Goal: Task Accomplishment & Management: Use online tool/utility

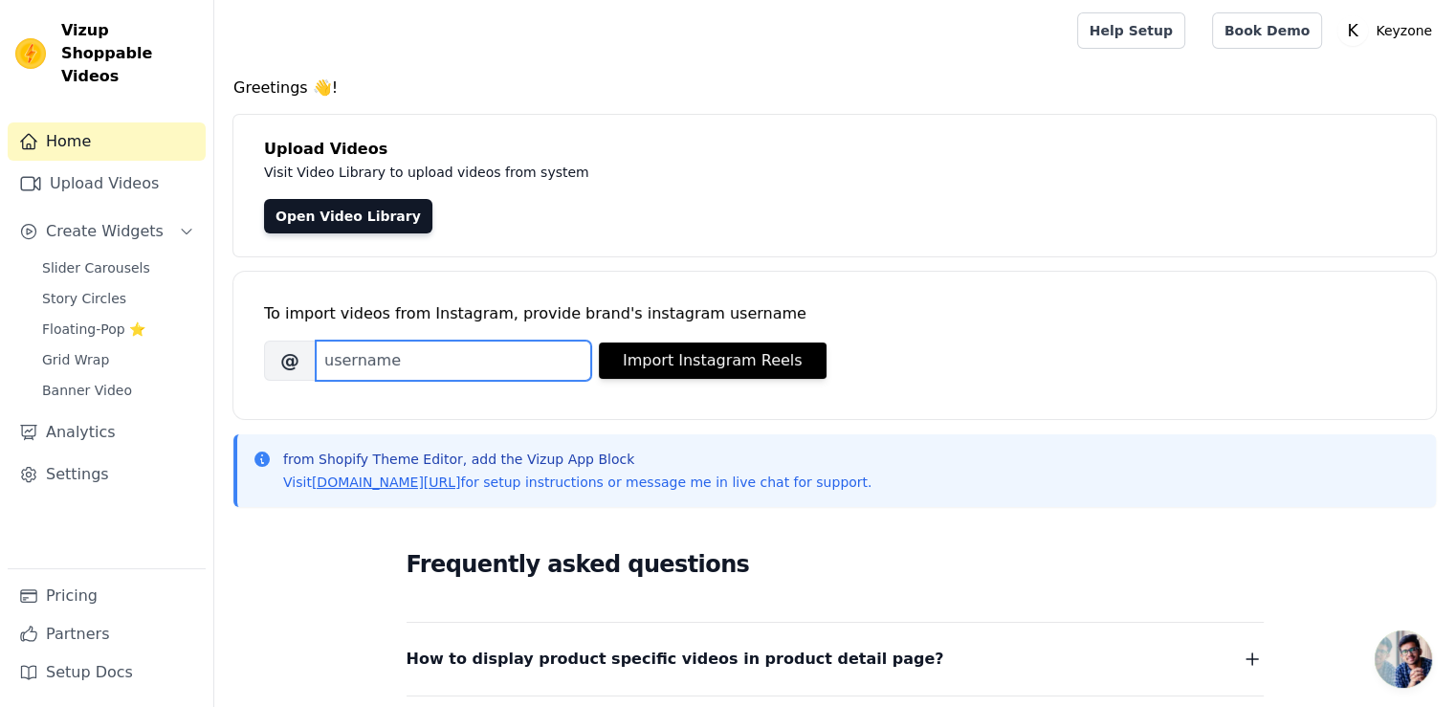
click at [364, 365] on input "Brand's Instagram Username" at bounding box center [454, 361] width 276 height 40
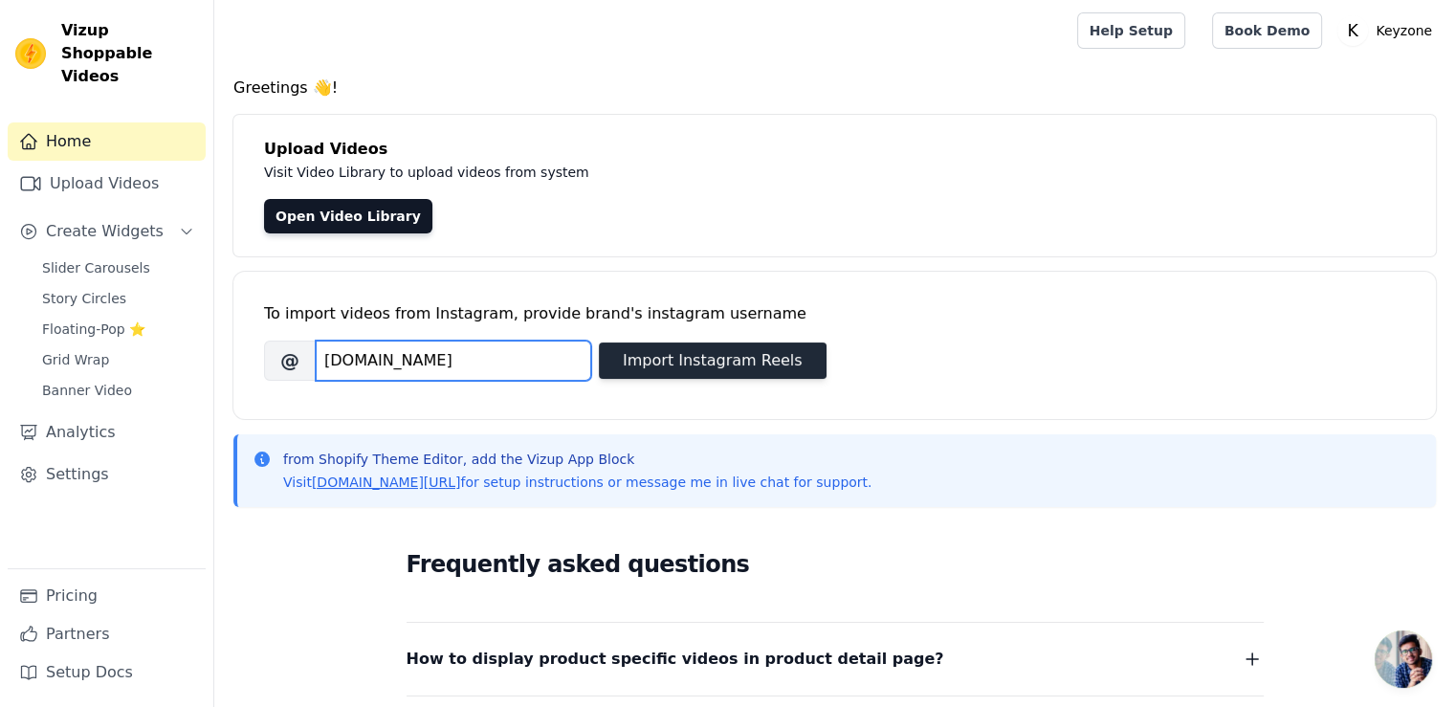
type input "[DOMAIN_NAME]"
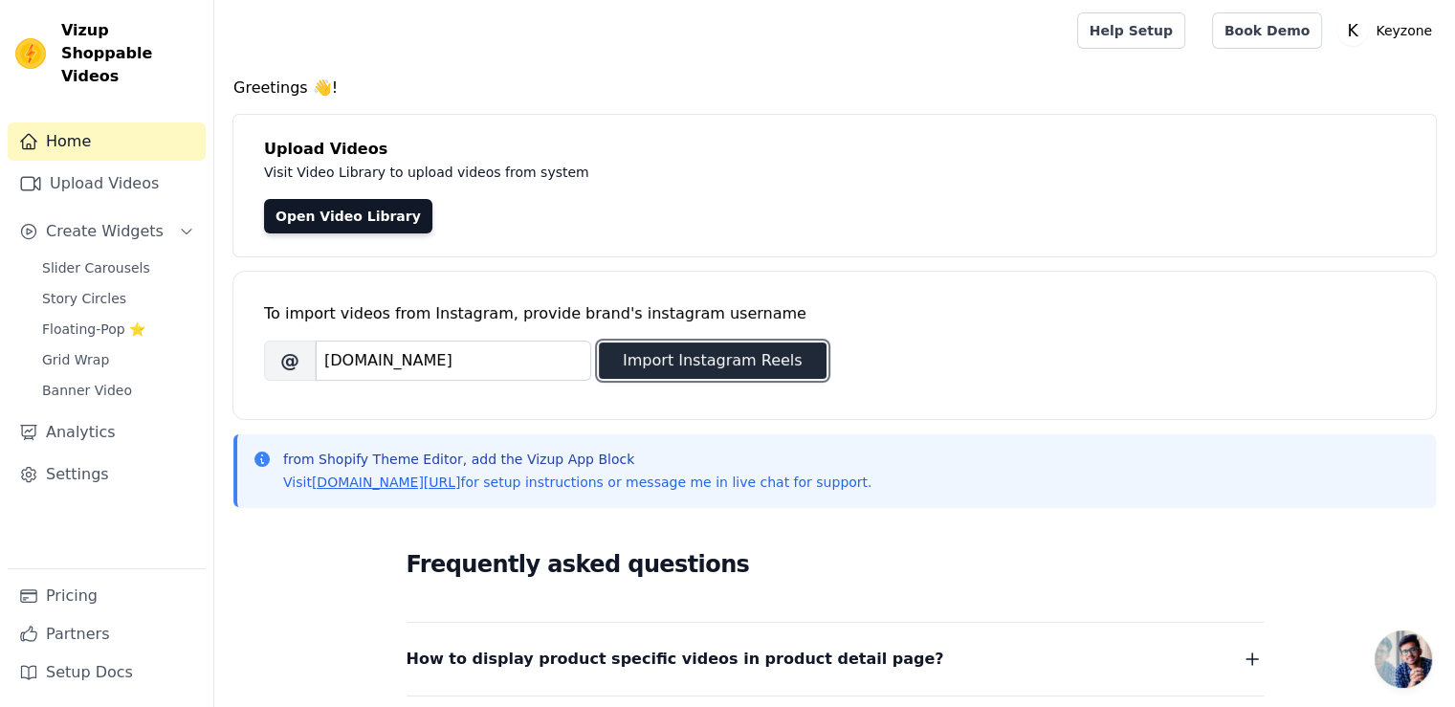
click at [673, 365] on button "Import Instagram Reels" at bounding box center [713, 361] width 228 height 36
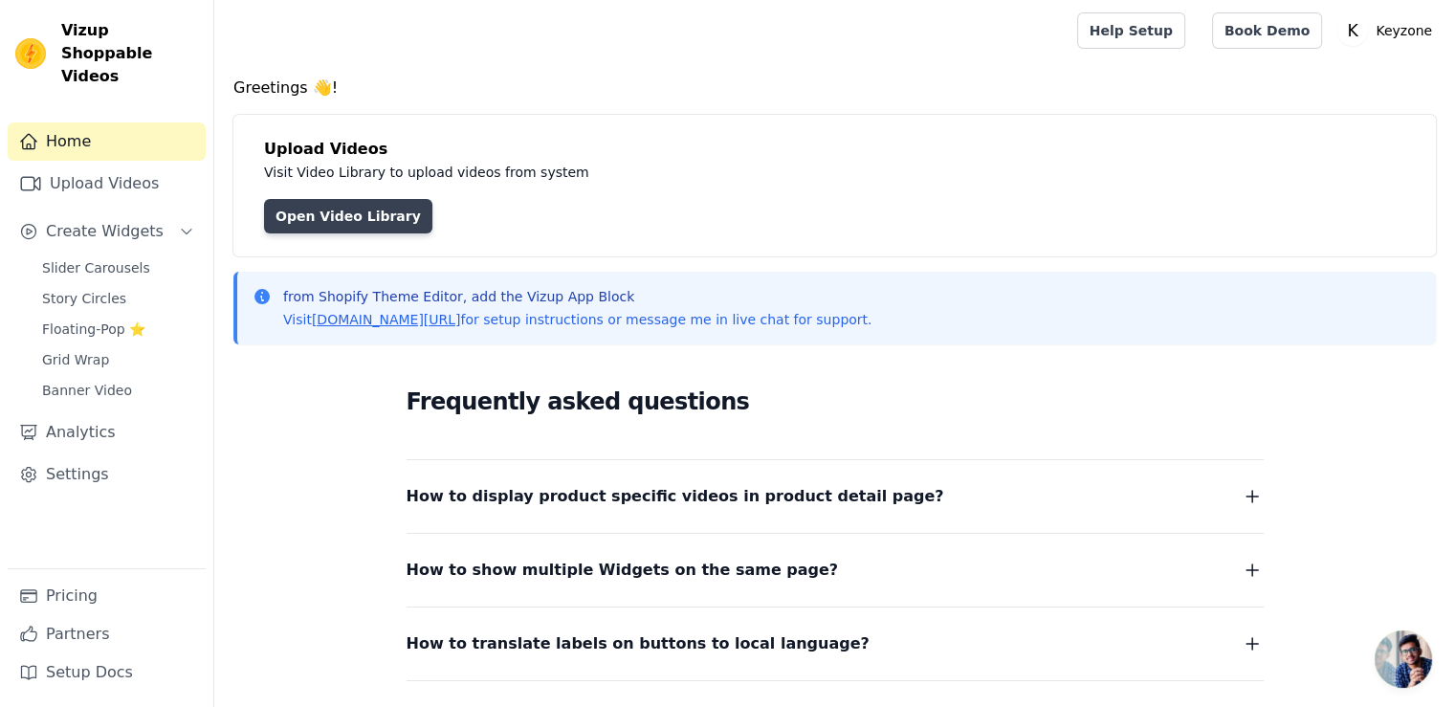
click at [370, 220] on link "Open Video Library" at bounding box center [348, 216] width 168 height 34
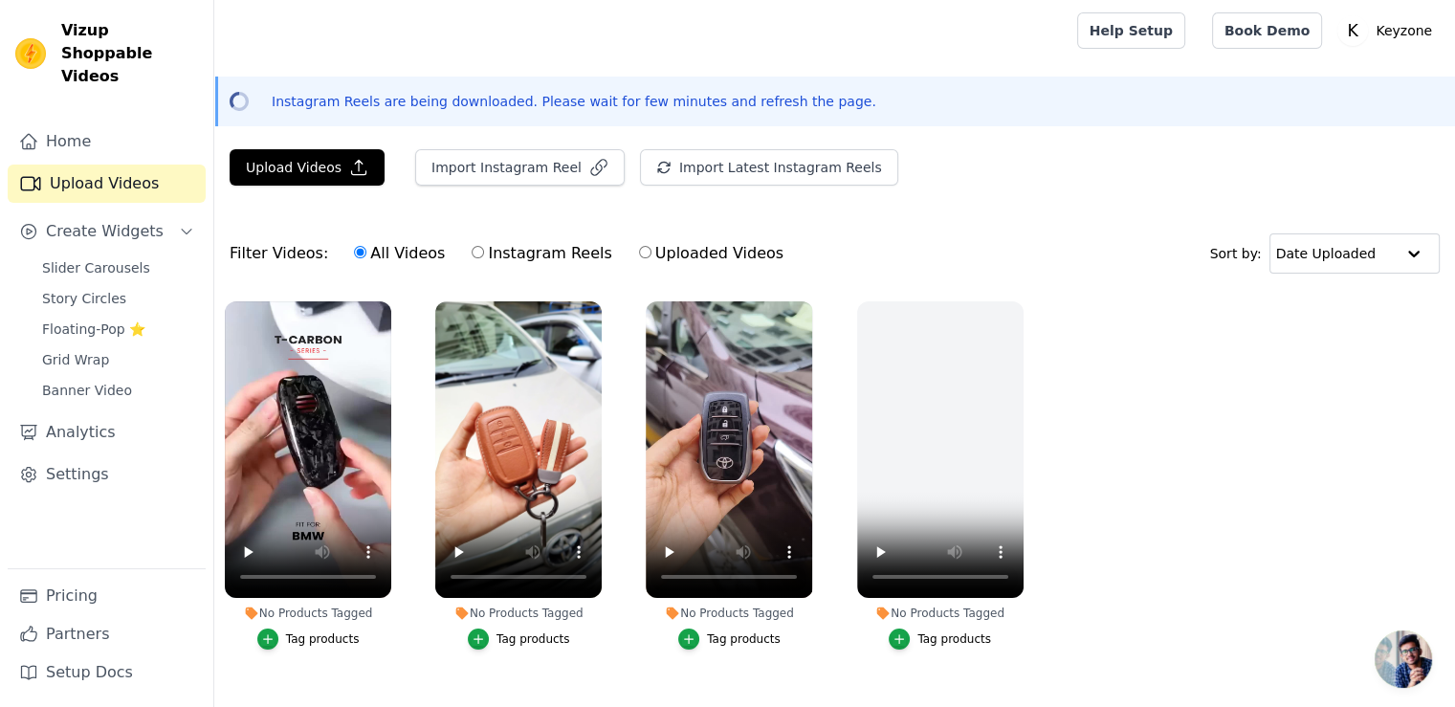
click at [536, 636] on div "Tag products" at bounding box center [534, 639] width 74 height 15
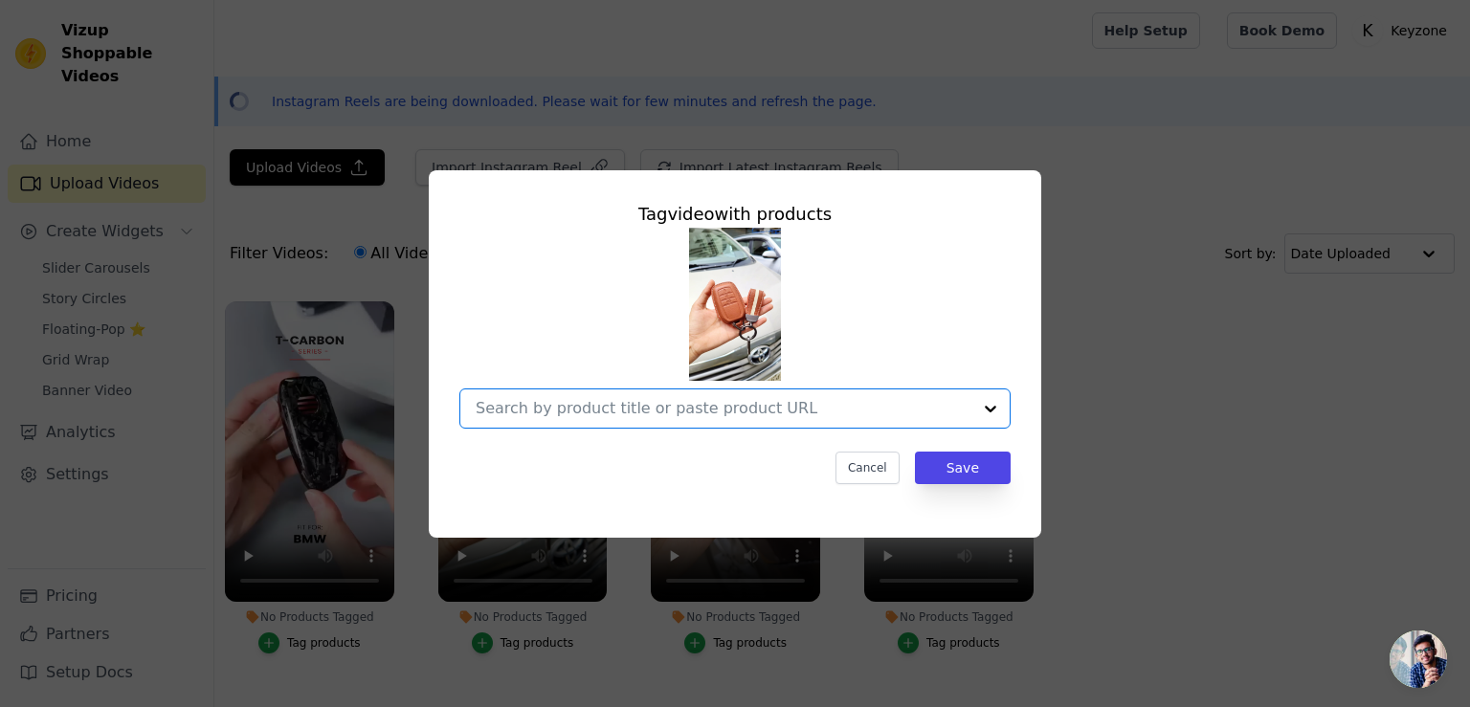
click at [677, 411] on input "No Products Tagged Tag video with products Option undefined, selected. Select i…" at bounding box center [724, 408] width 496 height 18
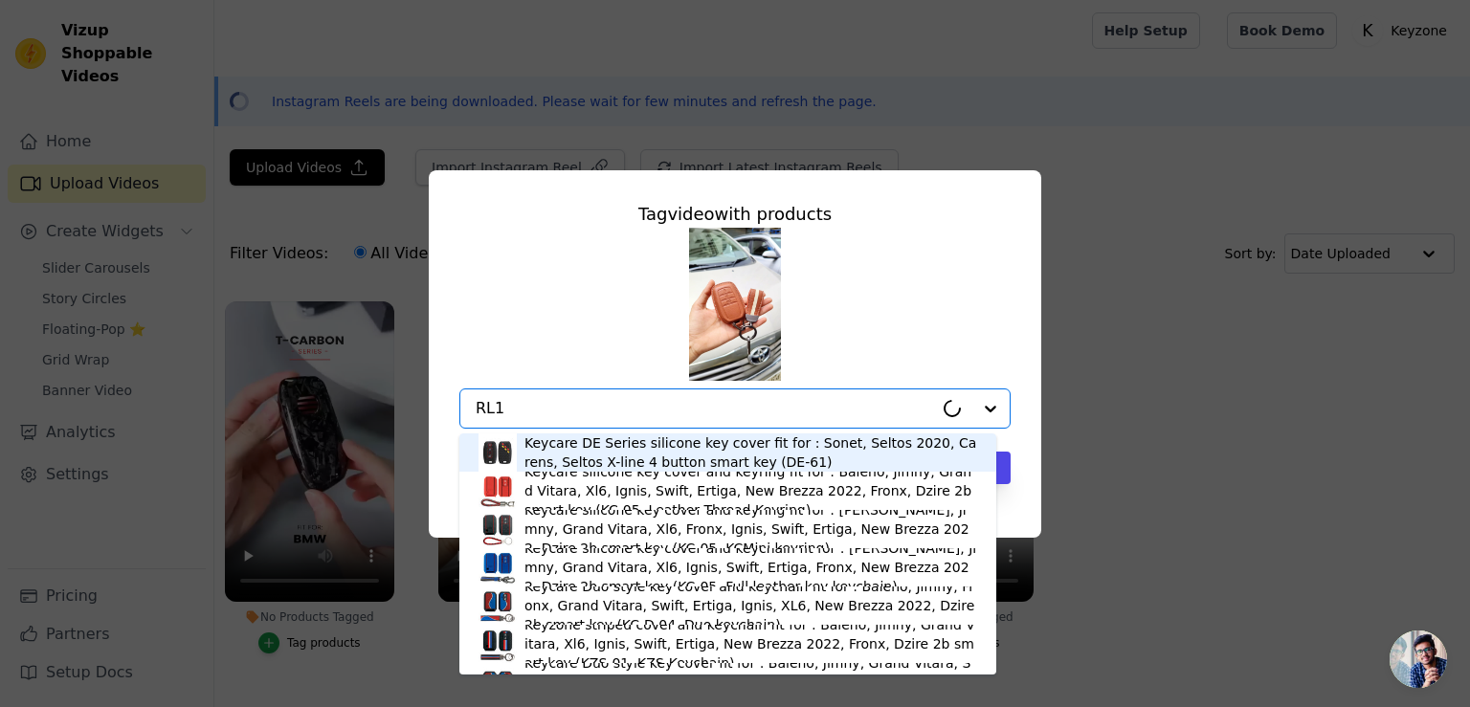
type input "RL18"
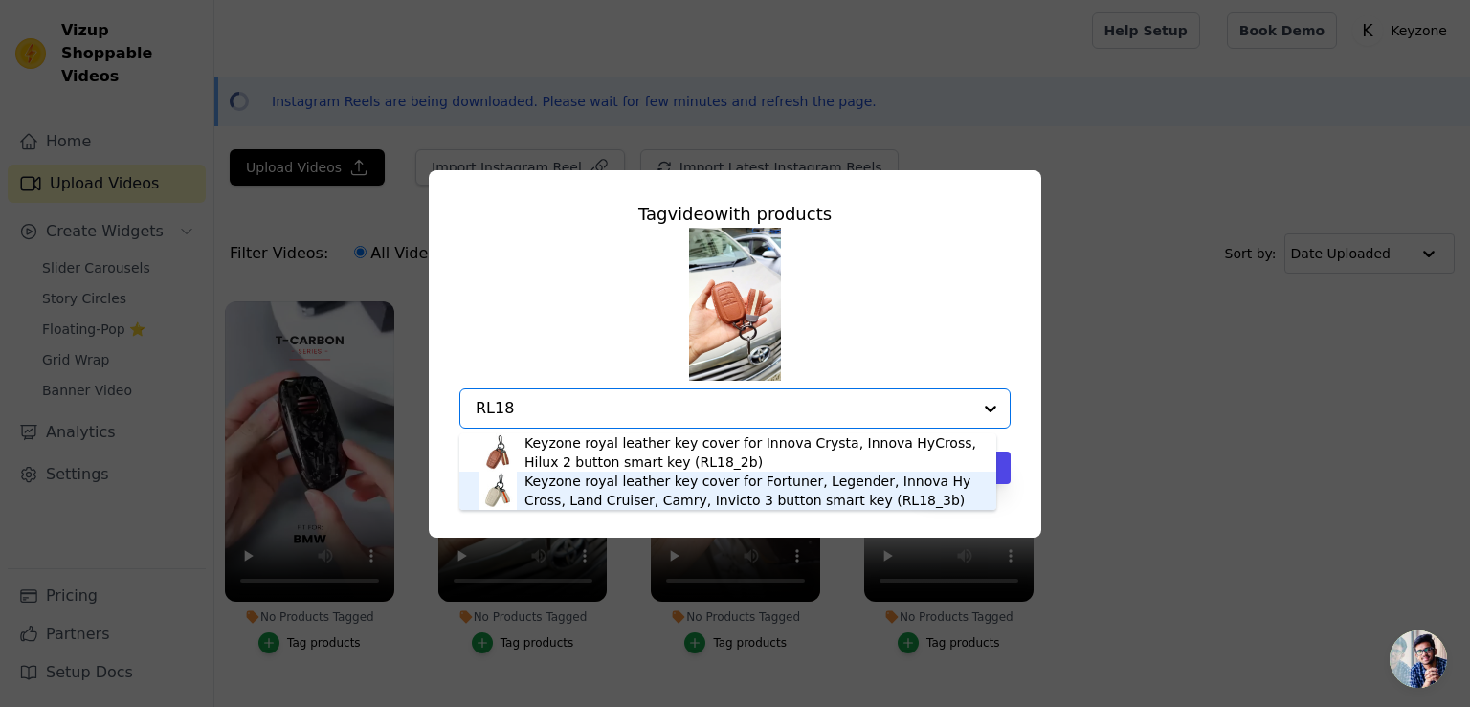
click at [668, 492] on div "Keyzone royal leather key cover for Fortuner, Legender, Innova HyCross, Land Cr…" at bounding box center [750, 491] width 453 height 38
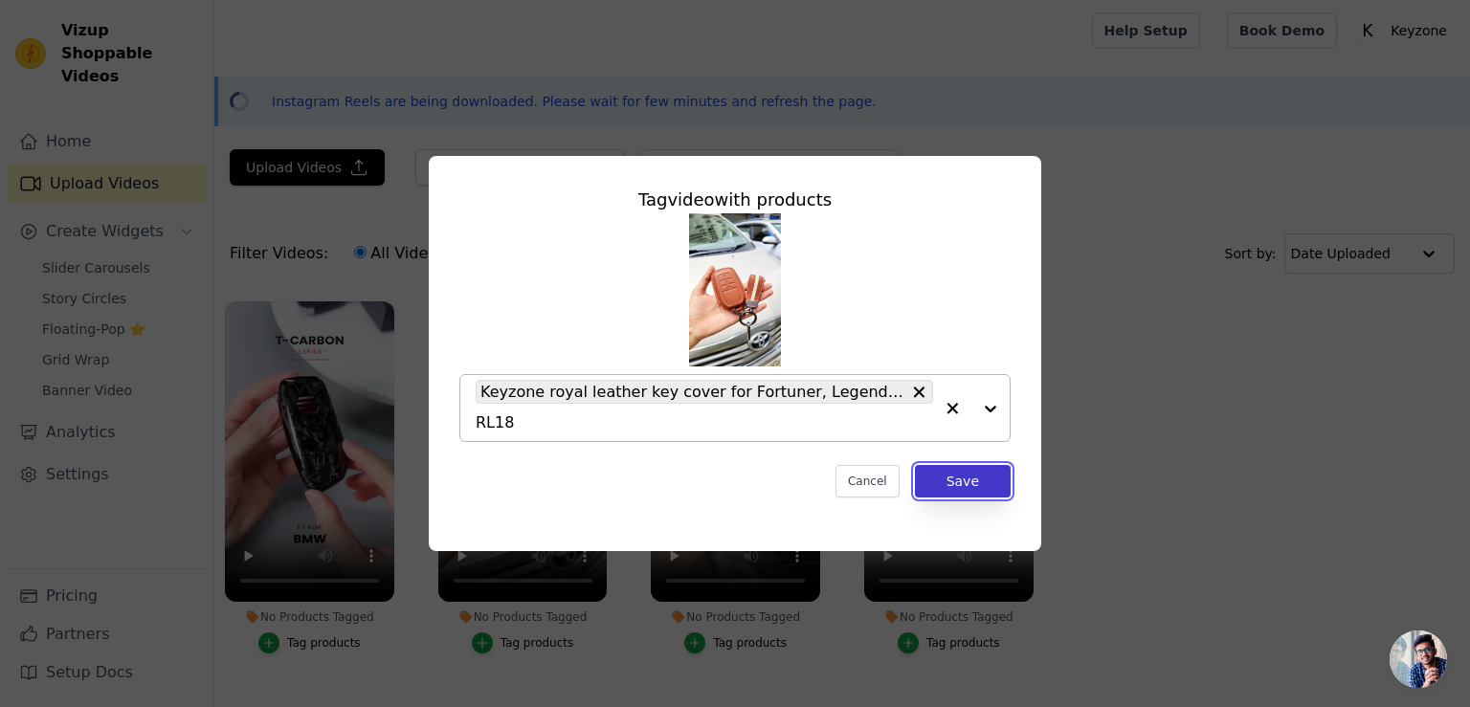
click at [937, 489] on button "Save" at bounding box center [963, 481] width 96 height 33
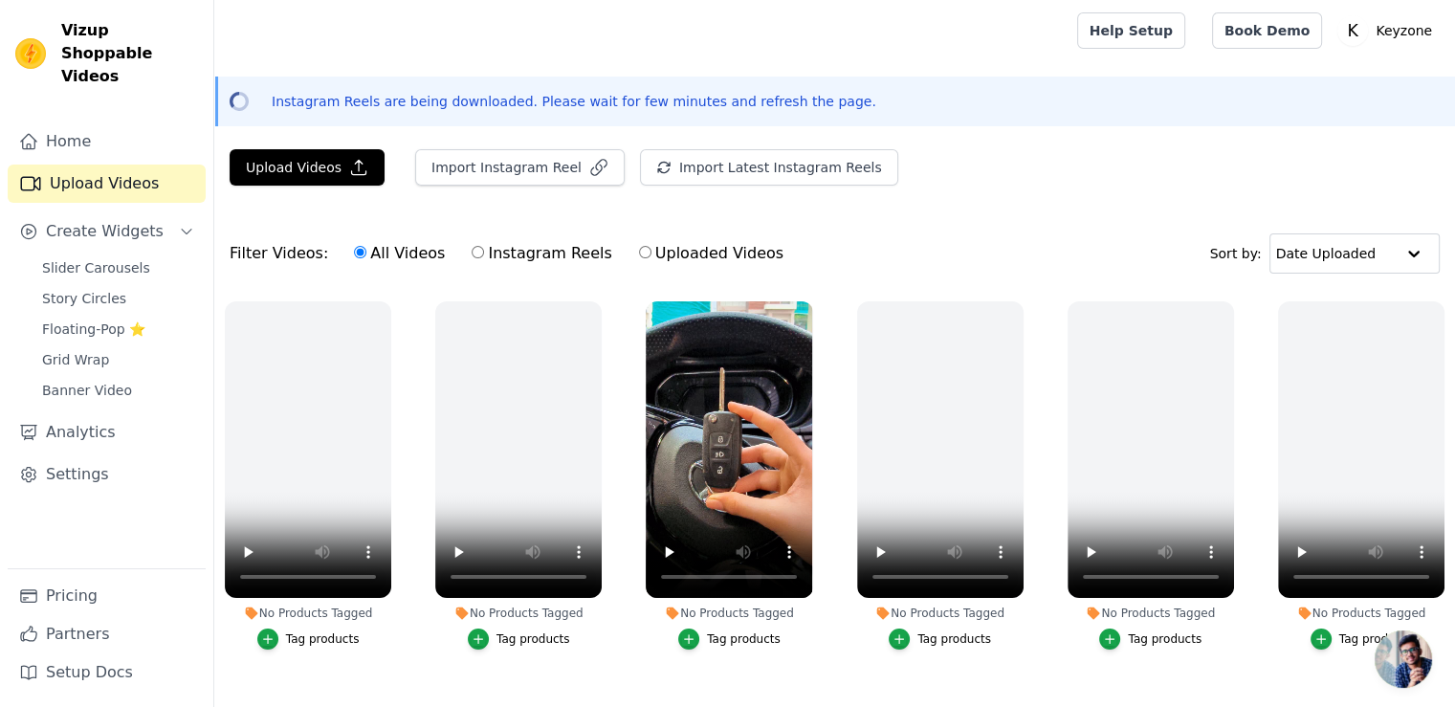
click at [754, 637] on div "Tag products" at bounding box center [744, 639] width 74 height 15
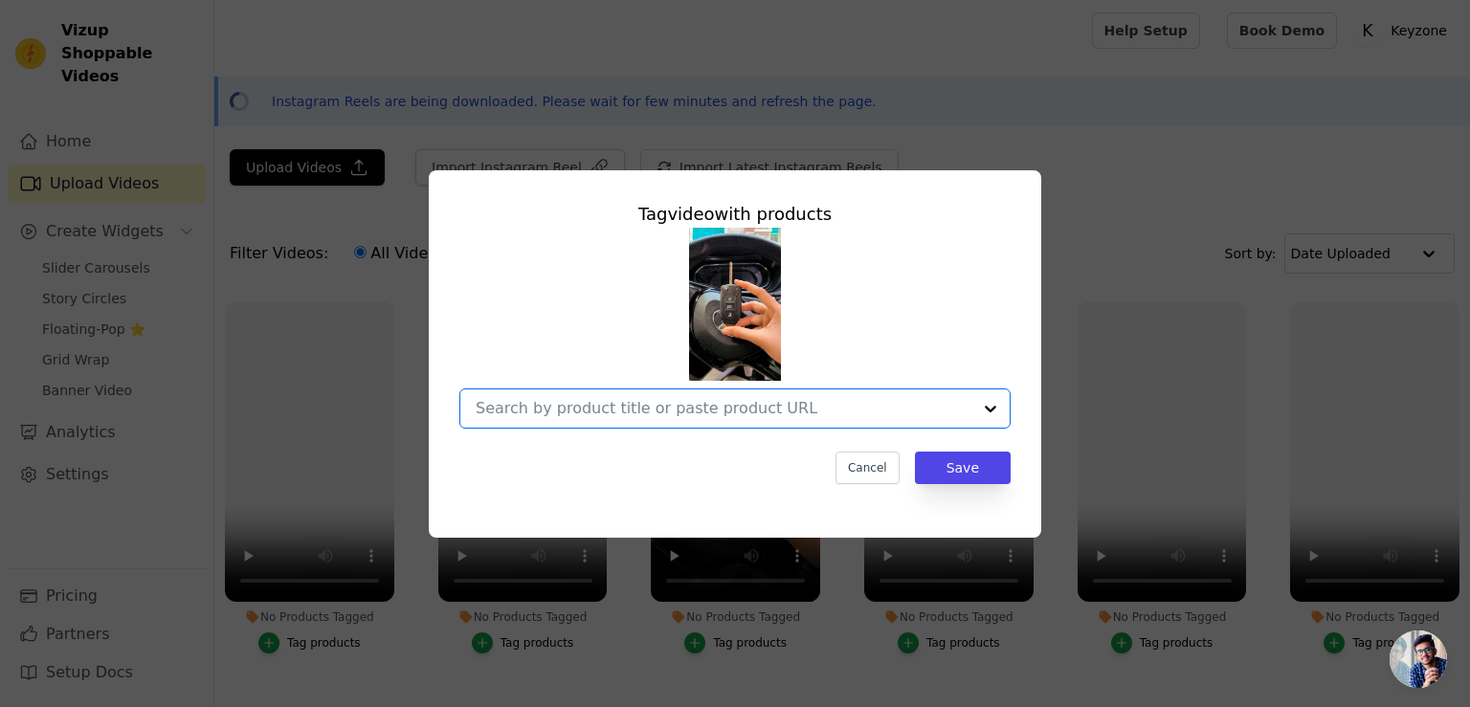
click at [677, 415] on input "No Products Tagged Tag video with products Option undefined, selected. Select i…" at bounding box center [724, 408] width 496 height 18
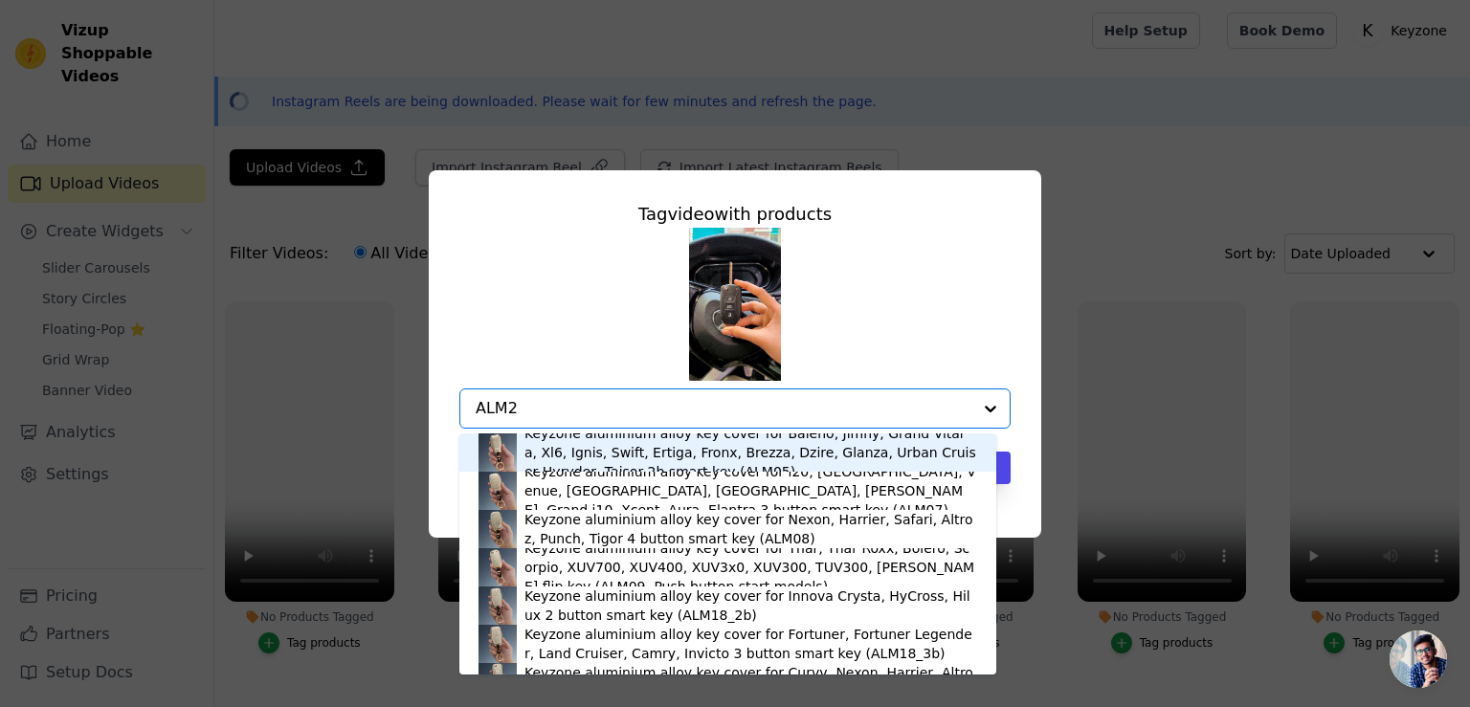
type input "ALM29"
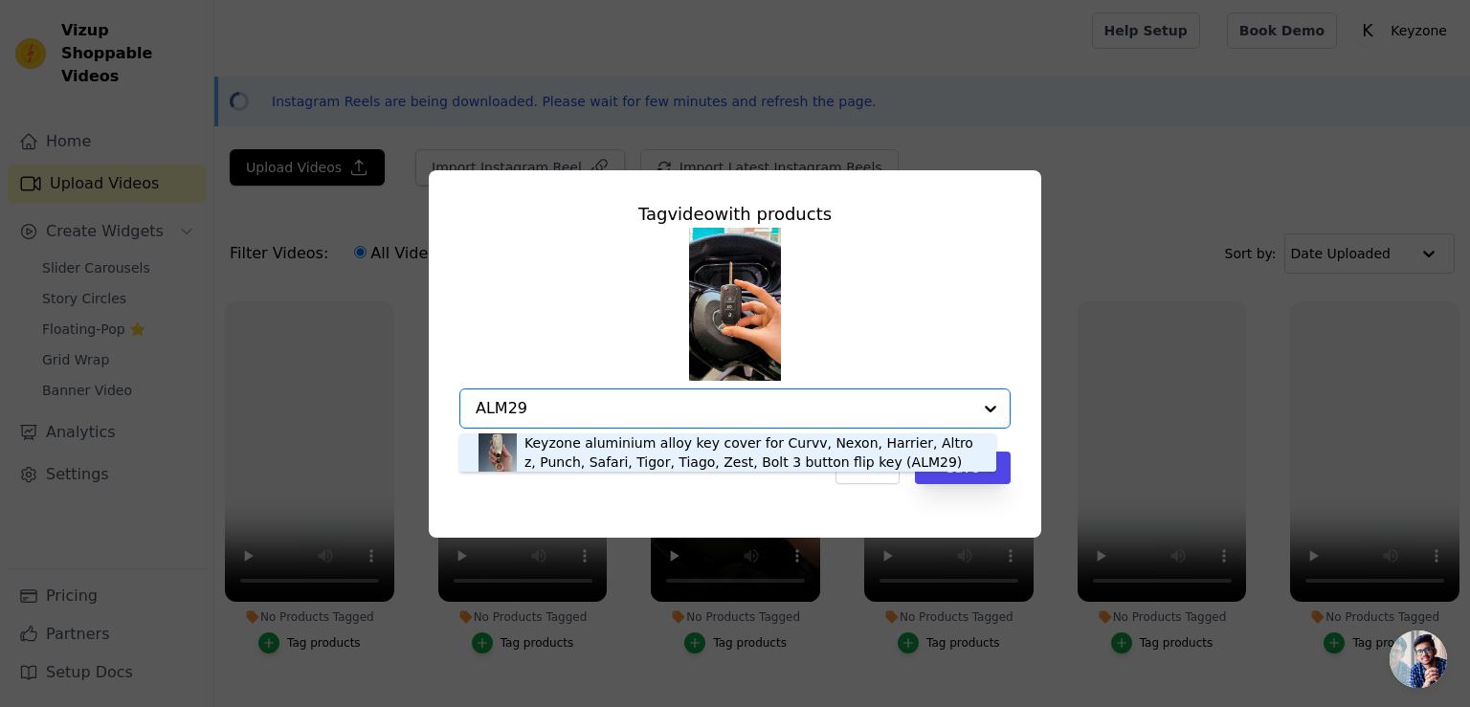
click at [753, 453] on div "Keyzone aluminium alloy key cover for Curvv, Nexon, Harrier, Altroz, Punch, Saf…" at bounding box center [750, 452] width 453 height 38
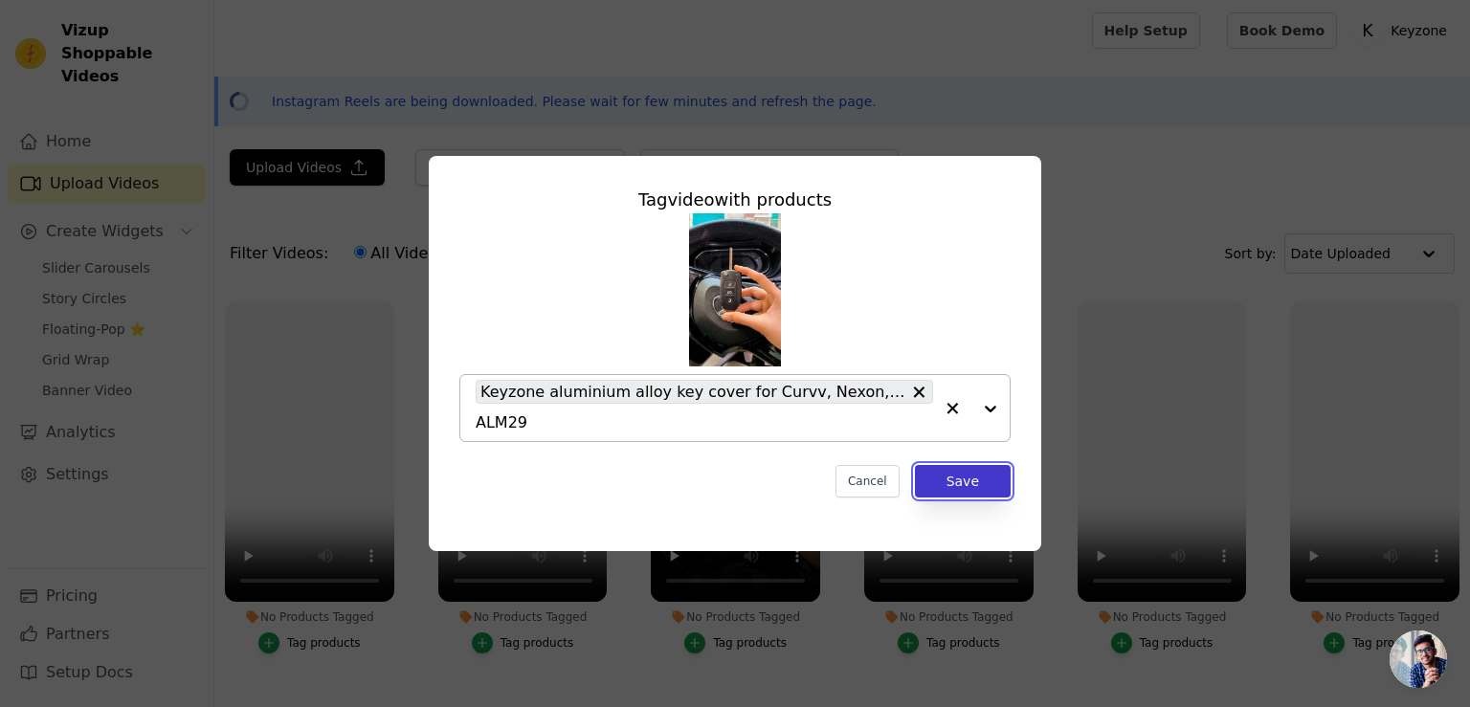
click at [969, 485] on button "Save" at bounding box center [963, 481] width 96 height 33
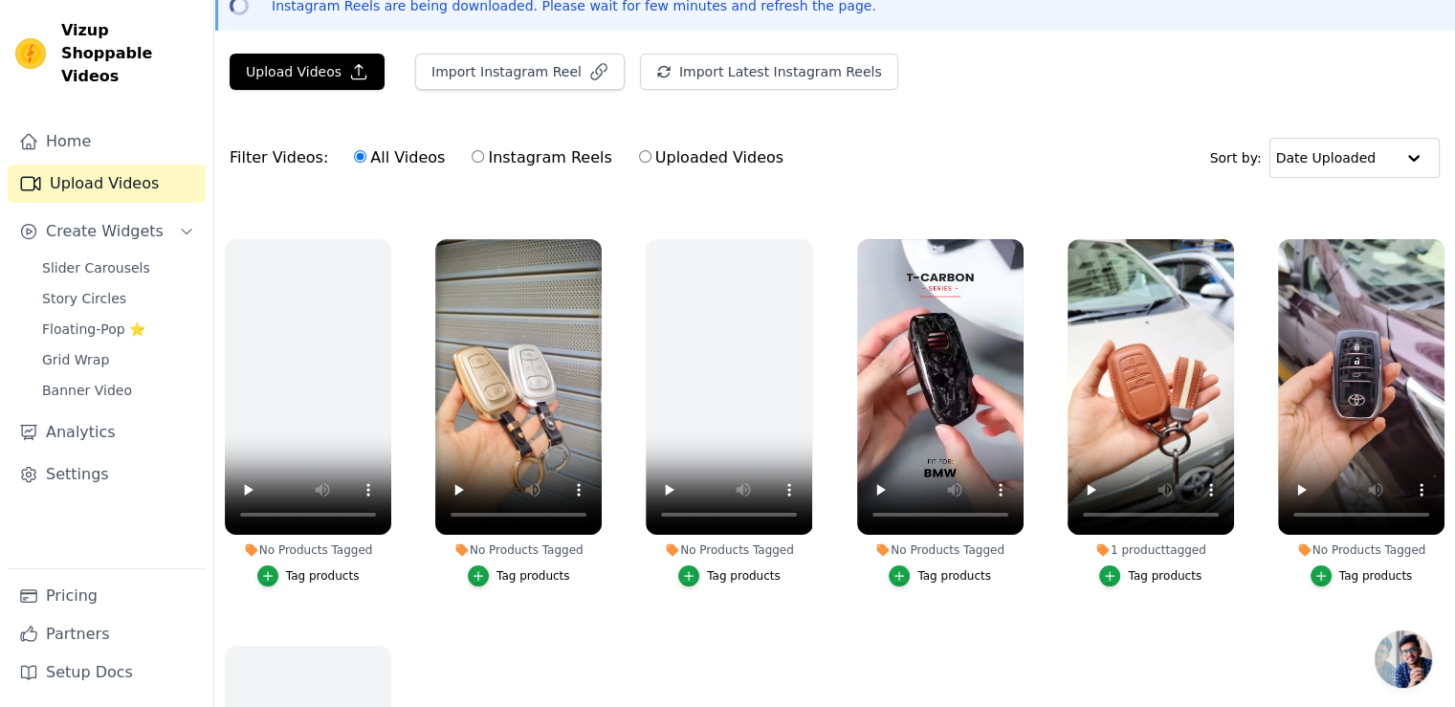
scroll to position [1627, 0]
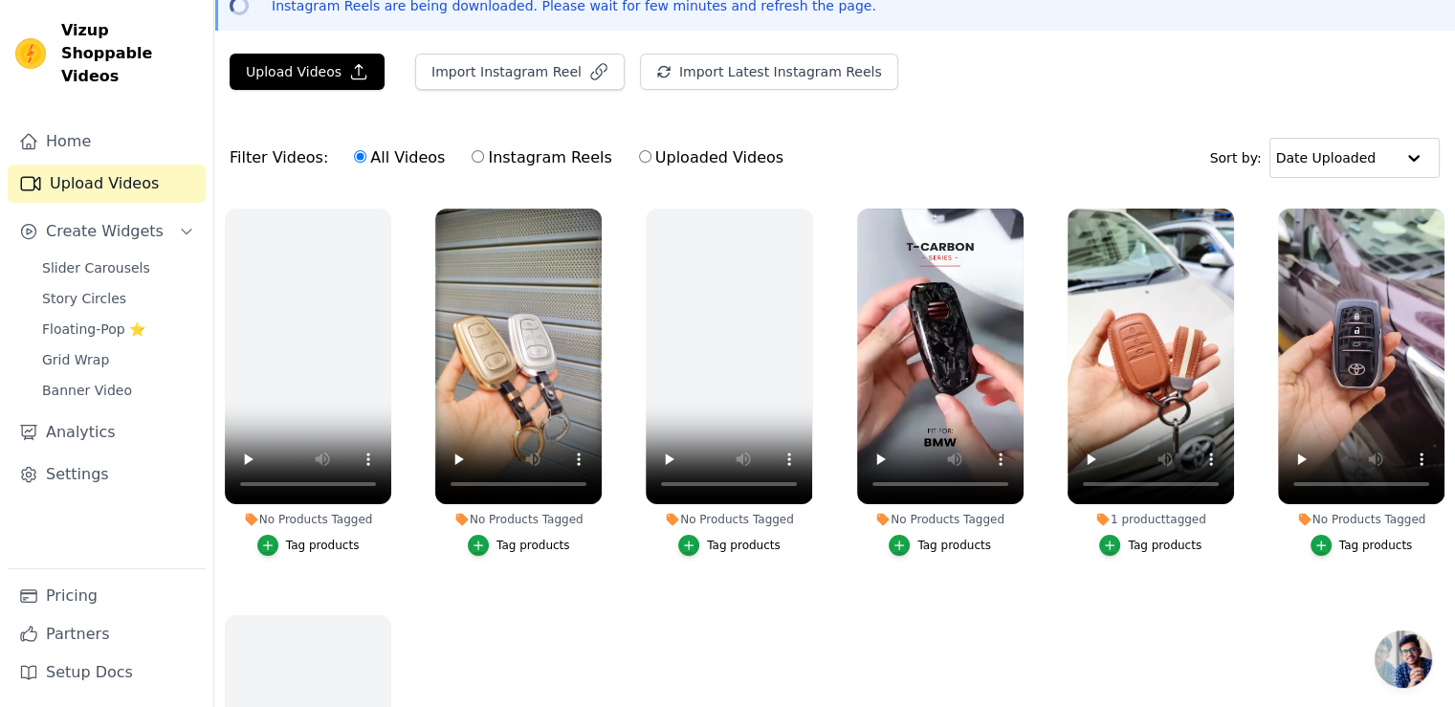
click at [517, 538] on div "Tag products" at bounding box center [534, 545] width 74 height 15
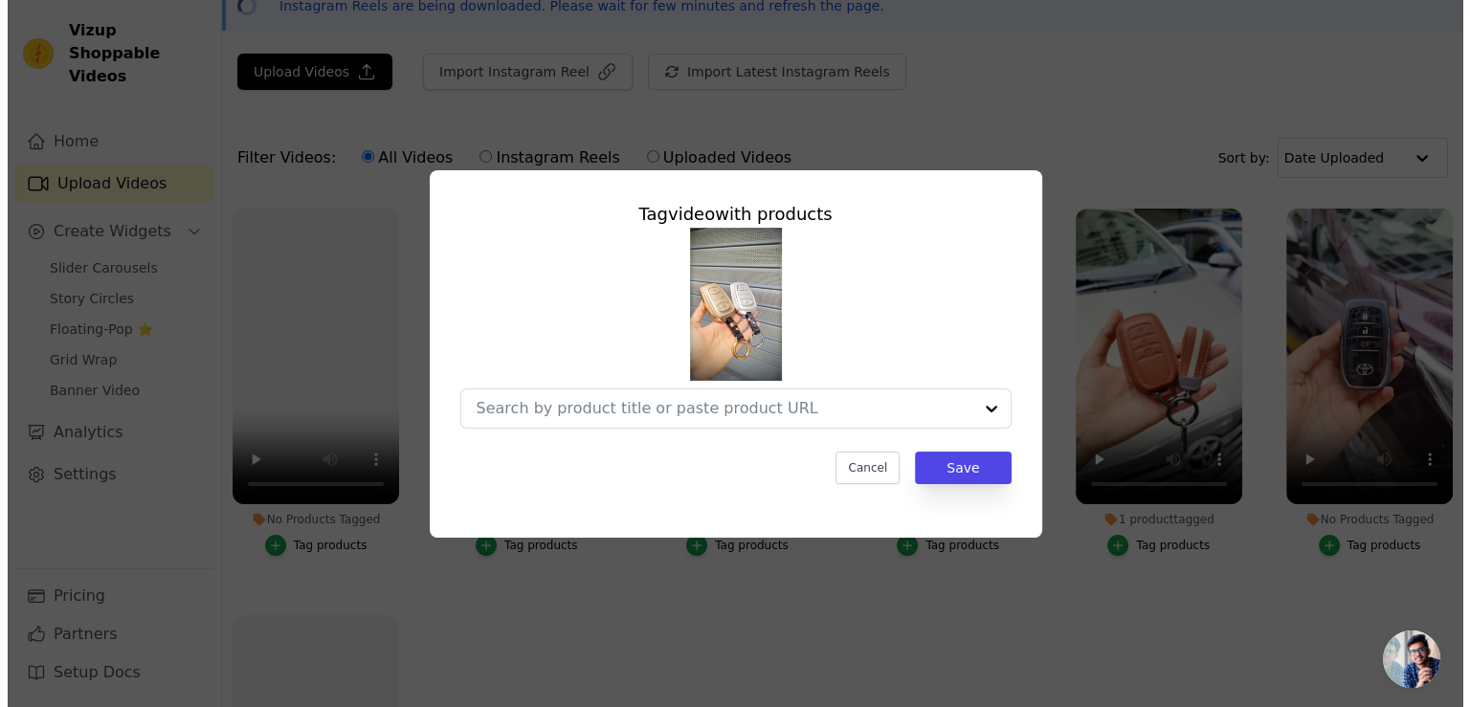
scroll to position [1643, 0]
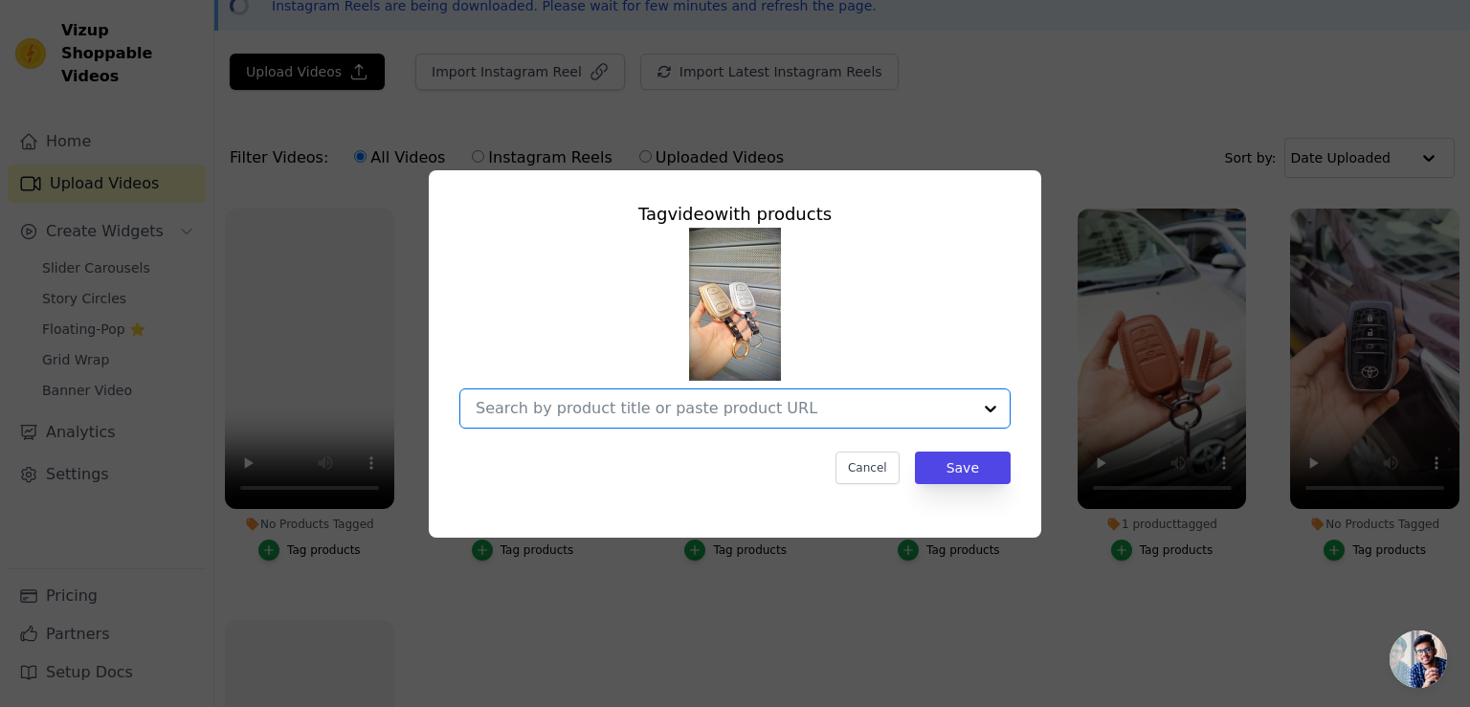
click at [575, 408] on input "No Products Tagged Tag video with products Option undefined, selected. Select i…" at bounding box center [724, 408] width 496 height 18
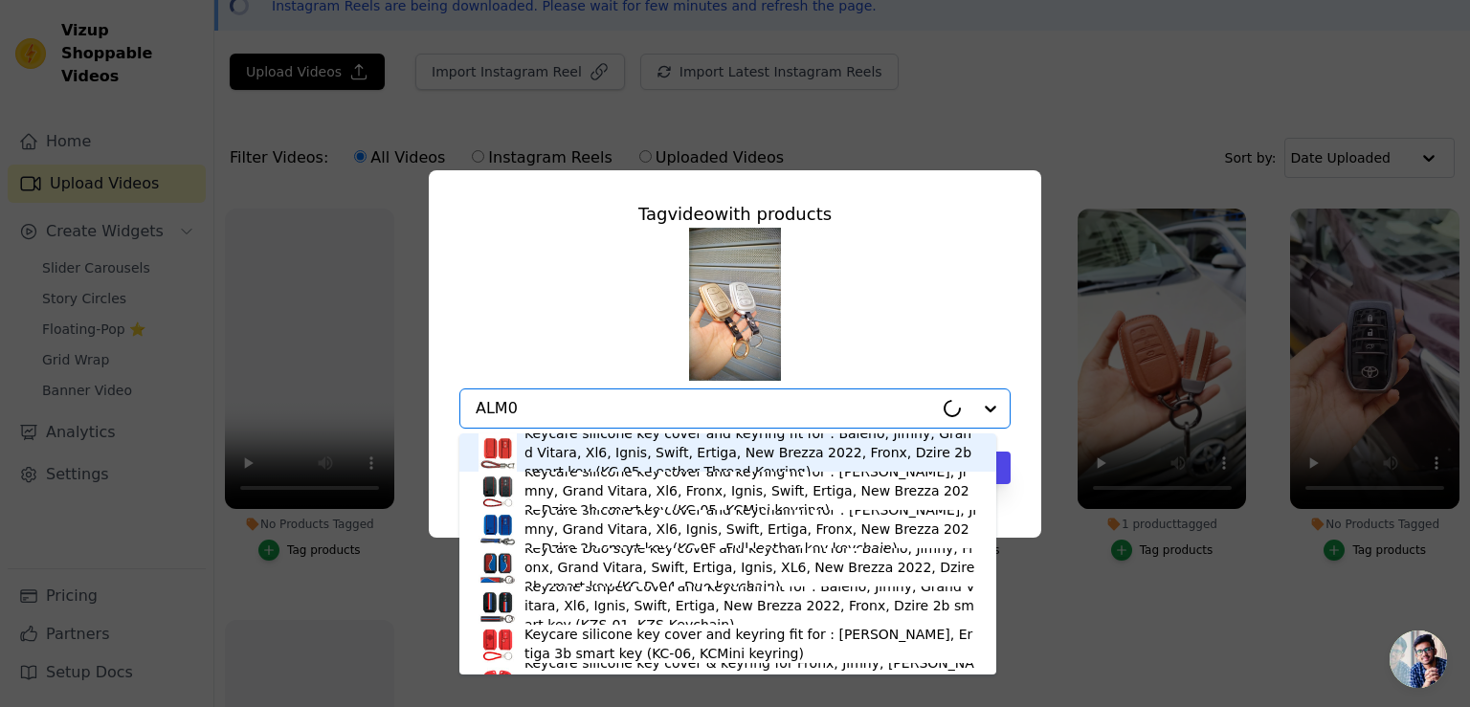
type input "ALM08"
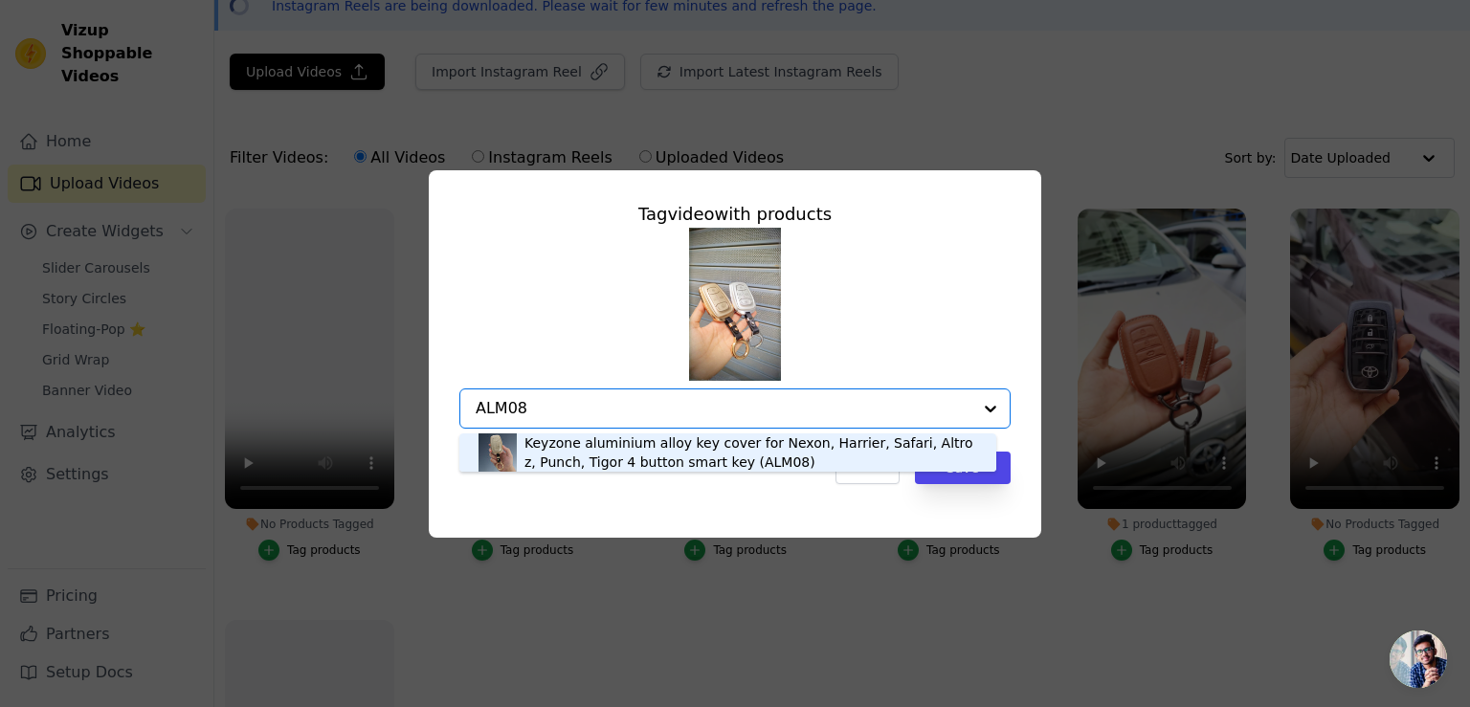
click at [583, 451] on div "Keyzone aluminium alloy key cover for Nexon, Harrier, Safari, Altroz, Punch, Ti…" at bounding box center [750, 452] width 453 height 38
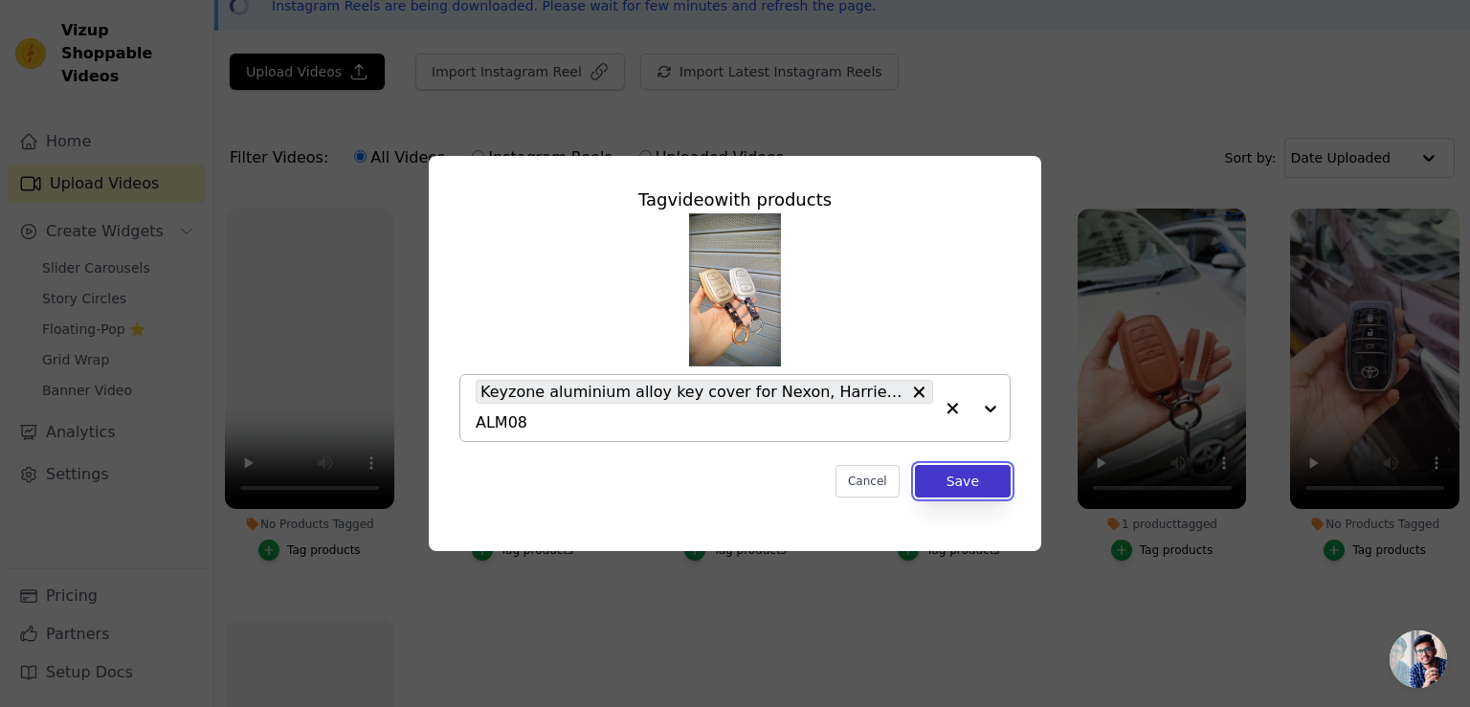
click at [969, 480] on button "Save" at bounding box center [963, 481] width 96 height 33
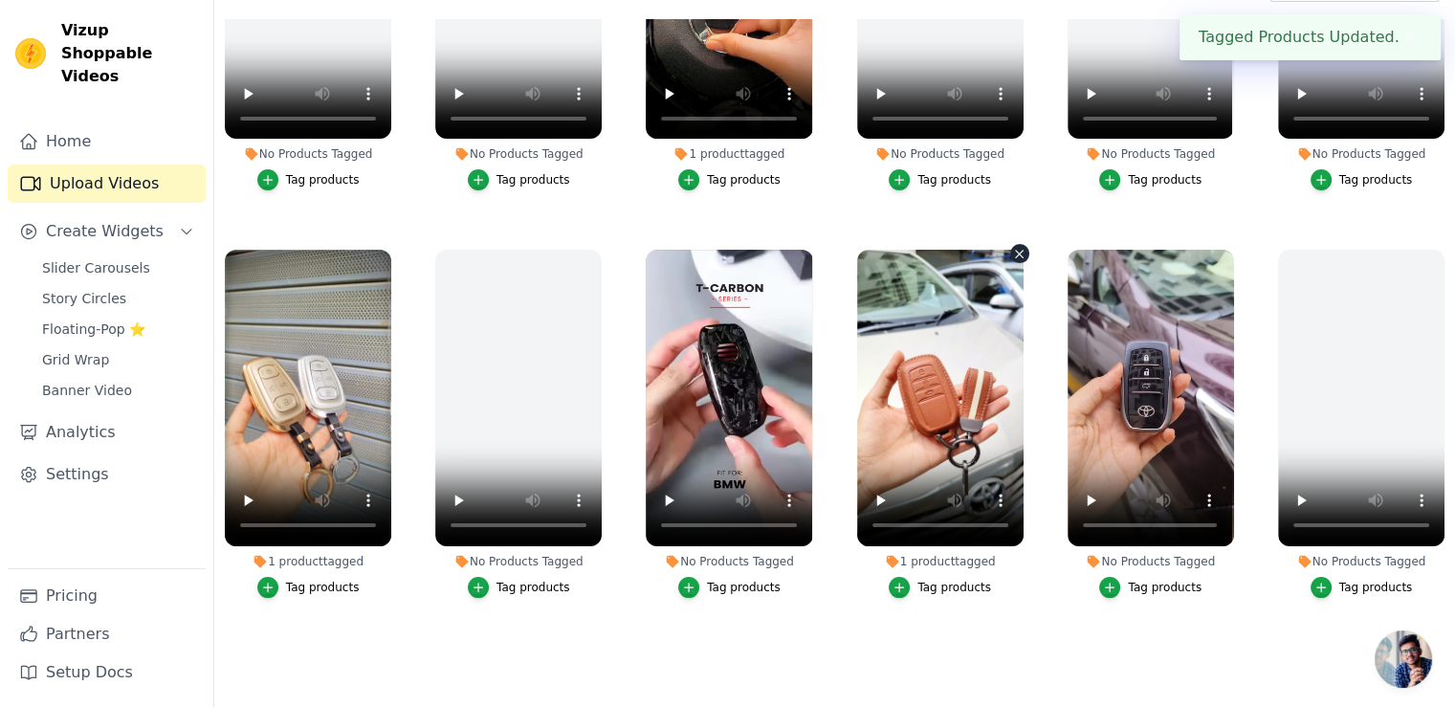
scroll to position [275, 0]
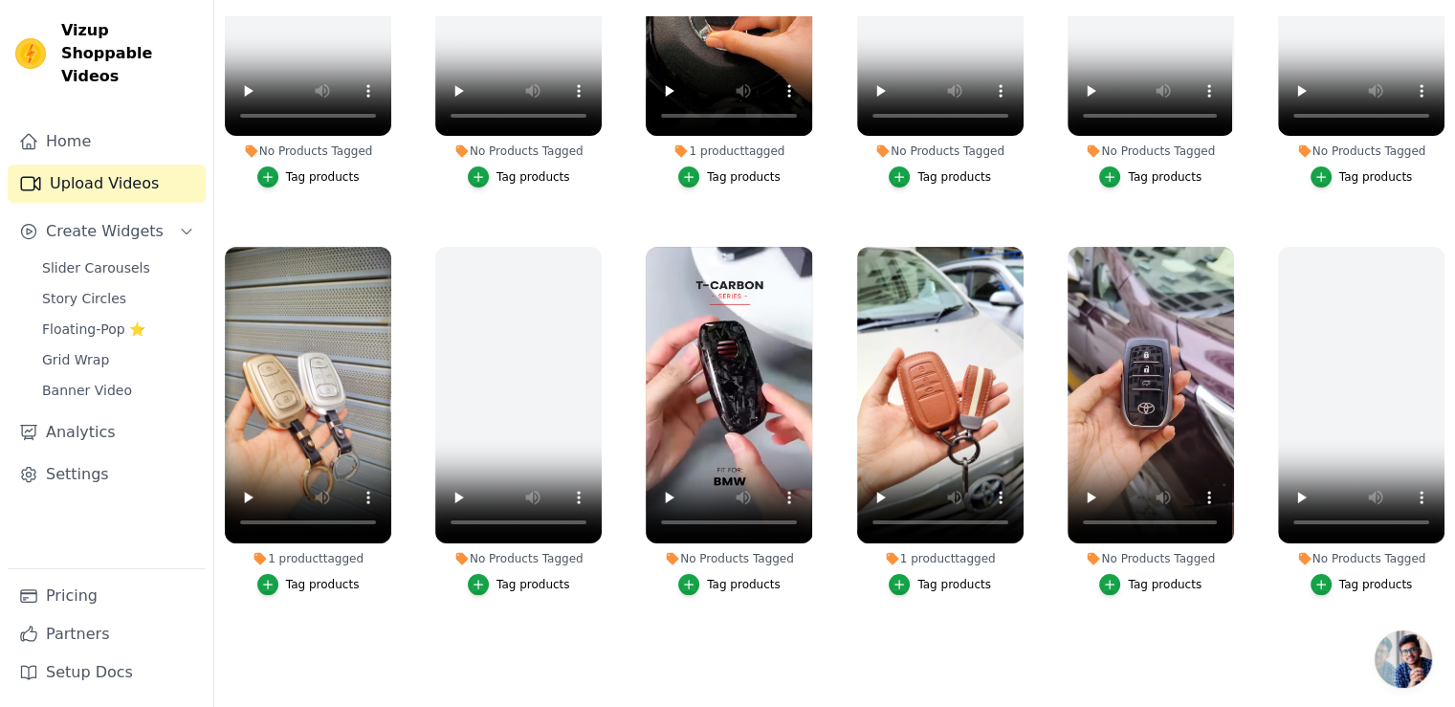
click at [718, 577] on div "Tag products" at bounding box center [744, 584] width 74 height 15
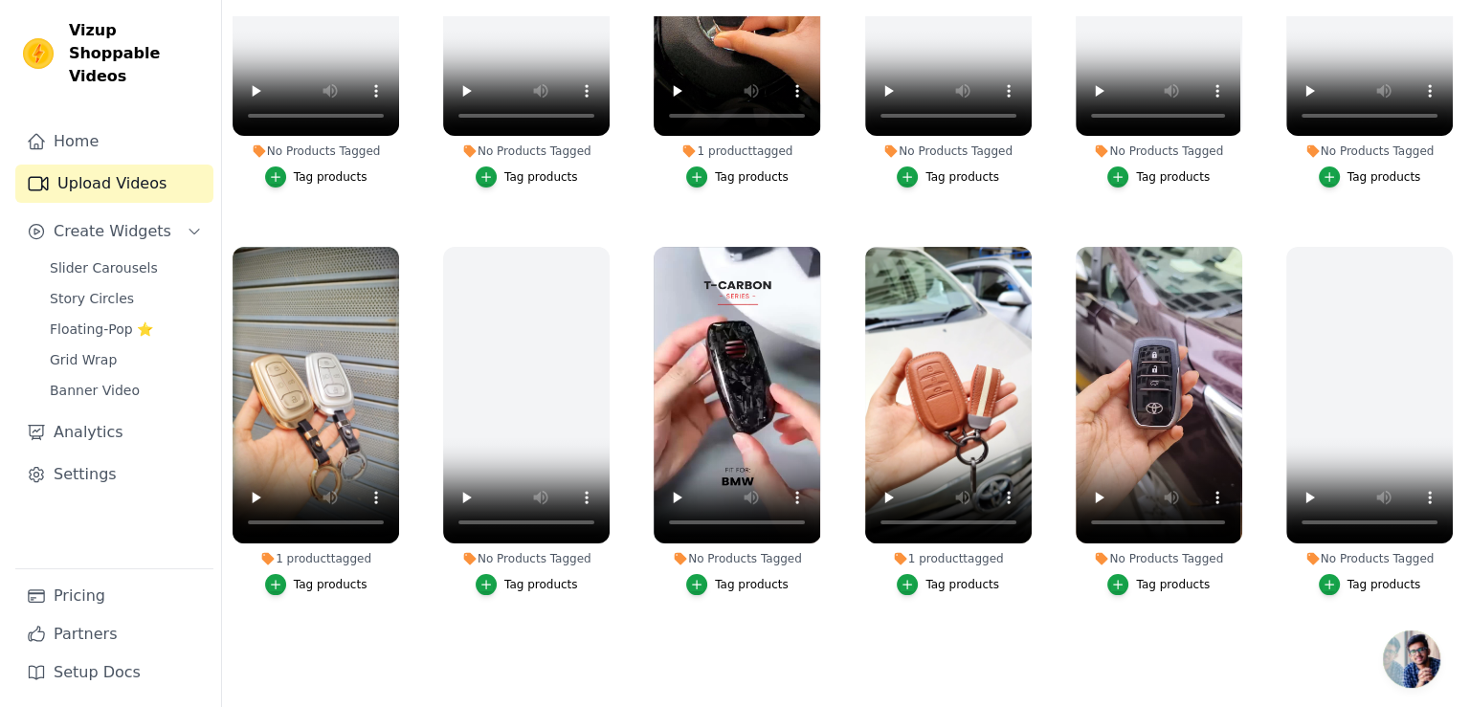
scroll to position [2656, 0]
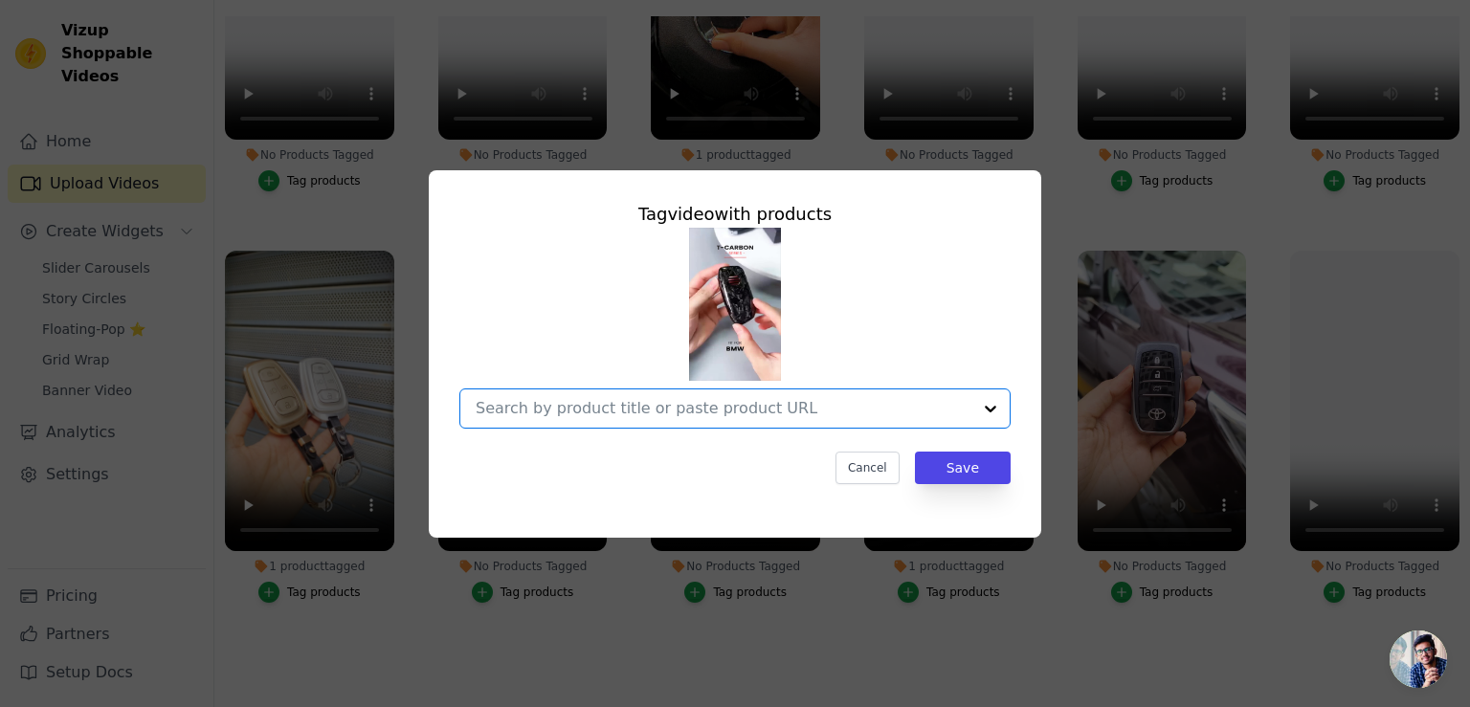
click at [716, 406] on input "No Products Tagged Tag video with products Option undefined, selected. Select i…" at bounding box center [724, 408] width 496 height 18
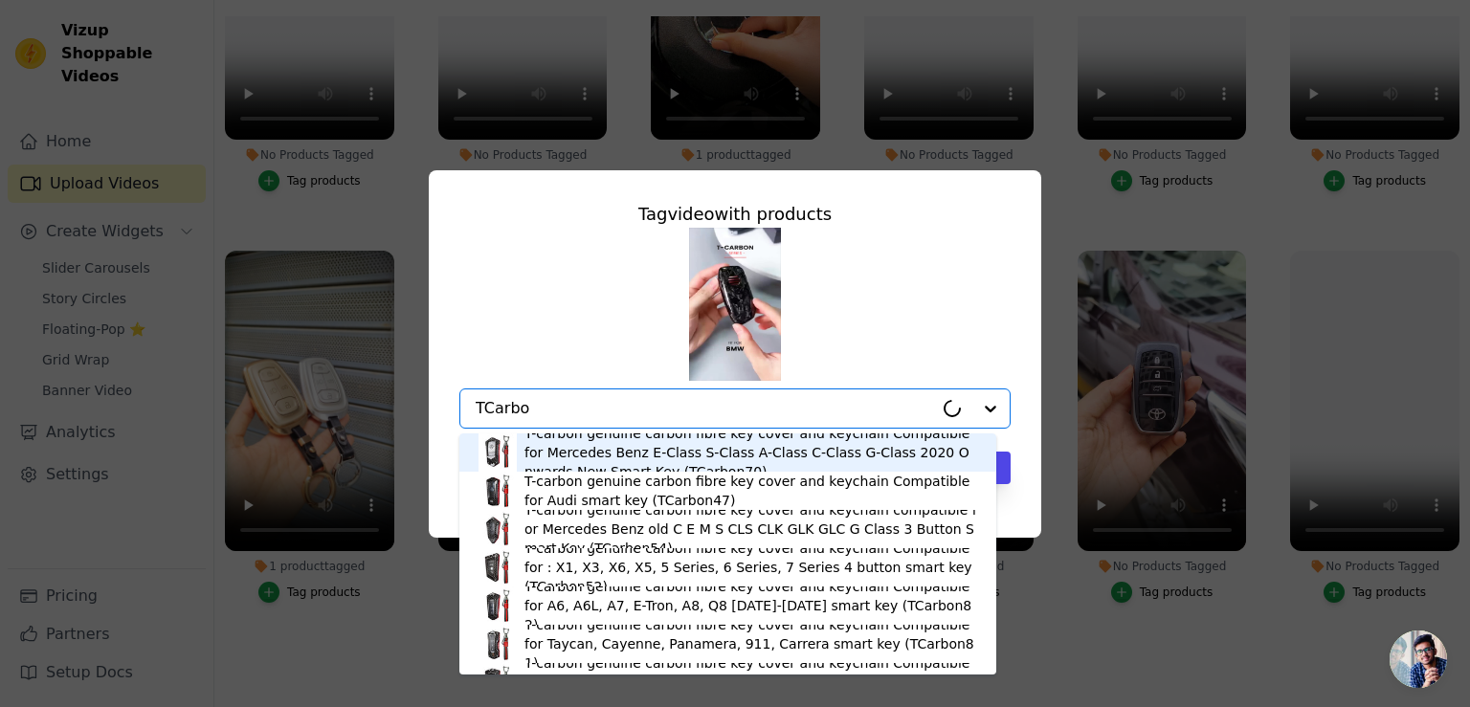
type input "TCarbon"
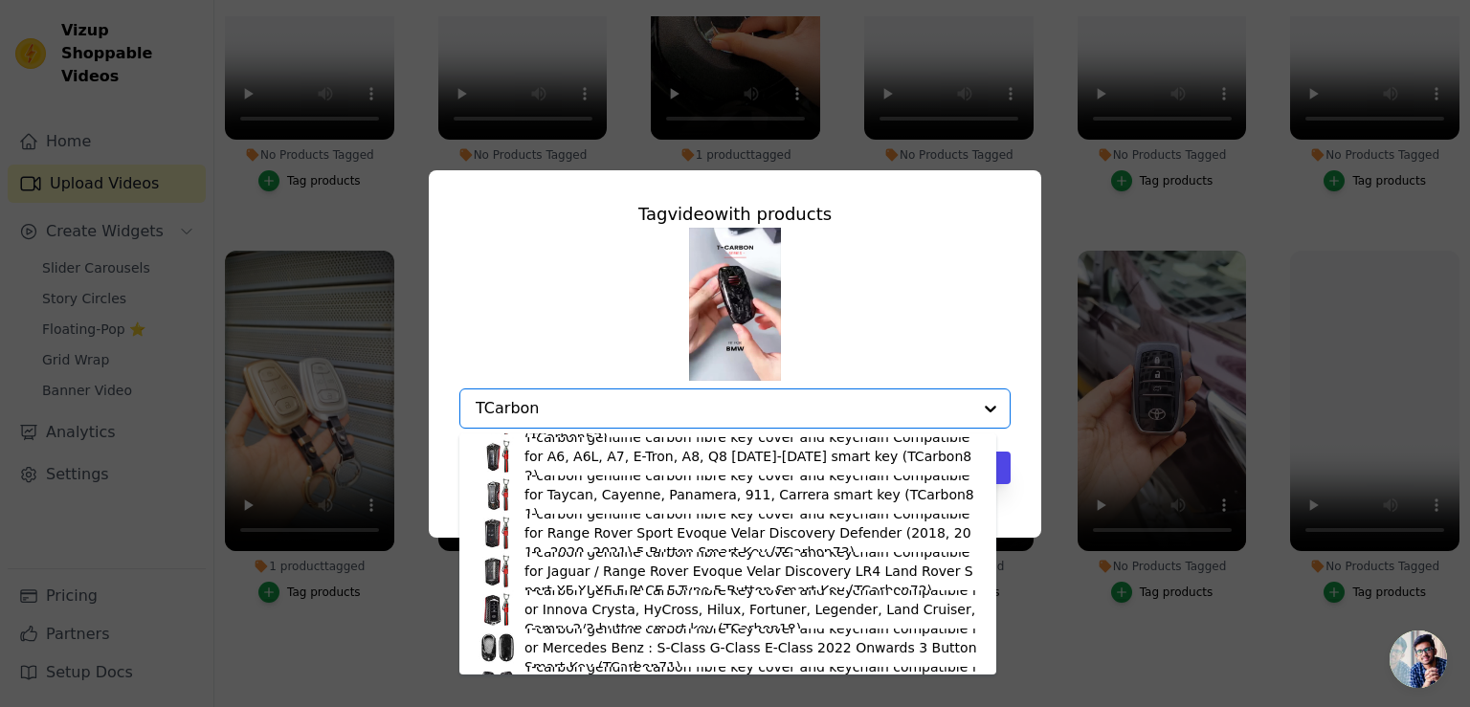
scroll to position [180, 0]
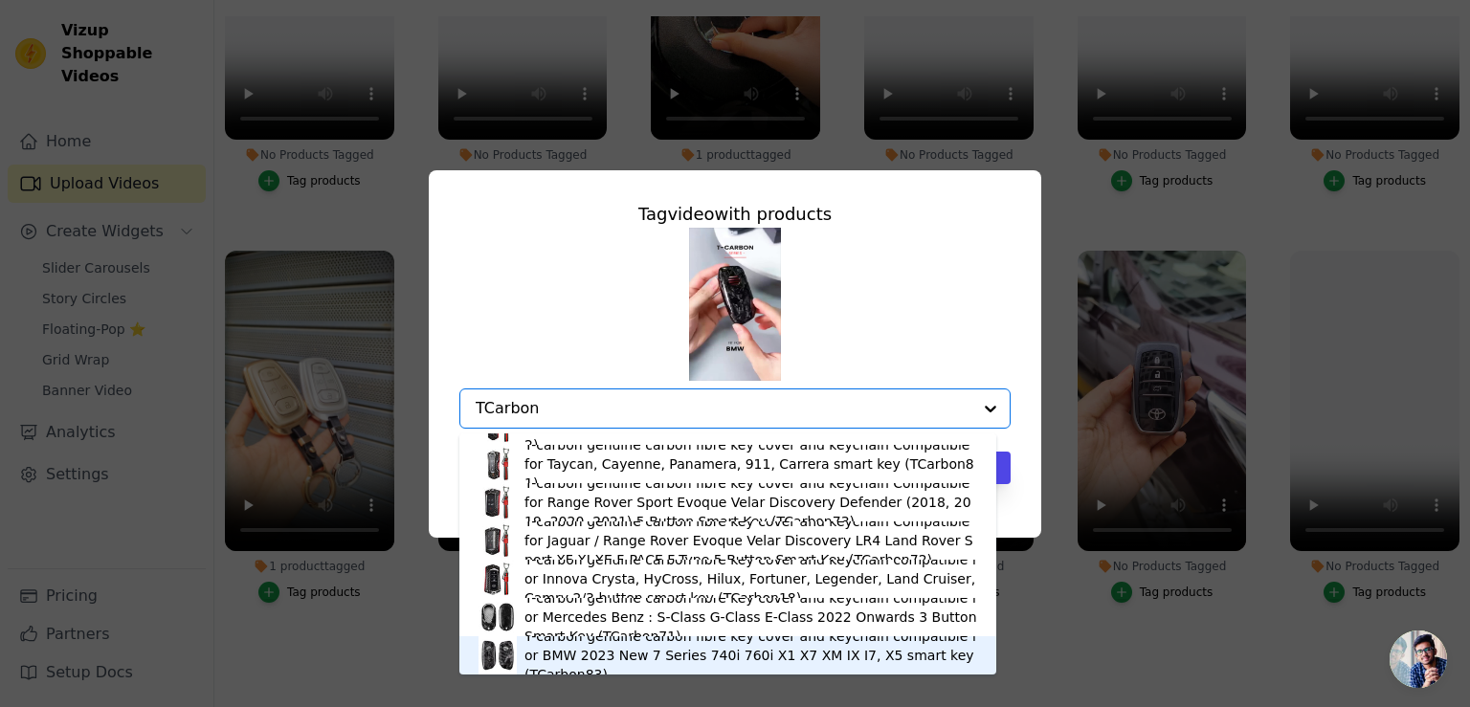
click at [633, 666] on div "T-carbon genuine carbon fibre key cover and keychain compatible for BMW 2023 Ne…" at bounding box center [750, 655] width 453 height 57
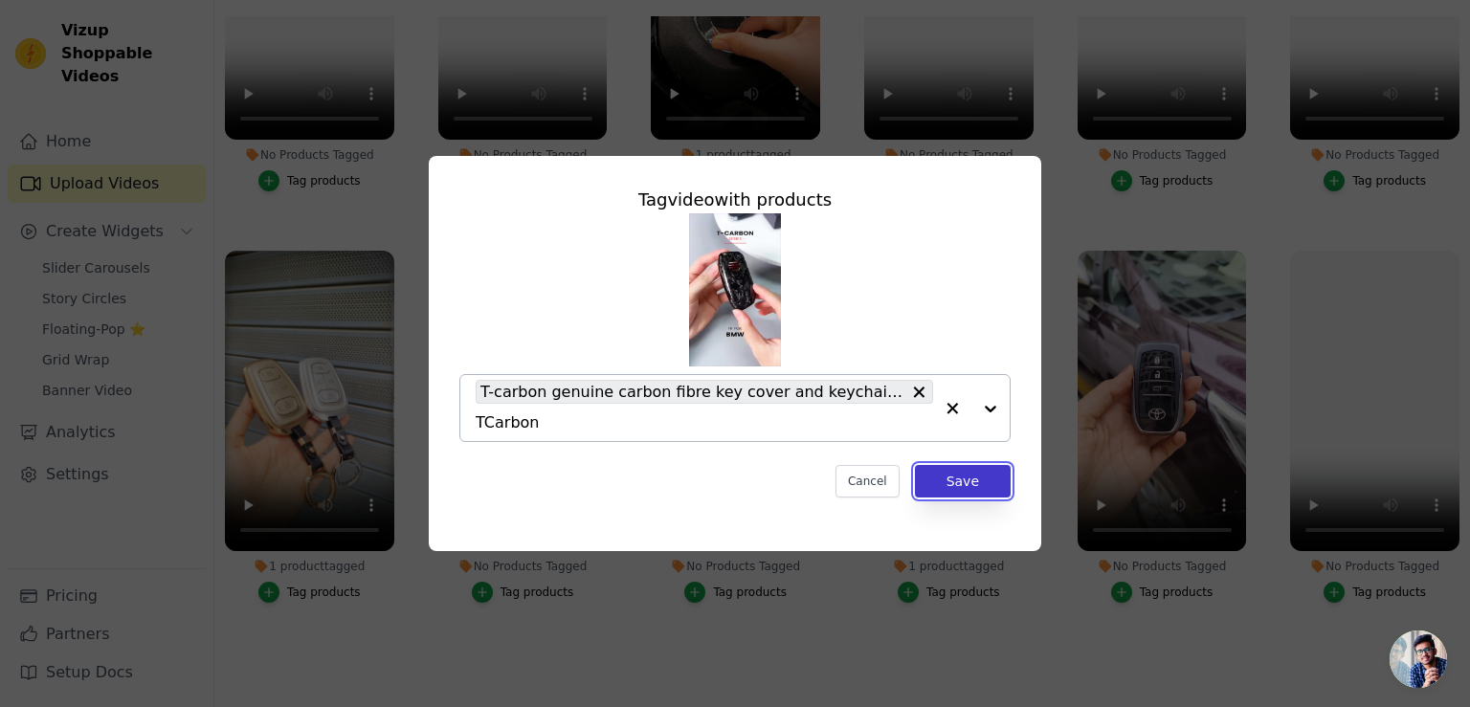
click at [930, 487] on button "Save" at bounding box center [963, 481] width 96 height 33
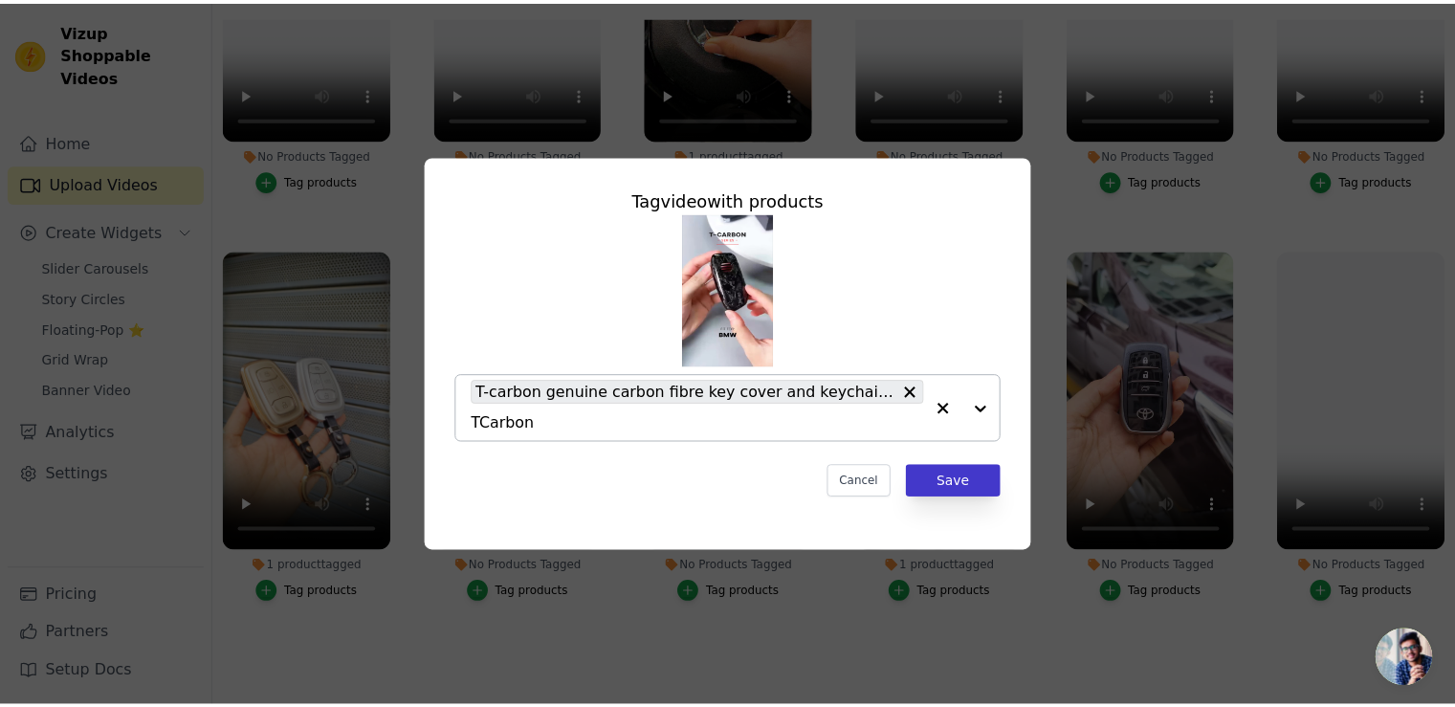
scroll to position [2630, 0]
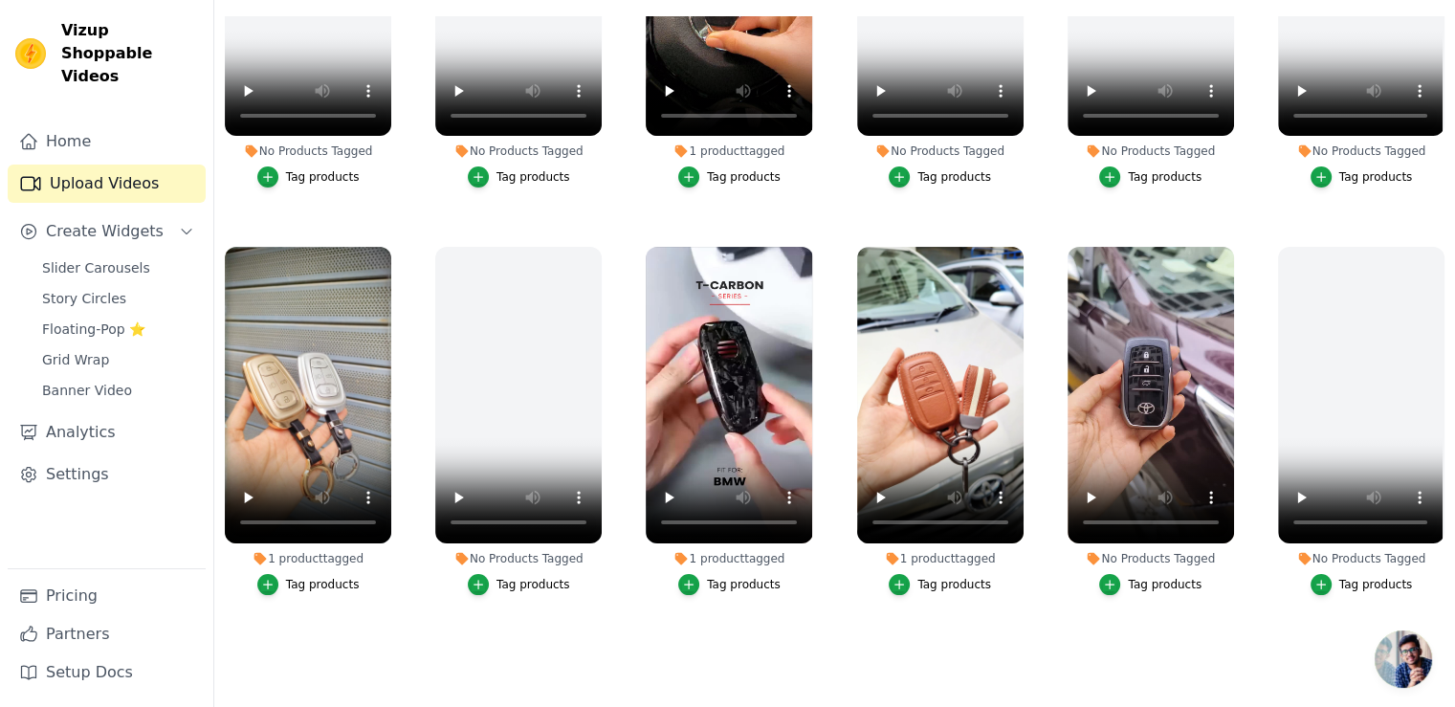
click at [1187, 577] on div "Tag products" at bounding box center [1165, 584] width 74 height 15
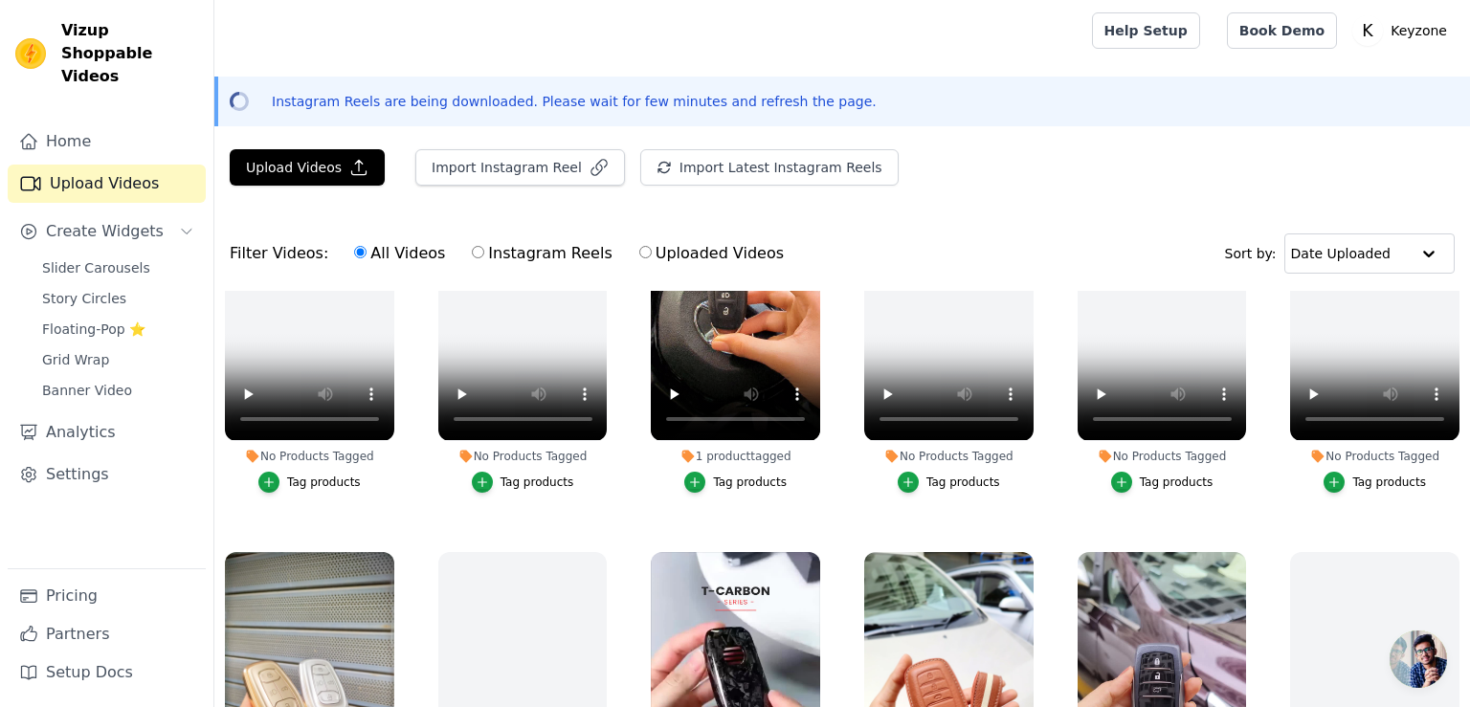
scroll to position [2656, 0]
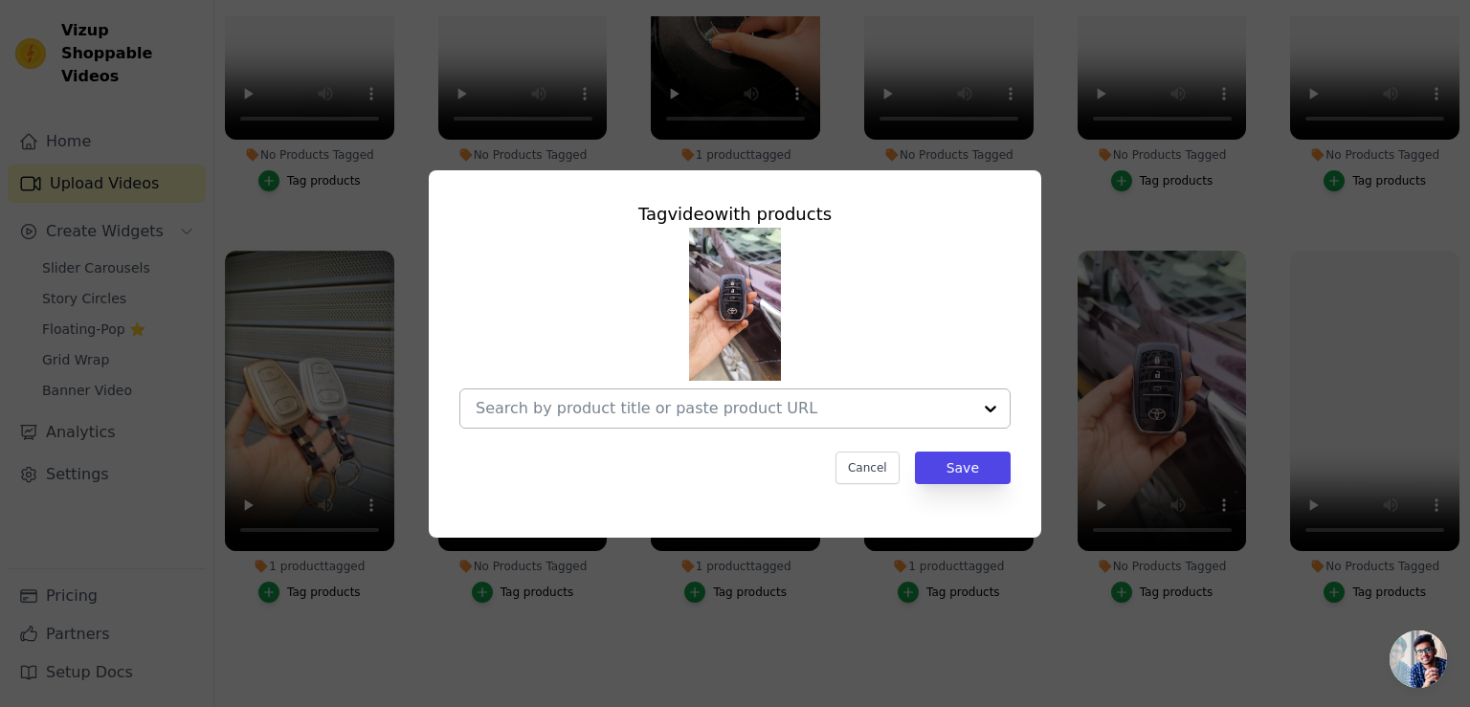
click at [739, 419] on div at bounding box center [724, 408] width 496 height 38
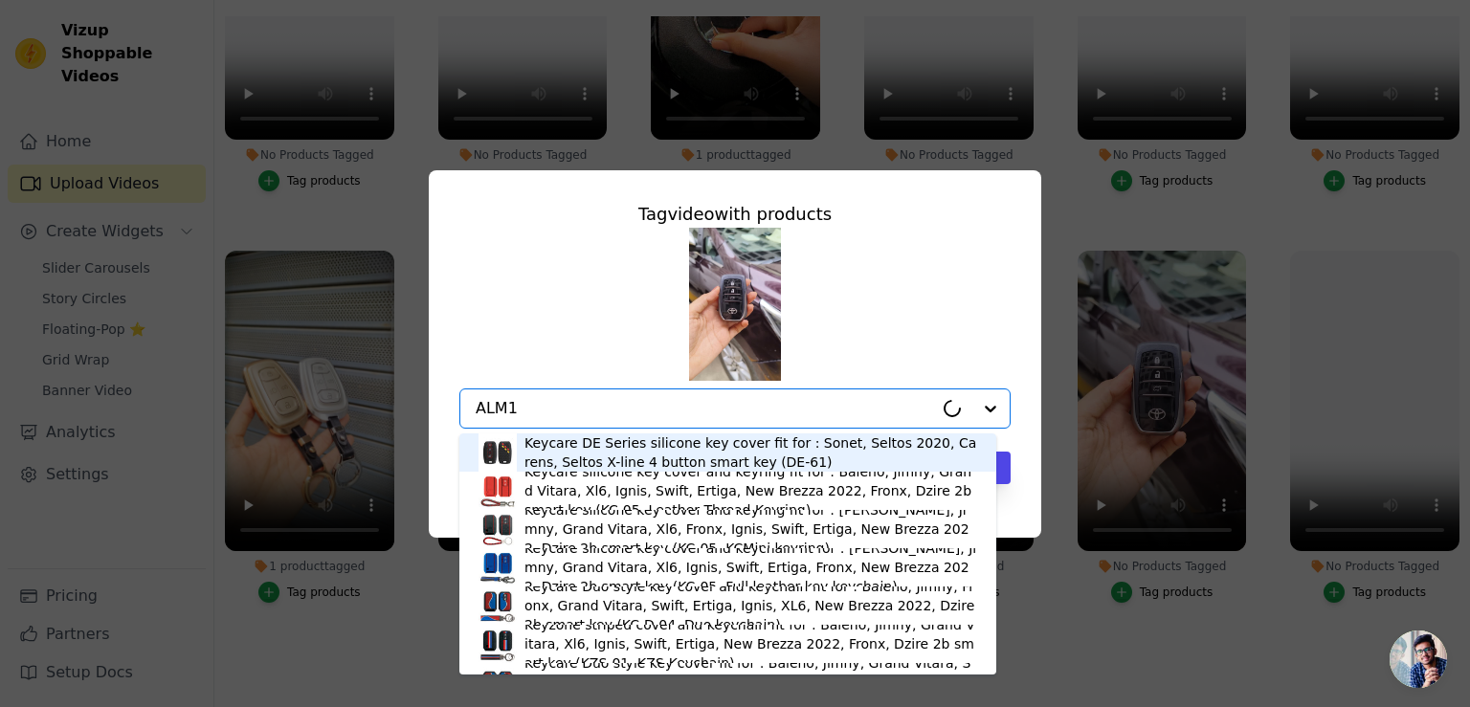
type input "ALM18"
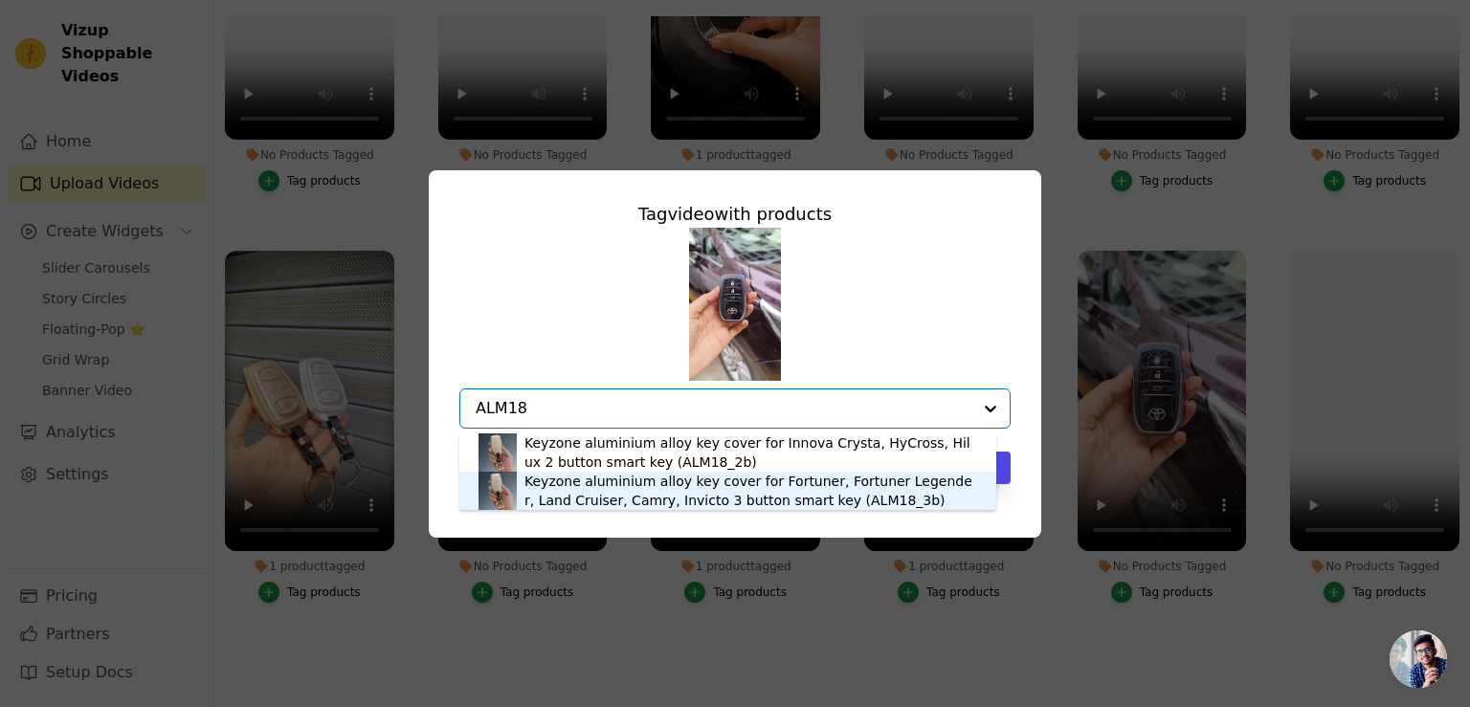
click at [728, 483] on div "Keyzone aluminium alloy key cover for Fortuner, Fortuner Legender, Land Cruiser…" at bounding box center [750, 491] width 453 height 38
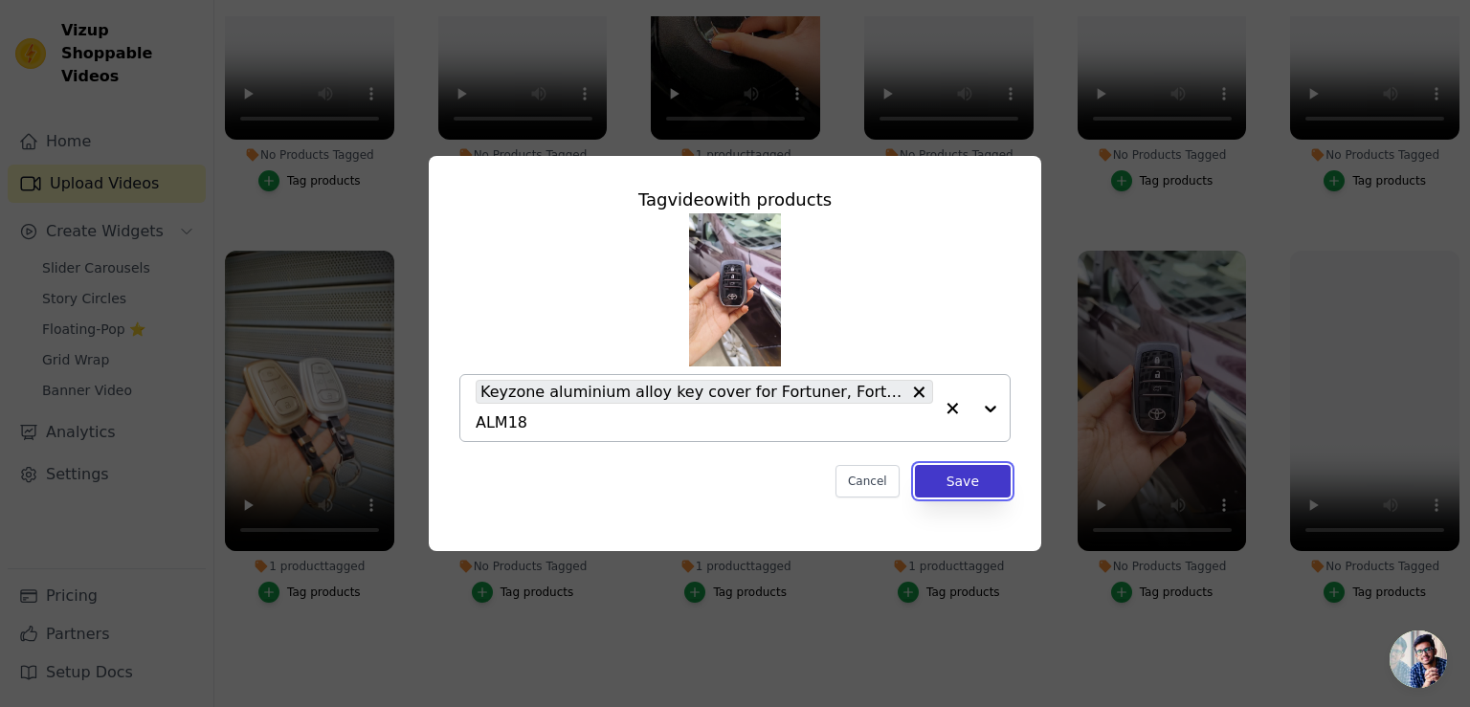
click at [949, 479] on button "Save" at bounding box center [963, 481] width 96 height 33
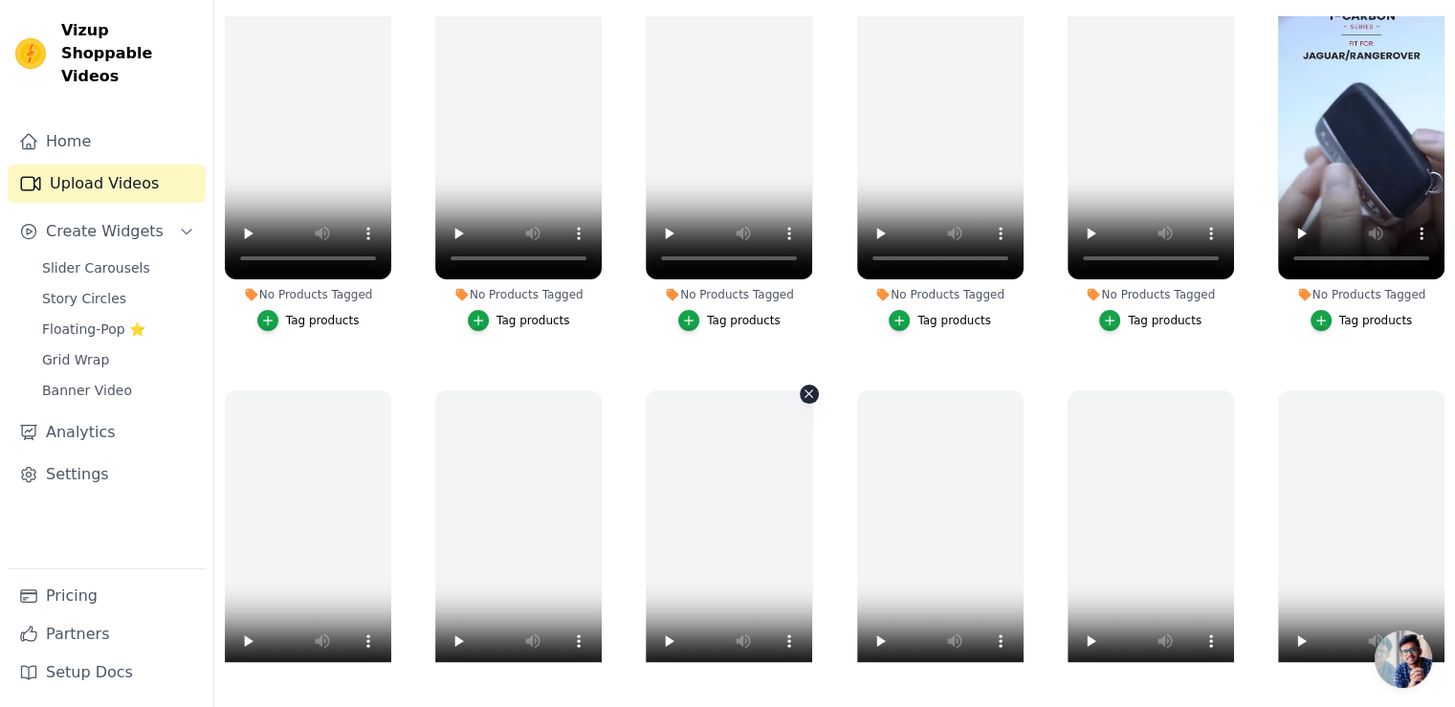
scroll to position [812, 0]
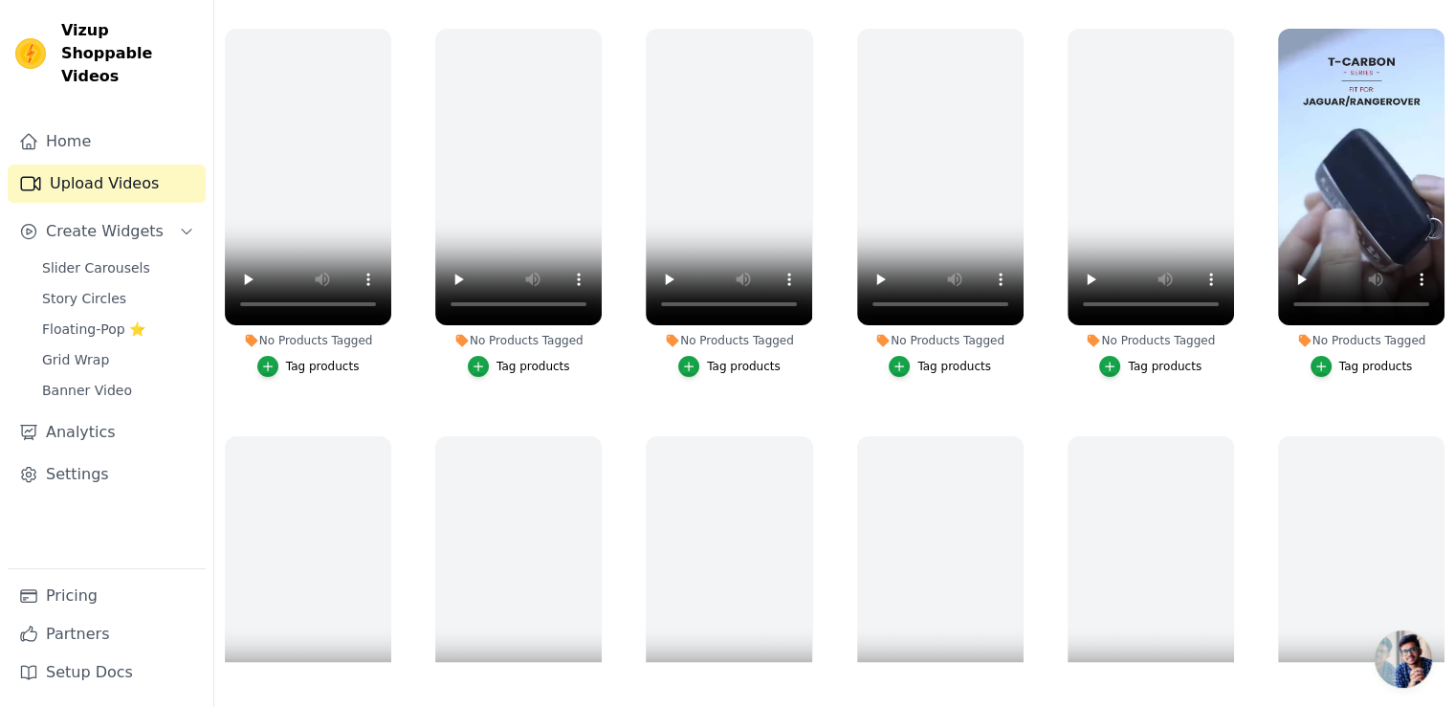
click at [1362, 359] on div "Tag products" at bounding box center [1377, 366] width 74 height 15
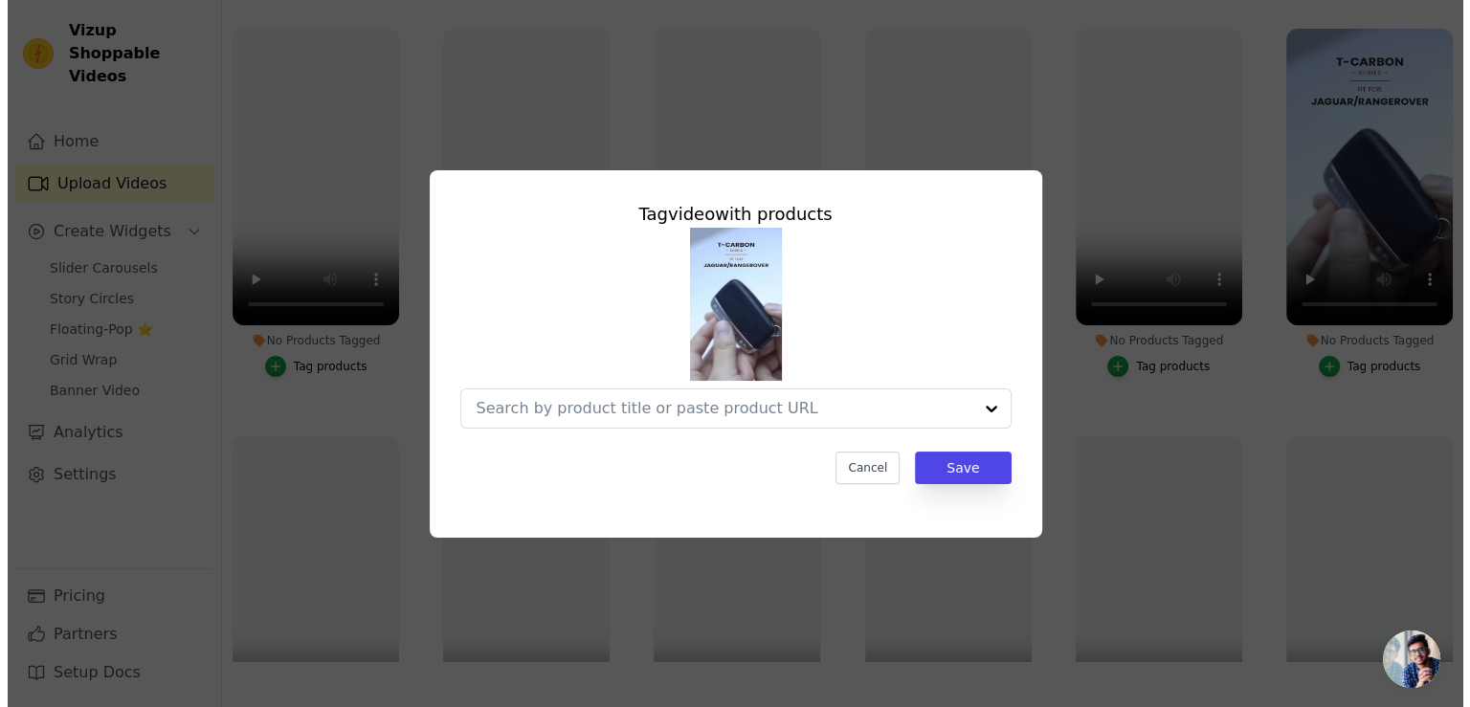
scroll to position [821, 0]
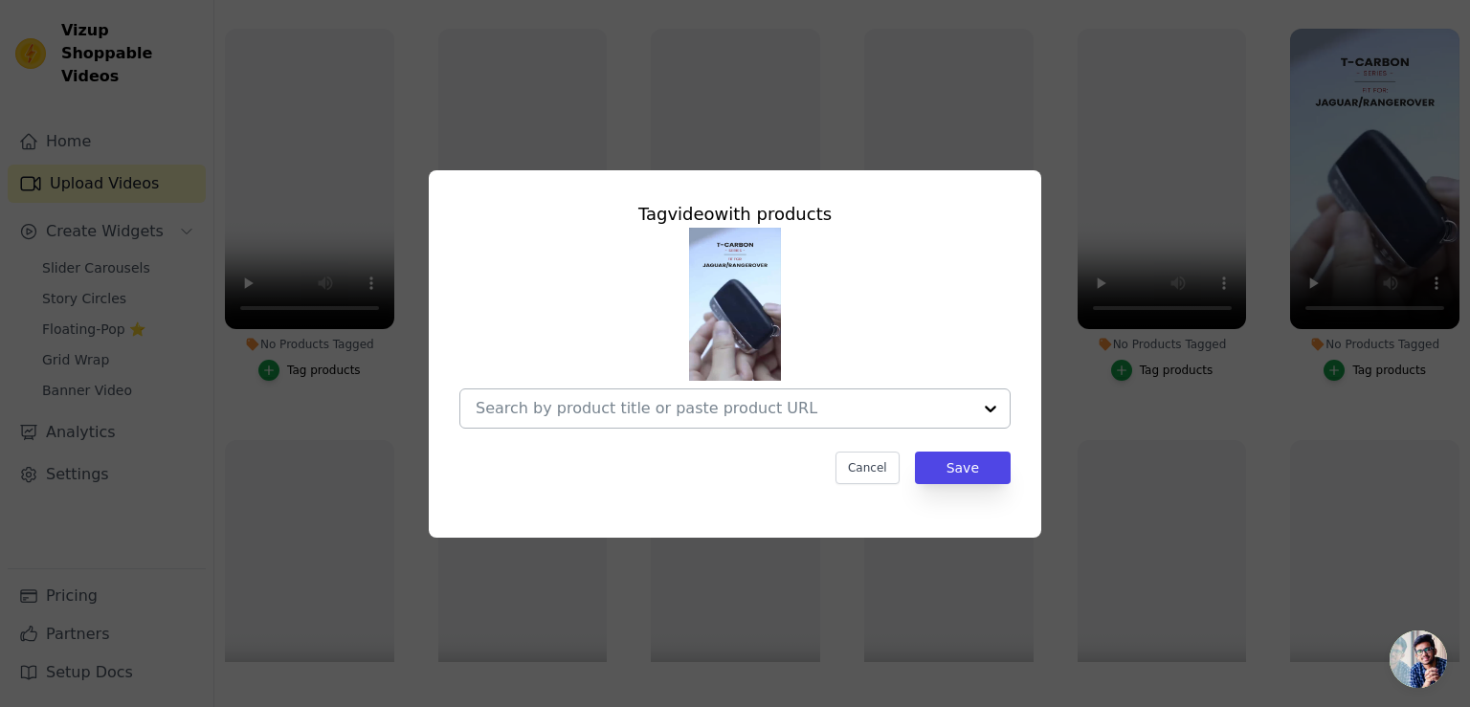
click at [857, 402] on input "No Products Tagged Tag video with products Cancel Save Tag products" at bounding box center [724, 408] width 496 height 18
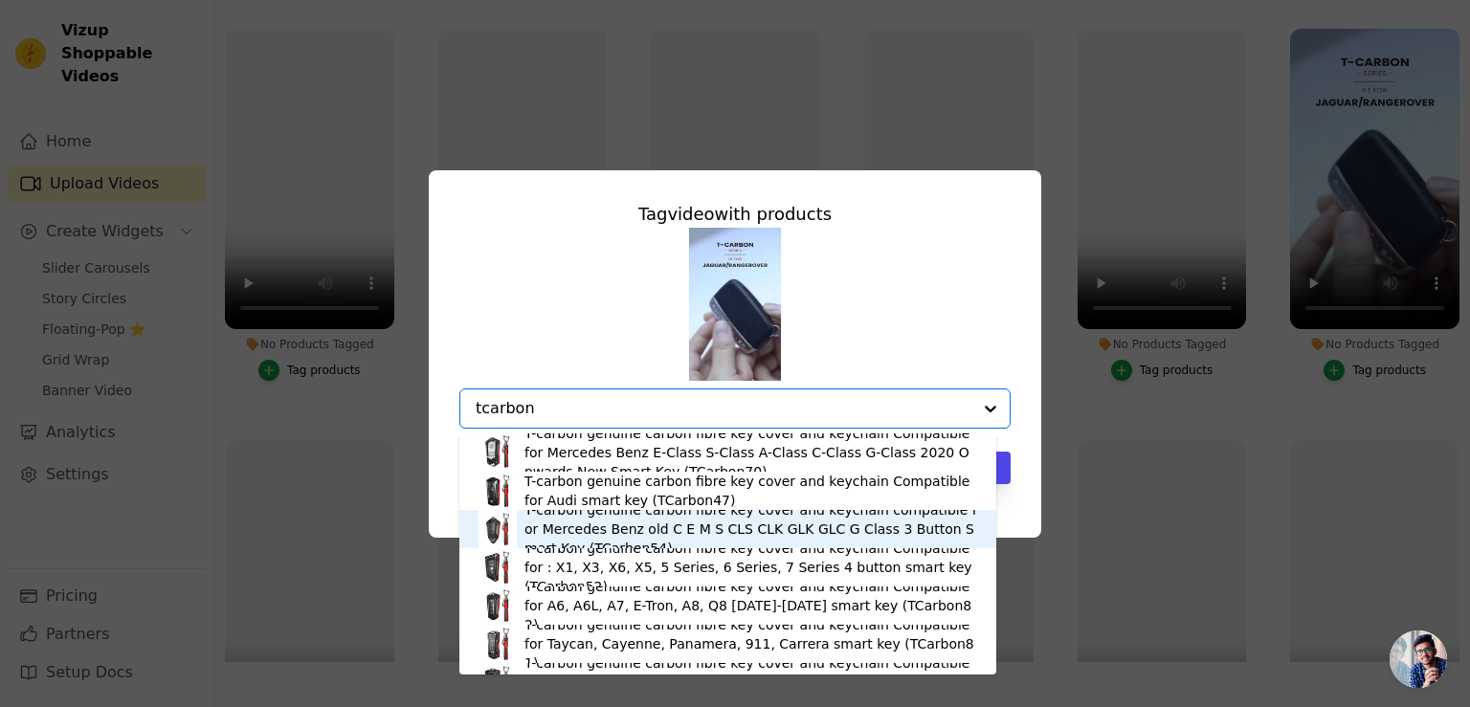
type input "tcarbon7"
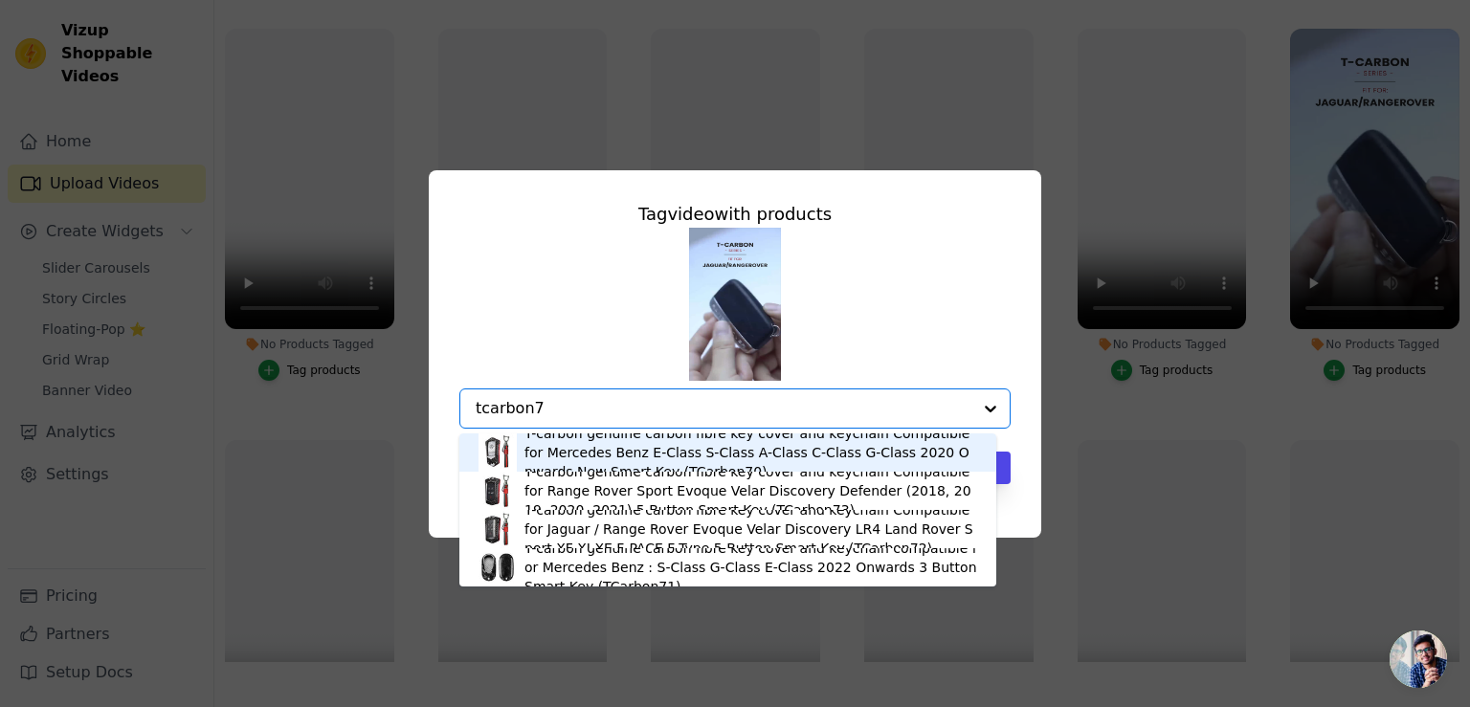
click at [561, 525] on div "T-carbon genuine carbon fibre key cover and keychain Compatible for Jaguar / Ra…" at bounding box center [750, 528] width 453 height 57
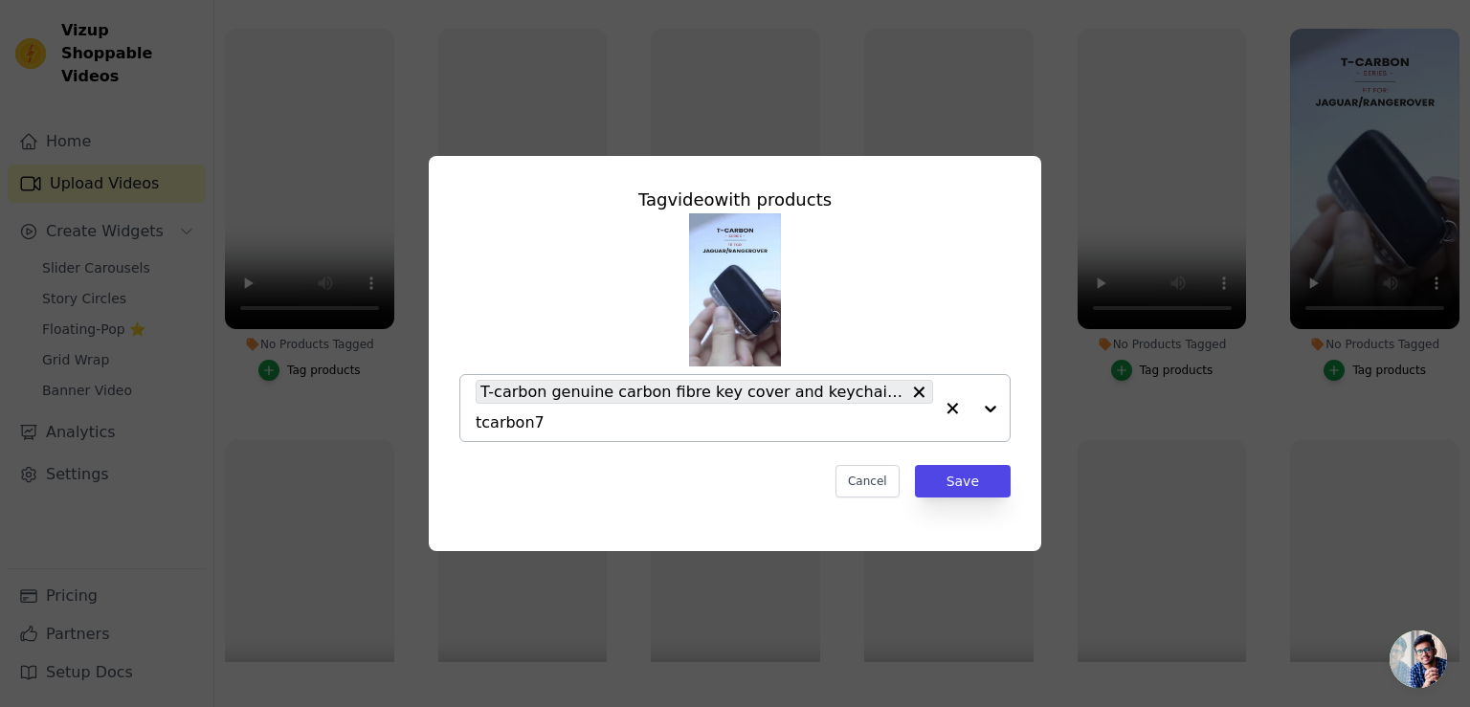
click at [691, 388] on span "T-carbon genuine carbon fibre key cover and keychain Compatible for Jaguar / Ra…" at bounding box center [692, 392] width 425 height 24
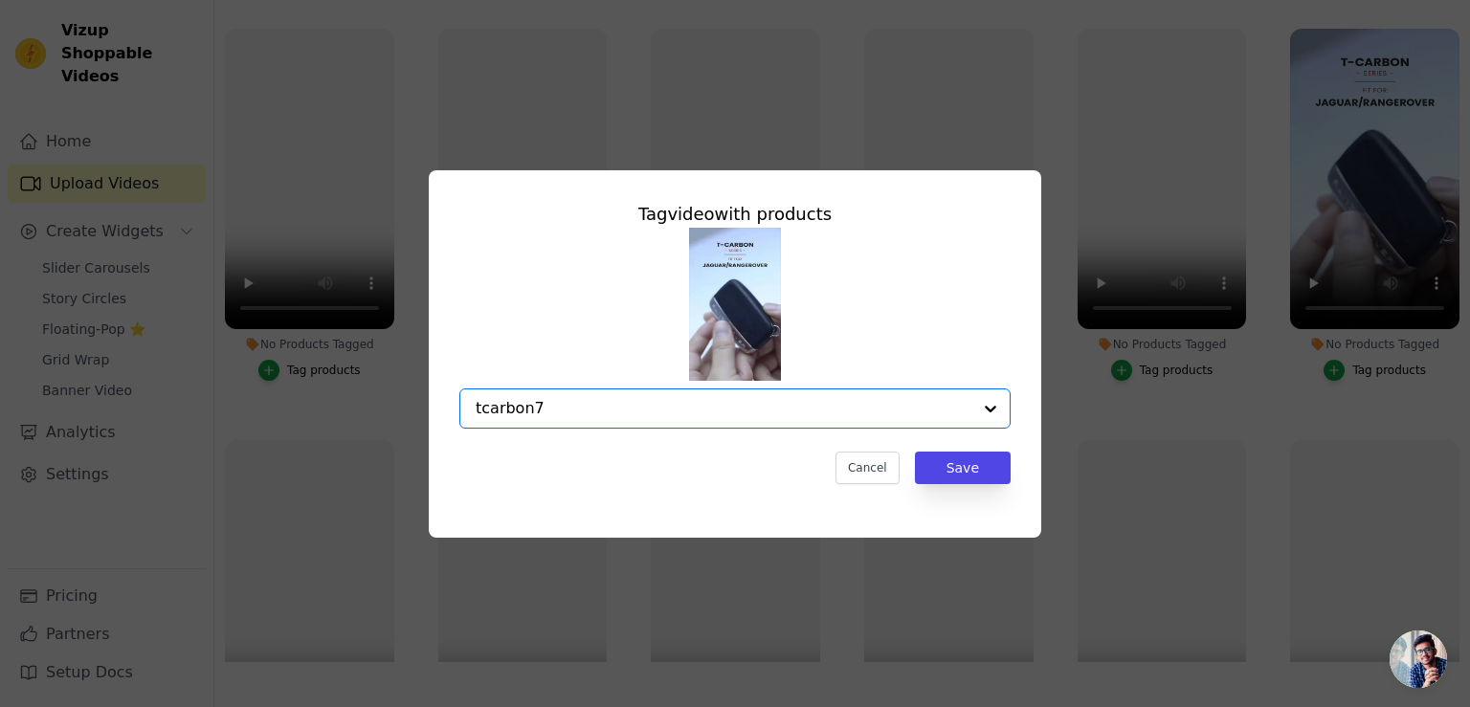
click at [861, 407] on input "tcarbon7" at bounding box center [724, 408] width 496 height 18
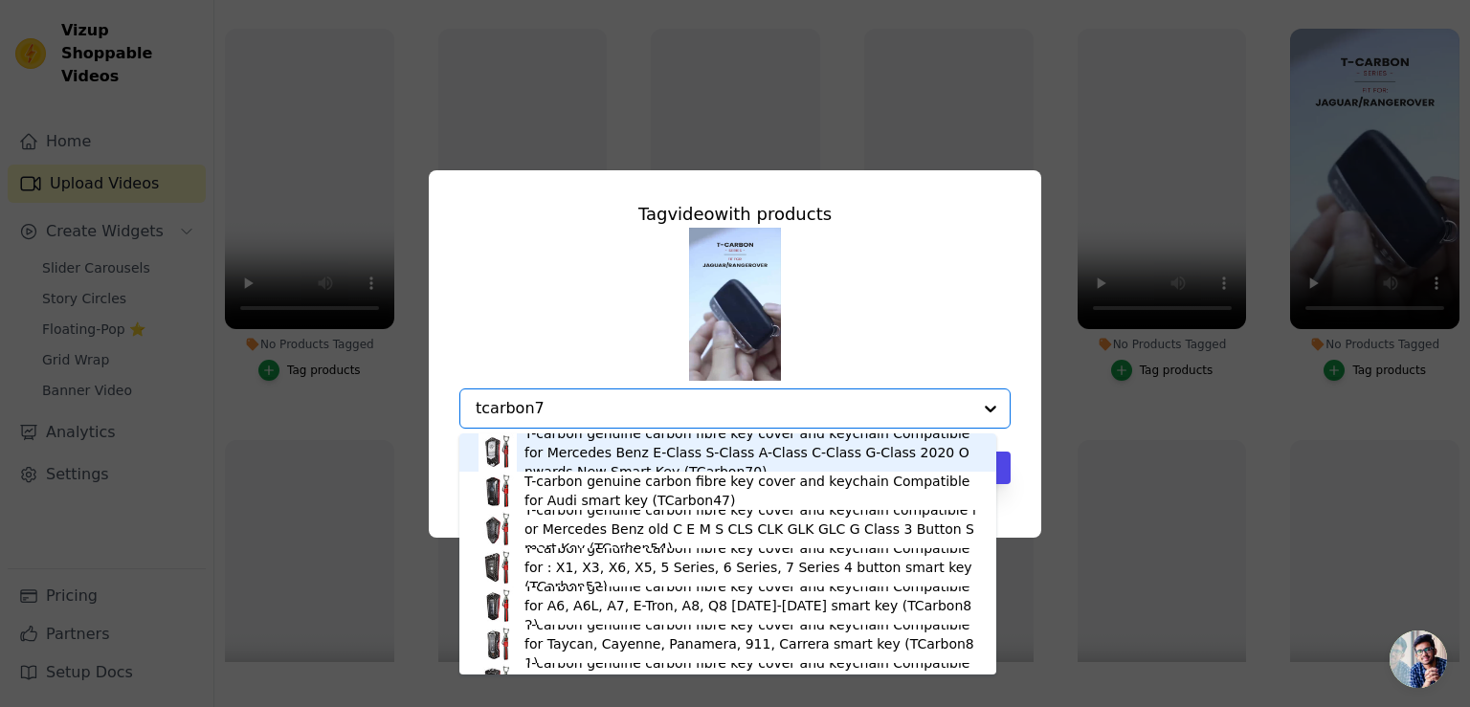
type input "tcarbon72"
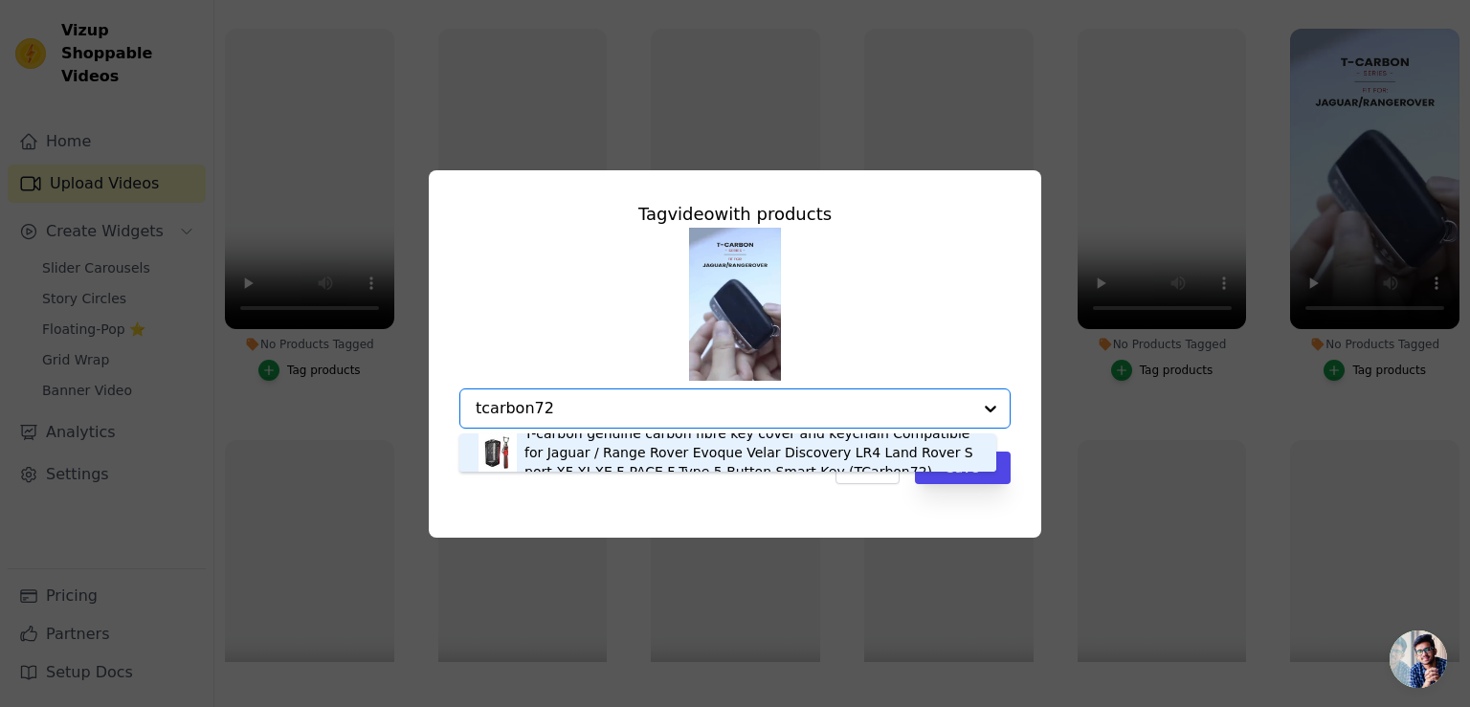
click at [821, 455] on div "T-carbon genuine carbon fibre key cover and keychain Compatible for Jaguar / Ra…" at bounding box center [750, 452] width 453 height 57
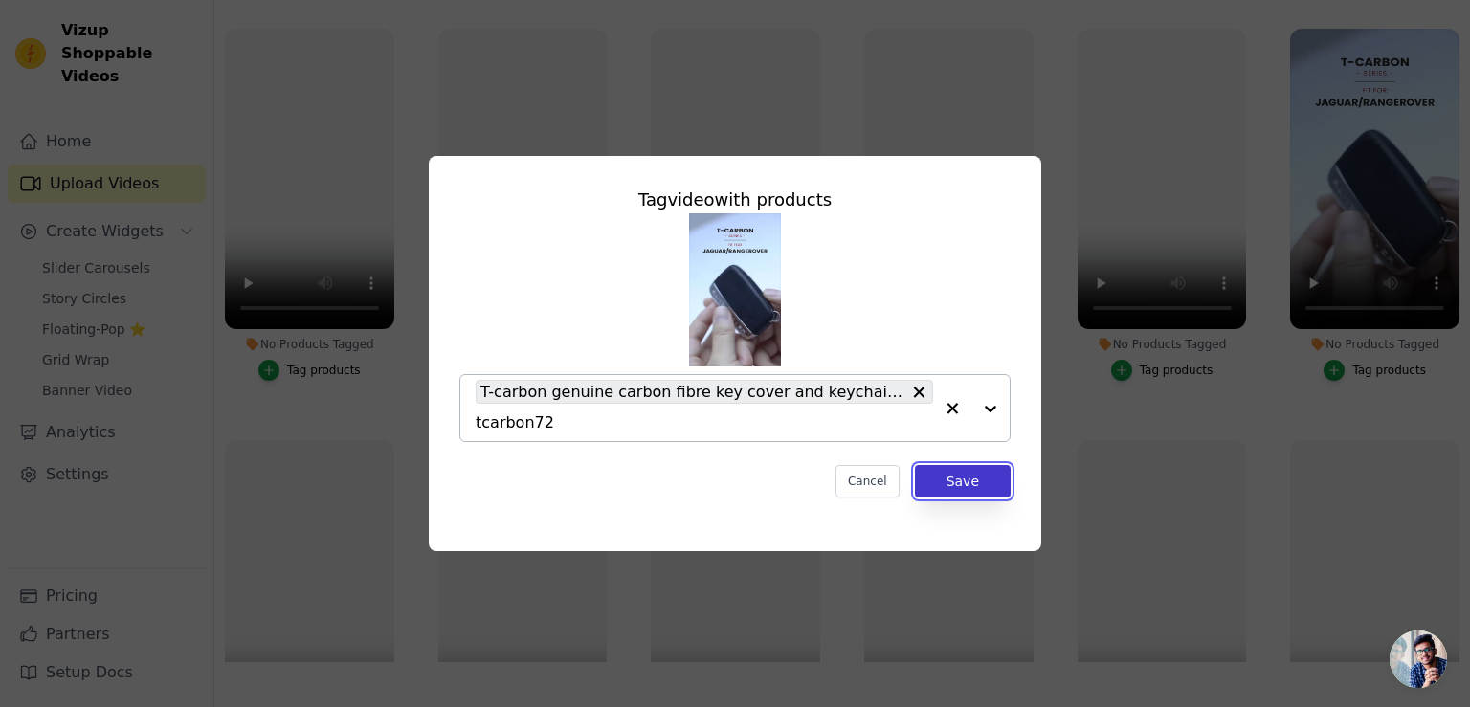
click at [960, 481] on button "Save" at bounding box center [963, 481] width 96 height 33
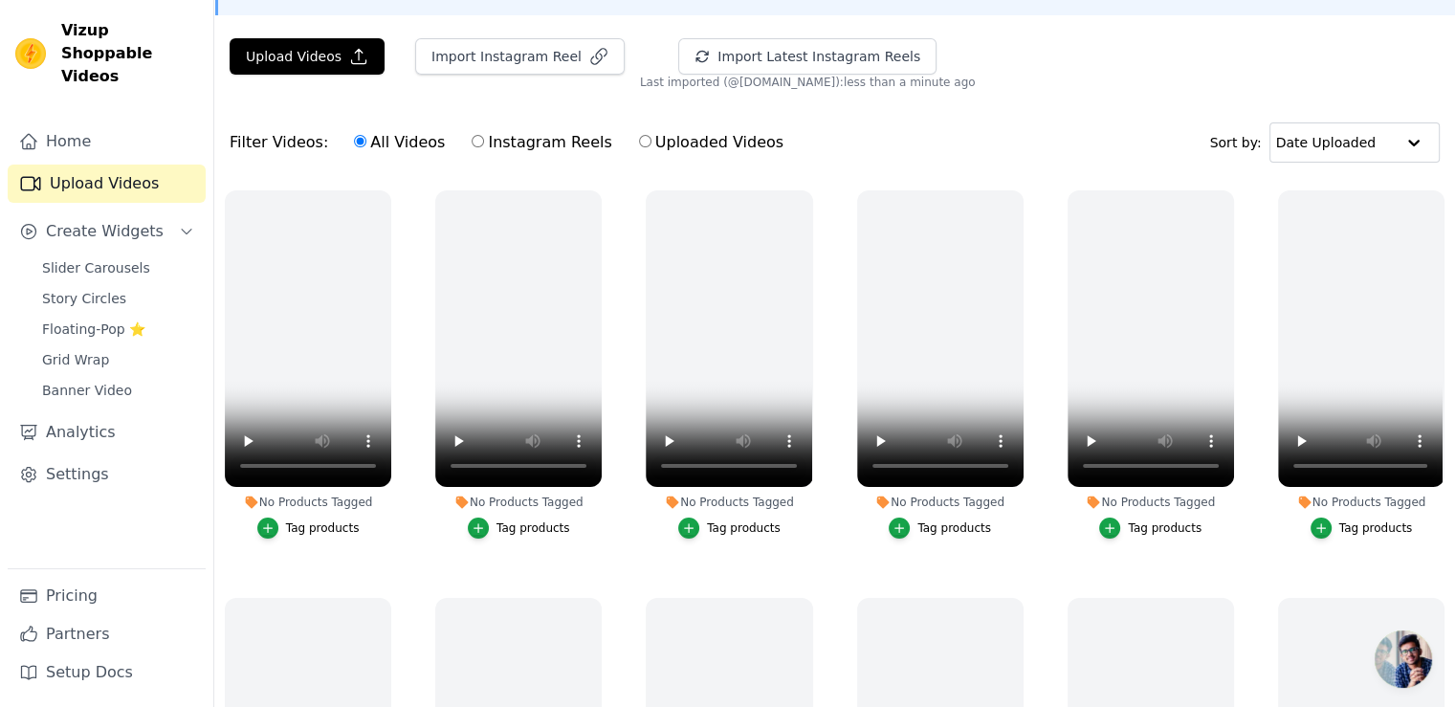
scroll to position [0, 0]
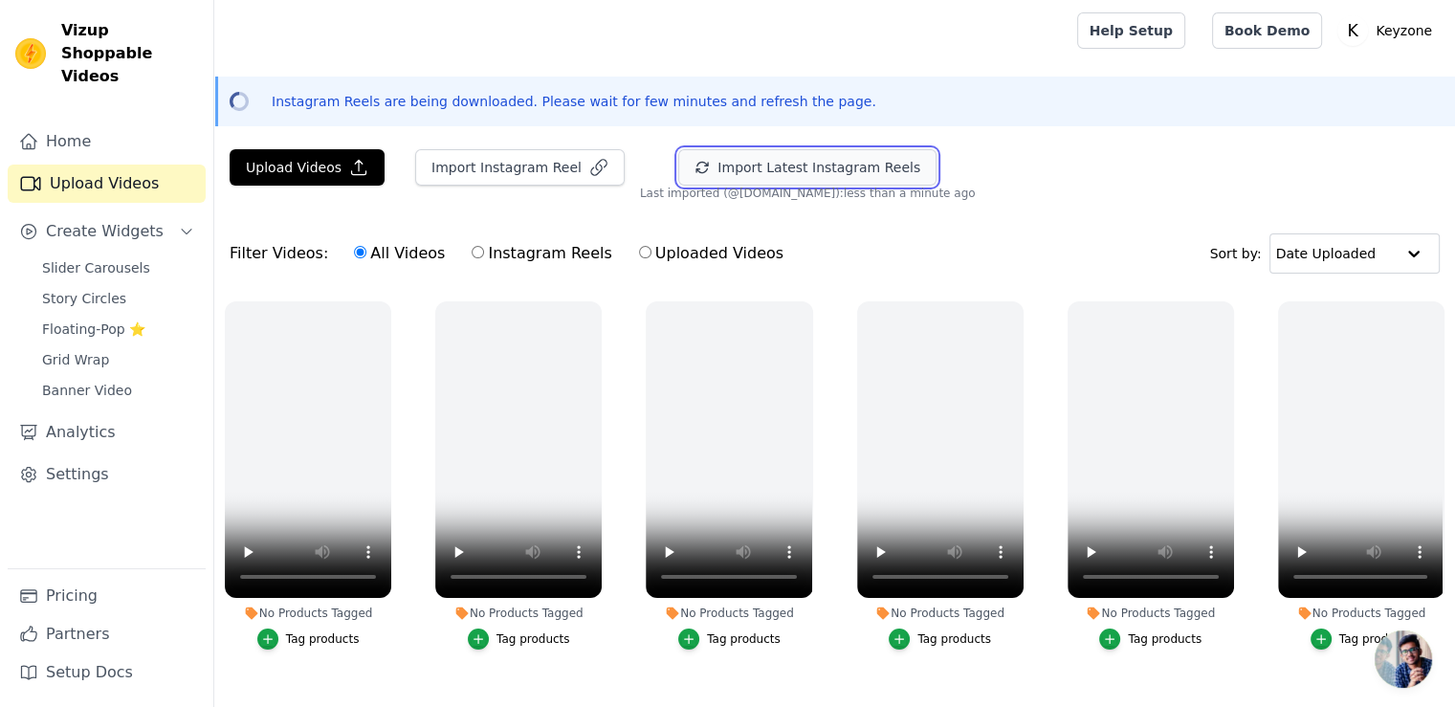
click at [776, 169] on button "Import Latest Instagram Reels" at bounding box center [807, 167] width 258 height 36
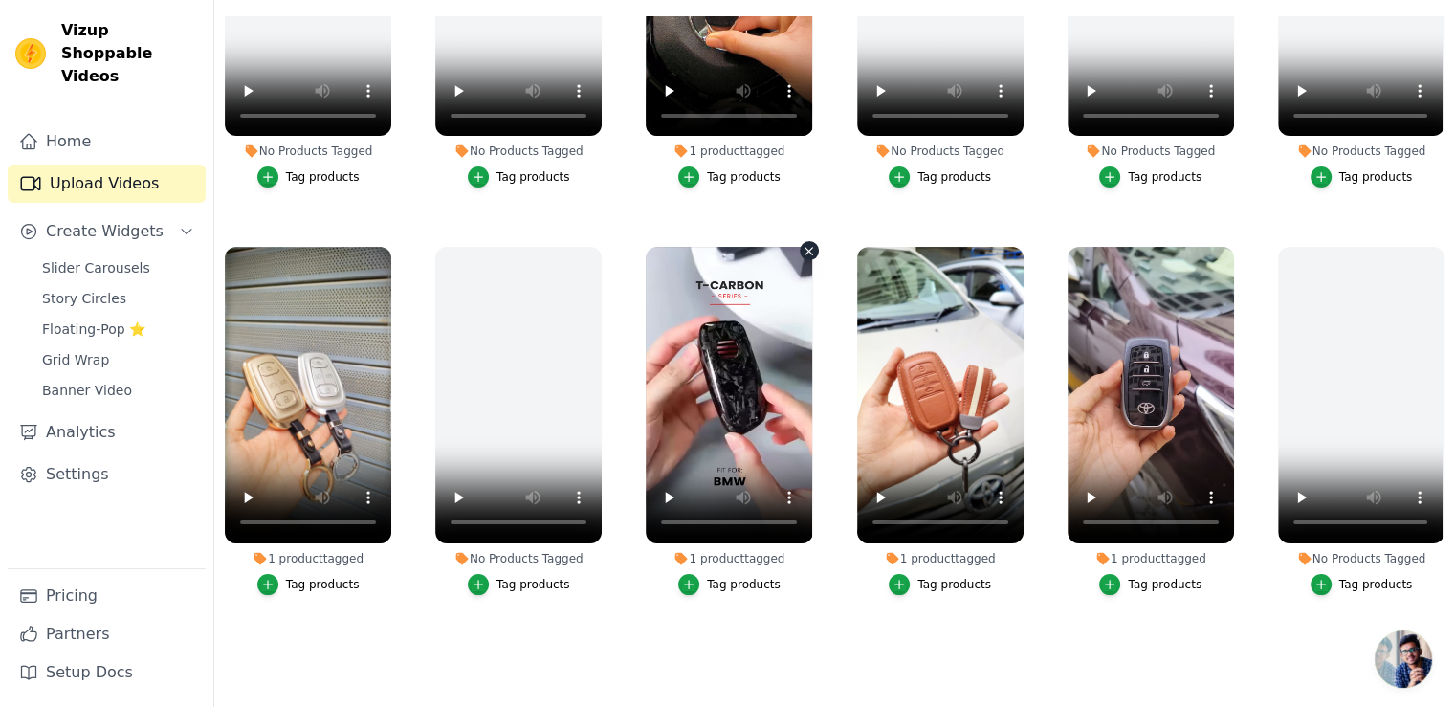
scroll to position [2630, 0]
click at [92, 320] on span "Floating-Pop ⭐" at bounding box center [93, 329] width 103 height 19
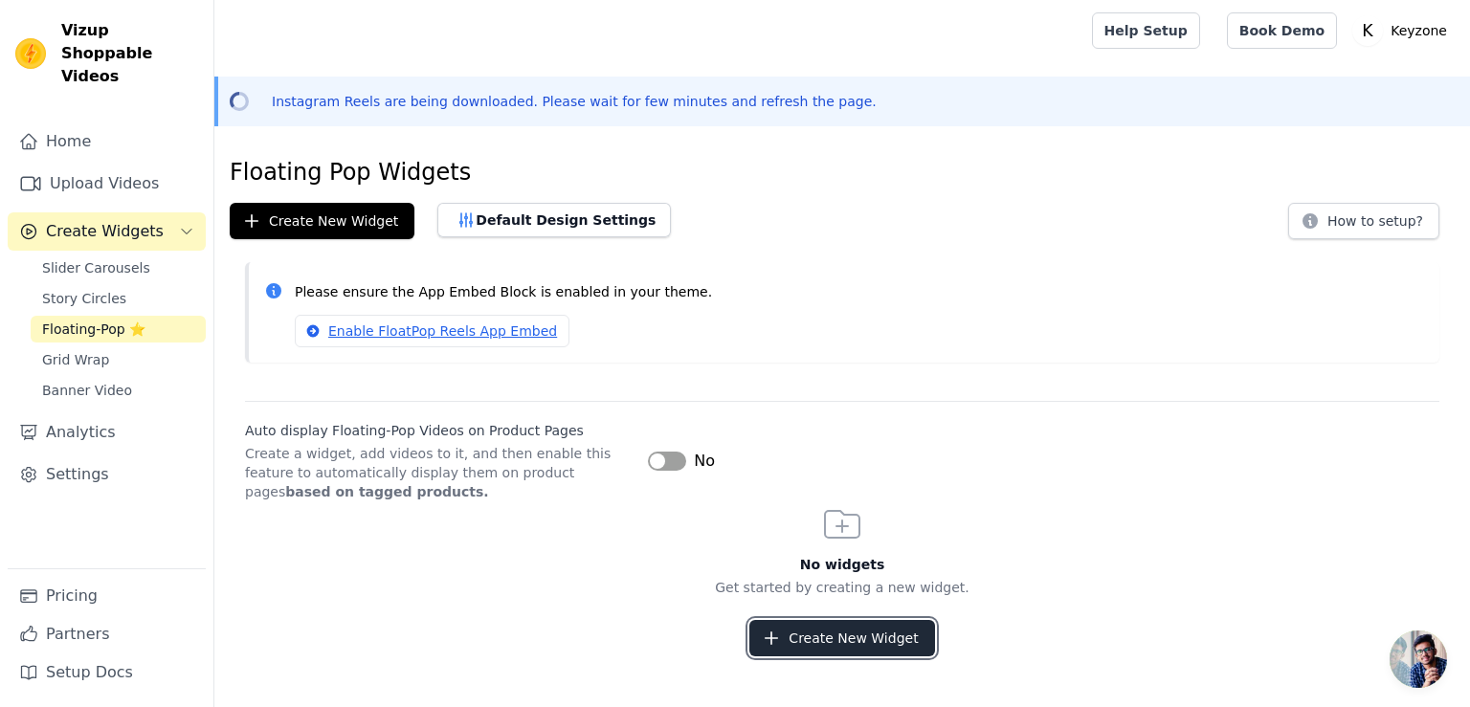
click at [831, 638] on button "Create New Widget" at bounding box center [841, 638] width 185 height 36
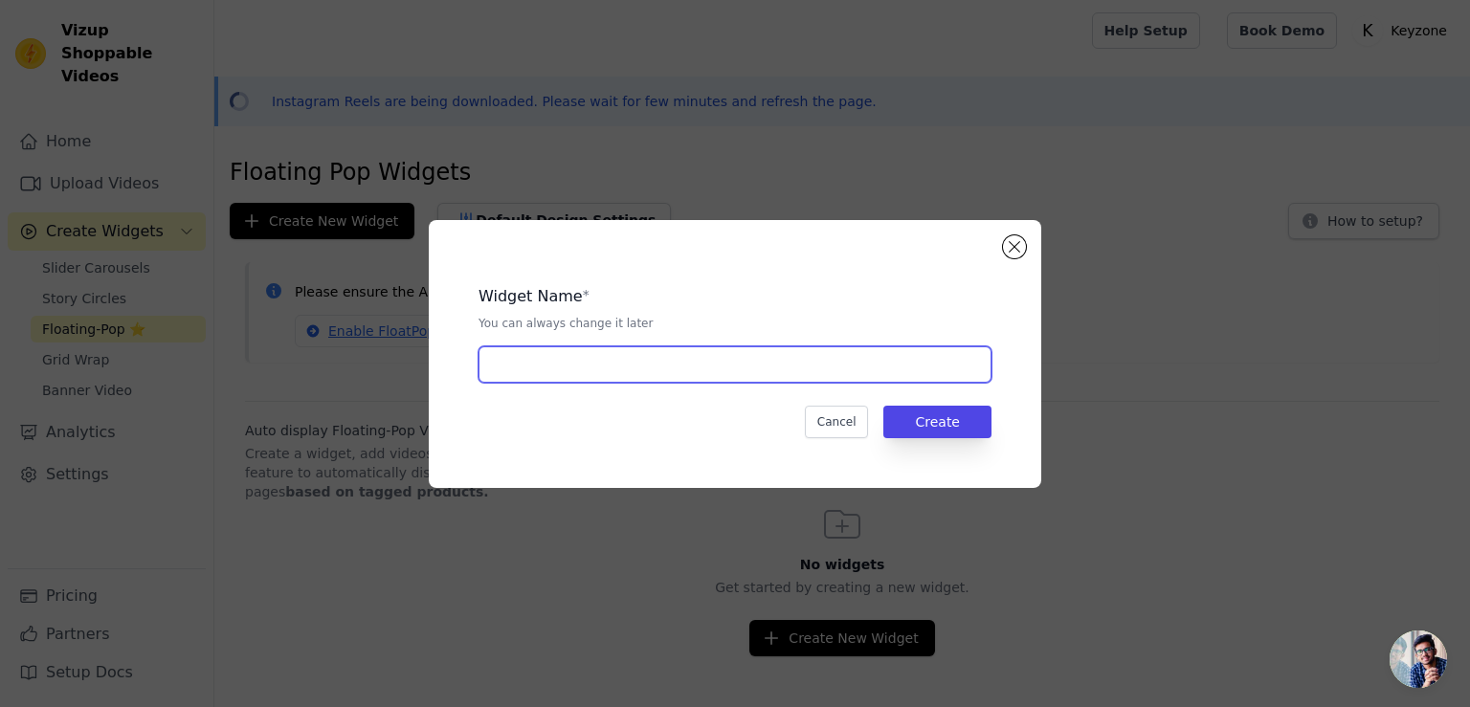
click at [534, 361] on input "text" at bounding box center [734, 364] width 513 height 36
type input "RL18 3b PDP"
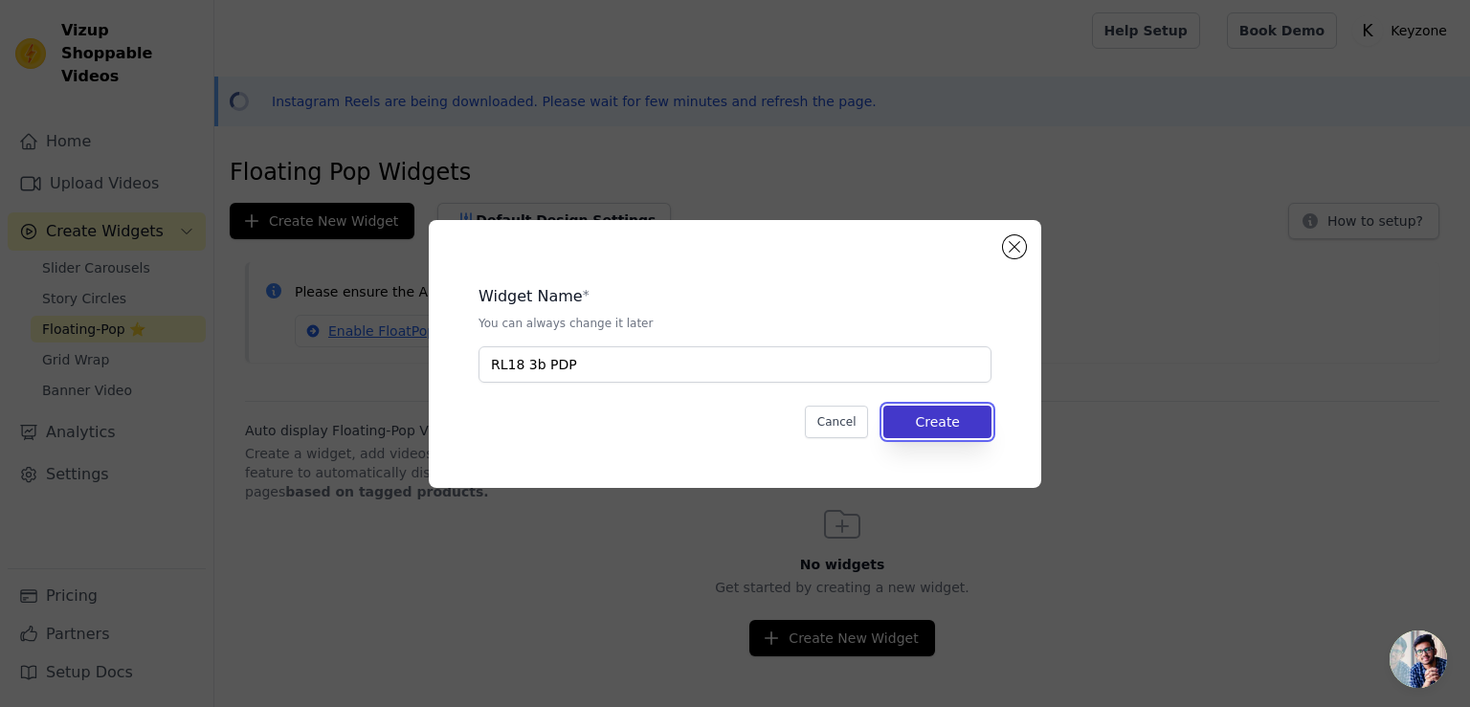
click at [963, 426] on button "Create" at bounding box center [937, 422] width 108 height 33
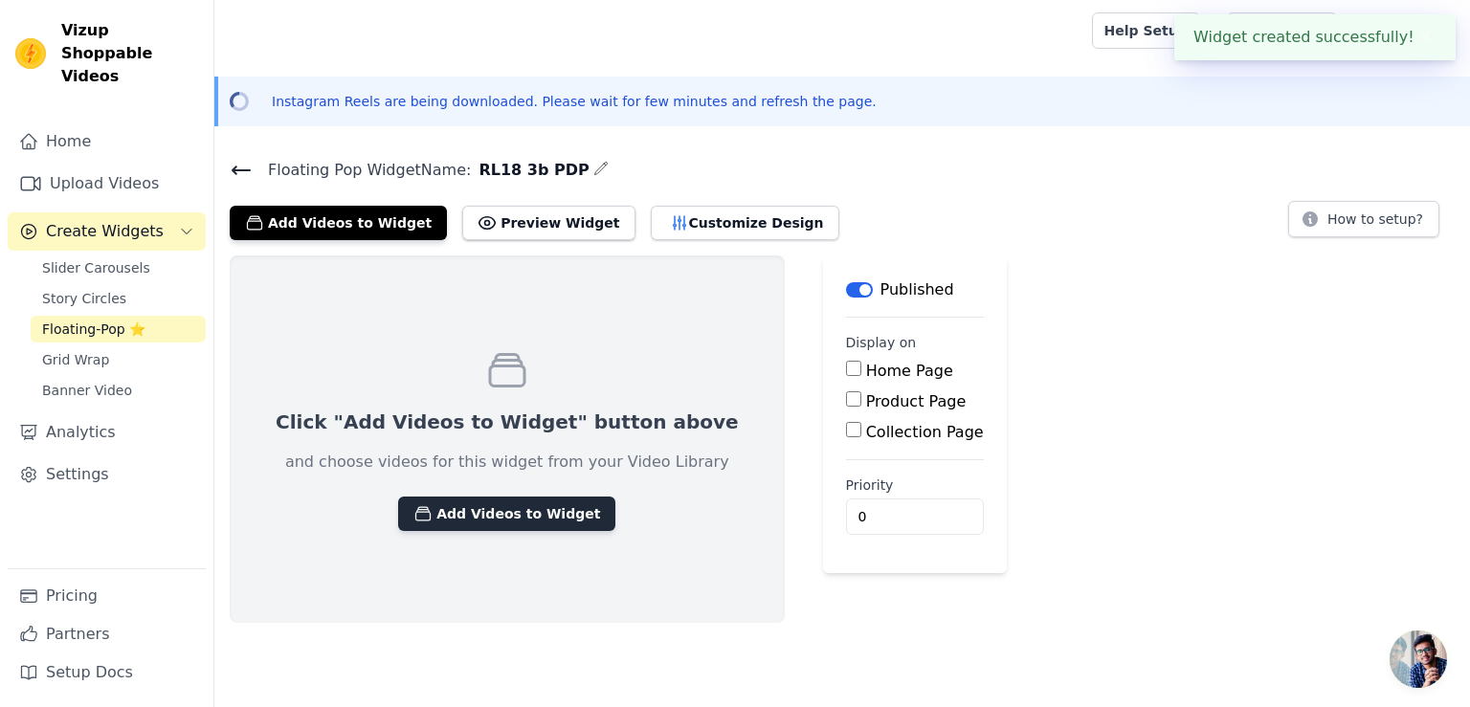
click at [513, 518] on button "Add Videos to Widget" at bounding box center [506, 514] width 217 height 34
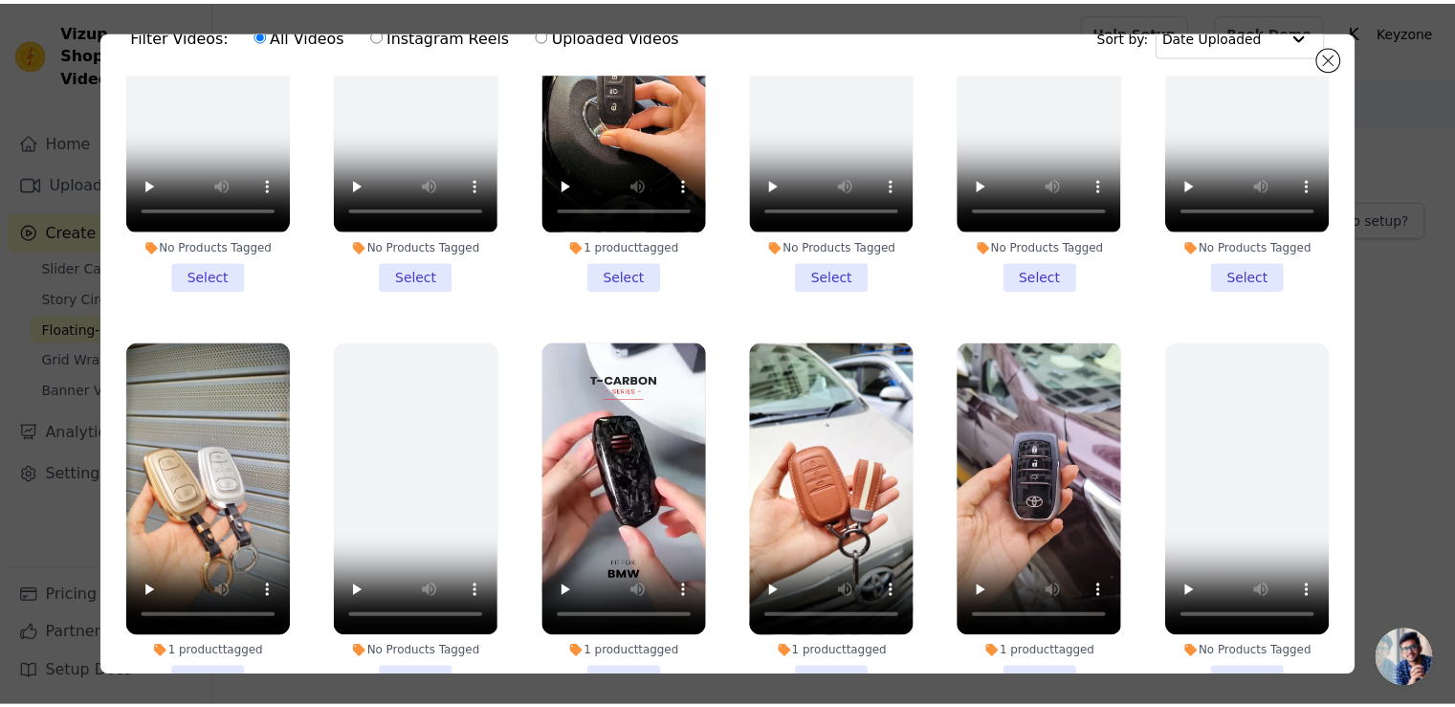
scroll to position [96, 0]
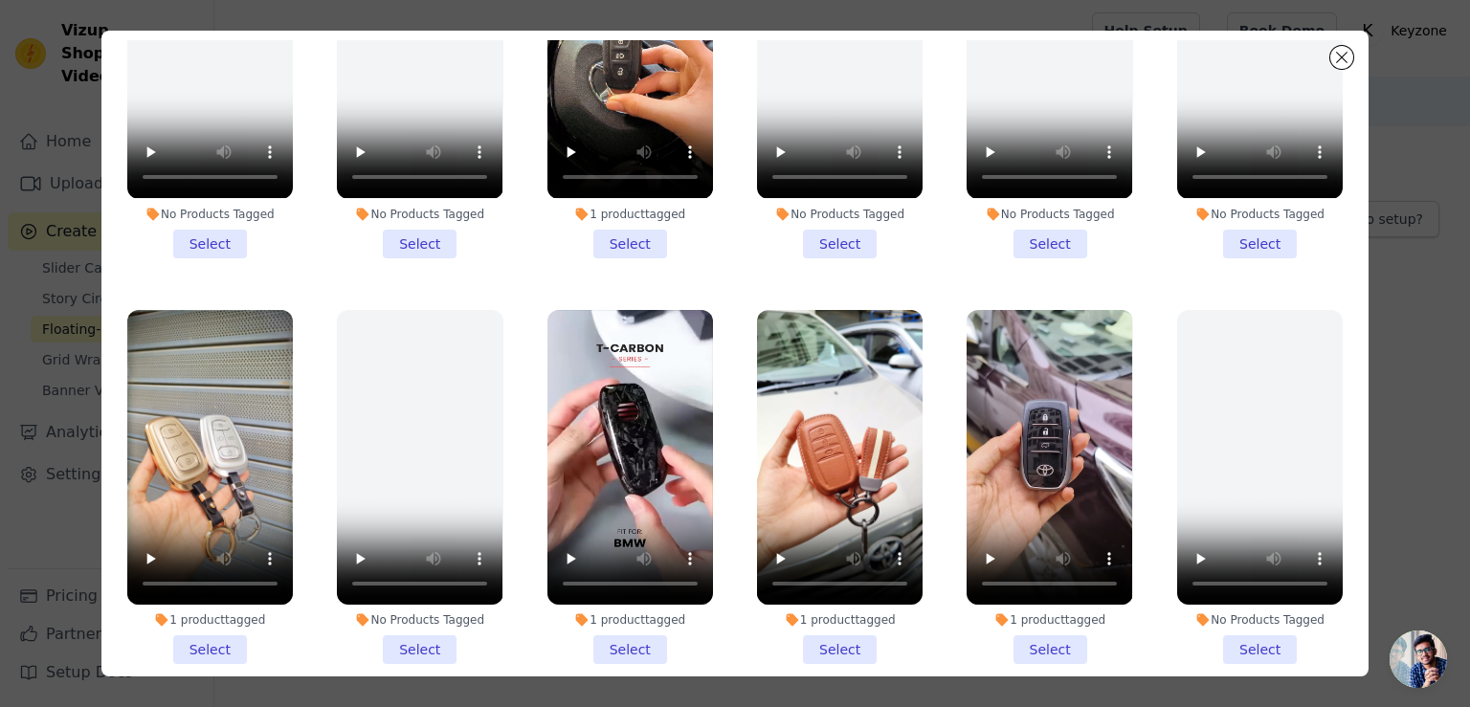
click at [828, 583] on li "1 product tagged Select" at bounding box center [840, 487] width 166 height 354
click at [0, 0] on input "1 product tagged Select" at bounding box center [0, 0] width 0 height 0
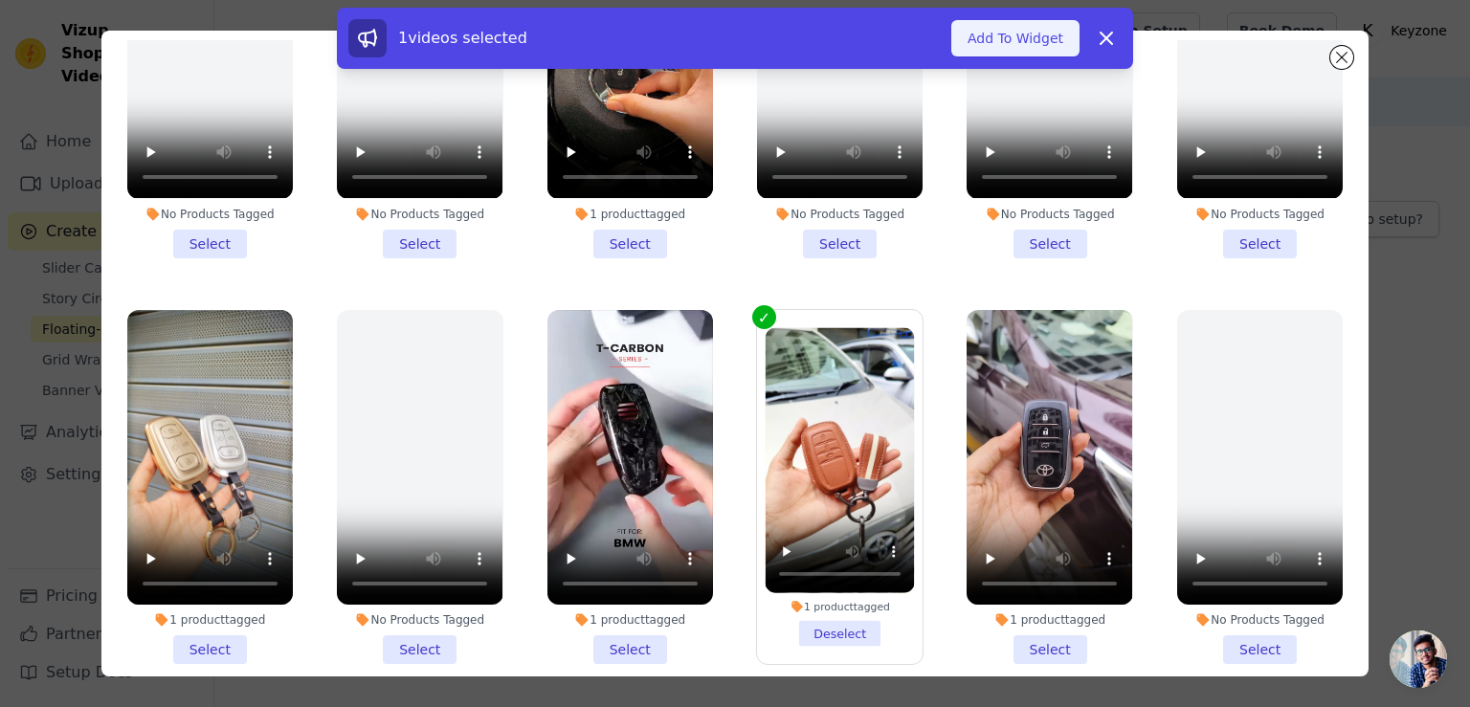
click at [1004, 37] on button "Add To Widget" at bounding box center [1015, 38] width 128 height 36
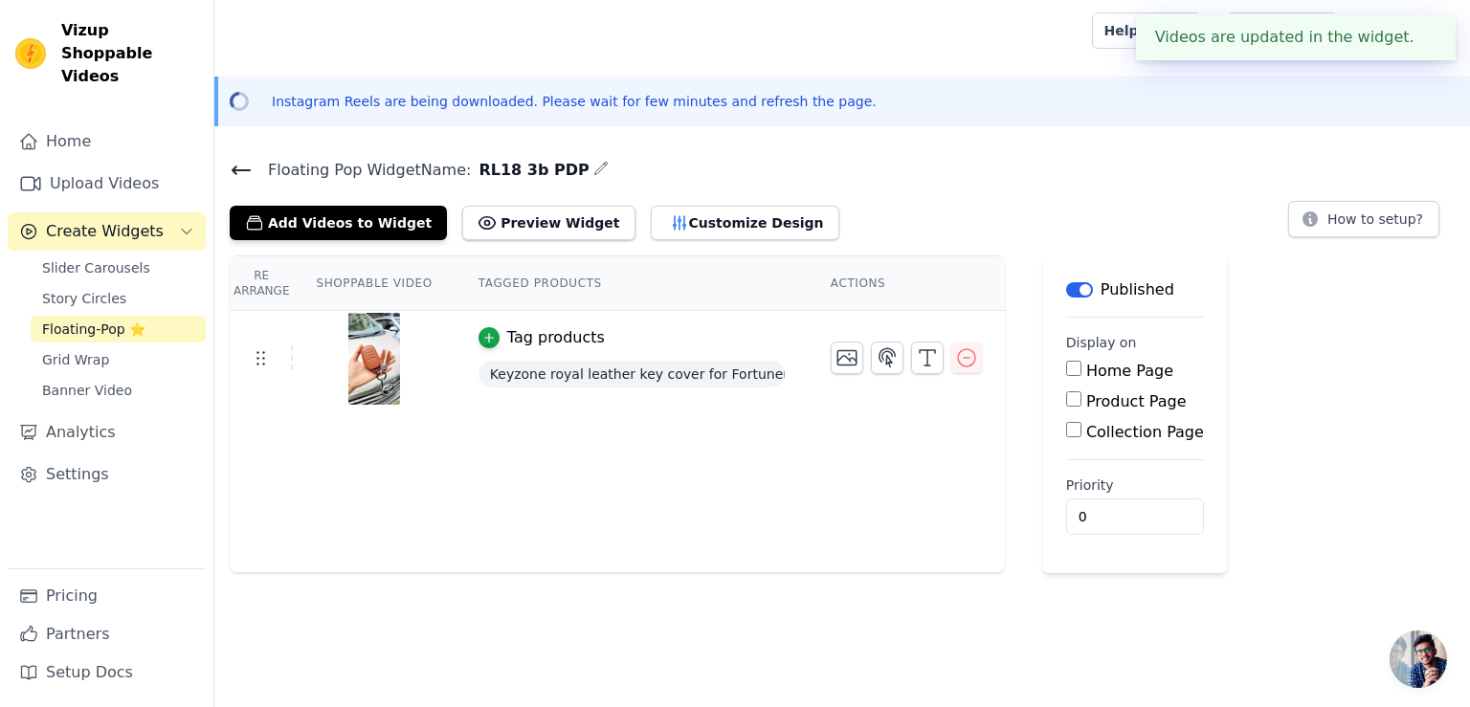
click at [1066, 396] on input "Product Page" at bounding box center [1073, 398] width 15 height 15
checkbox input "true"
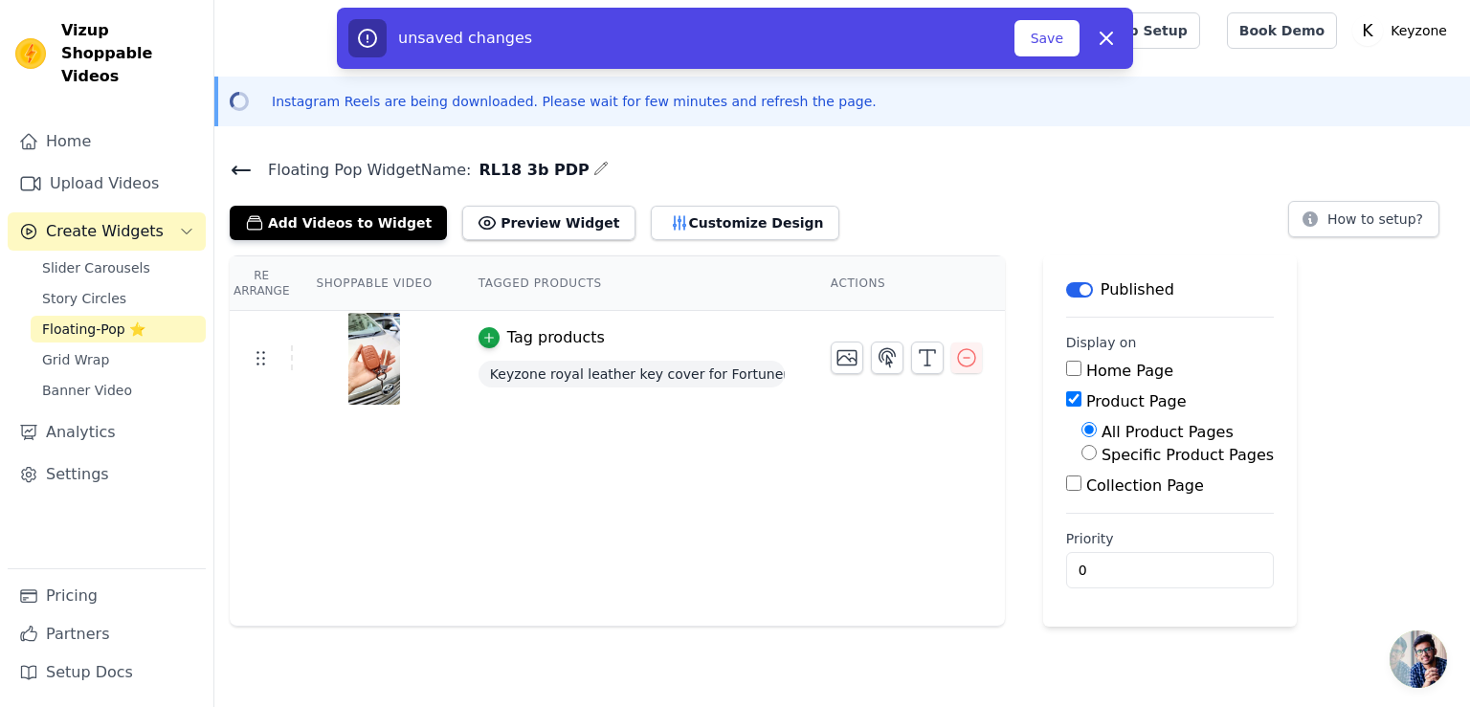
click at [1081, 453] on input "Specific Product Pages" at bounding box center [1088, 452] width 15 height 15
radio input "true"
click at [1085, 499] on button "Select Products" at bounding box center [1145, 498] width 128 height 33
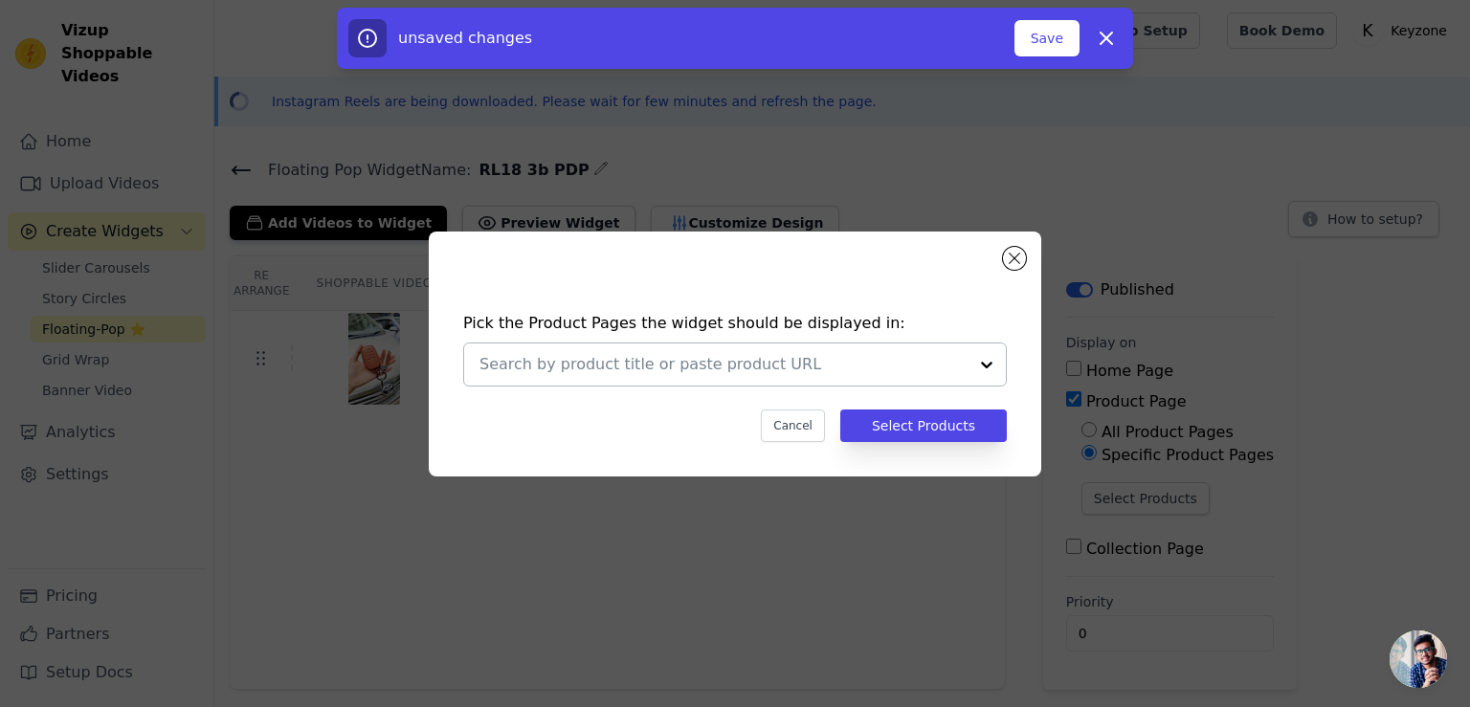
click at [743, 371] on input "text" at bounding box center [723, 364] width 488 height 23
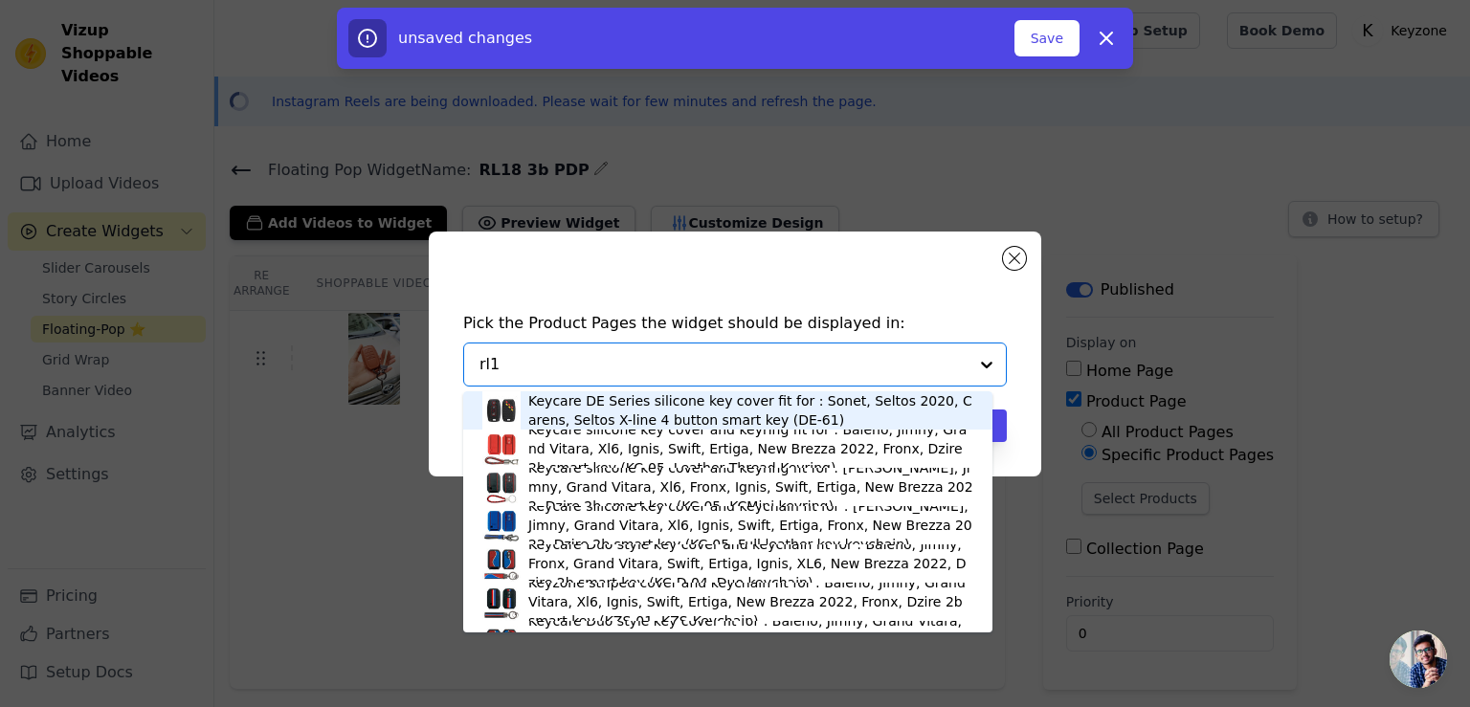
type input "rl18"
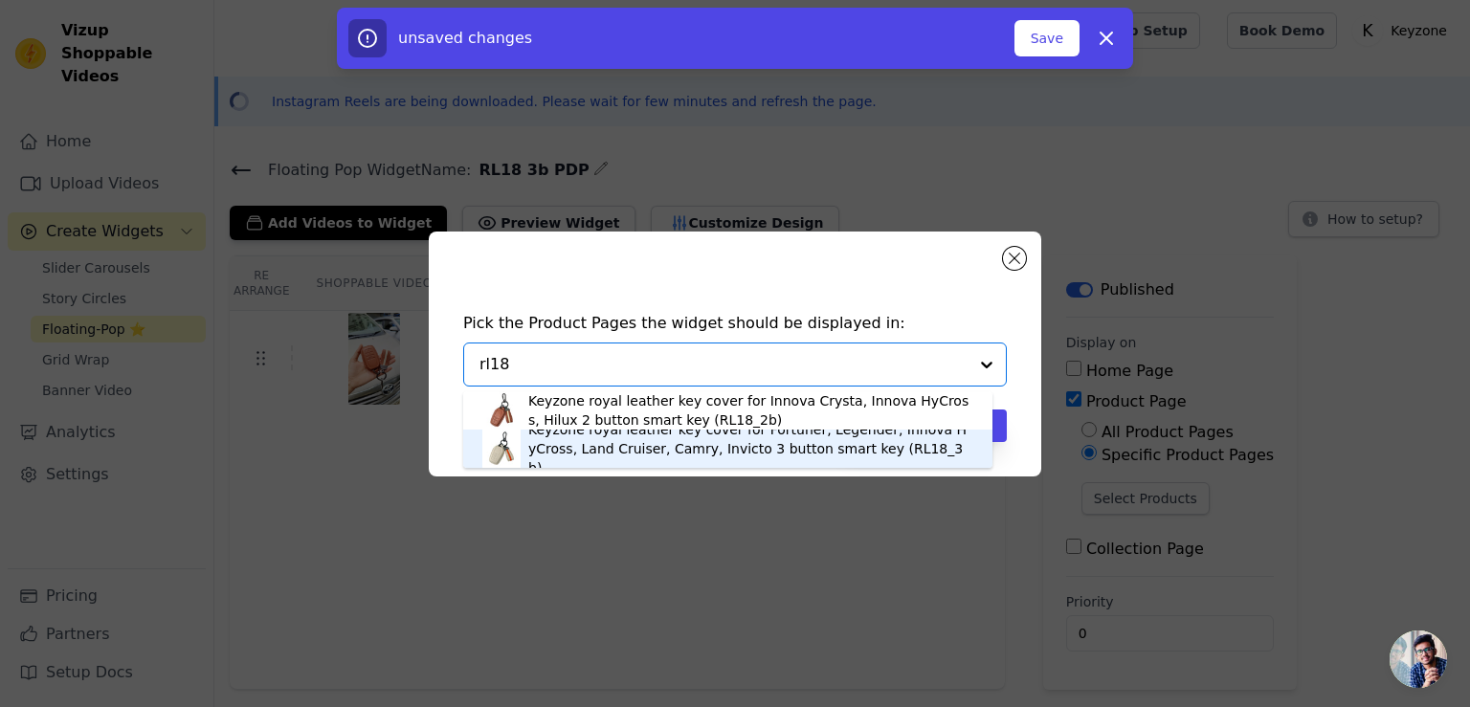
click at [708, 445] on div "Keyzone royal leather key cover for Fortuner, Legender, Innova HyCross, Land Cr…" at bounding box center [750, 448] width 445 height 57
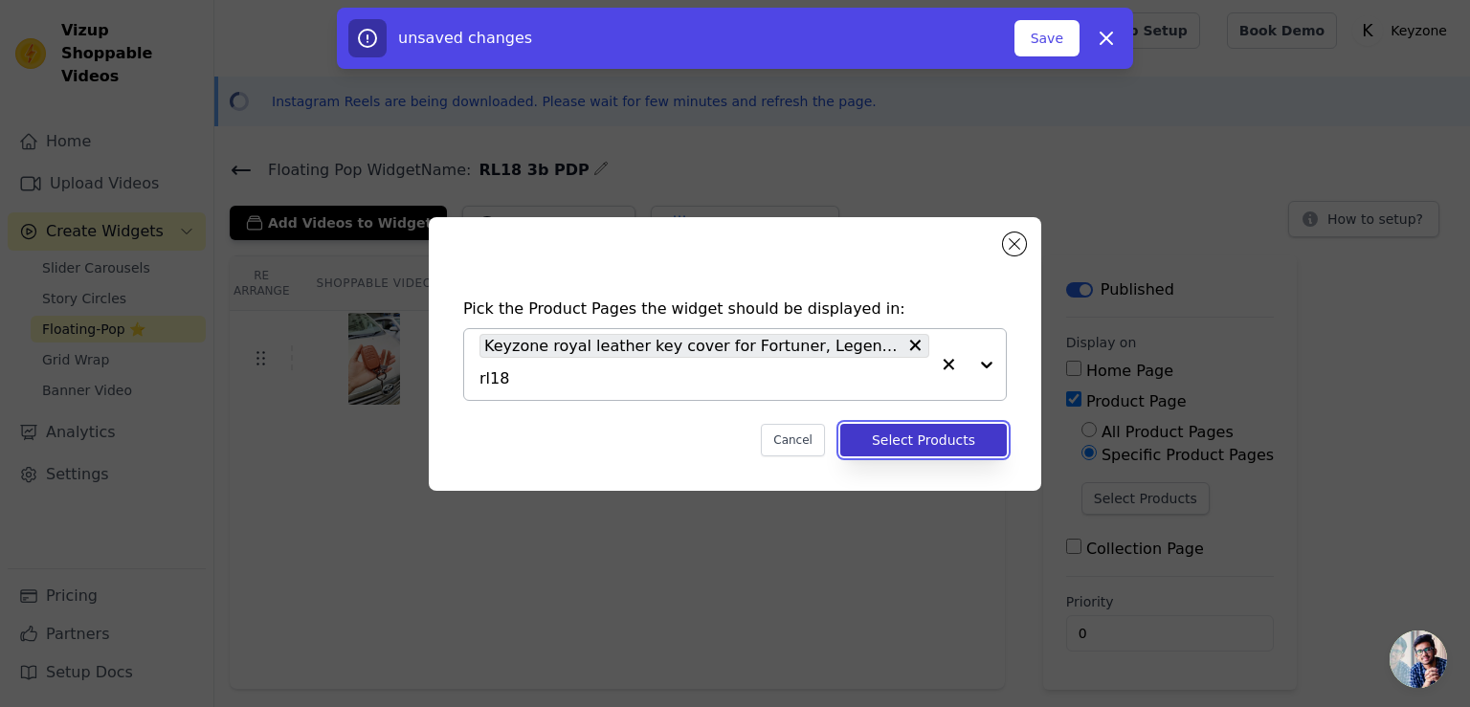
click at [927, 440] on button "Select Products" at bounding box center [923, 440] width 166 height 33
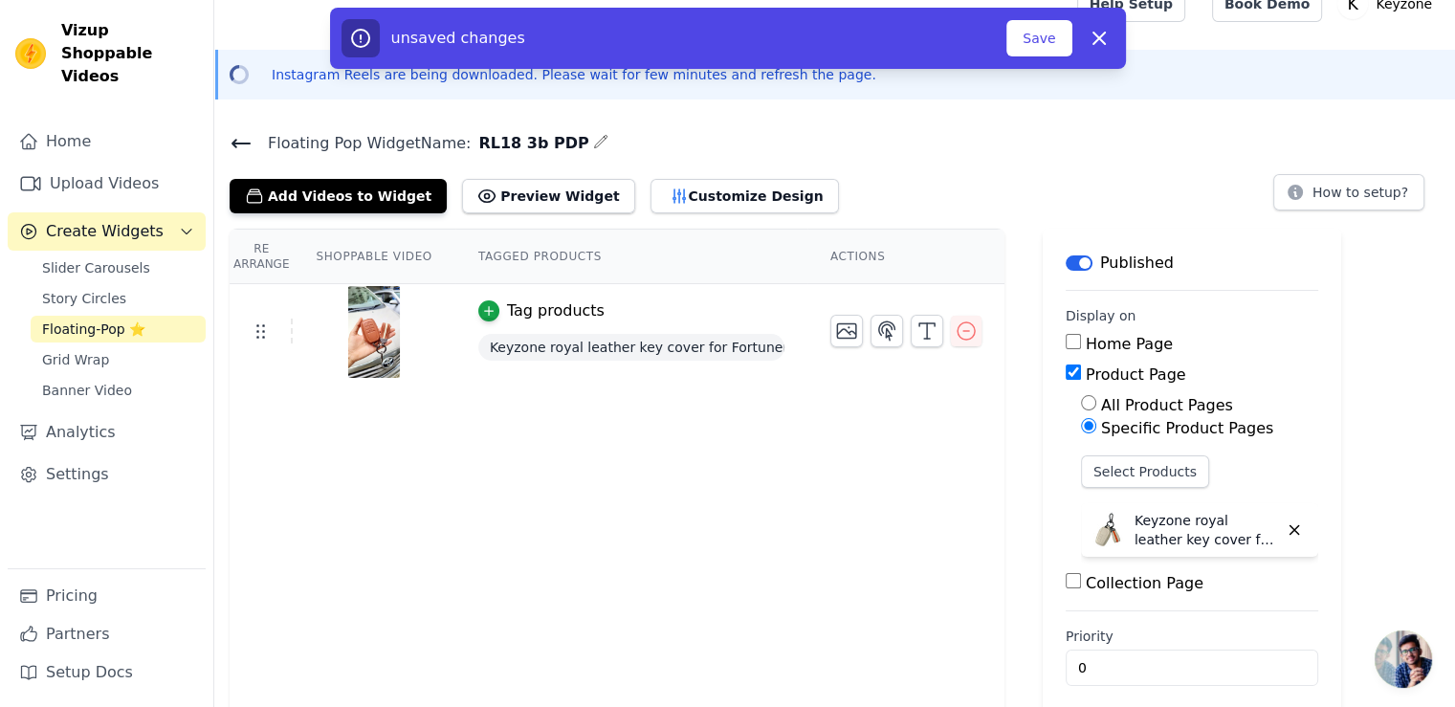
scroll to position [41, 0]
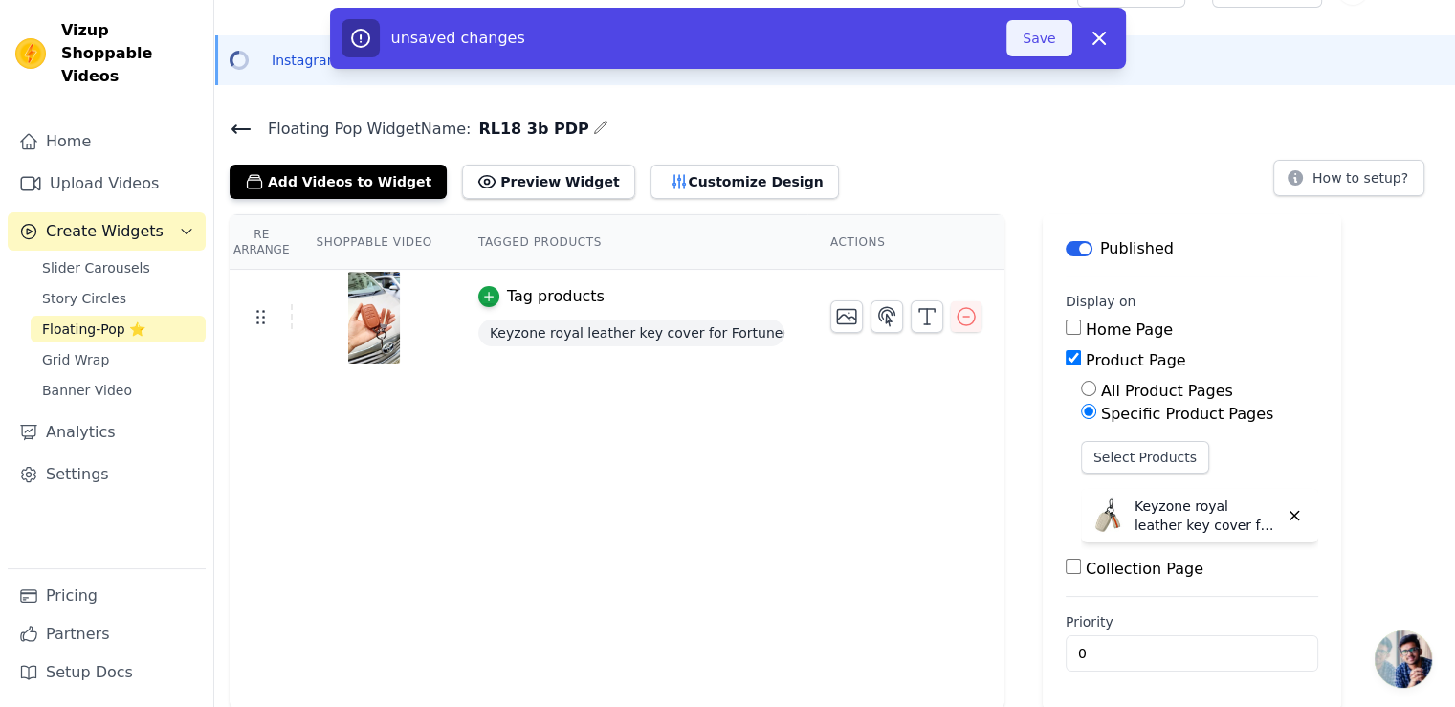
click at [1048, 34] on button "Save" at bounding box center [1039, 38] width 65 height 36
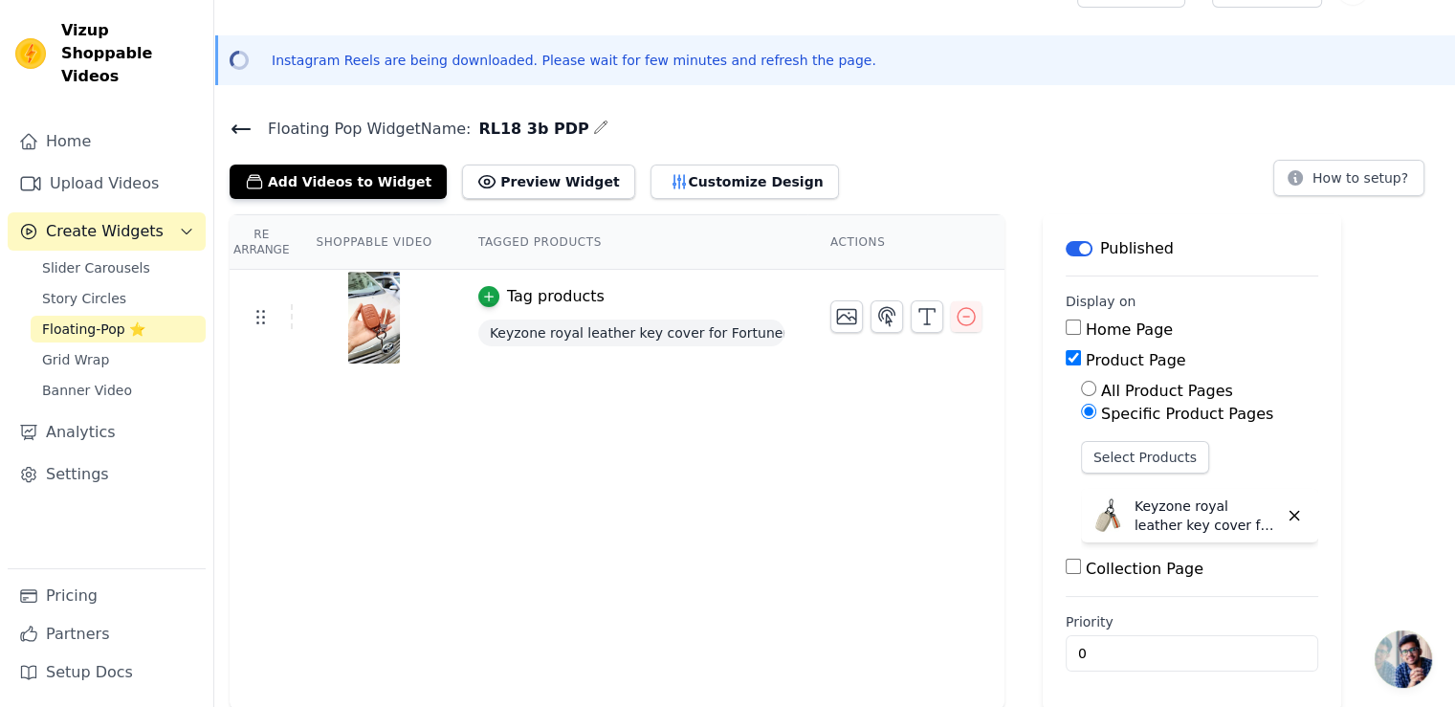
click at [236, 129] on icon at bounding box center [241, 129] width 23 height 23
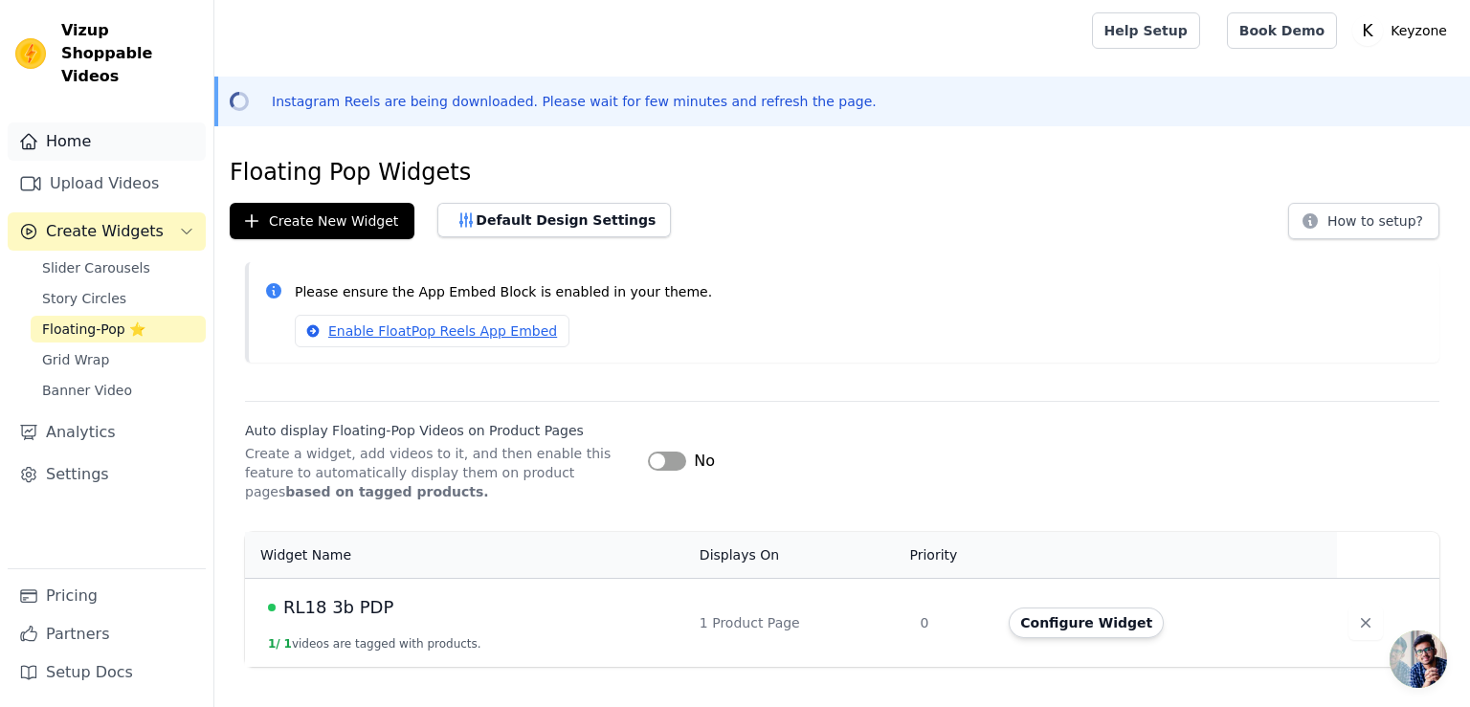
click at [65, 122] on link "Home" at bounding box center [107, 141] width 198 height 38
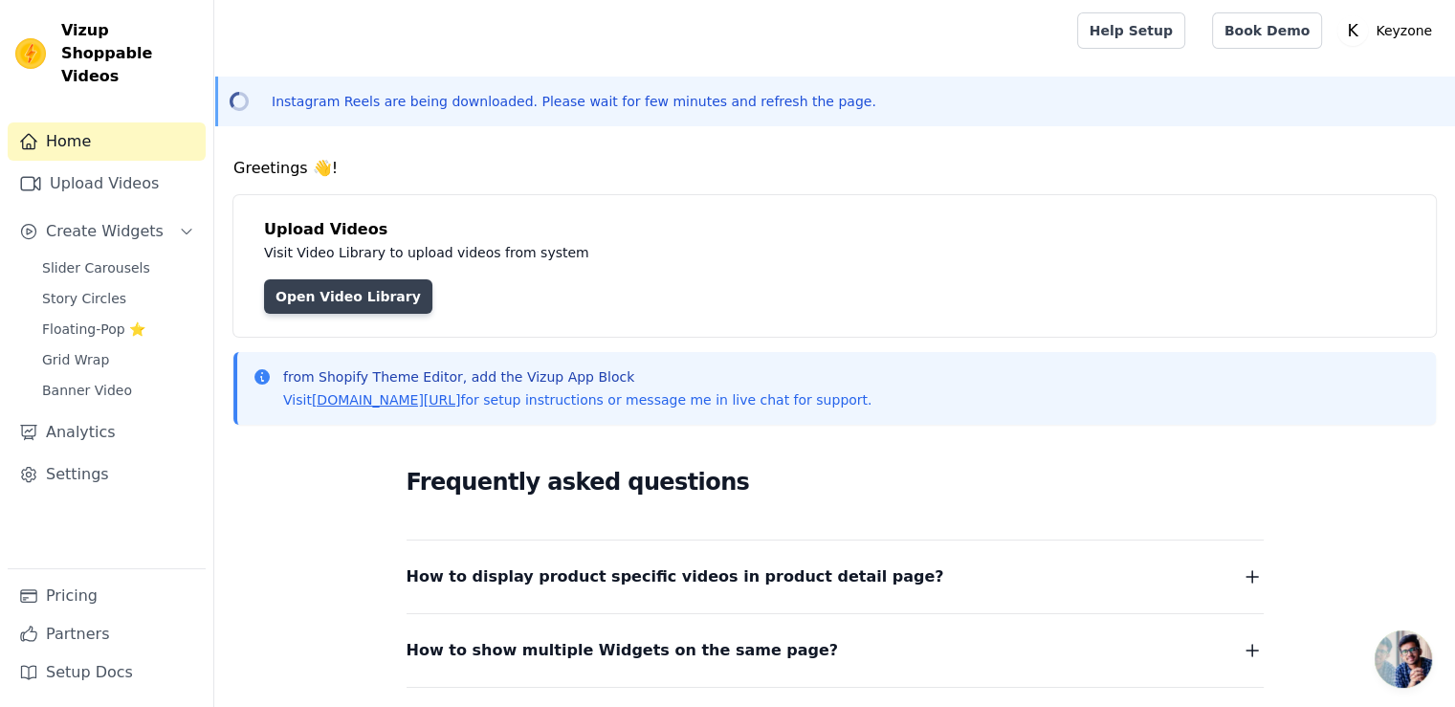
click at [353, 295] on link "Open Video Library" at bounding box center [348, 296] width 168 height 34
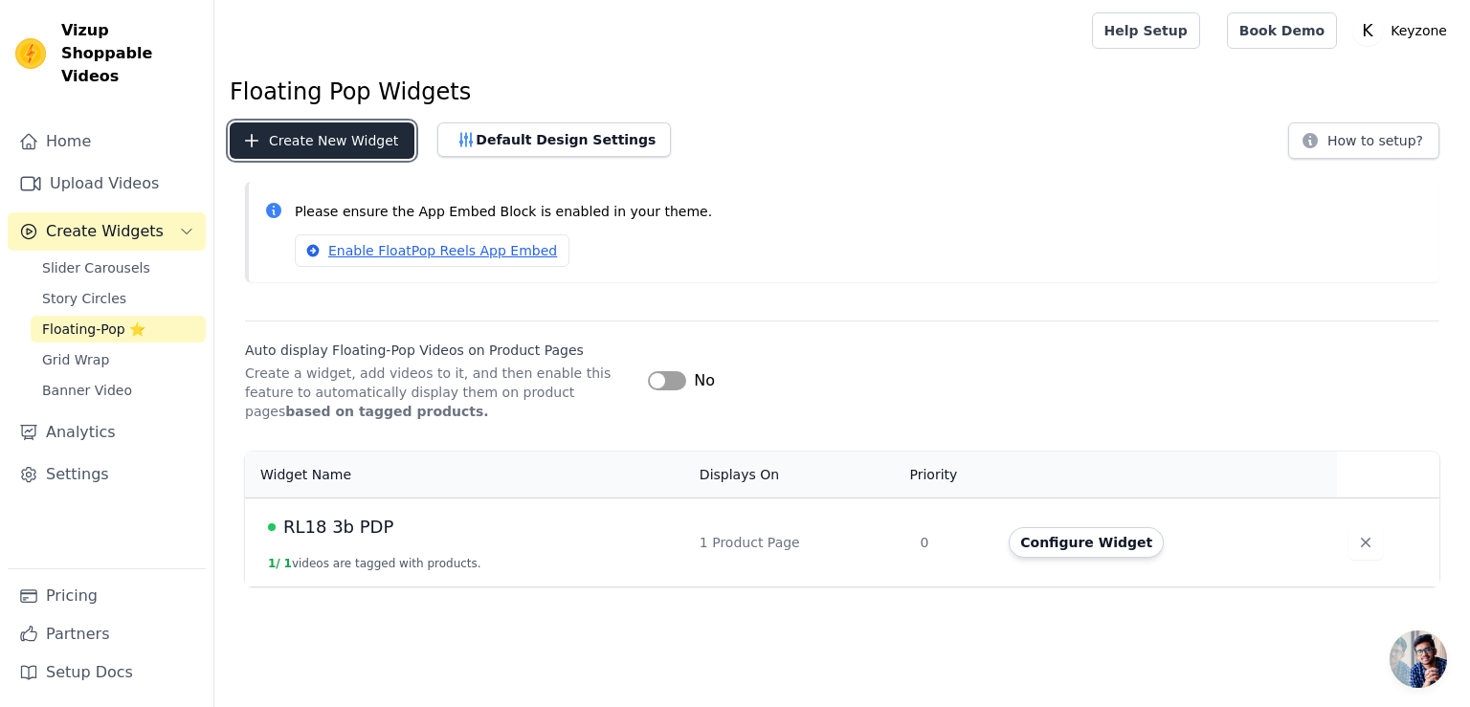
click at [325, 144] on button "Create New Widget" at bounding box center [322, 140] width 185 height 36
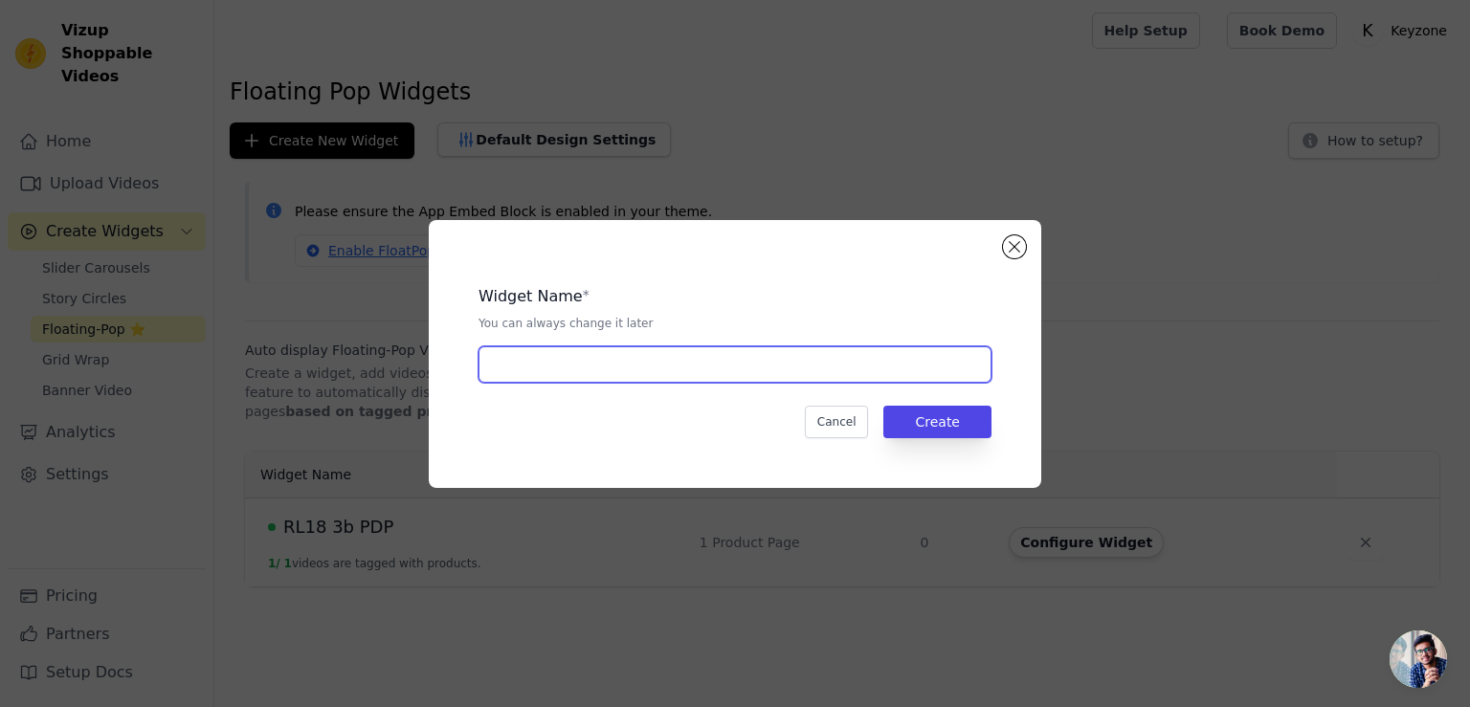
click at [523, 371] on input "text" at bounding box center [734, 364] width 513 height 36
type input "TCarbon83 PDP"
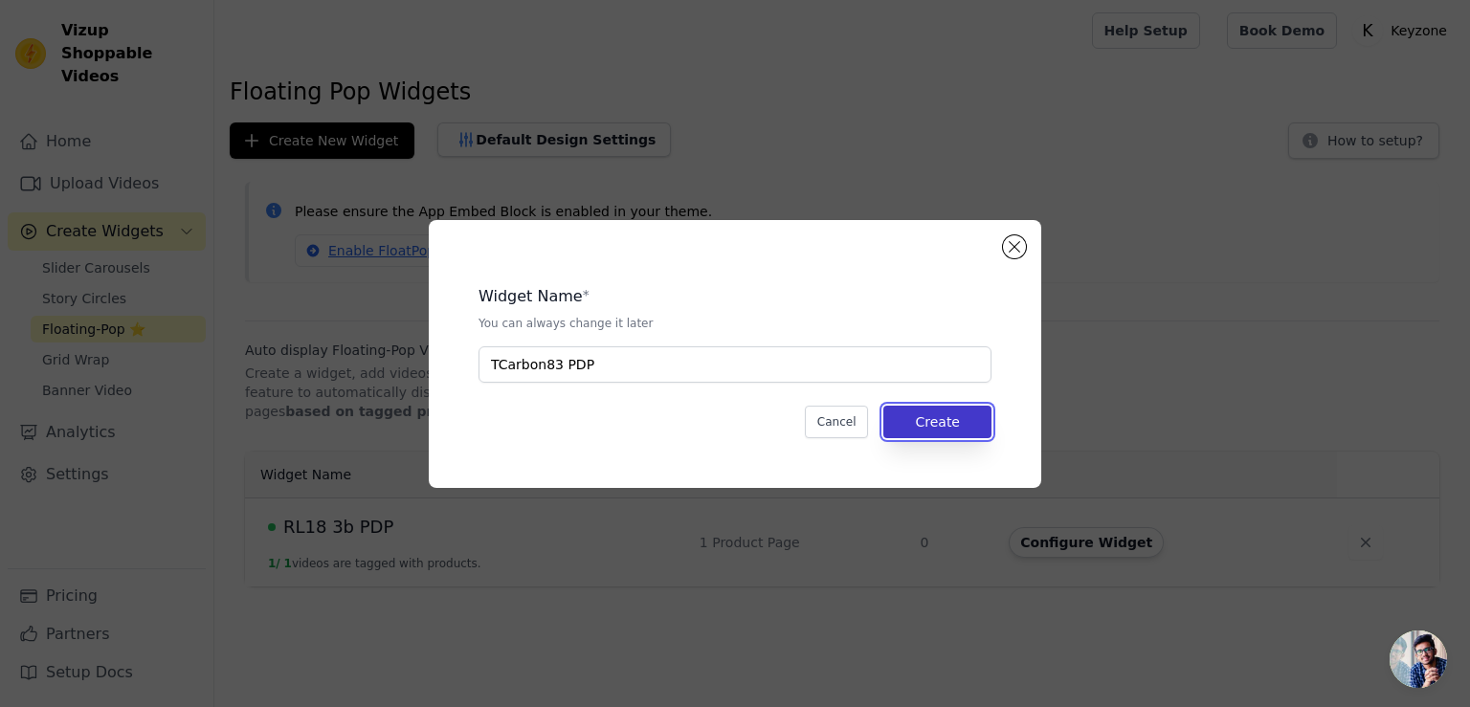
click at [915, 421] on button "Create" at bounding box center [937, 422] width 108 height 33
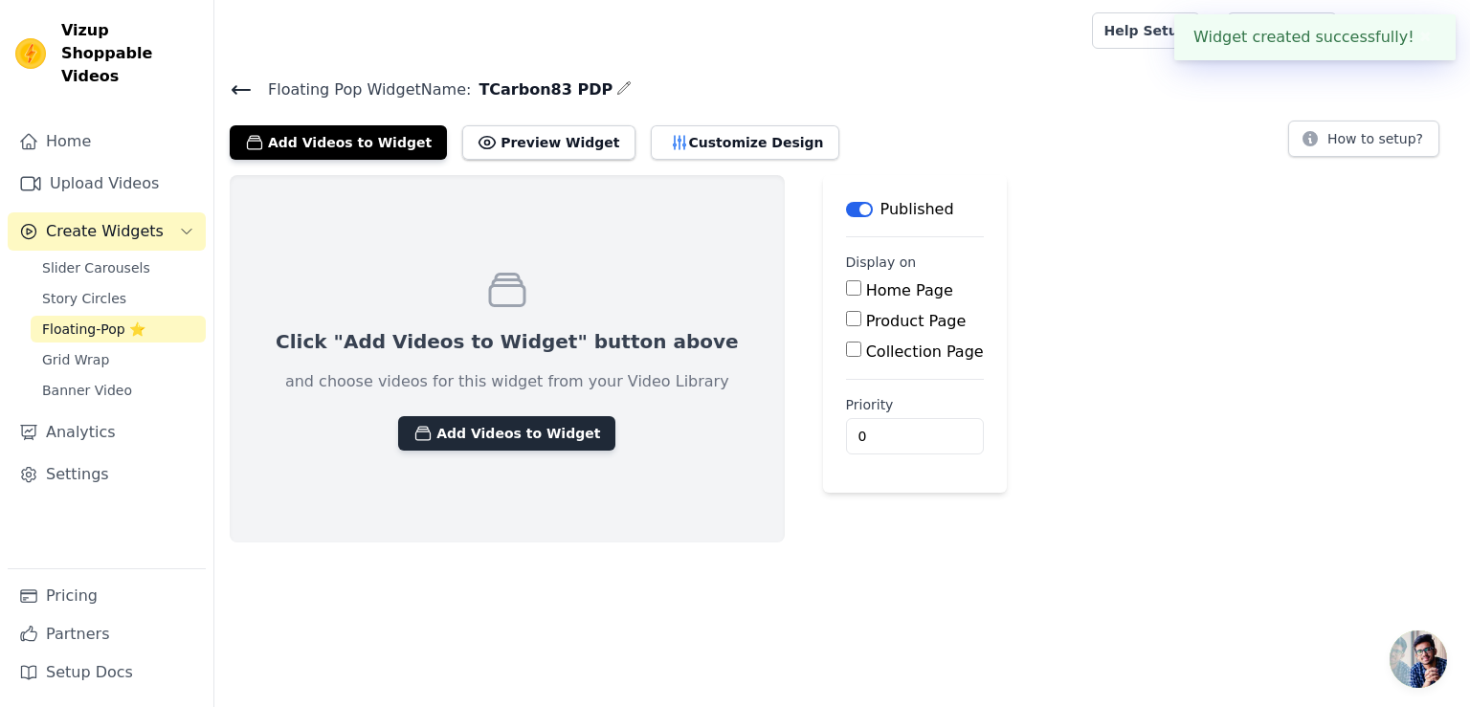
click at [459, 433] on button "Add Videos to Widget" at bounding box center [506, 433] width 217 height 34
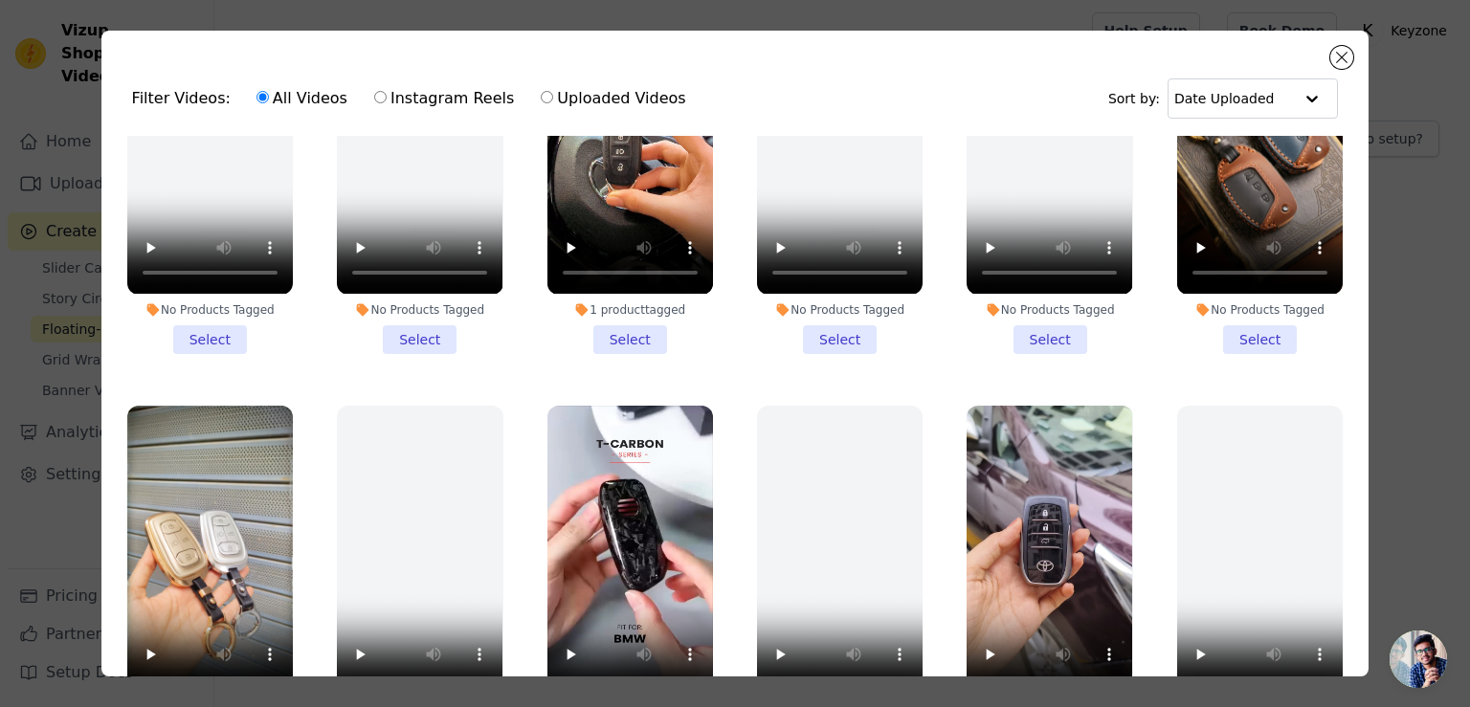
scroll to position [96, 0]
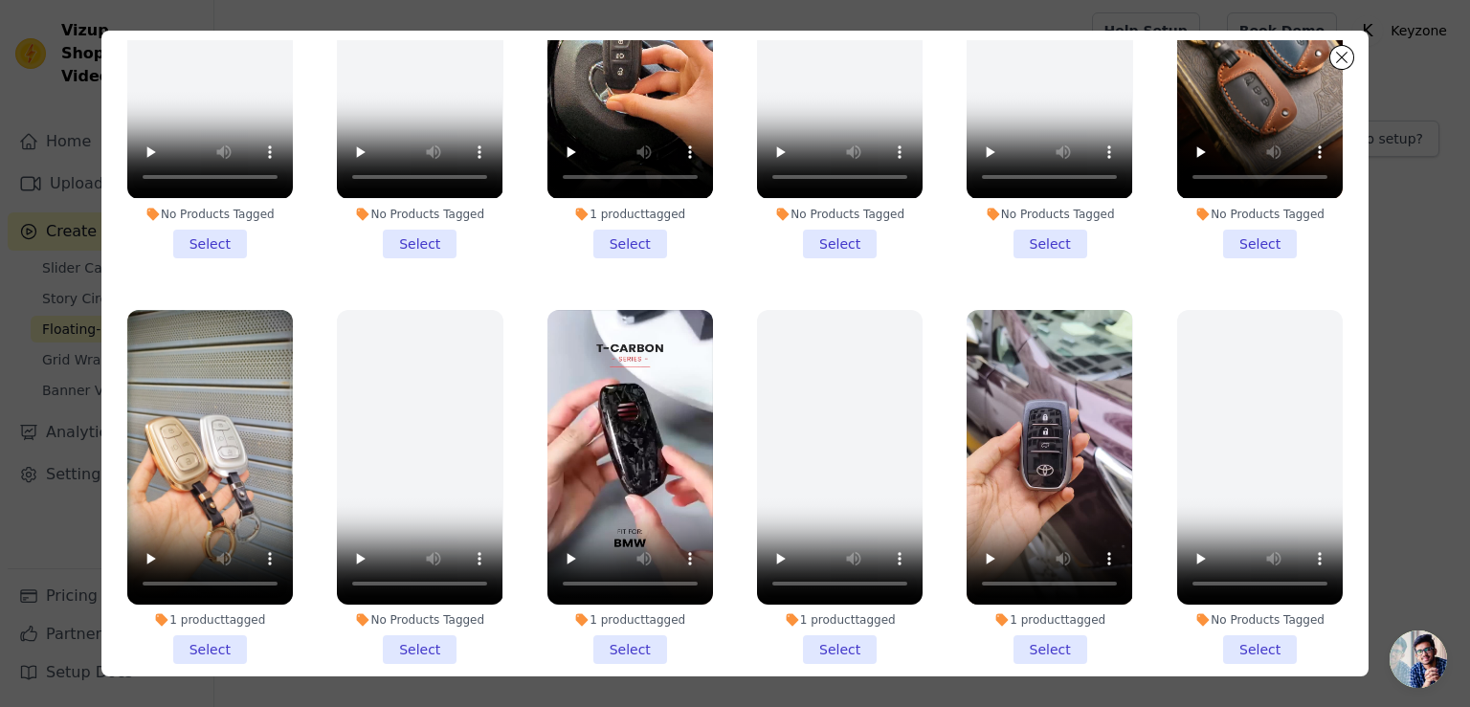
click at [621, 593] on li "1 product tagged Select" at bounding box center [630, 487] width 166 height 354
click at [0, 0] on input "1 product tagged Select" at bounding box center [0, 0] width 0 height 0
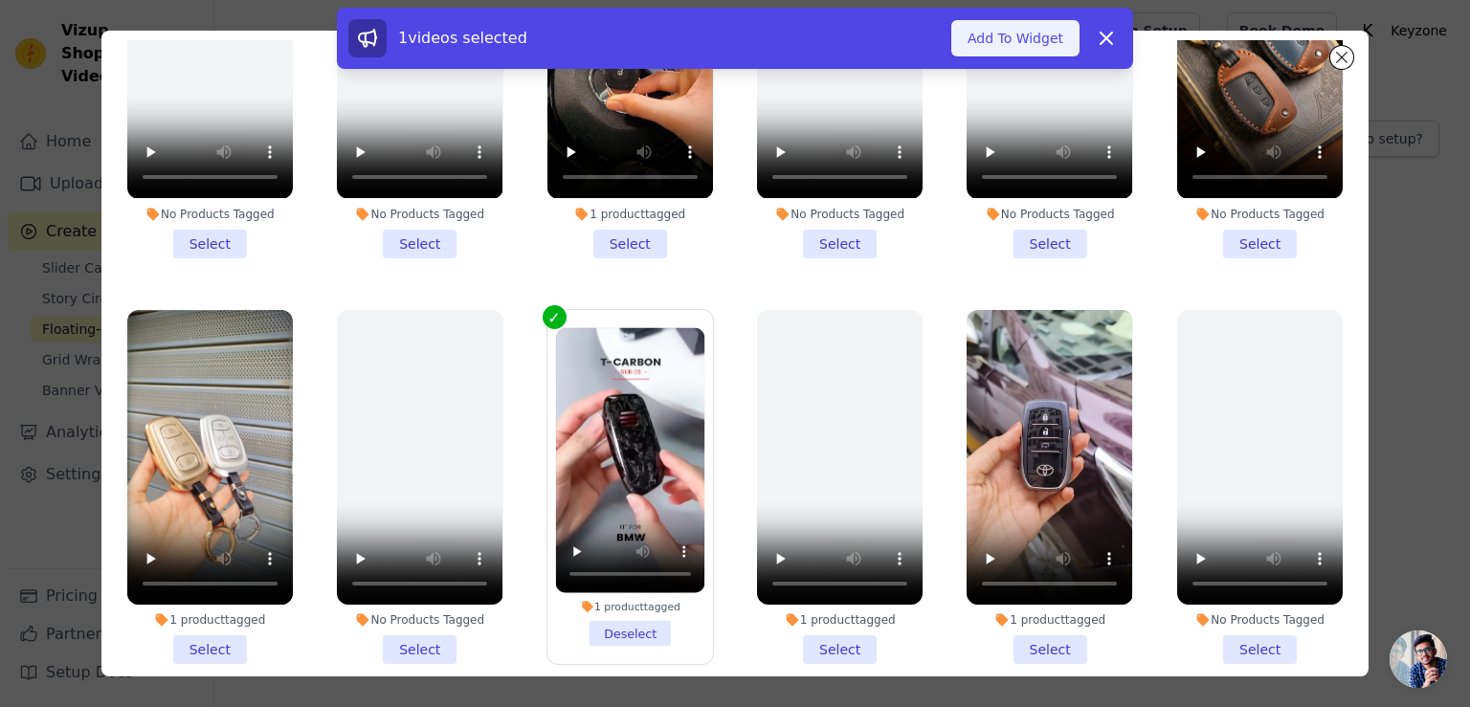
click at [1014, 23] on button "Add To Widget" at bounding box center [1015, 38] width 128 height 36
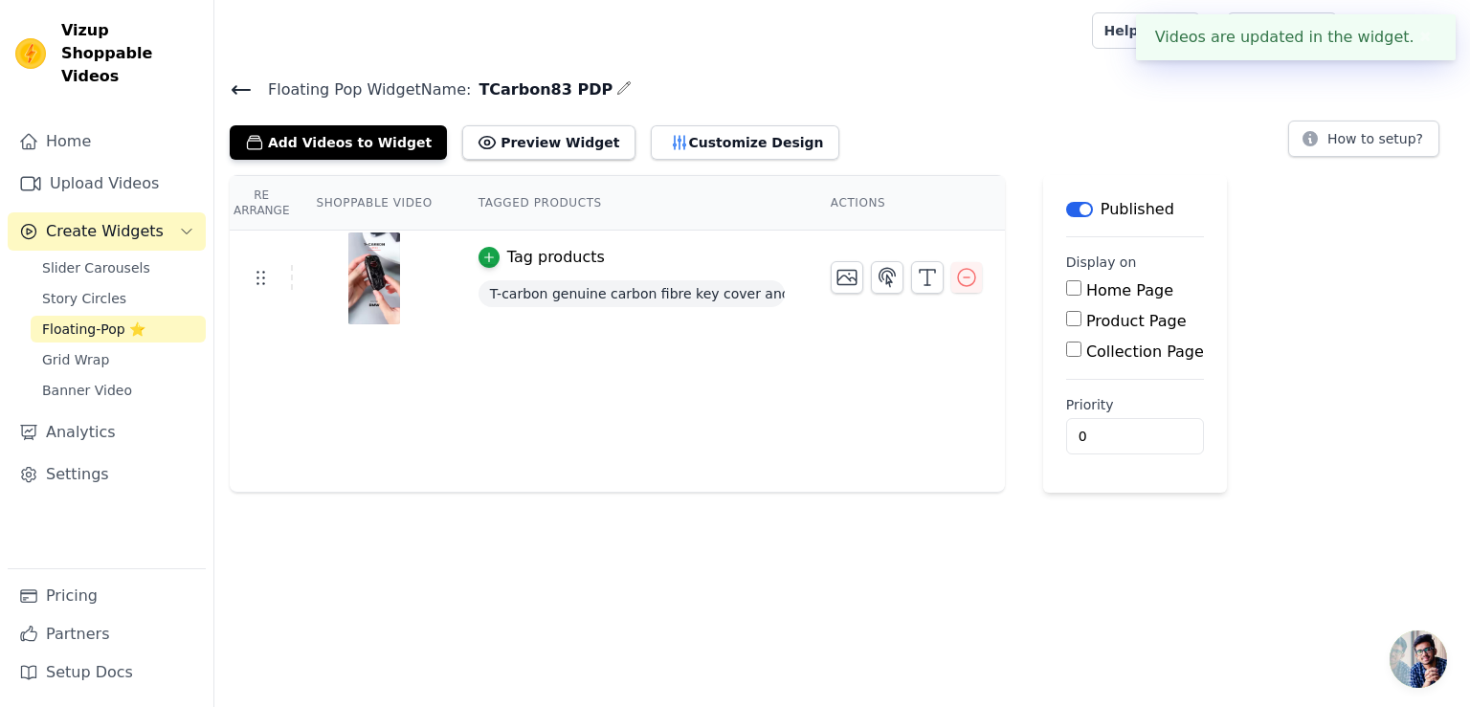
click at [1066, 322] on input "Product Page" at bounding box center [1073, 318] width 15 height 15
checkbox input "true"
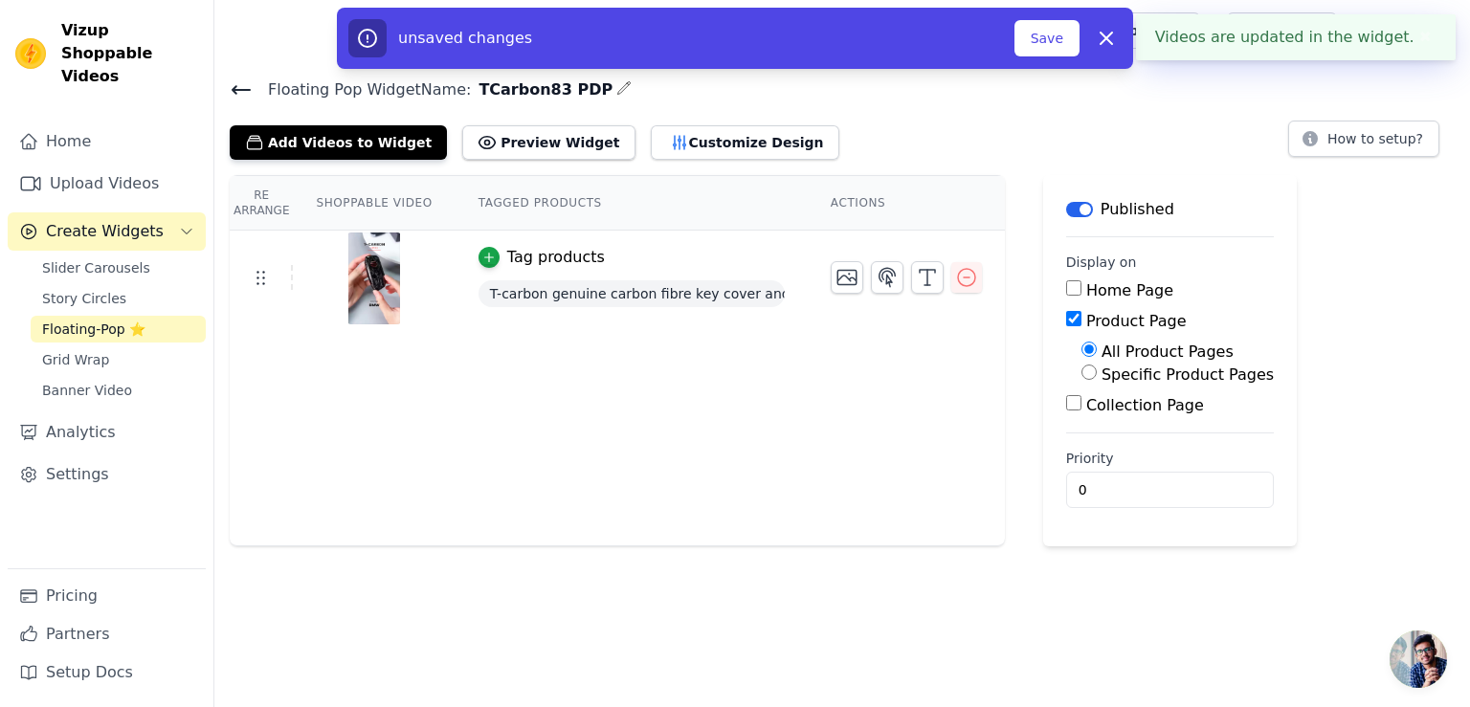
click at [1081, 376] on input "Specific Product Pages" at bounding box center [1088, 372] width 15 height 15
radio input "true"
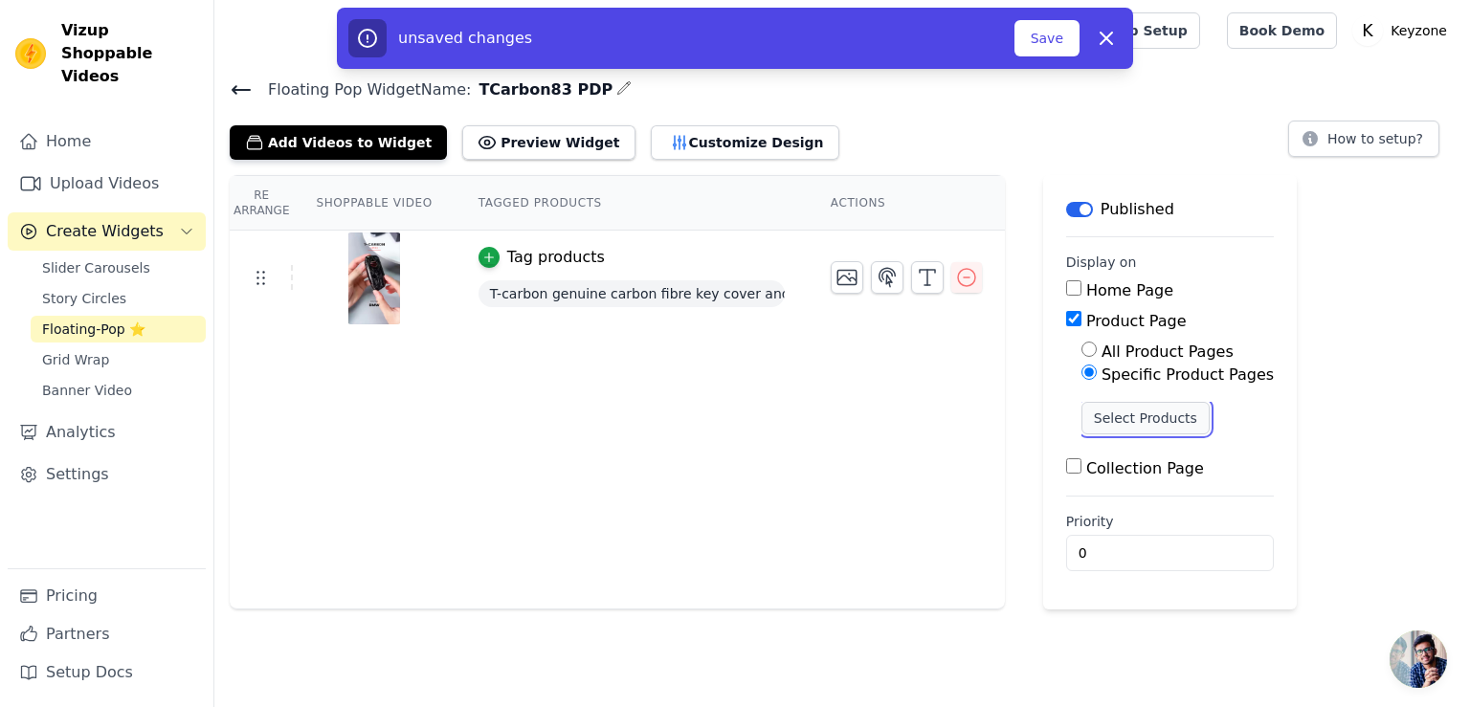
click at [1099, 416] on button "Select Products" at bounding box center [1145, 418] width 128 height 33
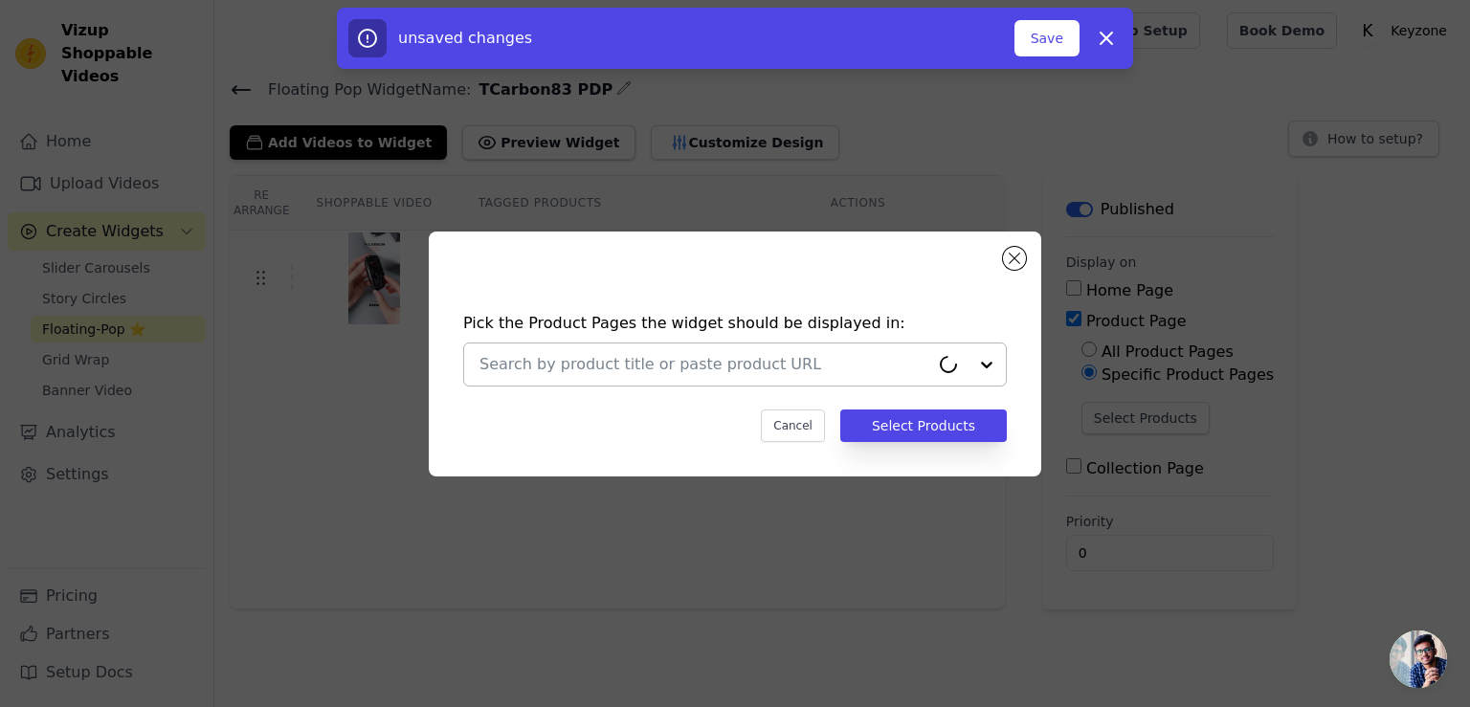
click at [874, 372] on input "text" at bounding box center [704, 364] width 450 height 23
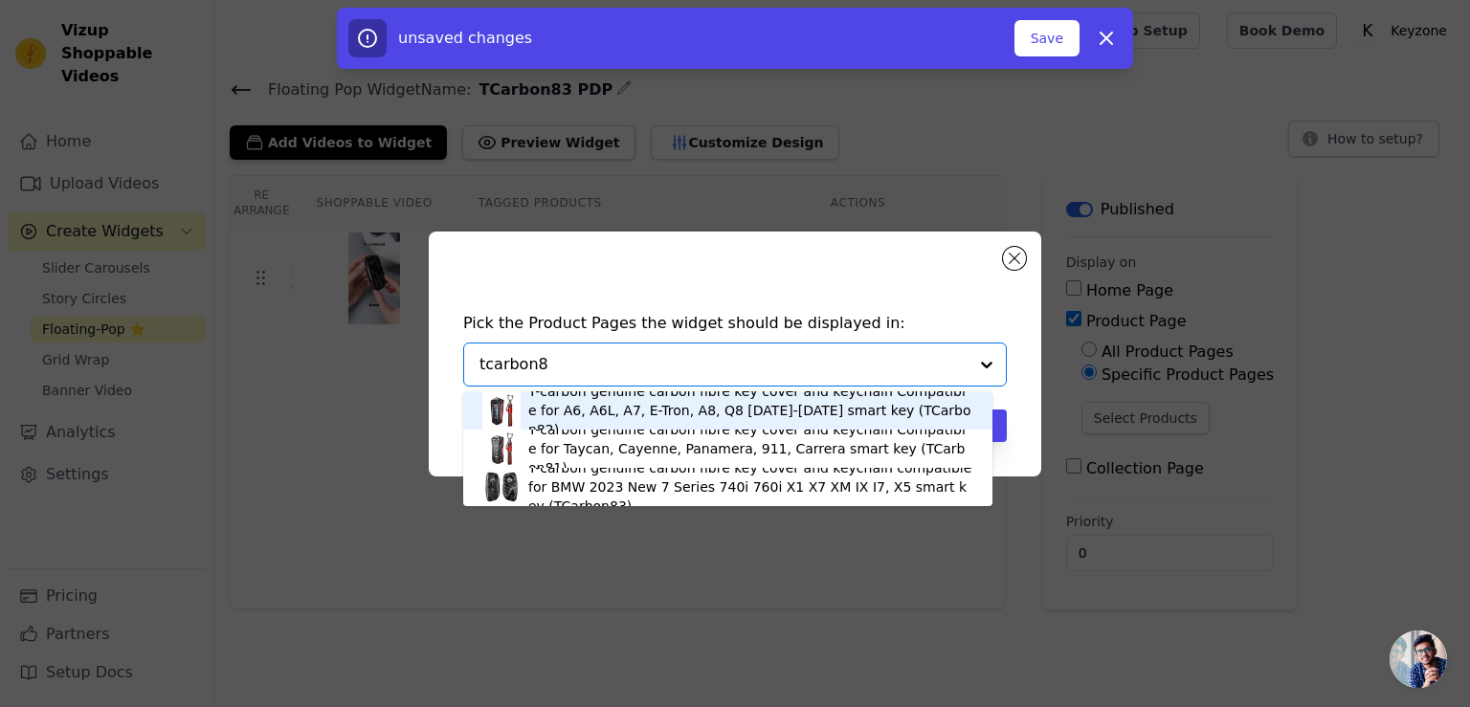
type input "tcarbon83"
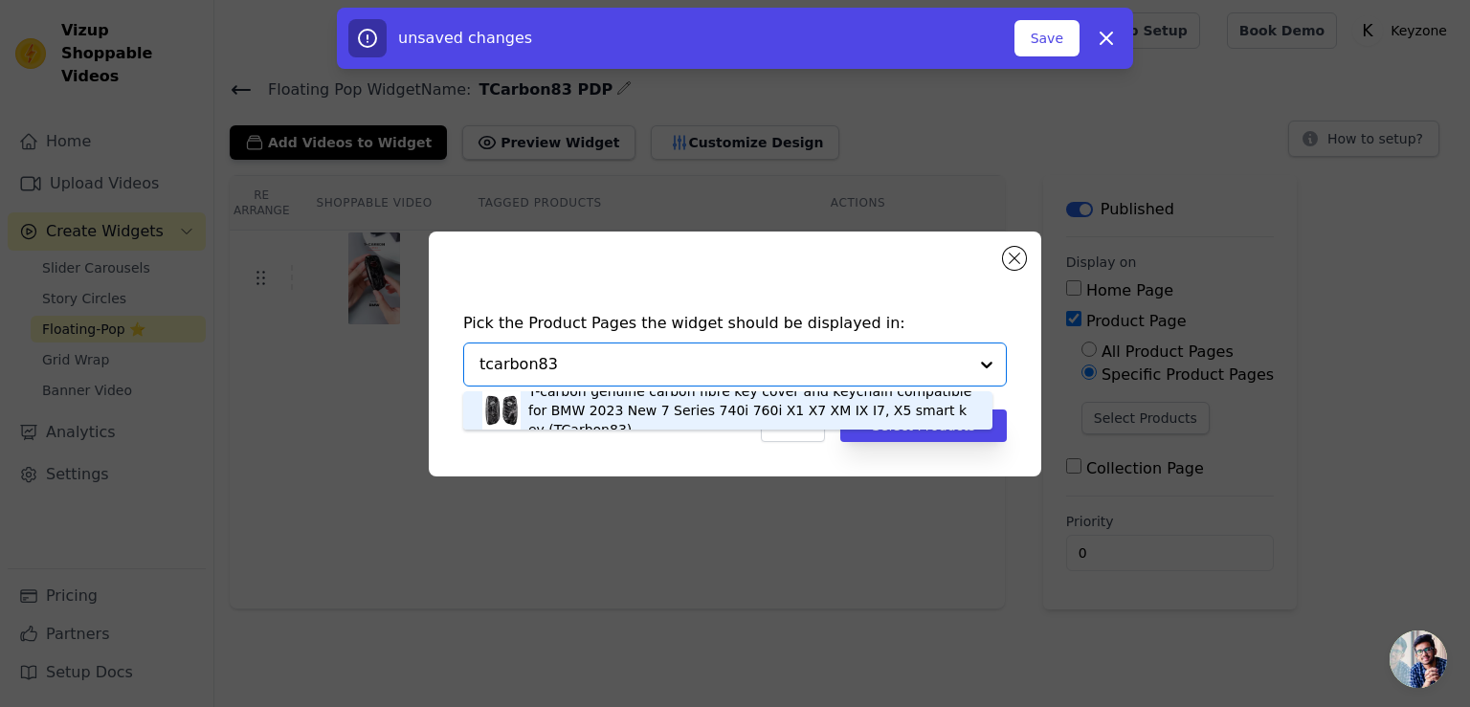
click at [670, 412] on div "T-carbon genuine carbon fibre key cover and keychain compatible for BMW 2023 Ne…" at bounding box center [750, 410] width 445 height 57
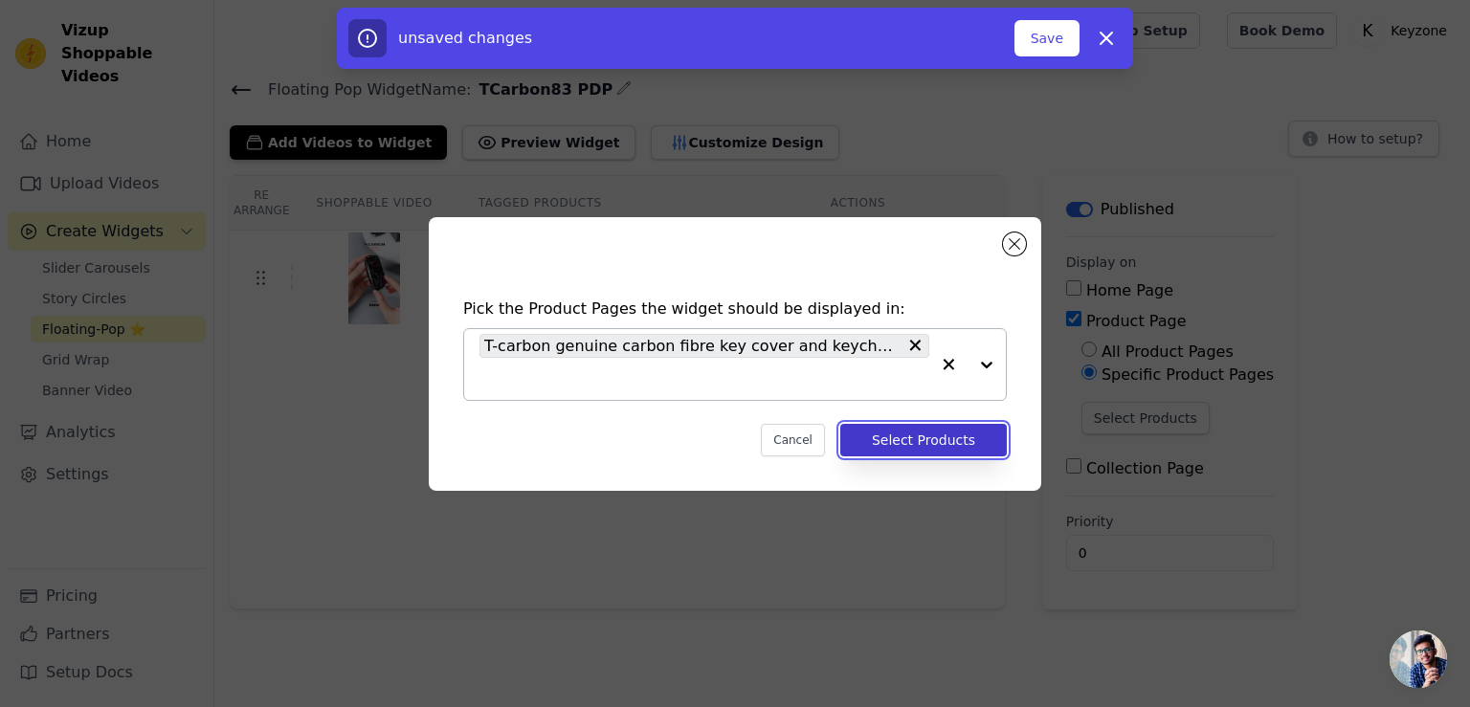
click at [937, 437] on button "Select Products" at bounding box center [923, 440] width 166 height 33
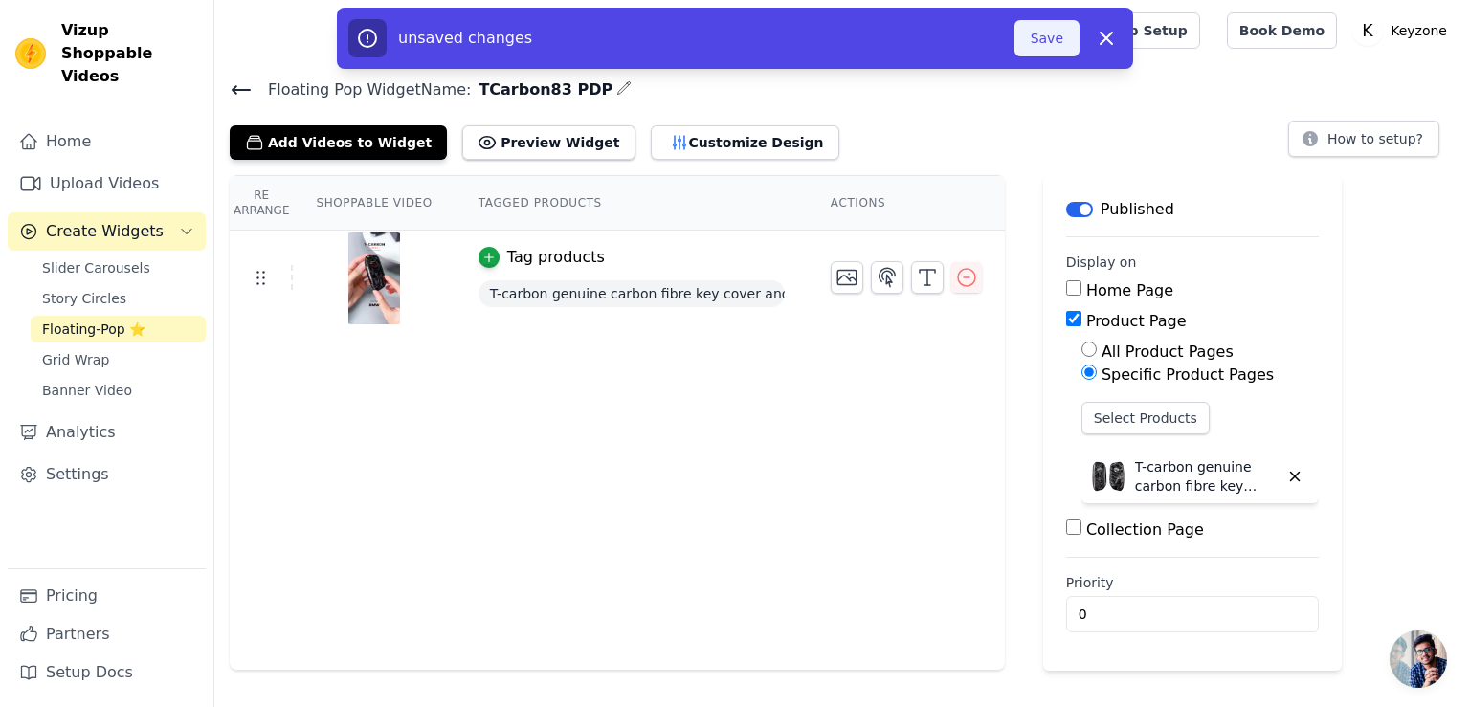
click at [1059, 37] on button "Save" at bounding box center [1046, 38] width 65 height 36
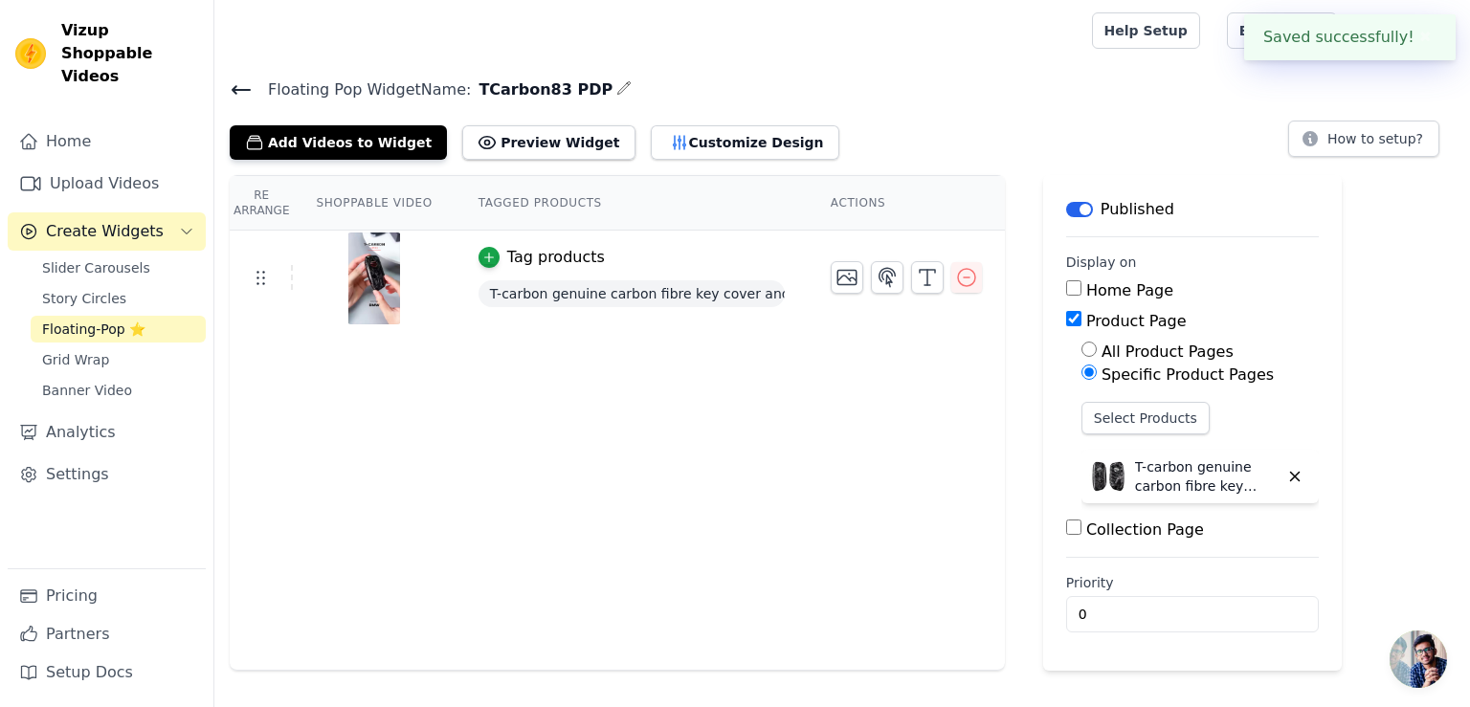
click at [233, 89] on icon at bounding box center [241, 90] width 17 height 8
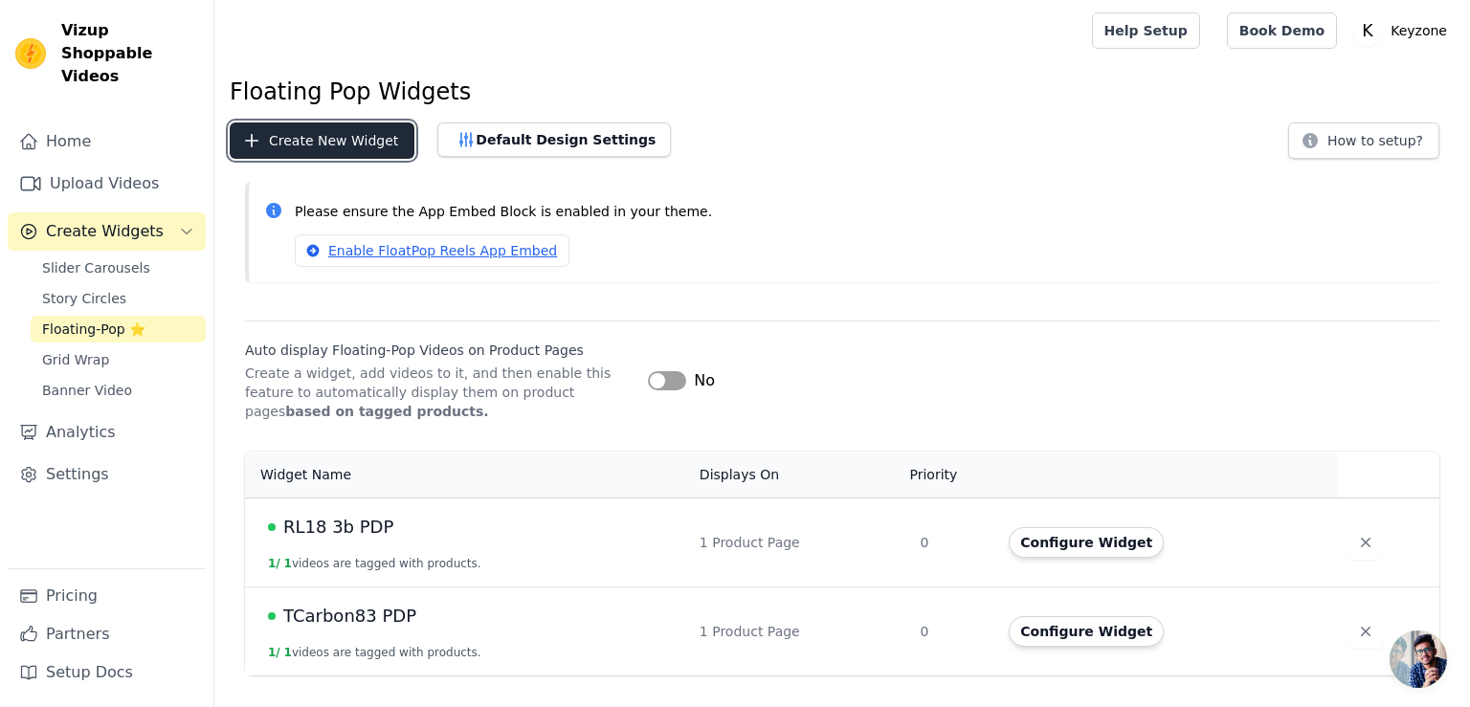
click at [362, 136] on button "Create New Widget" at bounding box center [322, 140] width 185 height 36
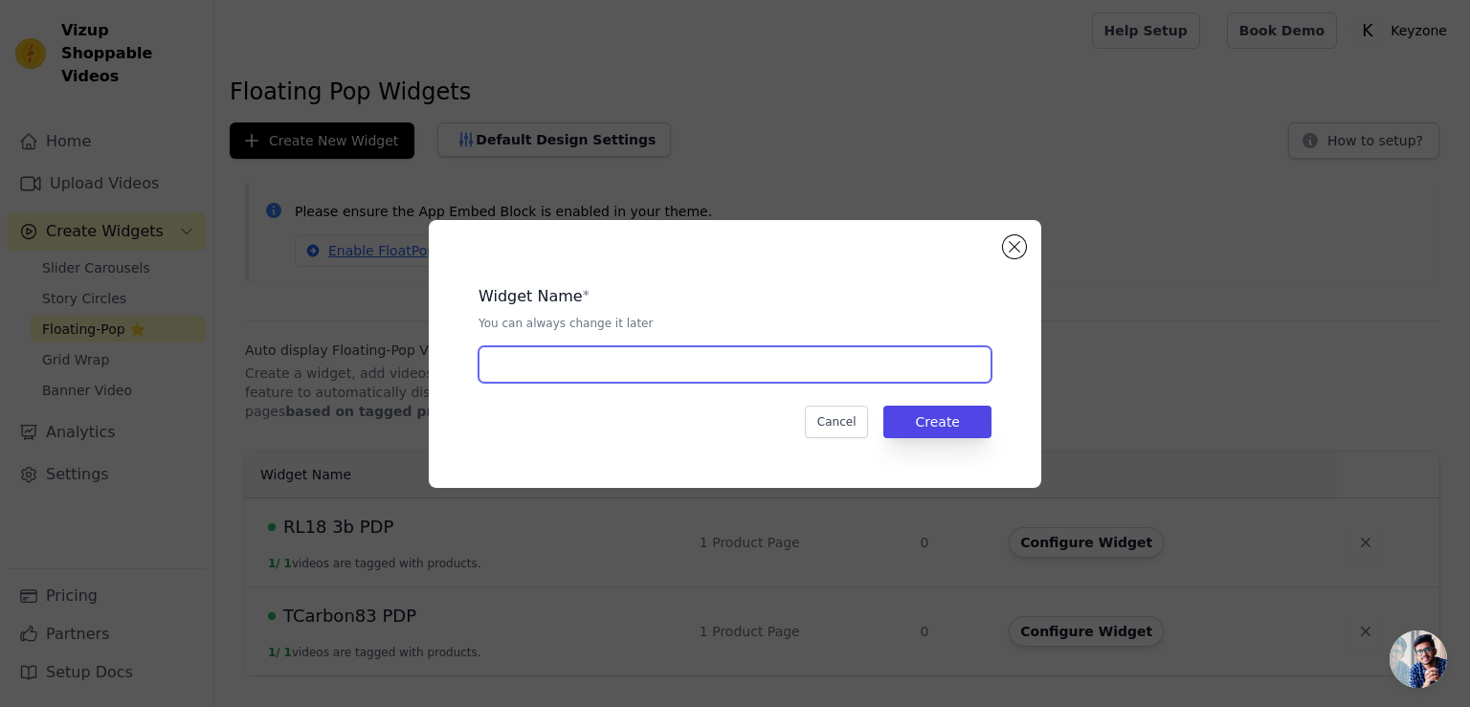
click at [562, 369] on input "text" at bounding box center [734, 364] width 513 height 36
type input "ALM18 3b PDP"
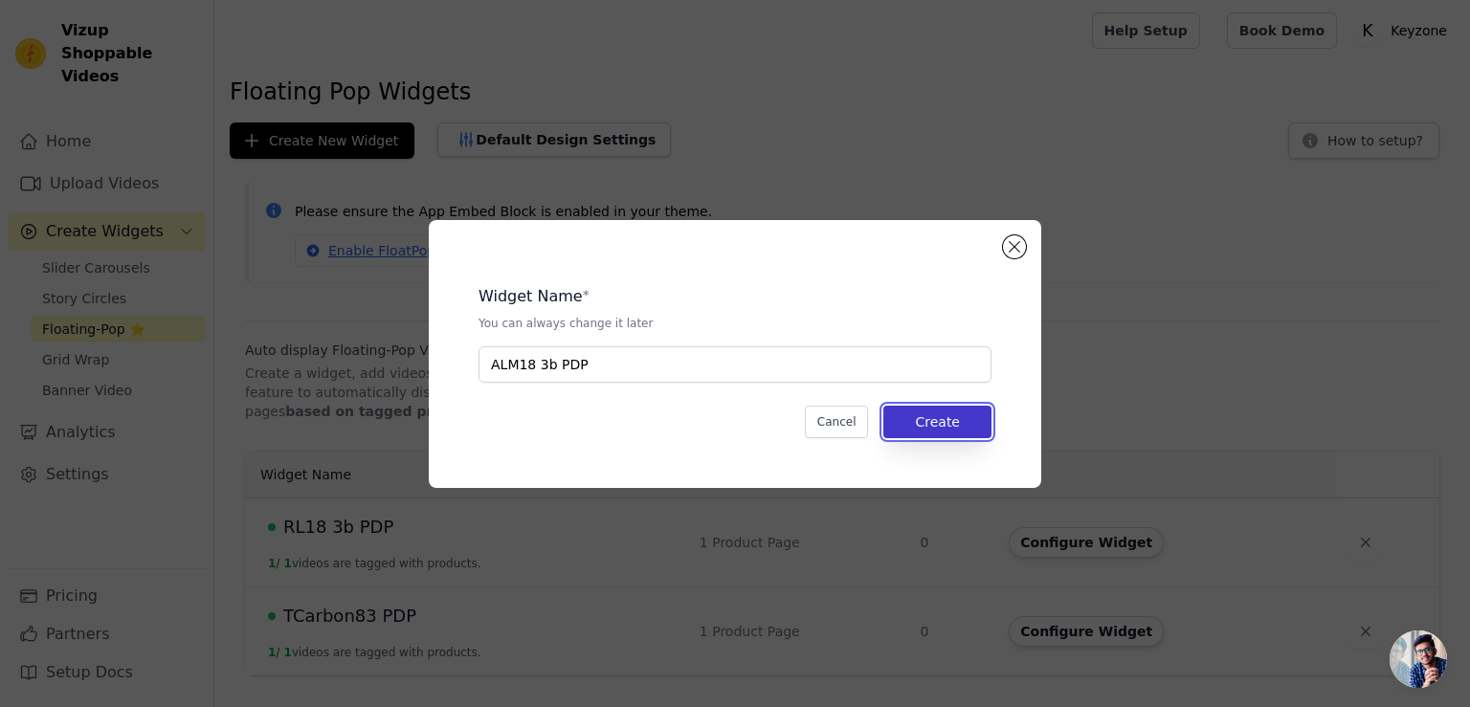
click at [952, 422] on button "Create" at bounding box center [937, 422] width 108 height 33
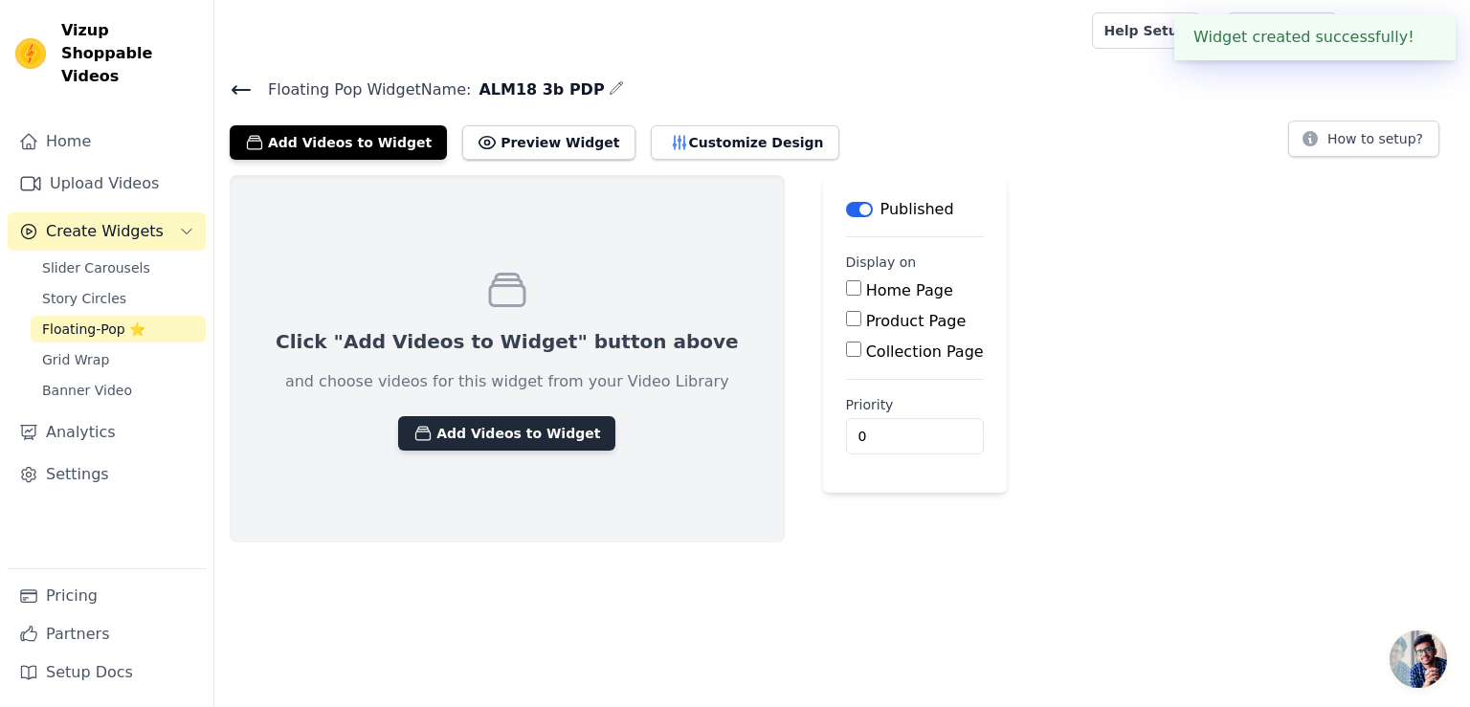
click at [518, 430] on button "Add Videos to Widget" at bounding box center [506, 433] width 217 height 34
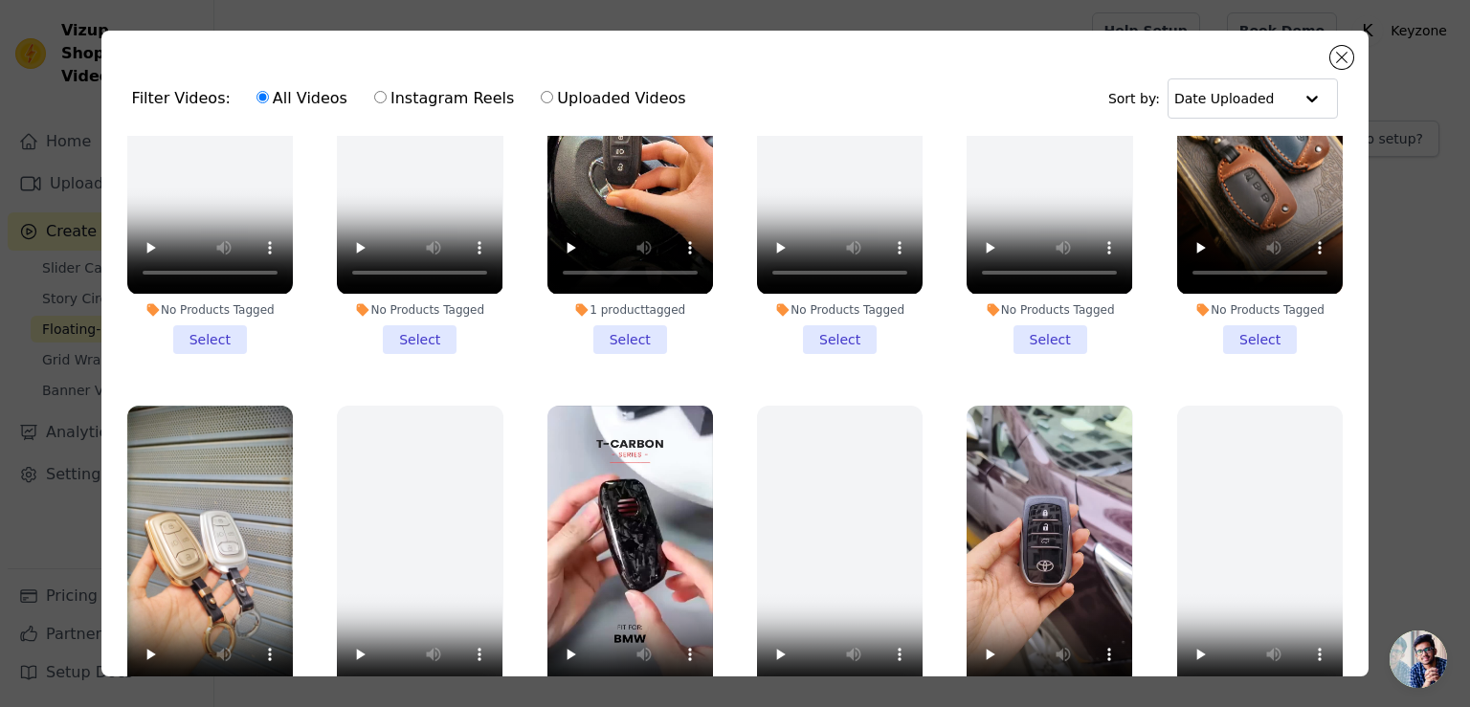
scroll to position [96, 0]
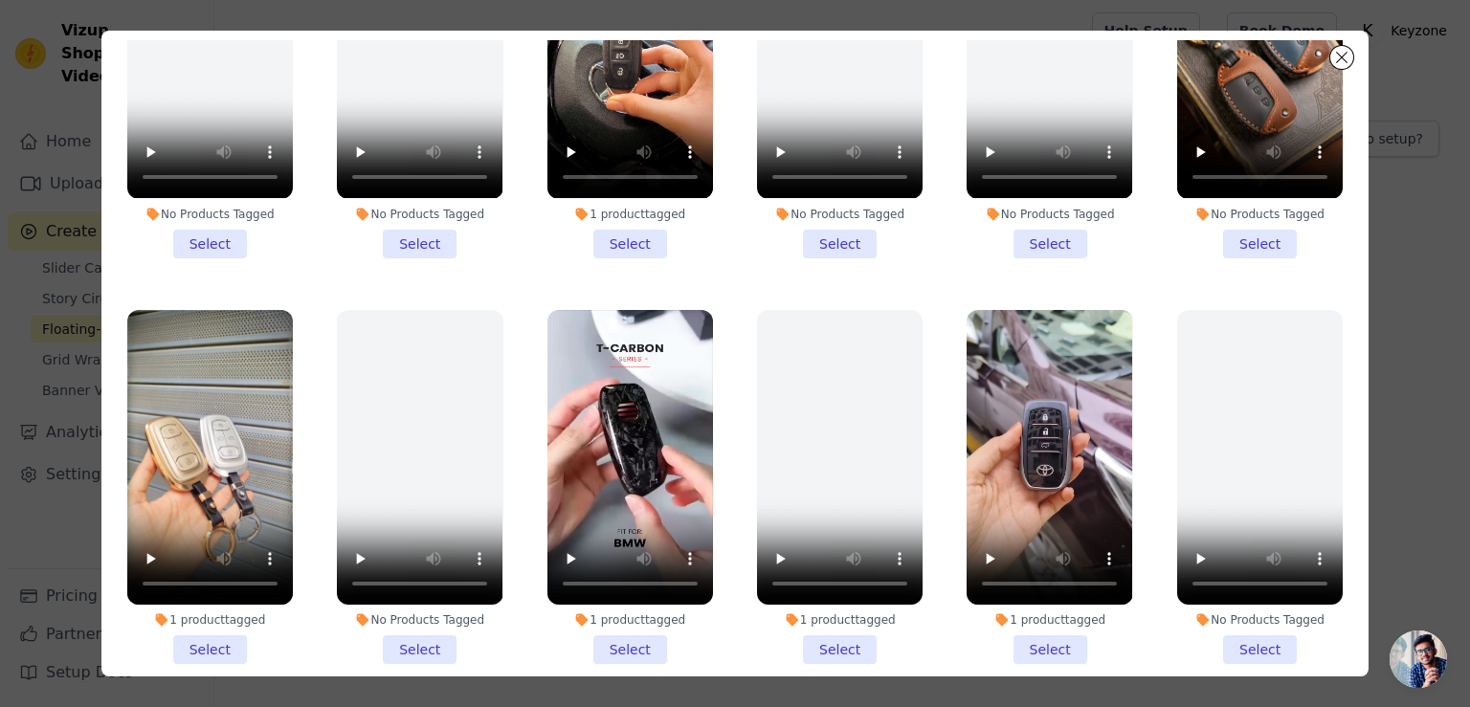
click at [1026, 590] on li "1 product tagged Select" at bounding box center [1049, 487] width 166 height 354
click at [0, 0] on input "1 product tagged Select" at bounding box center [0, 0] width 0 height 0
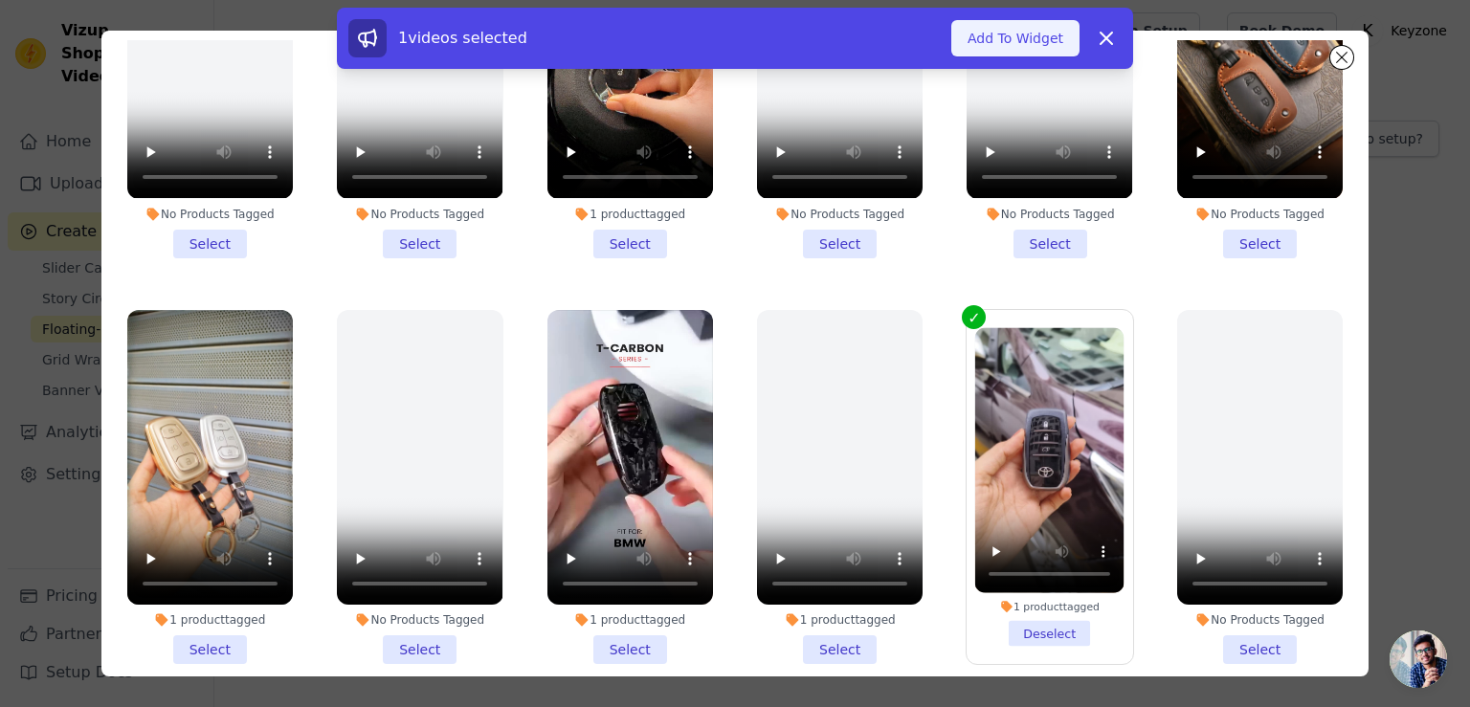
click at [1033, 35] on button "Add To Widget" at bounding box center [1015, 38] width 128 height 36
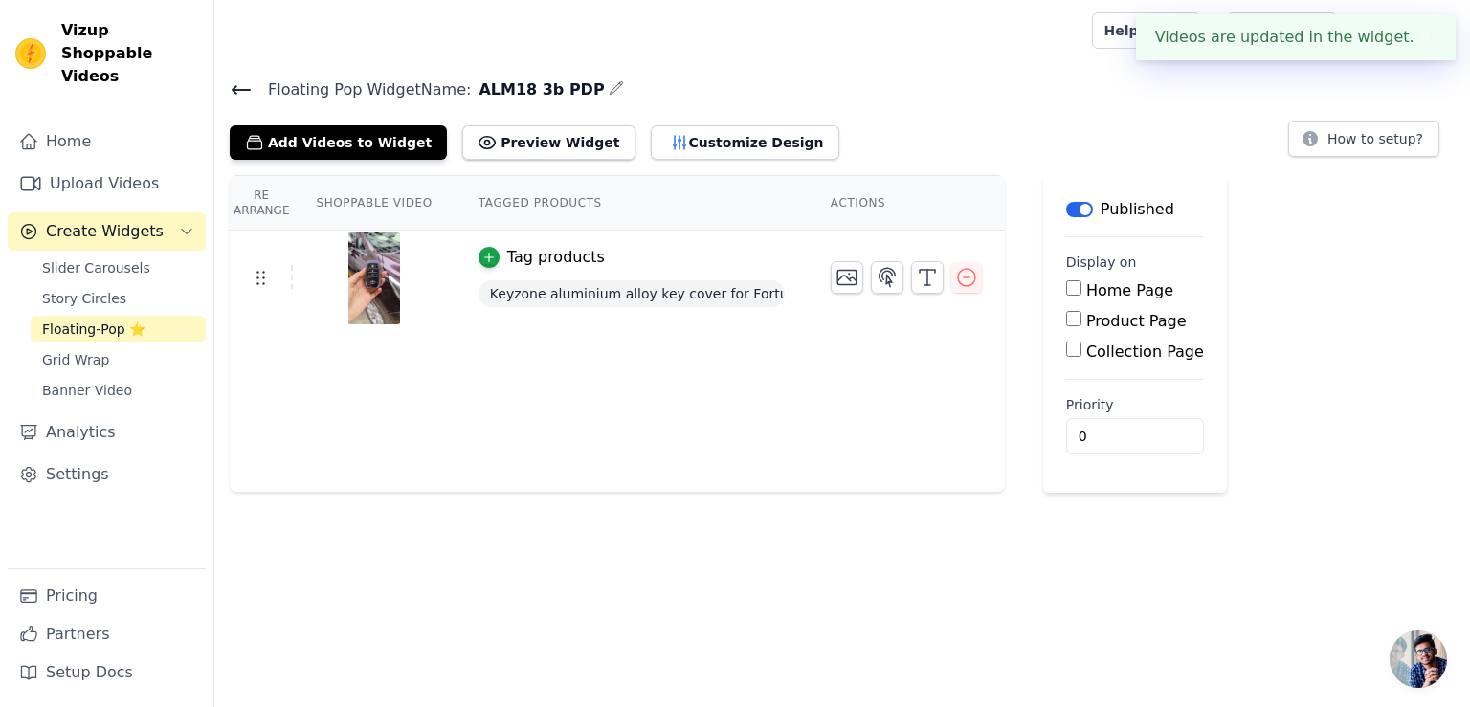
click at [1066, 321] on input "Product Page" at bounding box center [1073, 318] width 15 height 15
checkbox input "true"
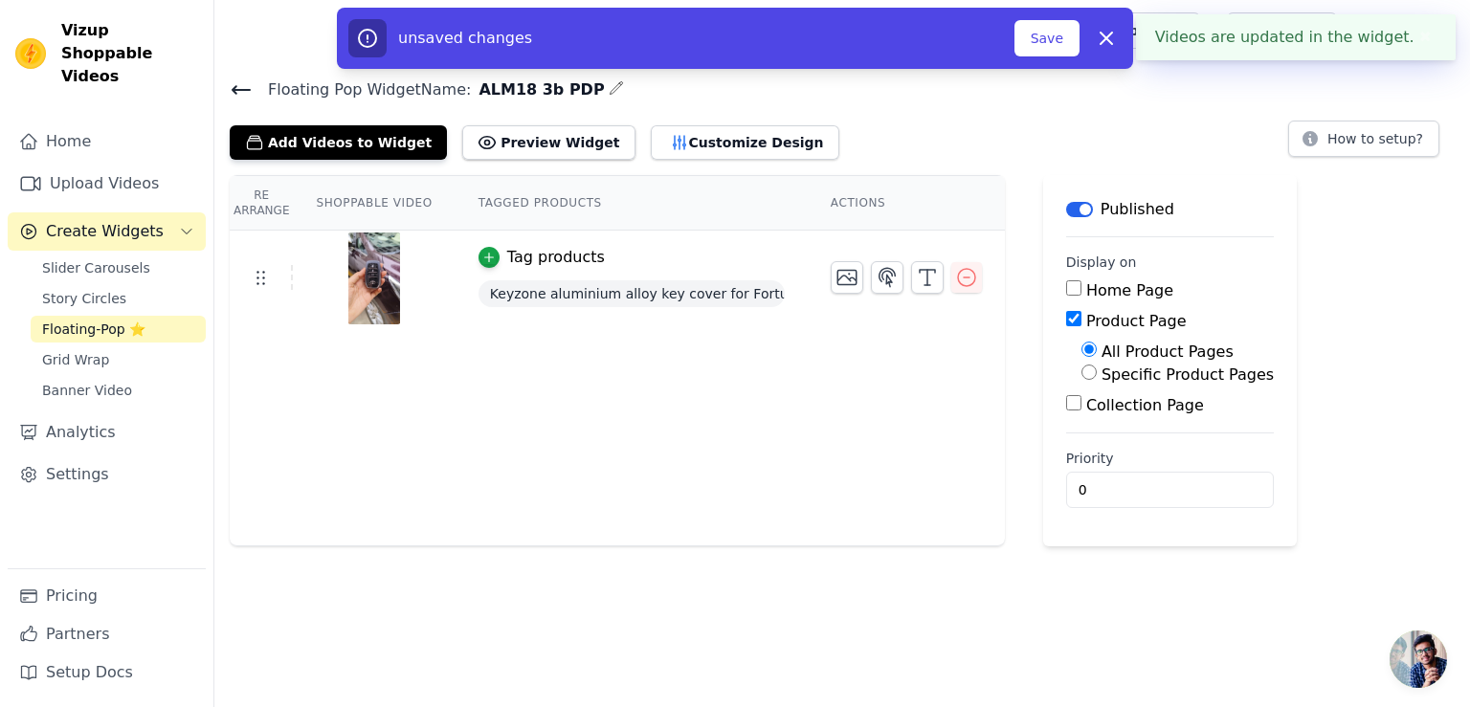
click at [1081, 375] on input "Specific Product Pages" at bounding box center [1088, 372] width 15 height 15
radio input "true"
click at [1096, 427] on button "Select Products" at bounding box center [1145, 418] width 128 height 33
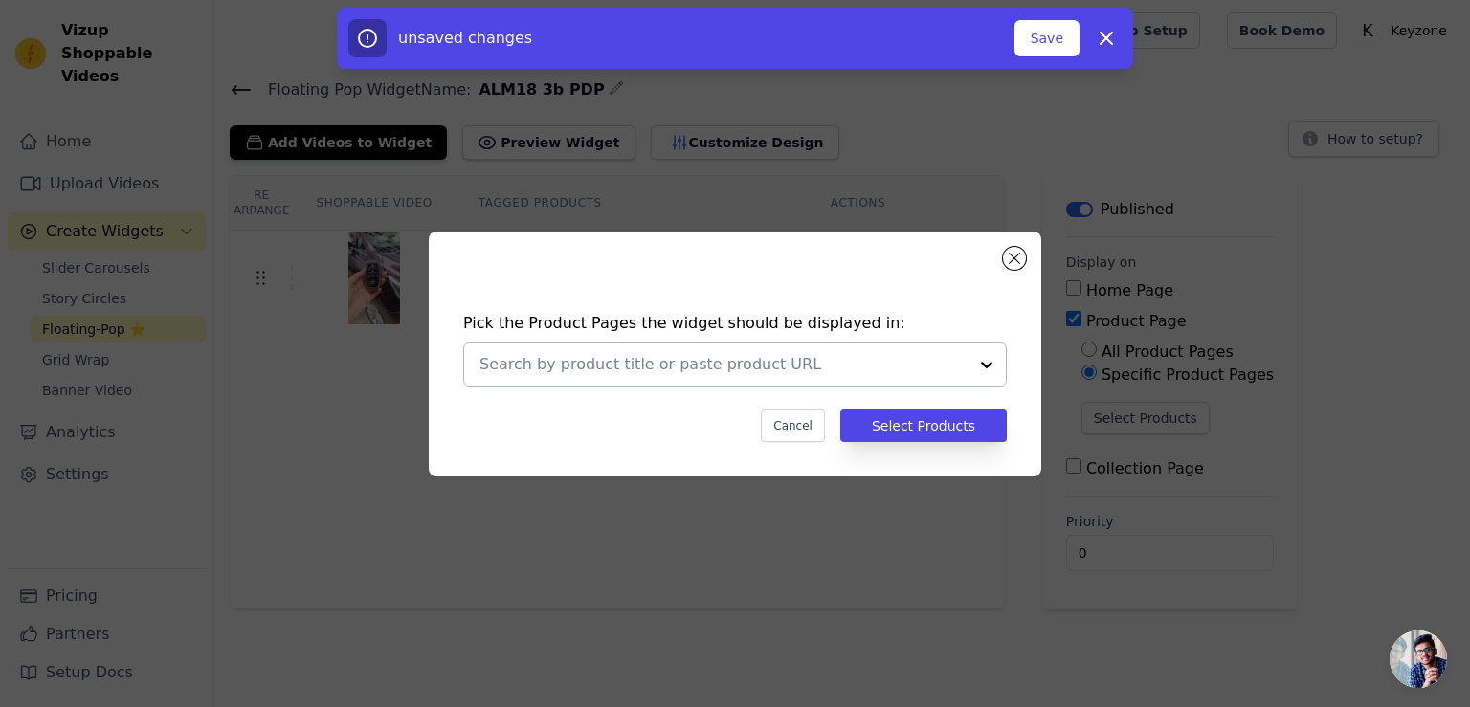
click at [904, 366] on input "text" at bounding box center [723, 364] width 488 height 23
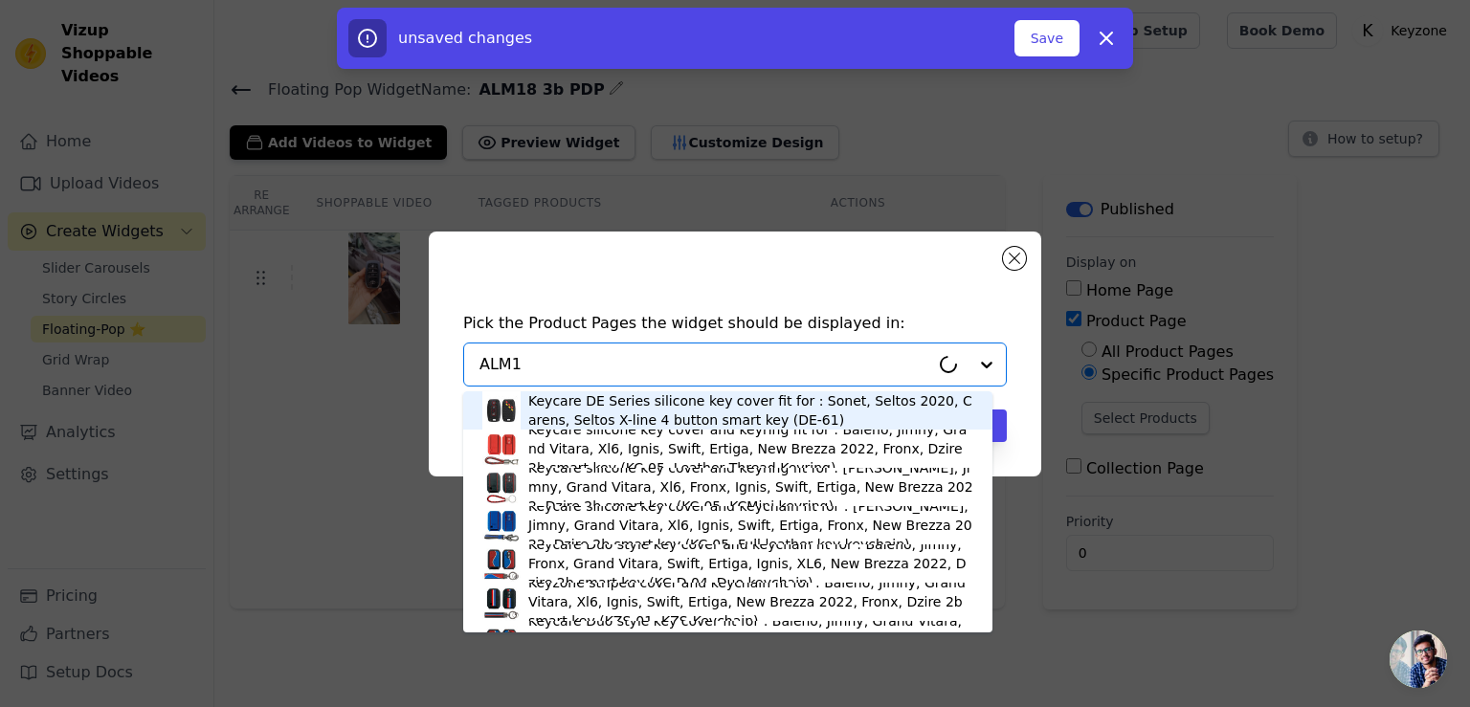
type input "ALM18"
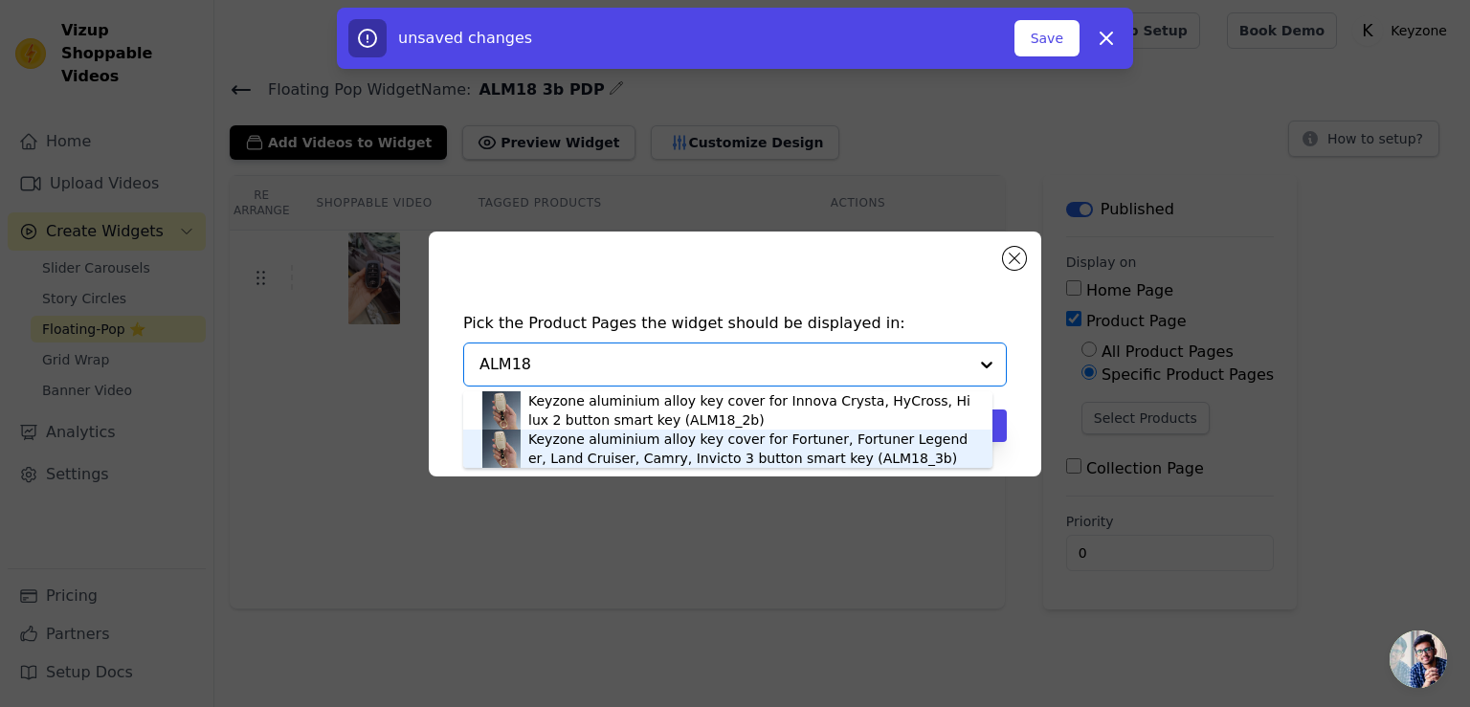
click at [843, 454] on div "Keyzone aluminium alloy key cover for Fortuner, Fortuner Legender, Land Cruiser…" at bounding box center [750, 449] width 445 height 38
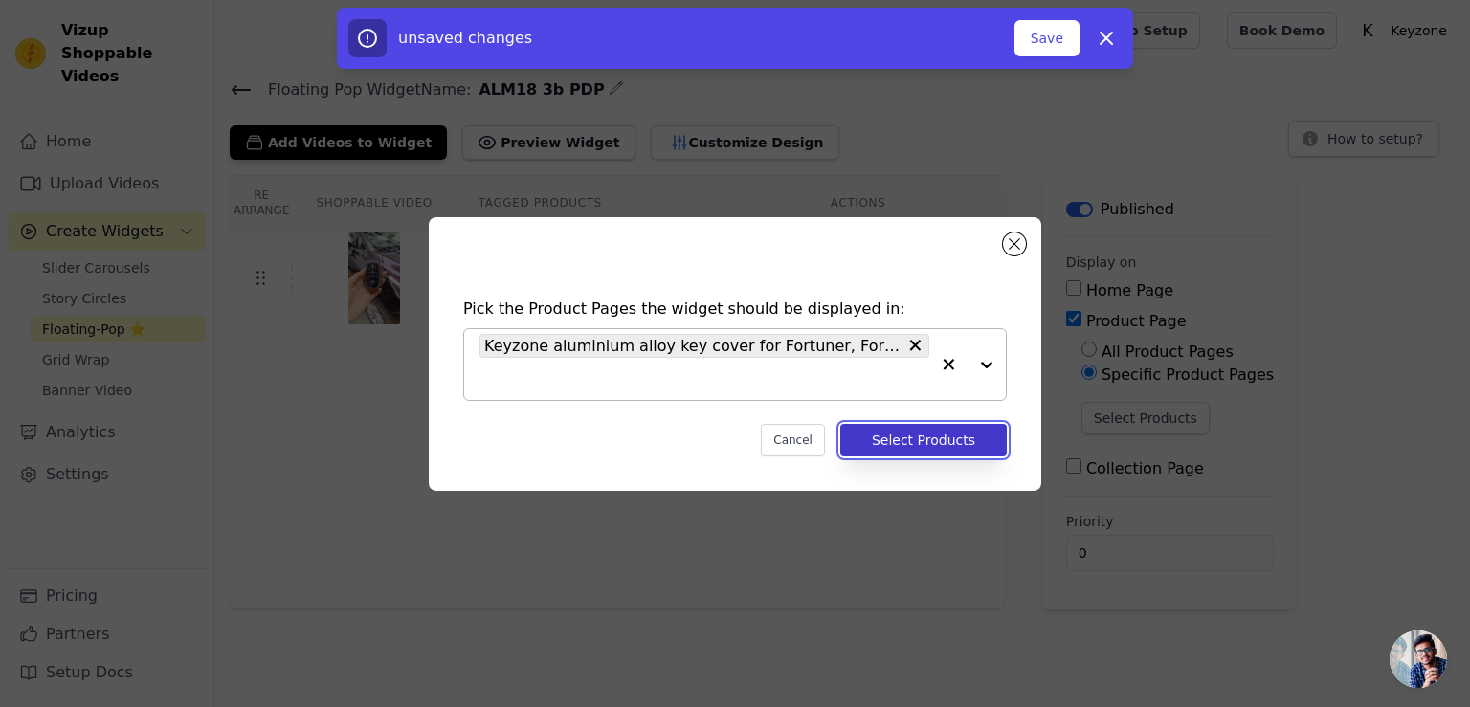
click at [924, 439] on button "Select Products" at bounding box center [923, 440] width 166 height 33
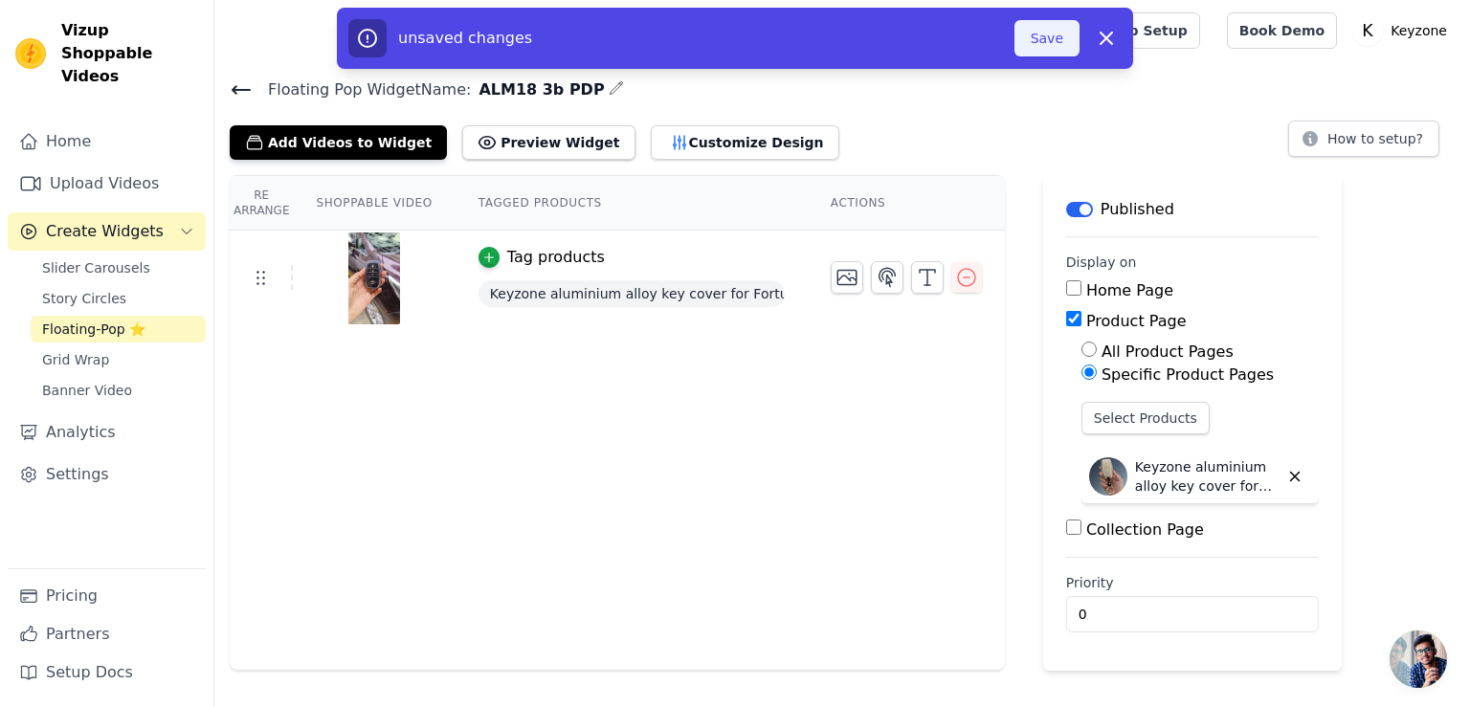
click at [1037, 51] on button "Save" at bounding box center [1046, 38] width 65 height 36
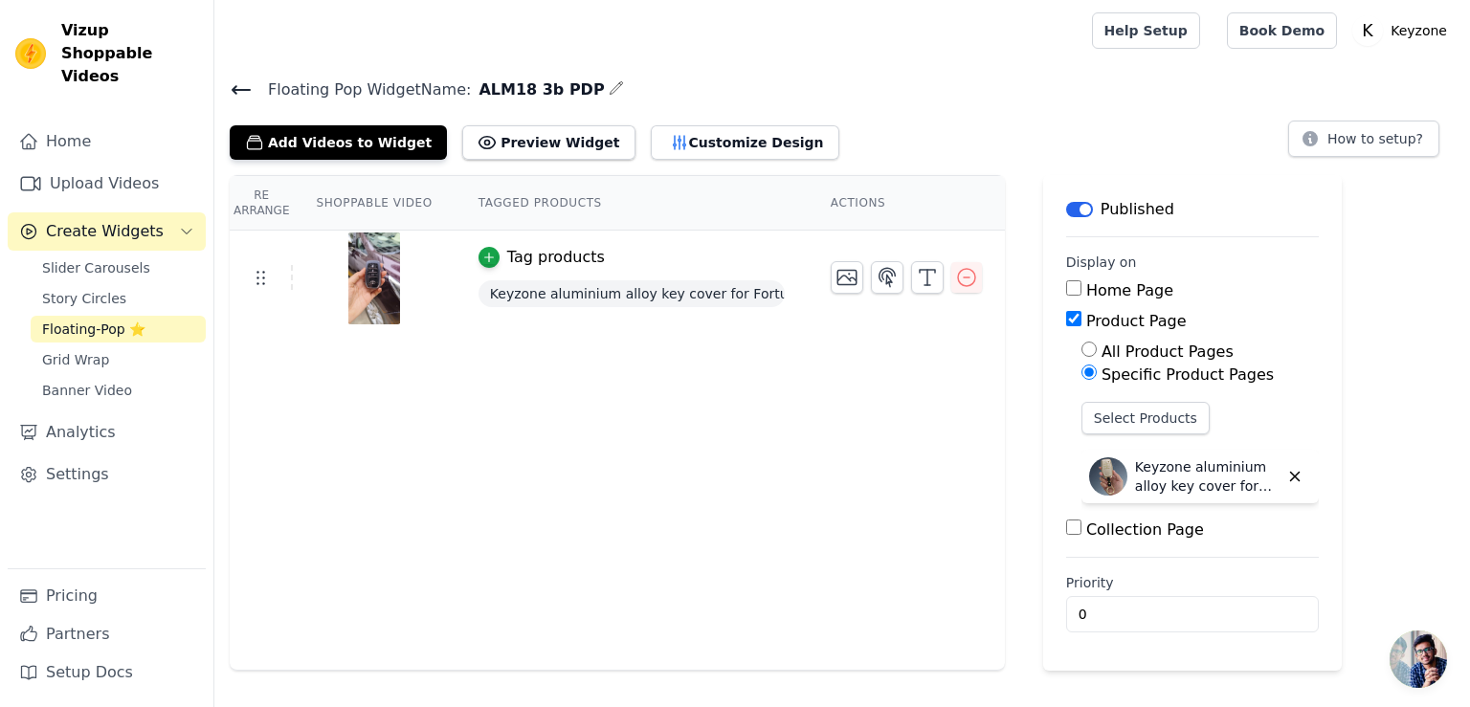
click at [237, 89] on icon at bounding box center [241, 90] width 17 height 8
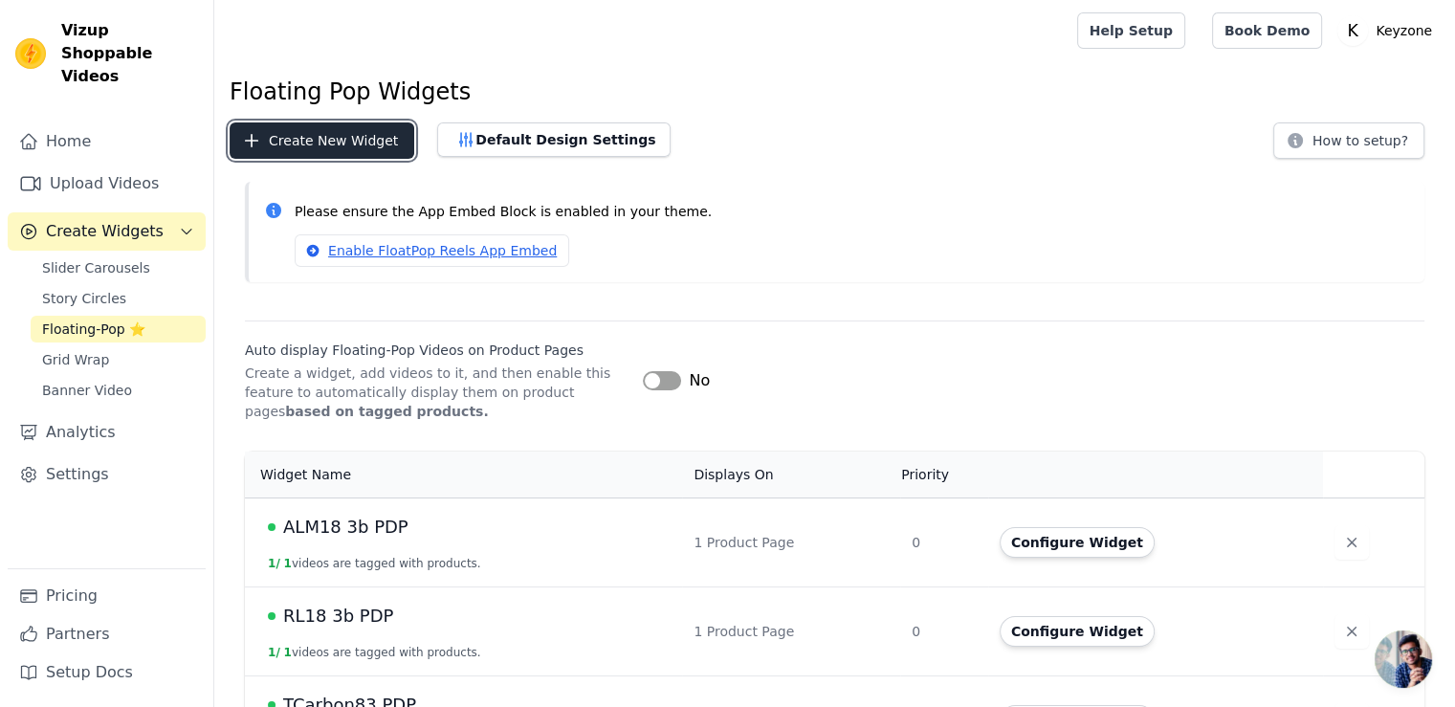
click at [365, 151] on button "Create New Widget" at bounding box center [322, 140] width 185 height 36
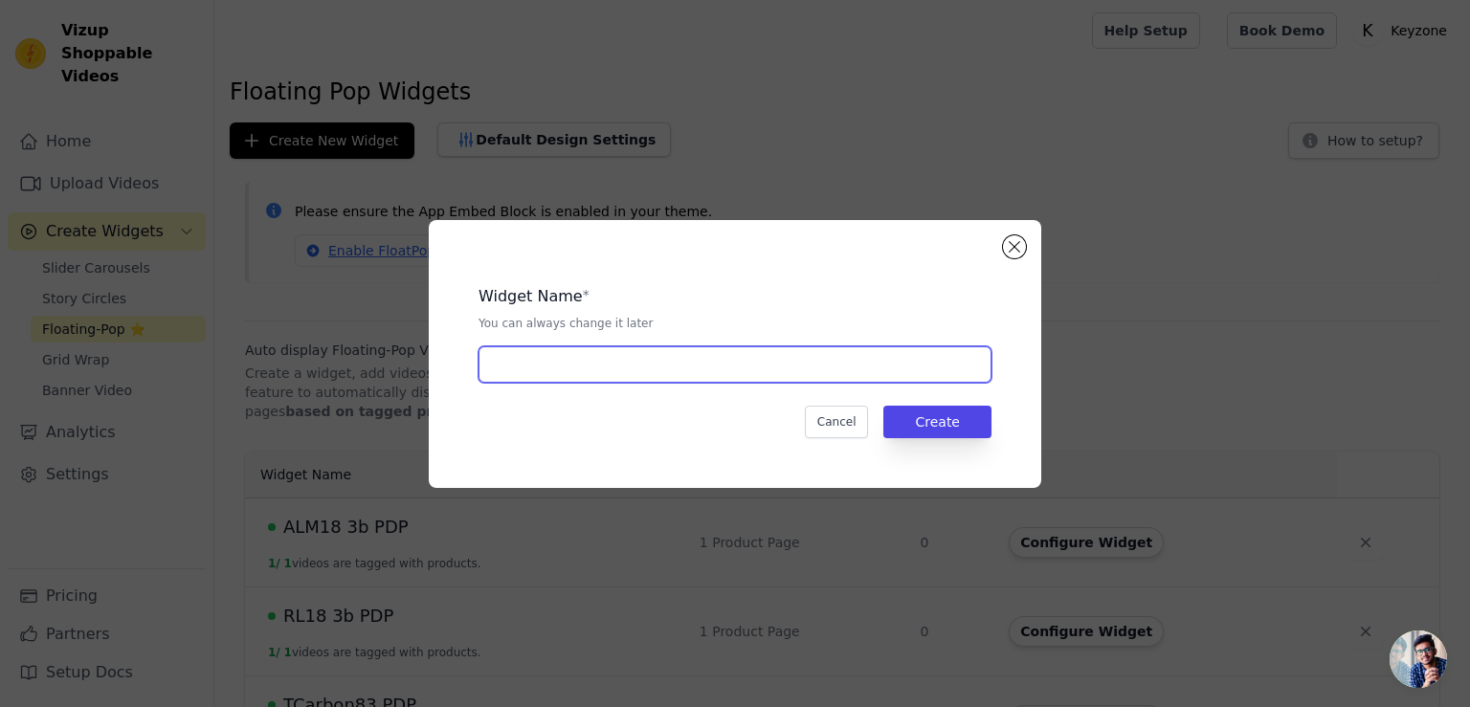
click at [572, 364] on input "text" at bounding box center [734, 364] width 513 height 36
type input "ALM08 PDP"
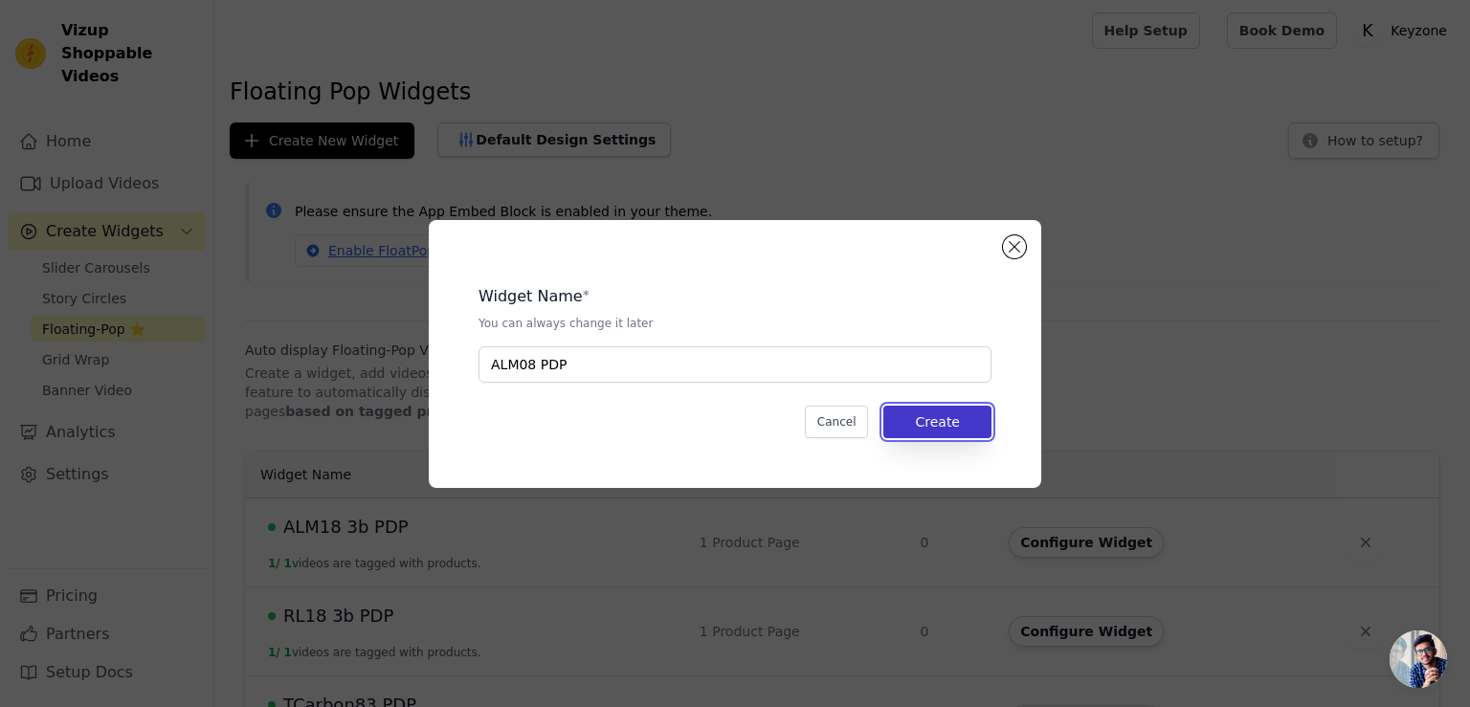
click at [965, 418] on button "Create" at bounding box center [937, 422] width 108 height 33
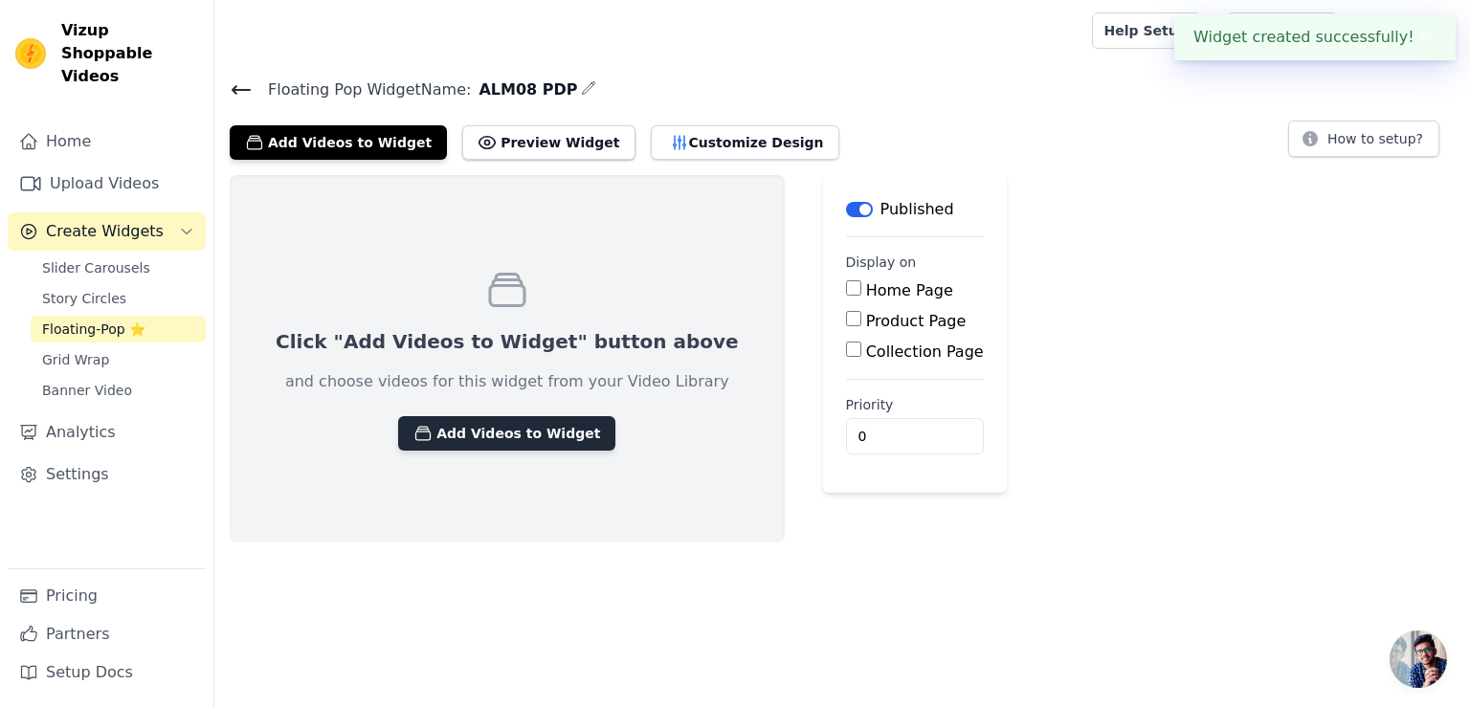
click at [528, 423] on button "Add Videos to Widget" at bounding box center [506, 433] width 217 height 34
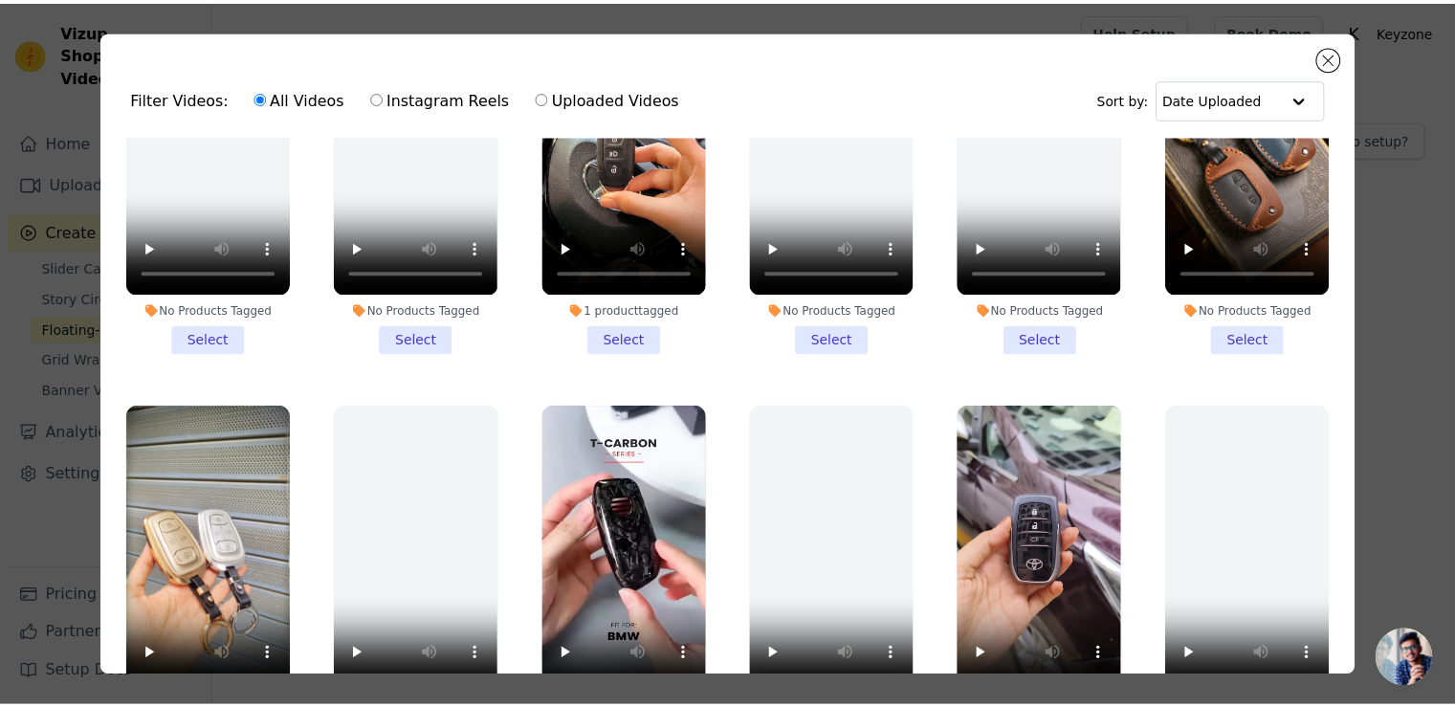
scroll to position [166, 0]
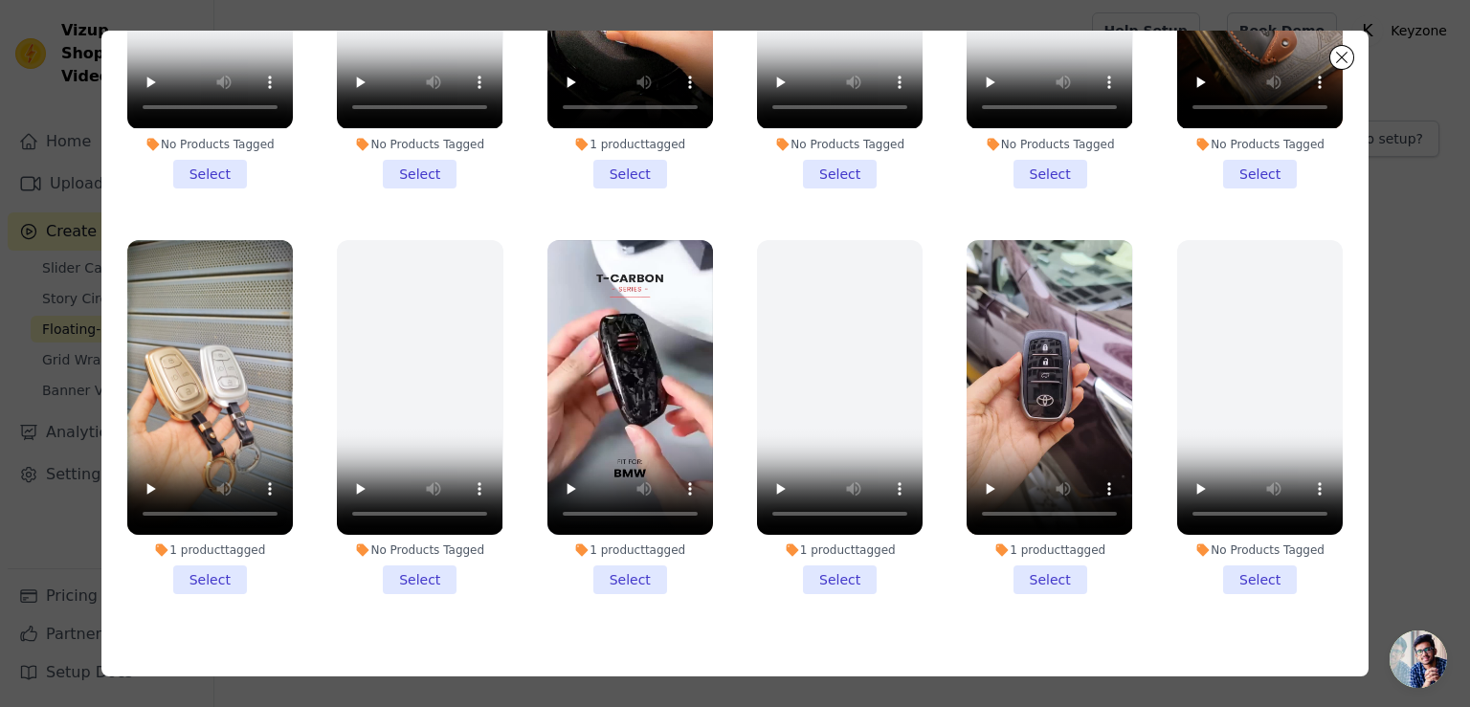
click at [209, 528] on li "1 product tagged Select" at bounding box center [210, 417] width 166 height 354
click at [0, 0] on input "1 product tagged Select" at bounding box center [0, 0] width 0 height 0
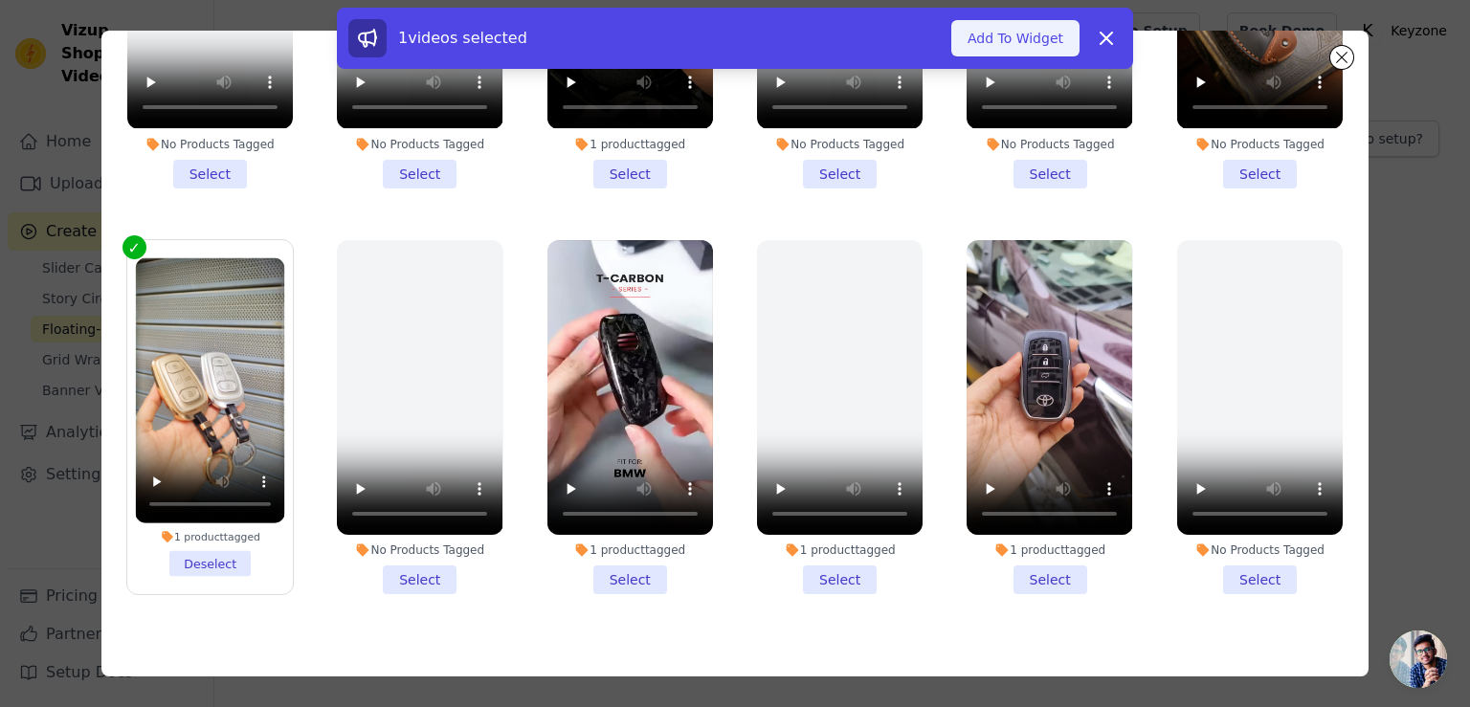
click at [999, 39] on button "Add To Widget" at bounding box center [1015, 38] width 128 height 36
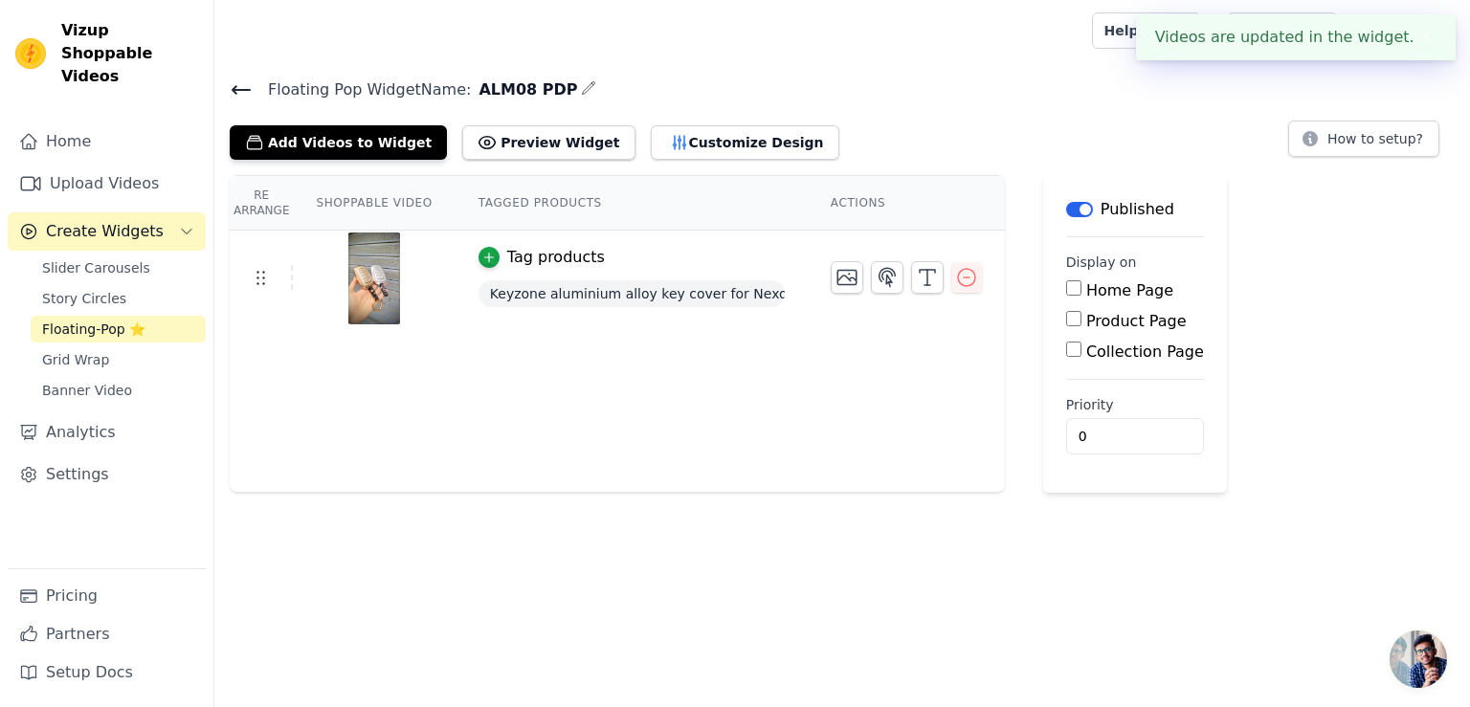
click at [1066, 319] on input "Product Page" at bounding box center [1073, 318] width 15 height 15
checkbox input "true"
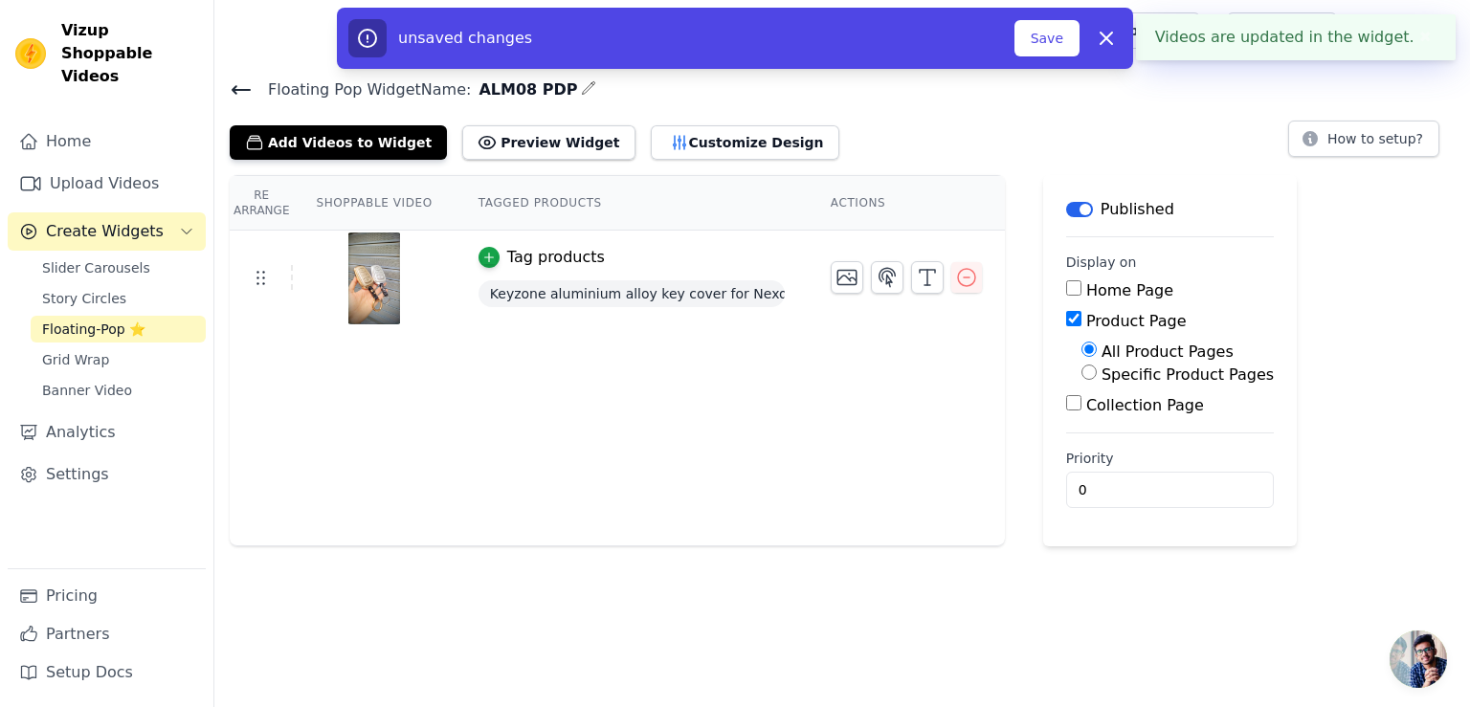
click at [1081, 374] on input "Specific Product Pages" at bounding box center [1088, 372] width 15 height 15
radio input "true"
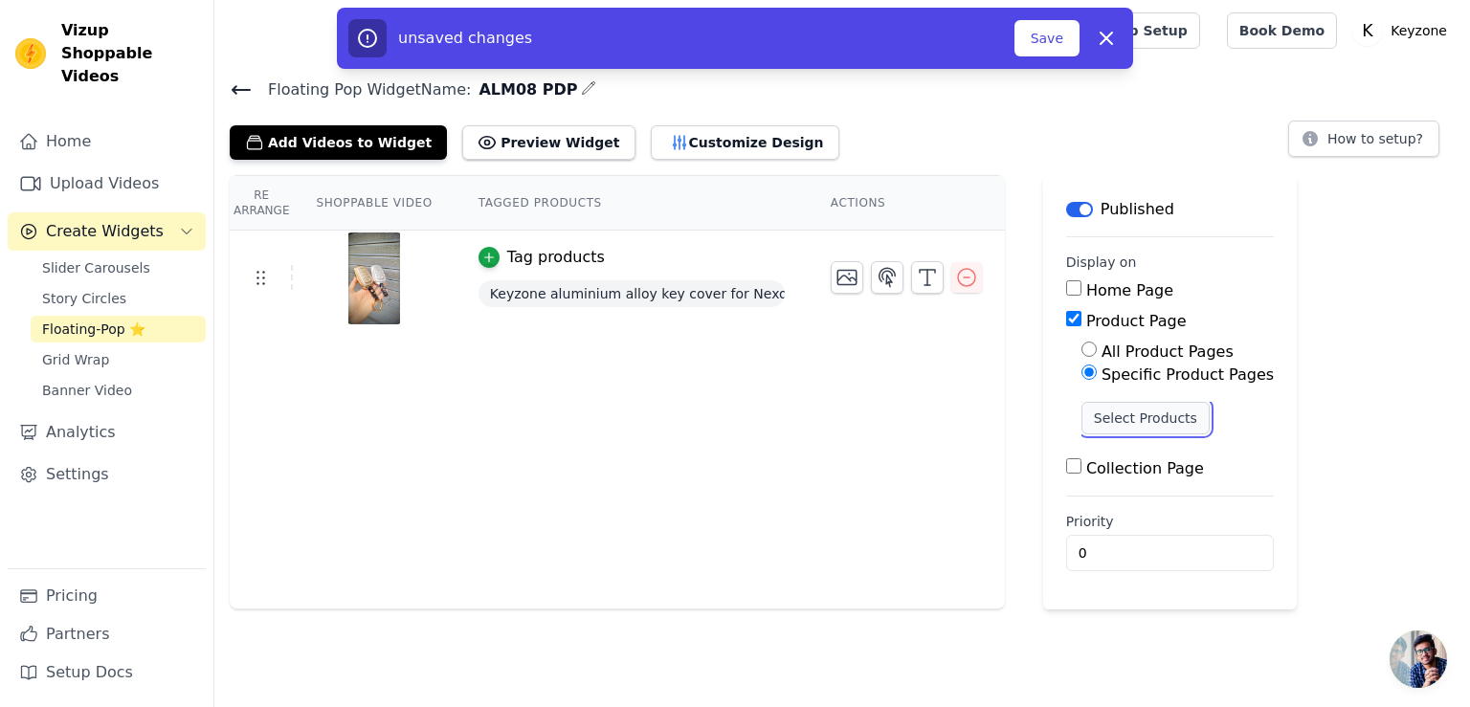
click at [1085, 412] on button "Select Products" at bounding box center [1145, 418] width 128 height 33
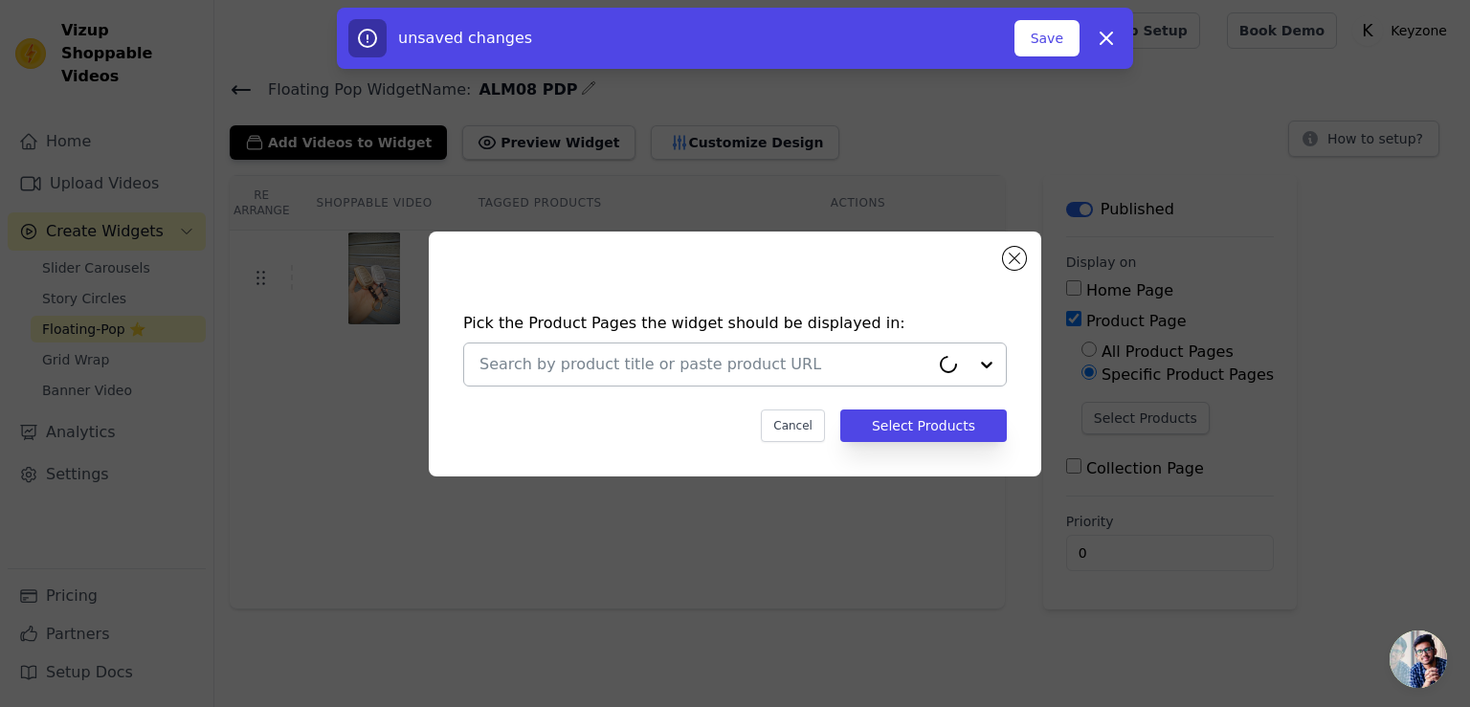
click at [872, 366] on input "text" at bounding box center [704, 364] width 450 height 23
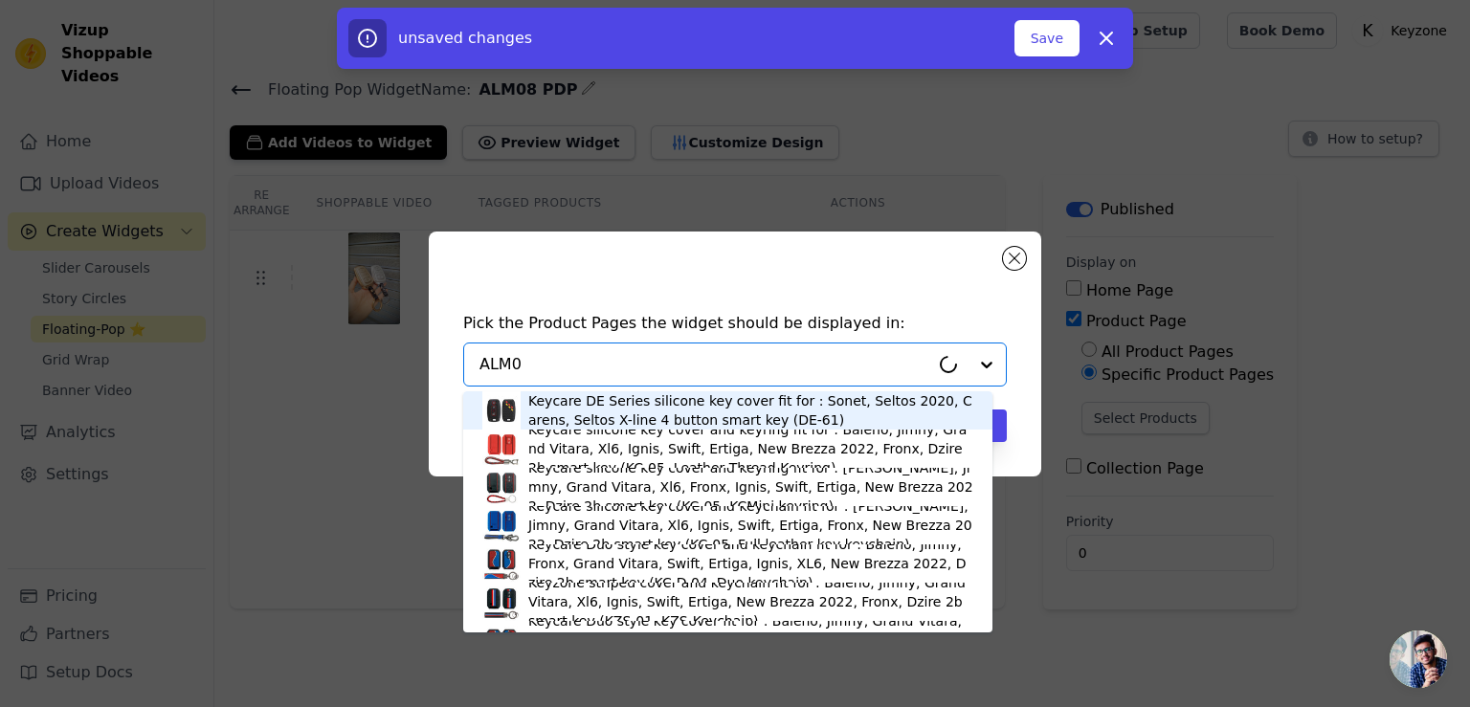
type input "ALM08"
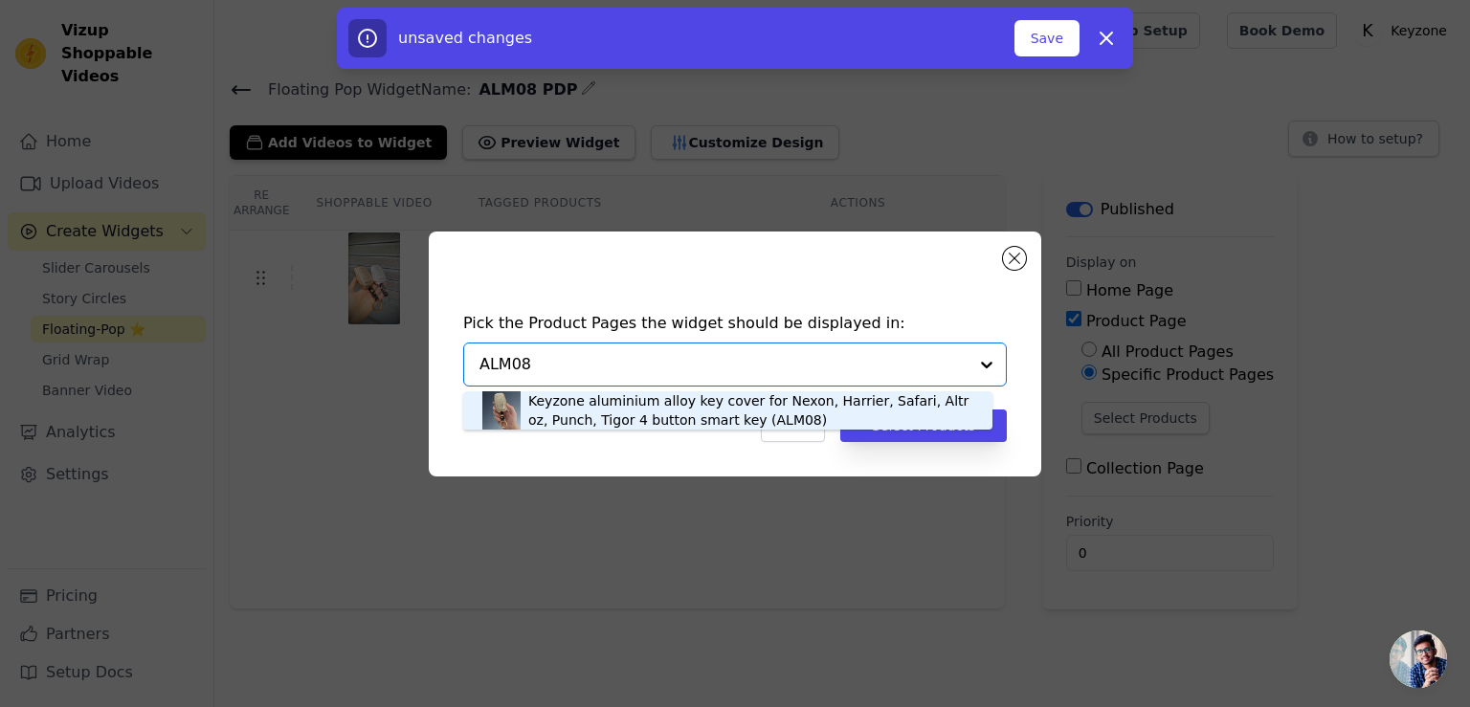
click at [762, 403] on div "Keyzone aluminium alloy key cover for Nexon, Harrier, Safari, Altroz, Punch, Ti…" at bounding box center [750, 410] width 445 height 38
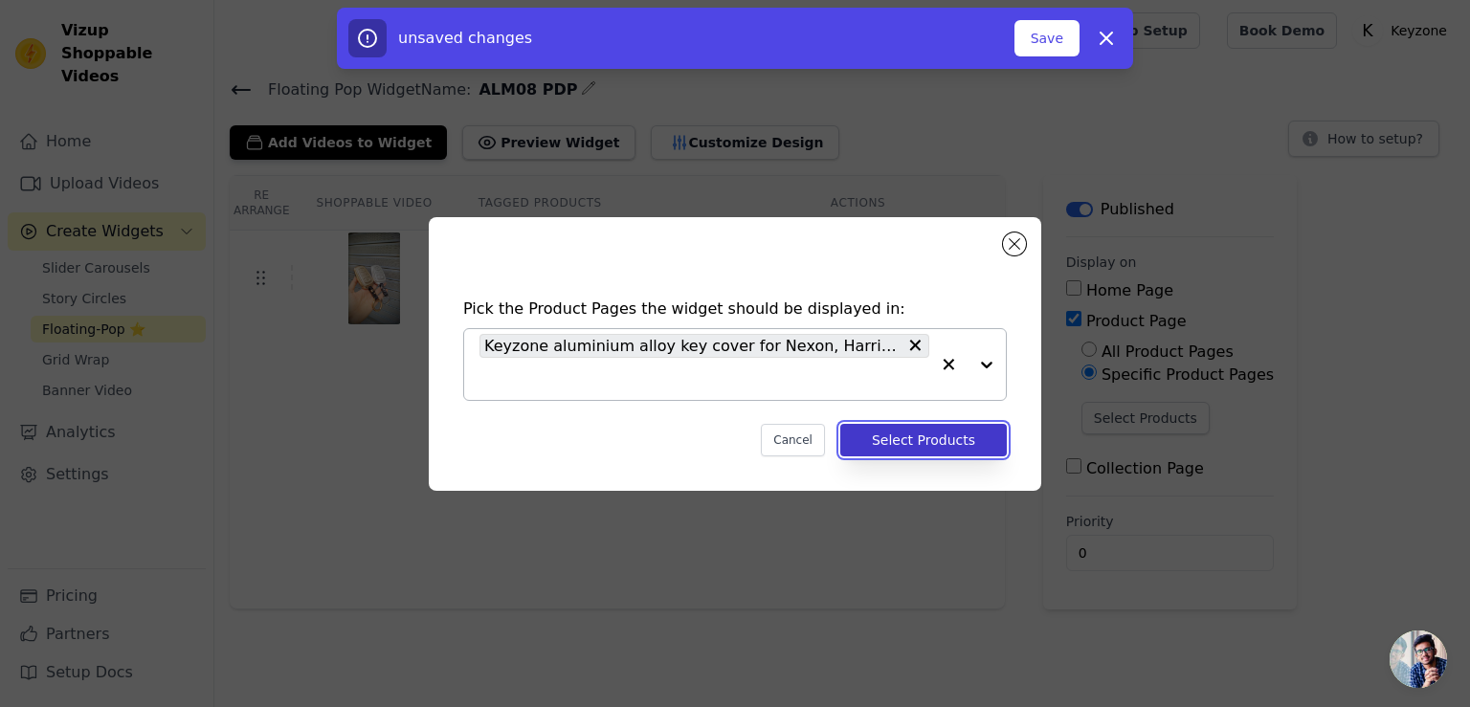
click at [918, 433] on button "Select Products" at bounding box center [923, 440] width 166 height 33
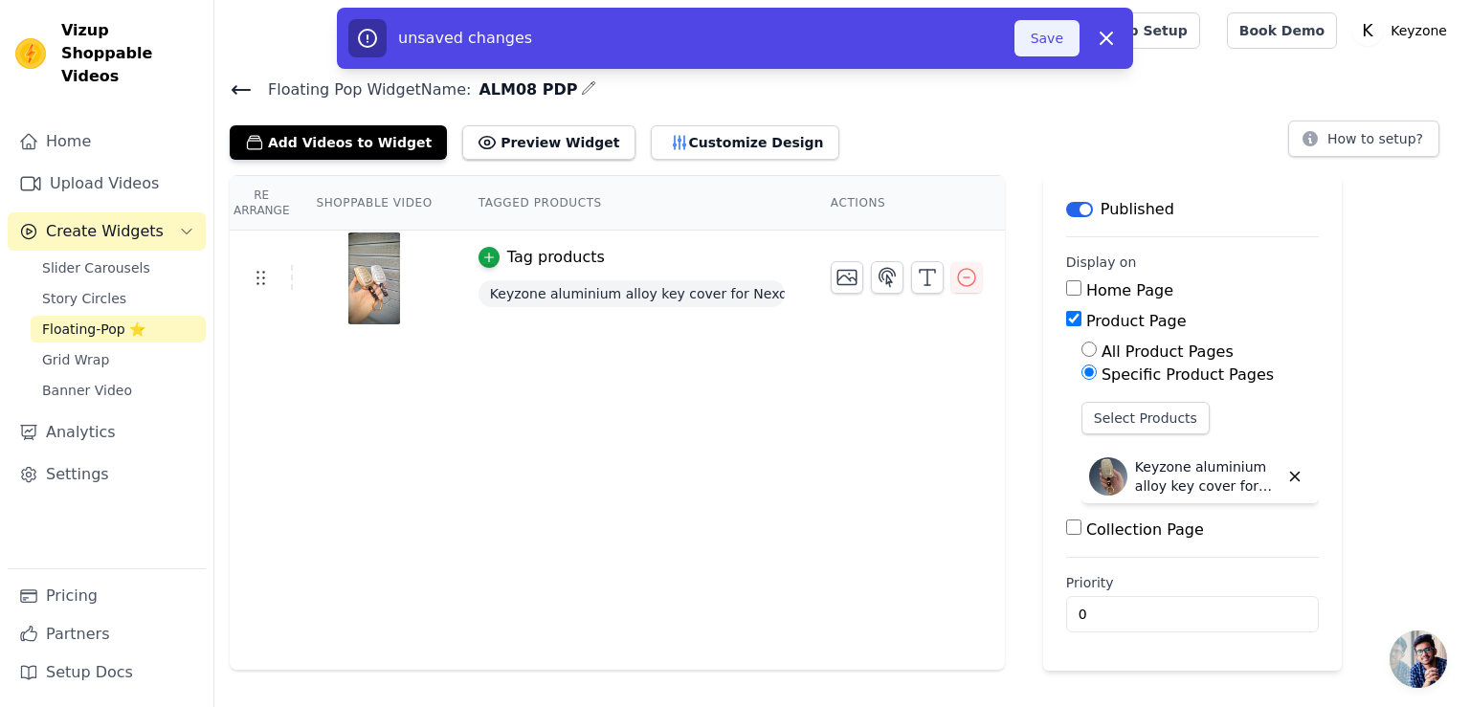
click at [1049, 43] on button "Save" at bounding box center [1046, 38] width 65 height 36
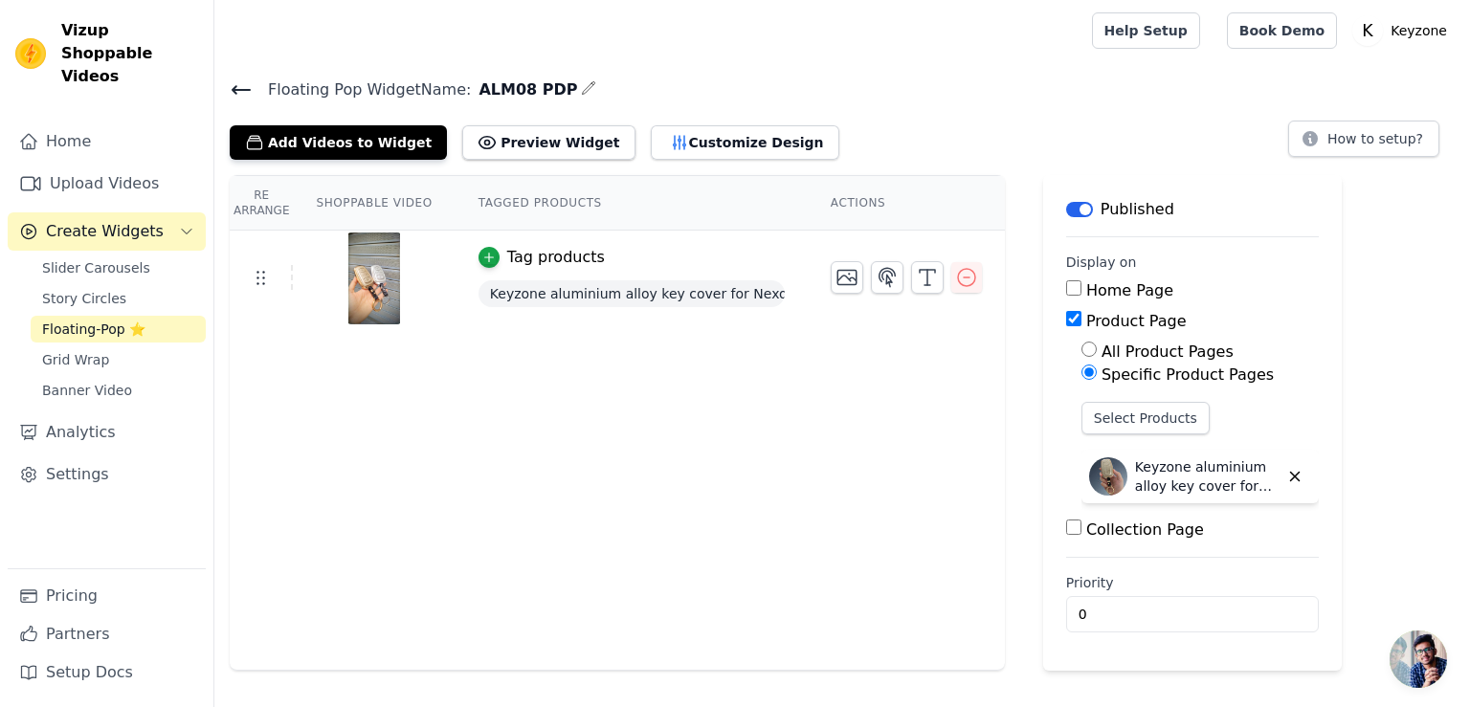
click at [239, 81] on icon at bounding box center [241, 89] width 23 height 23
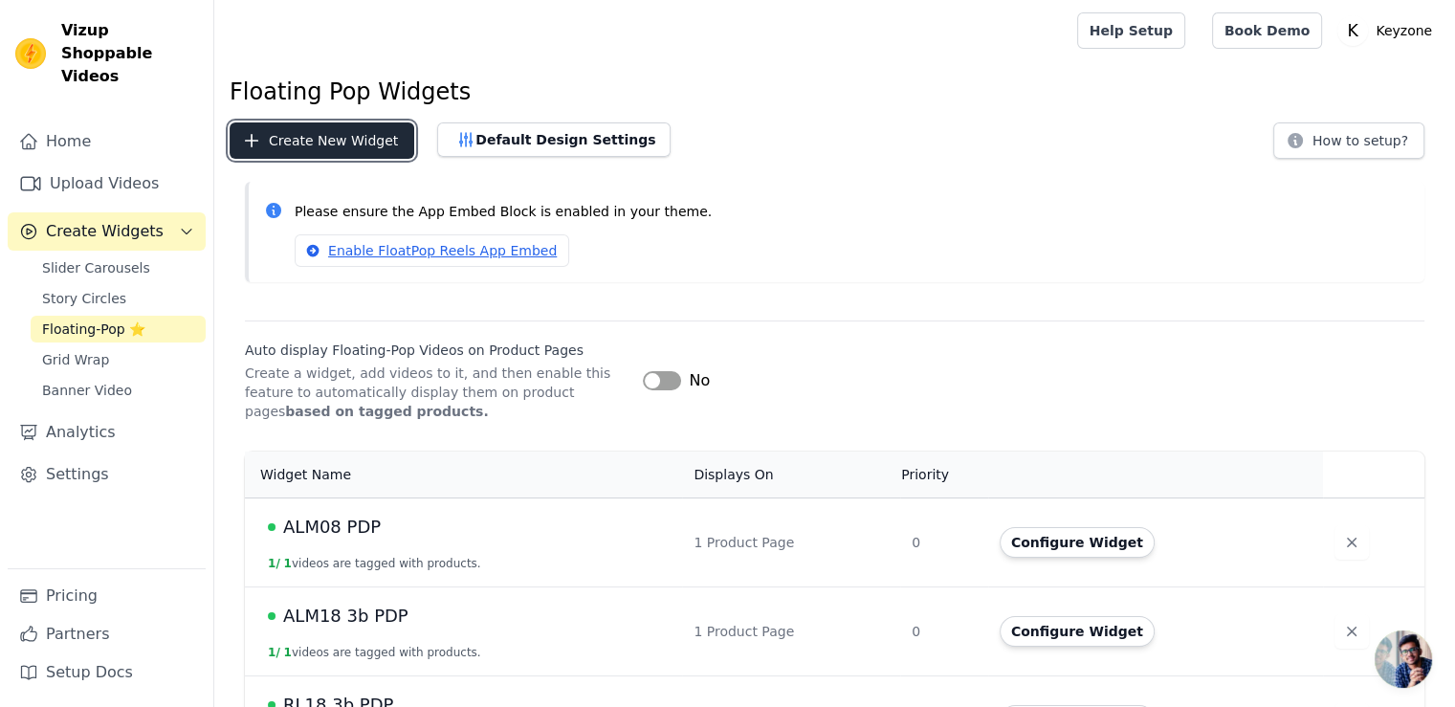
click at [331, 151] on button "Create New Widget" at bounding box center [322, 140] width 185 height 36
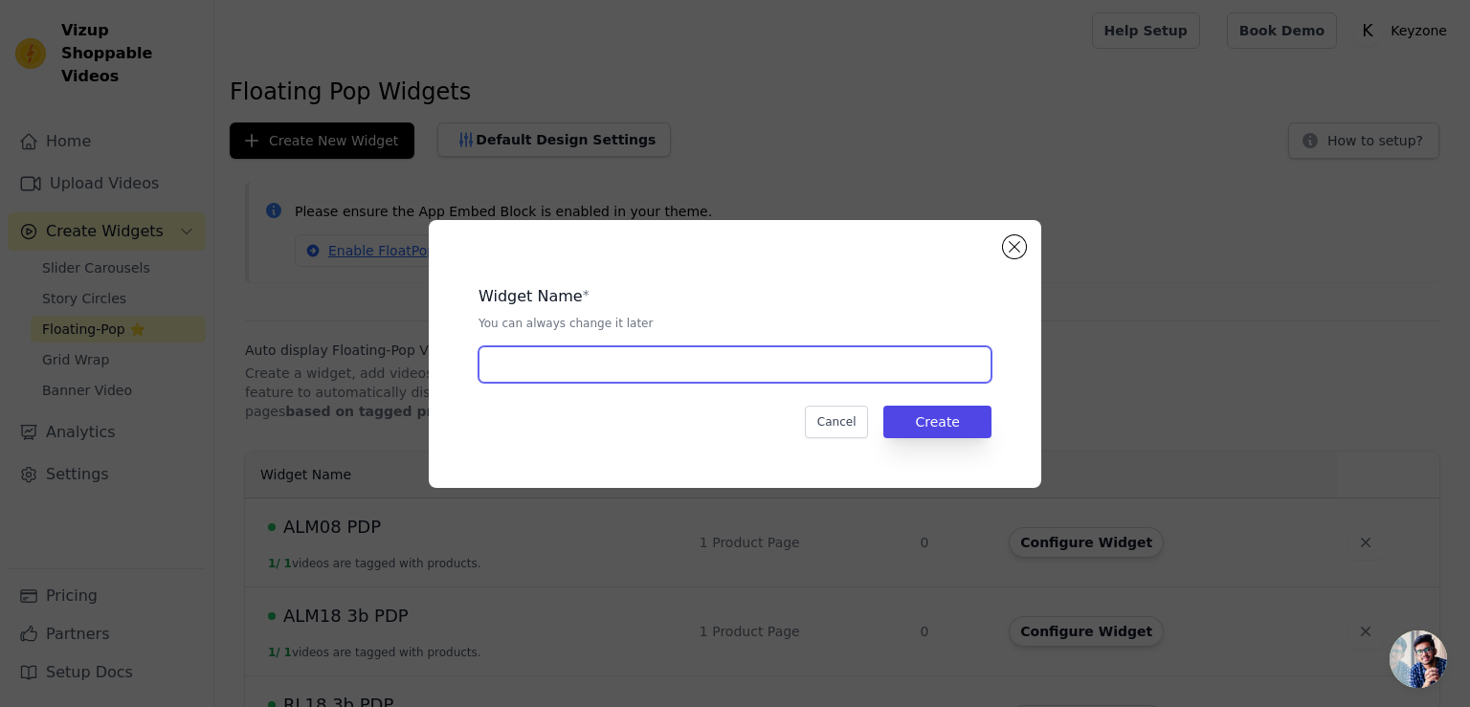
click at [594, 361] on input "text" at bounding box center [734, 364] width 513 height 36
type input "ALM29 PDP"
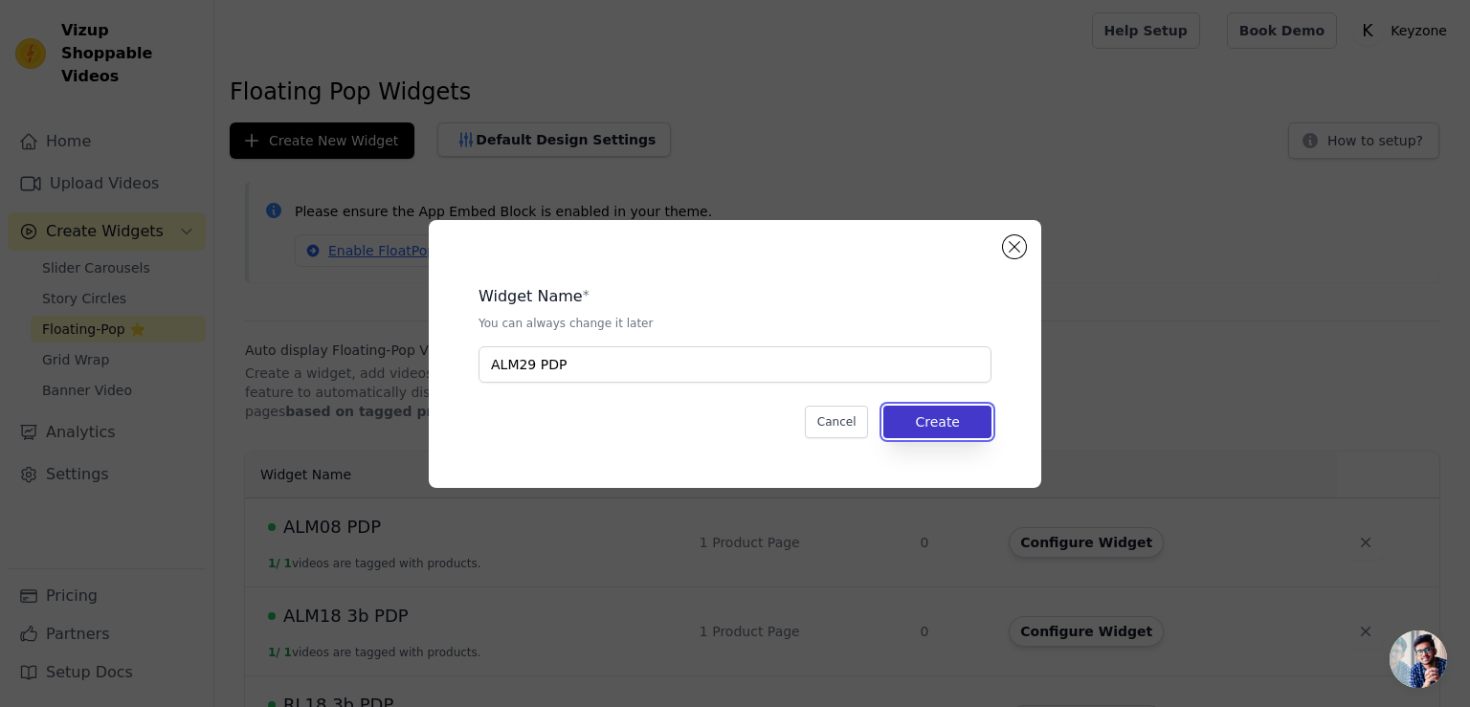
click at [934, 409] on button "Create" at bounding box center [937, 422] width 108 height 33
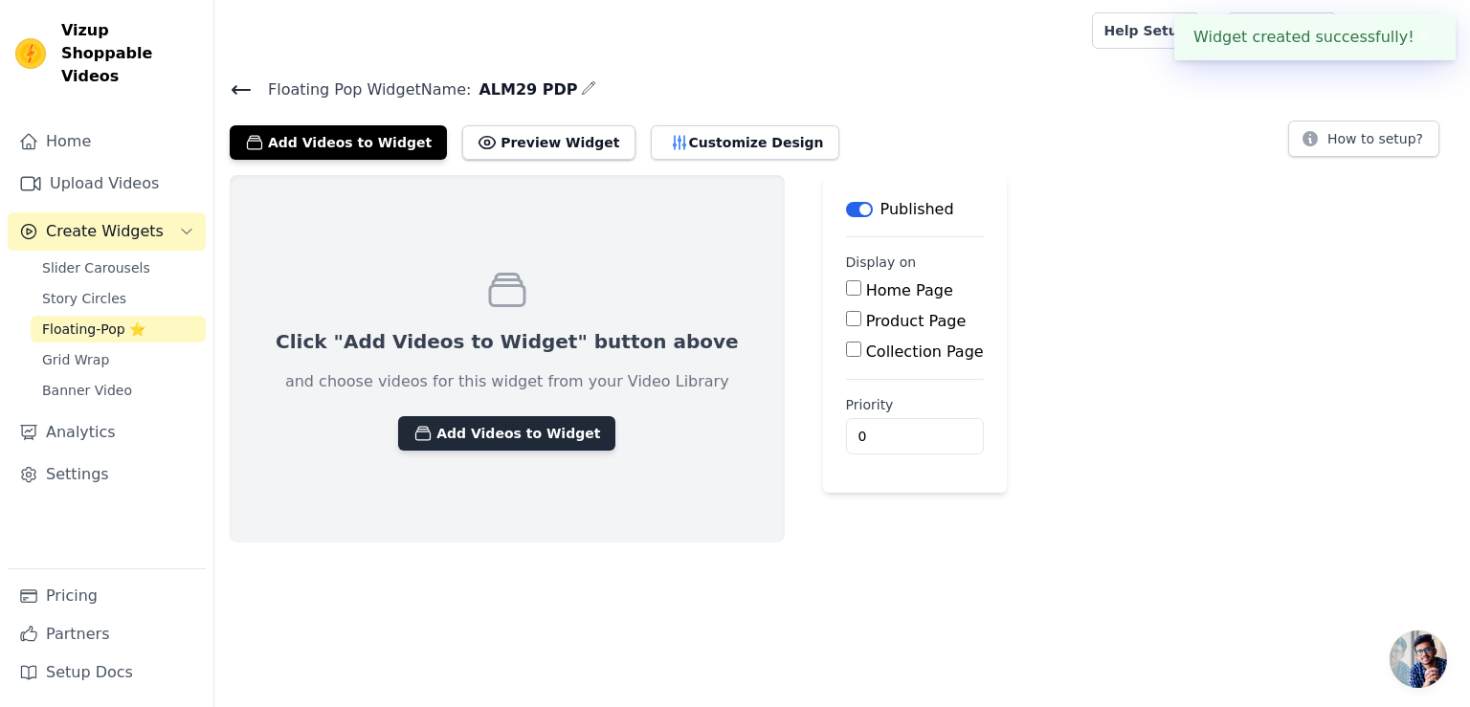
click at [513, 427] on button "Add Videos to Widget" at bounding box center [506, 433] width 217 height 34
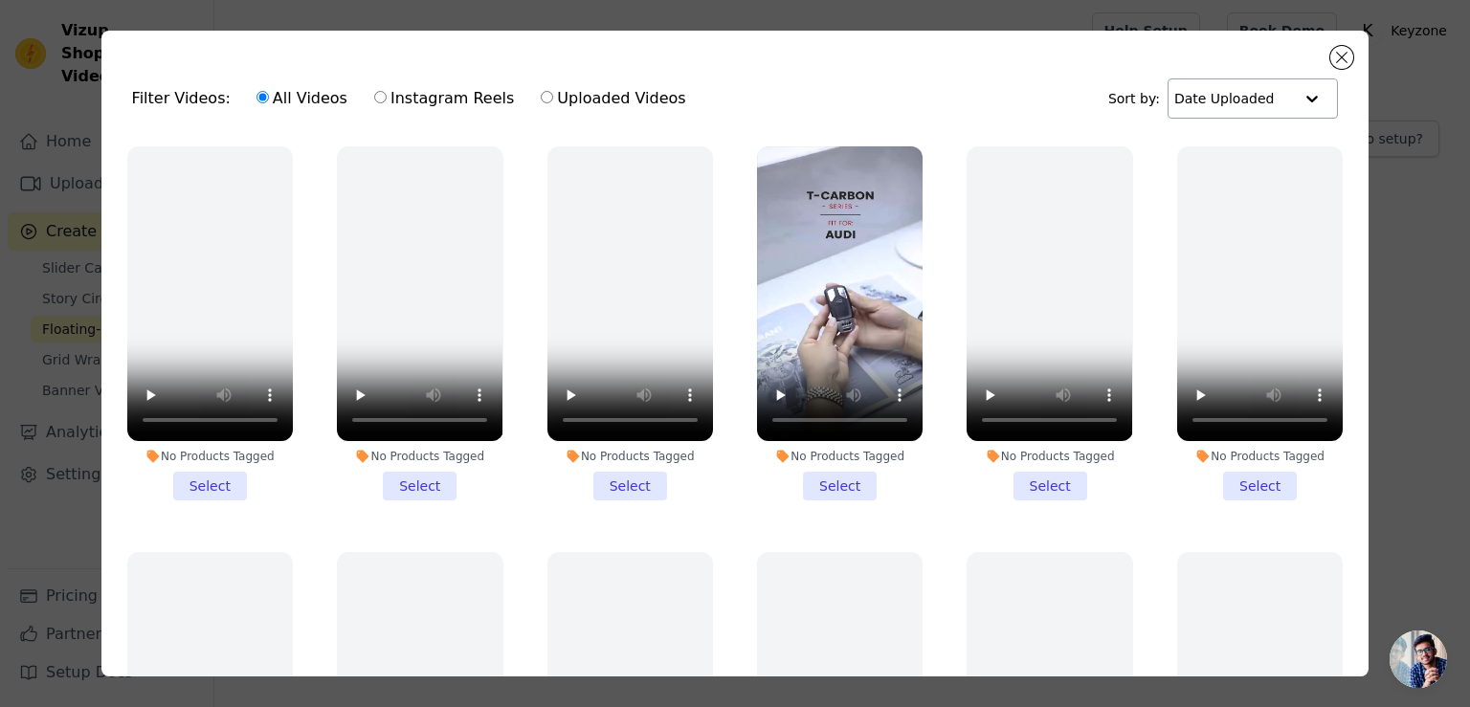
click at [1254, 96] on input "text" at bounding box center [1233, 98] width 119 height 38
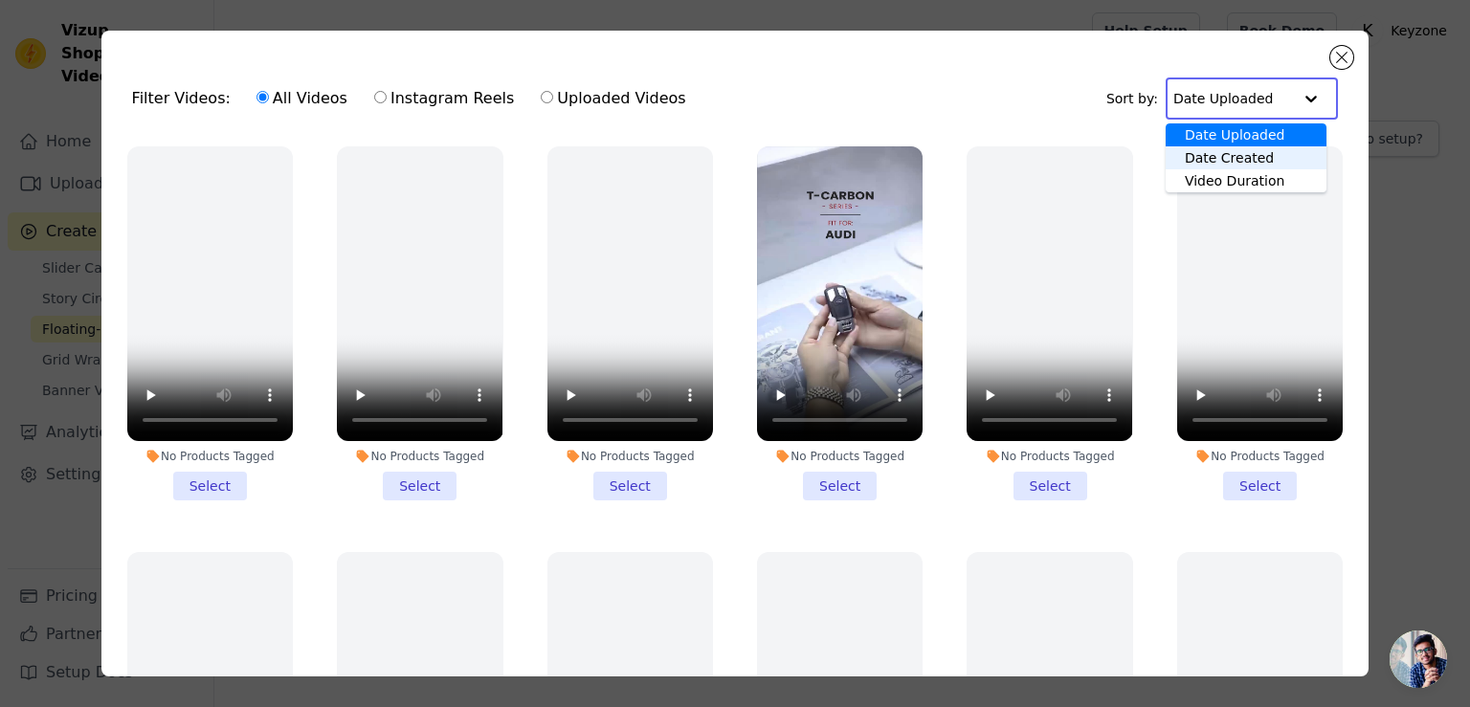
click at [1232, 152] on div "Date Created" at bounding box center [1245, 157] width 161 height 23
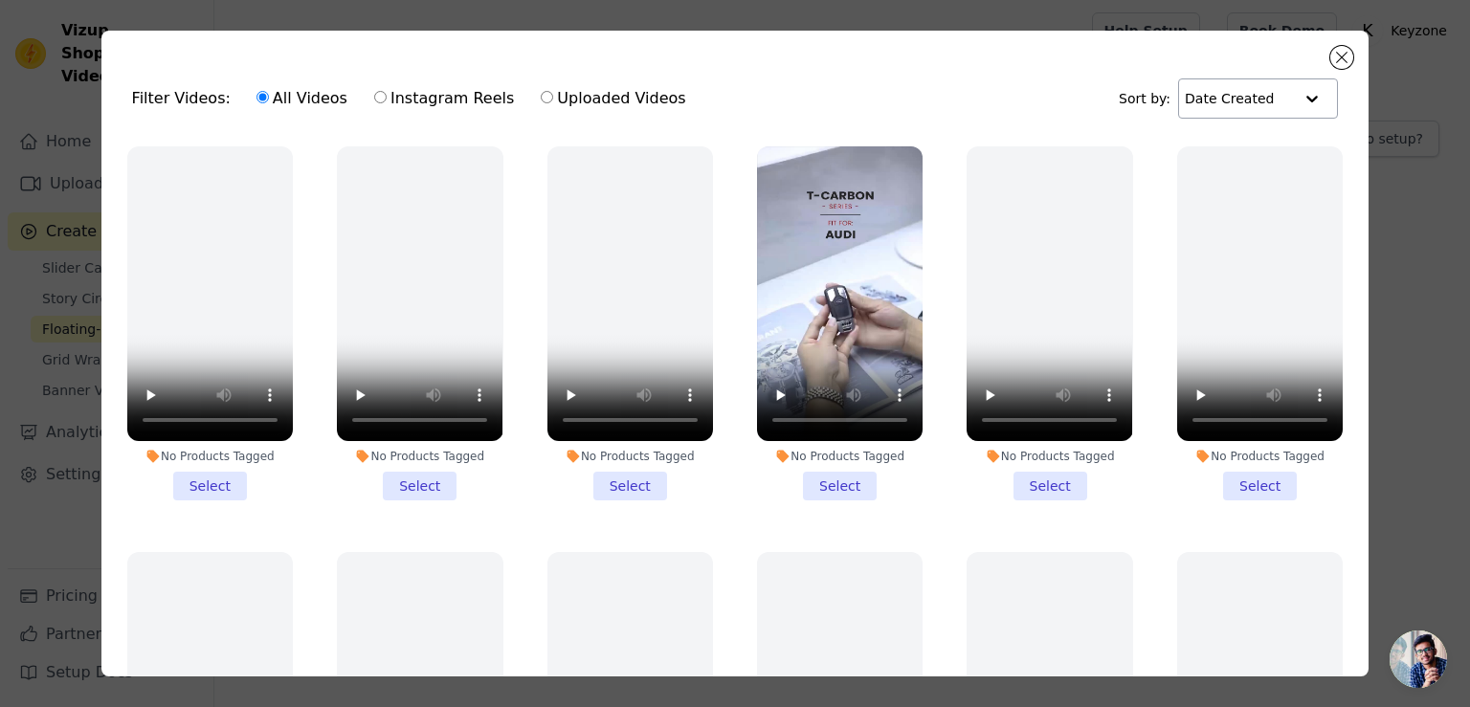
click at [952, 104] on div "Filter Videos: All Videos Instagram Reels Uploaded Videos Sort by: Date Created" at bounding box center [735, 98] width 1237 height 75
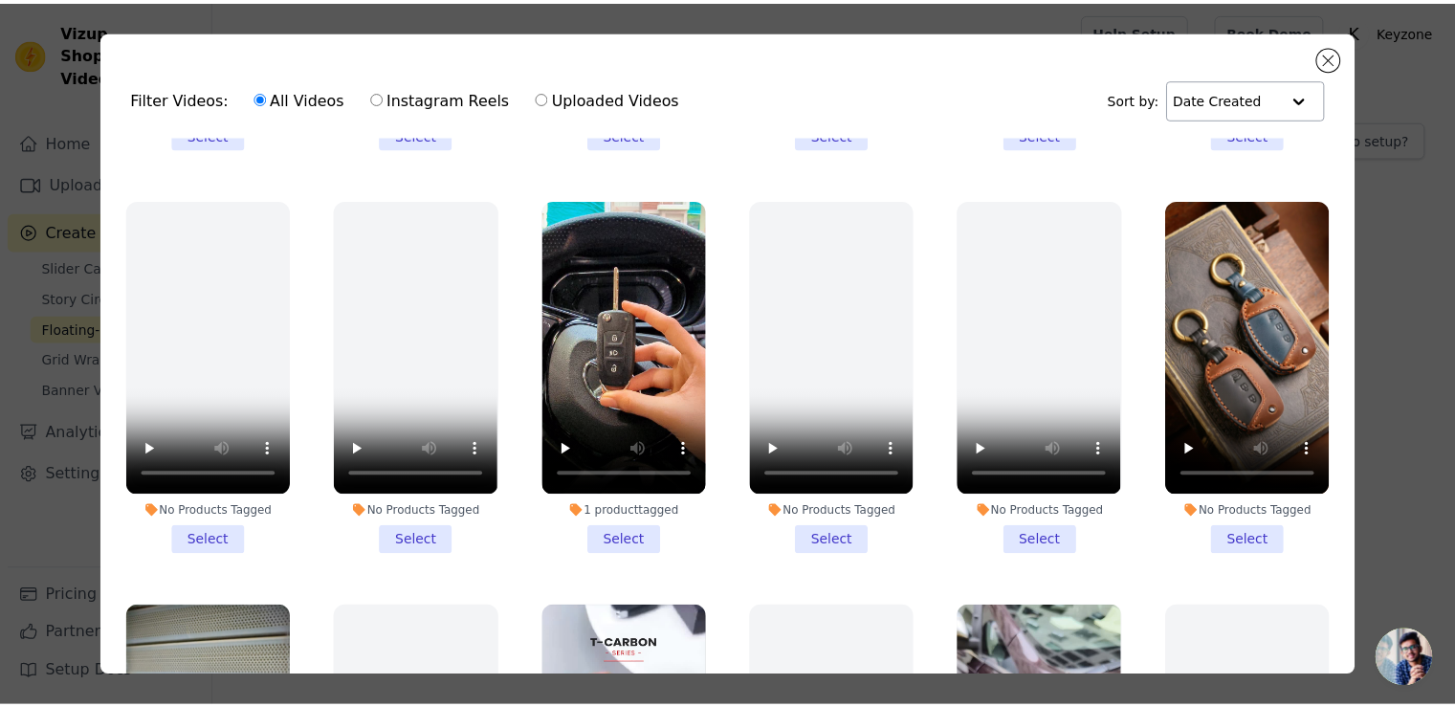
scroll to position [2392, 0]
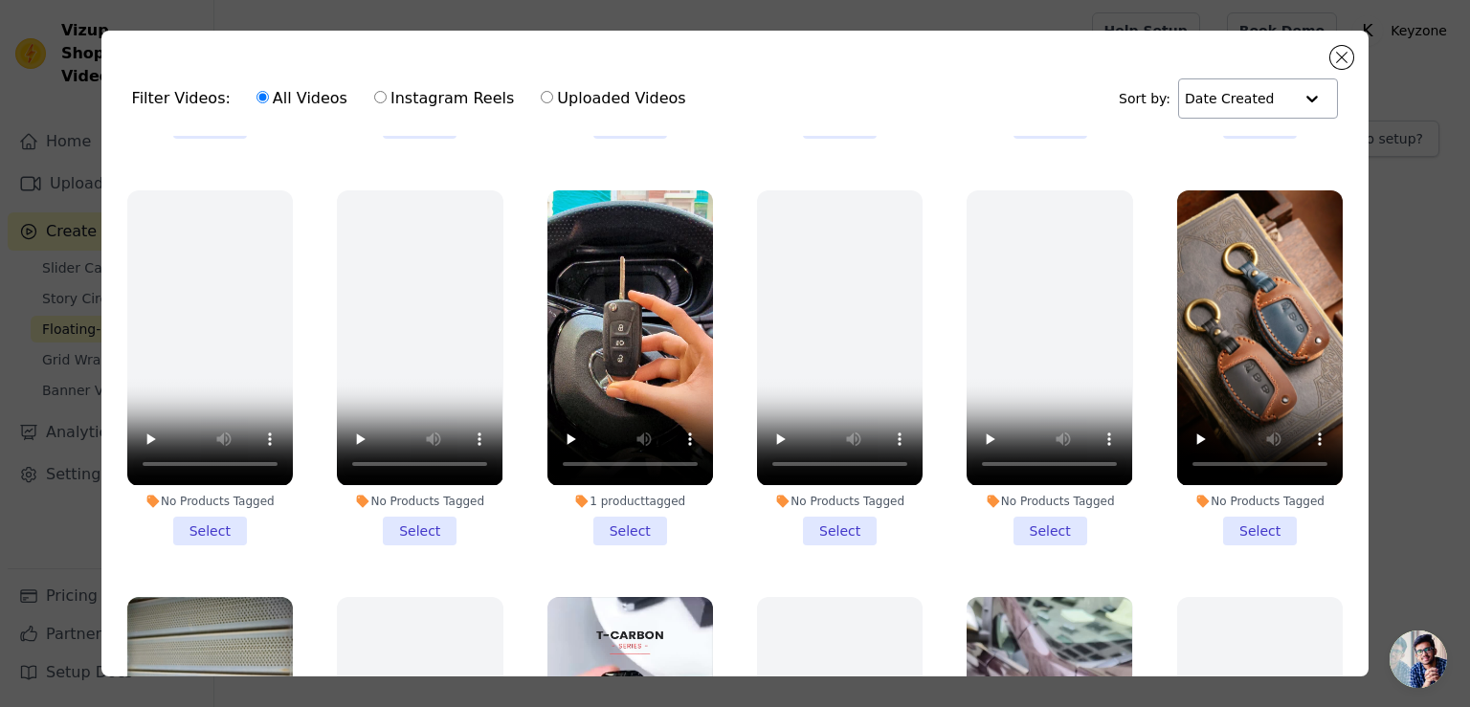
click at [635, 485] on li "1 product tagged Select" at bounding box center [630, 367] width 166 height 354
click at [0, 0] on input "1 product tagged Select" at bounding box center [0, 0] width 0 height 0
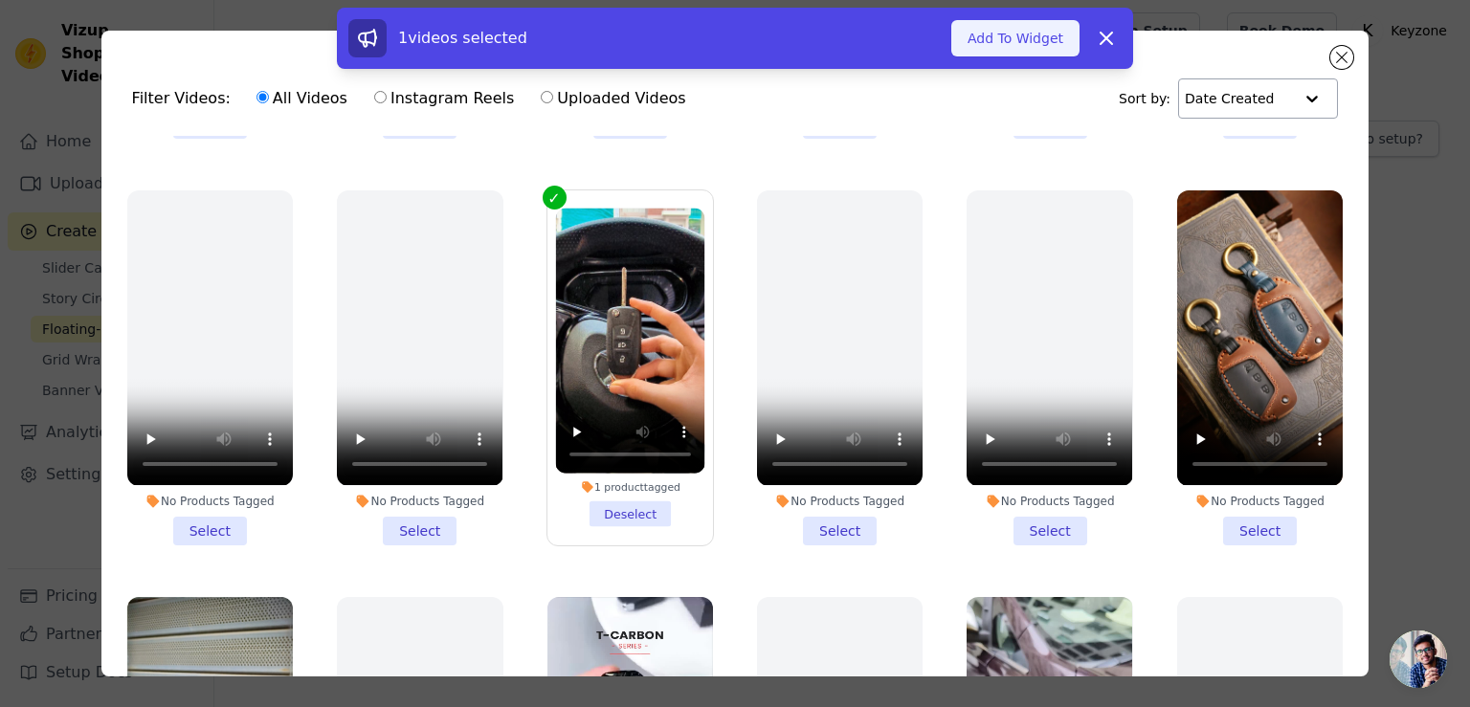
click at [1032, 39] on button "Add To Widget" at bounding box center [1015, 38] width 128 height 36
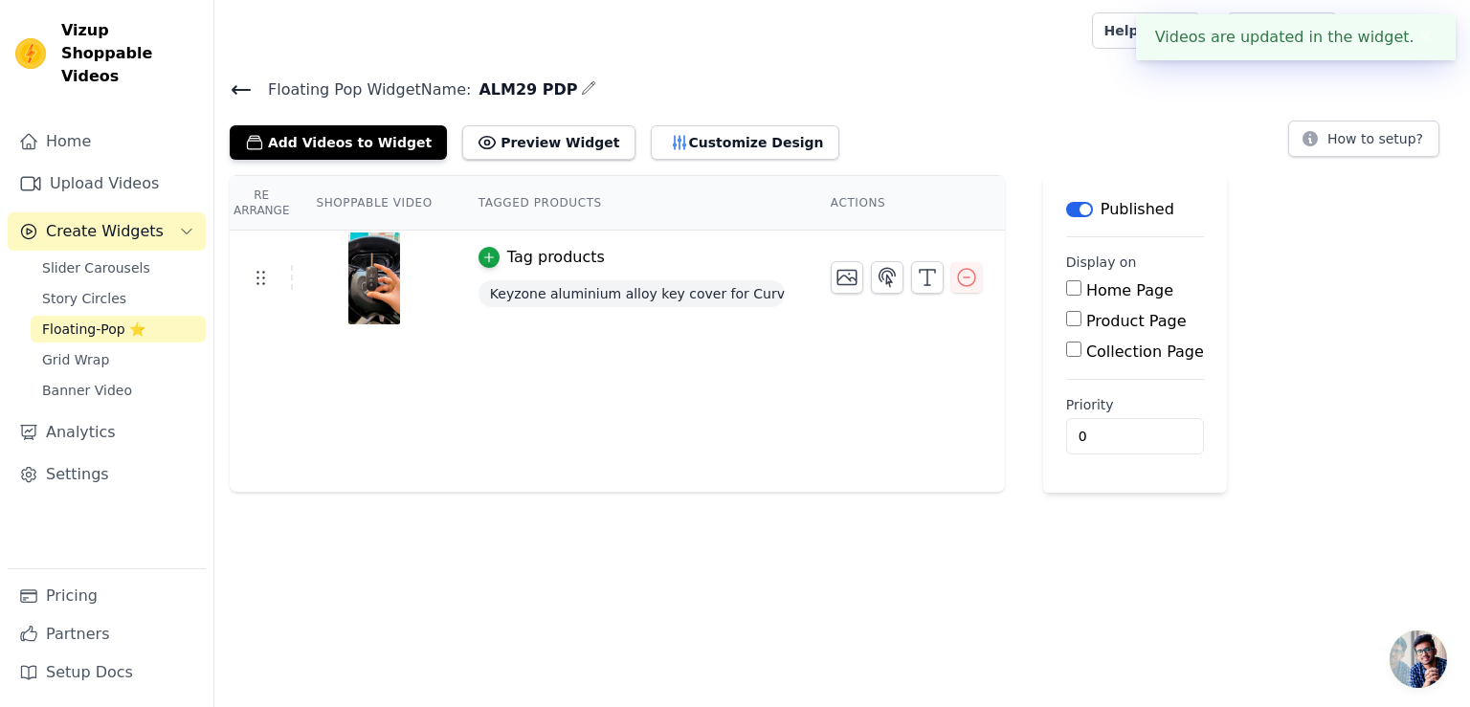
click at [1066, 320] on input "Product Page" at bounding box center [1073, 318] width 15 height 15
checkbox input "true"
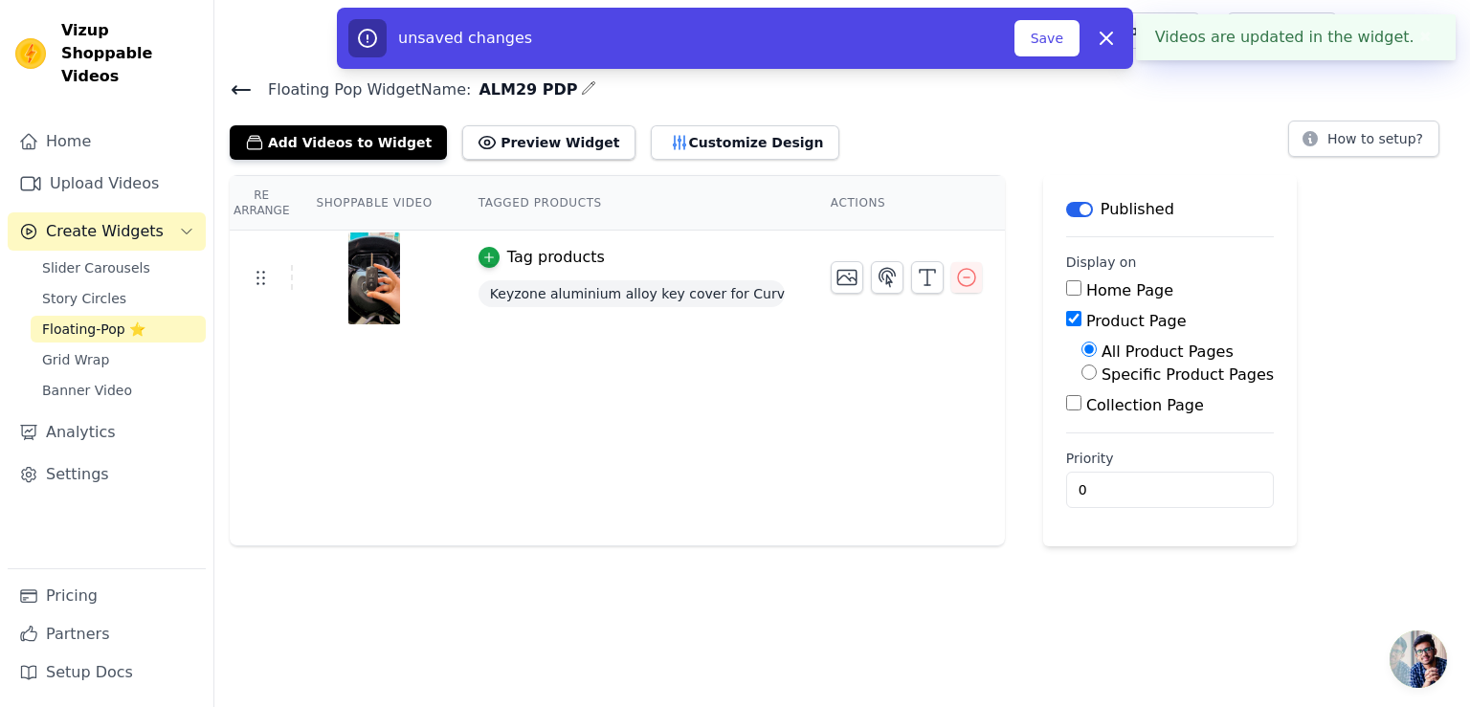
click at [1083, 372] on div "Specific Product Pages" at bounding box center [1177, 375] width 192 height 23
click at [1081, 374] on input "Specific Product Pages" at bounding box center [1088, 372] width 15 height 15
radio input "true"
click at [1087, 419] on button "Select Products" at bounding box center [1145, 418] width 128 height 33
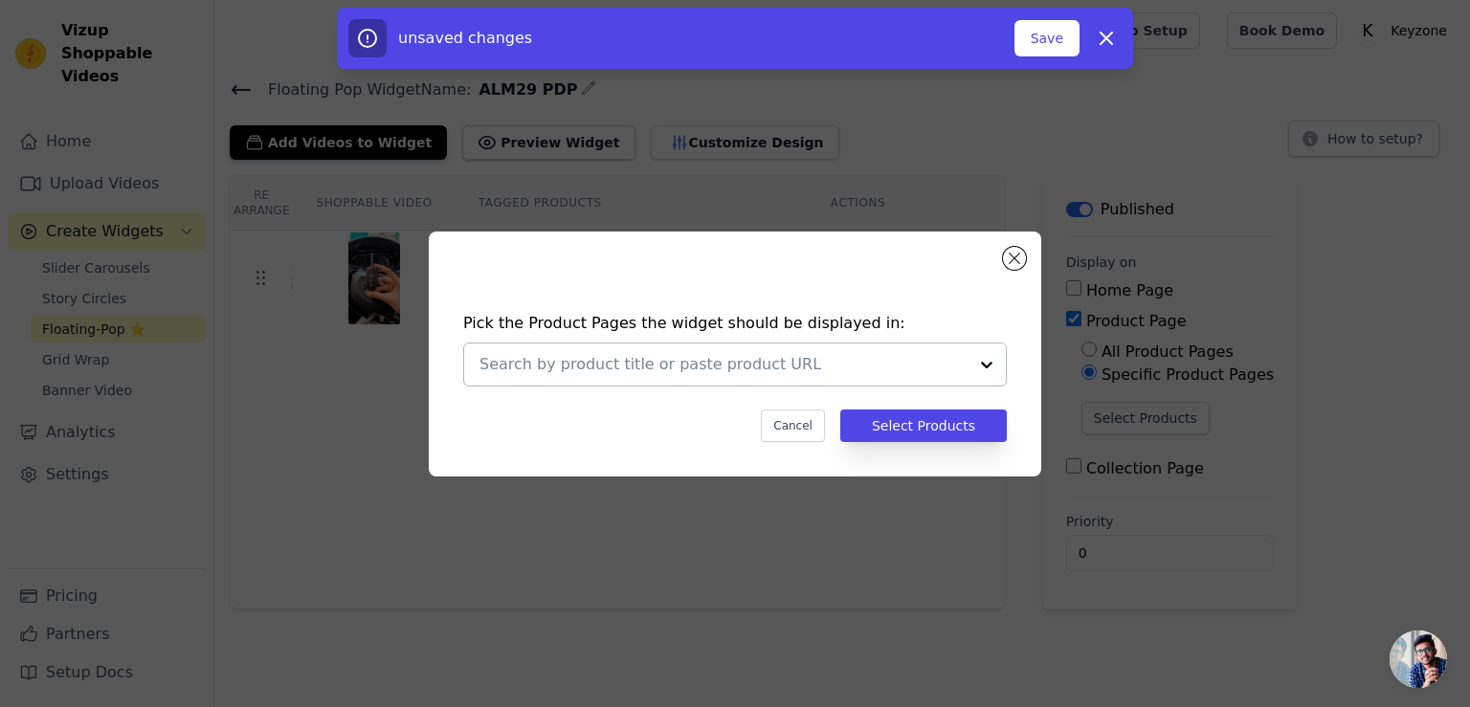
click at [848, 369] on input "text" at bounding box center [723, 364] width 488 height 23
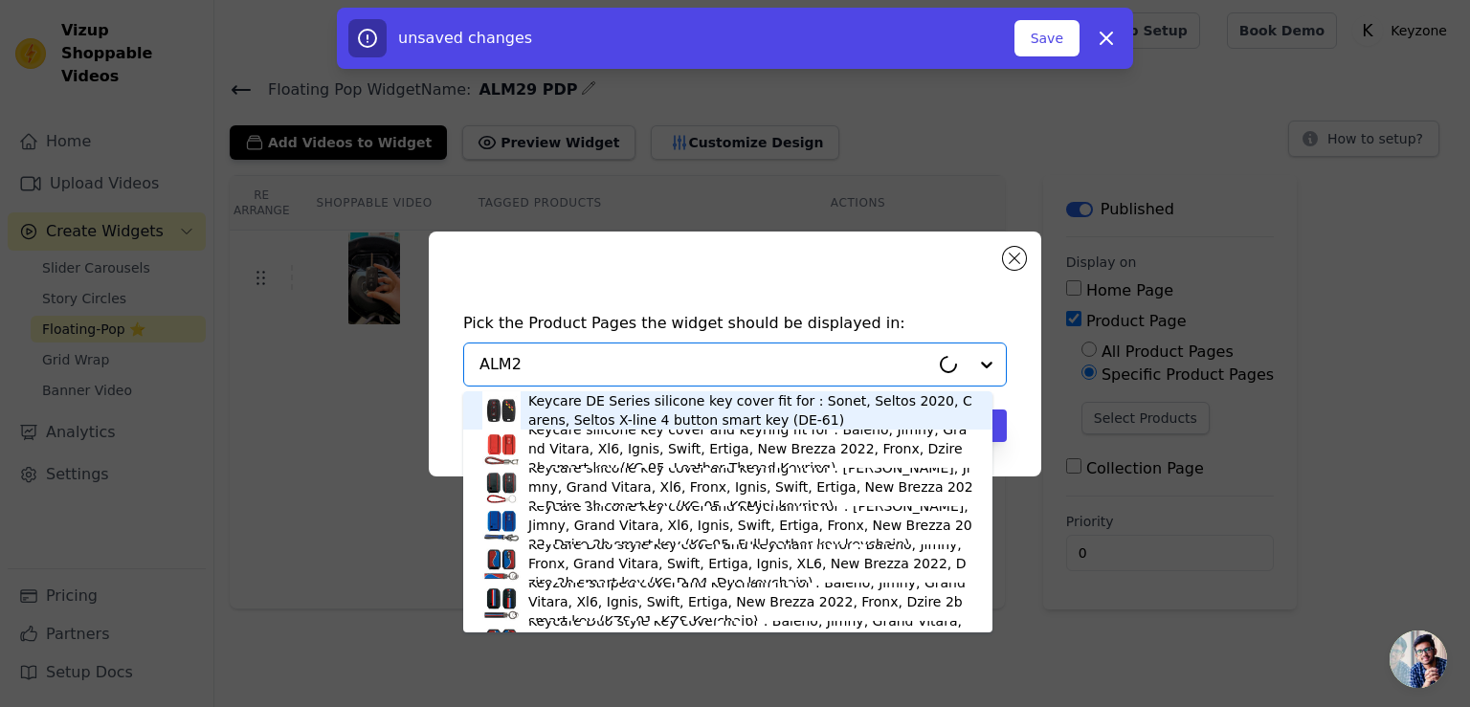
type input "ALM29"
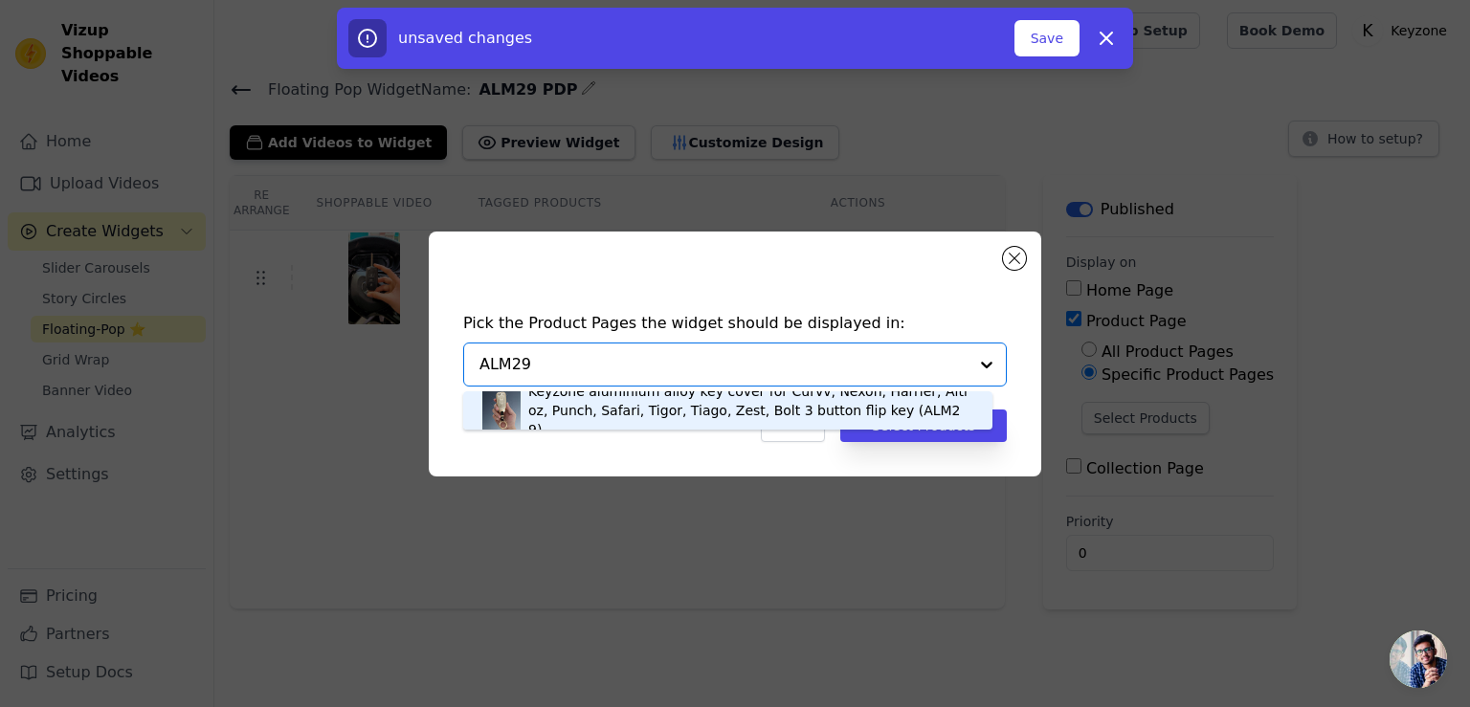
click at [775, 409] on div "Keyzone aluminium alloy key cover for Curvv, Nexon, Harrier, Altroz, Punch, Saf…" at bounding box center [750, 410] width 445 height 57
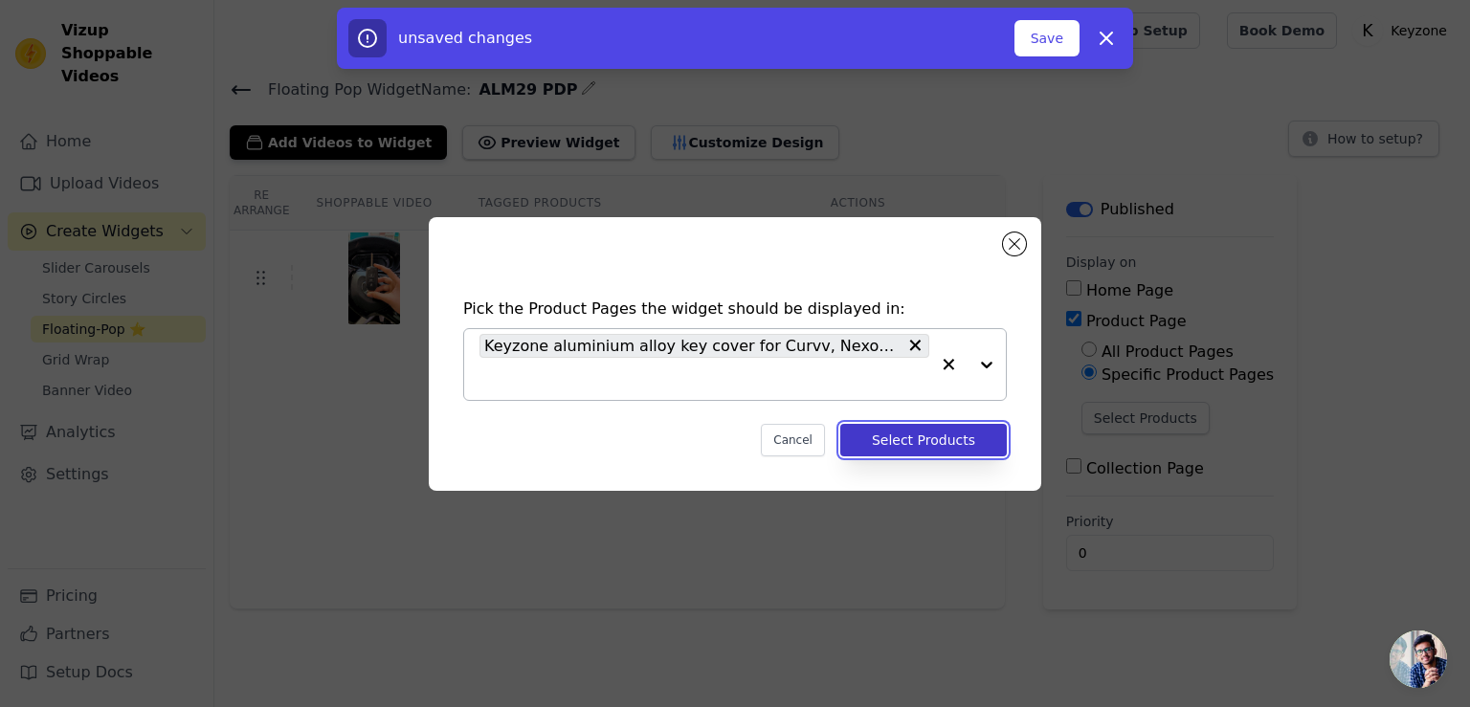
click at [909, 440] on button "Select Products" at bounding box center [923, 440] width 166 height 33
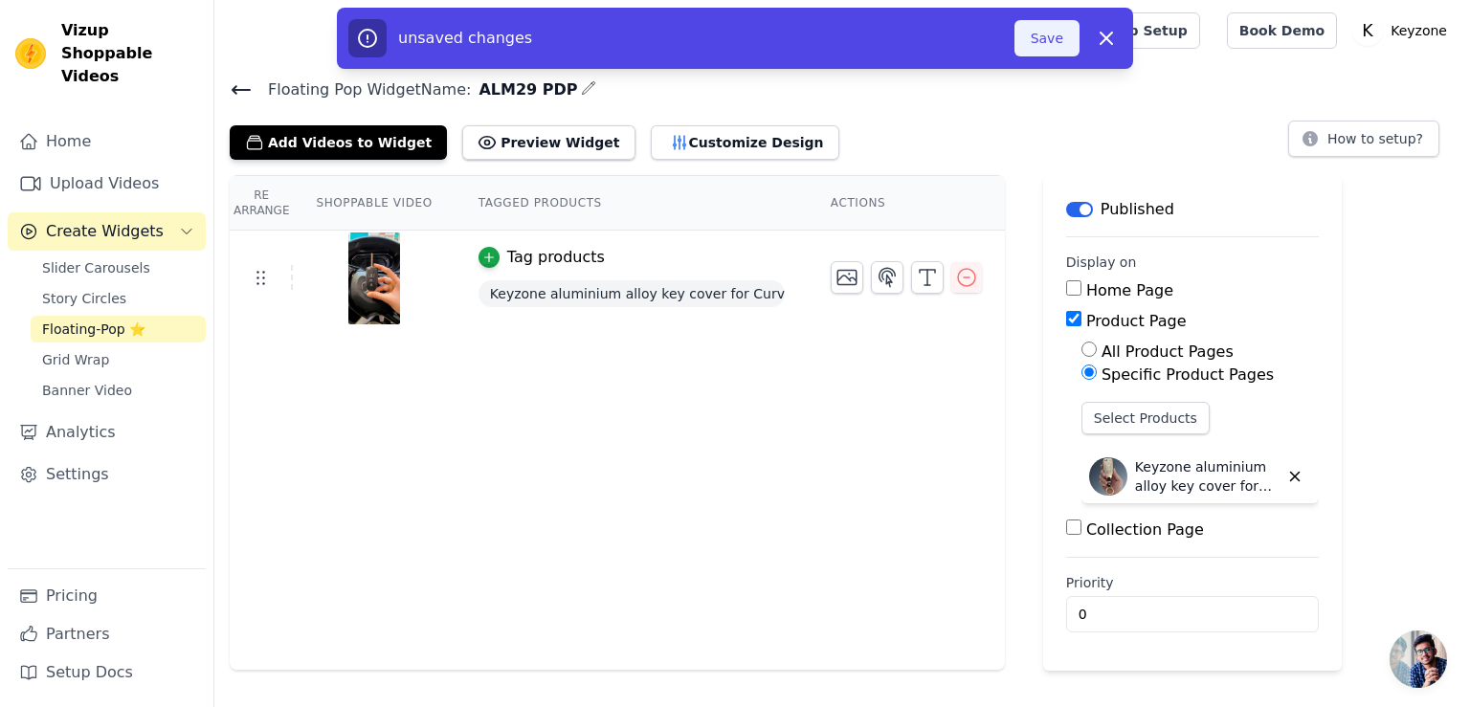
click at [1046, 24] on button "Save" at bounding box center [1046, 38] width 65 height 36
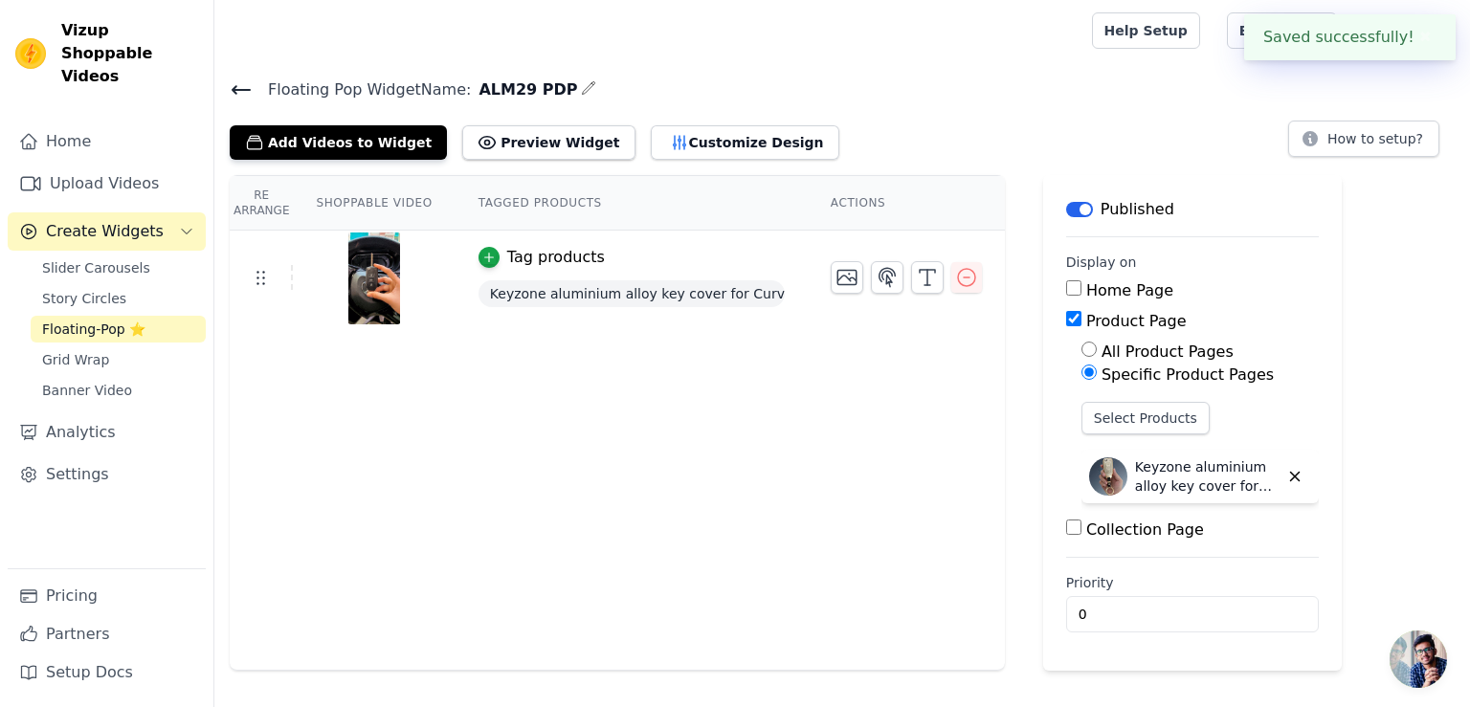
click at [237, 91] on icon at bounding box center [241, 89] width 23 height 23
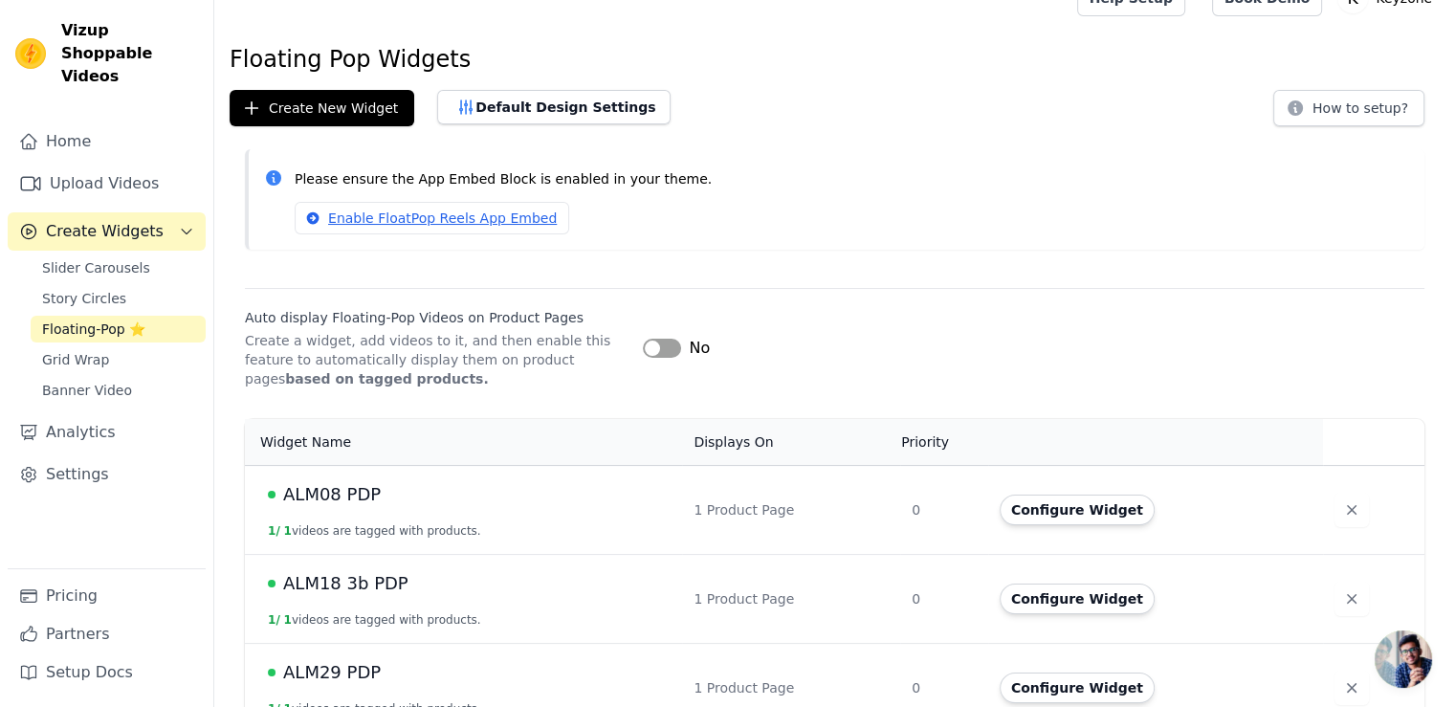
scroll to position [96, 0]
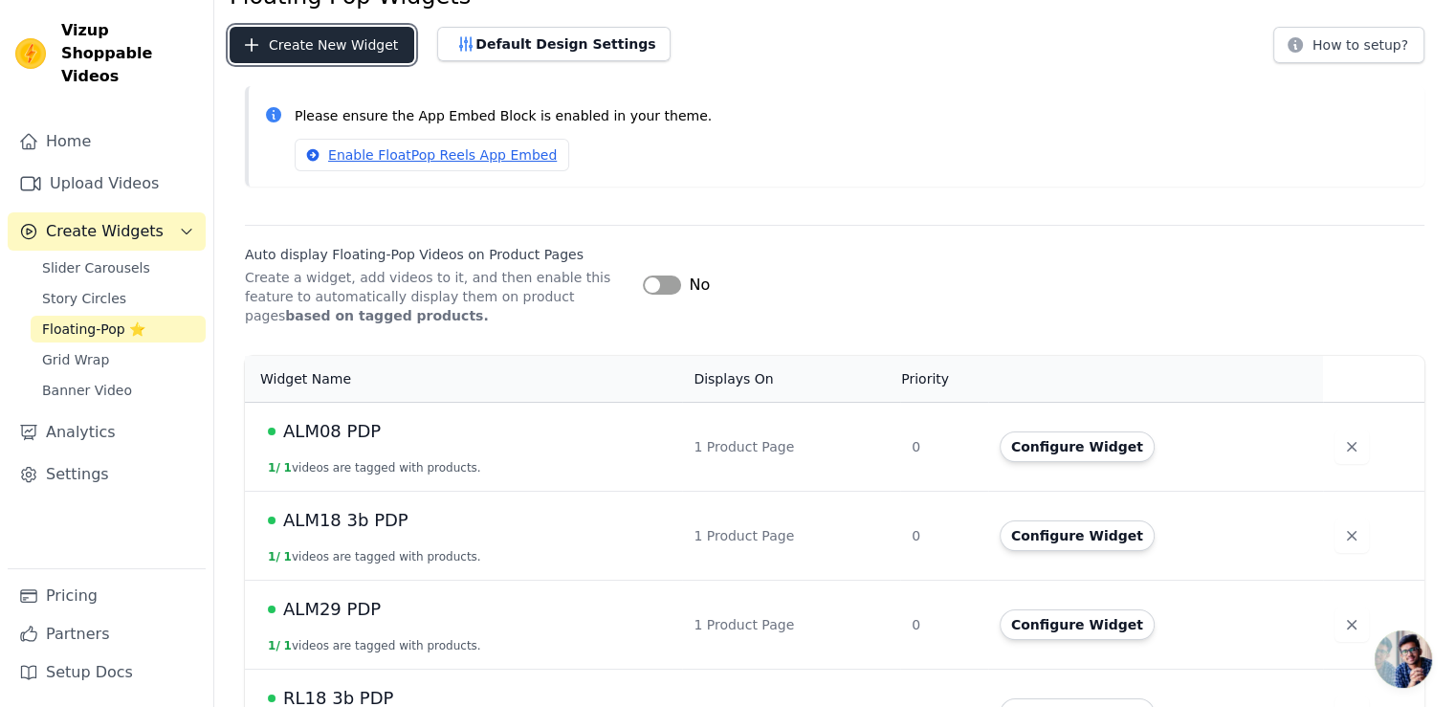
click at [344, 45] on button "Create New Widget" at bounding box center [322, 45] width 185 height 36
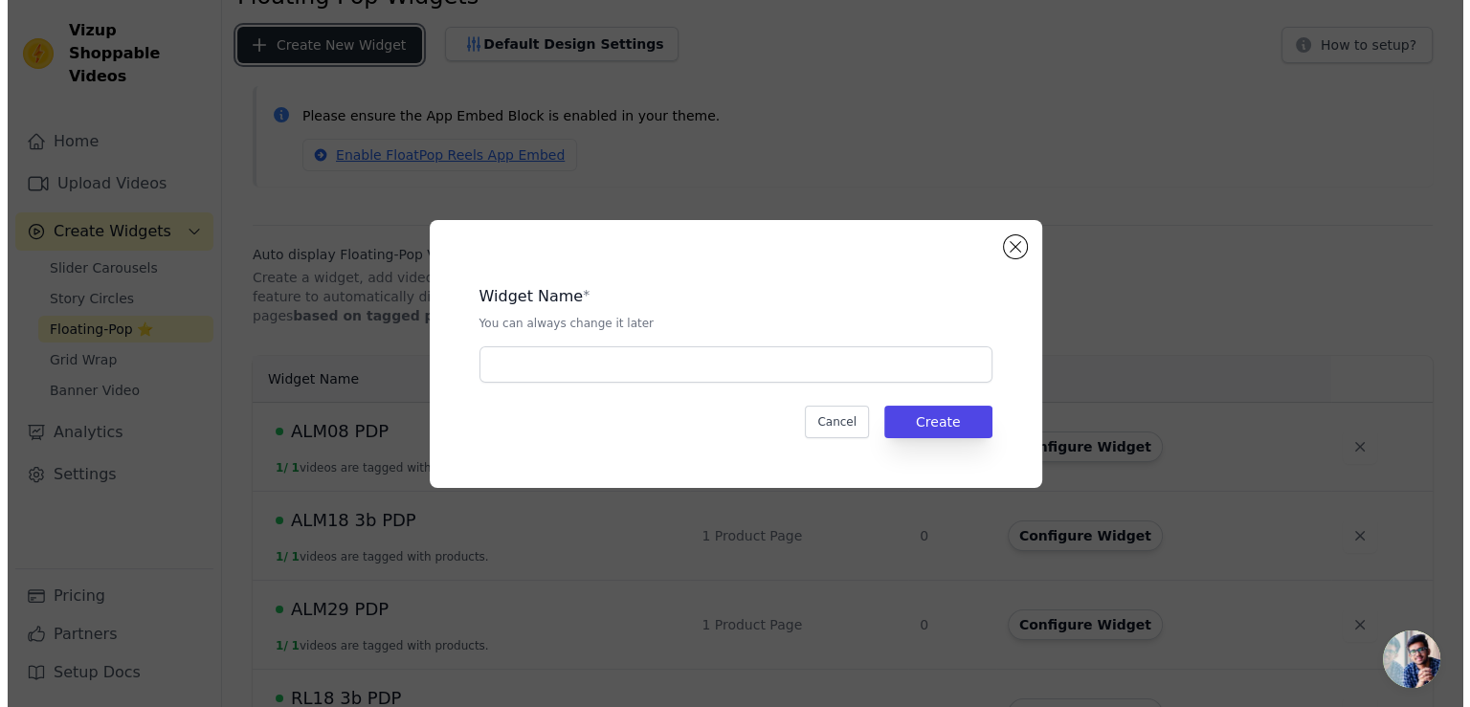
scroll to position [0, 0]
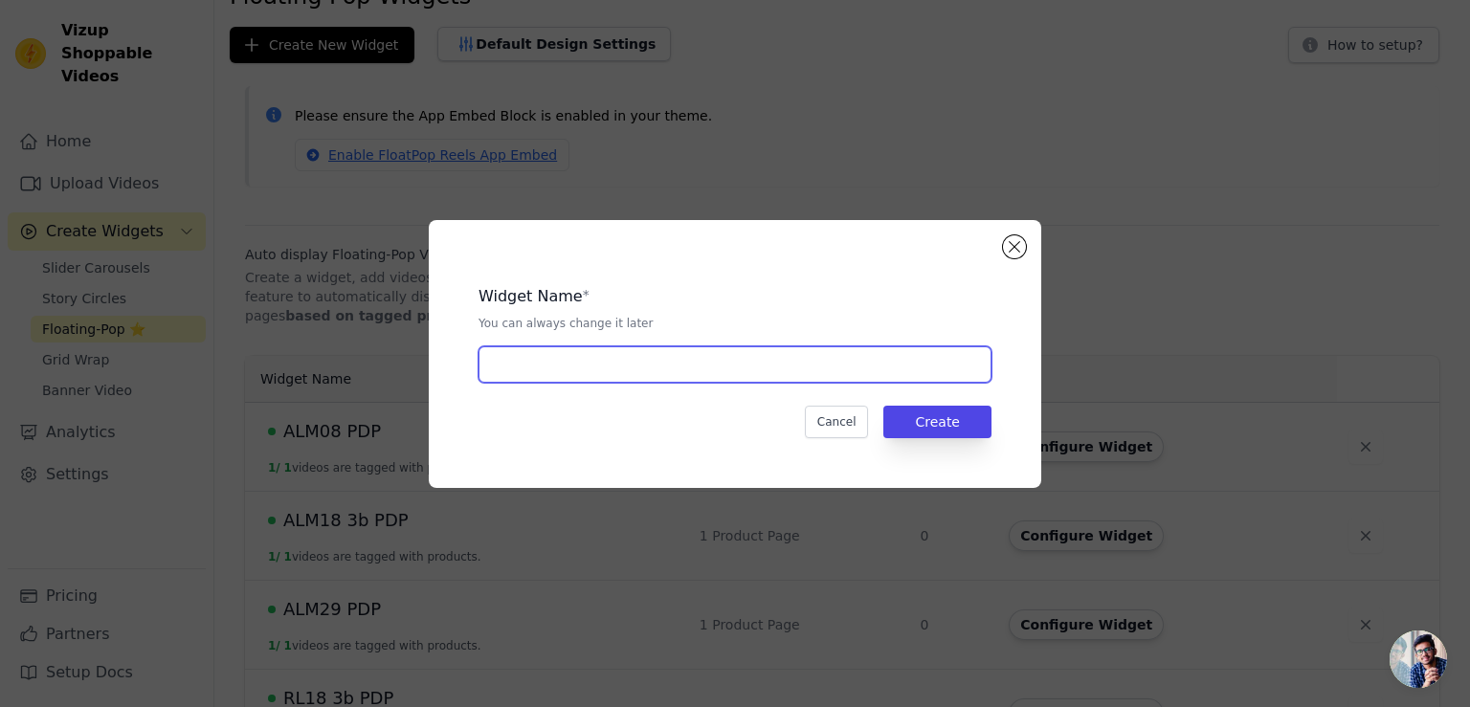
click at [609, 374] on input "text" at bounding box center [734, 364] width 513 height 36
type input "KDL10 PDP"
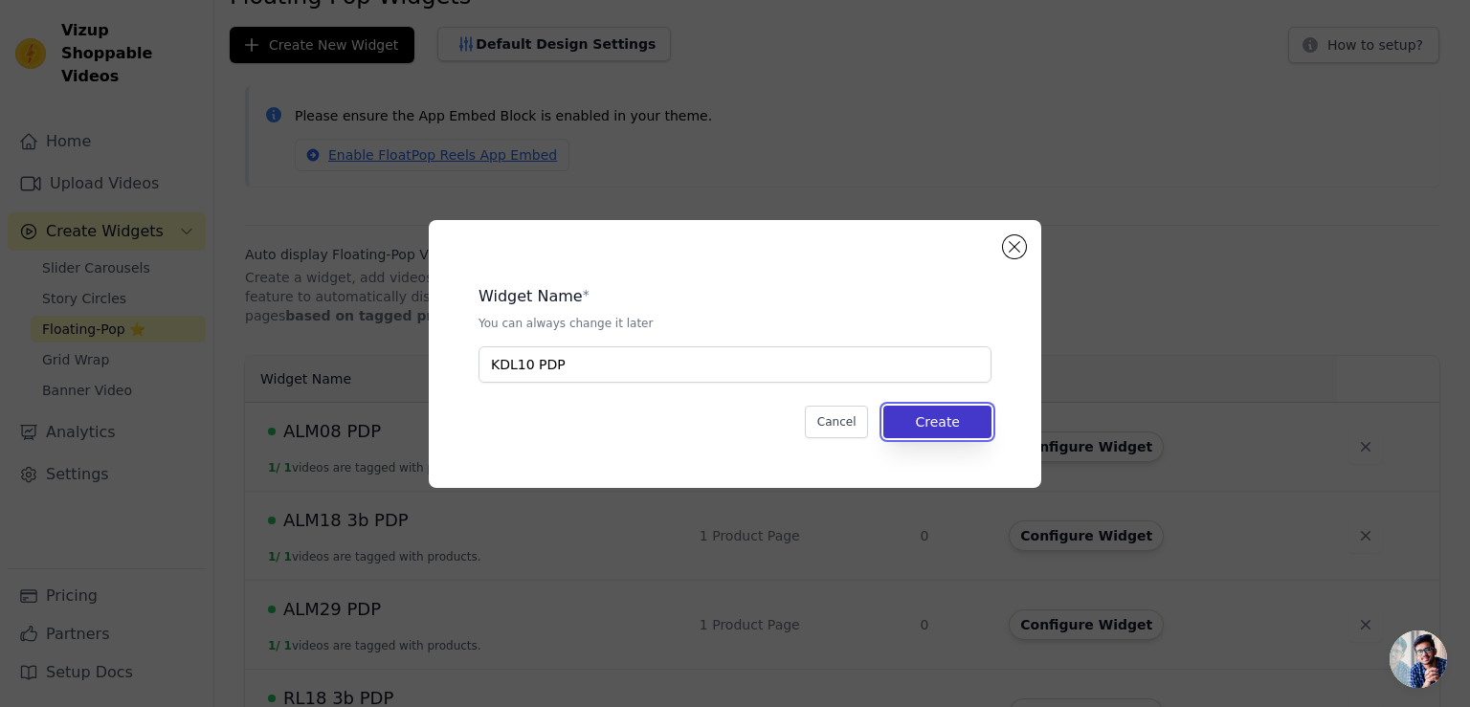
click at [932, 425] on button "Create" at bounding box center [937, 422] width 108 height 33
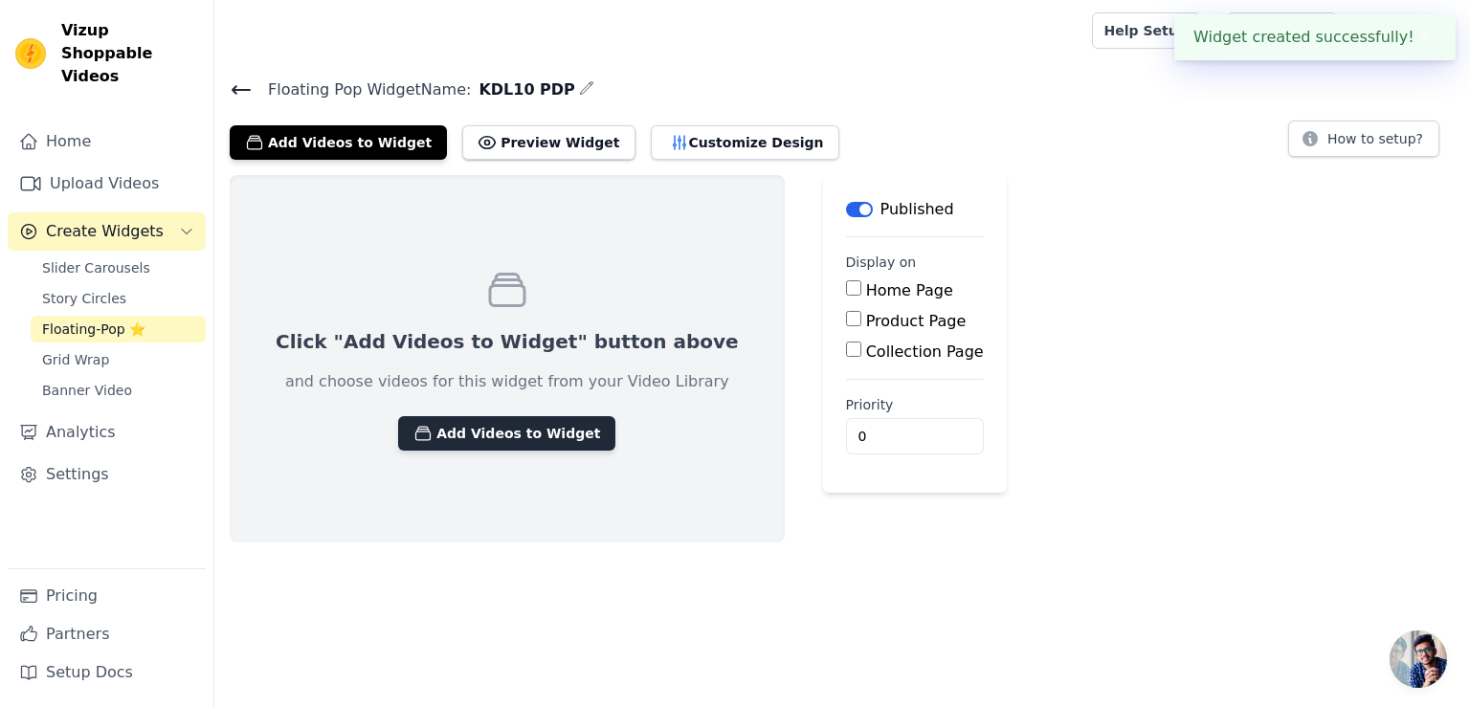
click at [517, 437] on button "Add Videos to Widget" at bounding box center [506, 433] width 217 height 34
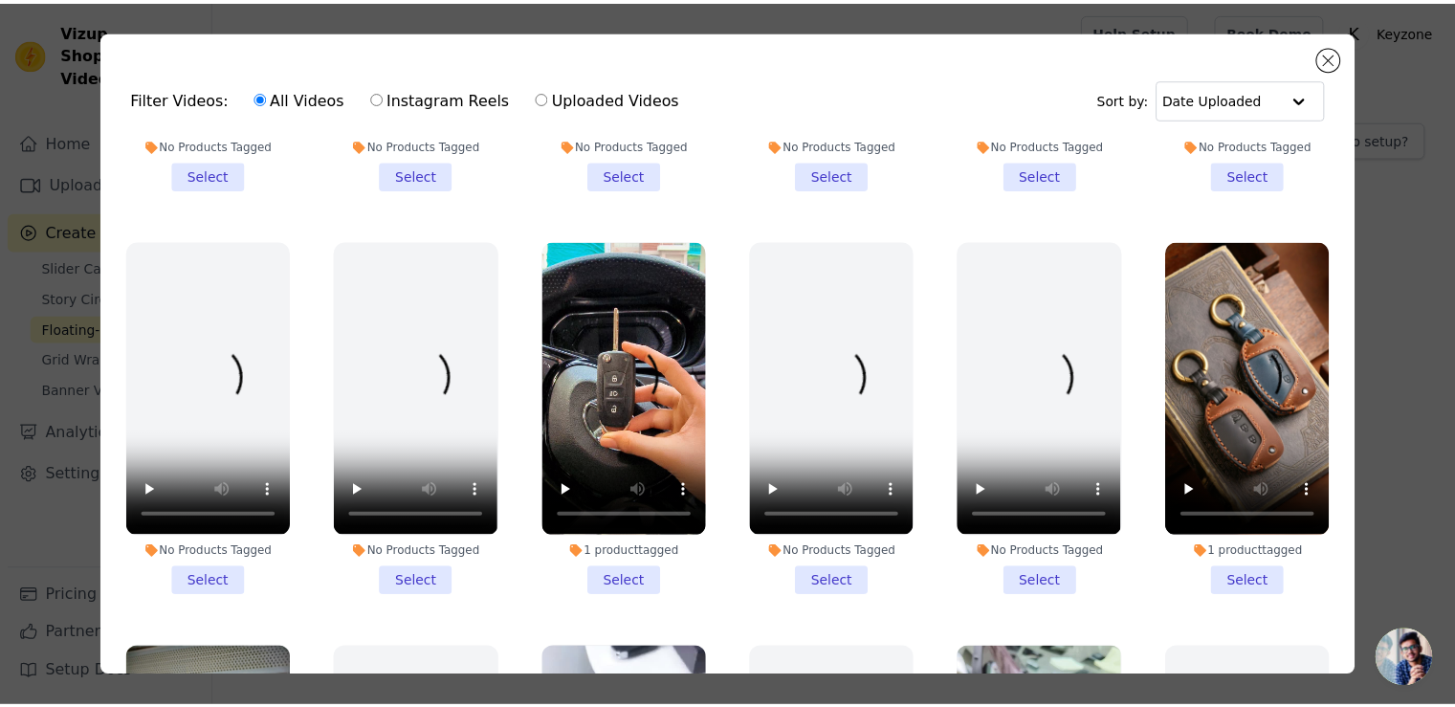
scroll to position [2392, 0]
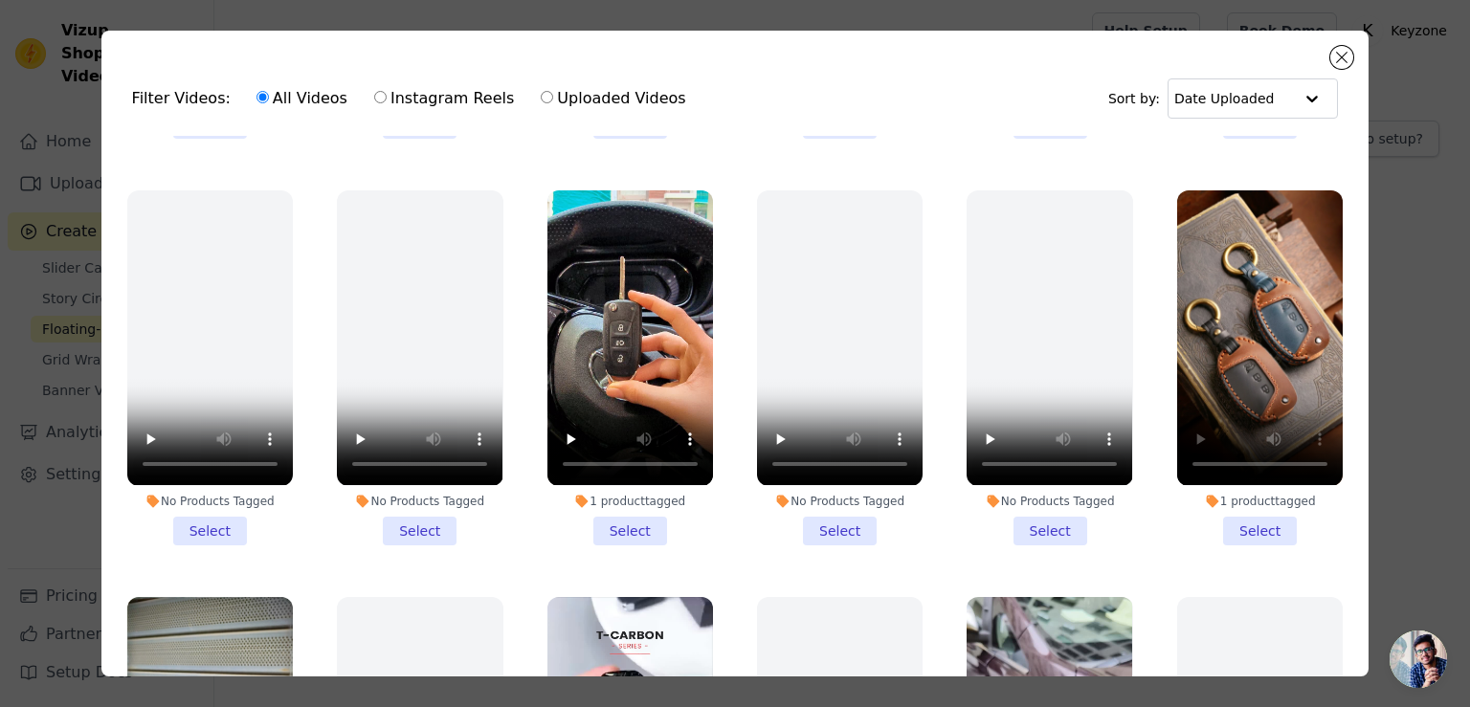
click at [1237, 484] on li "1 product tagged Select" at bounding box center [1260, 367] width 166 height 354
click at [0, 0] on input "1 product tagged Select" at bounding box center [0, 0] width 0 height 0
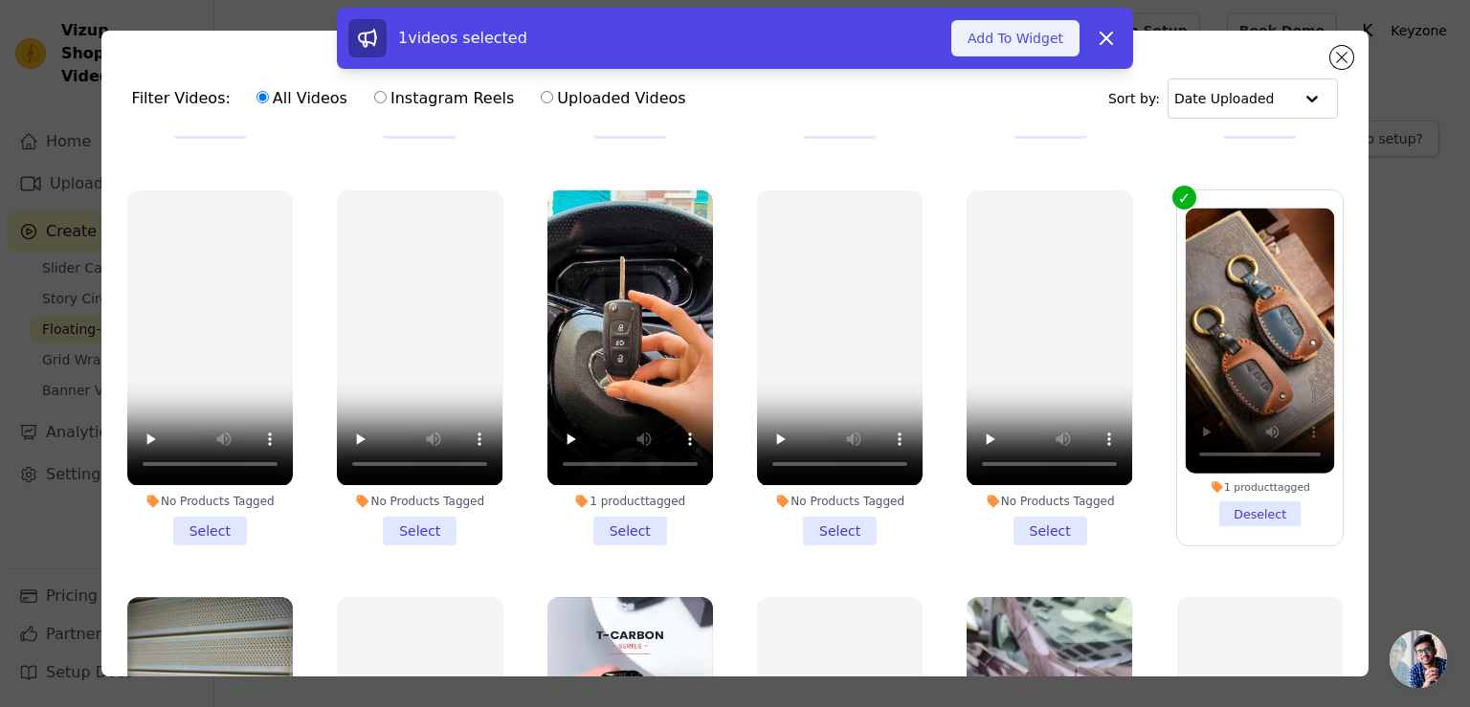
click at [1045, 37] on button "Add To Widget" at bounding box center [1015, 38] width 128 height 36
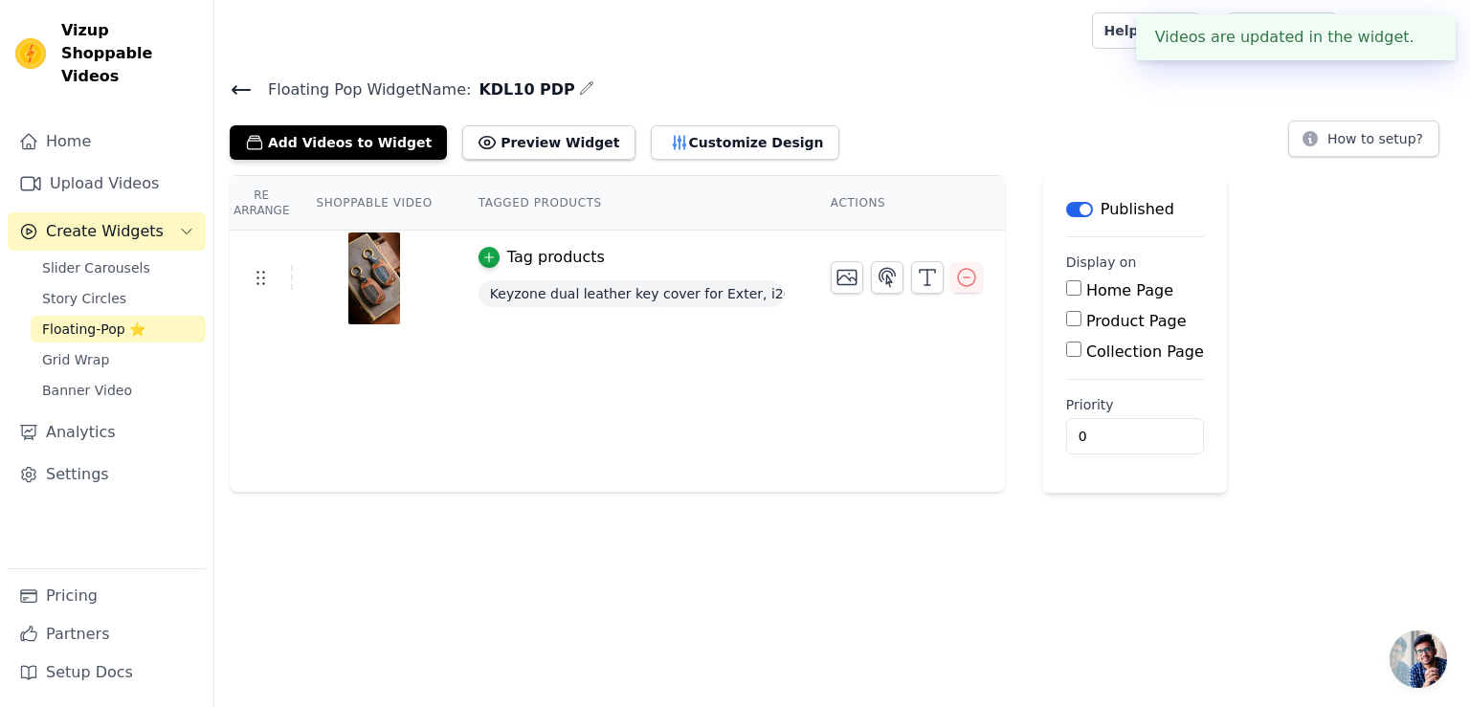
click at [1066, 318] on input "Product Page" at bounding box center [1073, 318] width 15 height 15
checkbox input "true"
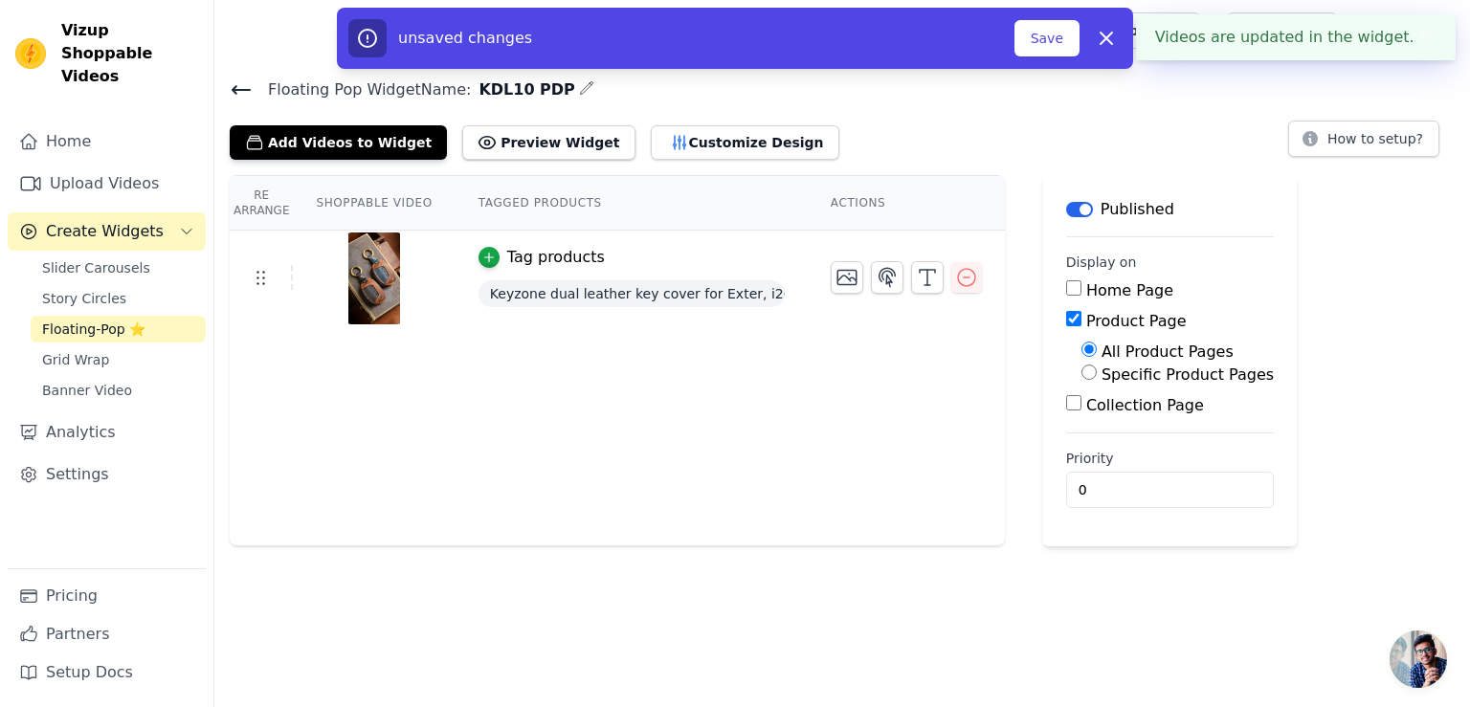
click at [1081, 376] on input "Specific Product Pages" at bounding box center [1088, 372] width 15 height 15
radio input "true"
click at [1084, 423] on button "Select Products" at bounding box center [1145, 418] width 128 height 33
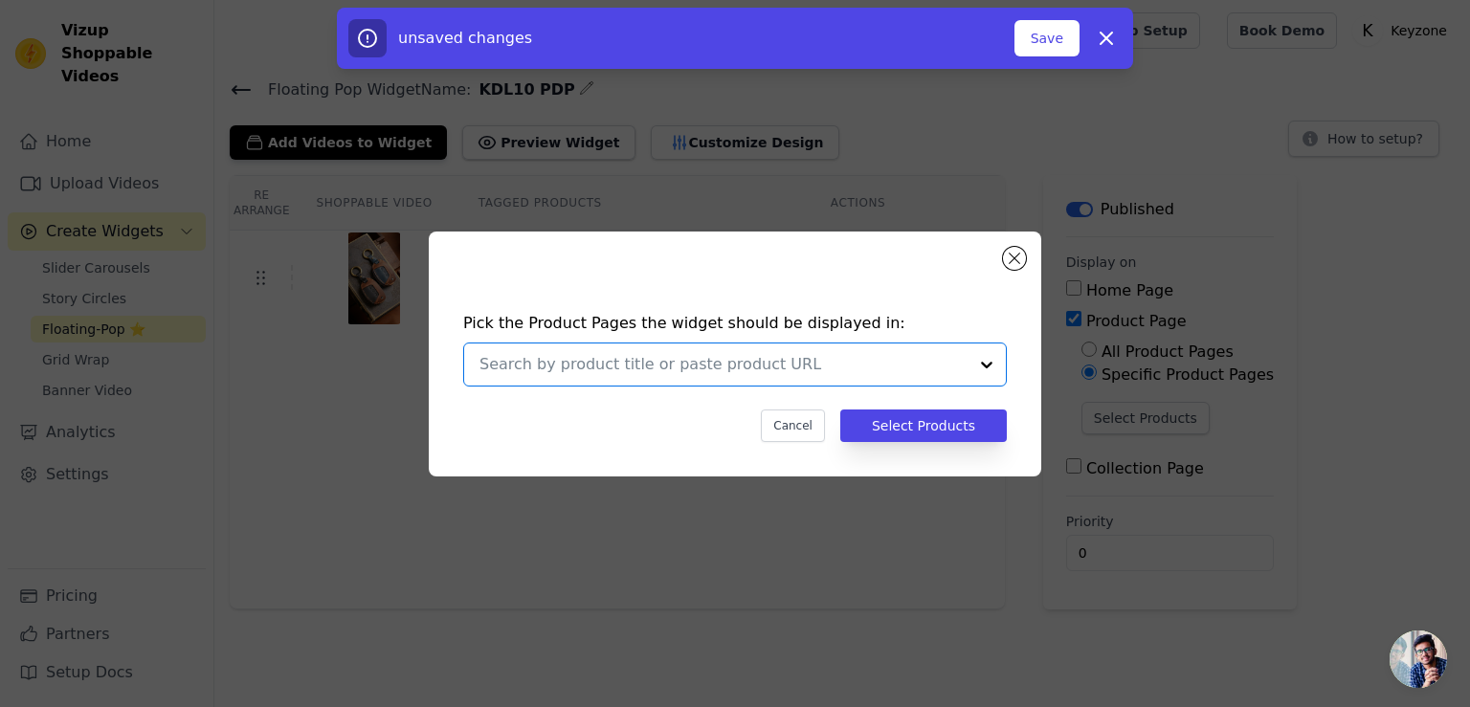
click at [798, 374] on input "text" at bounding box center [723, 364] width 488 height 23
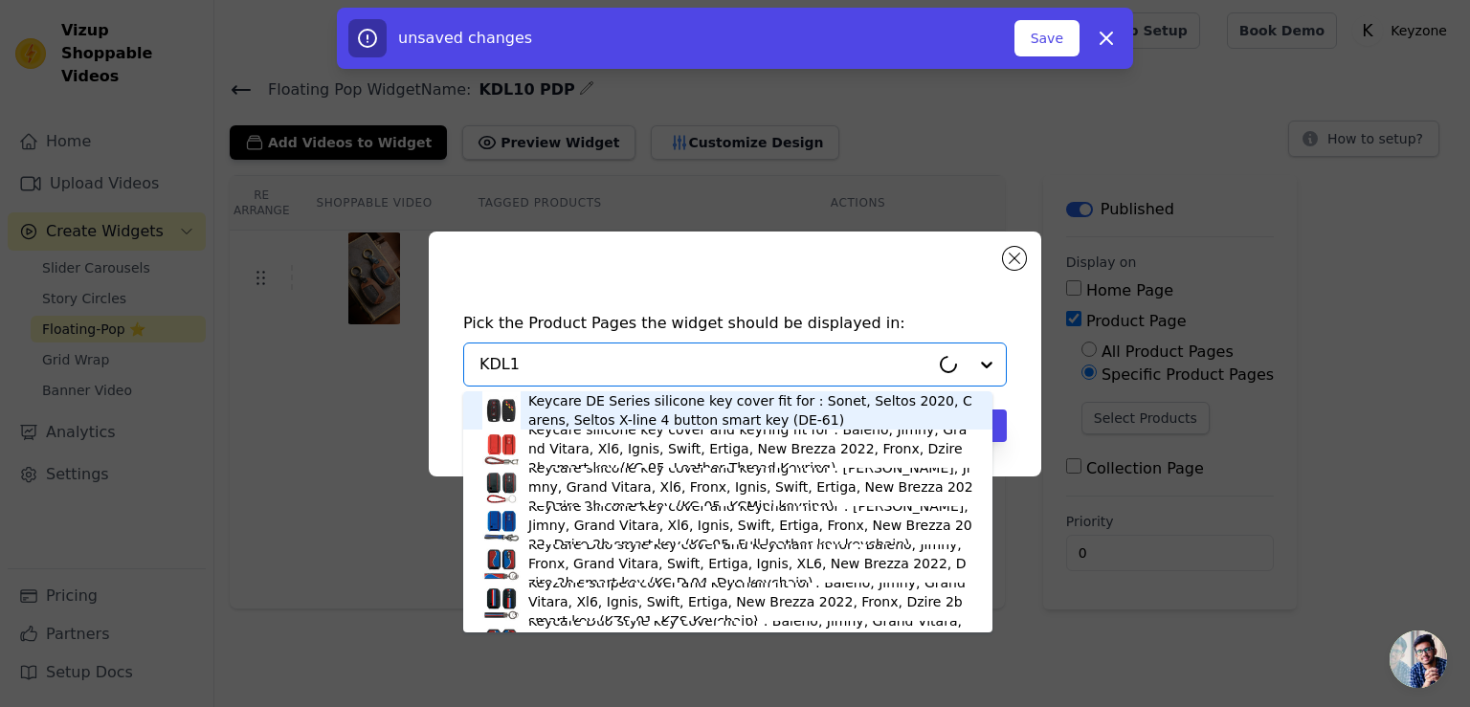
type input "KDL10"
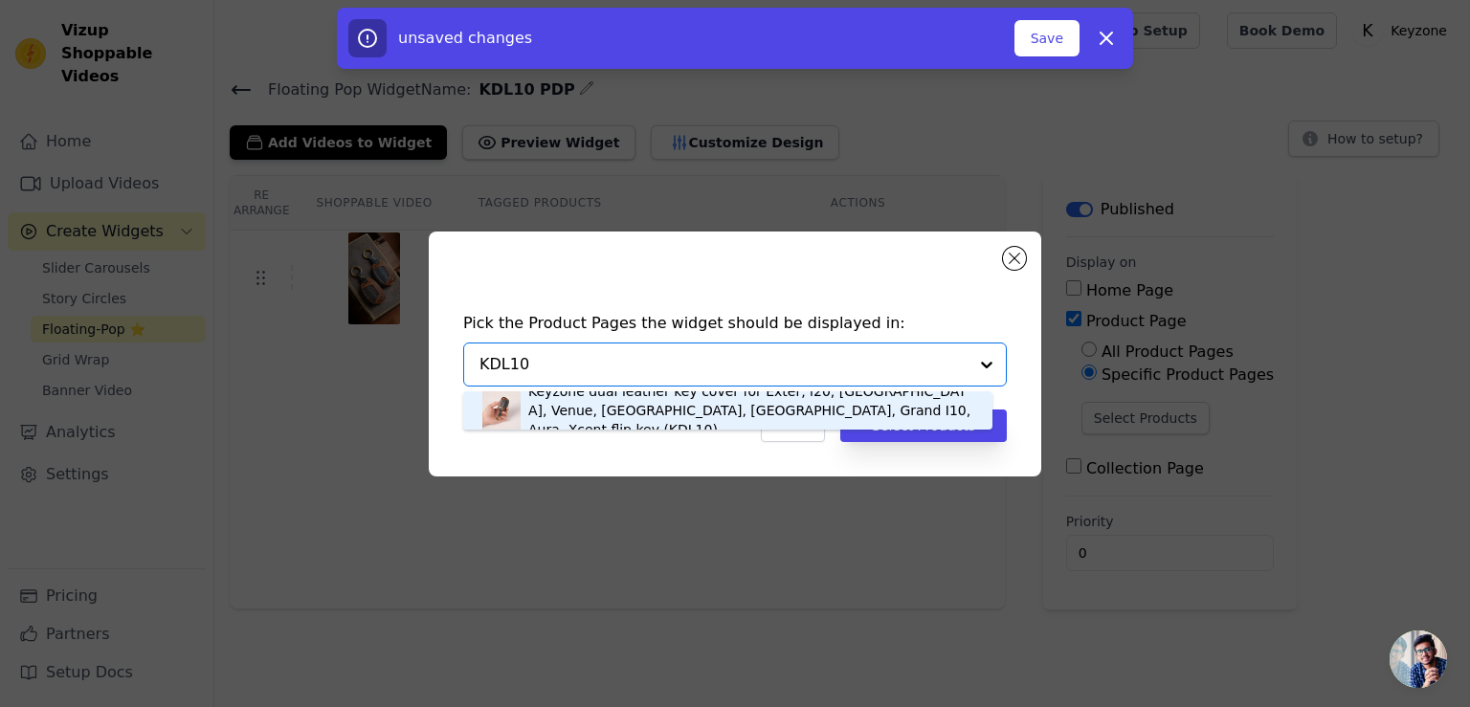
click at [752, 410] on div "Keyzone dual leather key cover for Exter, i20, Creta, Venue, Tucson, Alcazar, G…" at bounding box center [750, 410] width 445 height 57
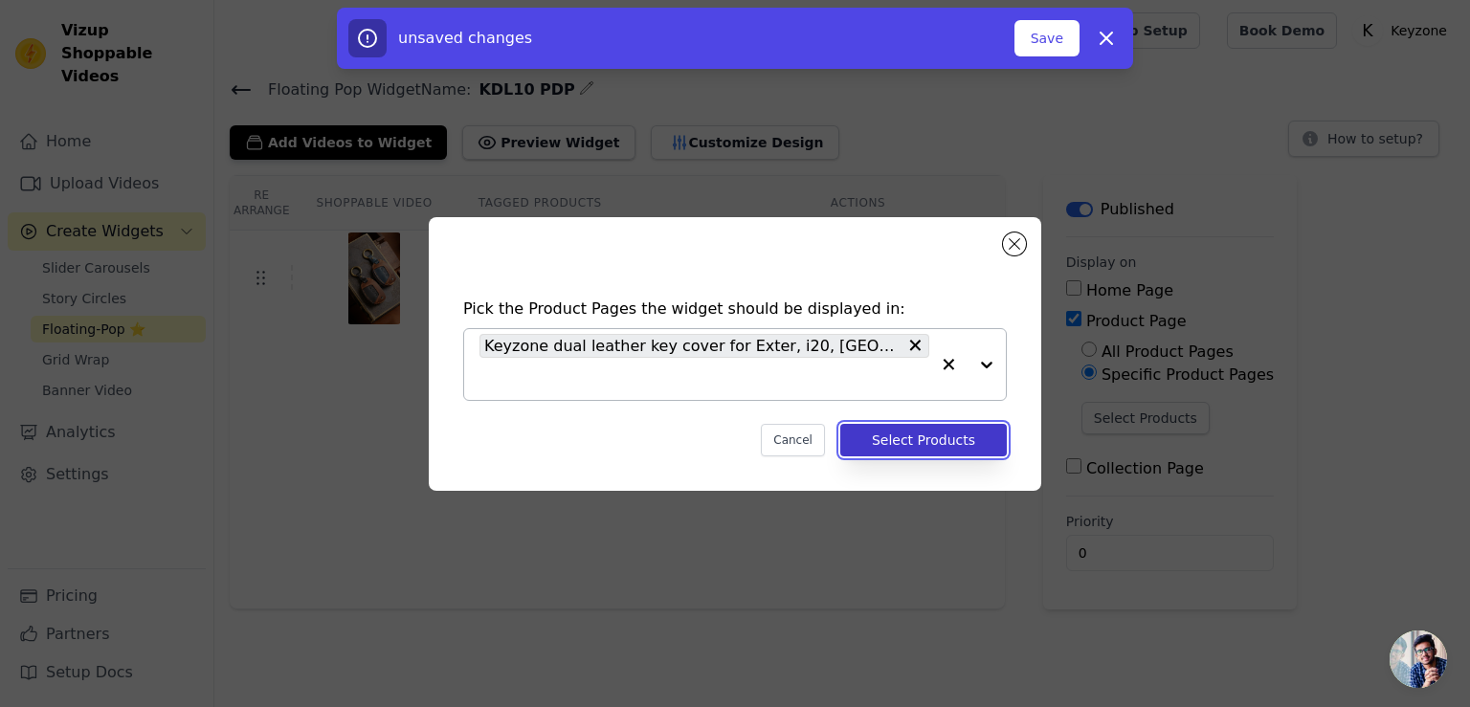
click at [919, 443] on button "Select Products" at bounding box center [923, 440] width 166 height 33
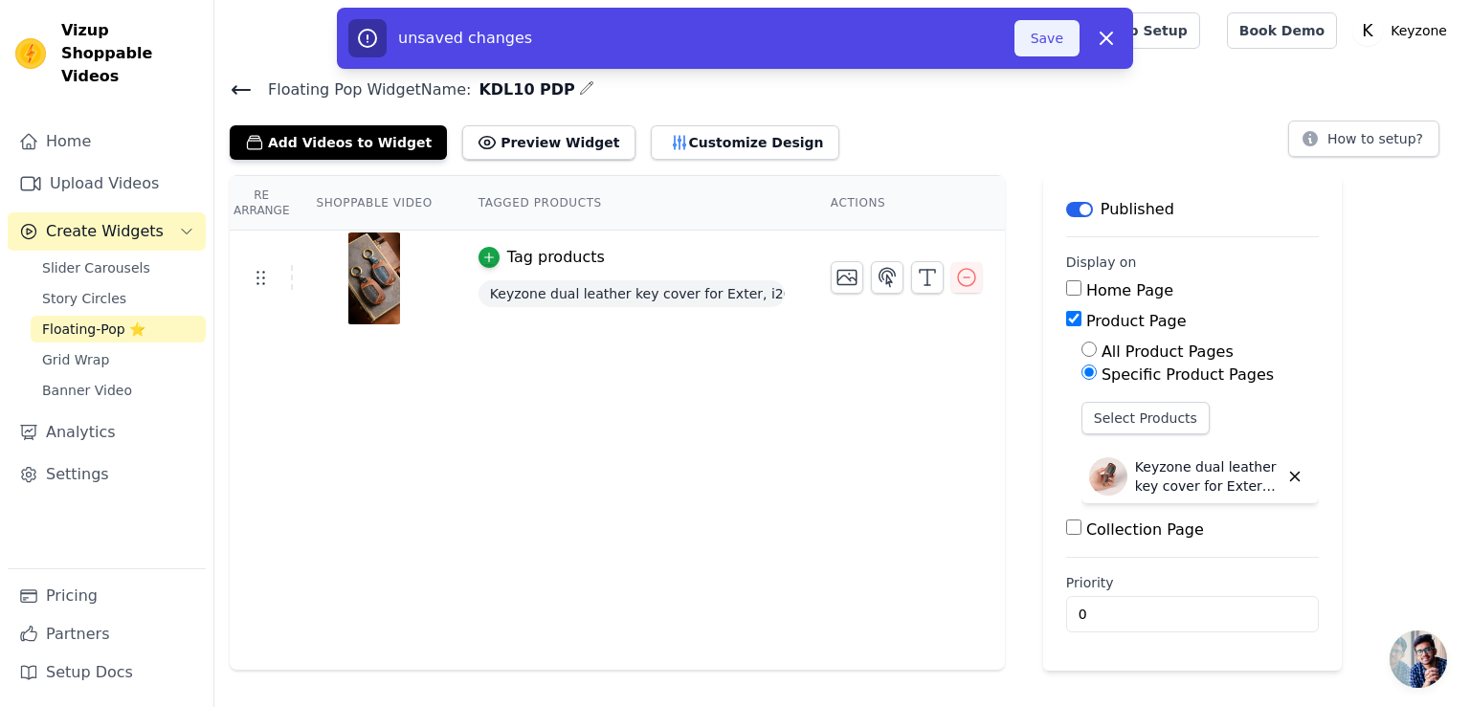
click at [1044, 45] on button "Save" at bounding box center [1046, 38] width 65 height 36
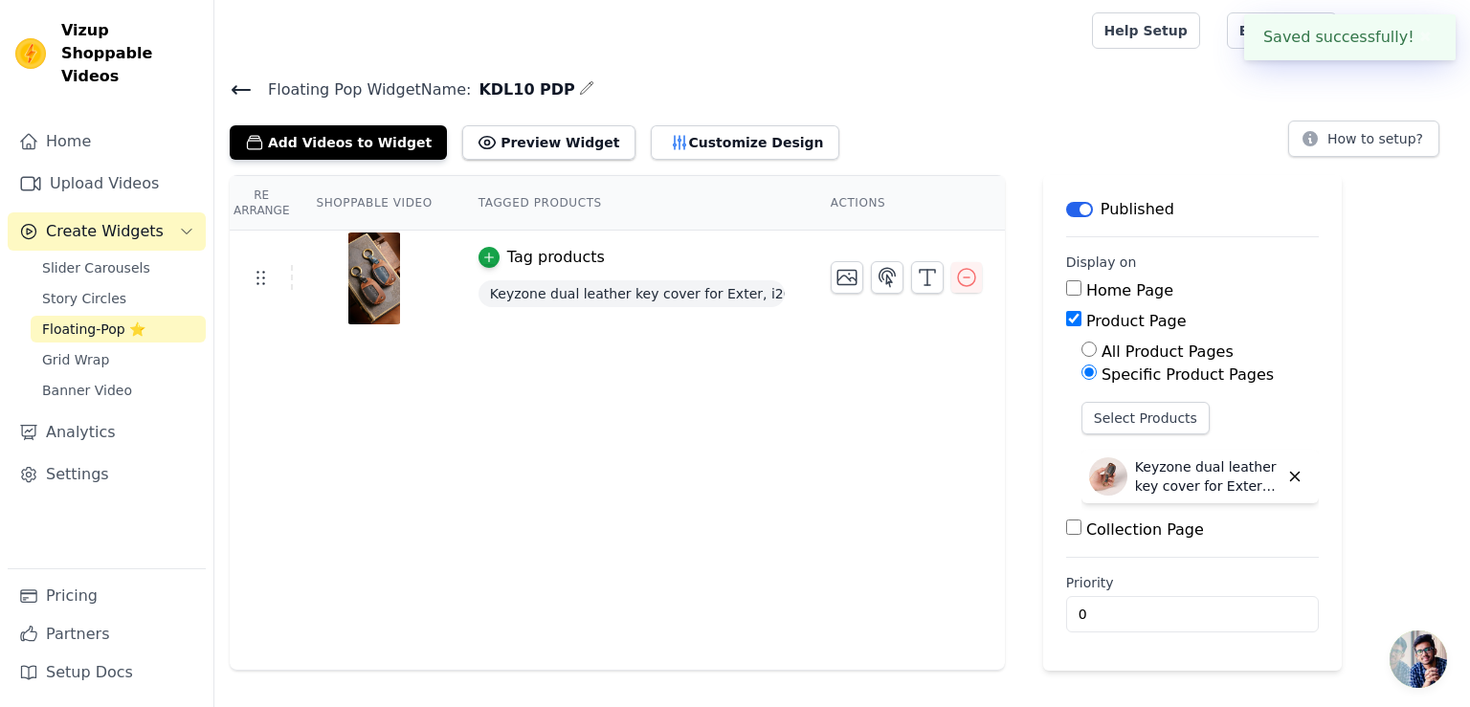
click at [236, 89] on icon at bounding box center [241, 90] width 17 height 8
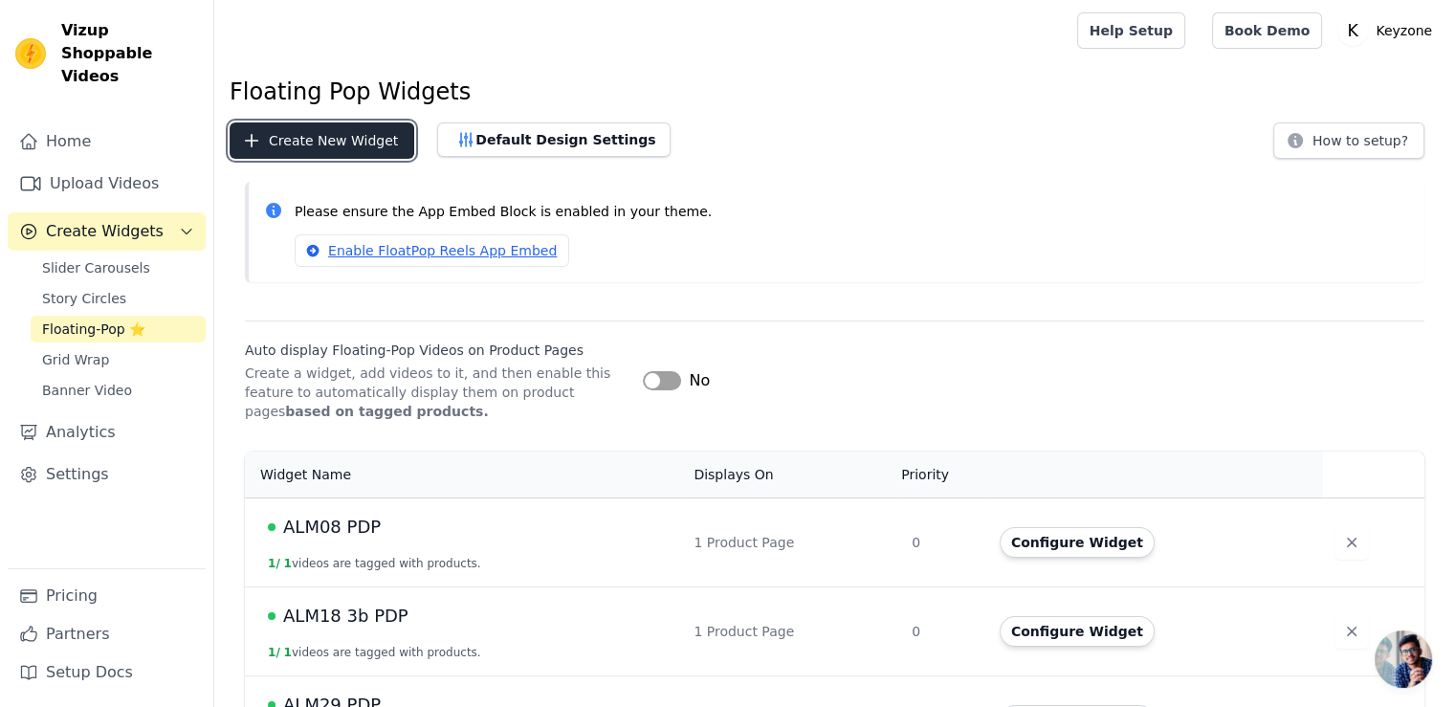
click at [323, 144] on button "Create New Widget" at bounding box center [322, 140] width 185 height 36
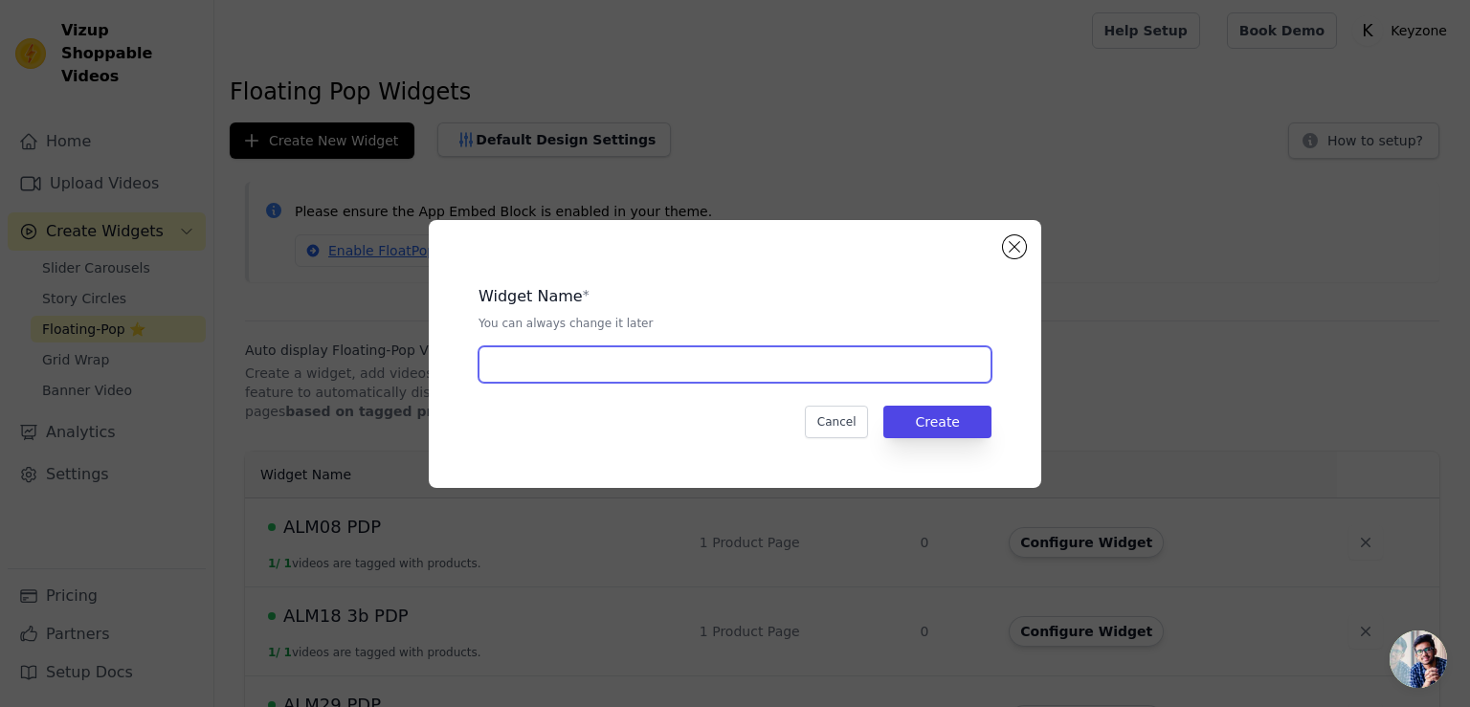
click at [746, 380] on input "text" at bounding box center [734, 364] width 513 height 36
type input "RL05 PDP"
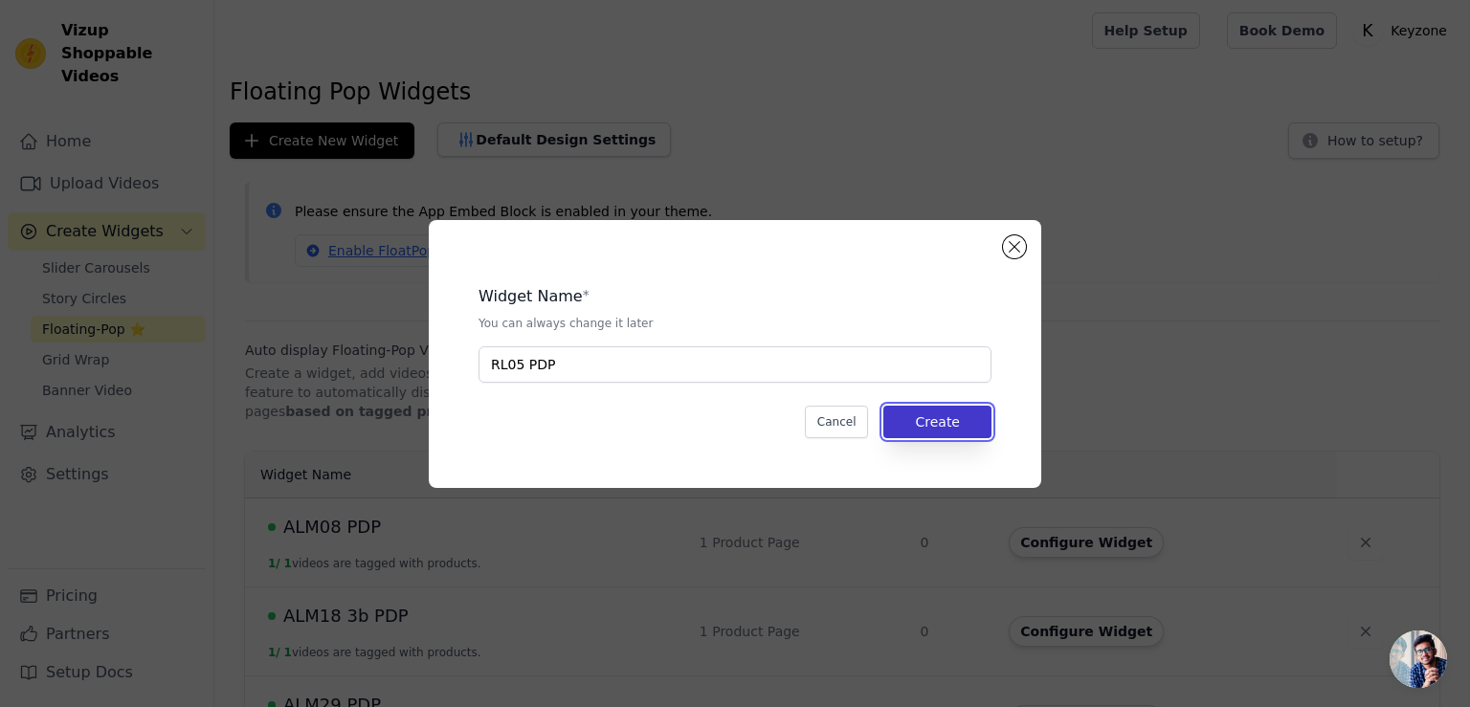
click at [943, 413] on button "Create" at bounding box center [937, 422] width 108 height 33
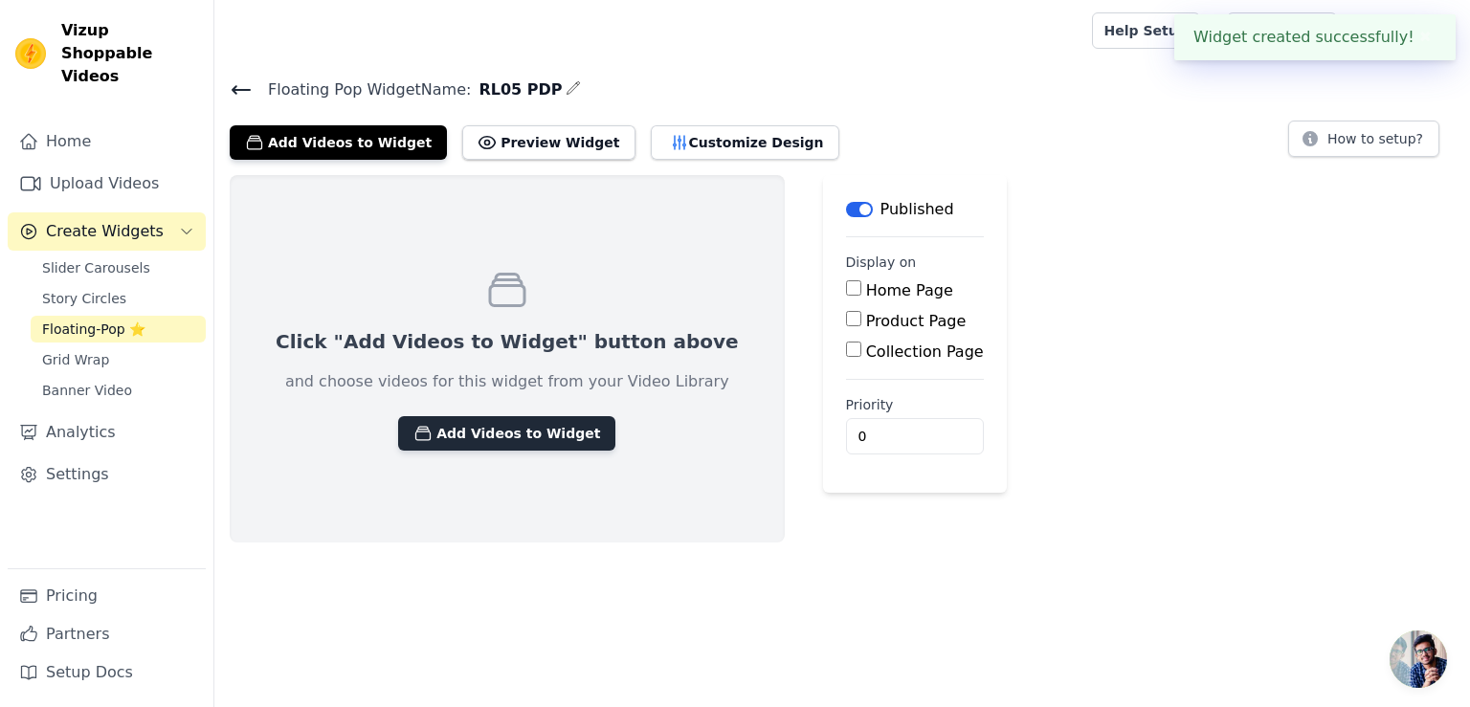
click at [450, 433] on button "Add Videos to Widget" at bounding box center [506, 433] width 217 height 34
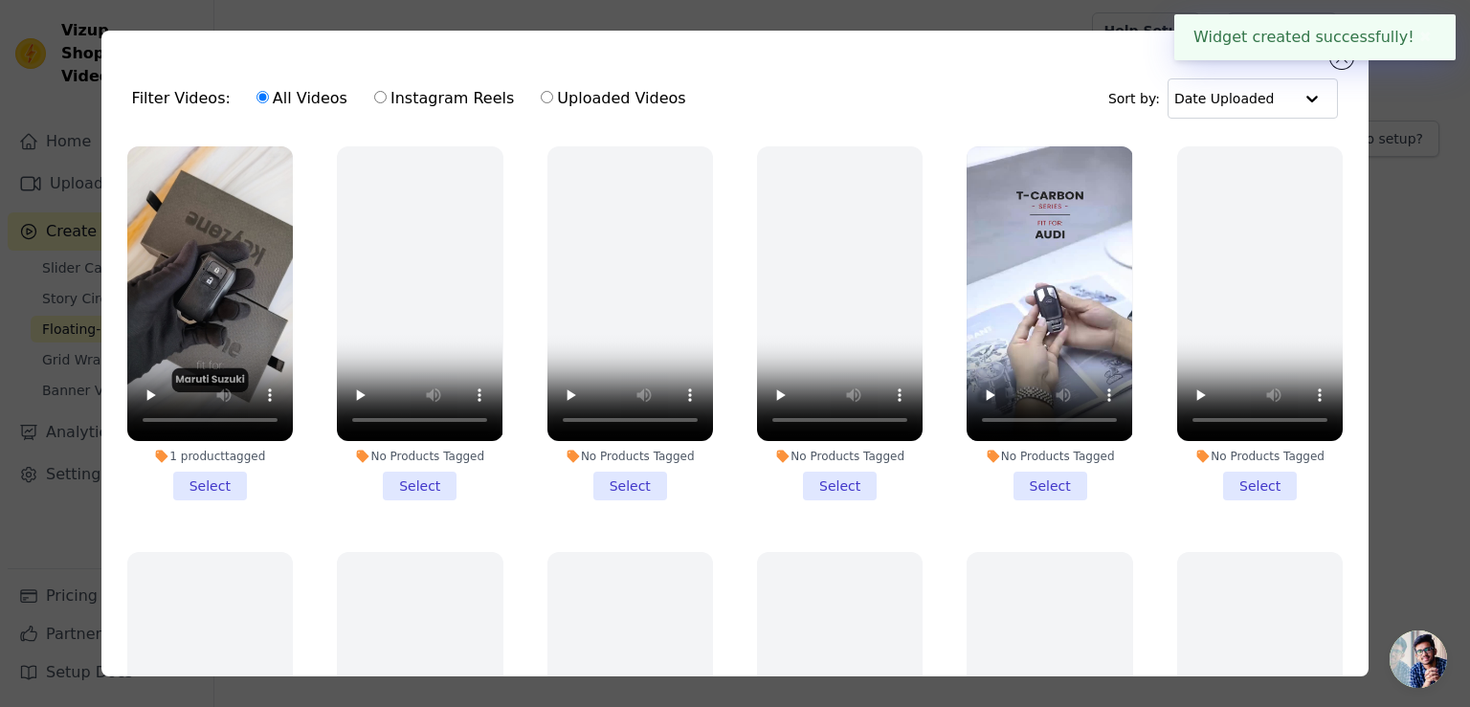
click at [189, 481] on li "1 product tagged Select" at bounding box center [210, 323] width 166 height 354
click at [0, 0] on input "1 product tagged Select" at bounding box center [0, 0] width 0 height 0
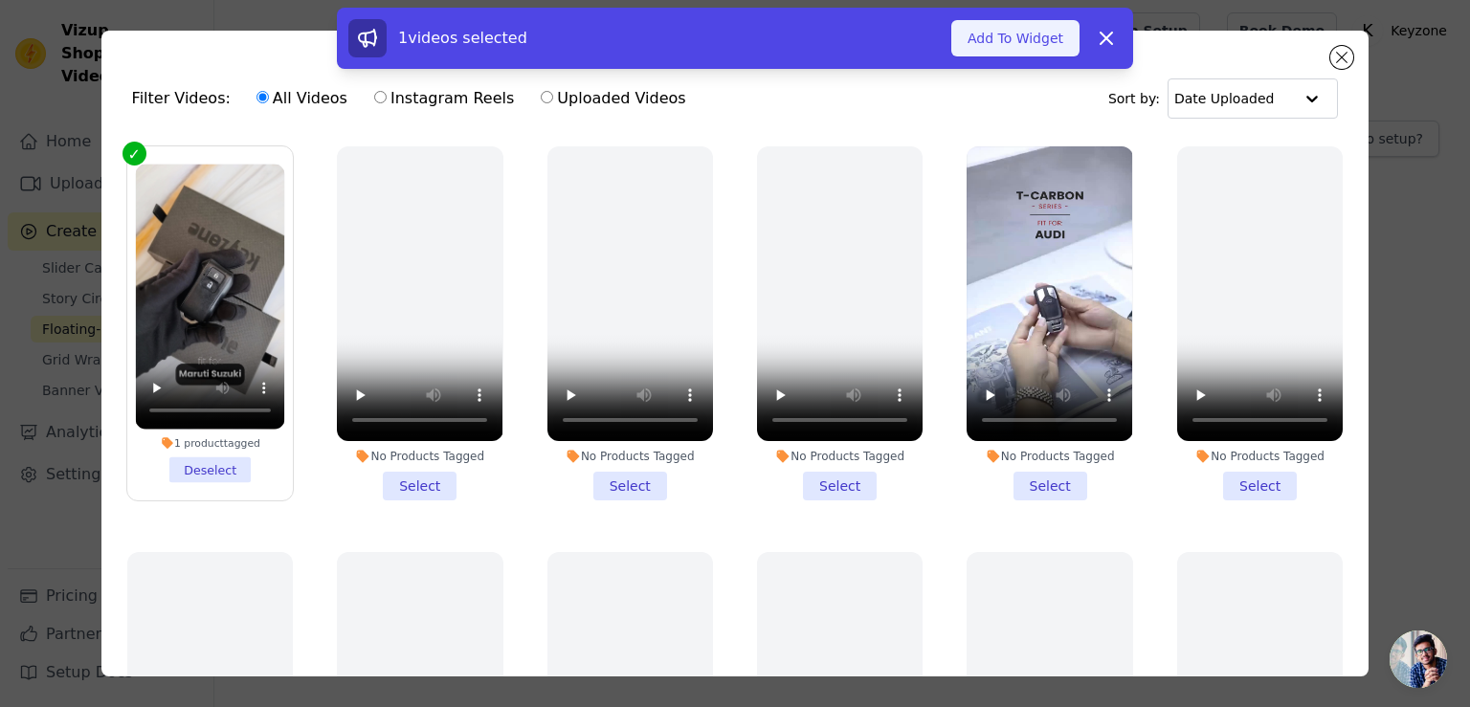
click at [991, 38] on button "Add To Widget" at bounding box center [1015, 38] width 128 height 36
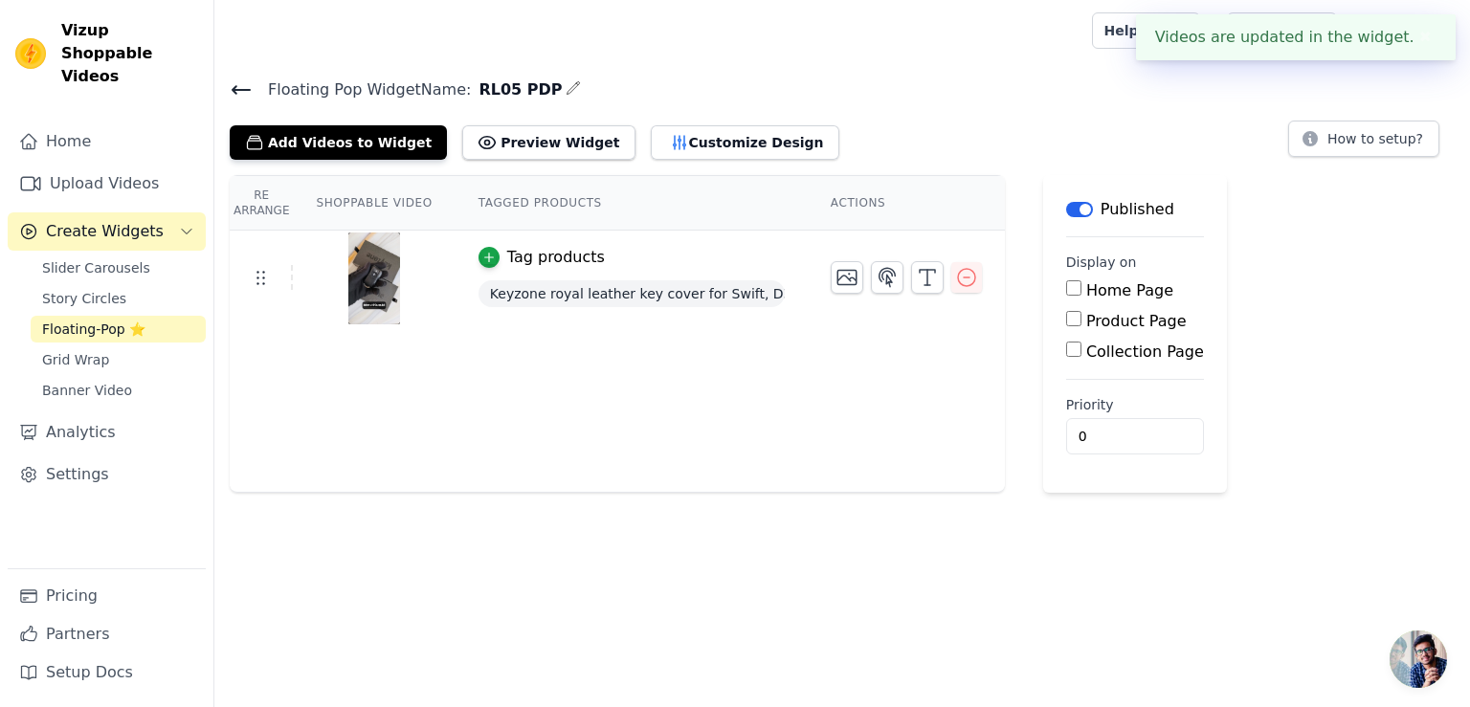
click at [1068, 322] on div "Product Page" at bounding box center [1135, 321] width 138 height 23
click at [1066, 322] on input "Product Page" at bounding box center [1073, 318] width 15 height 15
checkbox input "true"
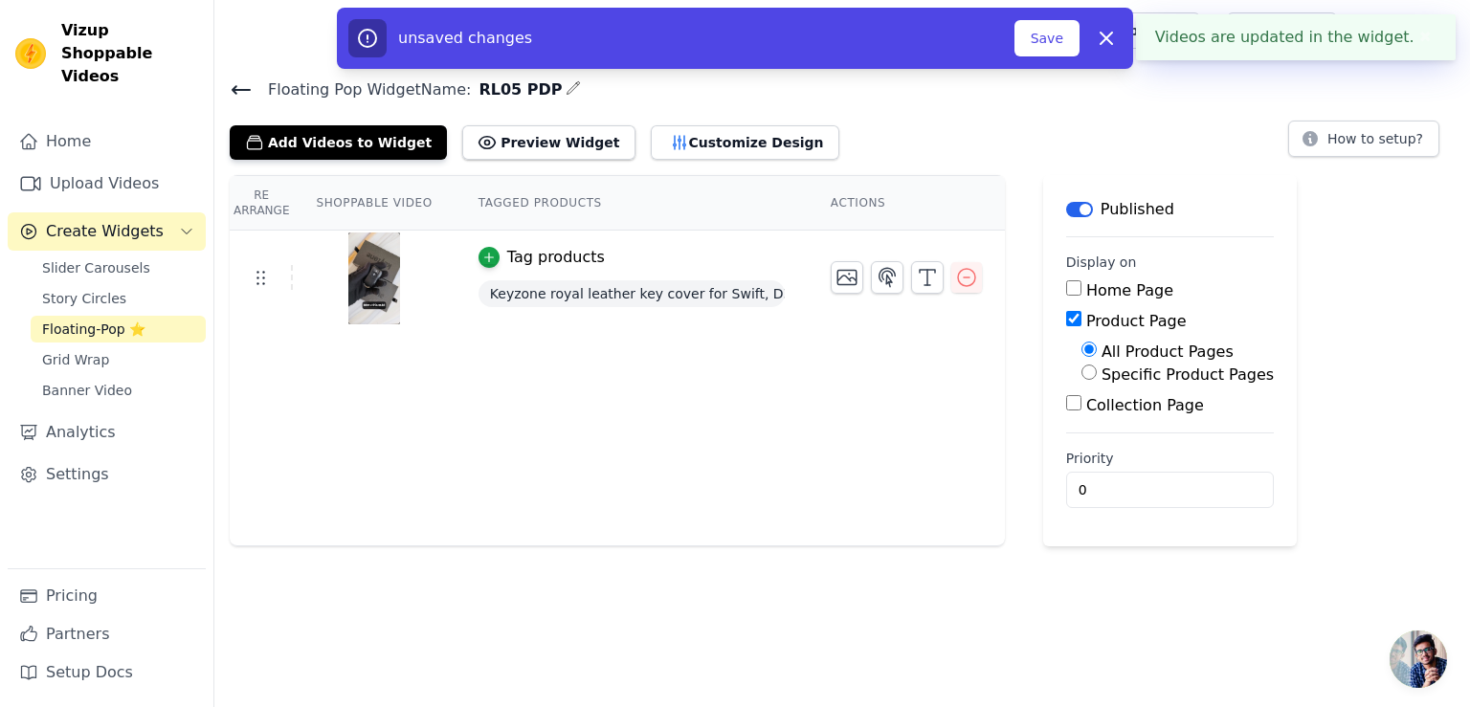
click at [1081, 372] on input "Specific Product Pages" at bounding box center [1088, 372] width 15 height 15
radio input "true"
click at [1085, 411] on button "Select Products" at bounding box center [1145, 418] width 128 height 33
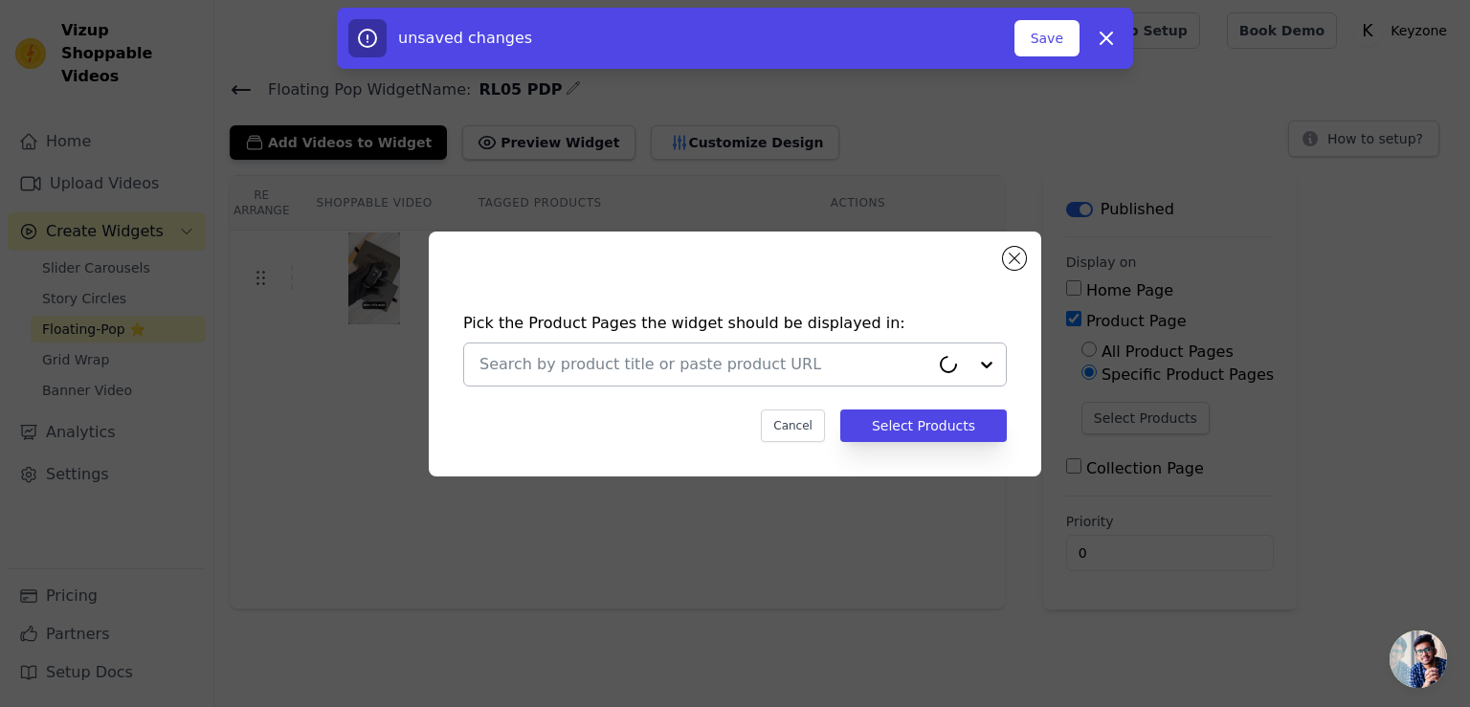
click at [847, 361] on input "text" at bounding box center [704, 364] width 450 height 23
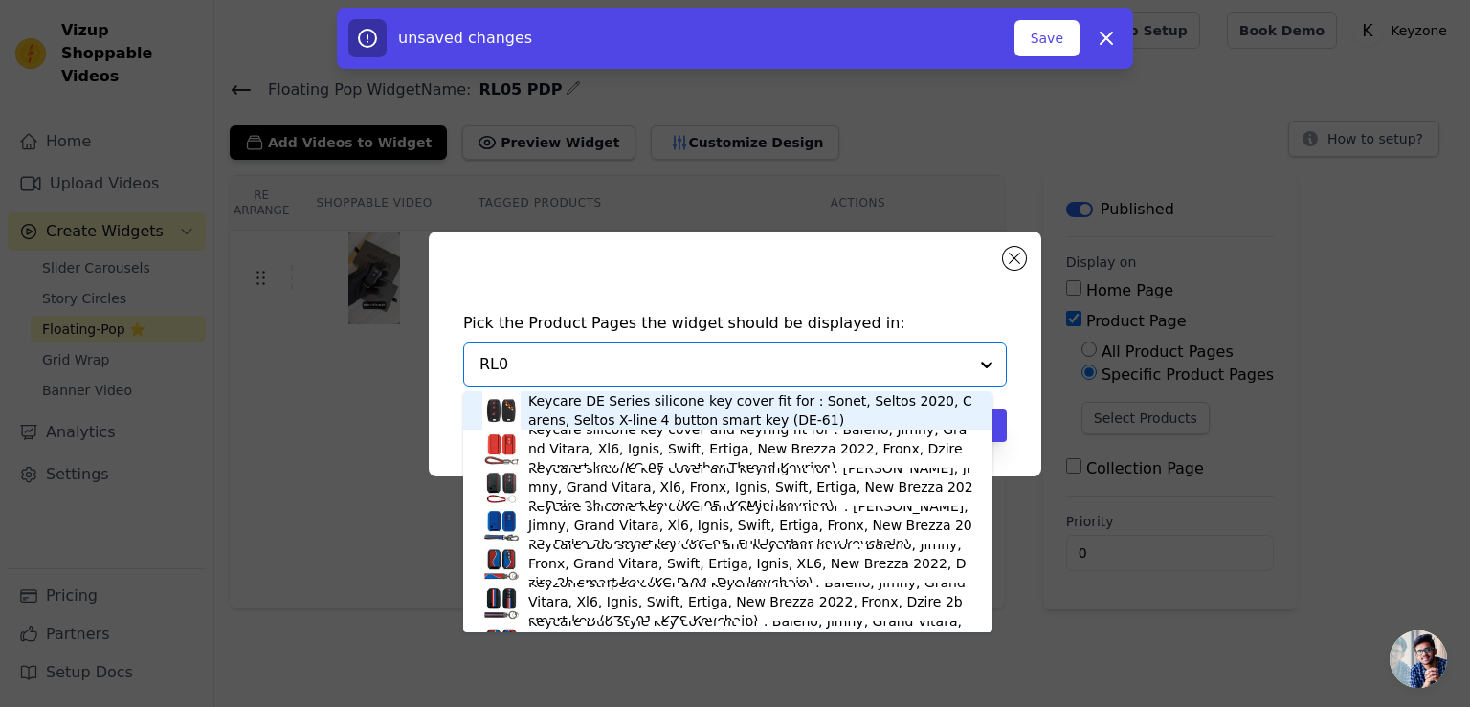
type input "RL05"
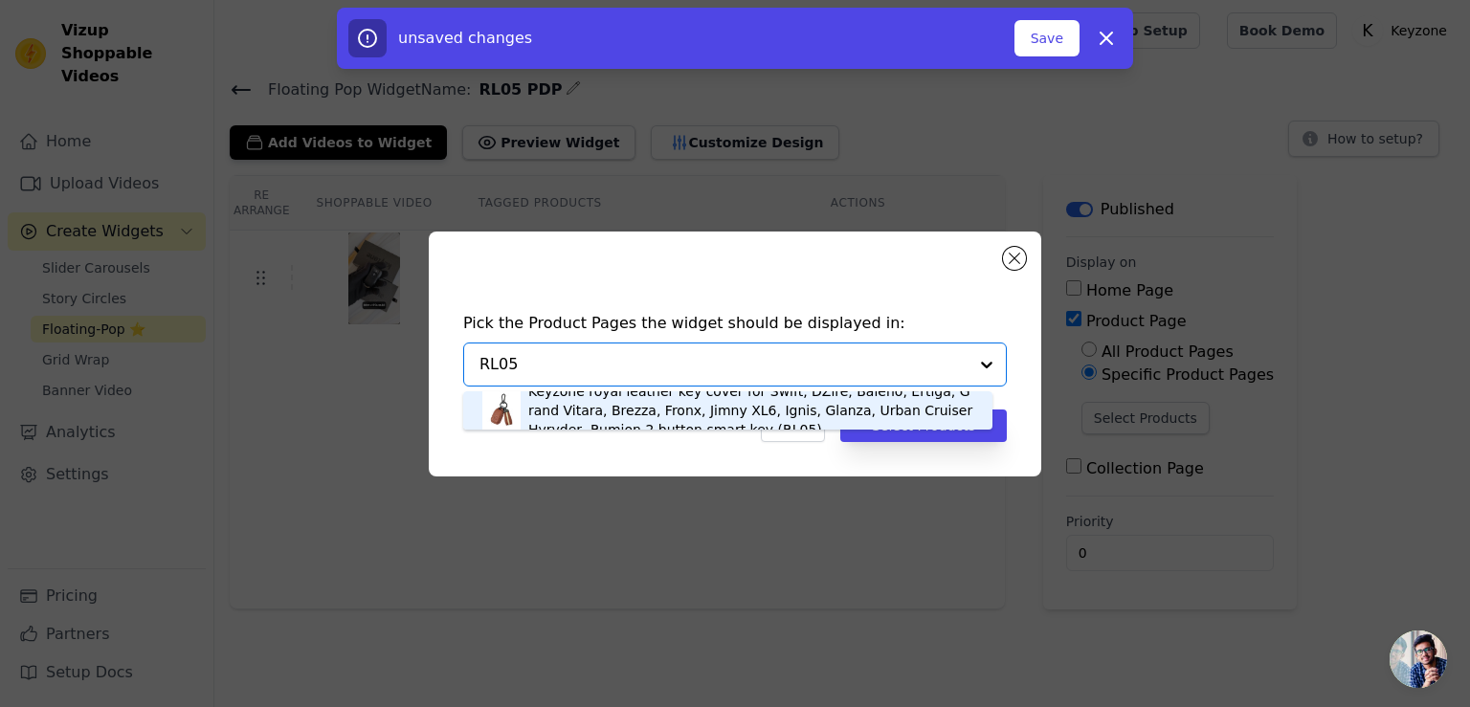
click at [681, 407] on div "Keyzone royal leather key cover for Swift, DZire, Baleno, Ertiga, Grand Vitara,…" at bounding box center [750, 410] width 445 height 57
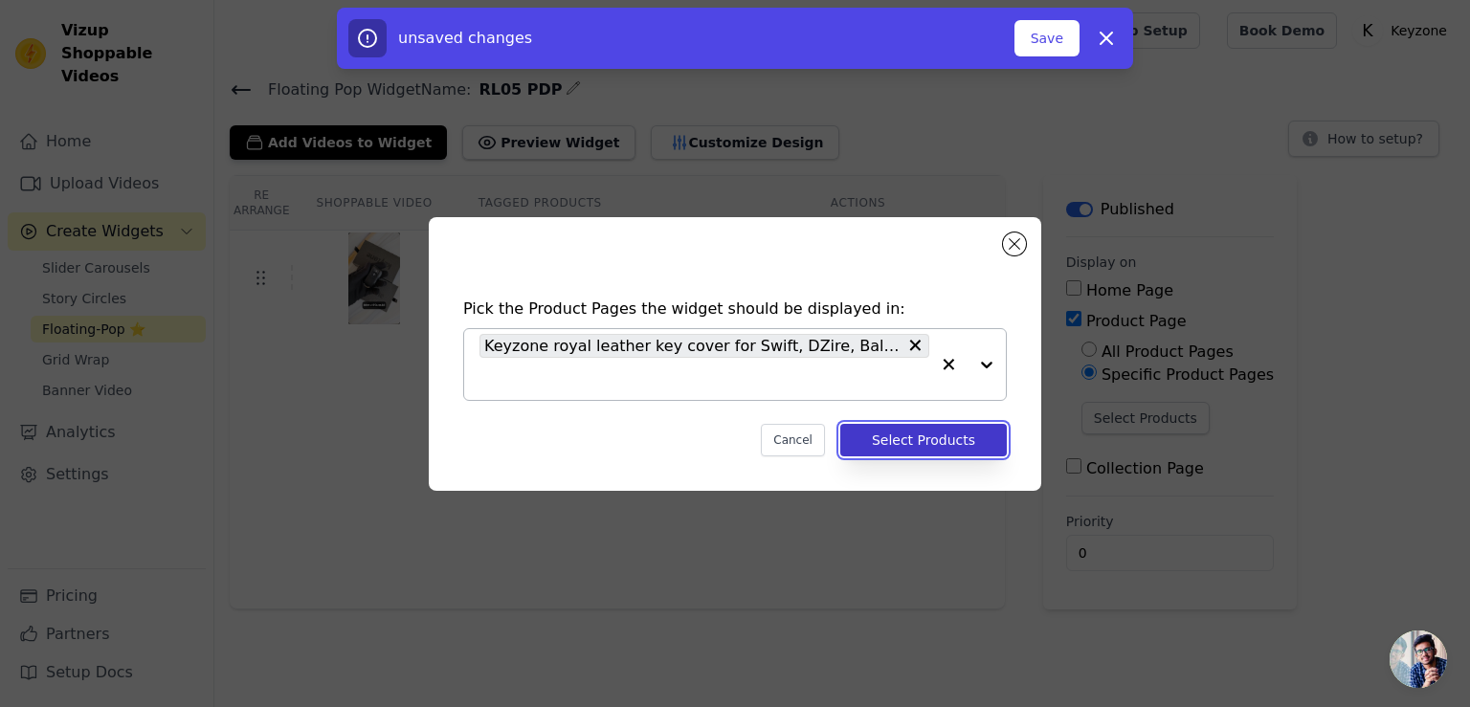
click at [916, 439] on button "Select Products" at bounding box center [923, 440] width 166 height 33
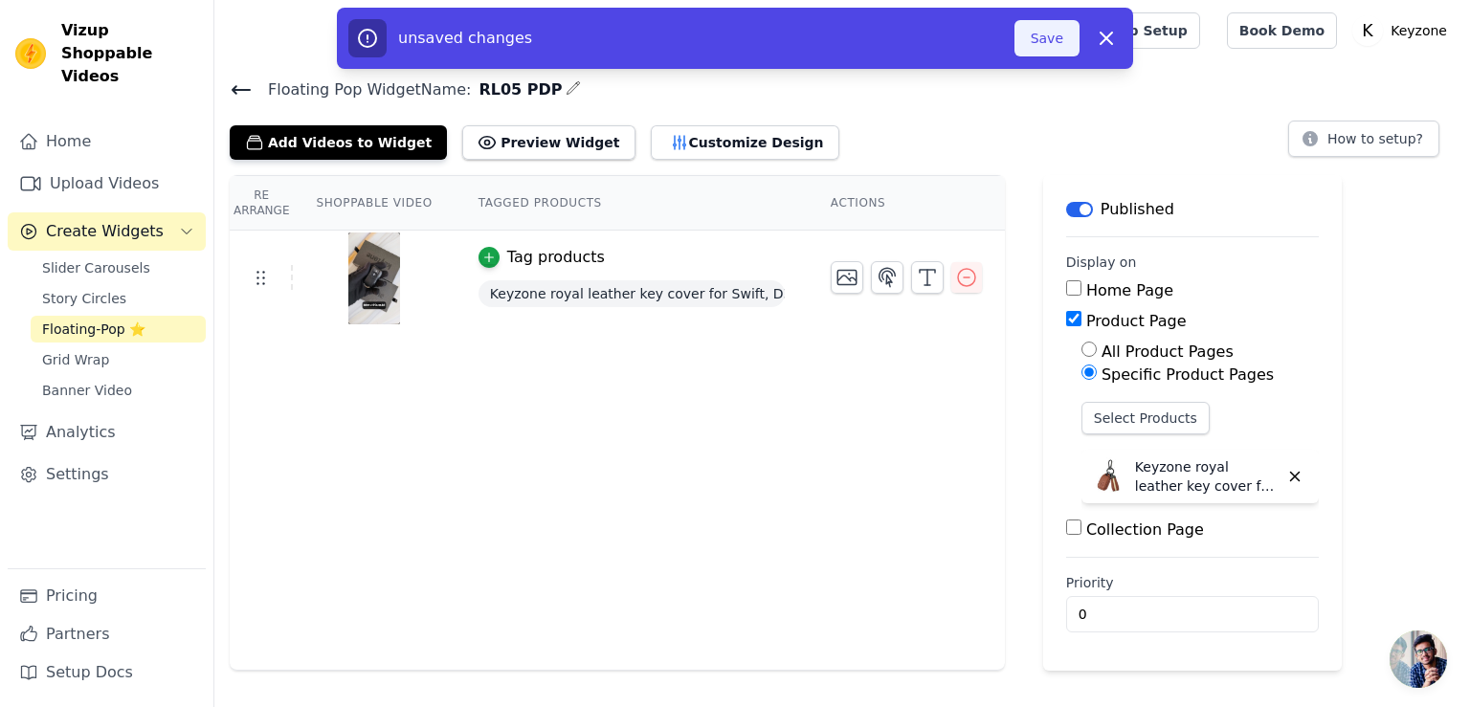
click at [1027, 51] on button "Save" at bounding box center [1046, 38] width 65 height 36
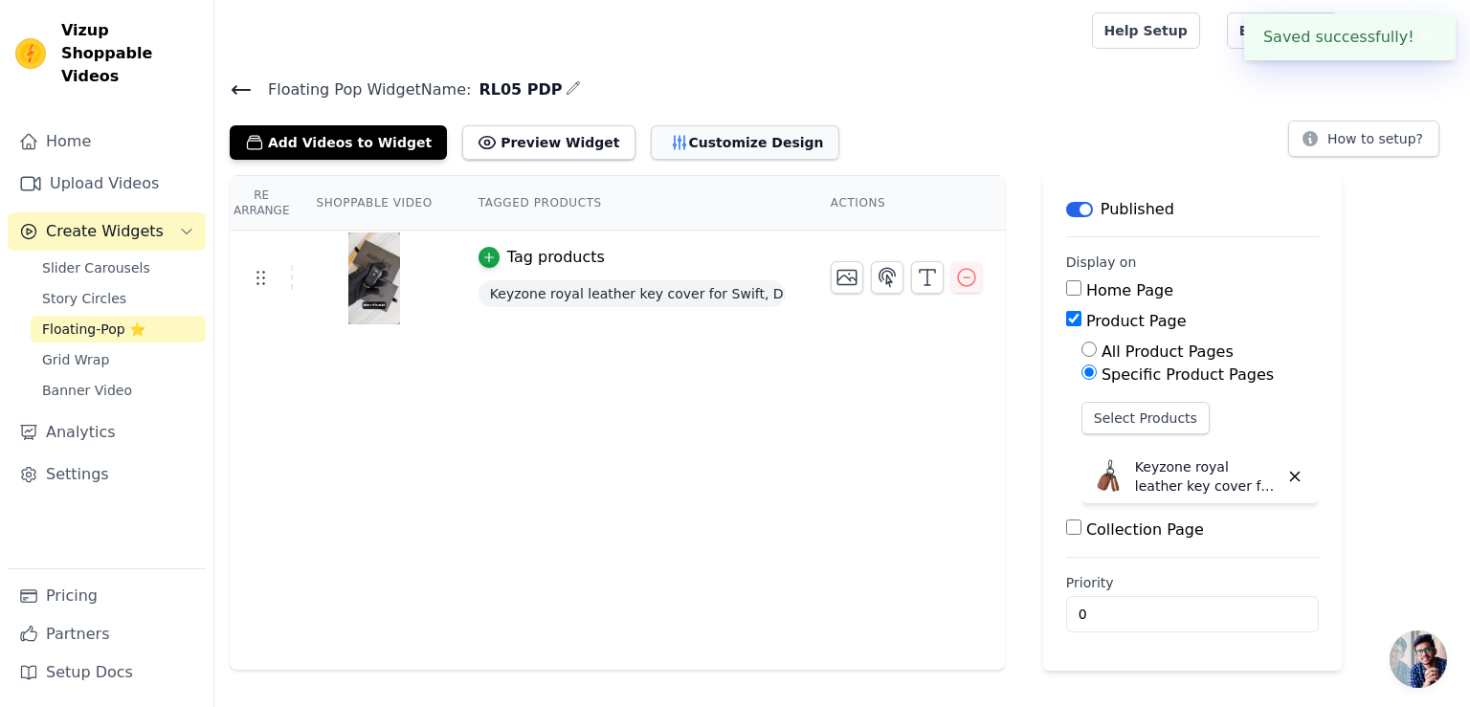
click at [660, 155] on button "Customize Design" at bounding box center [745, 142] width 189 height 34
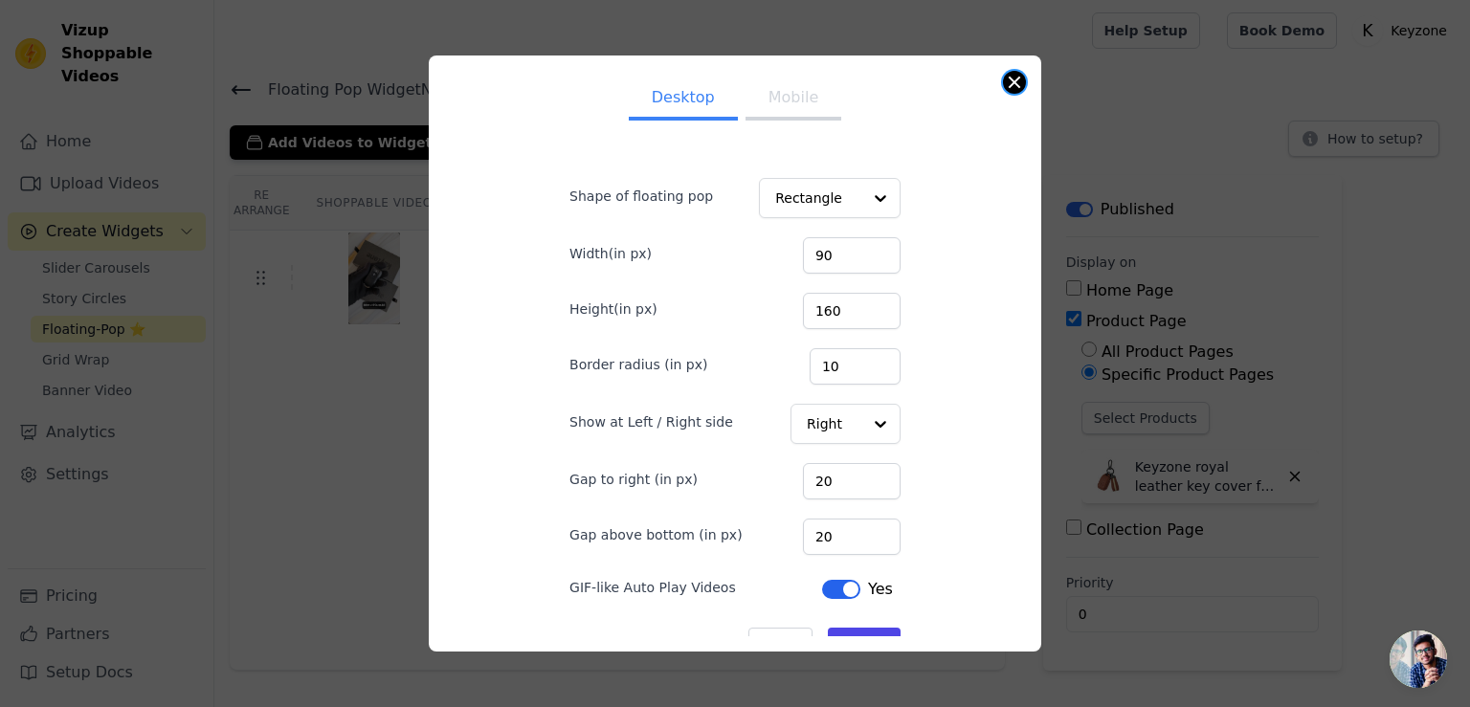
click at [1018, 81] on button "Close modal" at bounding box center [1014, 82] width 23 height 23
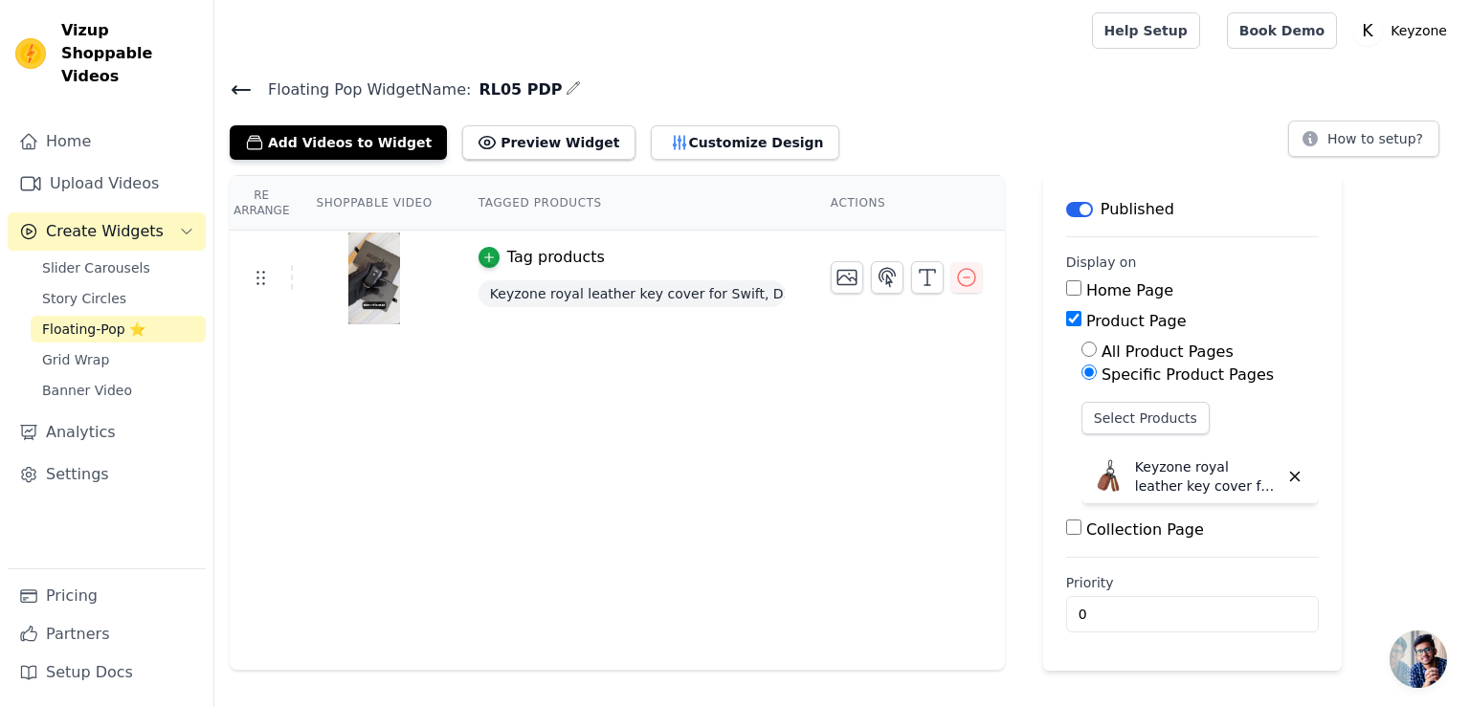
click at [240, 86] on icon at bounding box center [241, 89] width 23 height 23
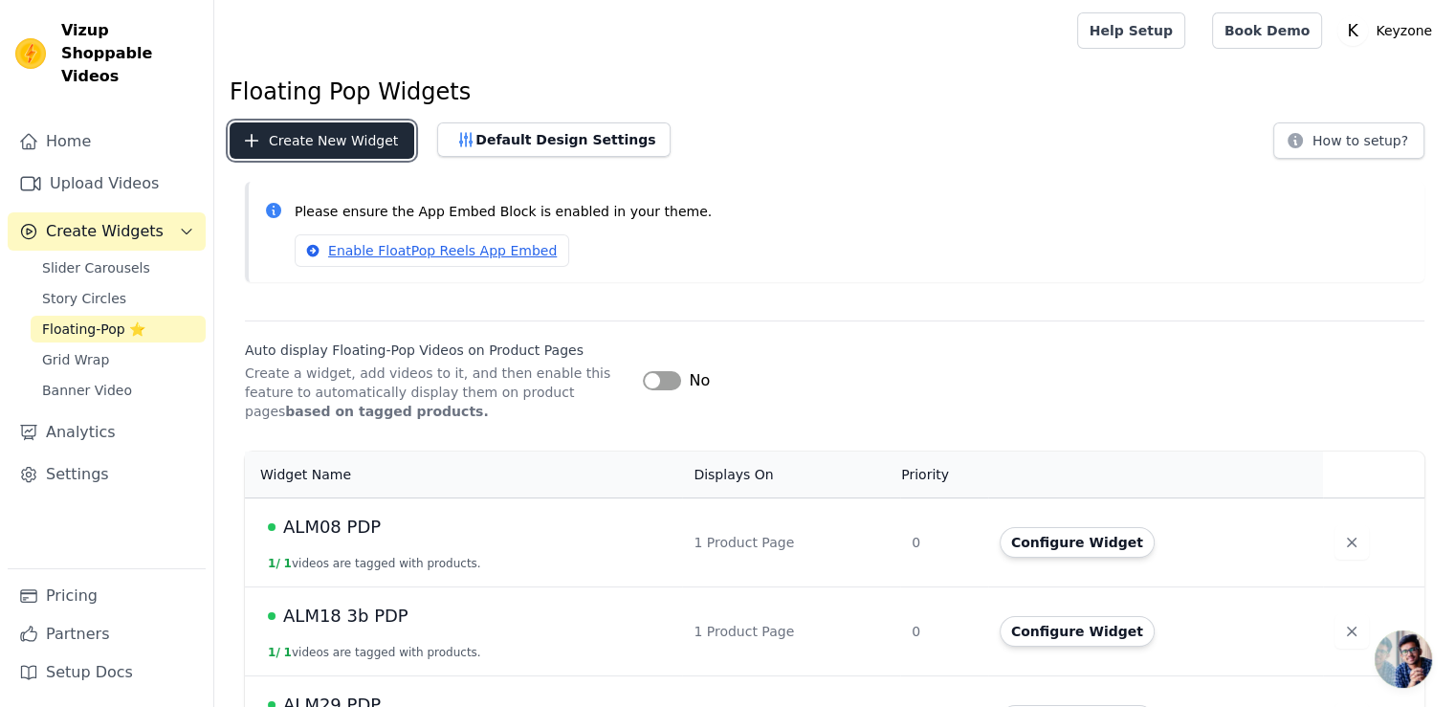
click at [365, 143] on button "Create New Widget" at bounding box center [322, 140] width 185 height 36
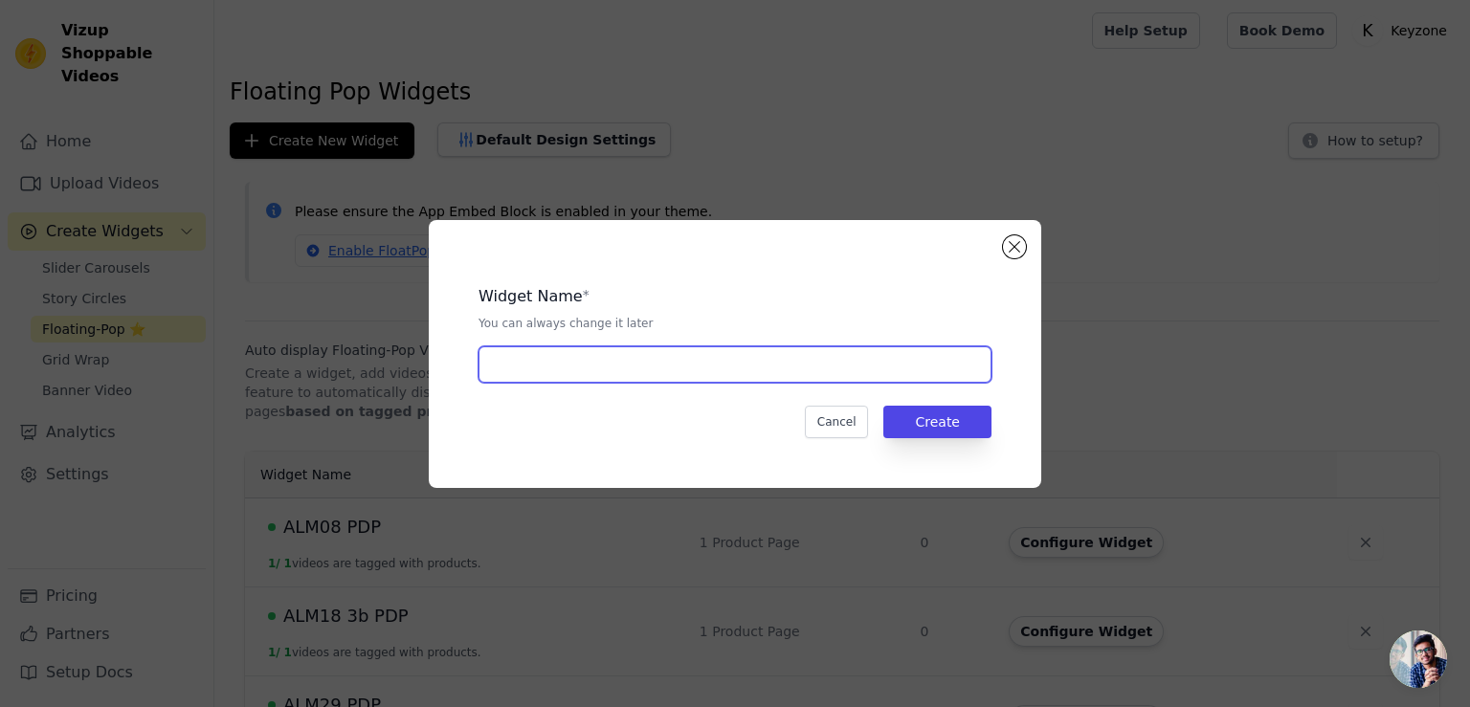
click at [587, 362] on input "text" at bounding box center [734, 364] width 513 height 36
type input "RL44 PDP"
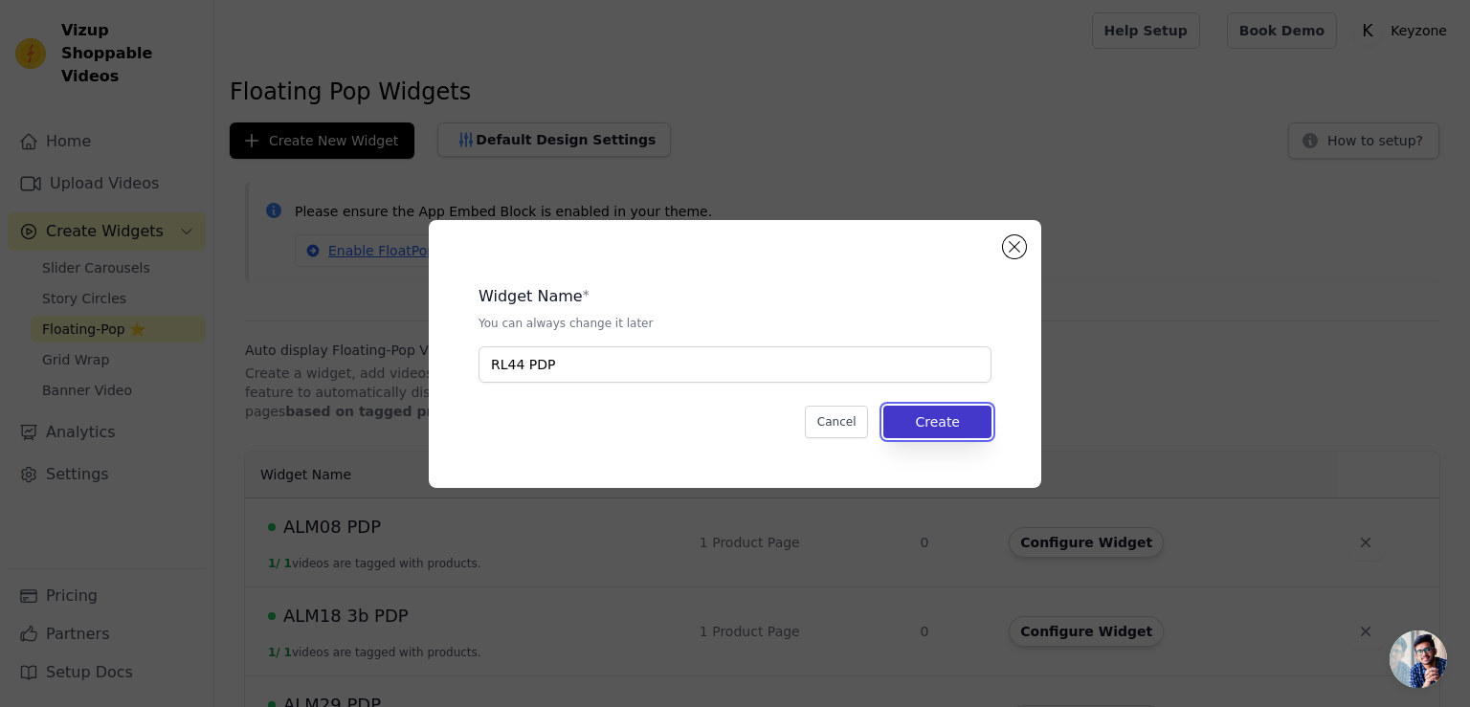
click at [930, 411] on button "Create" at bounding box center [937, 422] width 108 height 33
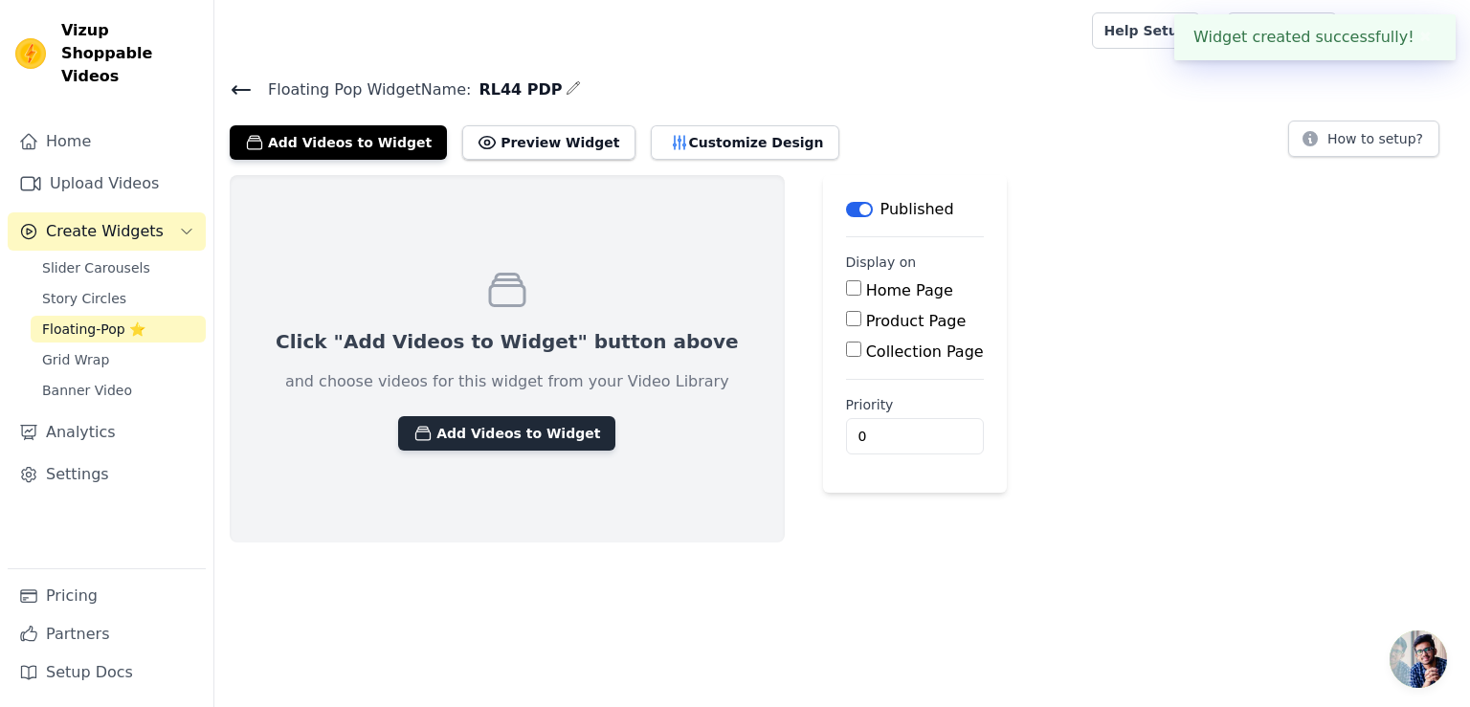
click at [493, 428] on button "Add Videos to Widget" at bounding box center [506, 433] width 217 height 34
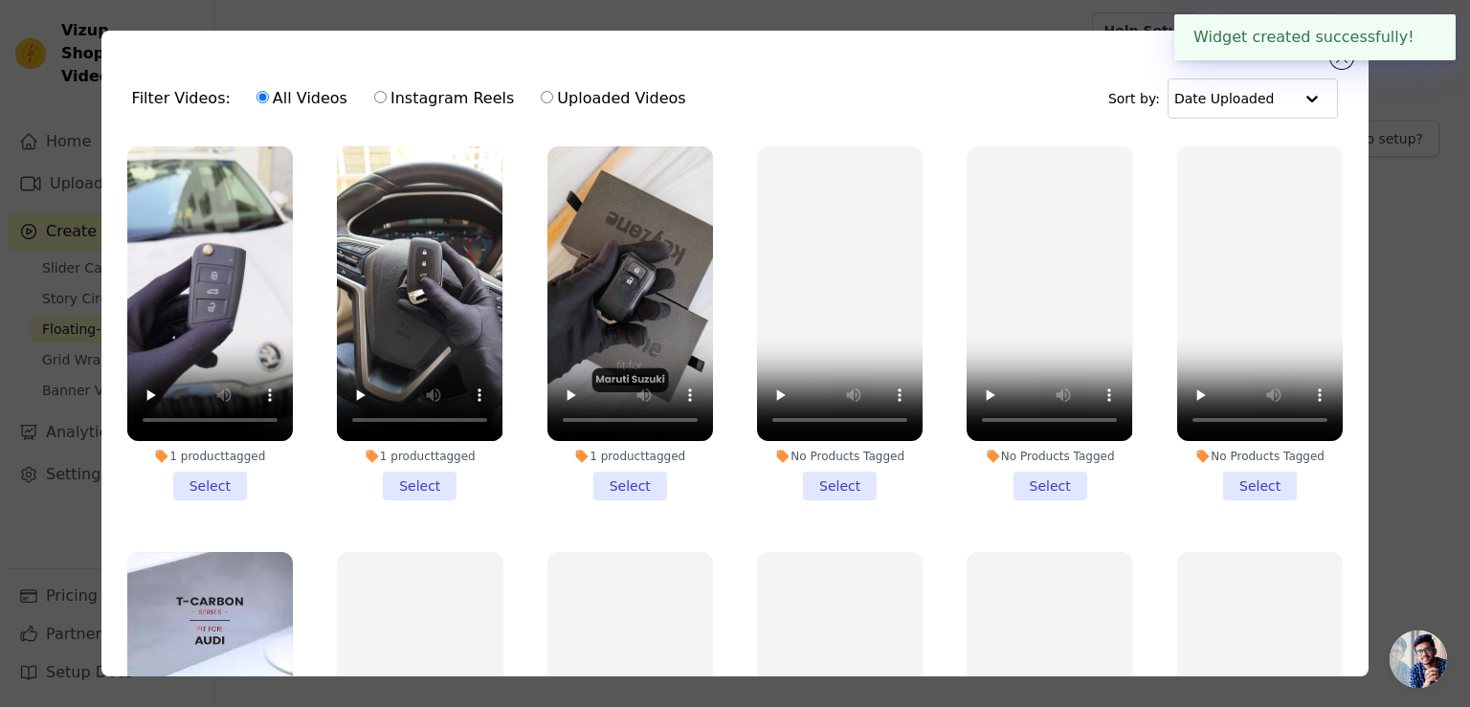
click at [195, 479] on li "1 product tagged Select" at bounding box center [210, 323] width 166 height 354
click at [0, 0] on input "1 product tagged Select" at bounding box center [0, 0] width 0 height 0
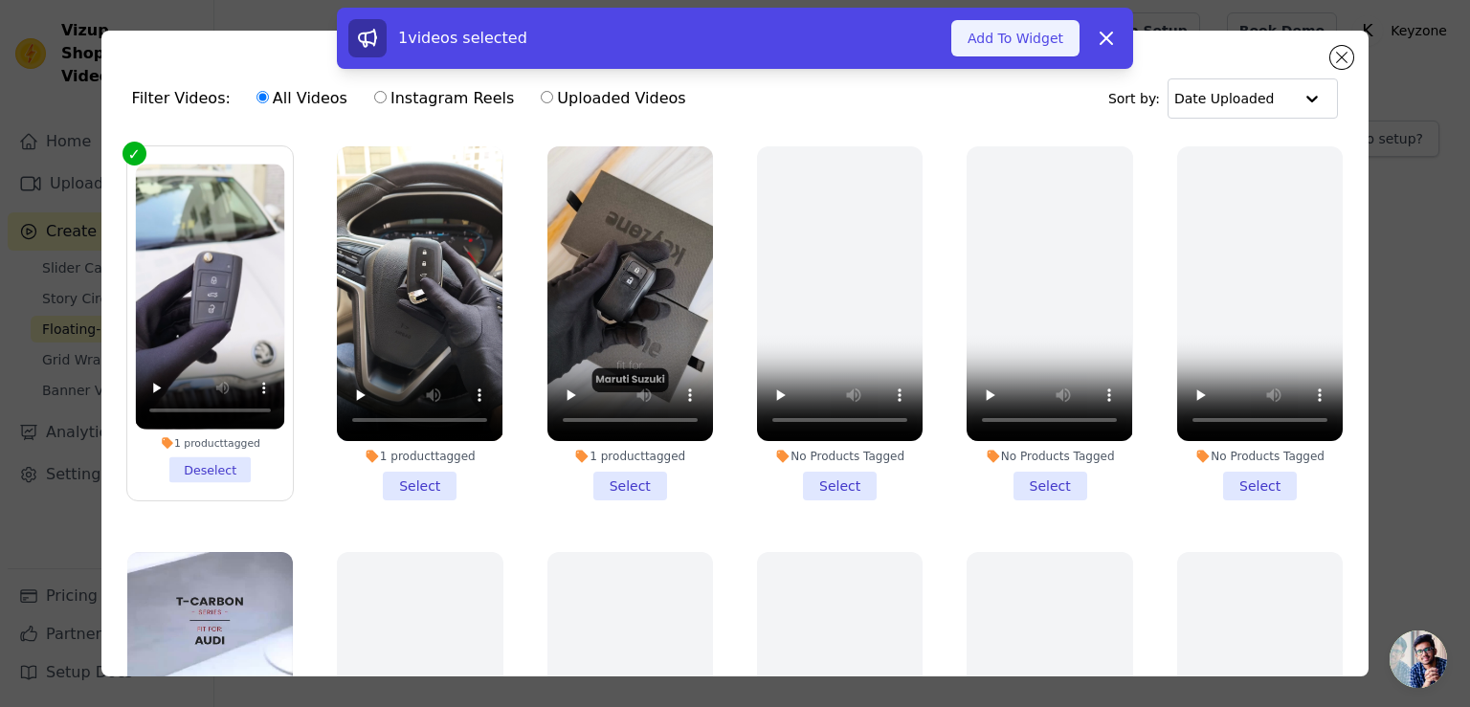
click at [1003, 32] on button "Add To Widget" at bounding box center [1015, 38] width 128 height 36
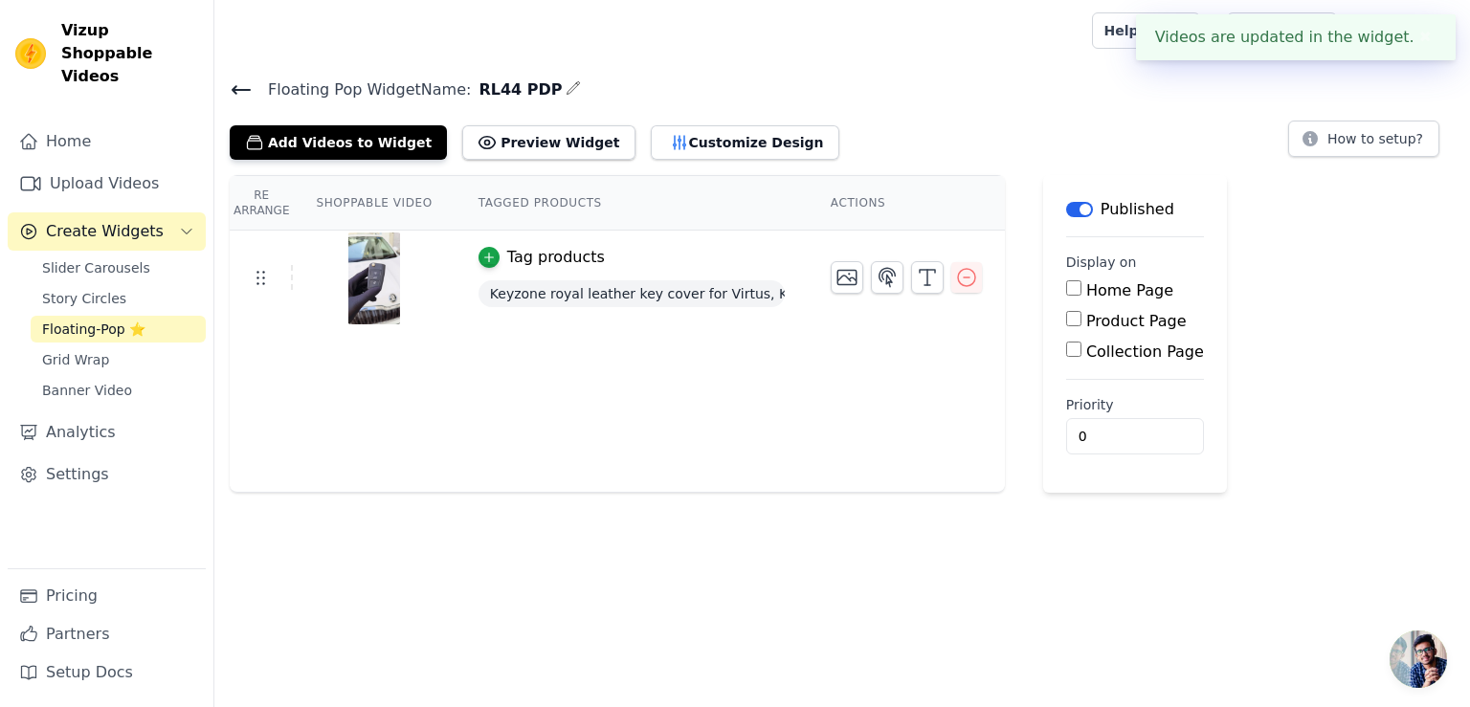
click at [1066, 325] on input "Product Page" at bounding box center [1073, 318] width 15 height 15
checkbox input "true"
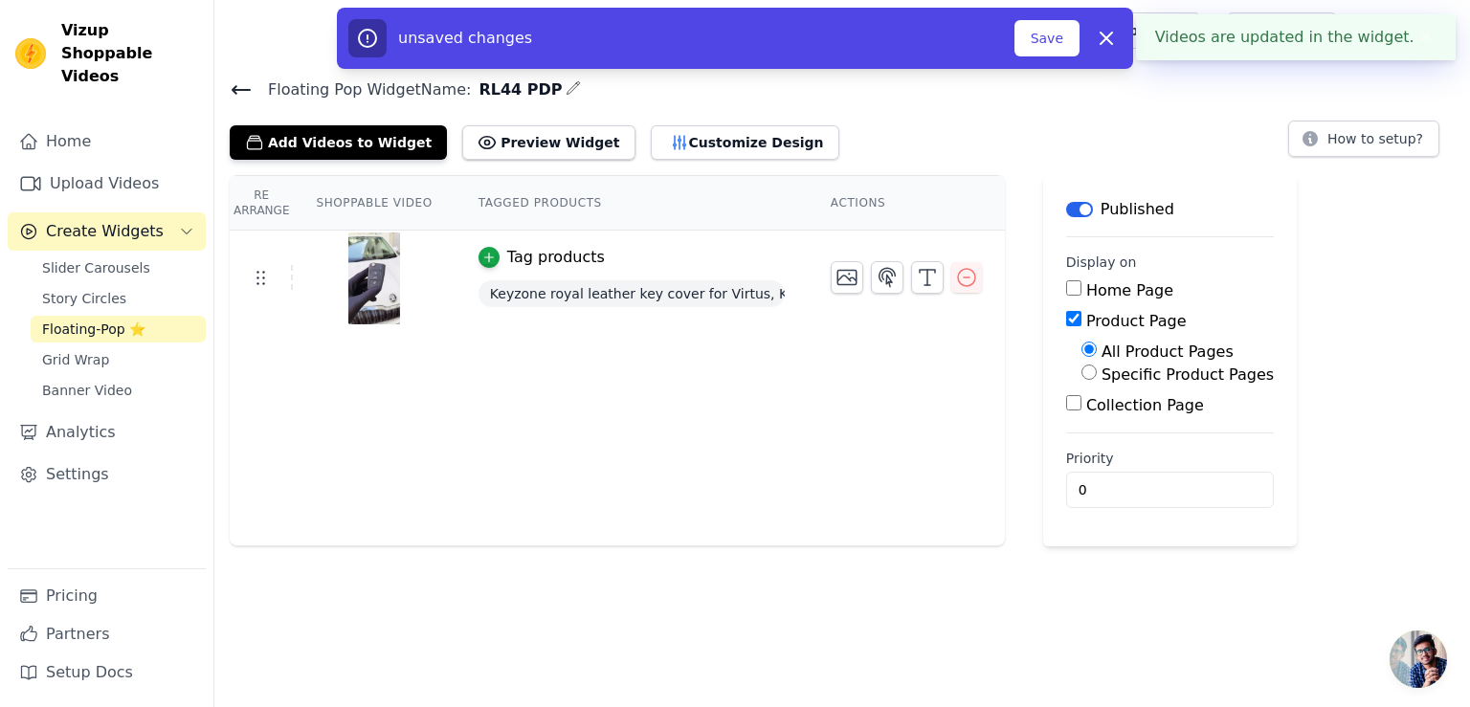
click at [1081, 368] on input "Specific Product Pages" at bounding box center [1088, 372] width 15 height 15
radio input "true"
click at [1123, 416] on button "Select Products" at bounding box center [1145, 418] width 128 height 33
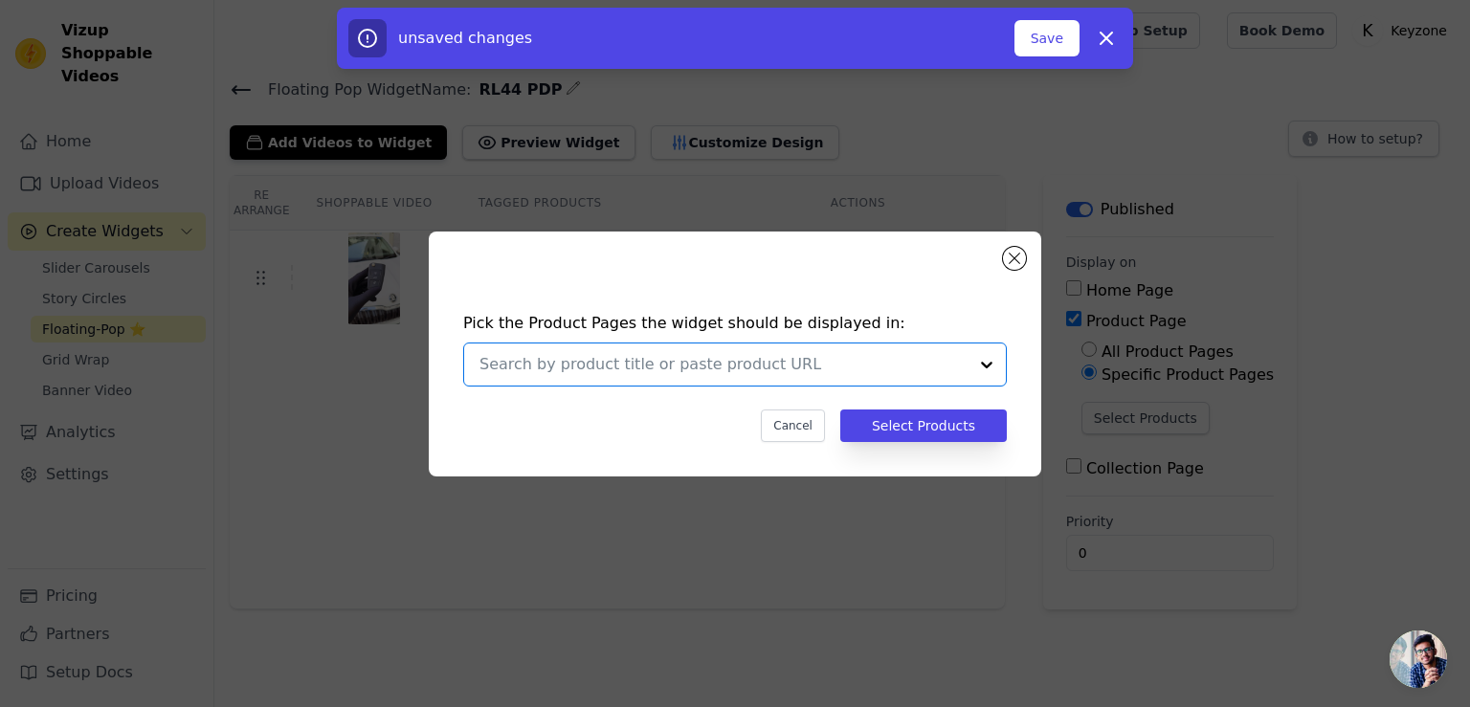
click at [712, 353] on input "text" at bounding box center [723, 364] width 488 height 23
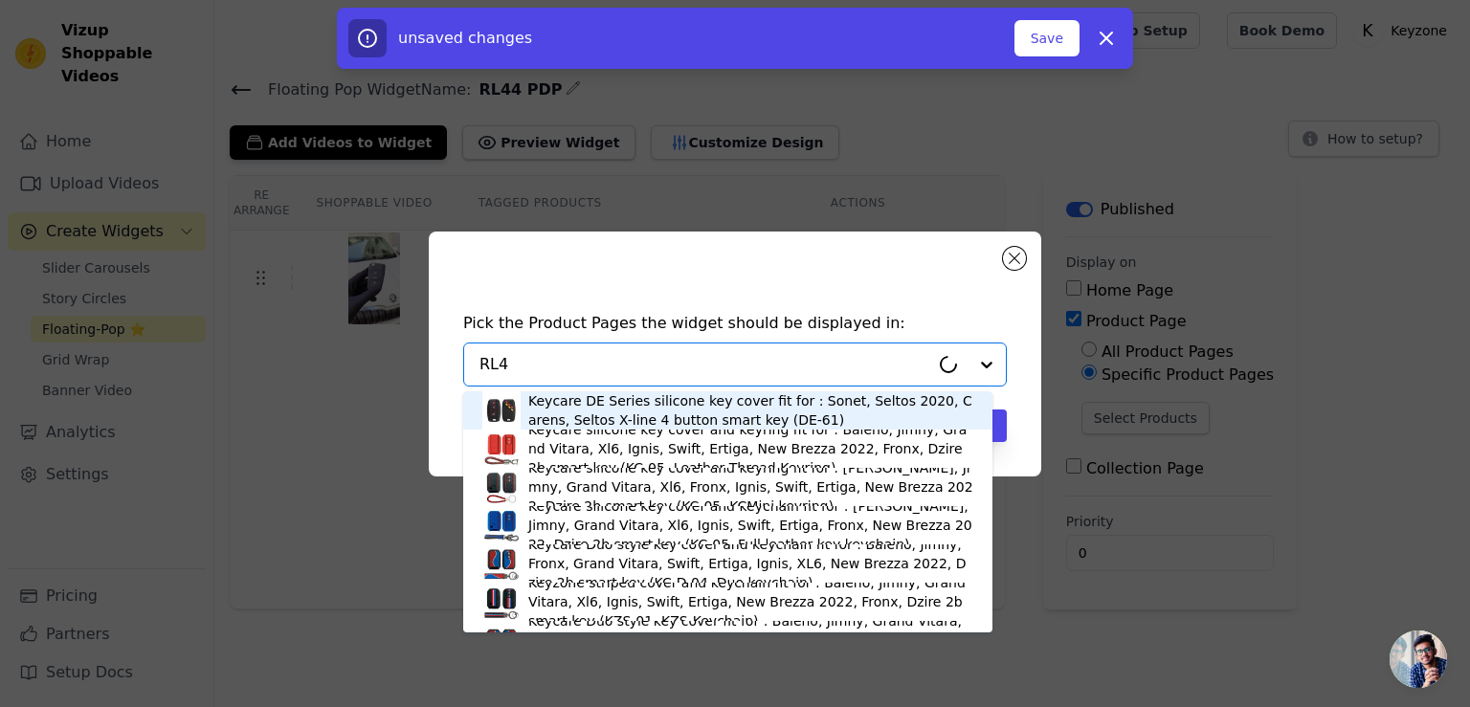
type input "RL44"
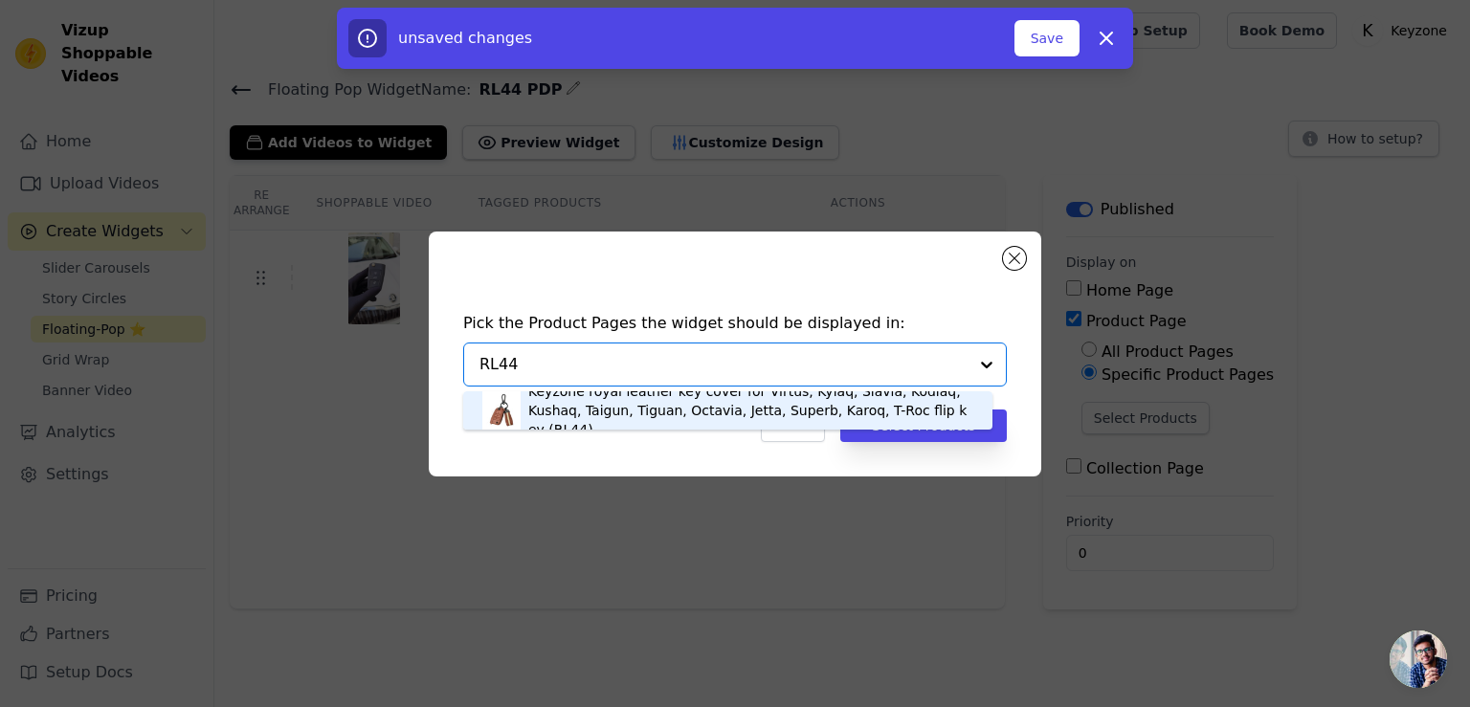
click at [699, 406] on div "Keyzone royal leather key cover for Virtus, Kylaq, Slavia, Kodiaq, Kushaq, Taig…" at bounding box center [750, 410] width 445 height 57
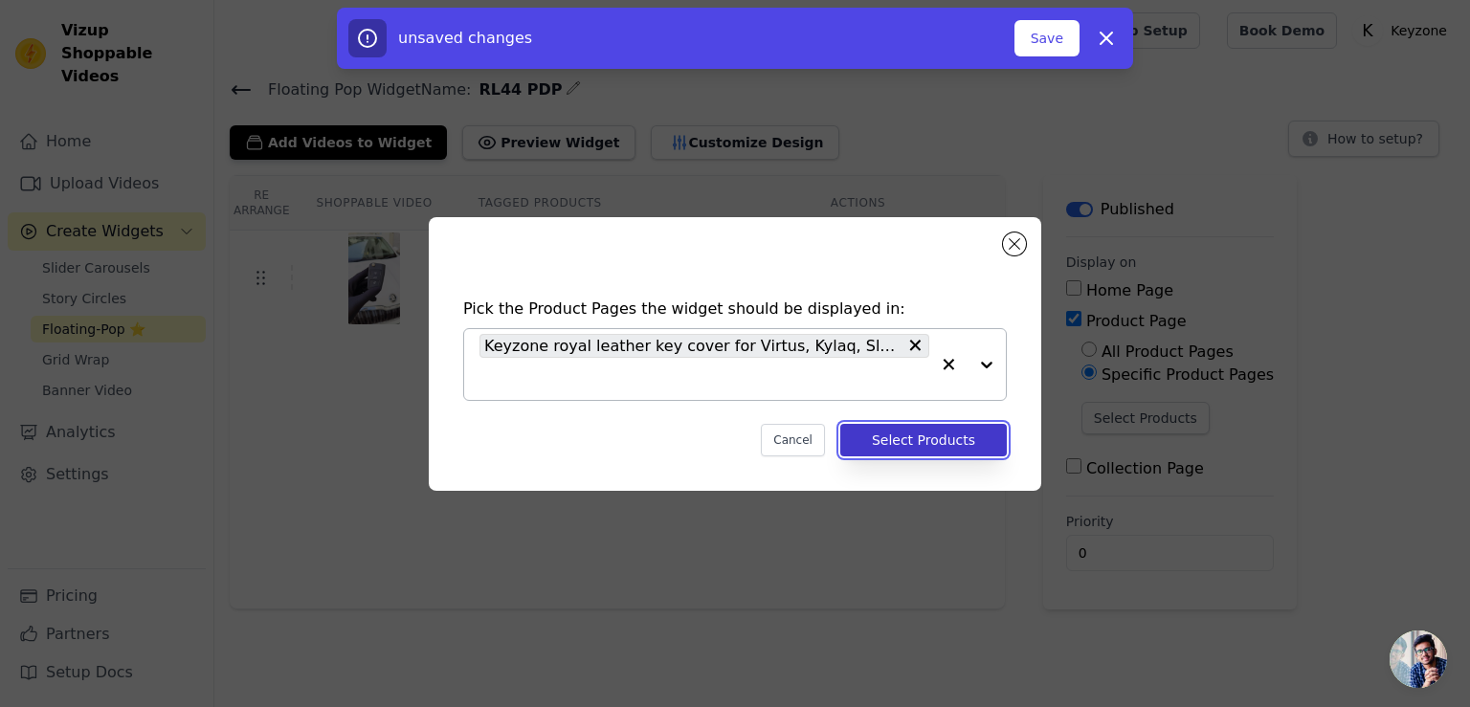
click at [896, 444] on button "Select Products" at bounding box center [923, 440] width 166 height 33
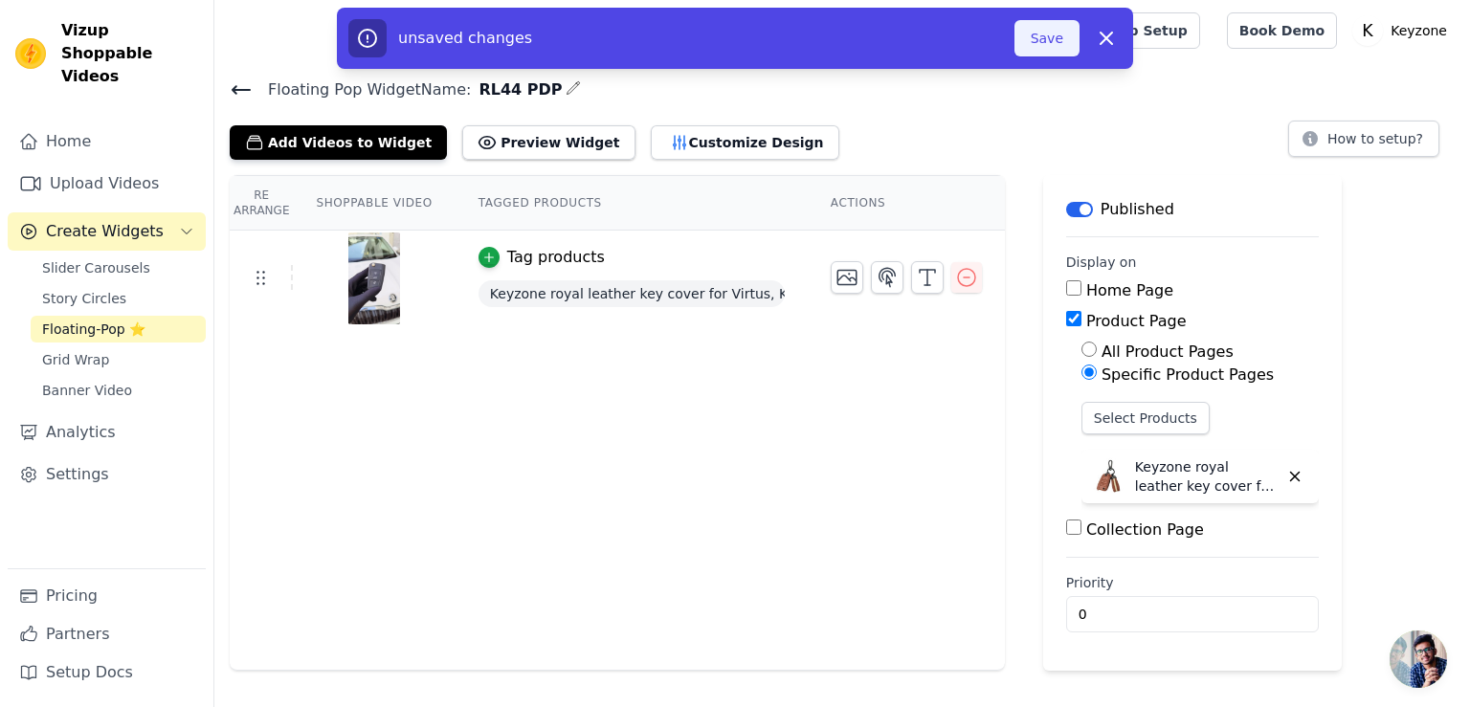
click at [1044, 42] on button "Save" at bounding box center [1046, 38] width 65 height 36
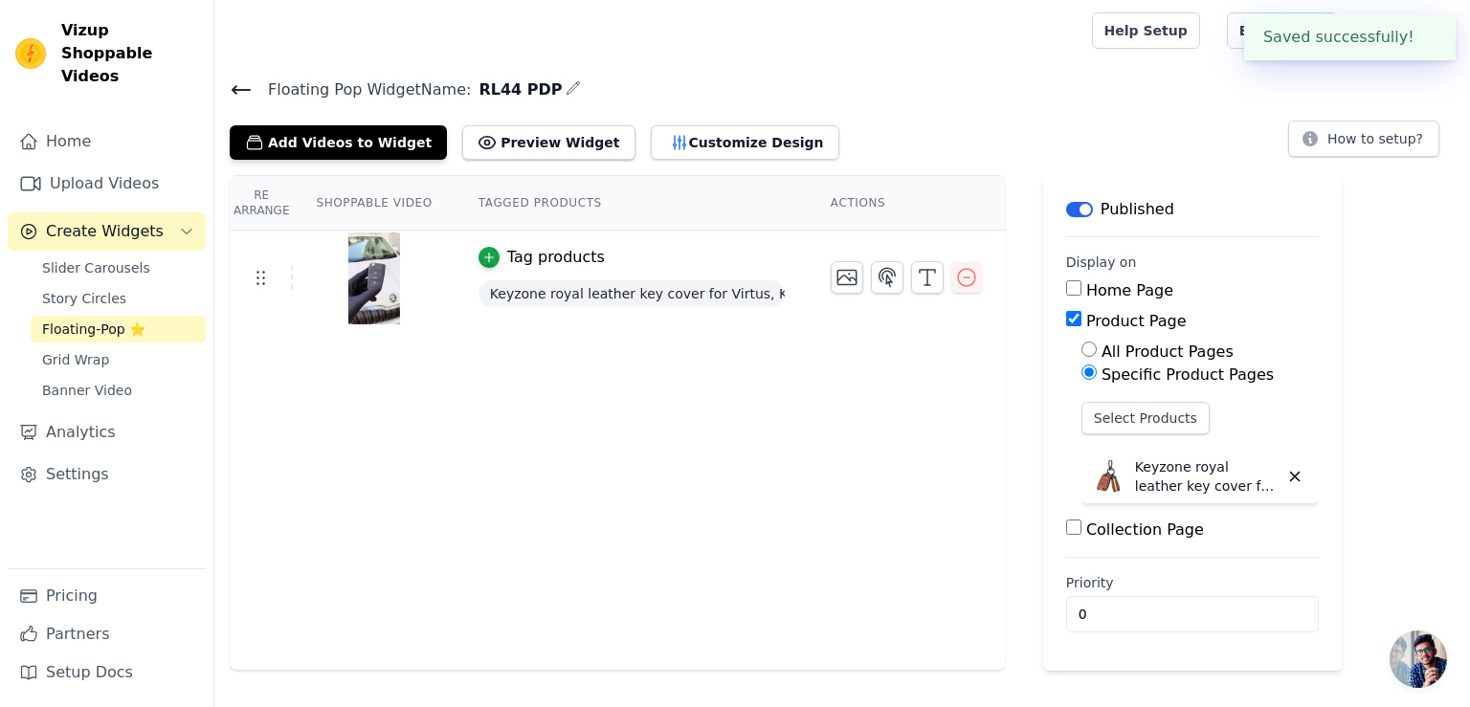
click at [232, 87] on icon at bounding box center [241, 89] width 23 height 23
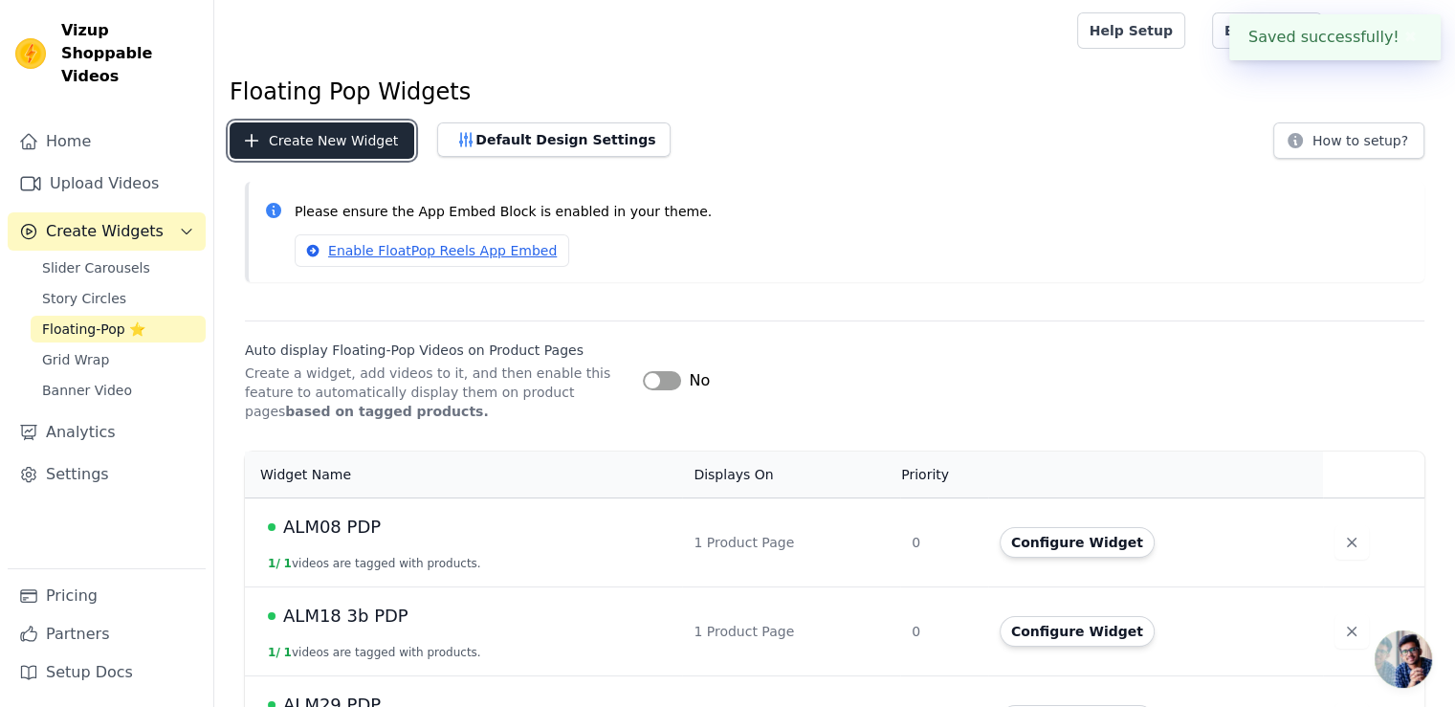
click at [365, 142] on button "Create New Widget" at bounding box center [322, 140] width 185 height 36
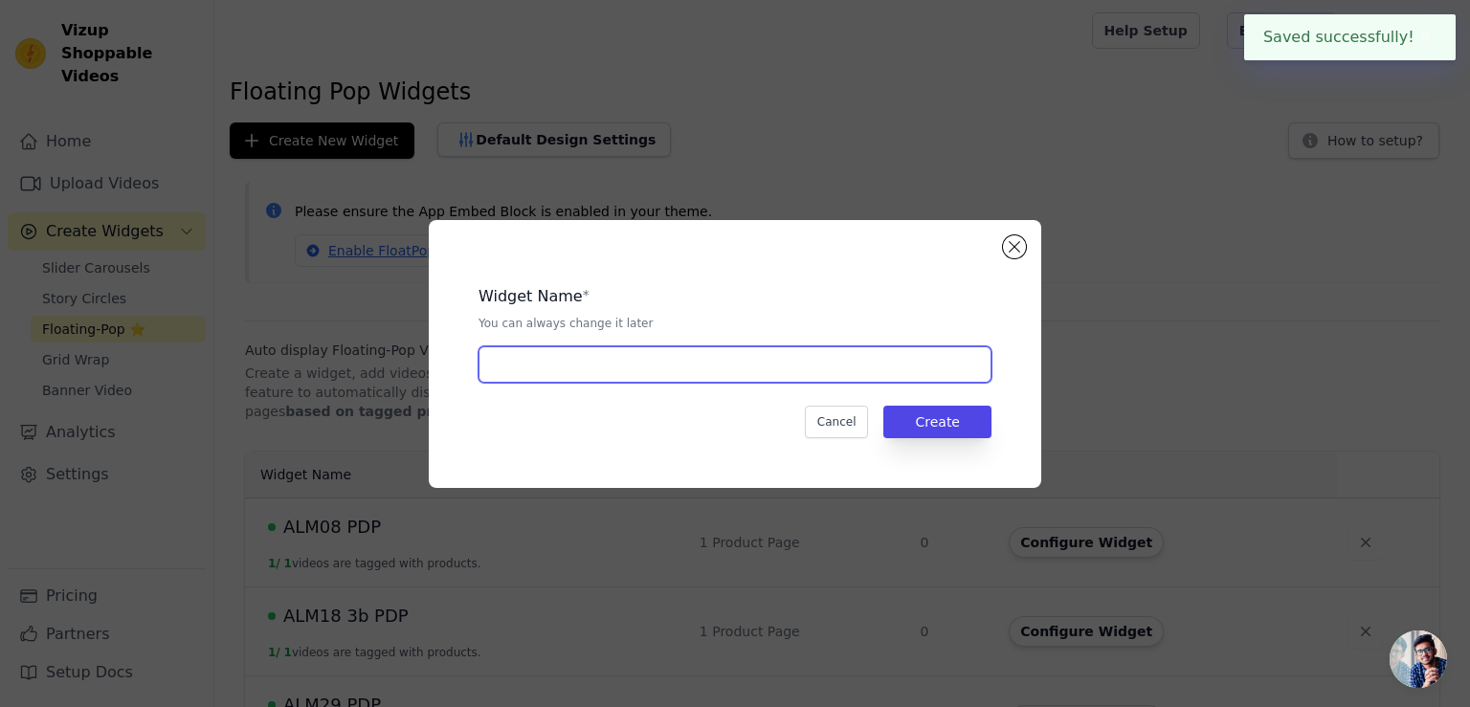
click at [526, 377] on input "text" at bounding box center [734, 364] width 513 height 36
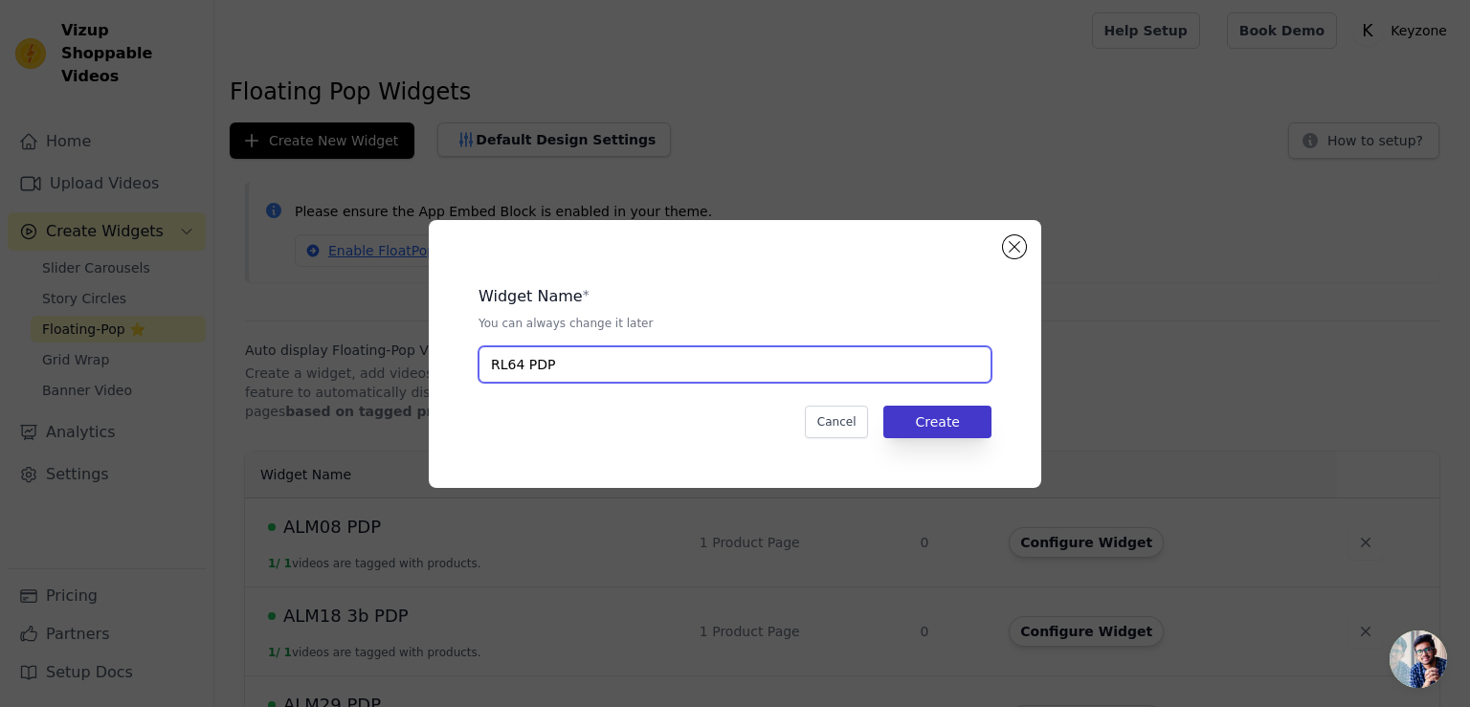
type input "RL64 PDP"
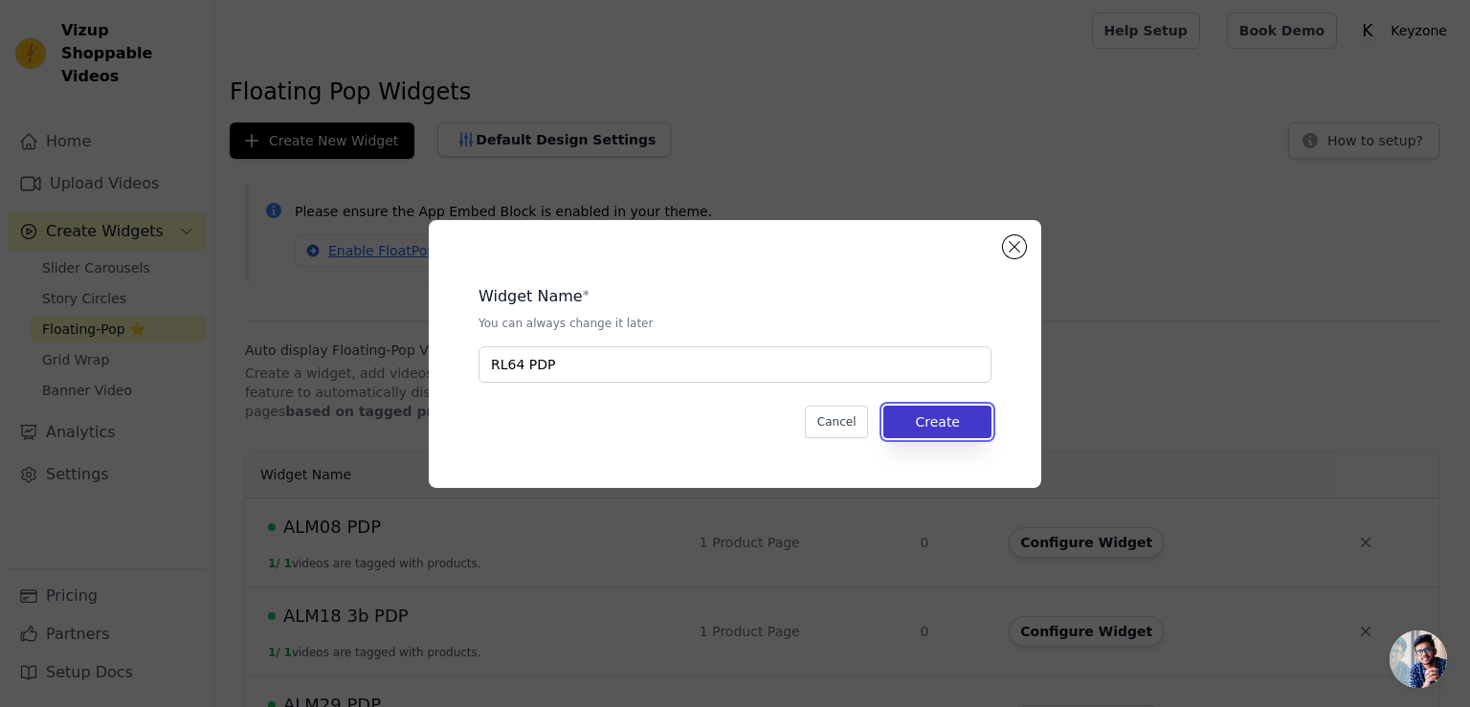
click at [933, 418] on button "Create" at bounding box center [937, 422] width 108 height 33
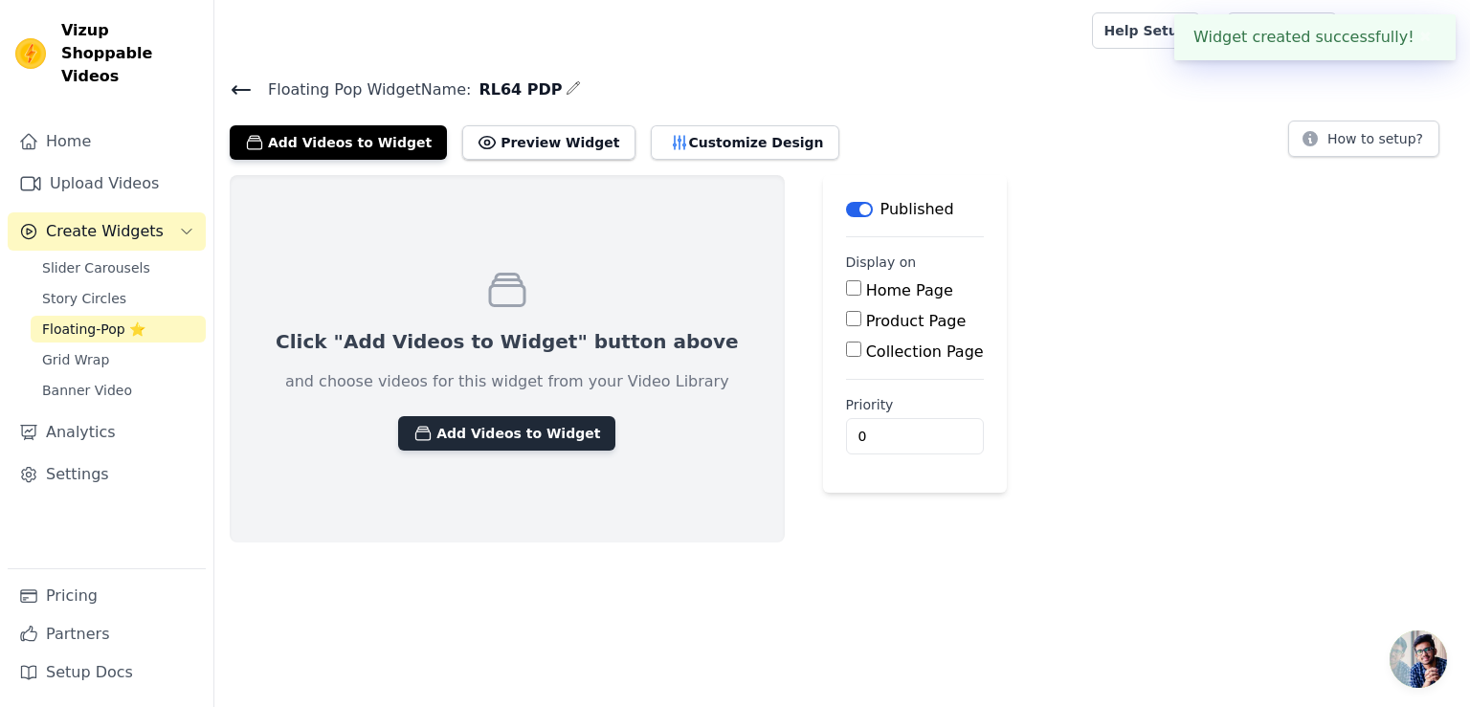
click at [500, 434] on button "Add Videos to Widget" at bounding box center [506, 433] width 217 height 34
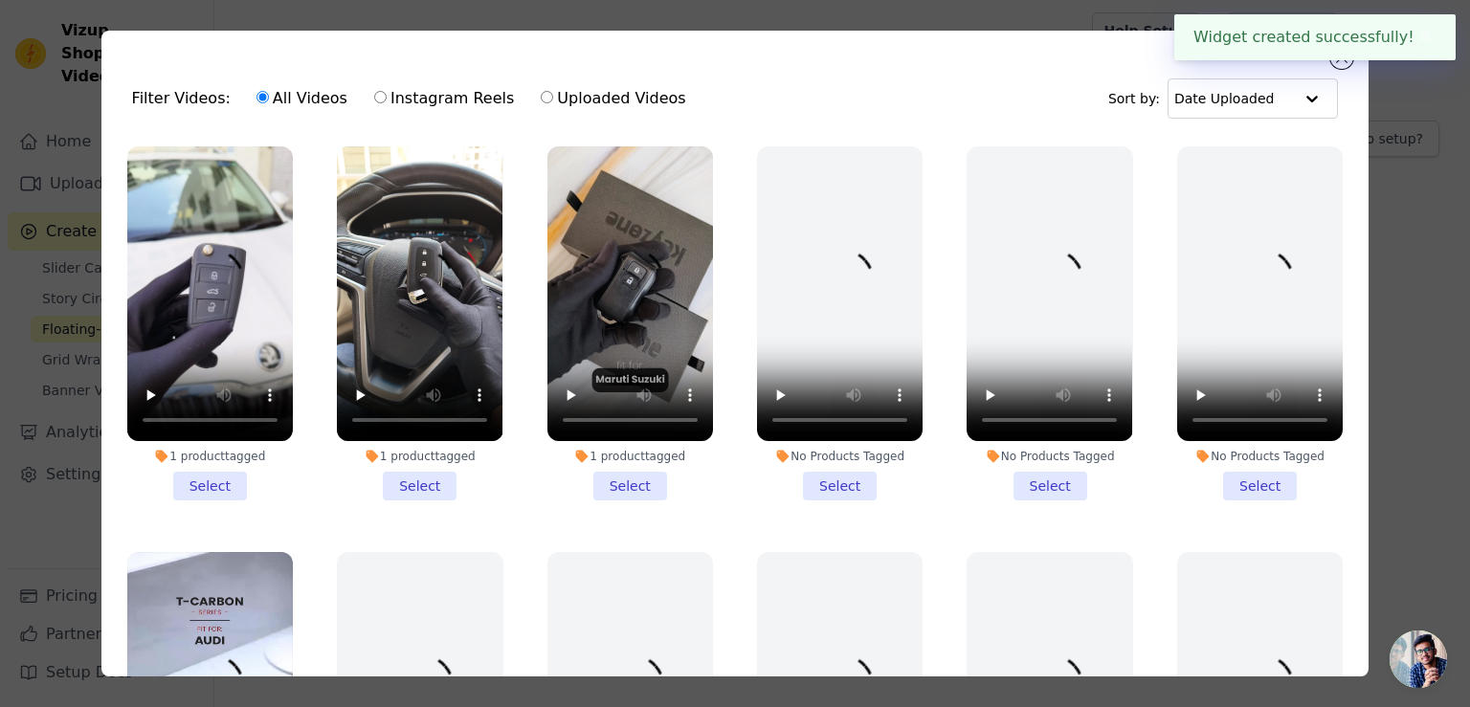
click at [421, 482] on li "1 product tagged Select" at bounding box center [420, 323] width 166 height 354
click at [0, 0] on input "1 product tagged Select" at bounding box center [0, 0] width 0 height 0
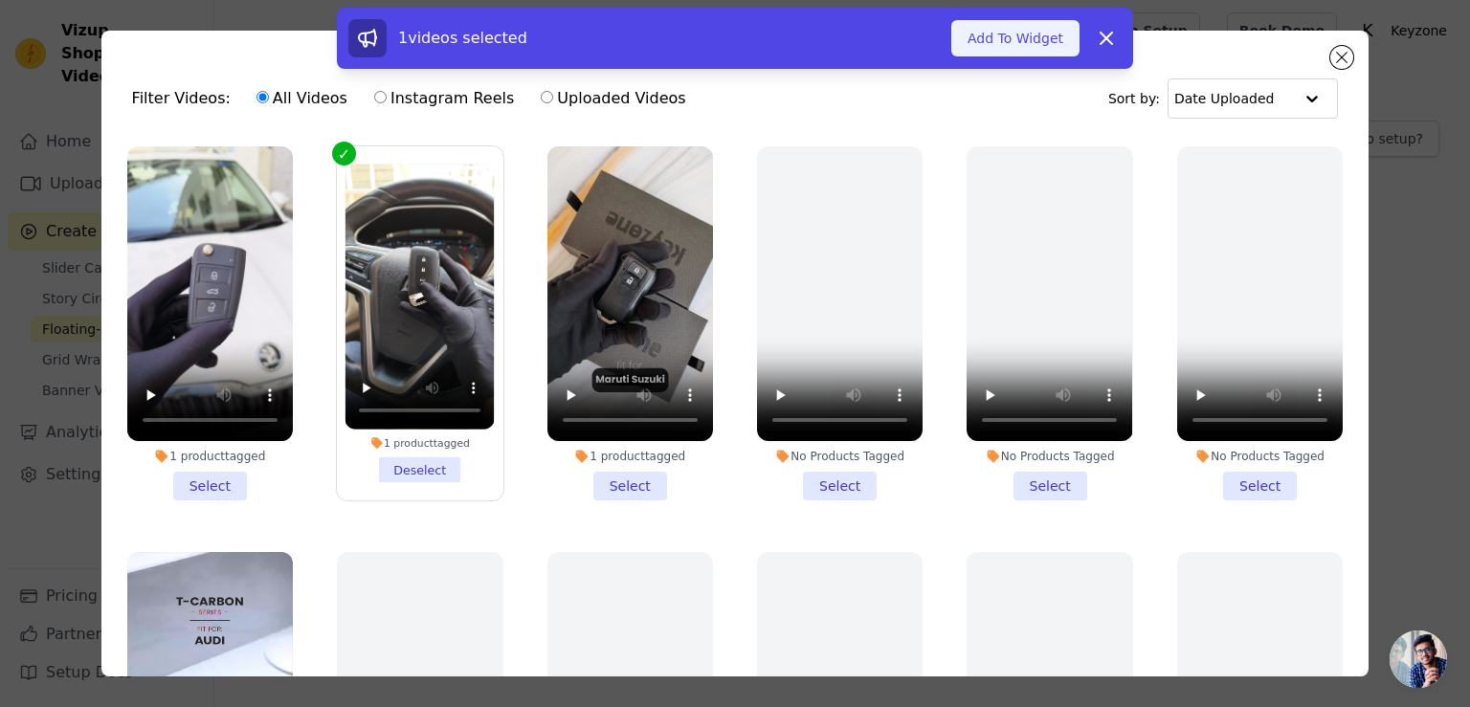
click at [1056, 47] on button "Add To Widget" at bounding box center [1015, 38] width 128 height 36
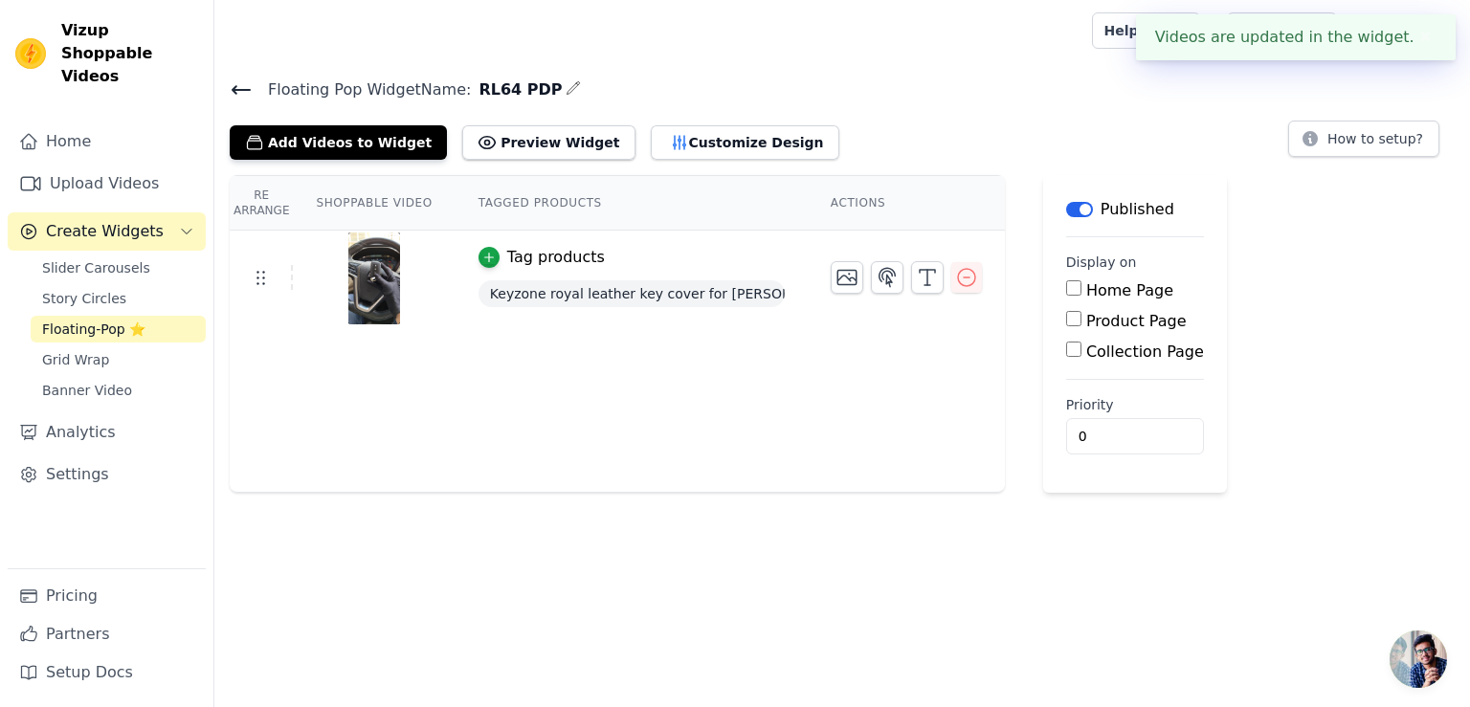
click at [1066, 323] on input "Product Page" at bounding box center [1073, 318] width 15 height 15
checkbox input "true"
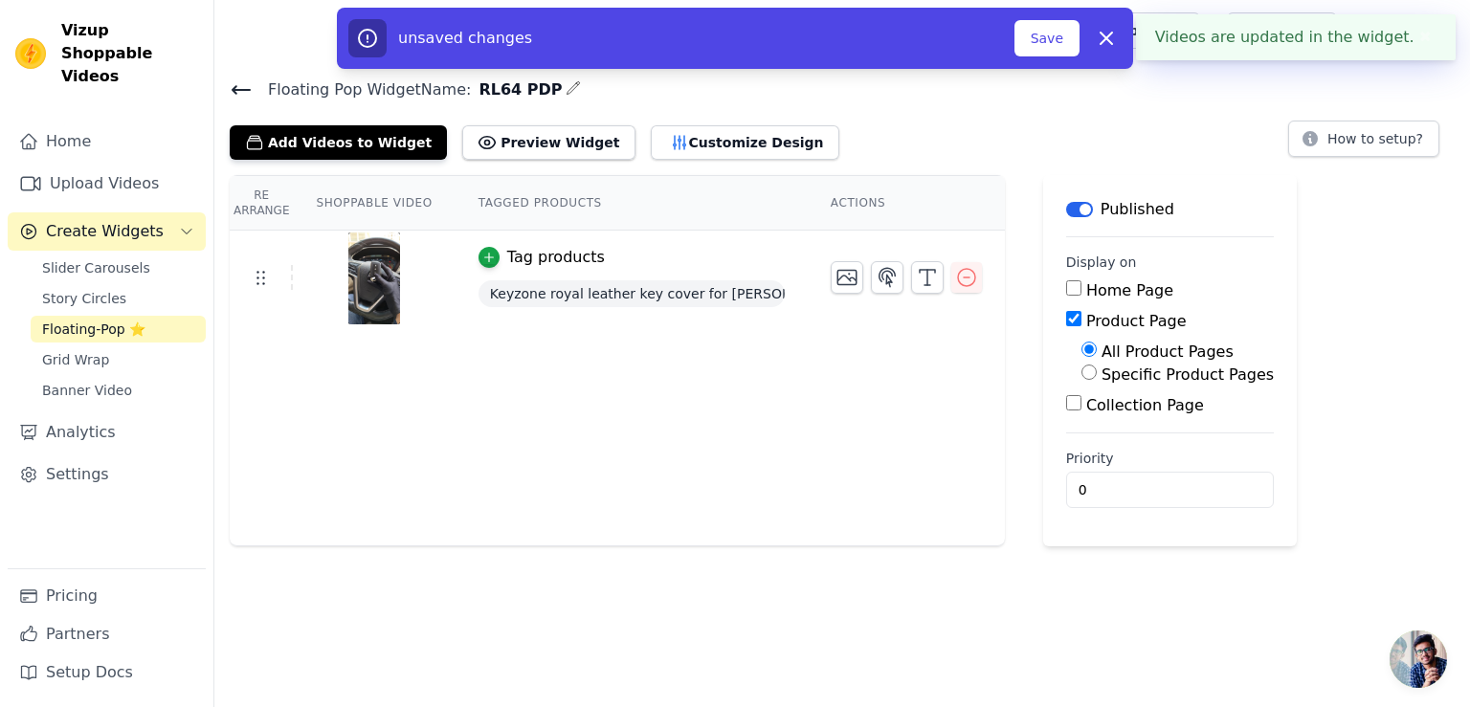
click at [1081, 368] on input "Specific Product Pages" at bounding box center [1088, 372] width 15 height 15
radio input "true"
click at [1090, 414] on button "Select Products" at bounding box center [1145, 418] width 128 height 33
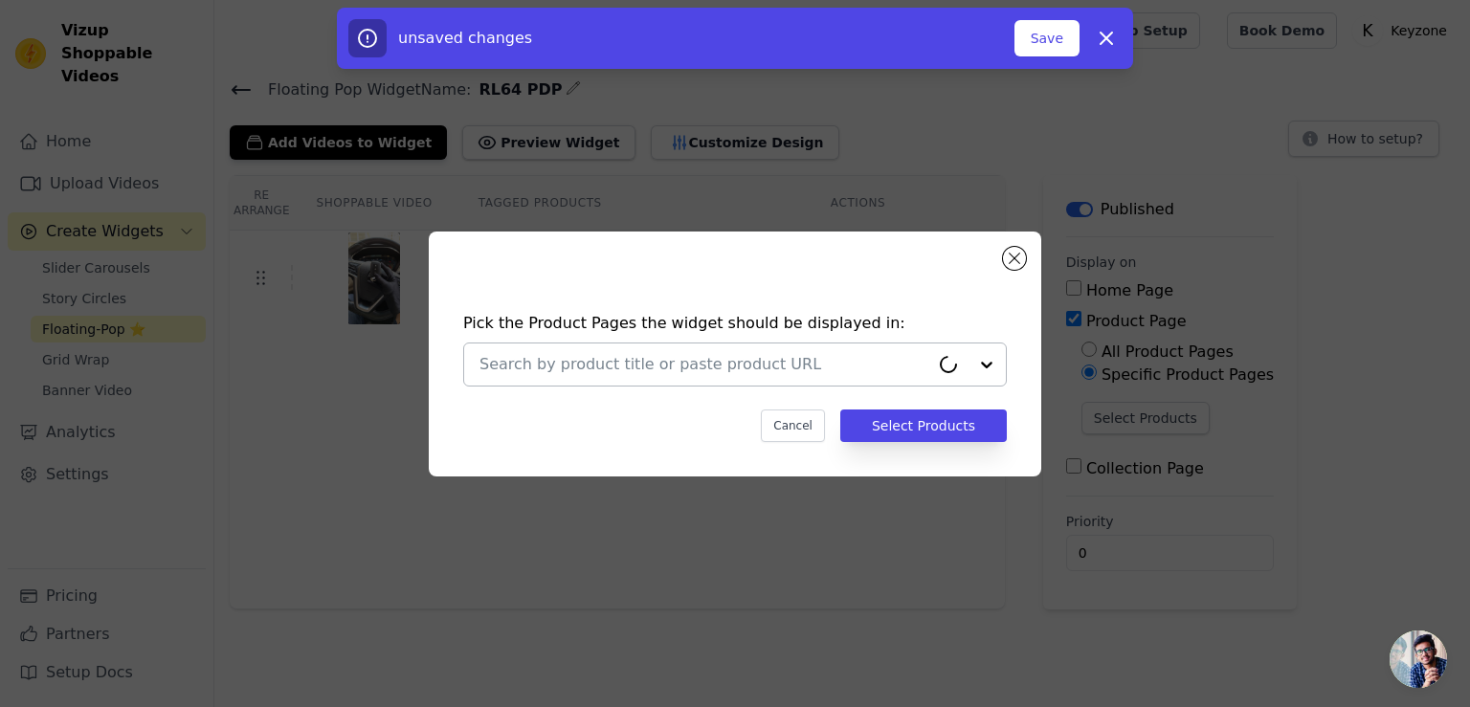
click at [885, 362] on input "text" at bounding box center [704, 364] width 450 height 23
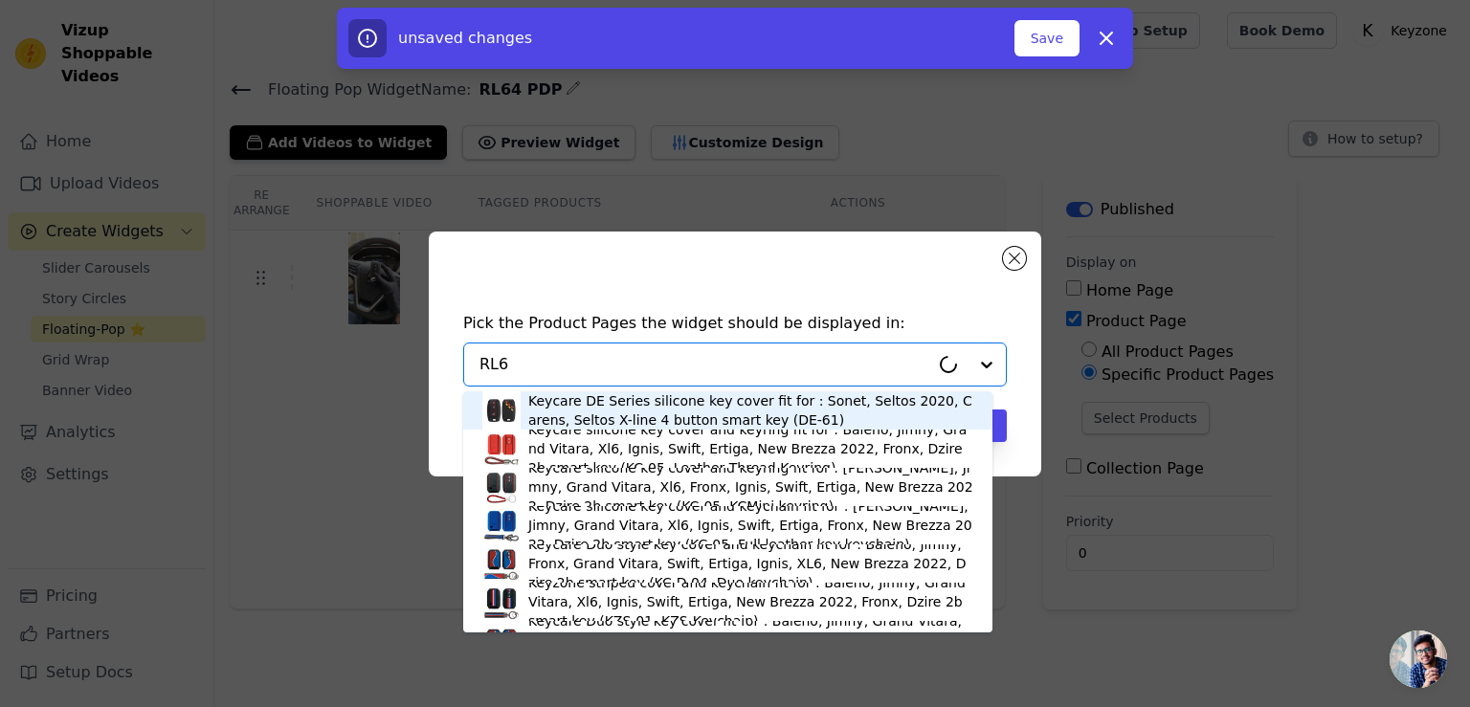
type input "RL64"
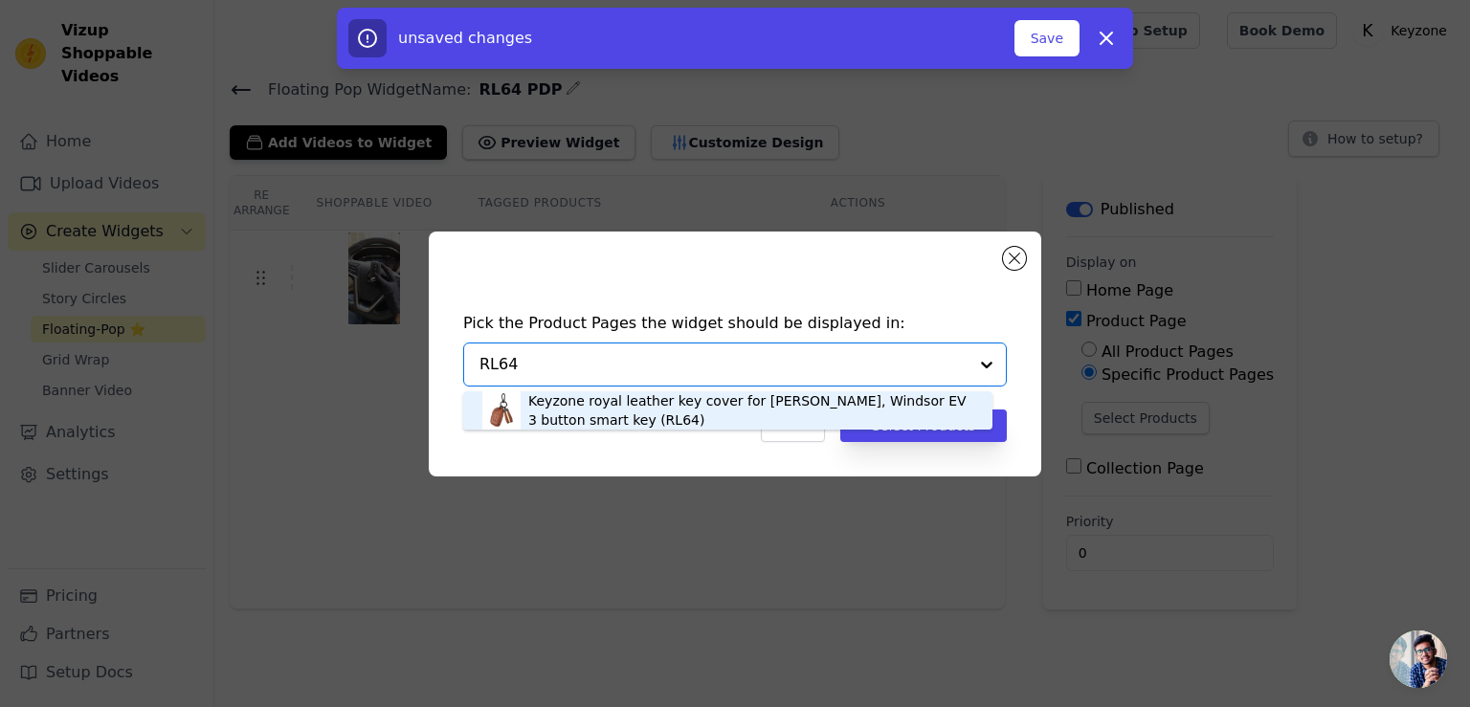
click at [779, 408] on div "Keyzone royal leather key cover for MG Hector, Windsor EV 3 button smart key (R…" at bounding box center [750, 410] width 445 height 38
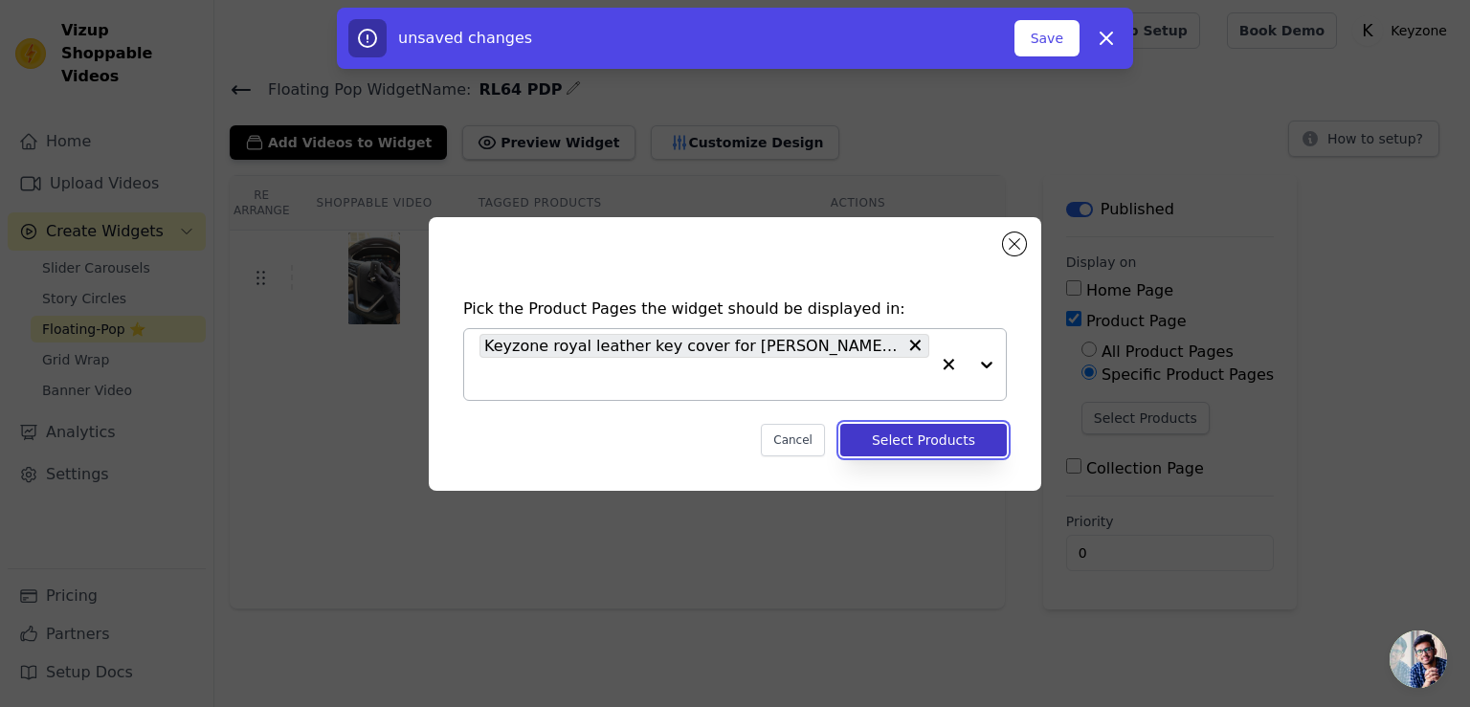
click at [892, 437] on button "Select Products" at bounding box center [923, 440] width 166 height 33
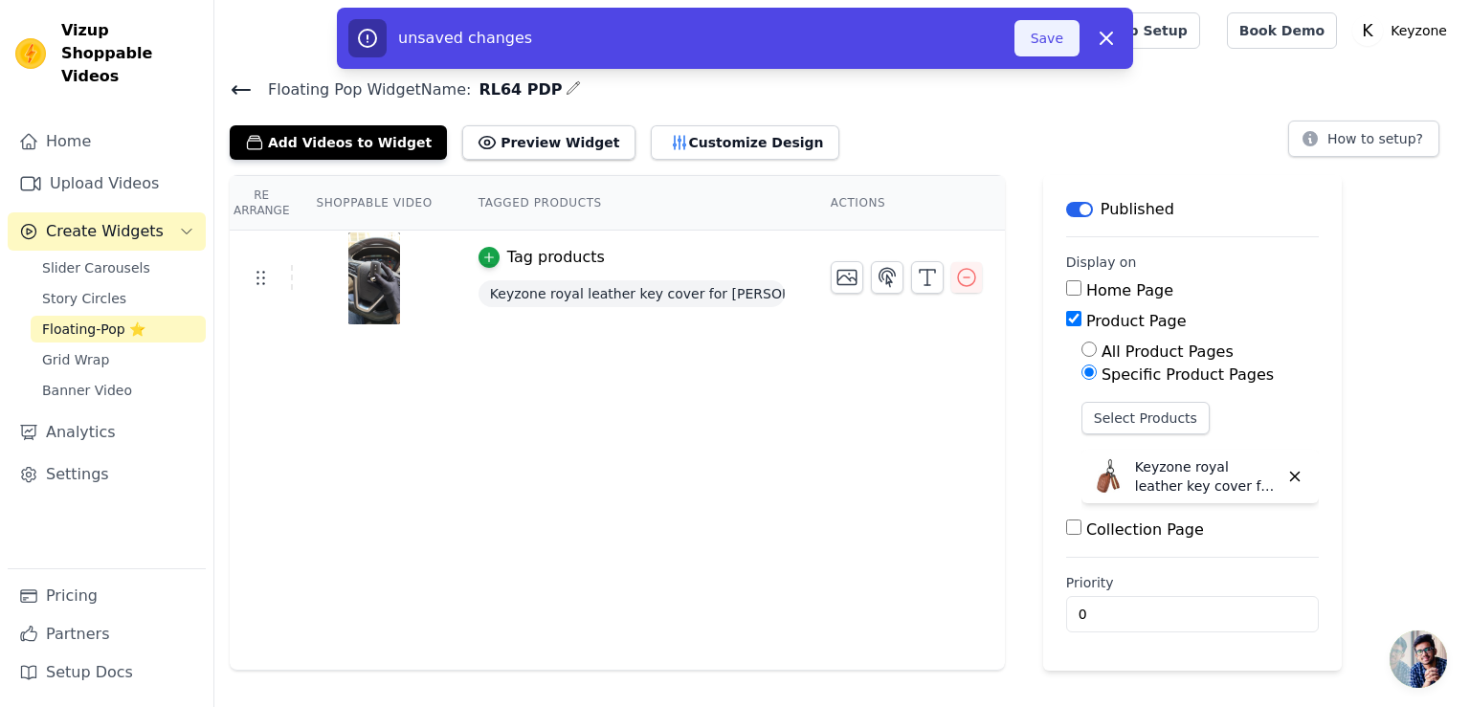
click at [1058, 47] on button "Save" at bounding box center [1046, 38] width 65 height 36
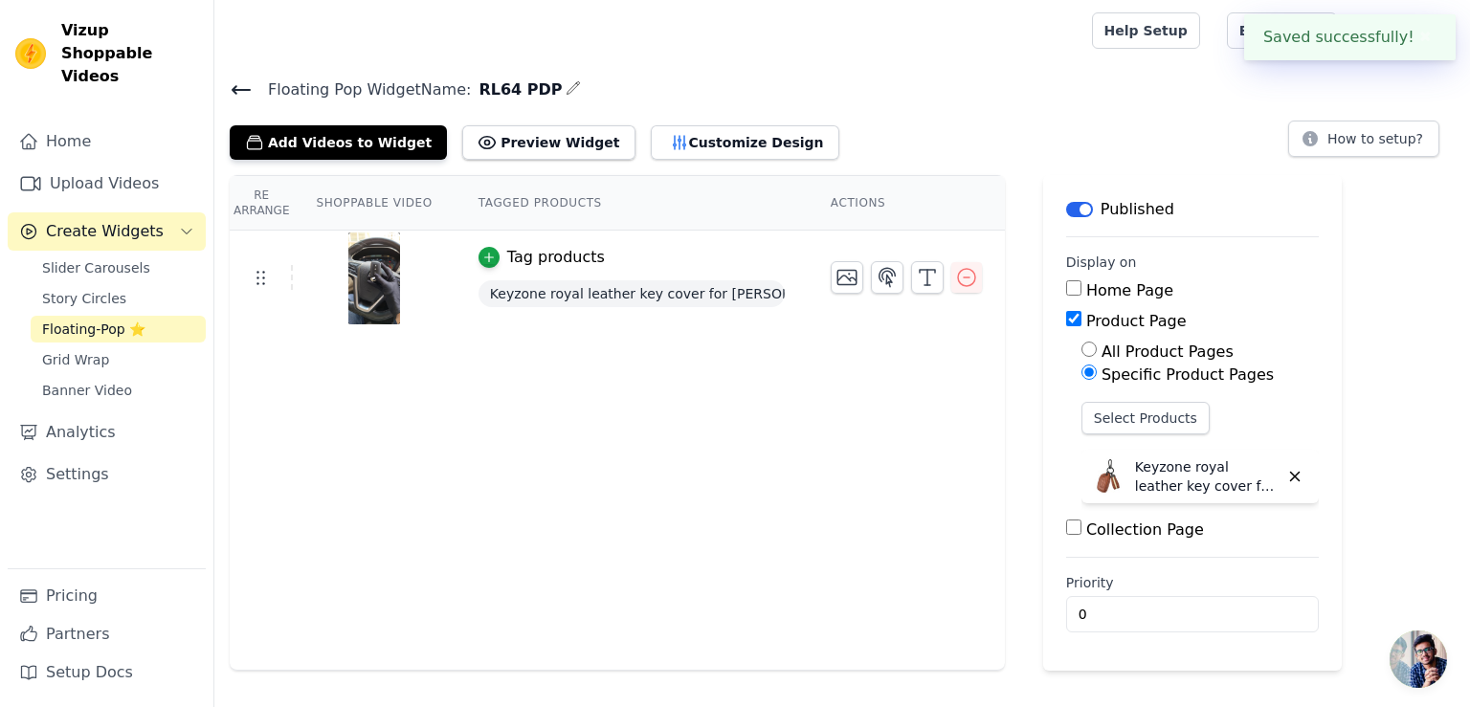
click at [233, 91] on icon at bounding box center [241, 89] width 23 height 23
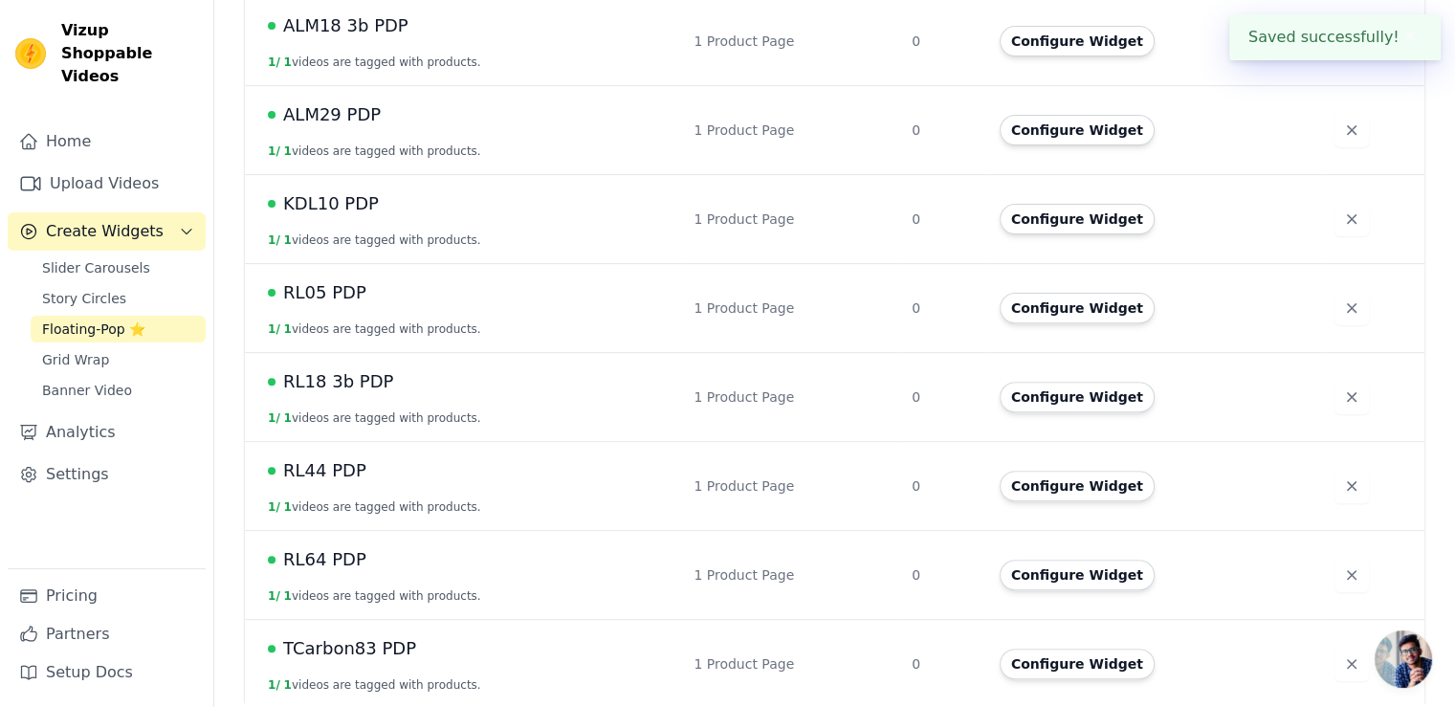
scroll to position [595, 0]
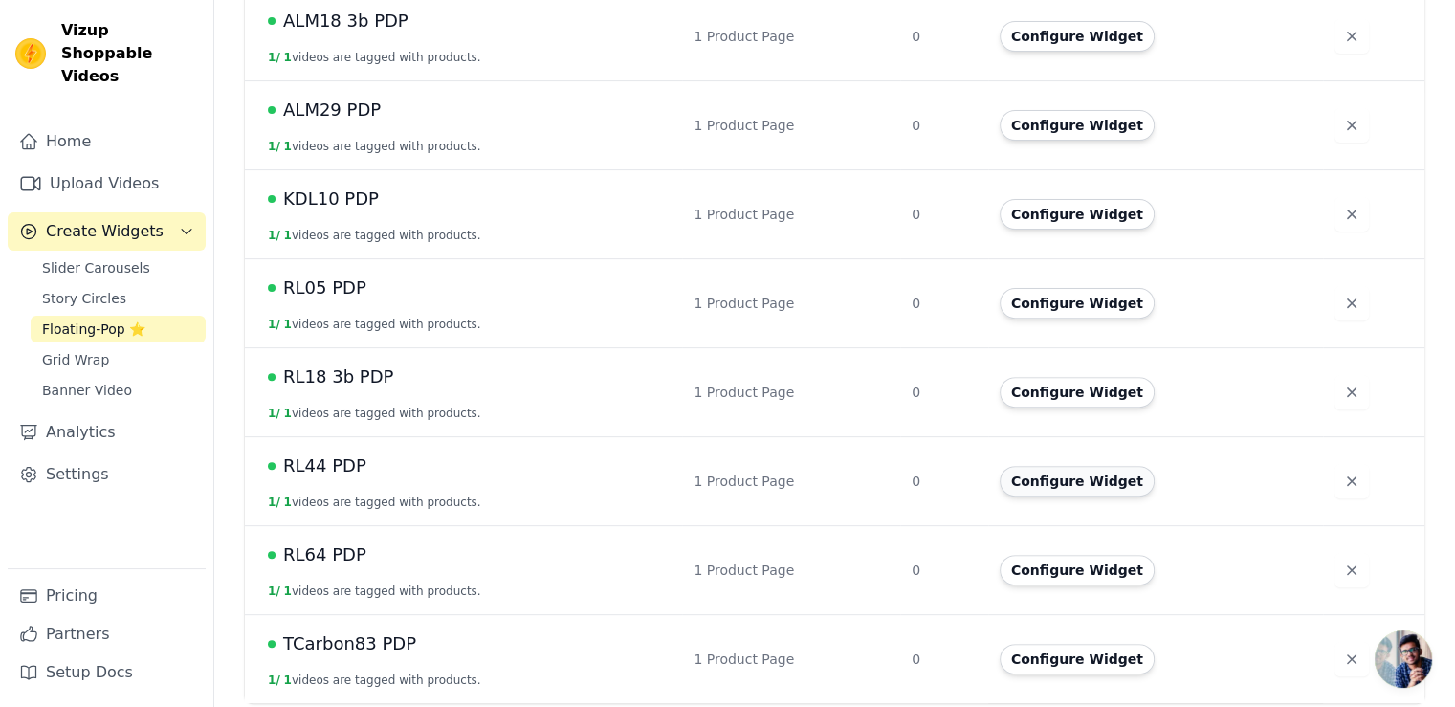
click at [1030, 478] on button "Configure Widget" at bounding box center [1077, 481] width 155 height 31
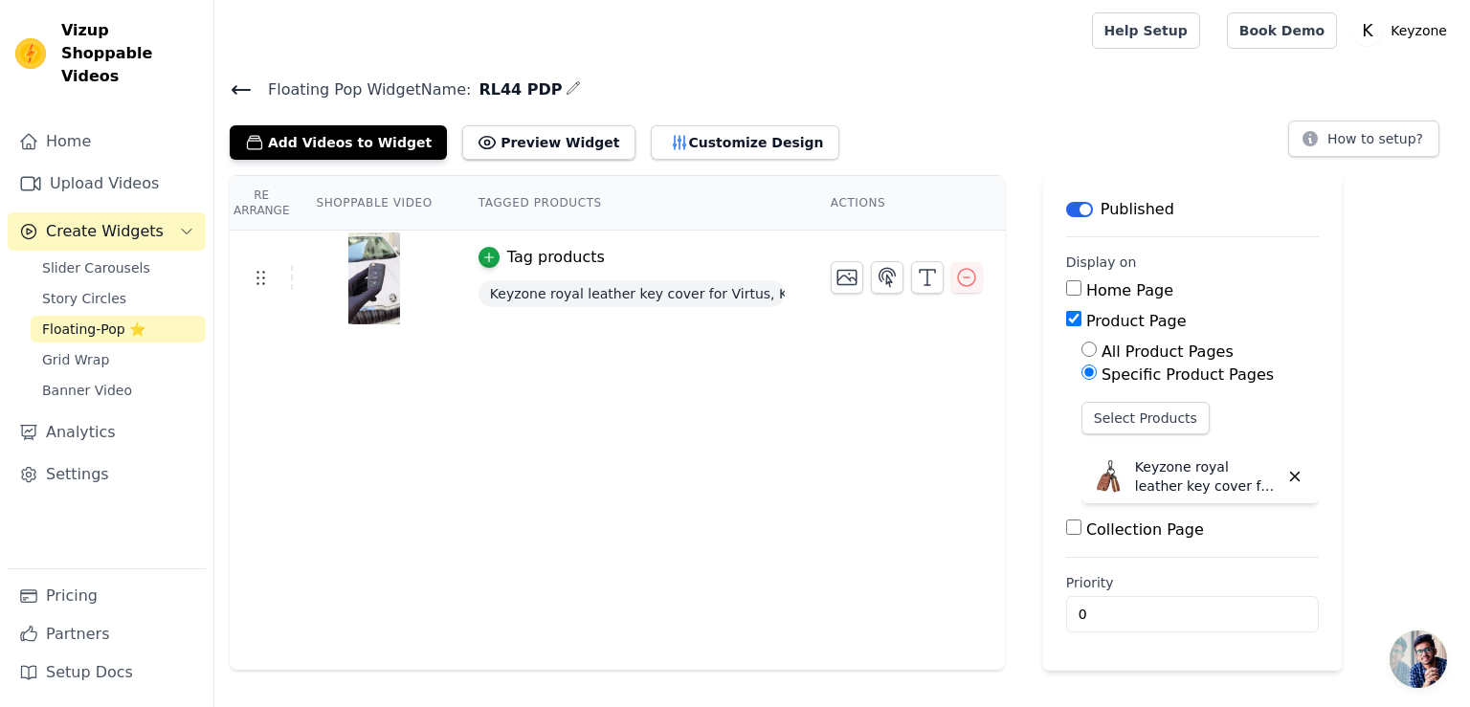
click at [247, 89] on icon at bounding box center [241, 90] width 17 height 8
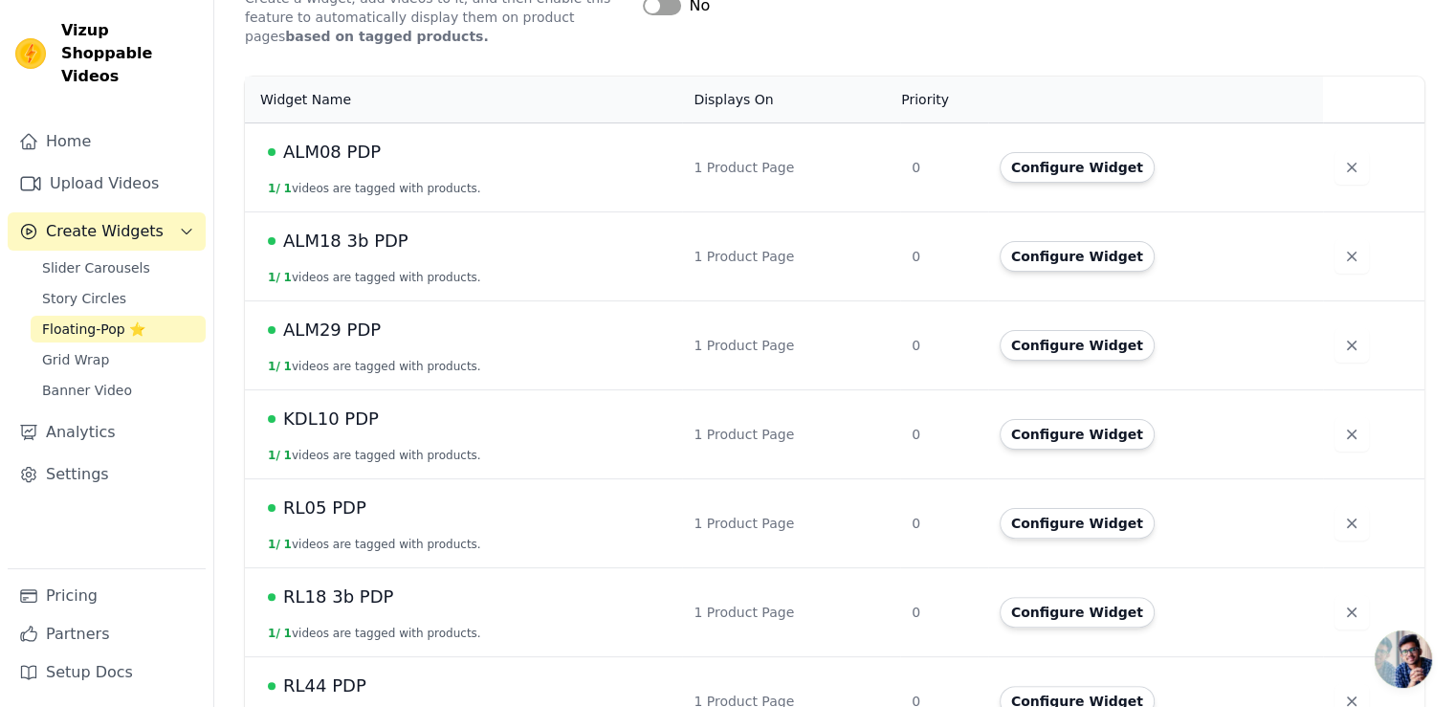
scroll to position [404, 0]
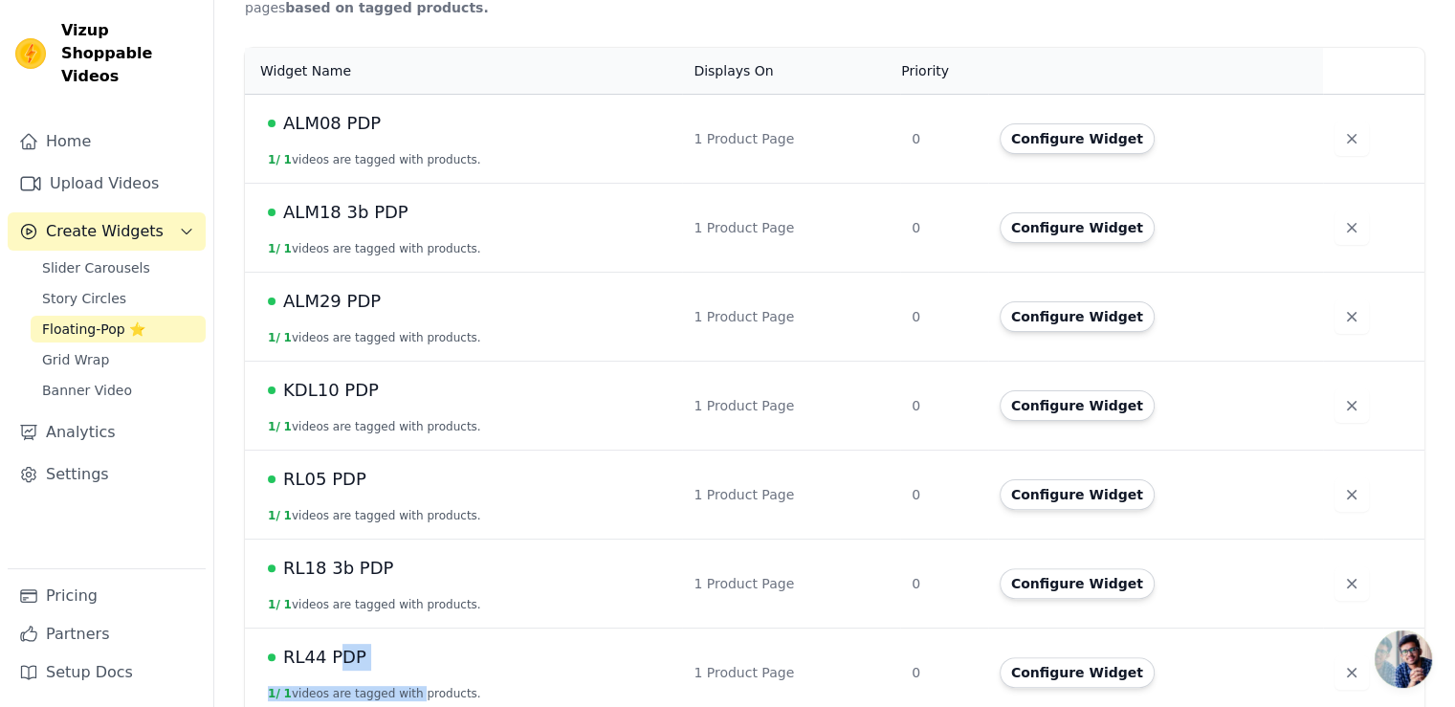
drag, startPoint x: 336, startPoint y: 657, endPoint x: 405, endPoint y: 678, distance: 72.0
click at [405, 678] on td "RL44 PDP 1 / 1 videos are tagged with products." at bounding box center [463, 672] width 437 height 89
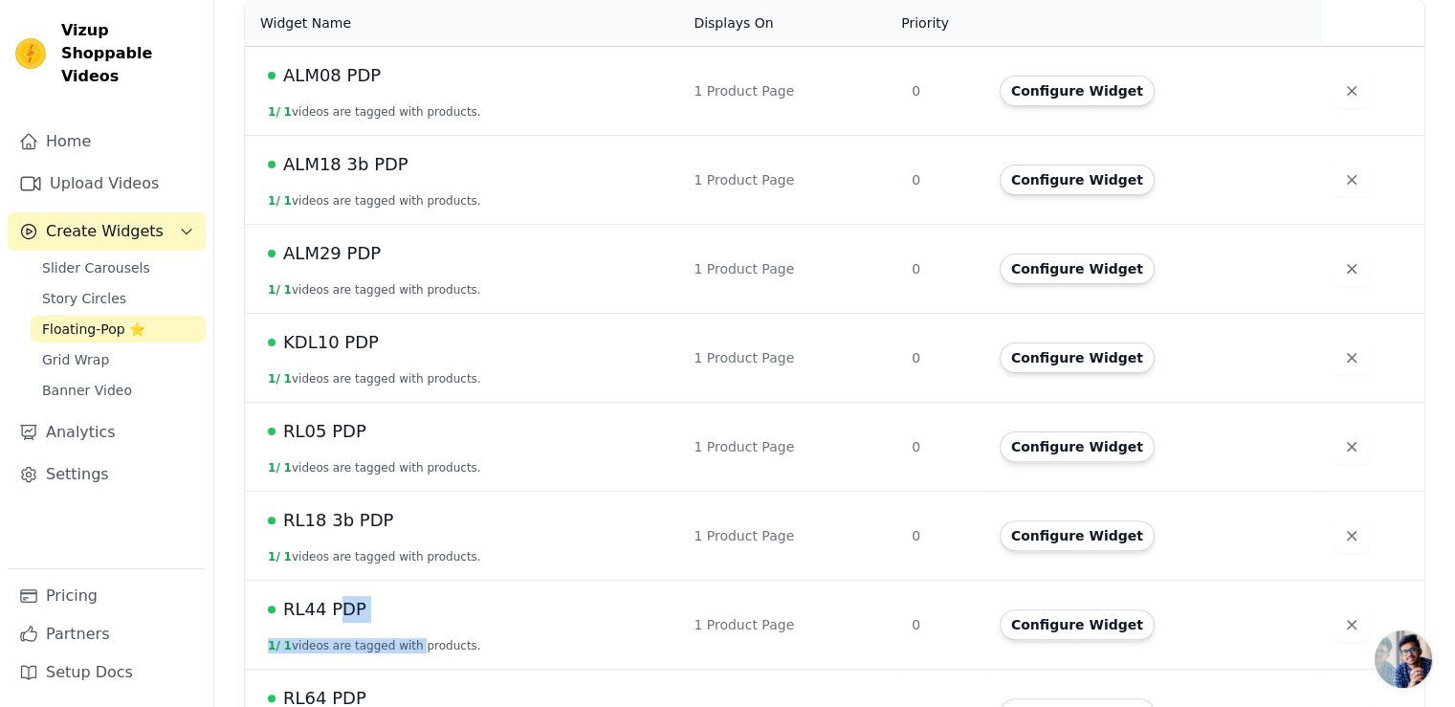
scroll to position [0, 0]
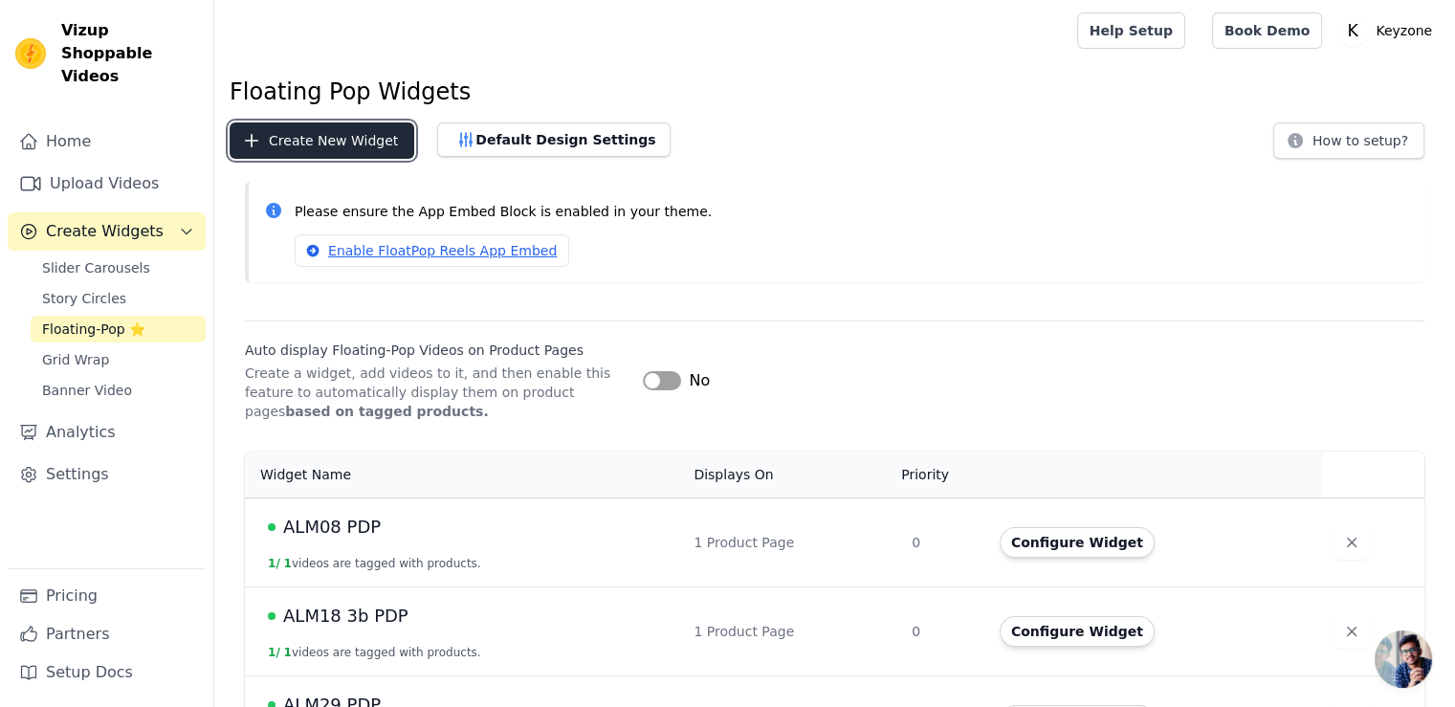
click at [337, 139] on button "Create New Widget" at bounding box center [322, 140] width 185 height 36
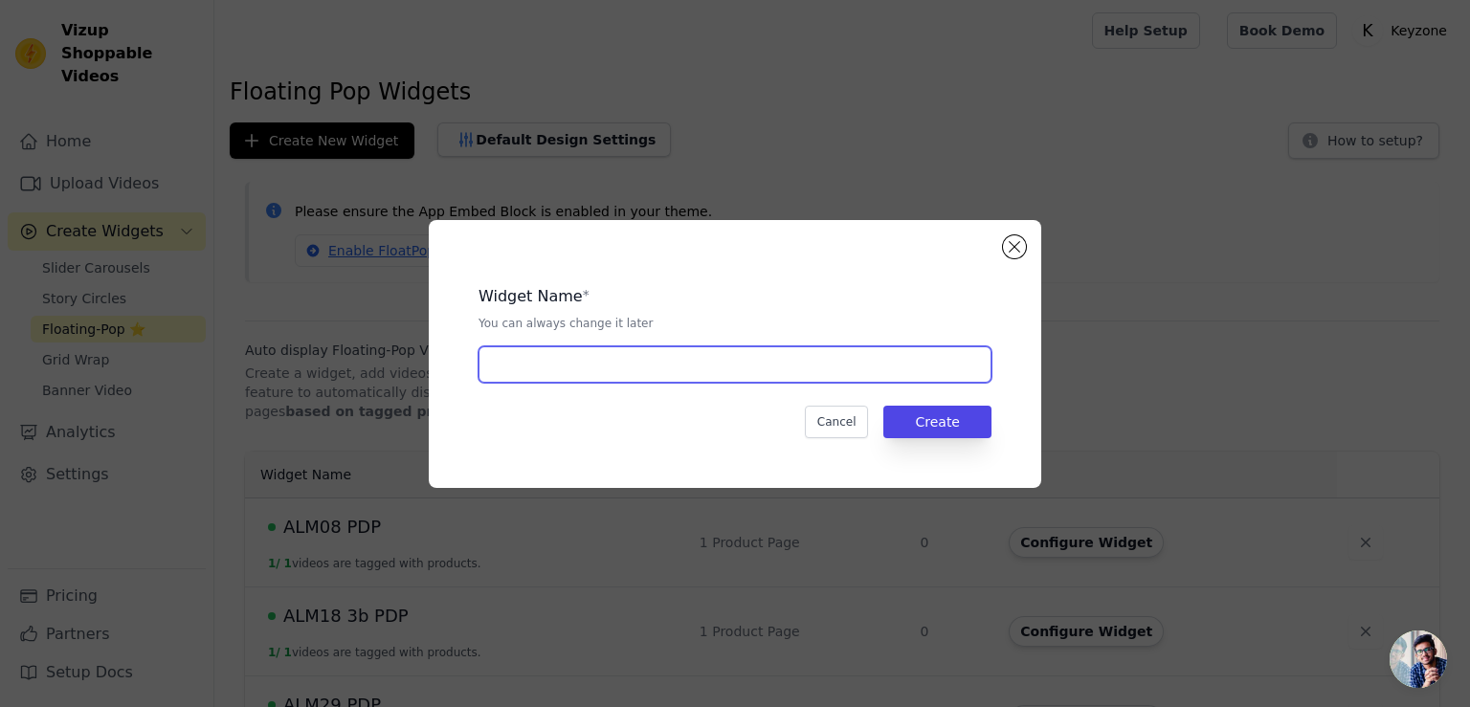
click at [536, 376] on input "text" at bounding box center [734, 364] width 513 height 36
type input "WDTP29 PDP"
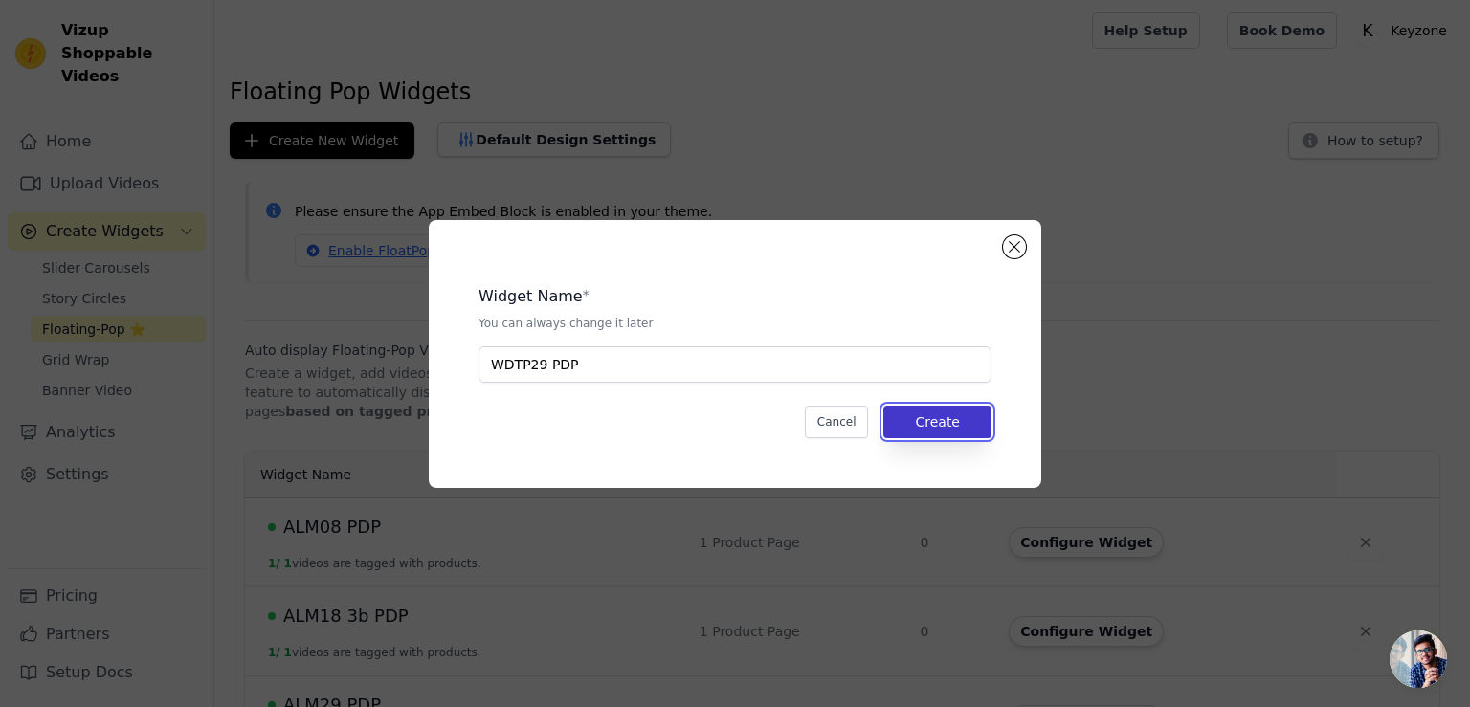
click at [949, 420] on button "Create" at bounding box center [937, 422] width 108 height 33
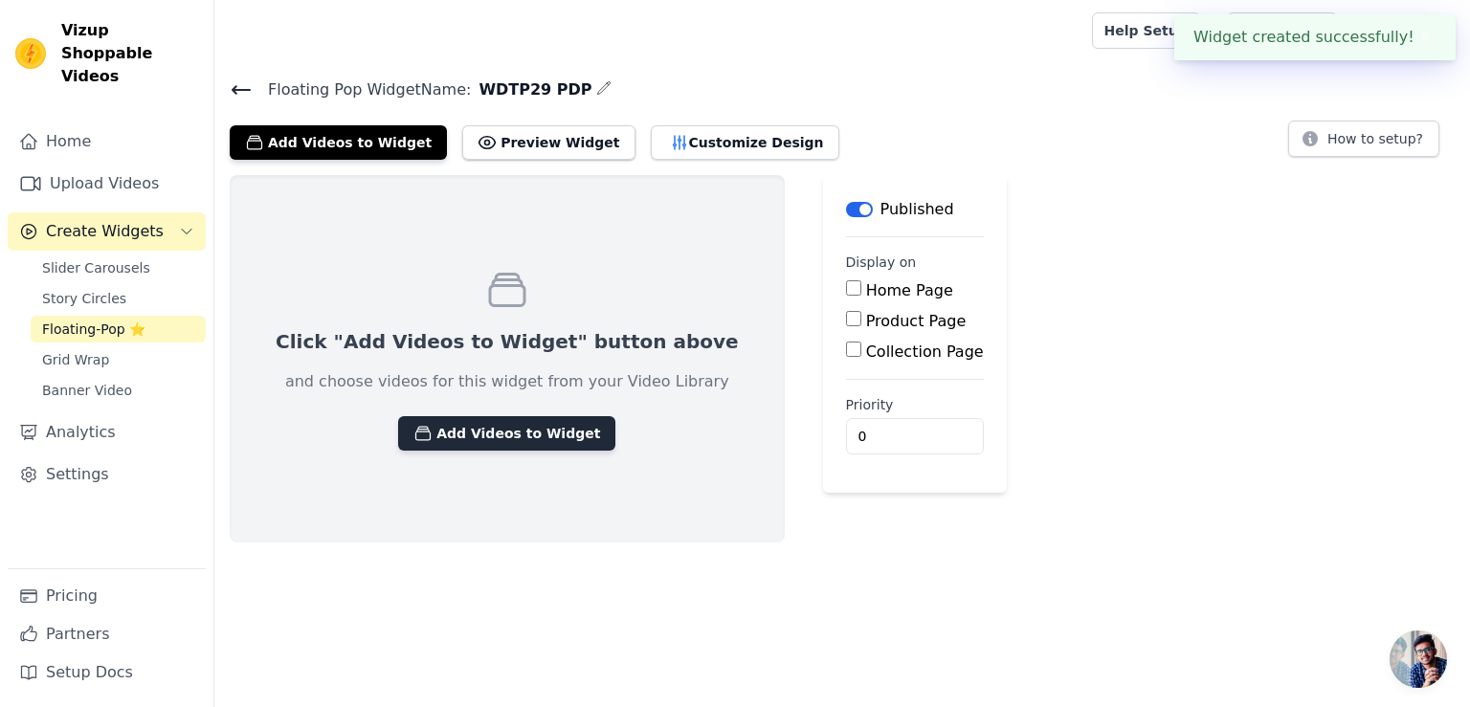
click at [498, 433] on button "Add Videos to Widget" at bounding box center [506, 433] width 217 height 34
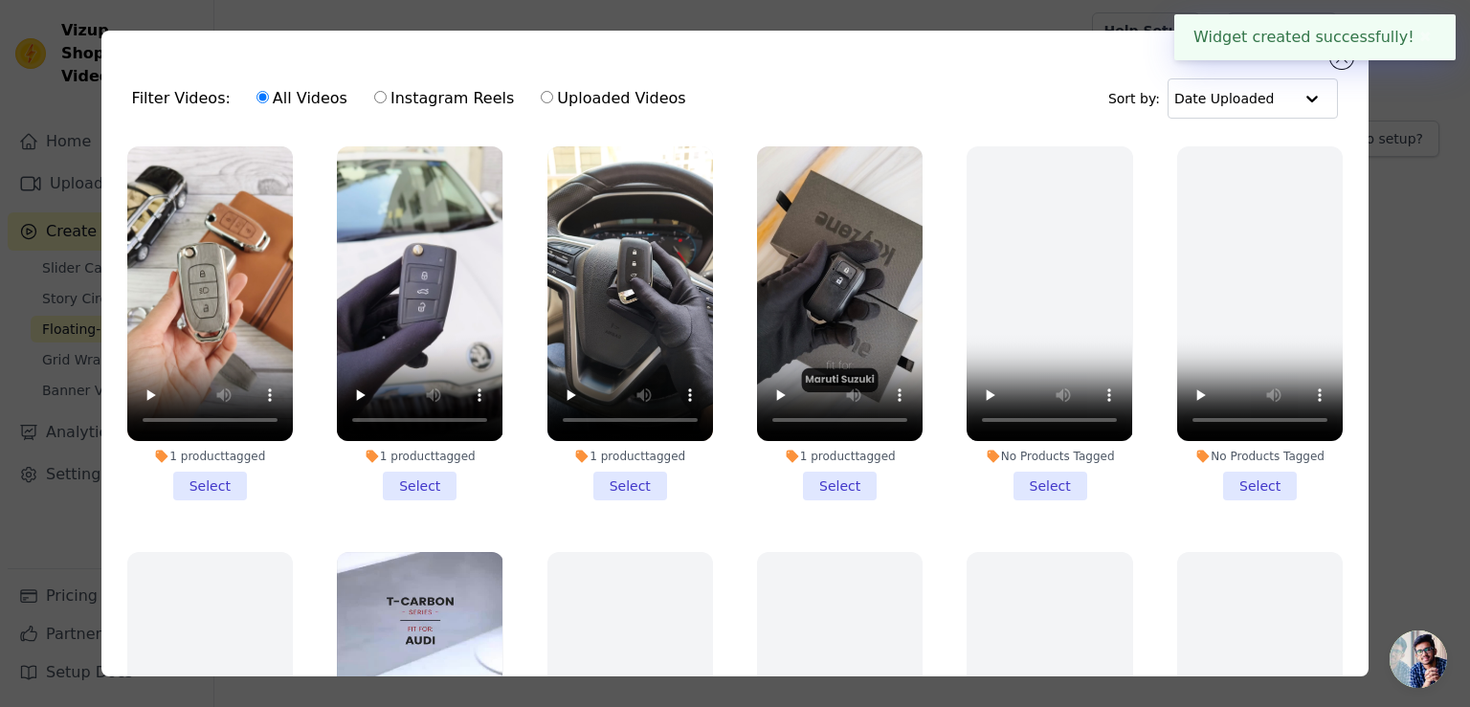
click at [207, 478] on li "1 product tagged Select" at bounding box center [210, 323] width 166 height 354
click at [0, 0] on input "1 product tagged Select" at bounding box center [0, 0] width 0 height 0
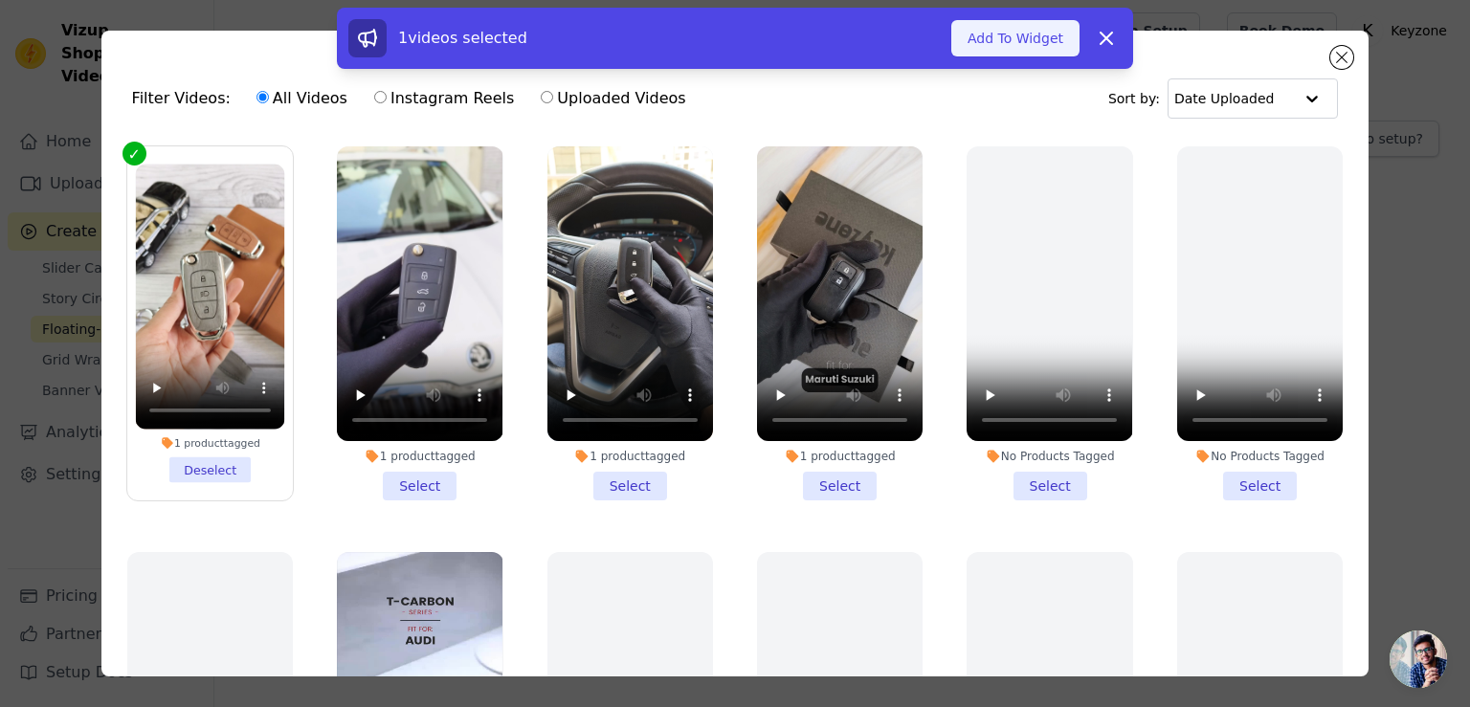
click at [1004, 42] on button "Add To Widget" at bounding box center [1015, 38] width 128 height 36
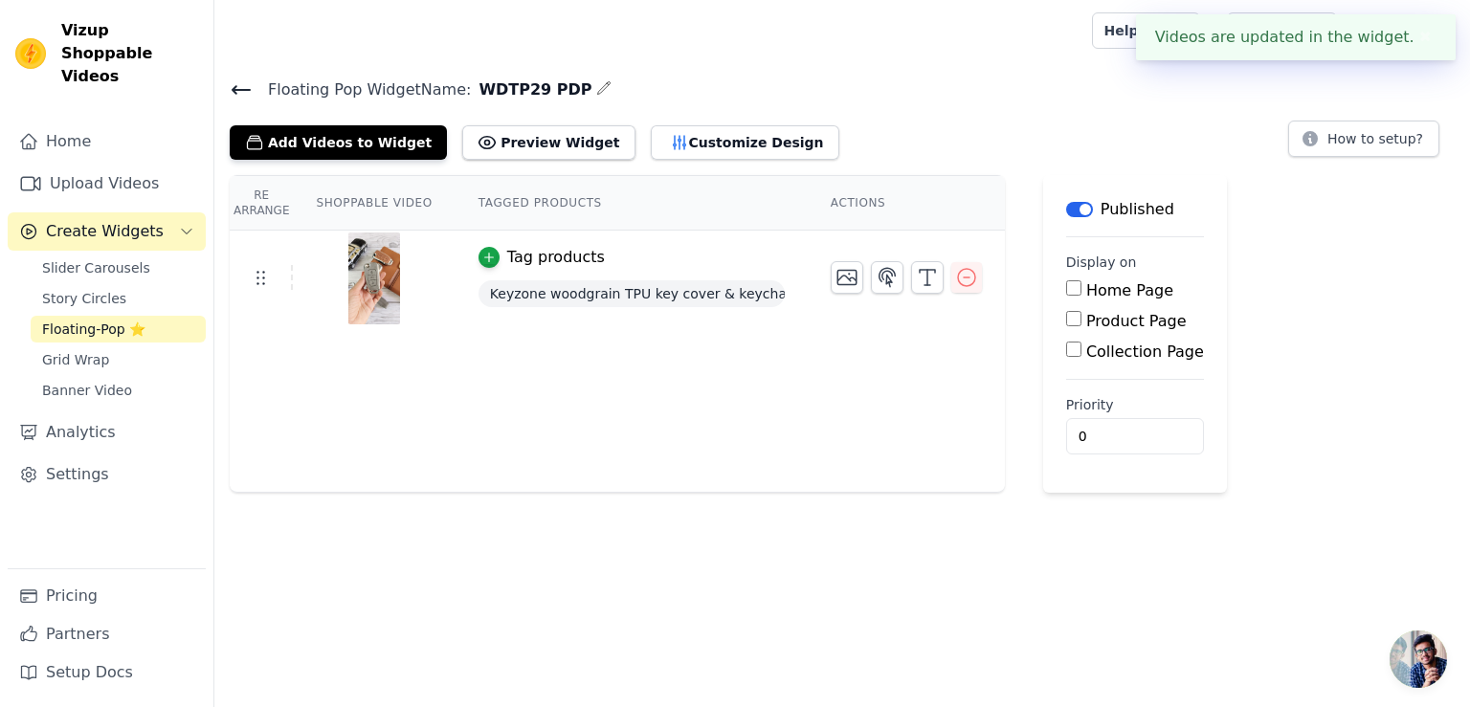
click at [1066, 316] on input "Product Page" at bounding box center [1073, 318] width 15 height 15
checkbox input "true"
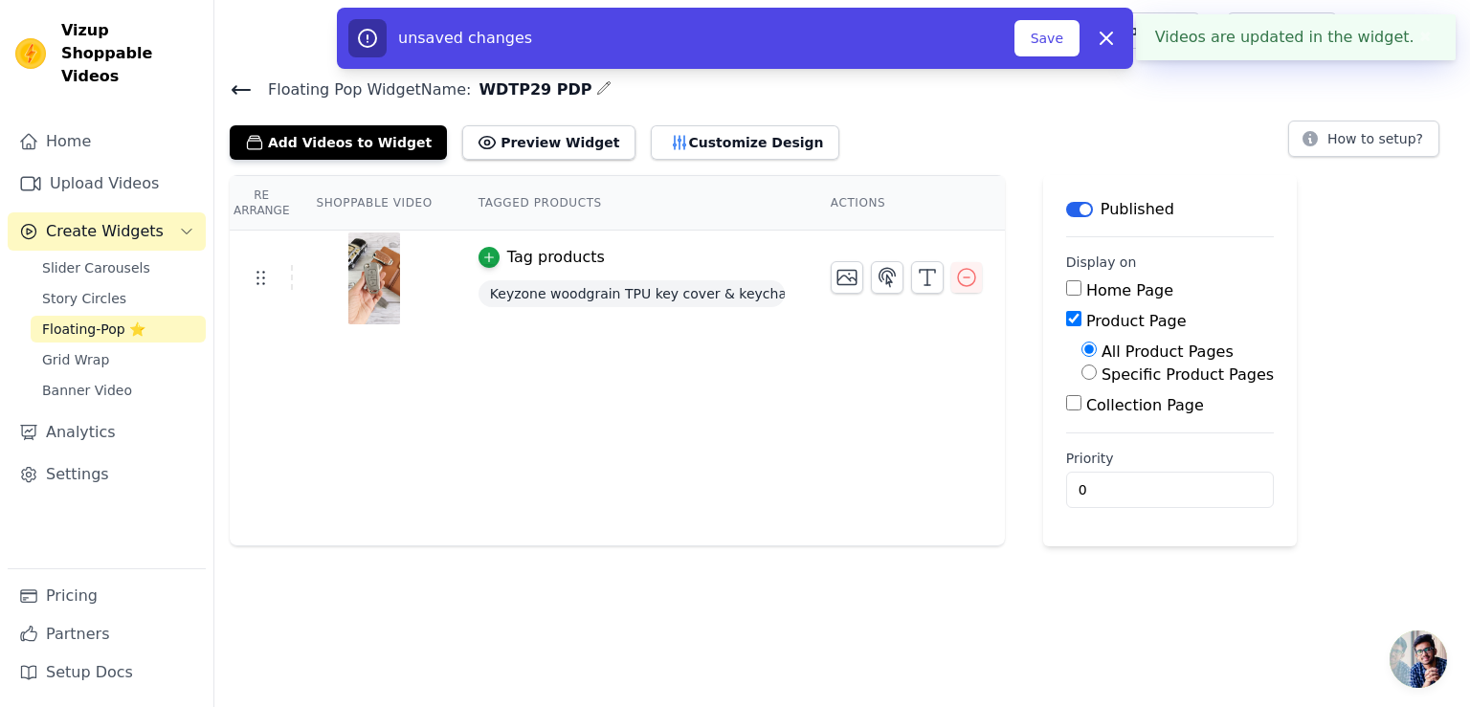
click at [1081, 372] on input "Specific Product Pages" at bounding box center [1088, 372] width 15 height 15
radio input "true"
click at [1090, 421] on button "Select Products" at bounding box center [1145, 418] width 128 height 33
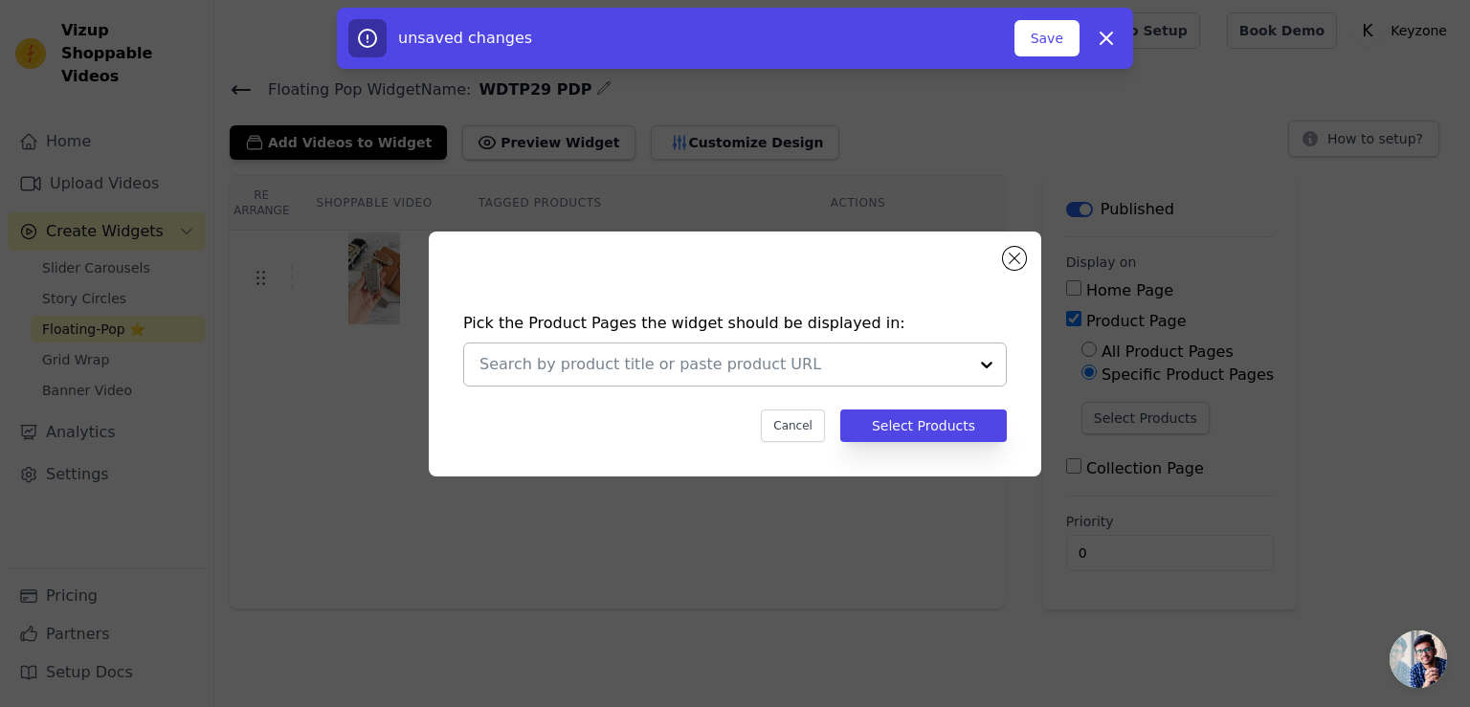
click at [688, 367] on input "text" at bounding box center [723, 364] width 488 height 23
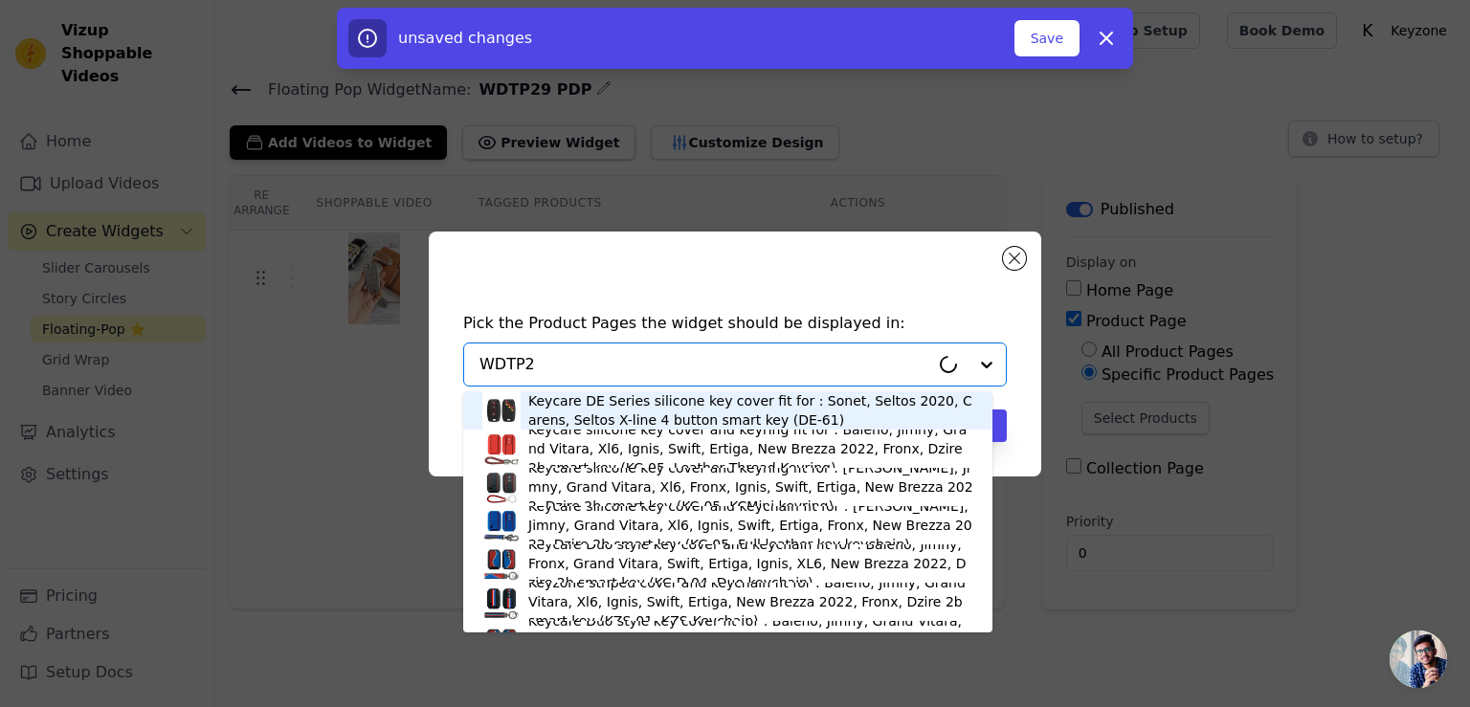
type input "WDTP29"
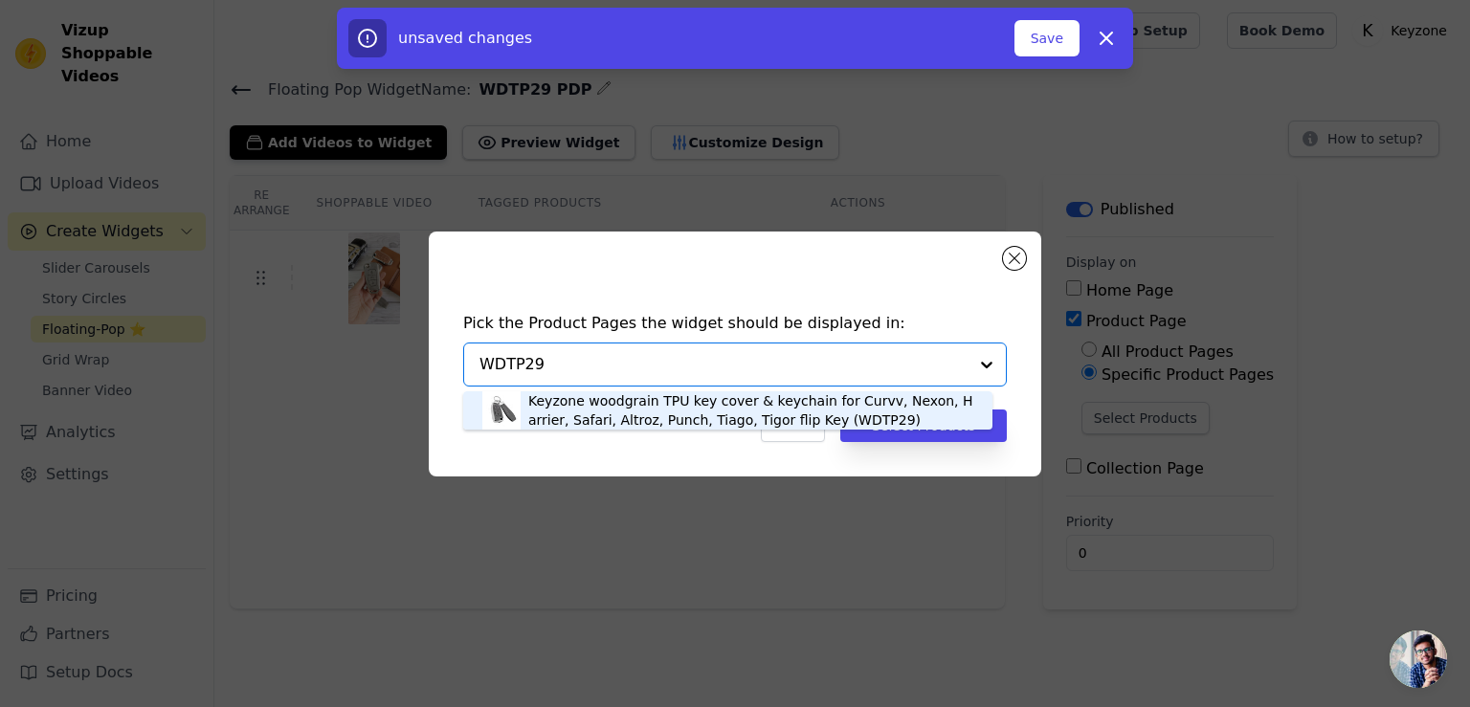
click at [672, 411] on div "Keyzone woodgrain TPU key cover & keychain for Curvv, Nexon, Harrier, Safari, A…" at bounding box center [750, 410] width 445 height 38
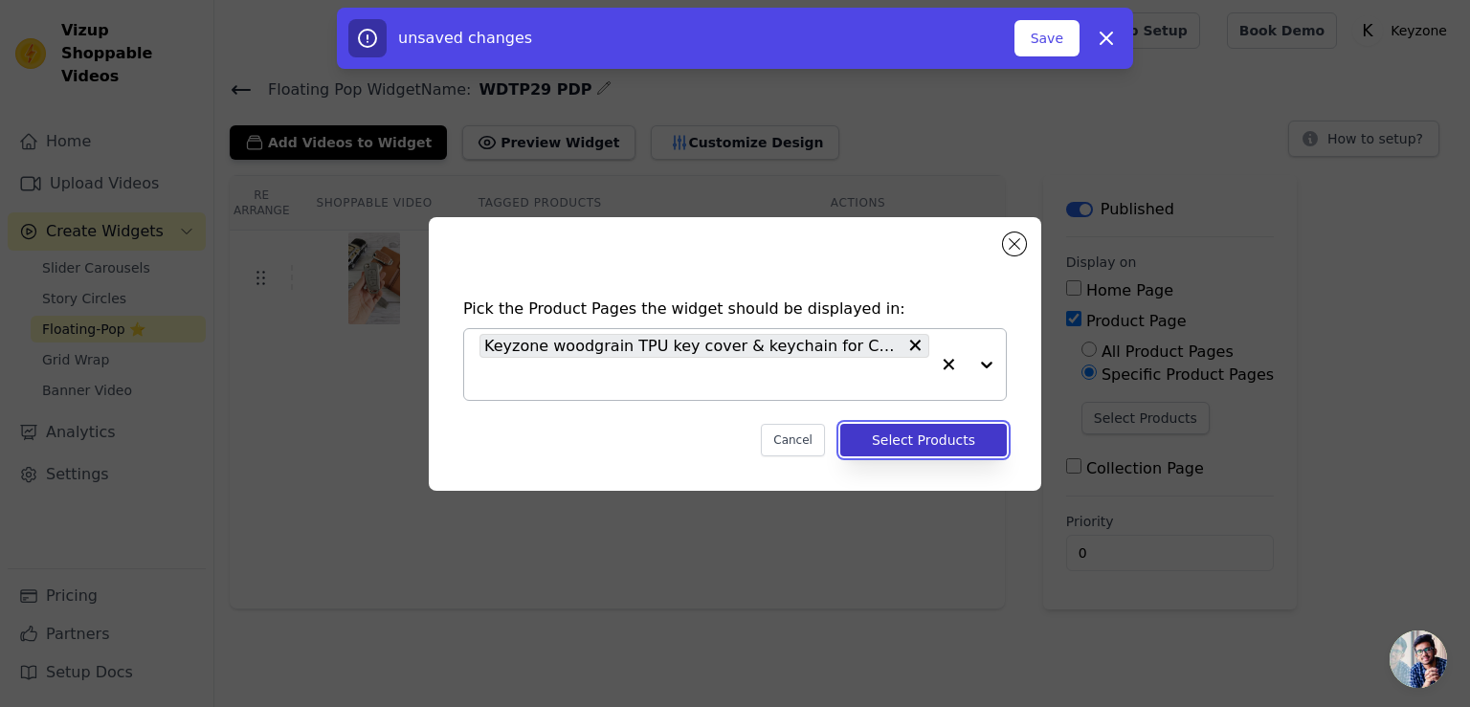
click at [896, 440] on button "Select Products" at bounding box center [923, 440] width 166 height 33
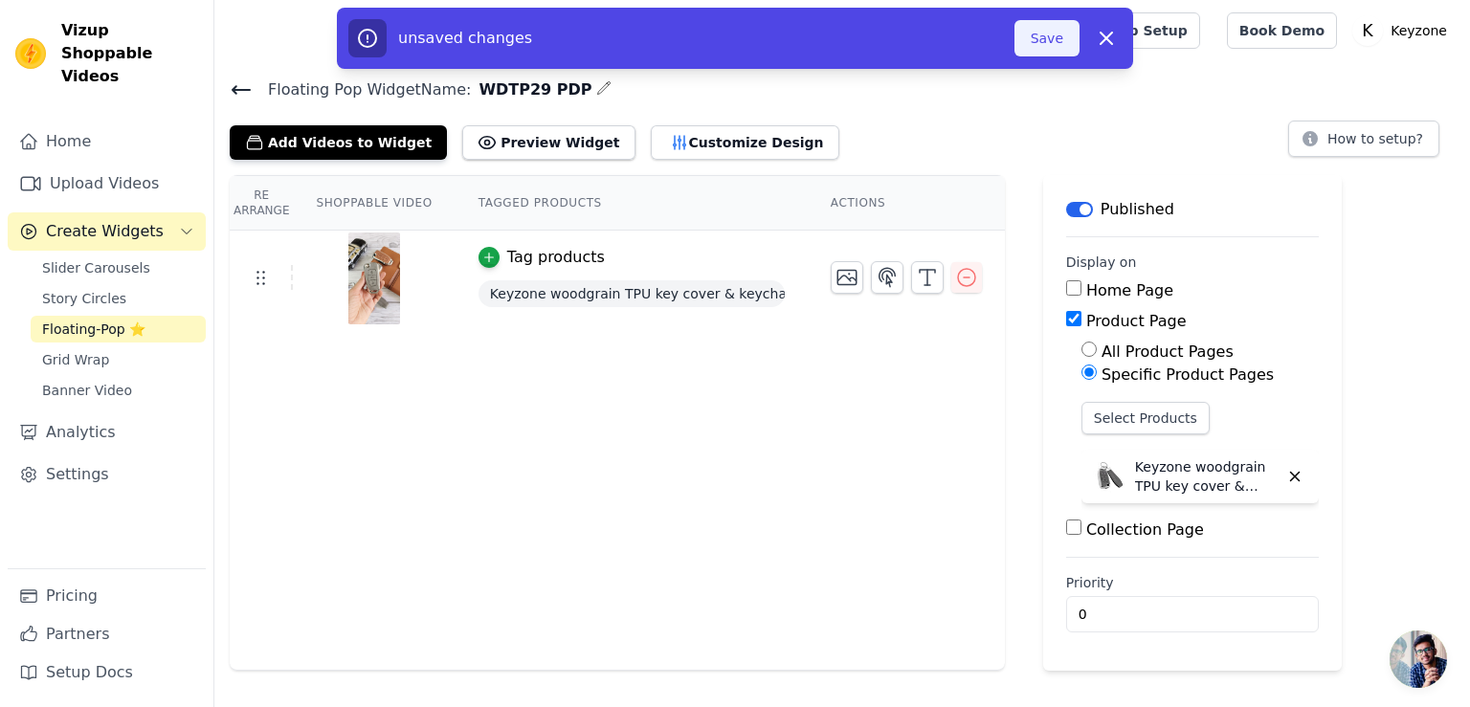
click at [1047, 45] on button "Save" at bounding box center [1046, 38] width 65 height 36
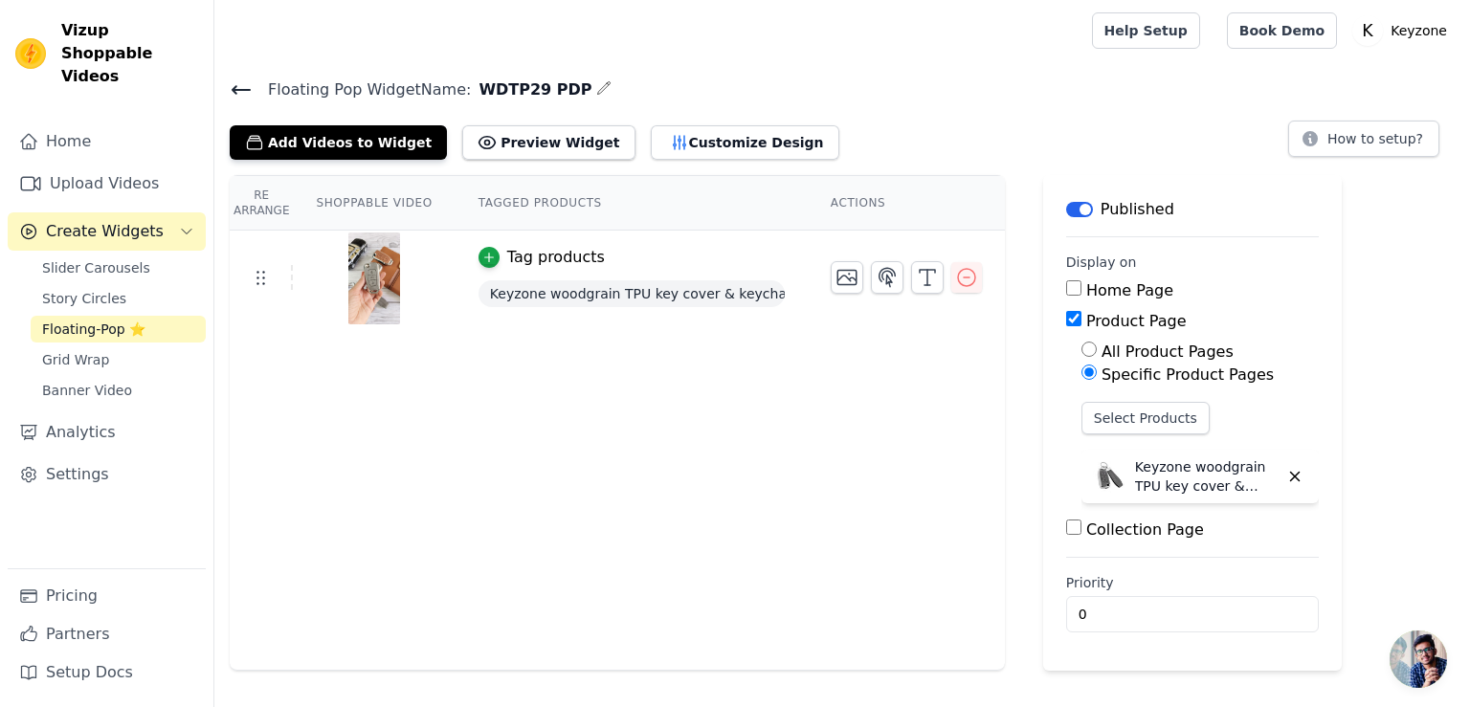
click at [237, 93] on icon at bounding box center [241, 89] width 23 height 23
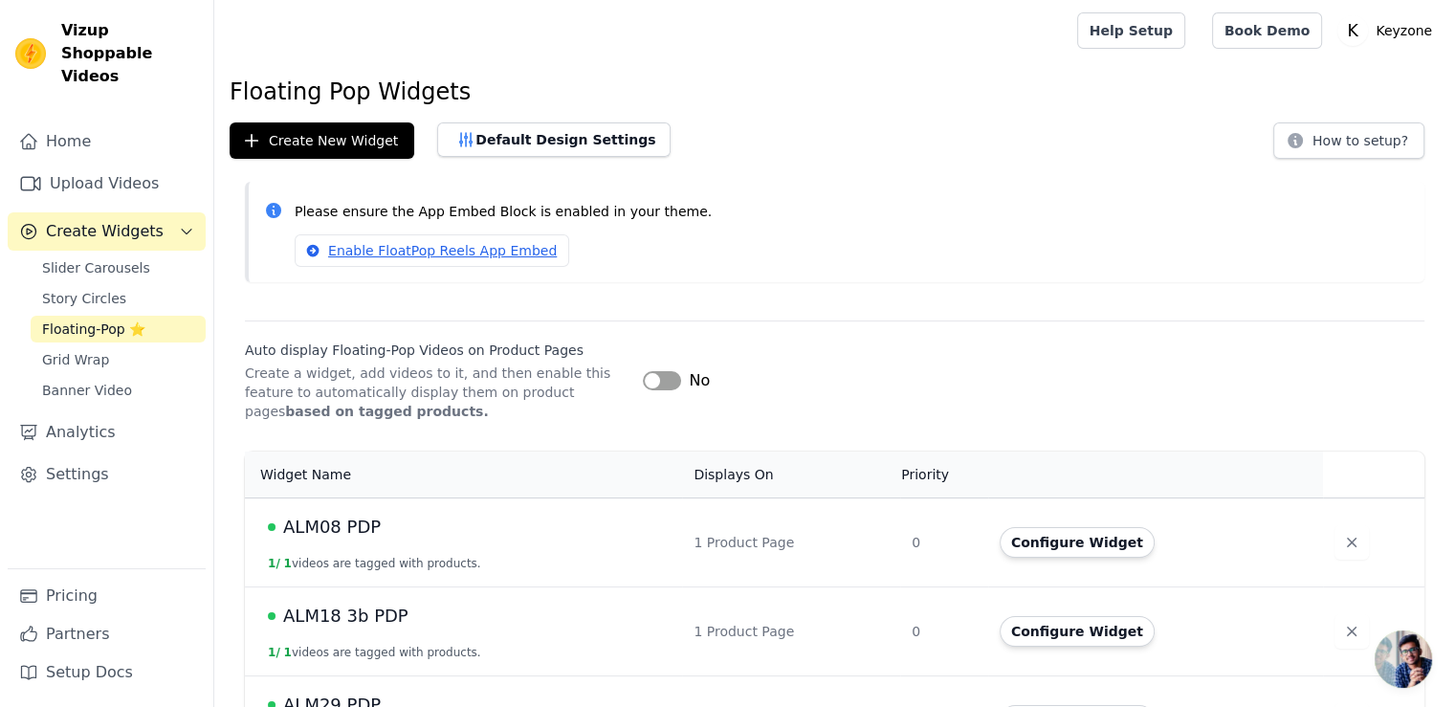
click at [650, 378] on button "Label" at bounding box center [662, 380] width 38 height 19
click at [334, 135] on button "Create New Widget" at bounding box center [322, 140] width 185 height 36
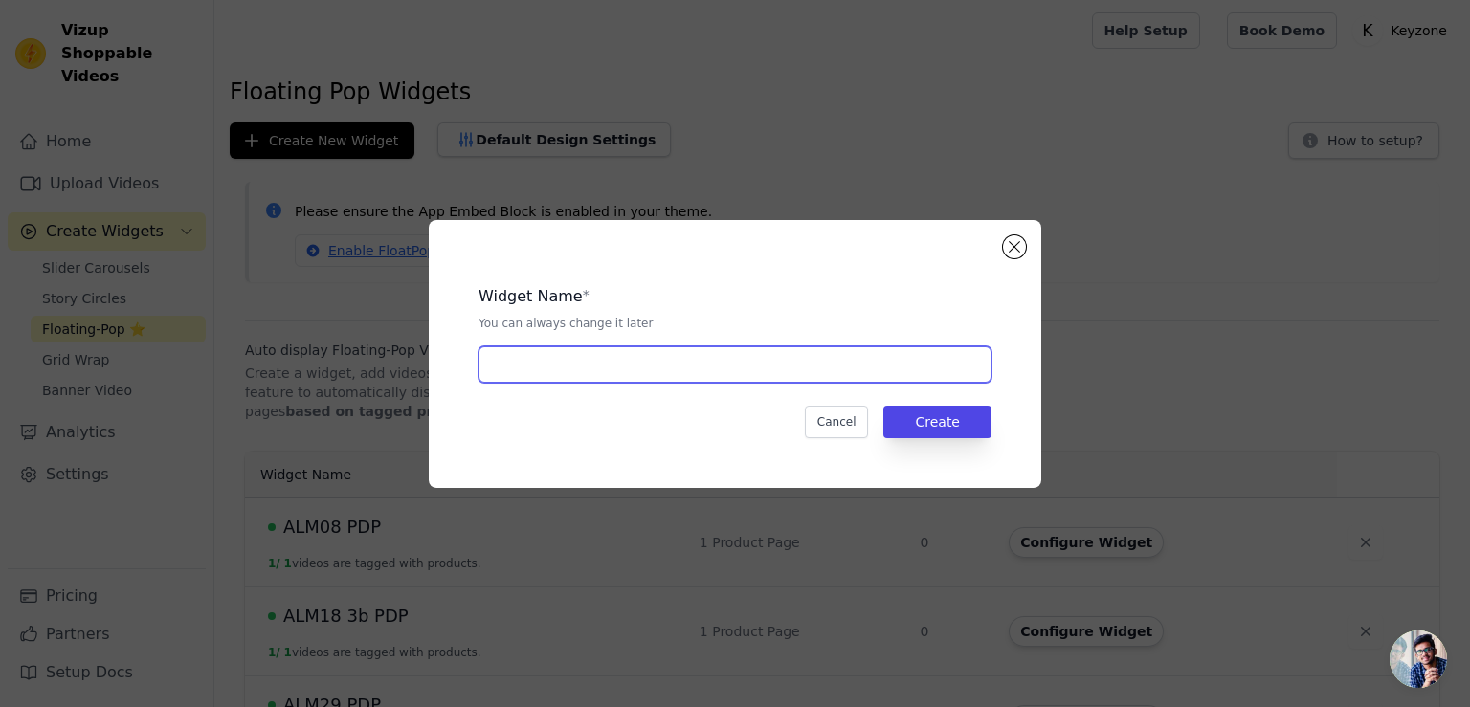
click at [563, 359] on input "text" at bounding box center [734, 364] width 513 height 36
type input "TCarbon47 PDP"
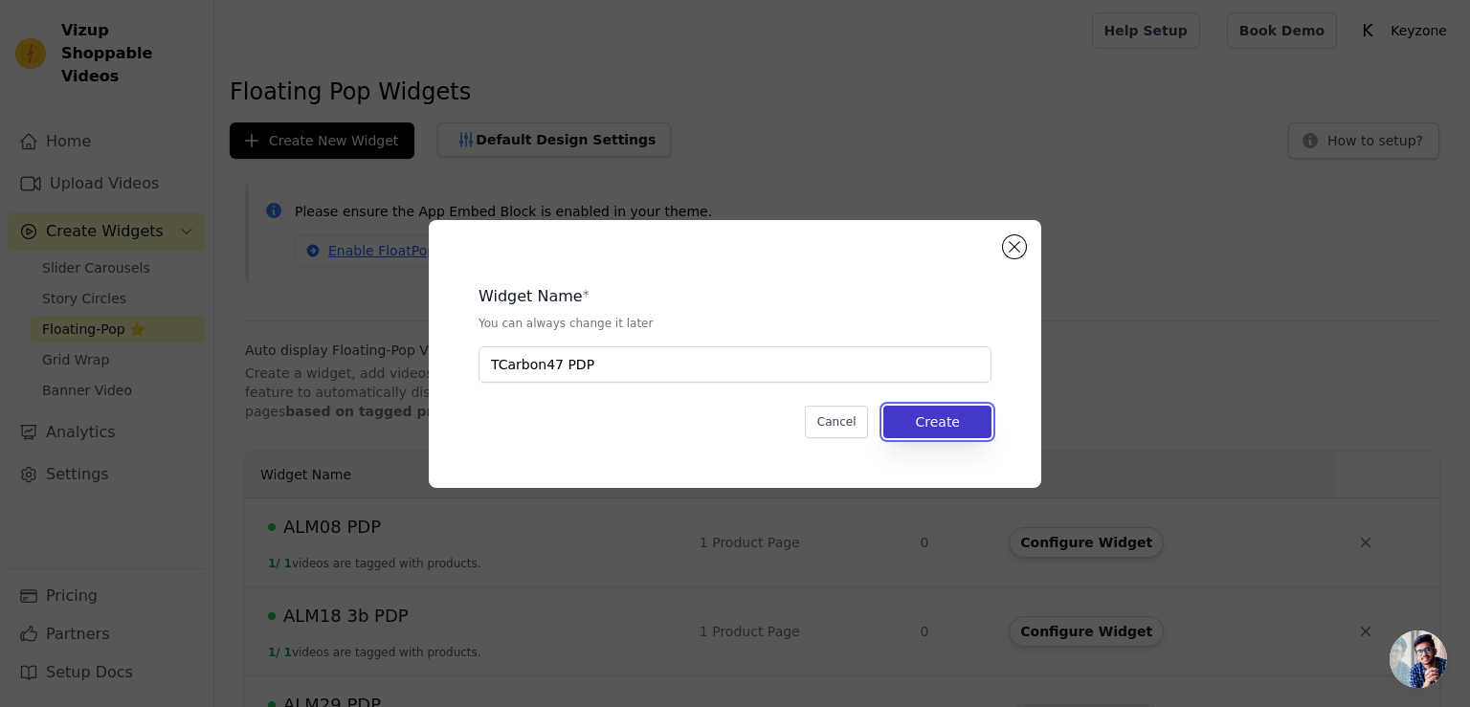
click at [942, 422] on button "Create" at bounding box center [937, 422] width 108 height 33
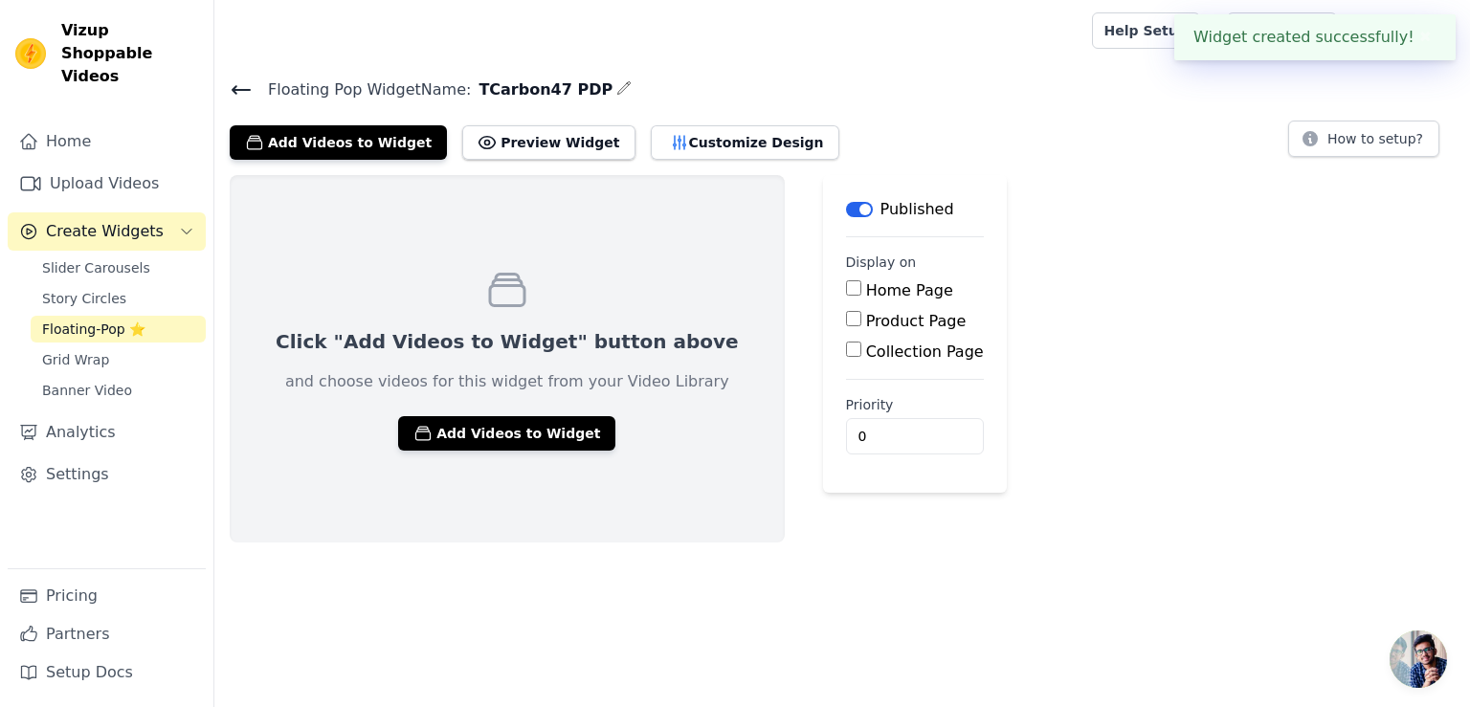
click at [507, 454] on div "Click "Add Videos to Widget" button above and choose videos for this widget fro…" at bounding box center [507, 358] width 555 height 367
click at [507, 426] on button "Add Videos to Widget" at bounding box center [506, 433] width 217 height 34
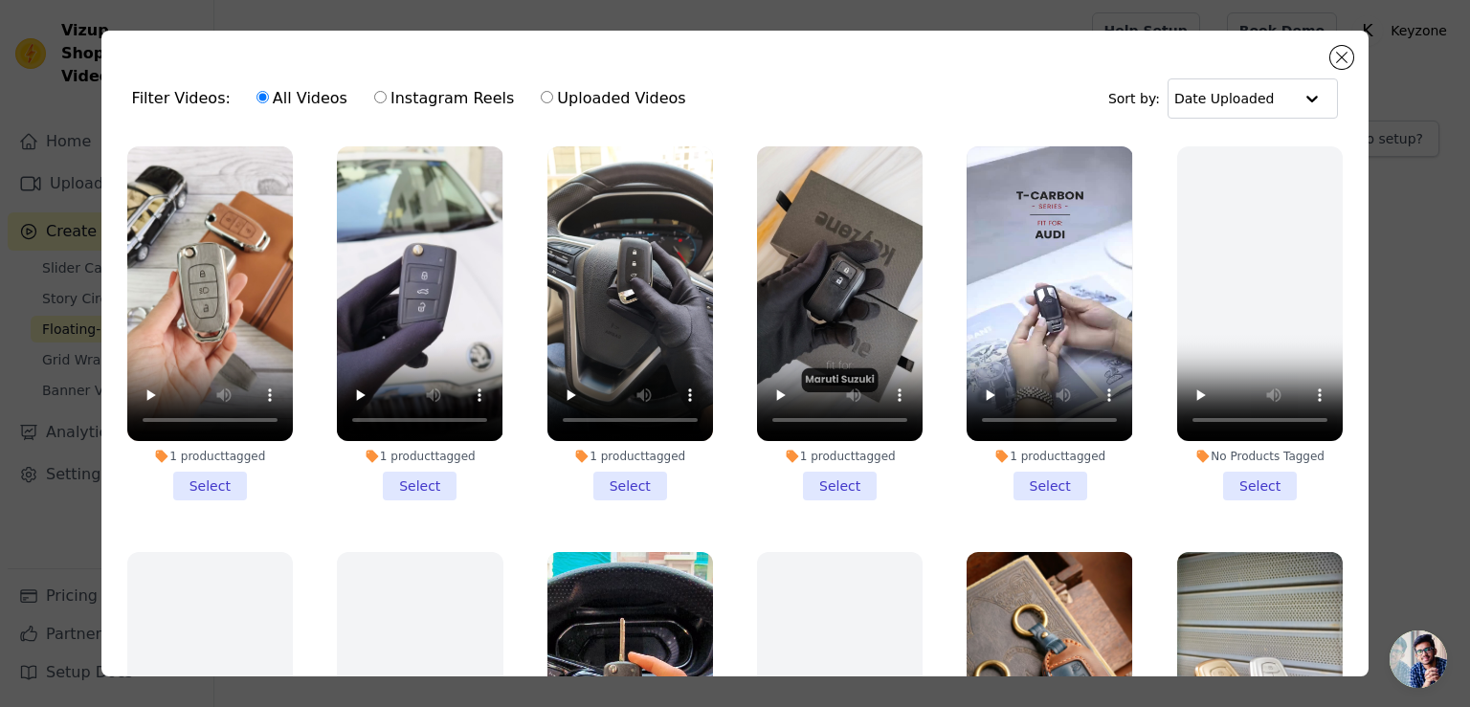
click at [1044, 480] on li "1 product tagged Select" at bounding box center [1049, 323] width 166 height 354
click at [0, 0] on input "1 product tagged Select" at bounding box center [0, 0] width 0 height 0
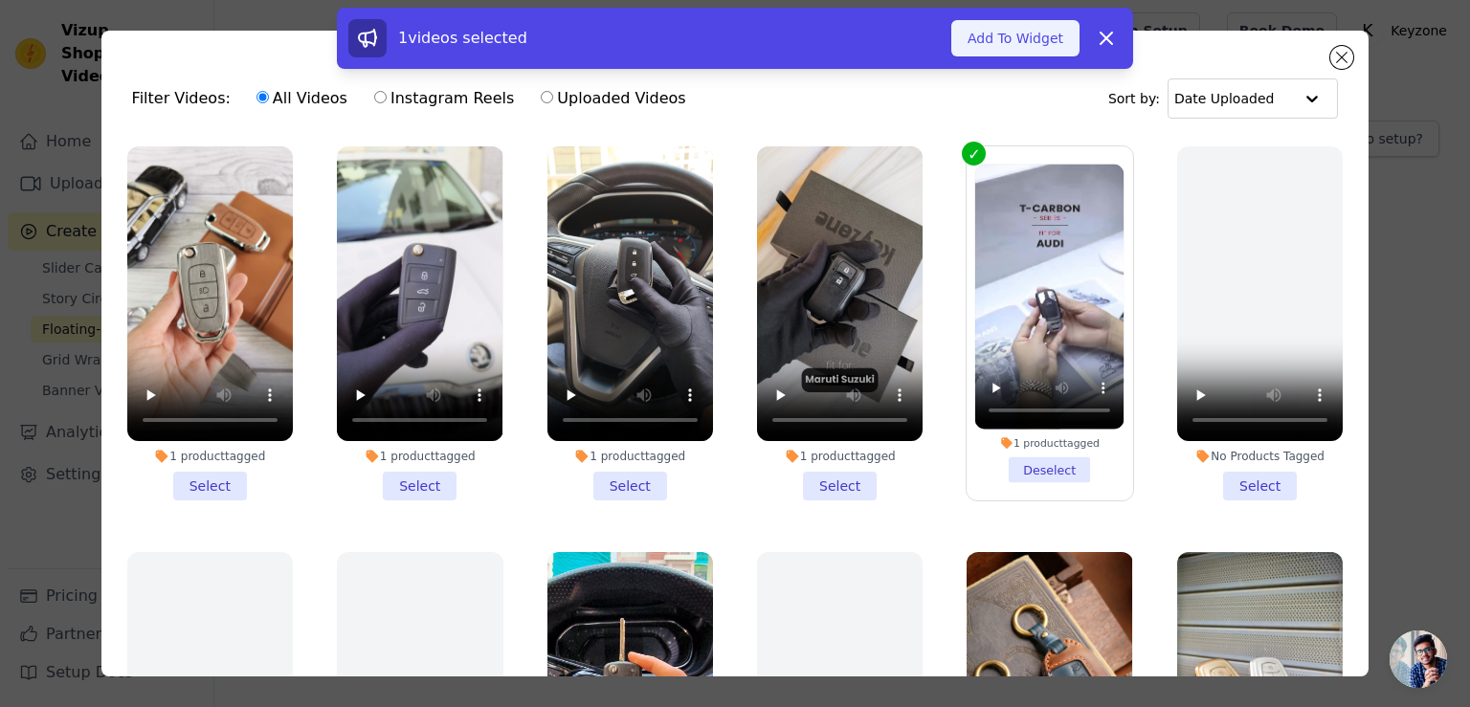
click at [1033, 39] on button "Add To Widget" at bounding box center [1015, 38] width 128 height 36
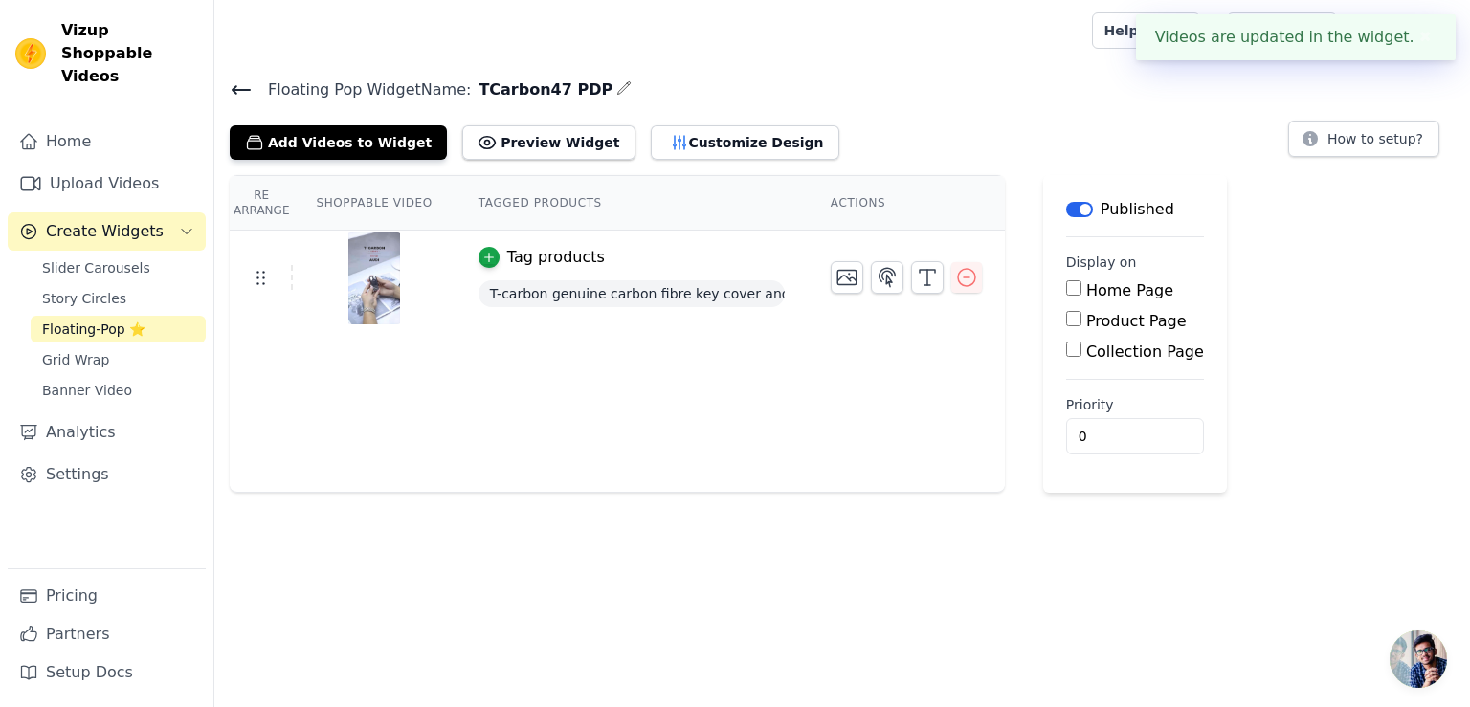
click at [1066, 322] on input "Product Page" at bounding box center [1073, 318] width 15 height 15
checkbox input "true"
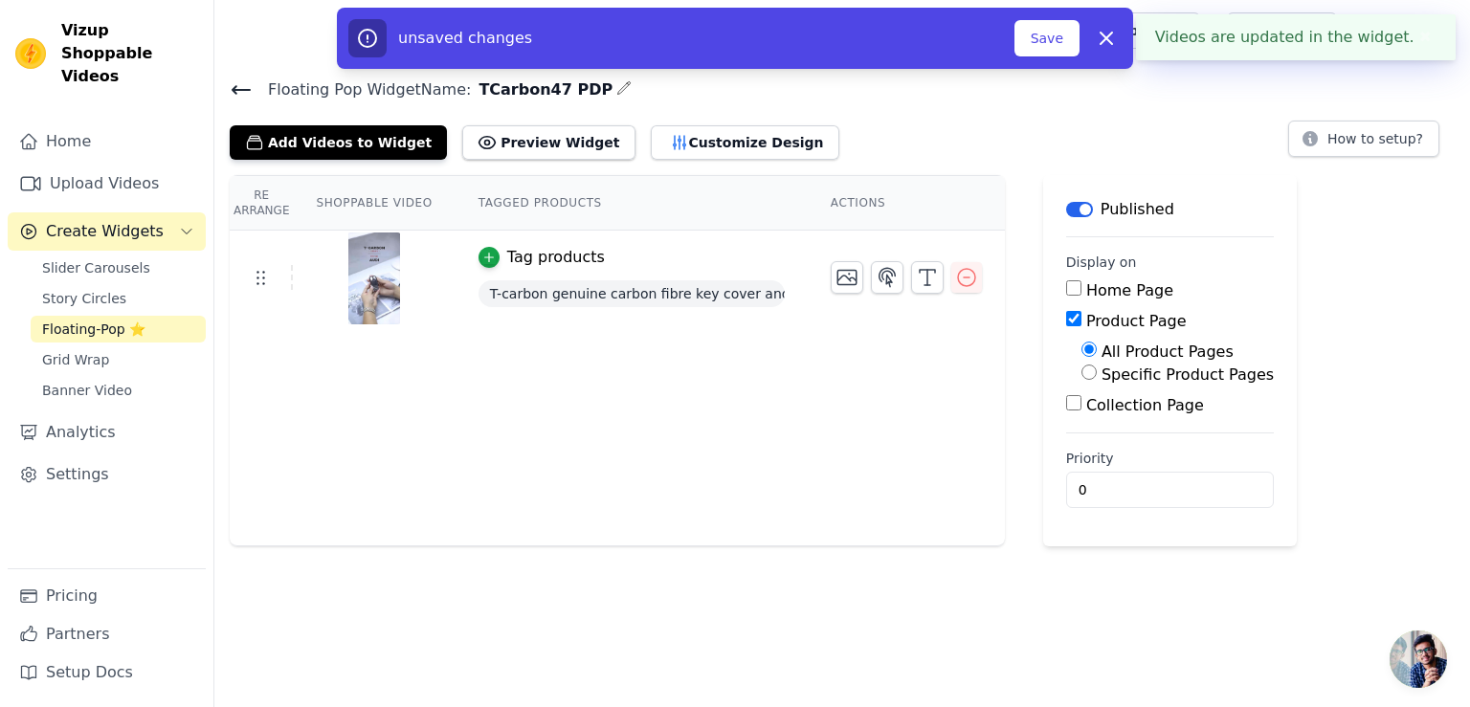
click at [1081, 370] on input "Specific Product Pages" at bounding box center [1088, 372] width 15 height 15
radio input "true"
click at [1083, 414] on button "Select Products" at bounding box center [1145, 418] width 128 height 33
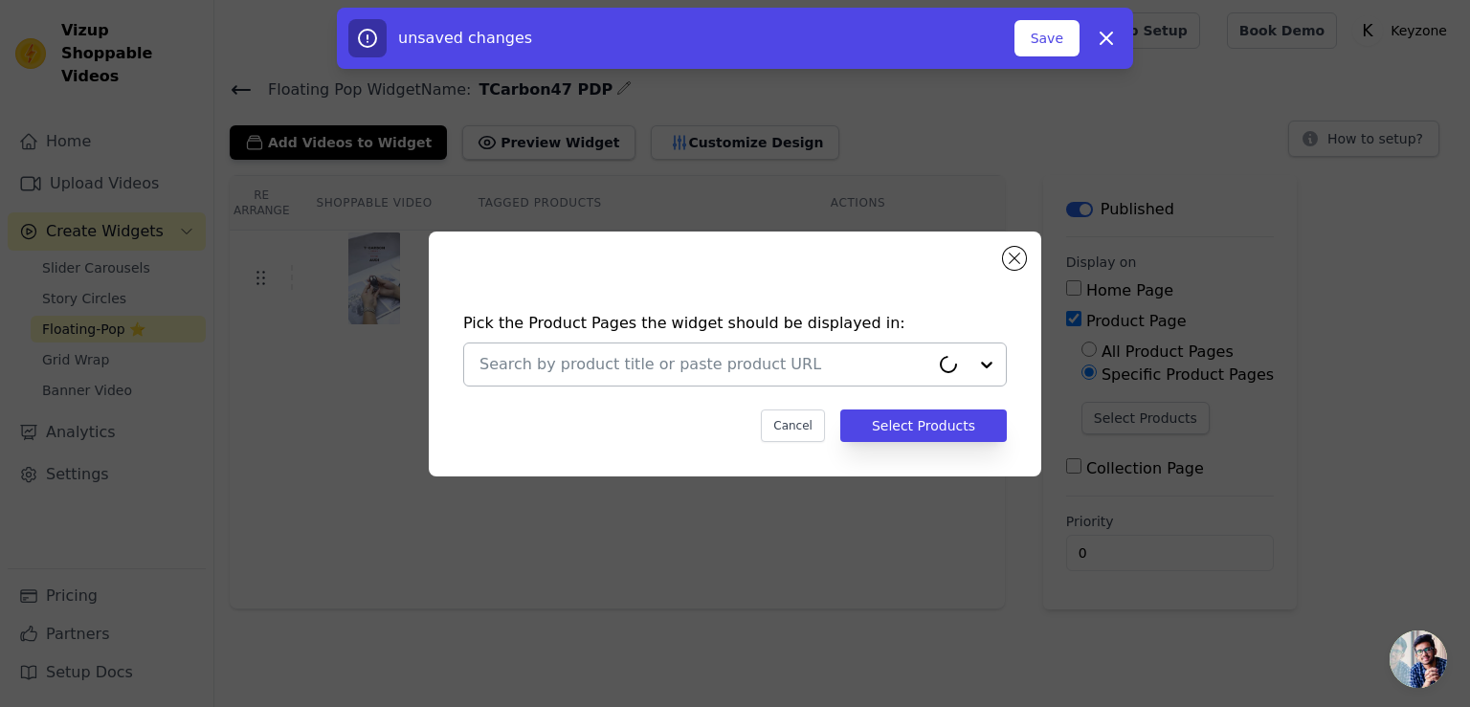
click at [838, 361] on input "text" at bounding box center [704, 364] width 450 height 23
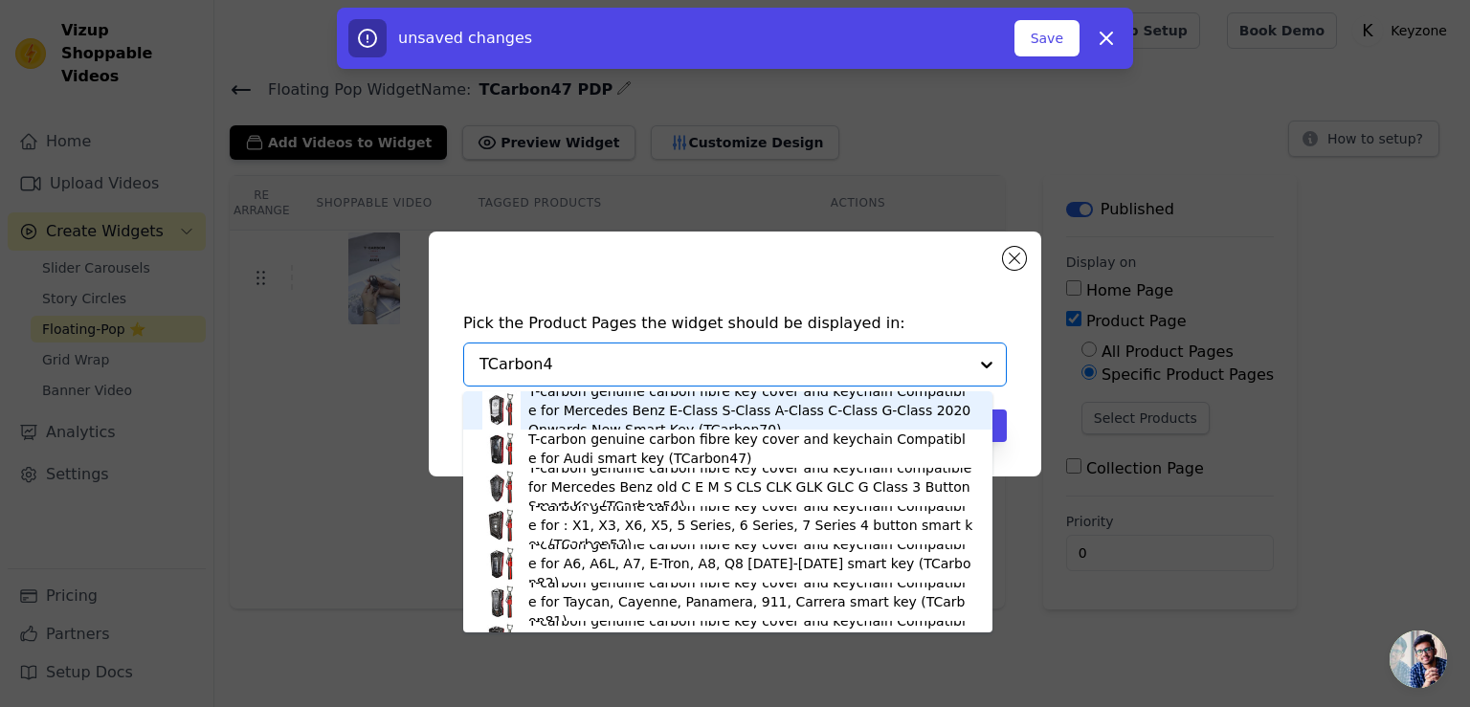
type input "TCarbon47"
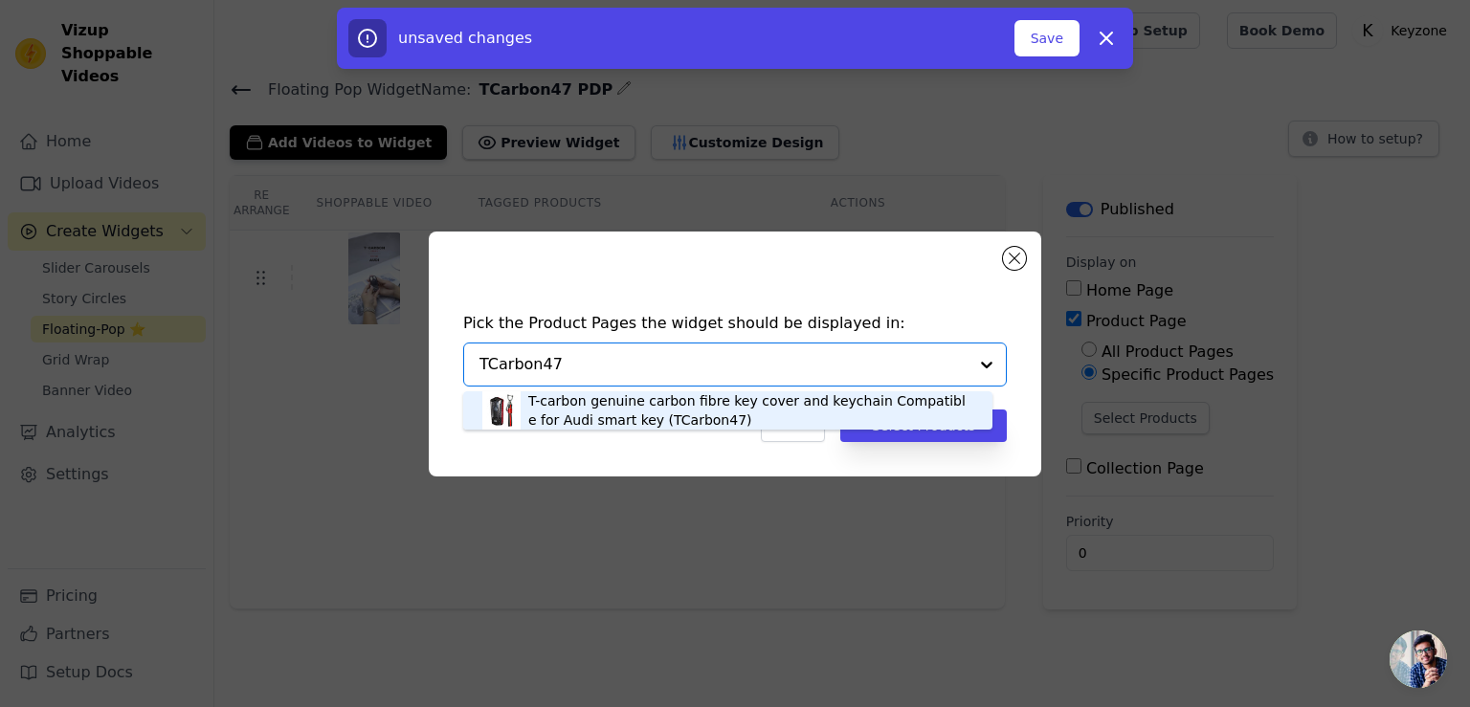
click at [684, 413] on div "T-carbon genuine carbon fibre key cover and keychain Compatible for Audi smart …" at bounding box center [750, 410] width 445 height 38
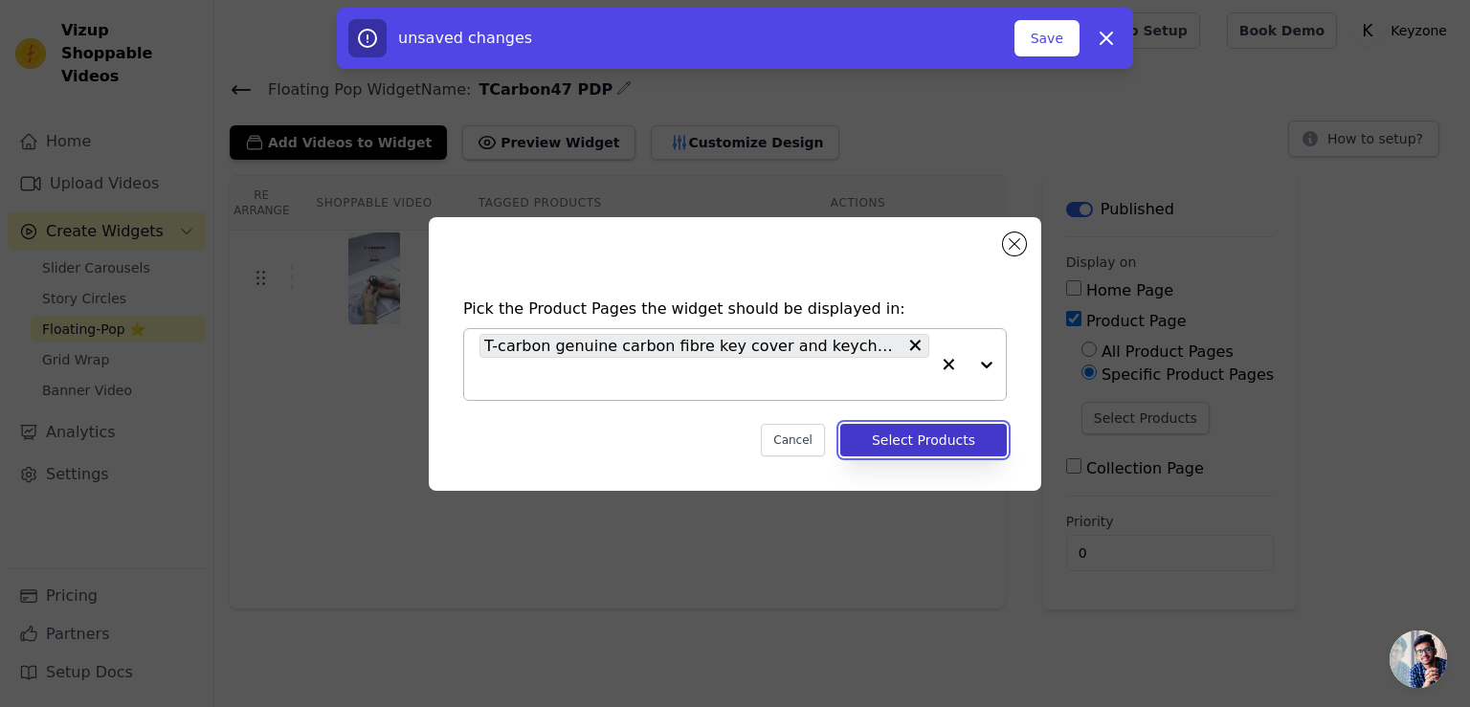
click at [893, 435] on button "Select Products" at bounding box center [923, 440] width 166 height 33
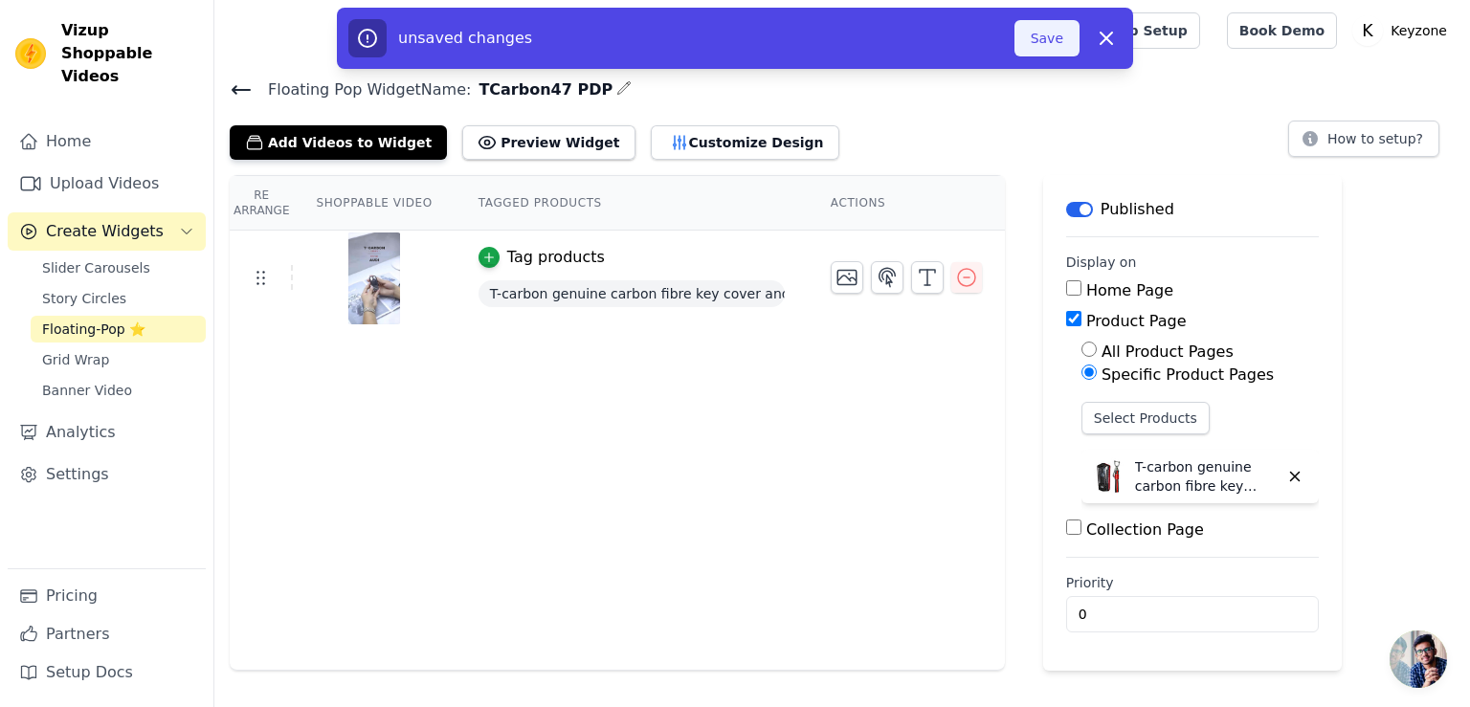
click at [1039, 45] on button "Save" at bounding box center [1046, 38] width 65 height 36
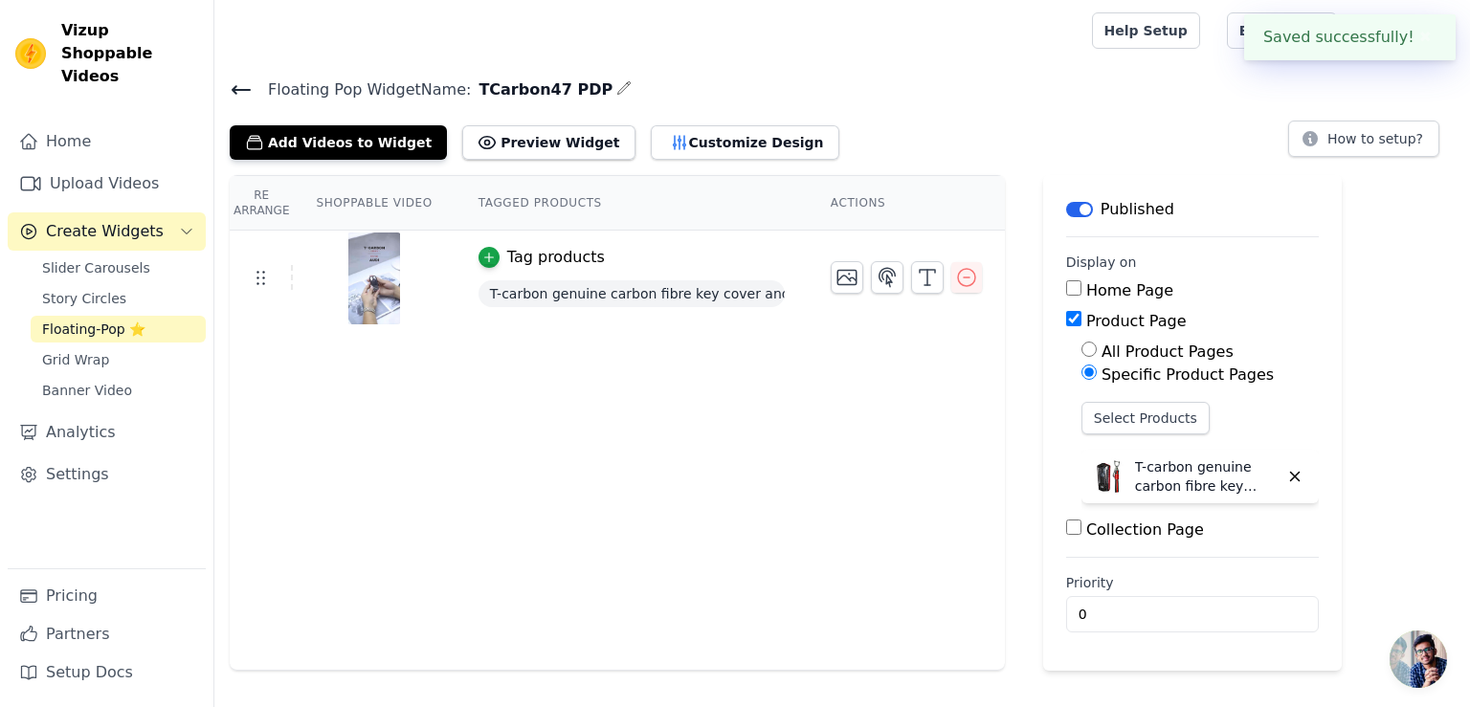
click at [240, 89] on icon at bounding box center [241, 90] width 17 height 8
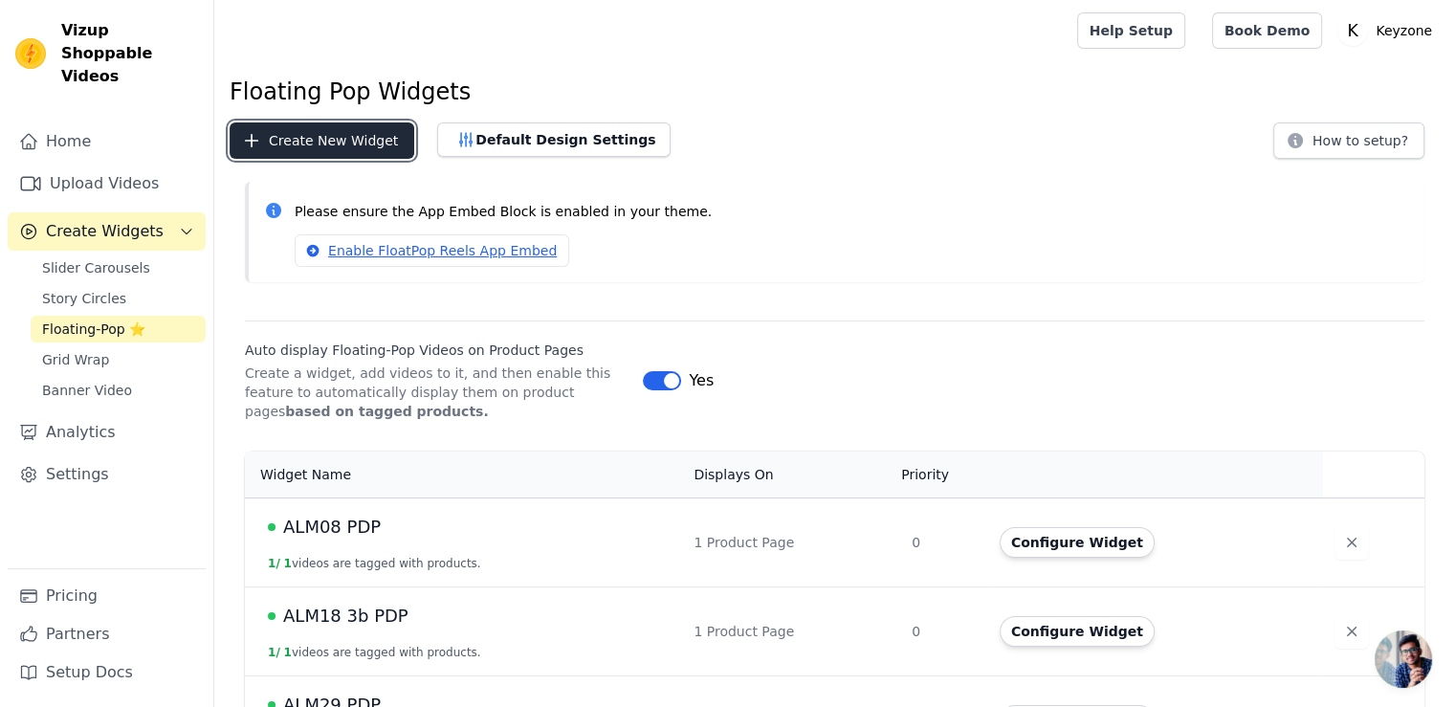
click at [330, 135] on button "Create New Widget" at bounding box center [322, 140] width 185 height 36
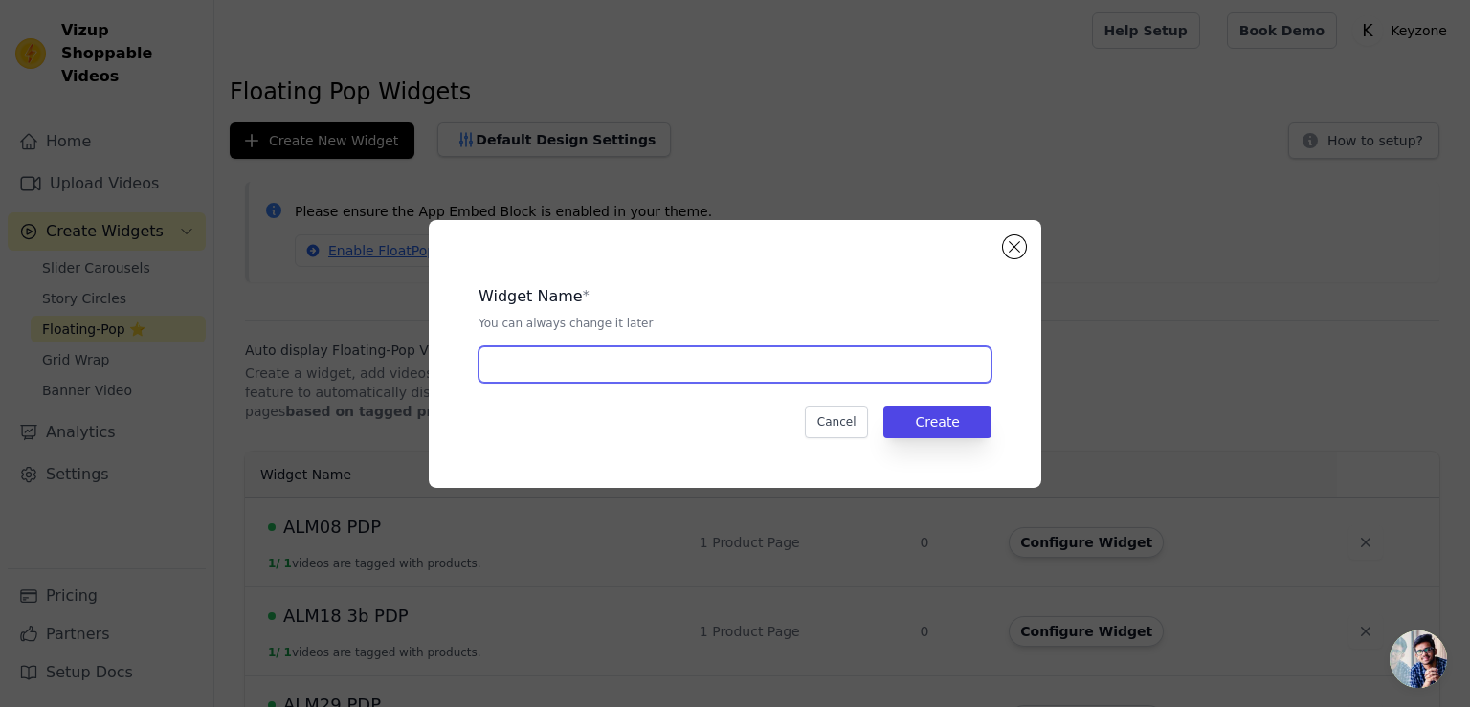
click at [665, 365] on input "text" at bounding box center [734, 364] width 513 height 36
type input "ABS67 PDP"
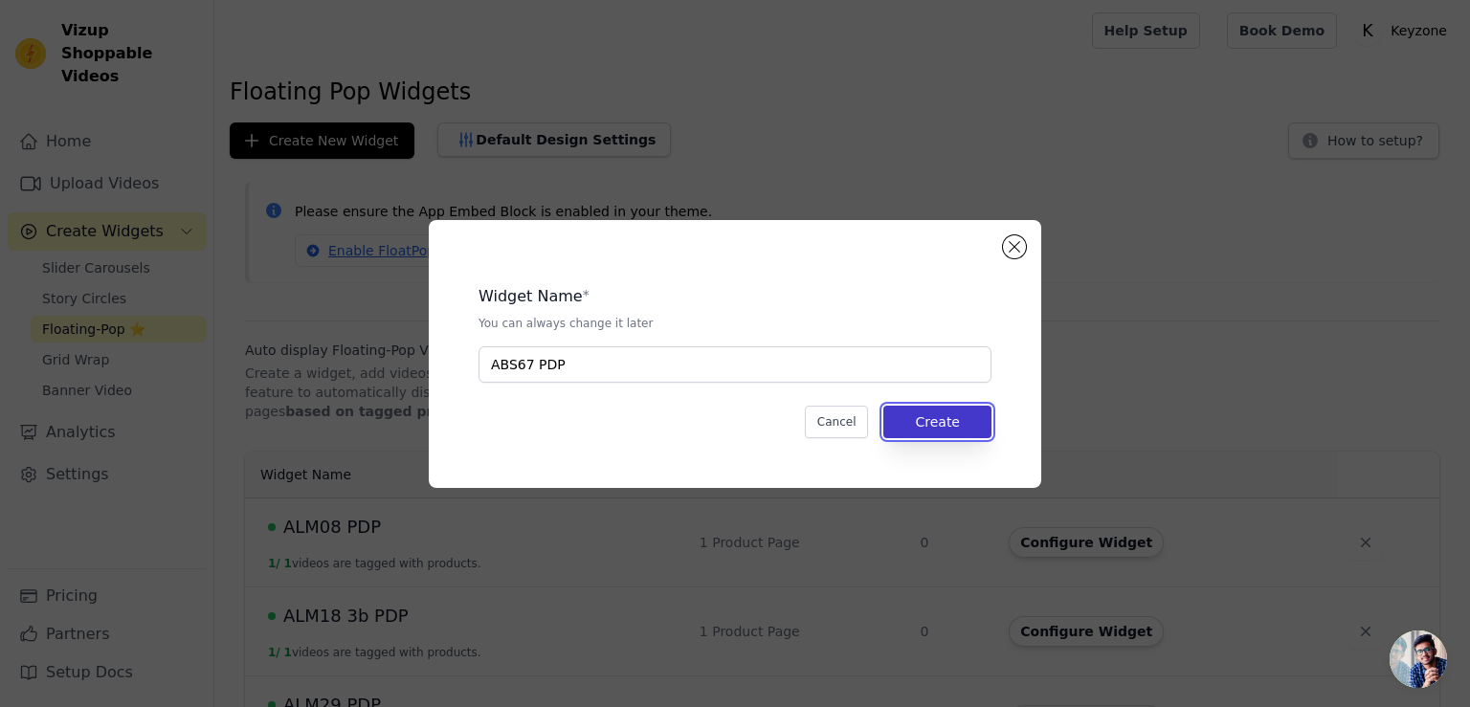
click at [909, 418] on button "Create" at bounding box center [937, 422] width 108 height 33
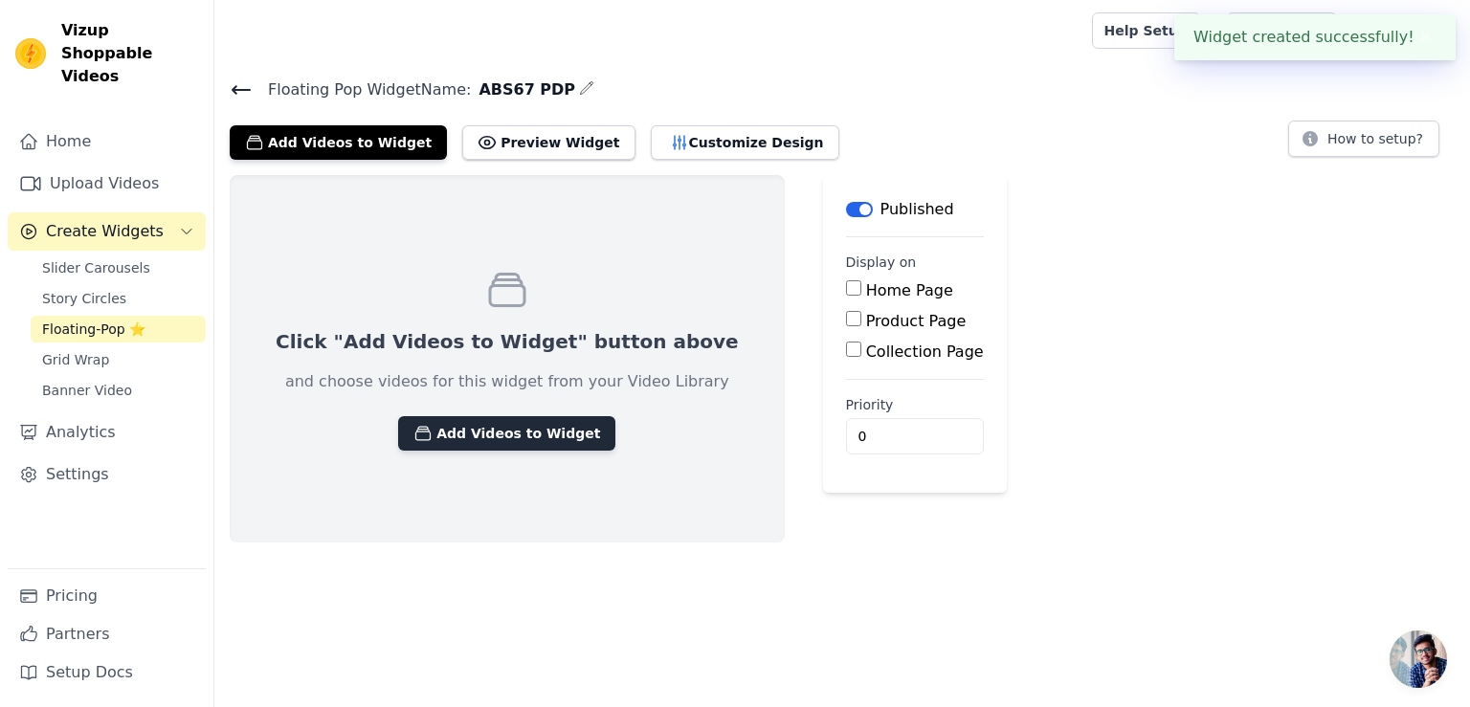
click at [540, 434] on button "Add Videos to Widget" at bounding box center [506, 433] width 217 height 34
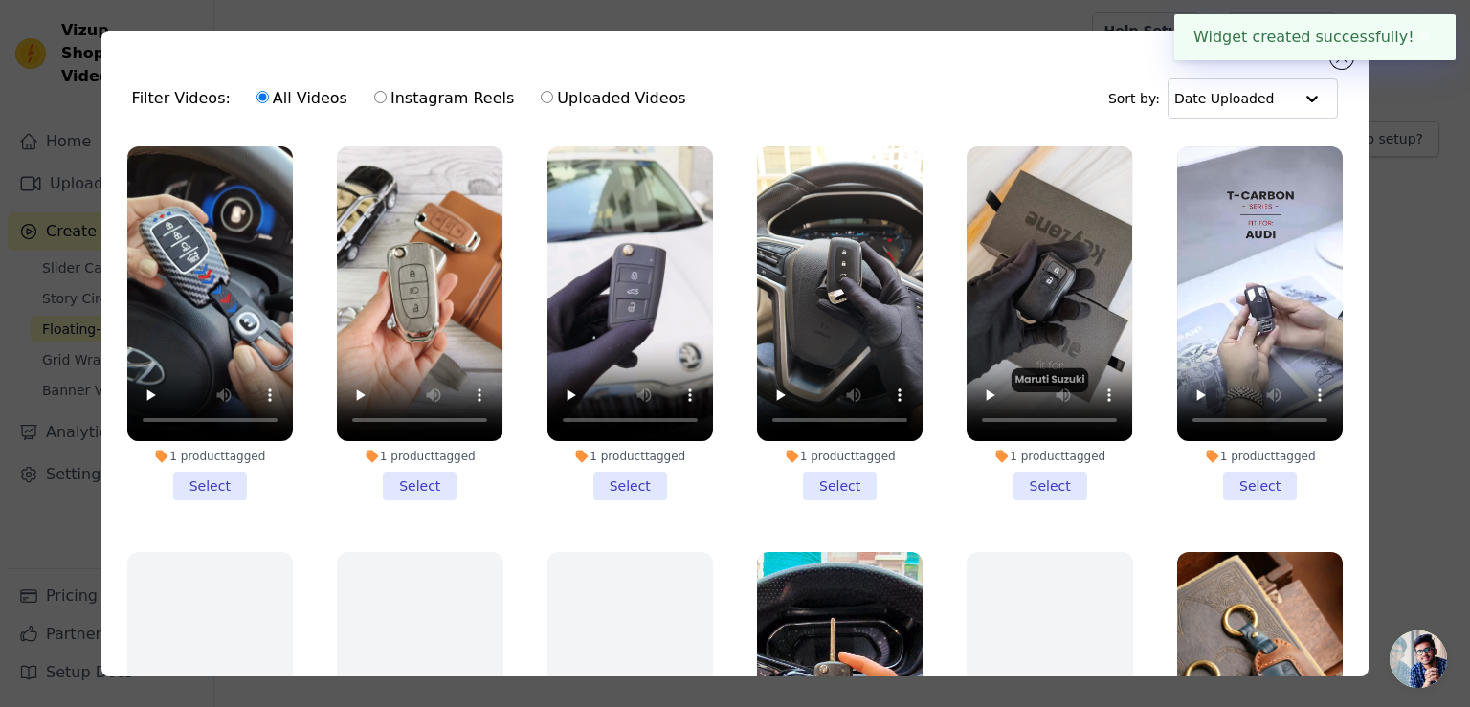
click at [209, 476] on li "1 product tagged Select" at bounding box center [210, 323] width 166 height 354
click at [0, 0] on input "1 product tagged Select" at bounding box center [0, 0] width 0 height 0
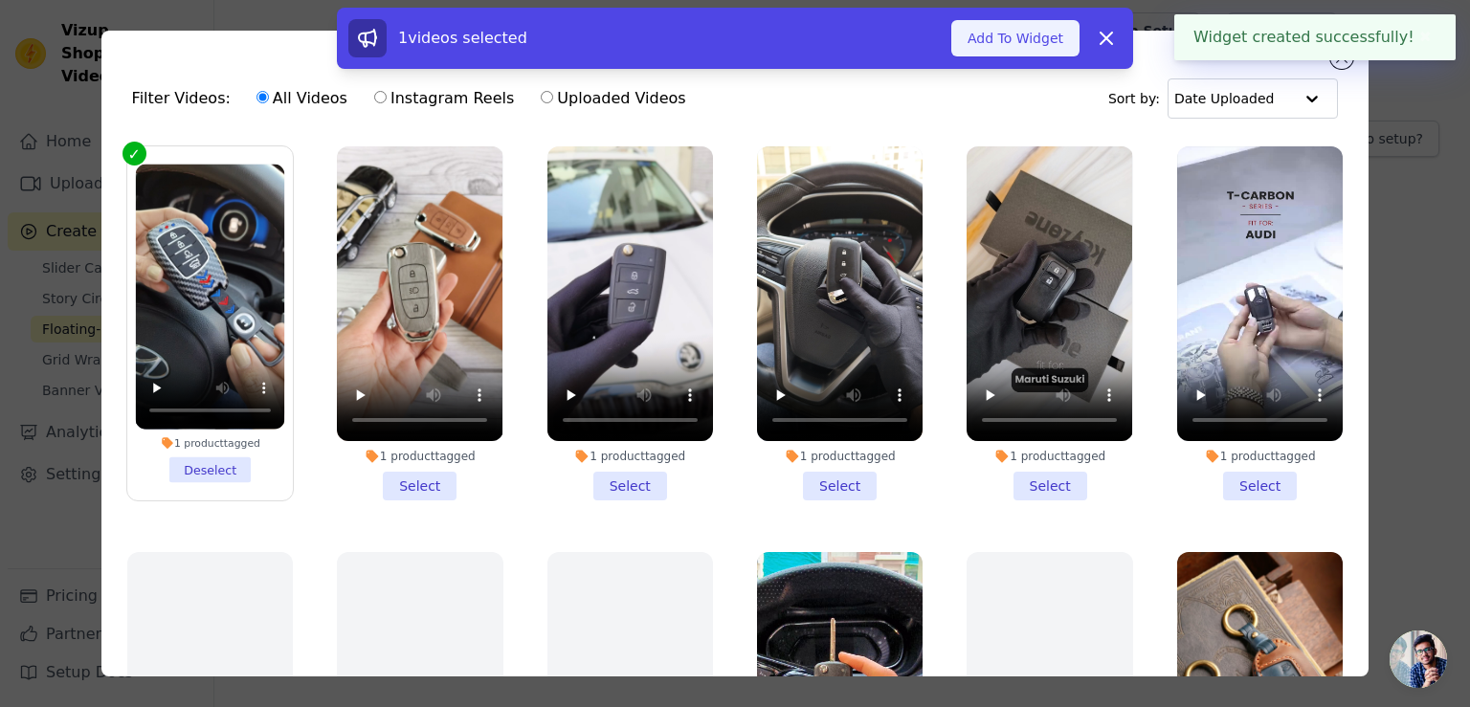
click at [988, 35] on button "Add To Widget" at bounding box center [1015, 38] width 128 height 36
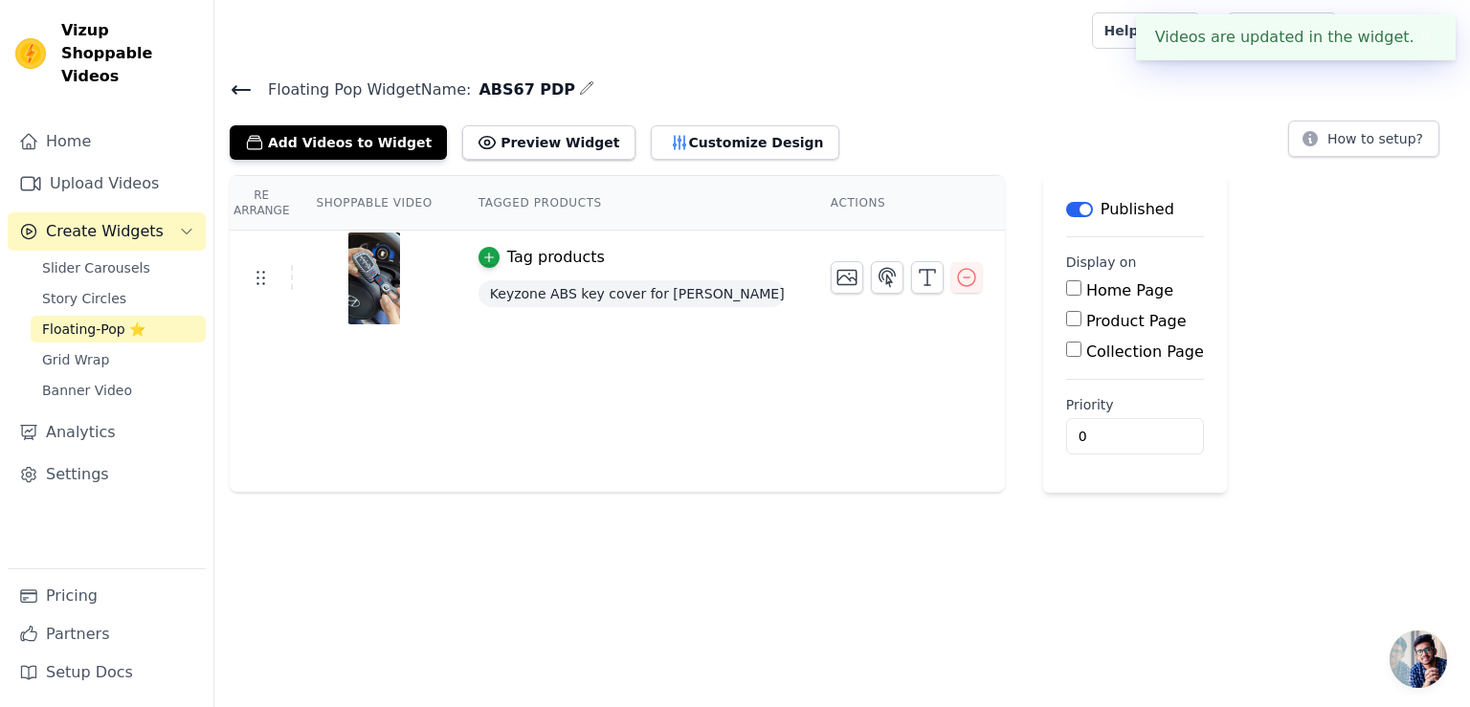
click at [1066, 322] on input "Product Page" at bounding box center [1073, 318] width 15 height 15
checkbox input "true"
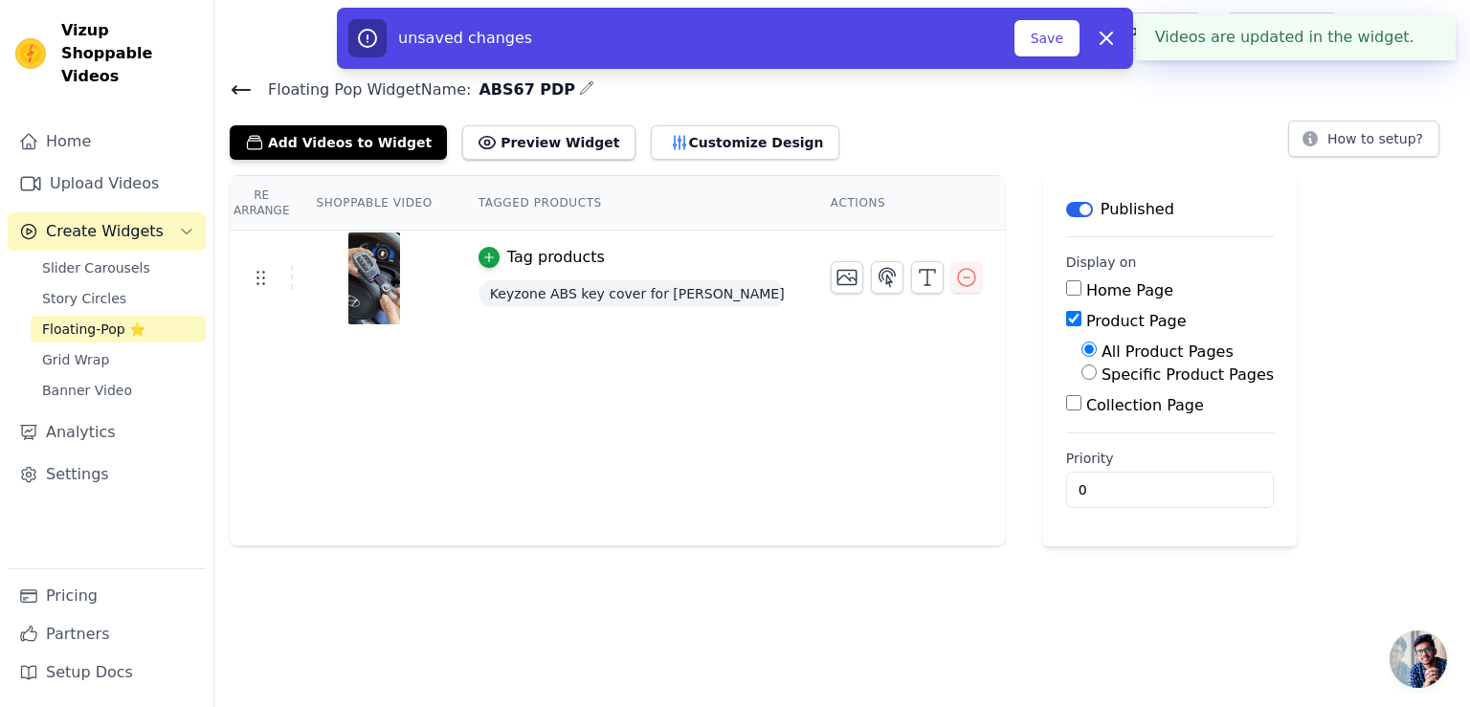
click at [1081, 378] on input "Specific Product Pages" at bounding box center [1088, 372] width 15 height 15
radio input "true"
click at [1083, 412] on button "Select Products" at bounding box center [1145, 418] width 128 height 33
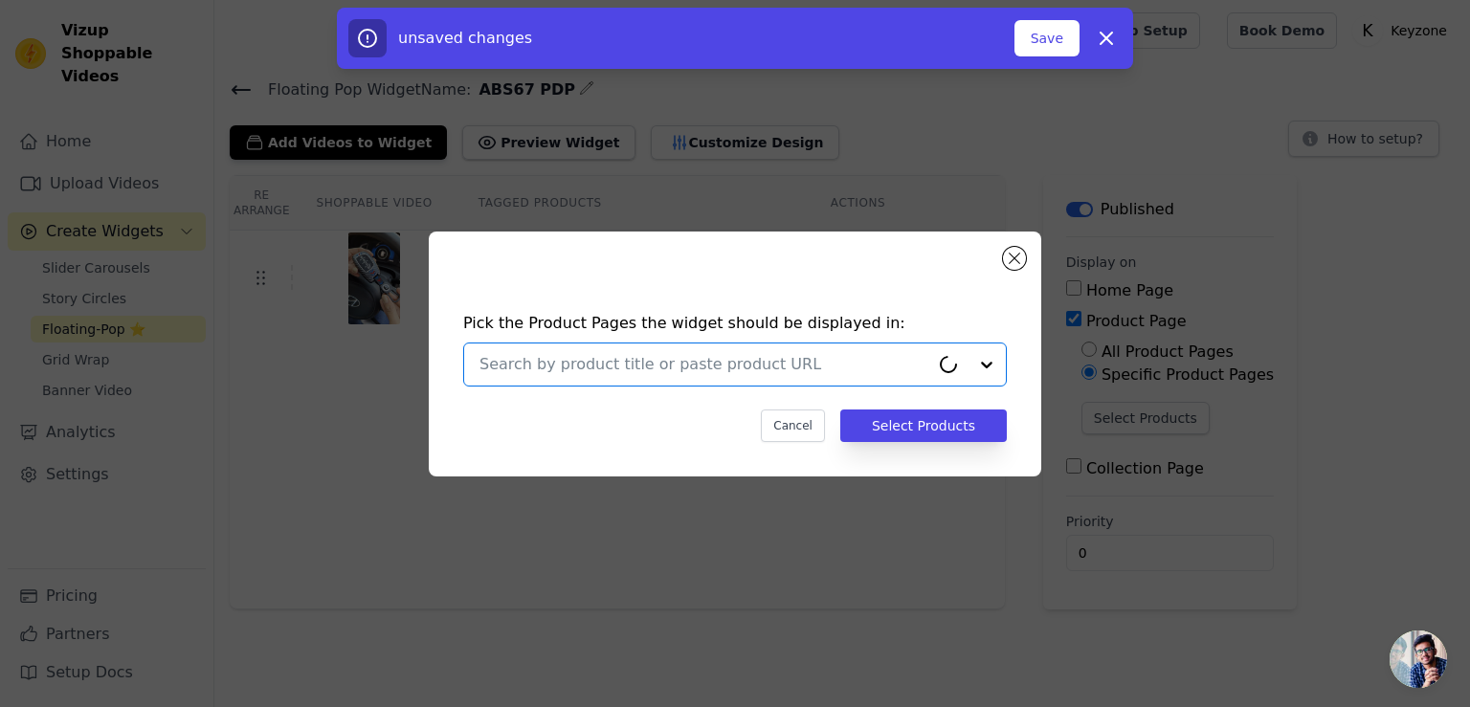
click at [820, 365] on input "text" at bounding box center [704, 364] width 450 height 23
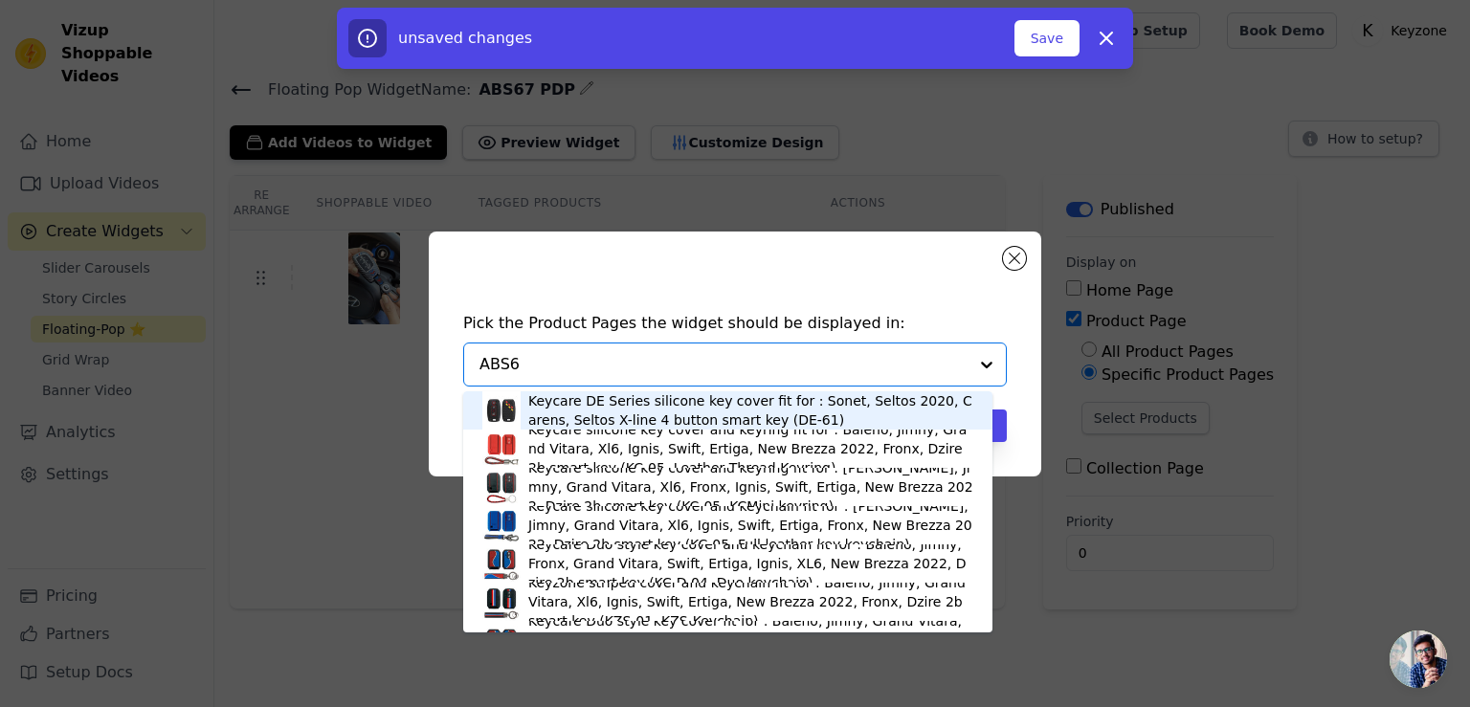
type input "ABS67"
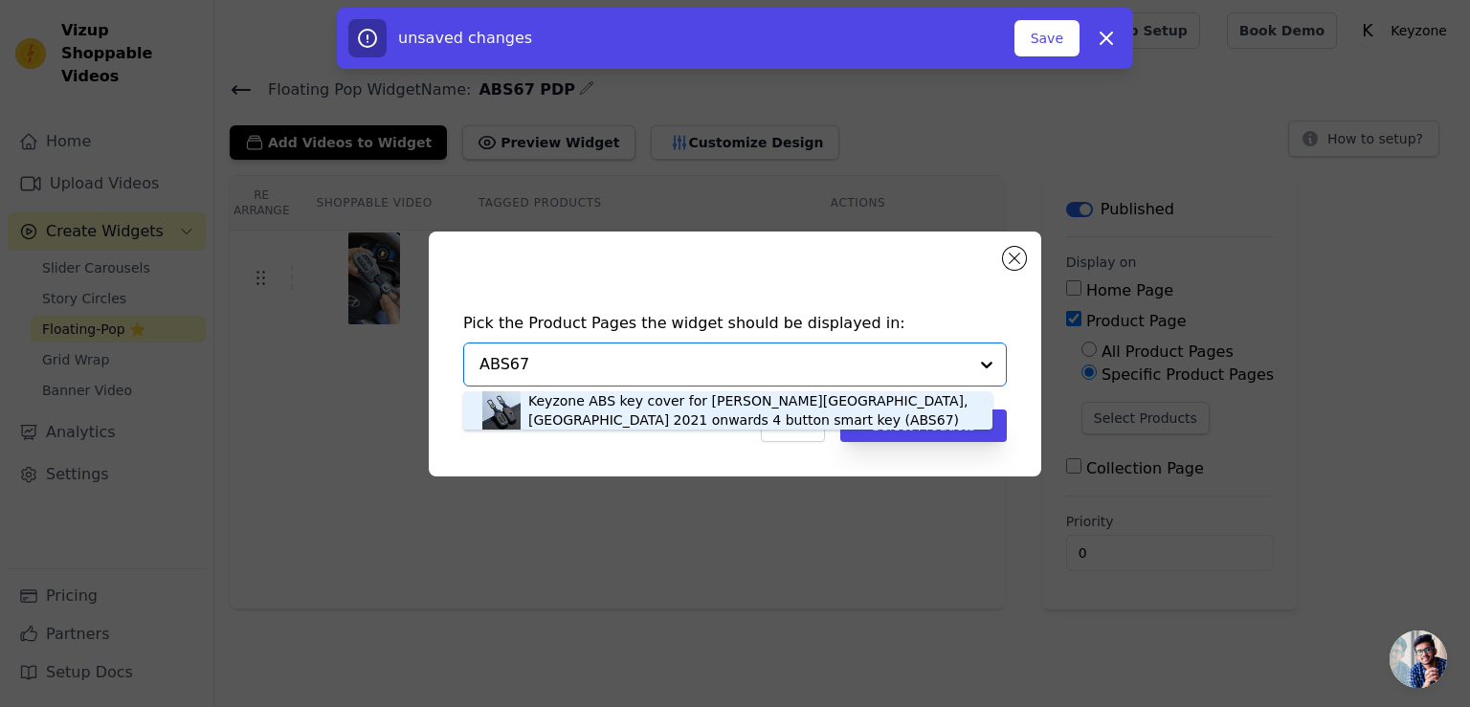
click at [744, 408] on div "Keyzone ABS key cover for Alcazar, Creta EV, Creta 2021 onwards 4 button smart …" at bounding box center [750, 410] width 445 height 38
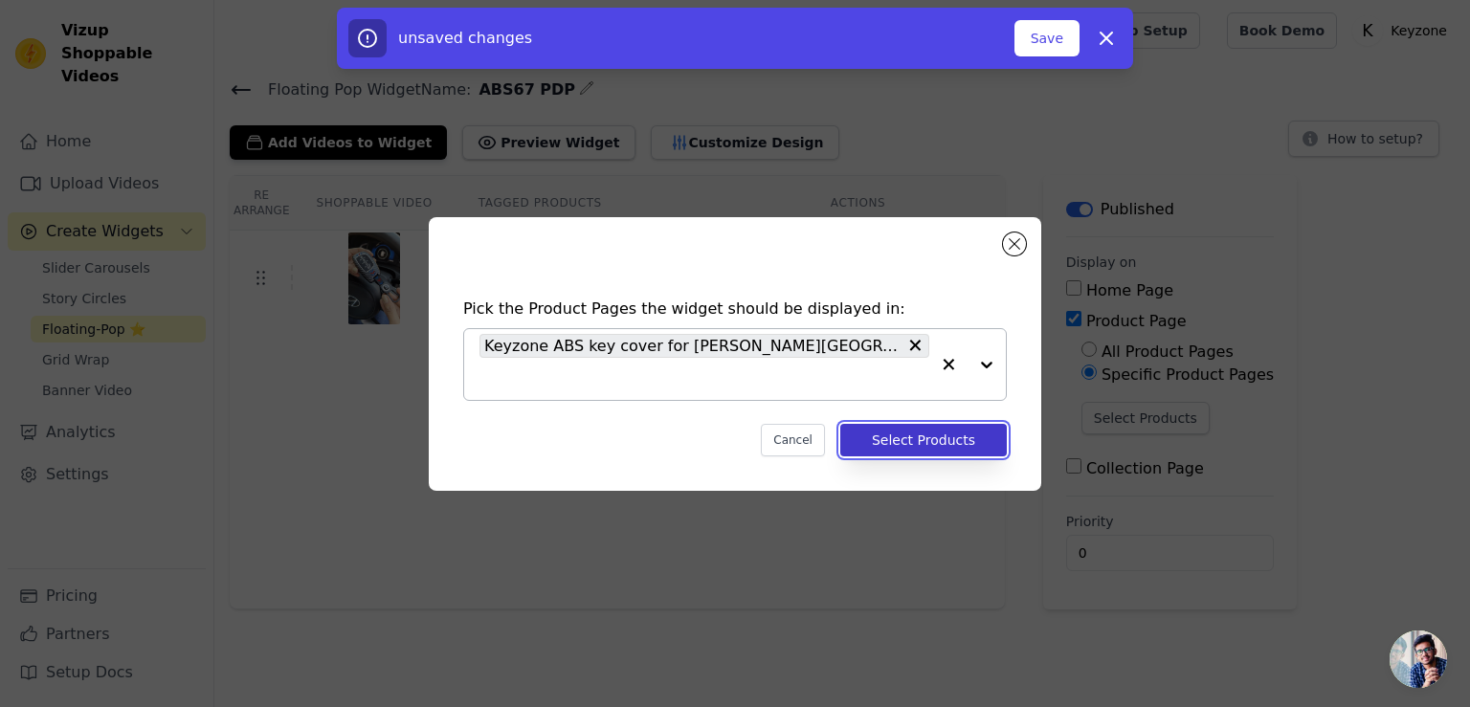
click at [930, 445] on button "Select Products" at bounding box center [923, 440] width 166 height 33
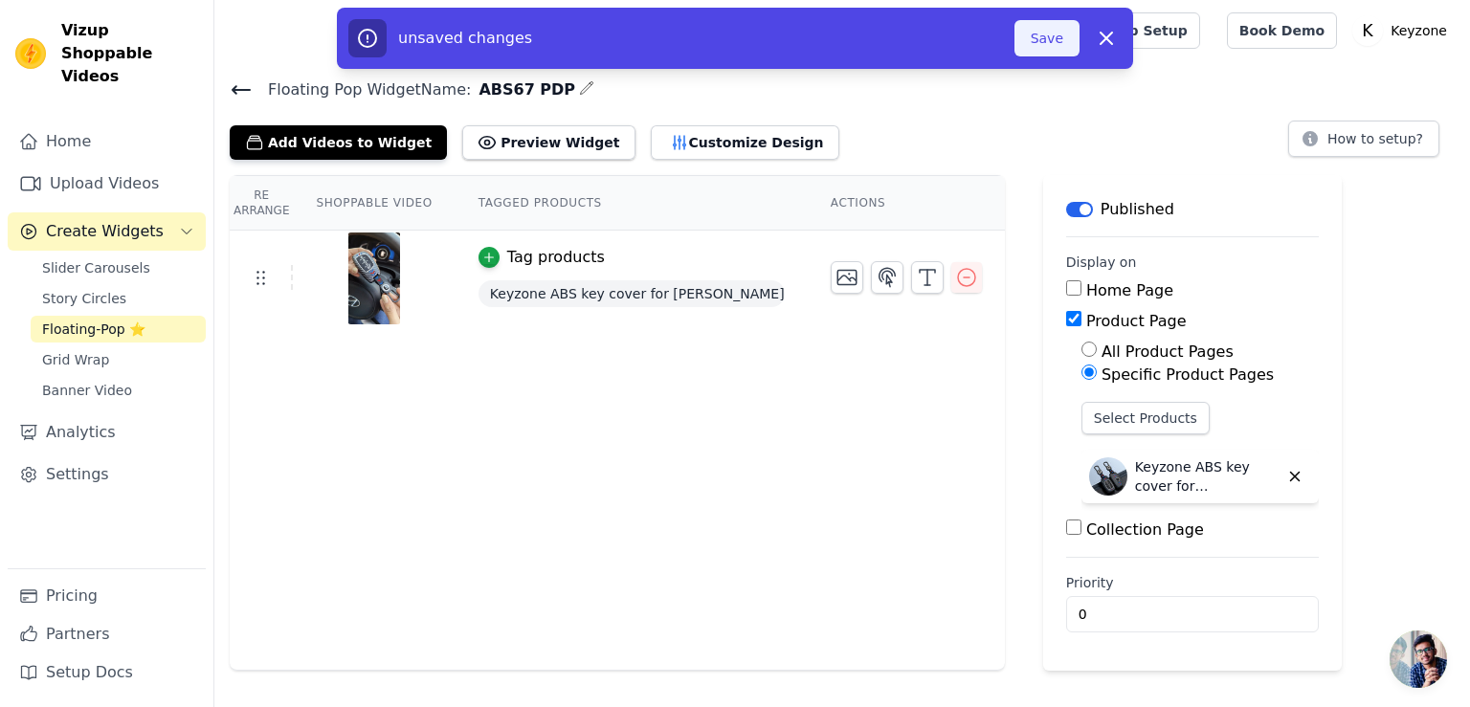
click at [1054, 41] on button "Save" at bounding box center [1046, 38] width 65 height 36
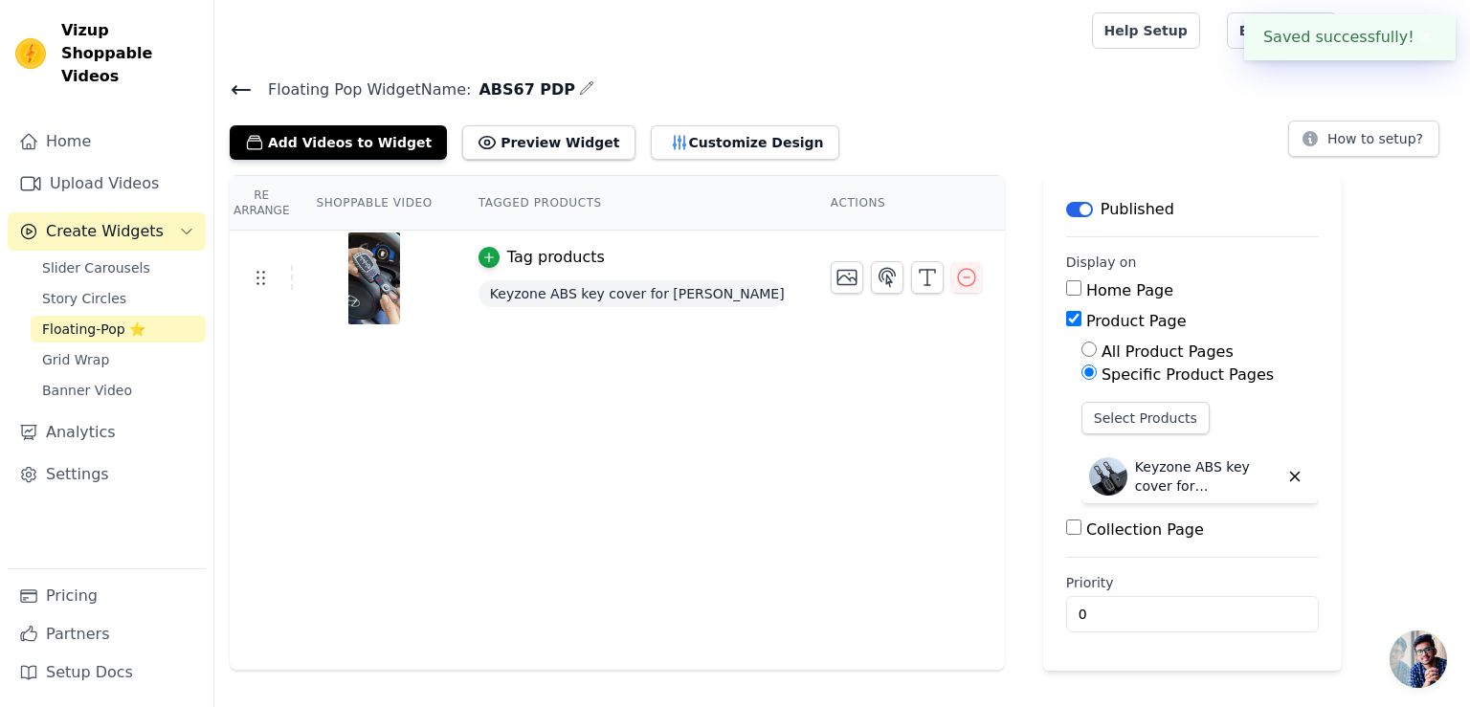
click at [239, 89] on icon at bounding box center [241, 90] width 17 height 8
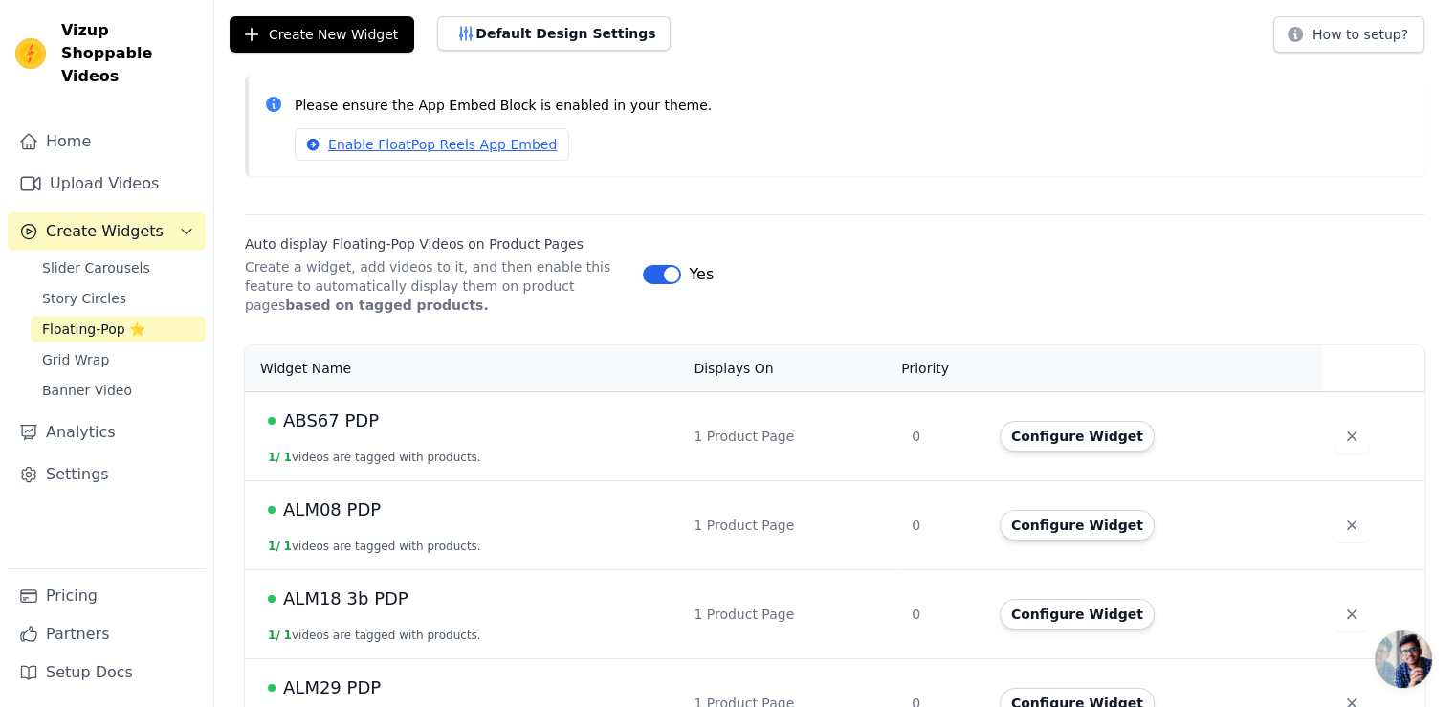
scroll to position [96, 0]
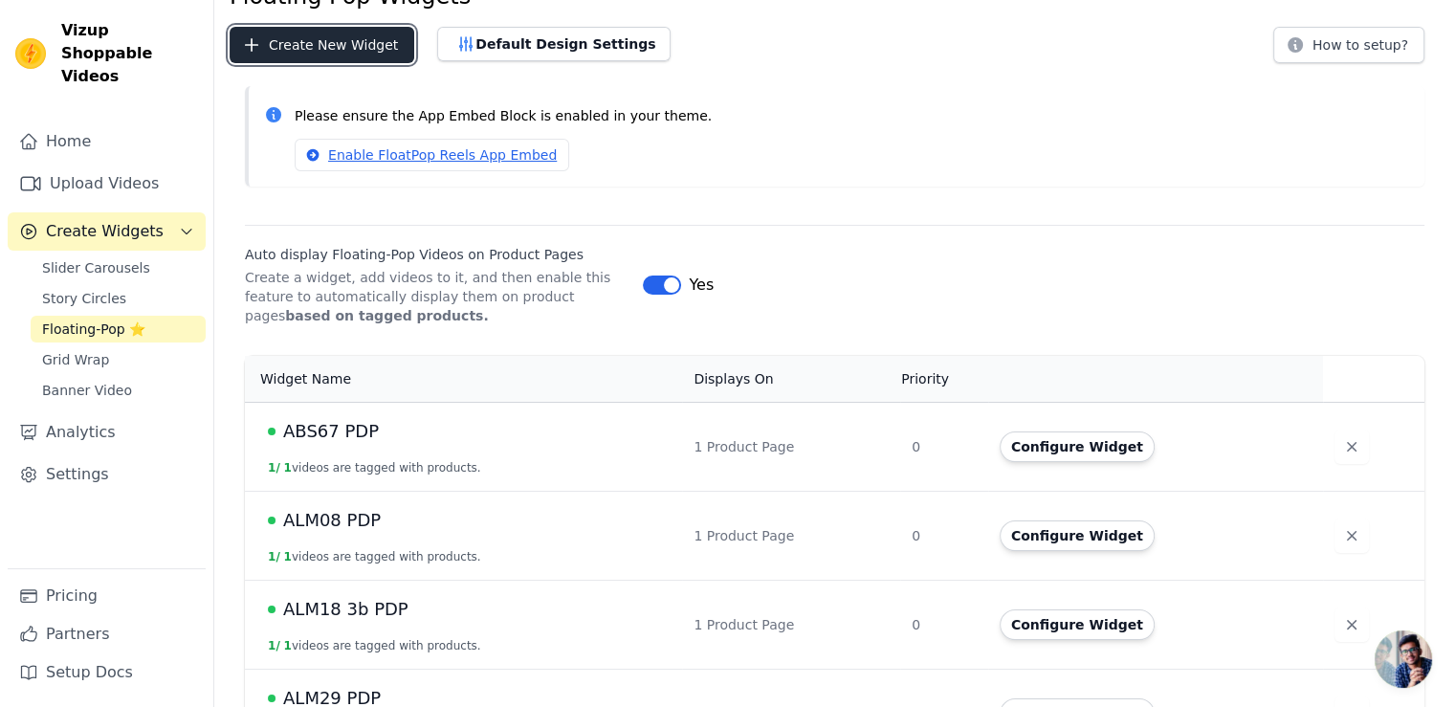
click at [320, 44] on button "Create New Widget" at bounding box center [322, 45] width 185 height 36
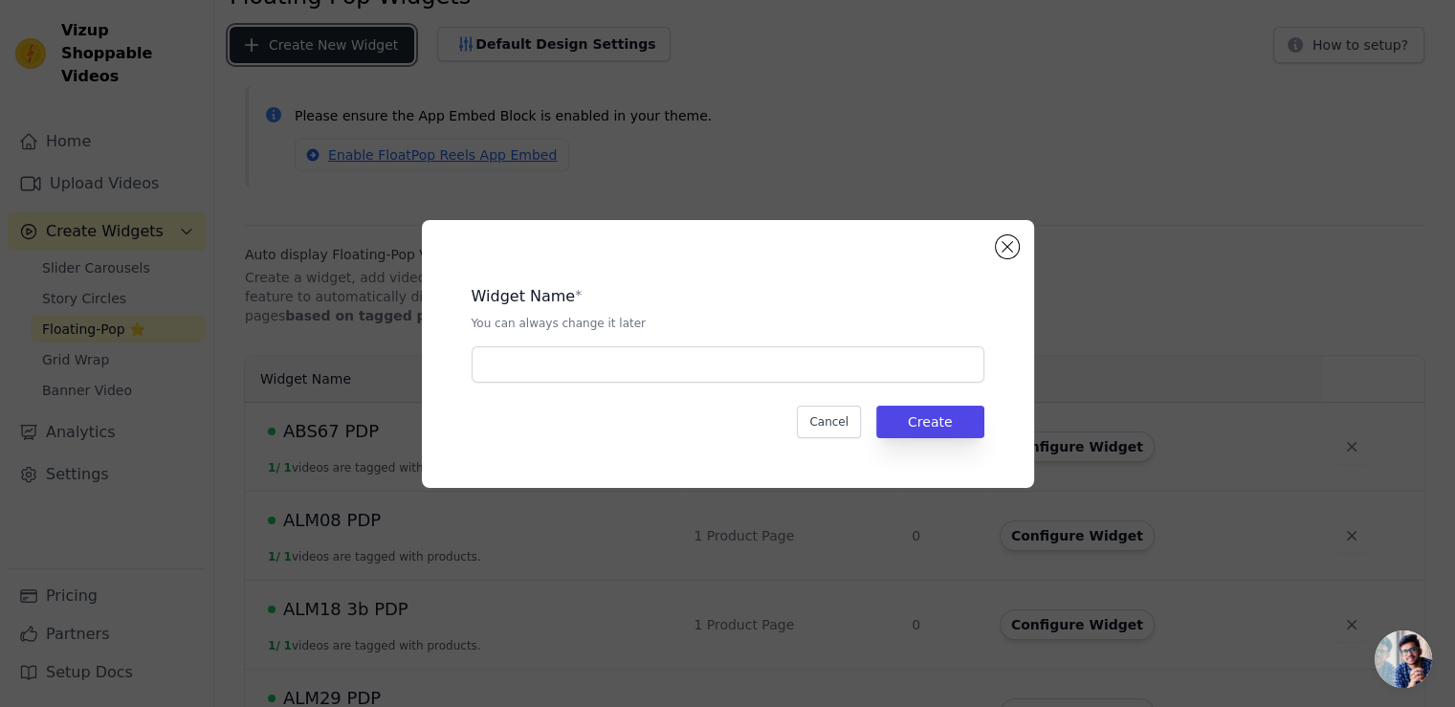
scroll to position [0, 0]
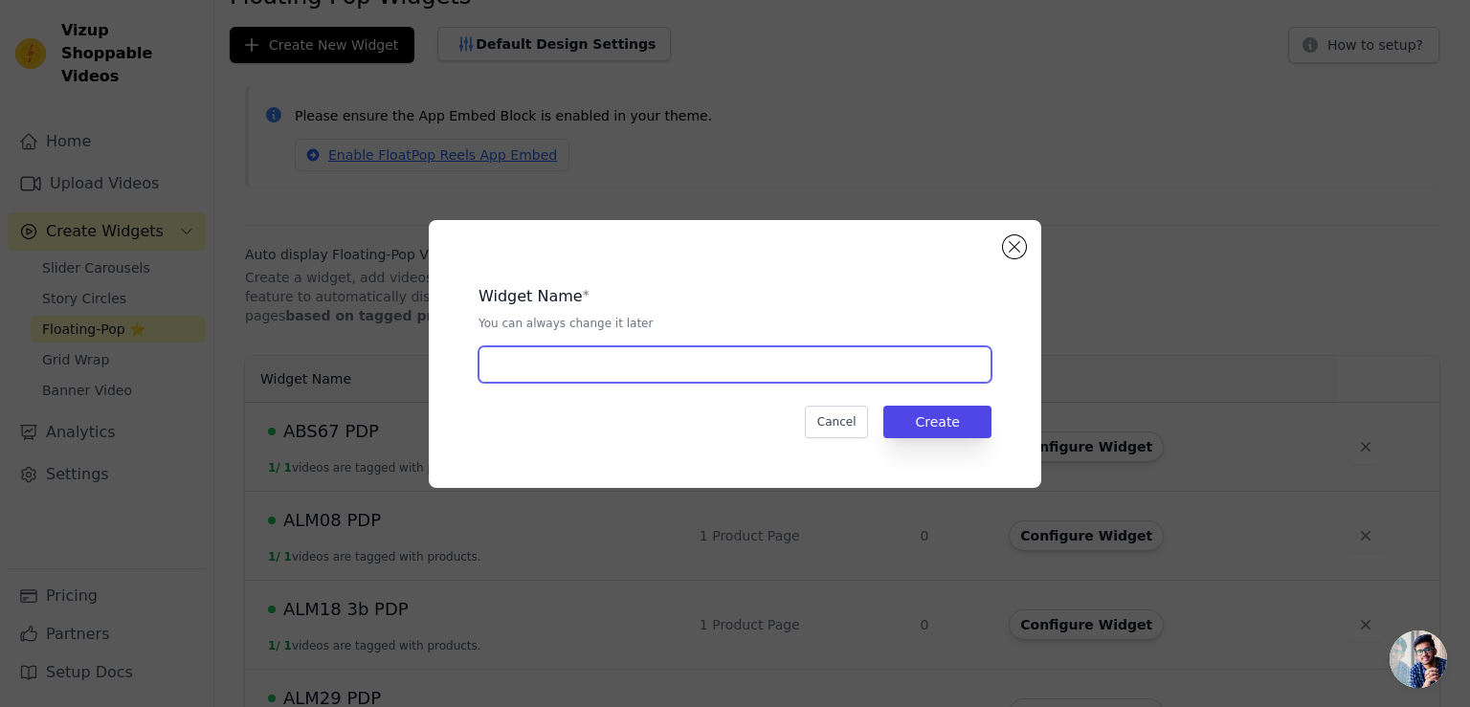
click at [536, 365] on input "text" at bounding box center [734, 364] width 513 height 36
type input "WDTP05 PDP"
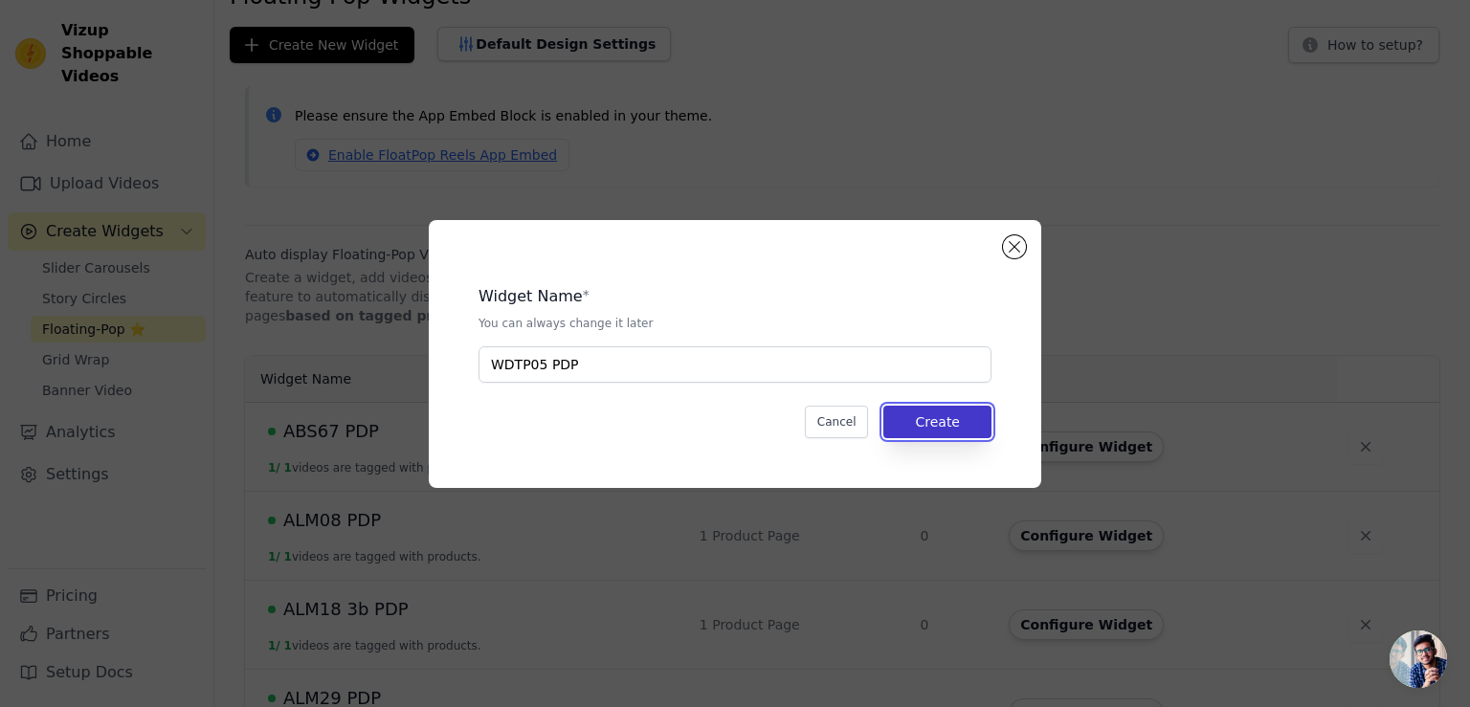
click at [907, 420] on button "Create" at bounding box center [937, 422] width 108 height 33
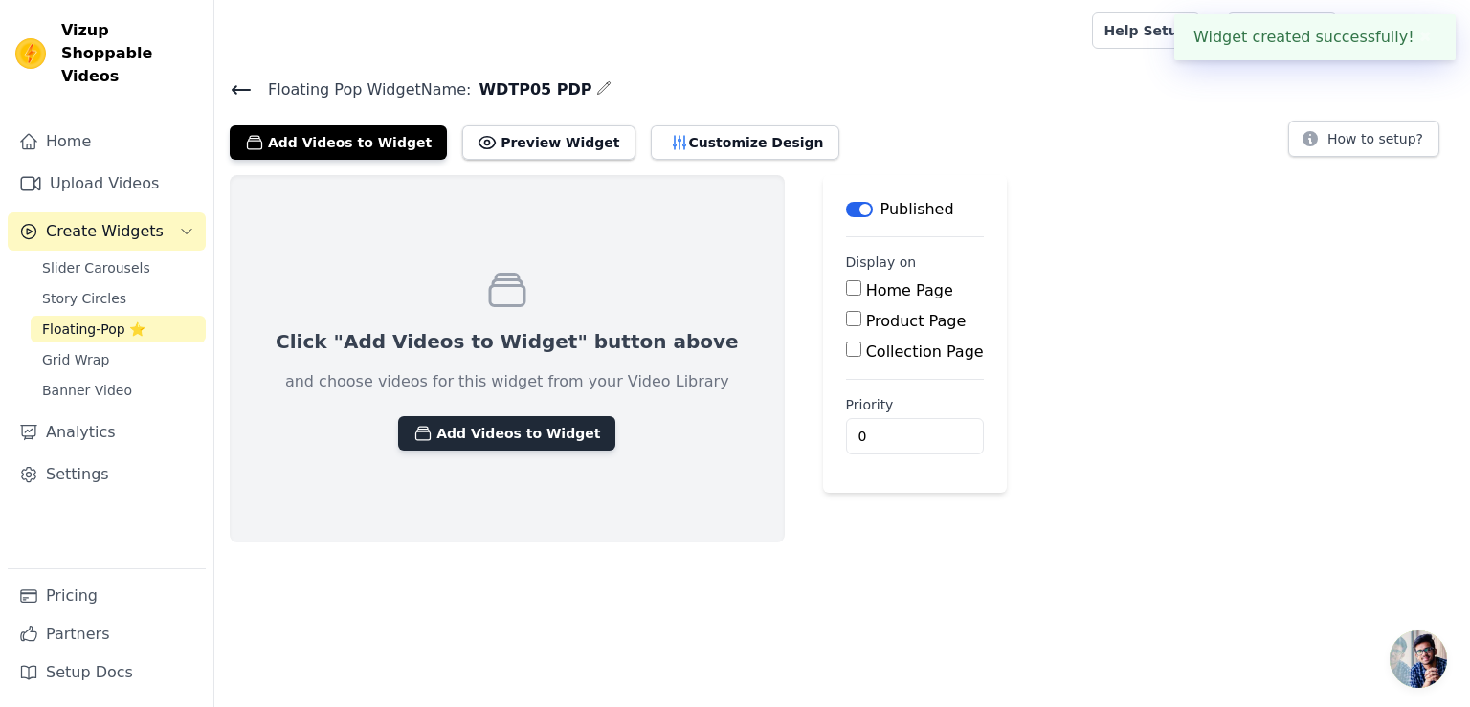
click at [510, 436] on button "Add Videos to Widget" at bounding box center [506, 433] width 217 height 34
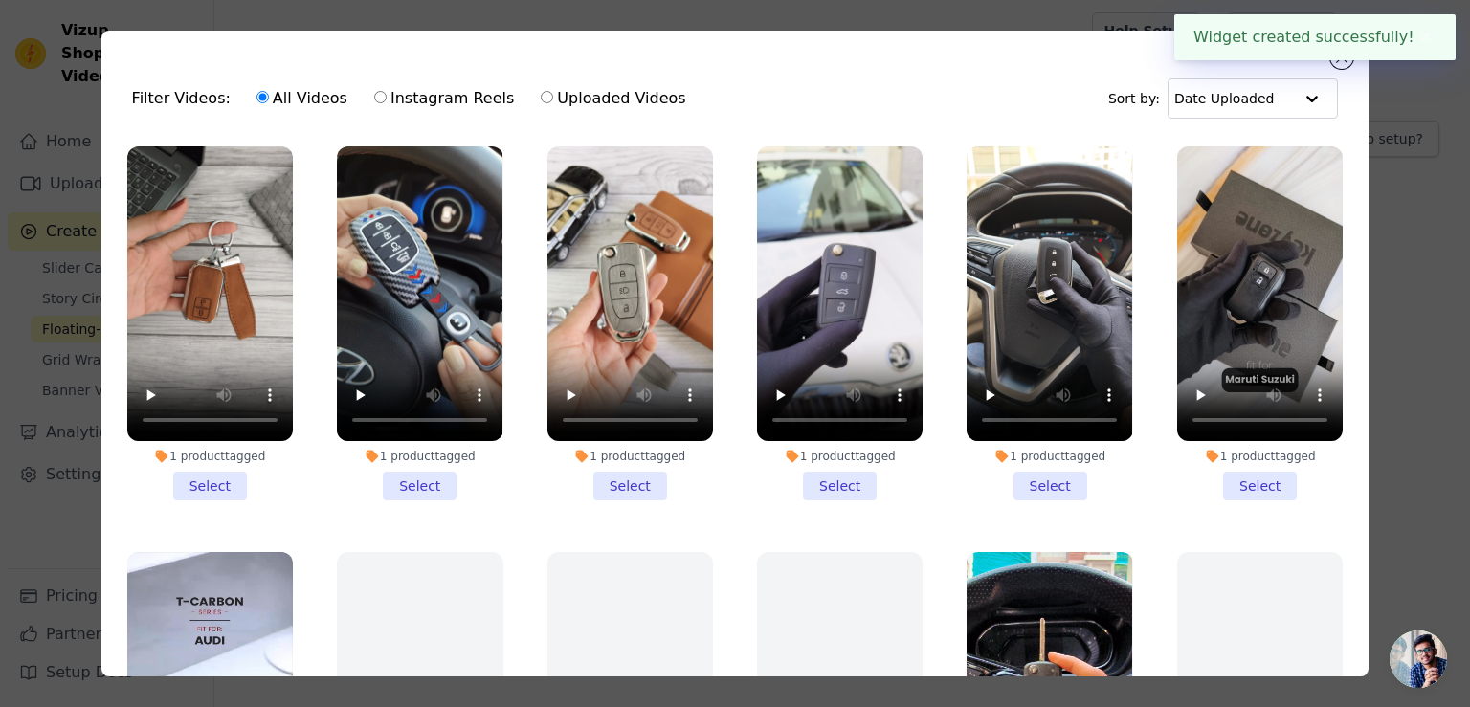
click at [222, 472] on li "1 product tagged Select" at bounding box center [210, 323] width 166 height 354
click at [0, 0] on input "1 product tagged Select" at bounding box center [0, 0] width 0 height 0
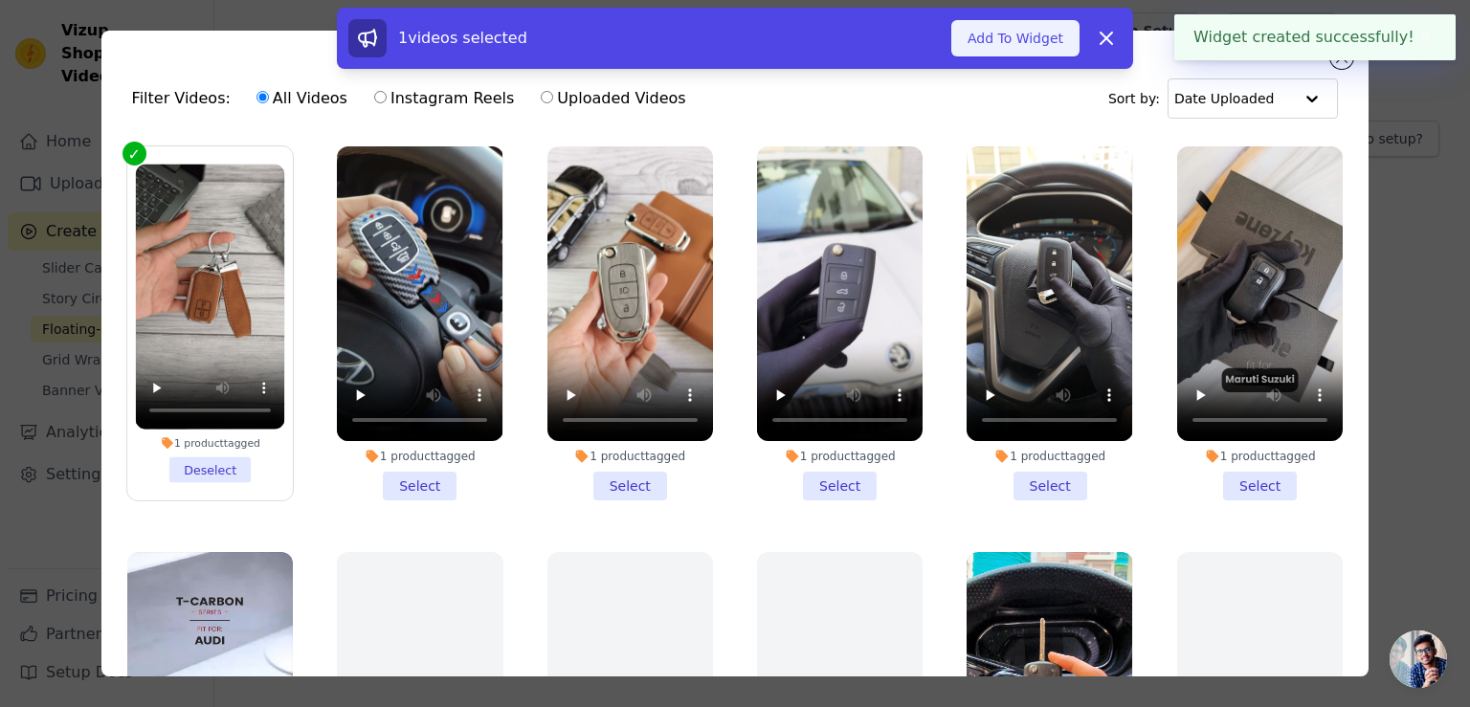
click at [997, 38] on button "Add To Widget" at bounding box center [1015, 38] width 128 height 36
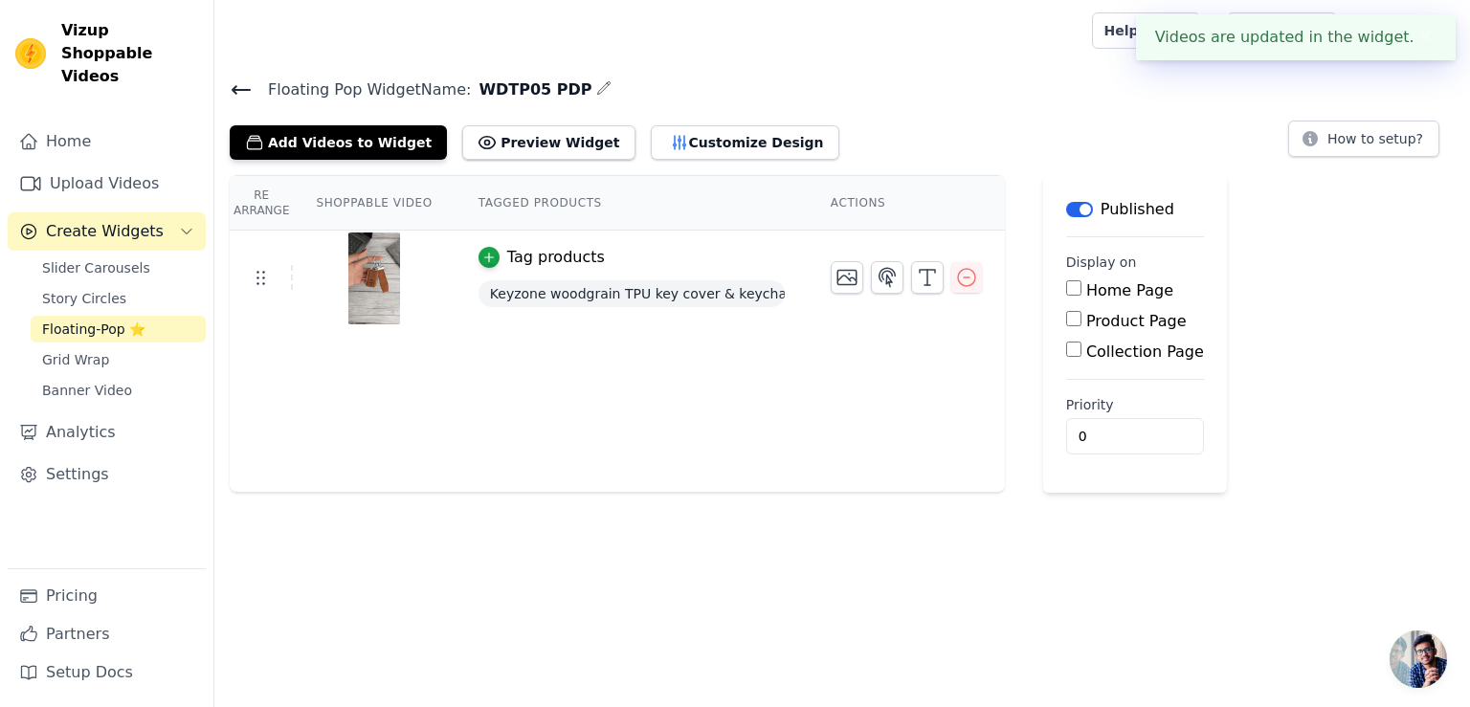
click at [1066, 317] on input "Product Page" at bounding box center [1073, 318] width 15 height 15
checkbox input "true"
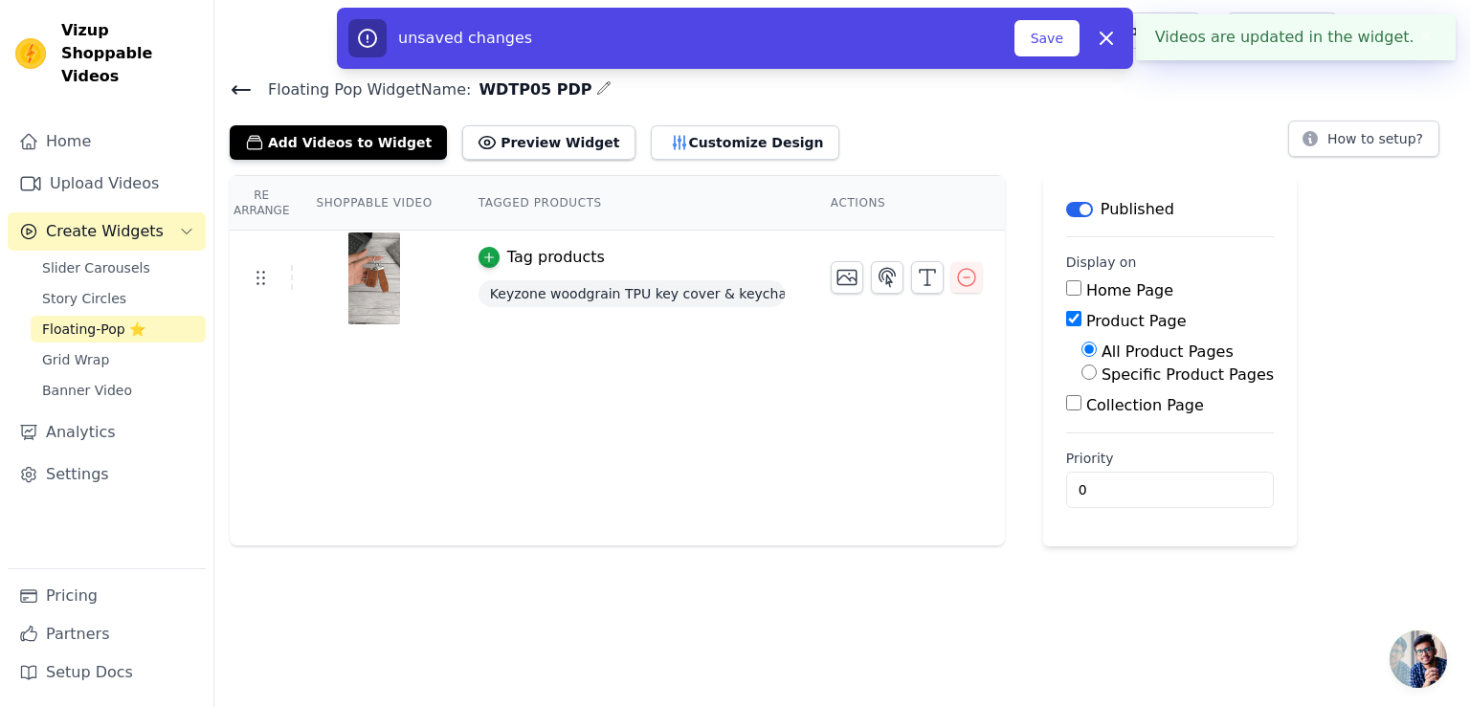
click at [1081, 368] on input "Specific Product Pages" at bounding box center [1088, 372] width 15 height 15
radio input "true"
click at [1085, 408] on button "Select Products" at bounding box center [1145, 418] width 128 height 33
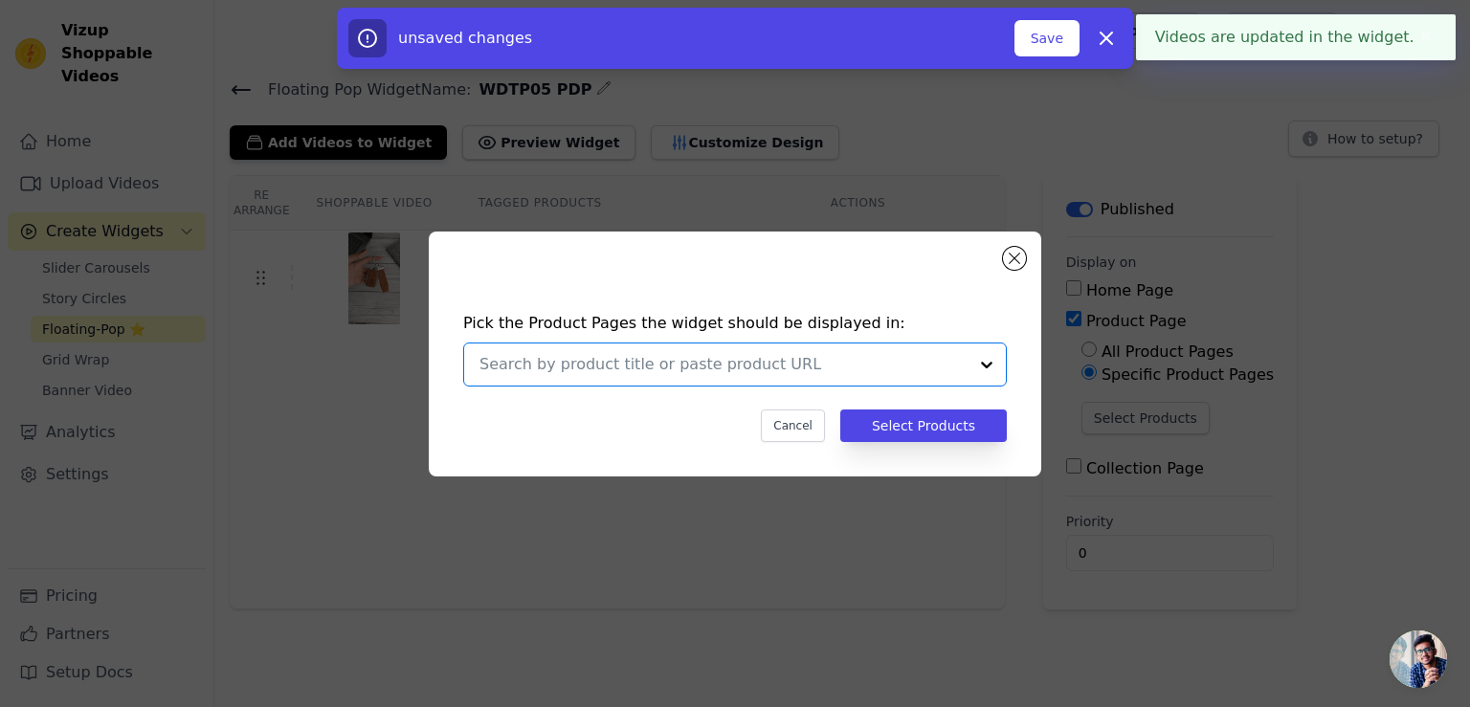
click at [781, 372] on input "text" at bounding box center [723, 364] width 488 height 23
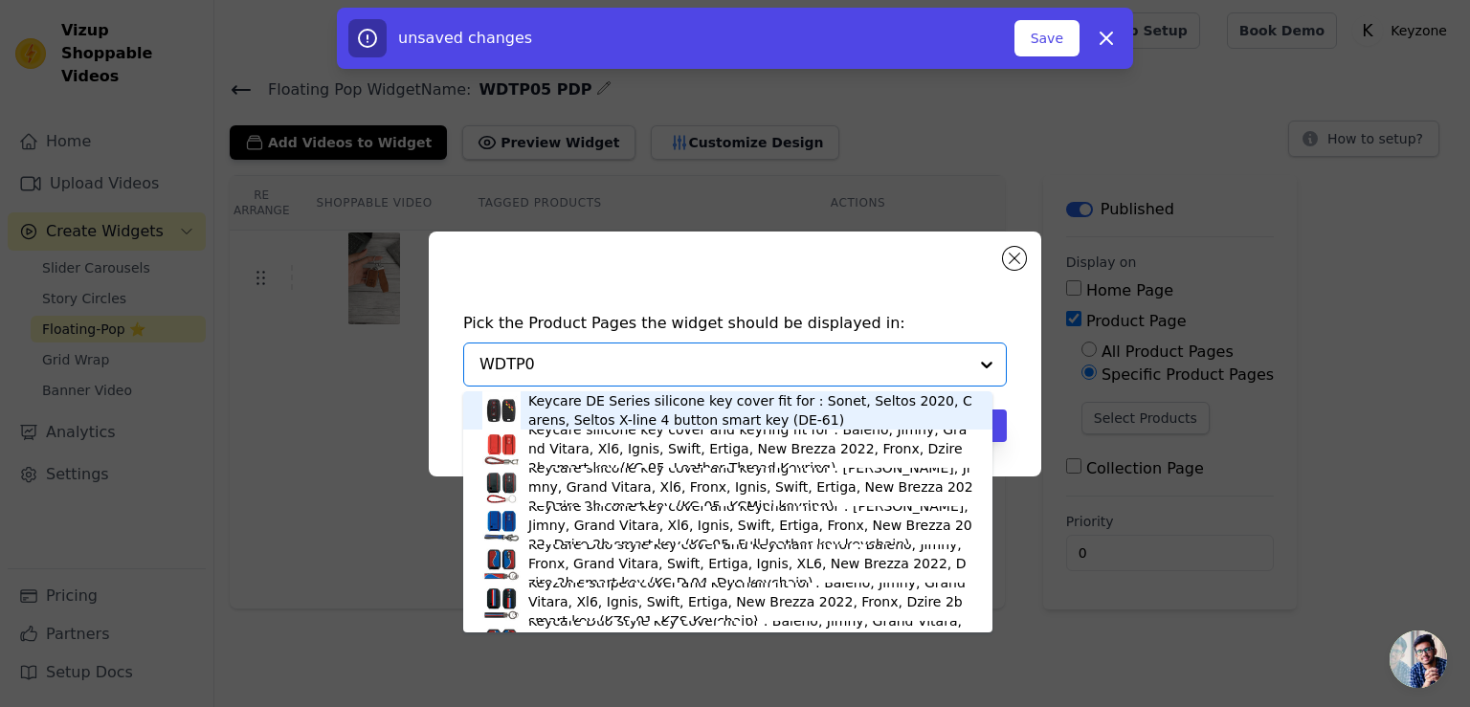
type input "WDTP05"
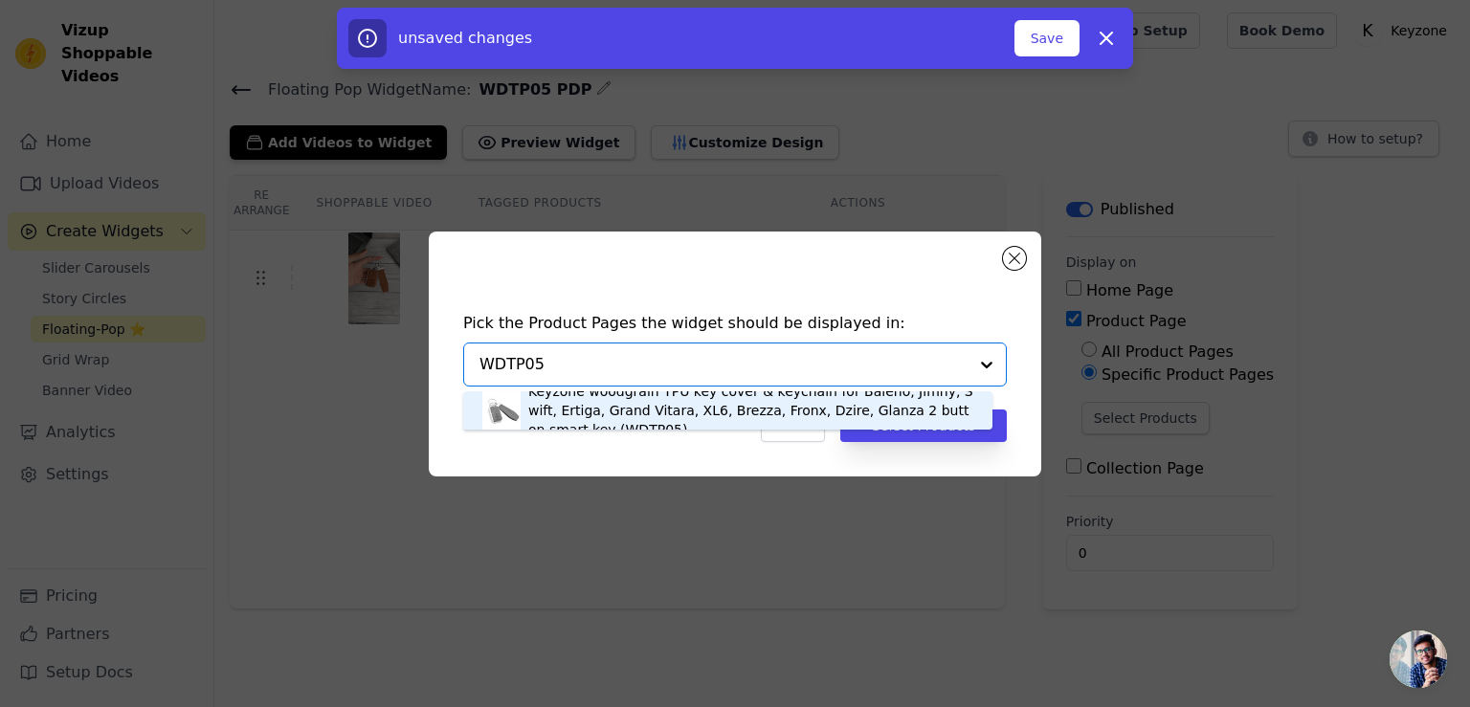
click at [708, 409] on div "Keyzone woodgrain TPU key cover & keychain for Baleno, Jimny, Swift, Ertiga, Gr…" at bounding box center [750, 410] width 445 height 57
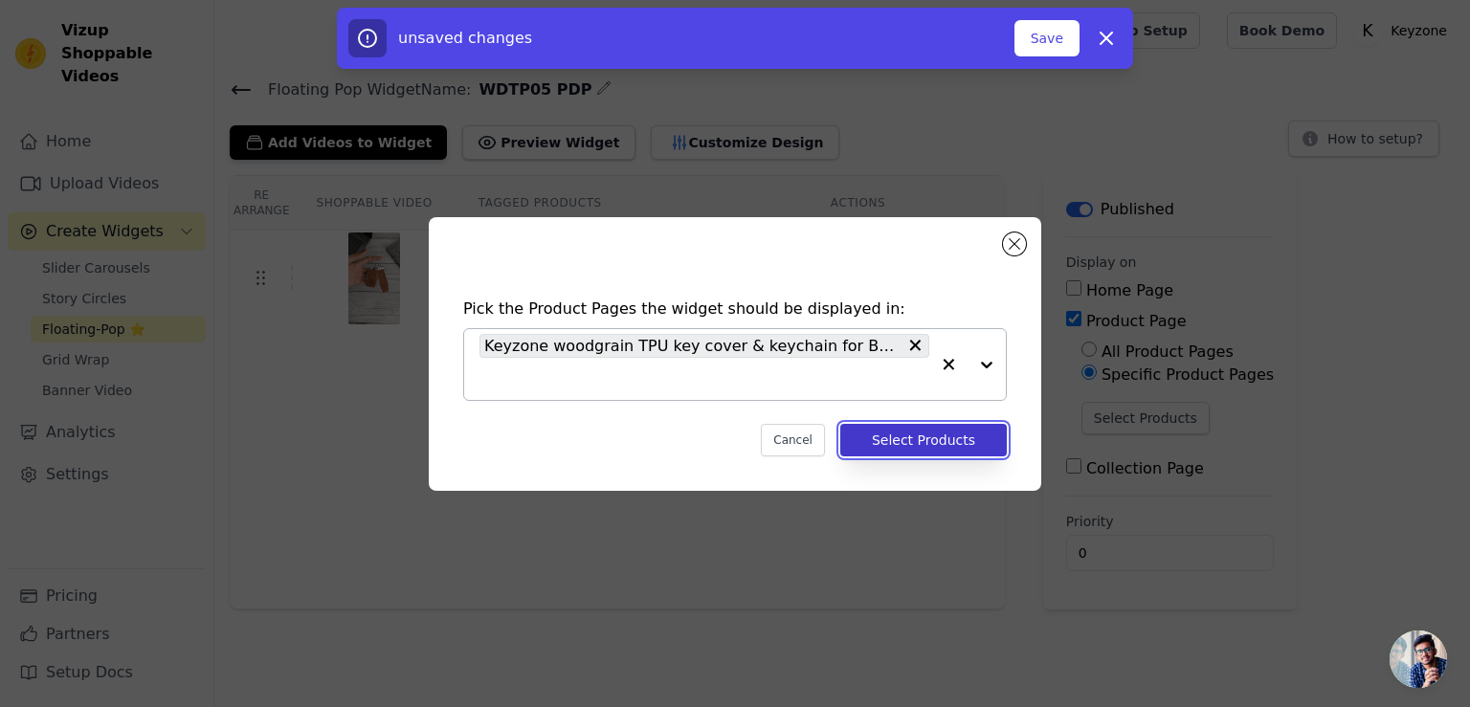
click at [911, 435] on button "Select Products" at bounding box center [923, 440] width 166 height 33
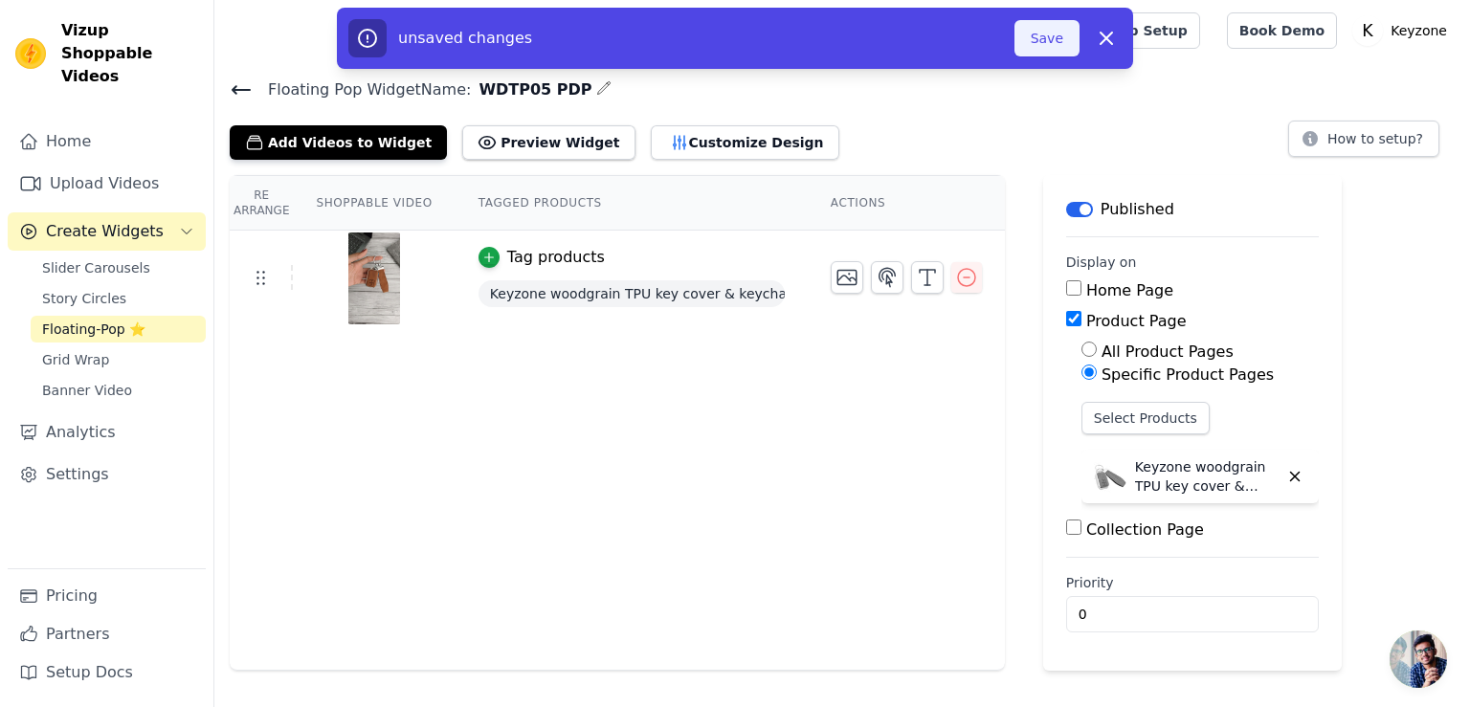
click at [1036, 36] on button "Save" at bounding box center [1046, 38] width 65 height 36
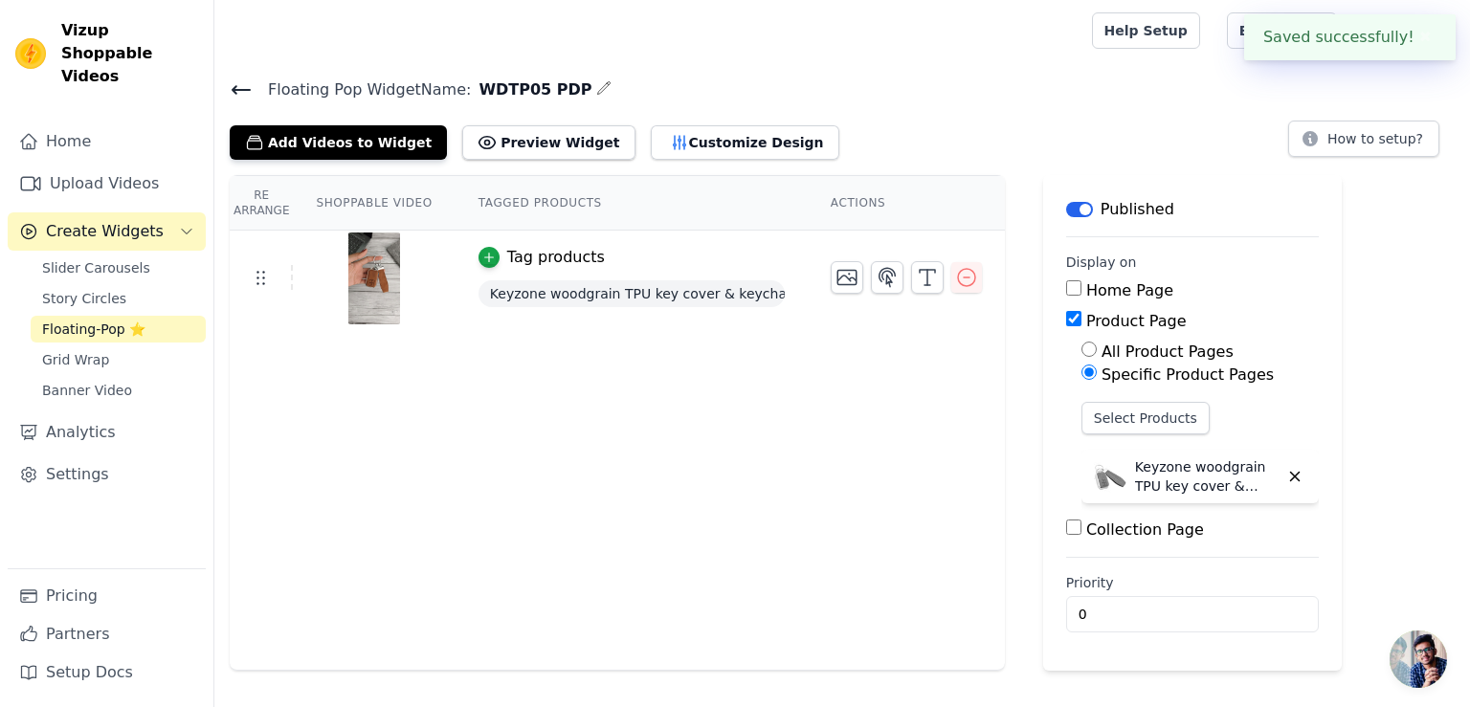
click at [245, 87] on icon at bounding box center [241, 89] width 23 height 23
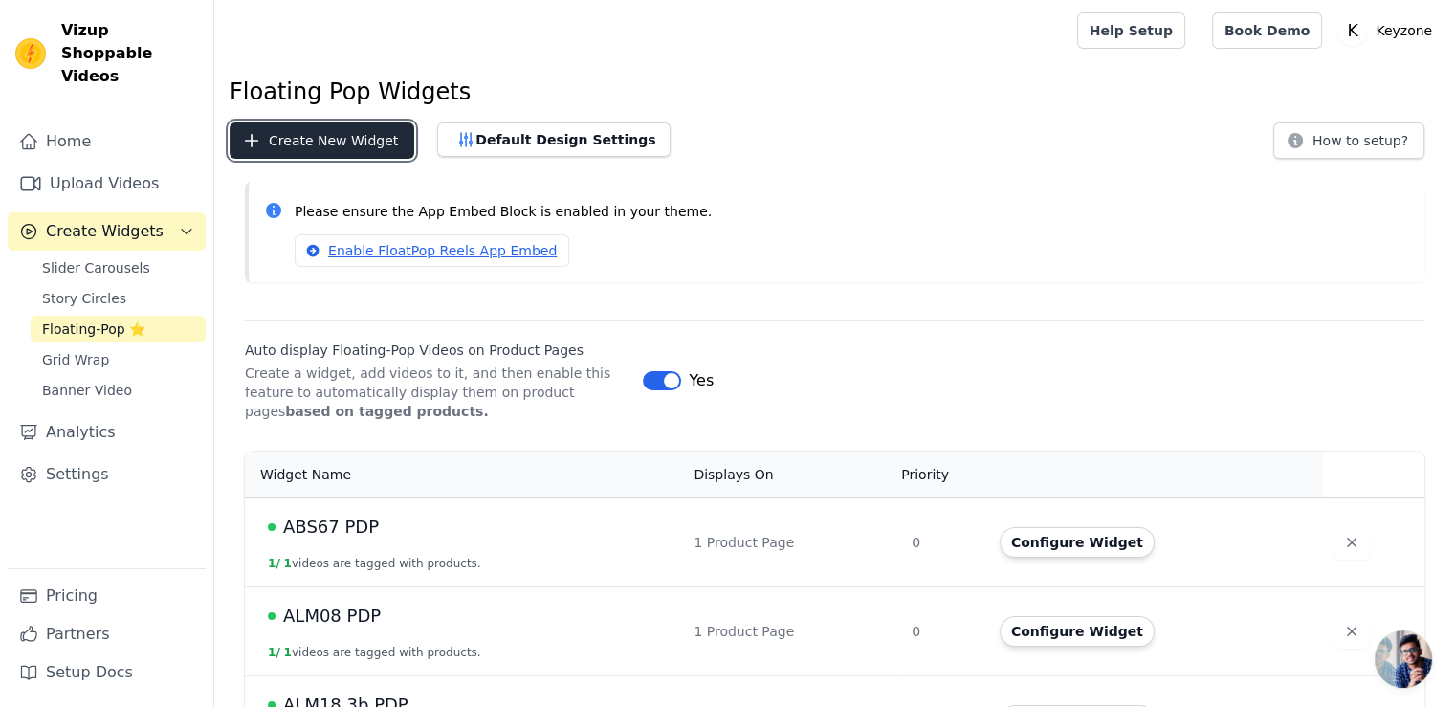
click at [281, 136] on button "Create New Widget" at bounding box center [322, 140] width 185 height 36
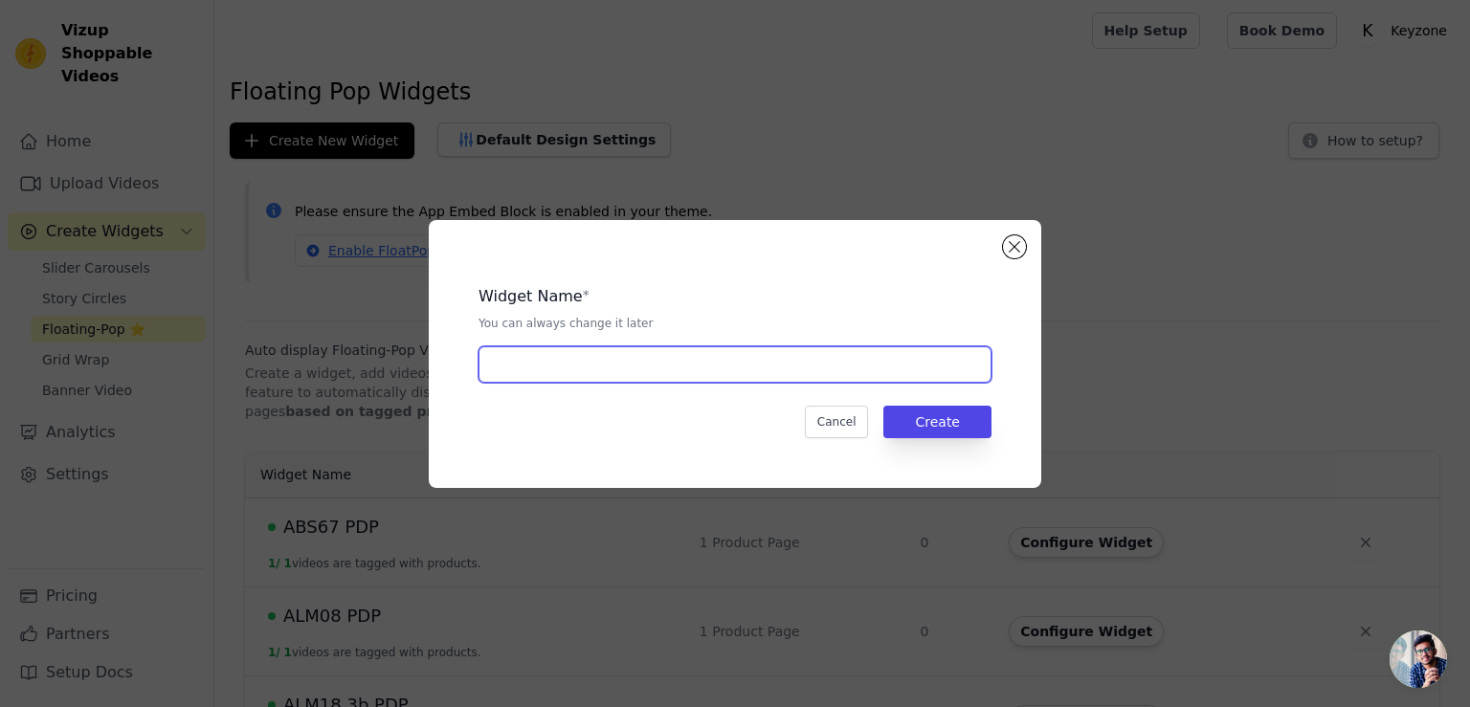
click at [530, 369] on input "text" at bounding box center [734, 364] width 513 height 36
type input "ABS44 PDP"
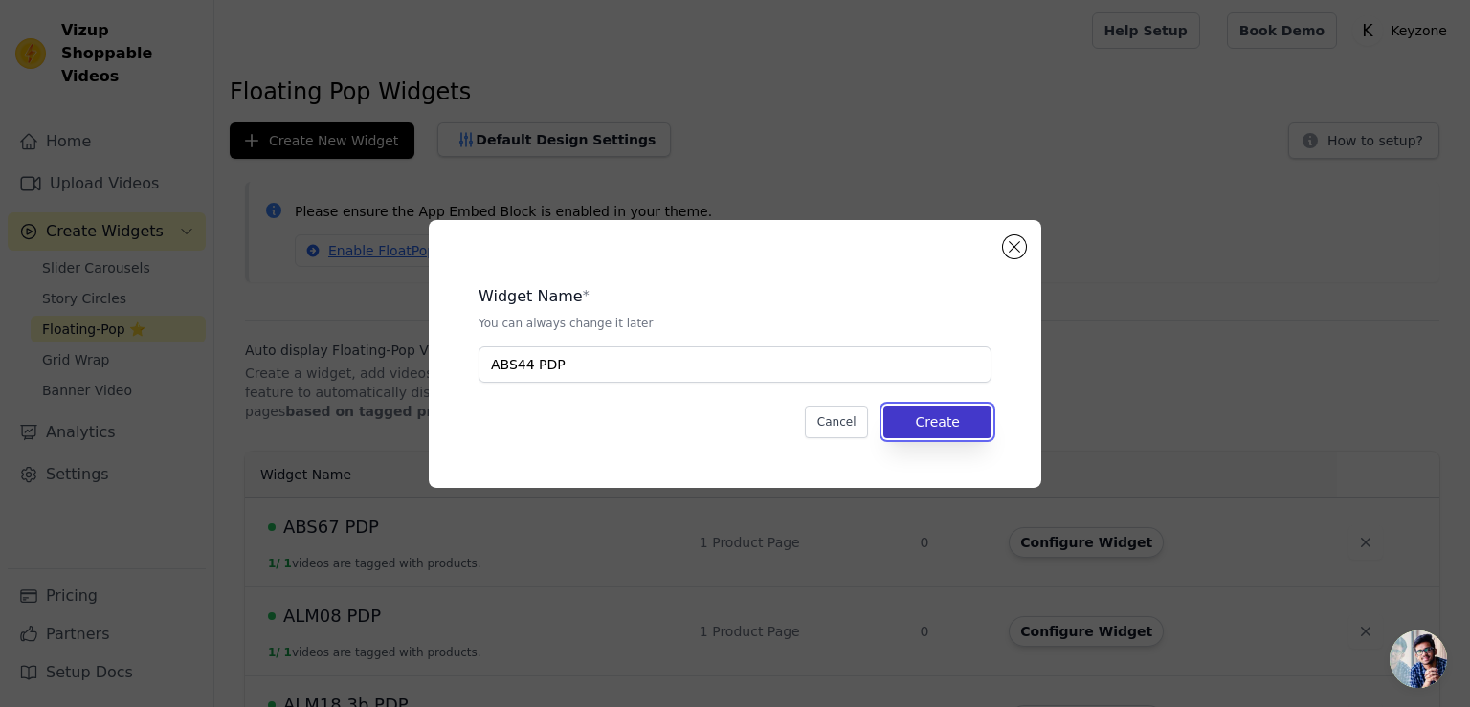
click at [935, 417] on button "Create" at bounding box center [937, 422] width 108 height 33
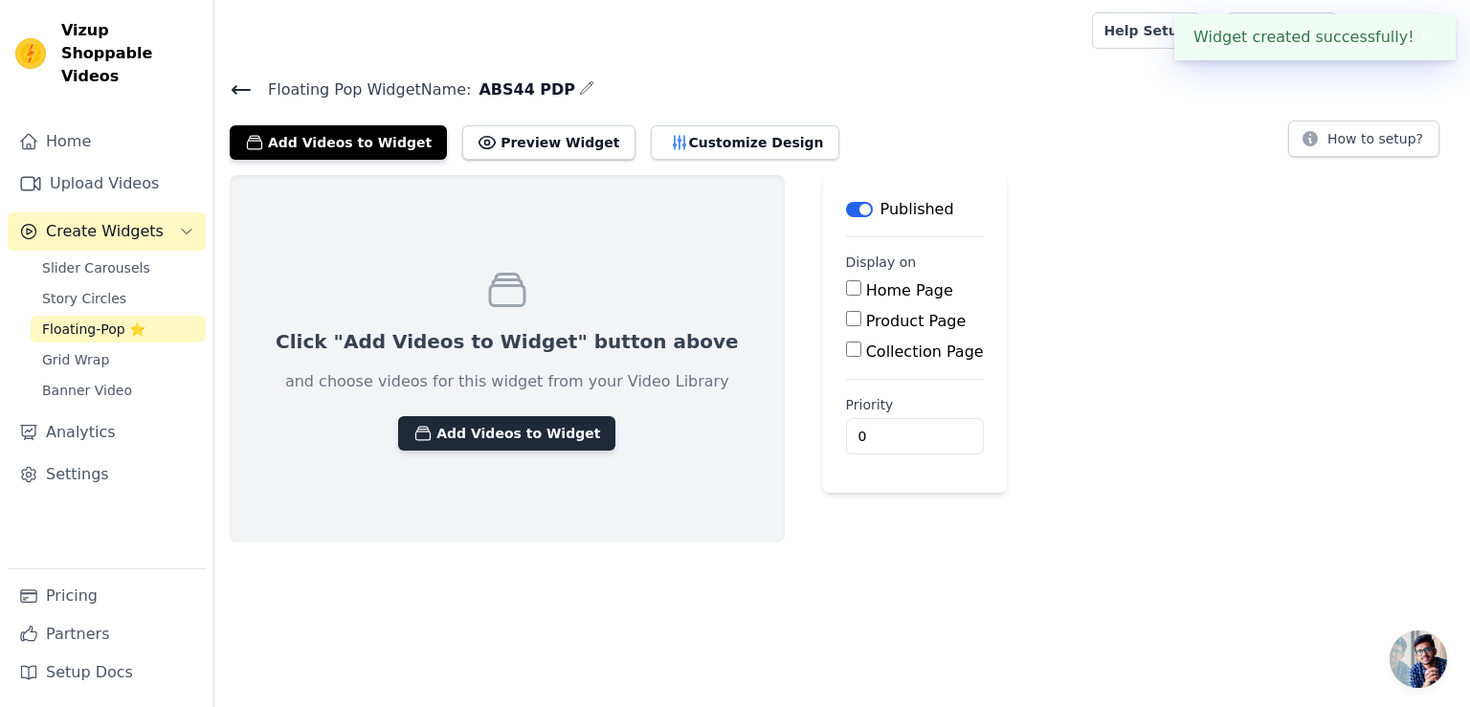
click at [494, 431] on button "Add Videos to Widget" at bounding box center [506, 433] width 217 height 34
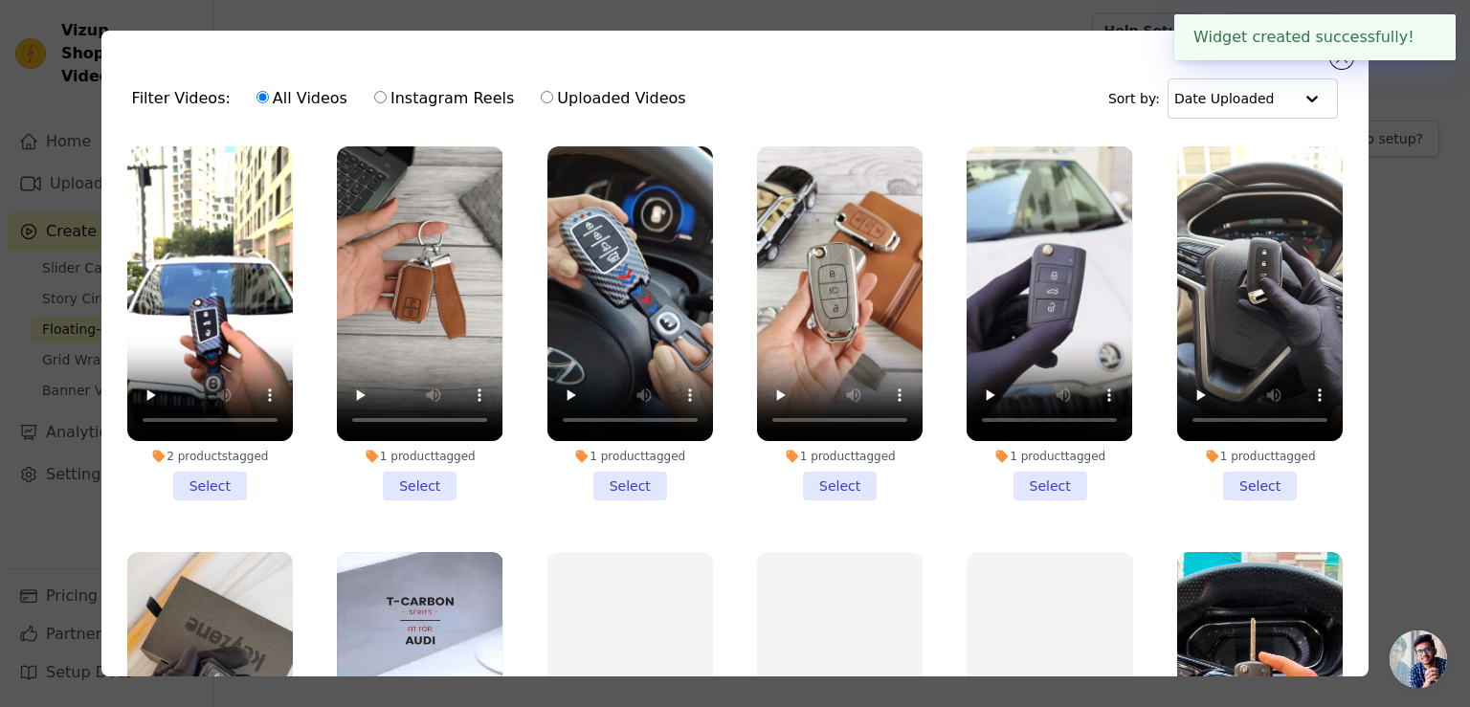
click at [214, 480] on li "2 products tagged Select" at bounding box center [210, 323] width 166 height 354
click at [0, 0] on input "2 products tagged Select" at bounding box center [0, 0] width 0 height 0
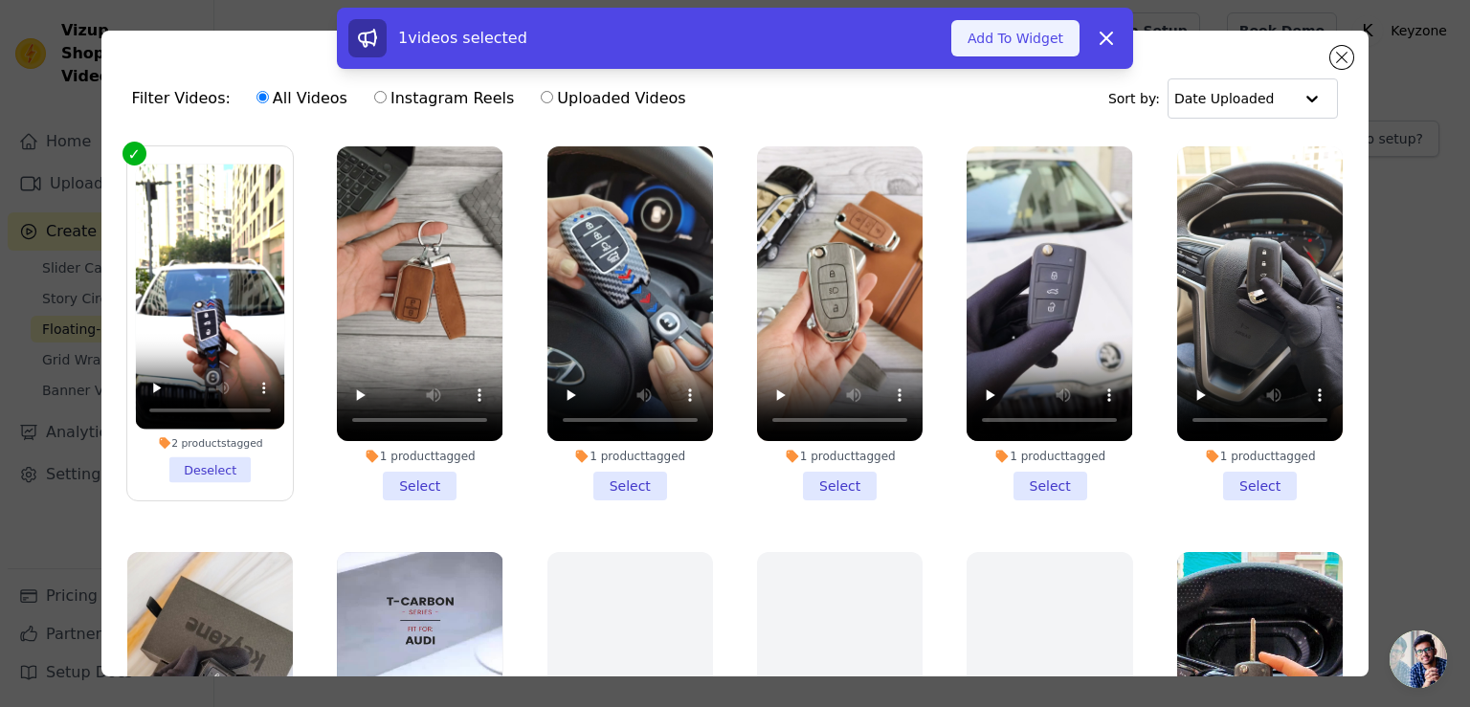
click at [992, 46] on button "Add To Widget" at bounding box center [1015, 38] width 128 height 36
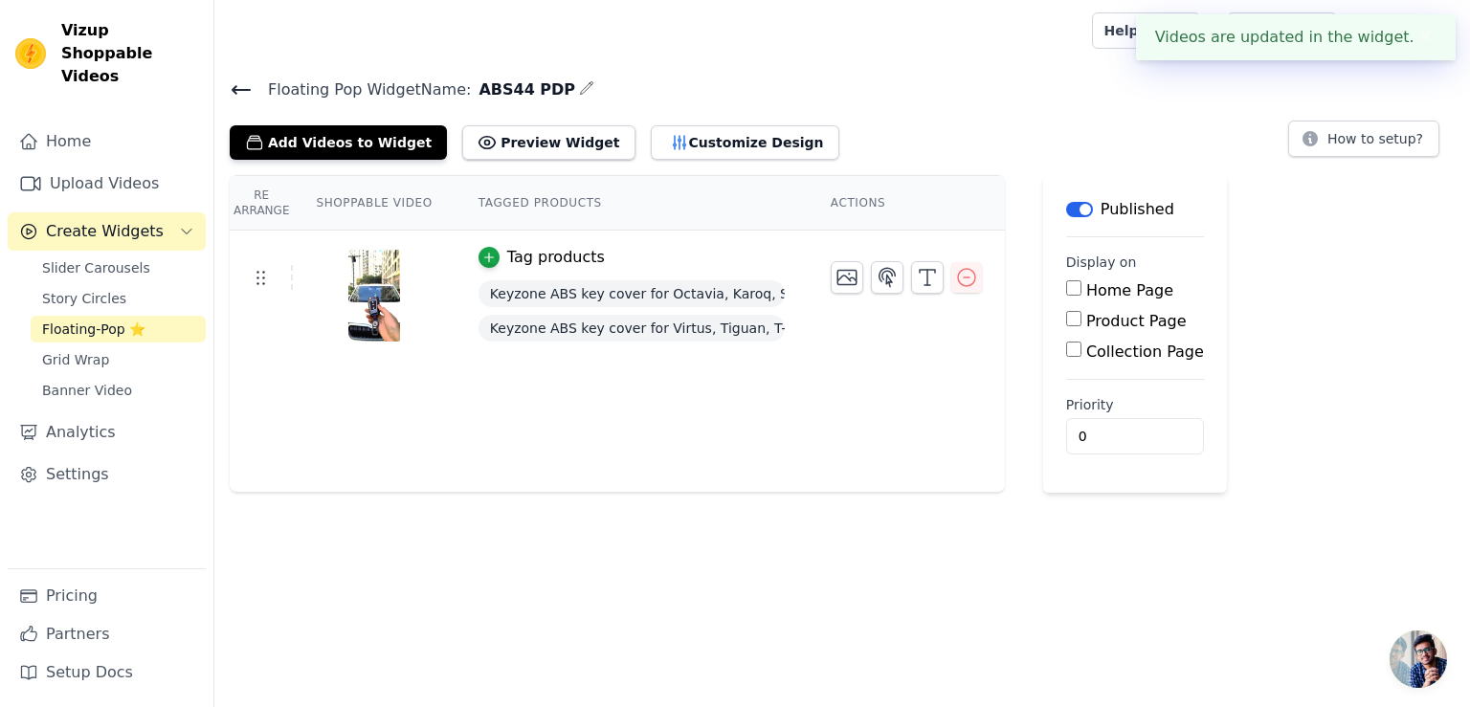
click at [1101, 320] on label "Product Page" at bounding box center [1136, 321] width 100 height 18
click at [1081, 320] on input "Product Page" at bounding box center [1073, 318] width 15 height 15
checkbox input "true"
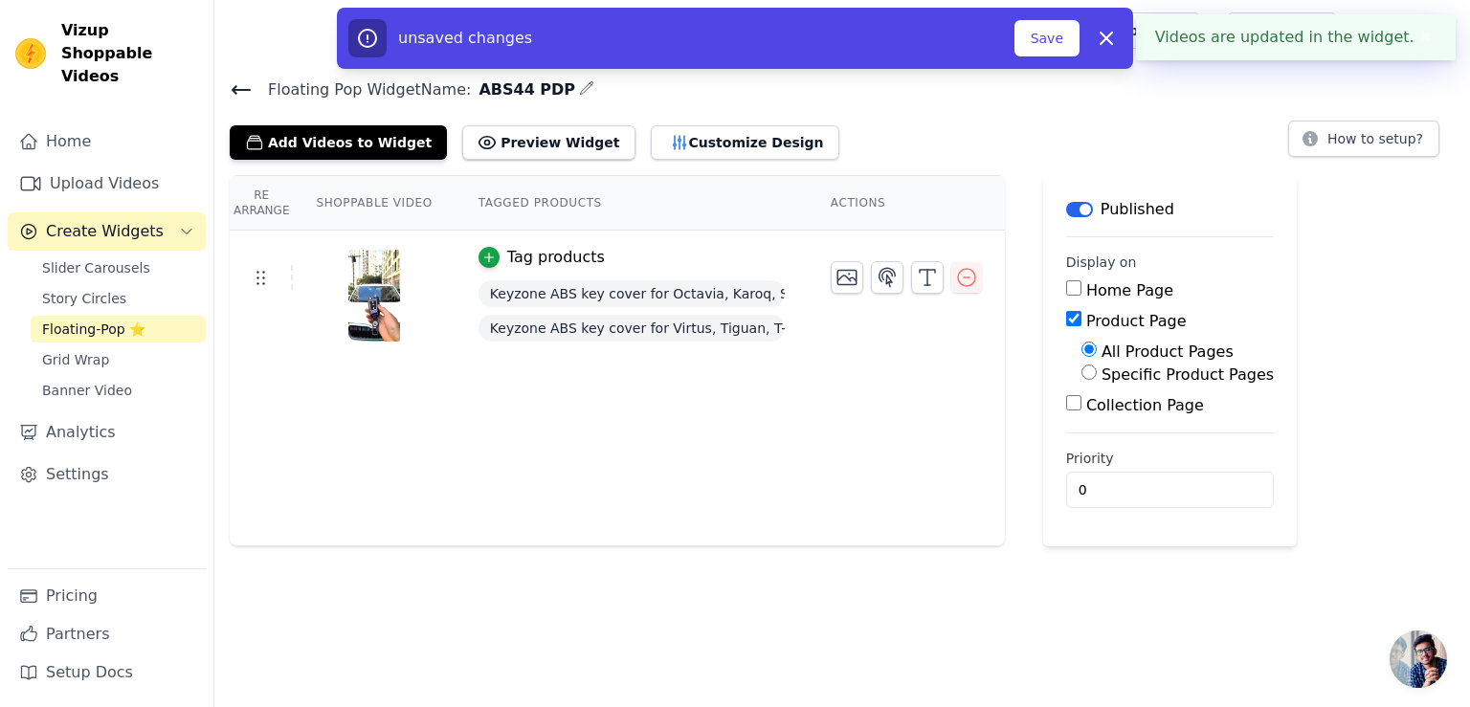
click at [1101, 372] on label "Specific Product Pages" at bounding box center [1187, 375] width 172 height 18
click at [1097, 372] on input "Specific Product Pages" at bounding box center [1088, 372] width 15 height 15
radio input "true"
click at [1098, 416] on button "Select Products" at bounding box center [1145, 418] width 128 height 33
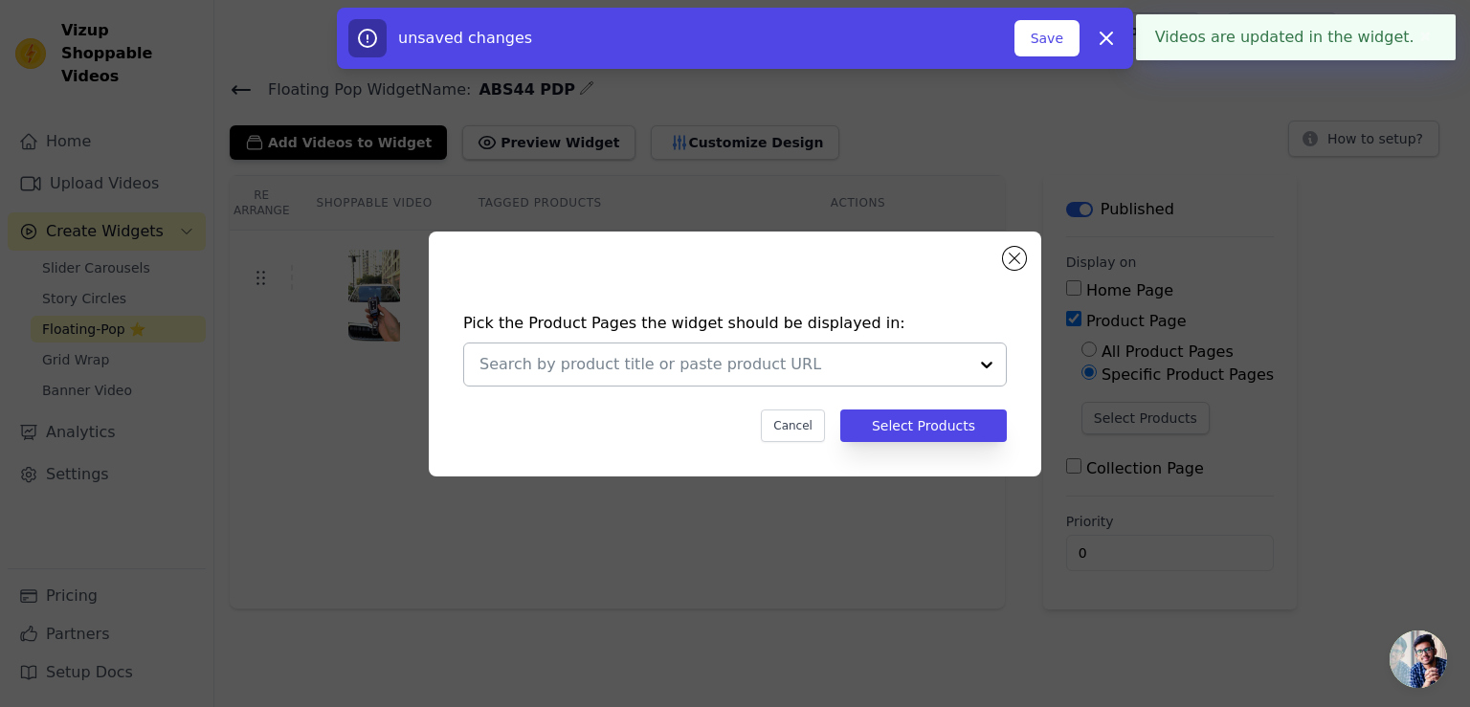
click at [731, 369] on input "text" at bounding box center [723, 364] width 488 height 23
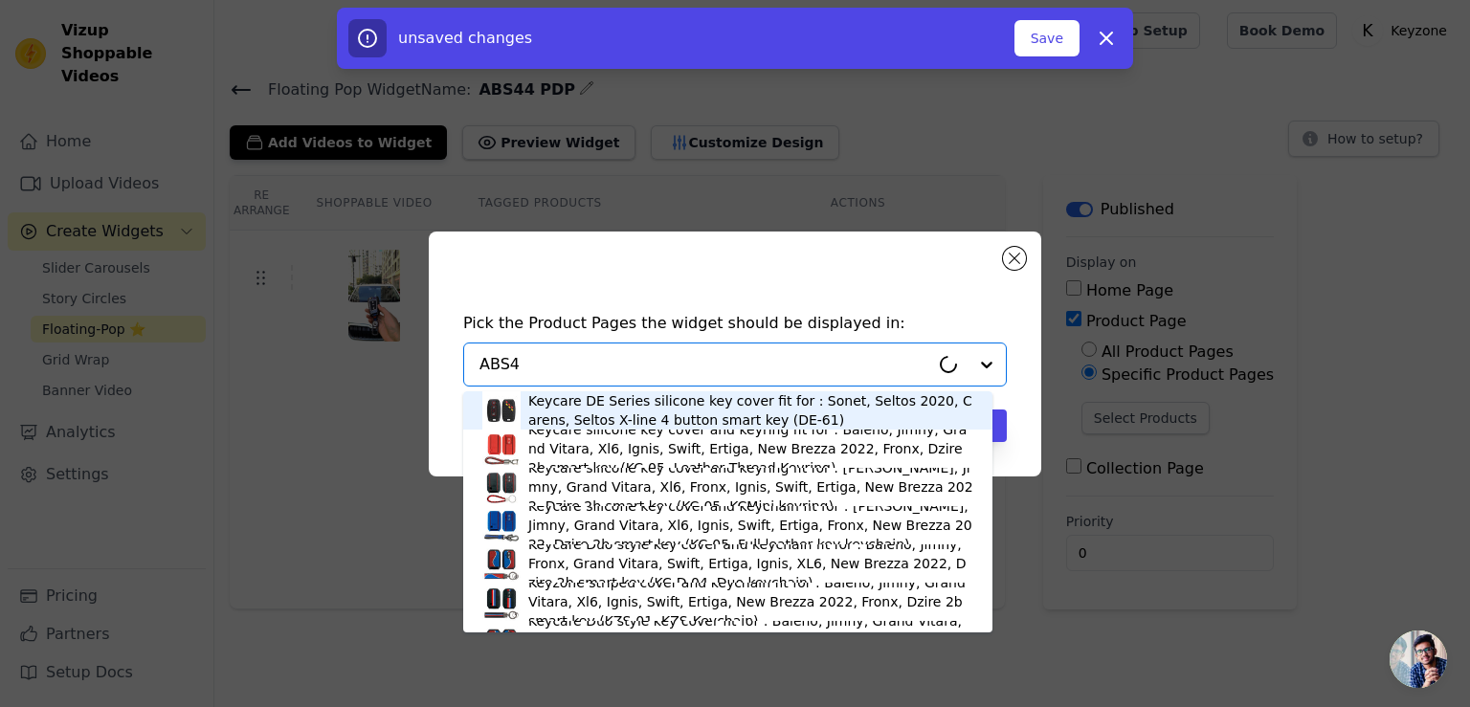
type input "ABS44"
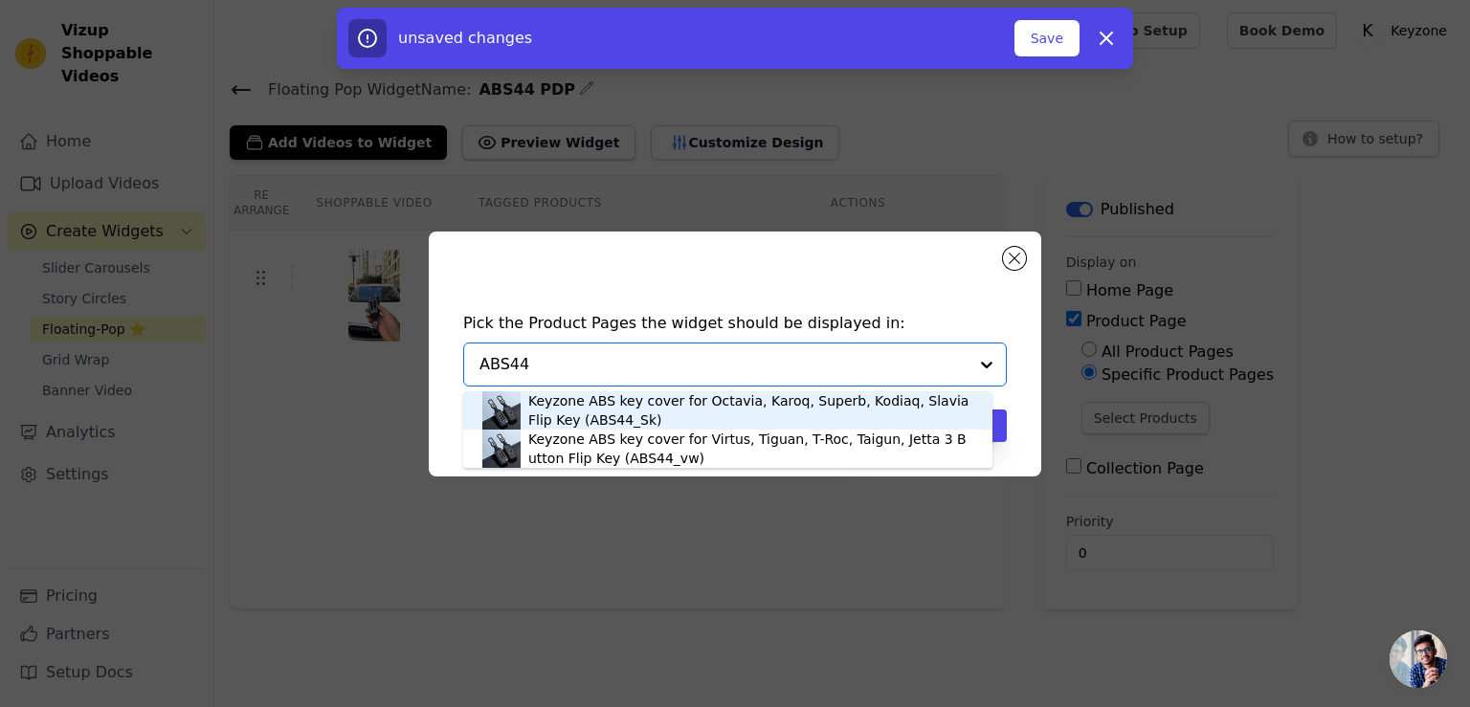
click at [723, 411] on div "Keyzone ABS key cover for Octavia, Karoq, Superb, Kodiaq, Slavia Flip Key (ABS4…" at bounding box center [750, 410] width 445 height 38
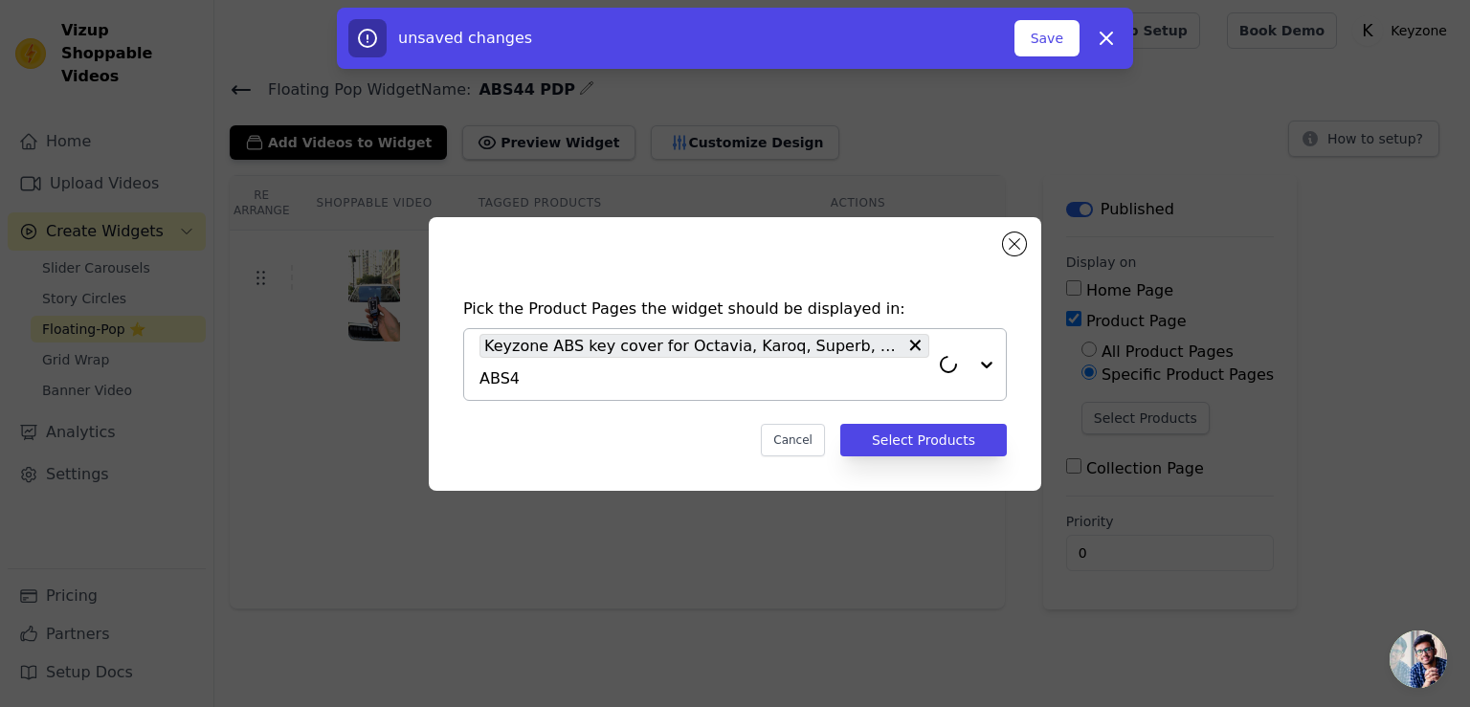
type input "ABS44"
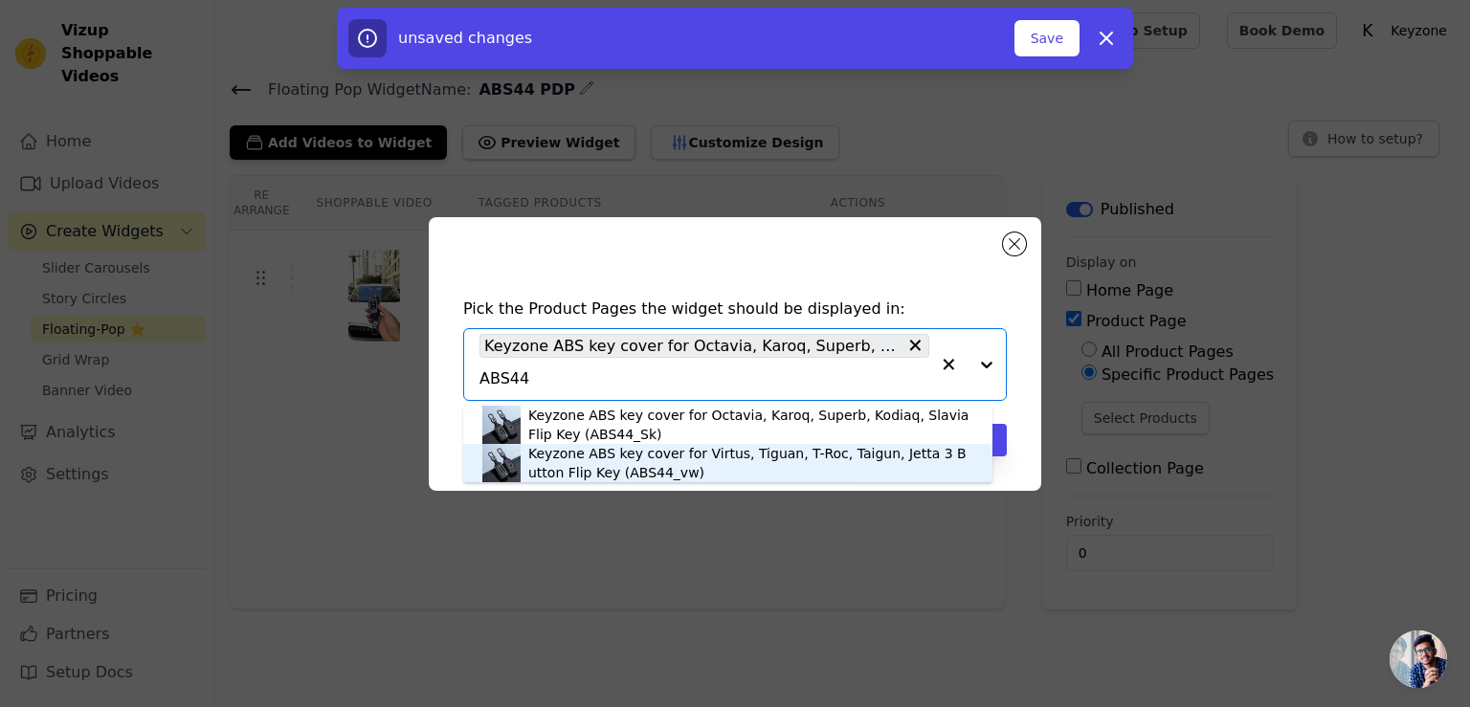
click at [643, 469] on div "Keyzone ABS key cover for Virtus, Tiguan, T-Roc, Taigun, Jetta 3 Button Flip Ke…" at bounding box center [750, 463] width 445 height 38
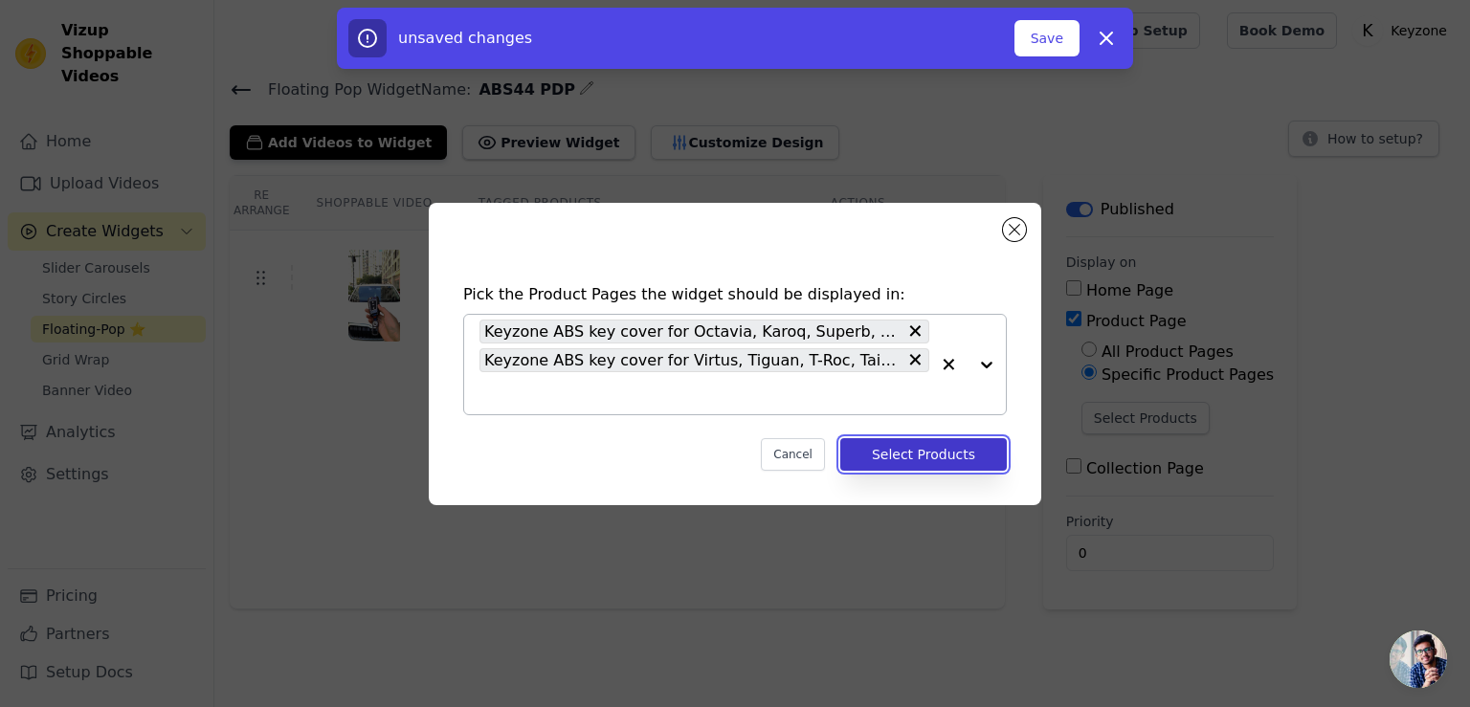
click at [911, 451] on button "Select Products" at bounding box center [923, 454] width 166 height 33
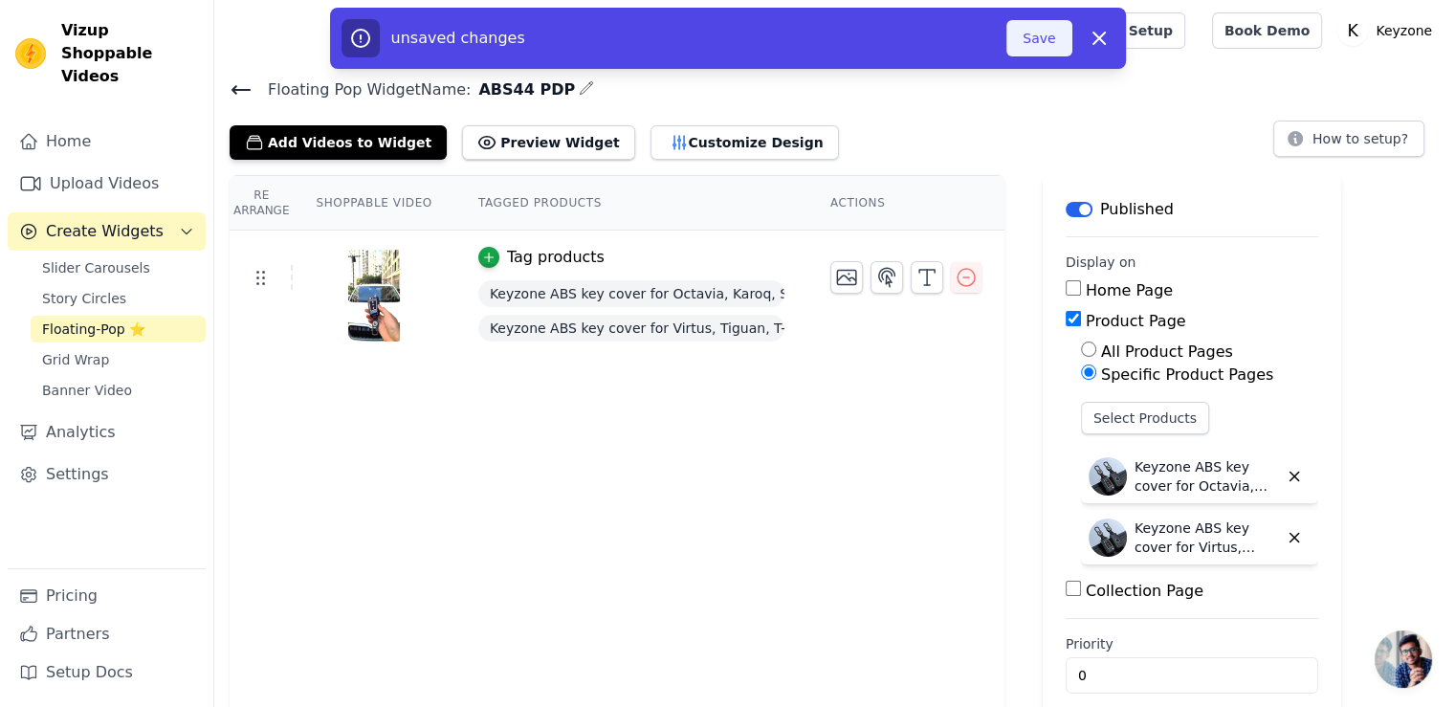
click at [1045, 43] on button "Save" at bounding box center [1039, 38] width 65 height 36
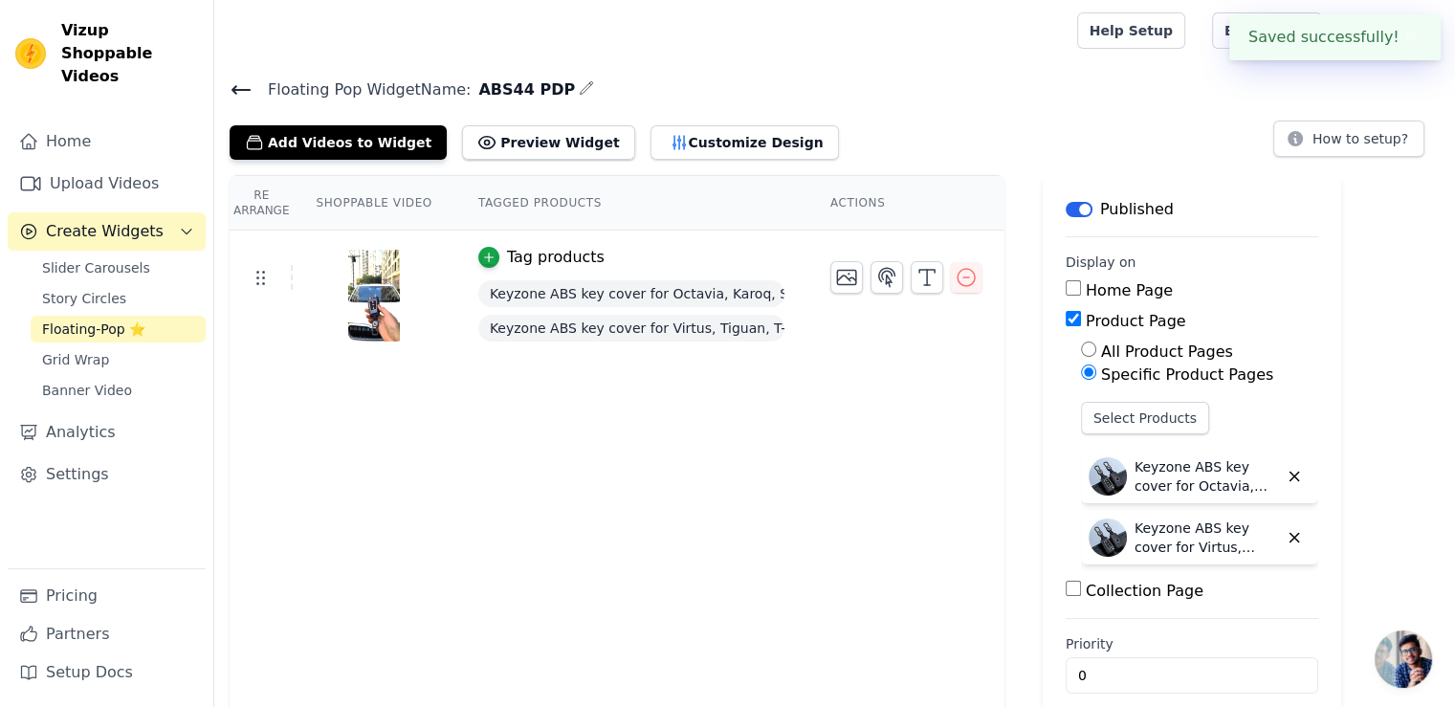
click at [239, 91] on icon at bounding box center [241, 89] width 23 height 23
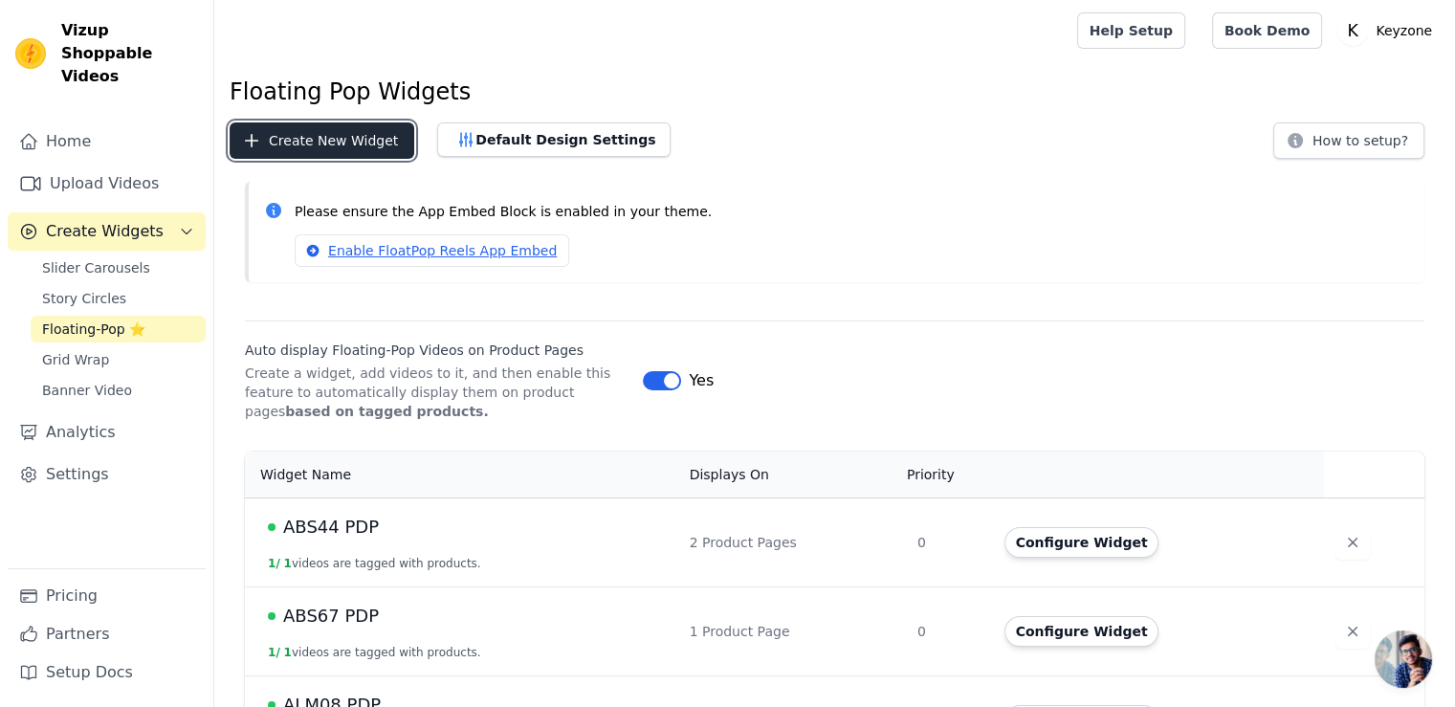
click at [334, 136] on button "Create New Widget" at bounding box center [322, 140] width 185 height 36
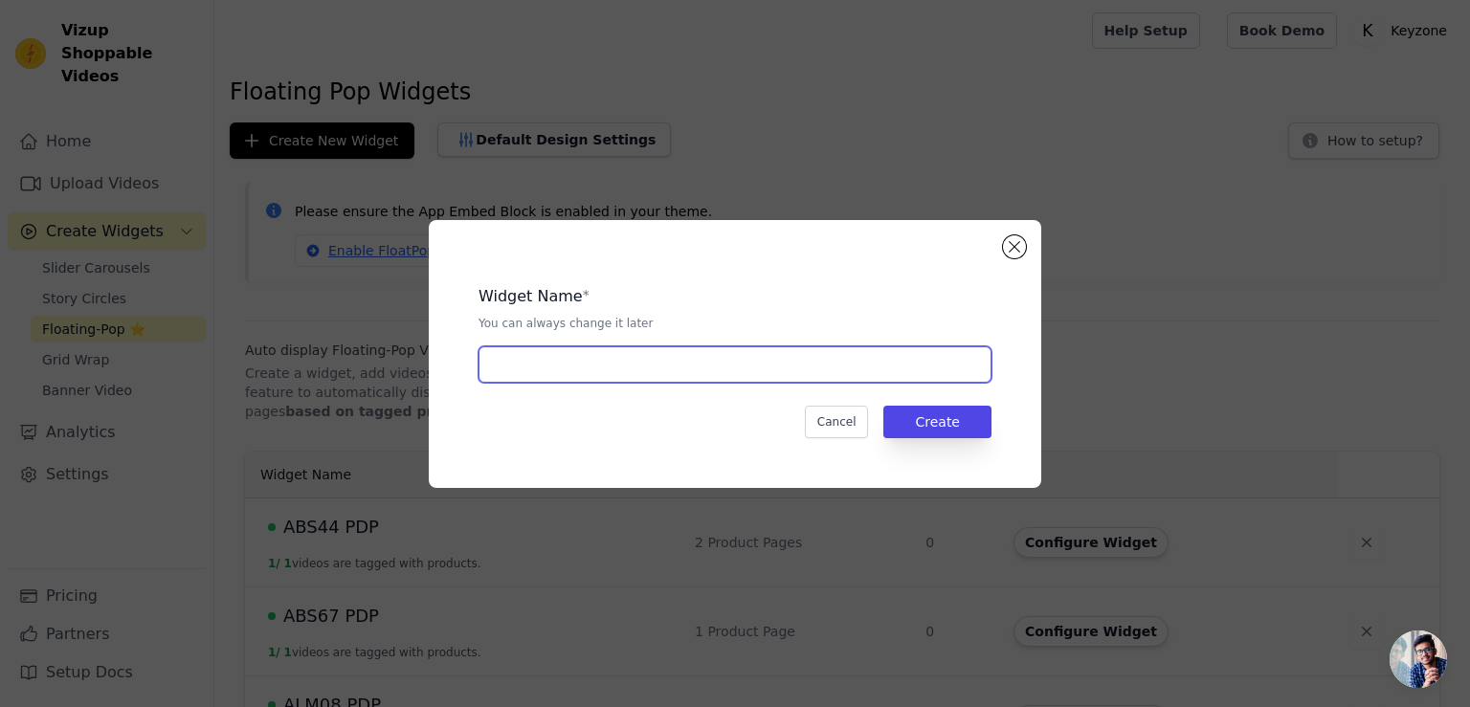
click at [526, 360] on input "text" at bounding box center [734, 364] width 513 height 36
type input "KDL86 PDP"
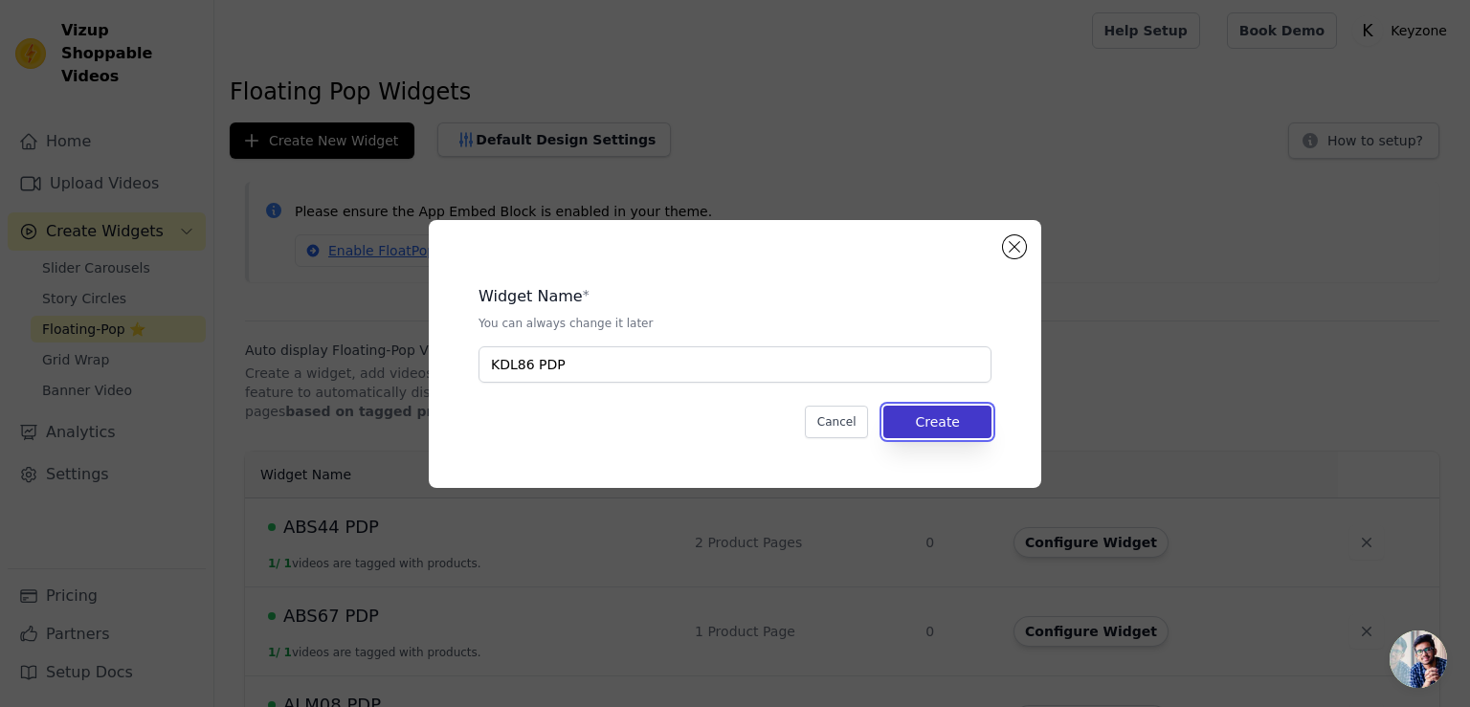
click at [915, 417] on button "Create" at bounding box center [937, 422] width 108 height 33
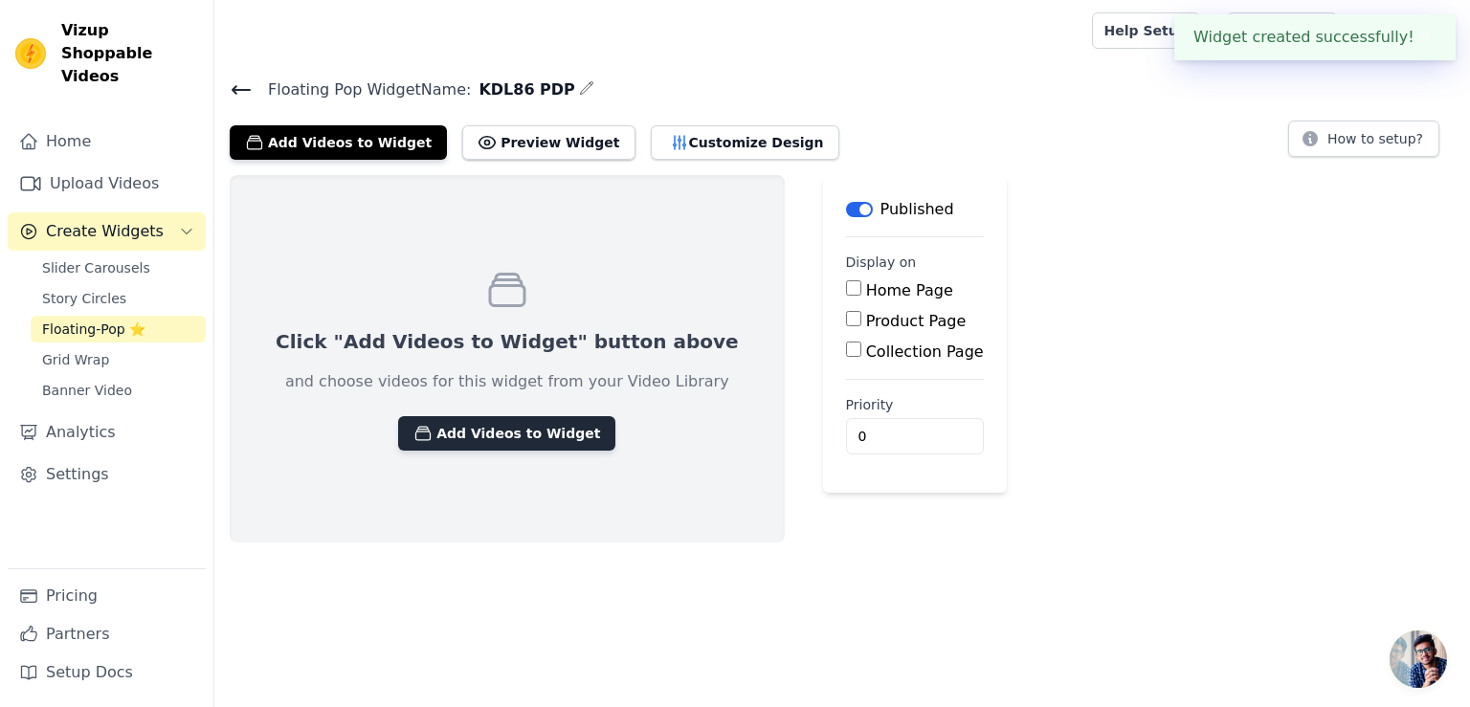
click at [516, 443] on button "Add Videos to Widget" at bounding box center [506, 433] width 217 height 34
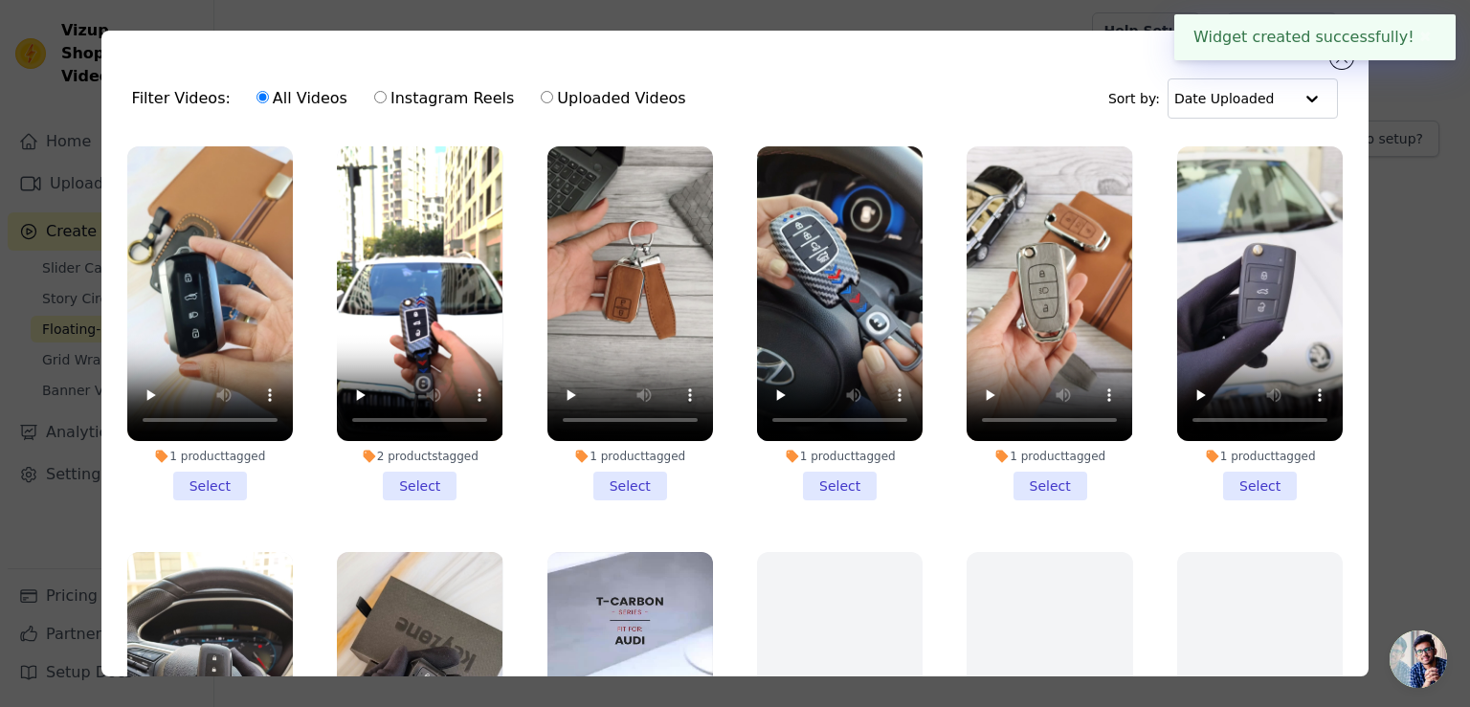
click at [214, 480] on li "1 product tagged Select" at bounding box center [210, 323] width 166 height 354
click at [0, 0] on input "1 product tagged Select" at bounding box center [0, 0] width 0 height 0
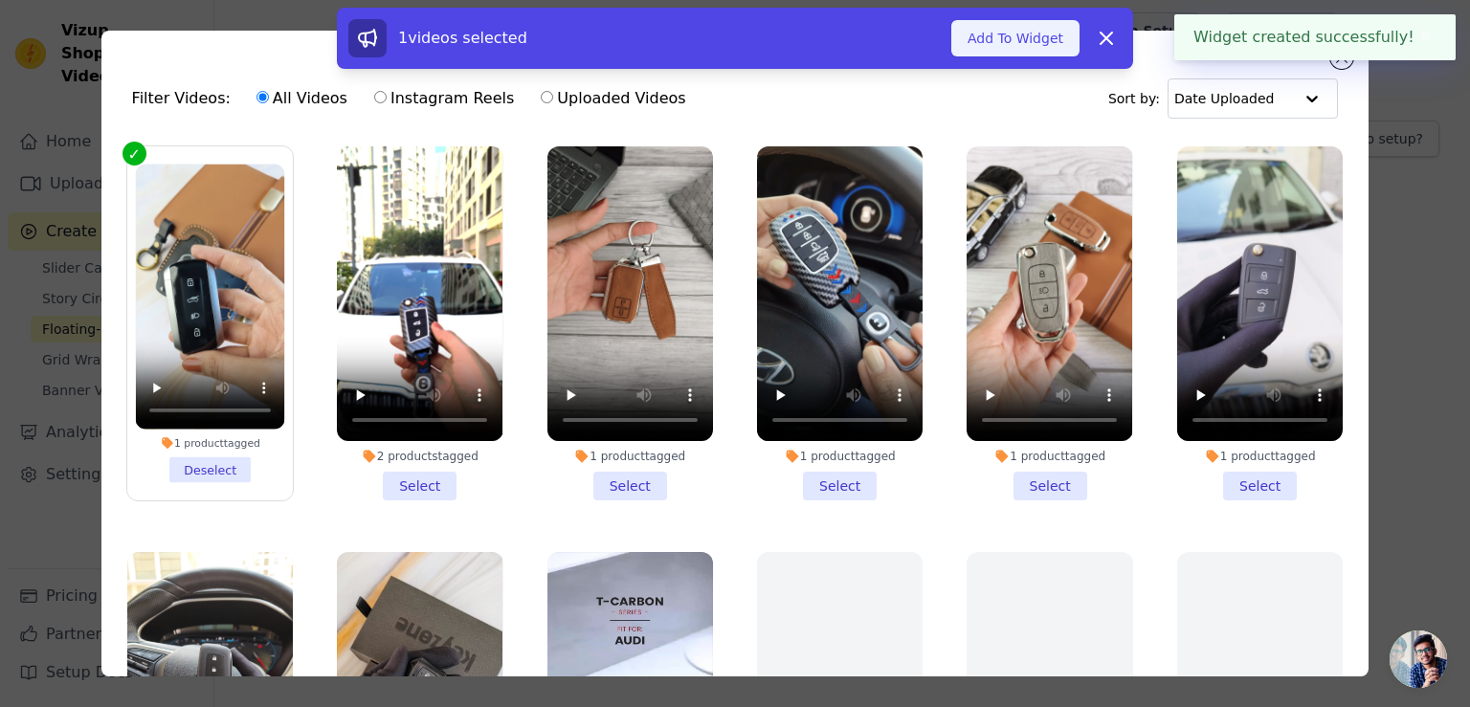
click at [981, 47] on button "Add To Widget" at bounding box center [1015, 38] width 128 height 36
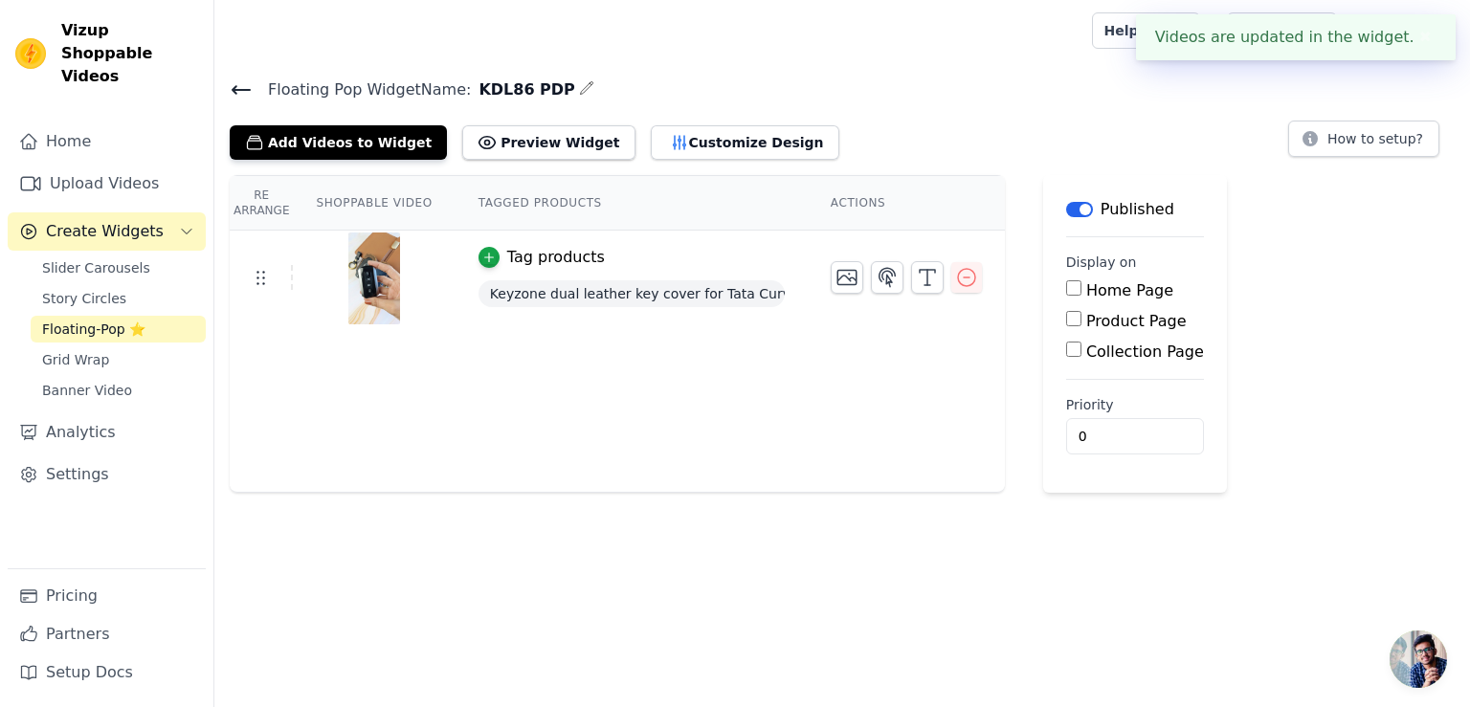
click at [1066, 321] on input "Product Page" at bounding box center [1073, 318] width 15 height 15
checkbox input "true"
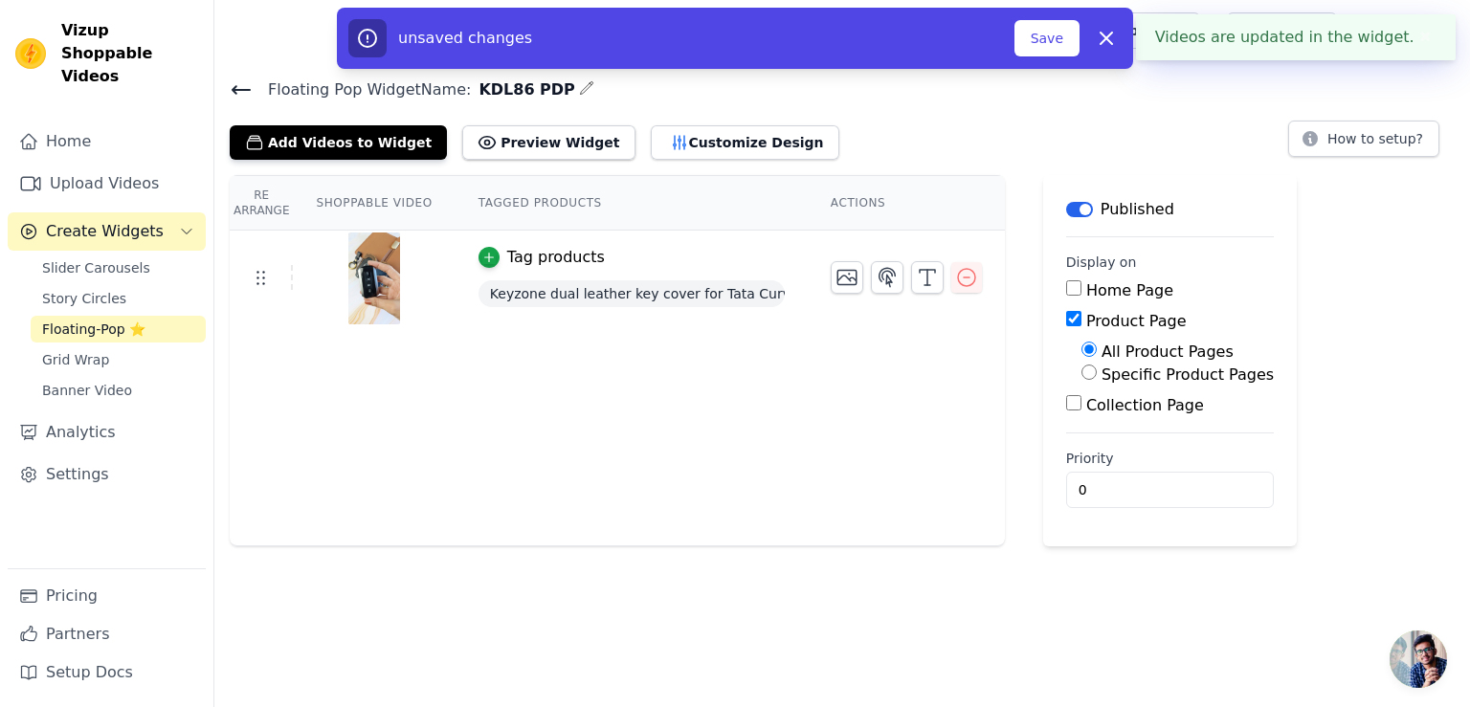
click at [1101, 374] on label "Specific Product Pages" at bounding box center [1187, 375] width 172 height 18
click at [1095, 374] on input "Specific Product Pages" at bounding box center [1088, 372] width 15 height 15
radio input "true"
click at [1100, 422] on button "Select Products" at bounding box center [1145, 418] width 128 height 33
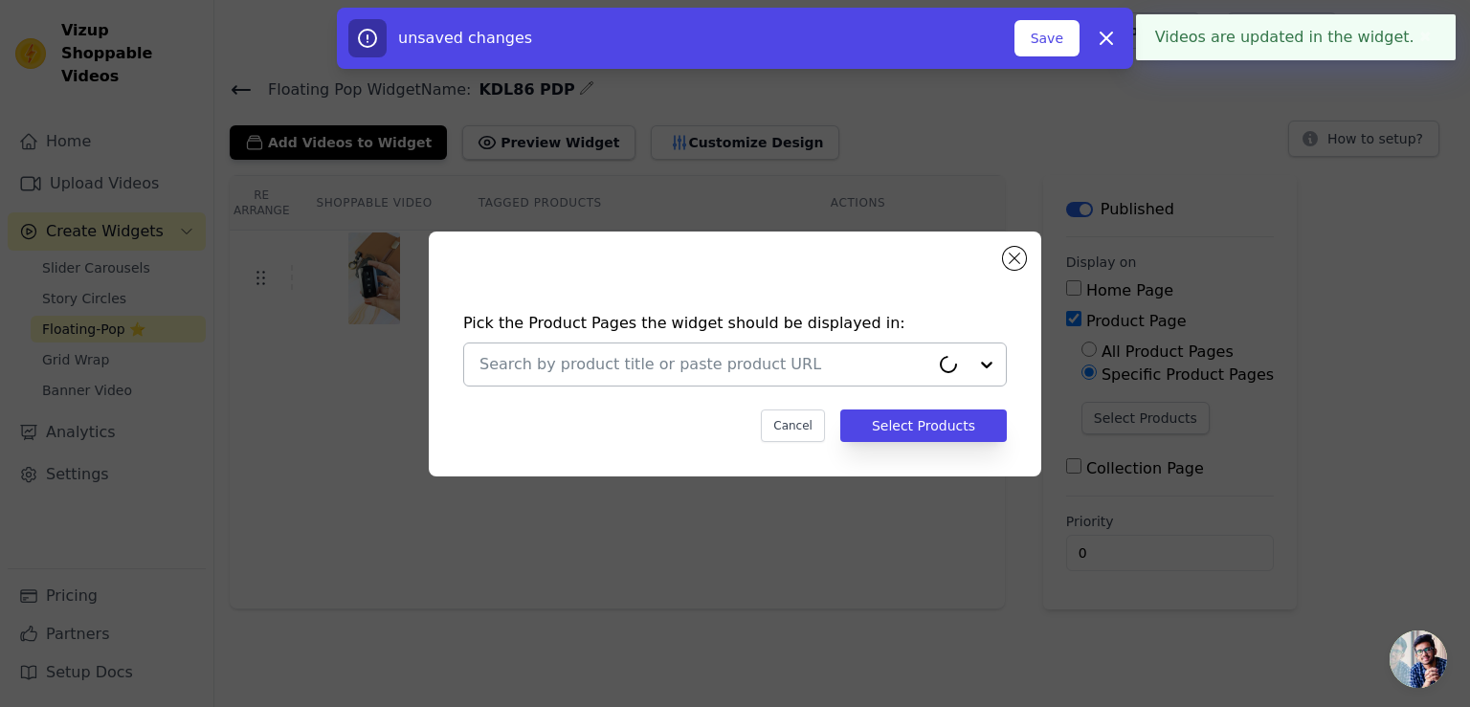
click at [648, 376] on div at bounding box center [704, 365] width 450 height 42
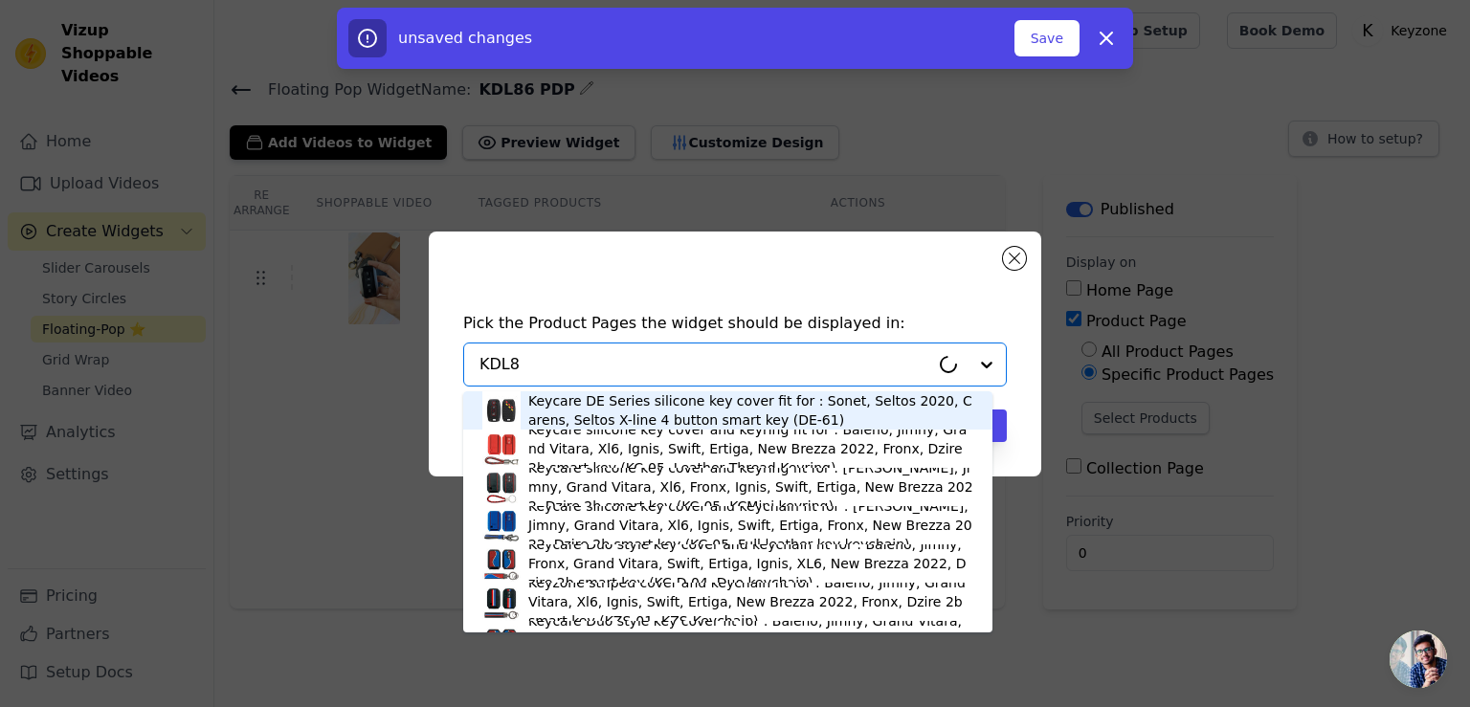
type input "KDL86"
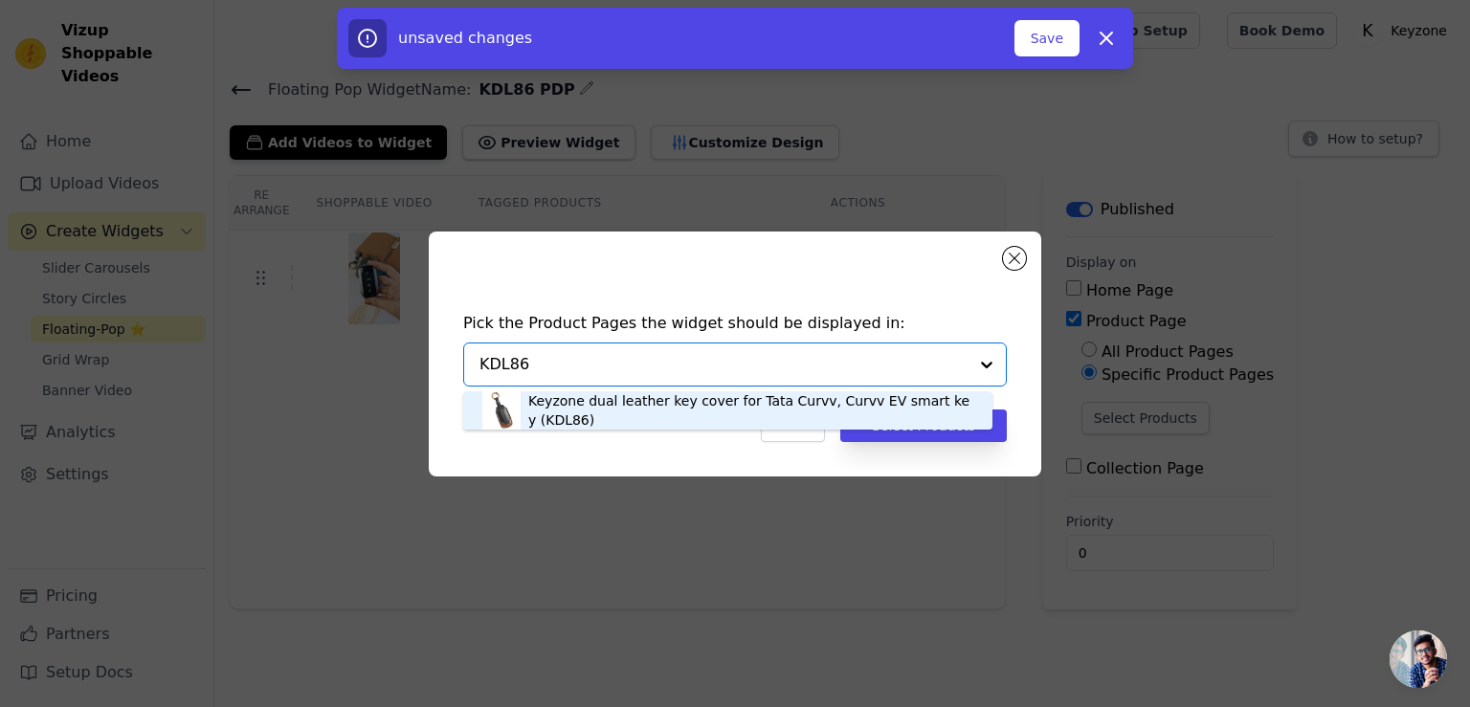
click at [660, 405] on div "Keyzone dual leather key cover for Tata Curvv, Curvv EV smart key (KDL86)" at bounding box center [750, 410] width 445 height 38
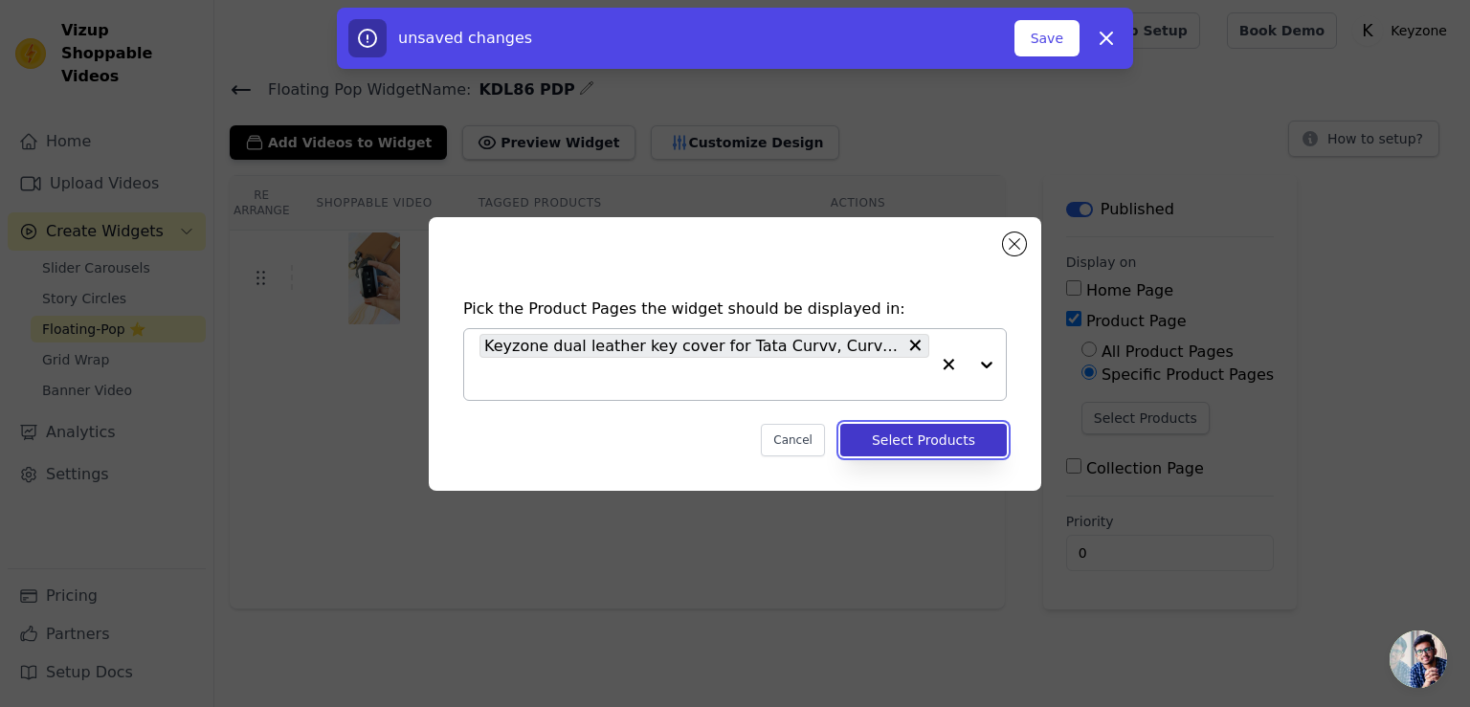
click at [892, 443] on button "Select Products" at bounding box center [923, 440] width 166 height 33
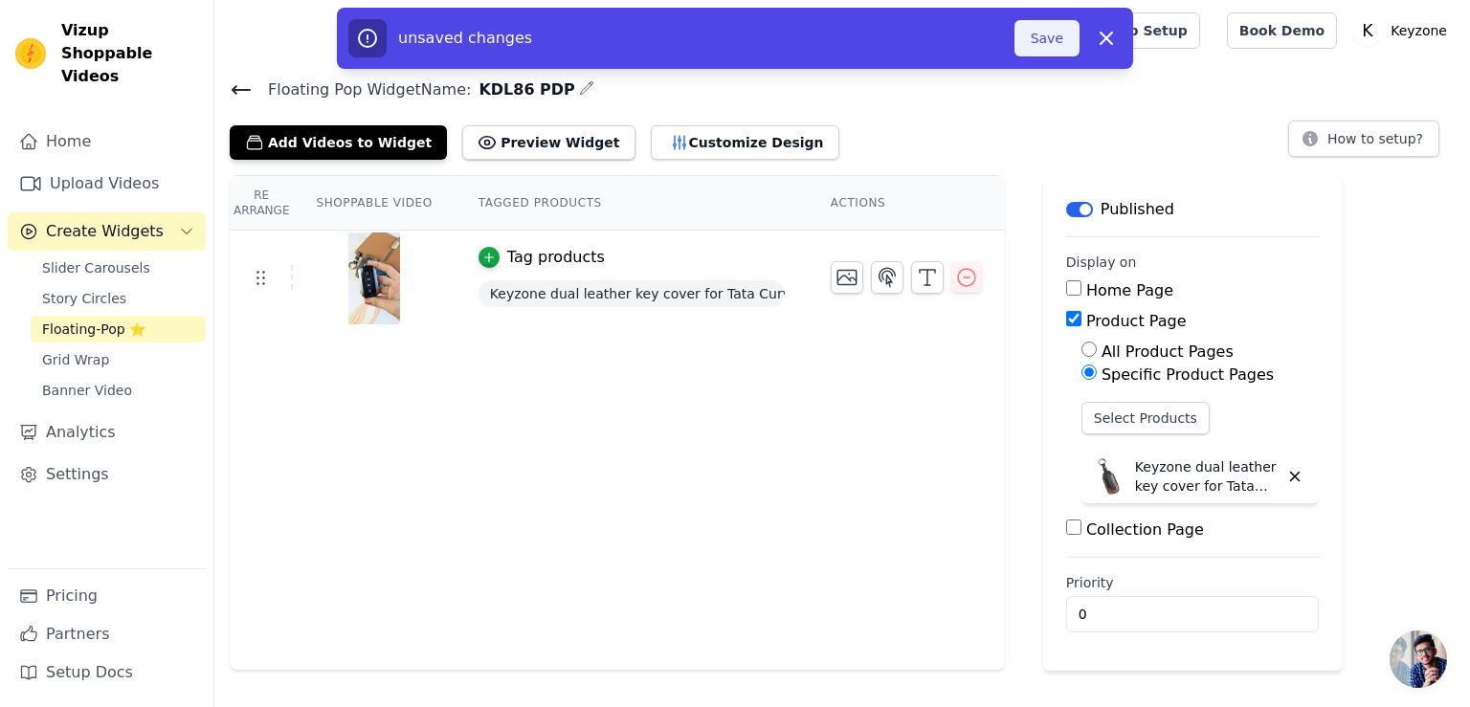
click at [1041, 39] on button "Save" at bounding box center [1046, 38] width 65 height 36
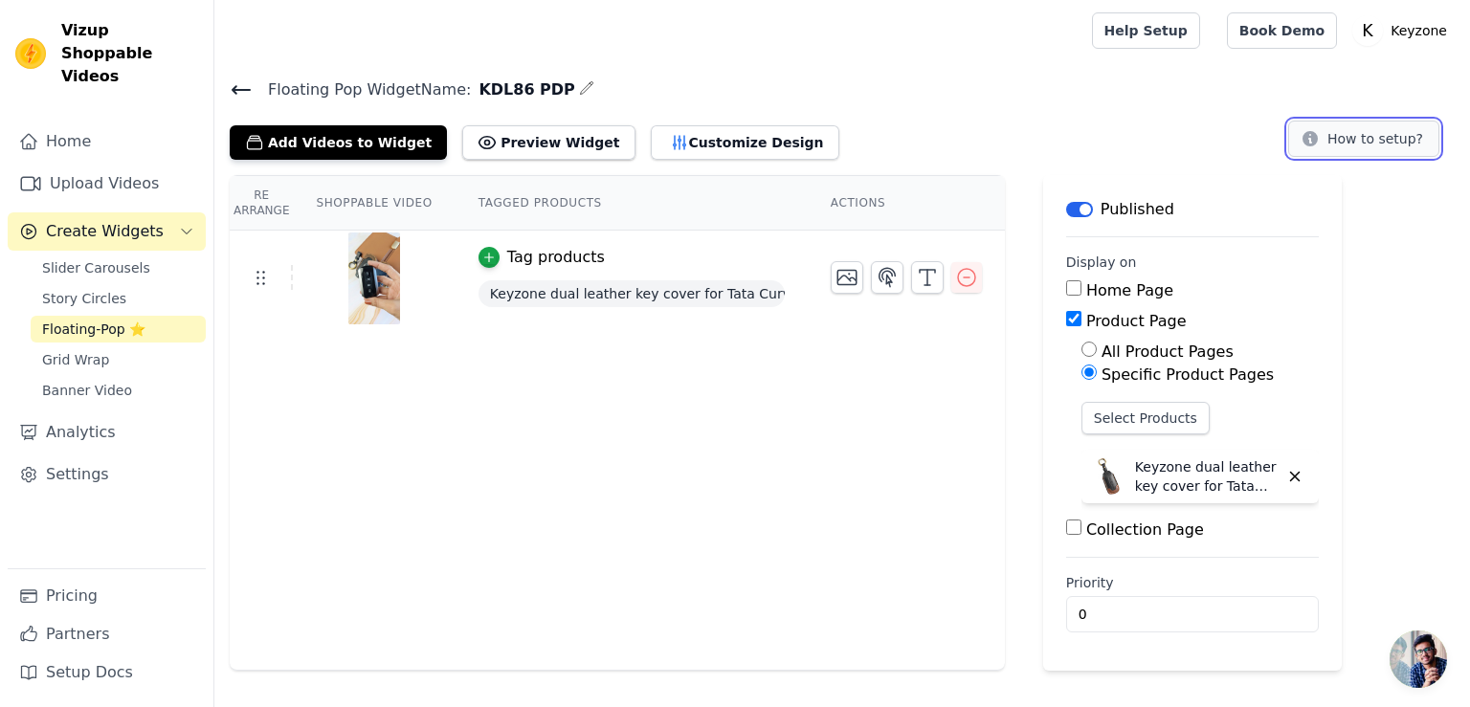
click at [1416, 145] on button "How to setup?" at bounding box center [1363, 139] width 151 height 36
click at [240, 93] on icon at bounding box center [241, 89] width 23 height 23
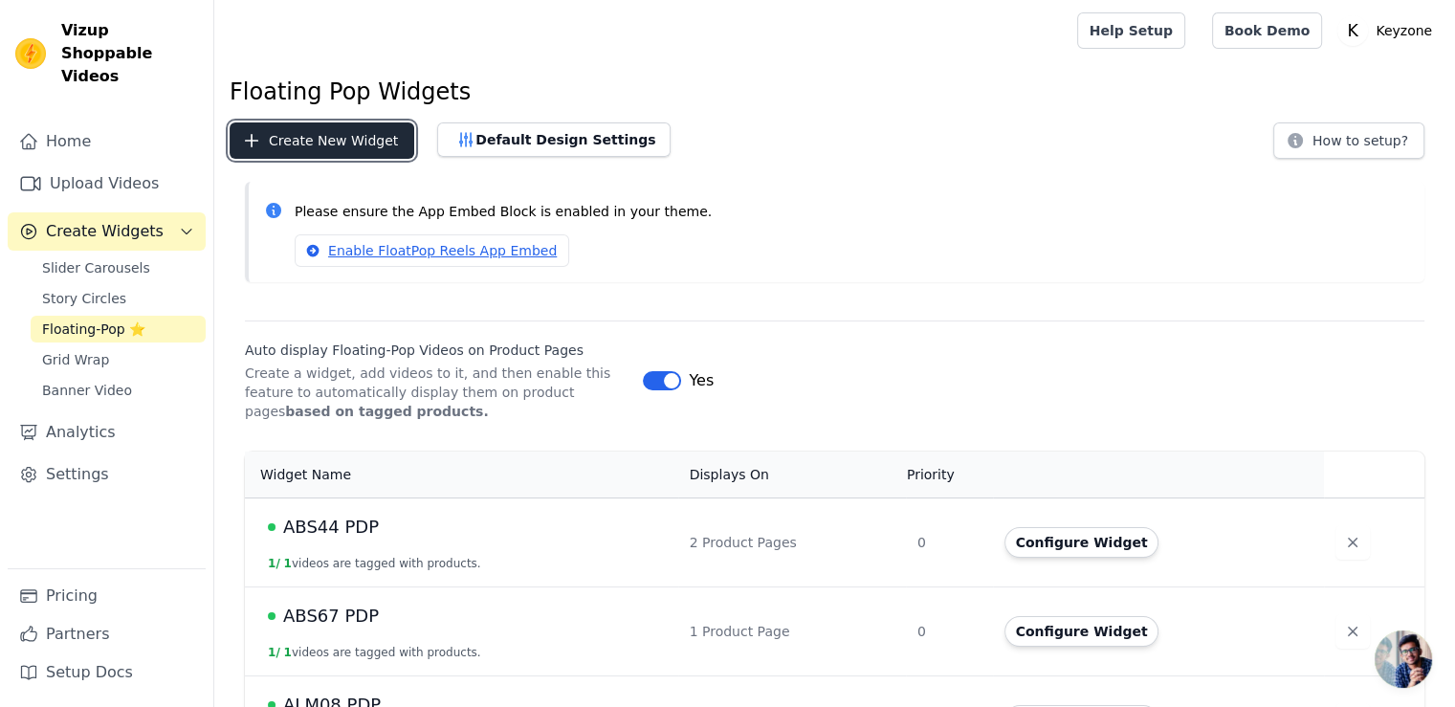
click at [310, 145] on button "Create New Widget" at bounding box center [322, 140] width 185 height 36
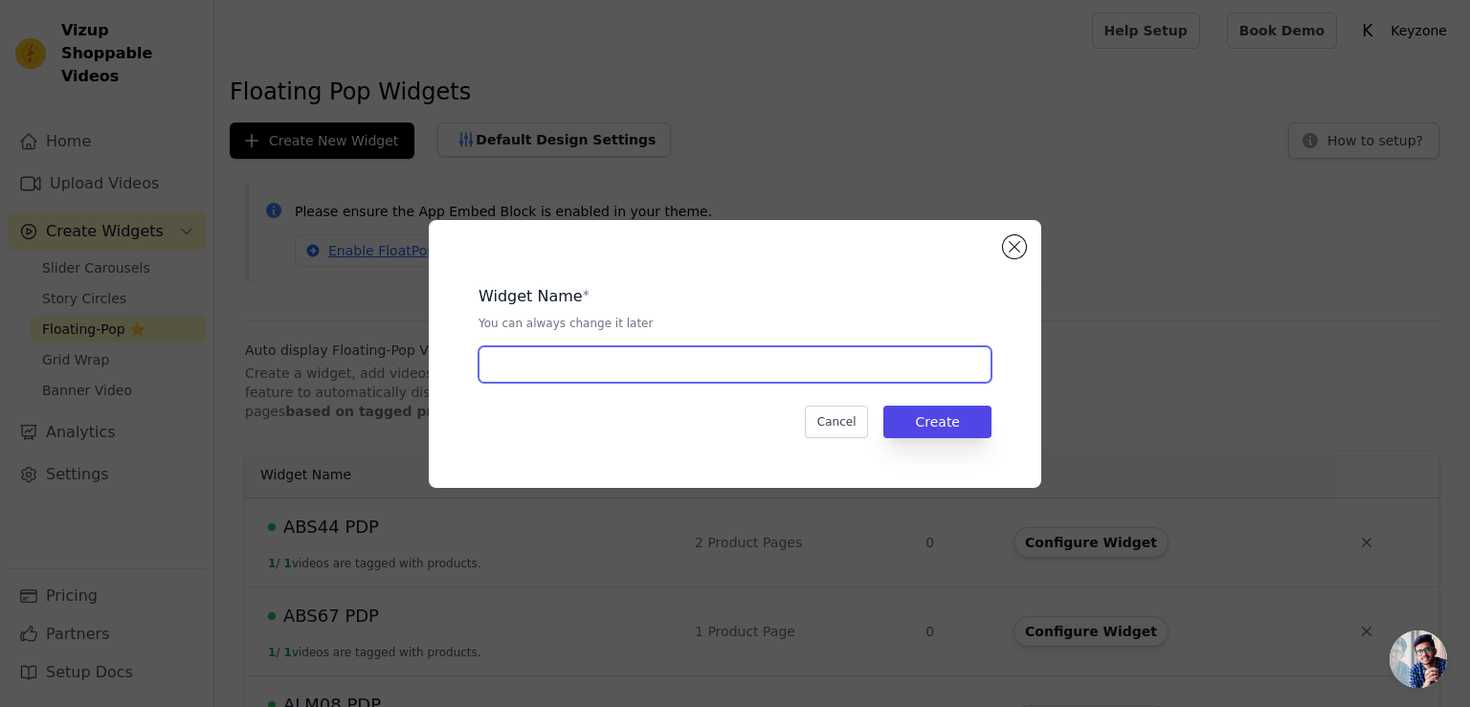
click at [639, 370] on input "text" at bounding box center [734, 364] width 513 height 36
type input "ABS09 PDP"
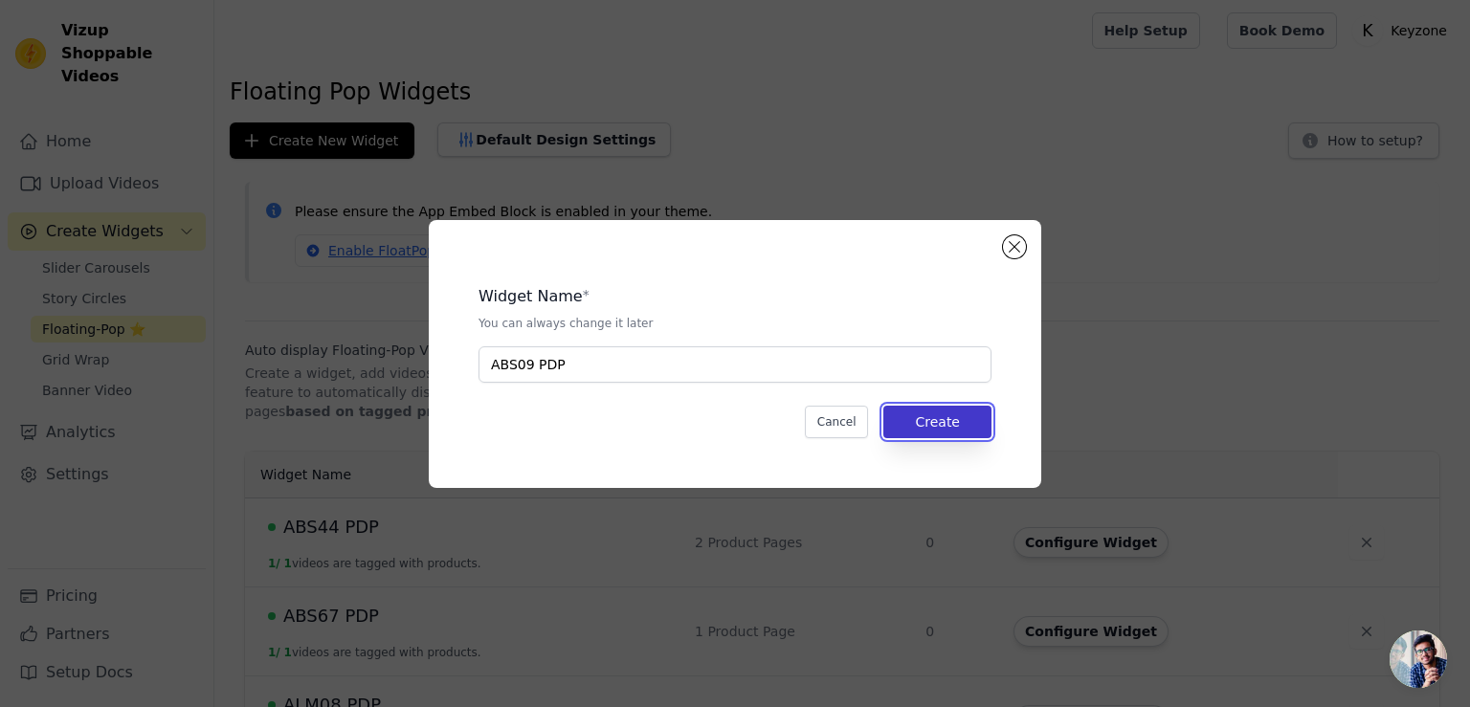
click at [954, 414] on button "Create" at bounding box center [937, 422] width 108 height 33
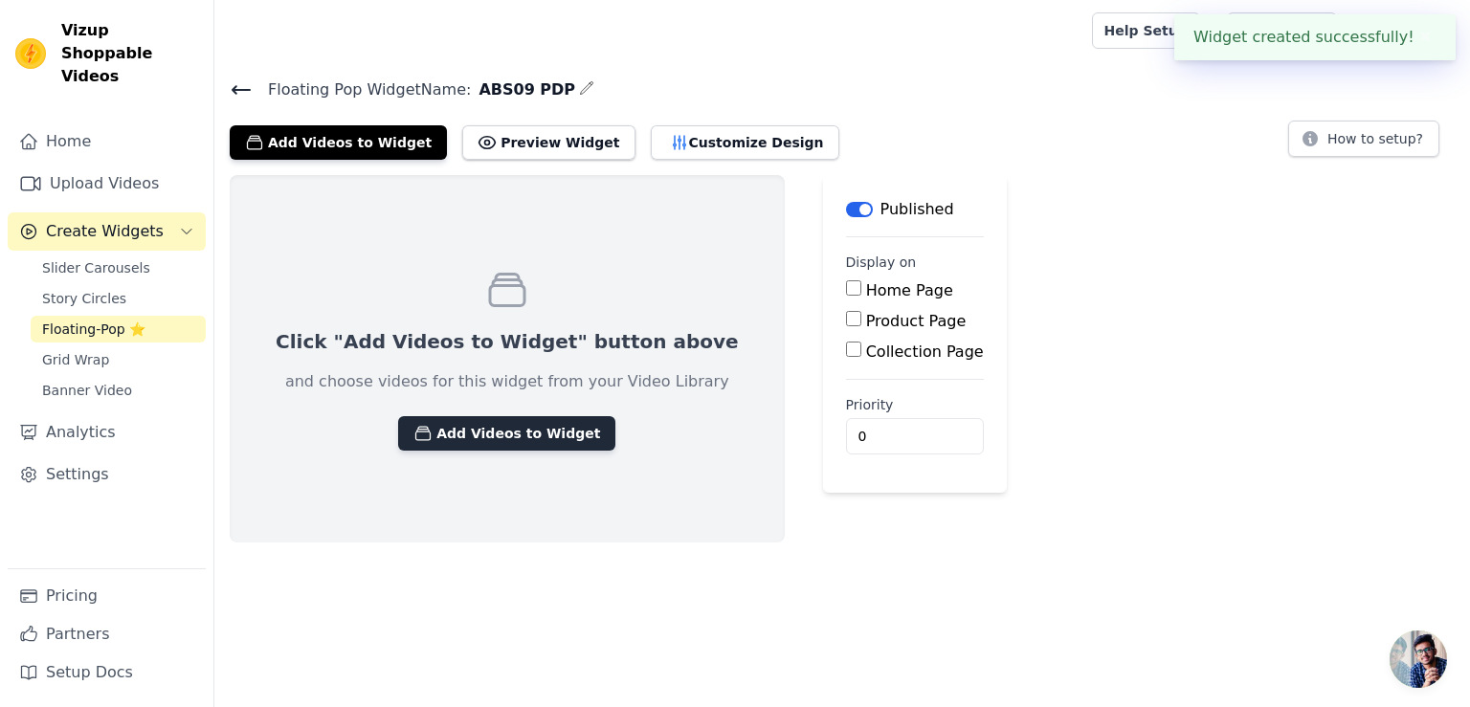
click at [482, 425] on button "Add Videos to Widget" at bounding box center [506, 433] width 217 height 34
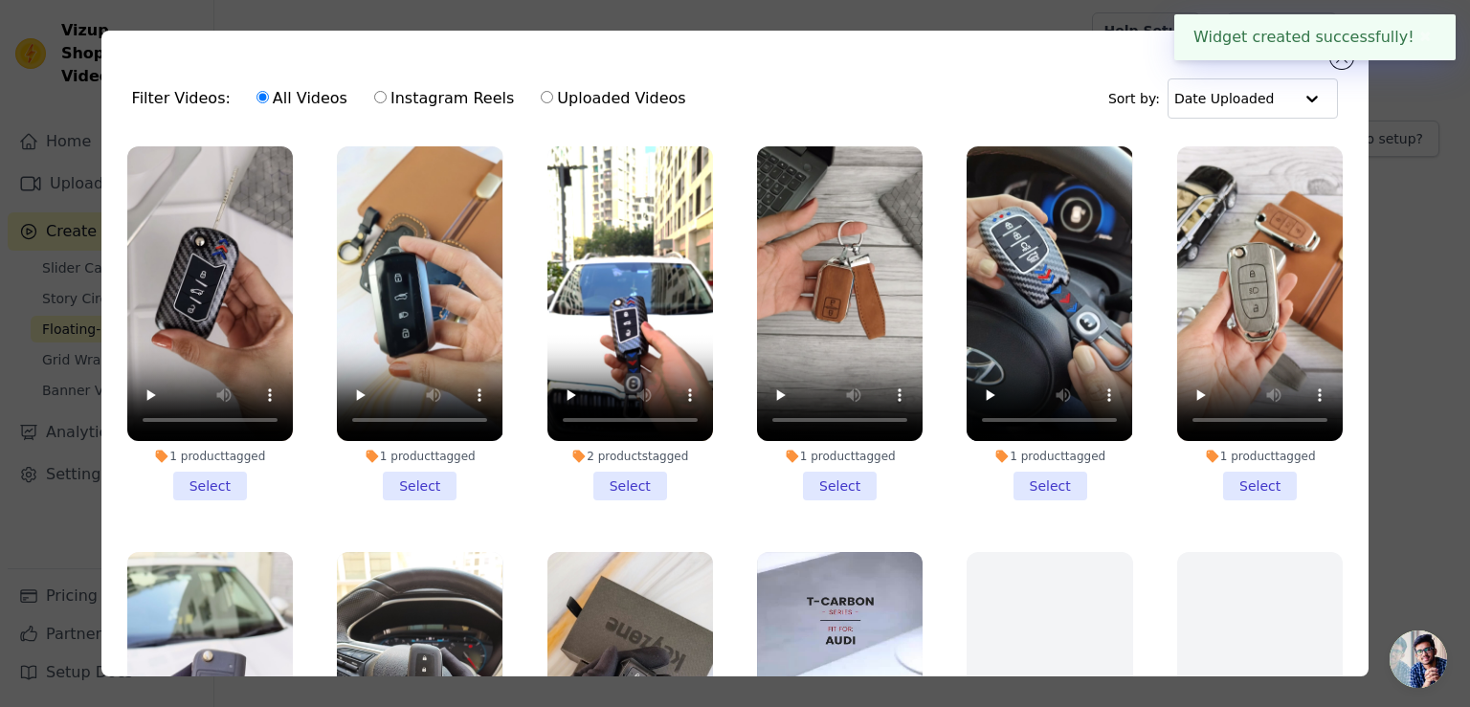
click at [214, 481] on li "1 product tagged Select" at bounding box center [210, 323] width 166 height 354
click at [0, 0] on input "1 product tagged Select" at bounding box center [0, 0] width 0 height 0
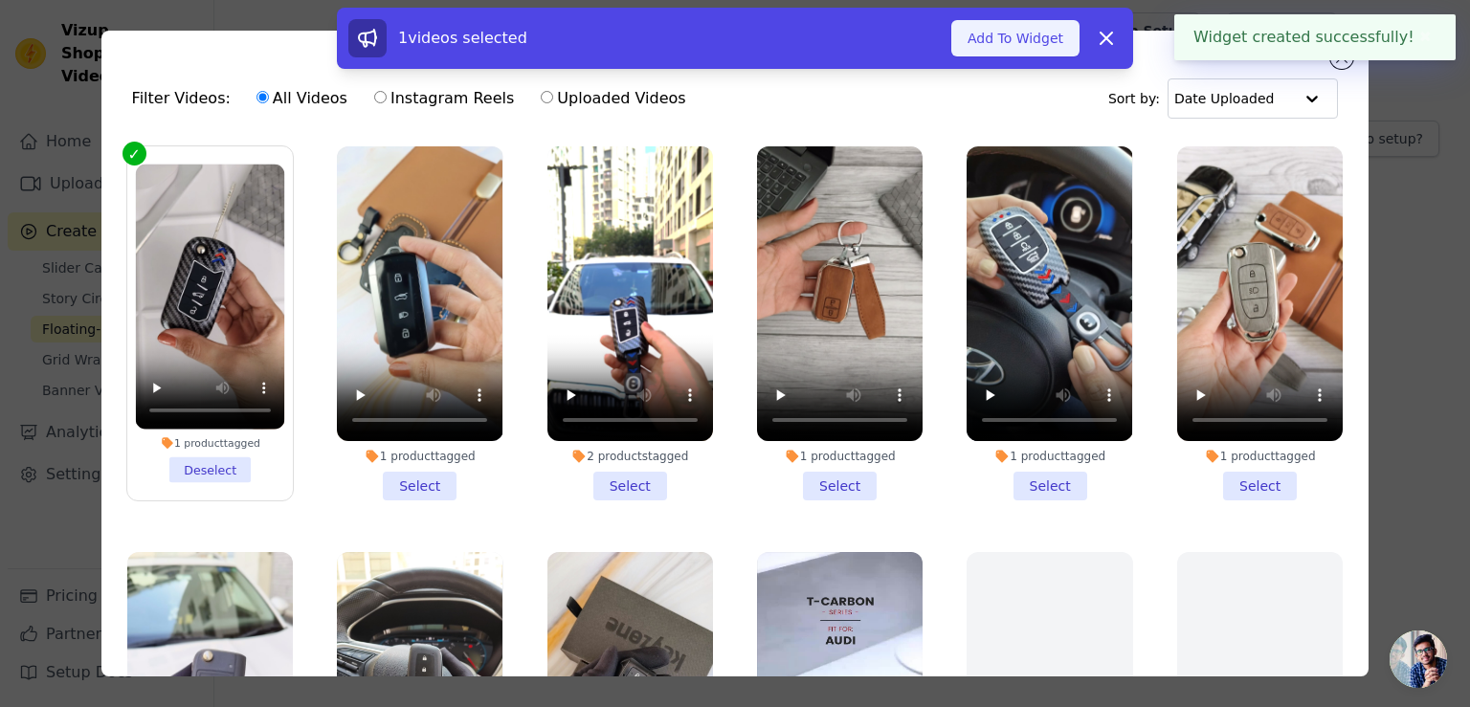
click at [1021, 55] on button "Add To Widget" at bounding box center [1015, 38] width 128 height 36
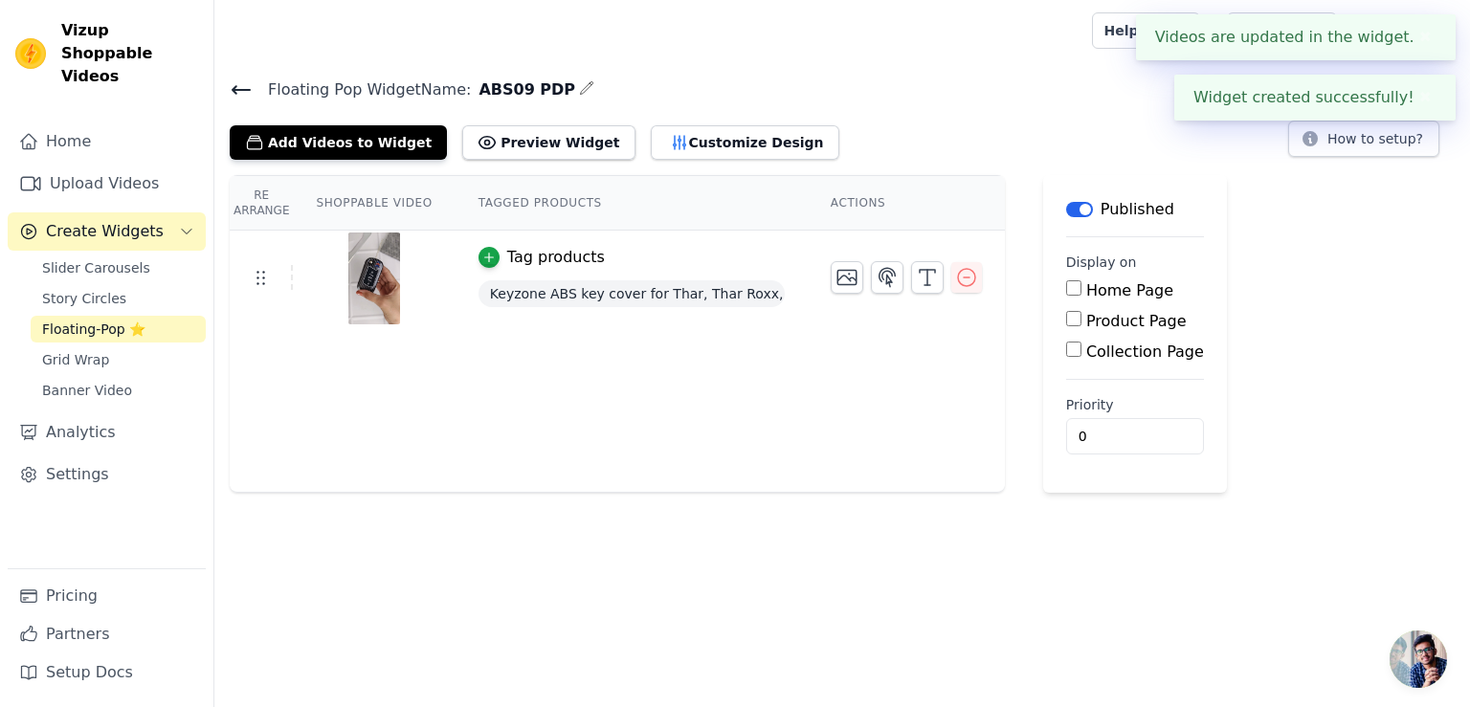
click at [1066, 318] on input "Product Page" at bounding box center [1073, 318] width 15 height 15
checkbox input "true"
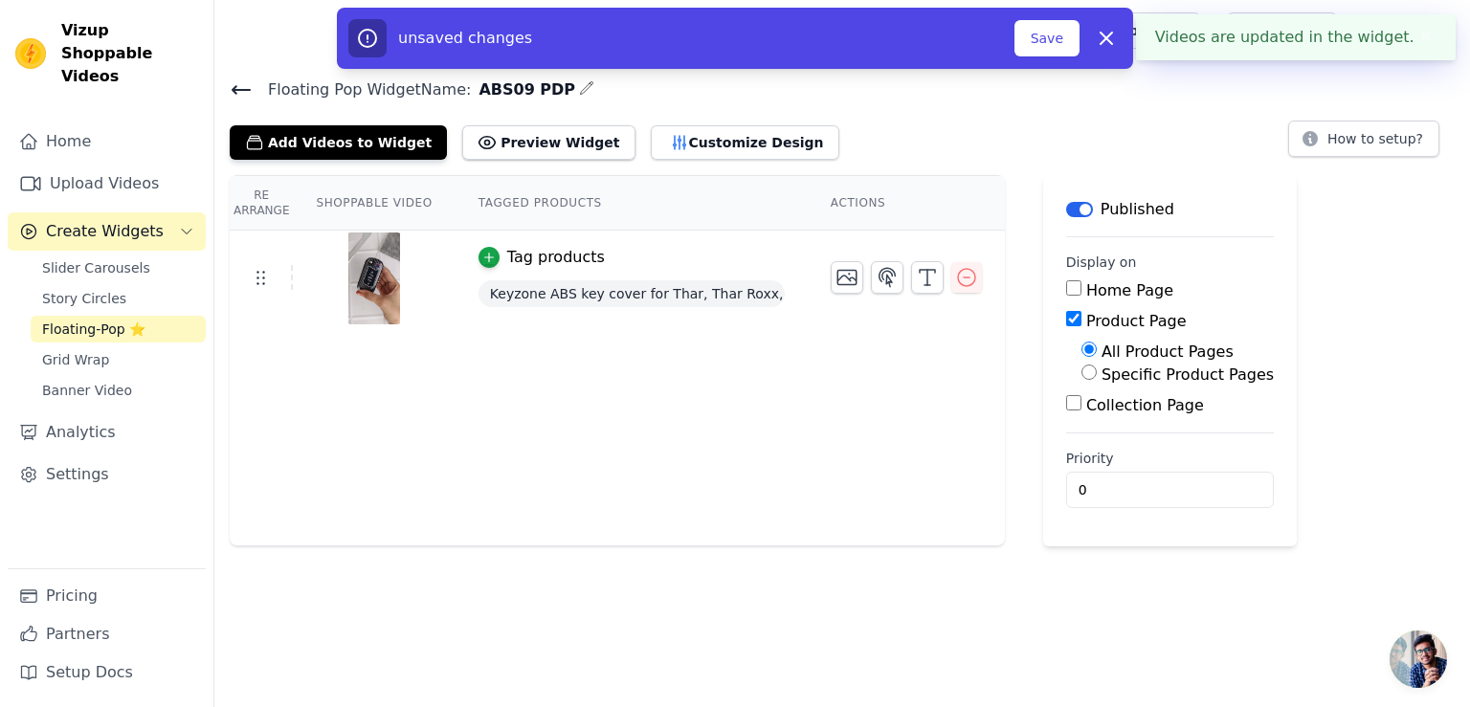
click at [1082, 375] on input "Specific Product Pages" at bounding box center [1088, 372] width 15 height 15
radio input "true"
click at [1094, 416] on button "Select Products" at bounding box center [1145, 418] width 128 height 33
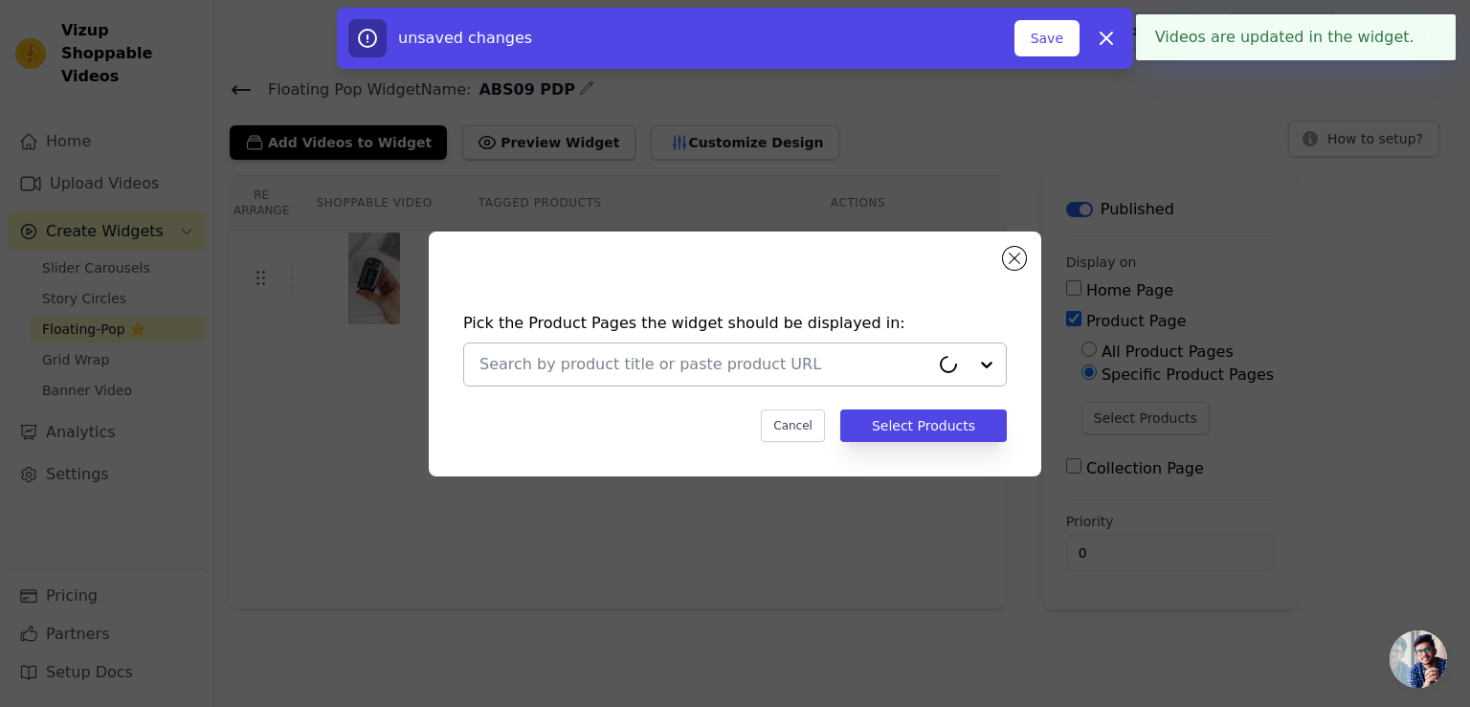
click at [731, 373] on input "text" at bounding box center [704, 364] width 450 height 23
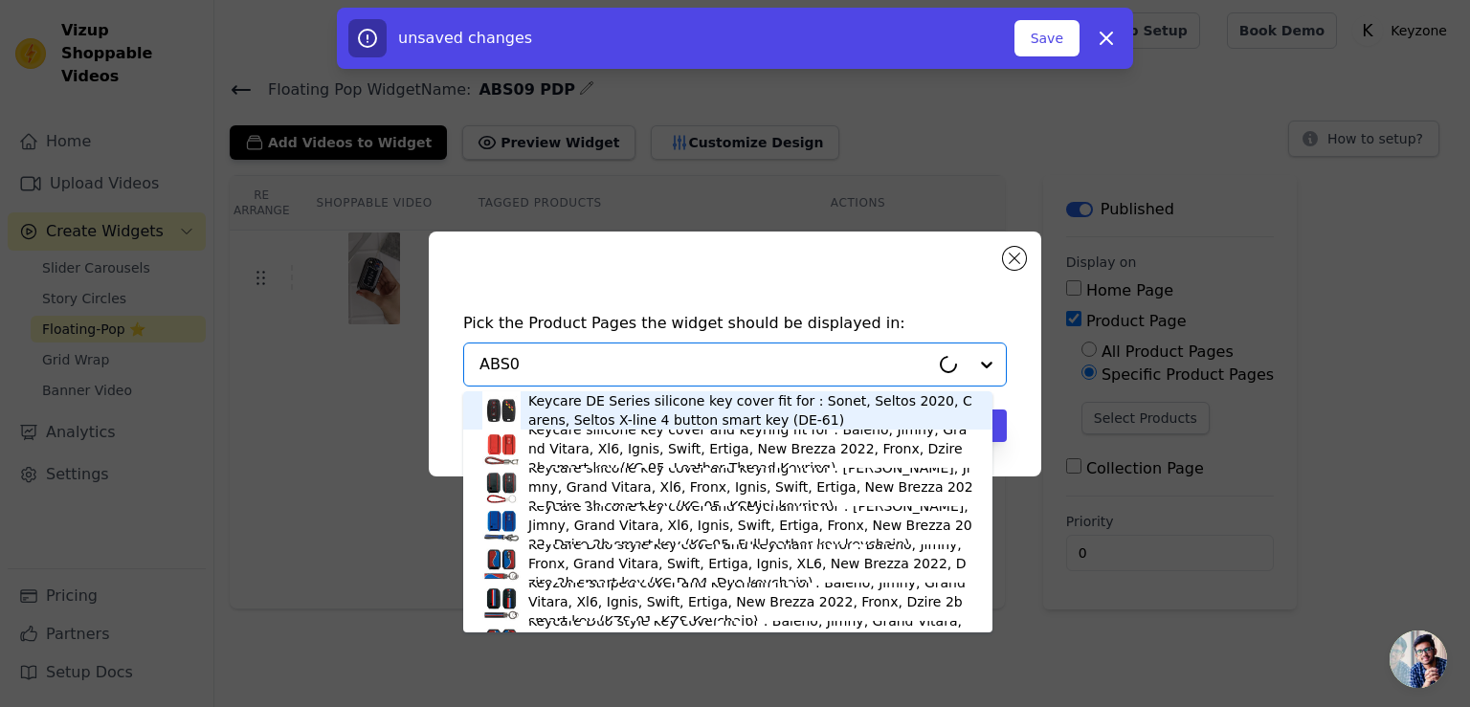
type input "ABS09"
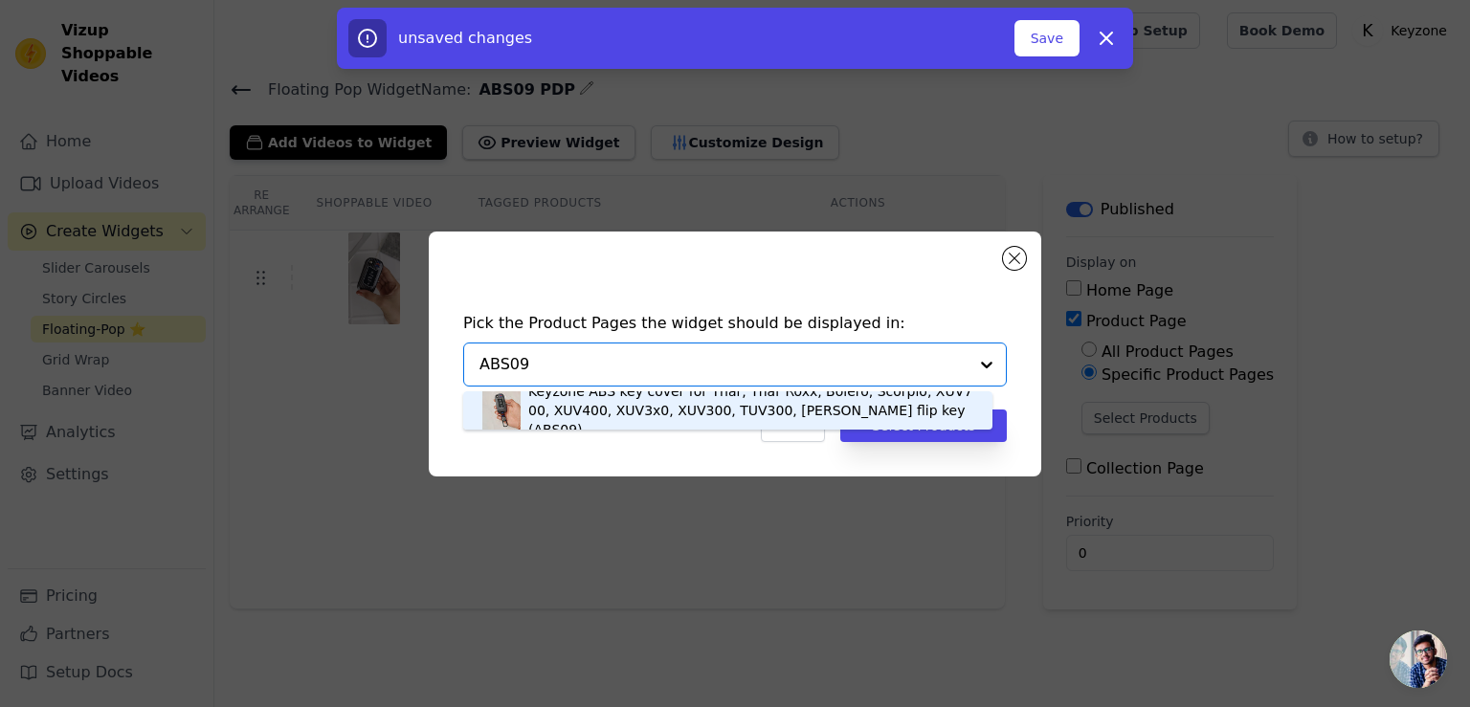
click at [708, 409] on div "Keyzone ABS key cover for Thar, Thar Roxx, Bolero, Scorpio, XUV700, XUV400, XUV…" at bounding box center [750, 410] width 445 height 57
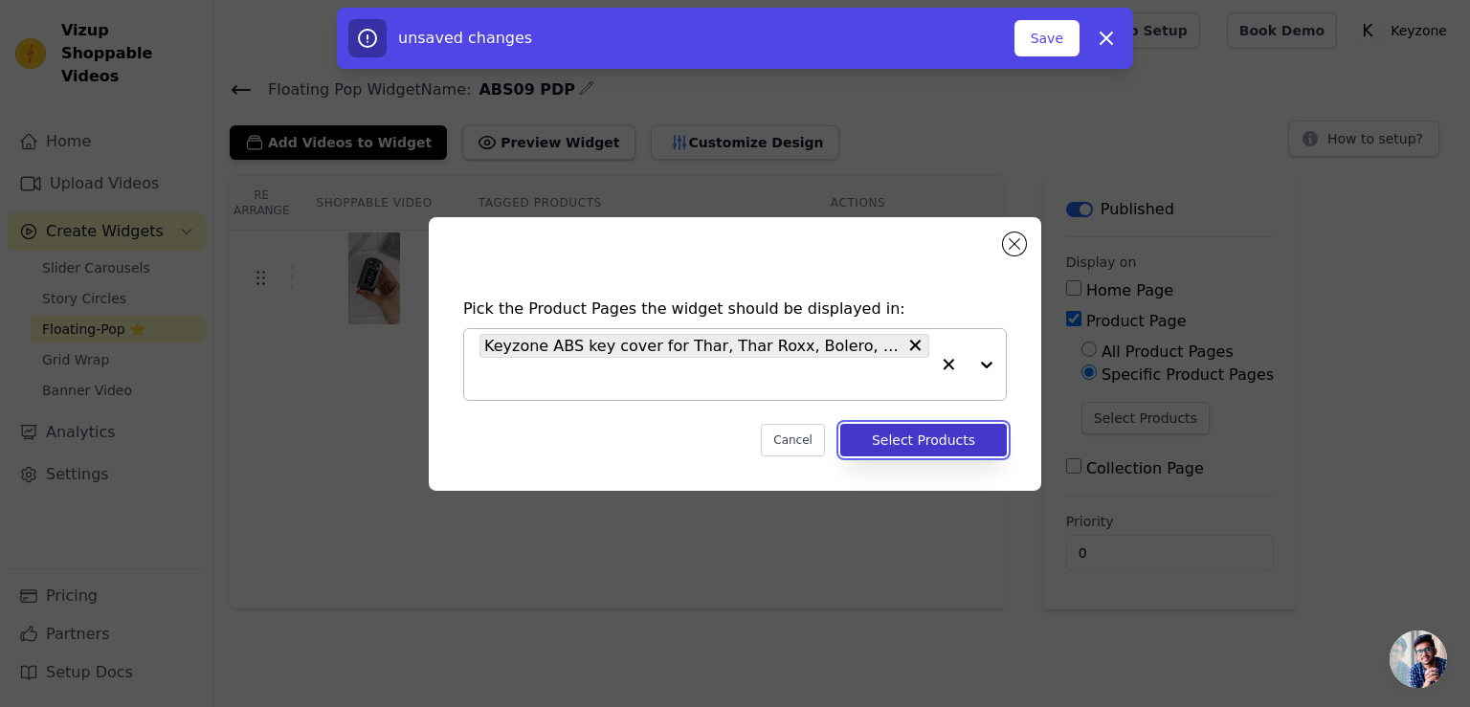
click at [906, 438] on button "Select Products" at bounding box center [923, 440] width 166 height 33
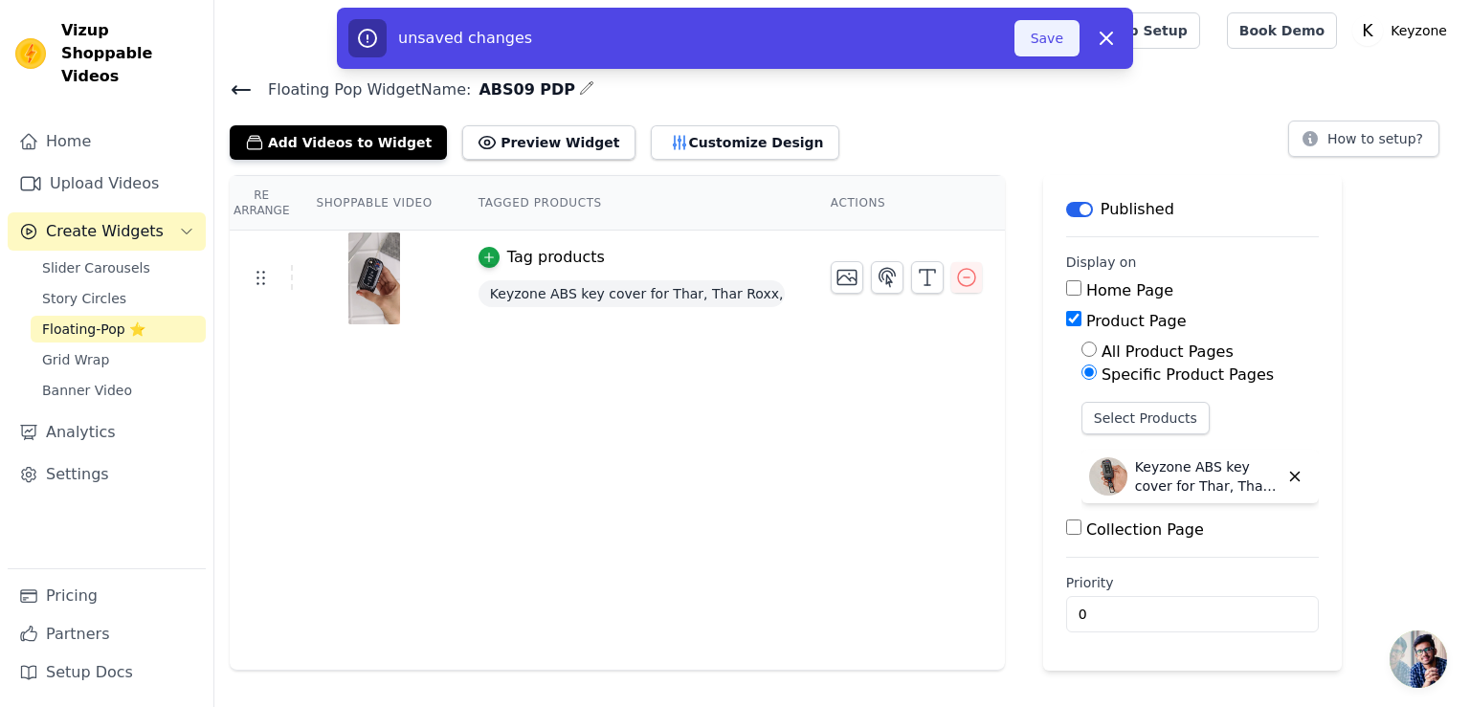
click at [1040, 35] on button "Save" at bounding box center [1046, 38] width 65 height 36
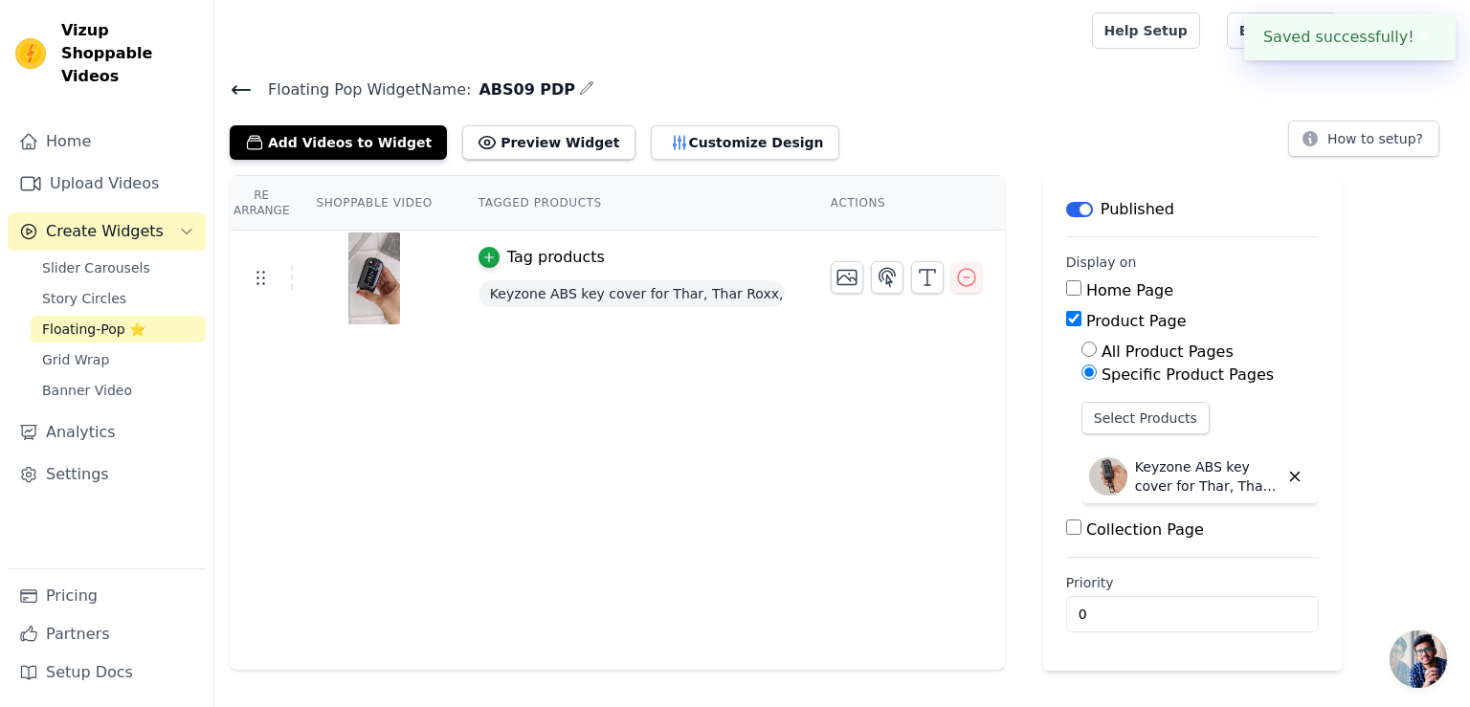
click at [248, 88] on icon at bounding box center [241, 90] width 17 height 8
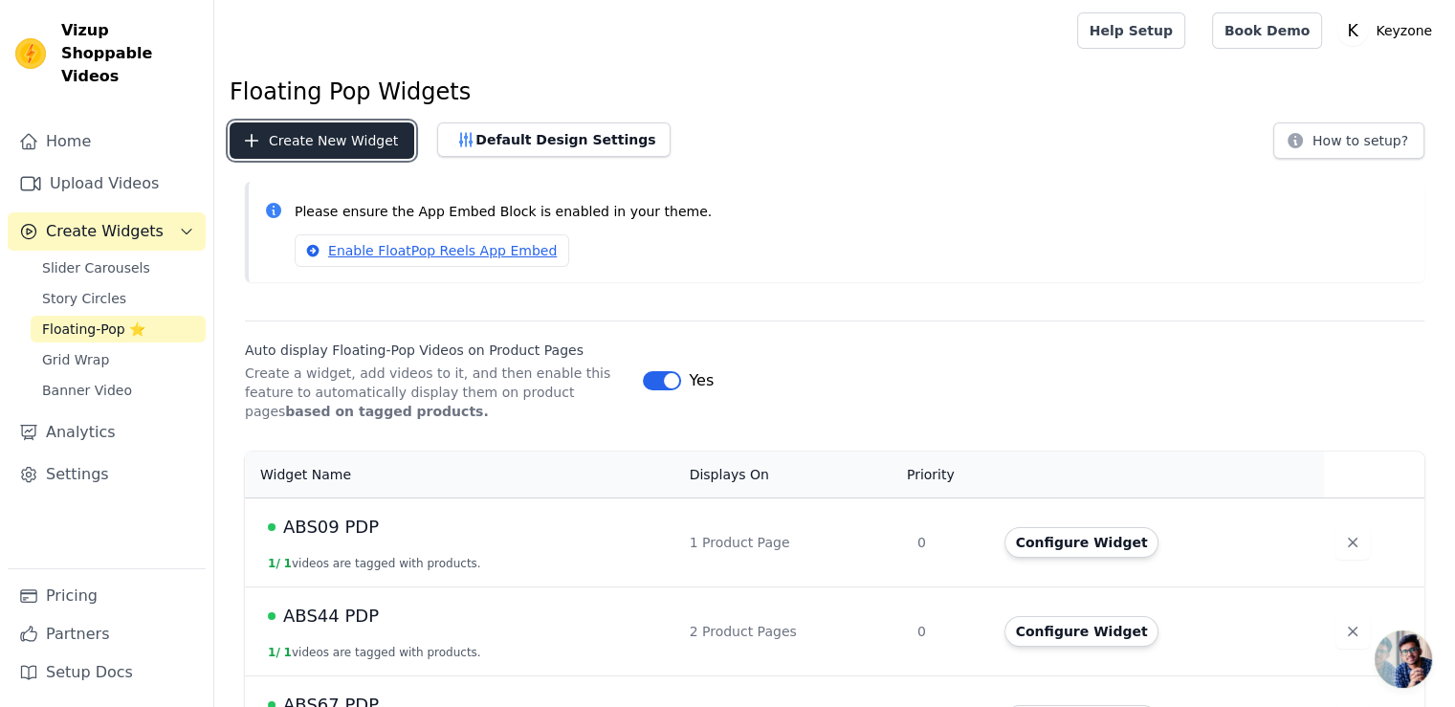
click at [296, 157] on button "Create New Widget" at bounding box center [322, 140] width 185 height 36
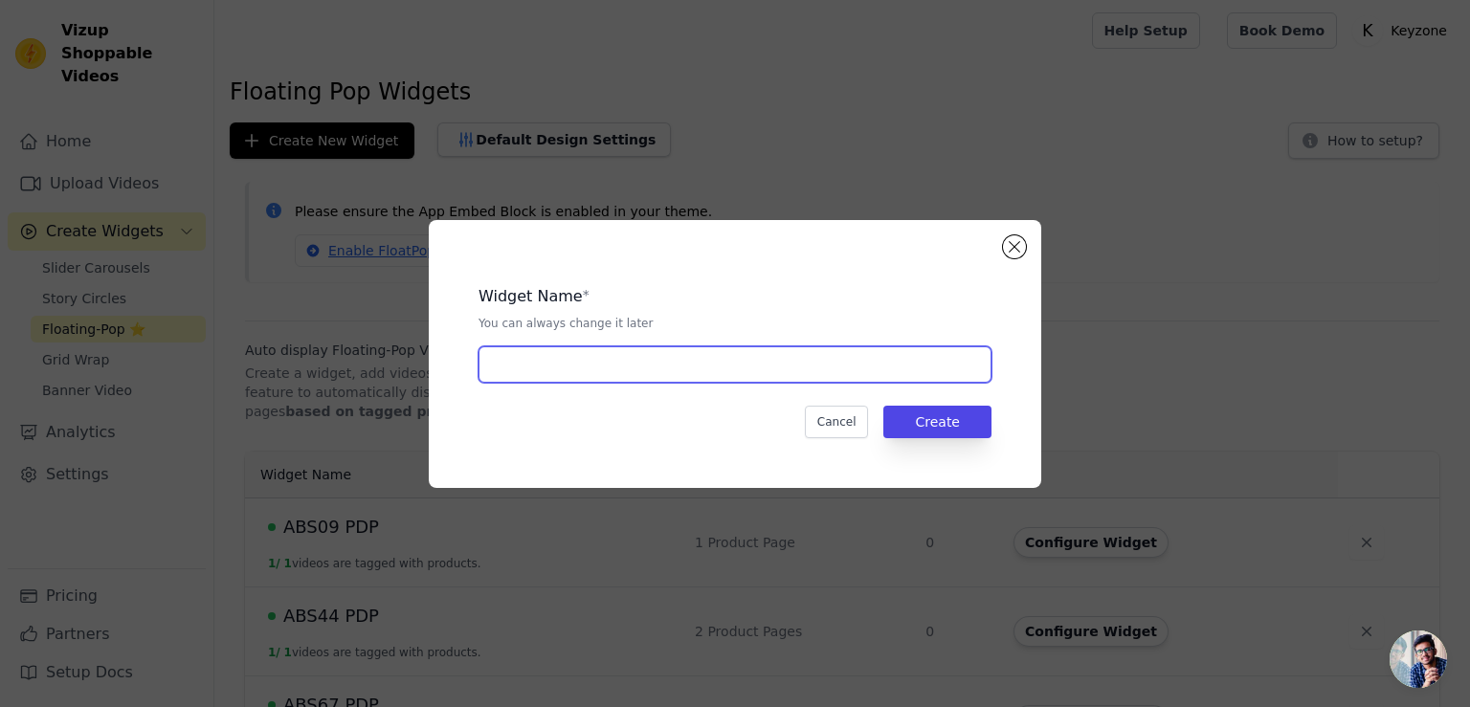
click at [692, 371] on input "text" at bounding box center [734, 364] width 513 height 36
type input "ABS05 PDP"
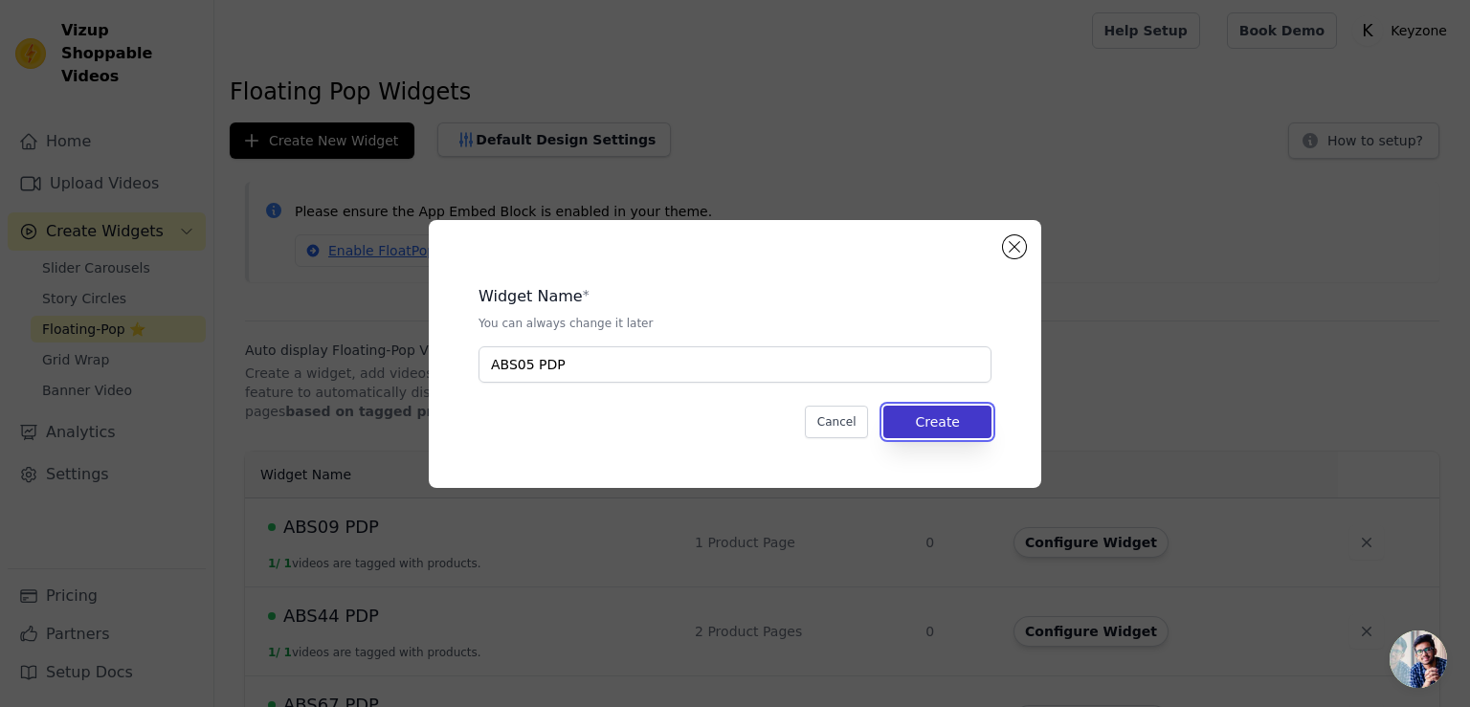
click at [938, 414] on button "Create" at bounding box center [937, 422] width 108 height 33
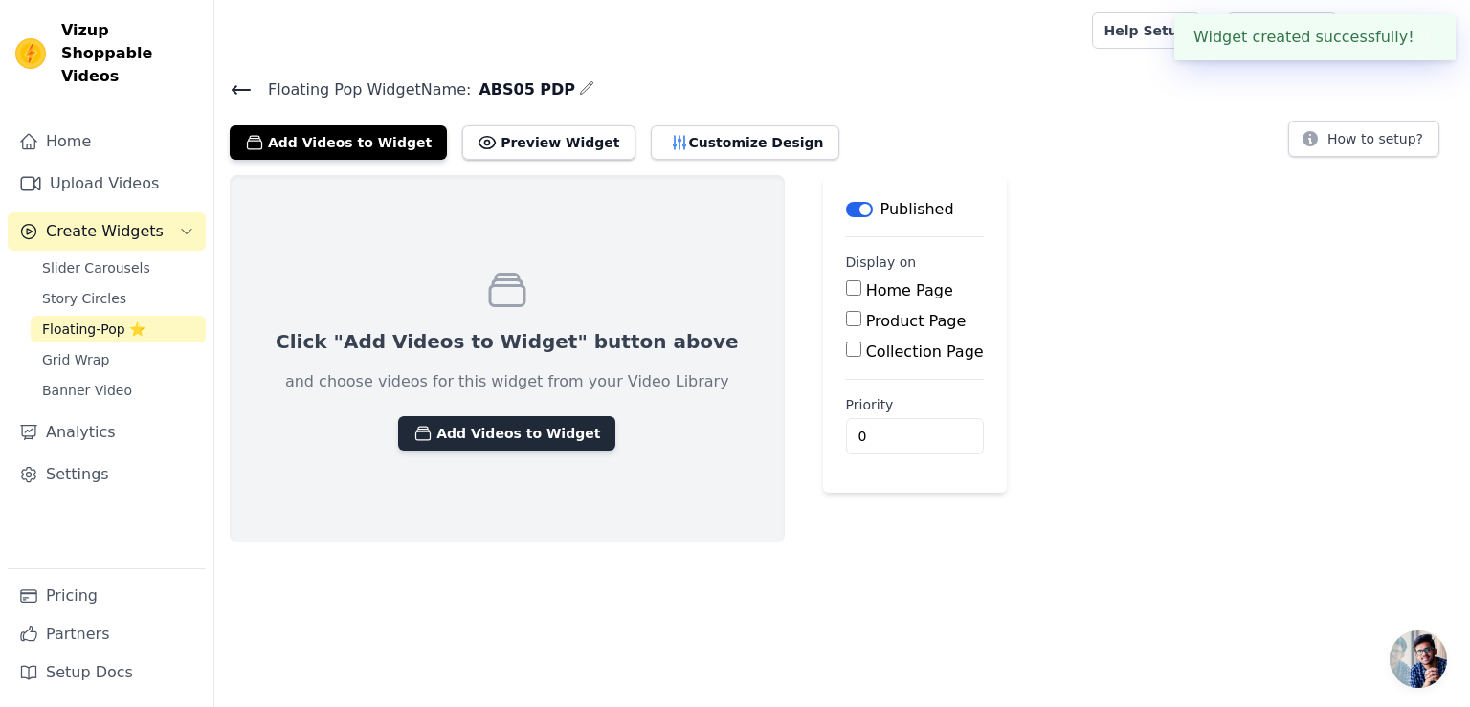
click at [512, 445] on button "Add Videos to Widget" at bounding box center [506, 433] width 217 height 34
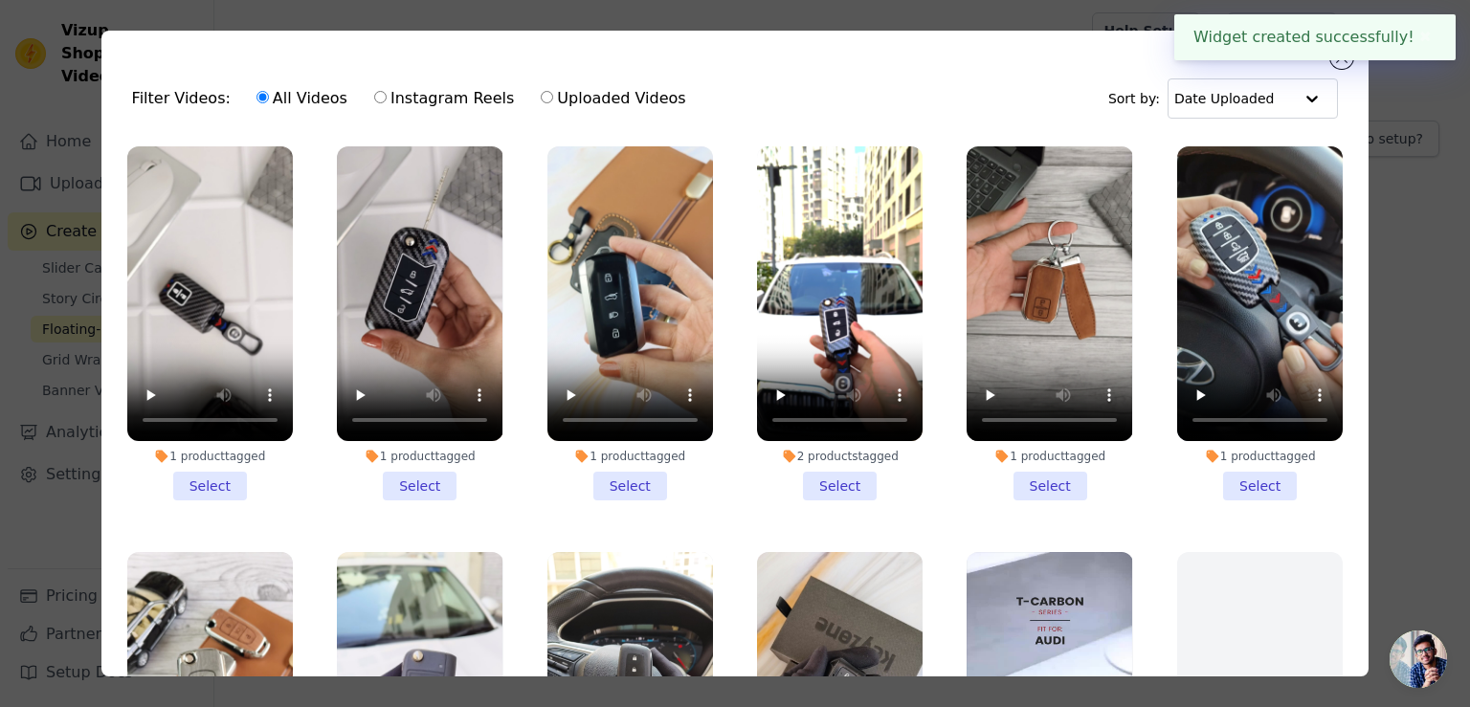
click at [214, 477] on li "1 product tagged Select" at bounding box center [210, 323] width 166 height 354
click at [0, 0] on input "1 product tagged Select" at bounding box center [0, 0] width 0 height 0
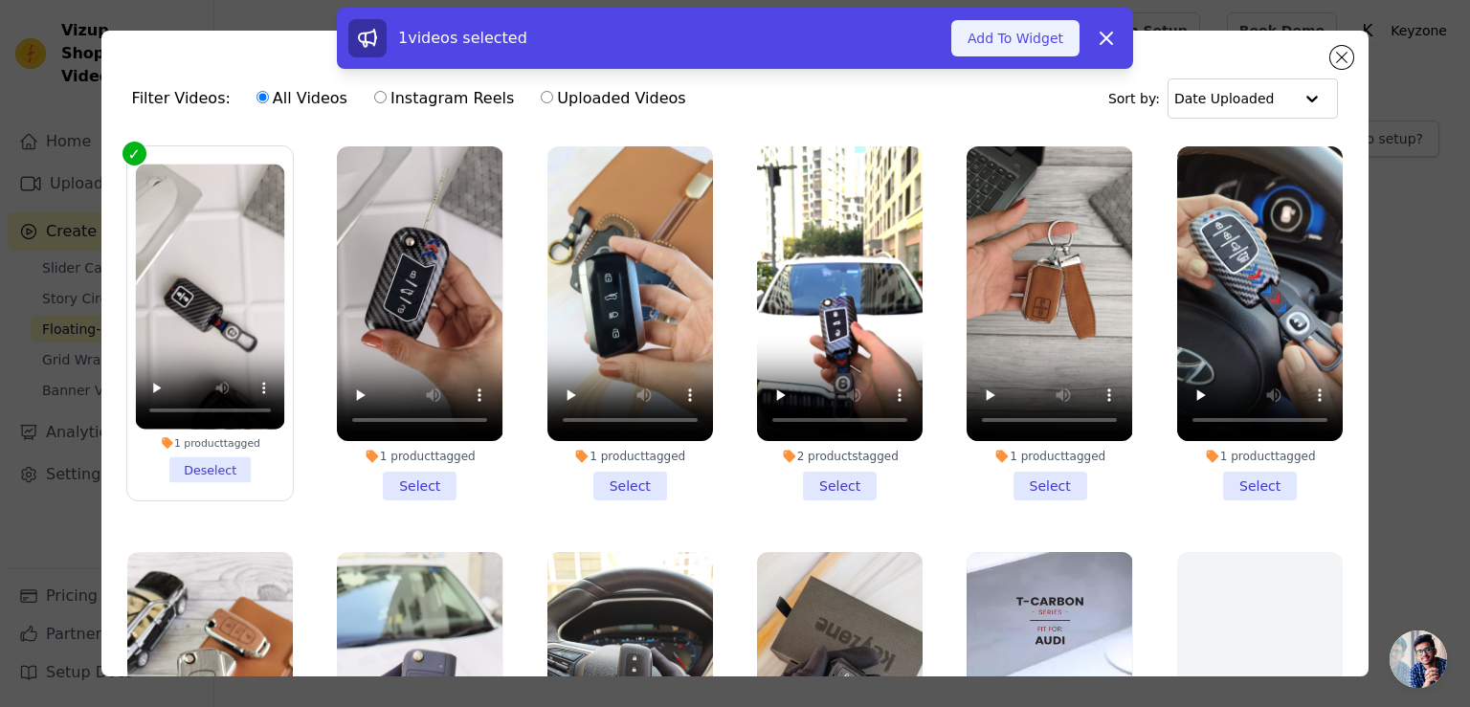
click at [1004, 44] on button "Add To Widget" at bounding box center [1015, 38] width 128 height 36
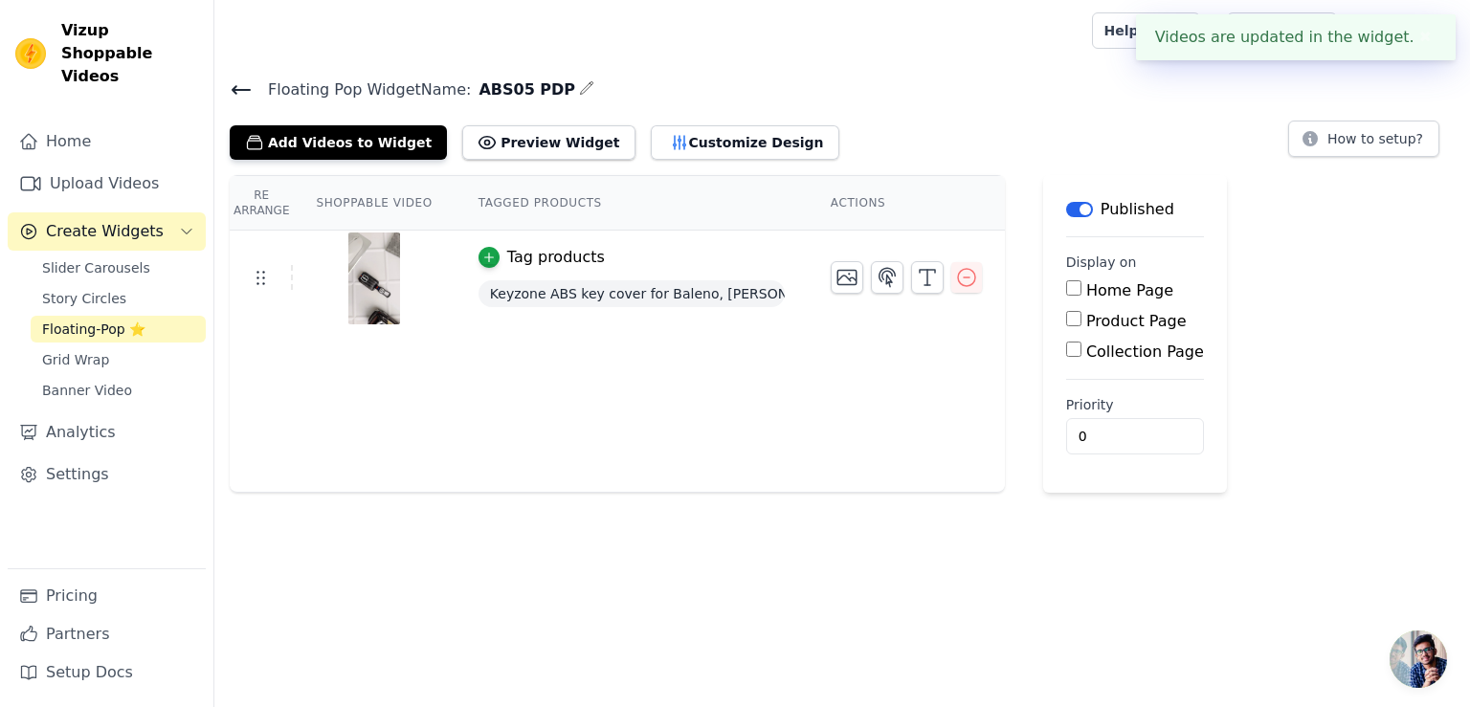
click at [1066, 321] on input "Product Page" at bounding box center [1073, 318] width 15 height 15
checkbox input "true"
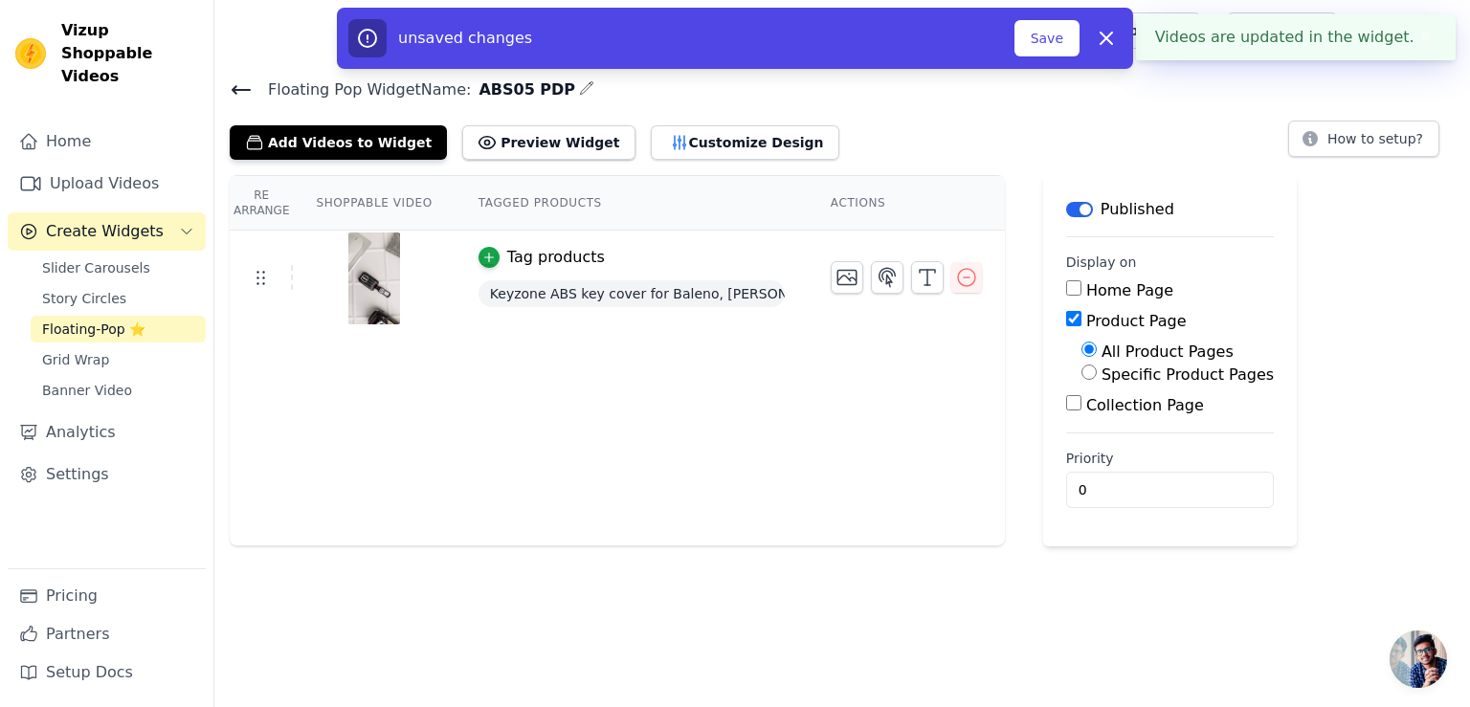
click at [1081, 374] on input "Specific Product Pages" at bounding box center [1088, 372] width 15 height 15
radio input "true"
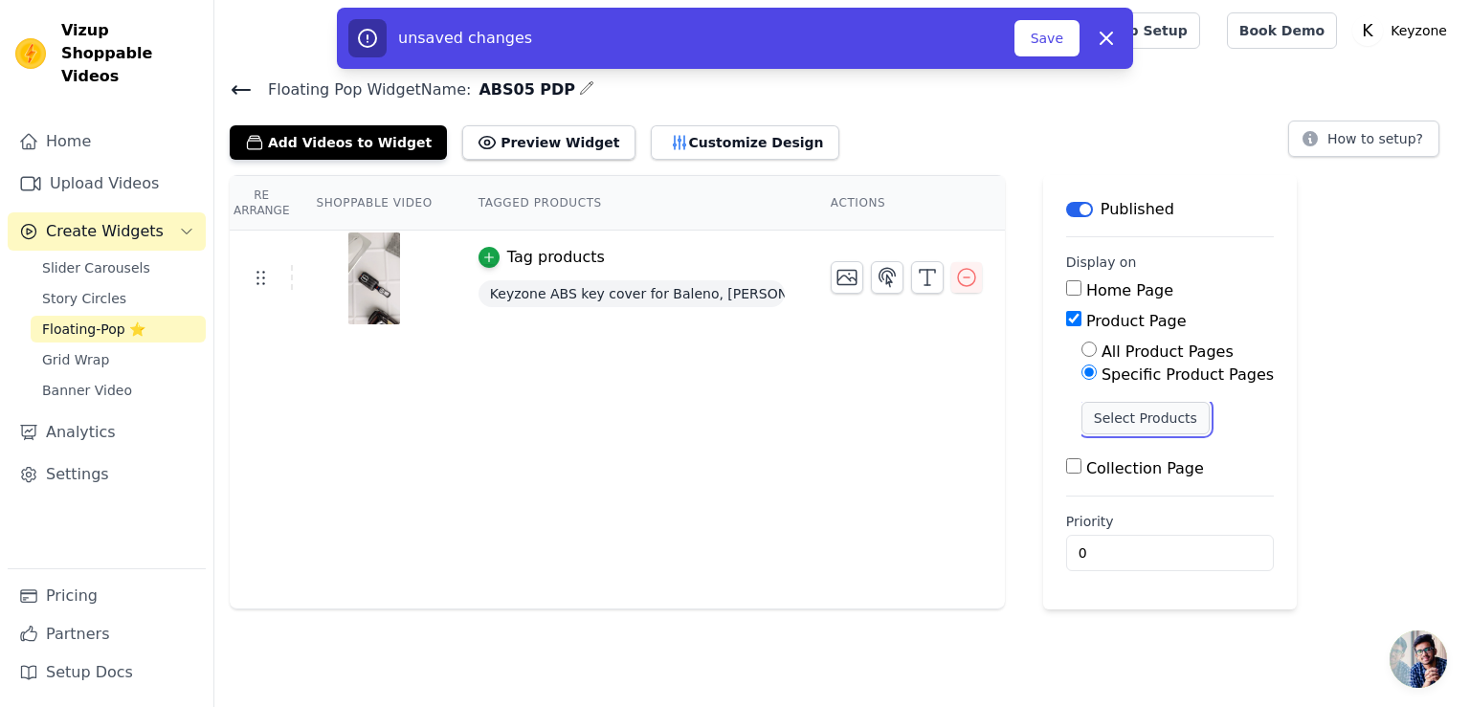
click at [1087, 413] on button "Select Products" at bounding box center [1145, 418] width 128 height 33
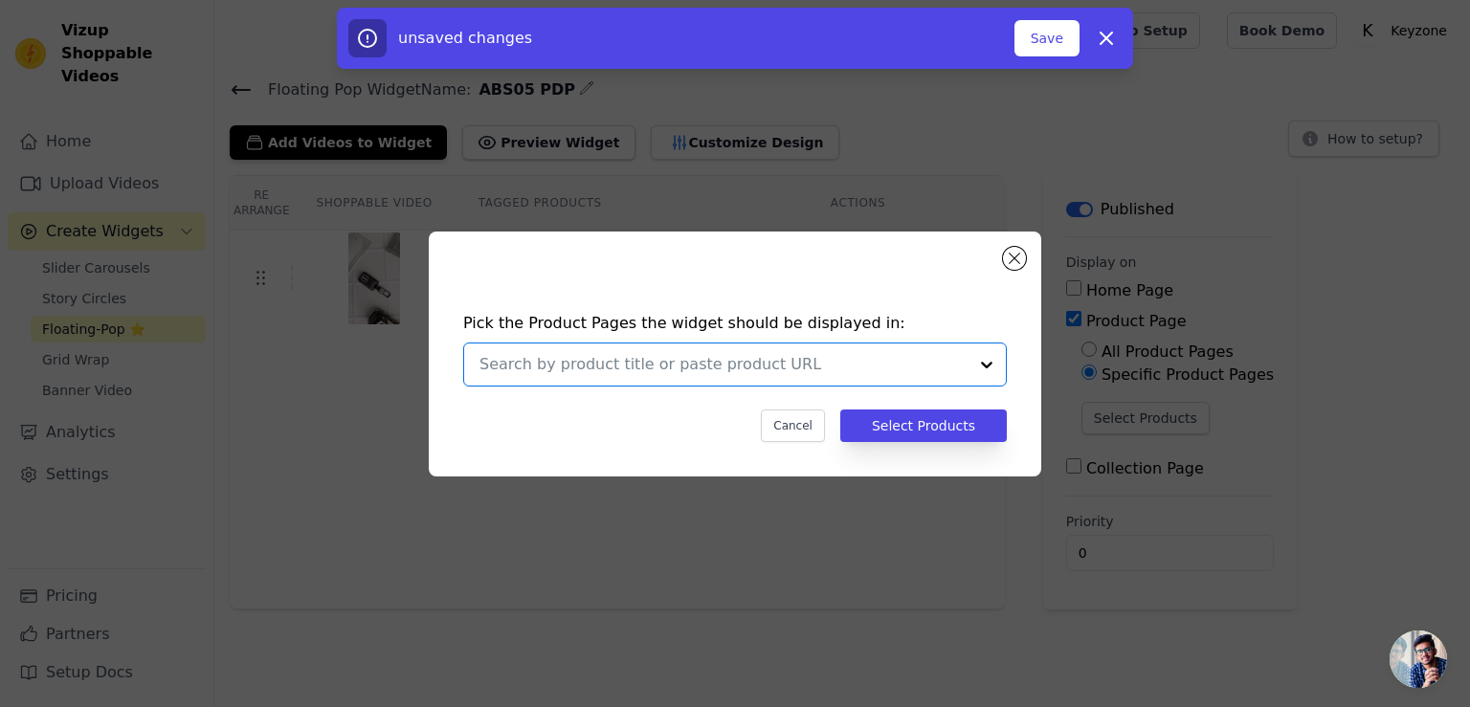
click at [794, 365] on input "text" at bounding box center [723, 364] width 488 height 23
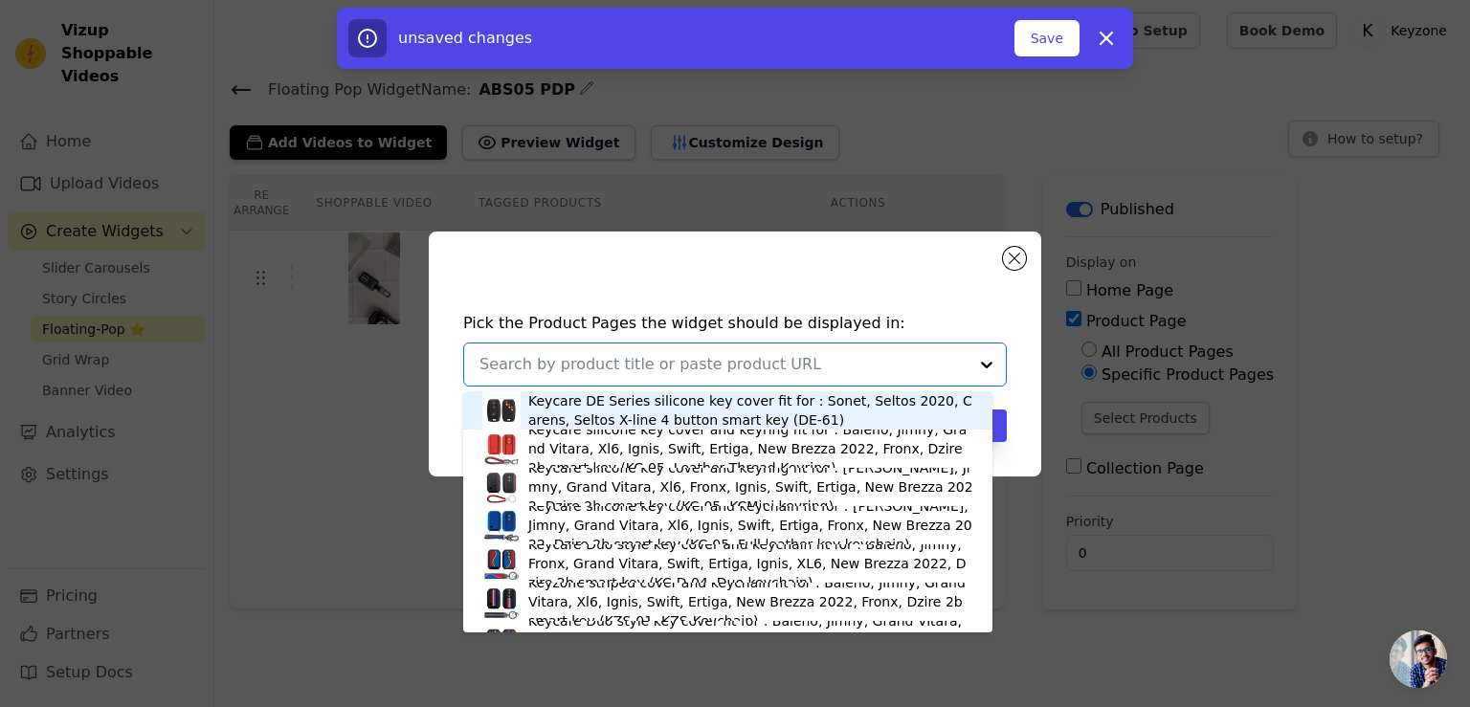
paste input "https://www.instagram.com/p/DC6-ExTI30B/"
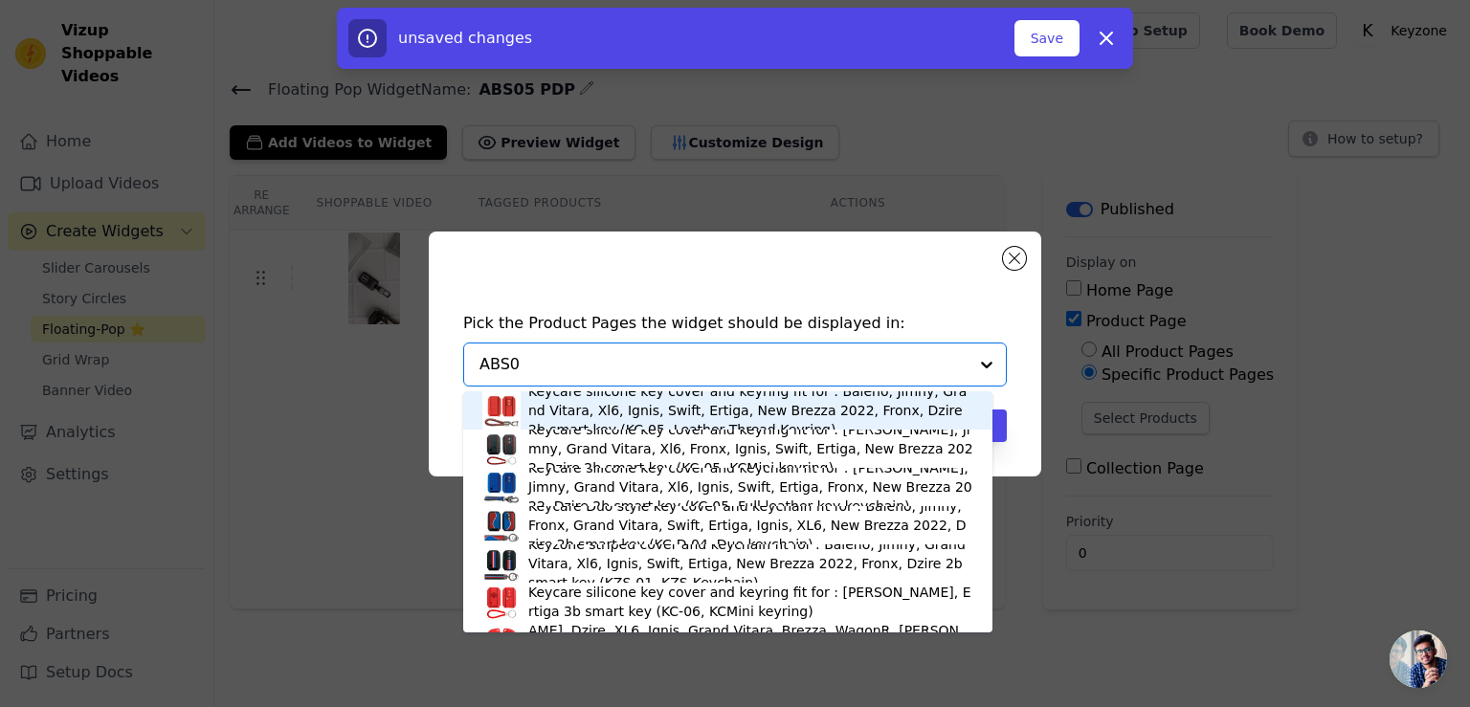
type input "ABS05"
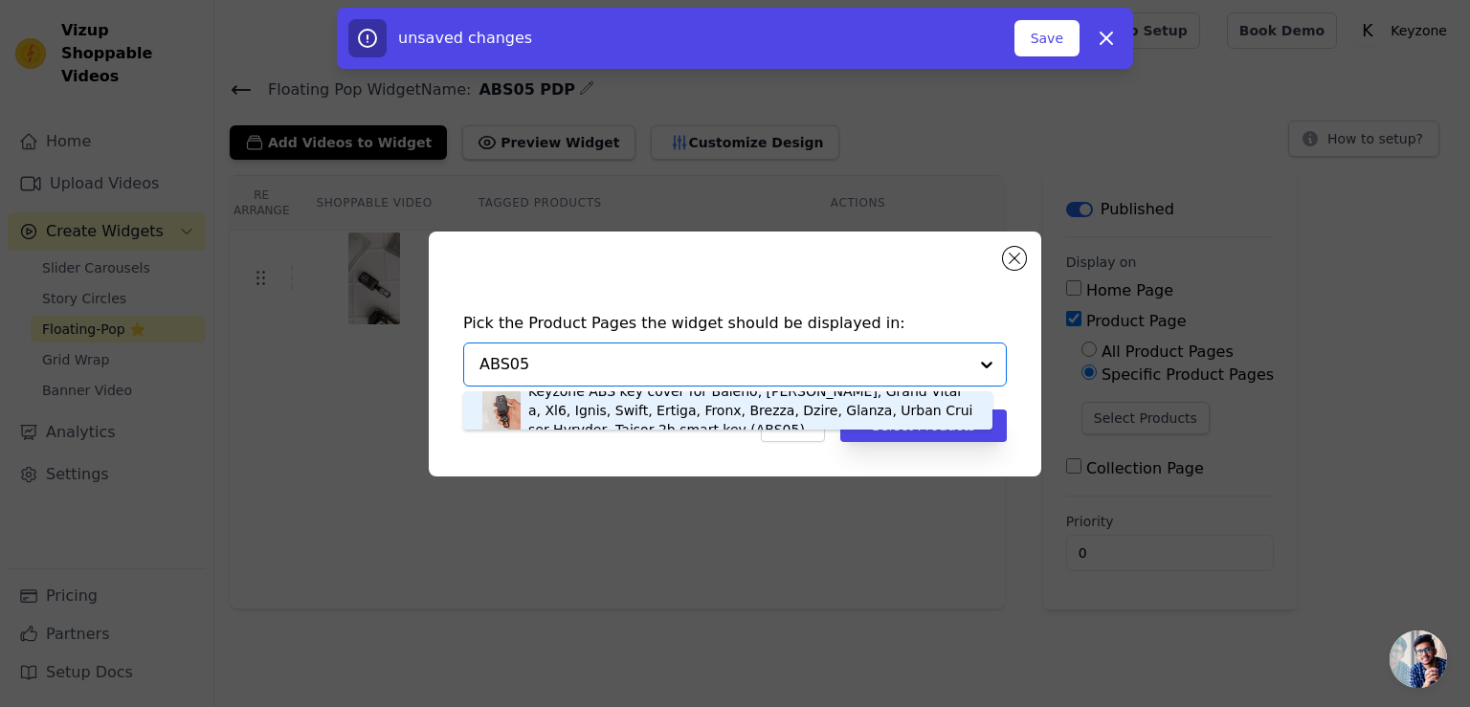
click at [663, 413] on div "Keyzone ABS key cover for Baleno, Jimny, Grand Vitara, Xl6, Ignis, Swift, Ertig…" at bounding box center [750, 410] width 445 height 57
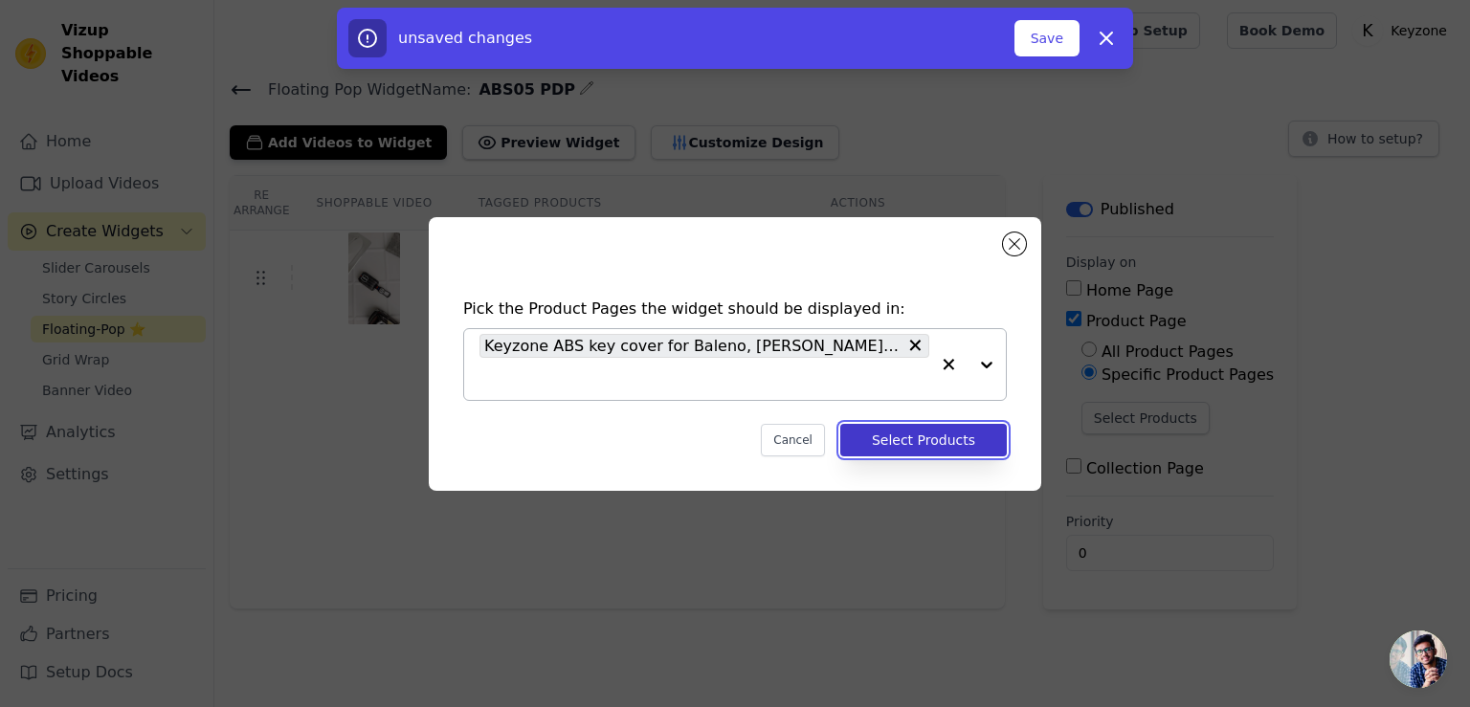
click at [914, 433] on button "Select Products" at bounding box center [923, 440] width 166 height 33
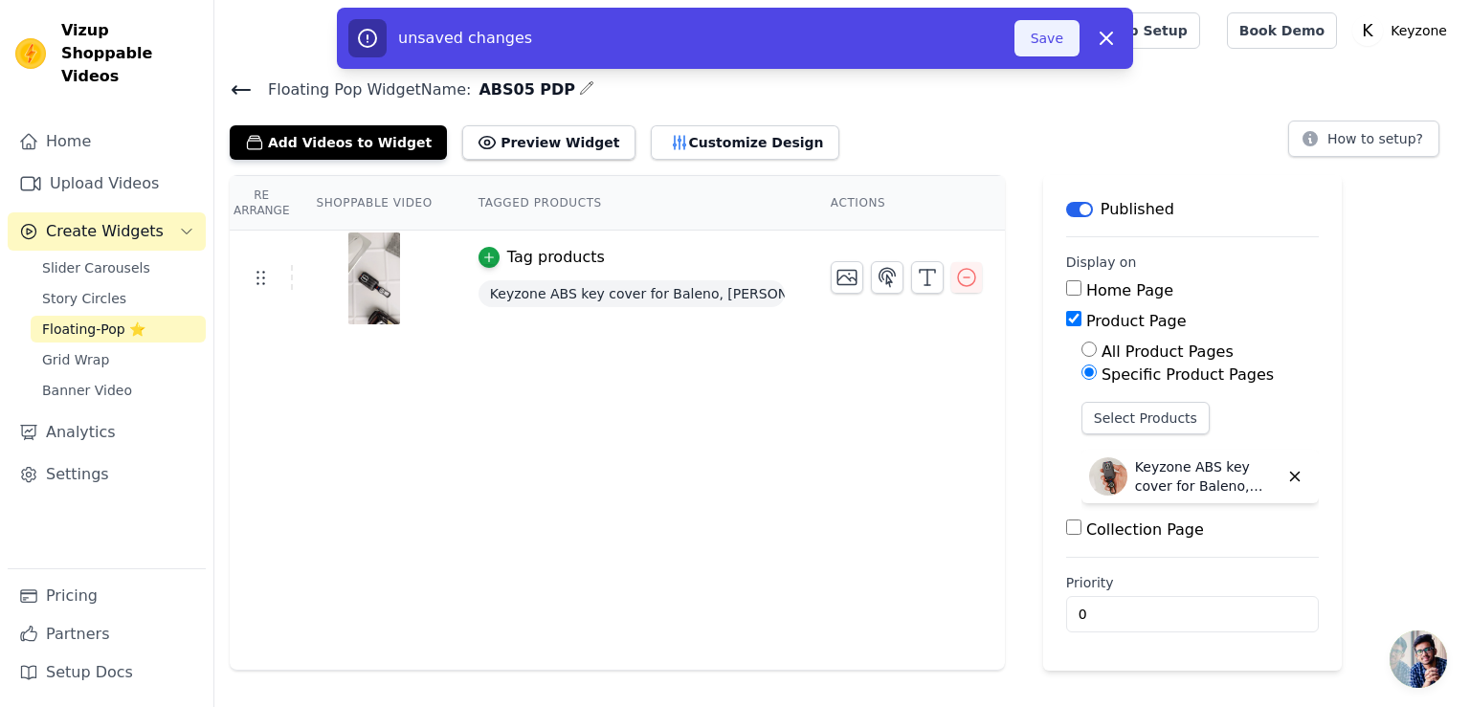
click at [1048, 35] on button "Save" at bounding box center [1046, 38] width 65 height 36
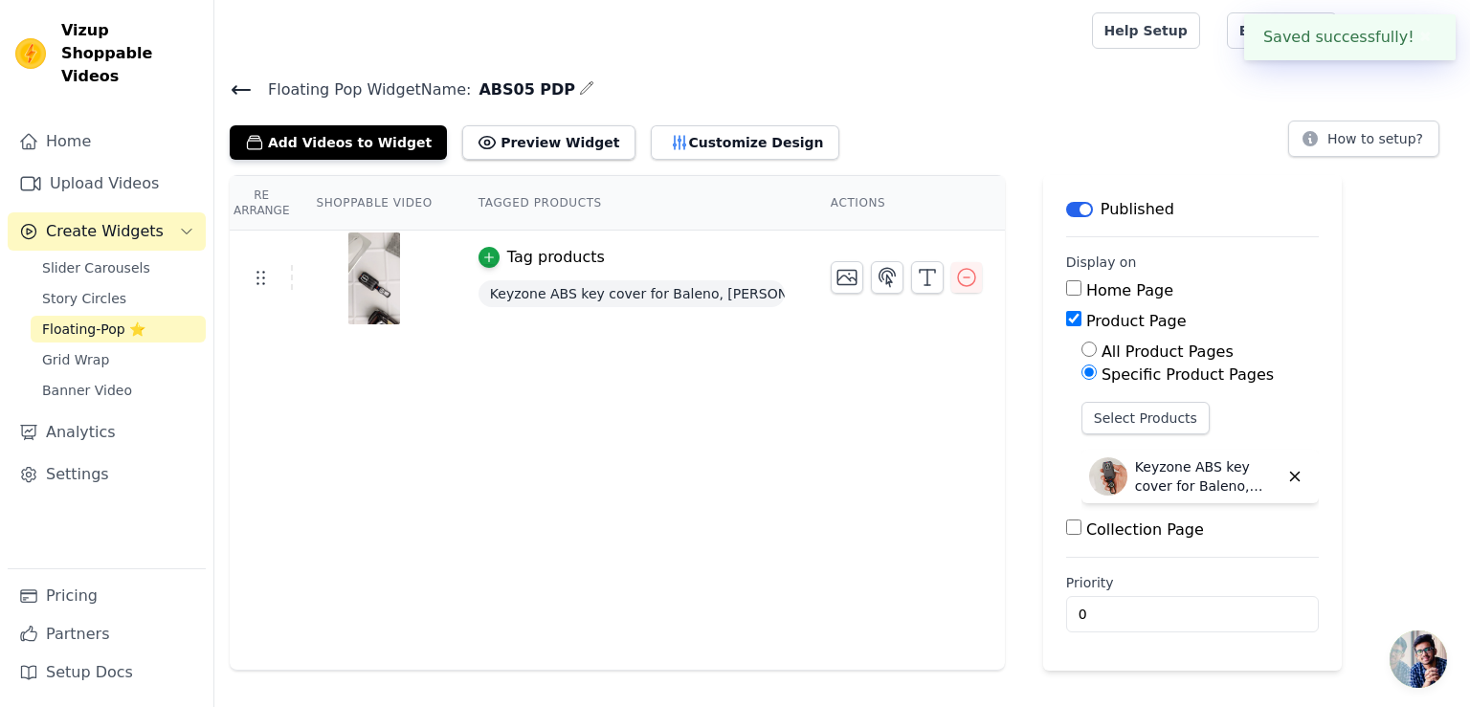
click at [249, 86] on icon at bounding box center [241, 89] width 23 height 23
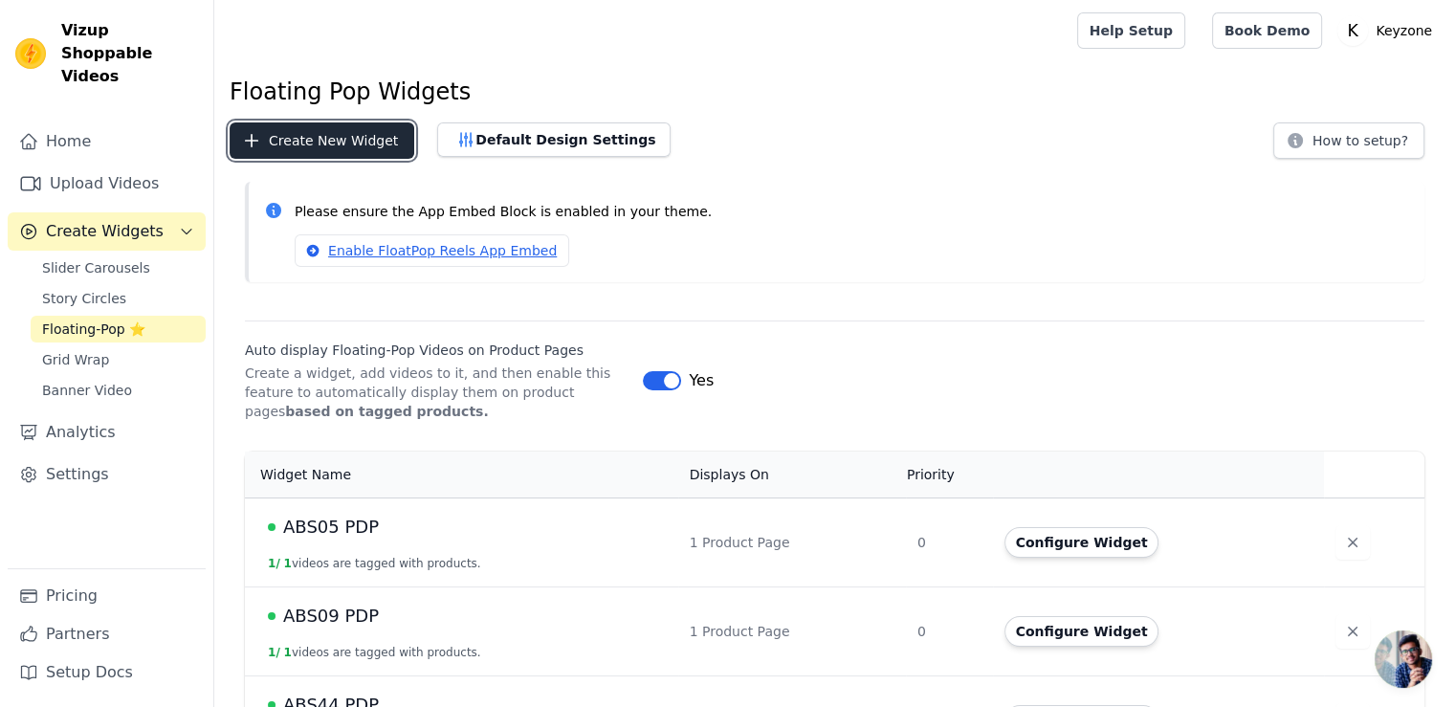
click at [308, 145] on button "Create New Widget" at bounding box center [322, 140] width 185 height 36
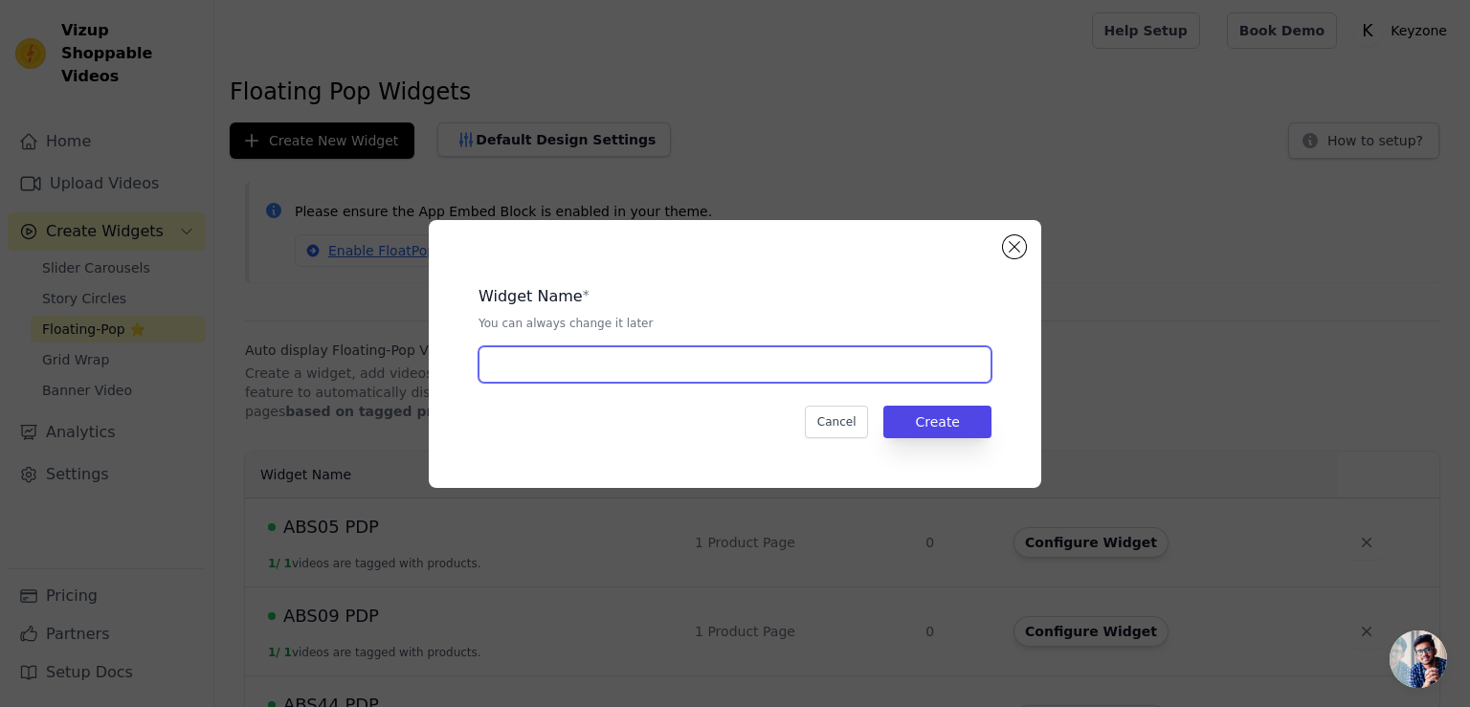
click at [572, 370] on input "text" at bounding box center [734, 364] width 513 height 36
type input "SDTP08 DTP08 PDP"
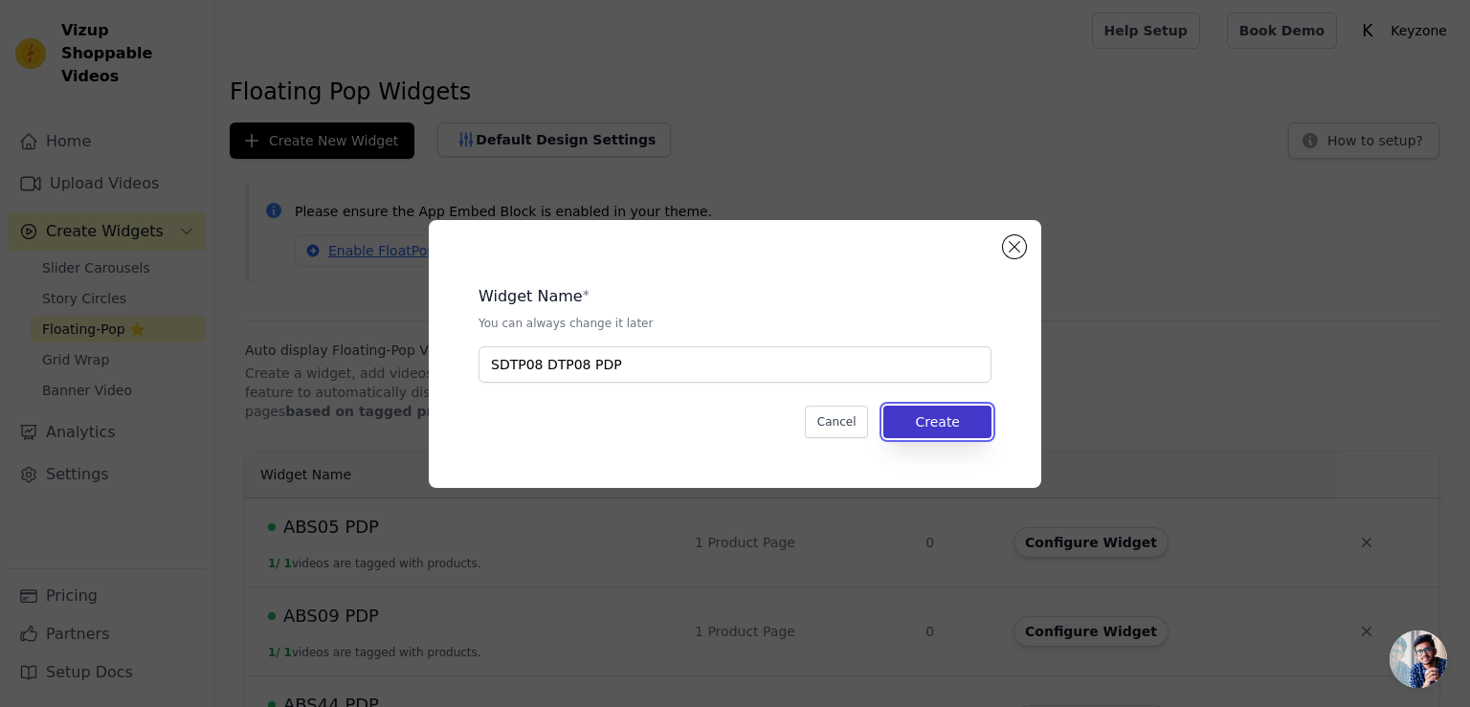
click at [942, 427] on button "Create" at bounding box center [937, 422] width 108 height 33
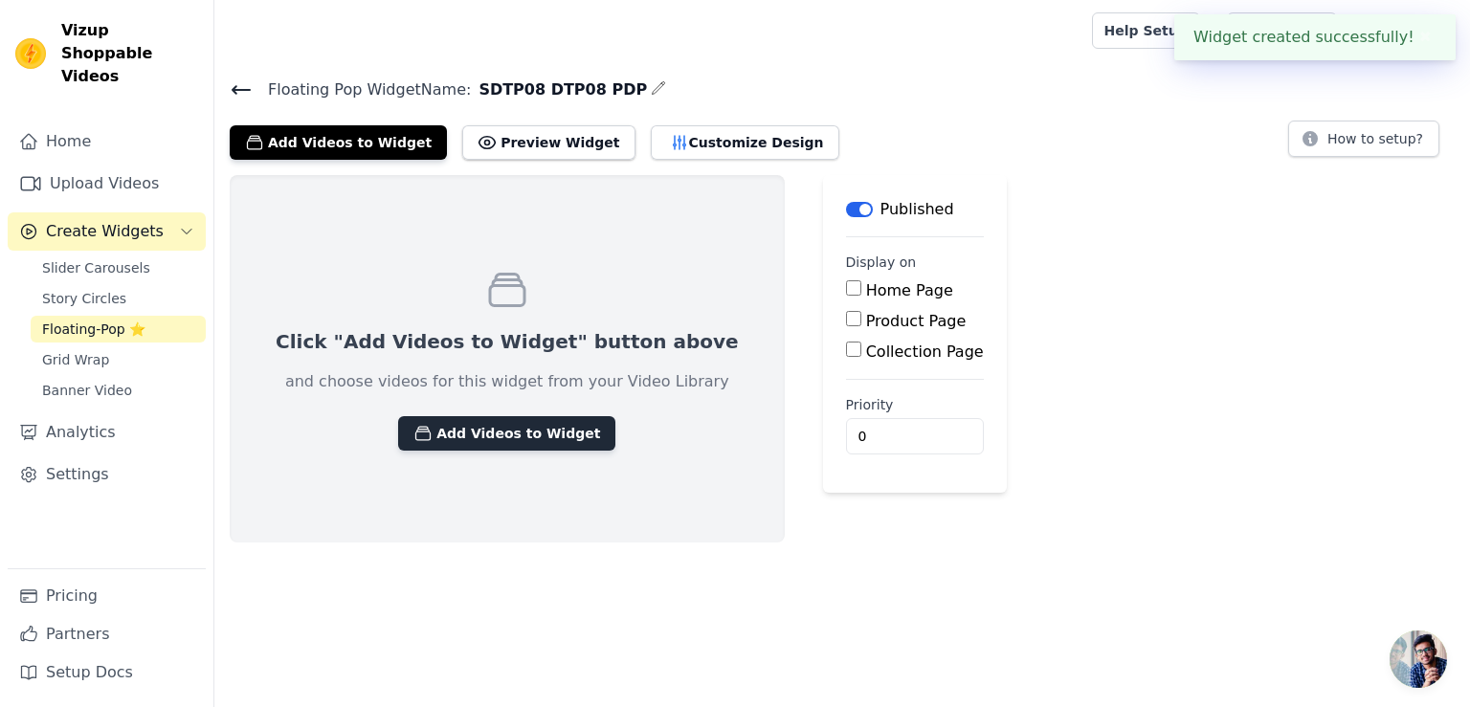
click at [449, 430] on button "Add Videos to Widget" at bounding box center [506, 433] width 217 height 34
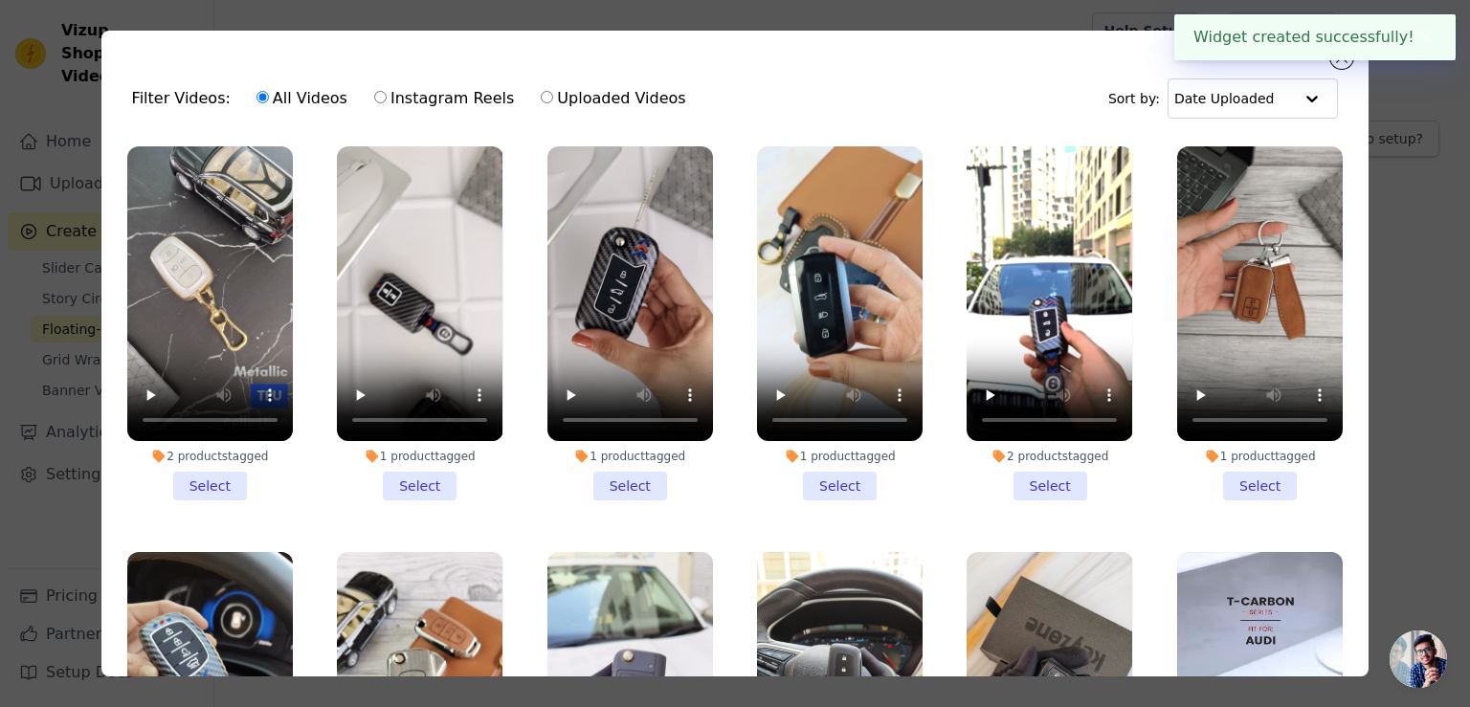
click at [190, 476] on li "2 products tagged Select" at bounding box center [210, 323] width 166 height 354
click at [0, 0] on input "2 products tagged Select" at bounding box center [0, 0] width 0 height 0
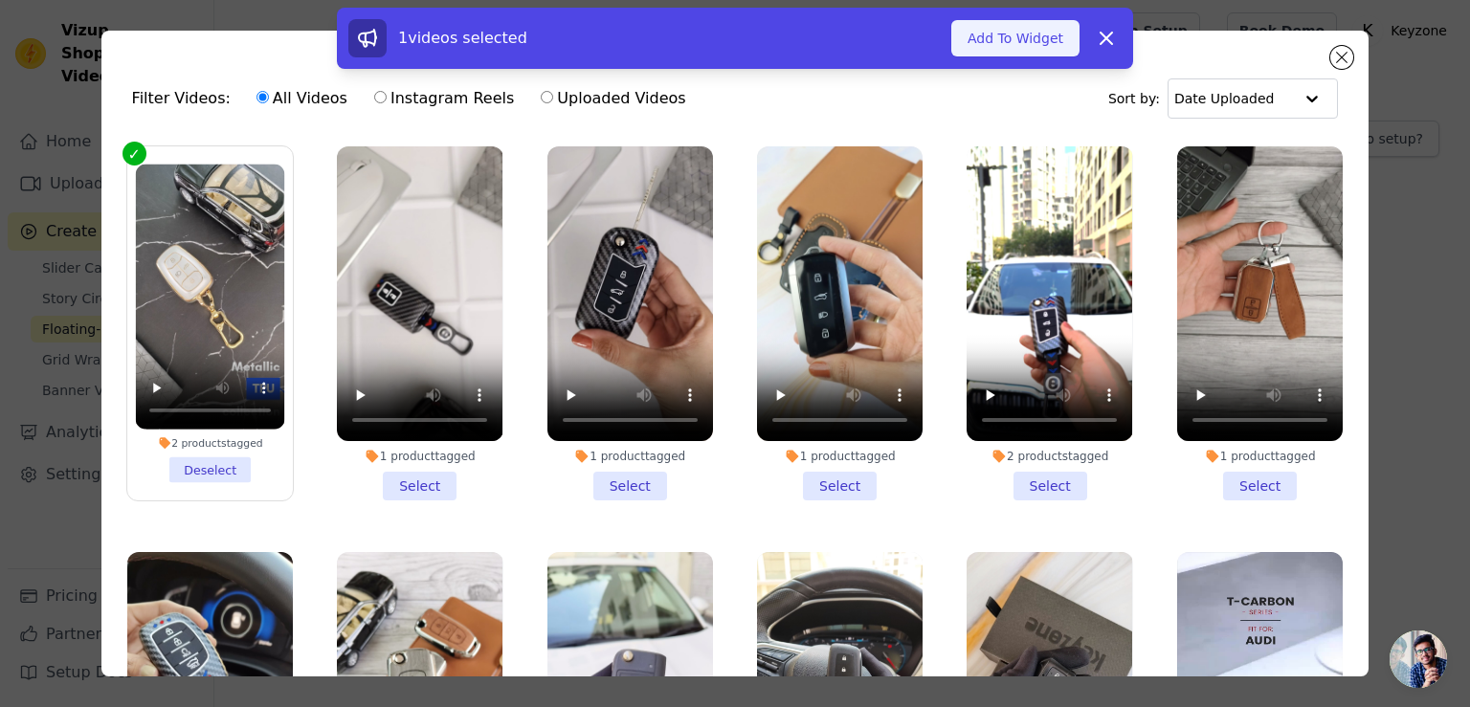
click at [1042, 35] on button "Add To Widget" at bounding box center [1015, 38] width 128 height 36
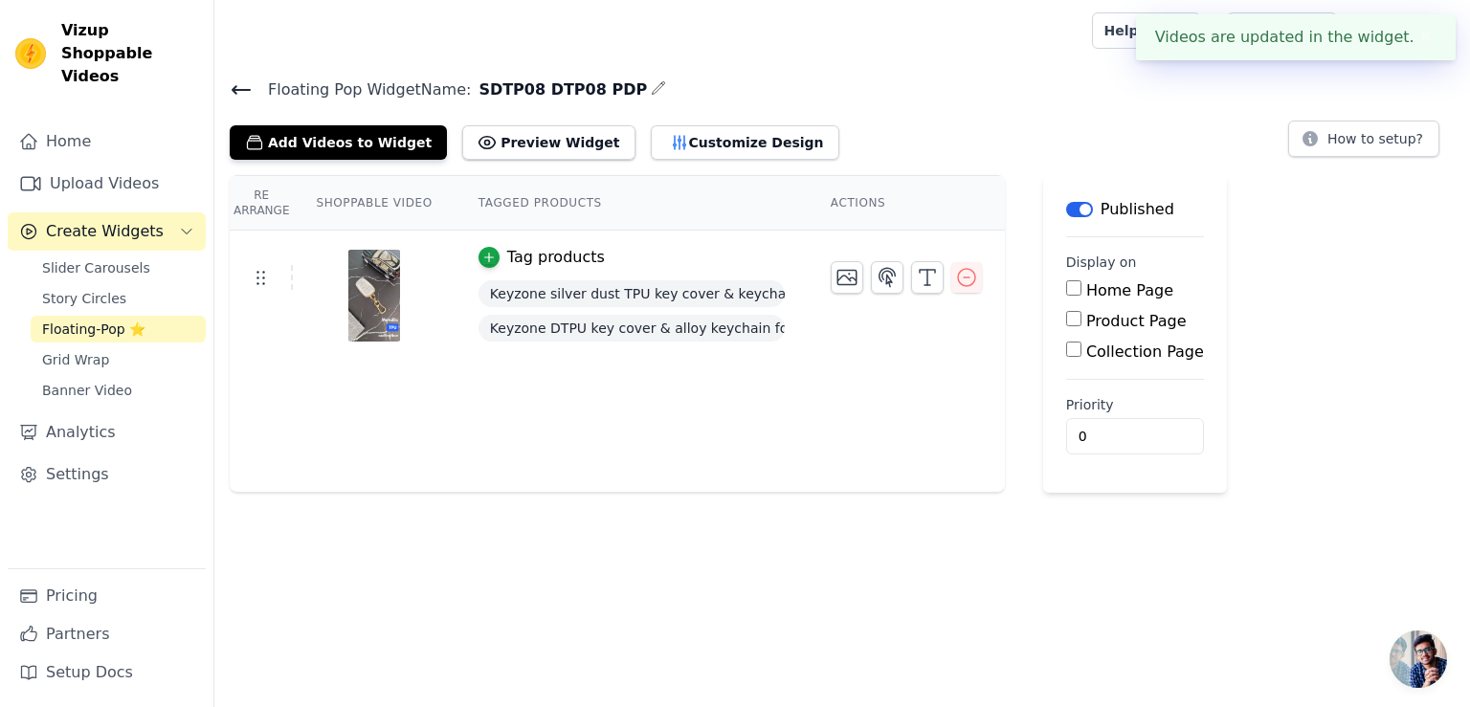
click at [1066, 315] on input "Product Page" at bounding box center [1073, 318] width 15 height 15
checkbox input "true"
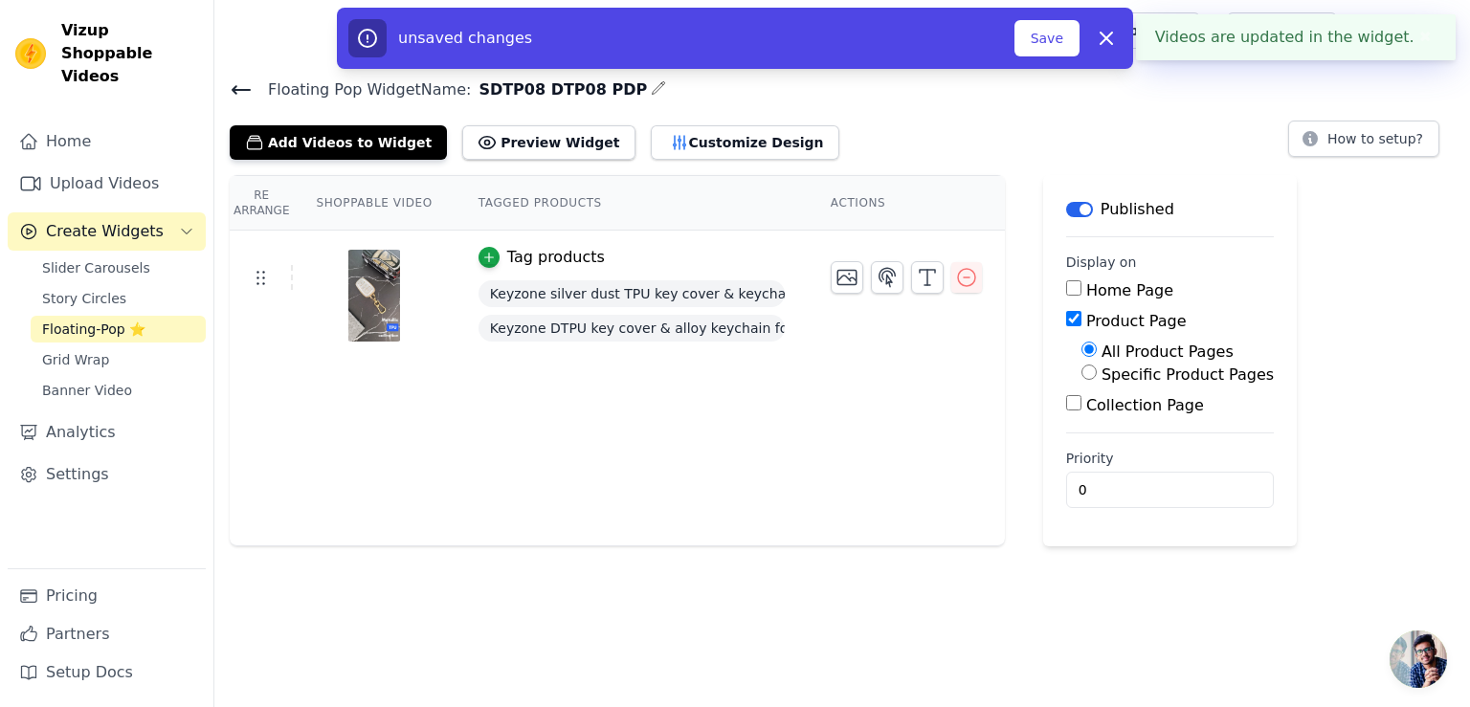
click at [1081, 379] on input "Specific Product Pages" at bounding box center [1088, 372] width 15 height 15
radio input "true"
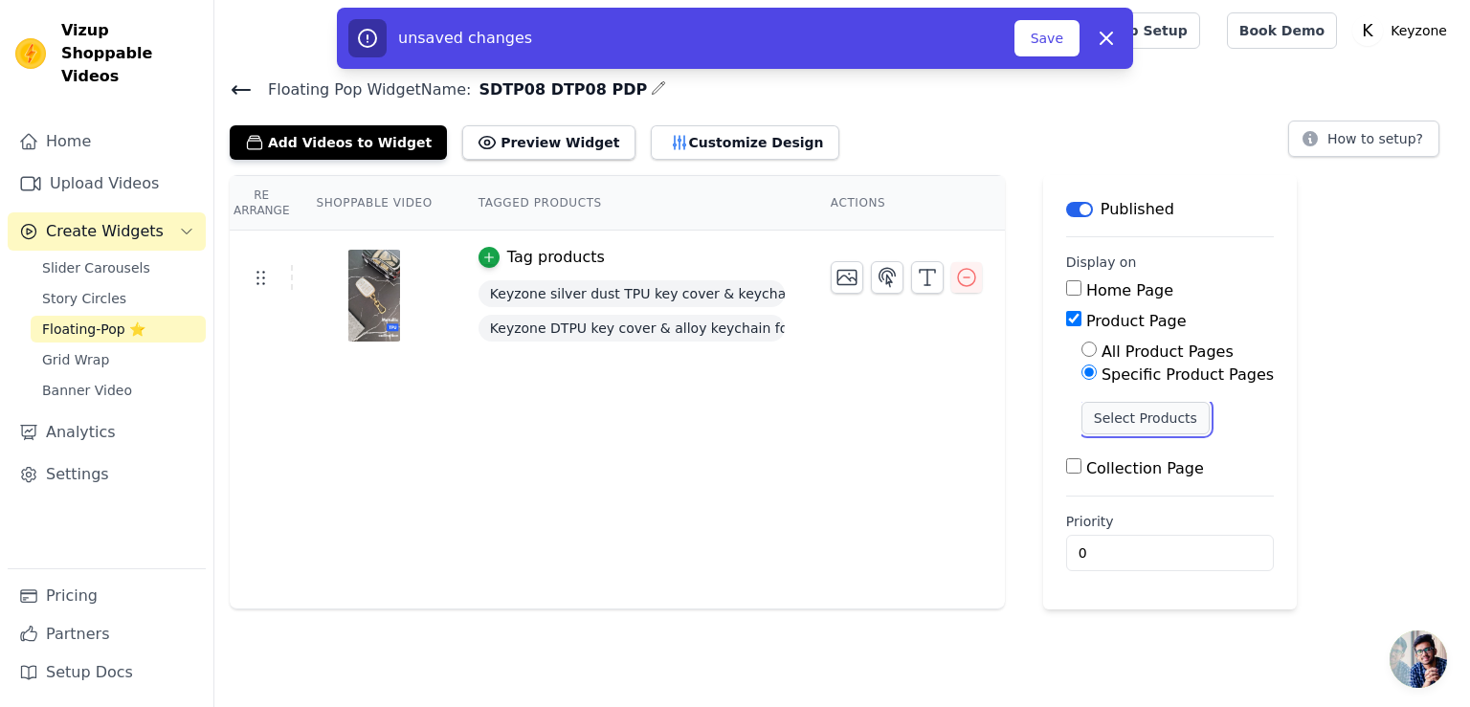
click at [1093, 421] on button "Select Products" at bounding box center [1145, 418] width 128 height 33
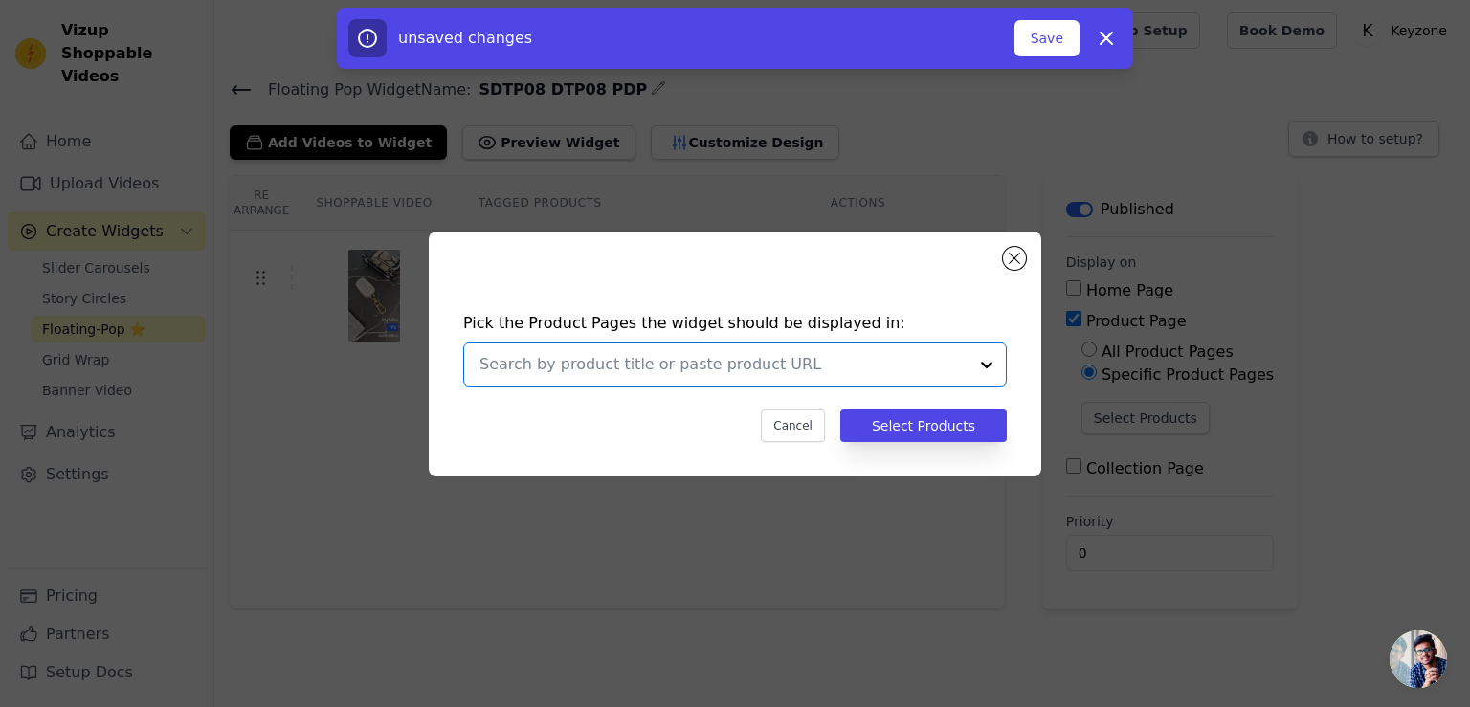
click at [788, 364] on input "text" at bounding box center [723, 364] width 488 height 23
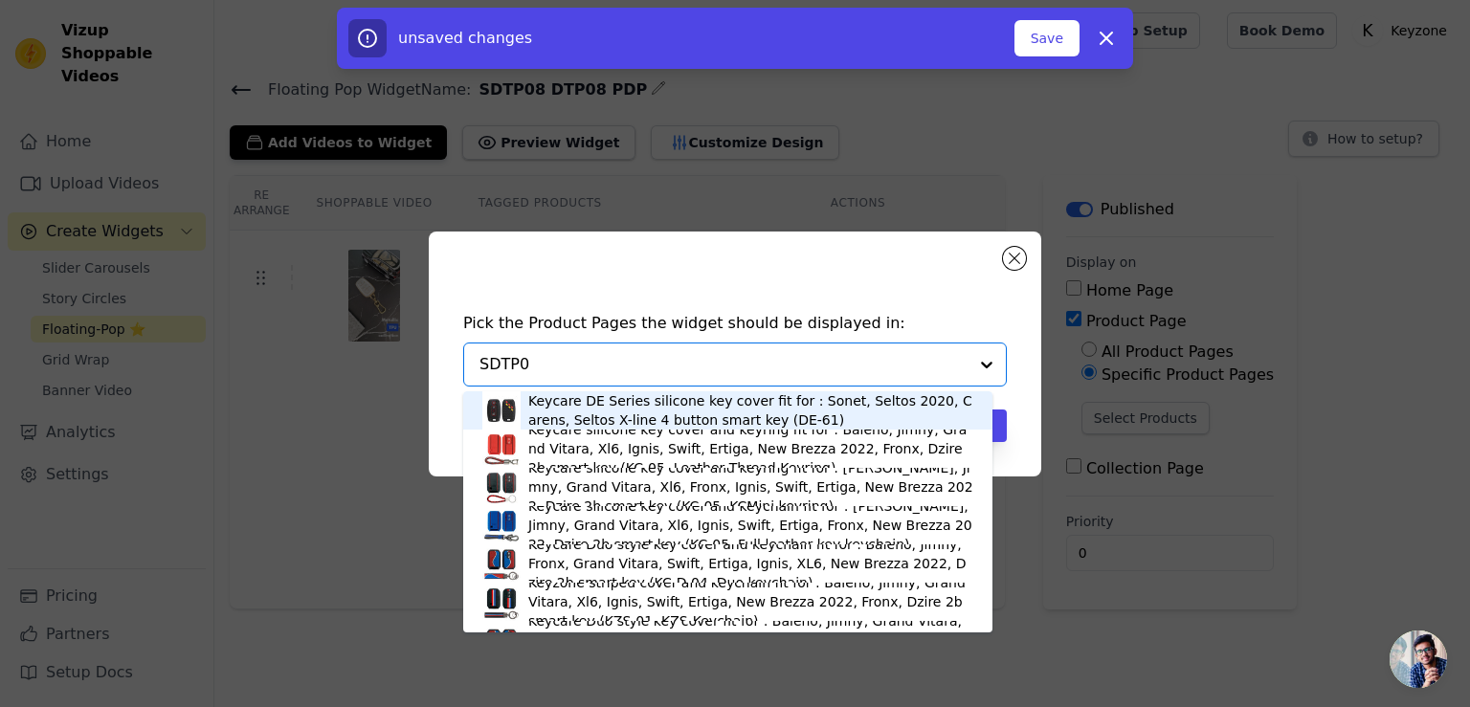
type input "SDTP08"
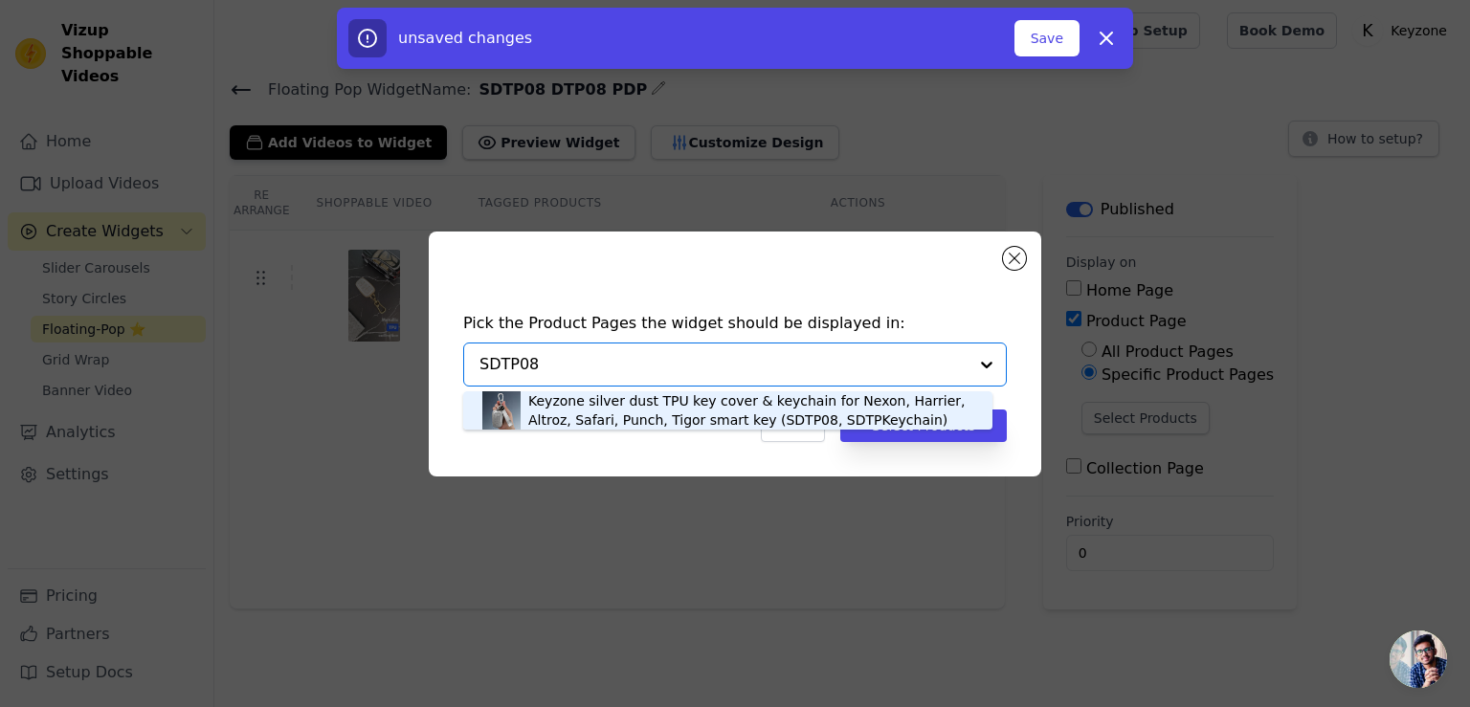
click at [747, 414] on div "Keyzone silver dust TPU key cover & keychain for Nexon, Harrier, Altroz, Safari…" at bounding box center [750, 410] width 445 height 38
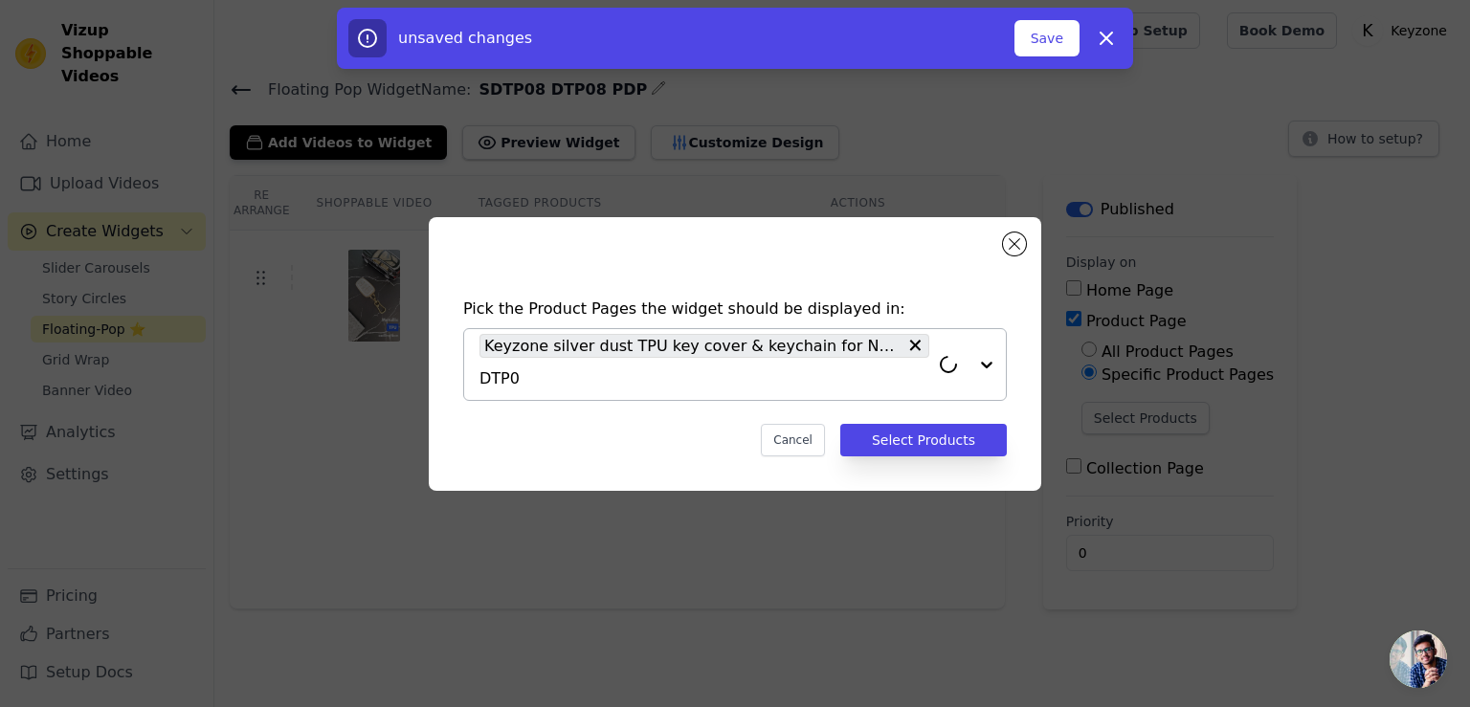
type input "DTP08"
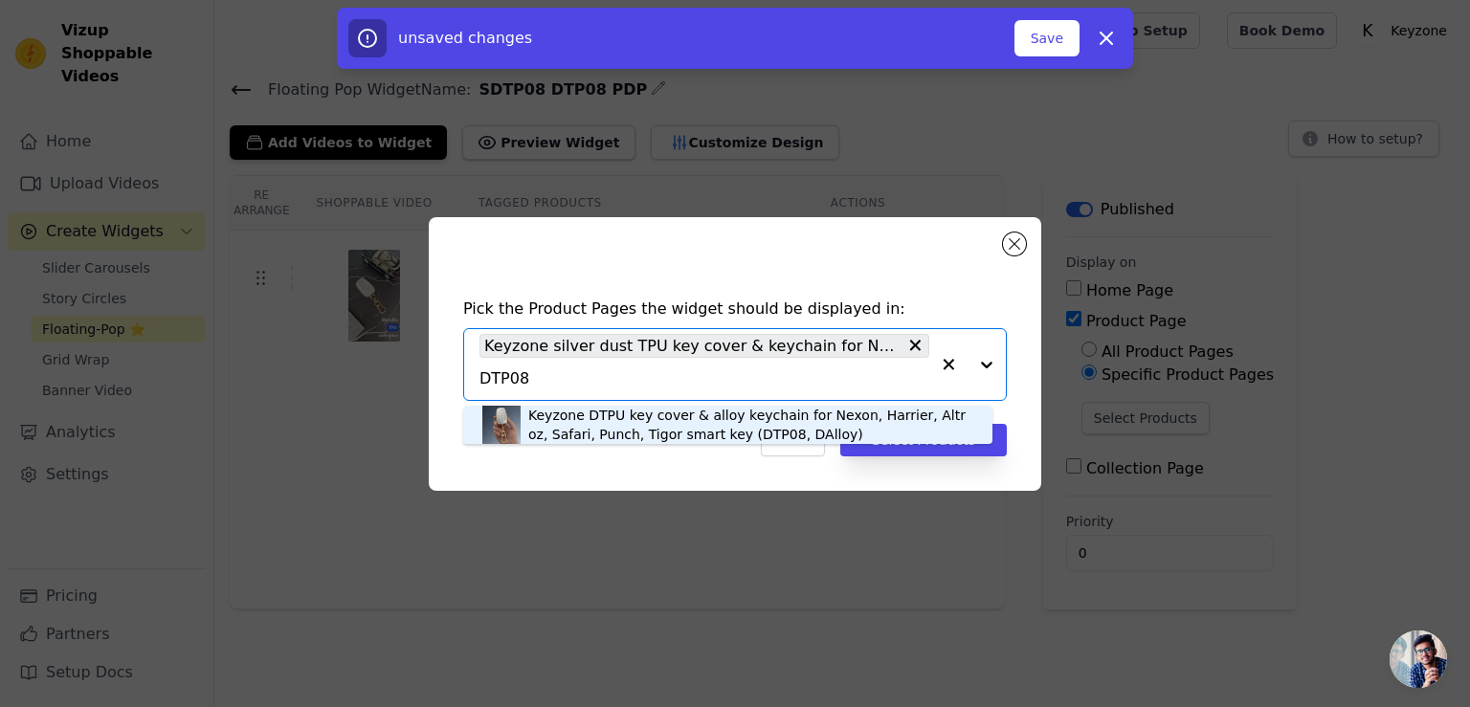
click at [551, 423] on div "Keyzone DTPU key cover & alloy keychain for Nexon, Harrier, Altroz, Safari, Pun…" at bounding box center [750, 425] width 445 height 38
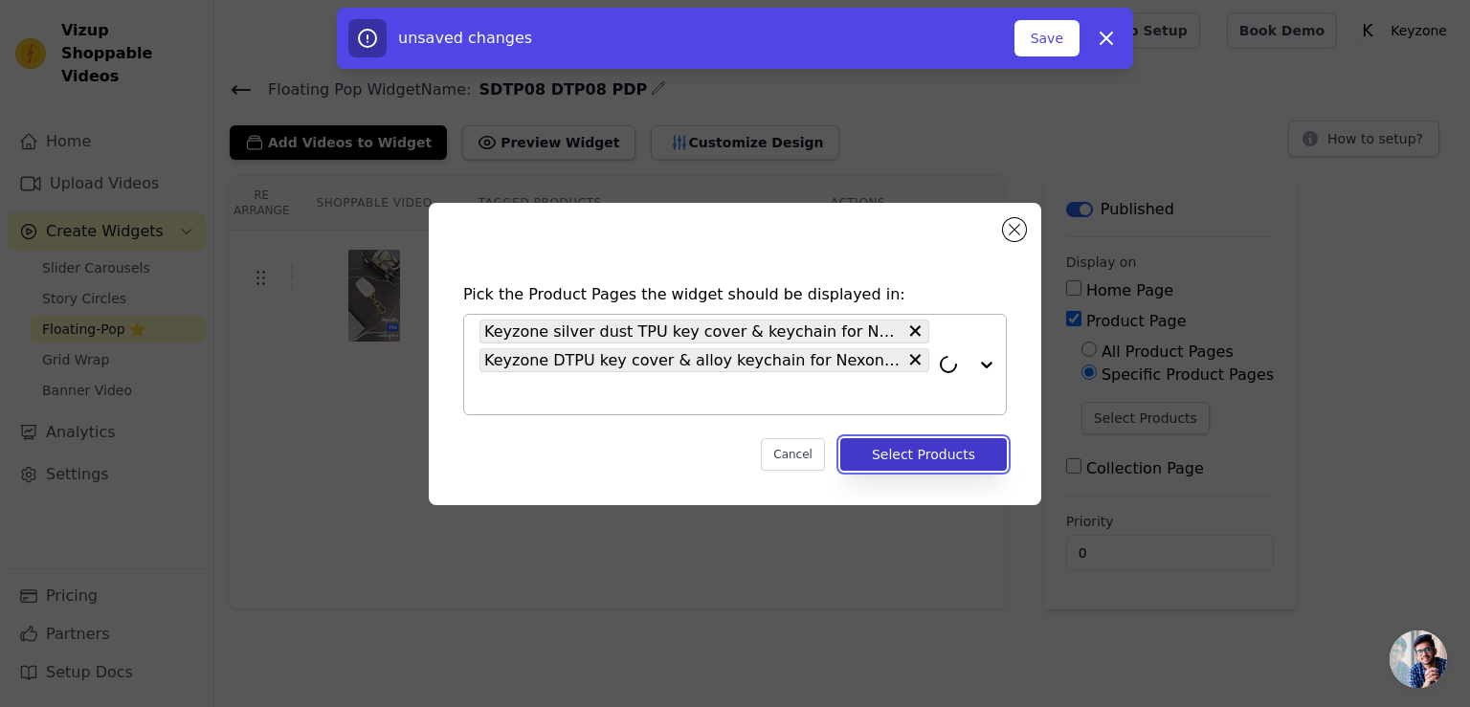
click at [877, 453] on button "Select Products" at bounding box center [923, 454] width 166 height 33
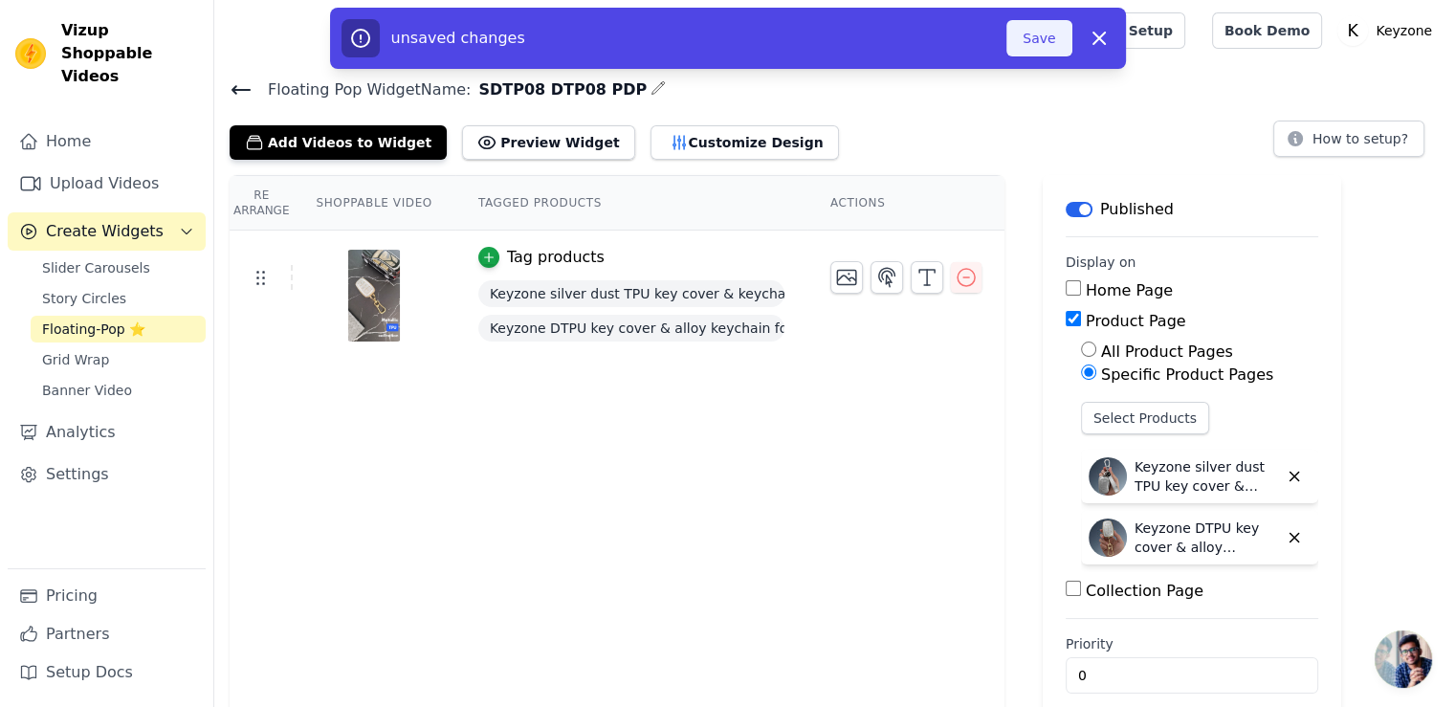
click at [1060, 51] on button "Save" at bounding box center [1039, 38] width 65 height 36
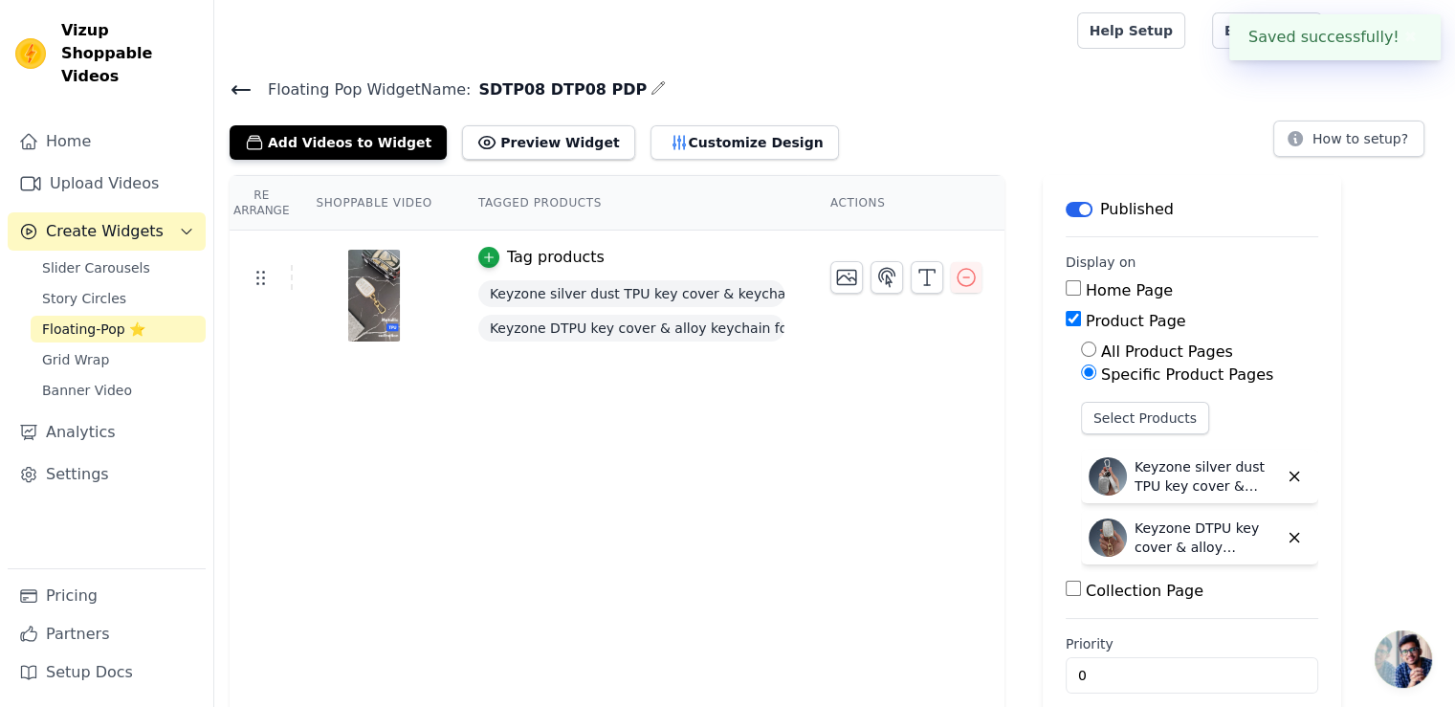
click at [238, 79] on icon at bounding box center [241, 89] width 23 height 23
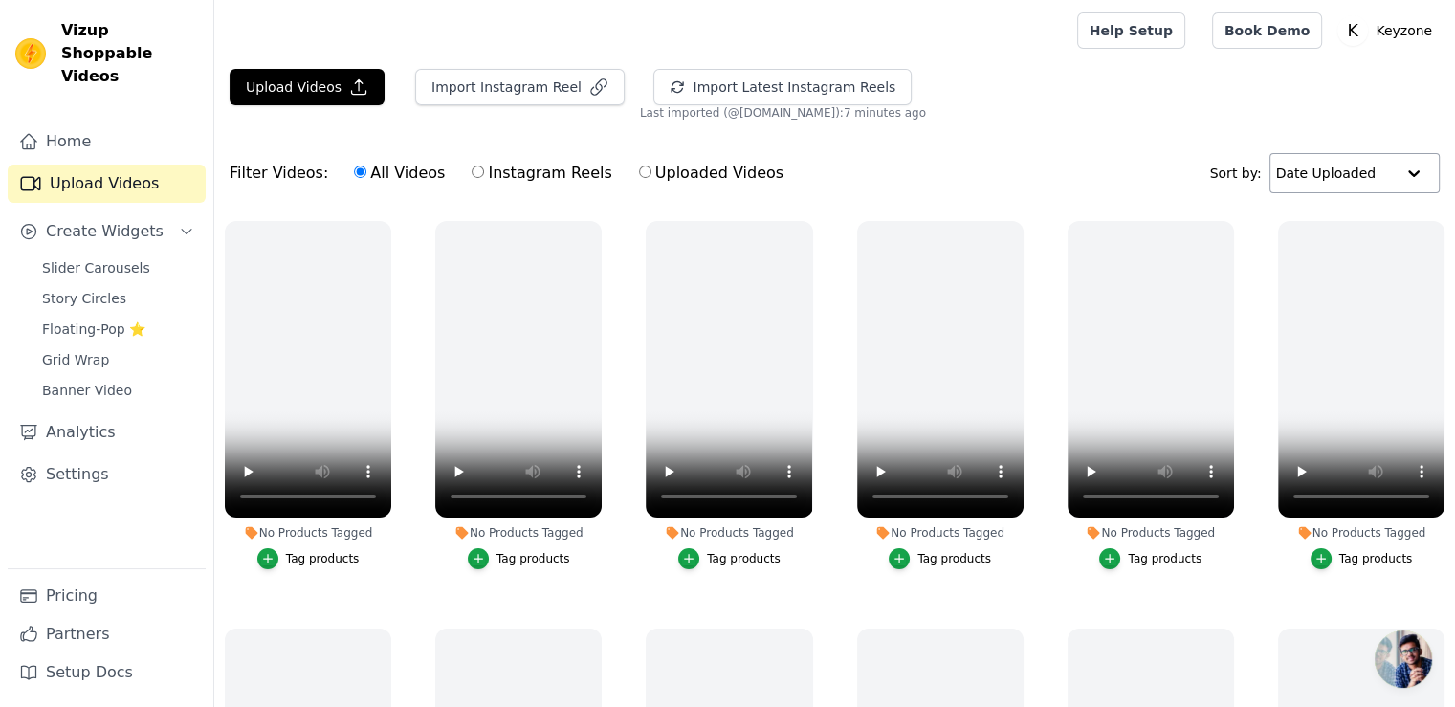
click at [1344, 173] on input "text" at bounding box center [1335, 173] width 119 height 38
click at [1328, 233] on div "Date Created" at bounding box center [1348, 232] width 161 height 23
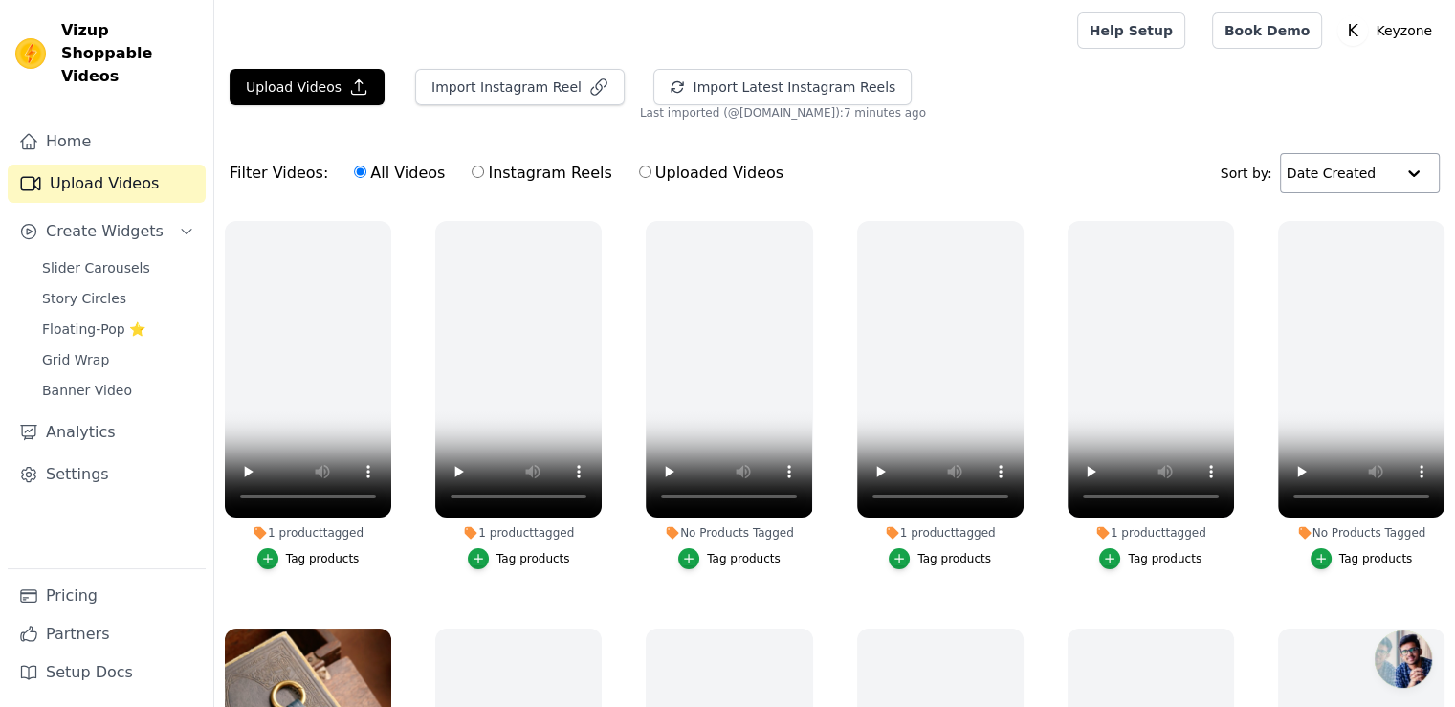
click at [472, 173] on input "Instagram Reels" at bounding box center [478, 172] width 12 height 12
radio input "true"
click at [674, 81] on button "Import Latest Instagram Reels" at bounding box center [783, 87] width 258 height 36
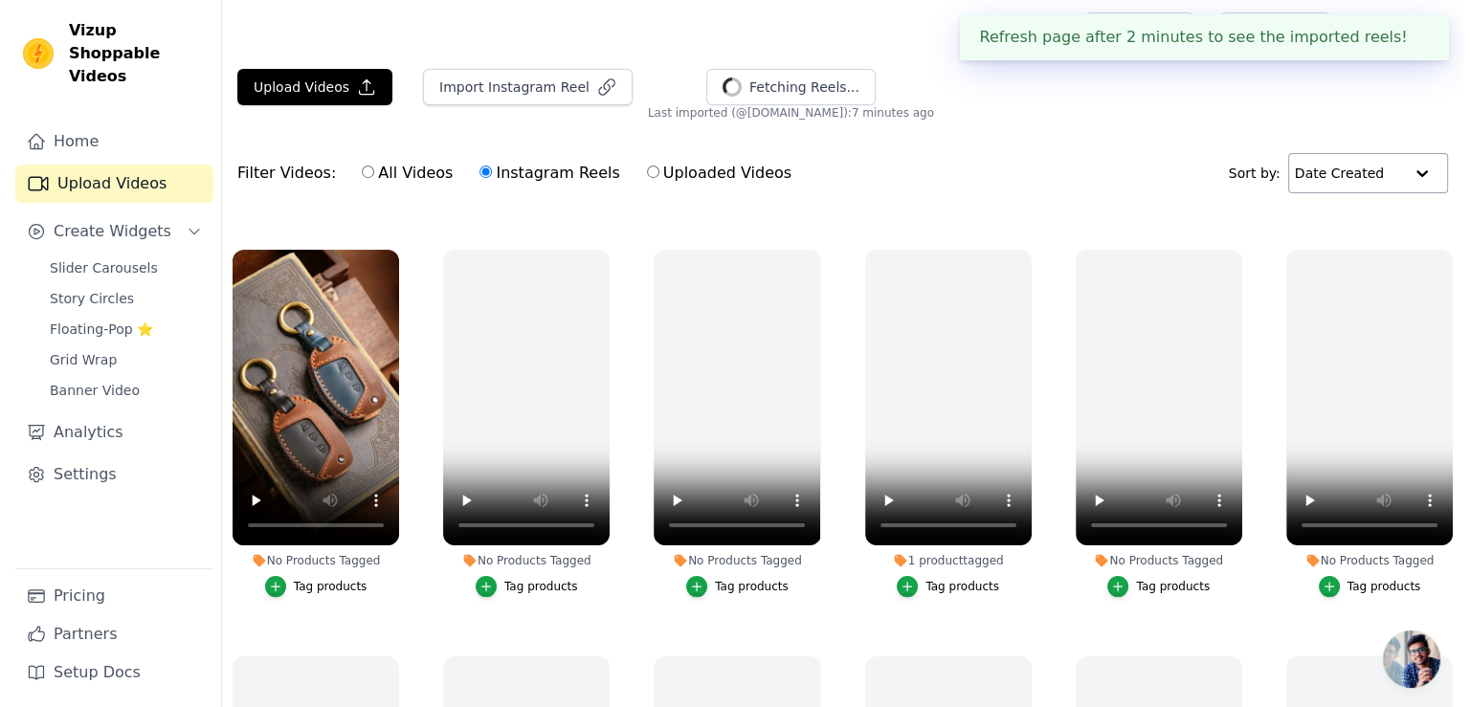
scroll to position [383, 0]
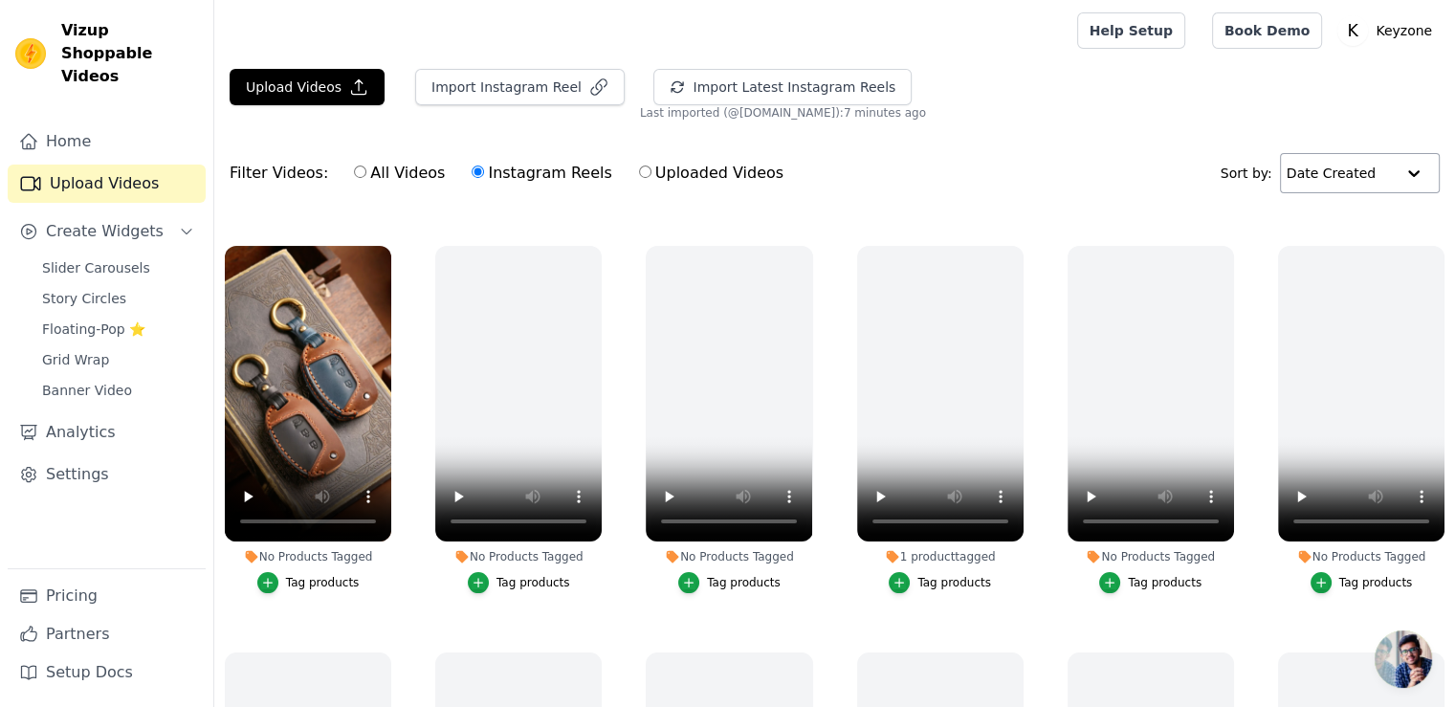
click at [309, 579] on div "Tag products" at bounding box center [323, 582] width 74 height 15
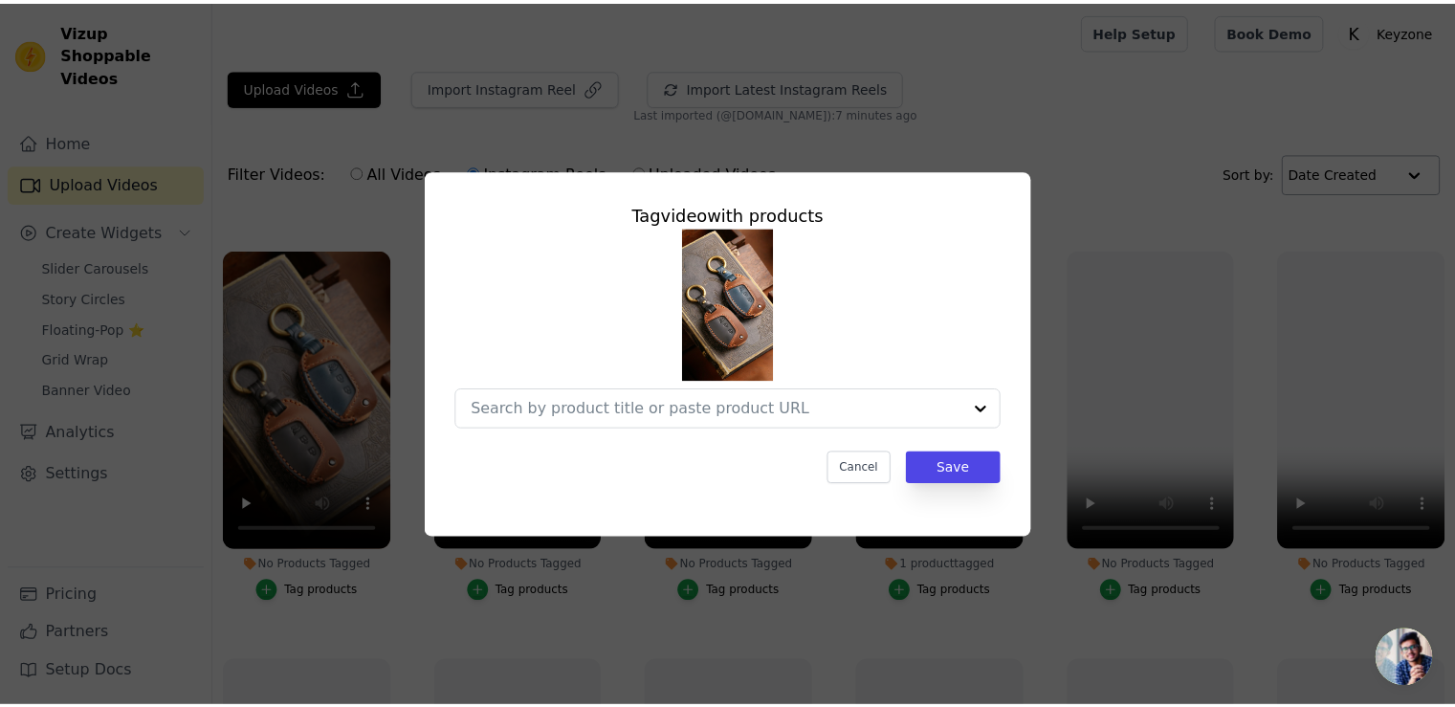
scroll to position [387, 0]
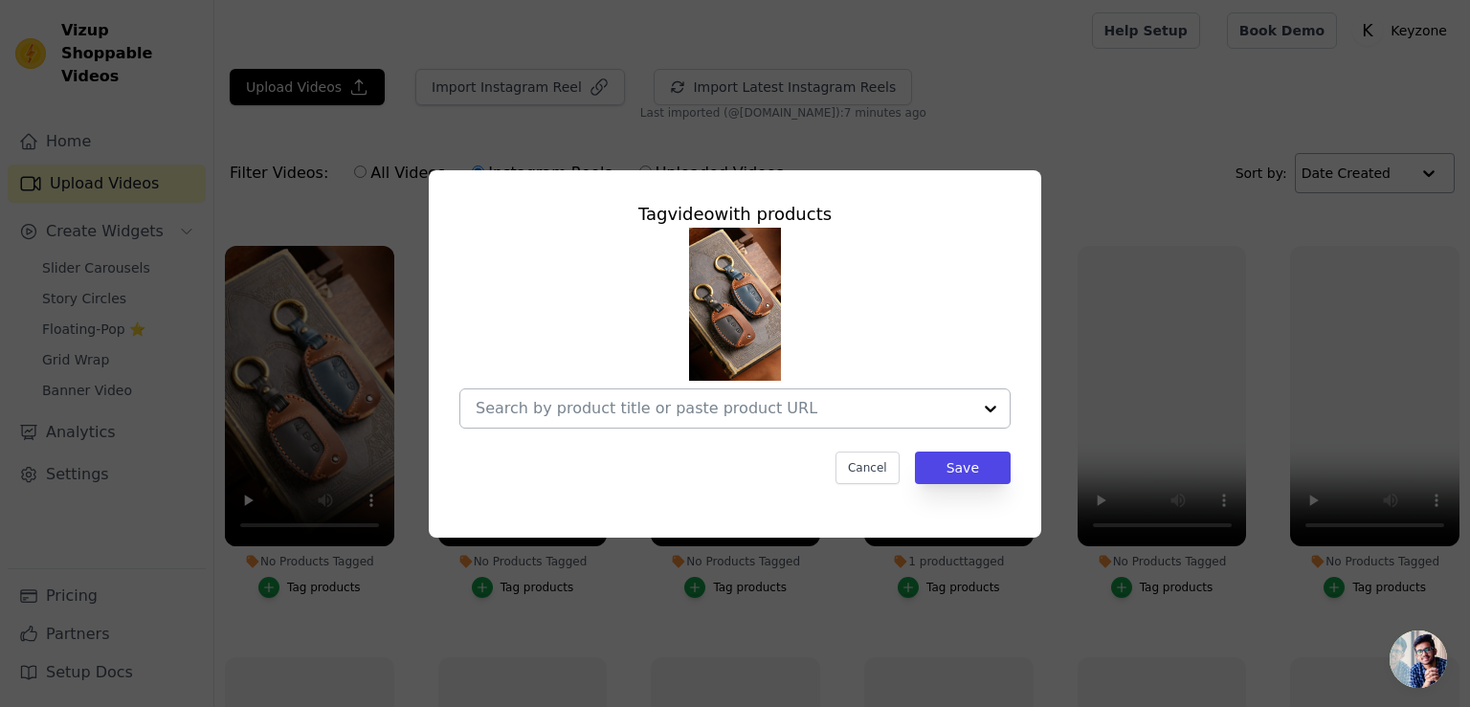
click at [528, 410] on input "No Products Tagged Tag video with products Cancel Save Tag products" at bounding box center [724, 408] width 496 height 18
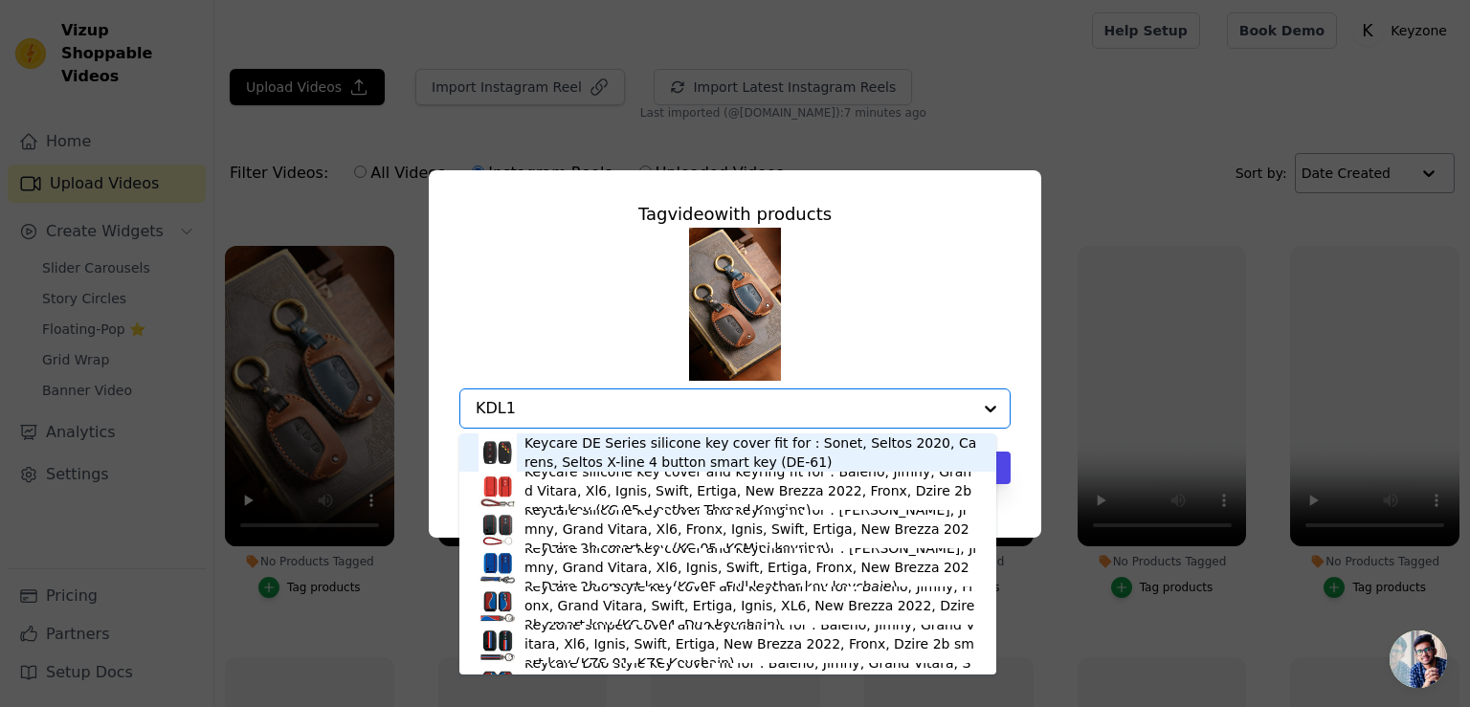
type input "KDL10"
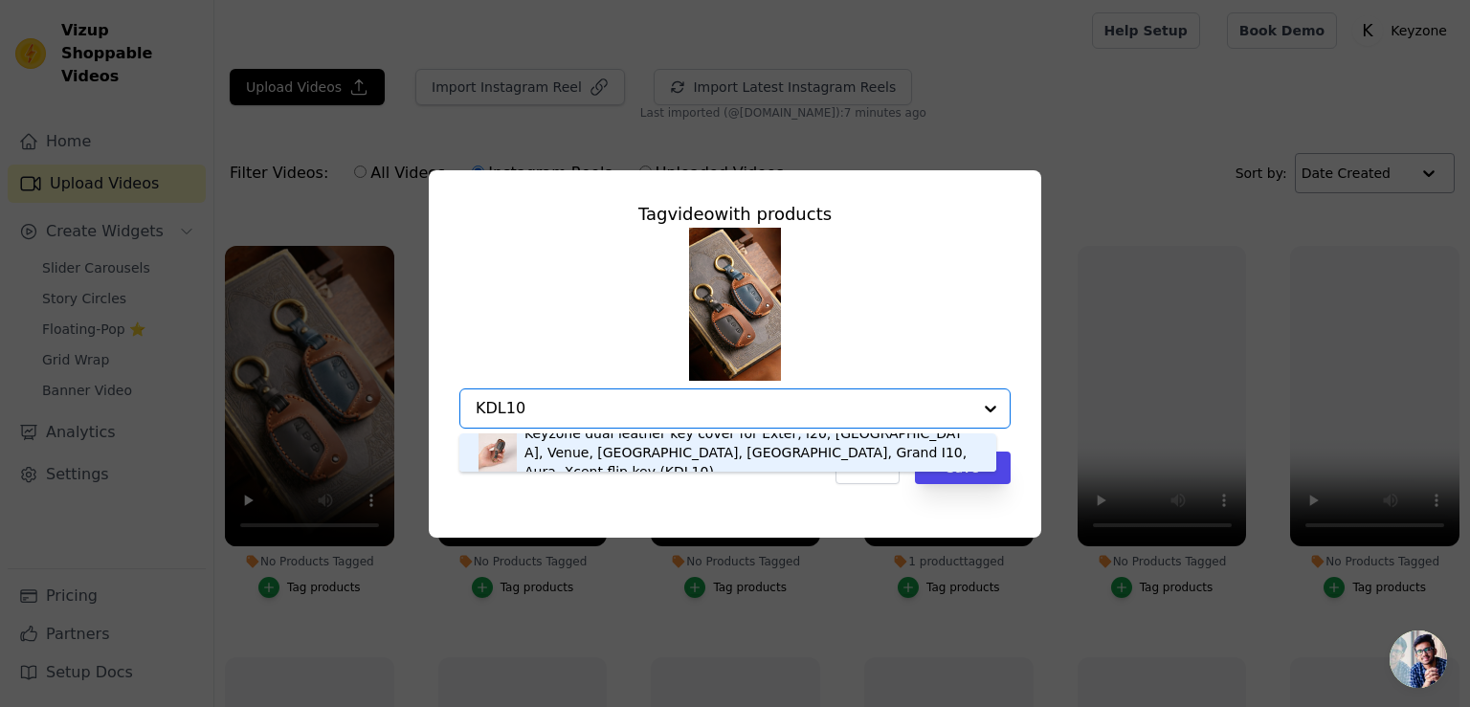
click at [604, 454] on div "Keyzone dual leather key cover for Exter, i20, Creta, Venue, Tucson, Alcazar, G…" at bounding box center [750, 452] width 453 height 57
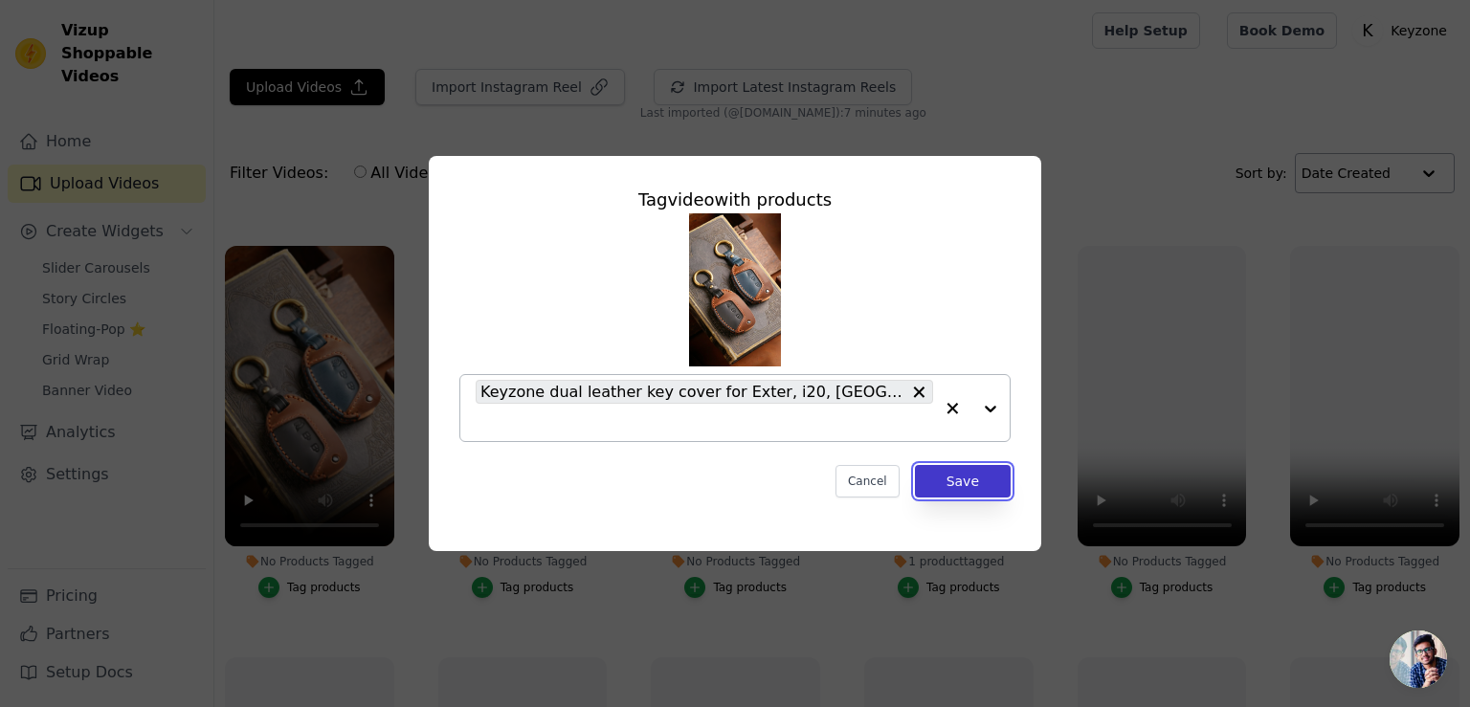
click at [969, 490] on button "Save" at bounding box center [963, 481] width 96 height 33
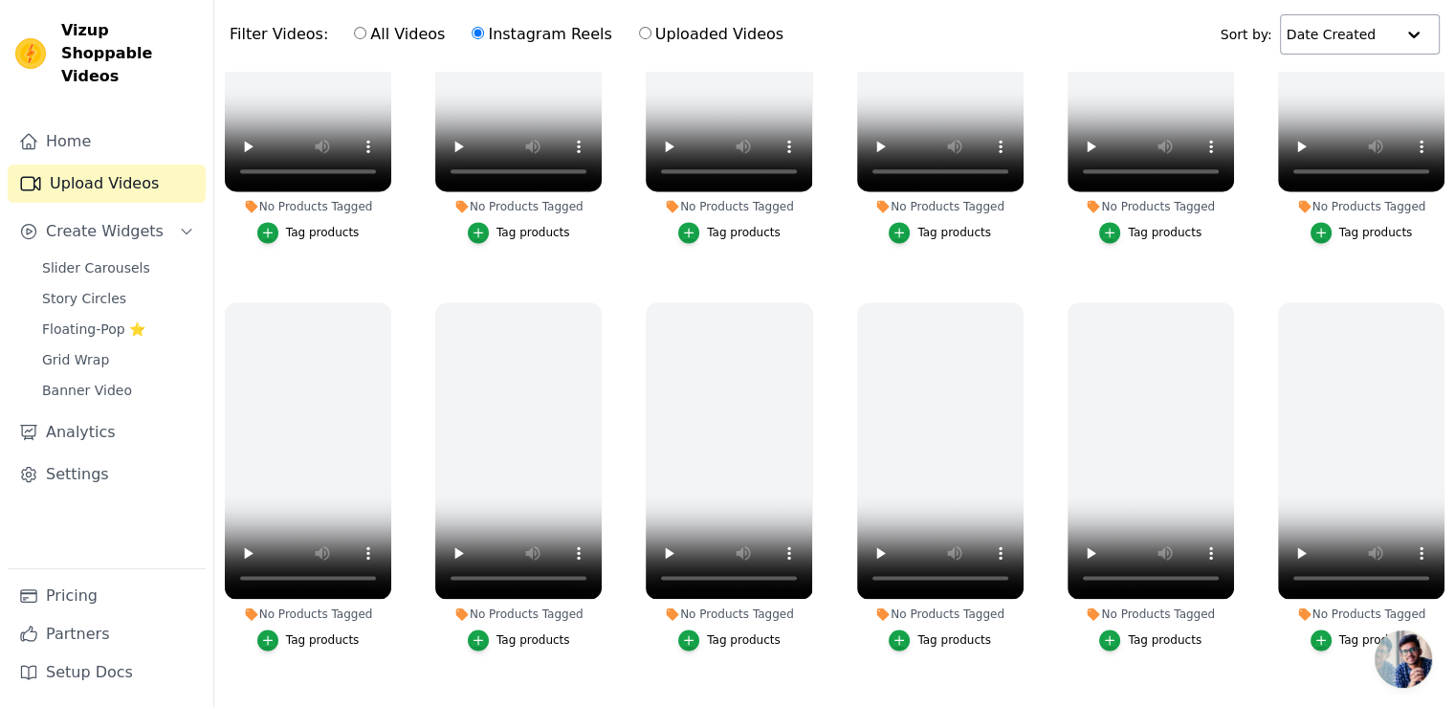
scroll to position [194, 0]
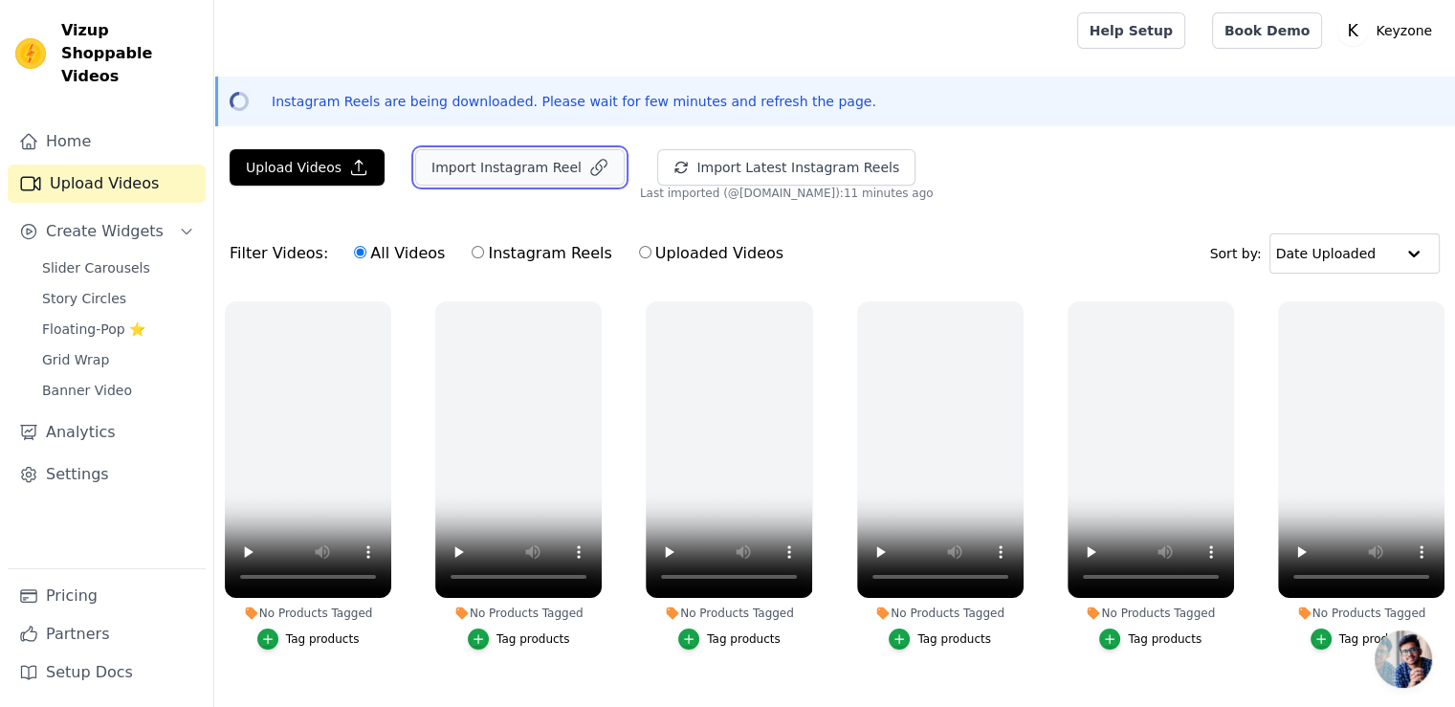
click at [541, 170] on button "Import Instagram Reel" at bounding box center [520, 167] width 210 height 36
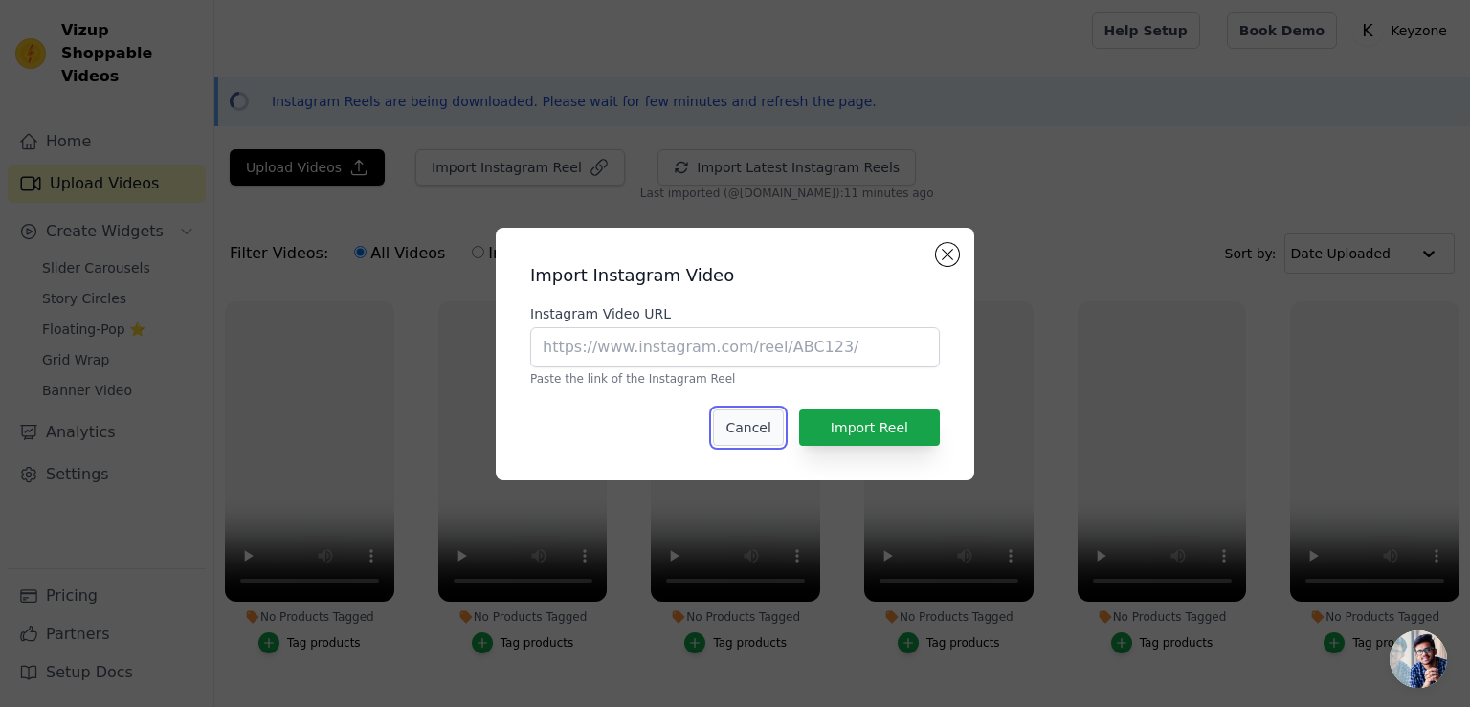
click at [753, 430] on button "Cancel" at bounding box center [748, 428] width 70 height 36
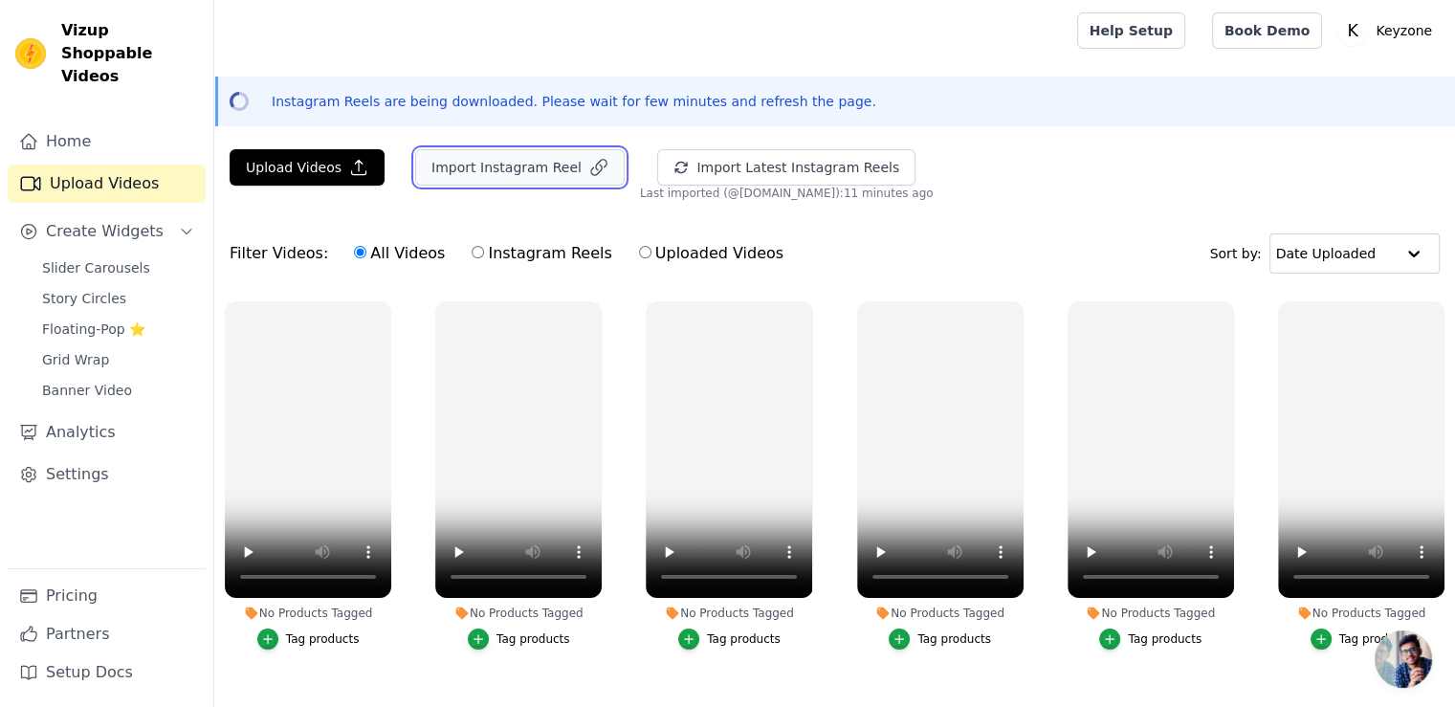
click at [502, 169] on button "Import Instagram Reel" at bounding box center [520, 167] width 210 height 36
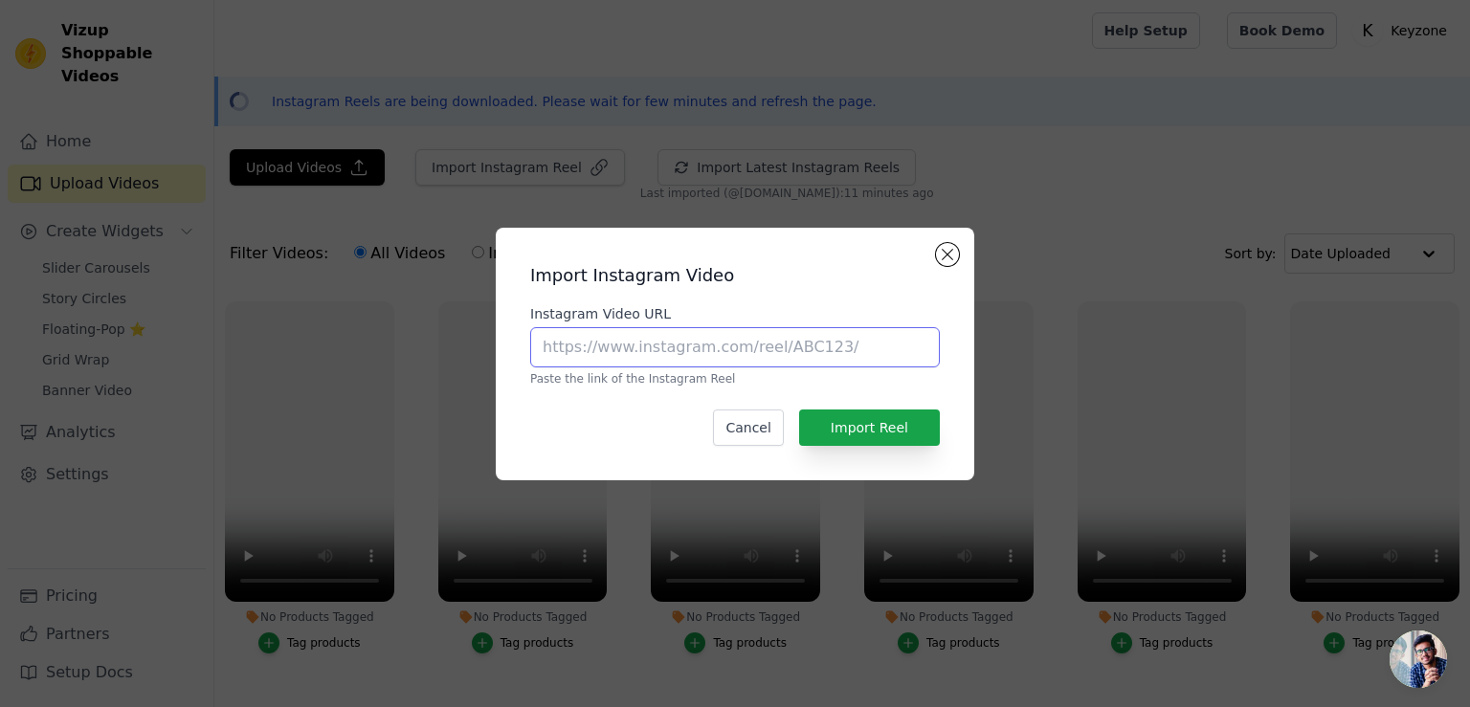
click at [603, 356] on input "Instagram Video URL" at bounding box center [735, 347] width 410 height 40
paste input "https://www.instagram.com/p/DH8xbUmNU0S/"
type input "https://www.instagram.com/p/DH8xbUmNU0S/"
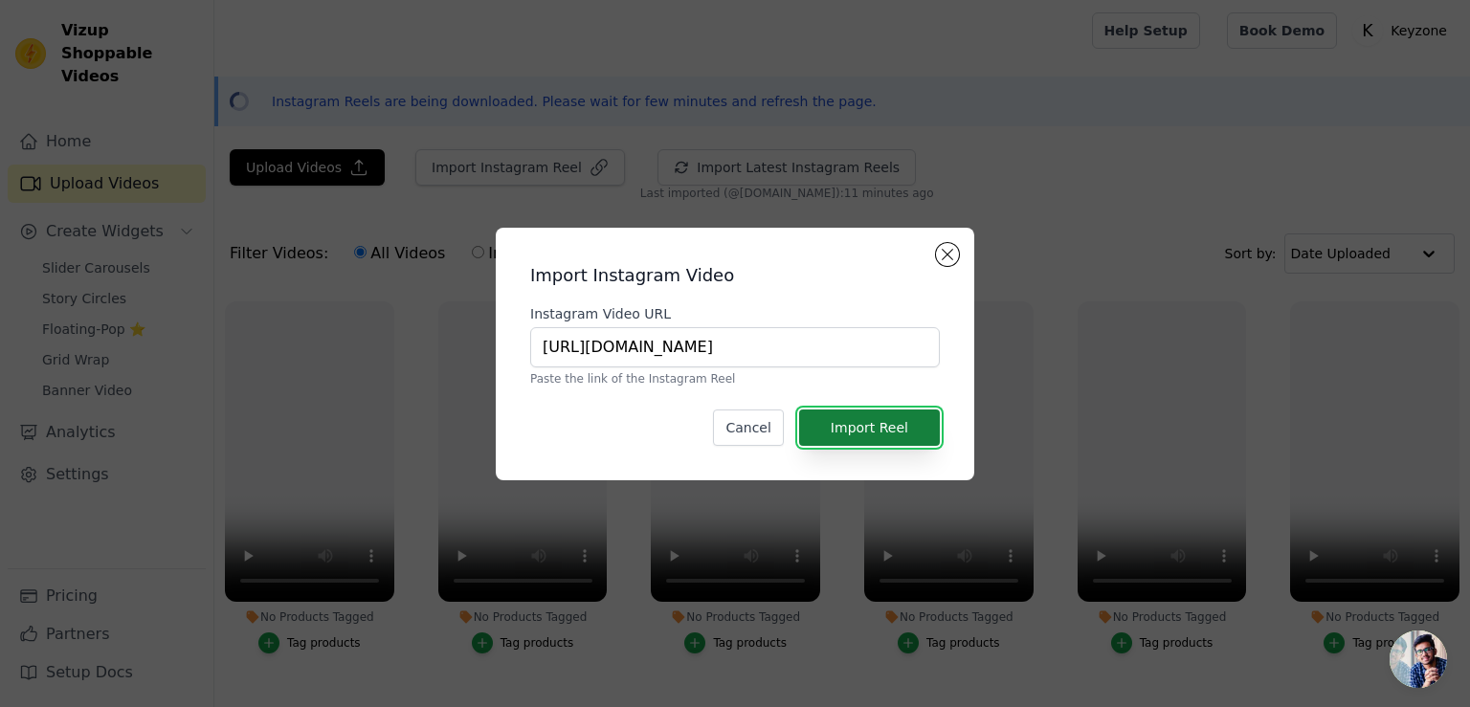
click at [891, 422] on button "Import Reel" at bounding box center [869, 428] width 141 height 36
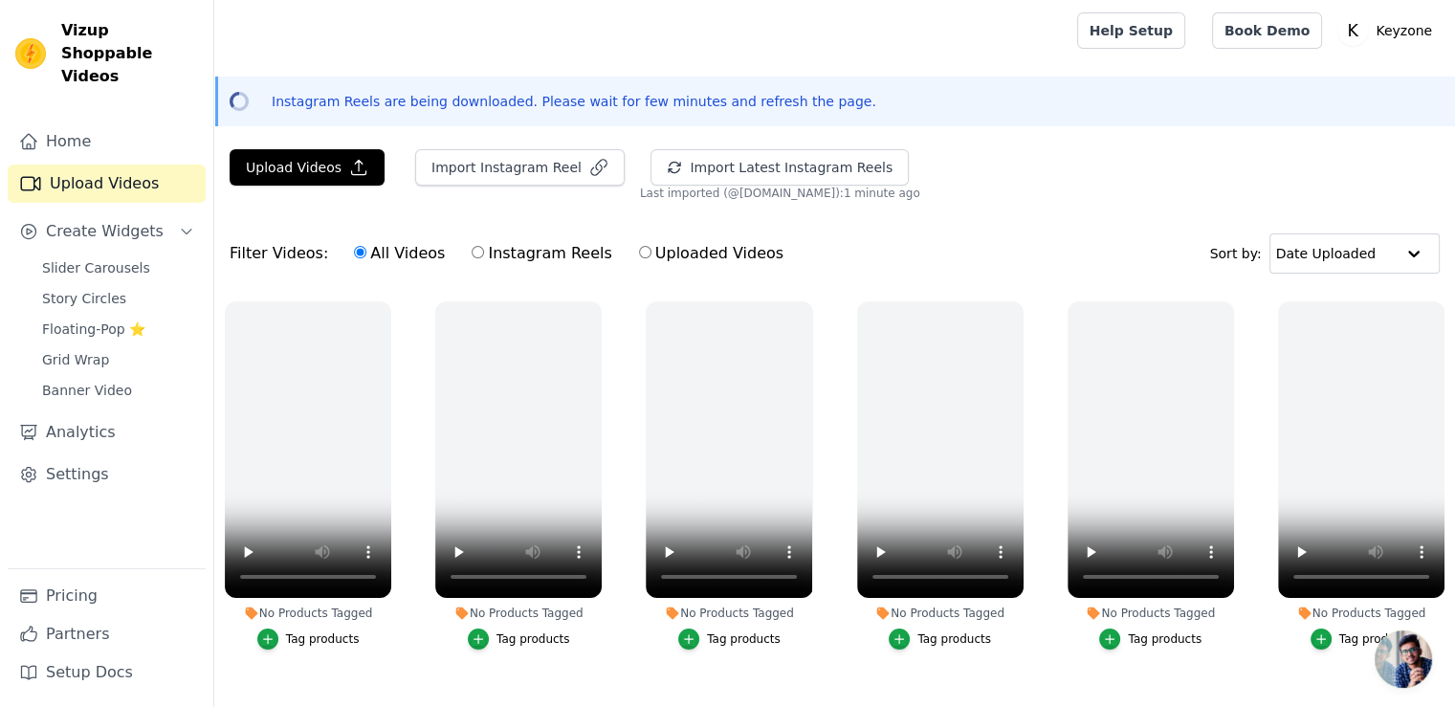
scroll to position [275, 0]
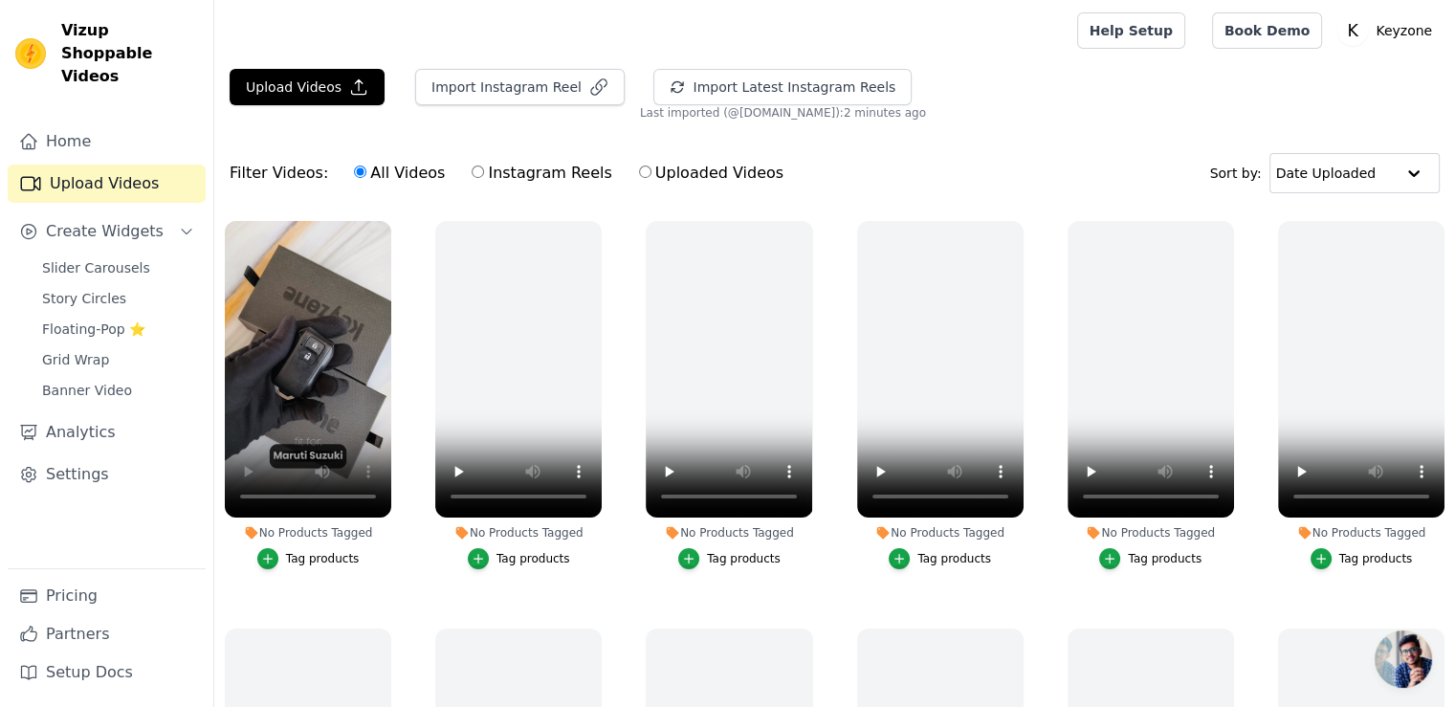
click at [309, 556] on div "Tag products" at bounding box center [323, 558] width 74 height 15
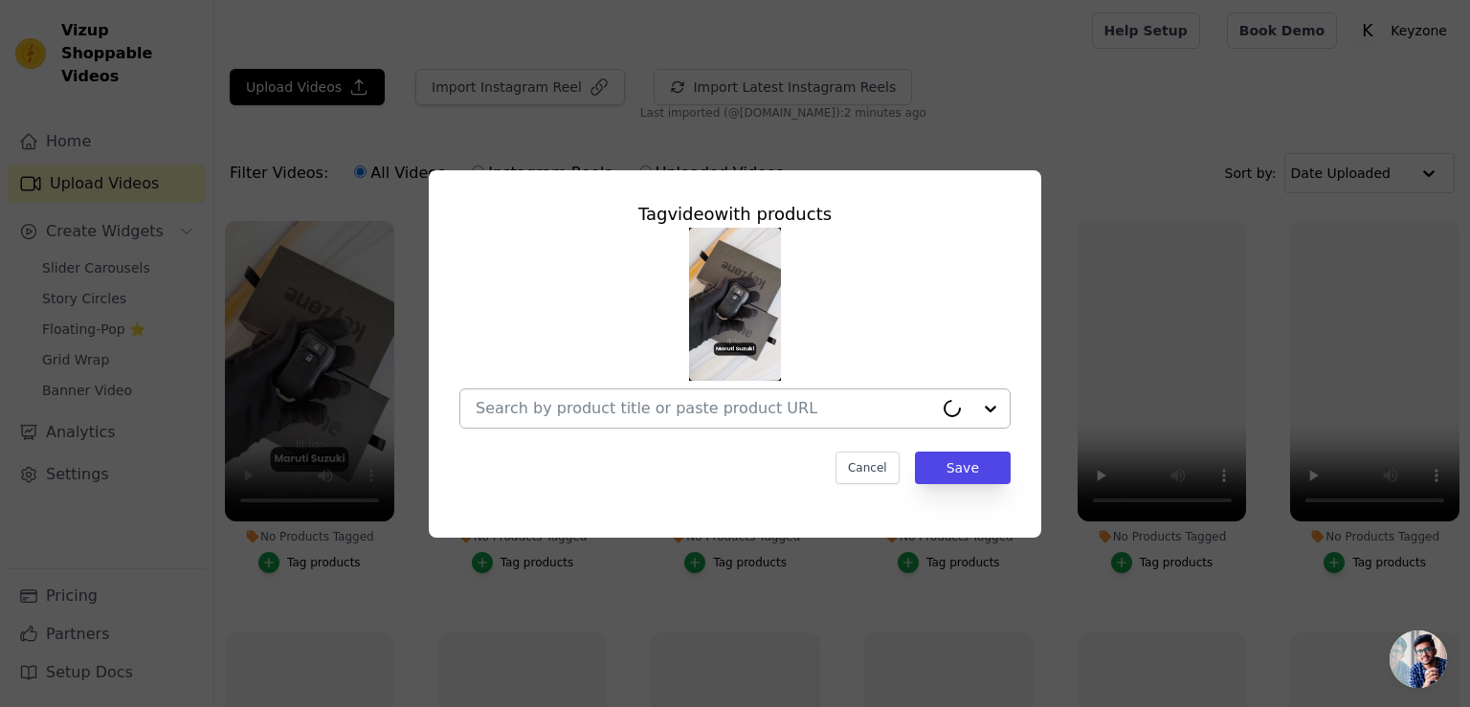
click at [521, 411] on input "No Products Tagged Tag video with products Cancel Save Tag products" at bounding box center [704, 408] width 457 height 18
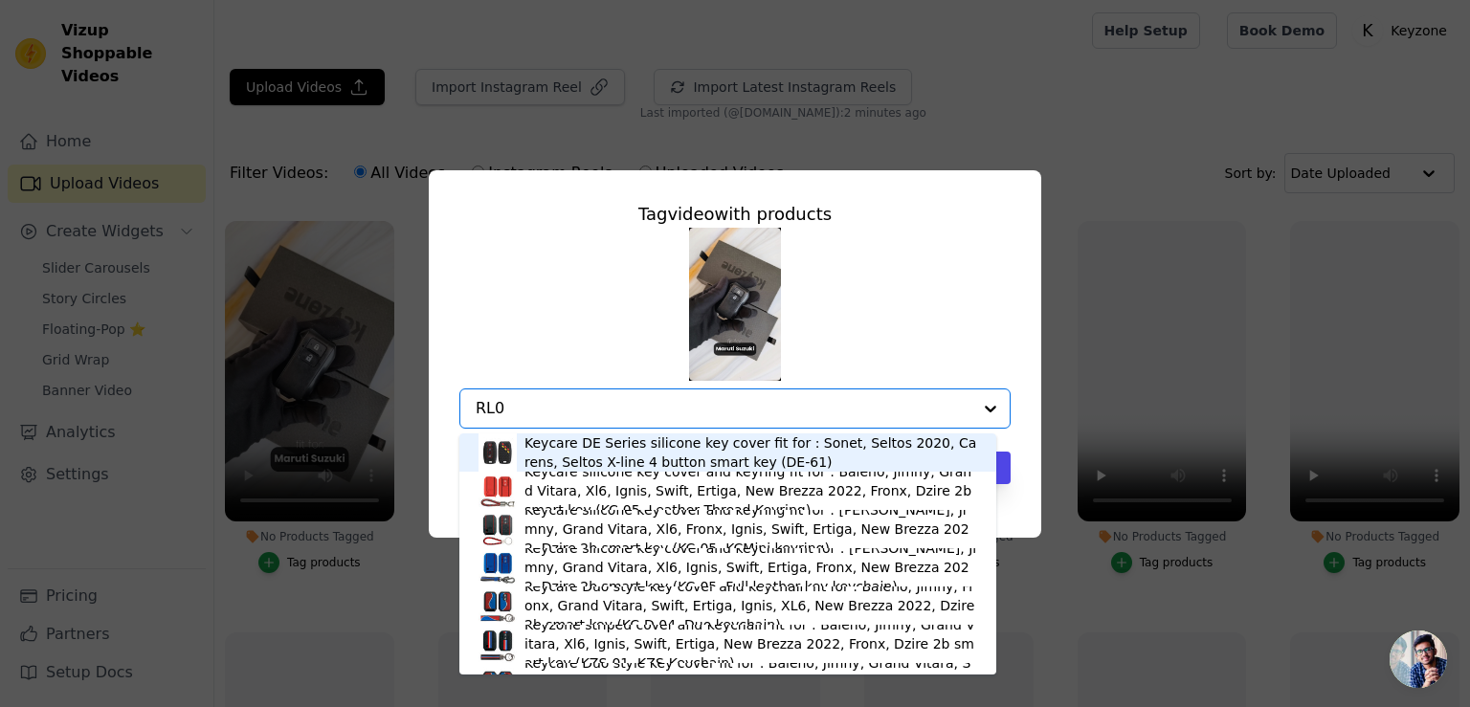
type input "RL05"
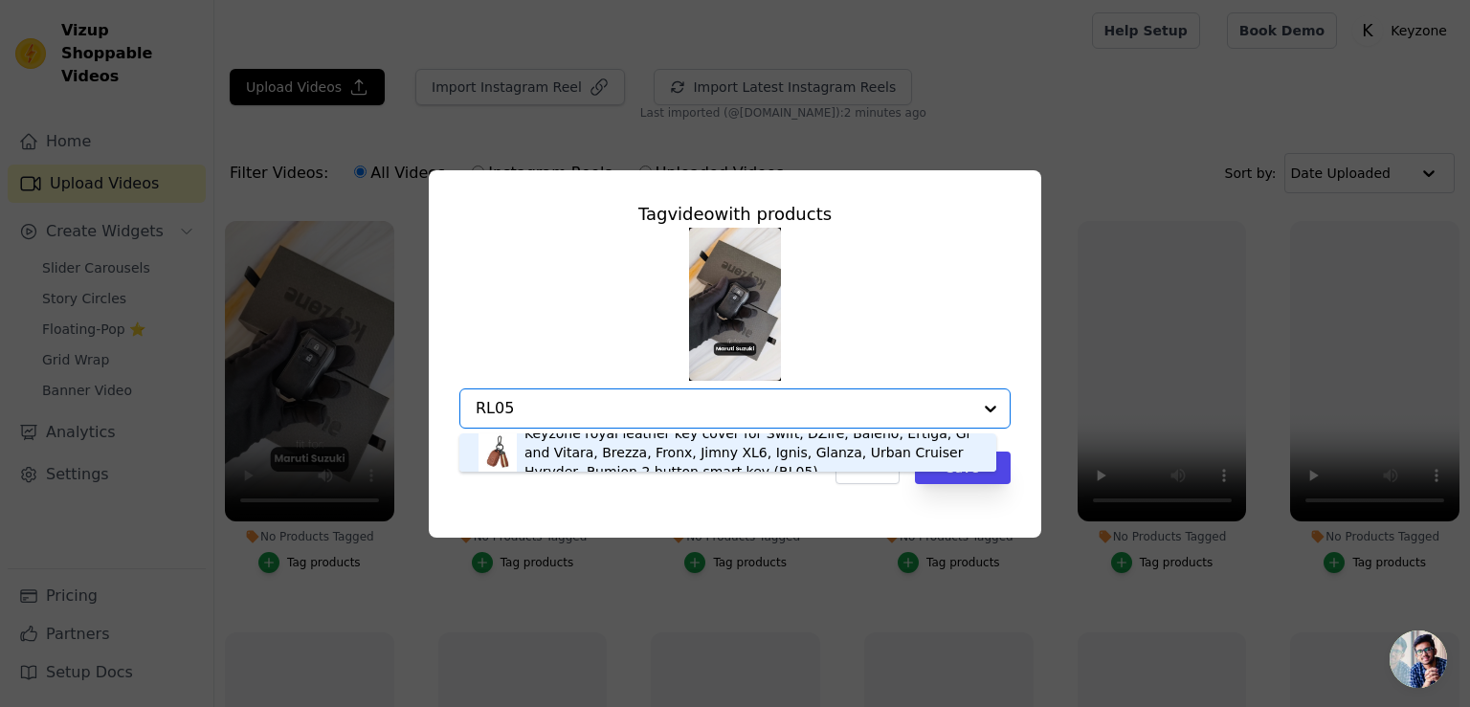
click at [566, 448] on div "Keyzone royal leather key cover for Swift, DZire, Baleno, Ertiga, Grand Vitara,…" at bounding box center [750, 452] width 453 height 57
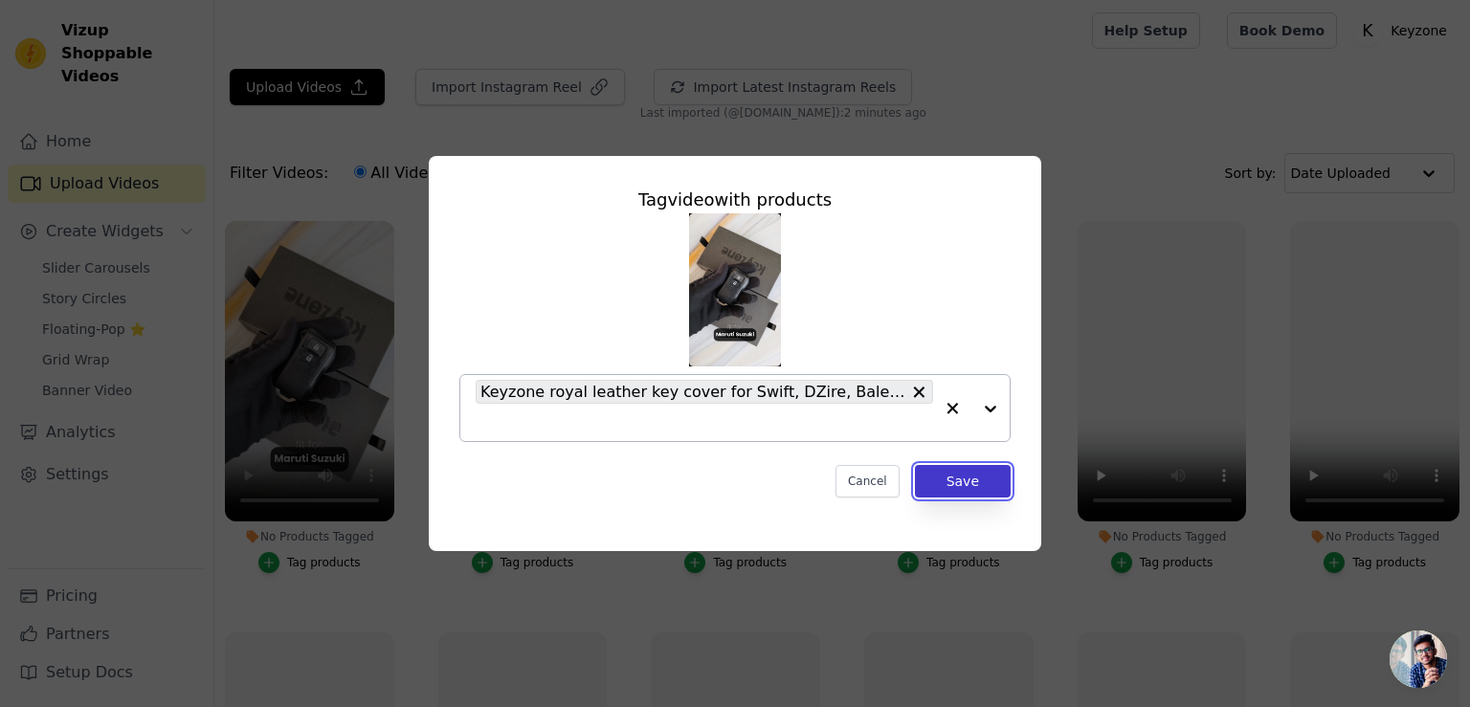
click at [953, 475] on button "Save" at bounding box center [963, 481] width 96 height 33
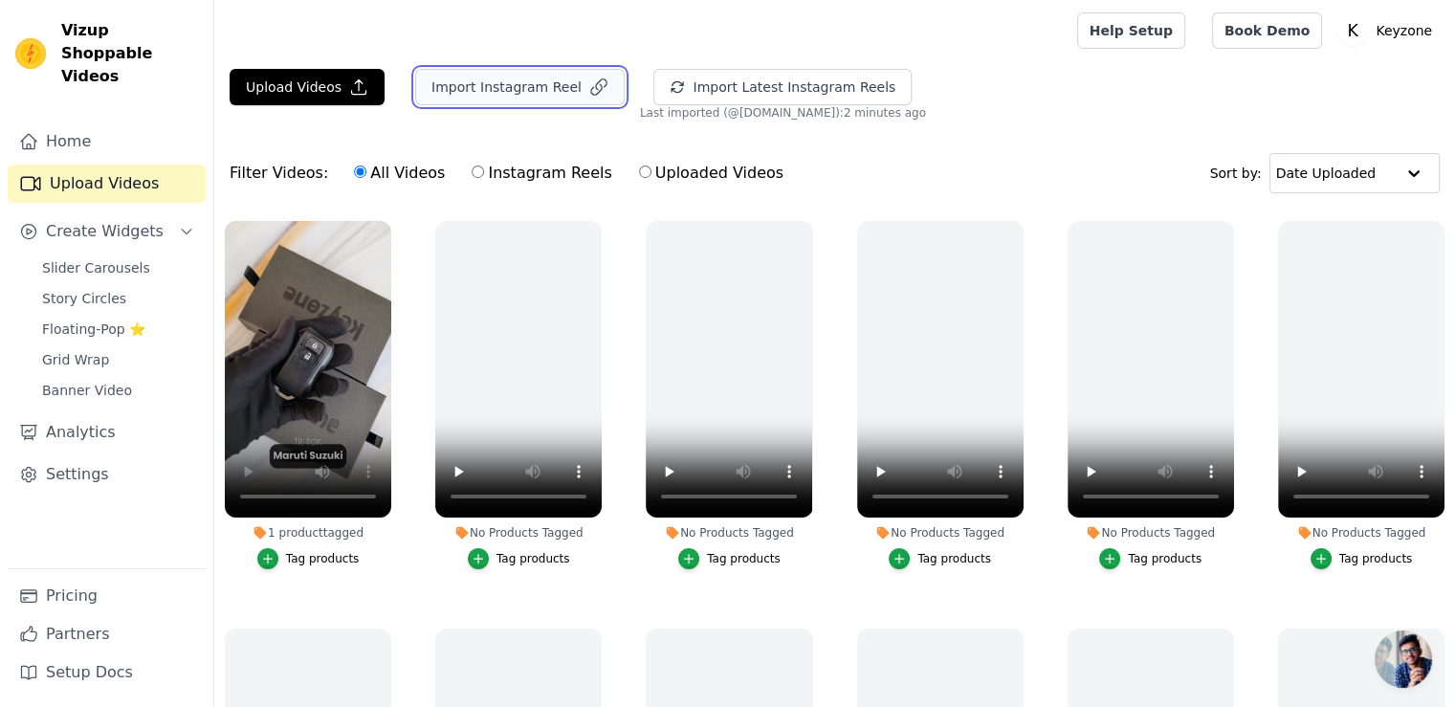
click at [509, 91] on button "Import Instagram Reel" at bounding box center [520, 87] width 210 height 36
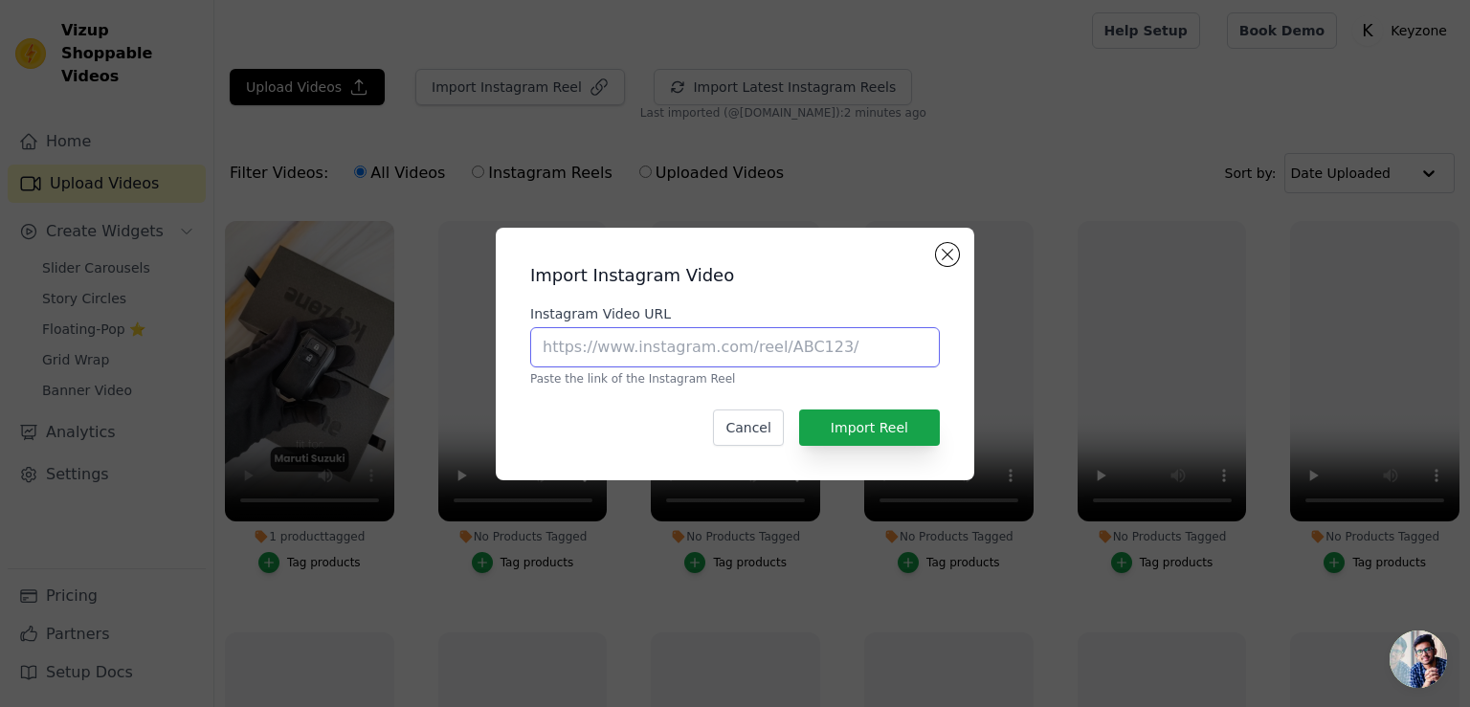
click at [622, 348] on input "Instagram Video URL" at bounding box center [735, 347] width 410 height 40
paste input "https://www.instagram.com/p/DHgcD1kzvKM/"
type input "https://www.instagram.com/p/DHgcD1kzvKM/"
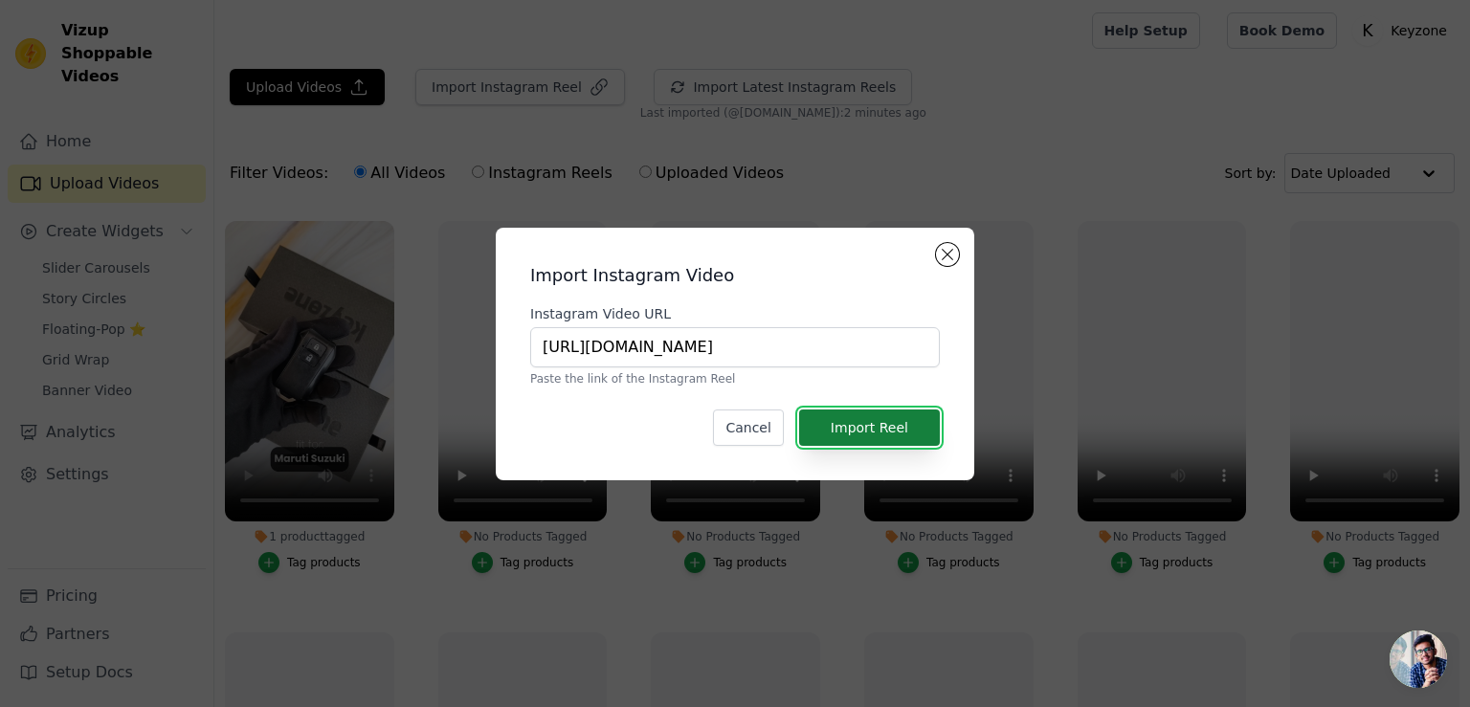
click at [851, 427] on button "Import Reel" at bounding box center [869, 428] width 141 height 36
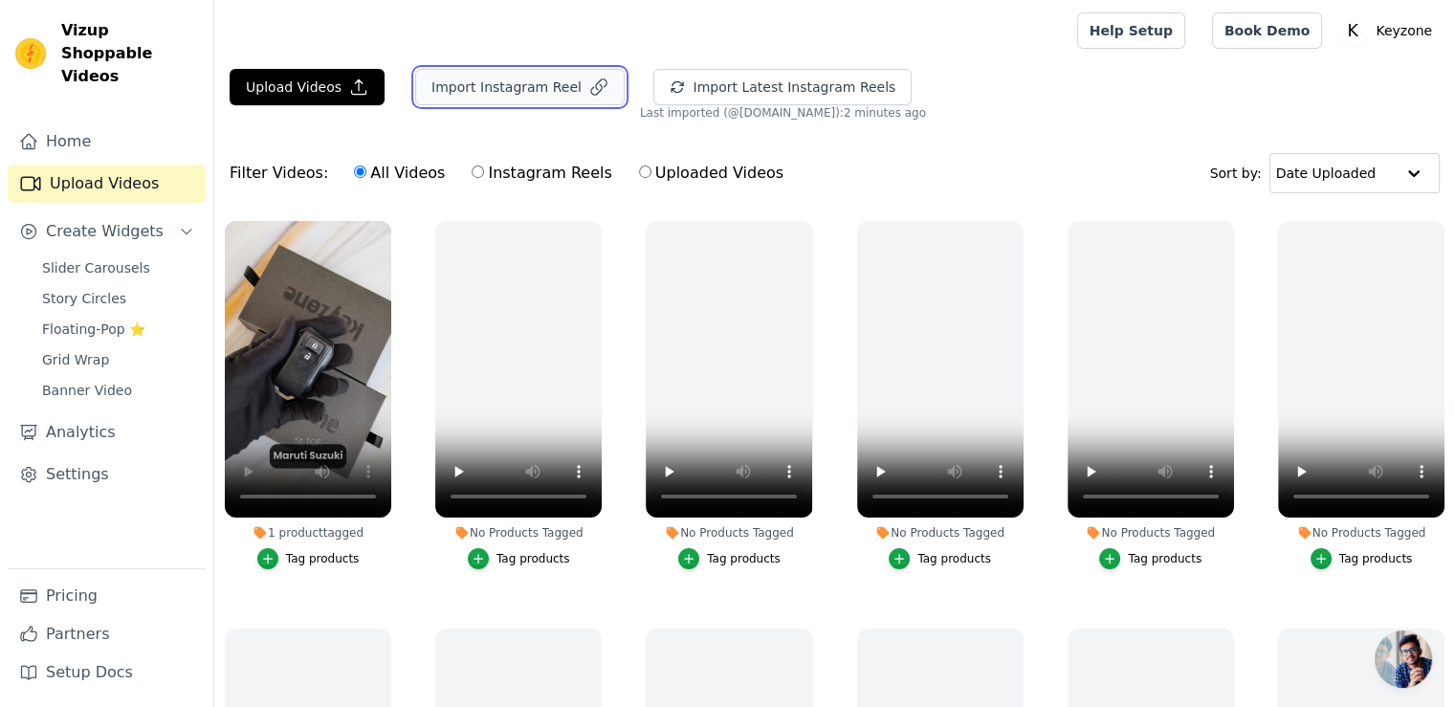
click at [533, 85] on button "Import Instagram Reel" at bounding box center [520, 87] width 210 height 36
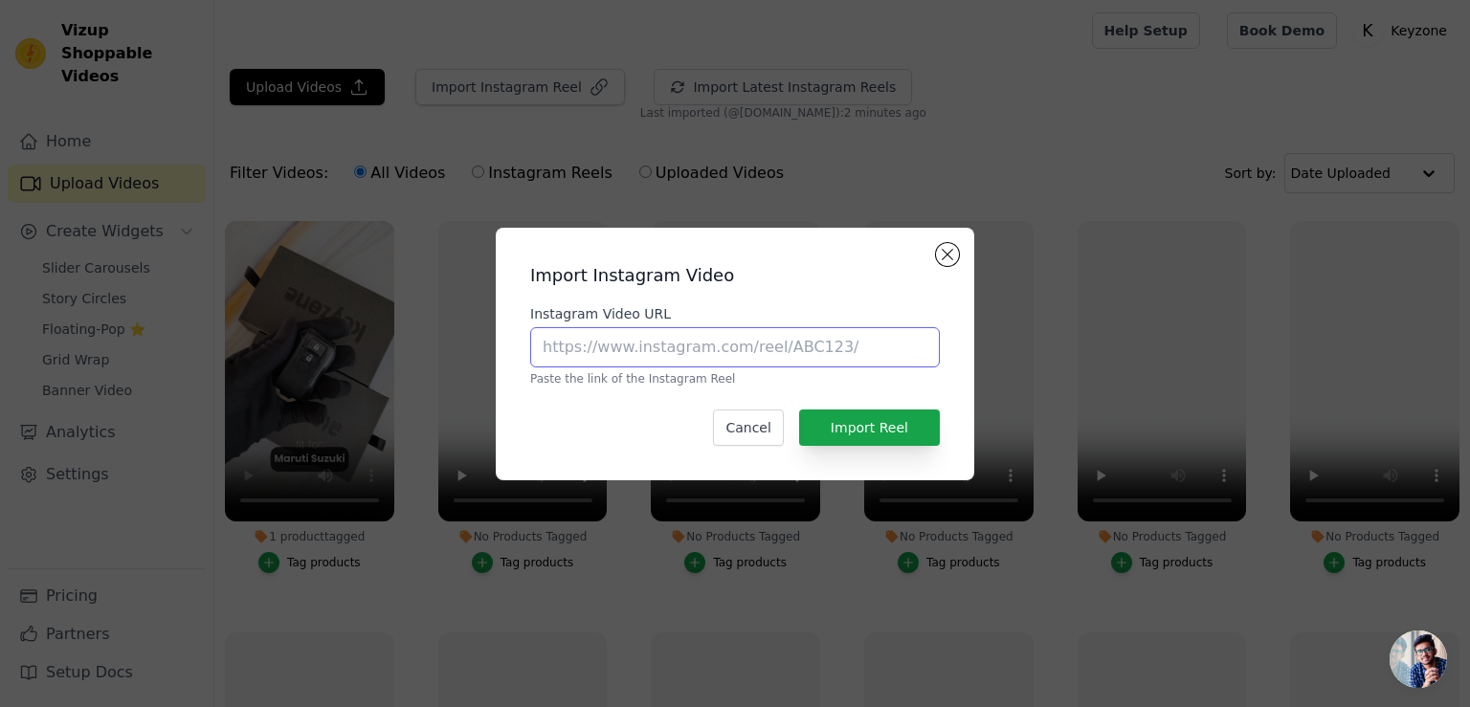
click at [604, 365] on input "Instagram Video URL" at bounding box center [735, 347] width 410 height 40
paste input "https://www.instagram.com/p/DHbTr2QzR25/"
type input "https://www.instagram.com/p/DHbTr2QzR25/"
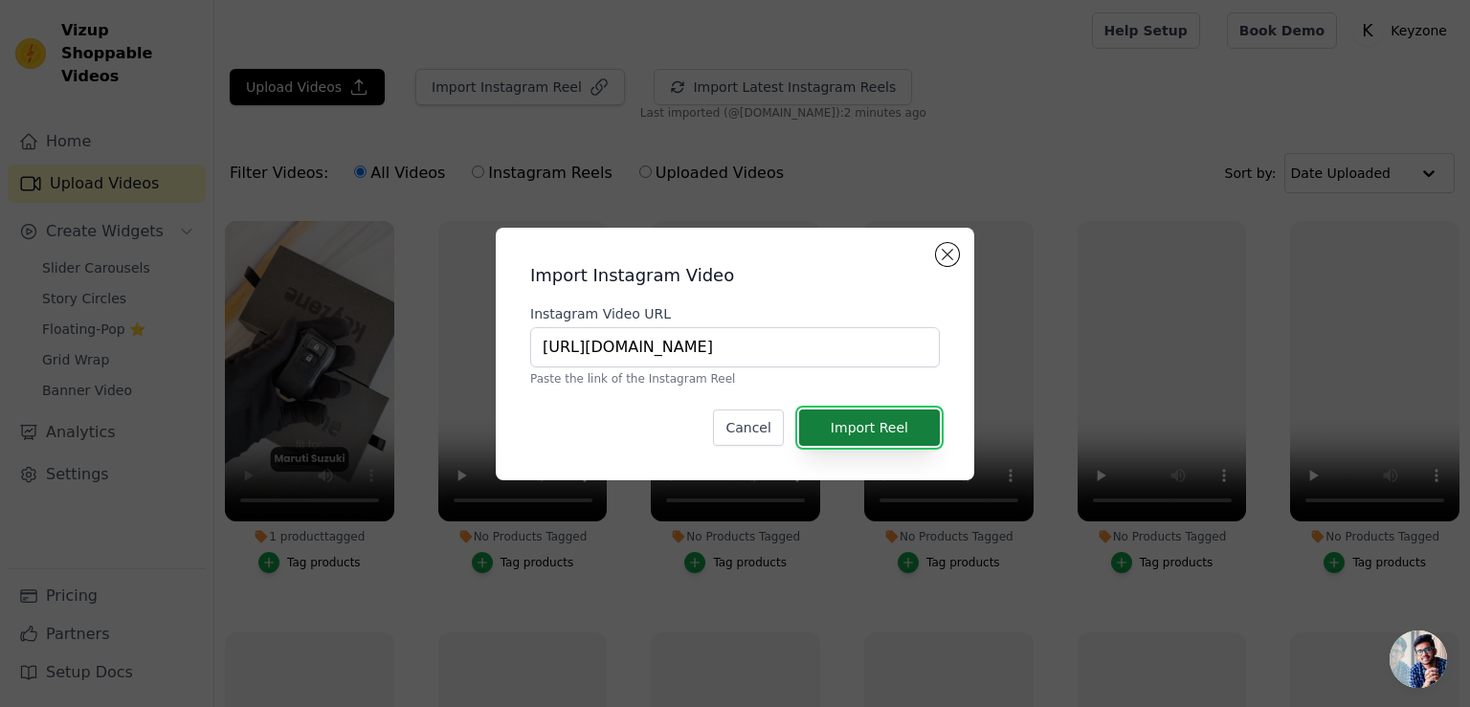
click at [869, 424] on button "Import Reel" at bounding box center [869, 428] width 141 height 36
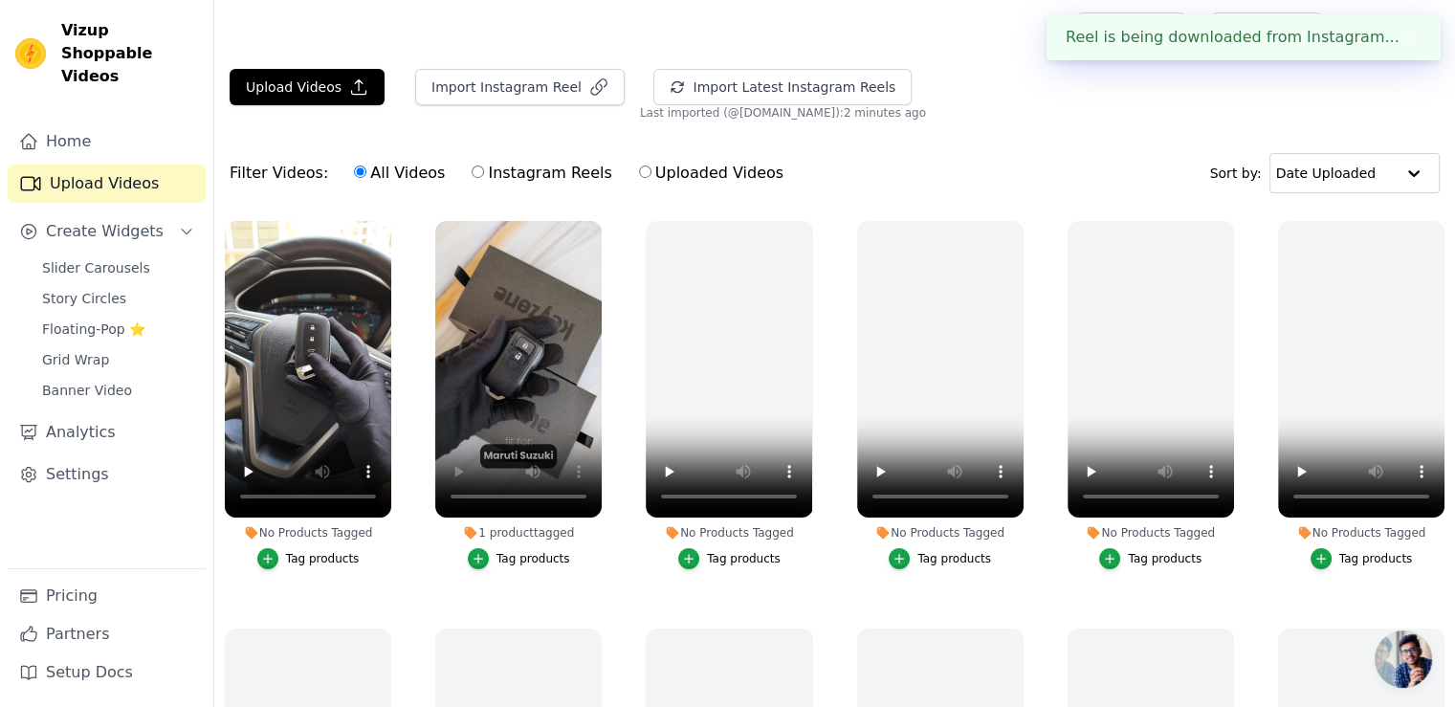
click at [322, 551] on div "Tag products" at bounding box center [323, 558] width 74 height 15
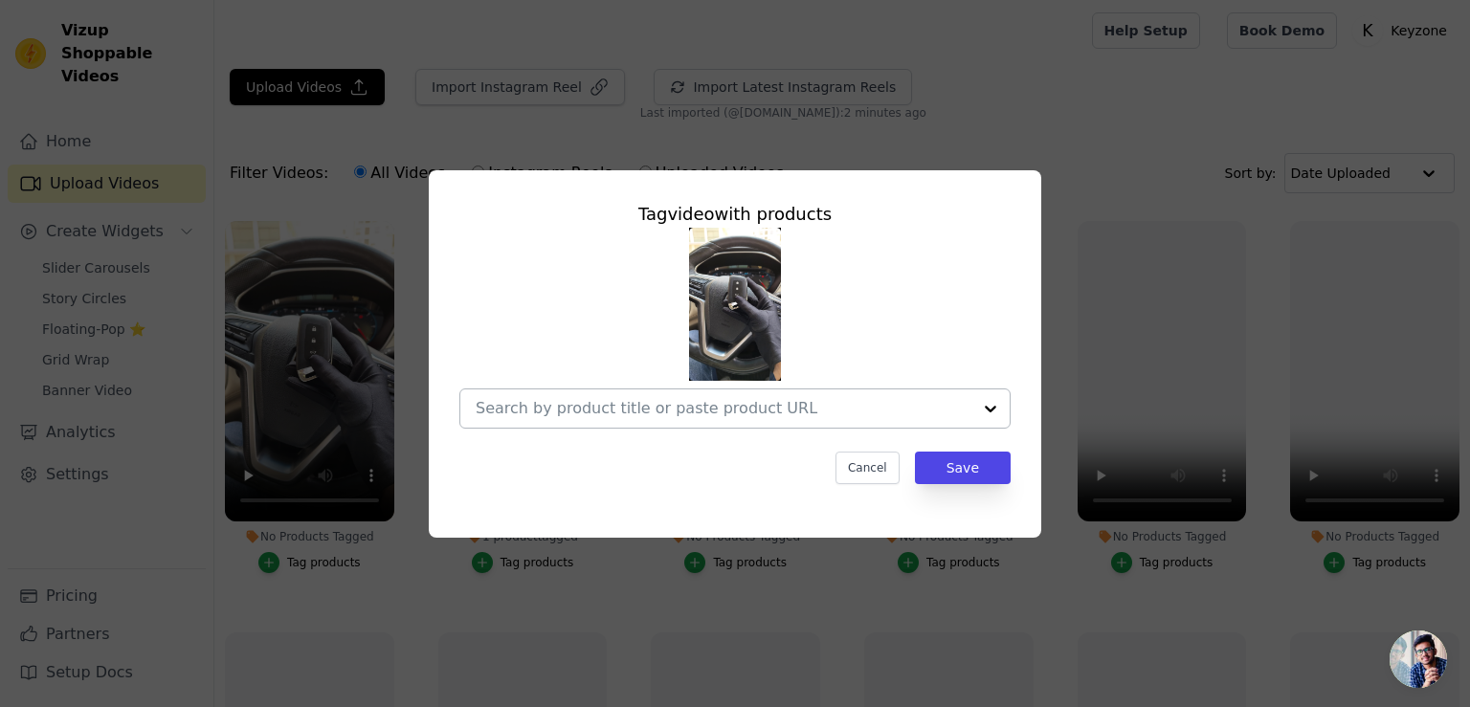
click at [614, 411] on input "No Products Tagged Tag video with products Cancel Save Tag products" at bounding box center [724, 408] width 496 height 18
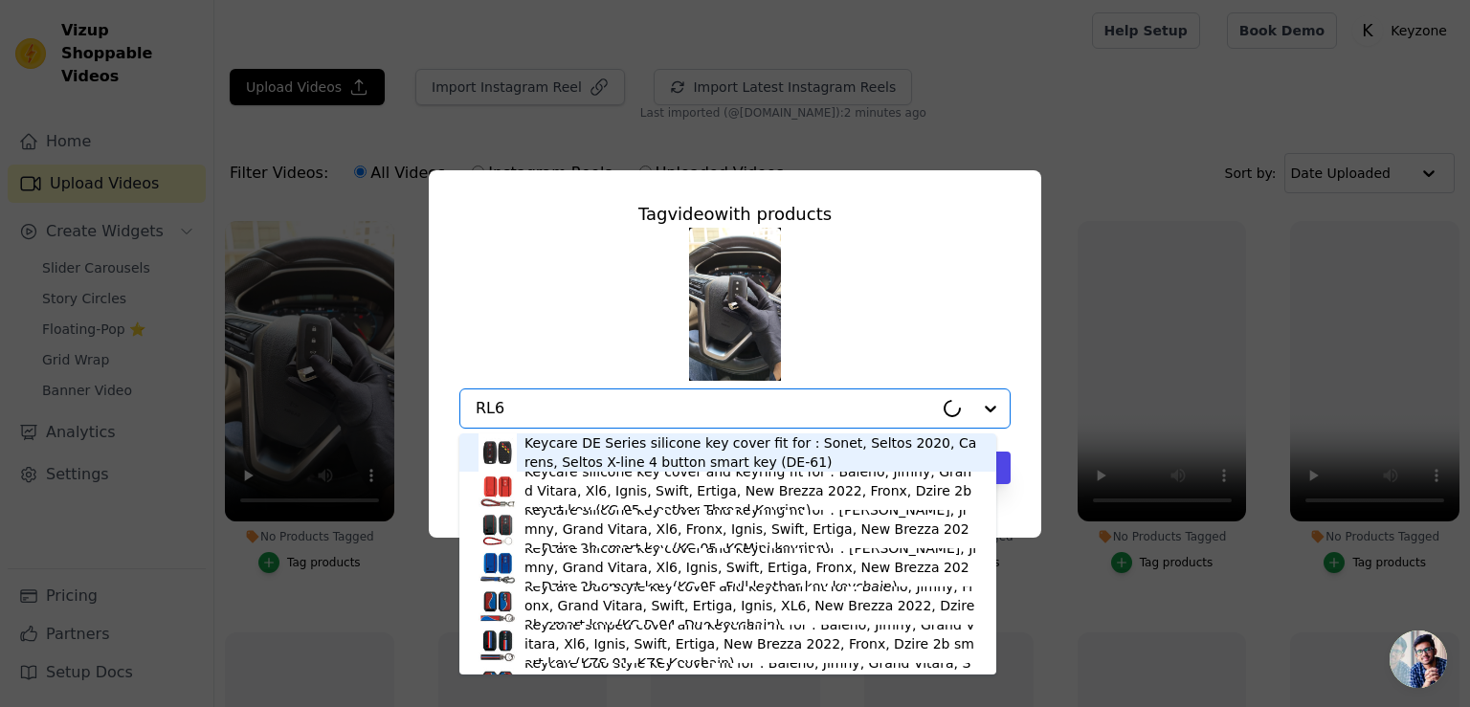
type input "RL64"
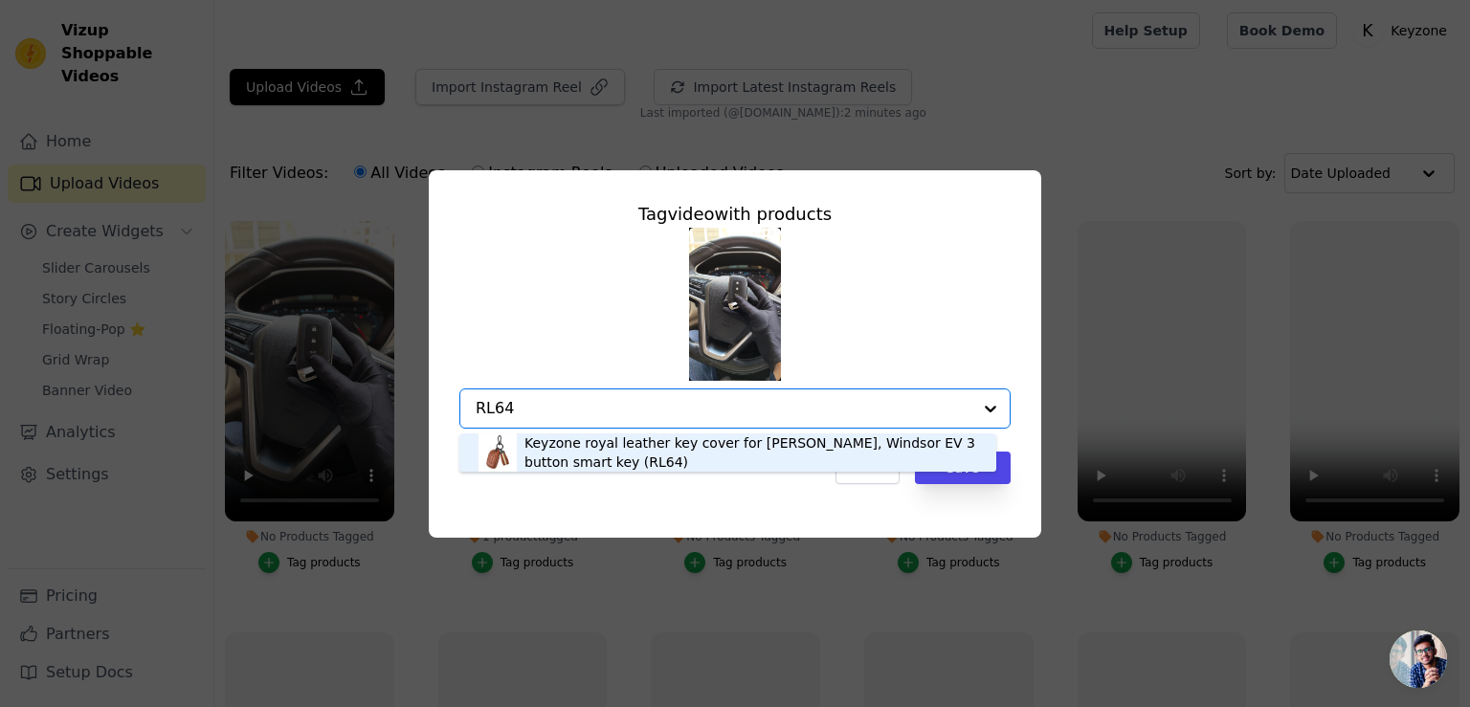
click at [616, 445] on div "Keyzone royal leather key cover for MG Hector, Windsor EV 3 button smart key (R…" at bounding box center [750, 452] width 453 height 38
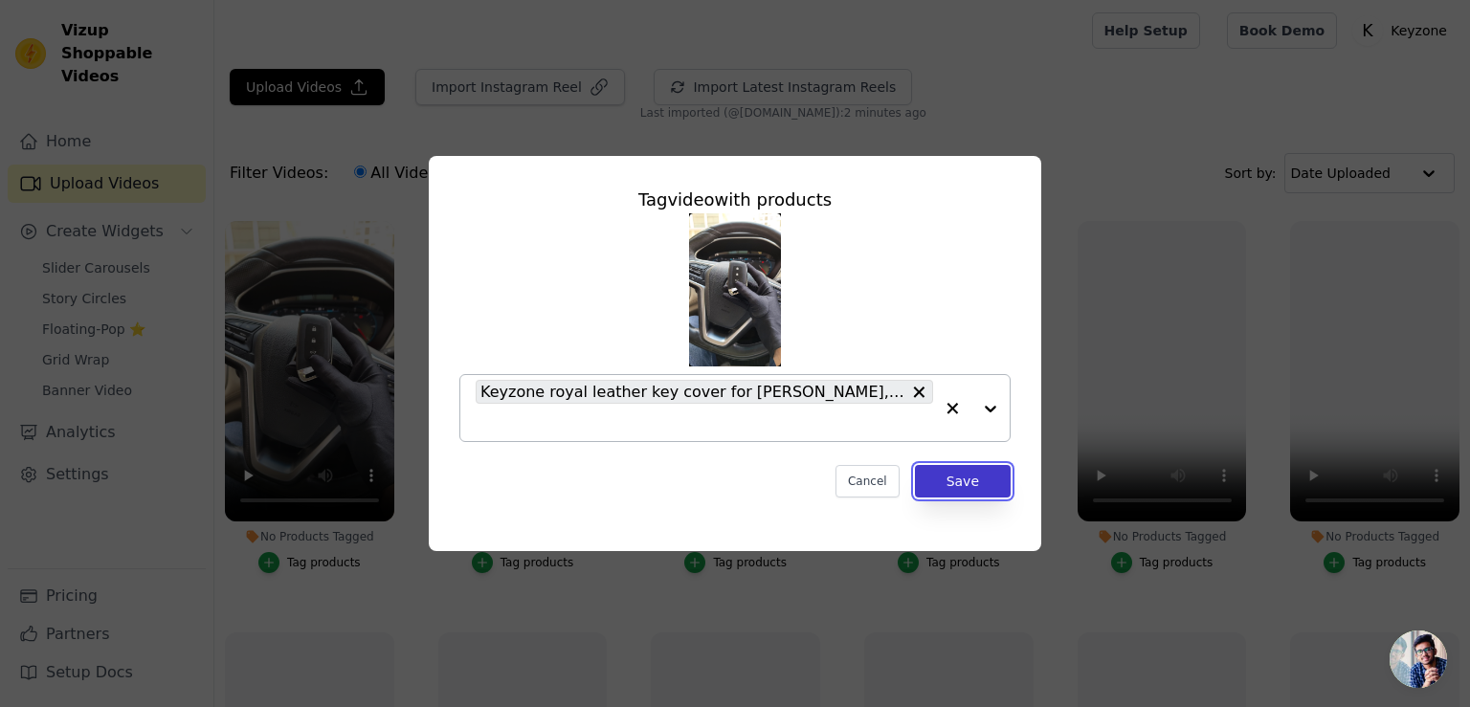
click at [972, 491] on button "Save" at bounding box center [963, 481] width 96 height 33
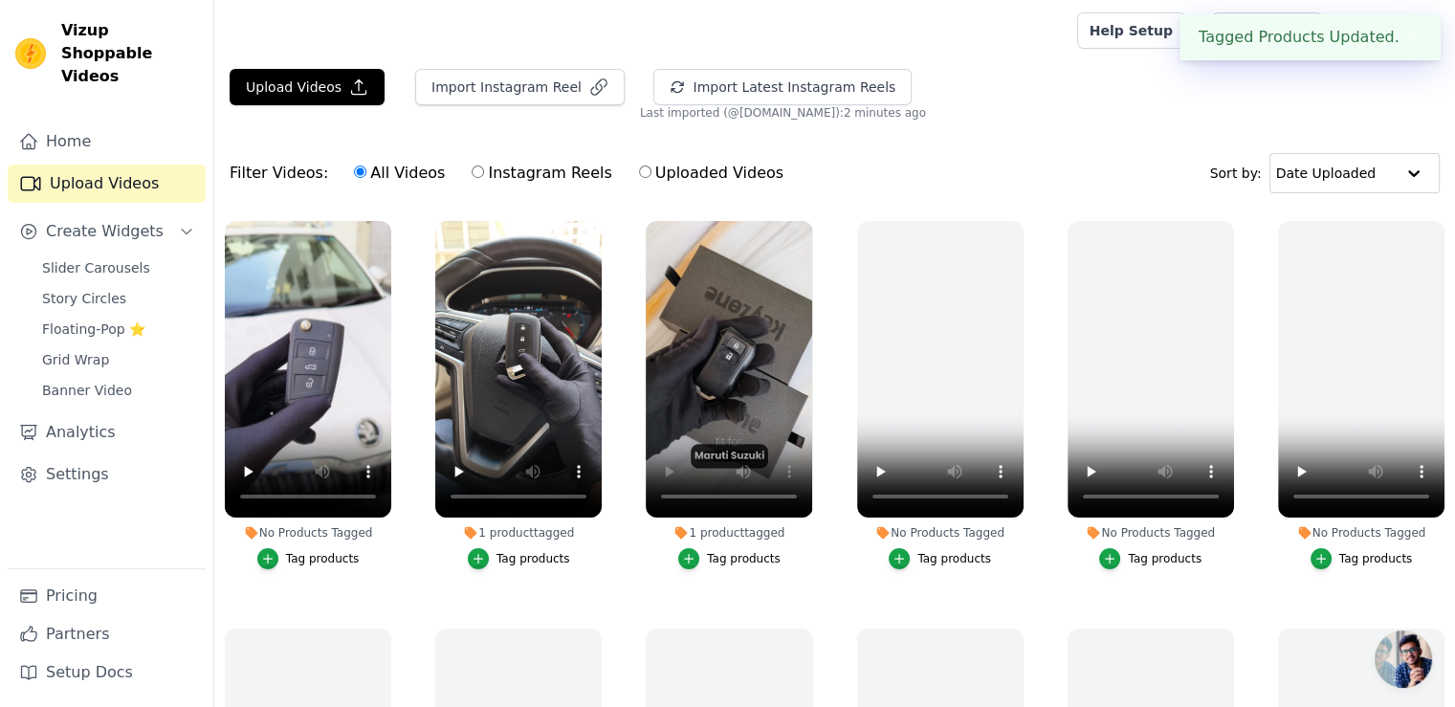
click at [315, 560] on div "Tag products" at bounding box center [323, 558] width 74 height 15
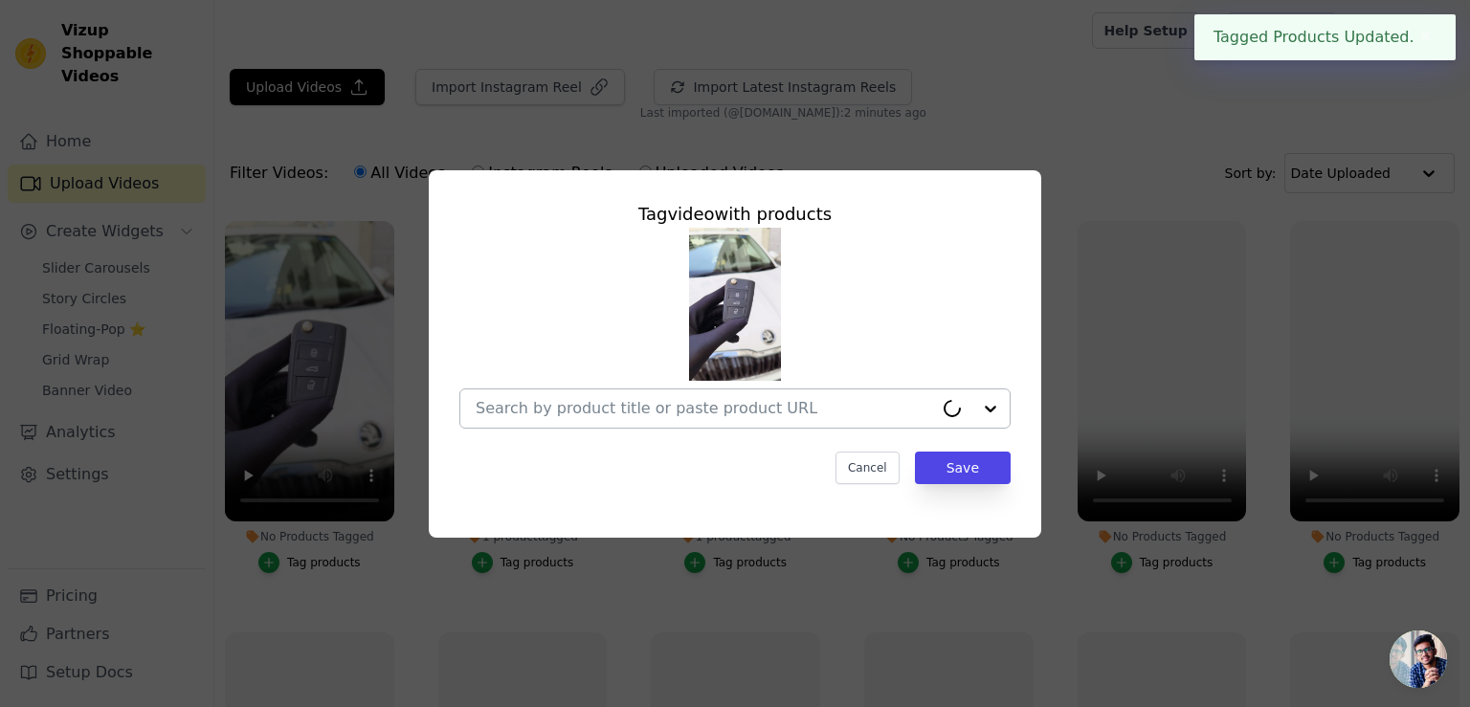
click at [559, 407] on input "No Products Tagged Tag video with products Cancel Save Tag products" at bounding box center [704, 408] width 457 height 18
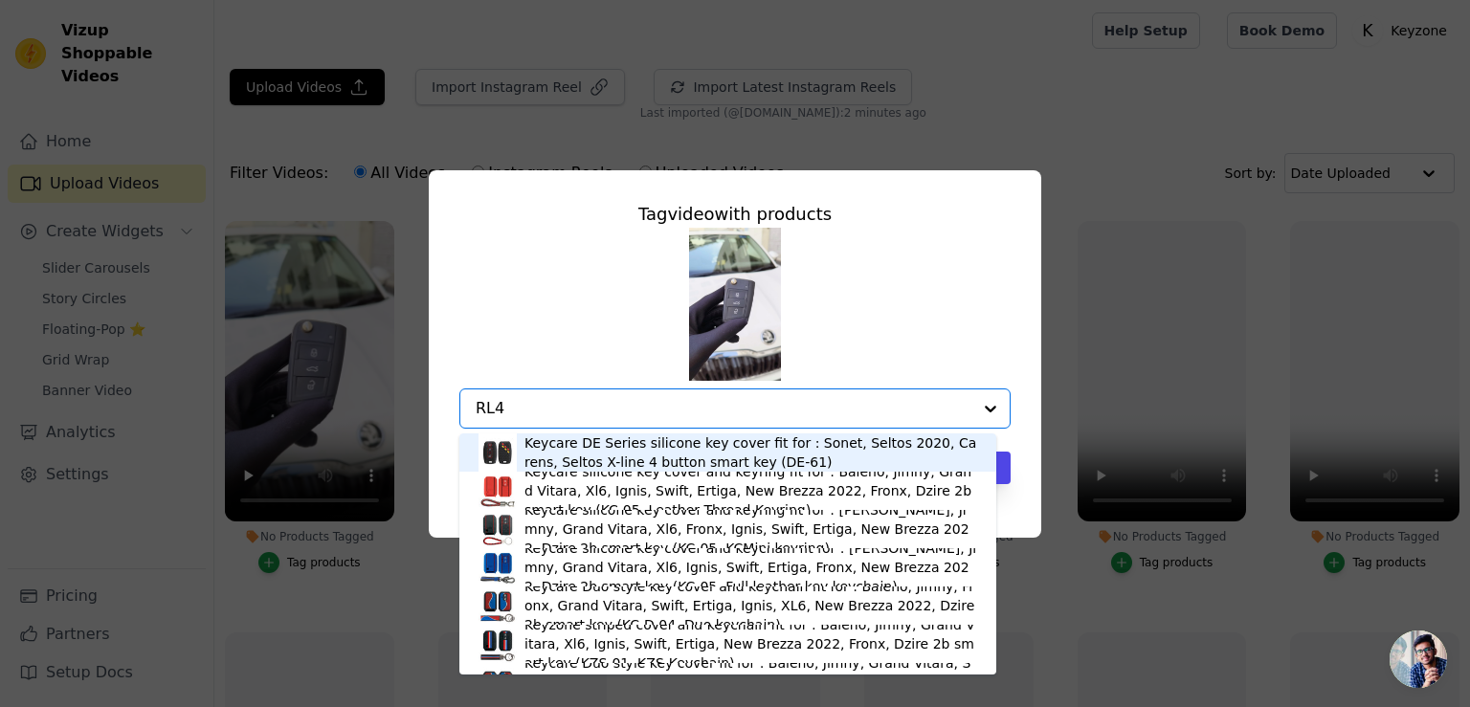
type input "RL44"
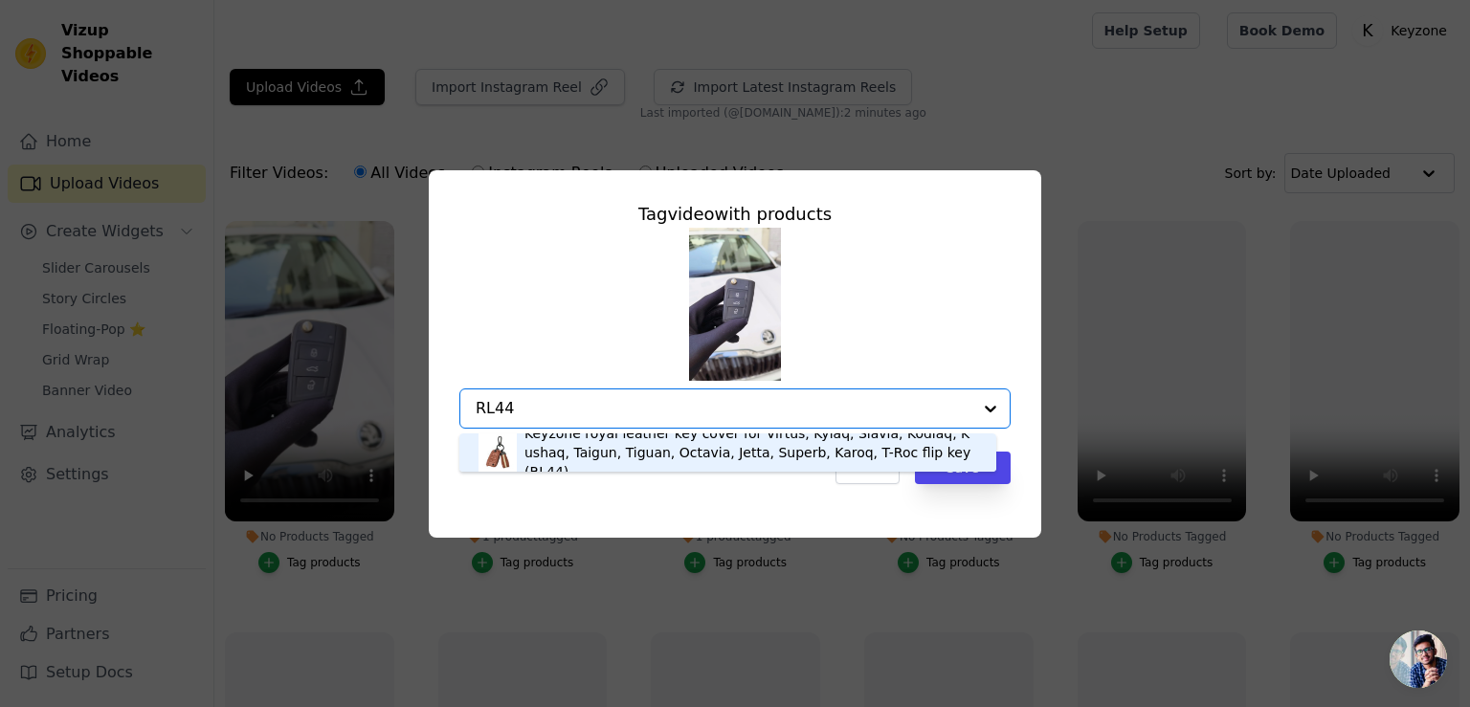
click at [580, 443] on div "Keyzone royal leather key cover for Virtus, Kylaq, Slavia, Kodiaq, Kushaq, Taig…" at bounding box center [750, 452] width 453 height 57
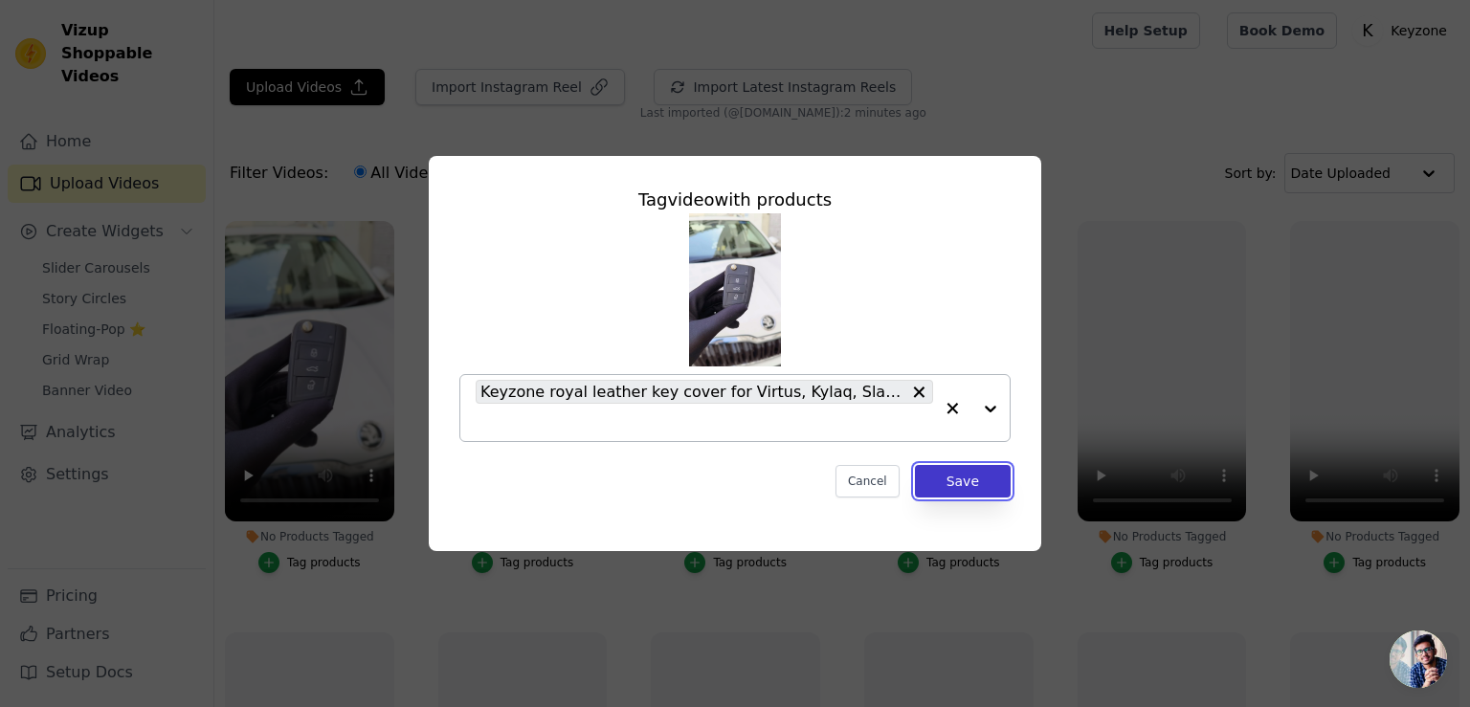
click at [979, 479] on button "Save" at bounding box center [963, 481] width 96 height 33
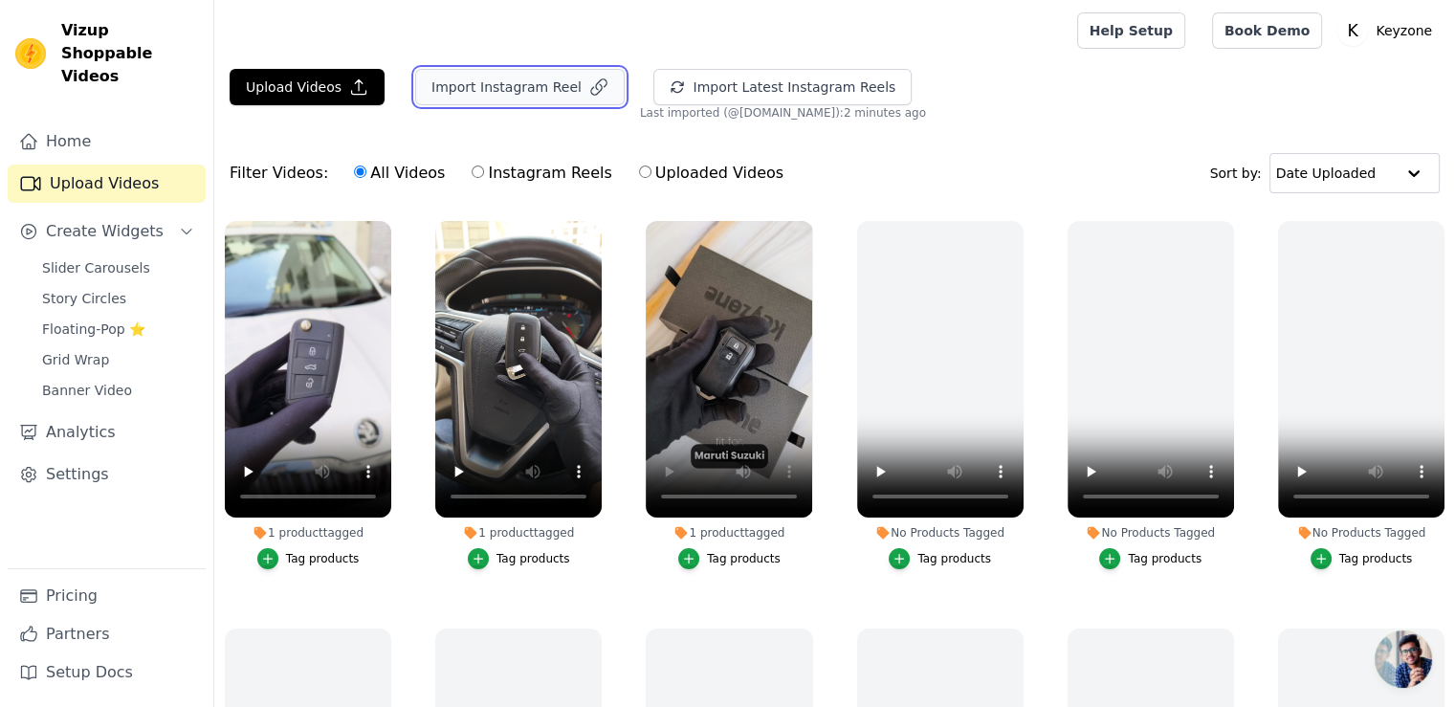
click at [463, 86] on button "Import Instagram Reel" at bounding box center [520, 87] width 210 height 36
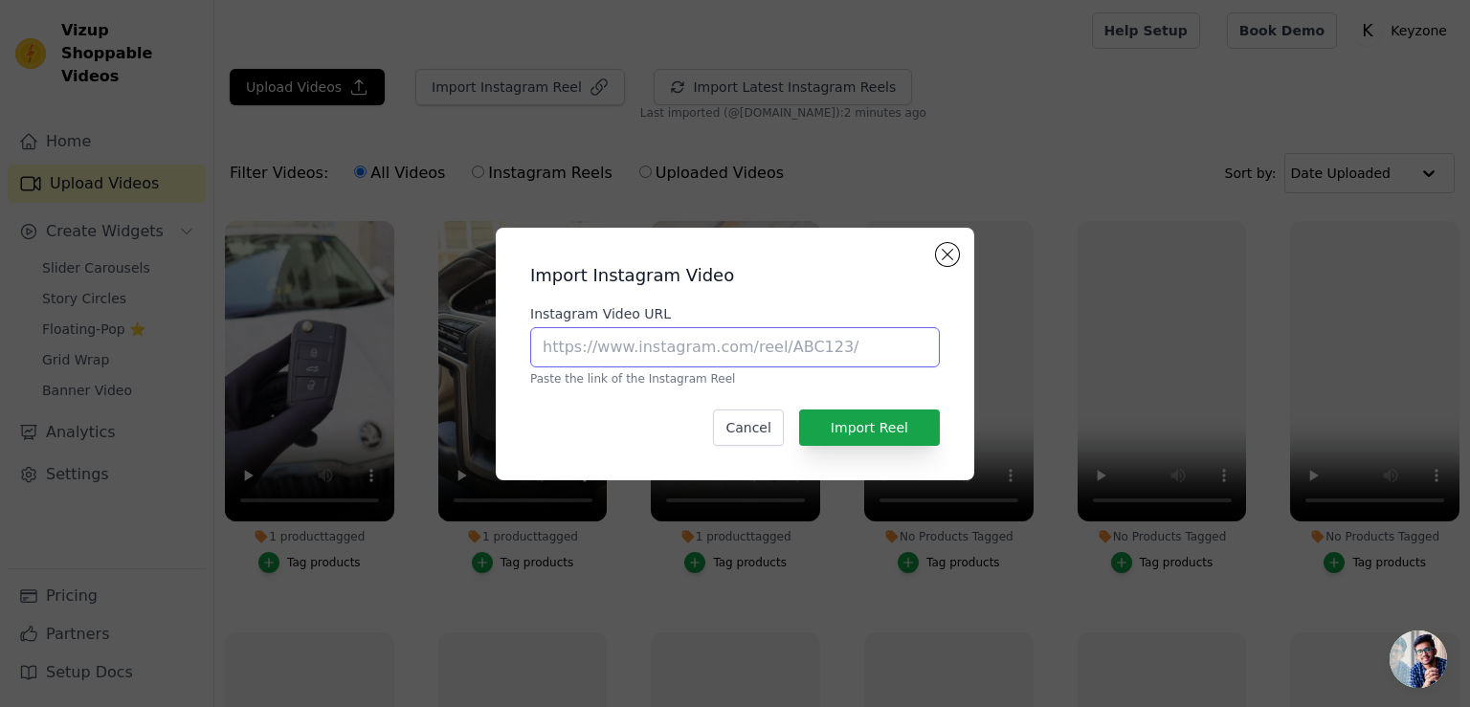
click at [556, 345] on input "Instagram Video URL" at bounding box center [735, 347] width 410 height 40
paste input "https://www.instagram.com/p/DFxxYcvtpCk/"
type input "https://www.instagram.com/p/DFxxYcvtpCk/"
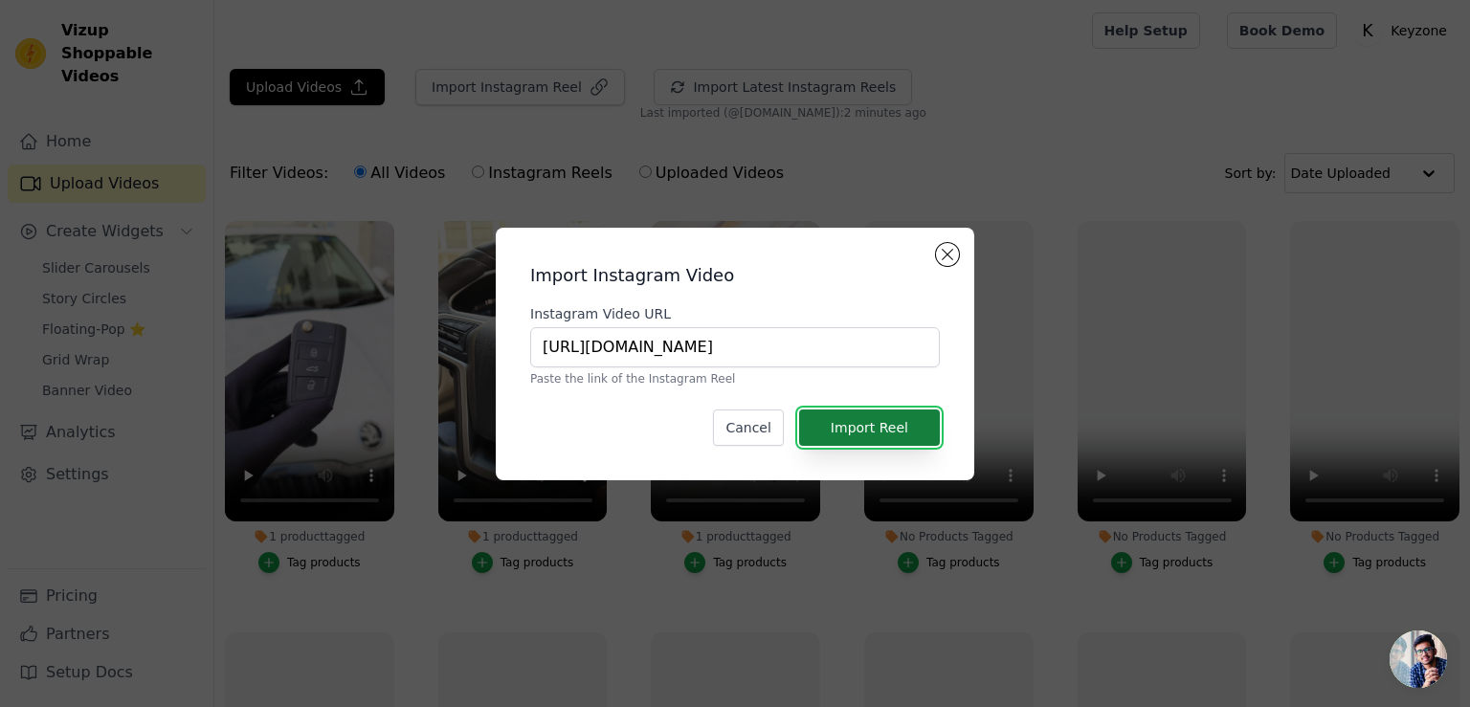
click at [875, 412] on button "Import Reel" at bounding box center [869, 428] width 141 height 36
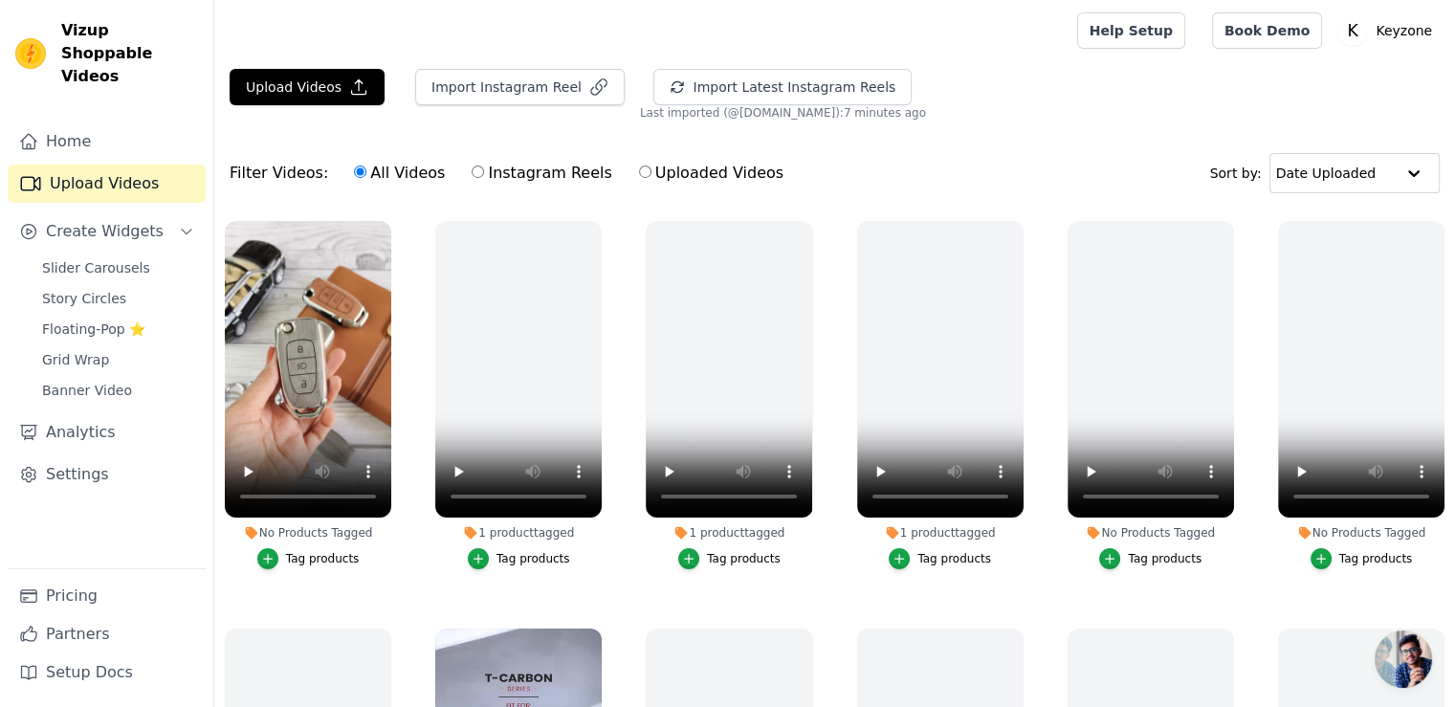
click at [317, 556] on div "Tag products" at bounding box center [323, 558] width 74 height 15
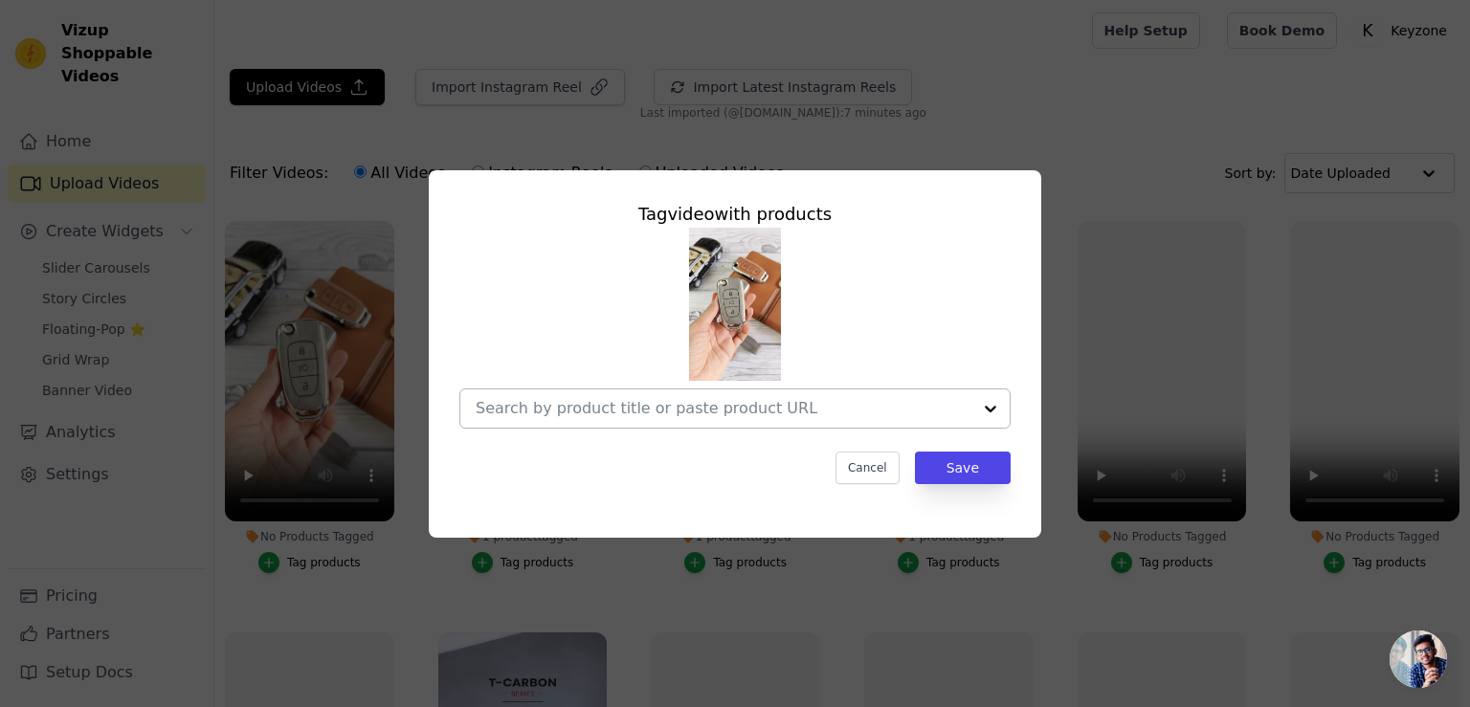
click at [580, 408] on input "No Products Tagged Tag video with products Cancel Save Tag products" at bounding box center [724, 408] width 496 height 18
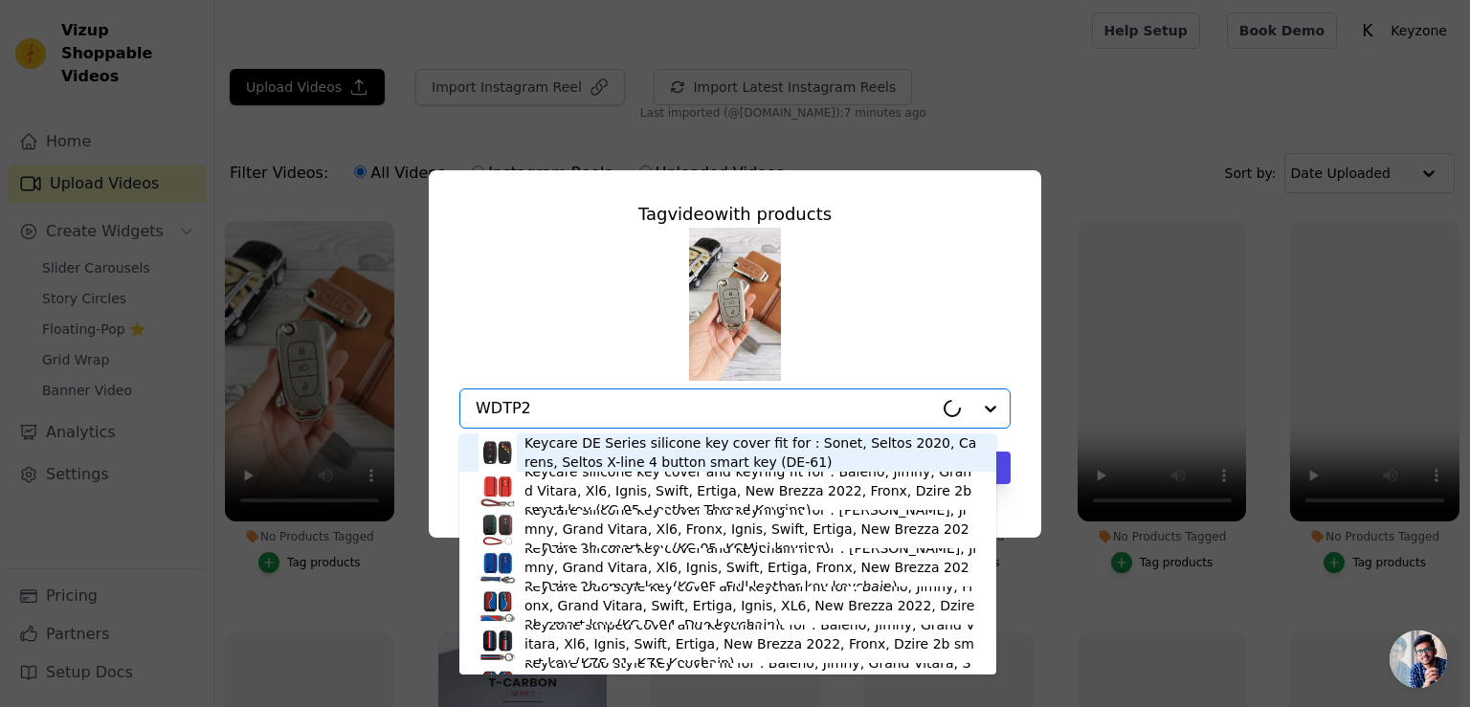
type input "WDTP29"
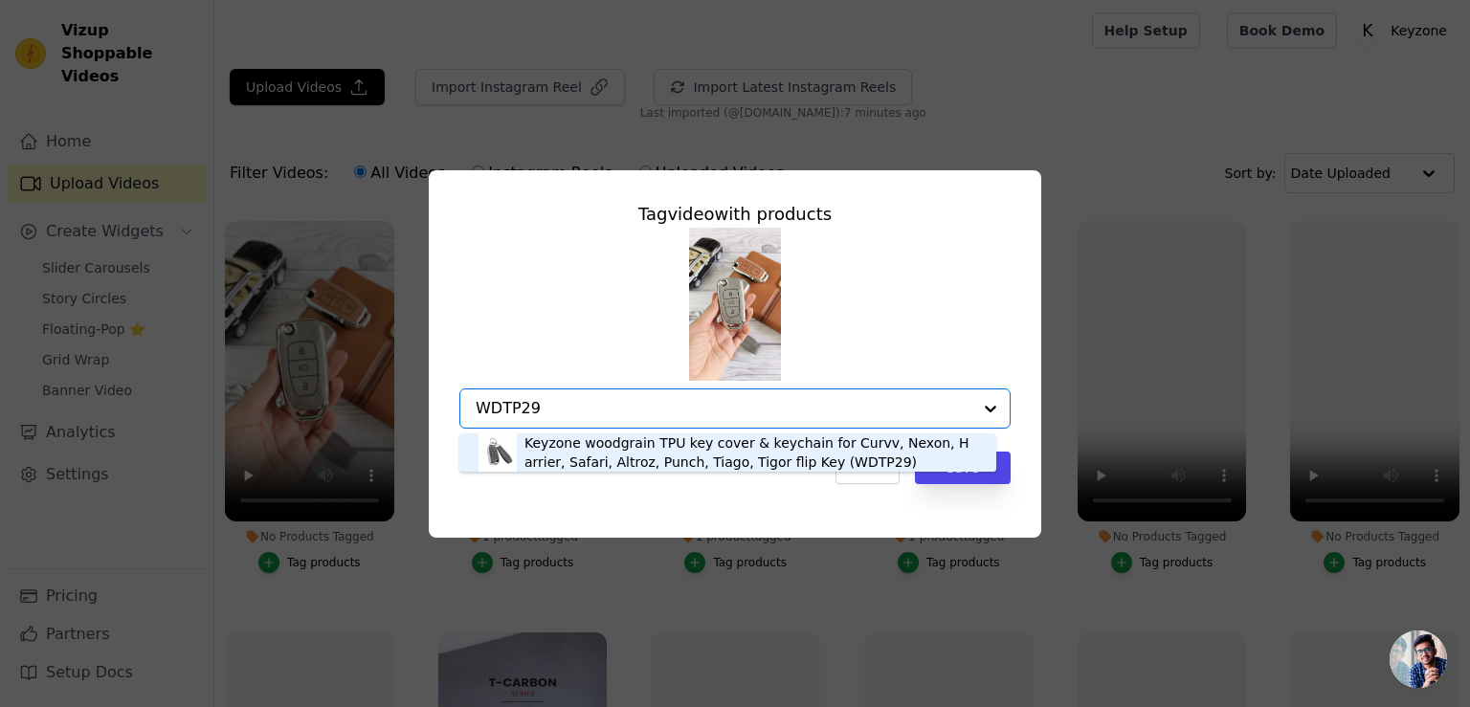
click at [578, 450] on div "Keyzone woodgrain TPU key cover & keychain for Curvv, Nexon, Harrier, Safari, A…" at bounding box center [750, 452] width 453 height 38
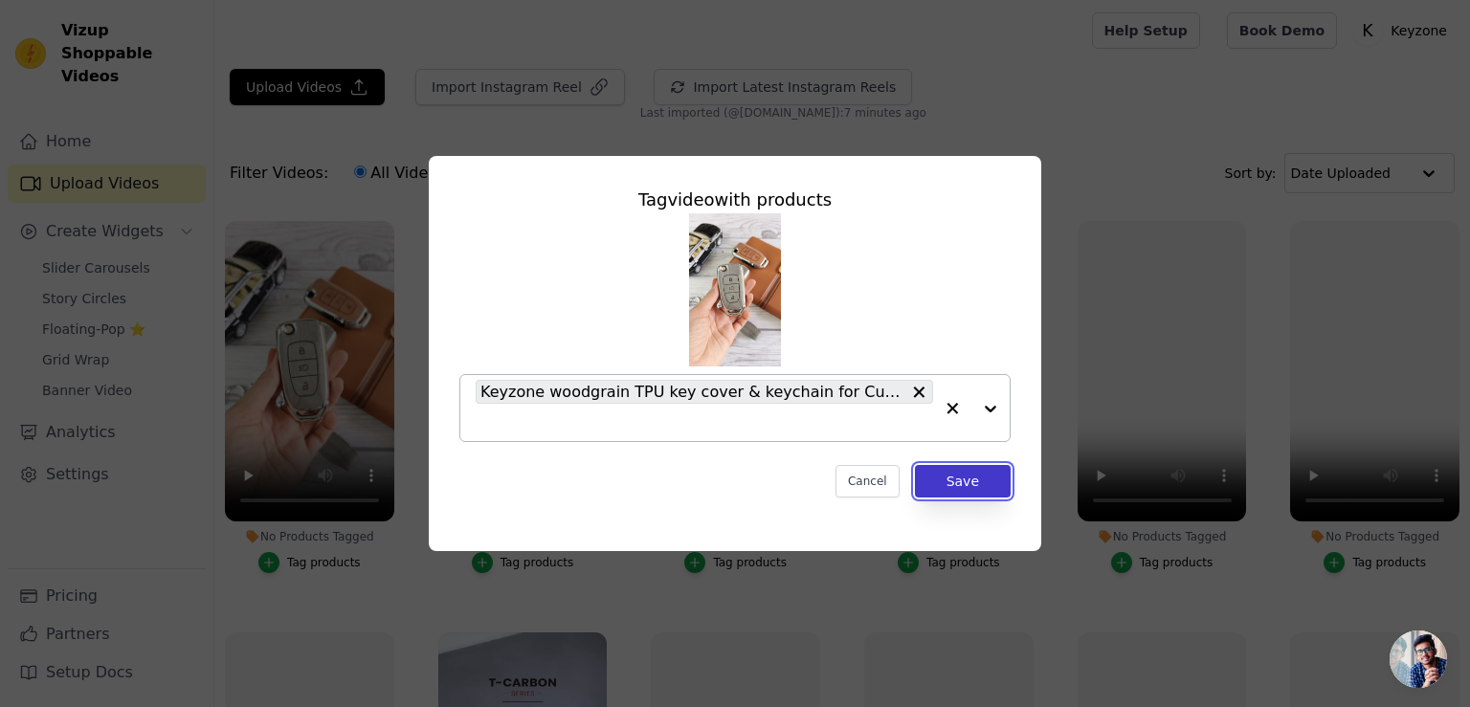
click at [958, 482] on button "Save" at bounding box center [963, 481] width 96 height 33
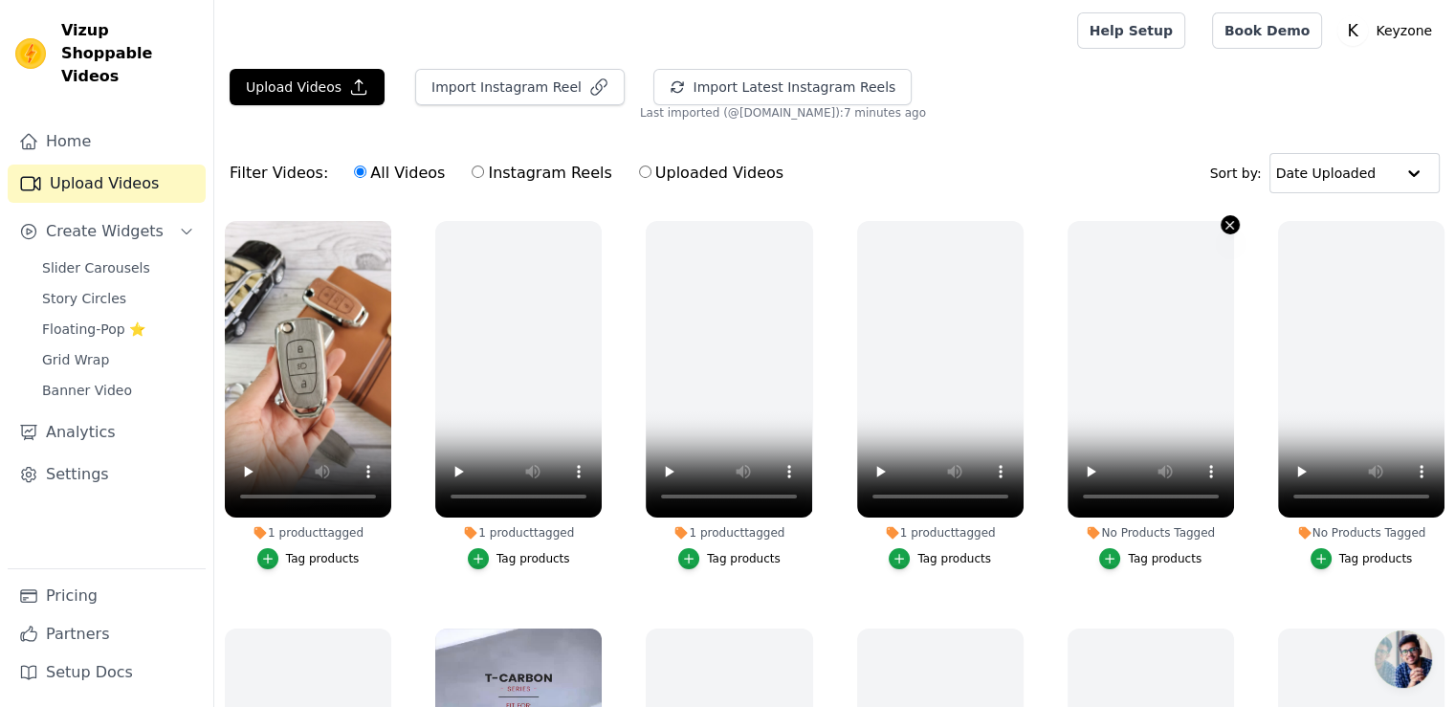
click at [1223, 221] on icon "button" at bounding box center [1230, 225] width 14 height 14
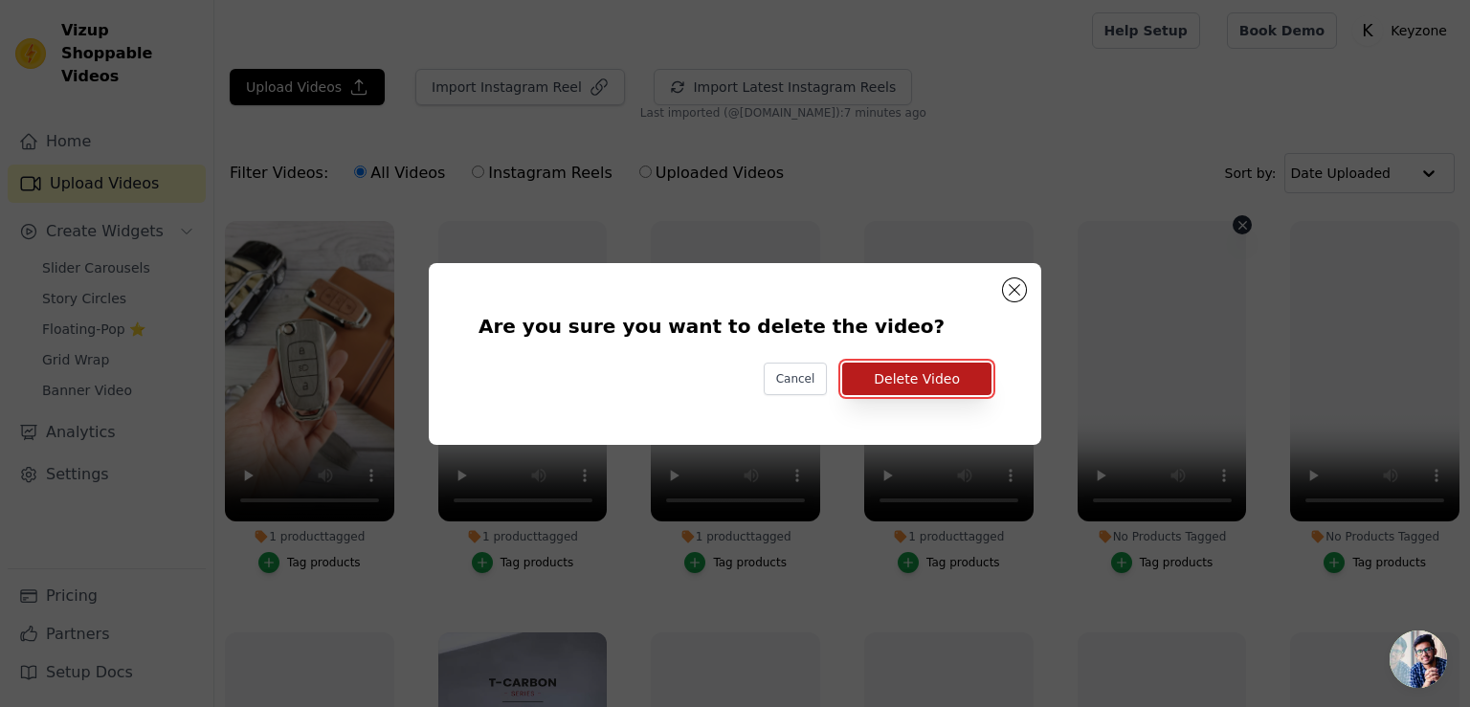
click at [915, 384] on button "Delete Video" at bounding box center [916, 379] width 149 height 33
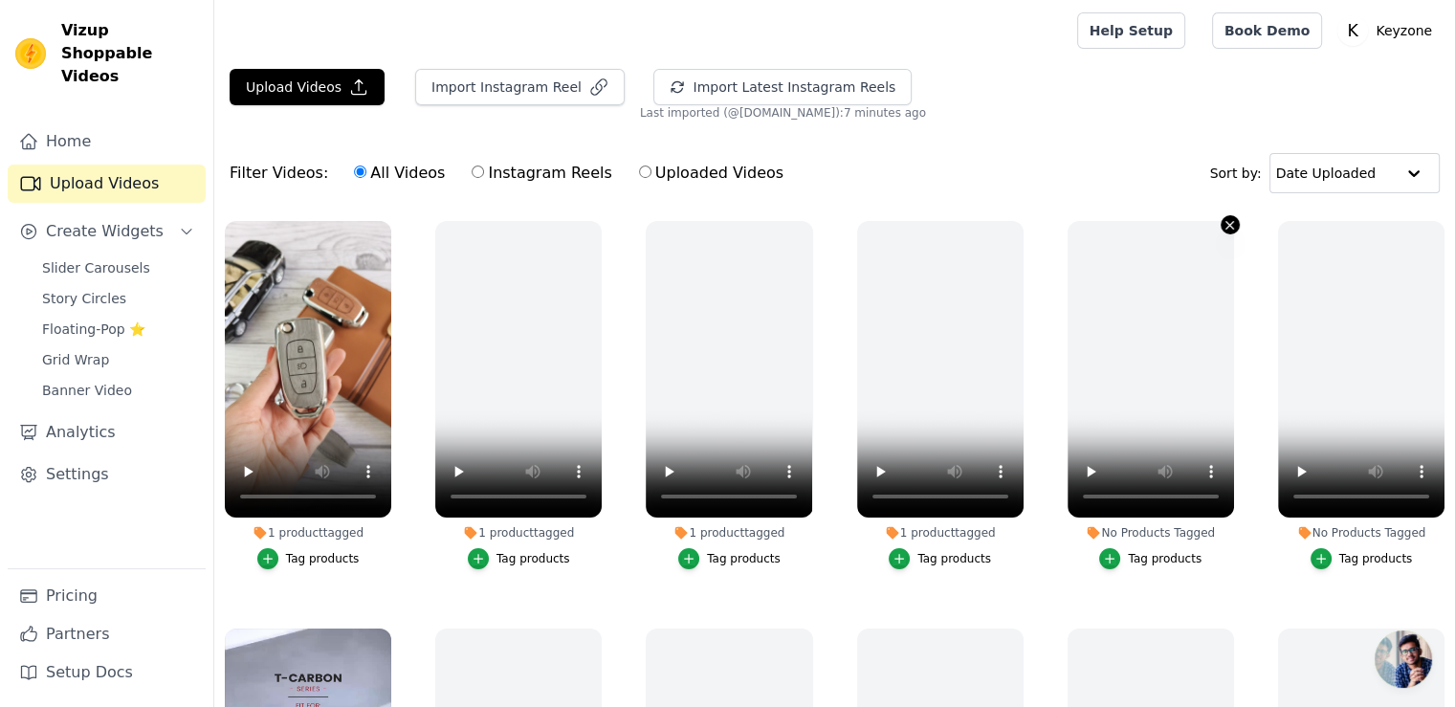
click at [1223, 219] on icon "button" at bounding box center [1230, 225] width 14 height 14
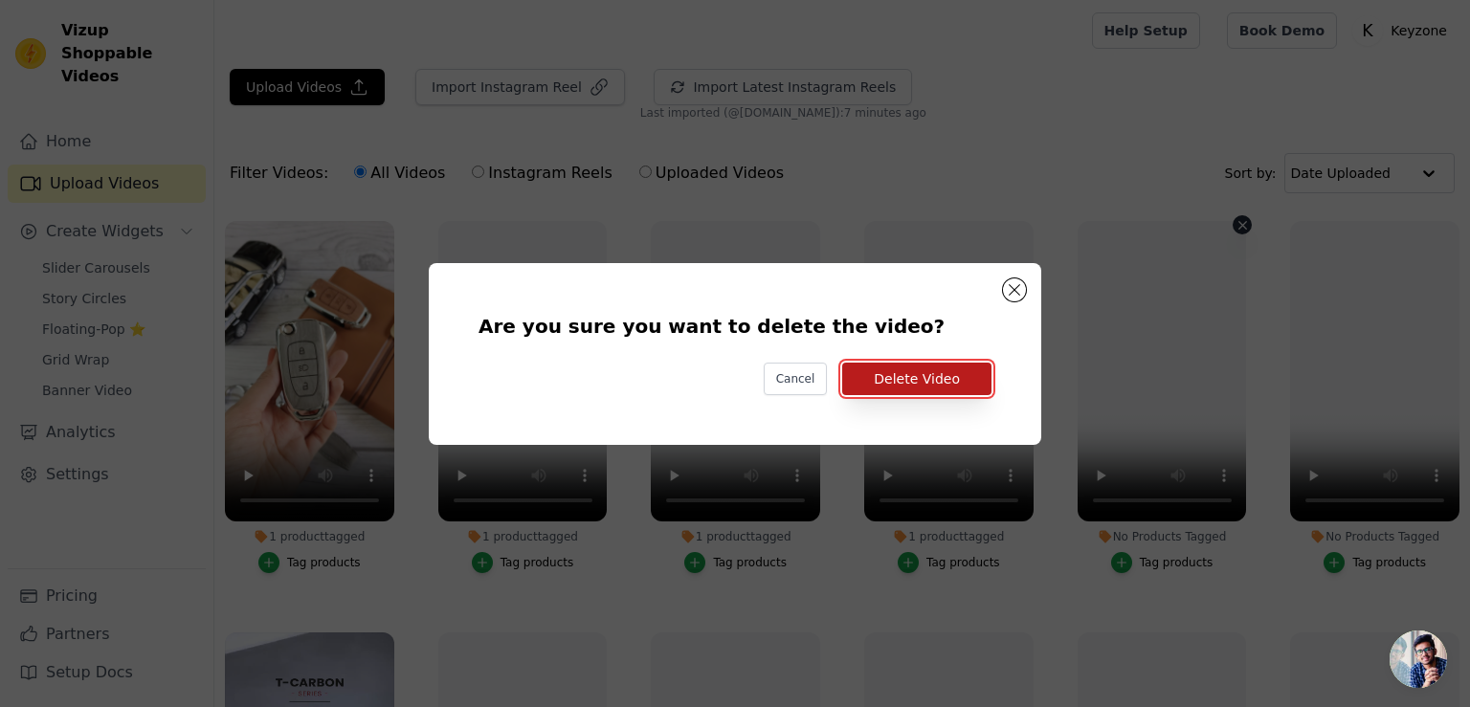
click at [943, 386] on button "Delete Video" at bounding box center [916, 379] width 149 height 33
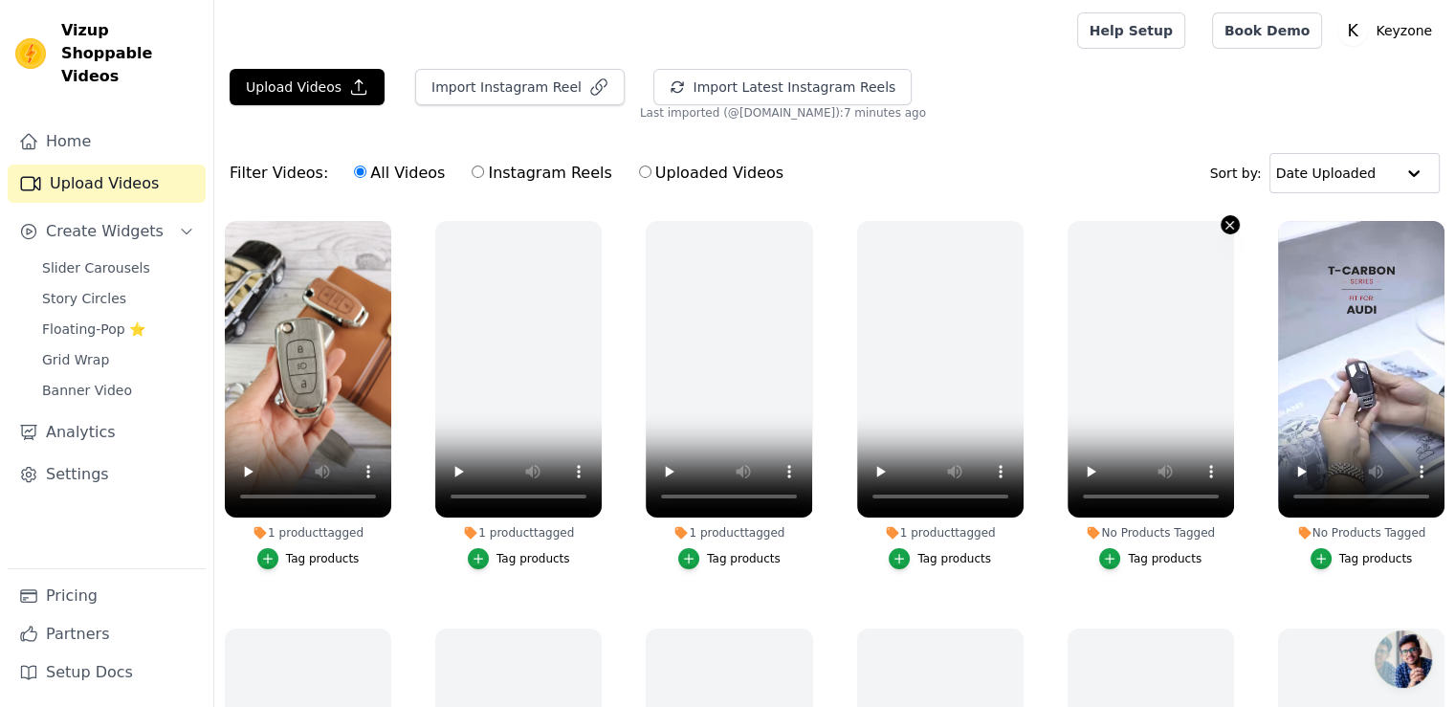
click at [1227, 225] on icon "button" at bounding box center [1231, 225] width 8 height 8
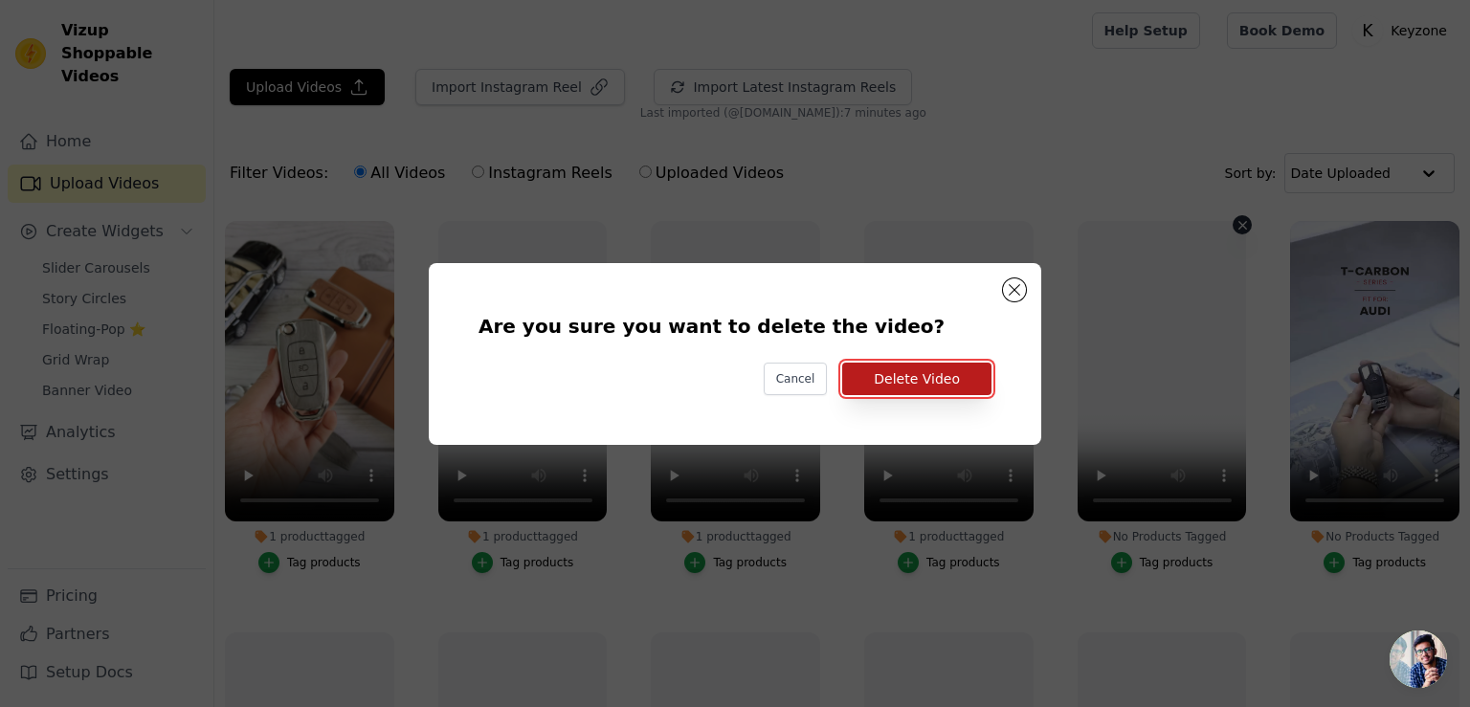
click at [972, 372] on button "Delete Video" at bounding box center [916, 379] width 149 height 33
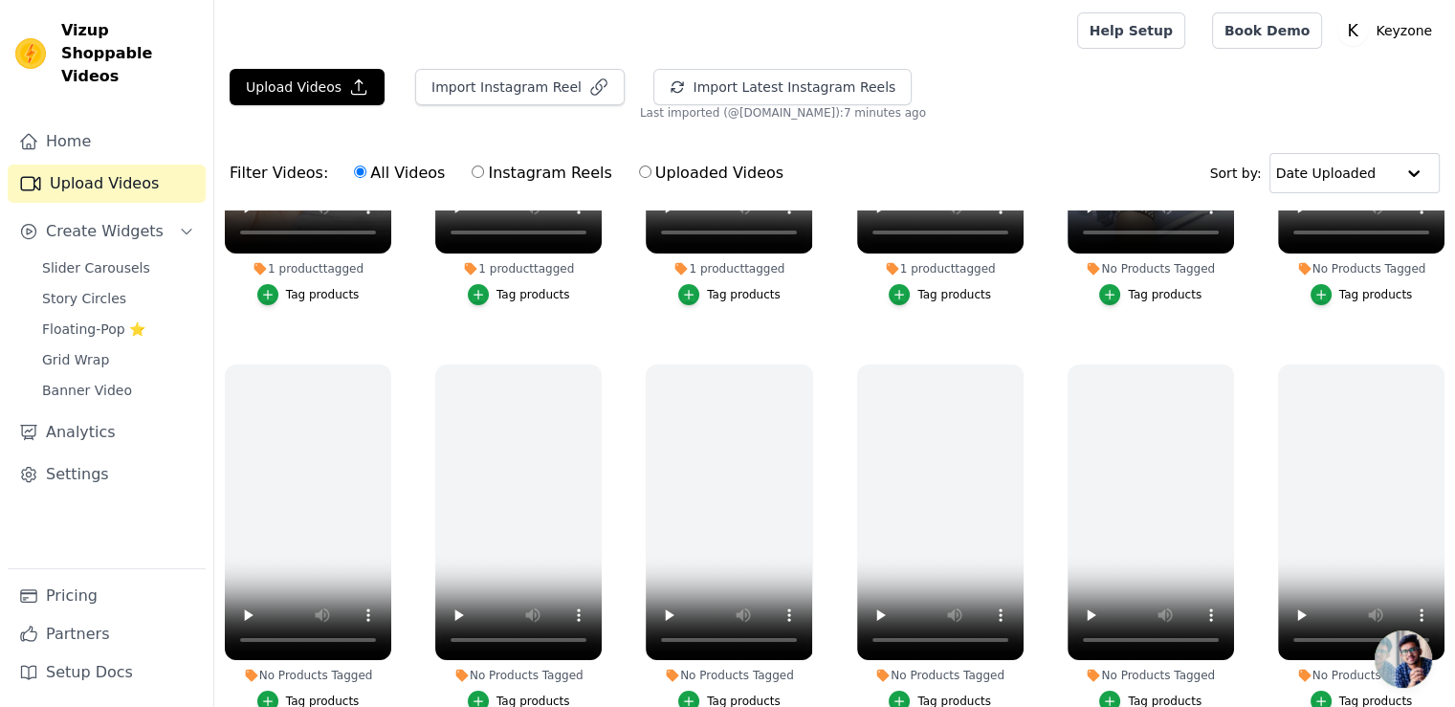
scroll to position [287, 0]
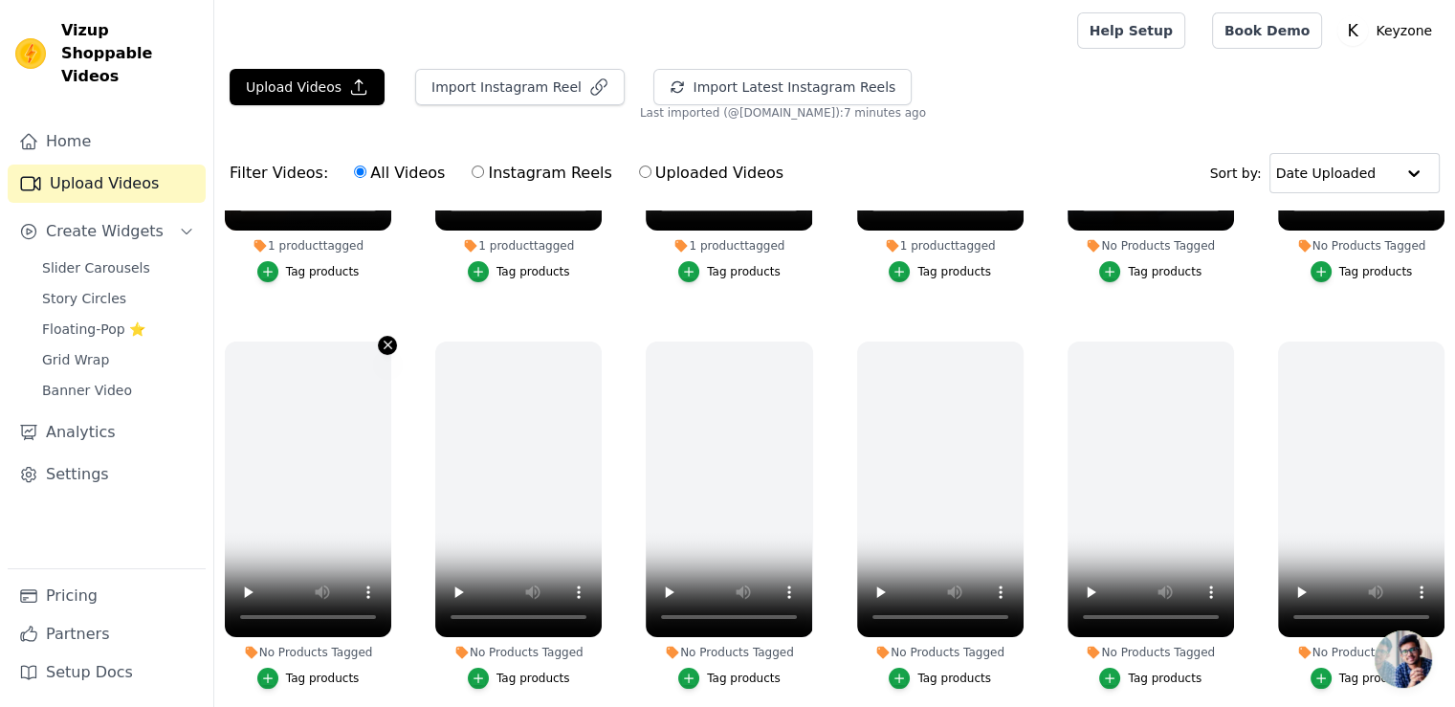
click at [384, 342] on icon "button" at bounding box center [388, 346] width 8 height 8
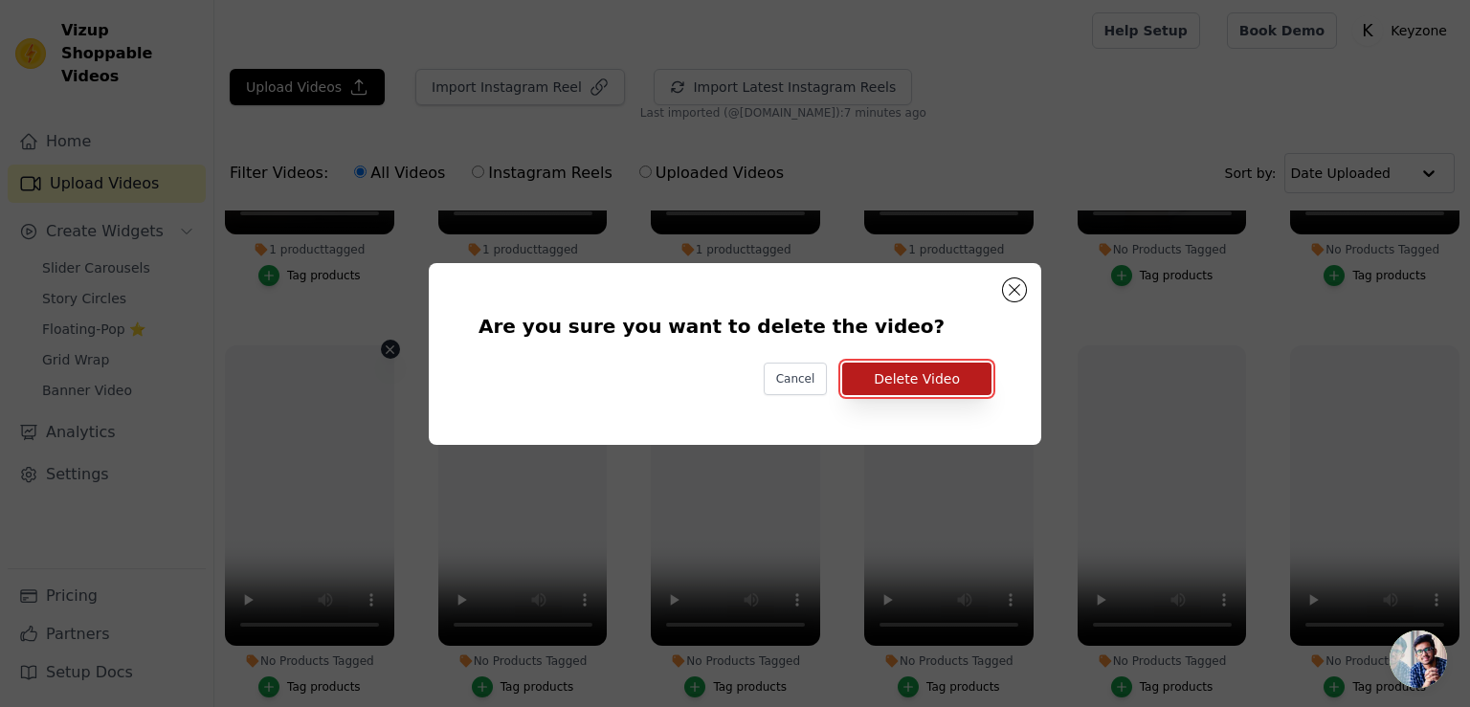
click at [899, 384] on button "Delete Video" at bounding box center [916, 379] width 149 height 33
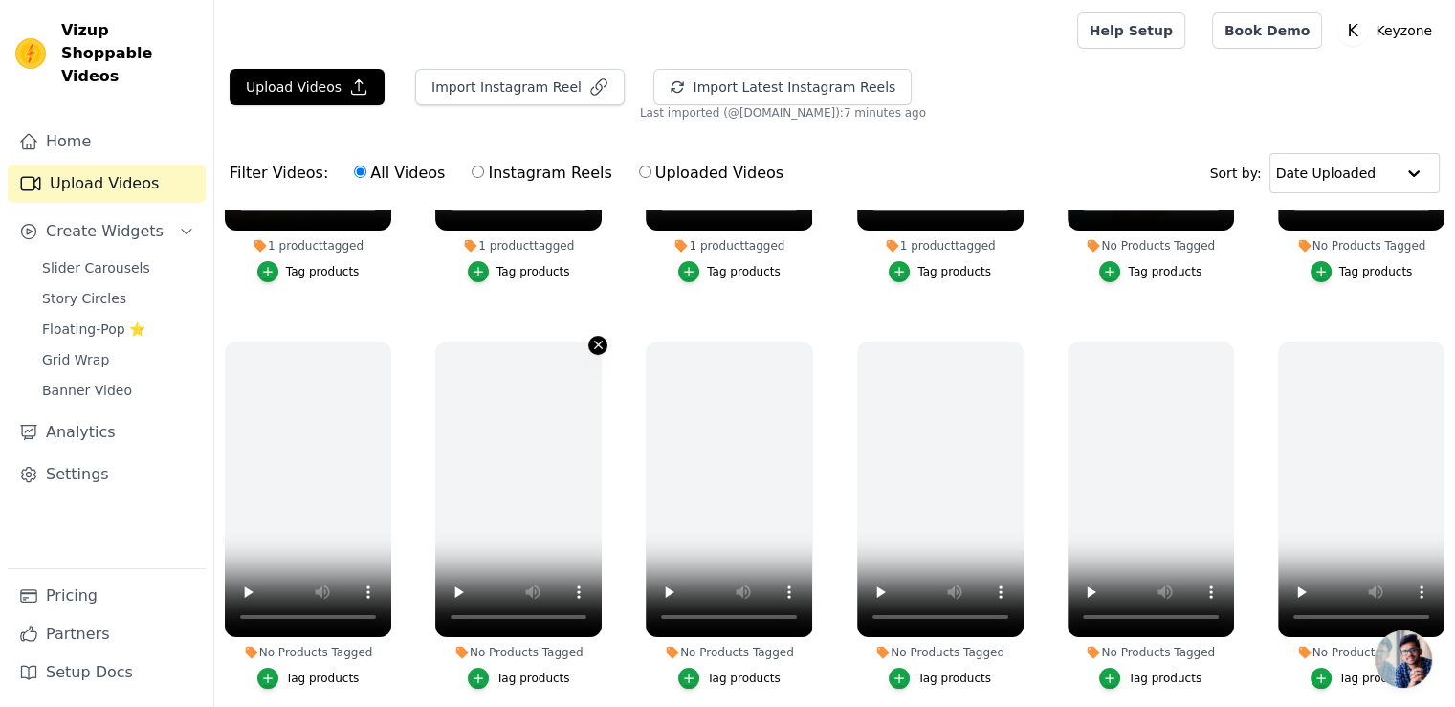
click at [595, 345] on icon "button" at bounding box center [599, 346] width 8 height 8
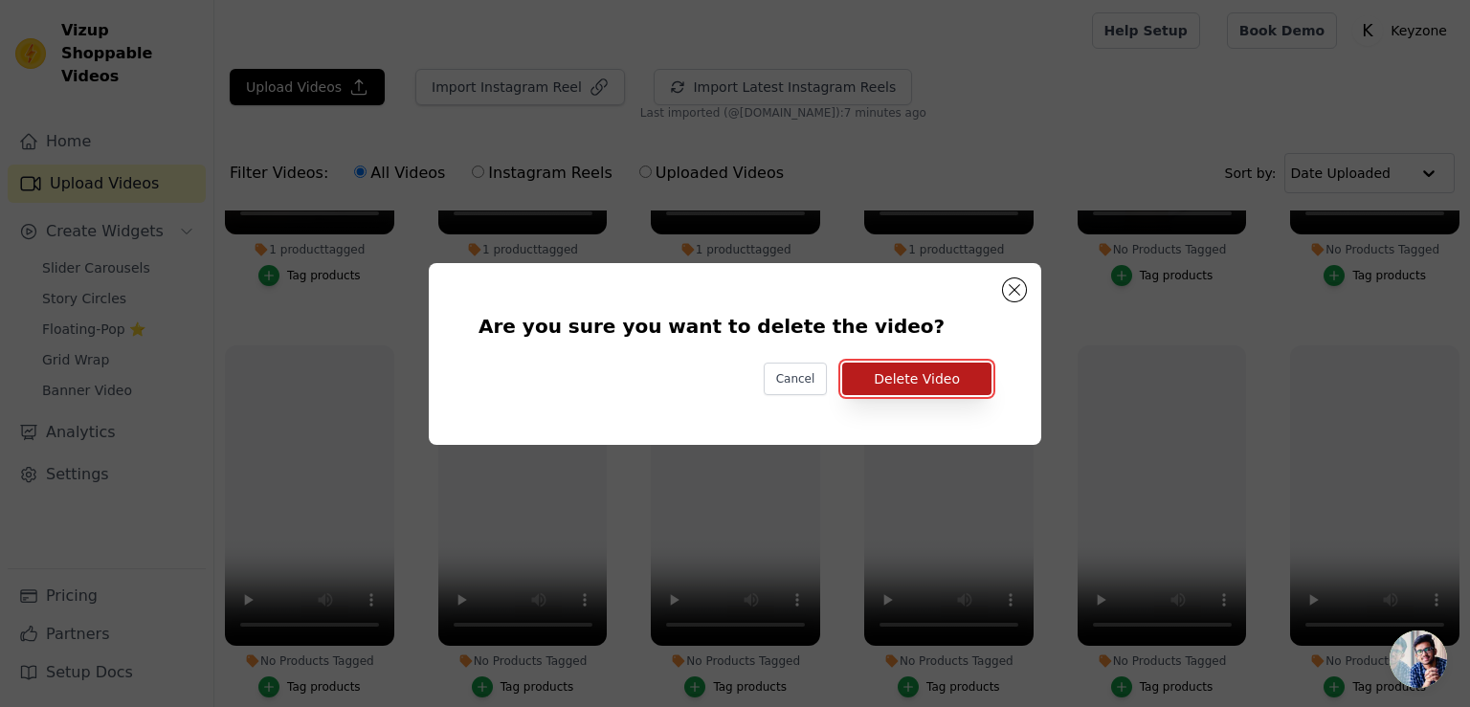
click at [912, 388] on button "Delete Video" at bounding box center [916, 379] width 149 height 33
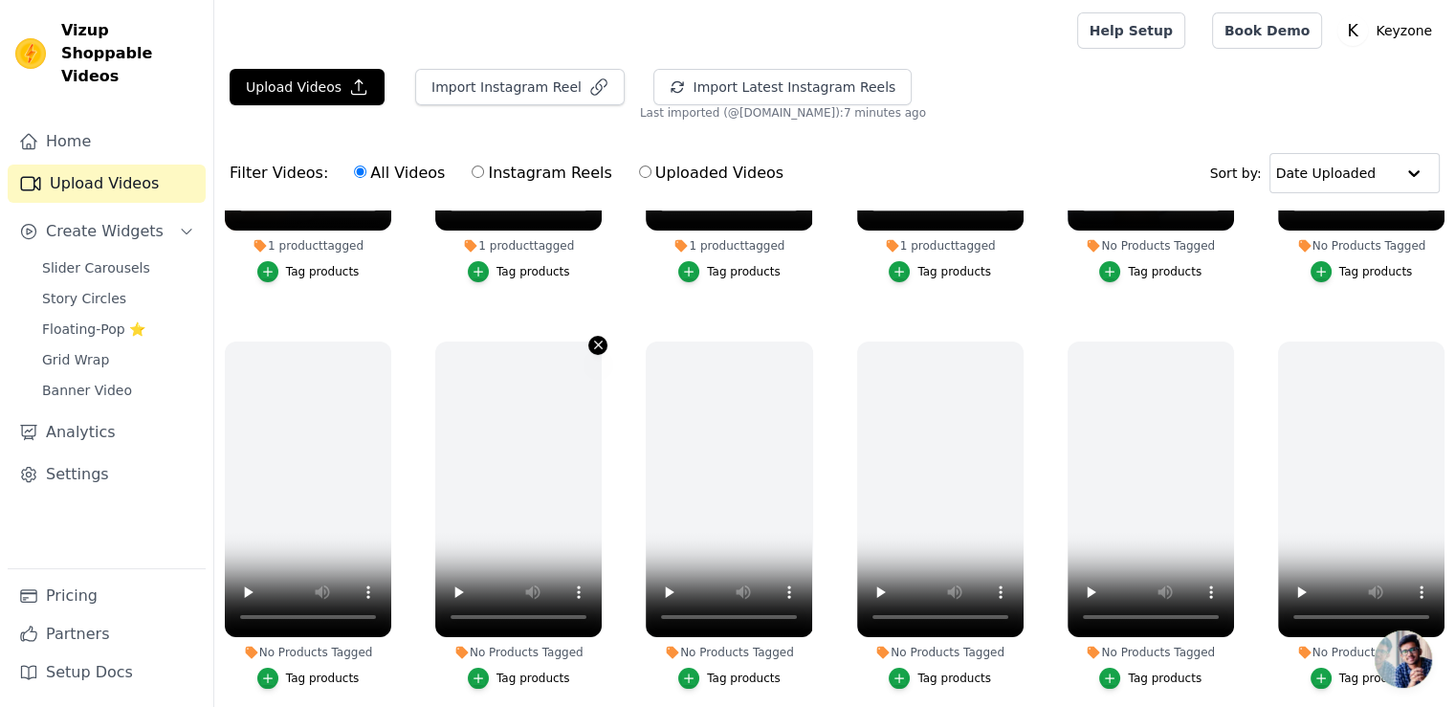
click at [600, 343] on icon "button" at bounding box center [598, 345] width 14 height 14
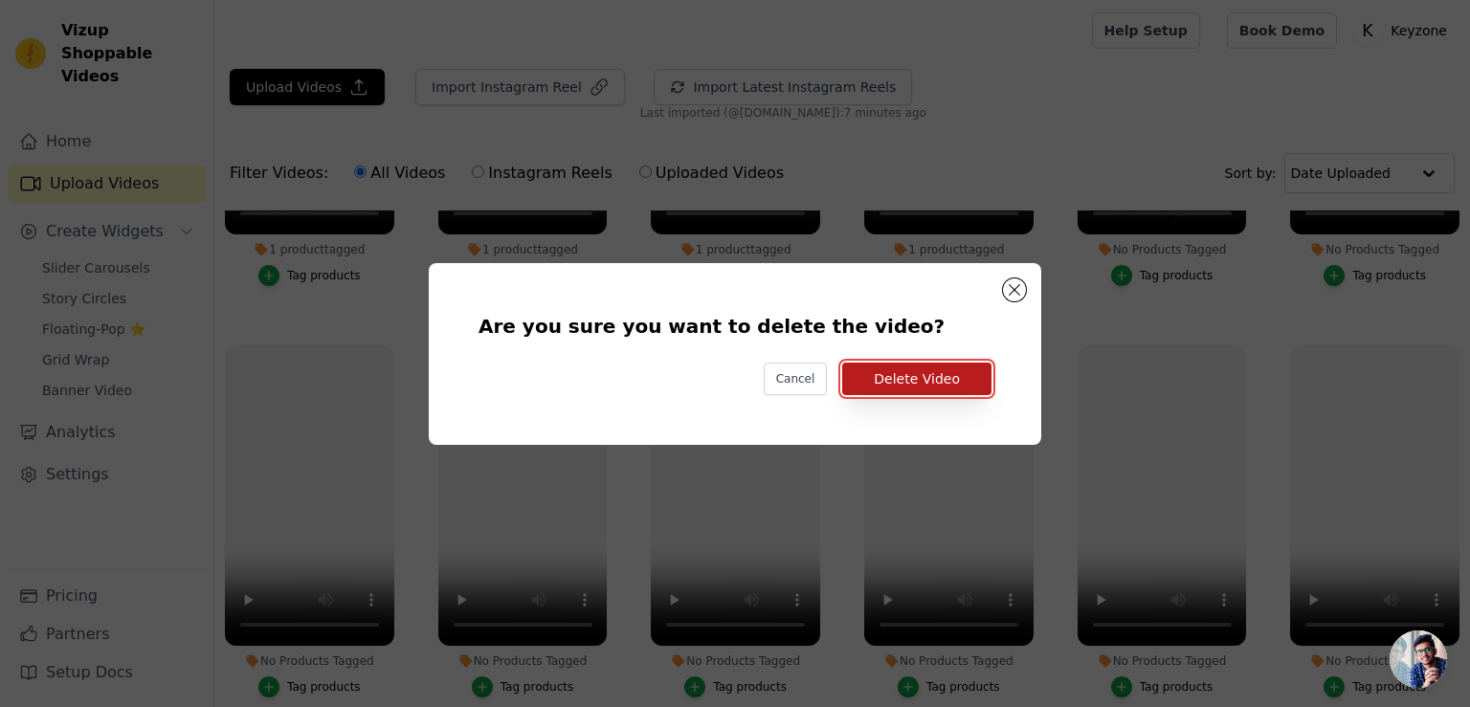
click at [944, 384] on button "Delete Video" at bounding box center [916, 379] width 149 height 33
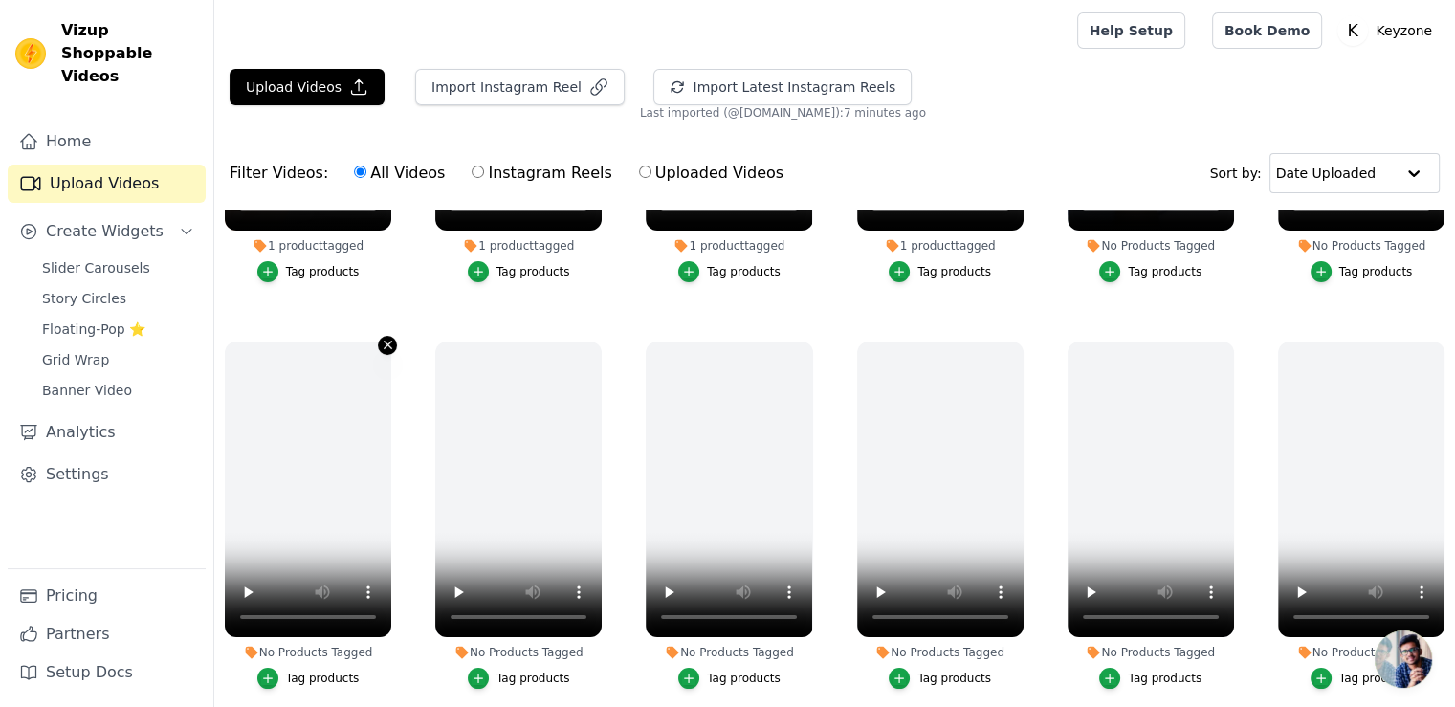
click at [384, 341] on icon "button" at bounding box center [388, 345] width 14 height 14
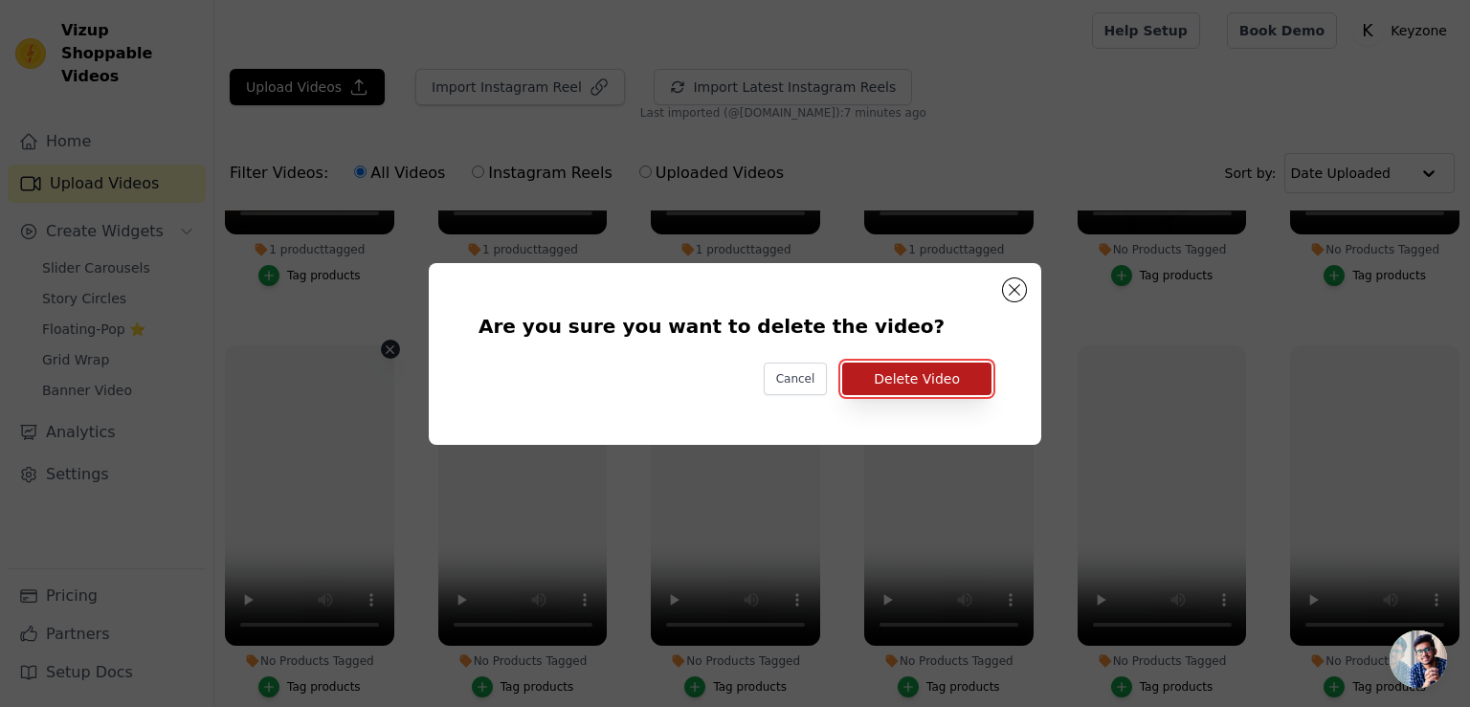
click at [877, 376] on button "Delete Video" at bounding box center [916, 379] width 149 height 33
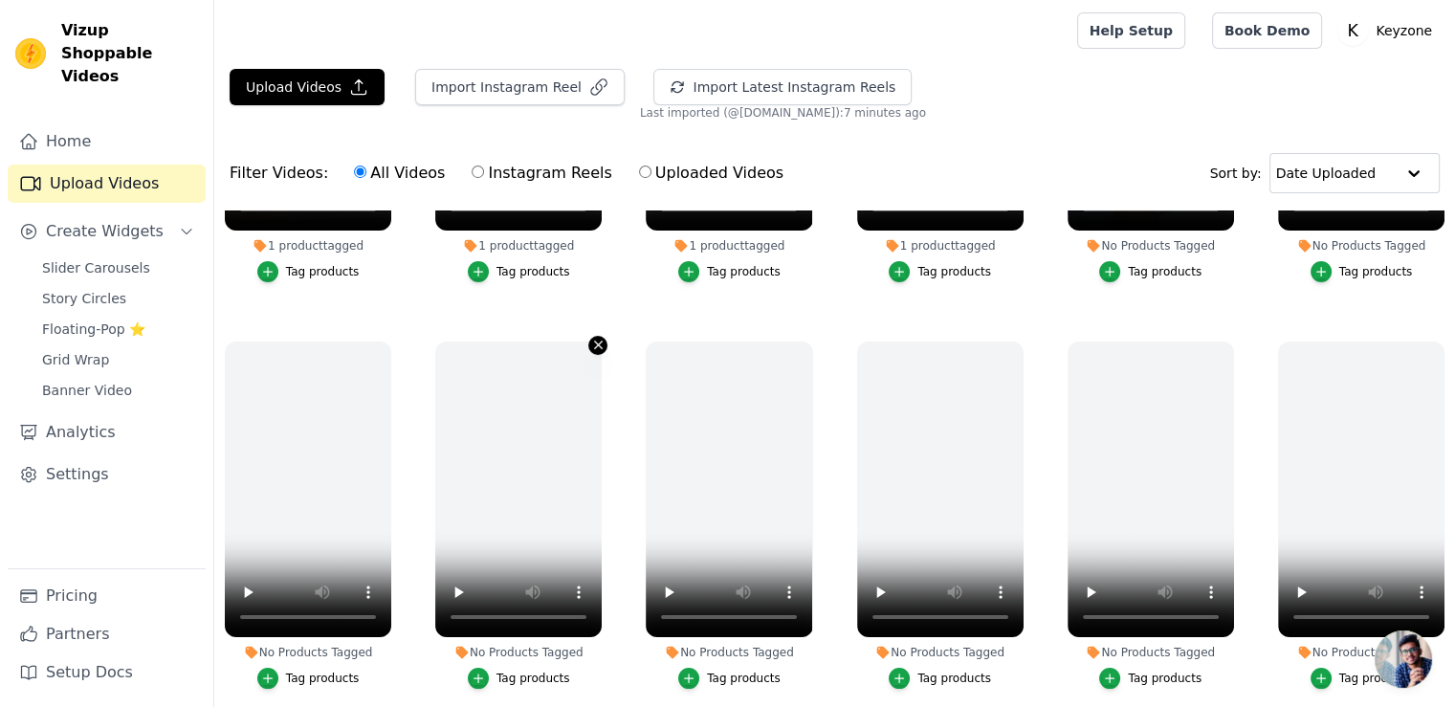
click at [597, 341] on icon "button" at bounding box center [598, 345] width 14 height 14
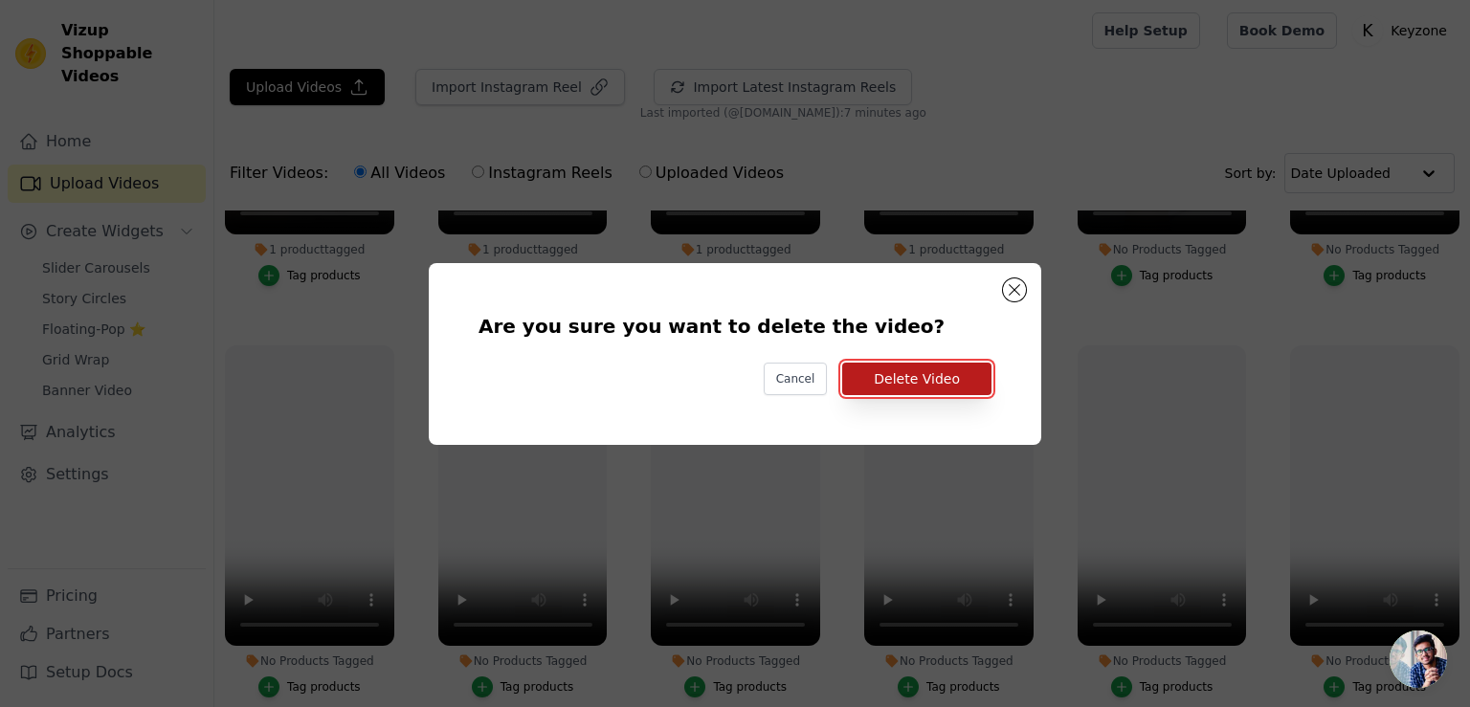
click at [864, 368] on button "Delete Video" at bounding box center [916, 379] width 149 height 33
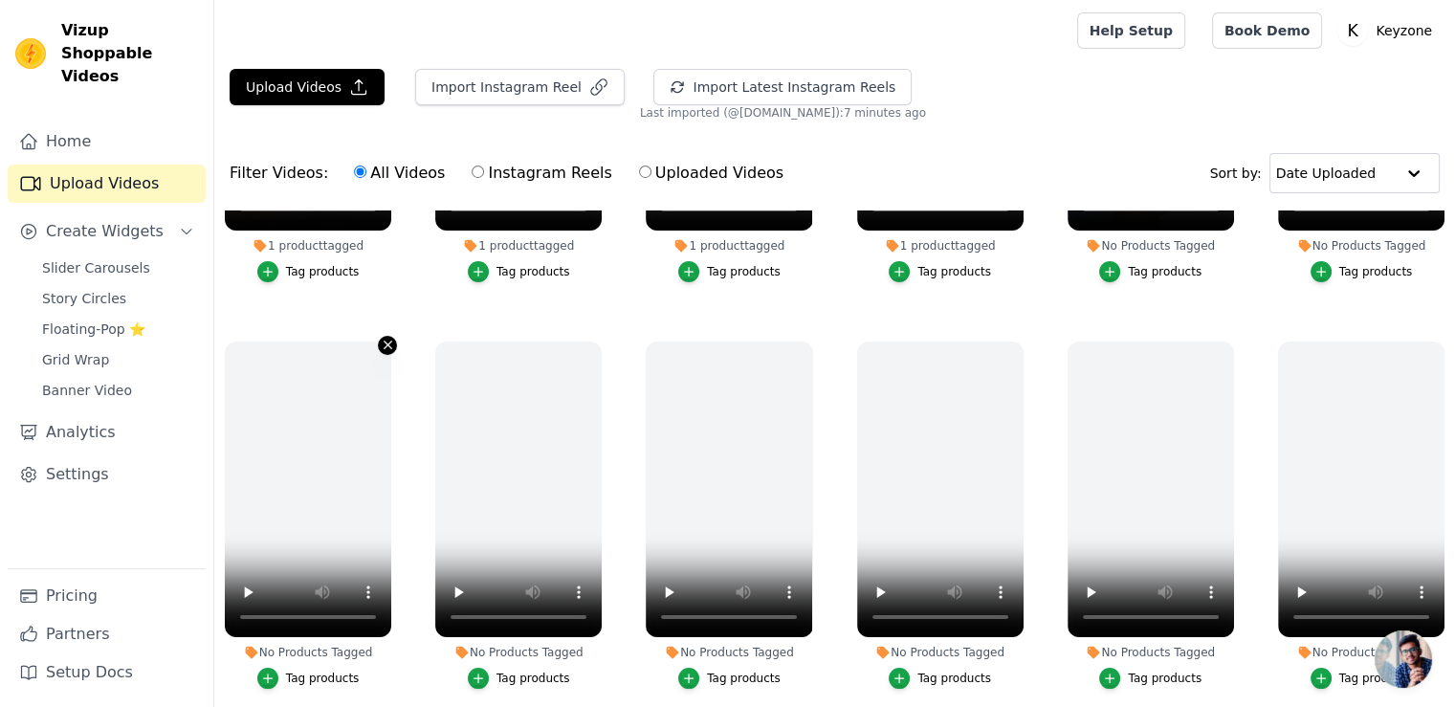
click at [385, 342] on icon "button" at bounding box center [388, 346] width 8 height 8
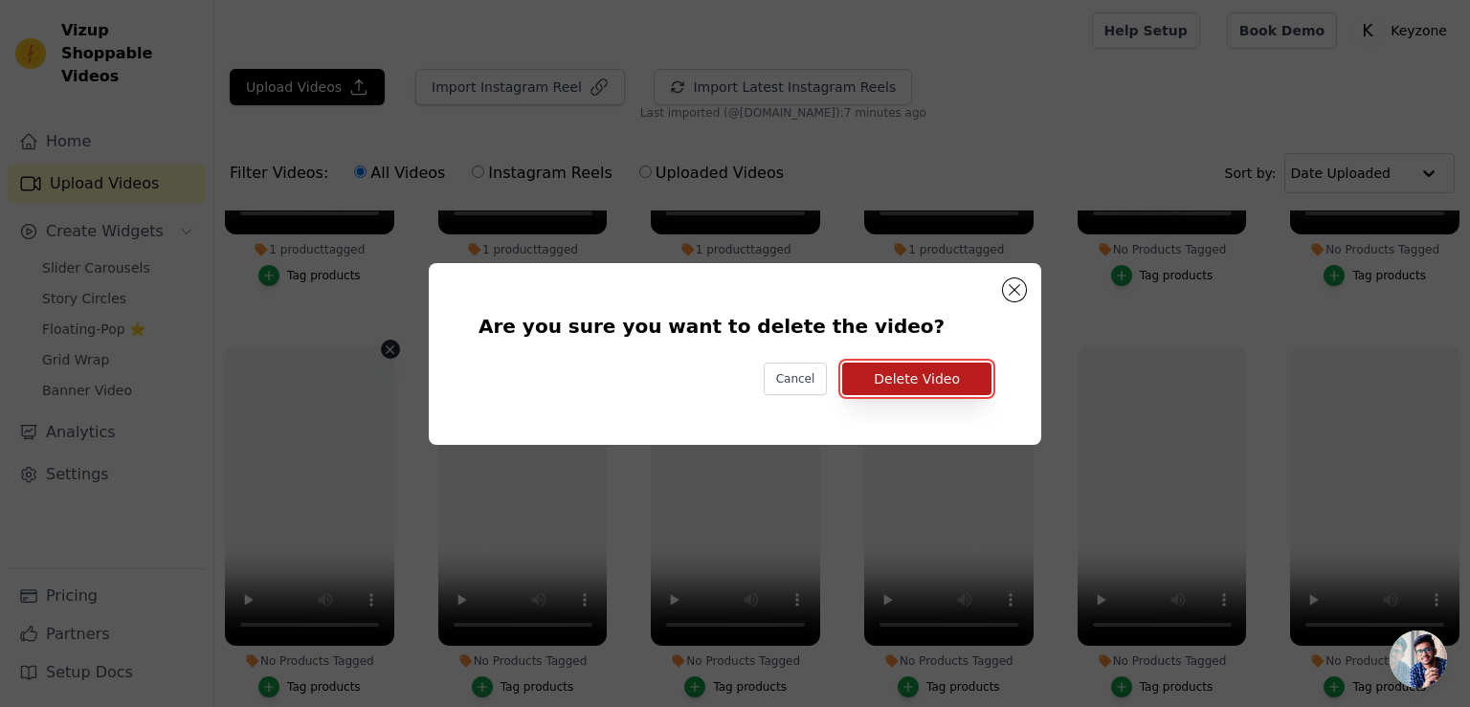
click at [877, 388] on button "Delete Video" at bounding box center [916, 379] width 149 height 33
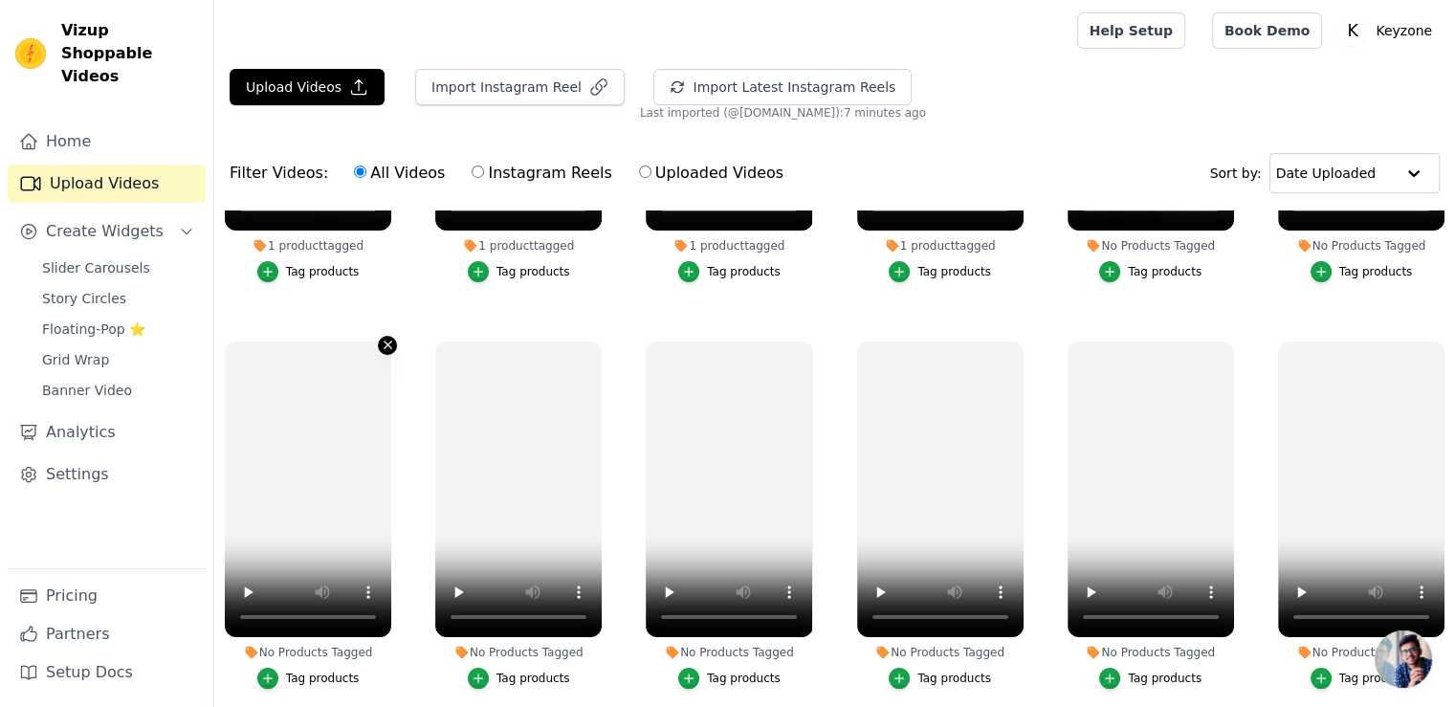
click at [387, 344] on icon "button" at bounding box center [388, 345] width 14 height 14
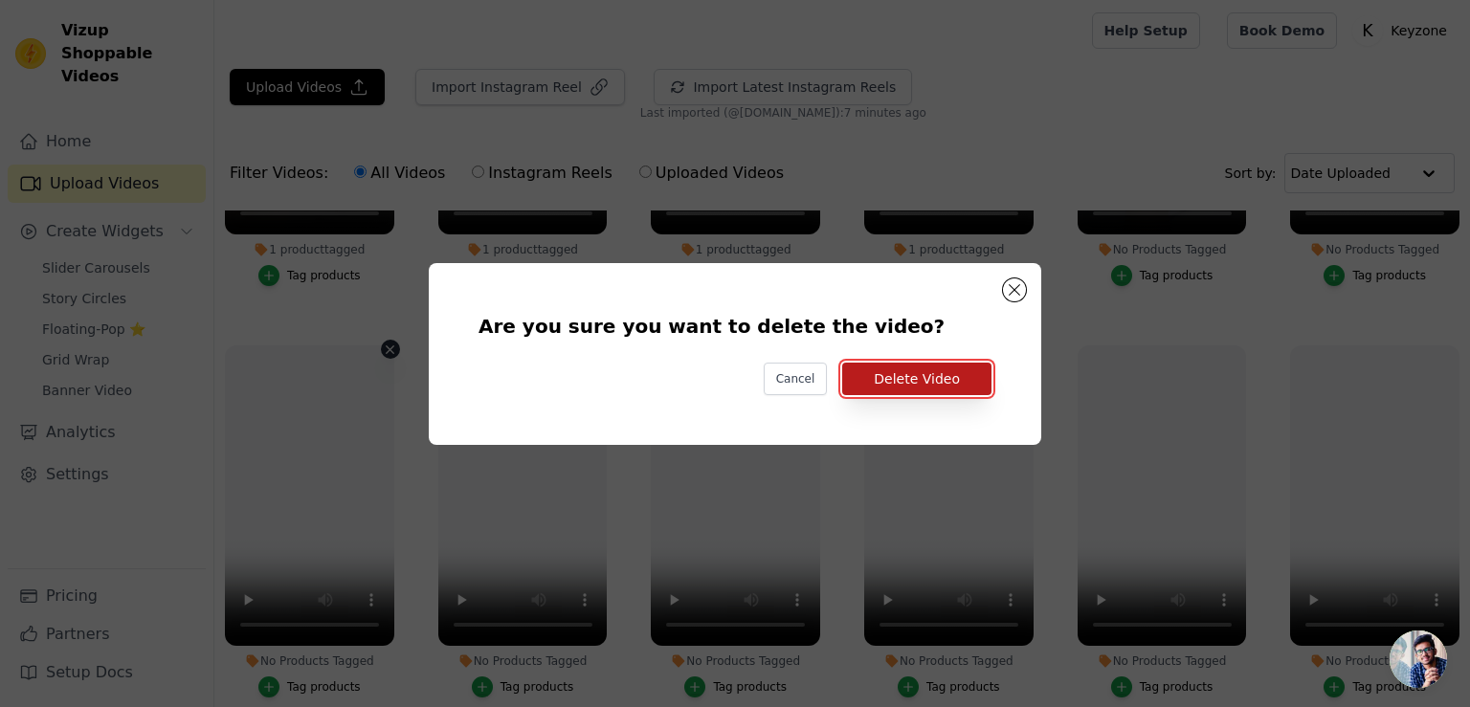
click at [926, 382] on button "Delete Video" at bounding box center [916, 379] width 149 height 33
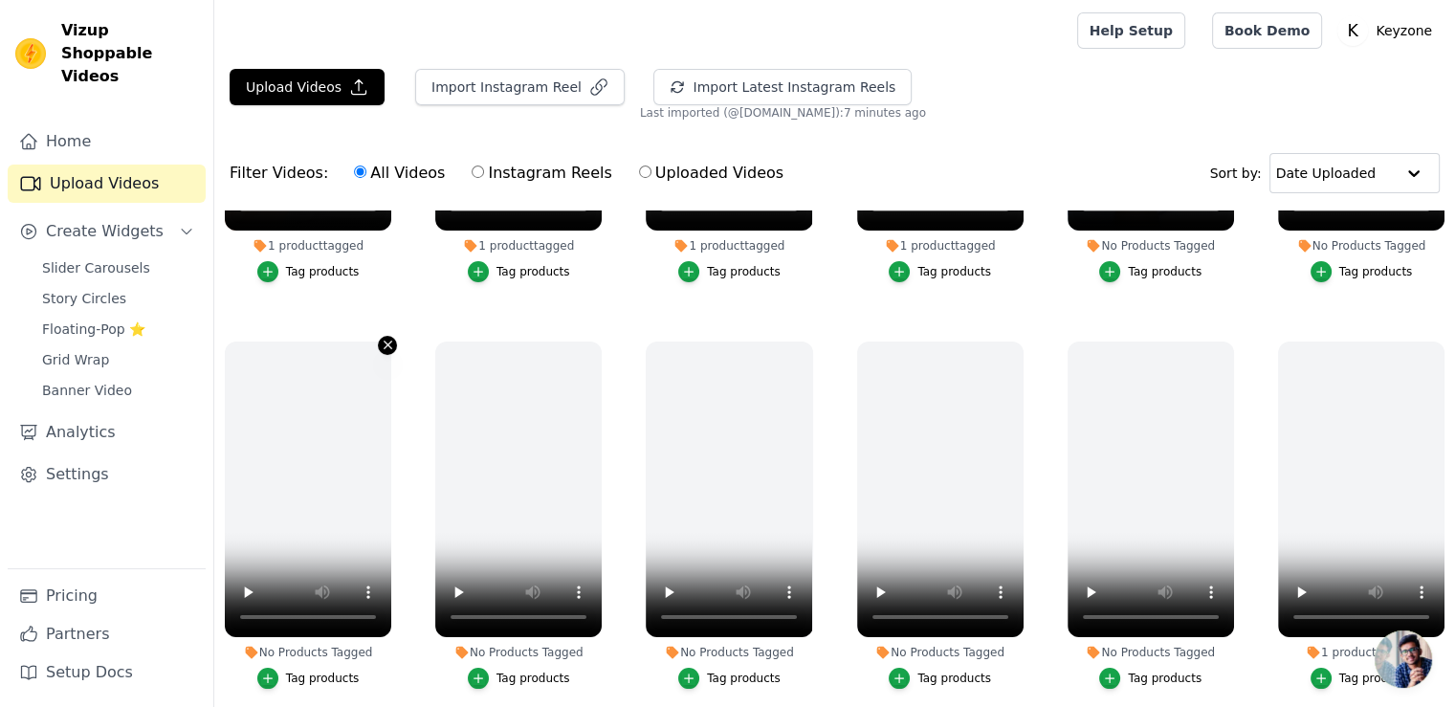
click at [388, 343] on icon "button" at bounding box center [388, 345] width 14 height 14
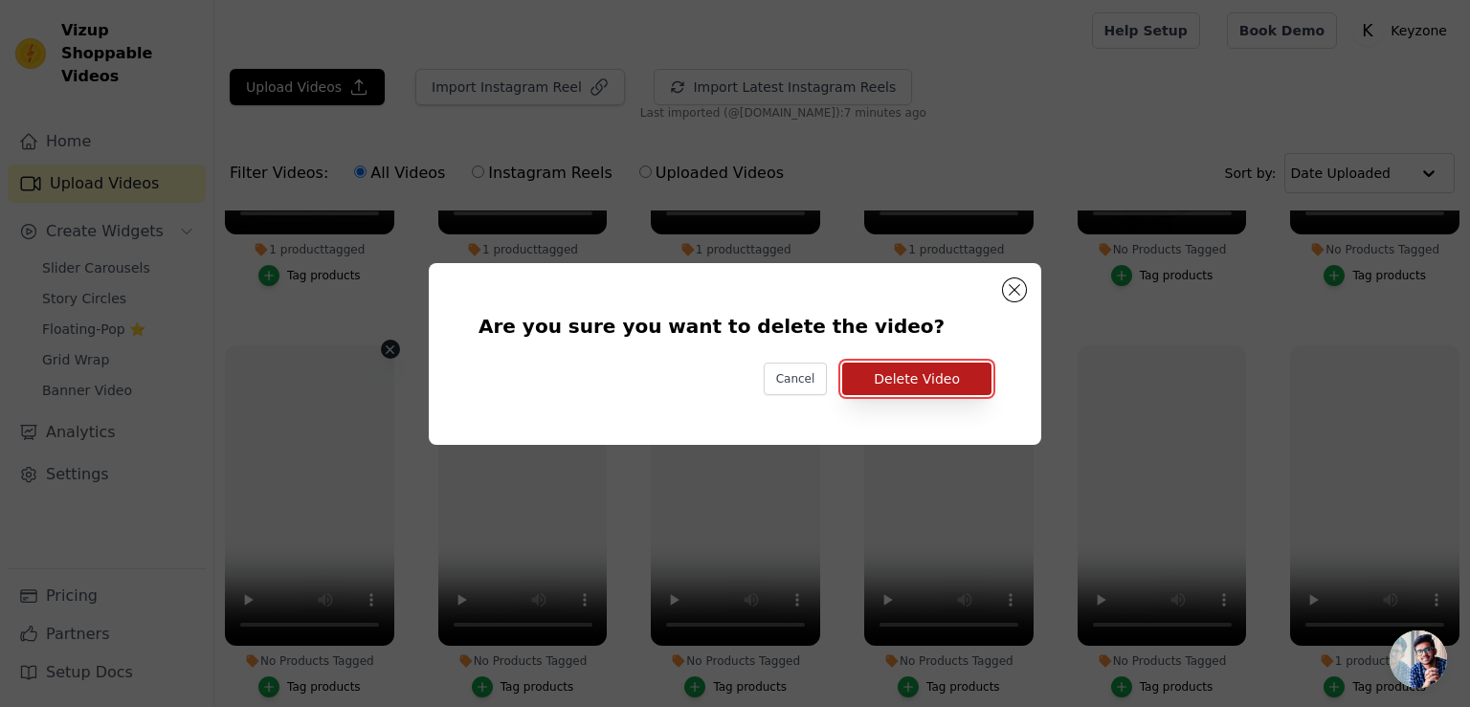
click at [898, 381] on button "Delete Video" at bounding box center [916, 379] width 149 height 33
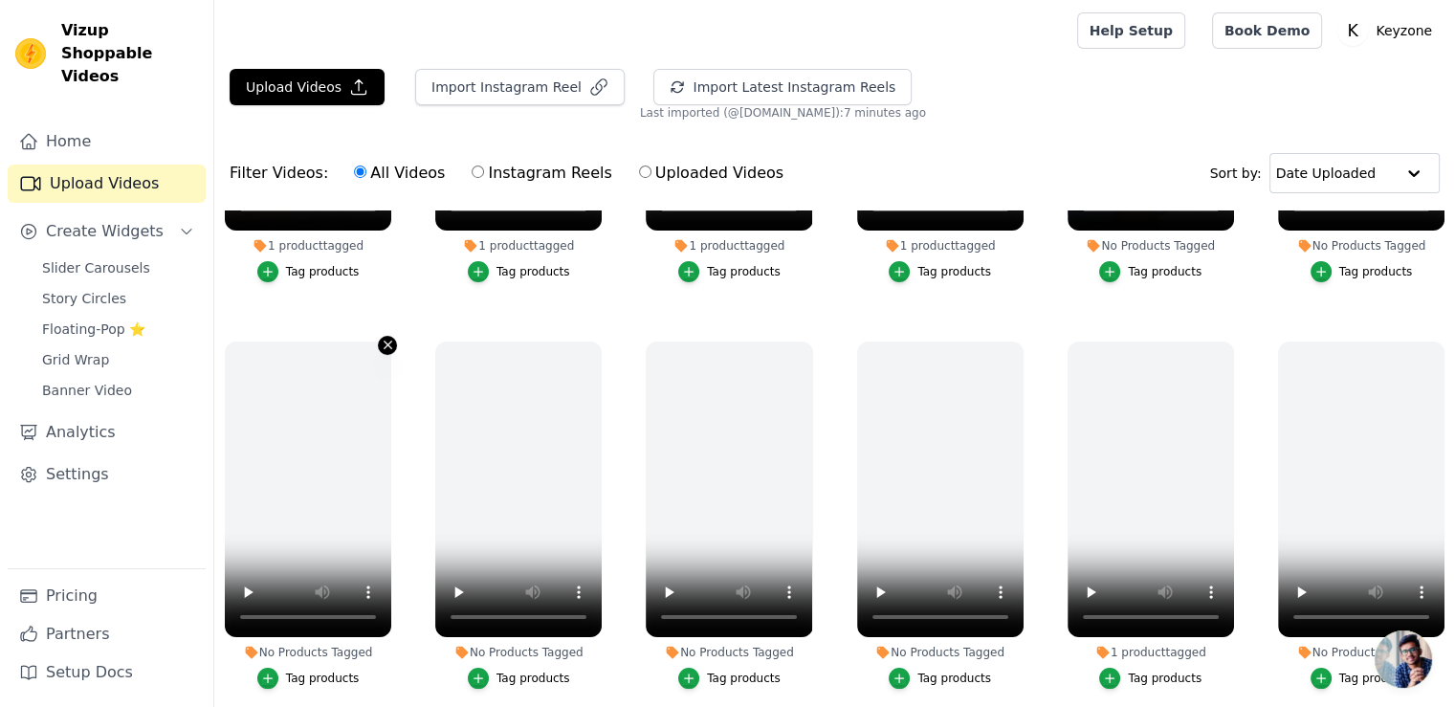
click at [384, 344] on icon "button" at bounding box center [388, 346] width 8 height 8
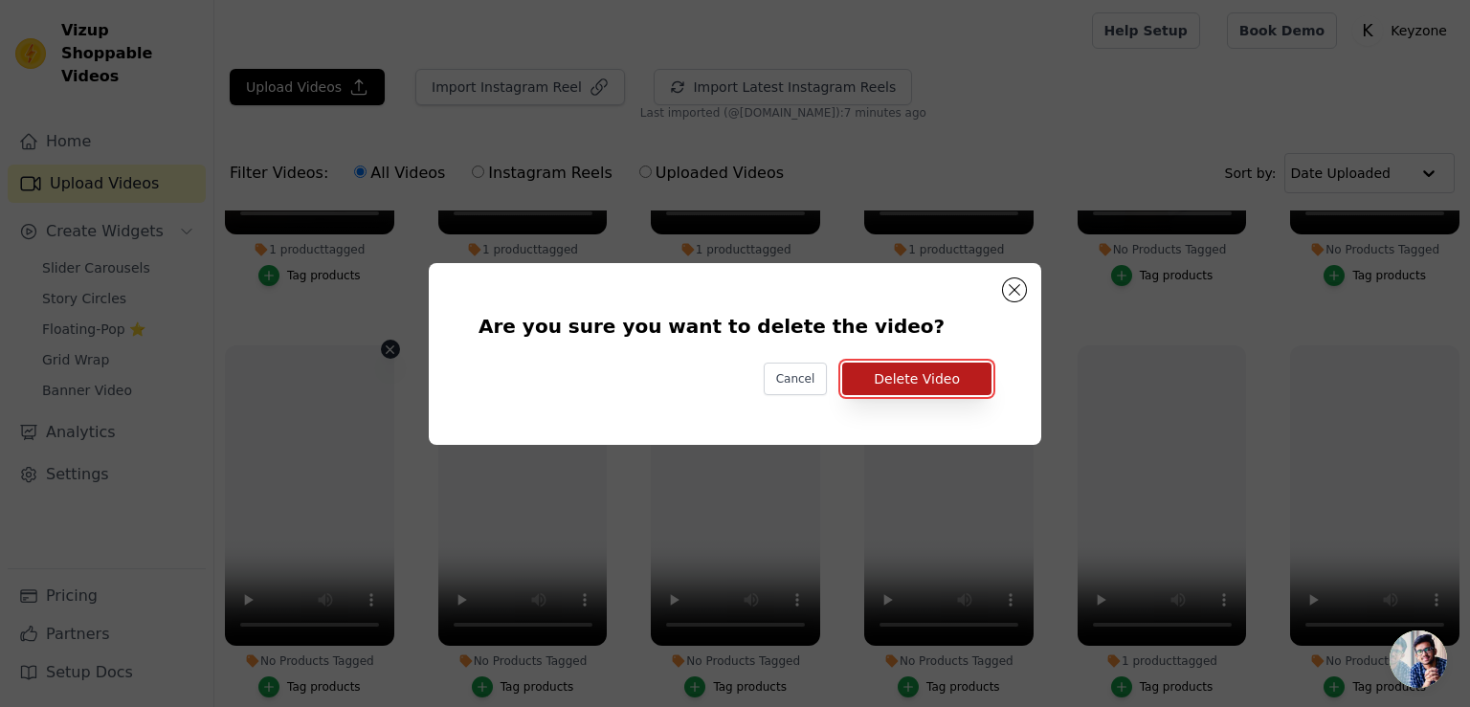
click at [910, 385] on button "Delete Video" at bounding box center [916, 379] width 149 height 33
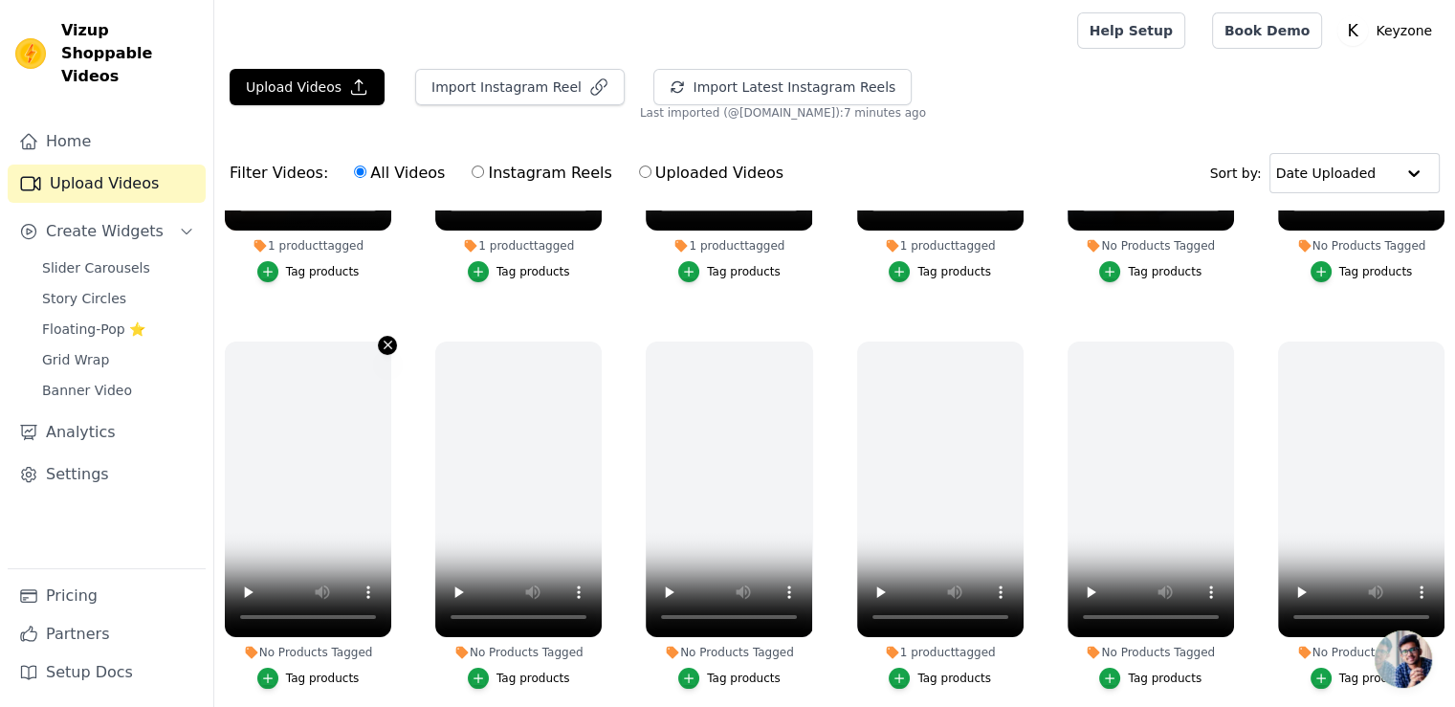
click at [381, 340] on icon "button" at bounding box center [388, 345] width 14 height 14
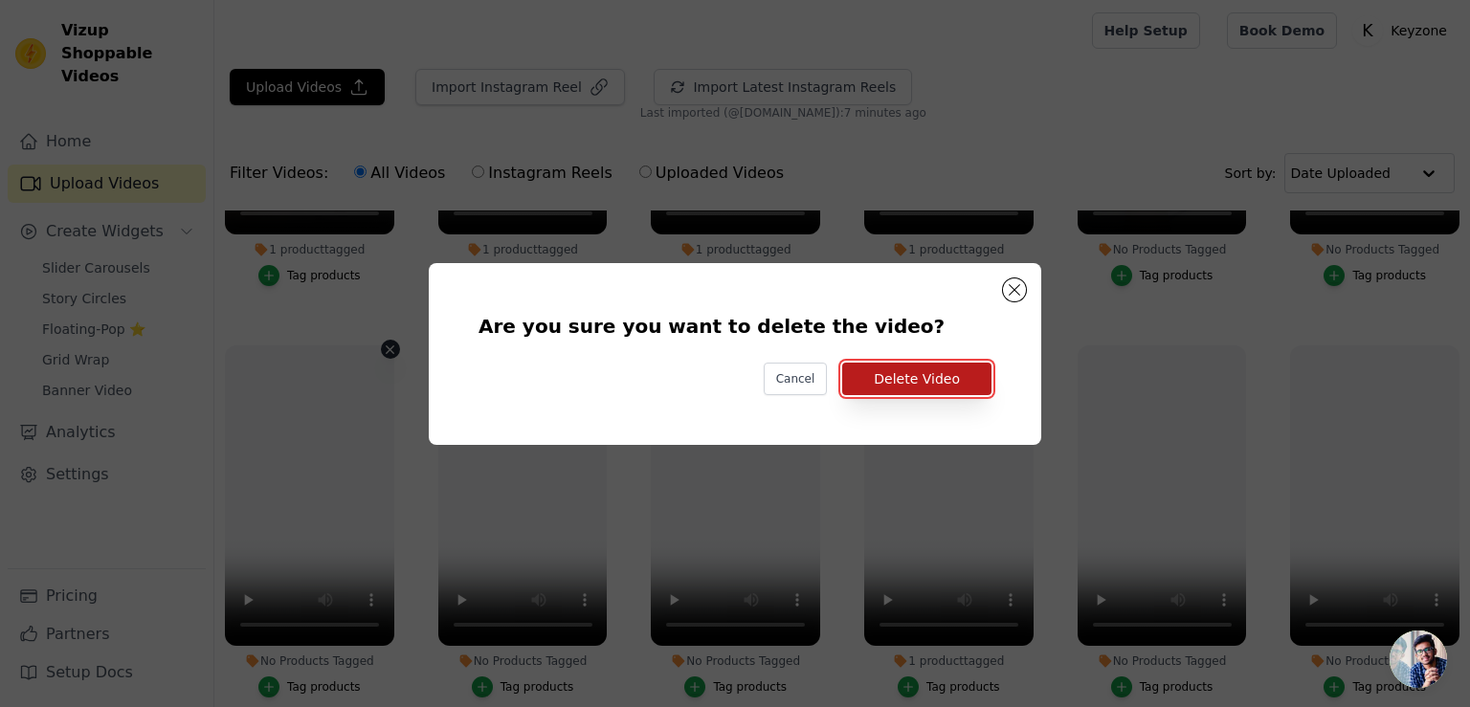
click at [915, 380] on button "Delete Video" at bounding box center [916, 379] width 149 height 33
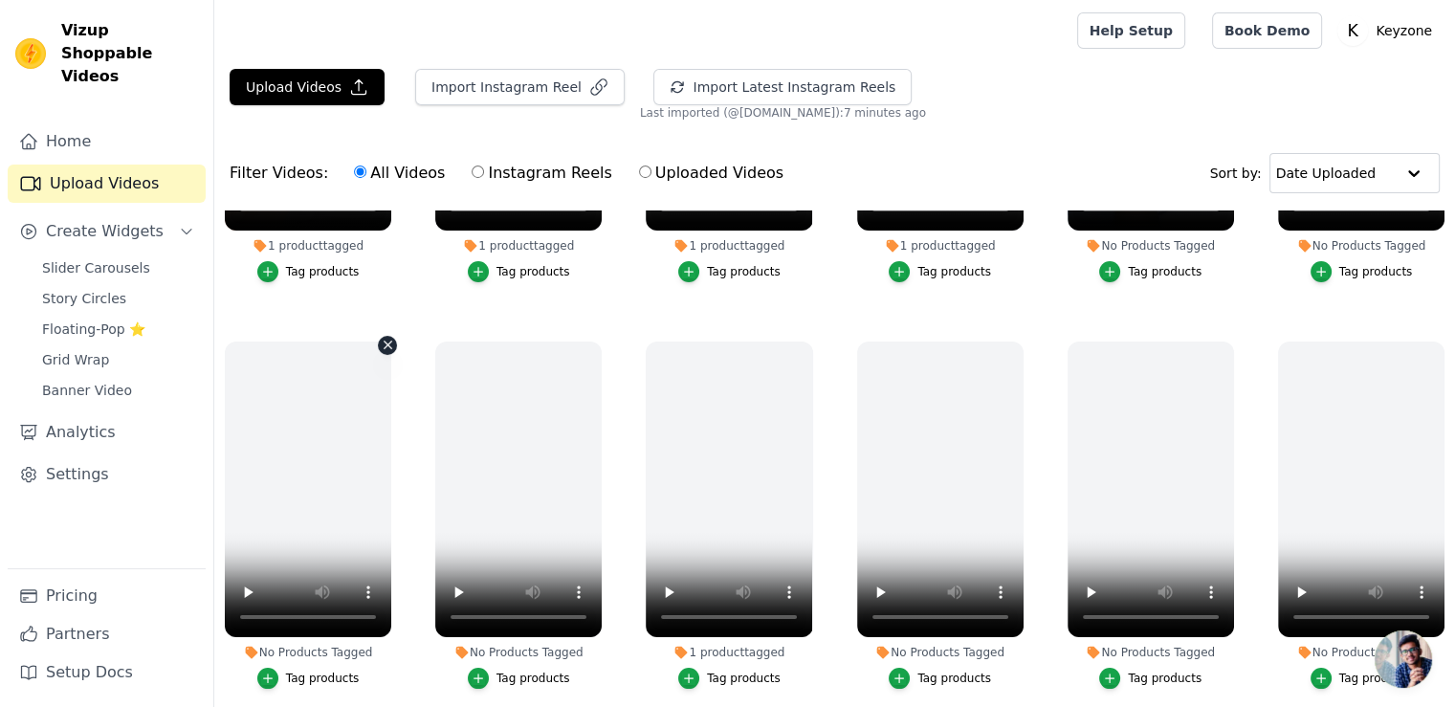
click at [383, 341] on icon "button" at bounding box center [388, 345] width 14 height 14
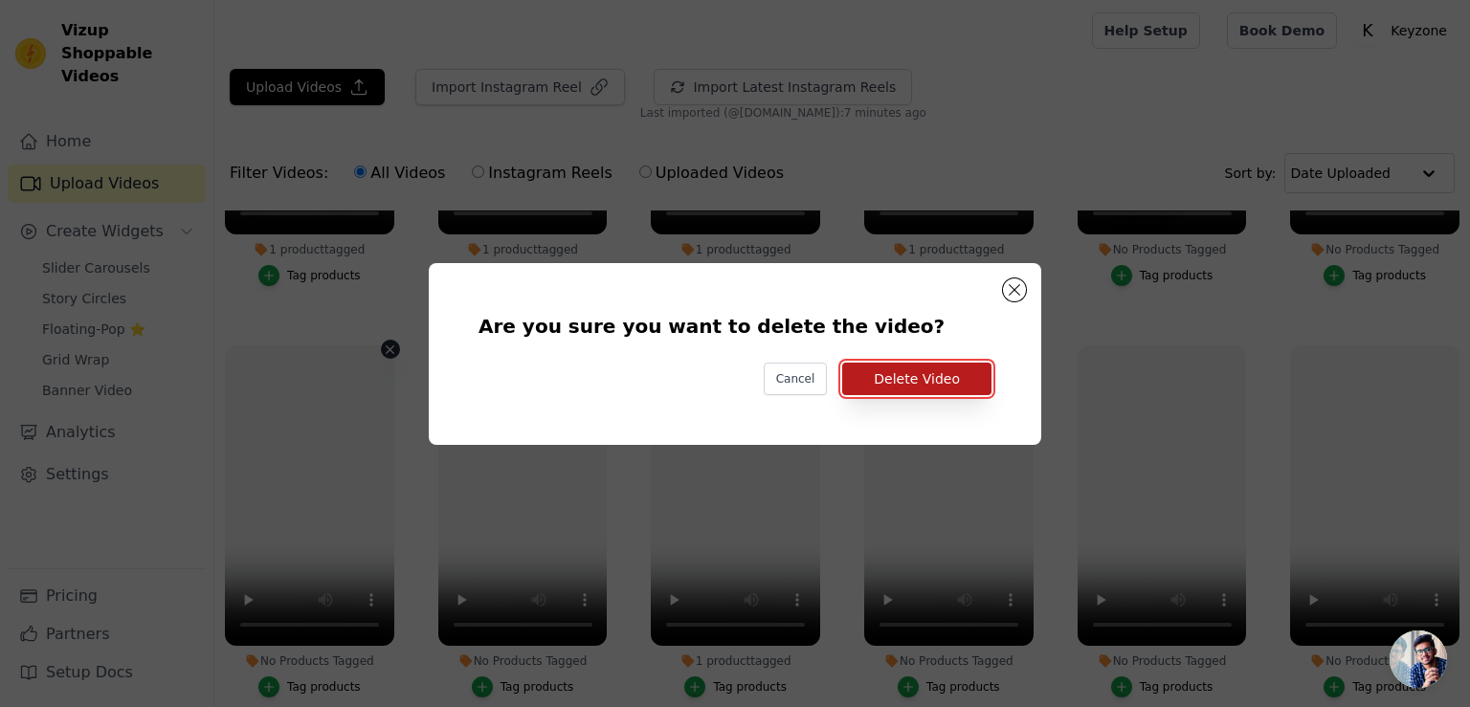
click at [899, 372] on button "Delete Video" at bounding box center [916, 379] width 149 height 33
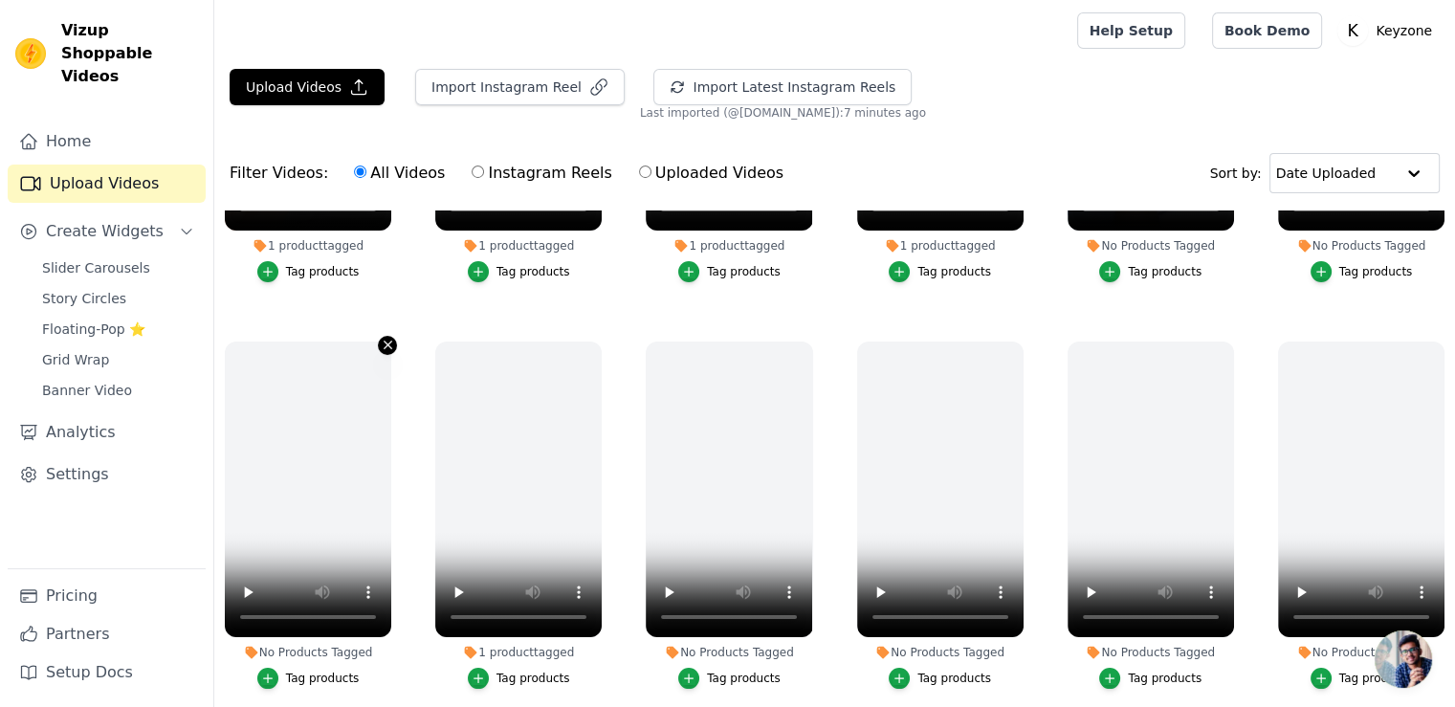
click at [385, 343] on icon "button" at bounding box center [388, 346] width 8 height 8
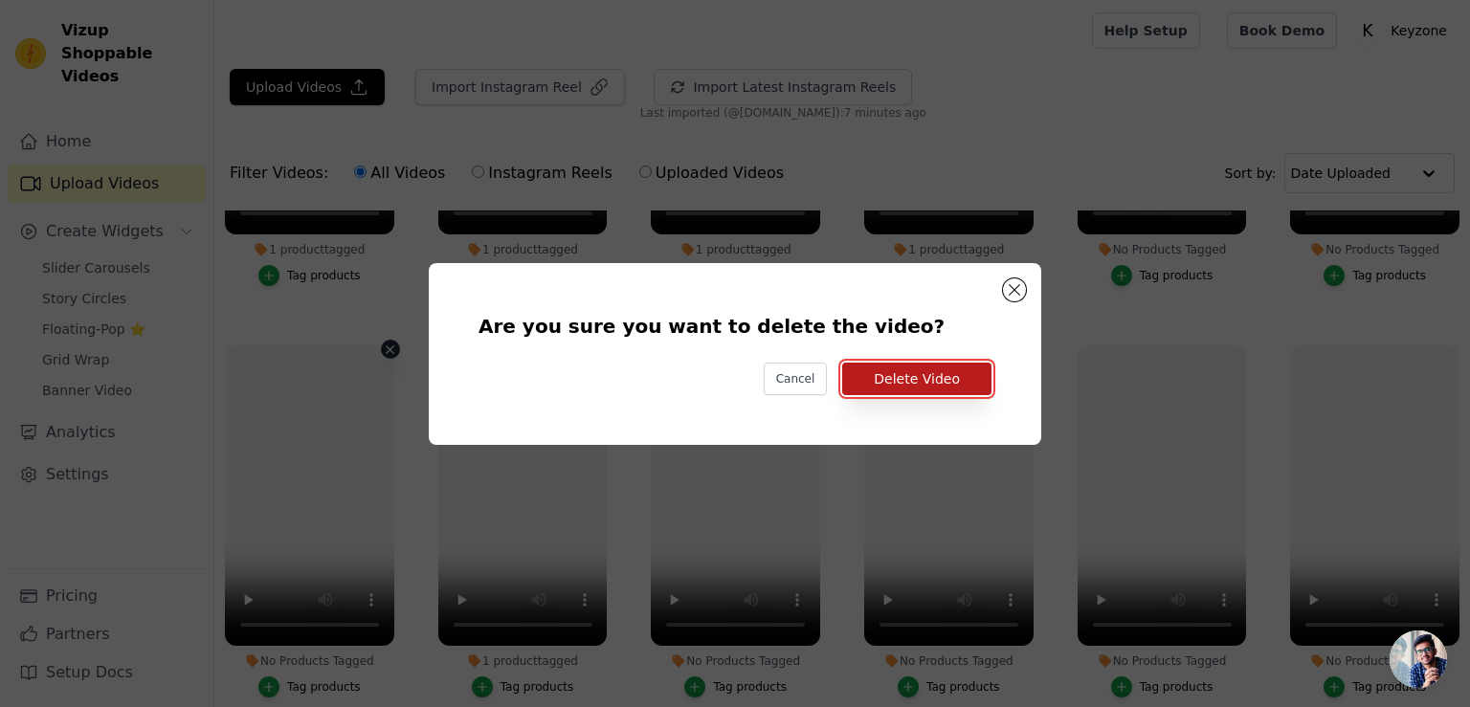
click at [903, 384] on button "Delete Video" at bounding box center [916, 379] width 149 height 33
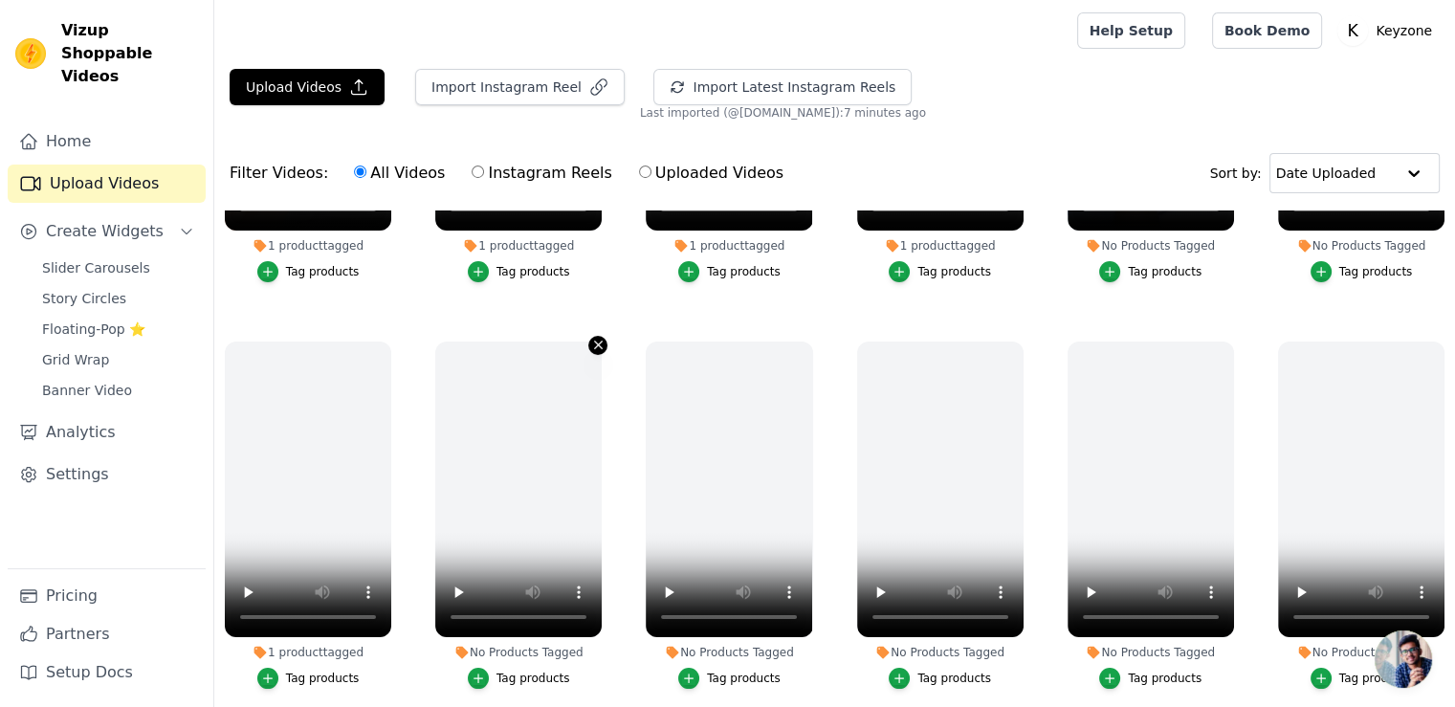
click at [595, 344] on icon "button" at bounding box center [599, 346] width 8 height 8
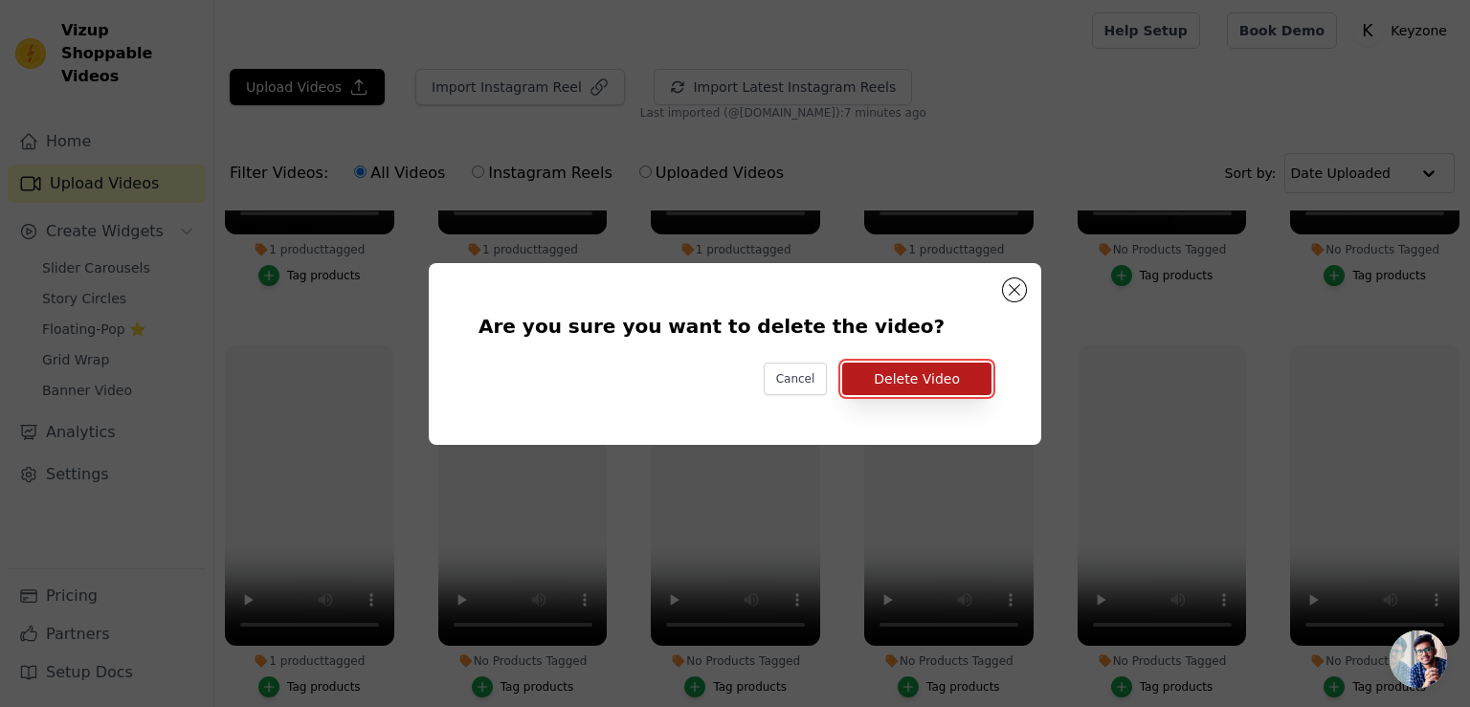
click at [956, 381] on button "Delete Video" at bounding box center [916, 379] width 149 height 33
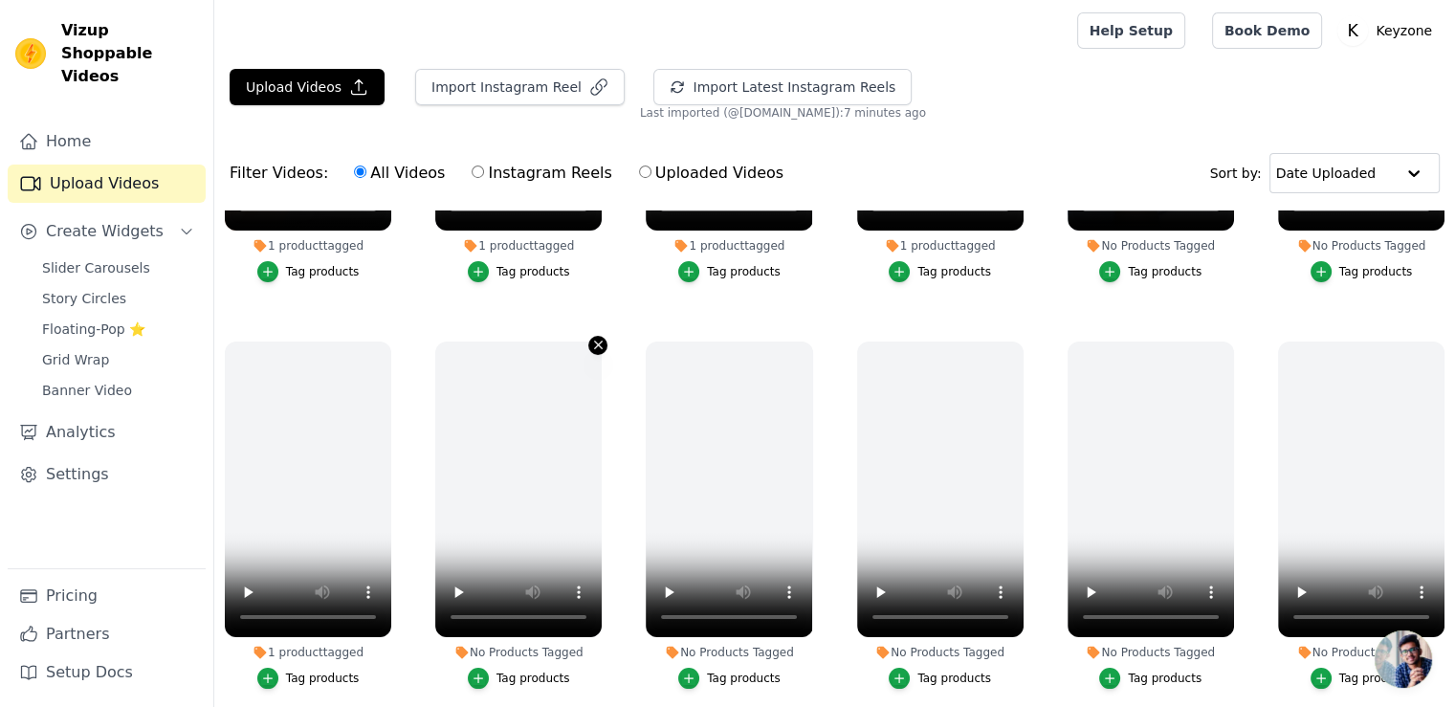
click at [591, 341] on icon "button" at bounding box center [598, 345] width 14 height 14
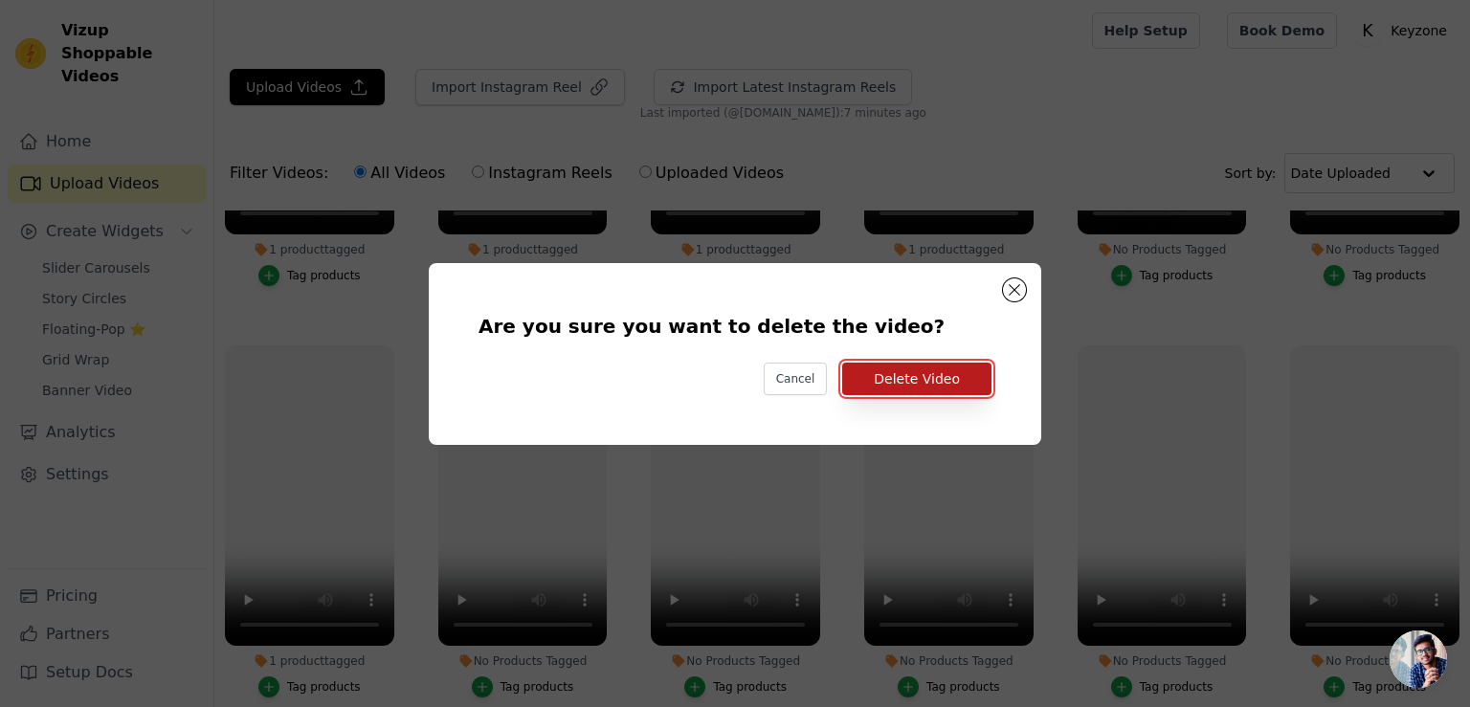
click at [910, 376] on button "Delete Video" at bounding box center [916, 379] width 149 height 33
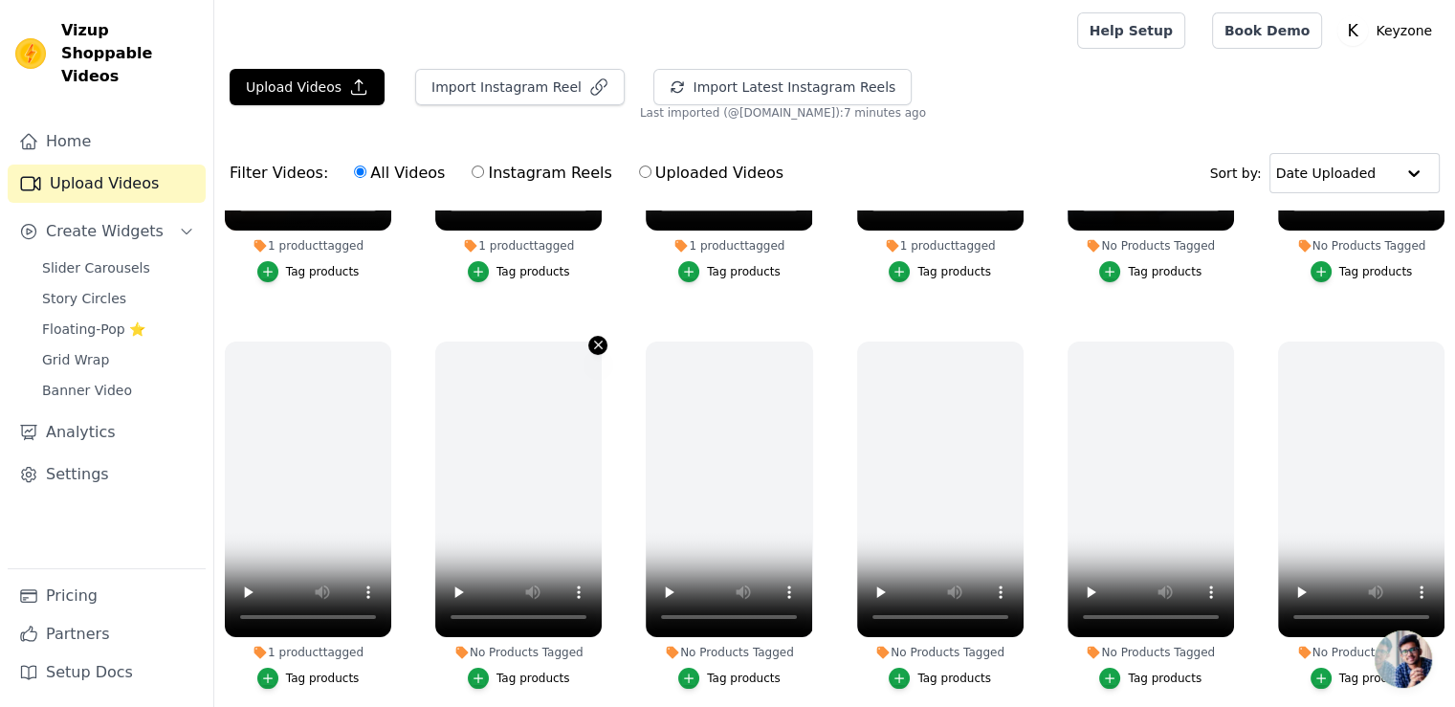
click at [591, 342] on icon "button" at bounding box center [598, 345] width 14 height 14
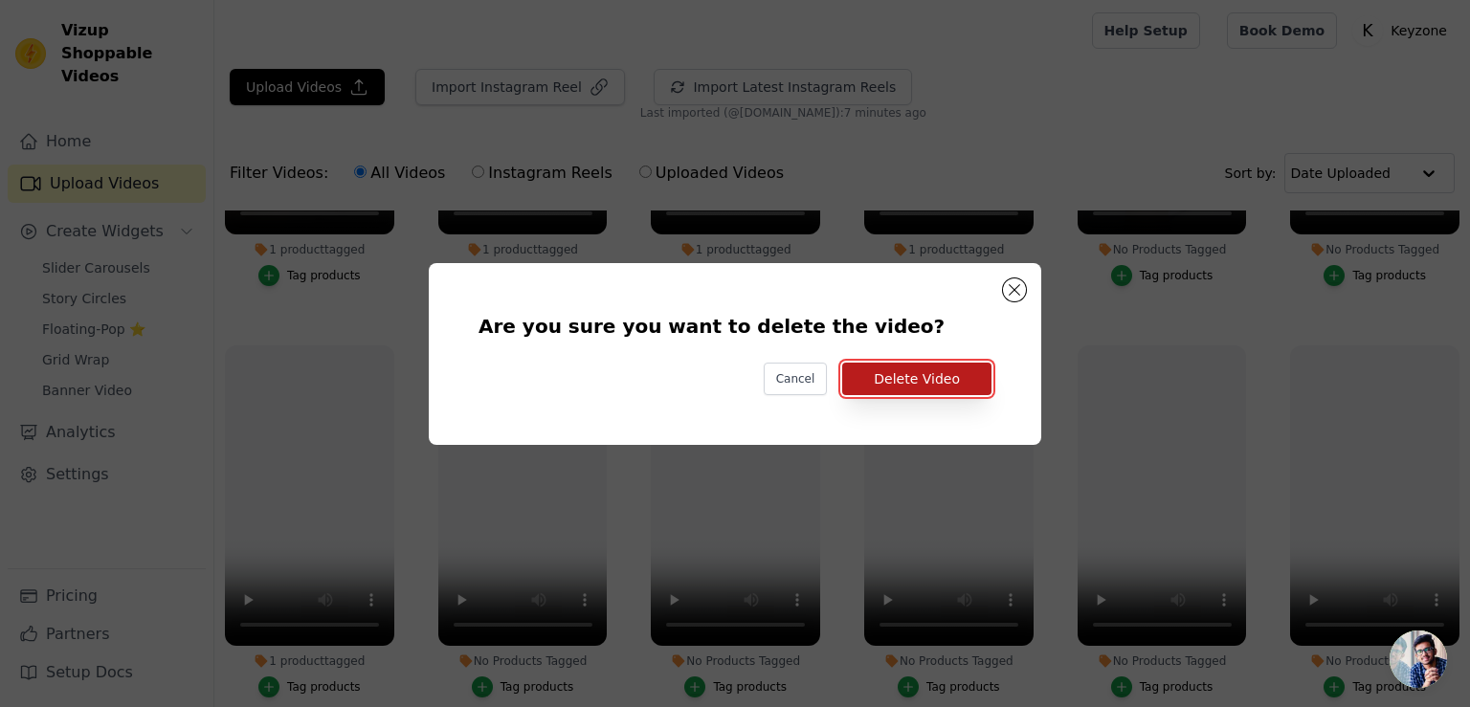
click at [884, 383] on button "Delete Video" at bounding box center [916, 379] width 149 height 33
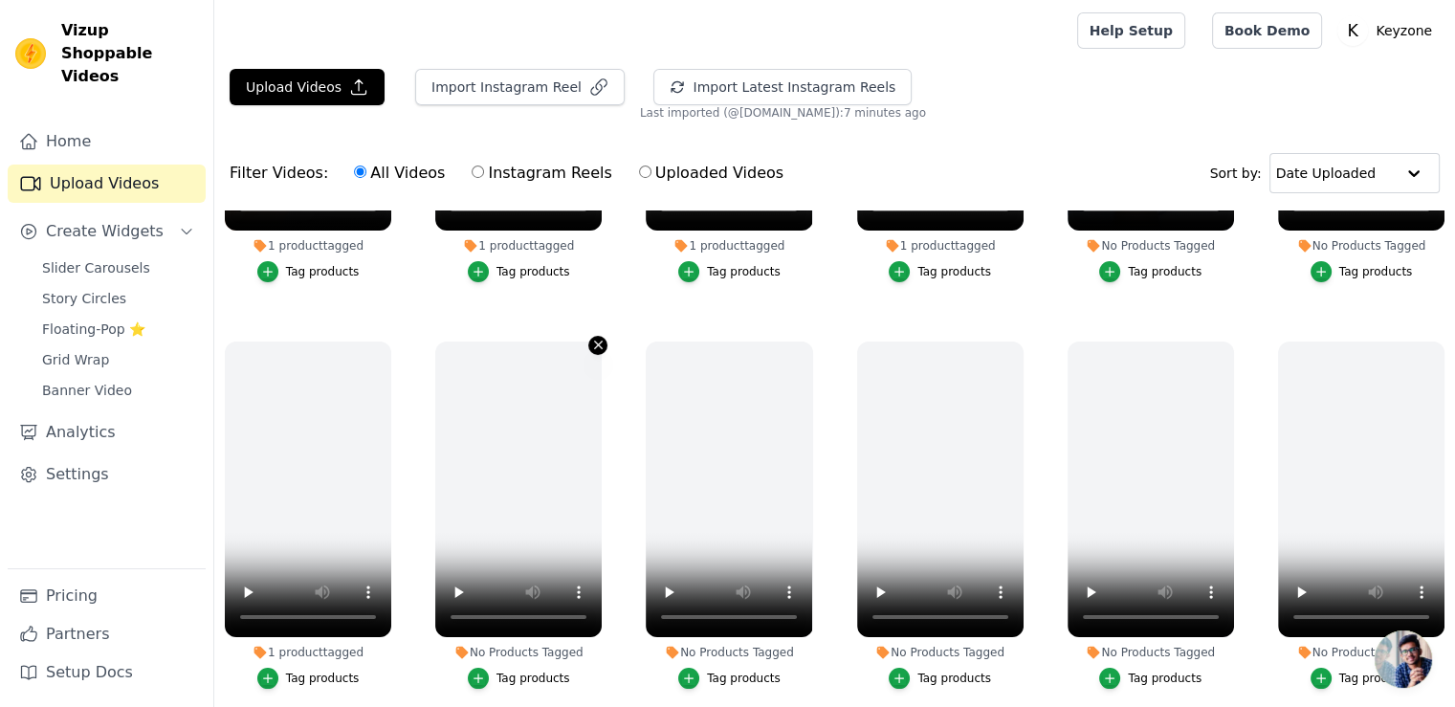
click at [596, 338] on icon "button" at bounding box center [598, 345] width 14 height 14
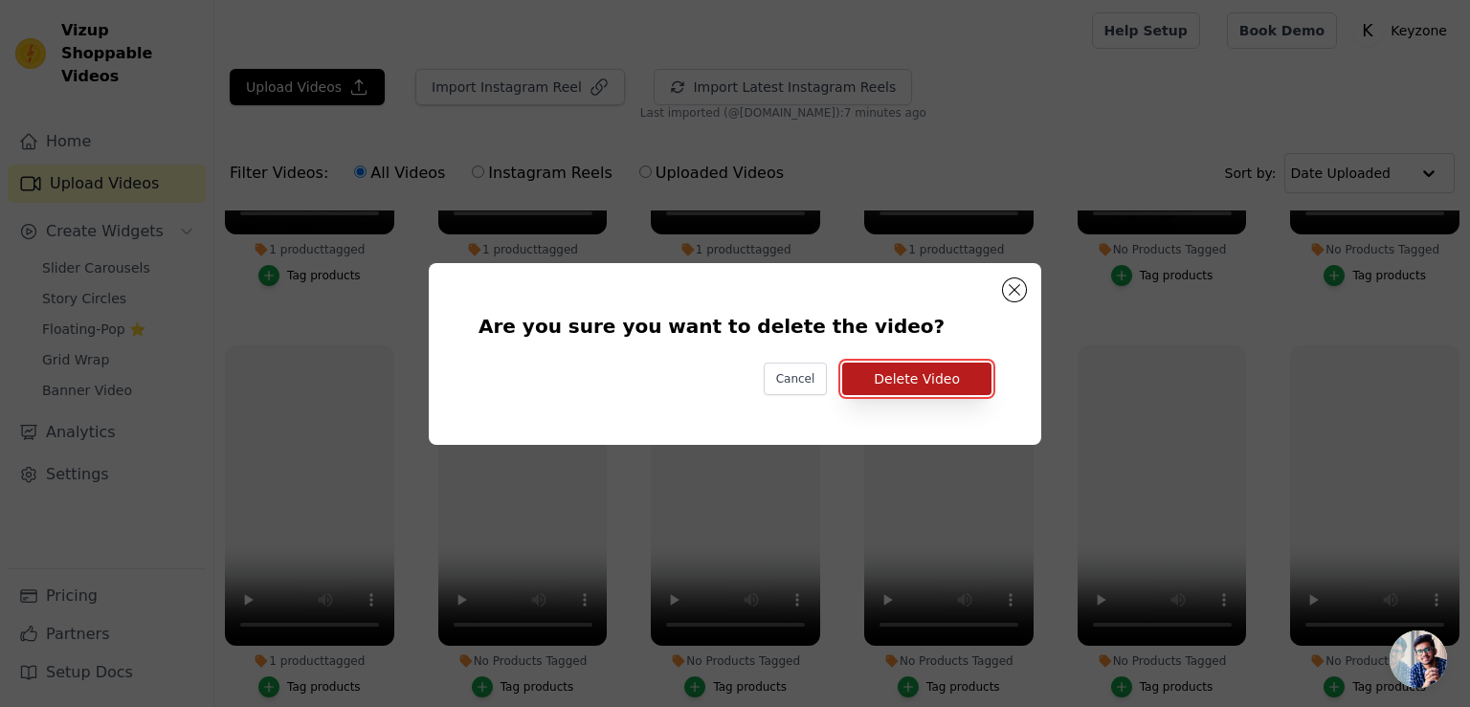
click at [889, 370] on button "Delete Video" at bounding box center [916, 379] width 149 height 33
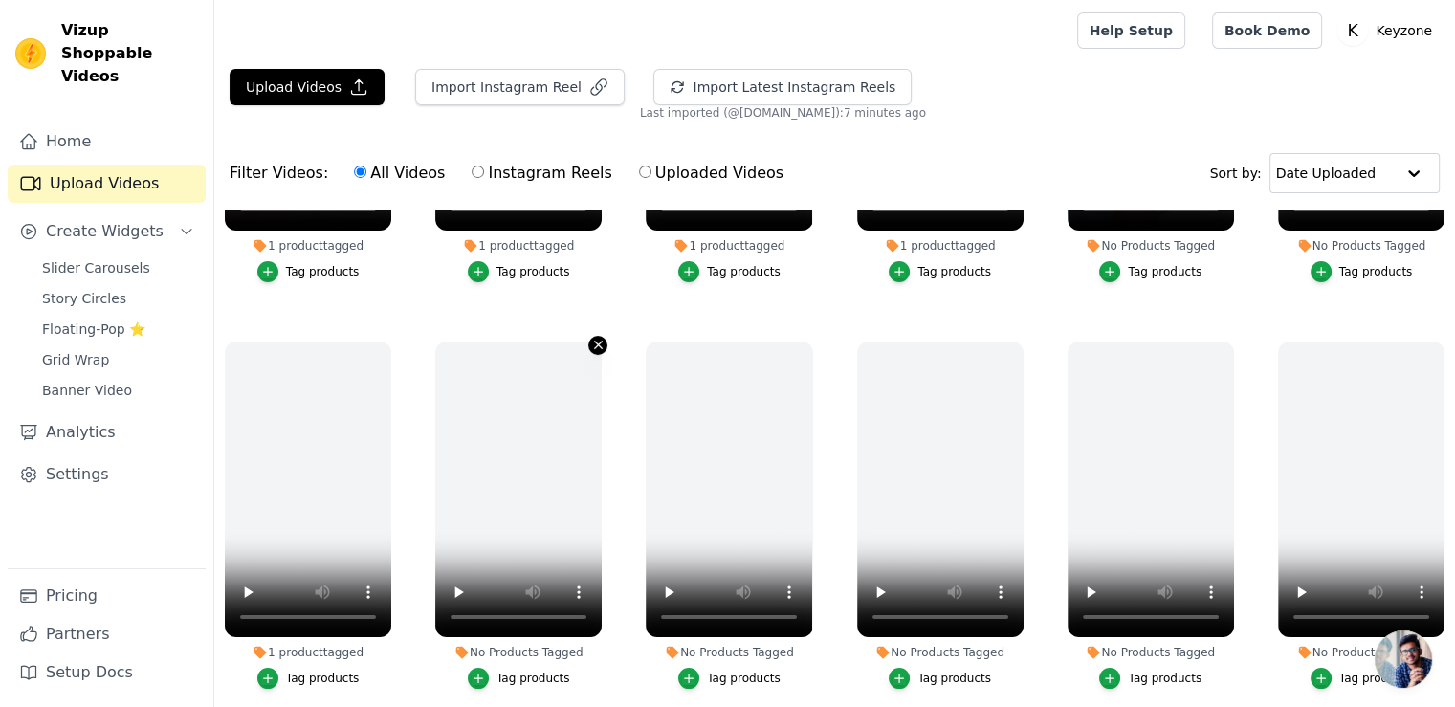
click at [591, 342] on icon "button" at bounding box center [598, 345] width 14 height 14
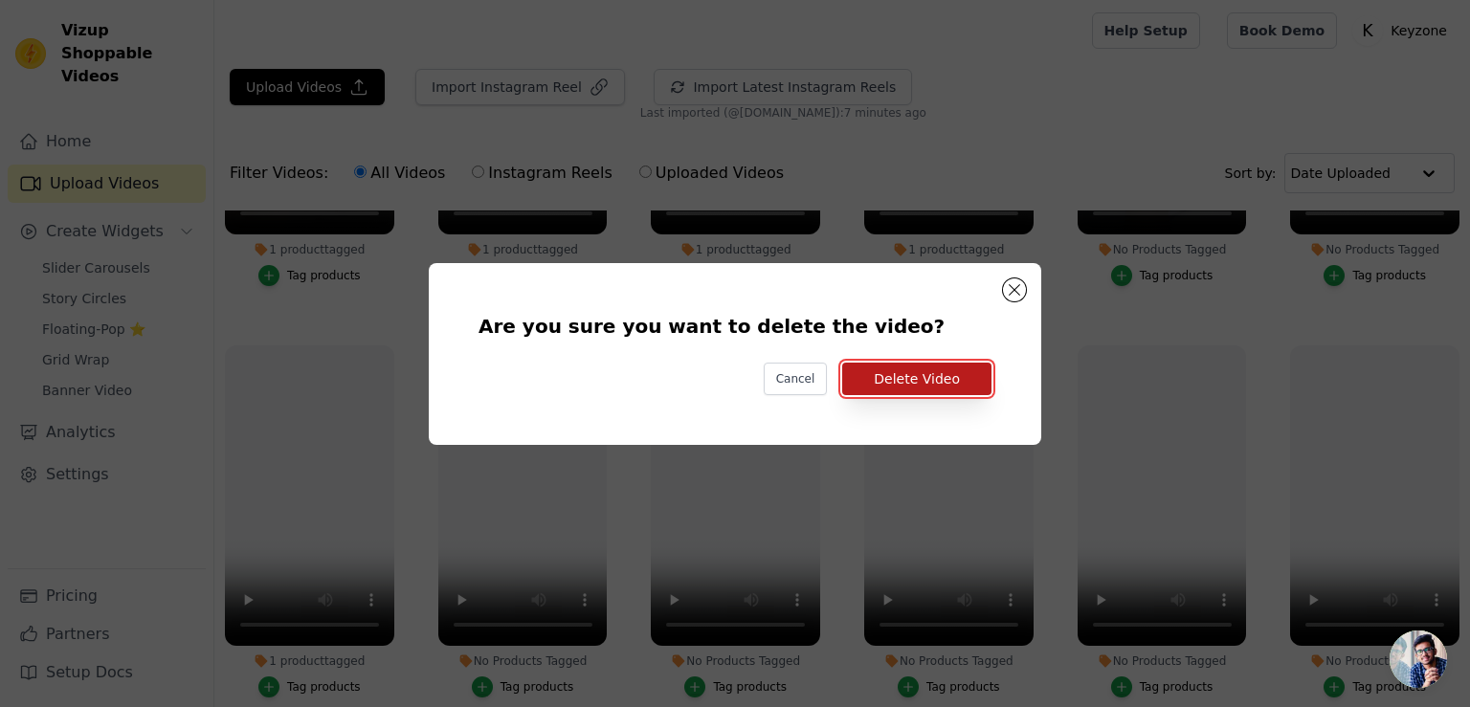
click at [943, 383] on button "Delete Video" at bounding box center [916, 379] width 149 height 33
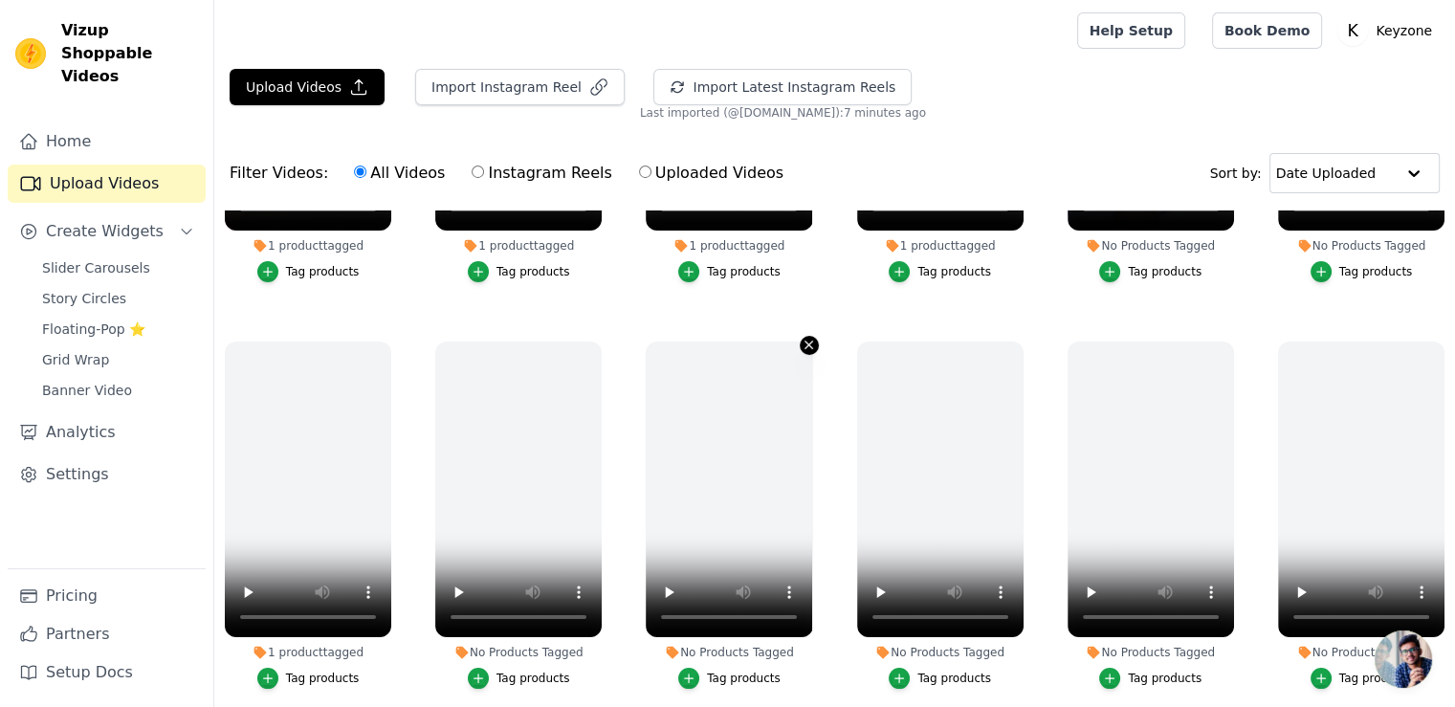
click at [802, 344] on icon "button" at bounding box center [809, 345] width 14 height 14
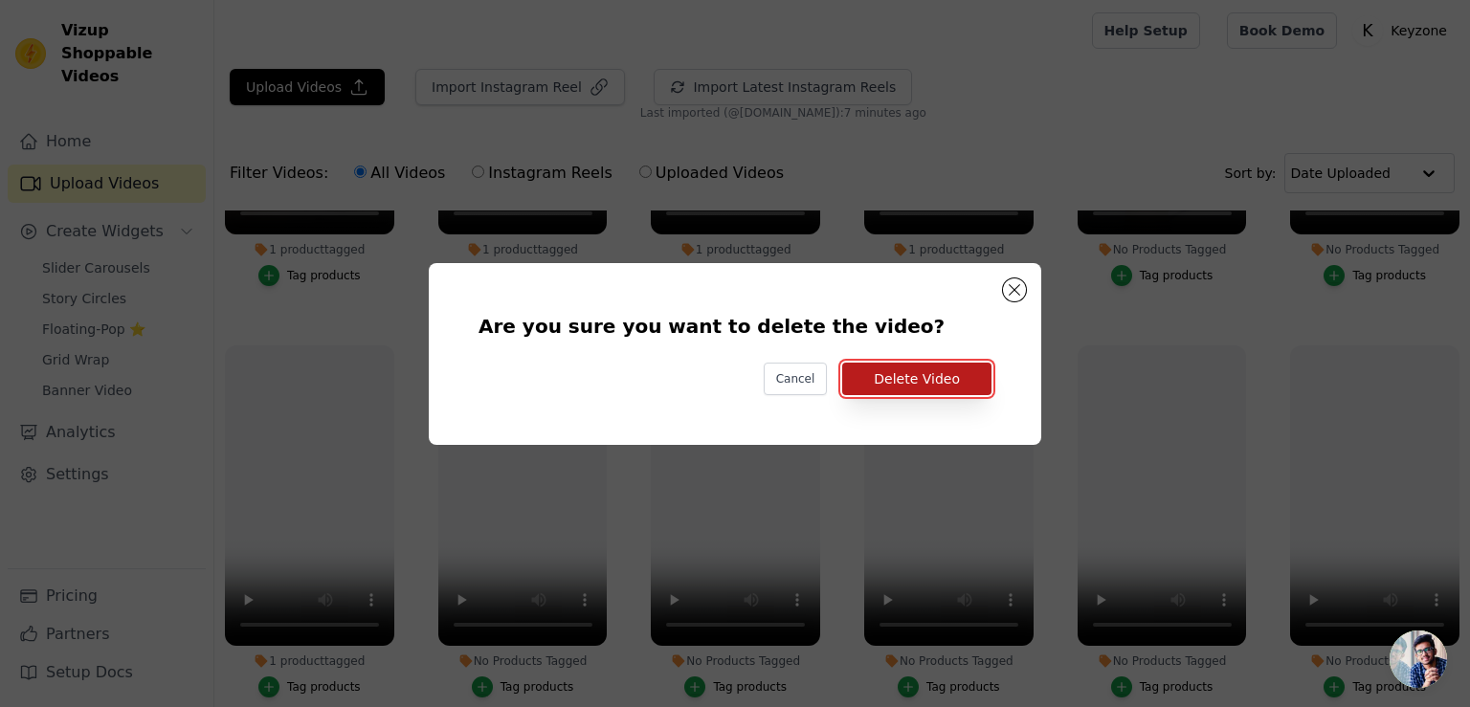
click at [903, 388] on button "Delete Video" at bounding box center [916, 379] width 149 height 33
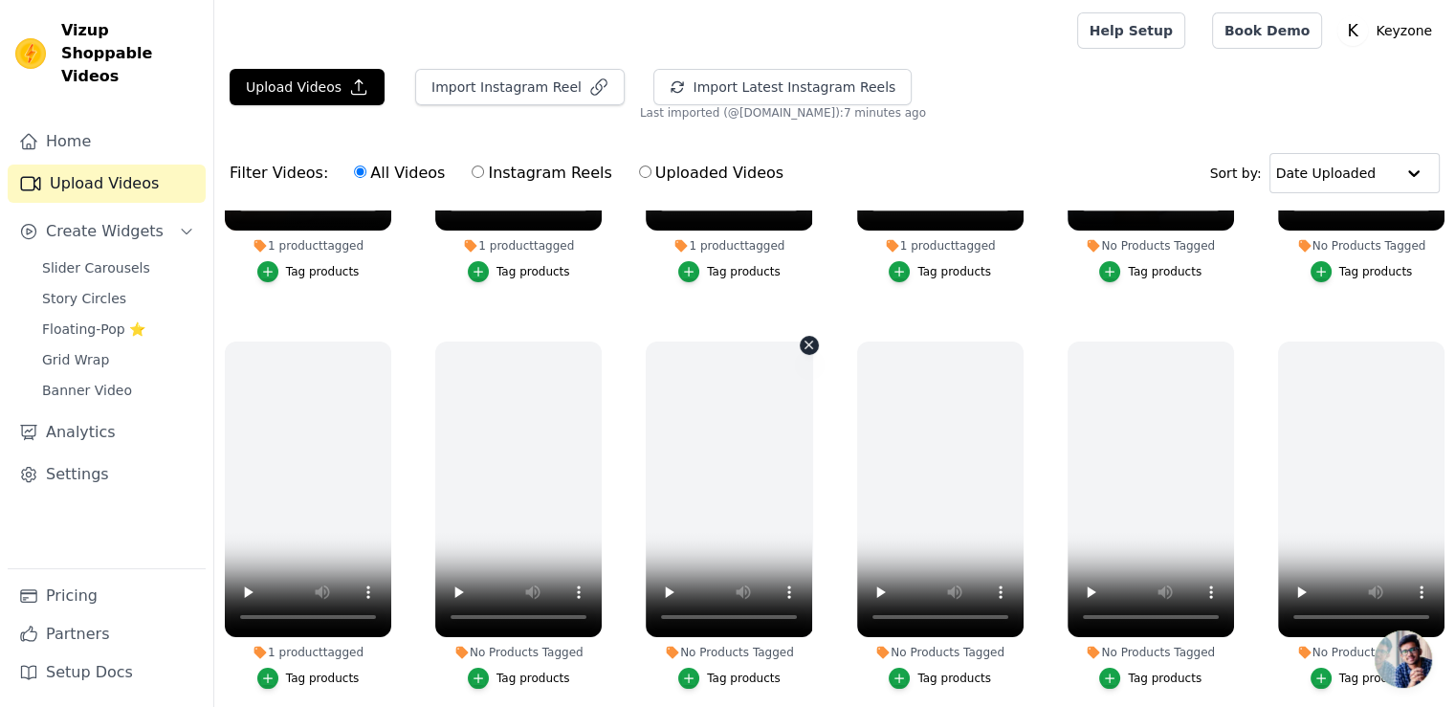
click at [802, 345] on icon "button" at bounding box center [809, 345] width 14 height 14
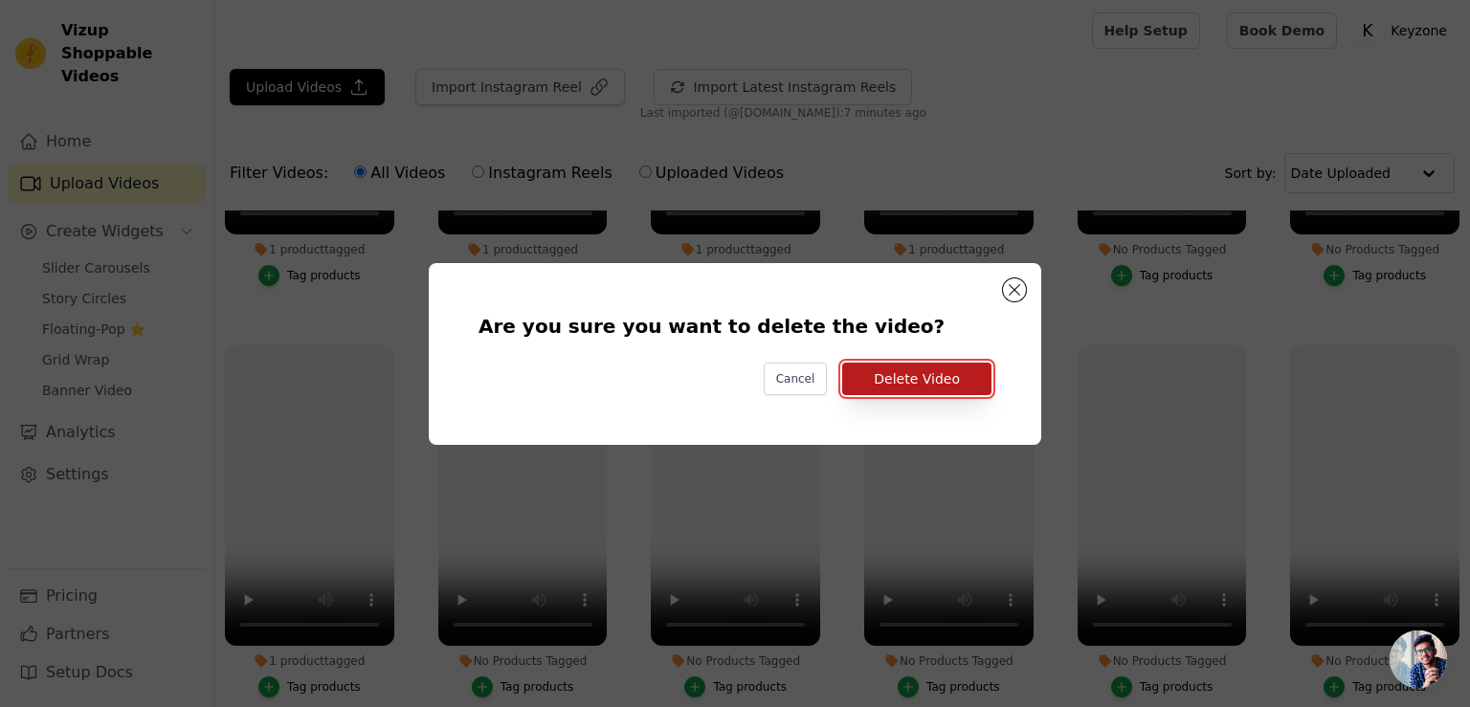
click at [921, 387] on button "Delete Video" at bounding box center [916, 379] width 149 height 33
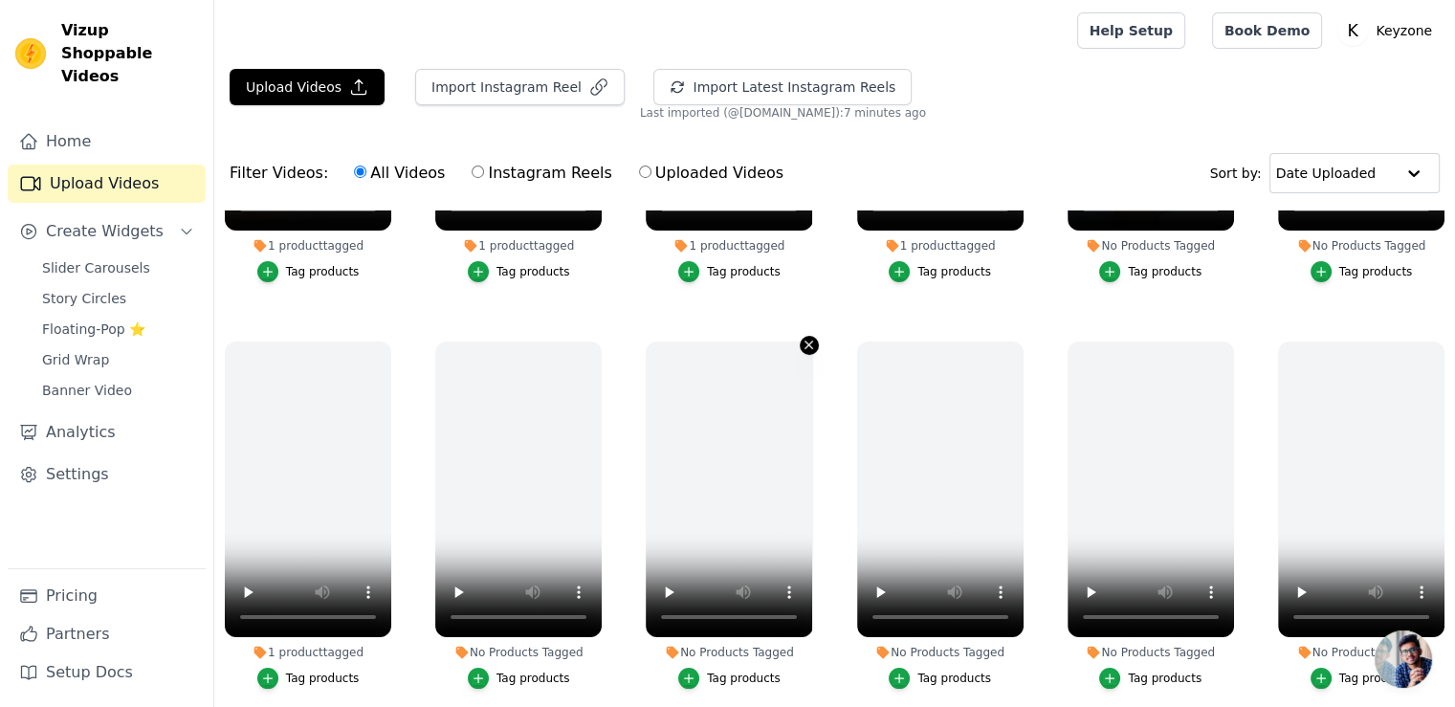
click at [804, 343] on icon "button" at bounding box center [809, 345] width 14 height 14
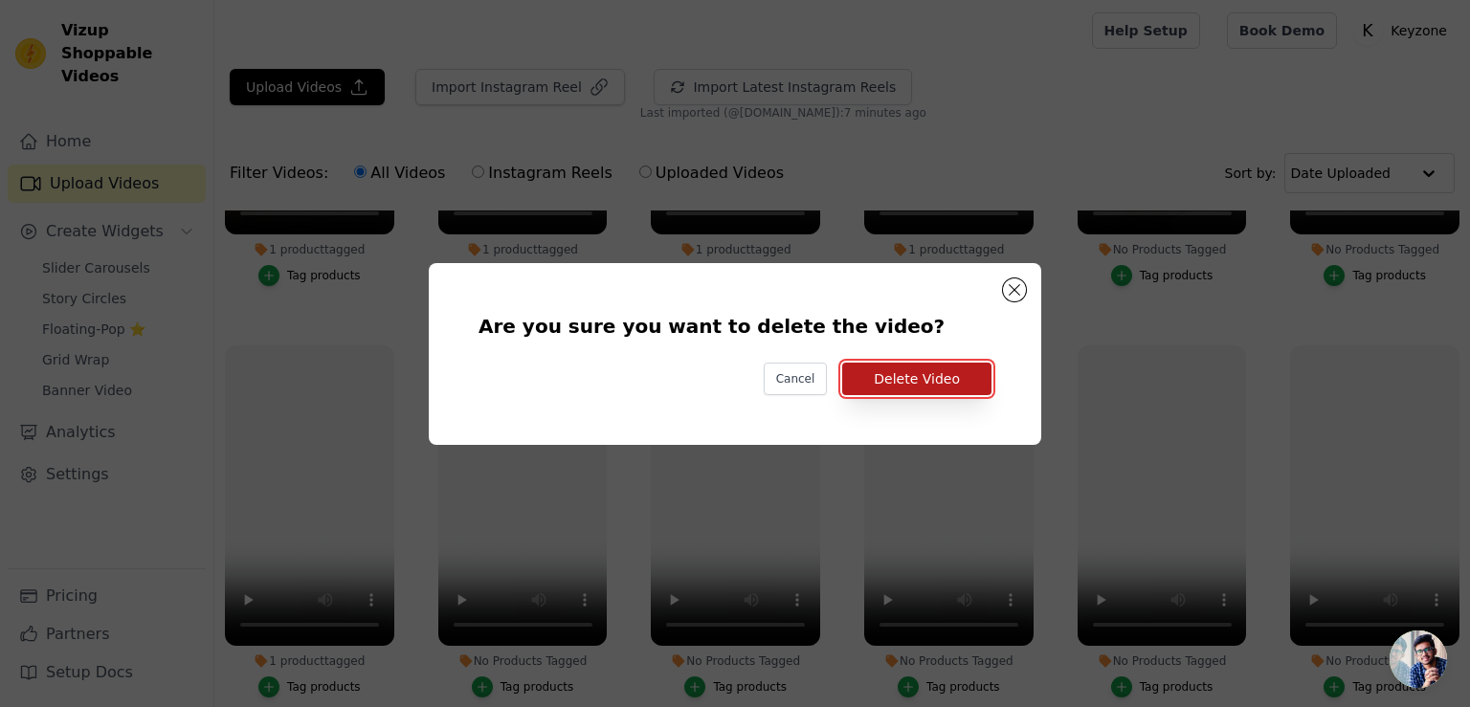
click at [883, 383] on button "Delete Video" at bounding box center [916, 379] width 149 height 33
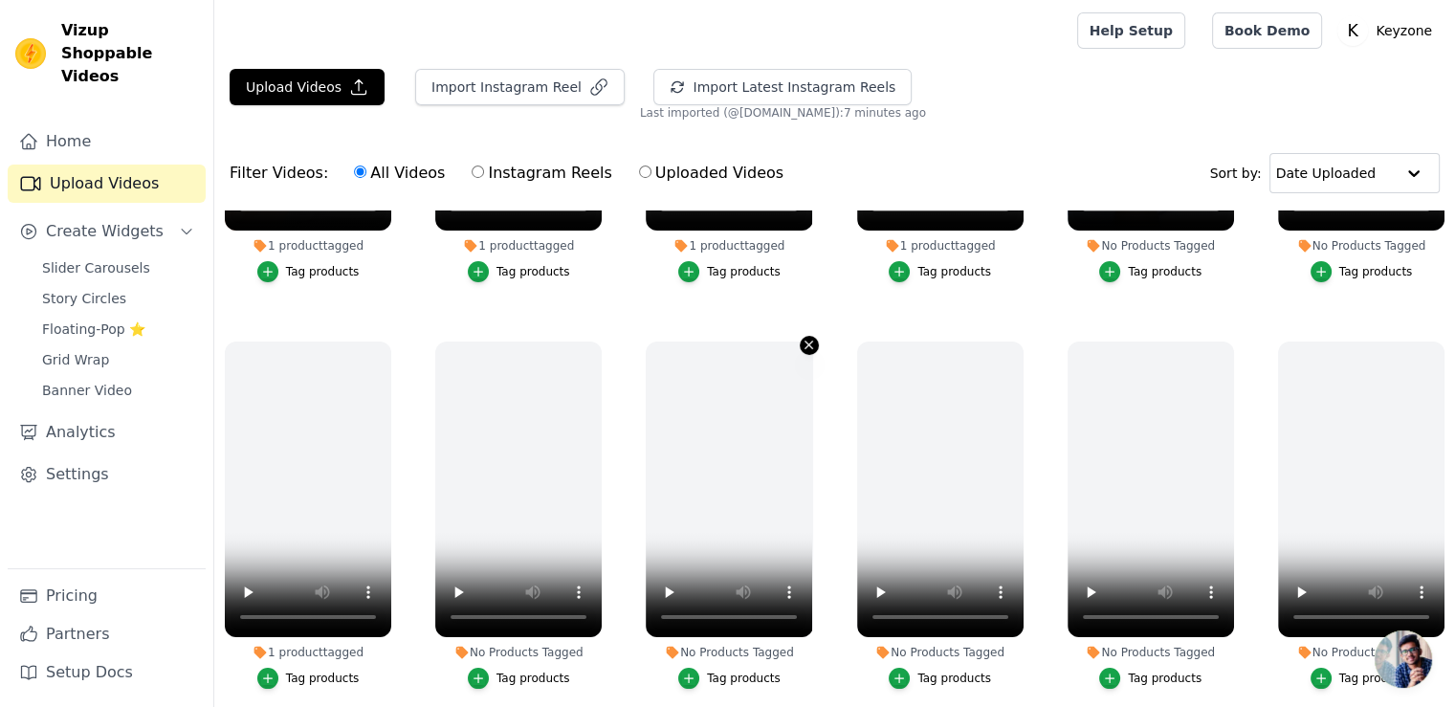
click at [802, 342] on icon "button" at bounding box center [809, 345] width 14 height 14
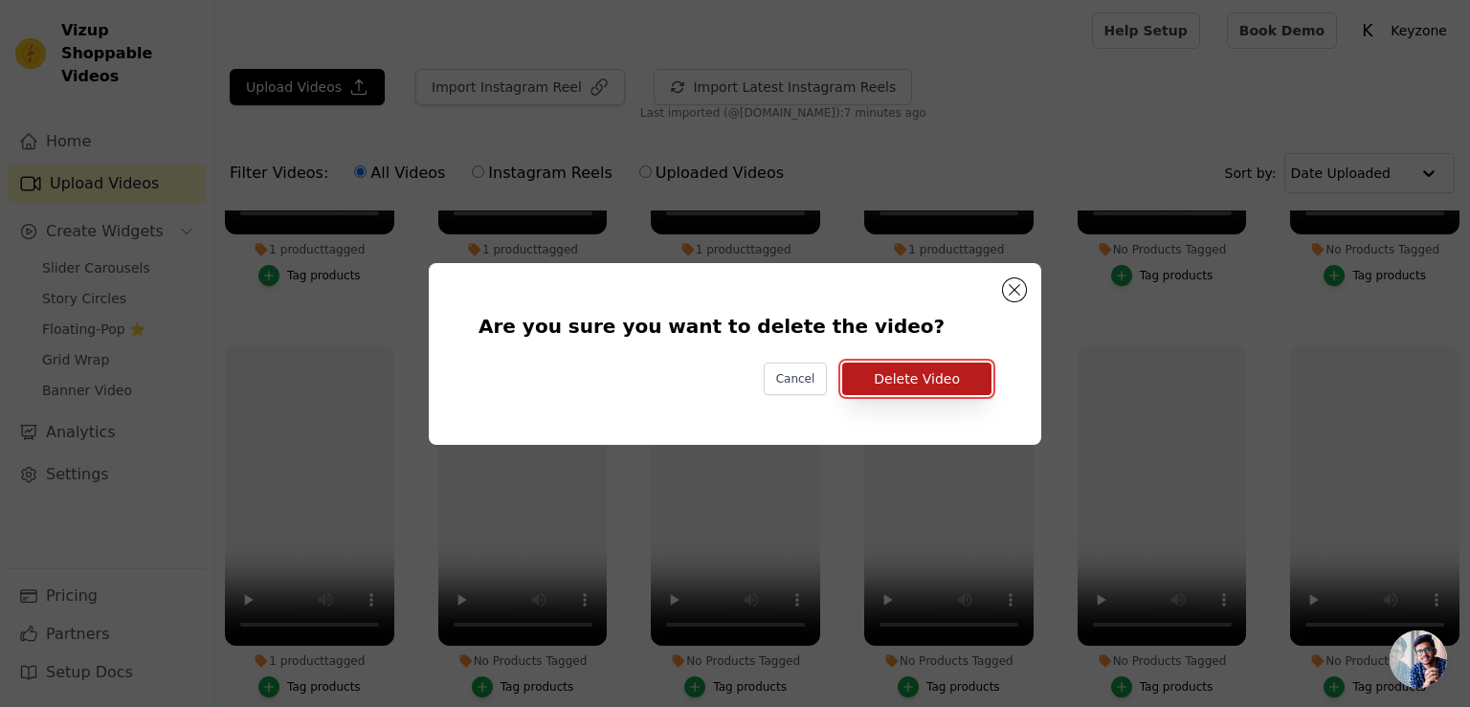
click at [914, 380] on button "Delete Video" at bounding box center [916, 379] width 149 height 33
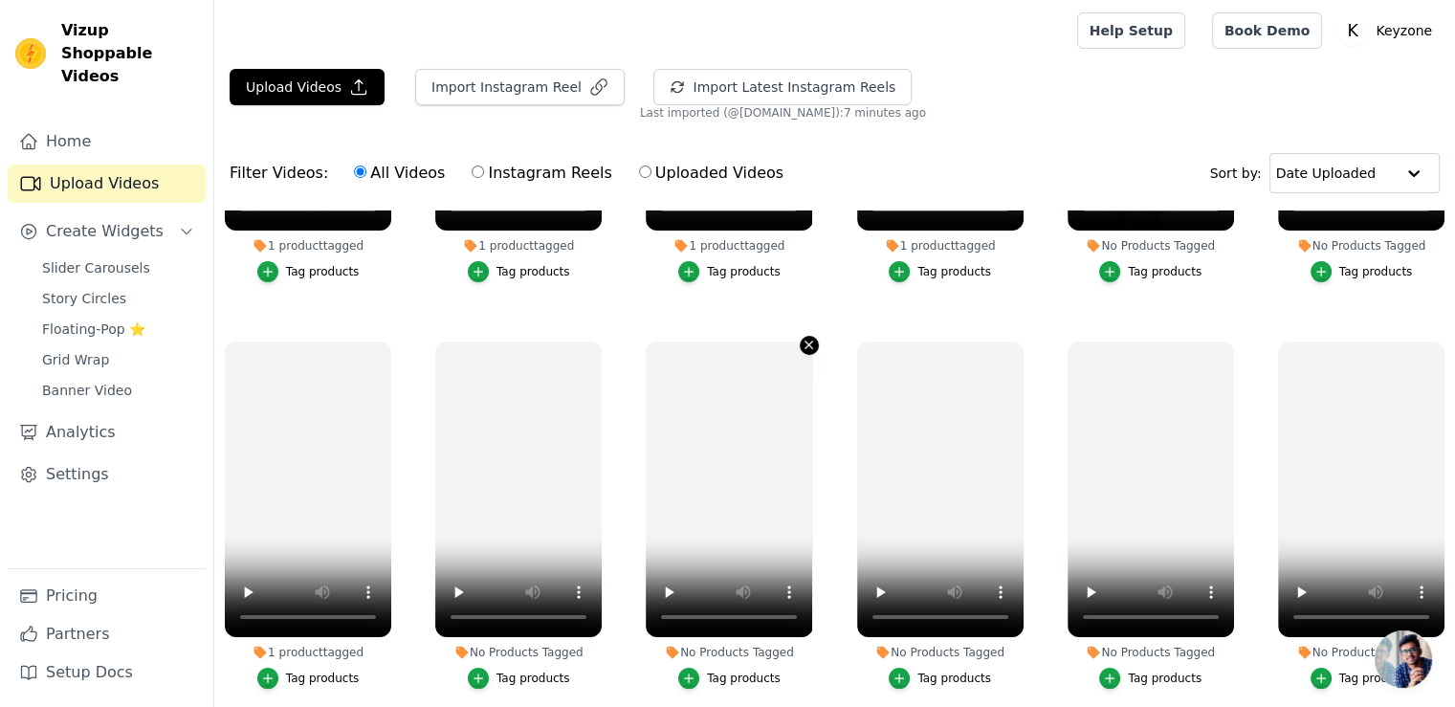
click at [802, 342] on icon "button" at bounding box center [809, 345] width 14 height 14
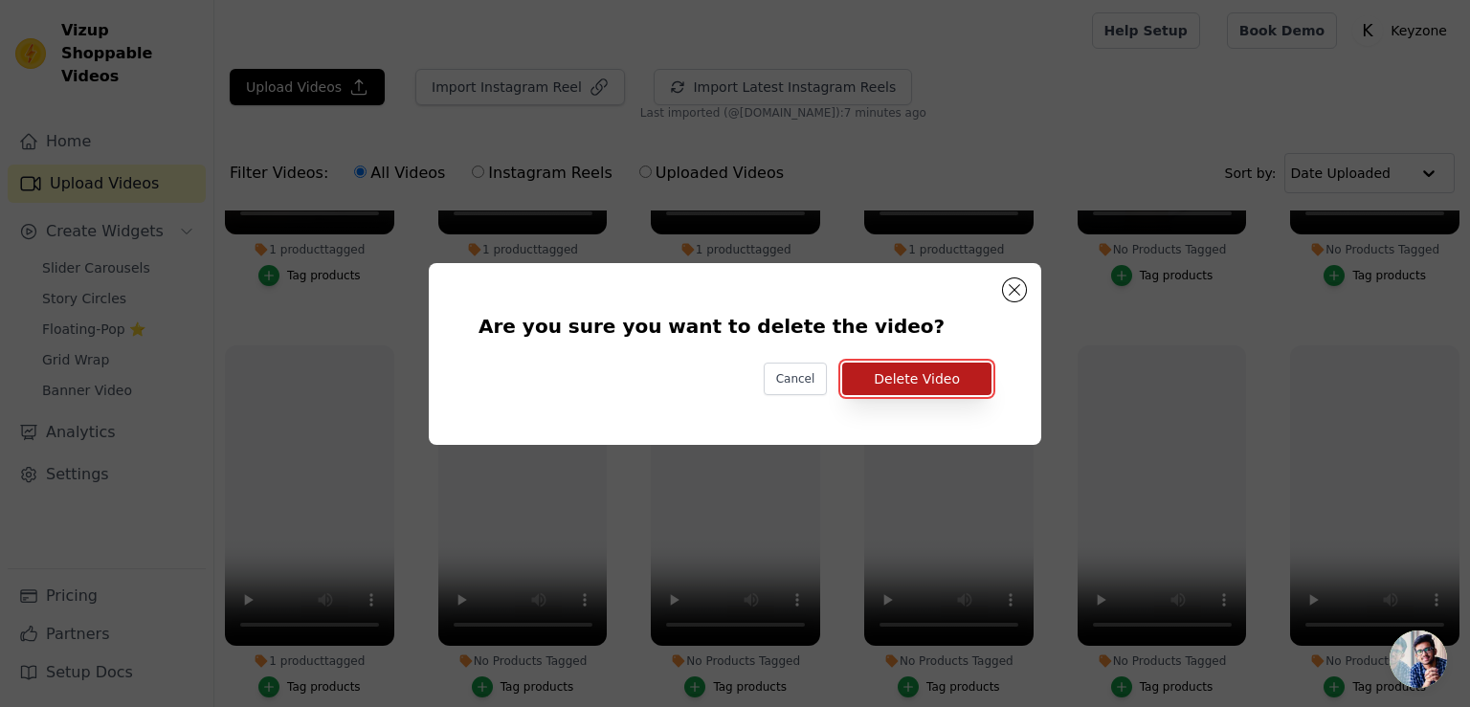
click at [882, 380] on button "Delete Video" at bounding box center [916, 379] width 149 height 33
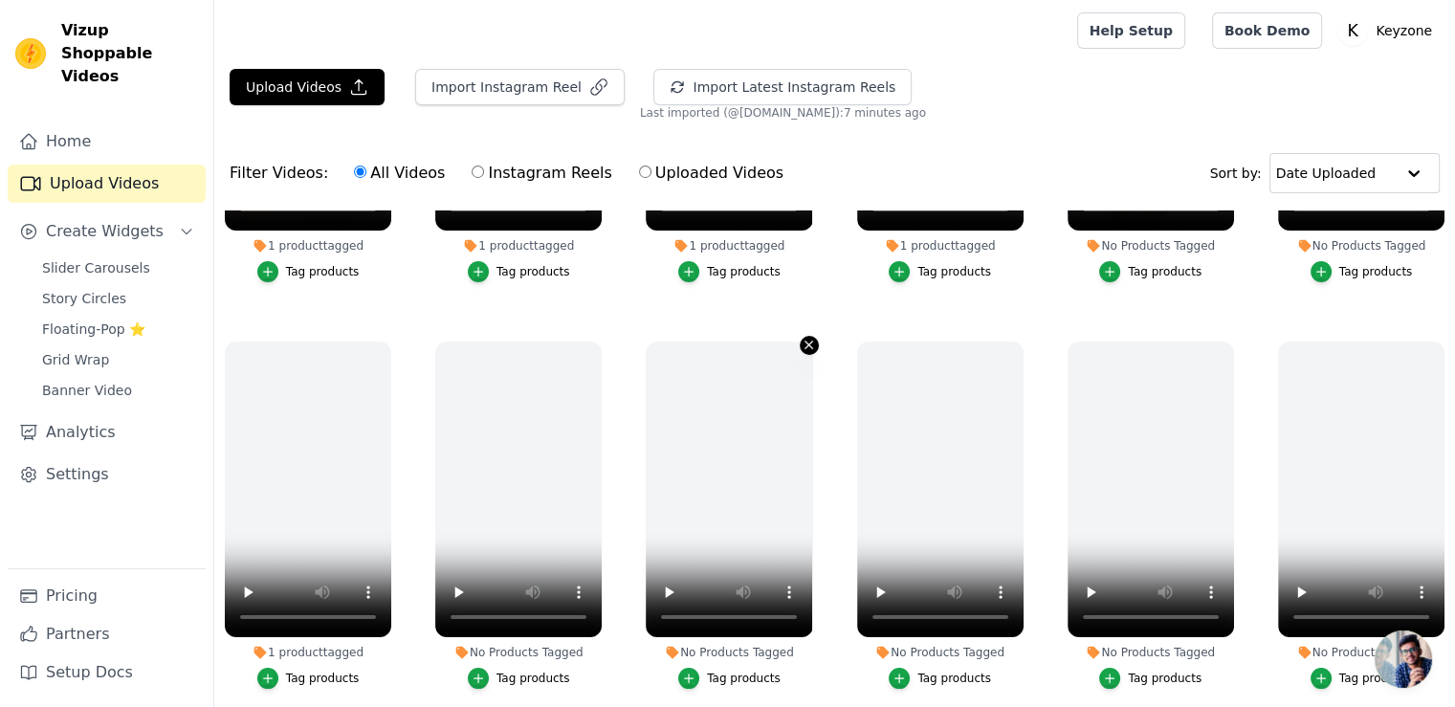
click at [805, 344] on icon "button" at bounding box center [809, 345] width 14 height 14
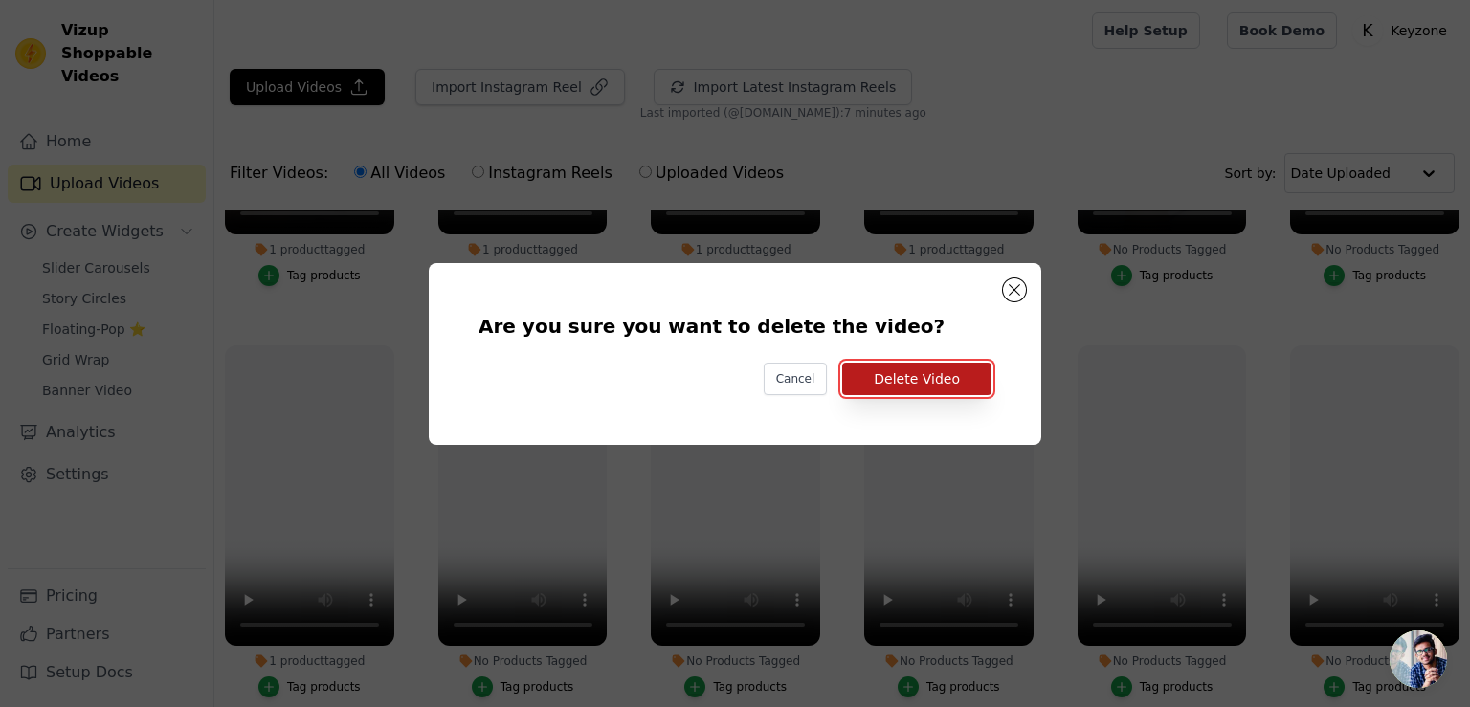
click at [911, 384] on button "Delete Video" at bounding box center [916, 379] width 149 height 33
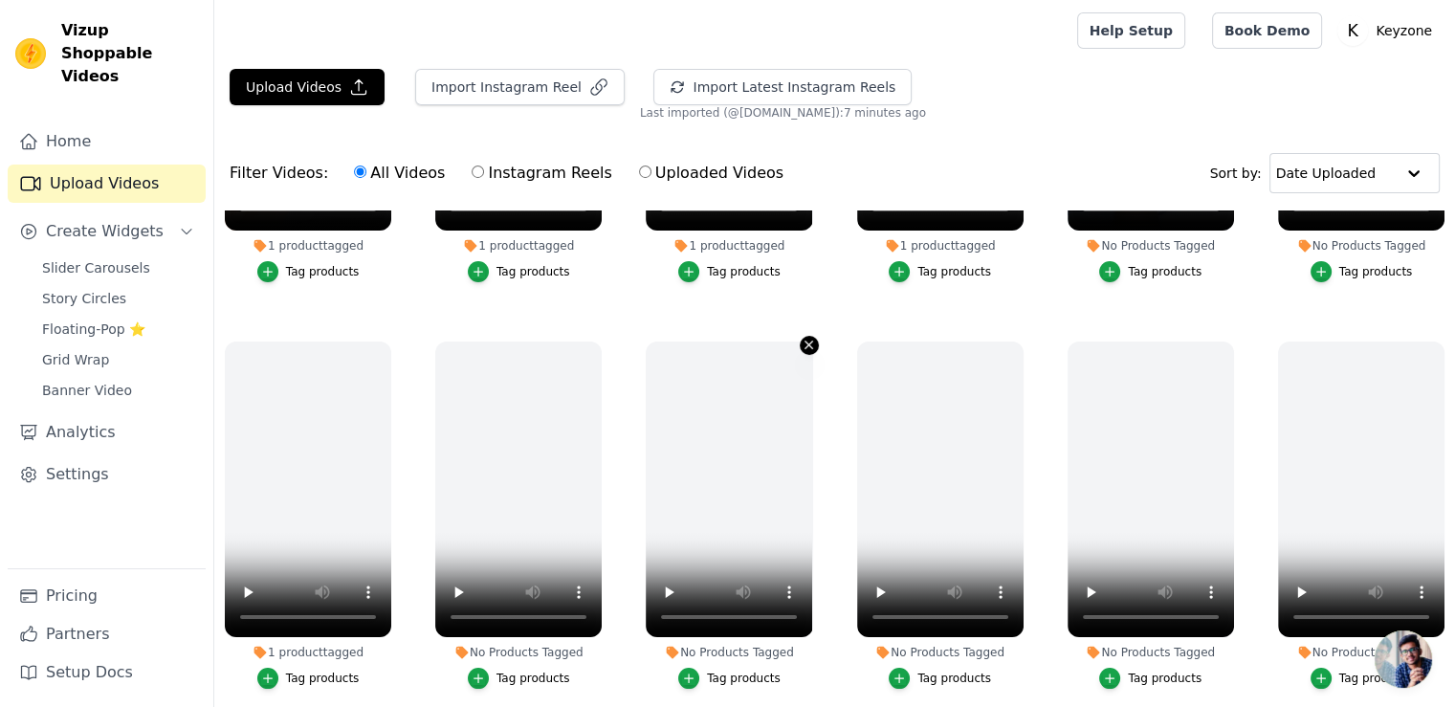
click at [802, 339] on icon "button" at bounding box center [809, 345] width 14 height 14
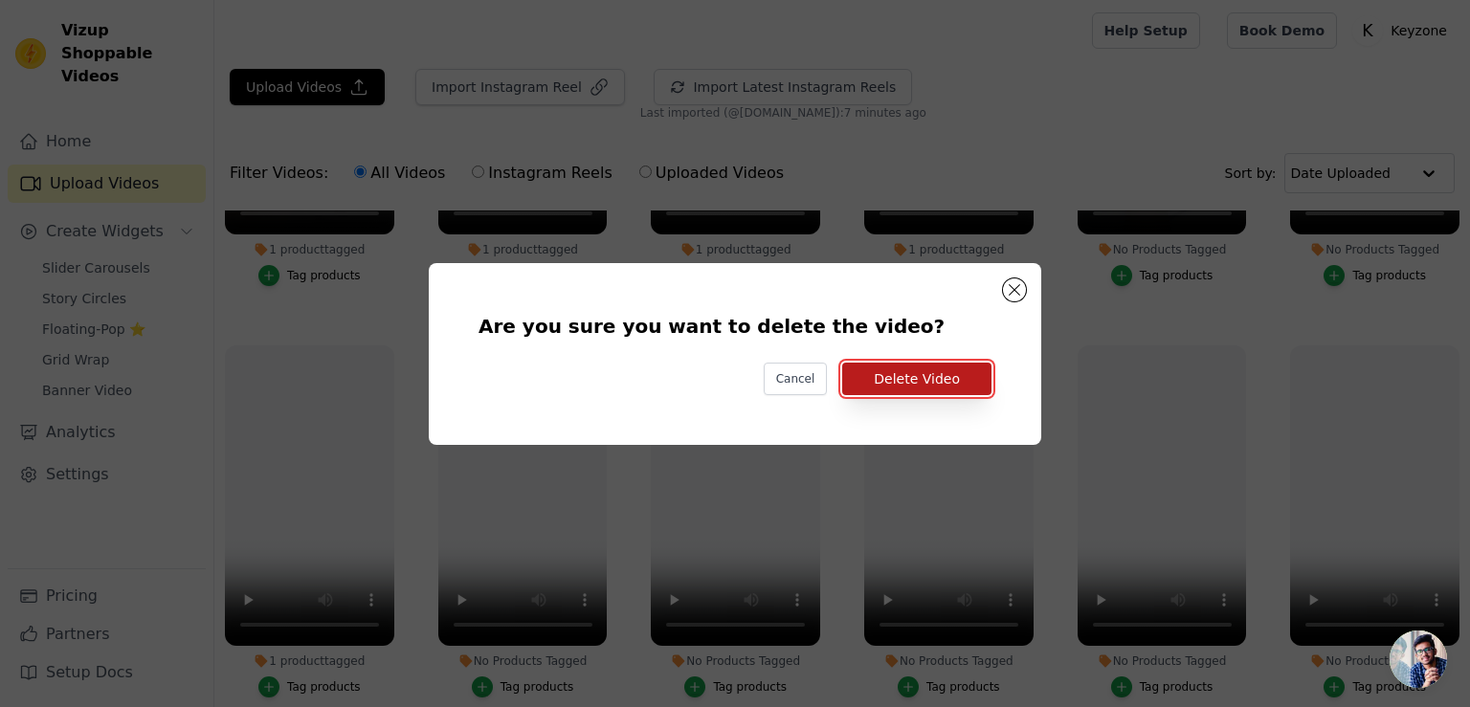
click at [873, 369] on button "Delete Video" at bounding box center [916, 379] width 149 height 33
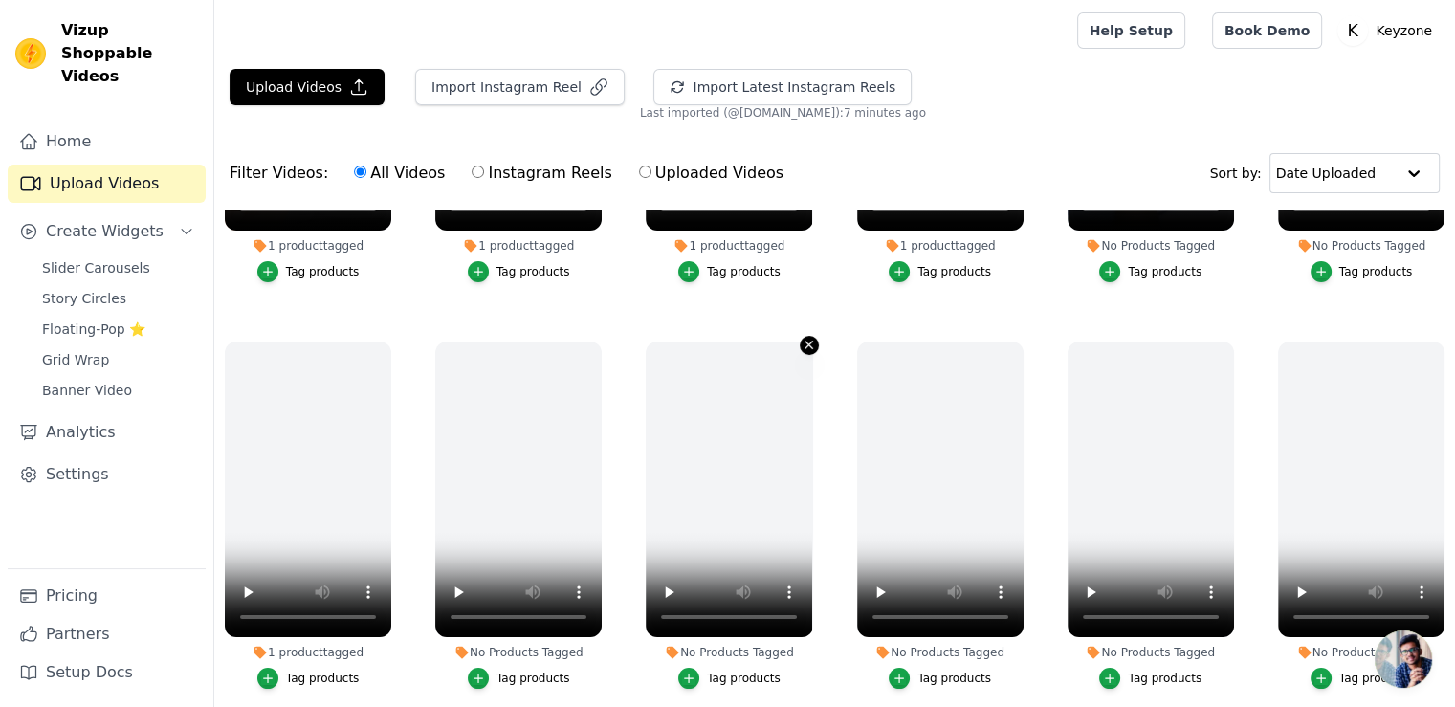
click at [806, 344] on icon "button" at bounding box center [810, 346] width 8 height 8
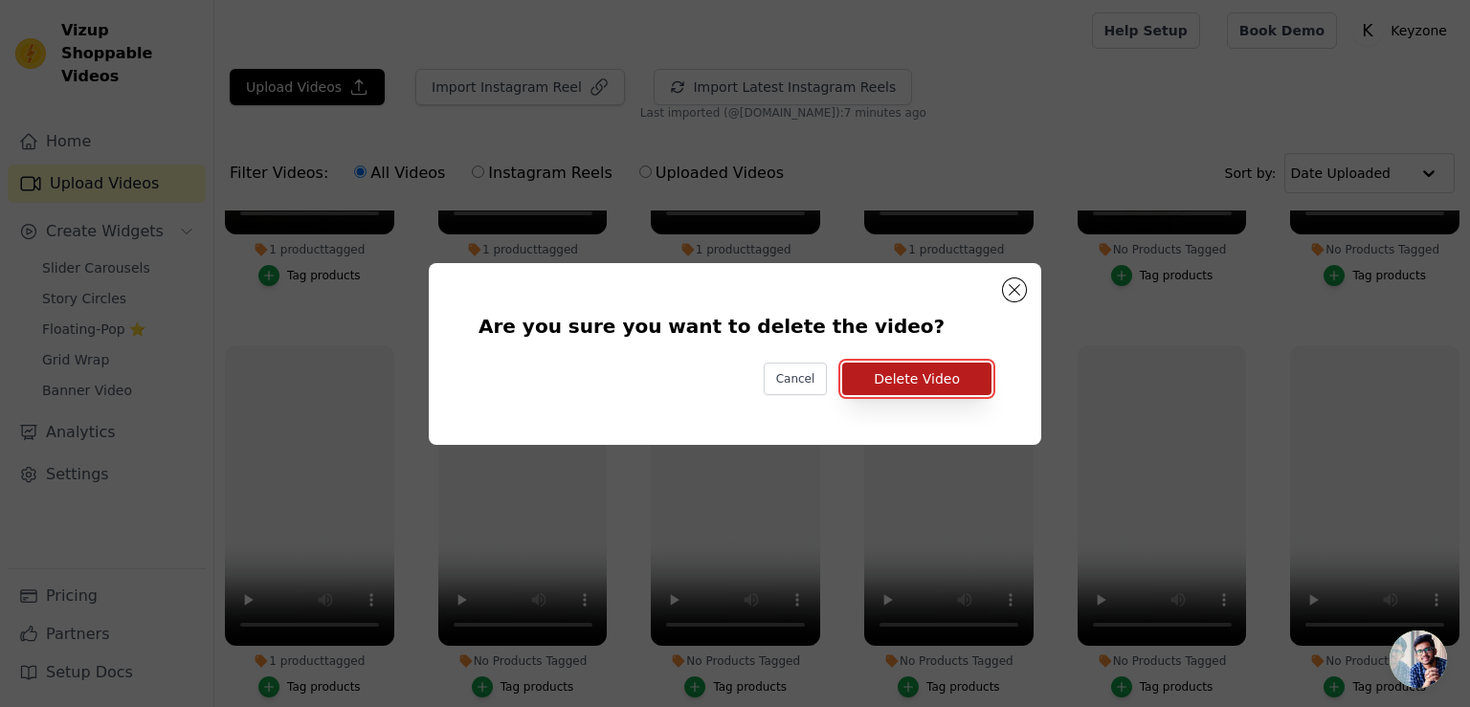
click at [860, 371] on button "Delete Video" at bounding box center [916, 379] width 149 height 33
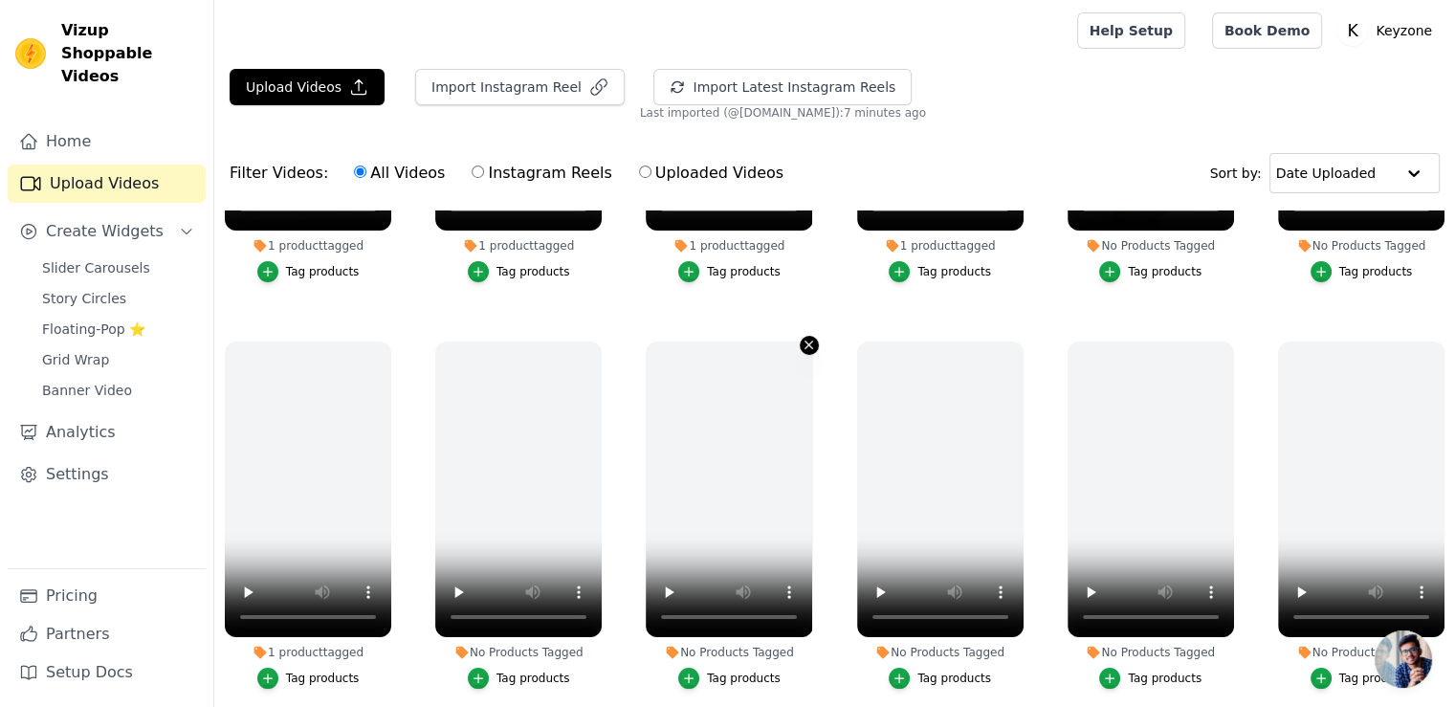
click at [803, 342] on icon "button" at bounding box center [809, 345] width 14 height 14
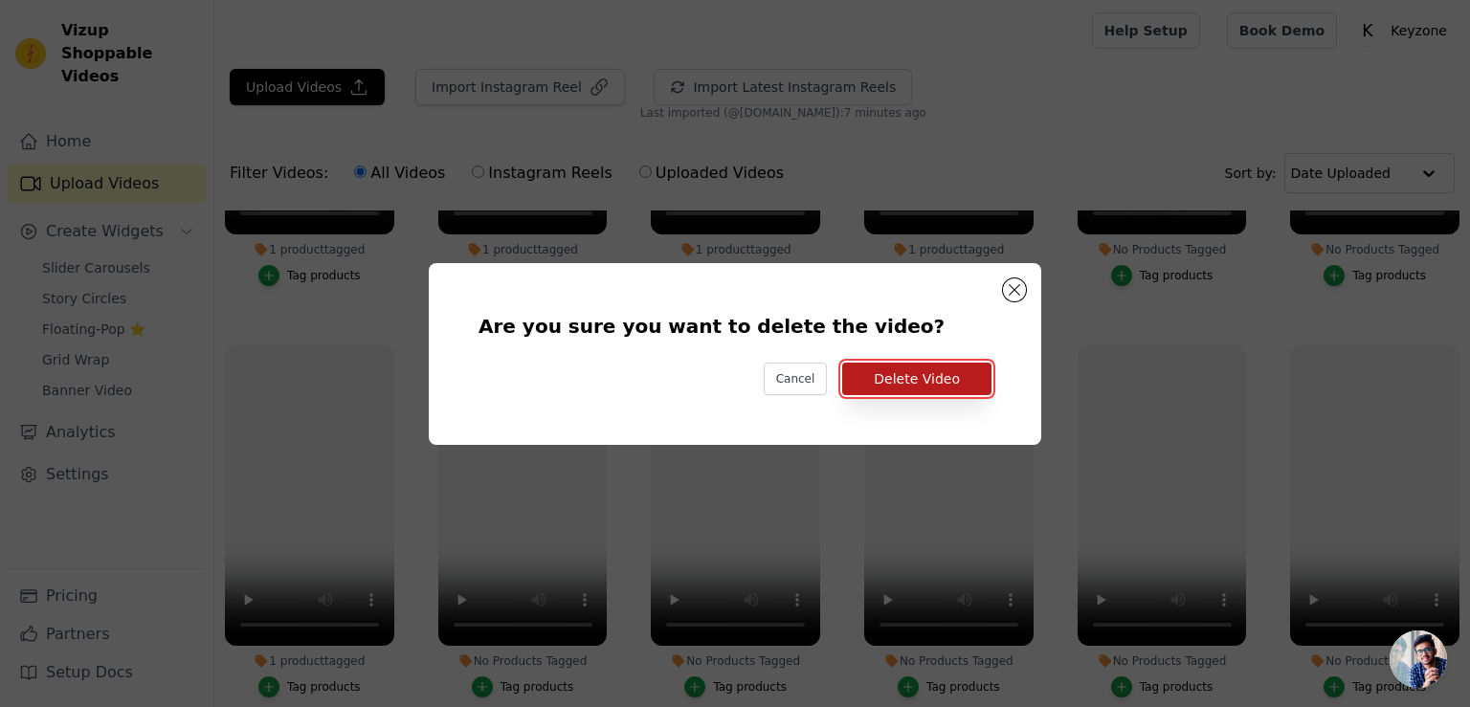
click at [880, 368] on button "Delete Video" at bounding box center [916, 379] width 149 height 33
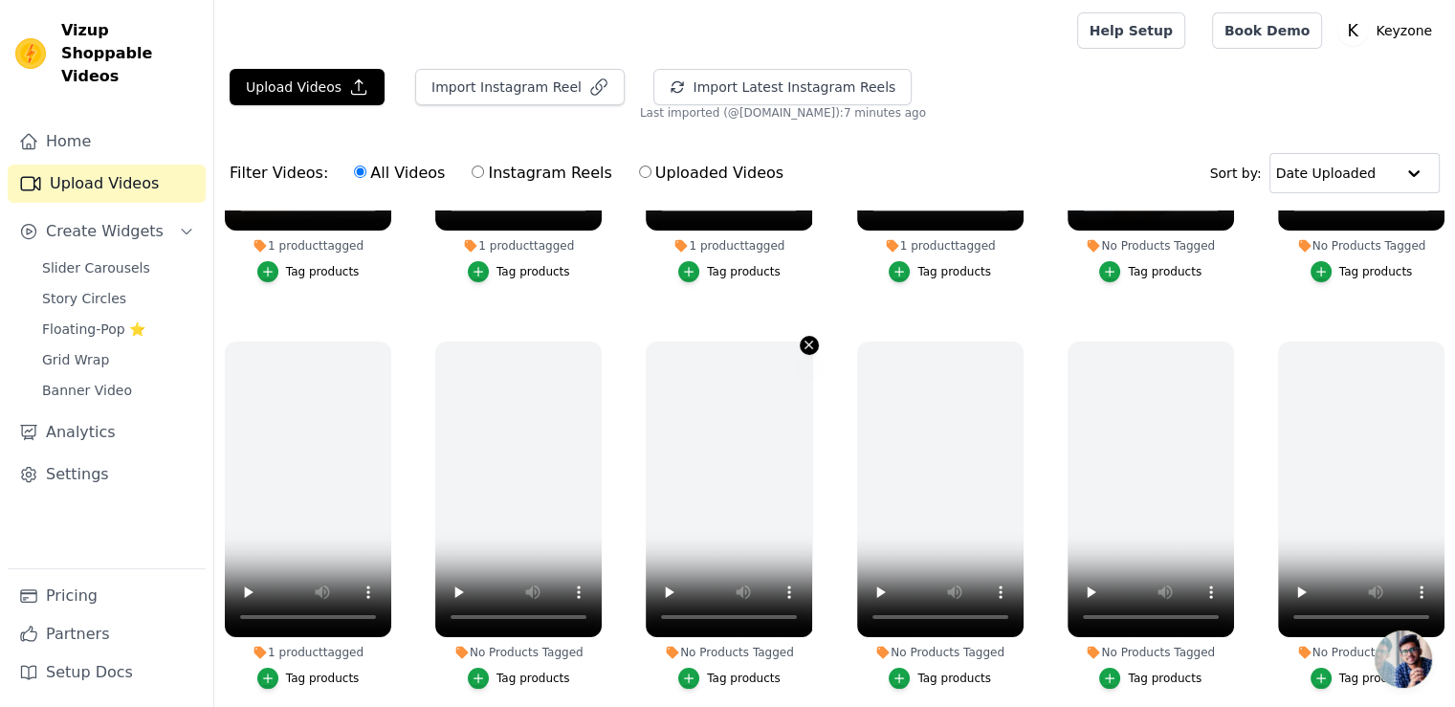
click at [802, 342] on icon "button" at bounding box center [809, 345] width 14 height 14
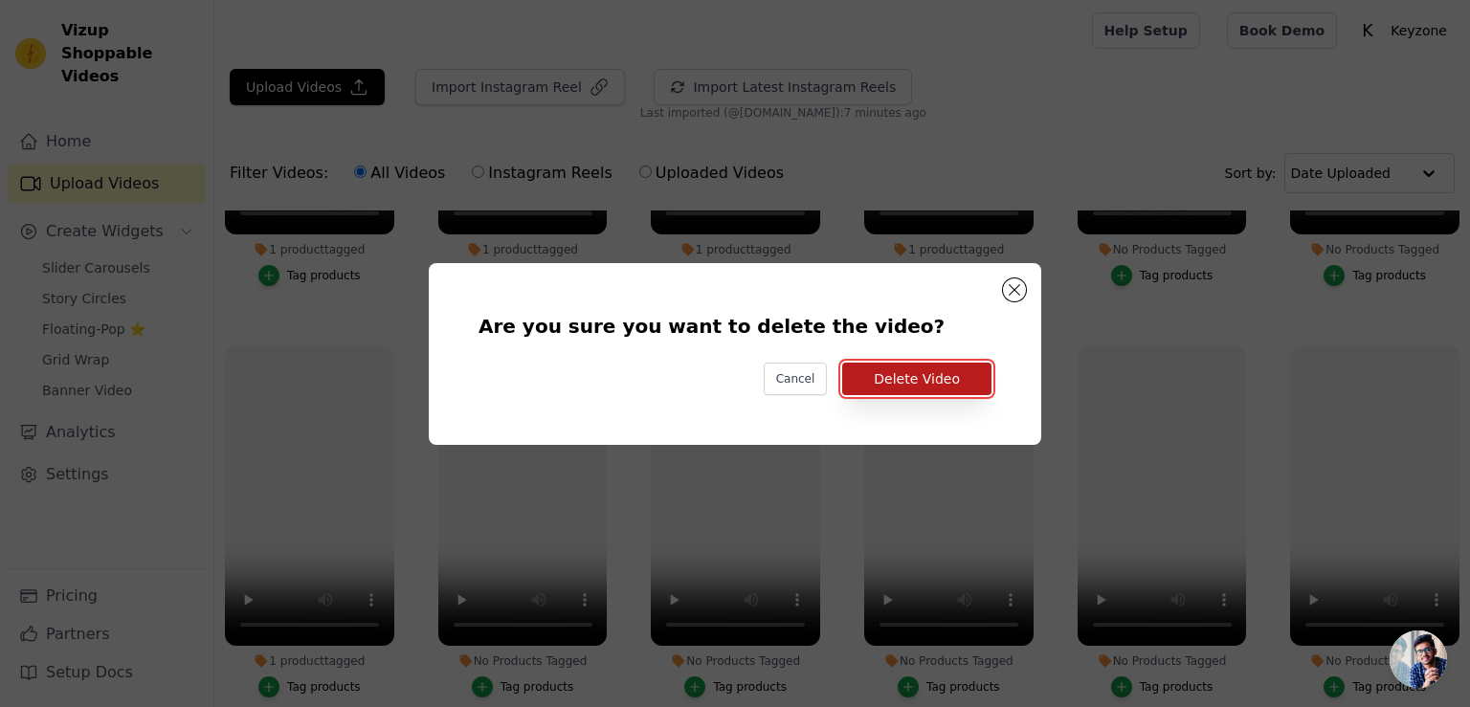
click at [905, 384] on button "Delete Video" at bounding box center [916, 379] width 149 height 33
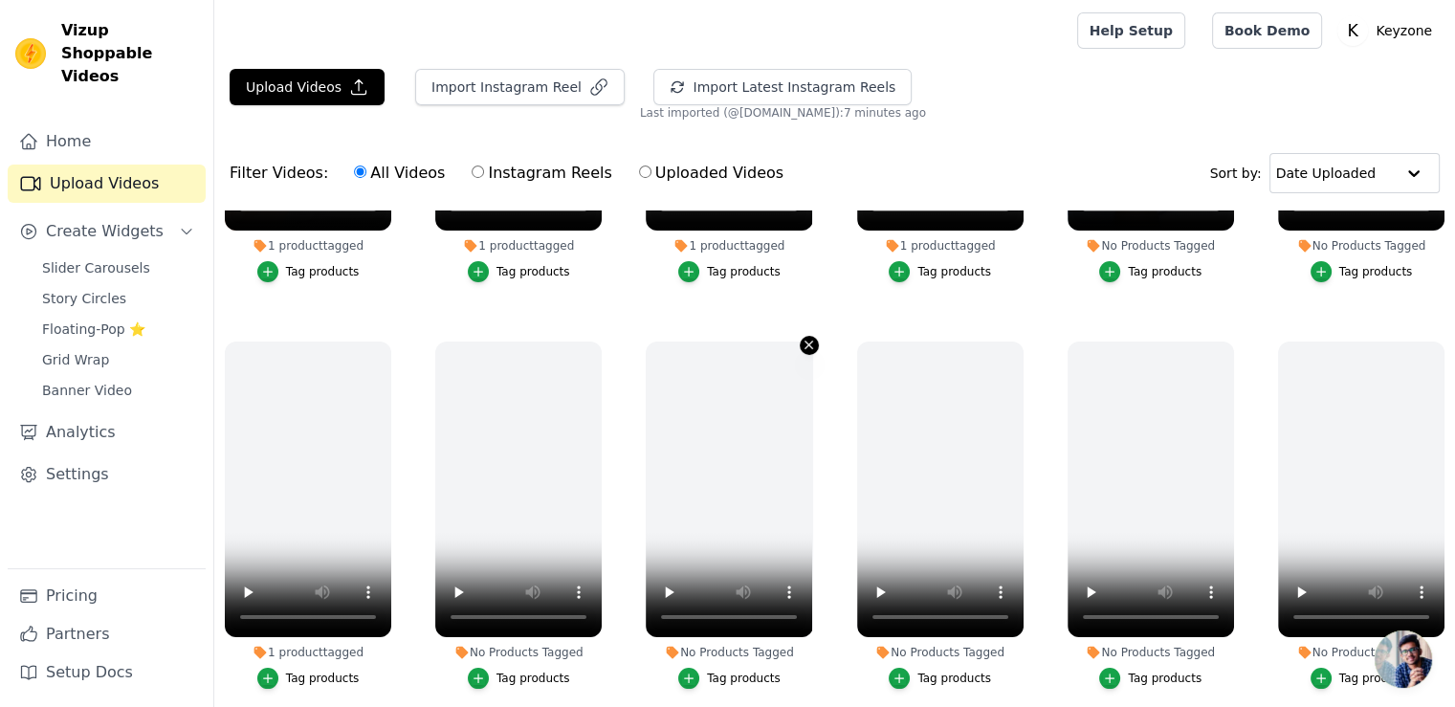
click at [805, 345] on icon "button" at bounding box center [809, 345] width 14 height 14
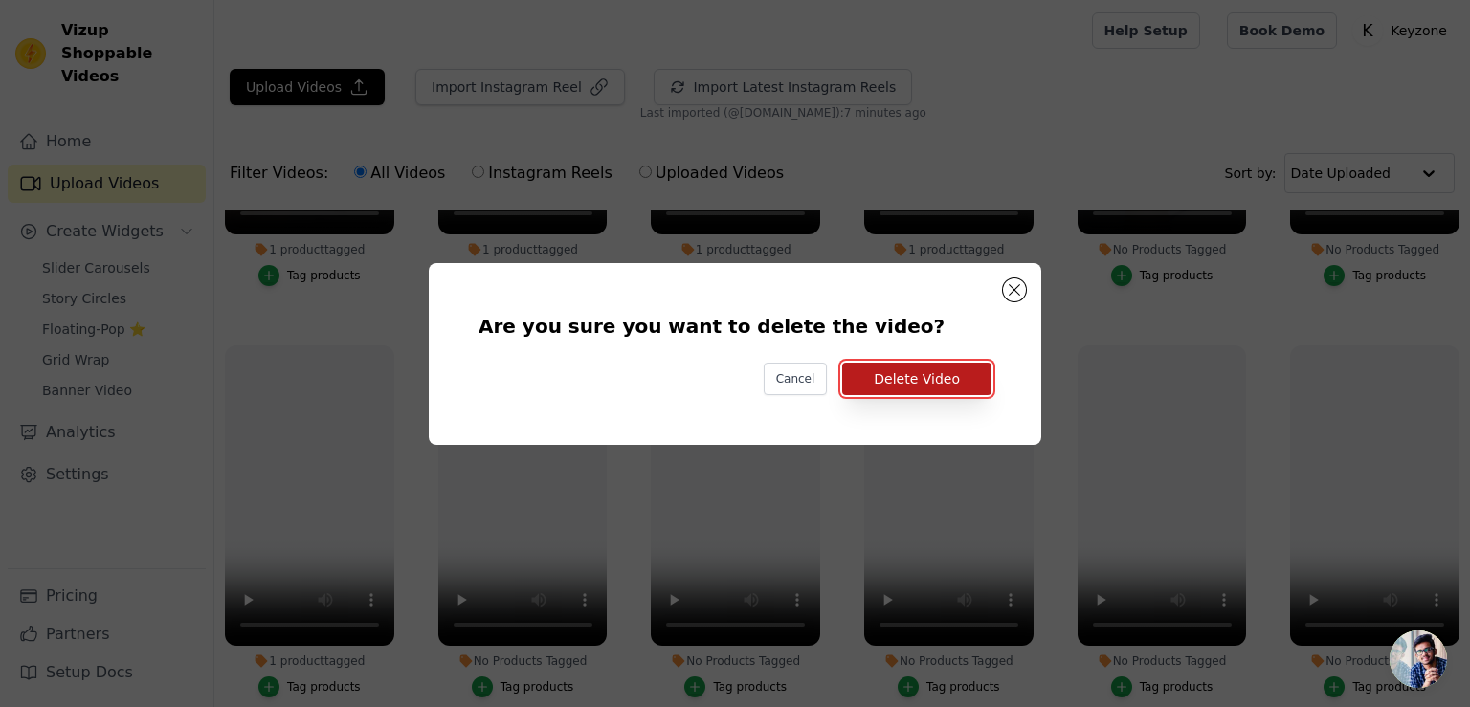
click at [916, 384] on button "Delete Video" at bounding box center [916, 379] width 149 height 33
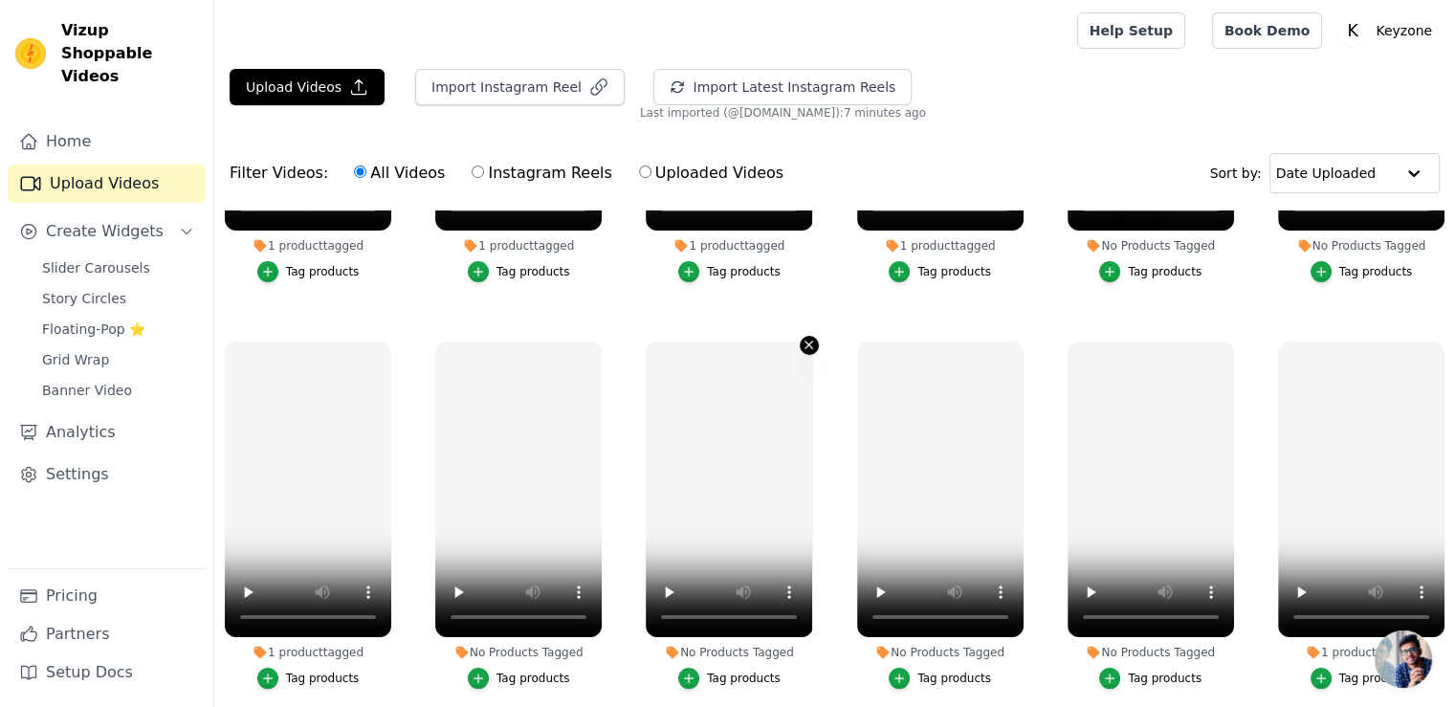
click at [806, 342] on icon "button" at bounding box center [810, 346] width 8 height 8
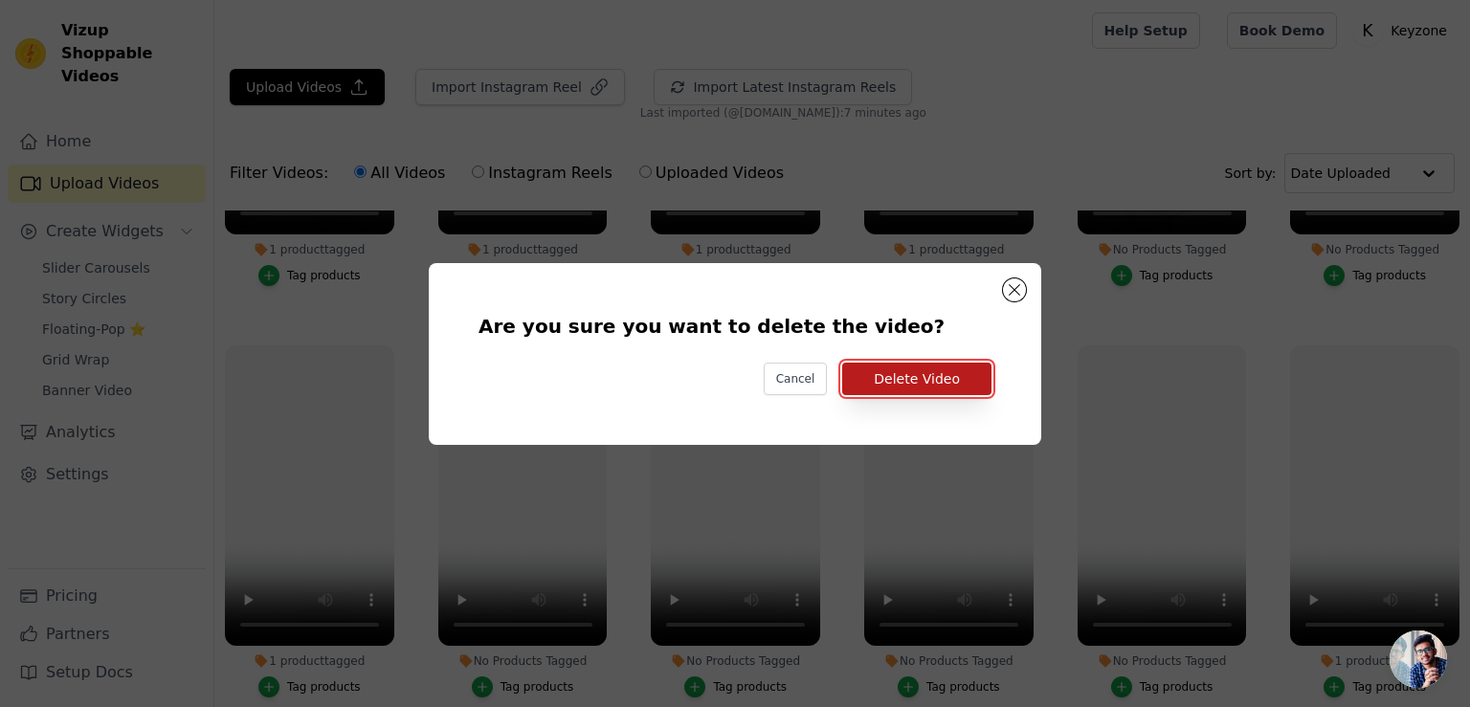
click at [880, 380] on button "Delete Video" at bounding box center [916, 379] width 149 height 33
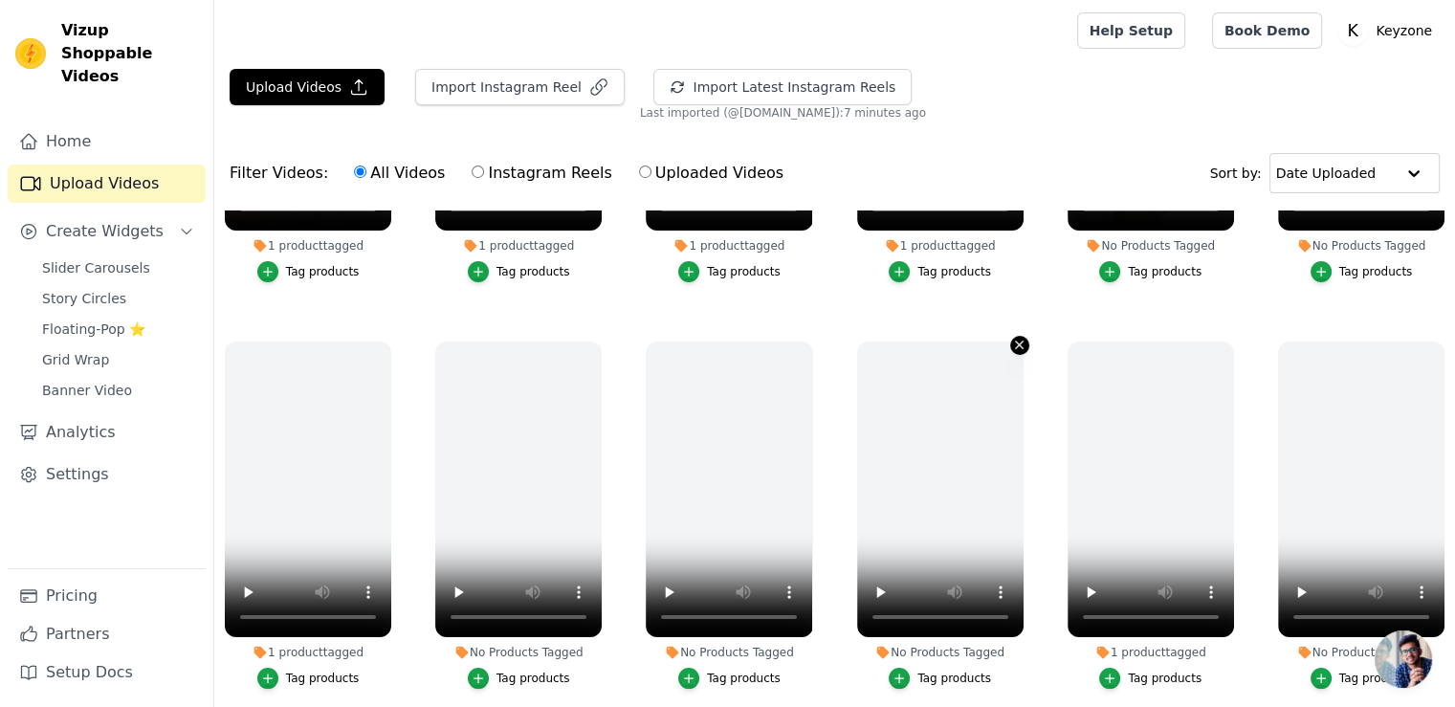
click at [1016, 342] on icon "button" at bounding box center [1019, 345] width 14 height 14
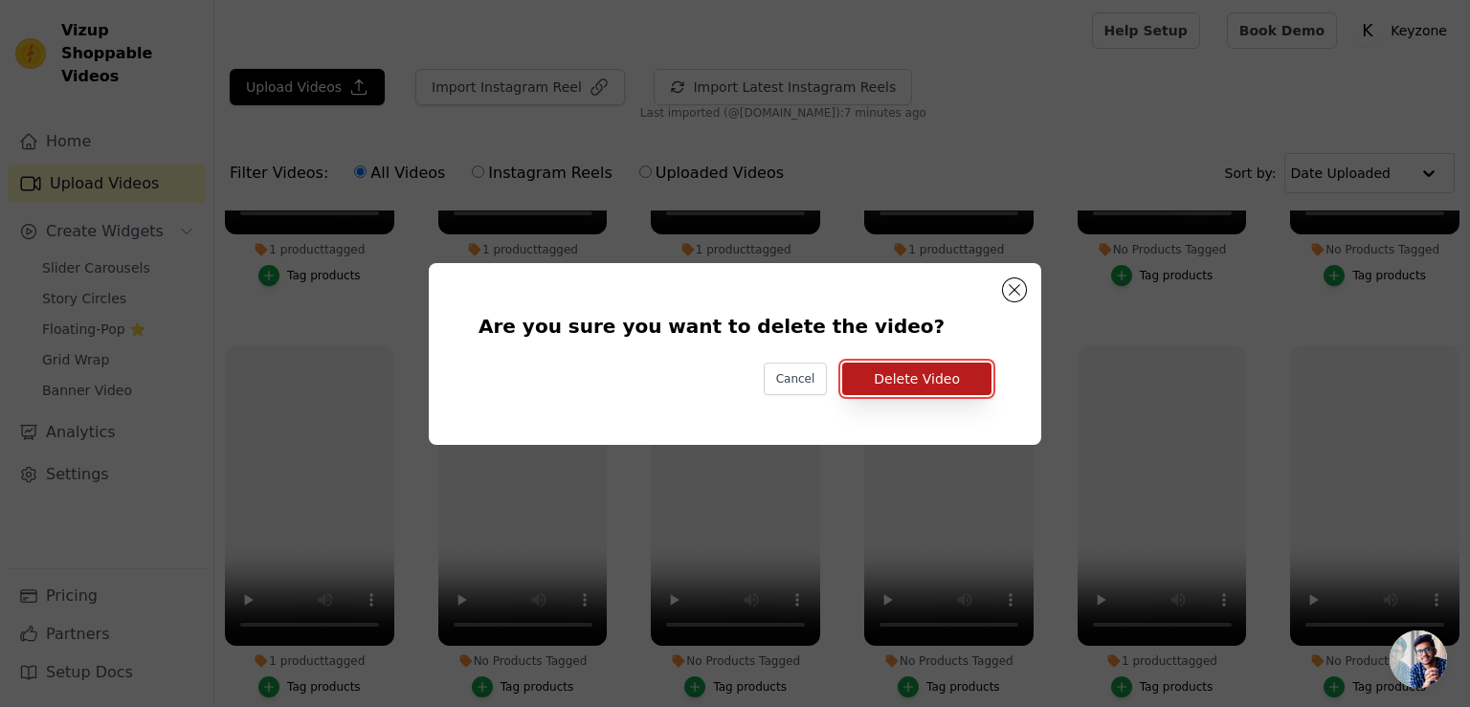
click at [968, 379] on button "Delete Video" at bounding box center [916, 379] width 149 height 33
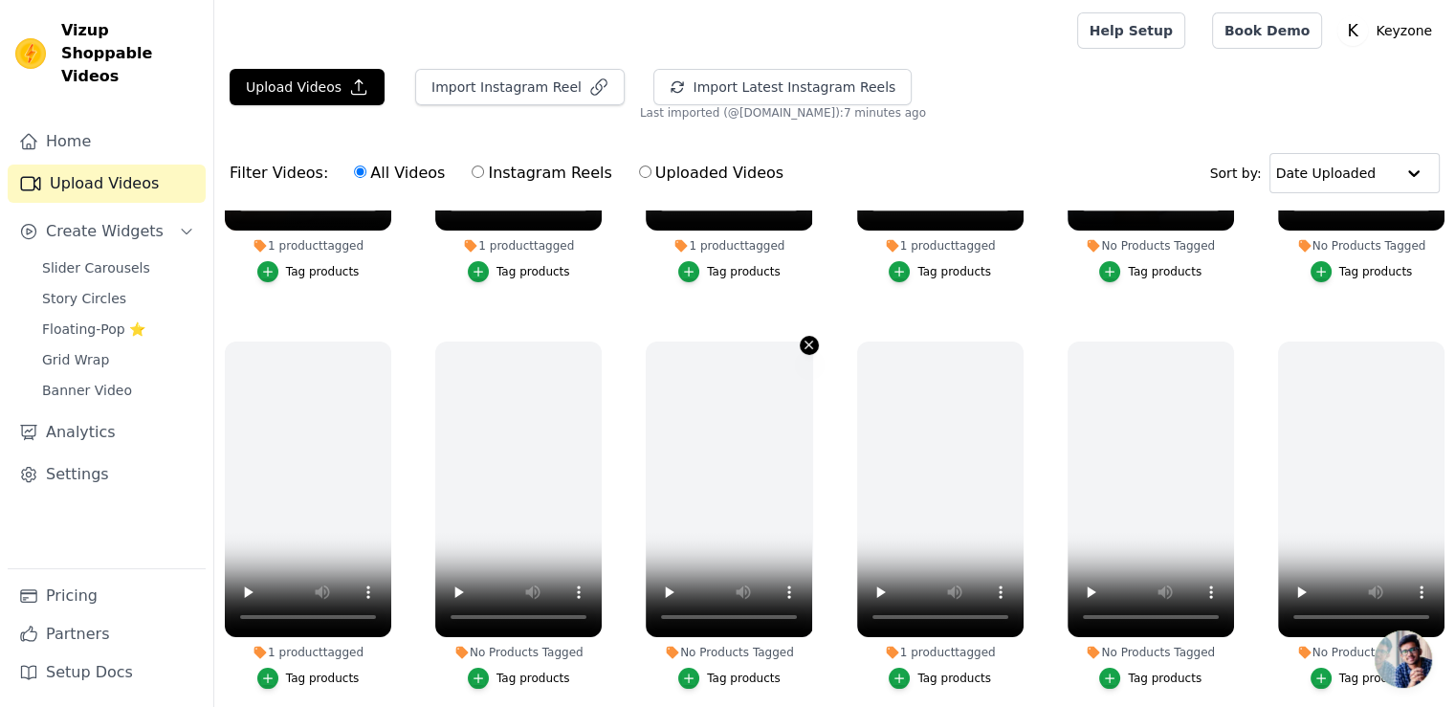
click at [802, 342] on icon "button" at bounding box center [809, 345] width 14 height 14
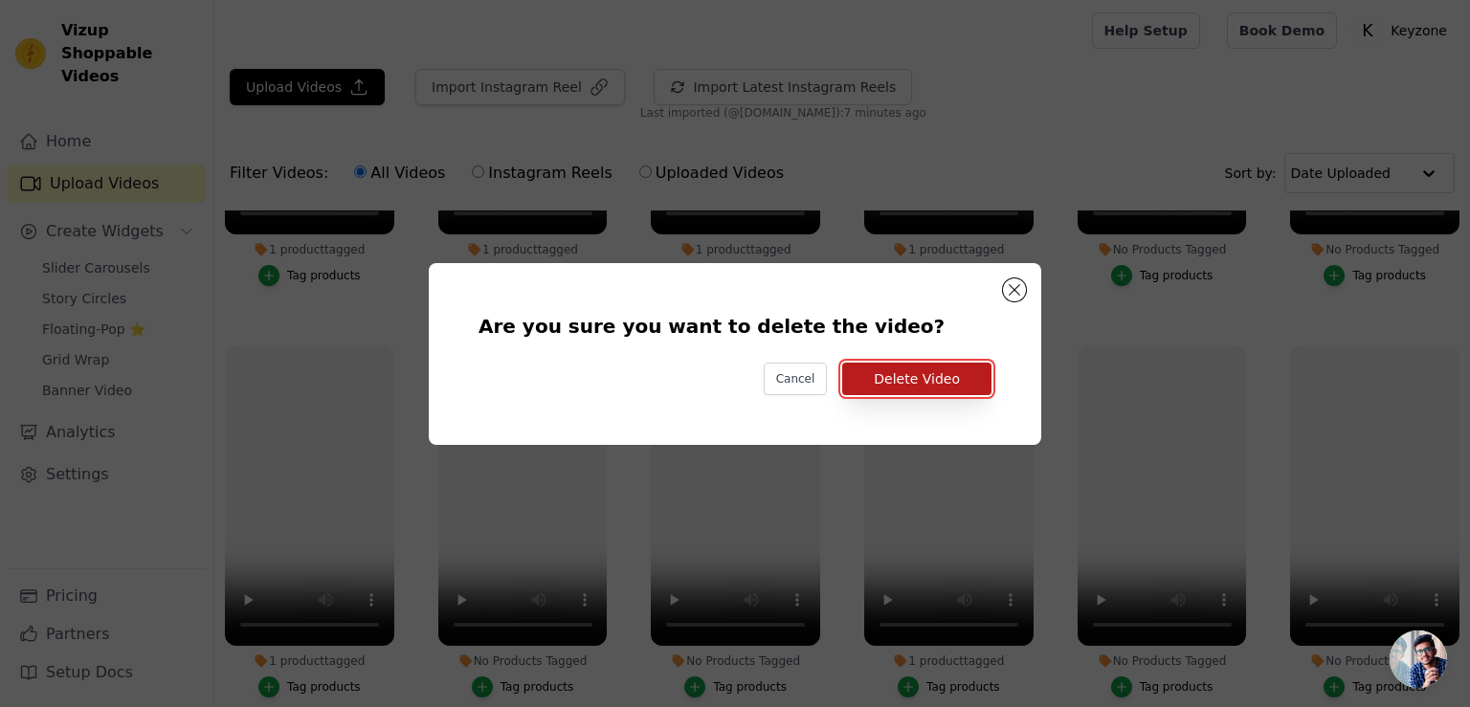
click at [896, 376] on button "Delete Video" at bounding box center [916, 379] width 149 height 33
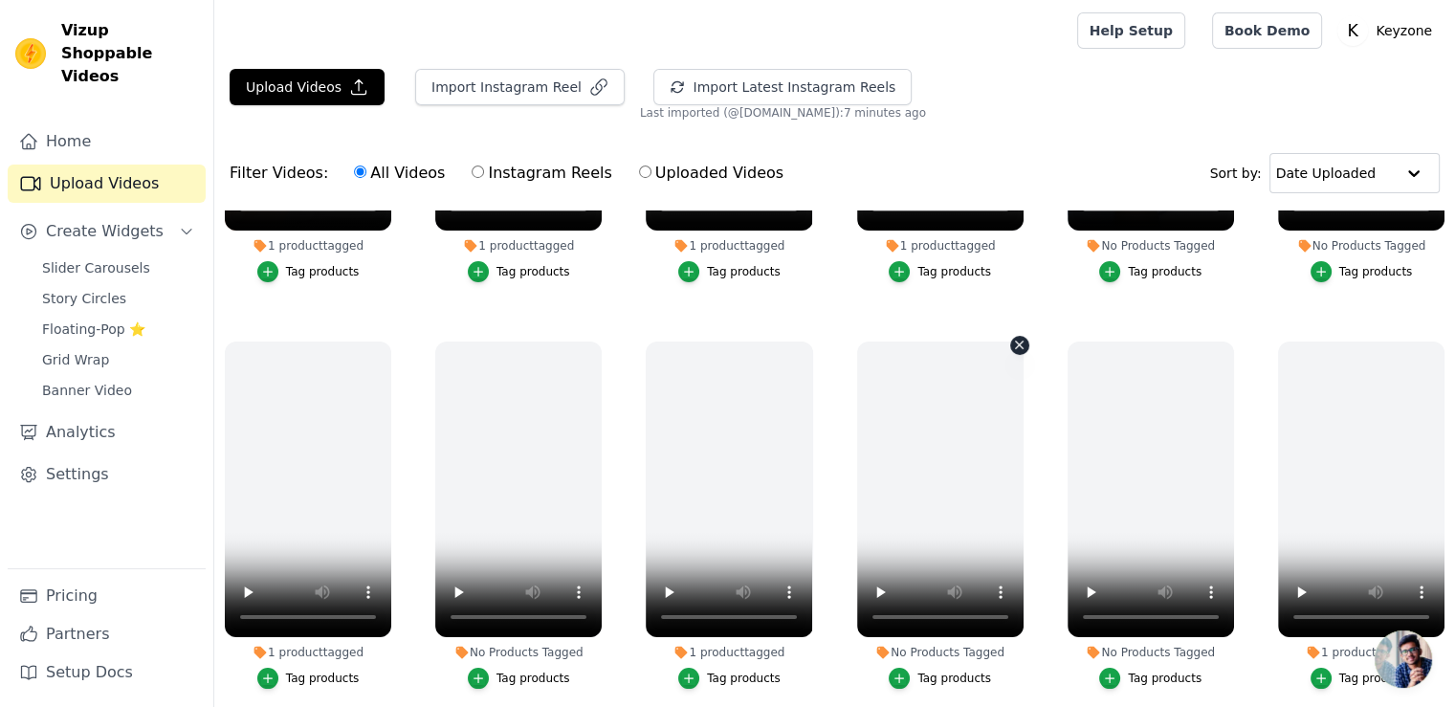
click at [1014, 342] on icon "button" at bounding box center [1019, 345] width 14 height 14
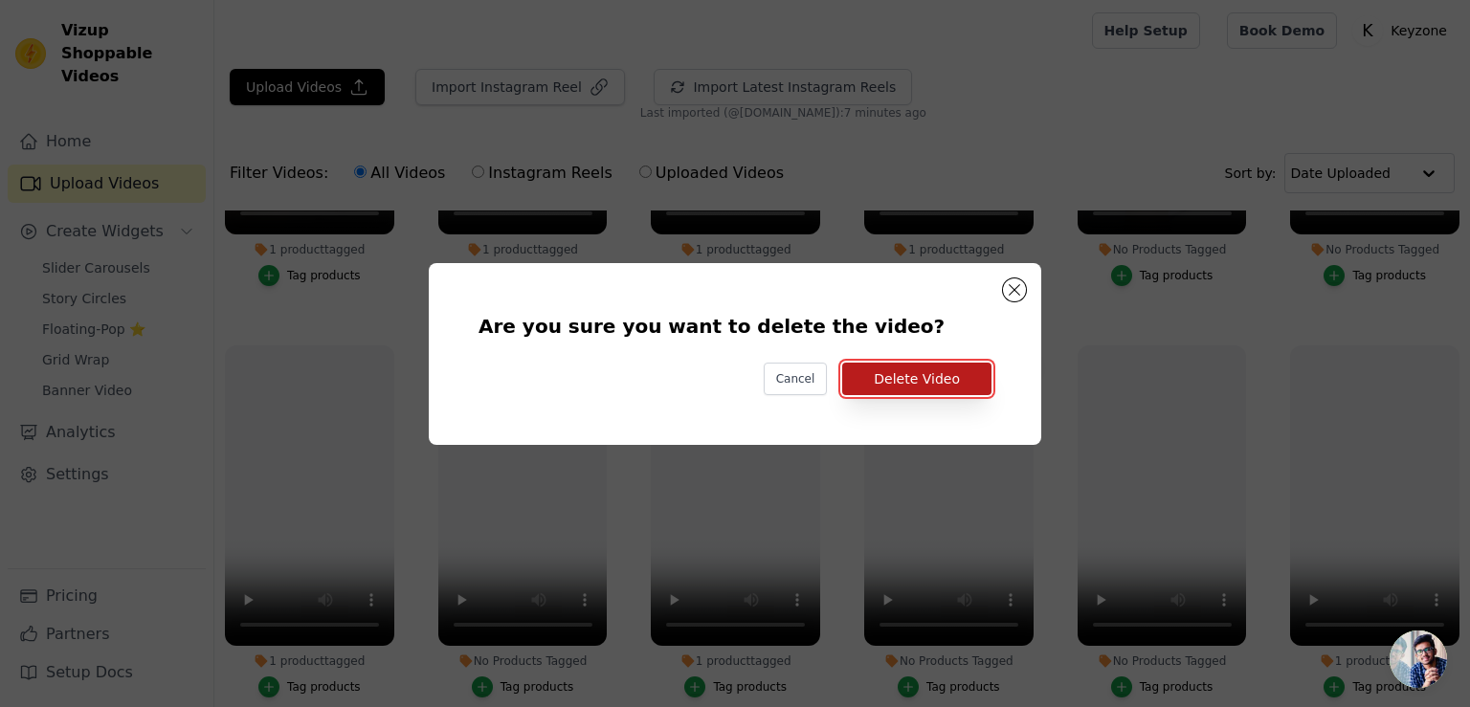
click at [943, 376] on button "Delete Video" at bounding box center [916, 379] width 149 height 33
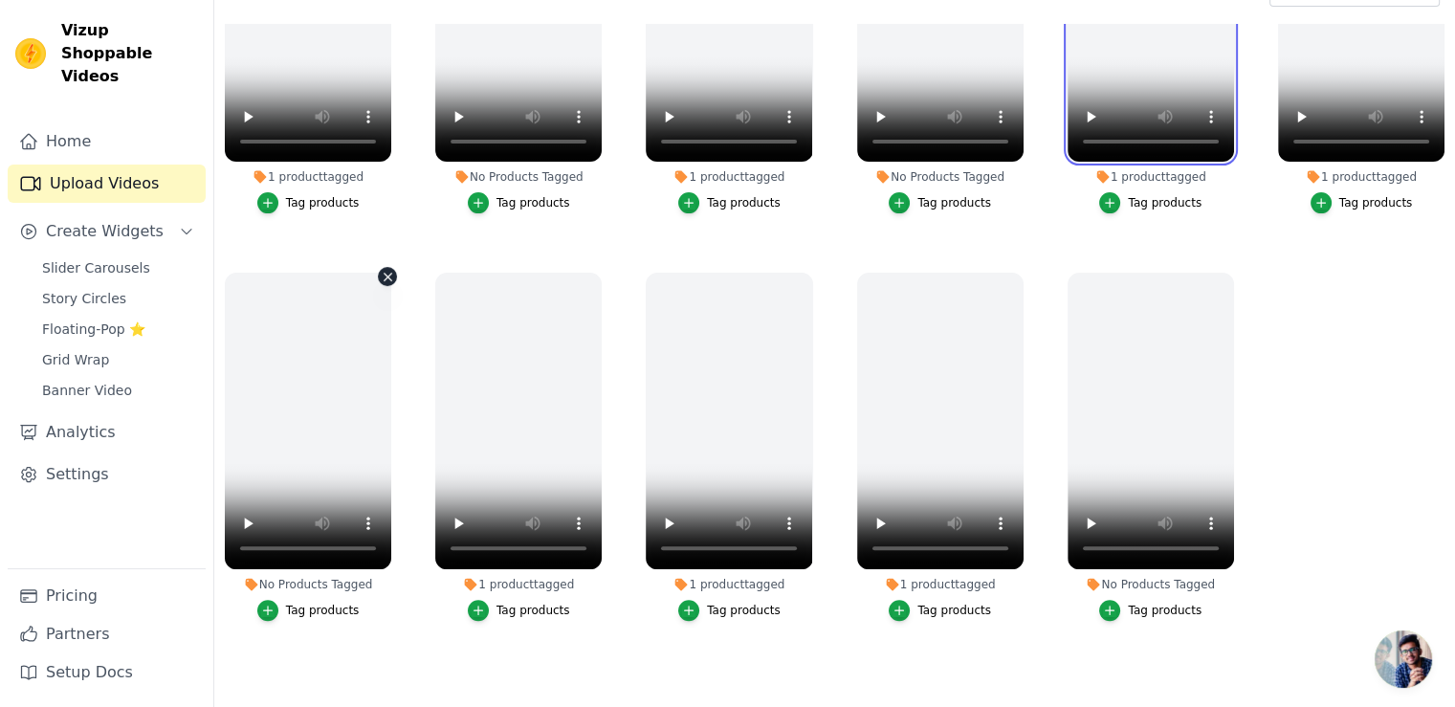
scroll to position [191, 0]
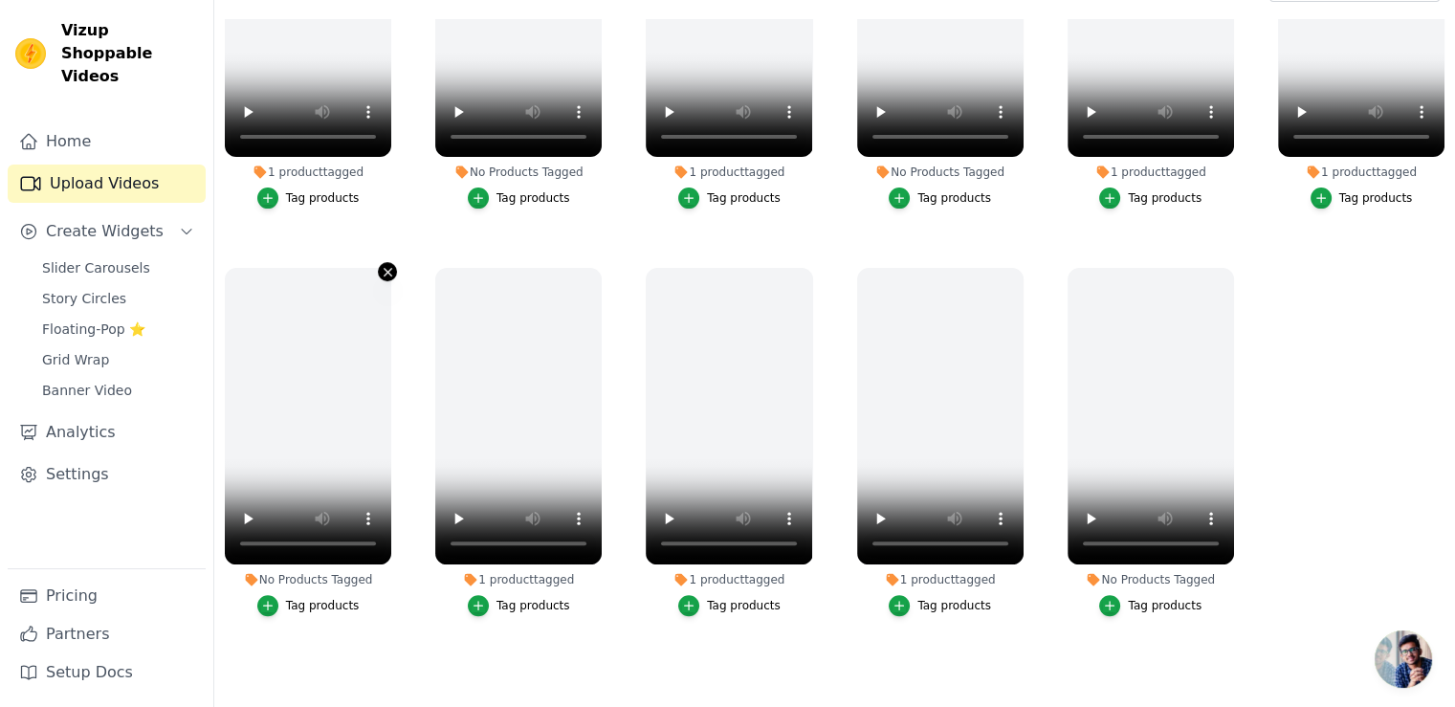
click at [387, 269] on icon "button" at bounding box center [388, 273] width 8 height 8
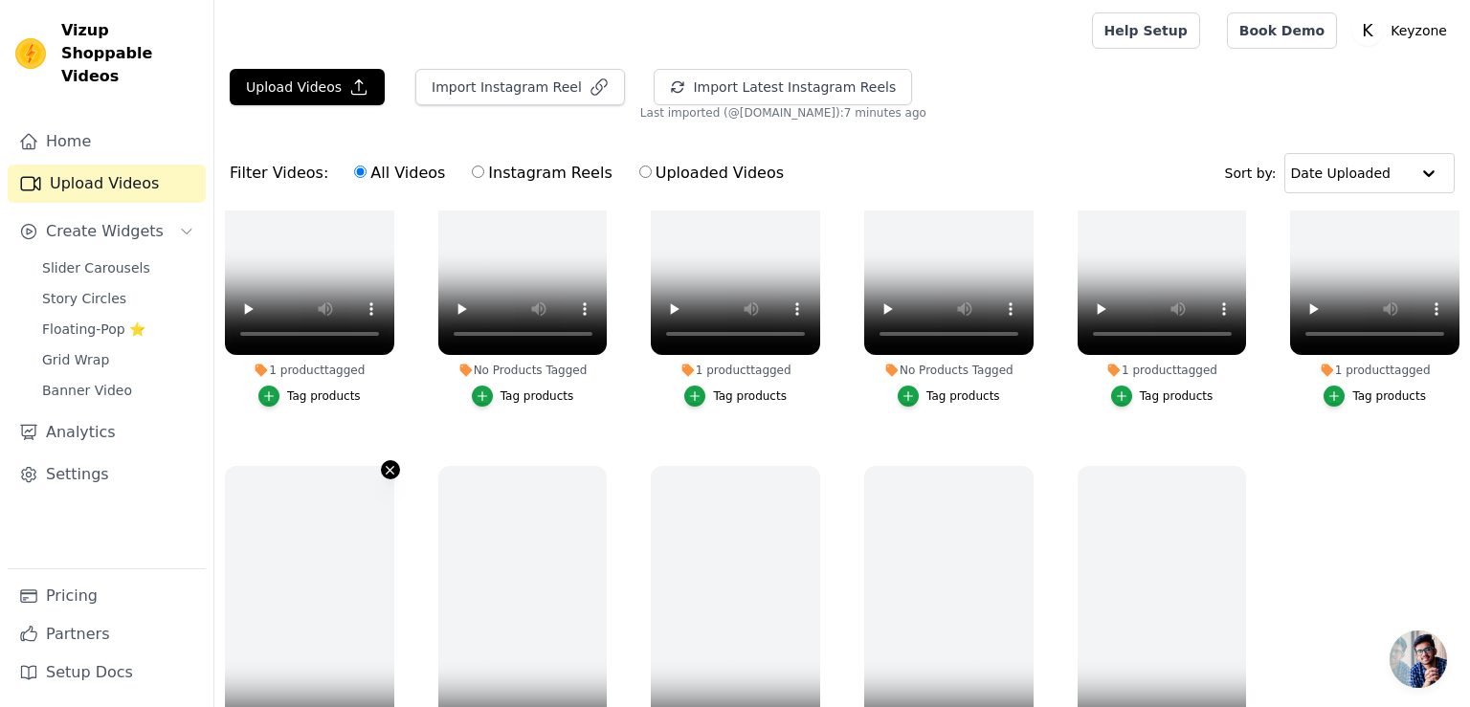
scroll to position [582, 0]
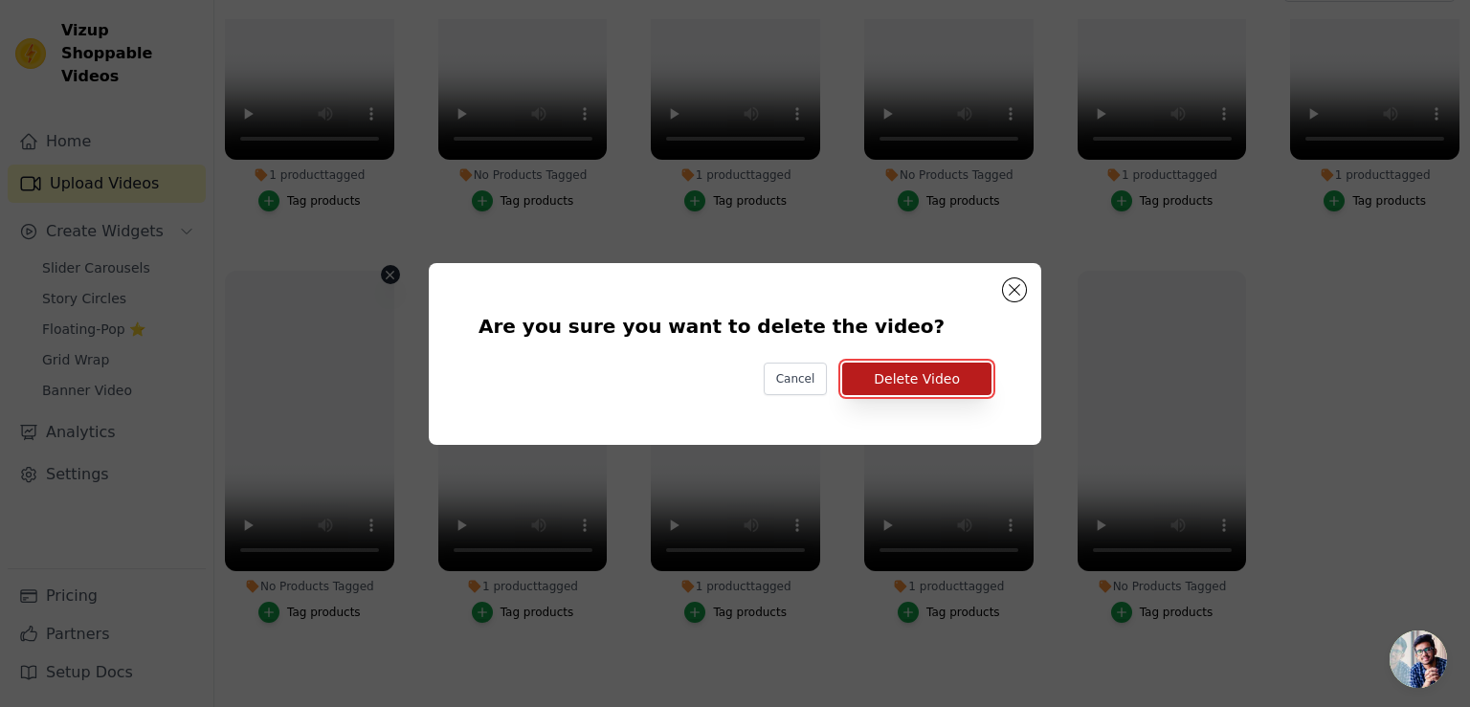
click at [877, 371] on button "Delete Video" at bounding box center [916, 379] width 149 height 33
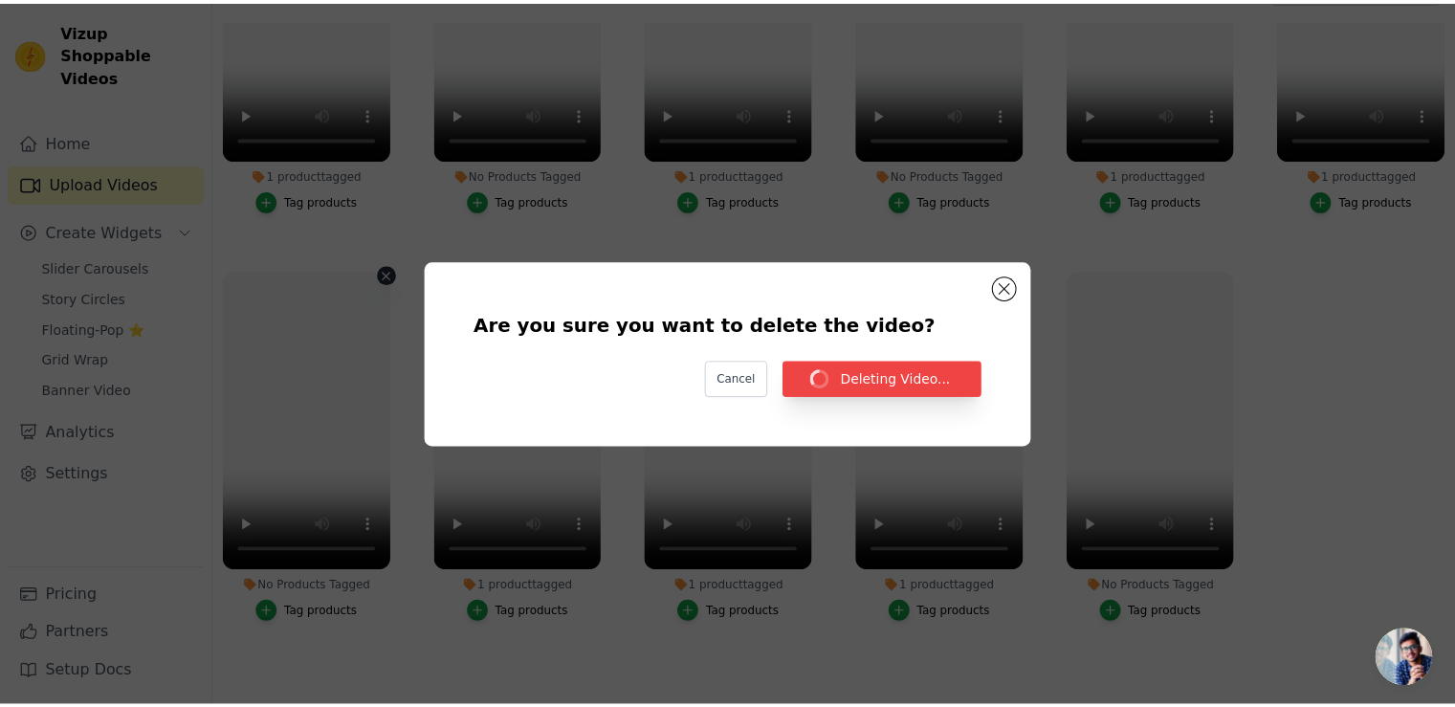
scroll to position [578, 0]
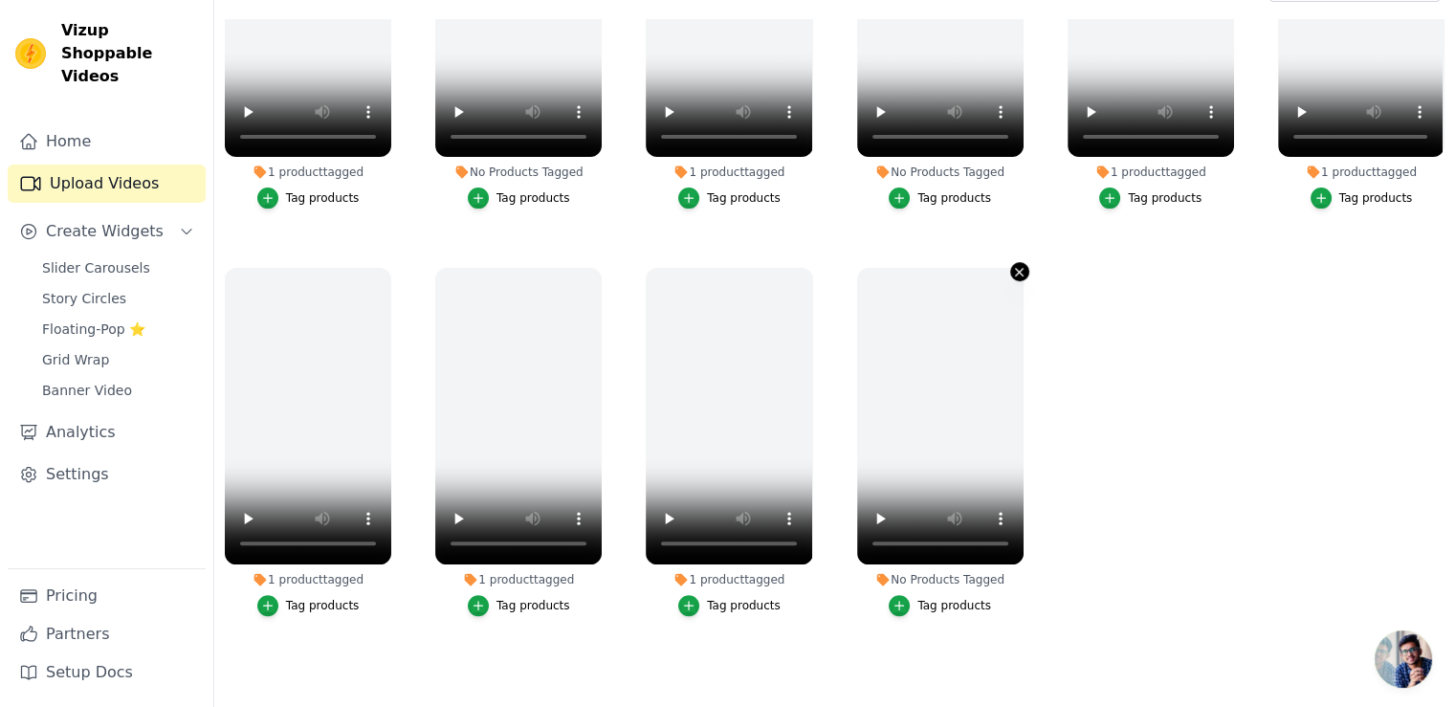
click at [1018, 265] on icon "button" at bounding box center [1019, 272] width 14 height 14
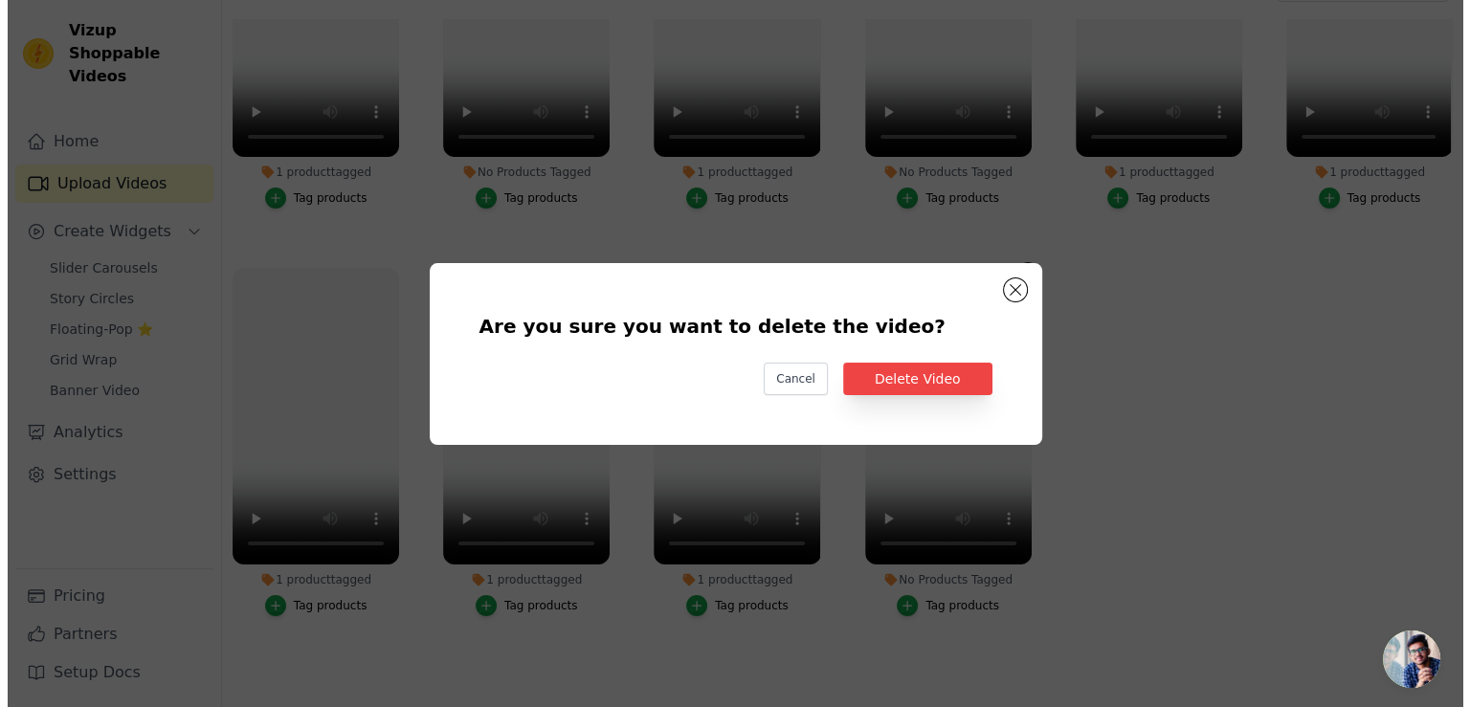
scroll to position [582, 0]
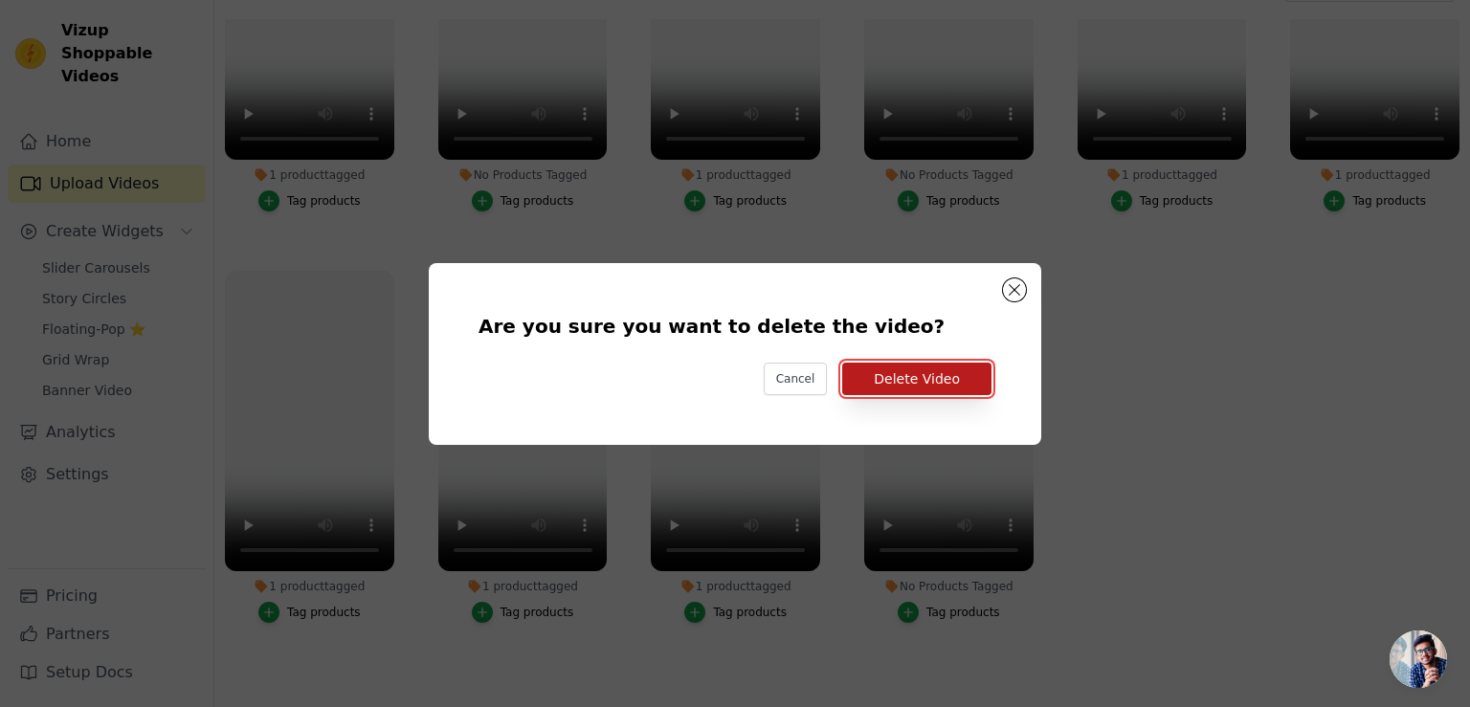
click at [938, 370] on button "Delete Video" at bounding box center [916, 379] width 149 height 33
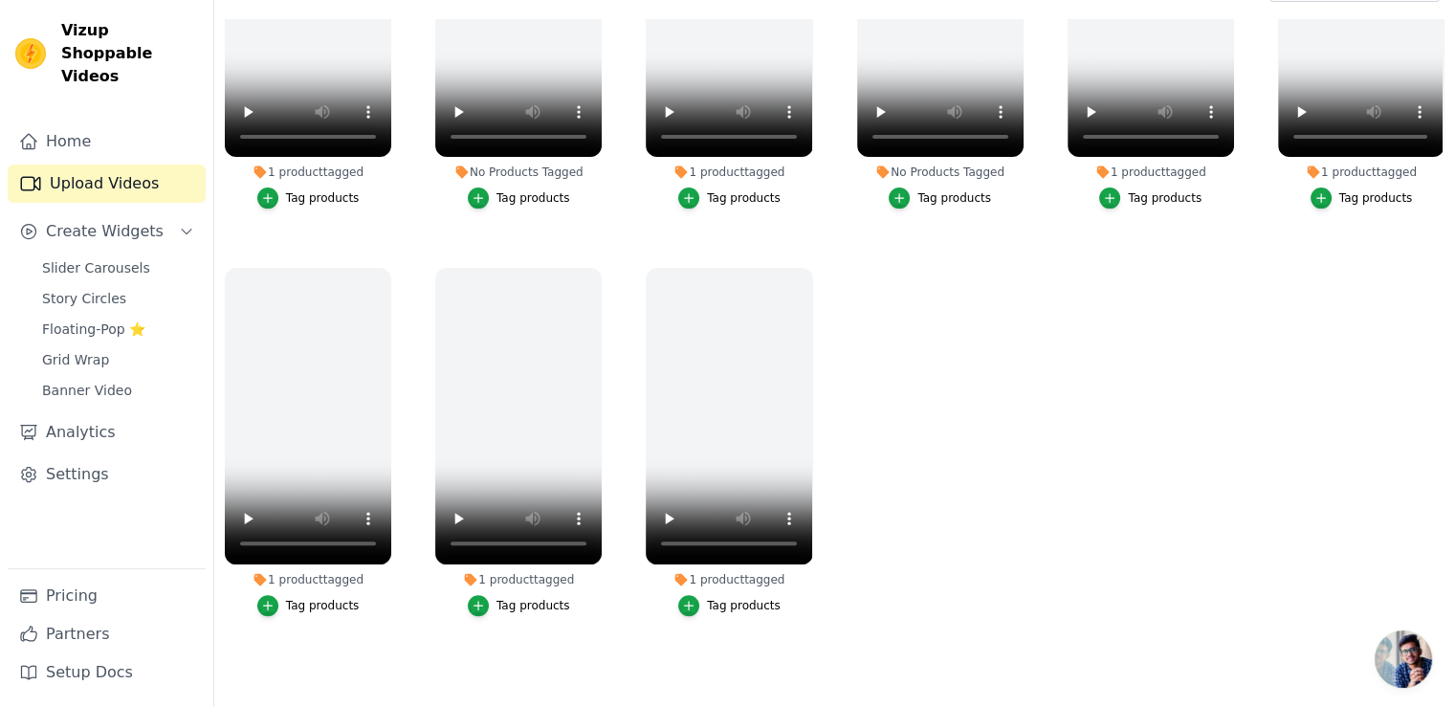
scroll to position [0, 0]
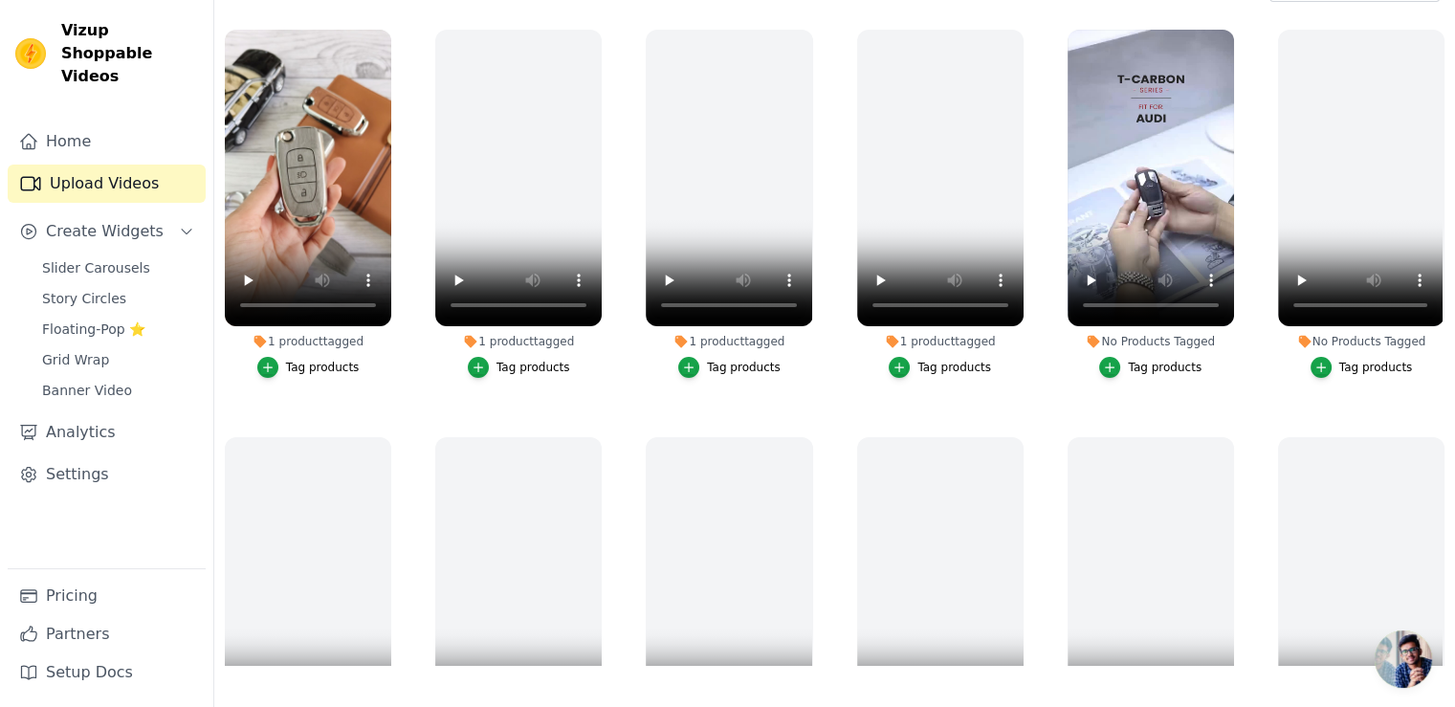
click at [1132, 360] on div "Tag products" at bounding box center [1165, 367] width 74 height 15
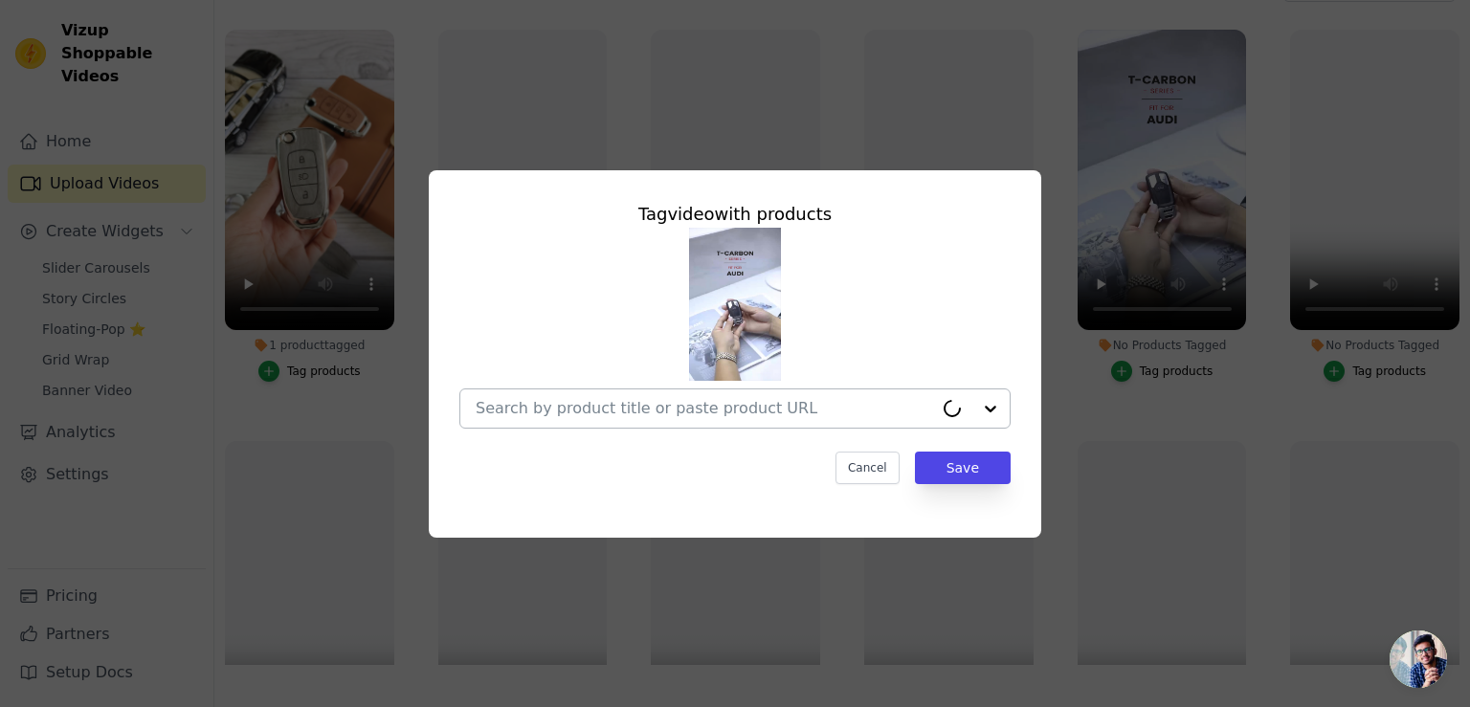
click at [661, 408] on input "No Products Tagged Tag video with products Cancel Save Tag products" at bounding box center [704, 408] width 457 height 18
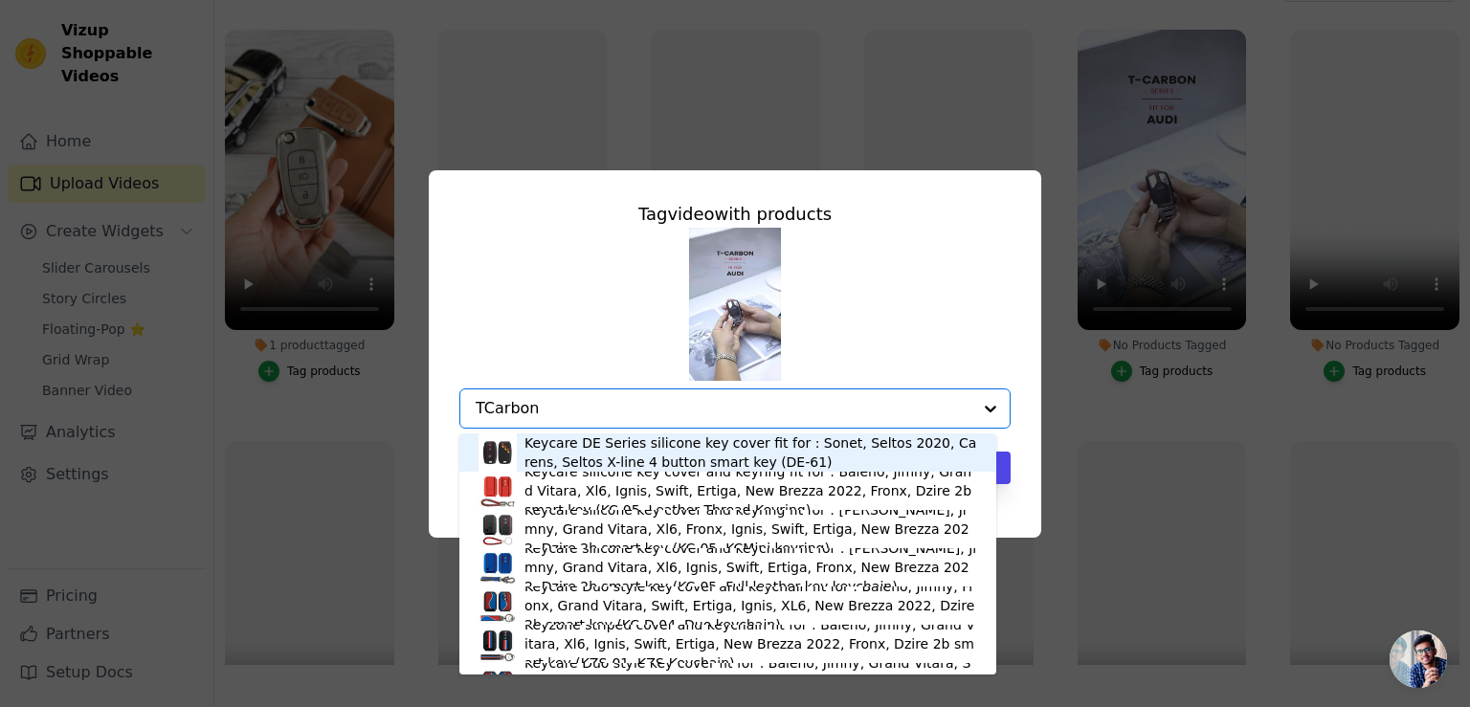
type input "TCarbon4"
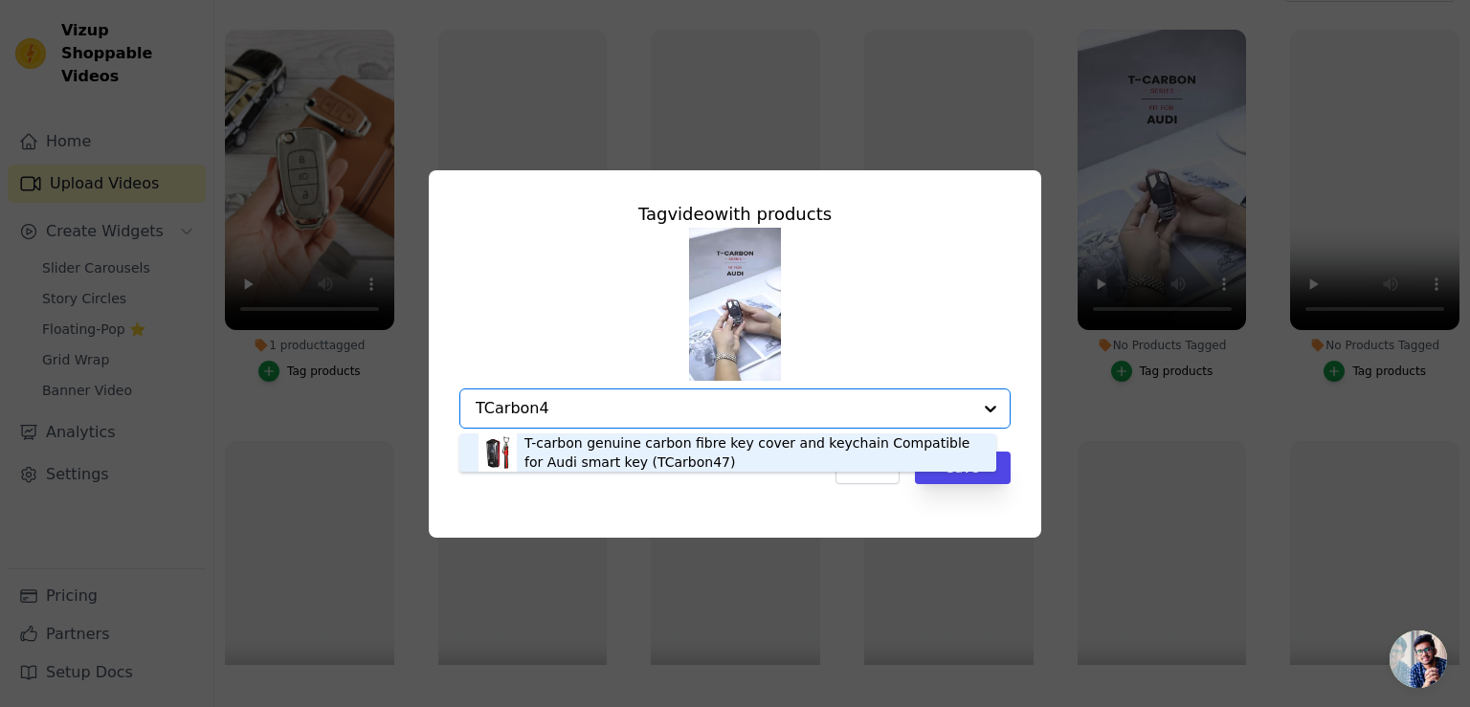
click at [649, 455] on div "T-carbon genuine carbon fibre key cover and keychain Compatible for Audi smart …" at bounding box center [750, 452] width 453 height 38
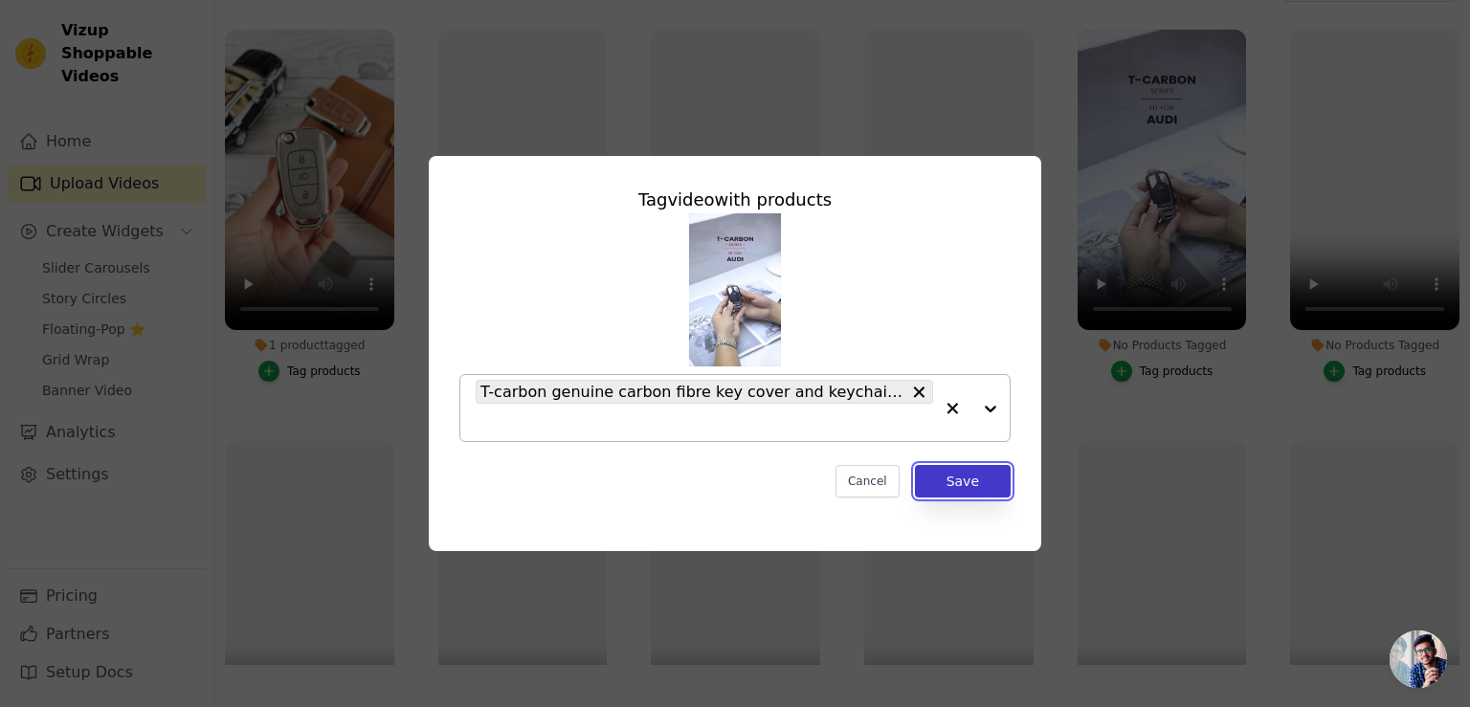
click at [961, 483] on button "Save" at bounding box center [963, 481] width 96 height 33
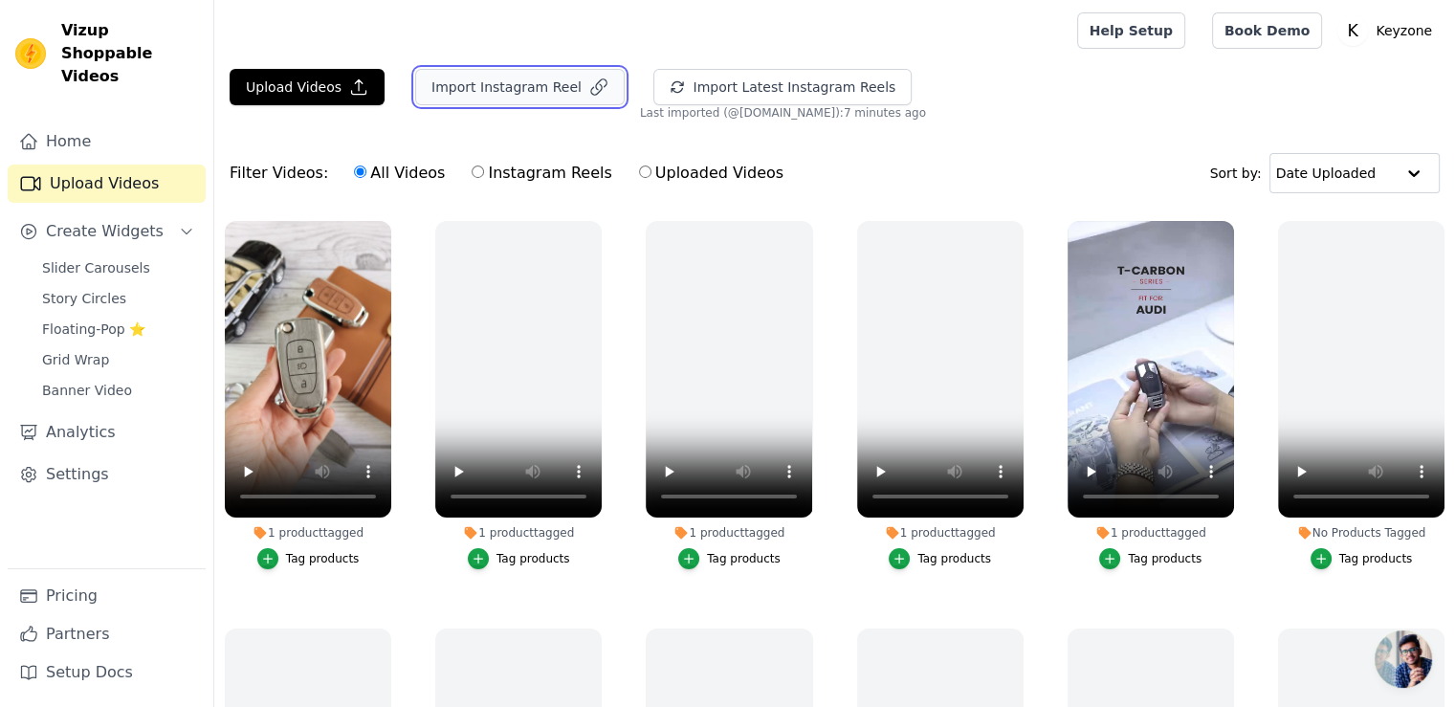
click at [481, 87] on button "Import Instagram Reel" at bounding box center [520, 87] width 210 height 36
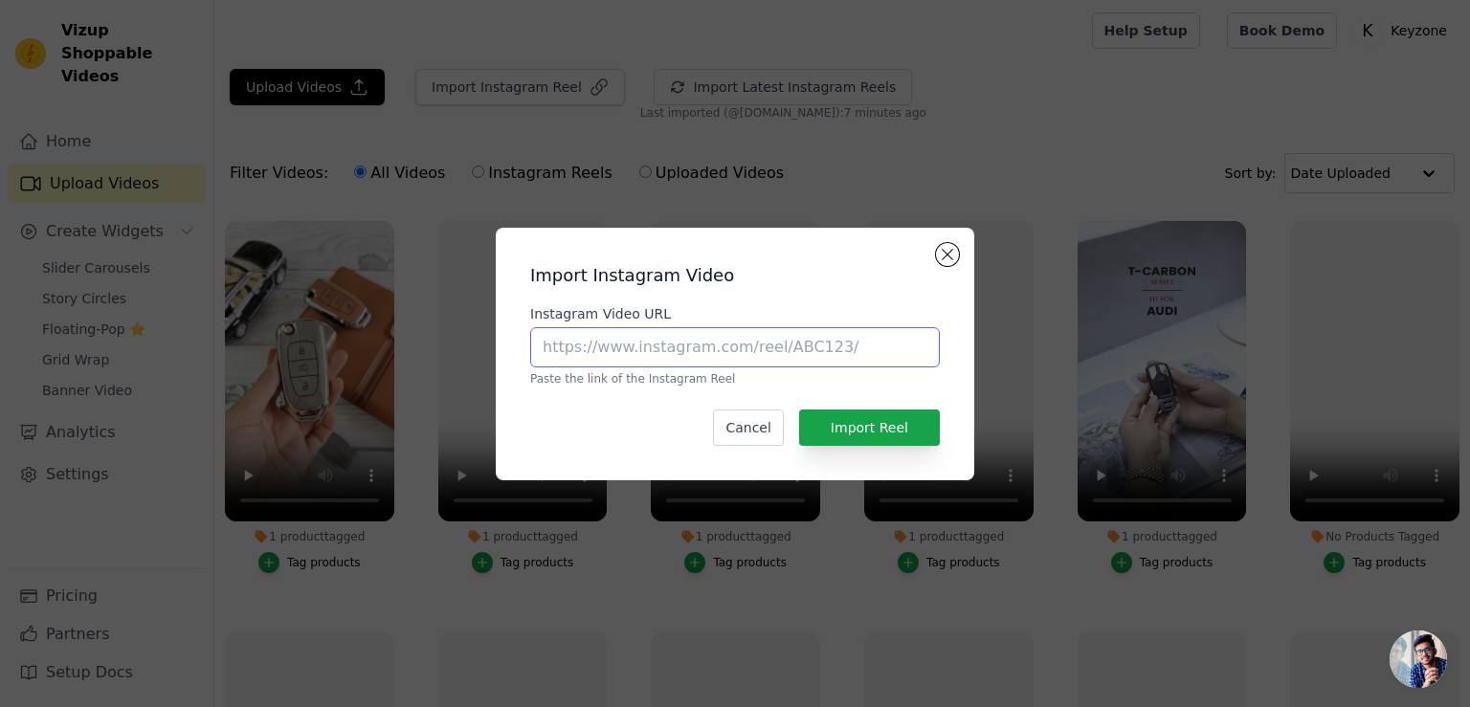
click at [585, 355] on input "Instagram Video URL" at bounding box center [735, 347] width 410 height 40
paste input "https://www.instagram.com/p/DEXqrYQzy3s/"
type input "https://www.instagram.com/p/DEXqrYQzy3s/"
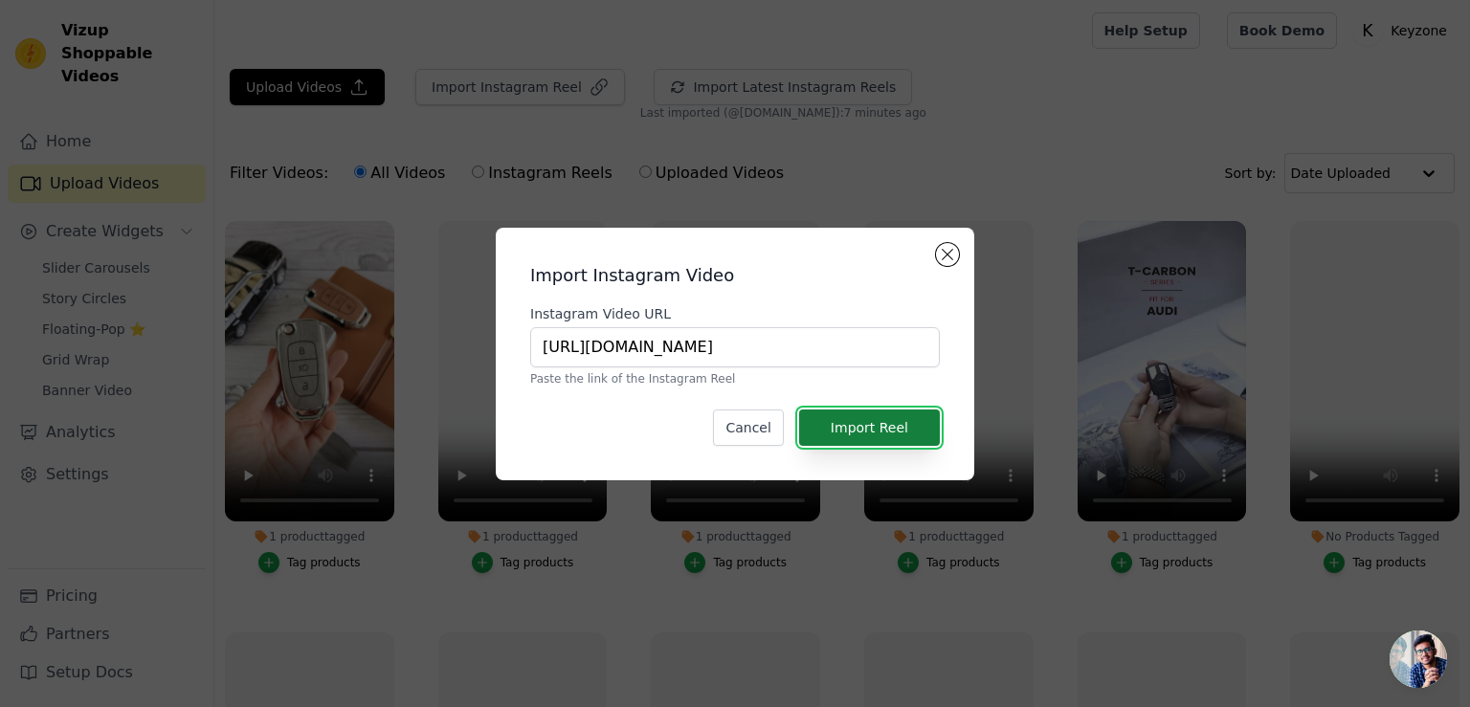
click at [885, 436] on button "Import Reel" at bounding box center [869, 428] width 141 height 36
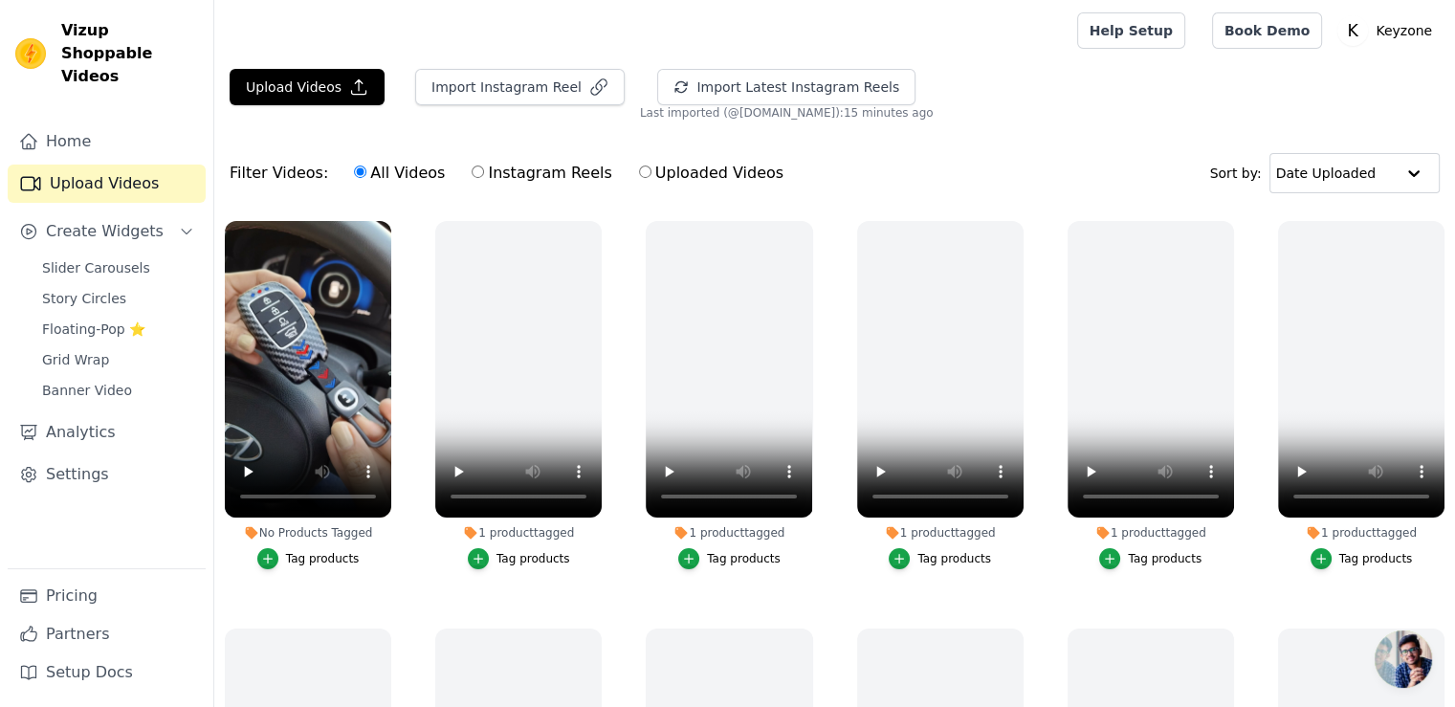
click at [306, 556] on div "Tag products" at bounding box center [323, 558] width 74 height 15
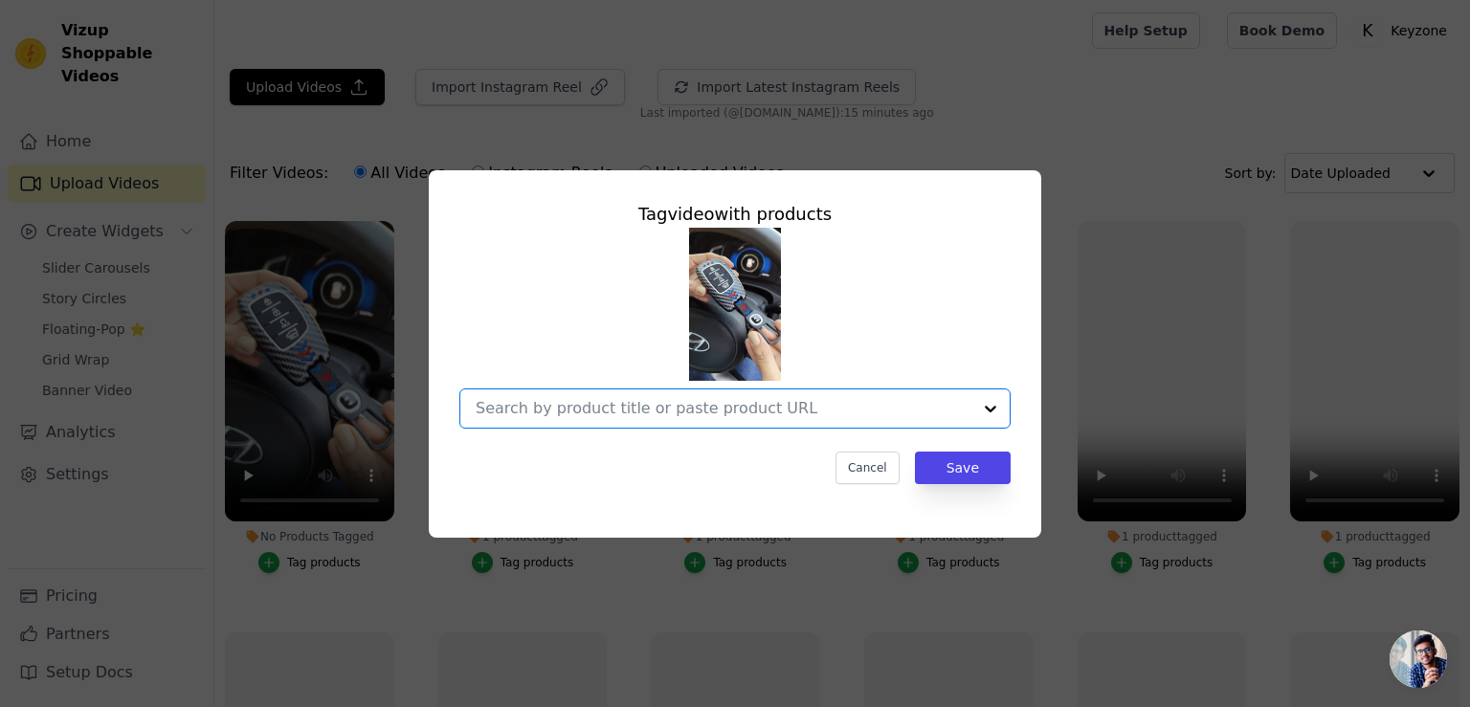
click at [522, 413] on input "No Products Tagged Tag video with products Option undefined, selected. Select i…" at bounding box center [724, 408] width 496 height 18
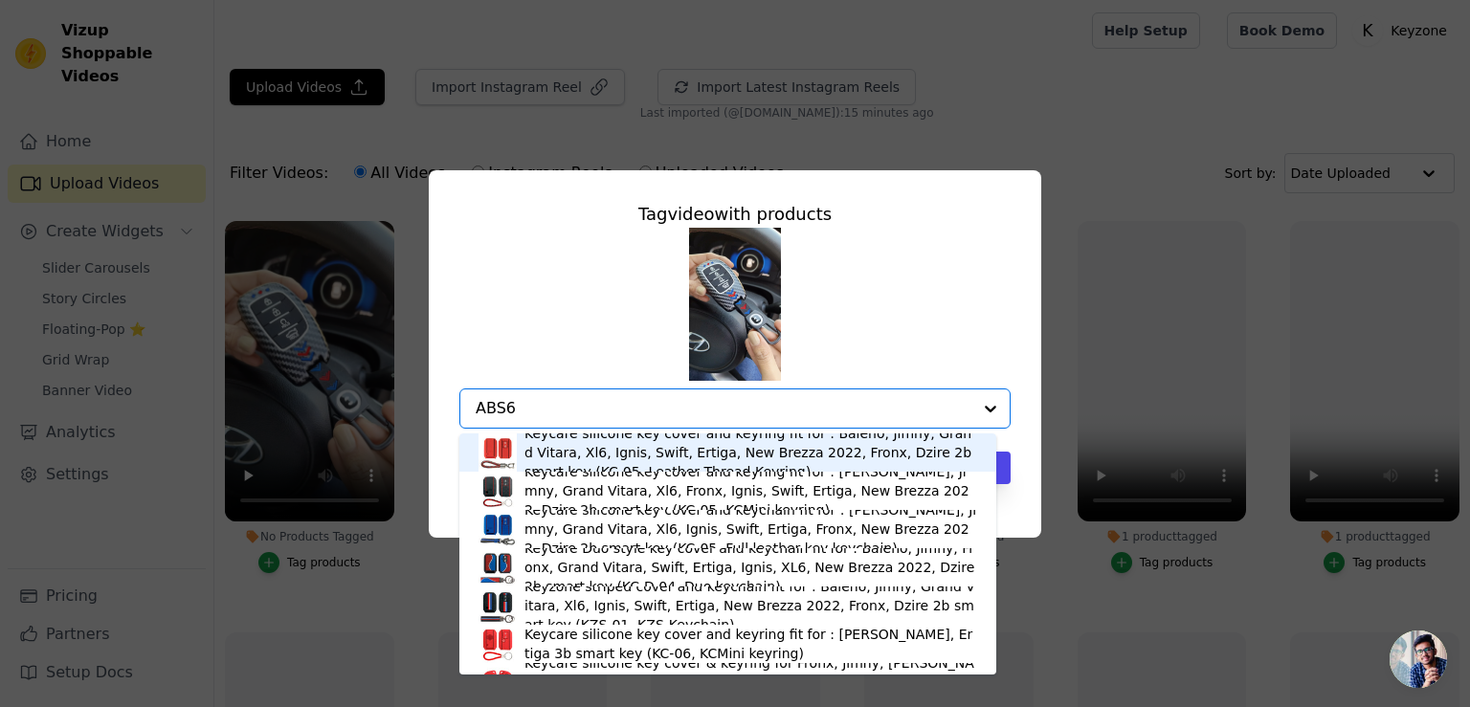
type input "ABS67"
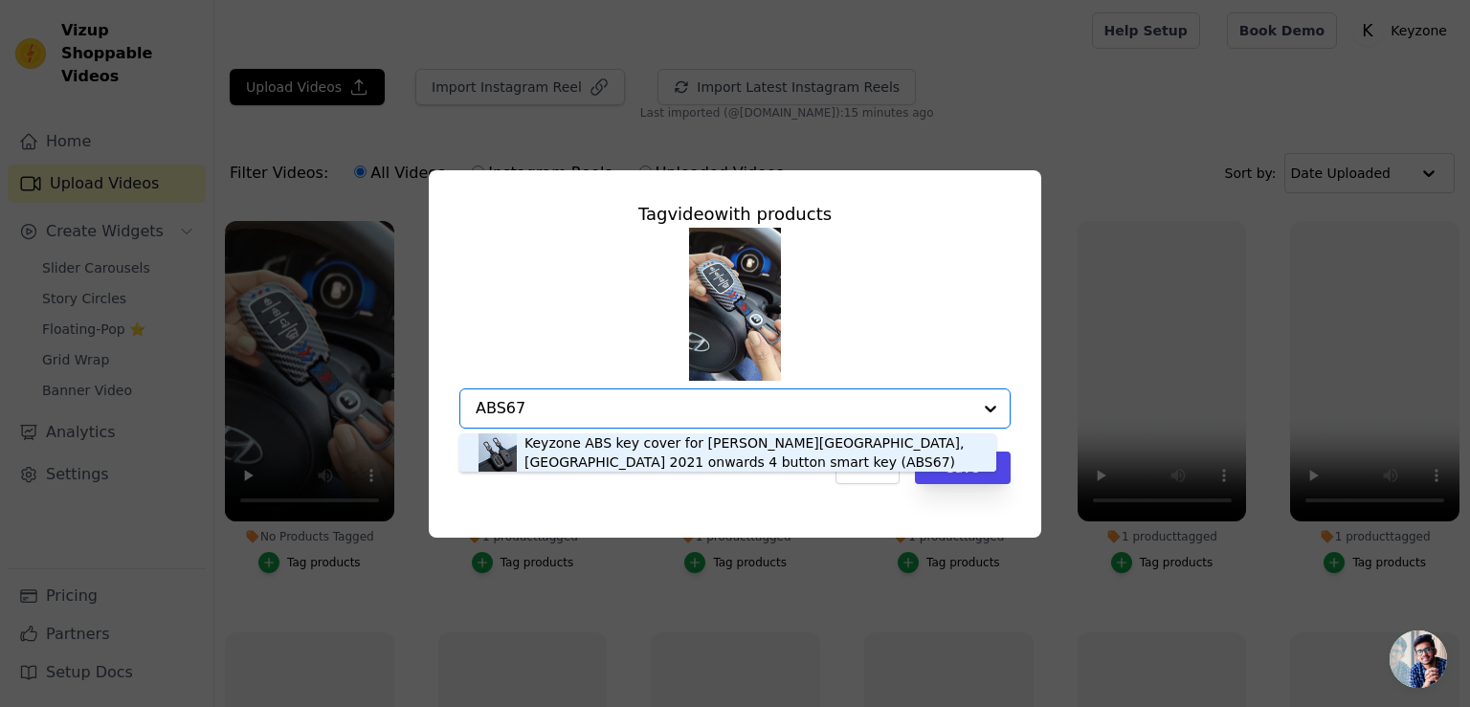
click at [544, 454] on div "Keyzone ABS key cover for [PERSON_NAME][GEOGRAPHIC_DATA], [GEOGRAPHIC_DATA] 202…" at bounding box center [750, 452] width 453 height 38
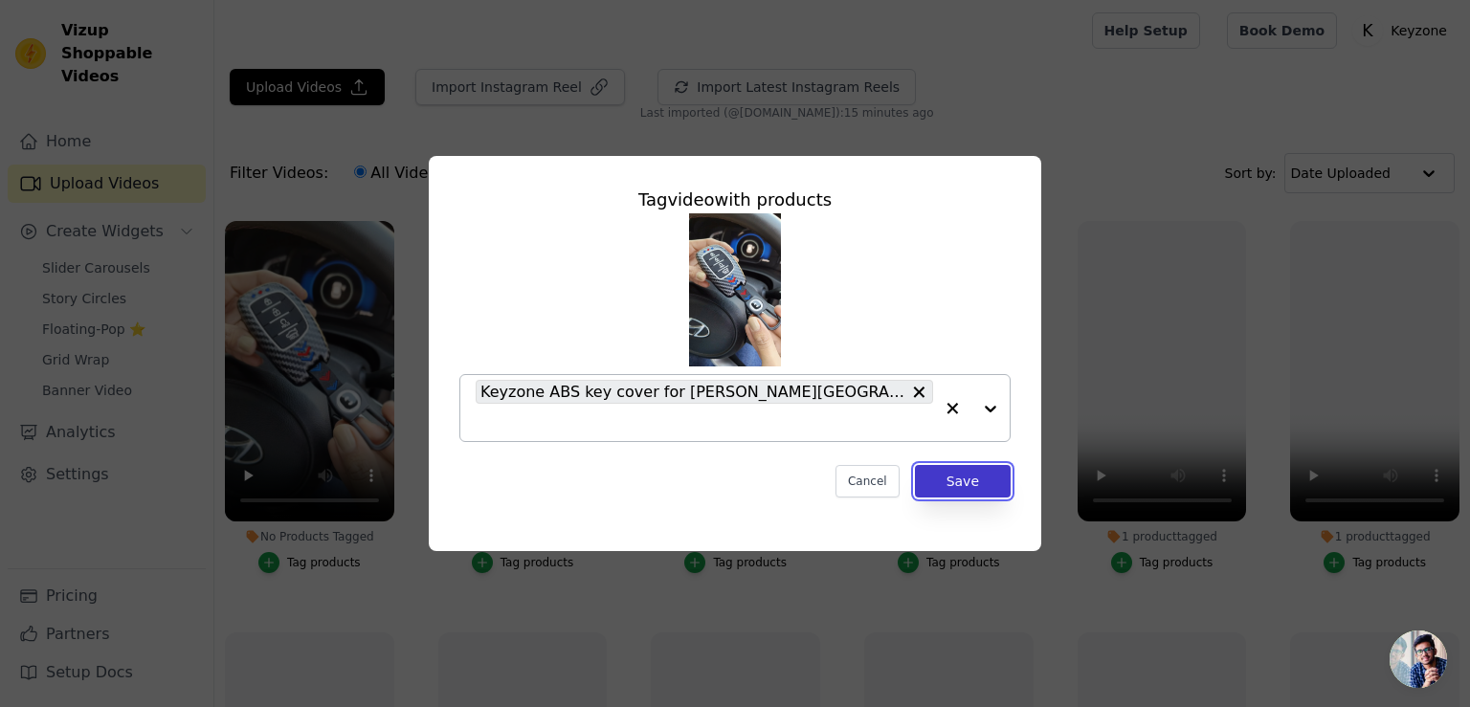
click at [956, 481] on button "Save" at bounding box center [963, 481] width 96 height 33
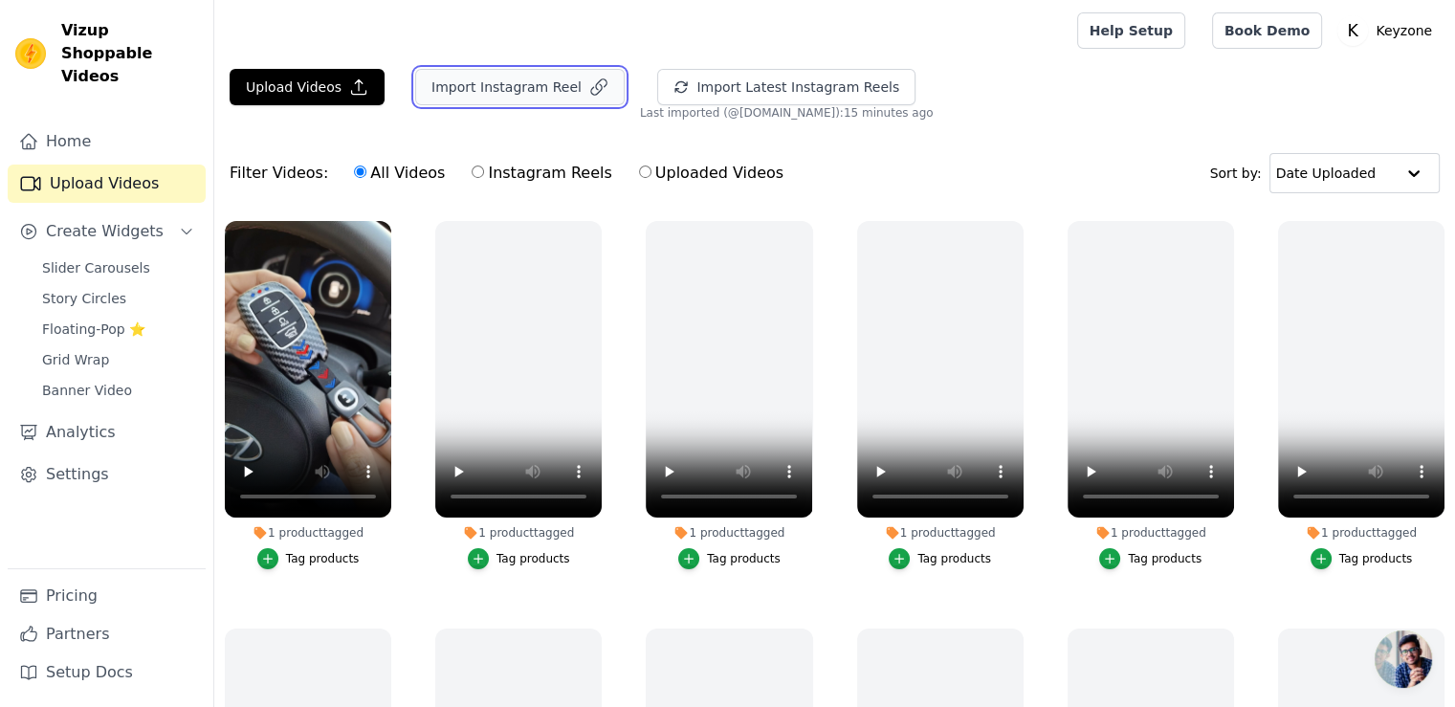
click at [537, 81] on button "Import Instagram Reel" at bounding box center [520, 87] width 210 height 36
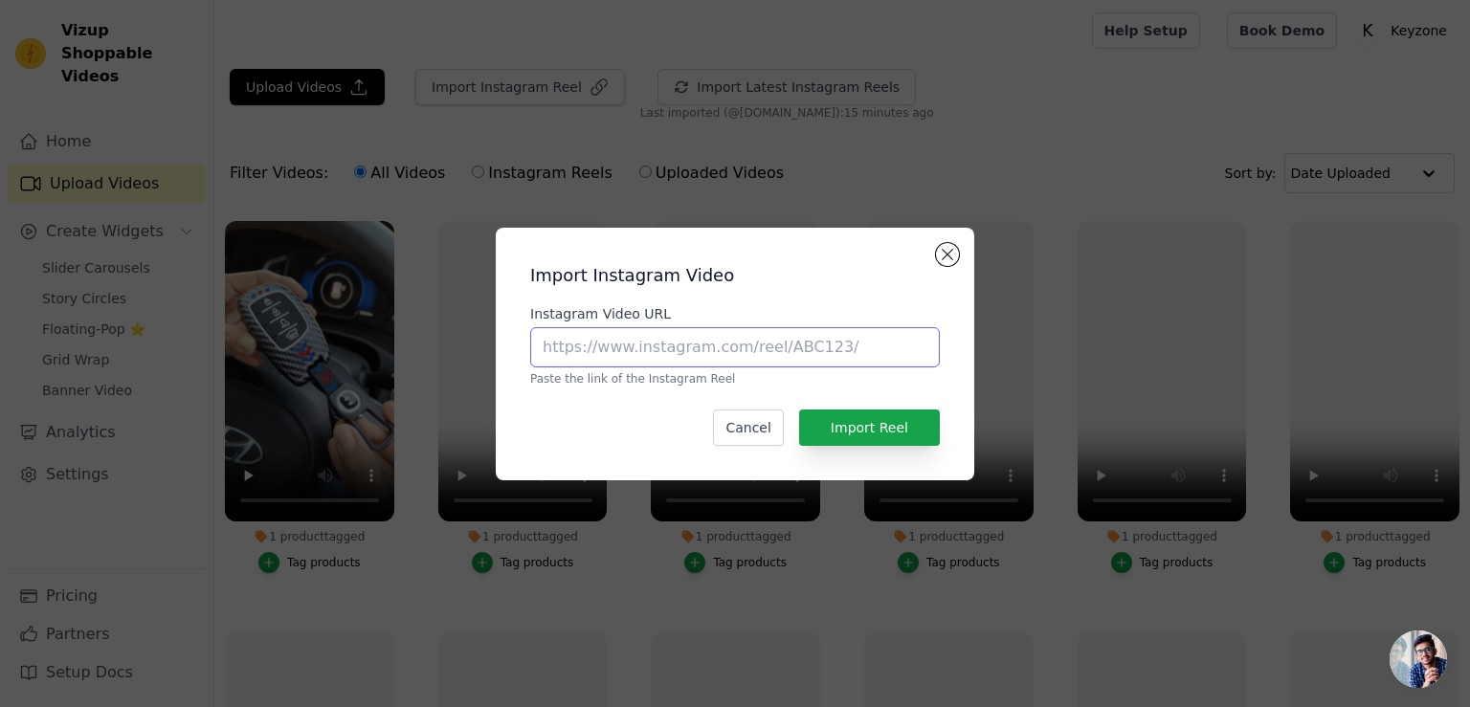
click at [645, 346] on input "Instagram Video URL" at bounding box center [735, 347] width 410 height 40
paste input "https://www.instagram.com/p/DD95j6CNyZA/"
type input "https://www.instagram.com/p/DD95j6CNyZA/"
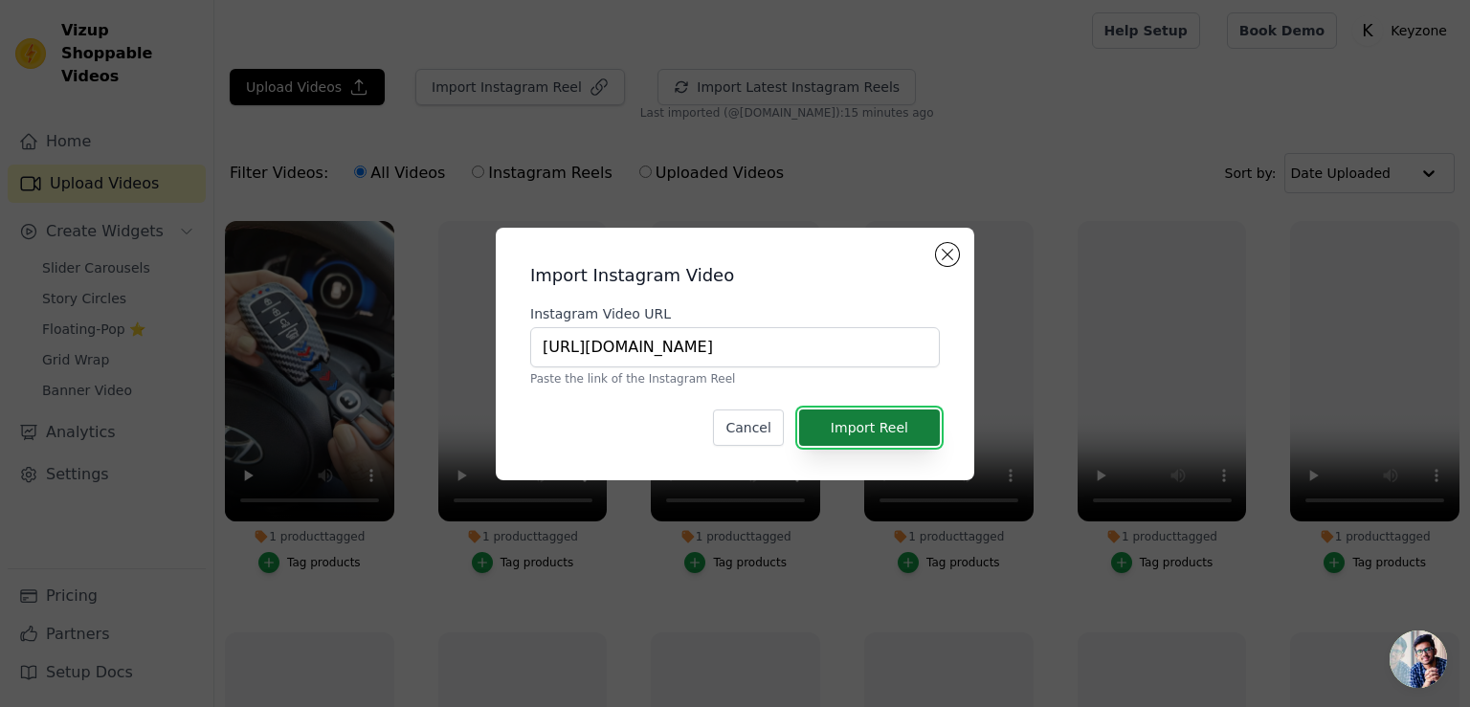
click at [857, 428] on button "Import Reel" at bounding box center [869, 428] width 141 height 36
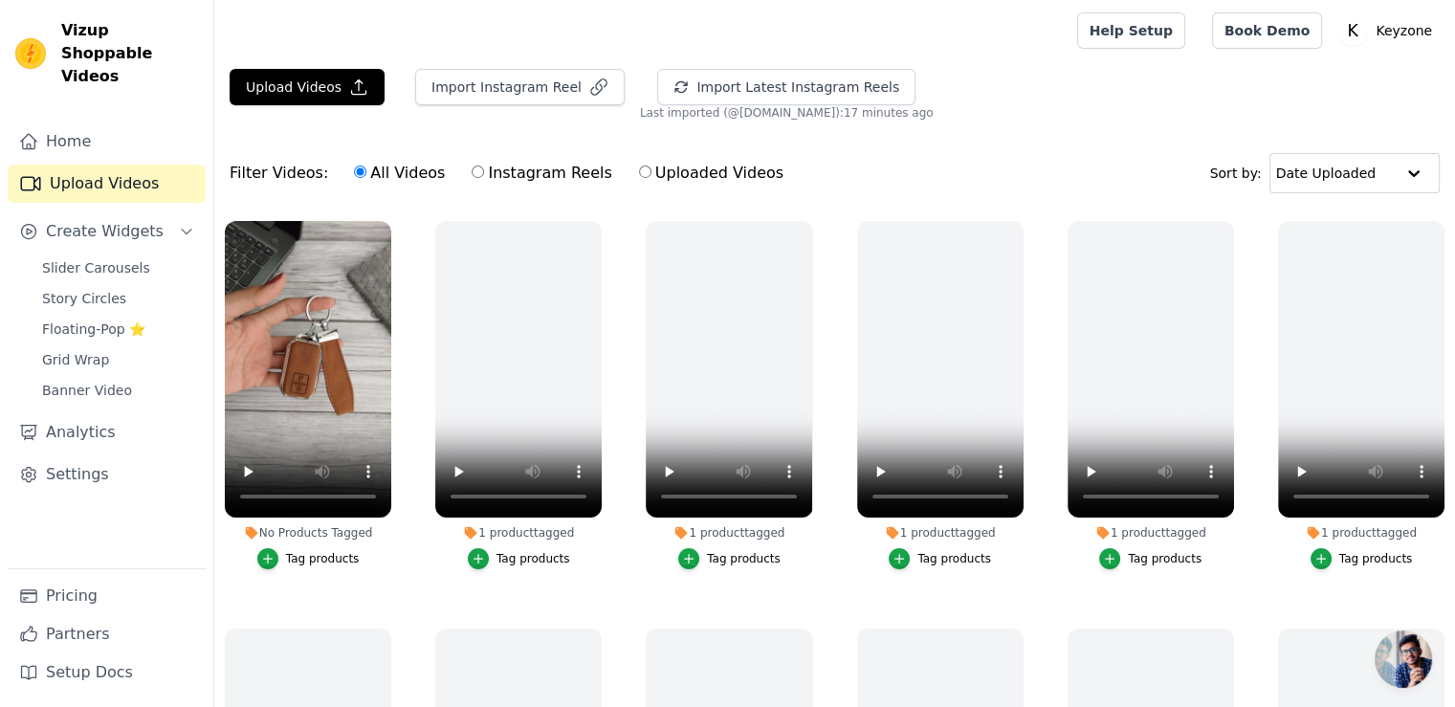
click at [306, 558] on div "Tag products" at bounding box center [323, 558] width 74 height 15
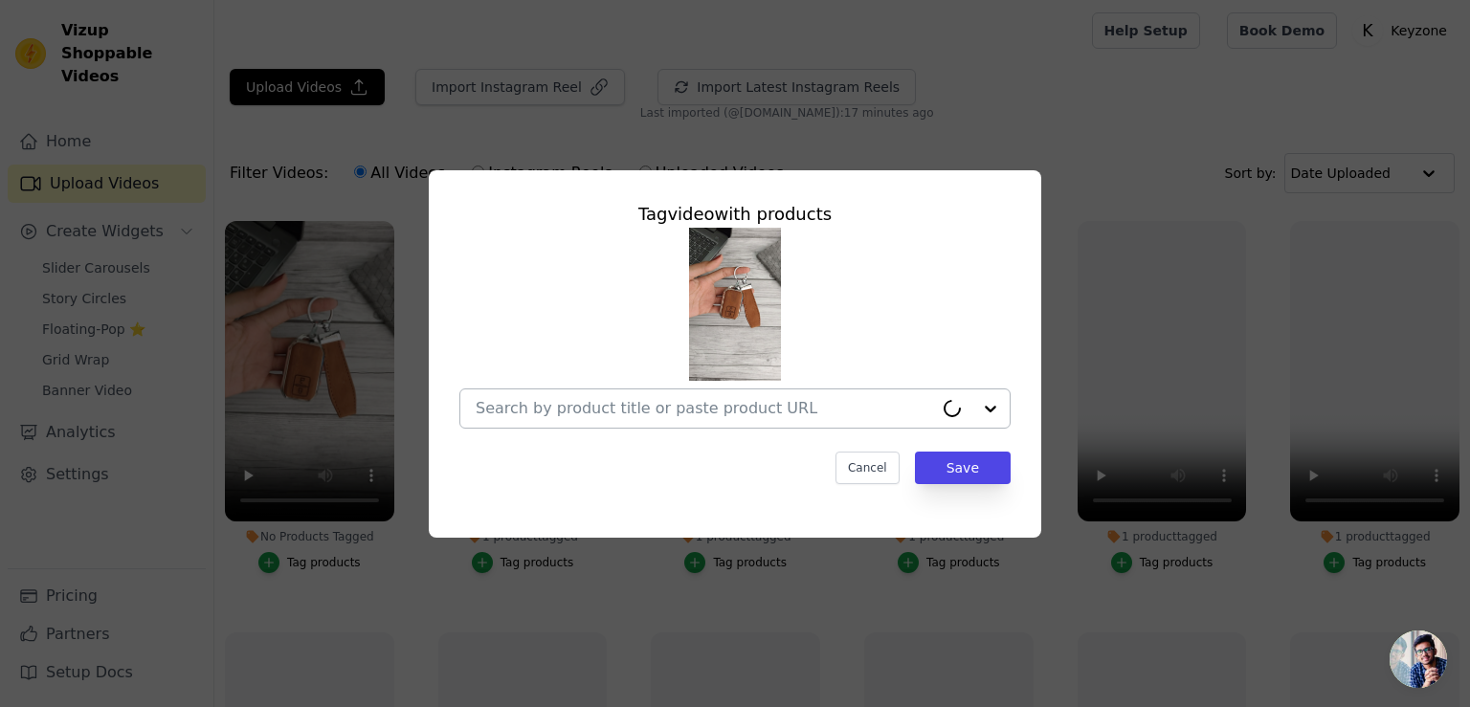
click at [514, 413] on input "No Products Tagged Tag video with products Cancel Save Tag products" at bounding box center [704, 408] width 457 height 18
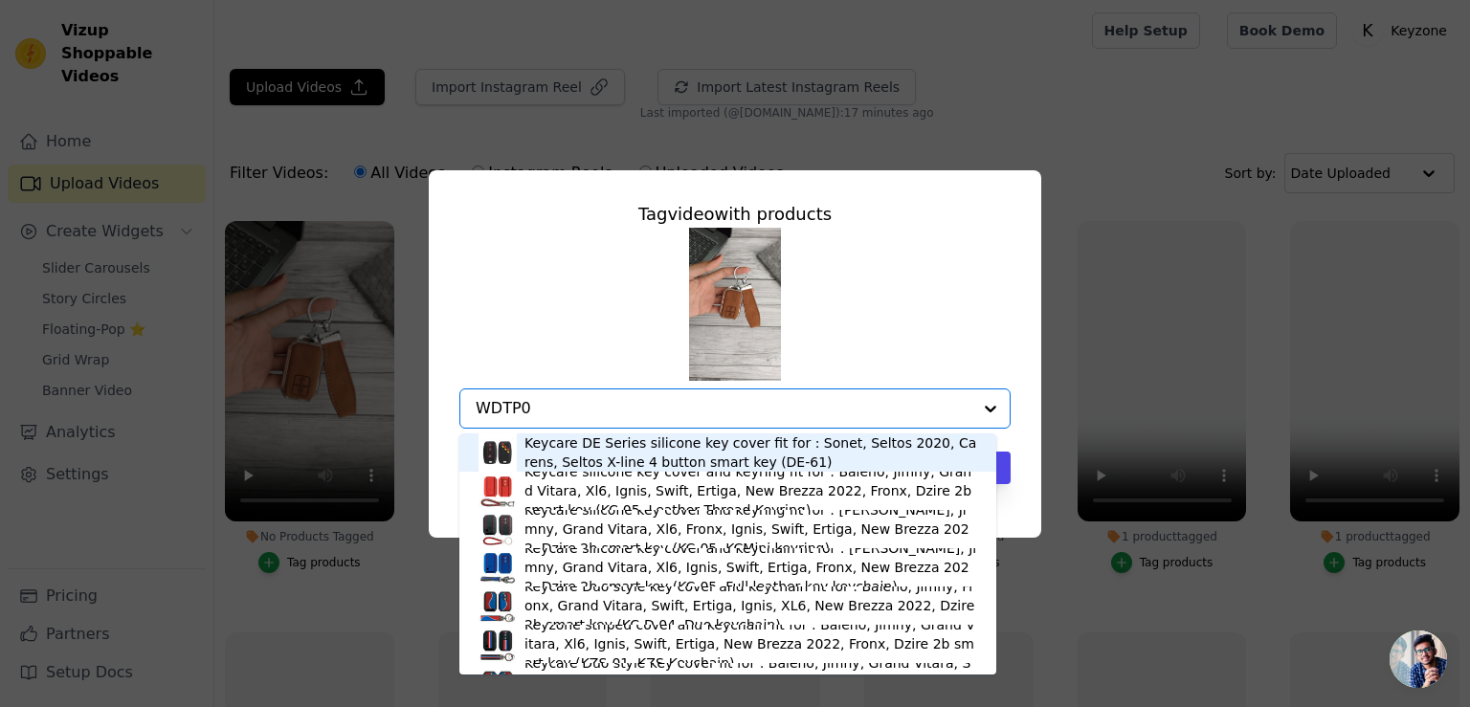
type input "WDTP05"
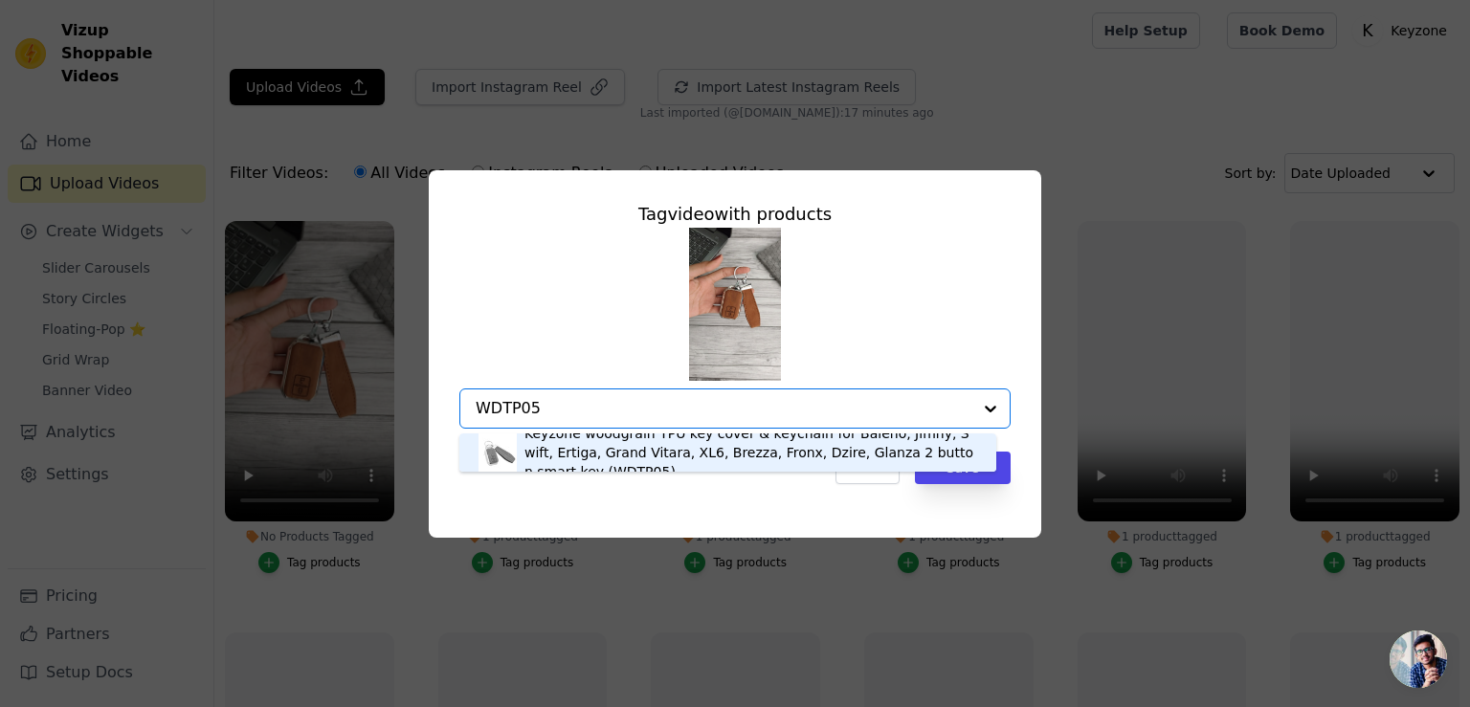
click at [574, 451] on div "Keyzone woodgrain TPU key cover & keychain for Baleno, Jimny, Swift, Ertiga, Gr…" at bounding box center [750, 452] width 453 height 57
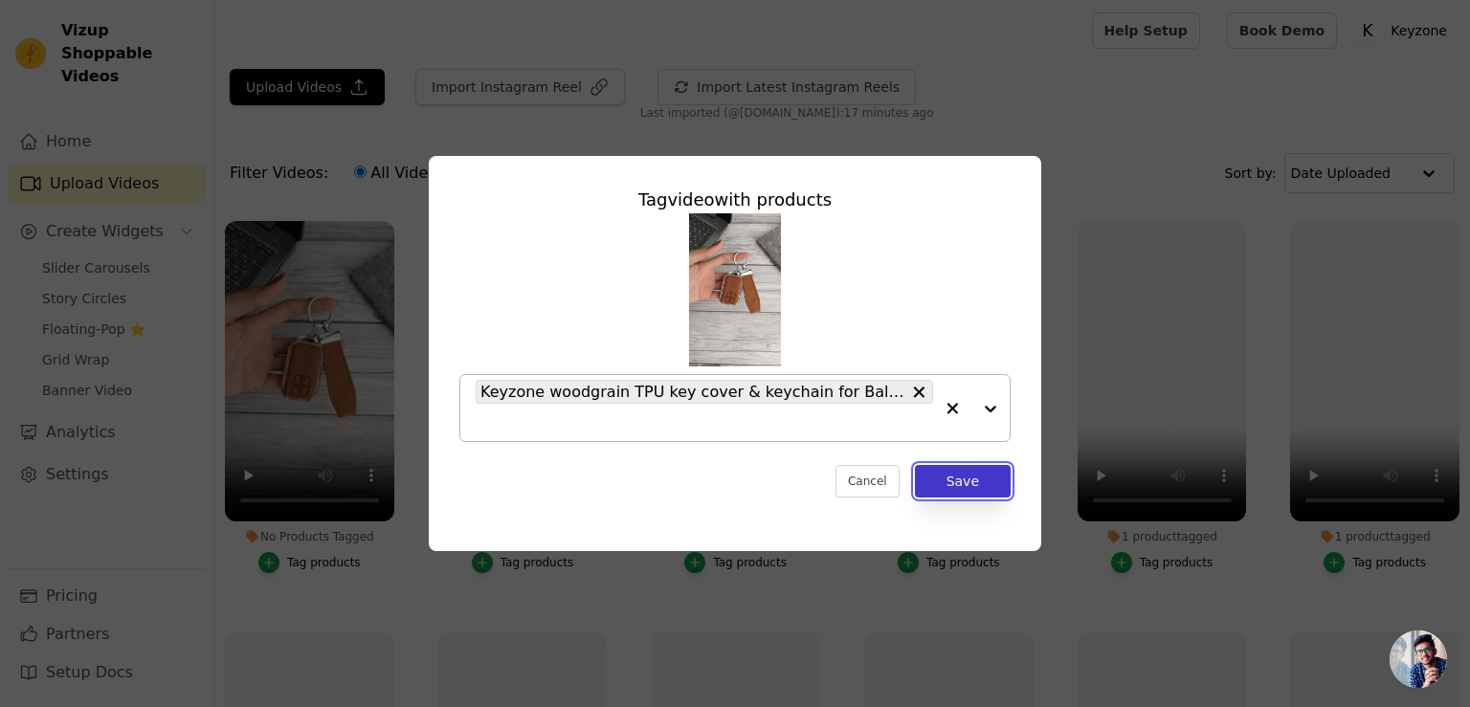
click at [967, 486] on button "Save" at bounding box center [963, 481] width 96 height 33
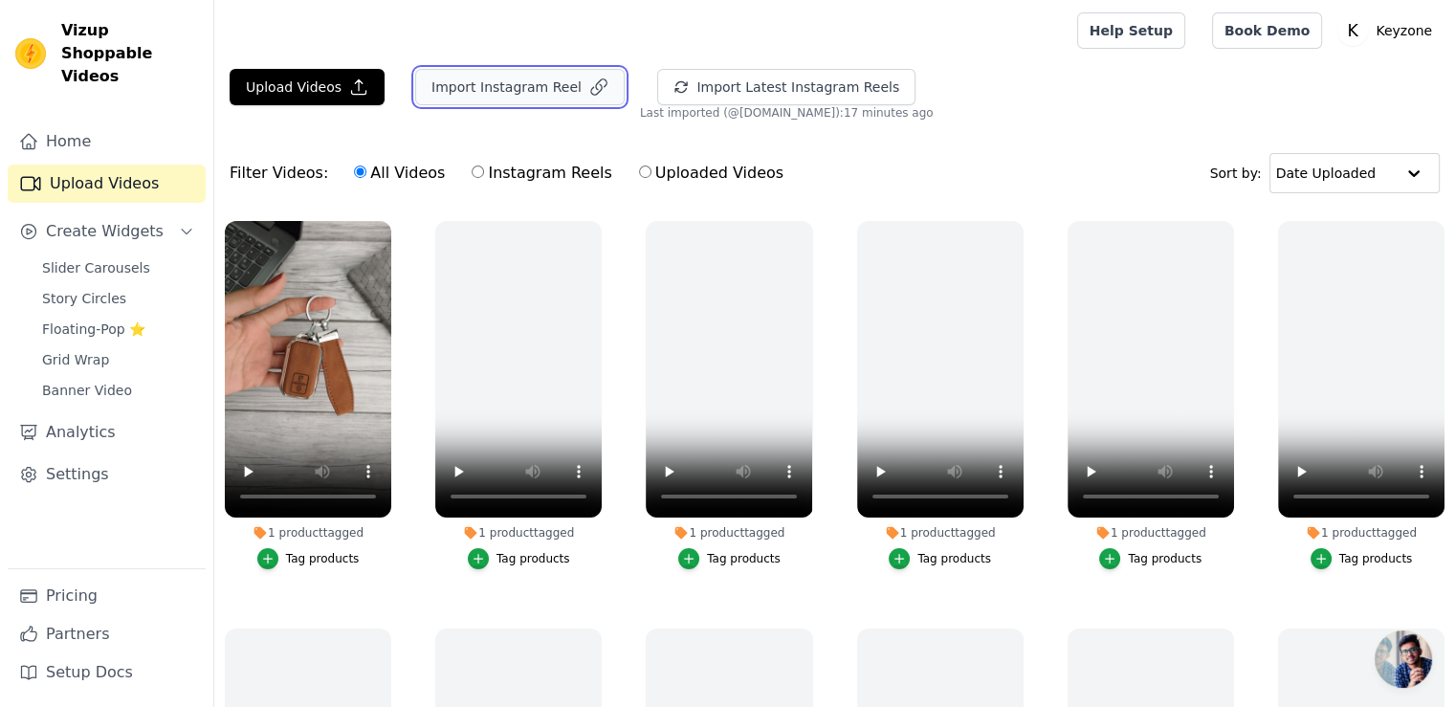
click at [522, 89] on button "Import Instagram Reel" at bounding box center [520, 87] width 210 height 36
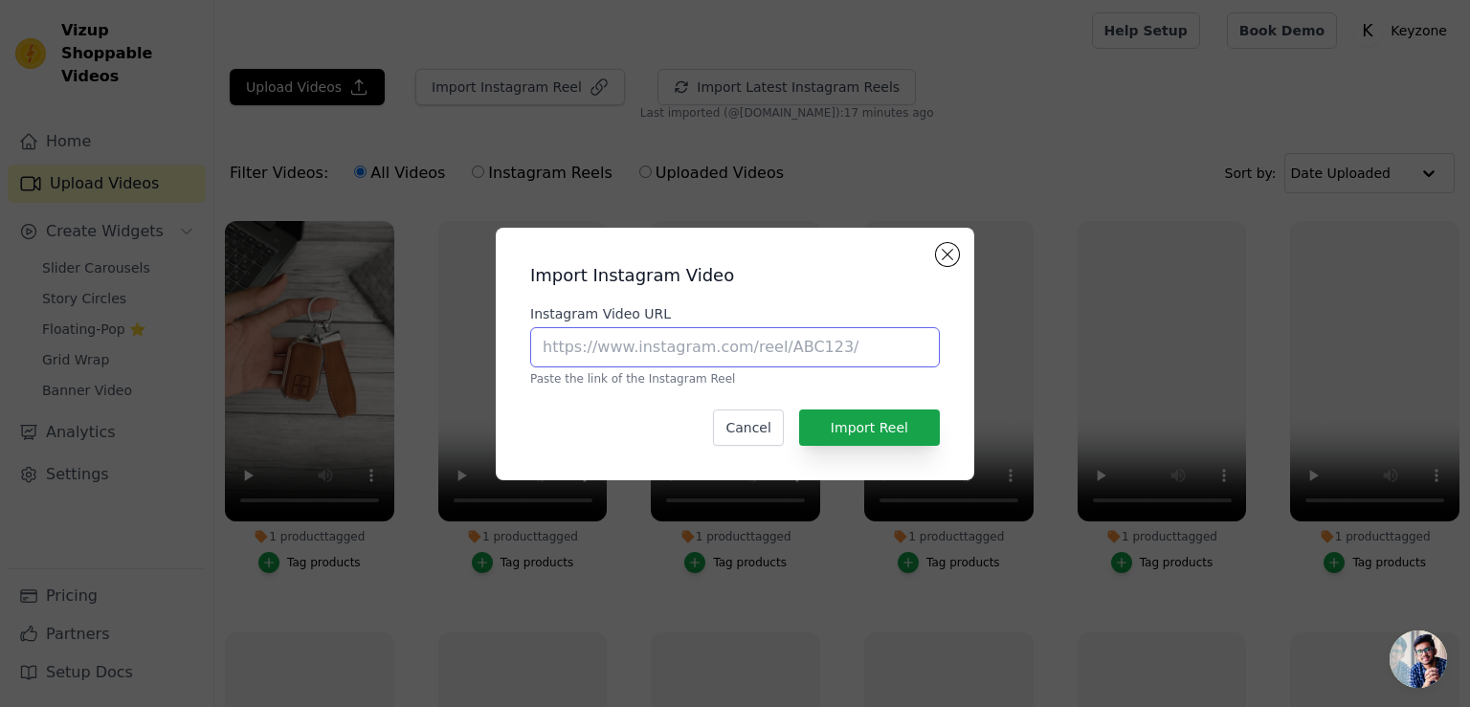
click at [609, 354] on input "Instagram Video URL" at bounding box center [735, 347] width 410 height 40
paste input "https://www.instagram.com/p/DDhl8U3ttWY/"
type input "https://www.instagram.com/p/DDhl8U3ttWY/"
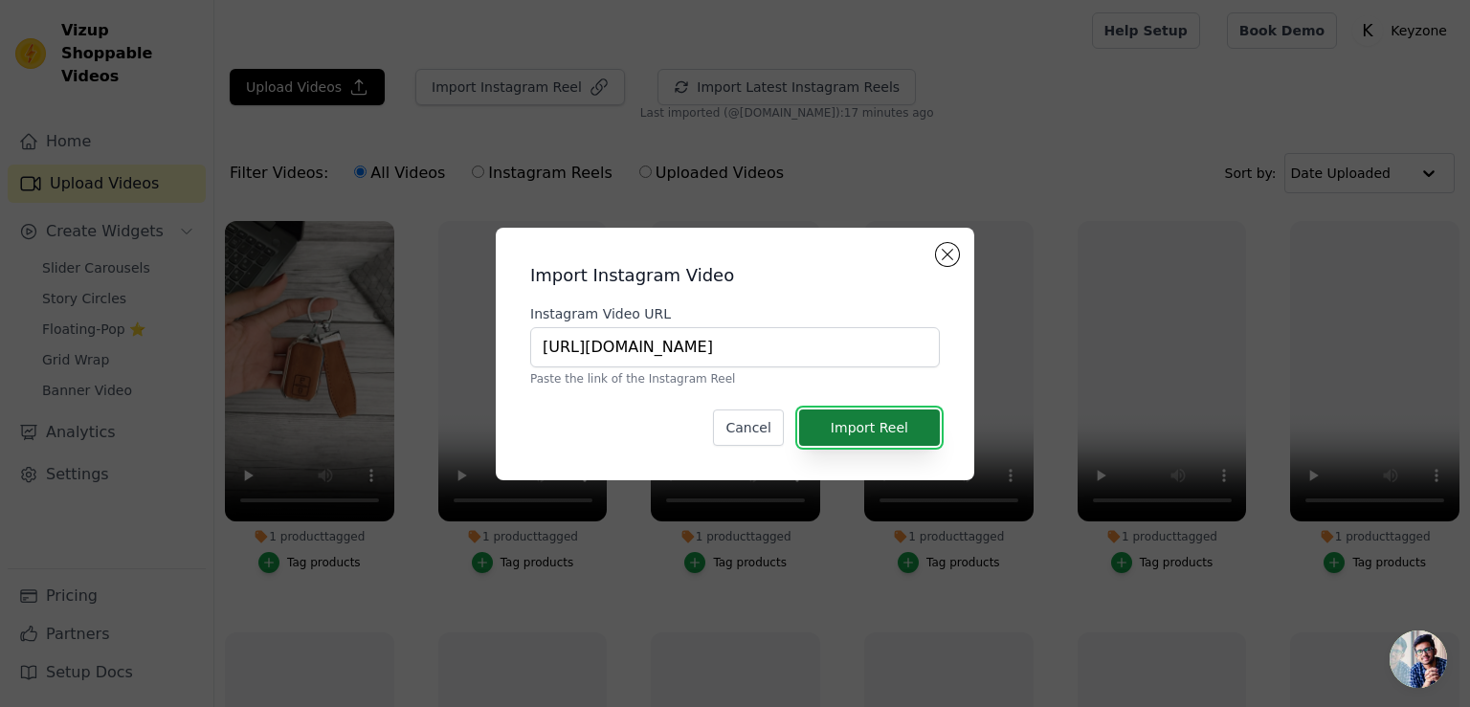
click at [899, 438] on button "Import Reel" at bounding box center [869, 428] width 141 height 36
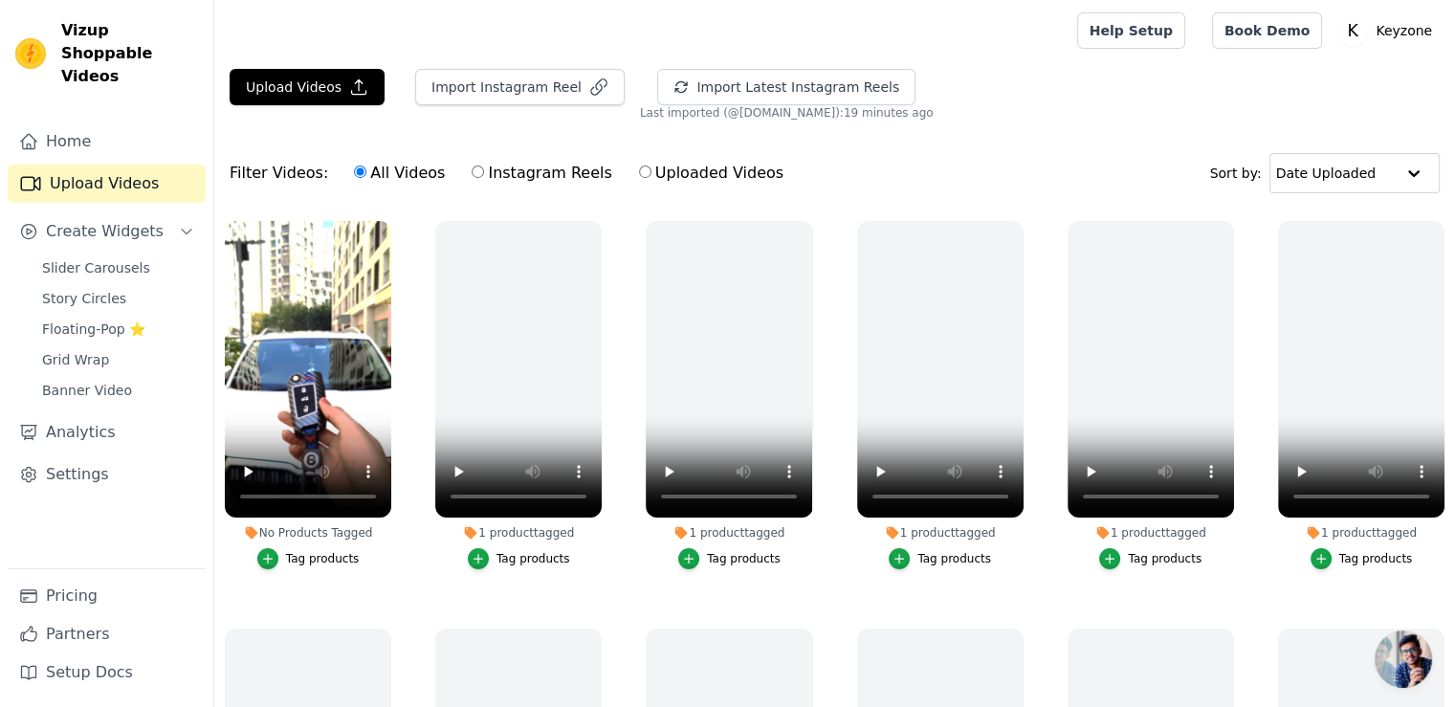
click at [317, 553] on div "Tag products" at bounding box center [323, 558] width 74 height 15
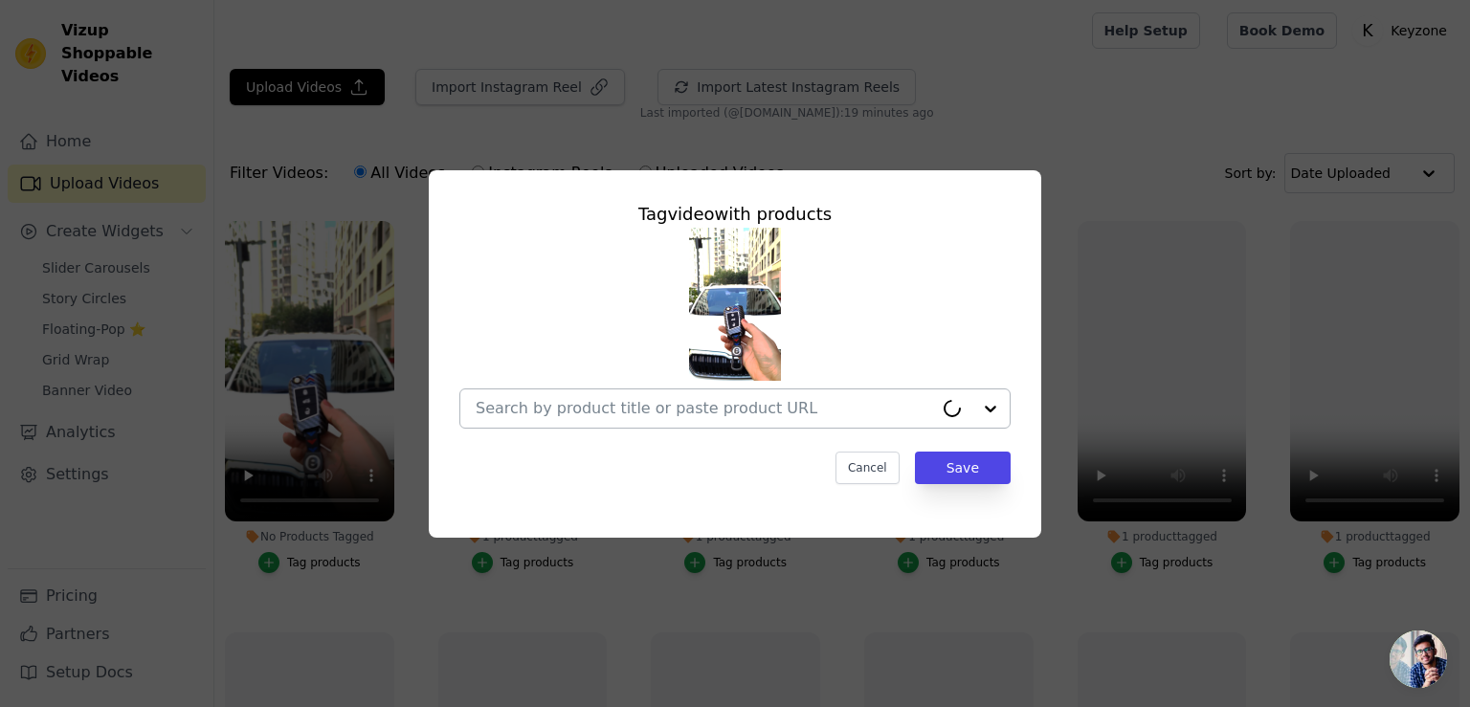
click at [542, 408] on input "No Products Tagged Tag video with products Cancel Save Tag products" at bounding box center [704, 408] width 457 height 18
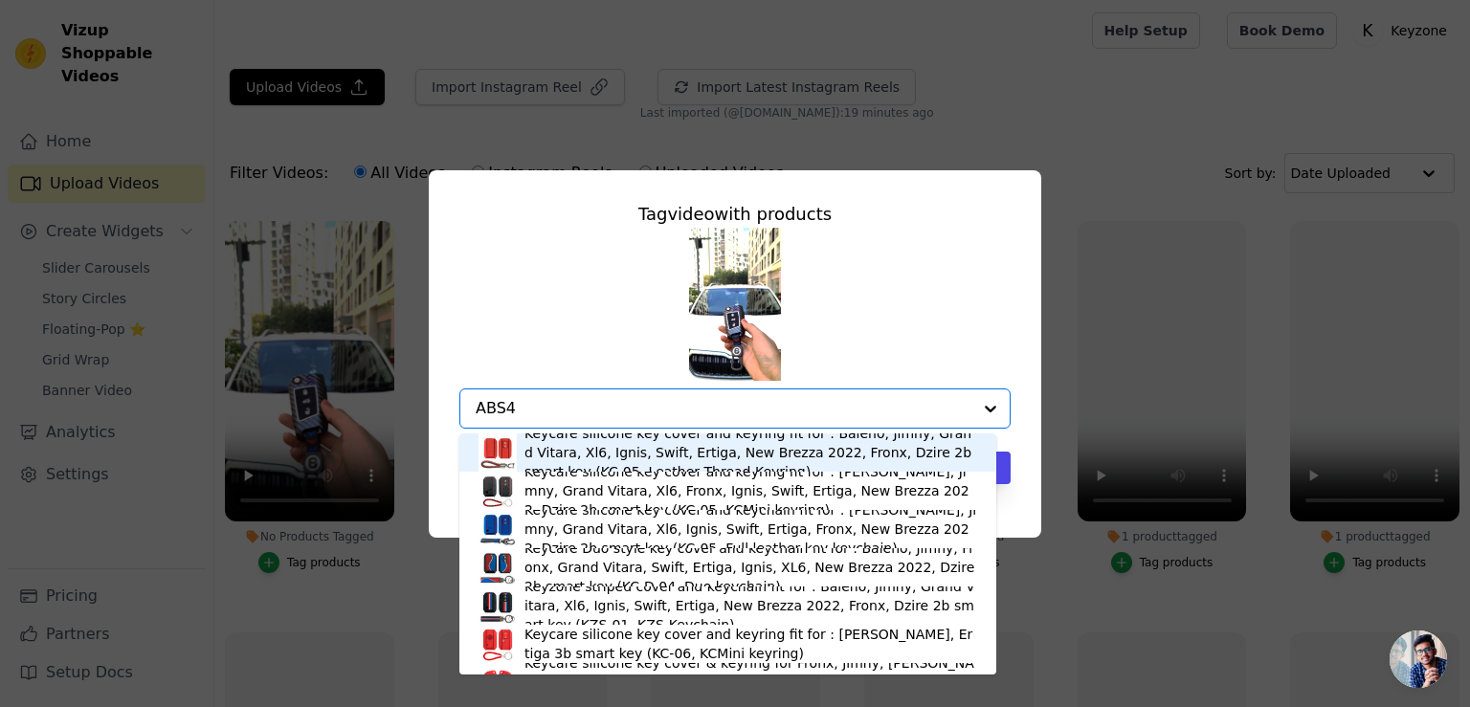
type input "ABS44"
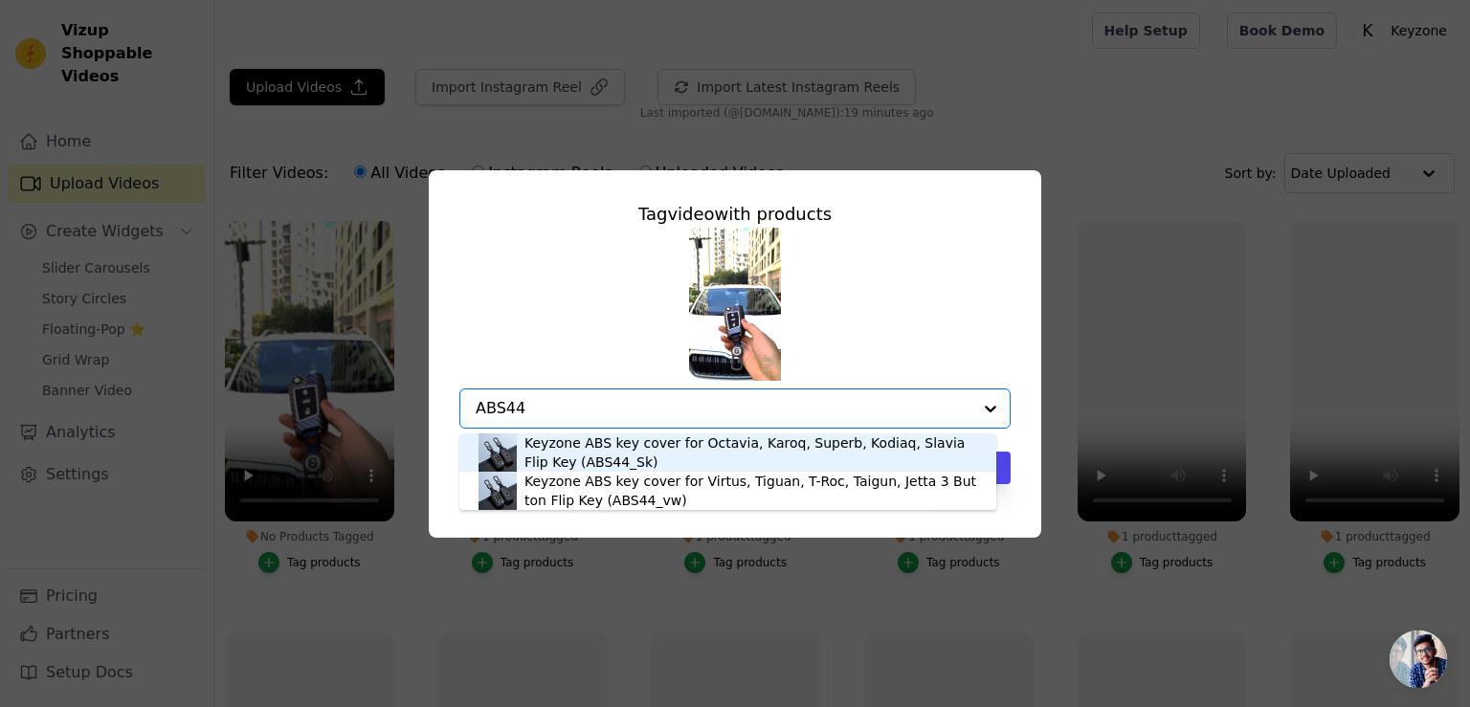
click at [580, 450] on div "Keyzone ABS key cover for Octavia, Karoq, Superb, Kodiaq, Slavia Flip Key (ABS4…" at bounding box center [750, 452] width 453 height 38
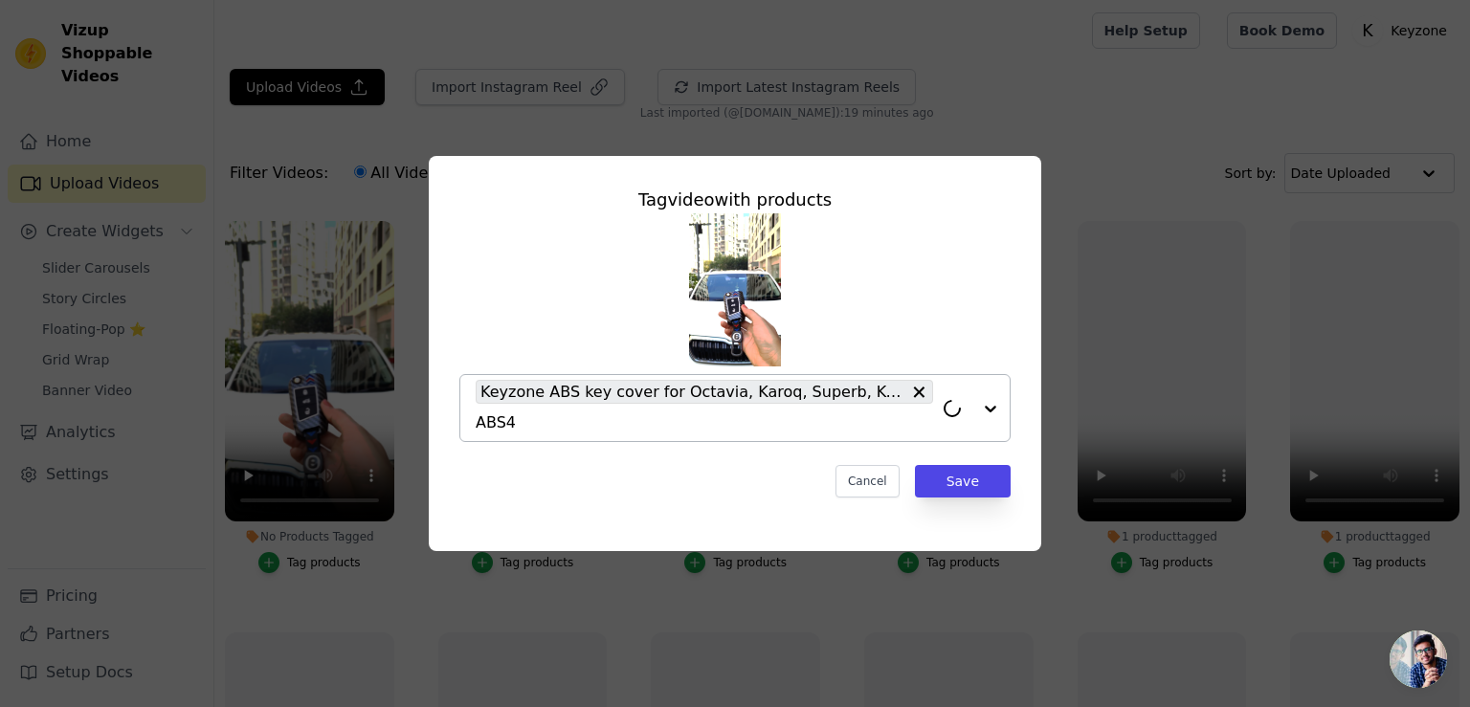
type input "ABS44"
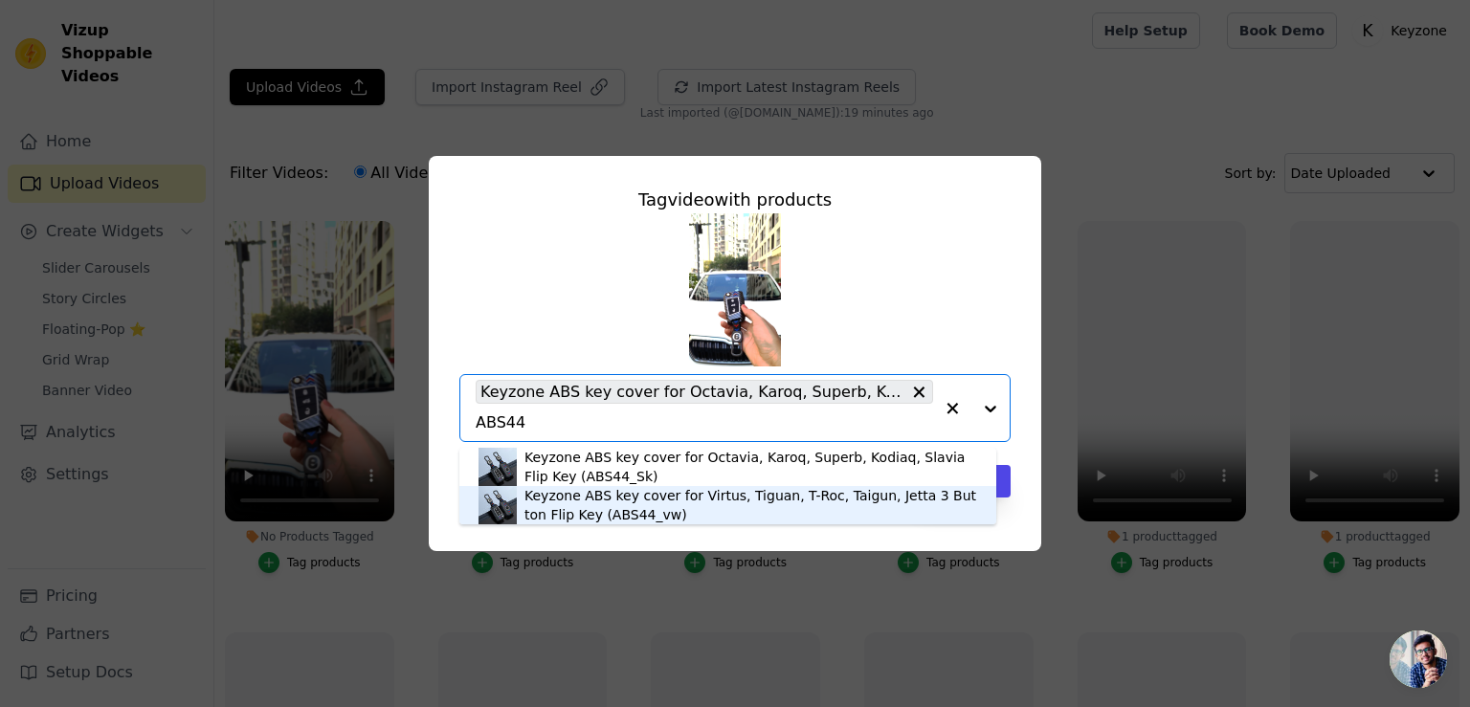
click at [633, 502] on div "Keyzone ABS key cover for Virtus, Tiguan, T-Roc, Taigun, Jetta 3 Button Flip Ke…" at bounding box center [750, 505] width 453 height 38
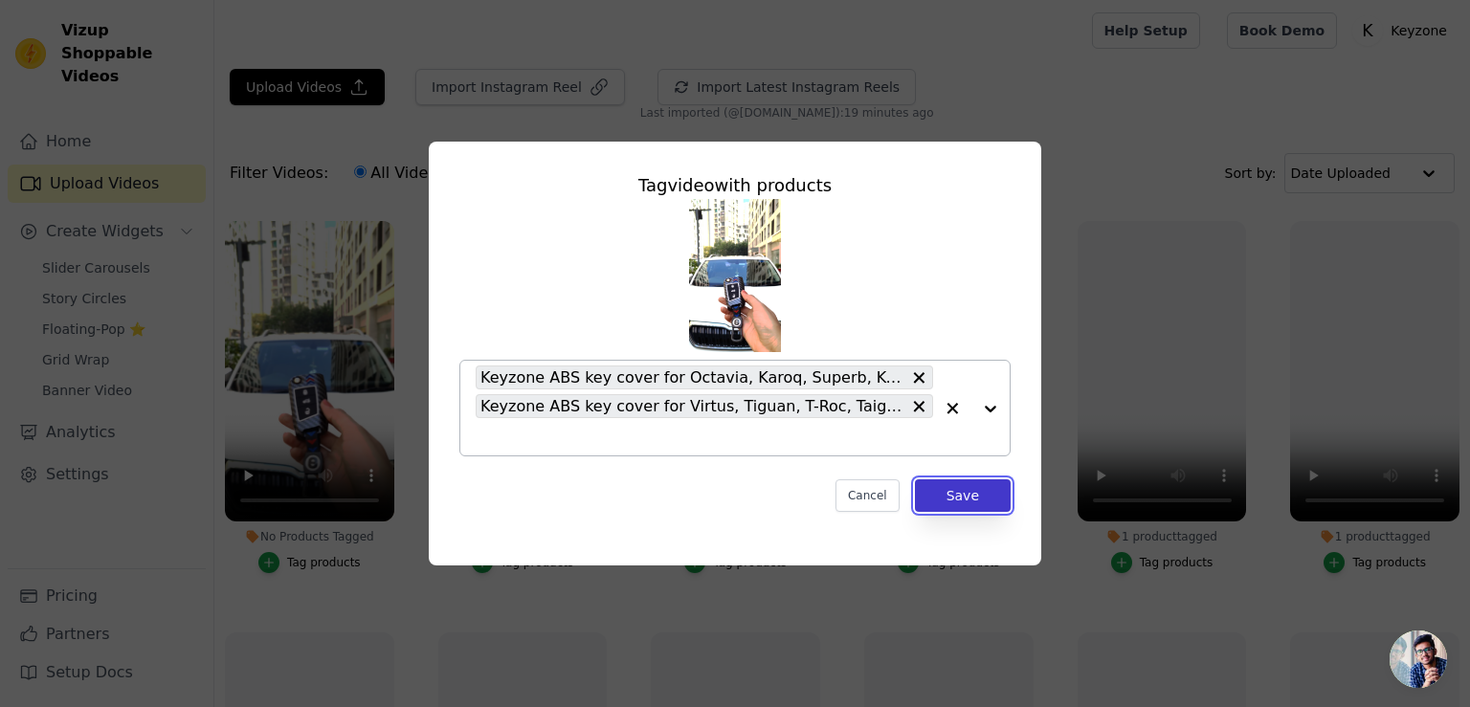
click at [957, 489] on button "Save" at bounding box center [963, 495] width 96 height 33
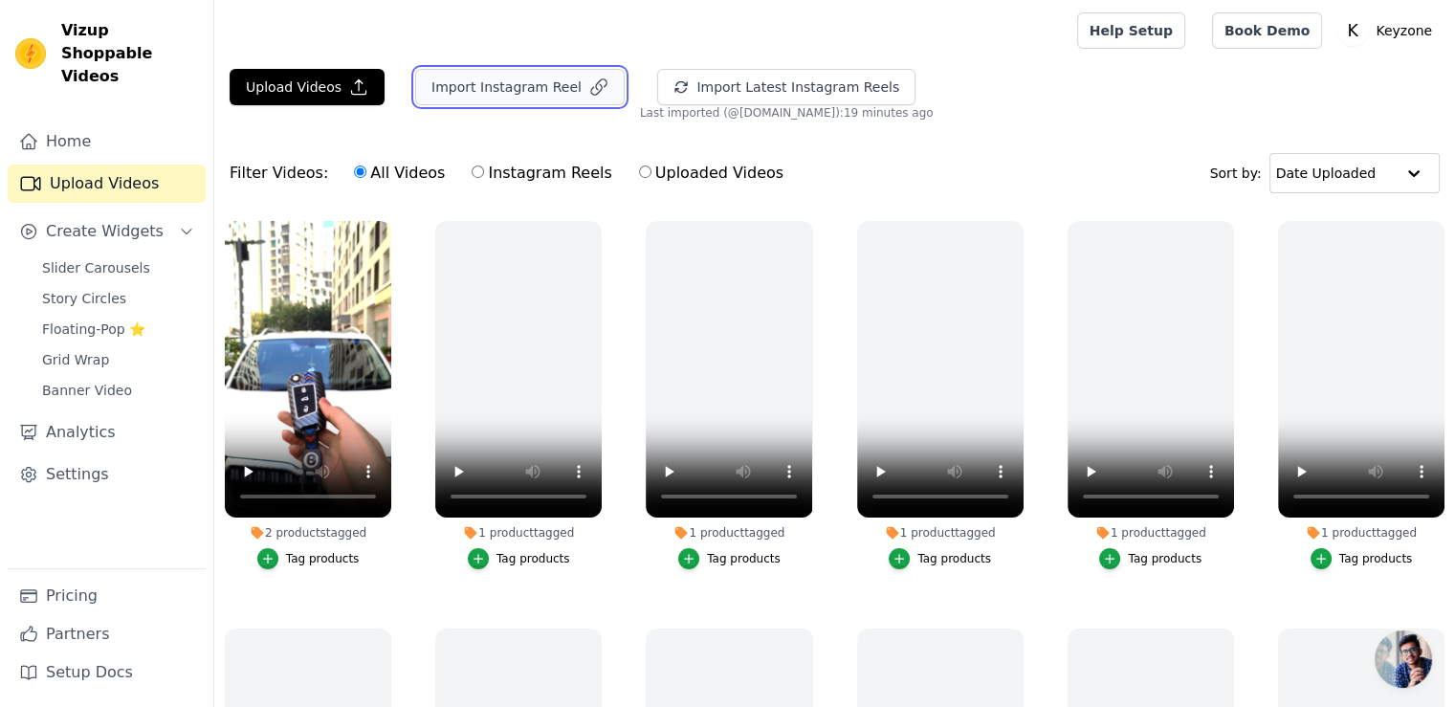
click at [555, 73] on button "Import Instagram Reel" at bounding box center [520, 87] width 210 height 36
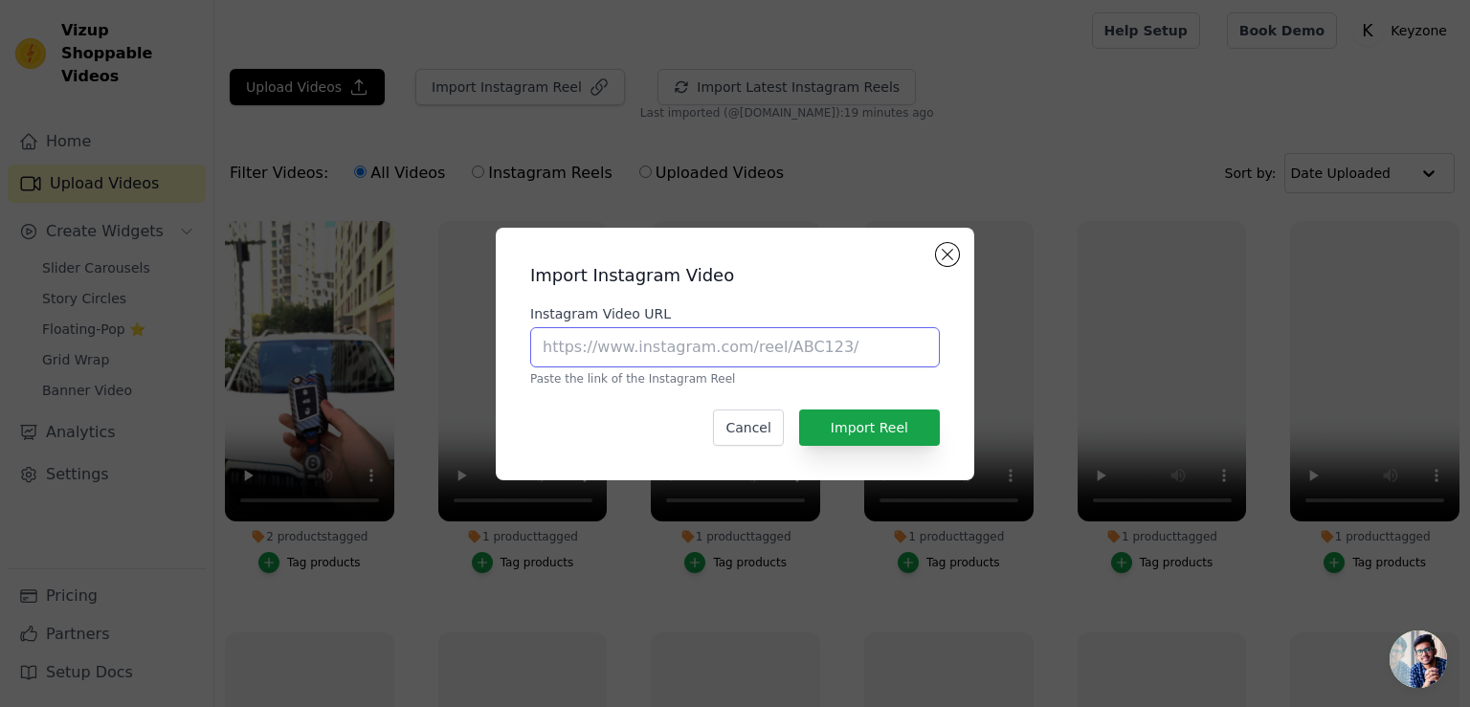
click at [615, 338] on input "Instagram Video URL" at bounding box center [735, 347] width 410 height 40
paste input "https://www.instagram.com/p/DDdaIRLzKCh/"
type input "https://www.instagram.com/p/DDdaIRLzKCh/"
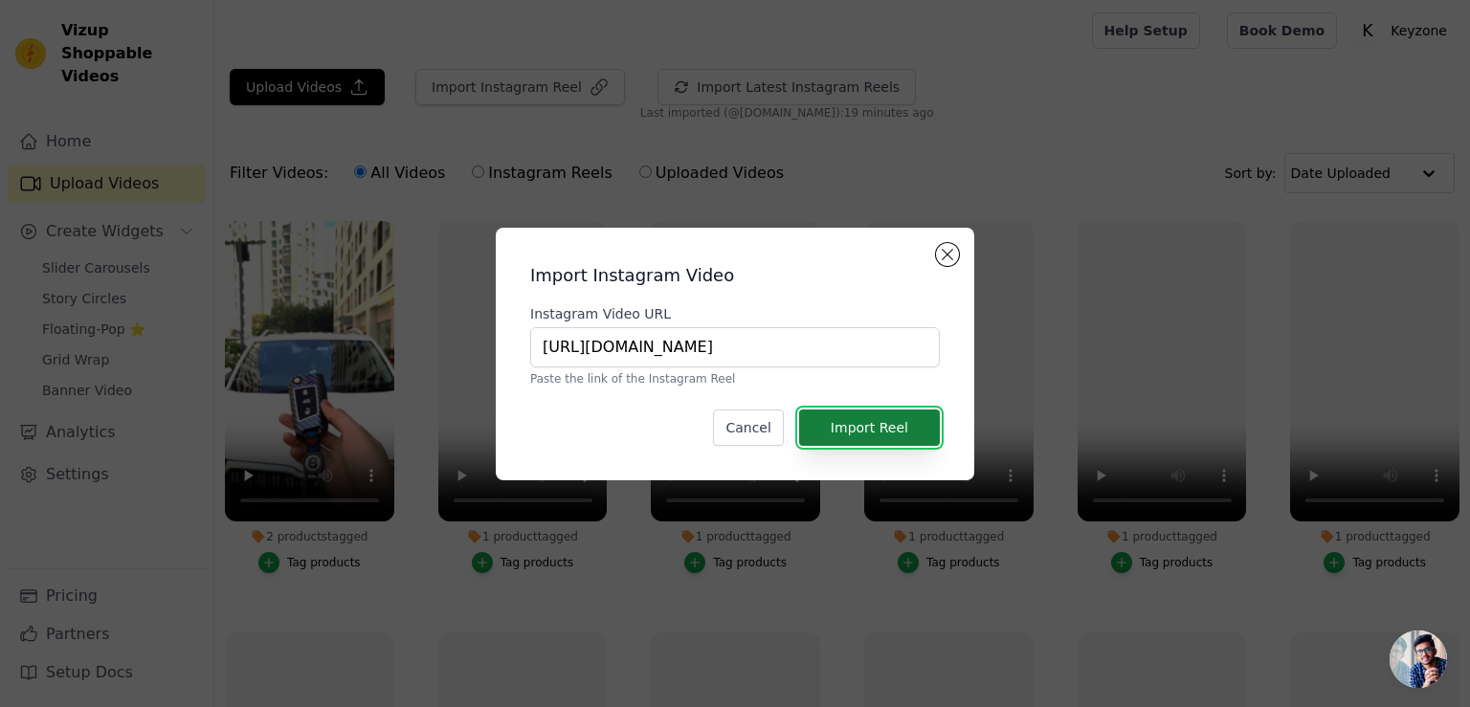
click at [854, 423] on button "Import Reel" at bounding box center [869, 428] width 141 height 36
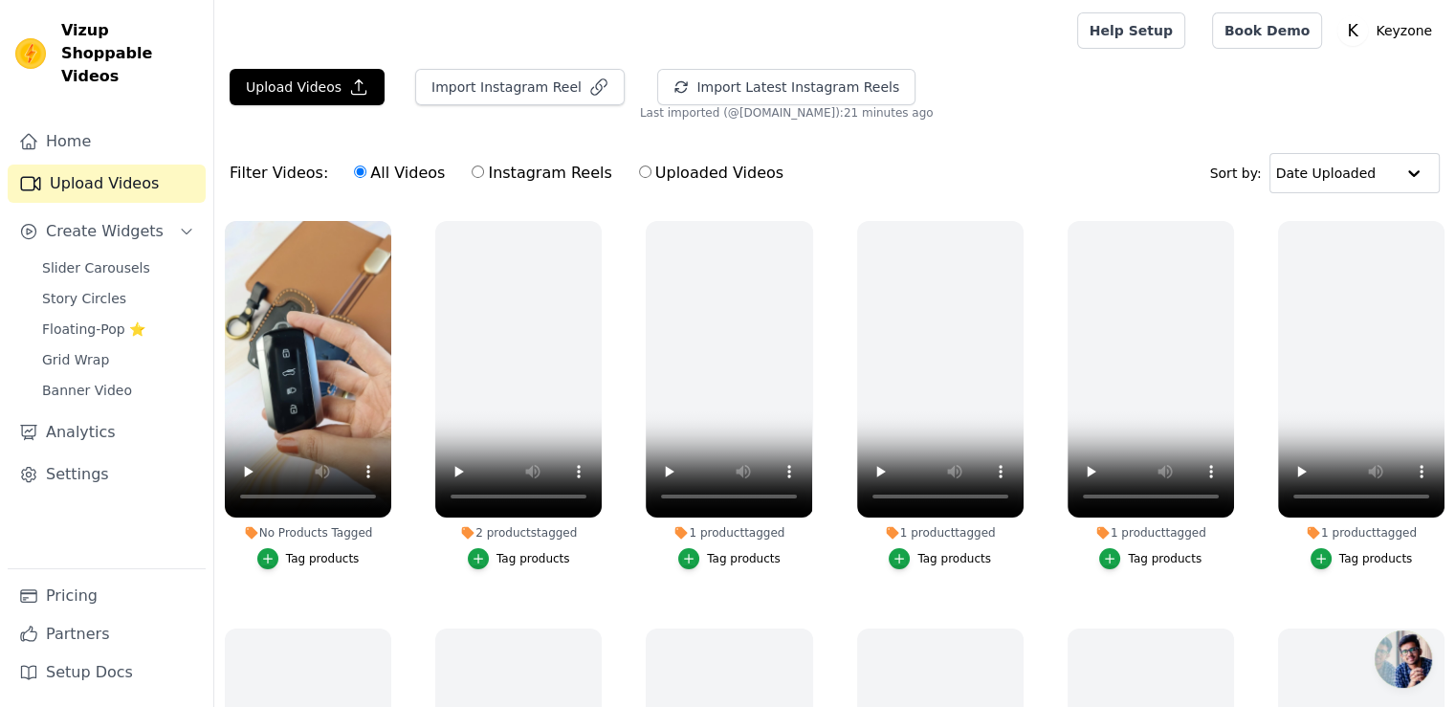
click at [316, 560] on div "Tag products" at bounding box center [323, 558] width 74 height 15
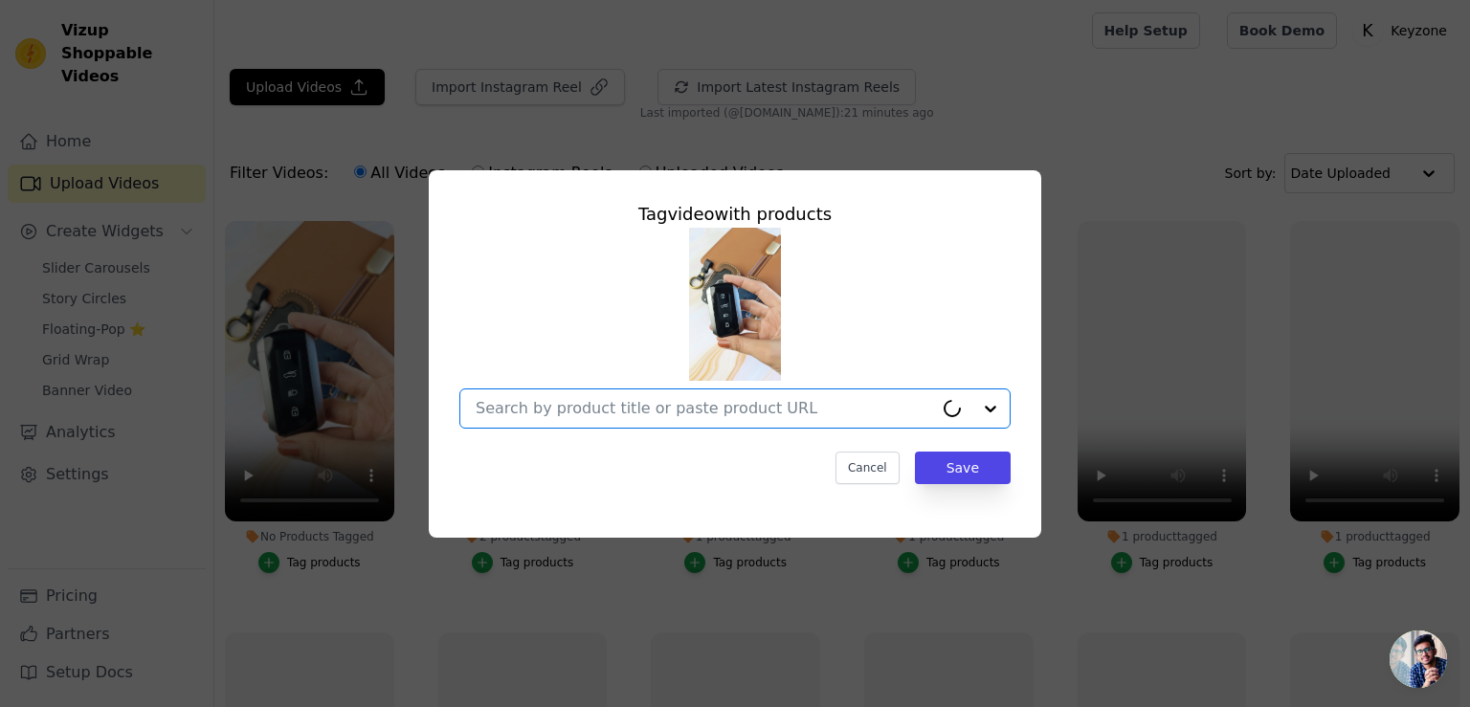
click at [505, 414] on input "No Products Tagged Tag video with products Option undefined, selected. Select i…" at bounding box center [704, 408] width 457 height 18
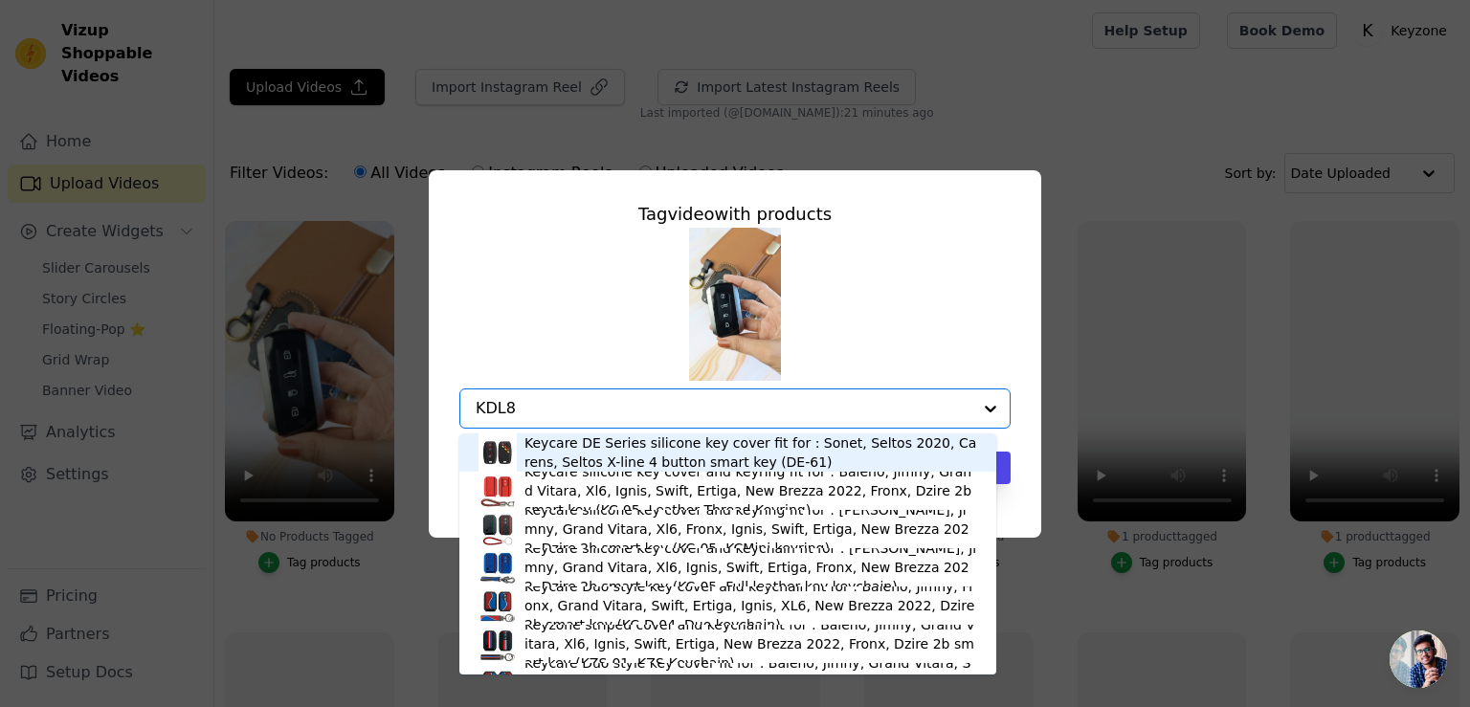
type input "KDL86"
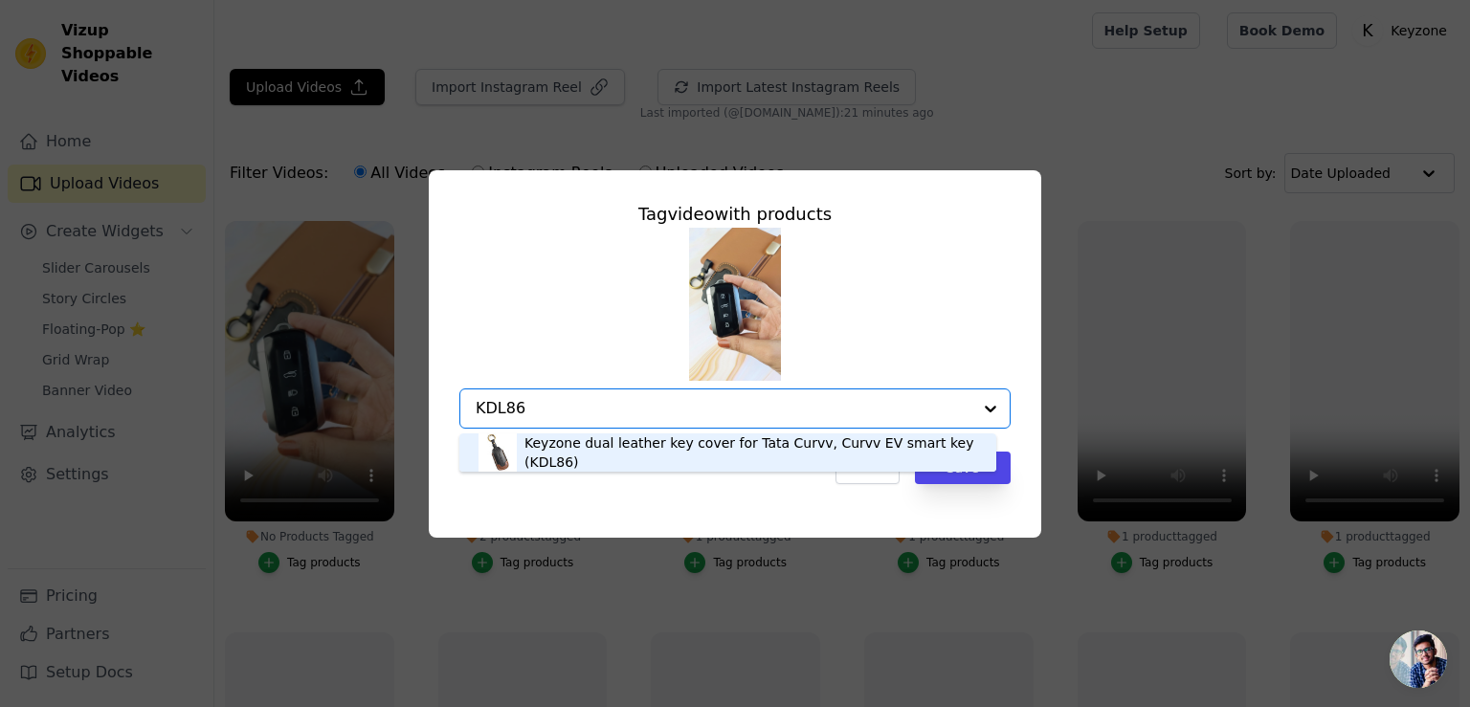
click at [560, 453] on div "Keyzone dual leather key cover for Tata Curvv, Curvv EV smart key (KDL86)" at bounding box center [750, 452] width 453 height 38
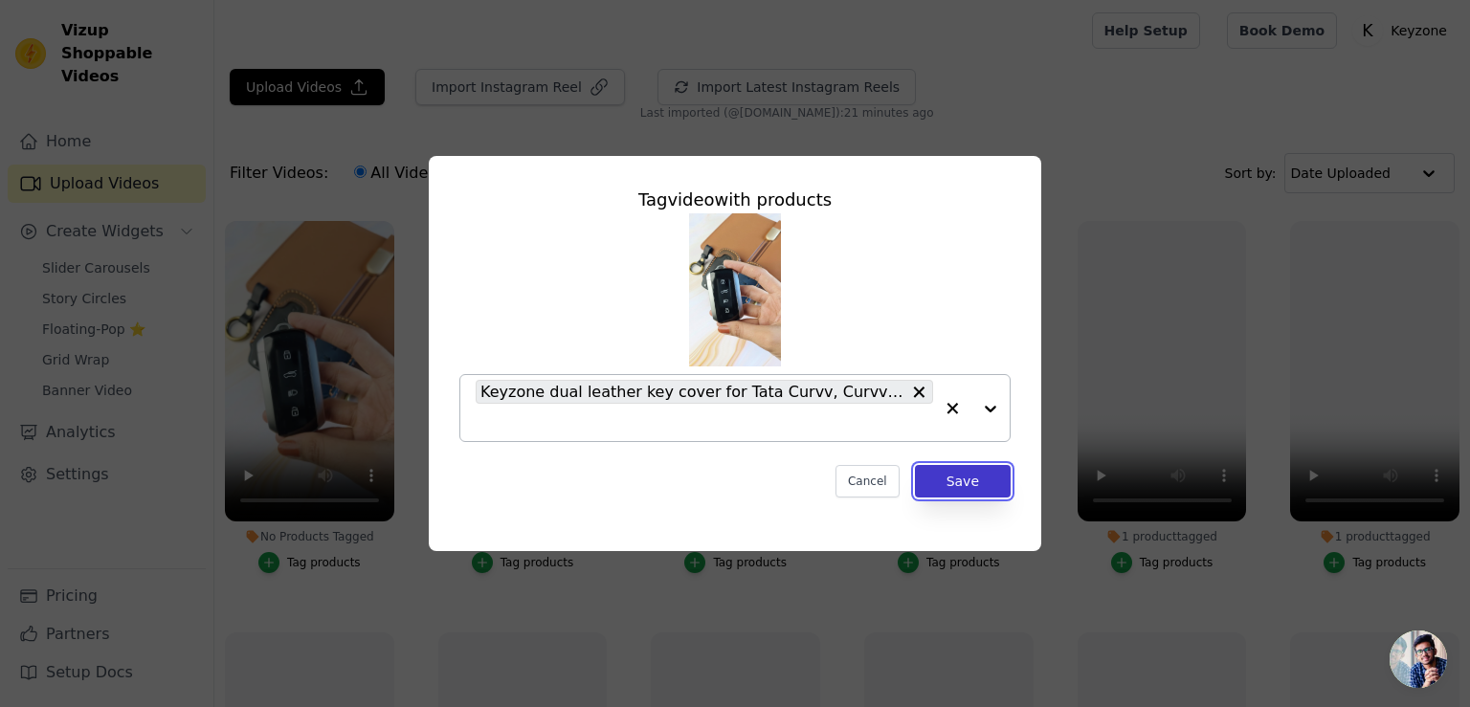
click at [950, 482] on button "Save" at bounding box center [963, 481] width 96 height 33
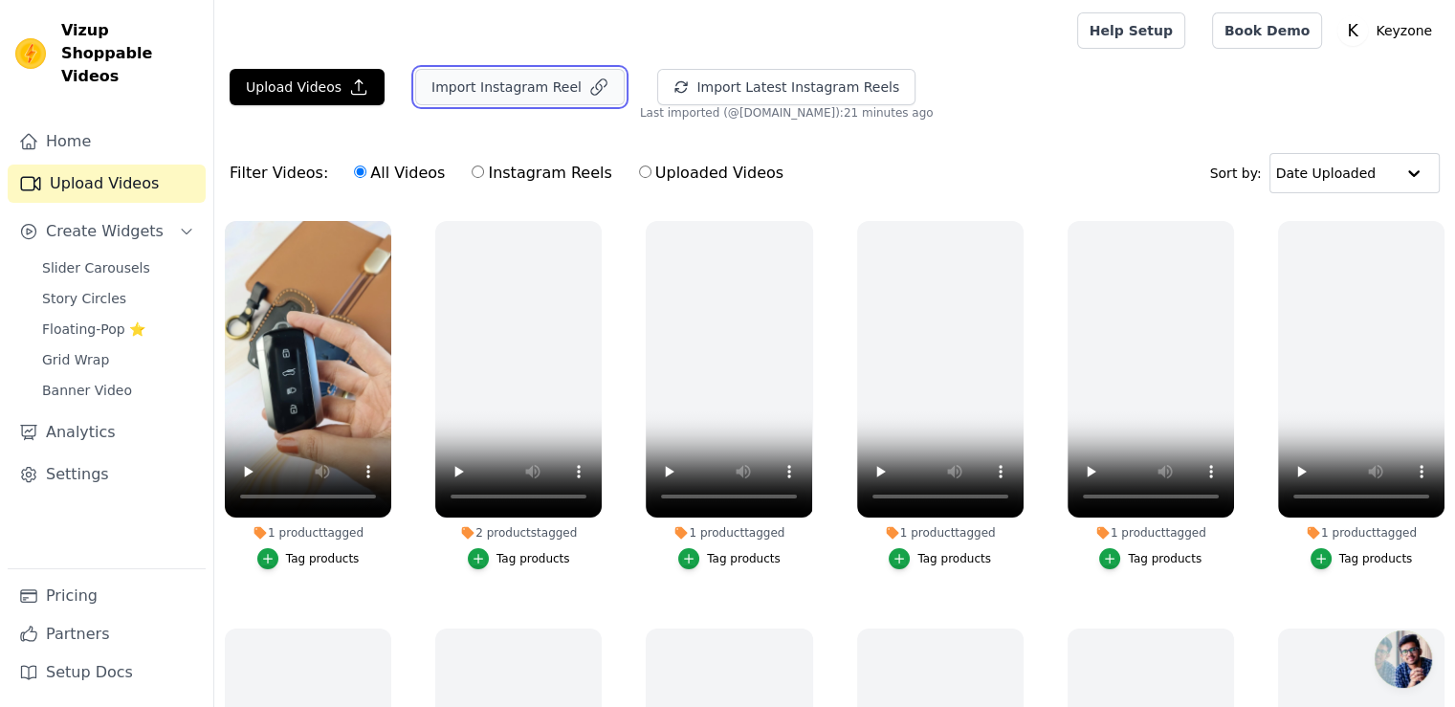
click at [565, 93] on button "Import Instagram Reel" at bounding box center [520, 87] width 210 height 36
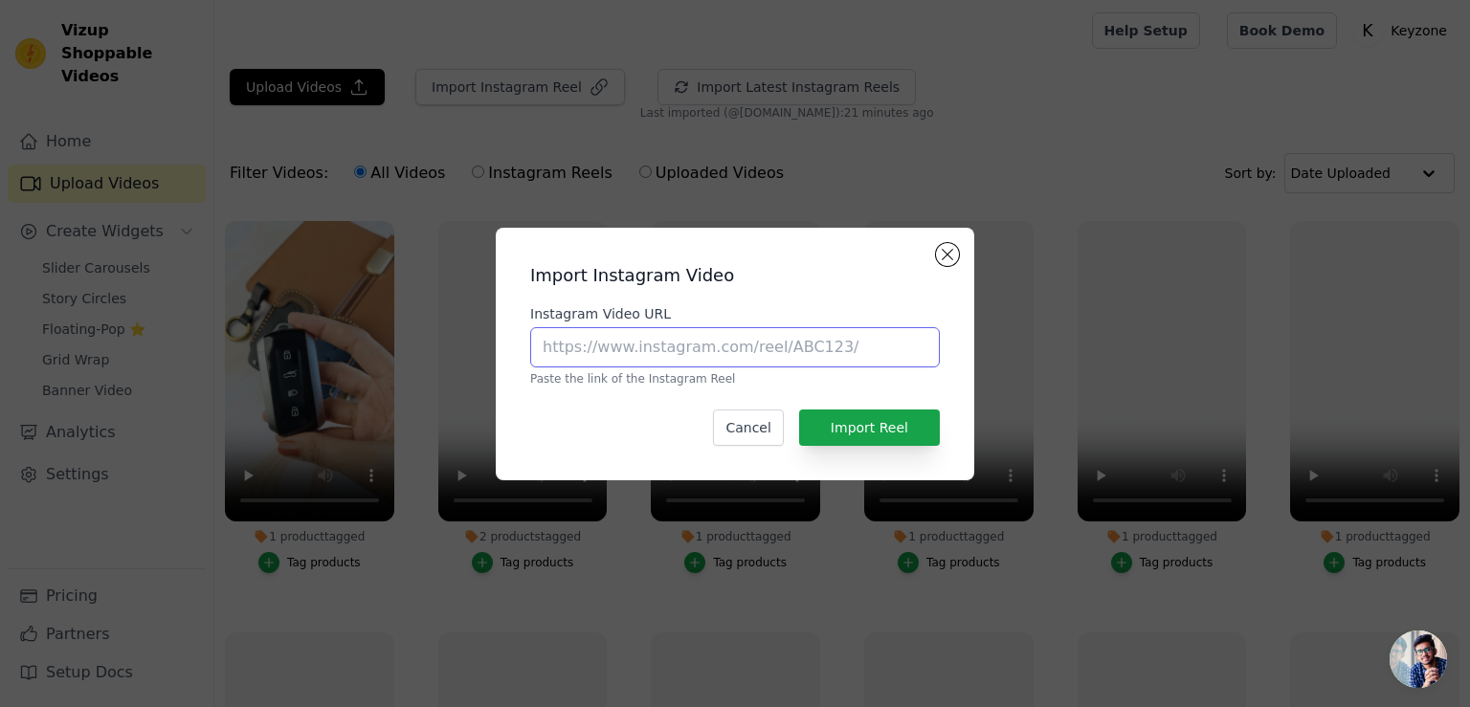
click at [570, 355] on input "Instagram Video URL" at bounding box center [735, 347] width 410 height 40
paste input "[URL][DOMAIN_NAME]"
type input "[URL][DOMAIN_NAME]"
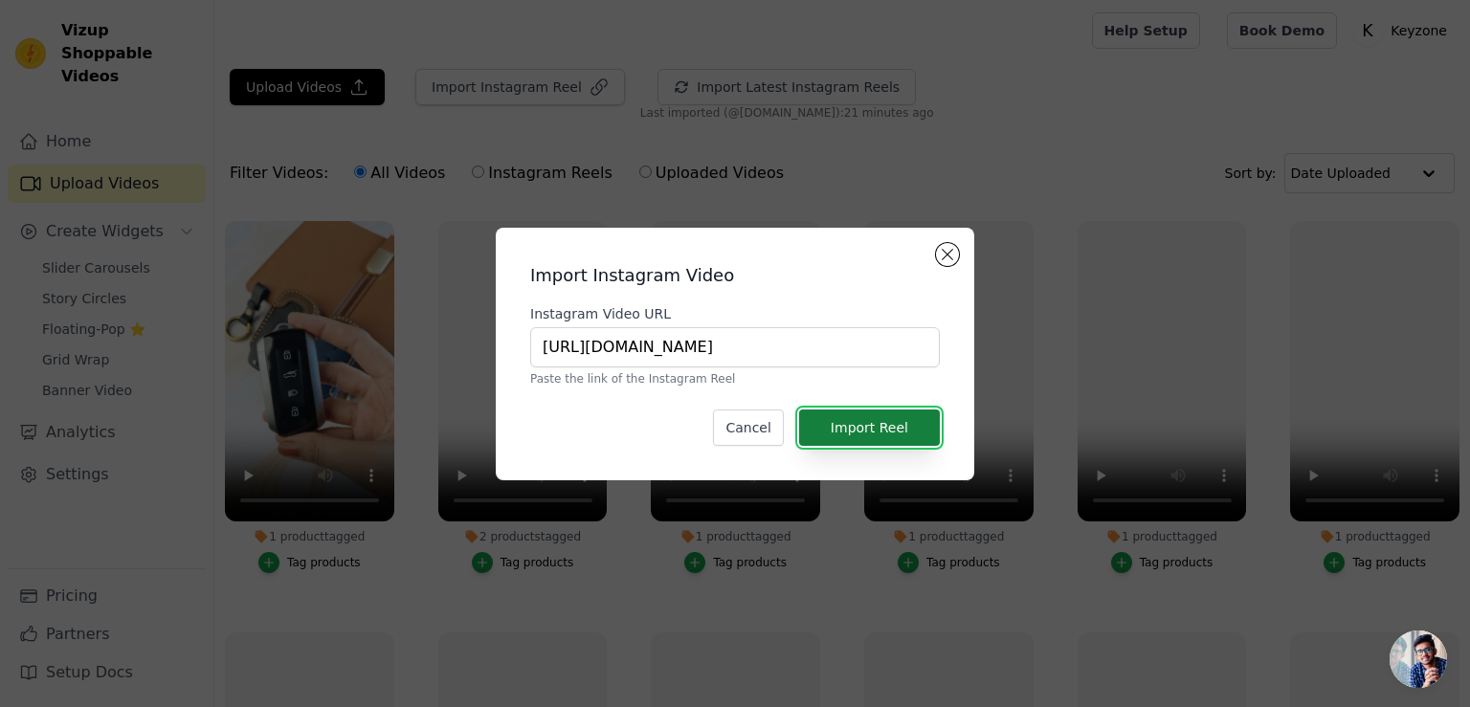
click at [862, 427] on button "Import Reel" at bounding box center [869, 428] width 141 height 36
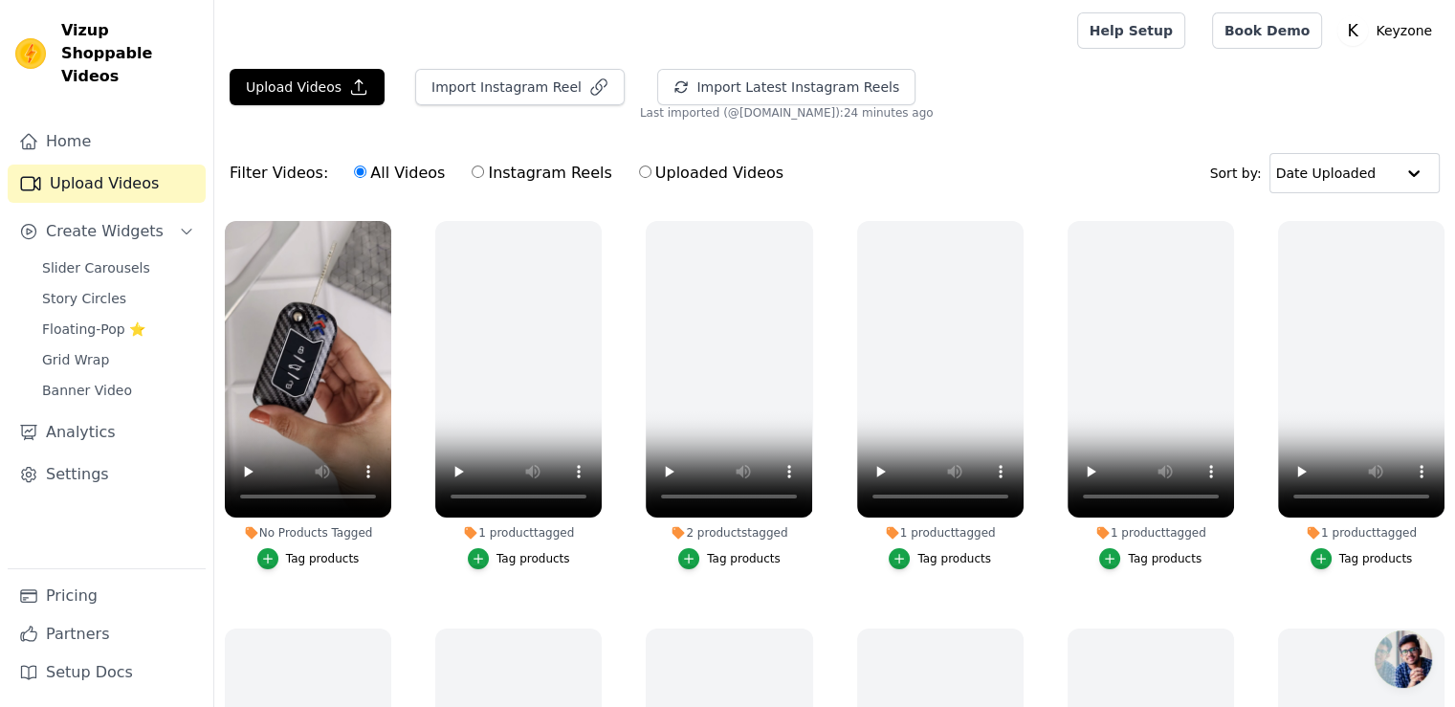
click at [308, 554] on div "Tag products" at bounding box center [323, 558] width 74 height 15
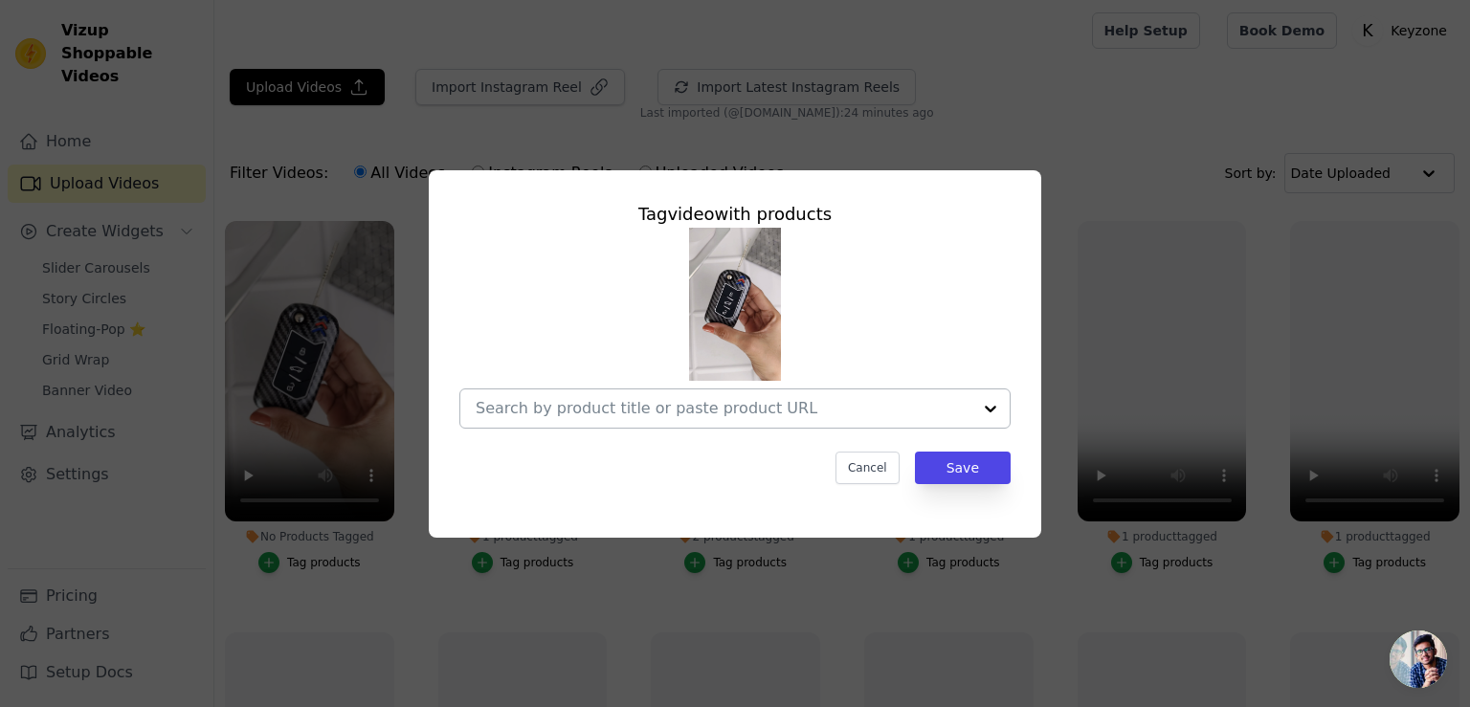
click at [511, 405] on input "No Products Tagged Tag video with products Cancel Save Tag products" at bounding box center [724, 408] width 496 height 18
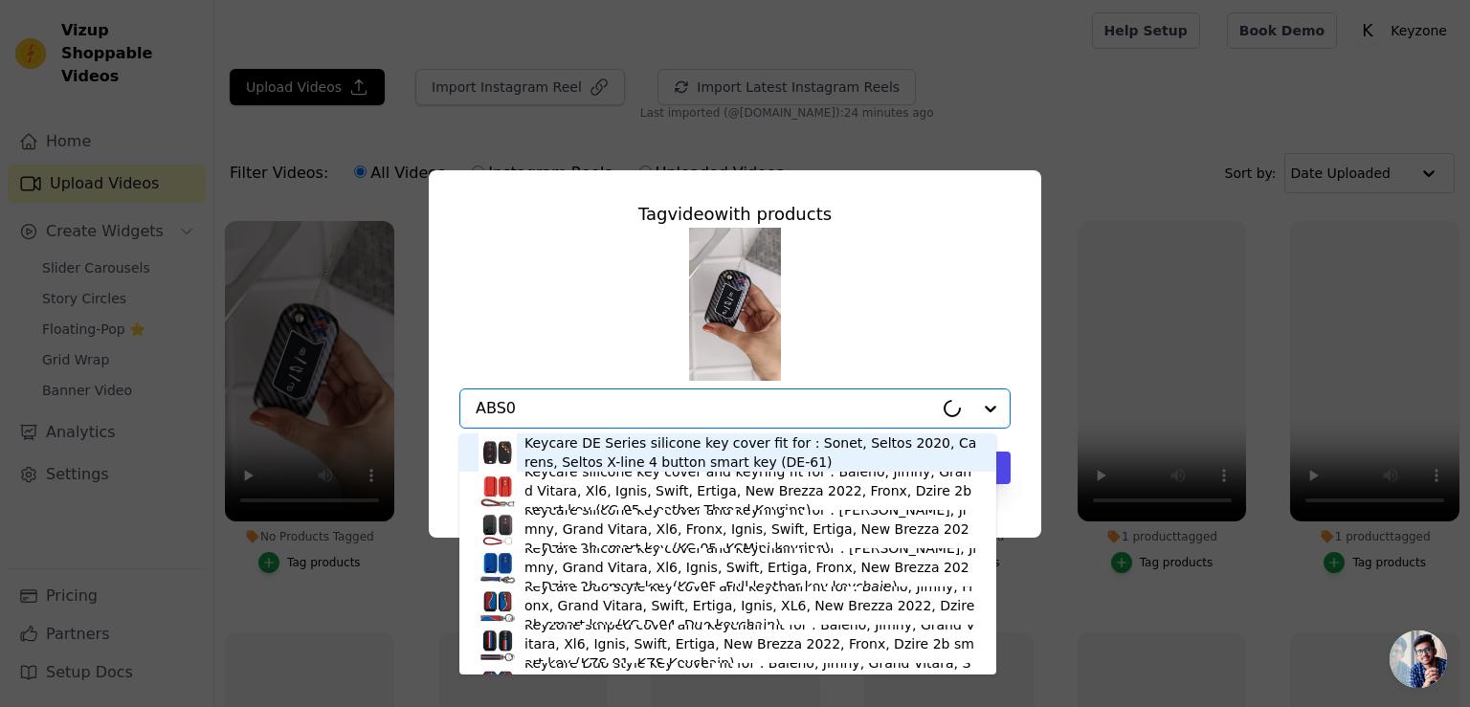
type input "ABS09"
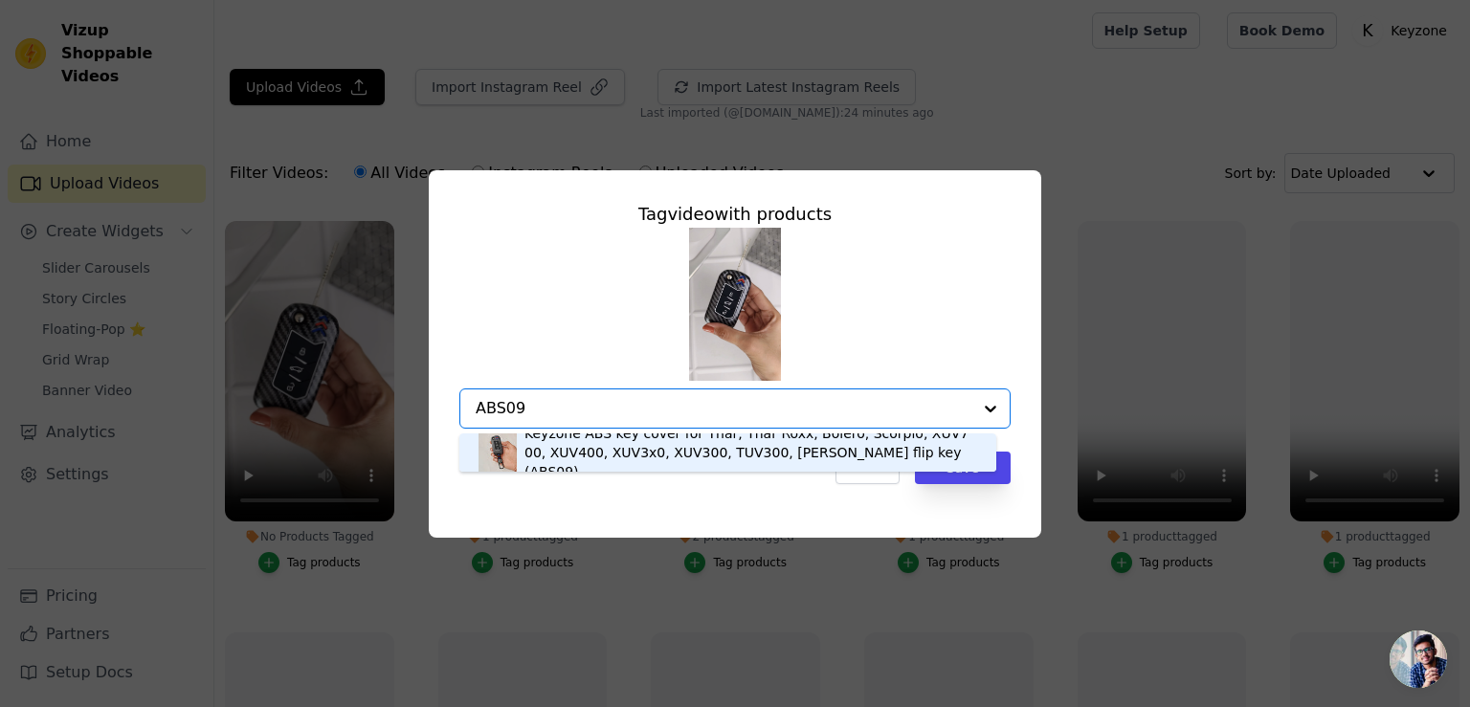
click at [555, 455] on div "Keyzone ABS key cover for Thar, Thar Roxx, Bolero, Scorpio, XUV700, XUV400, XUV…" at bounding box center [750, 452] width 453 height 57
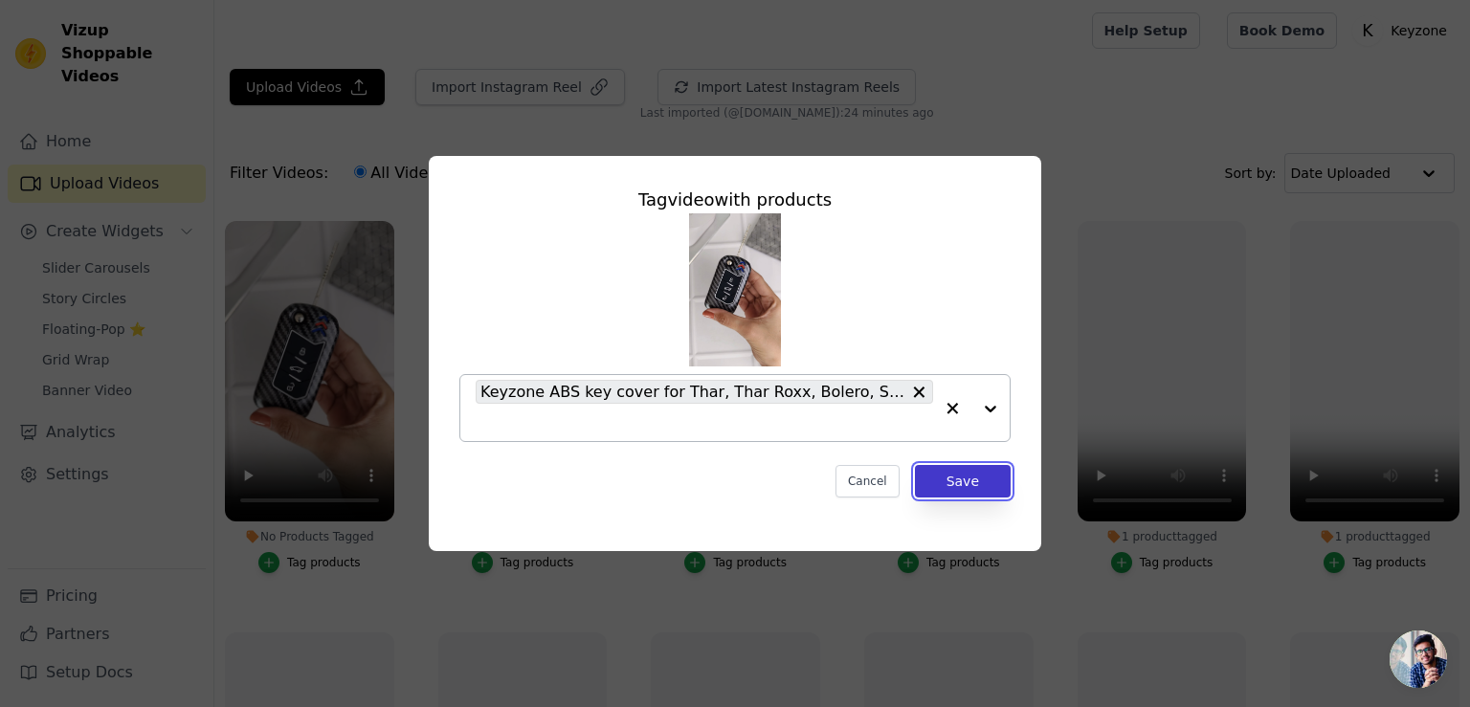
click at [981, 484] on button "Save" at bounding box center [963, 481] width 96 height 33
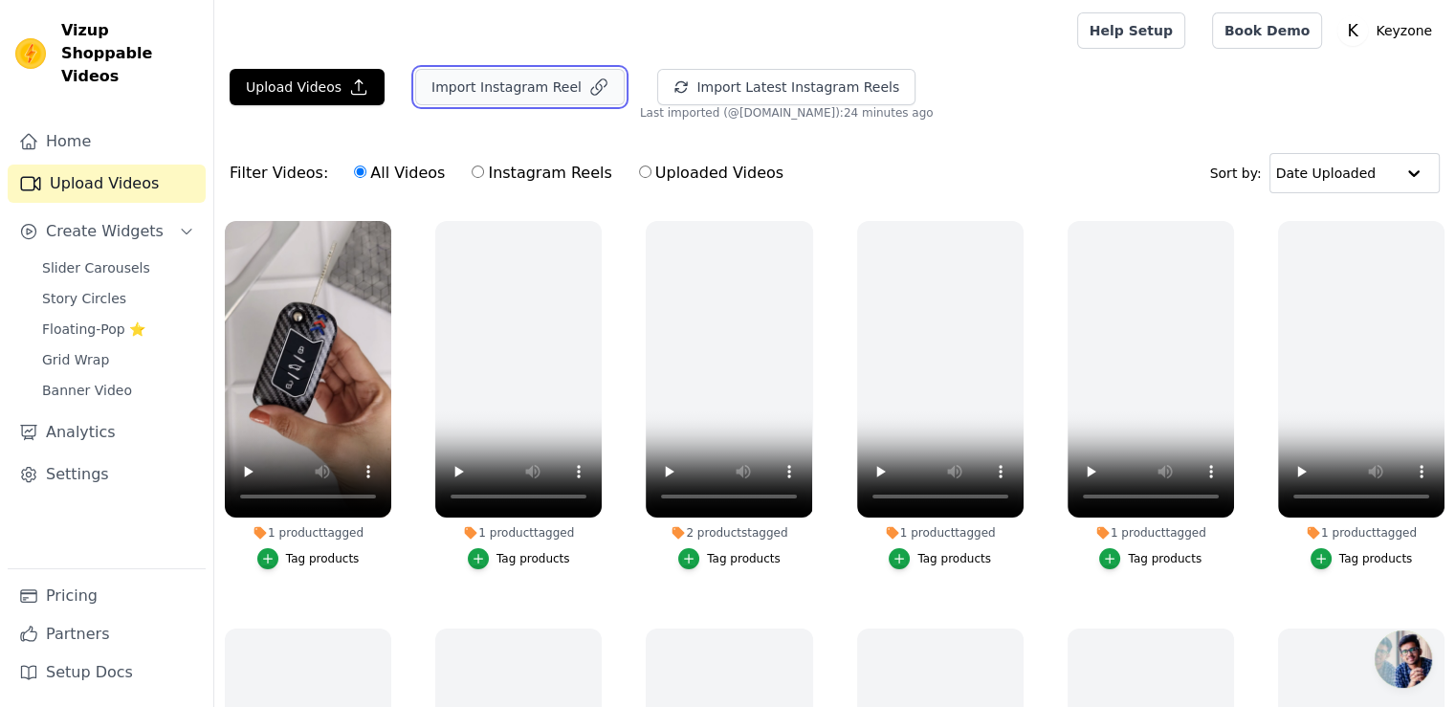
click at [472, 90] on button "Import Instagram Reel" at bounding box center [520, 87] width 210 height 36
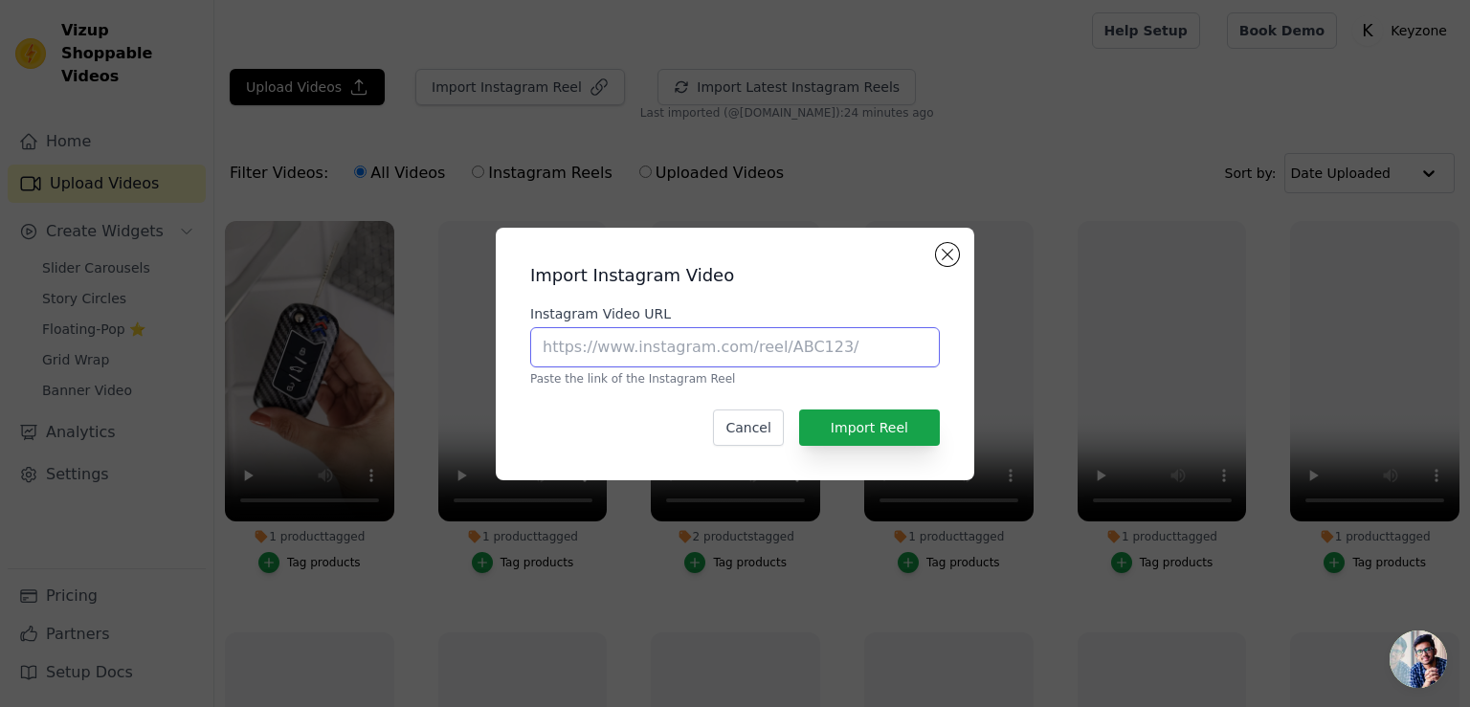
click at [596, 347] on input "Instagram Video URL" at bounding box center [735, 347] width 410 height 40
paste input "https://www.instagram.com/p/DC6-ExTI30B/"
type input "https://www.instagram.com/p/DC6-ExTI30B/"
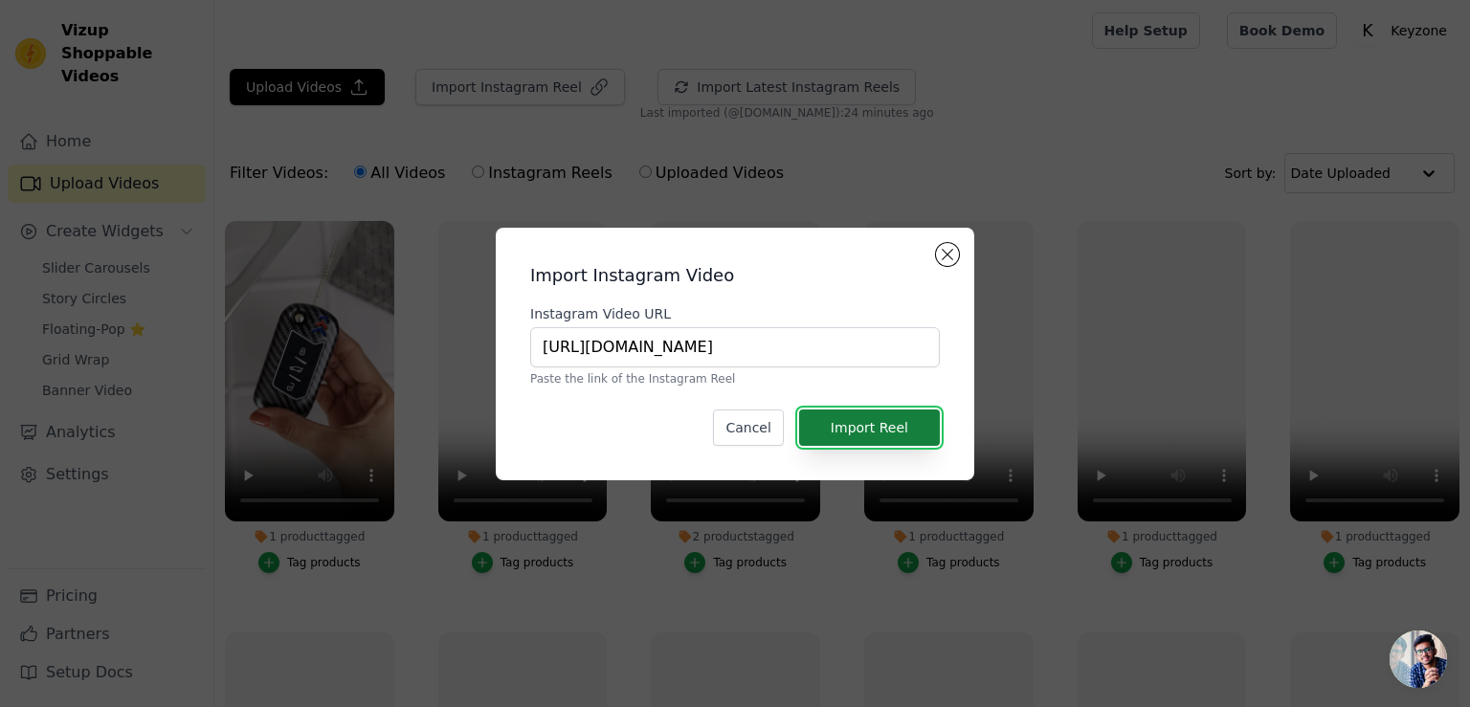
click at [867, 420] on button "Import Reel" at bounding box center [869, 428] width 141 height 36
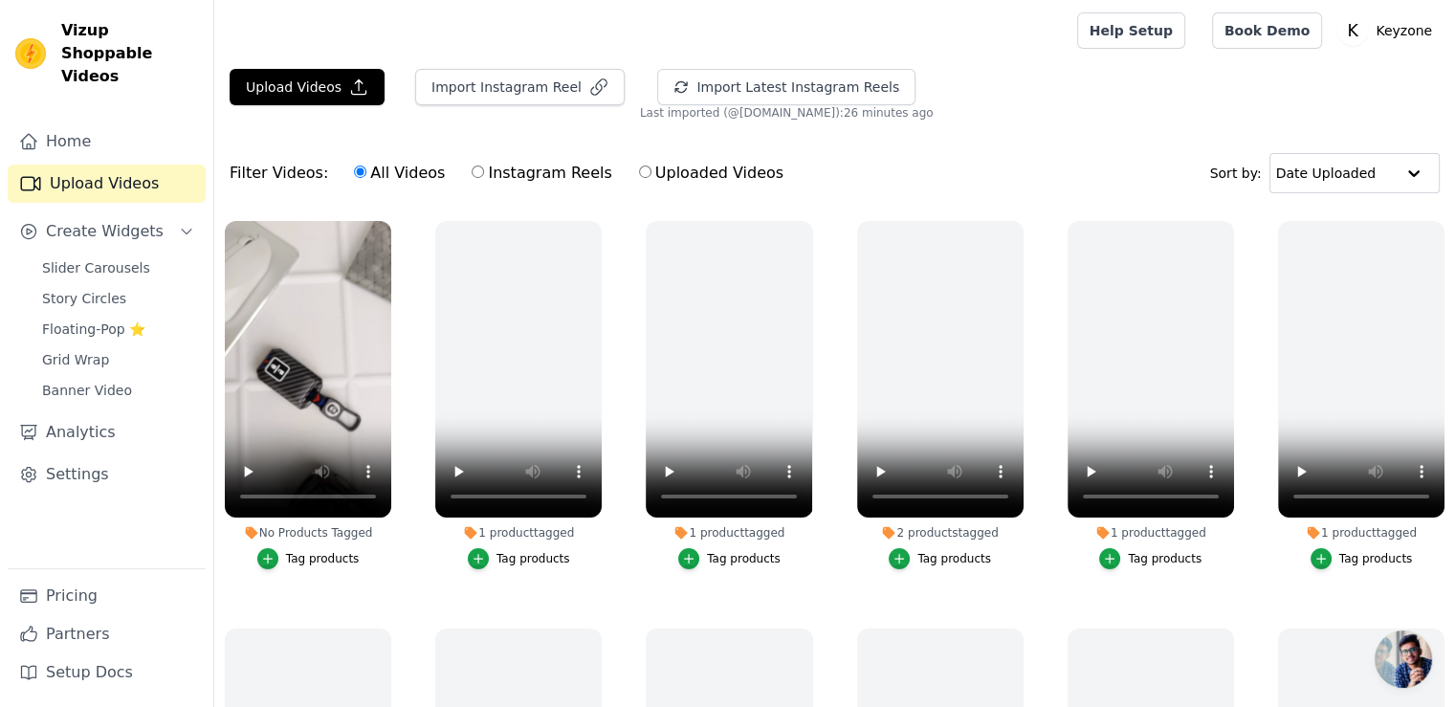
click at [314, 558] on div "Tag products" at bounding box center [323, 558] width 74 height 15
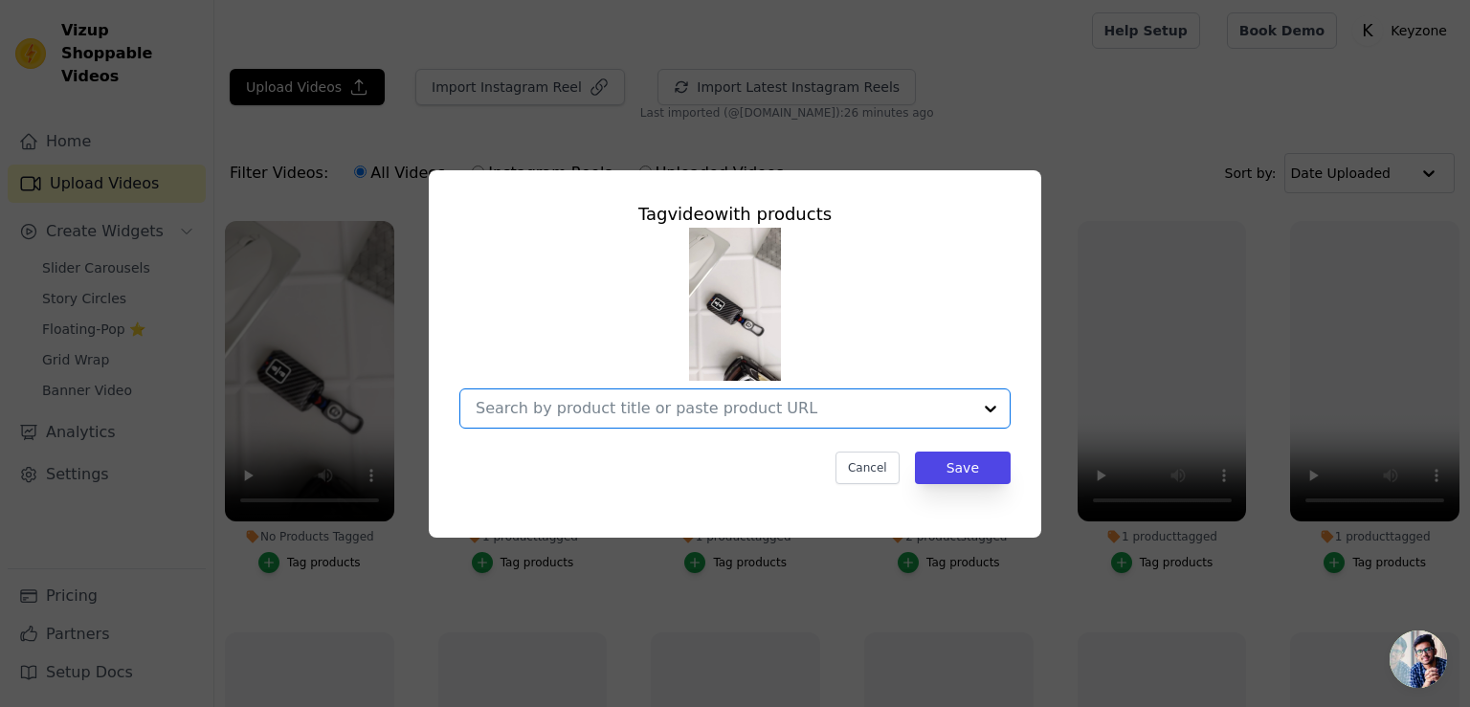
click at [575, 411] on input "No Products Tagged Tag video with products Option undefined, selected. Select i…" at bounding box center [724, 408] width 496 height 18
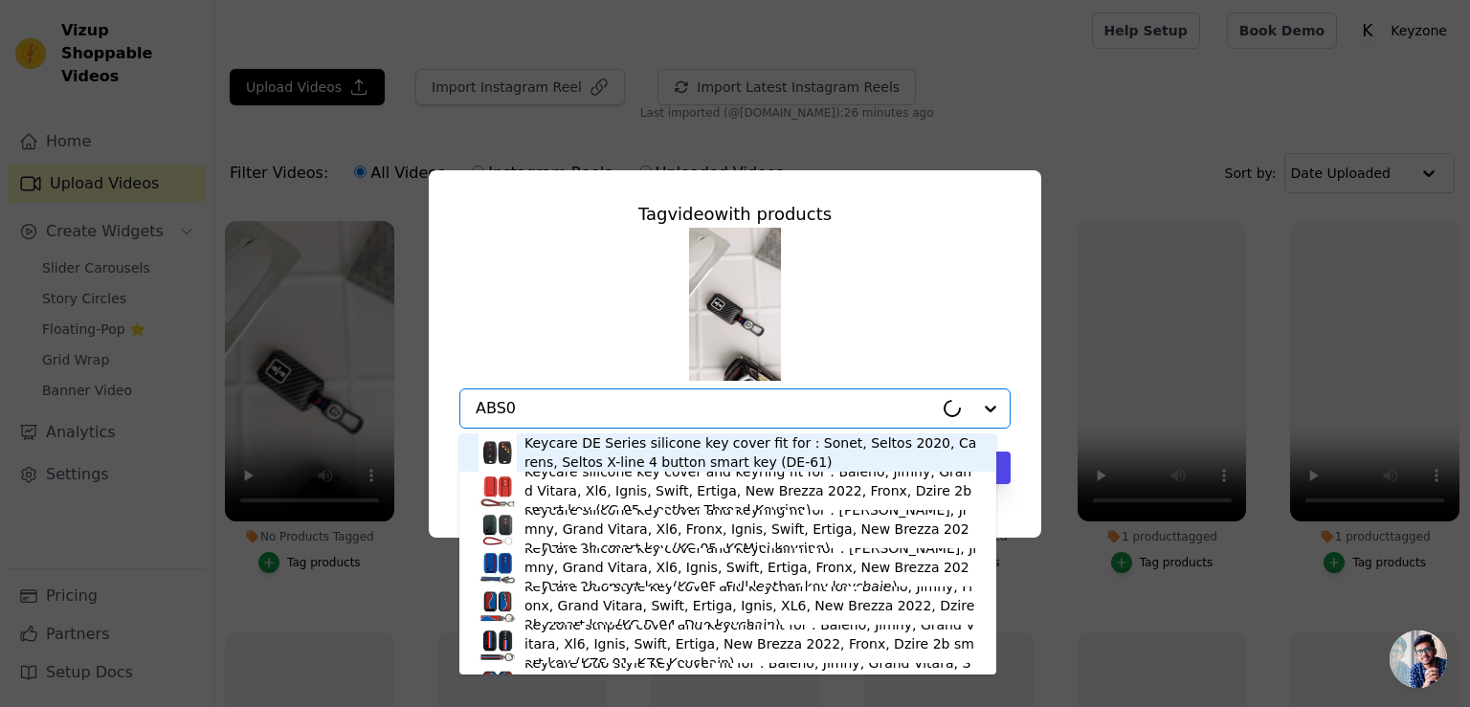
type input "ABS05"
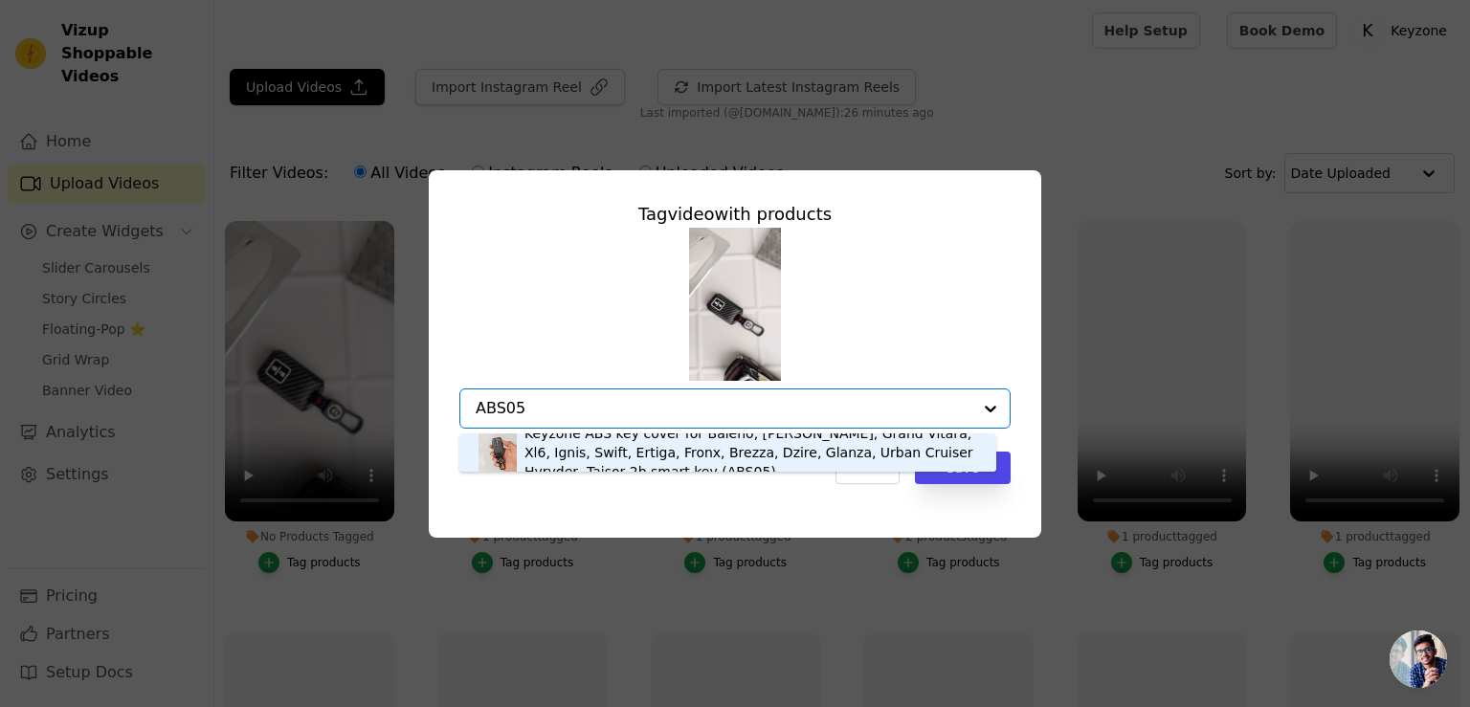
click at [608, 443] on div "Keyzone ABS key cover for Baleno, Jimny, Grand Vitara, Xl6, Ignis, Swift, Ertig…" at bounding box center [750, 452] width 453 height 57
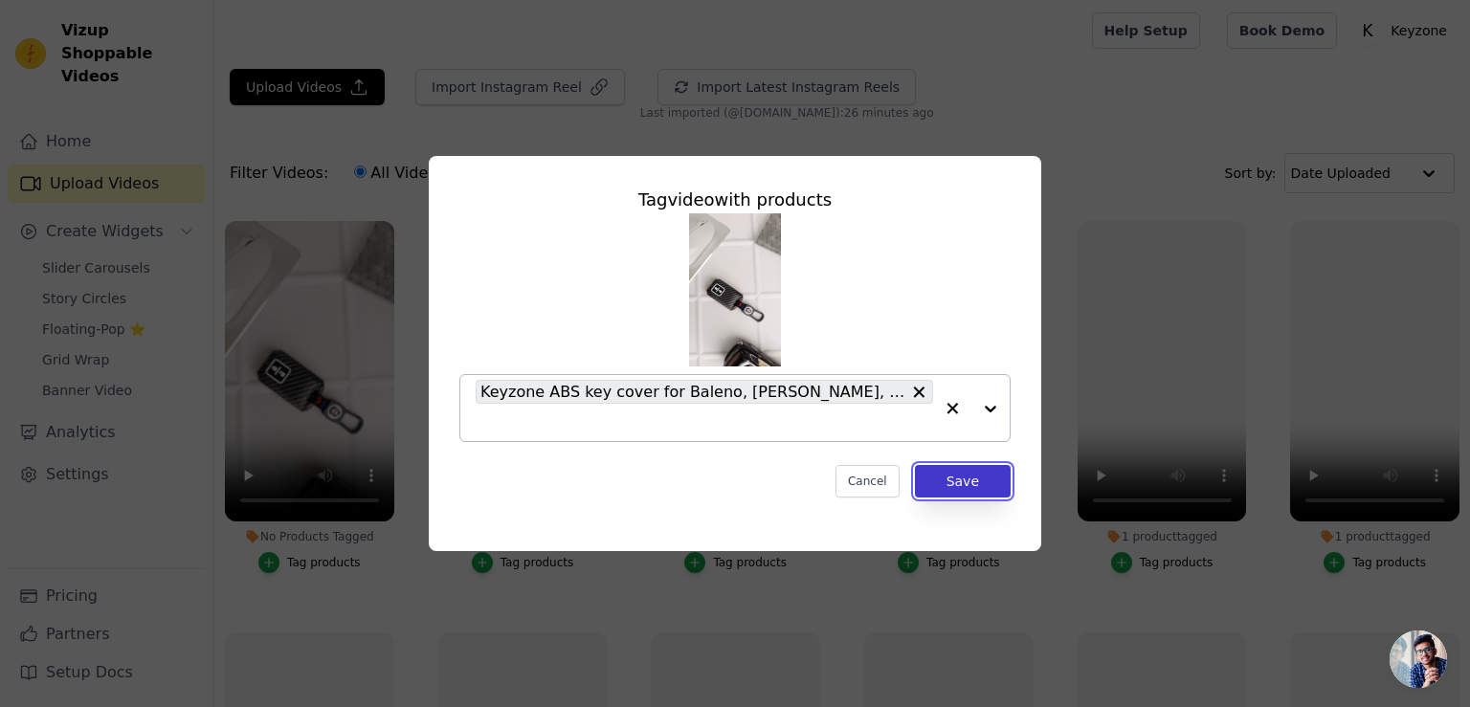
click at [972, 485] on button "Save" at bounding box center [963, 481] width 96 height 33
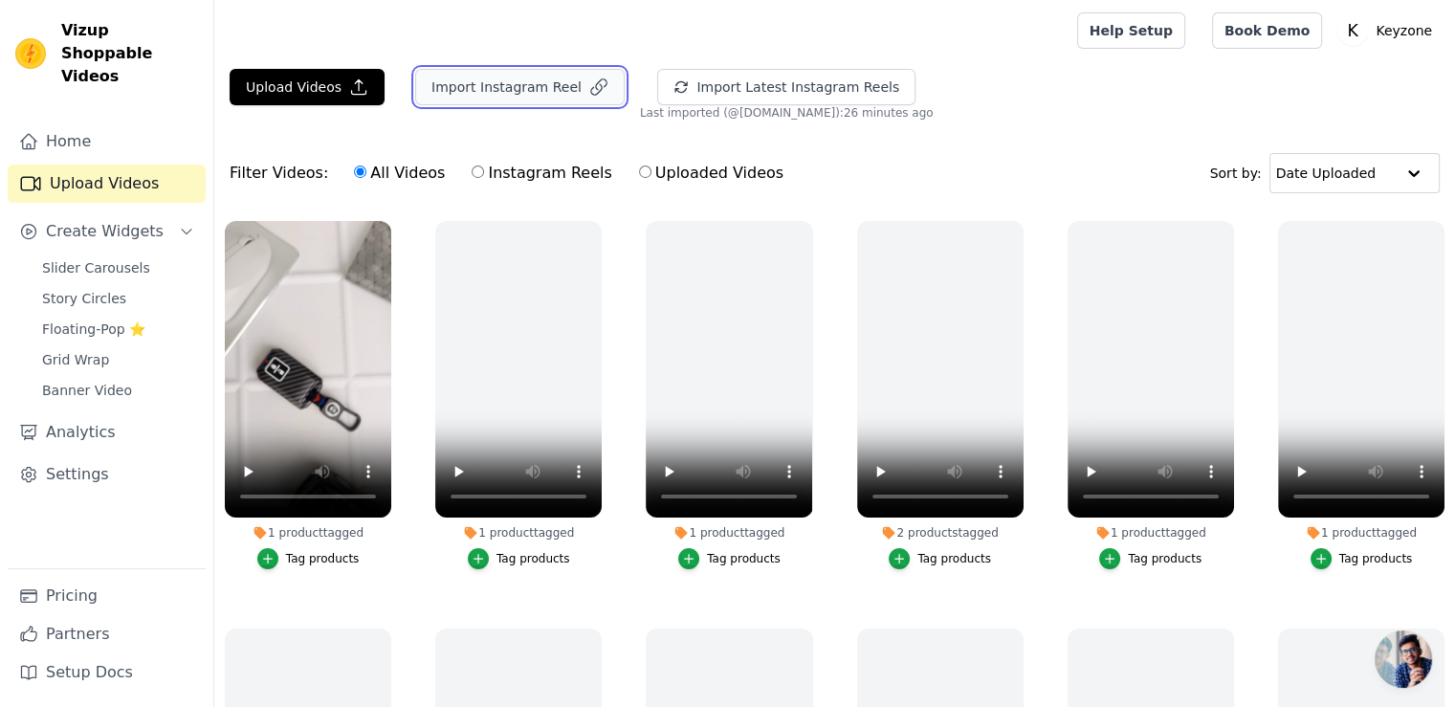
click at [492, 85] on button "Import Instagram Reel" at bounding box center [520, 87] width 210 height 36
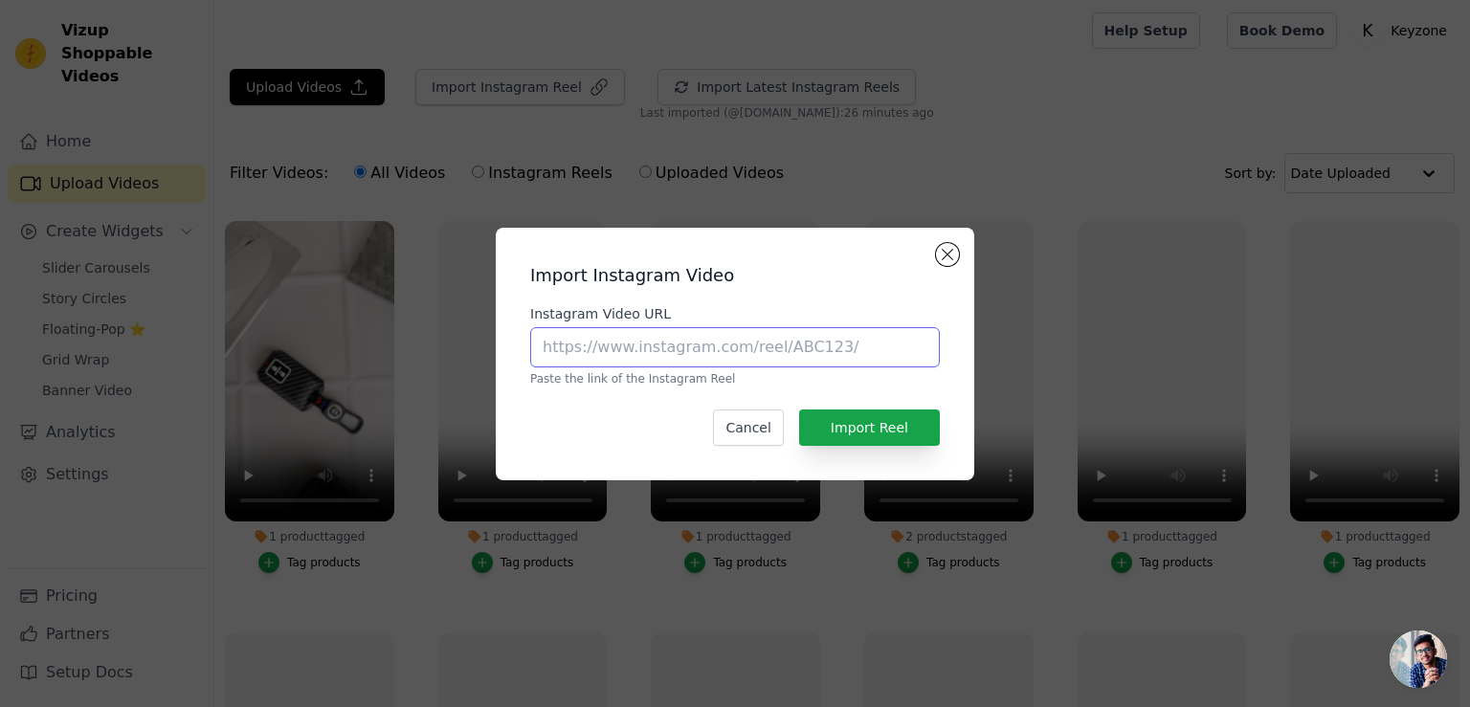
click at [656, 338] on input "Instagram Video URL" at bounding box center [735, 347] width 410 height 40
paste input "https://www.instagram.com/p/DBeTtpzT4tC/"
type input "https://www.instagram.com/p/DBeTtpzT4tC/"
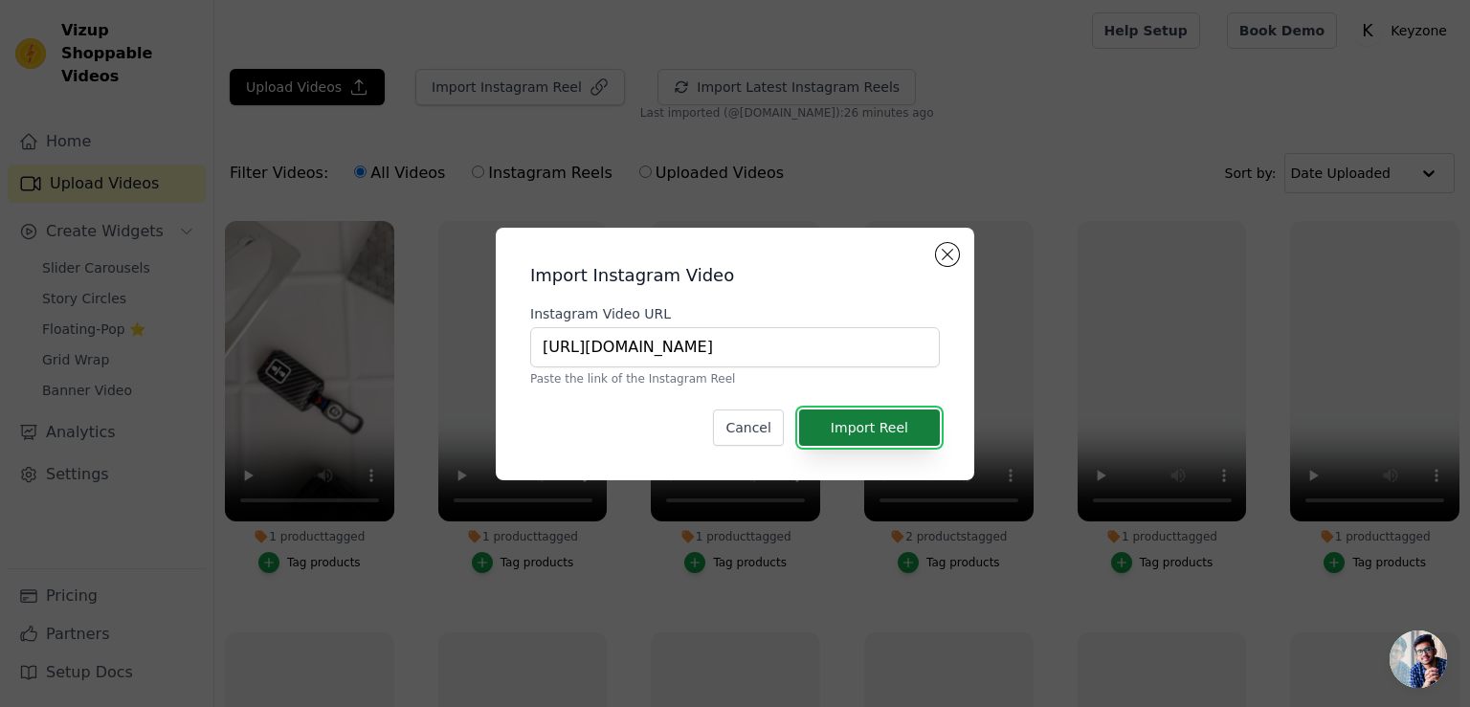
click at [836, 418] on button "Import Reel" at bounding box center [869, 428] width 141 height 36
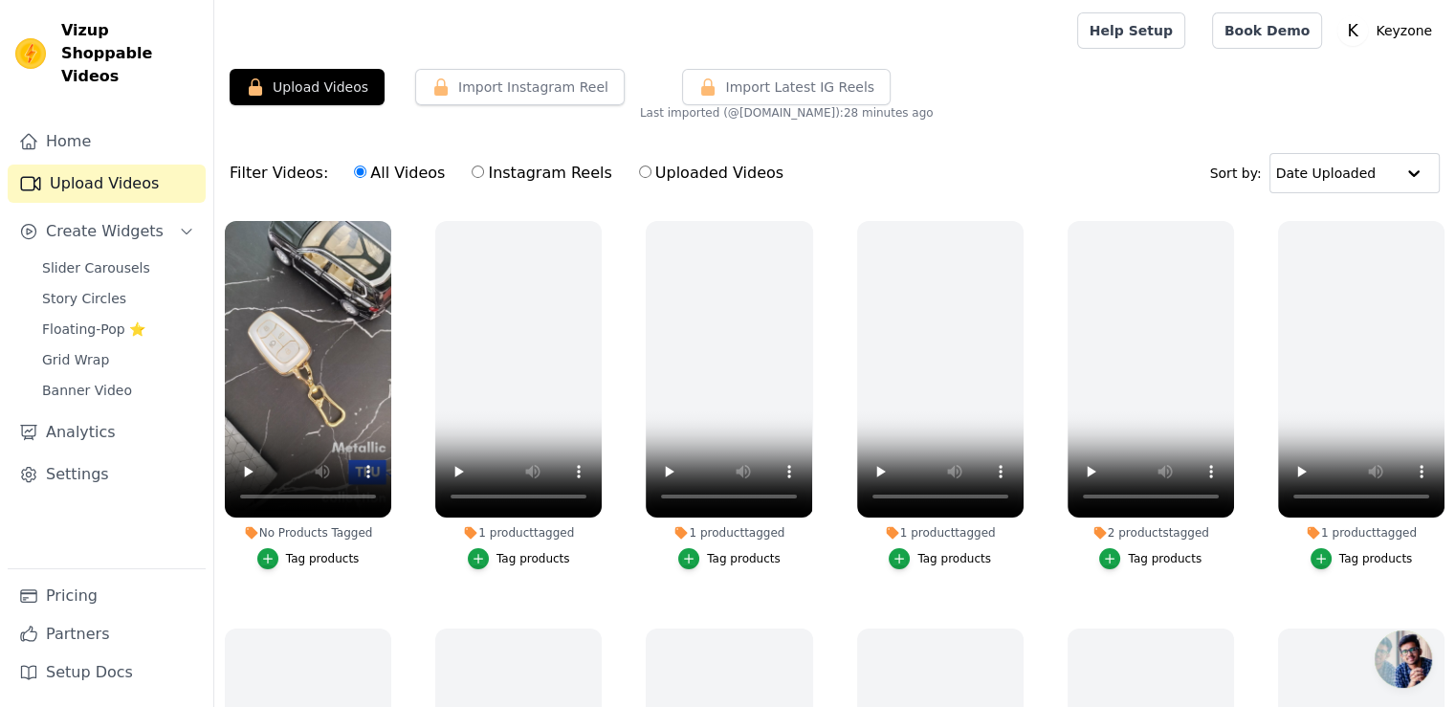
click at [309, 552] on div "Tag products" at bounding box center [323, 558] width 74 height 15
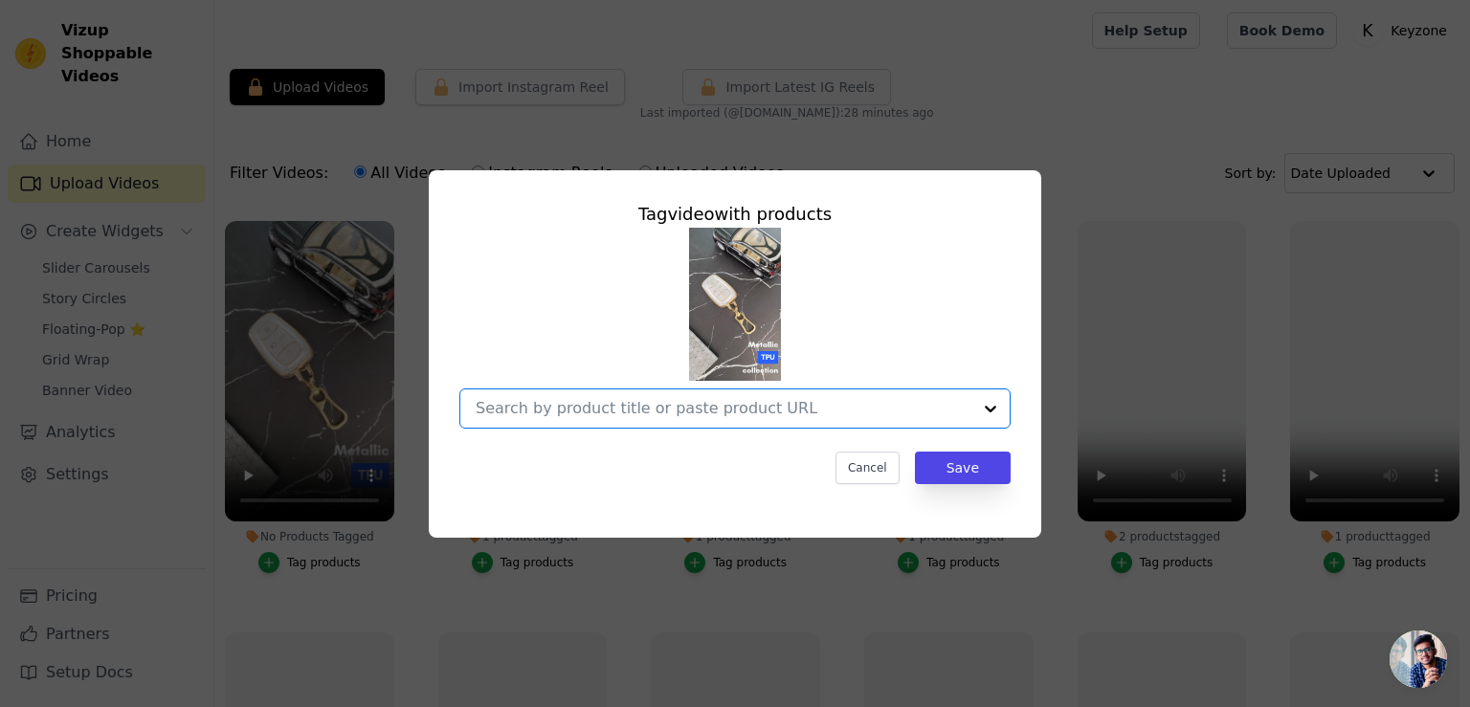
click at [835, 408] on input "No Products Tagged Tag video with products Option undefined, selected. Select i…" at bounding box center [724, 408] width 496 height 18
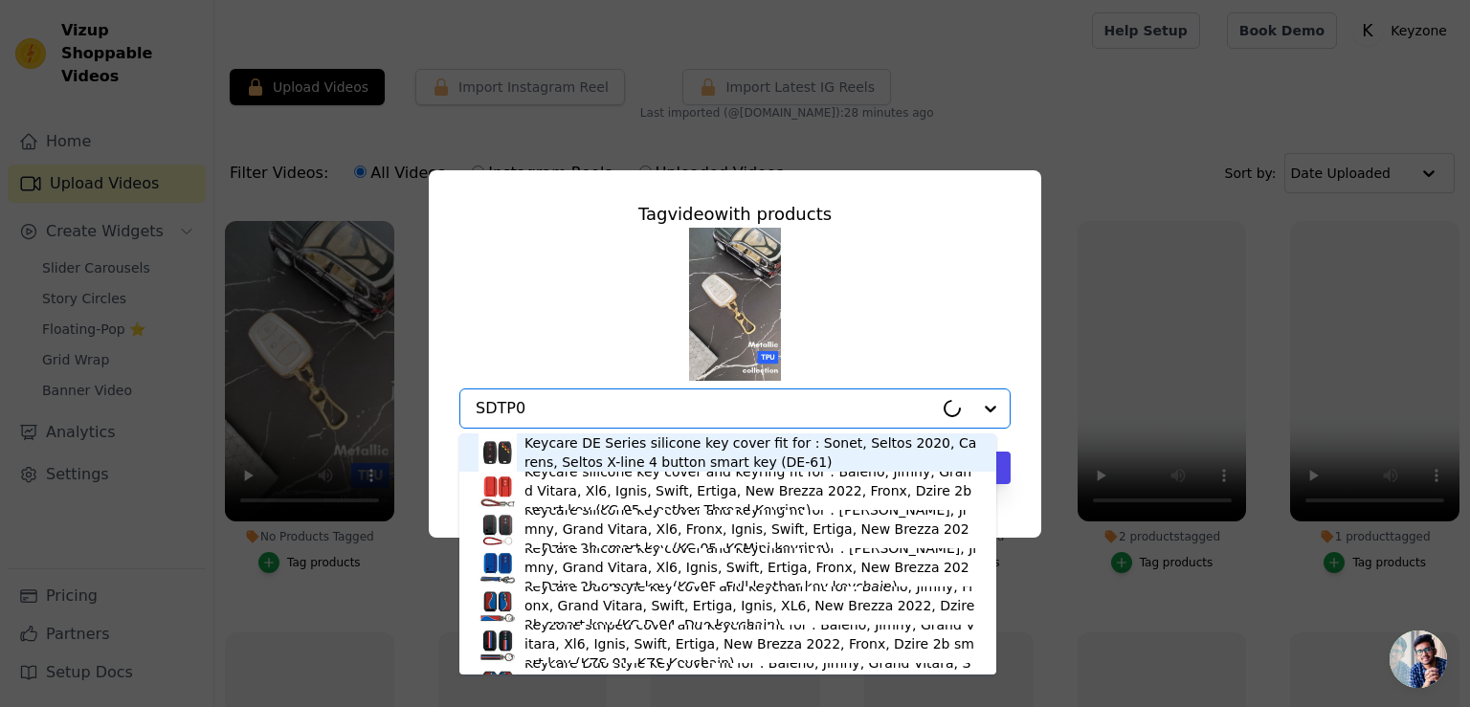
type input "SDTP08"
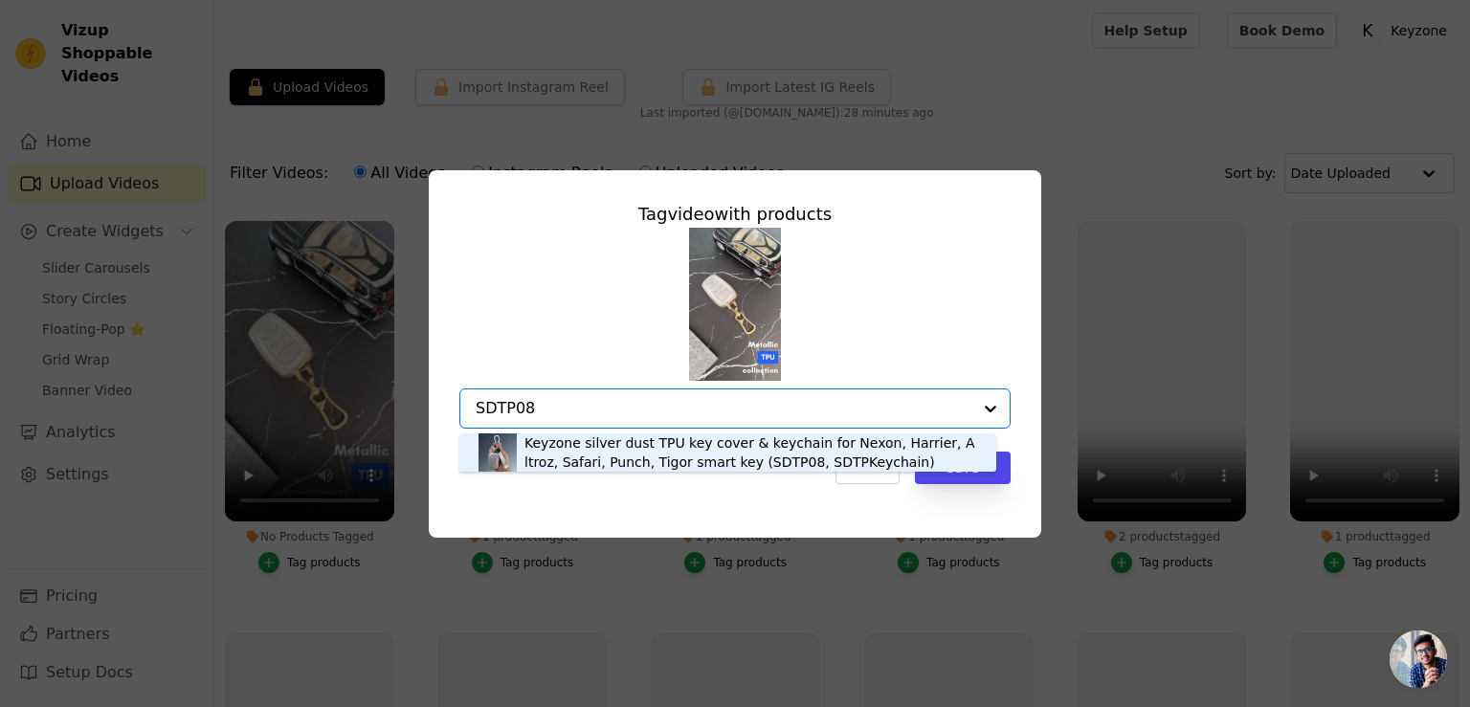
click at [724, 455] on div "Keyzone silver dust TPU key cover & keychain for Nexon, Harrier, Altroz, Safari…" at bounding box center [750, 452] width 453 height 38
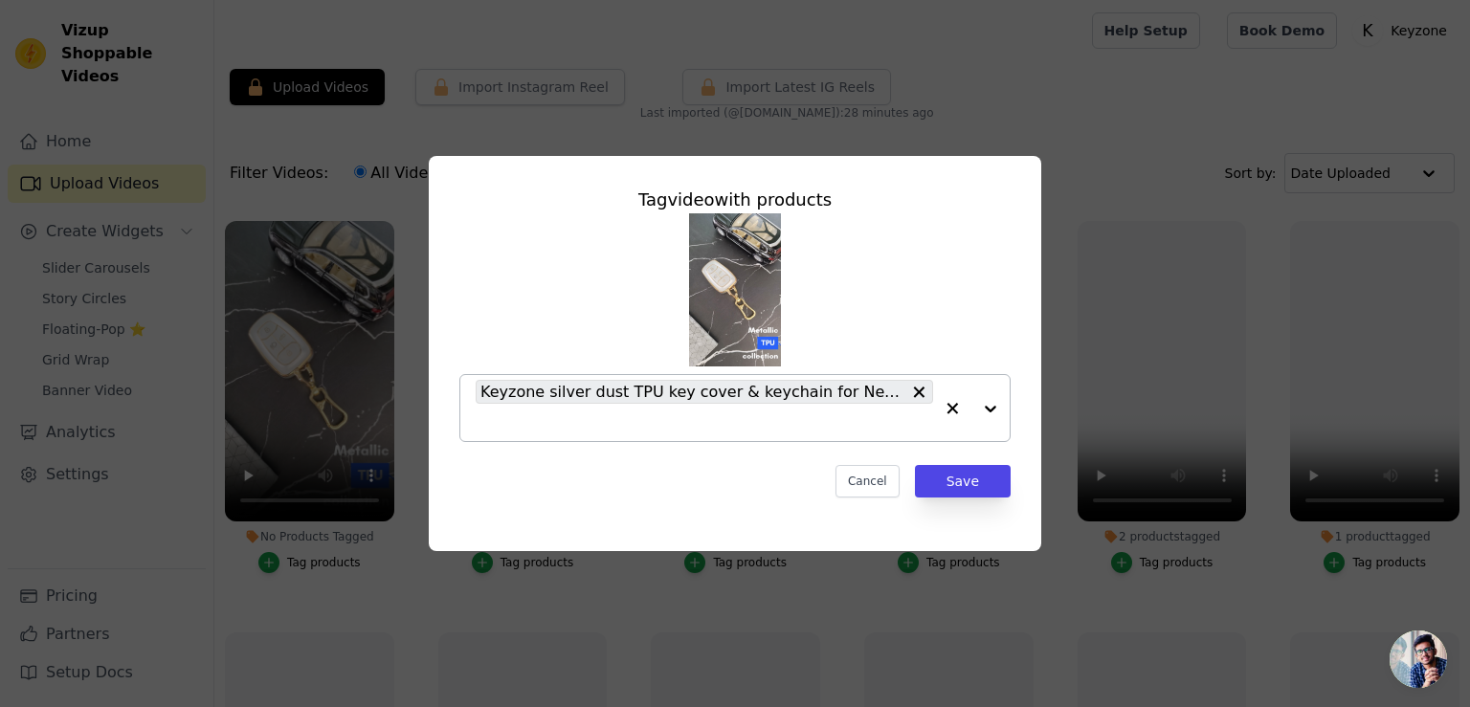
click at [500, 419] on input "No Products Tagged Tag video with products Keyzone silver dust TPU key cover & …" at bounding box center [704, 422] width 457 height 18
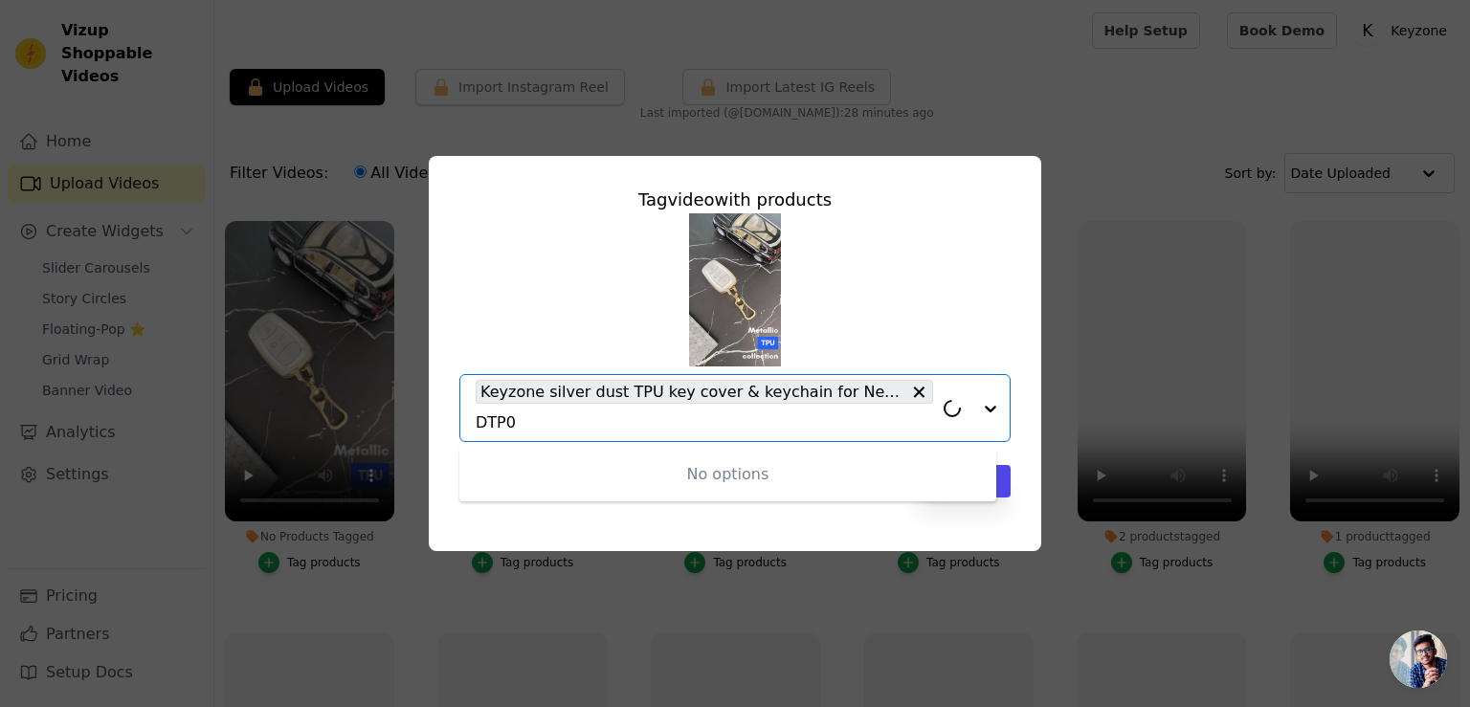
type input "DTP08"
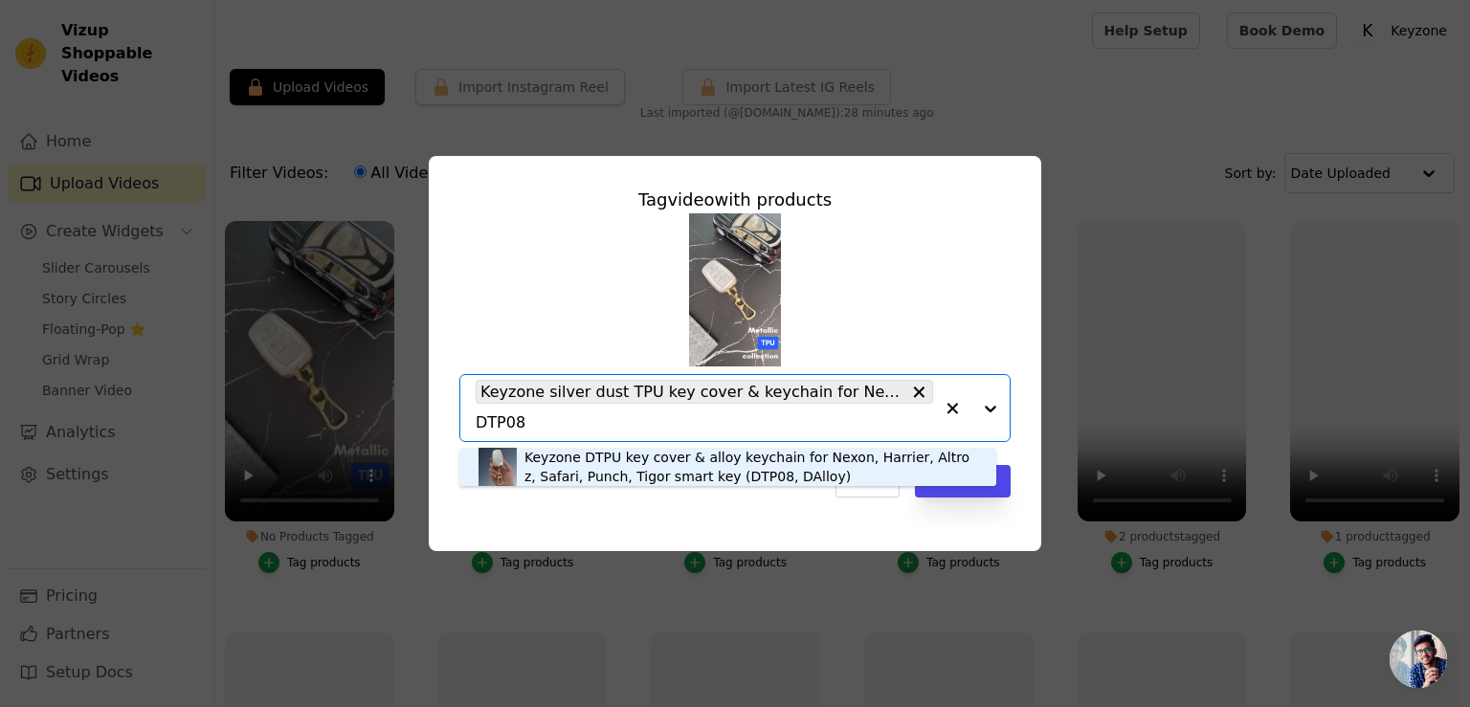
click at [543, 460] on div "Keyzone DTPU key cover & alloy keychain for Nexon, Harrier, Altroz, Safari, Pun…" at bounding box center [750, 467] width 453 height 38
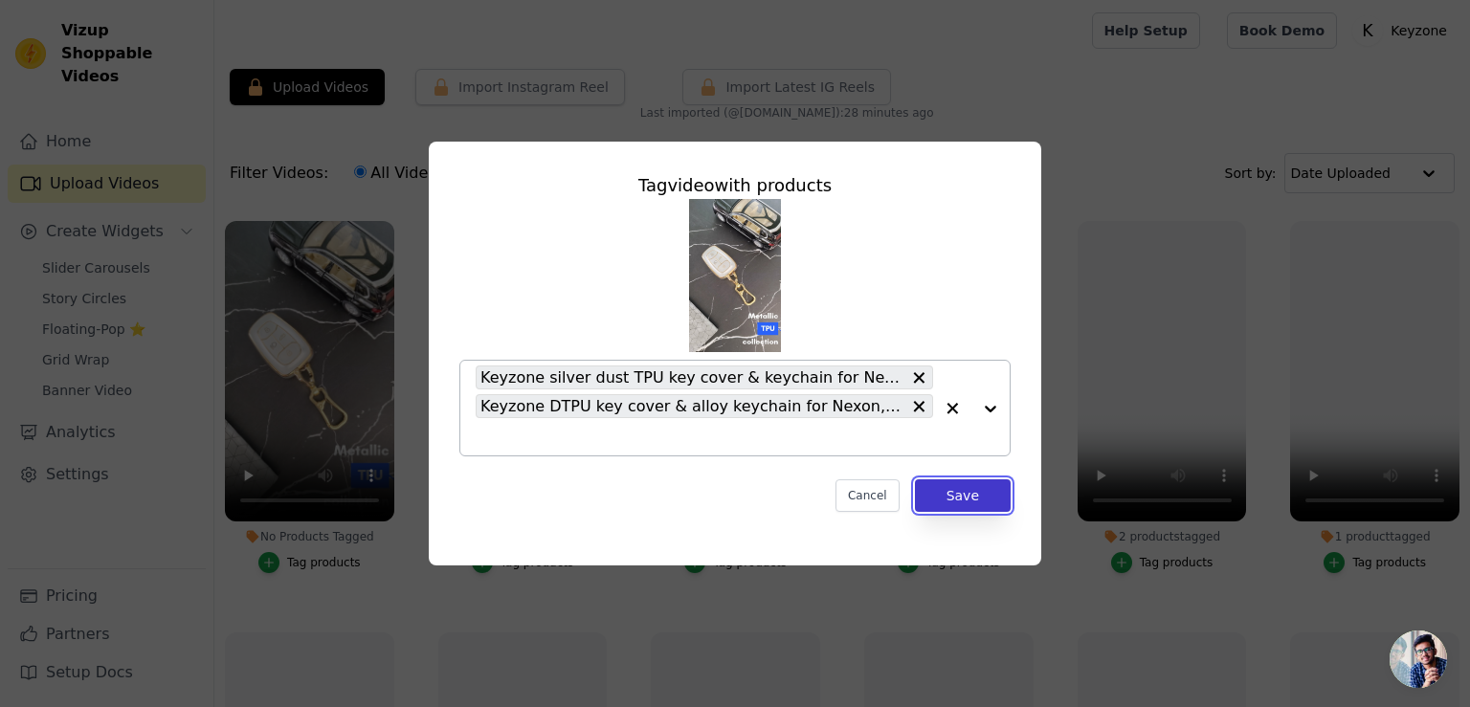
click at [960, 491] on button "Save" at bounding box center [963, 495] width 96 height 33
